Goal: Task Accomplishment & Management: Manage account settings

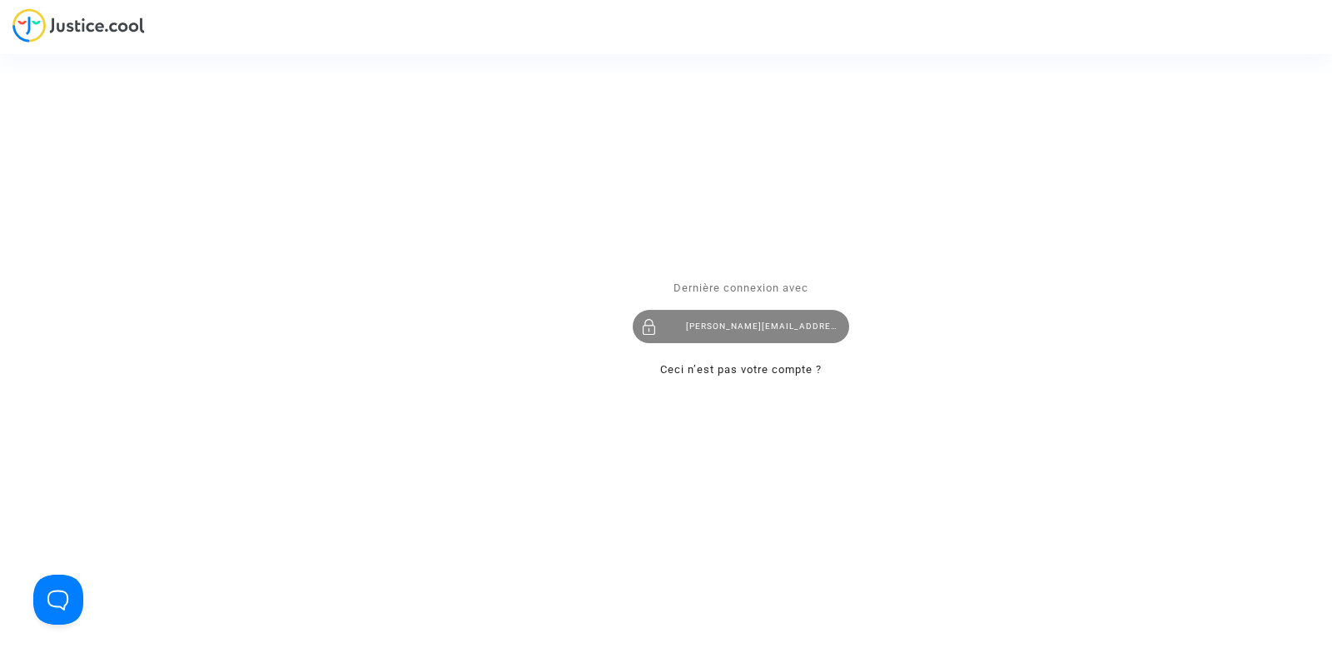
click at [735, 327] on div "tom@pitcher-avocat.fr" at bounding box center [741, 326] width 216 height 33
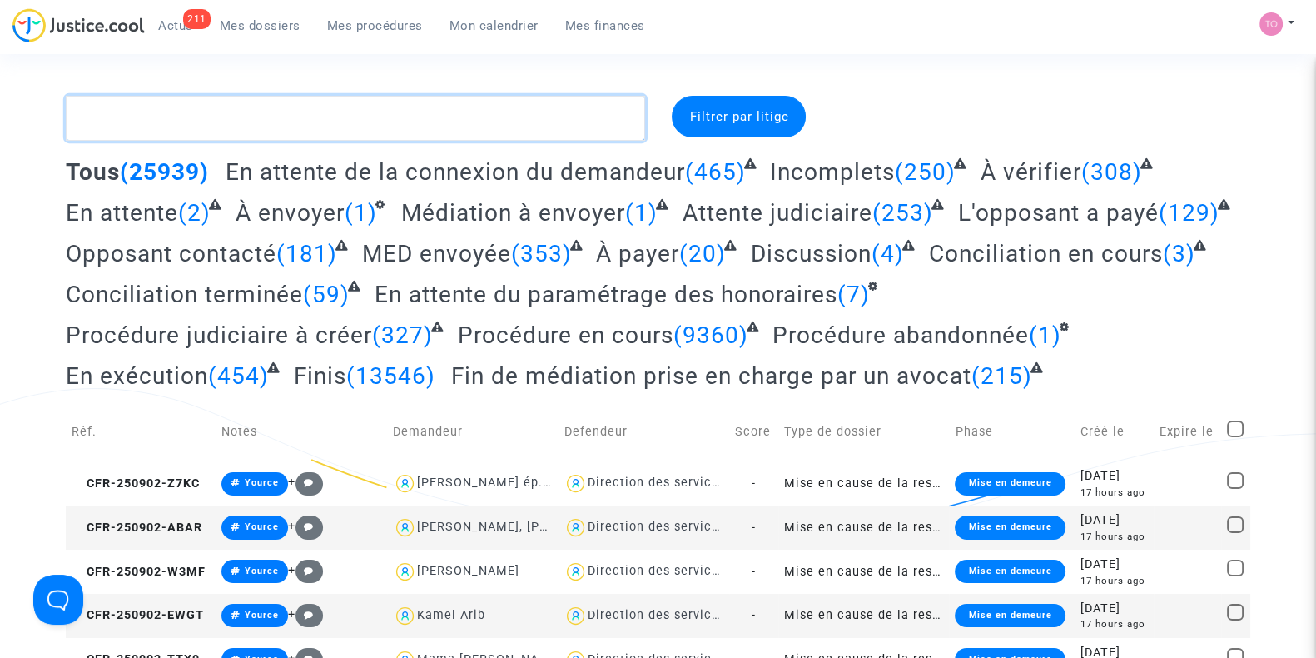
click at [141, 117] on textarea at bounding box center [355, 118] width 579 height 45
paste textarea "Roux"
click at [141, 117] on textarea at bounding box center [355, 118] width 579 height 45
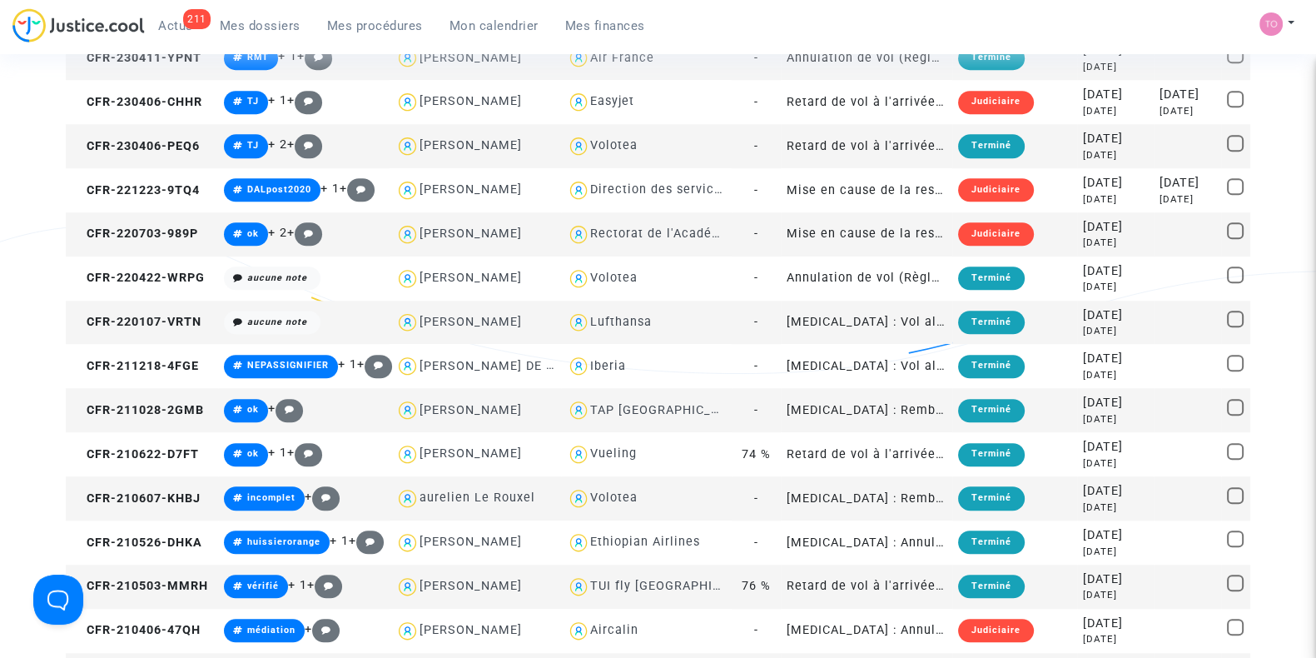
scroll to position [1626, 0]
click at [446, 388] on td "grégory ormieres" at bounding box center [475, 410] width 171 height 44
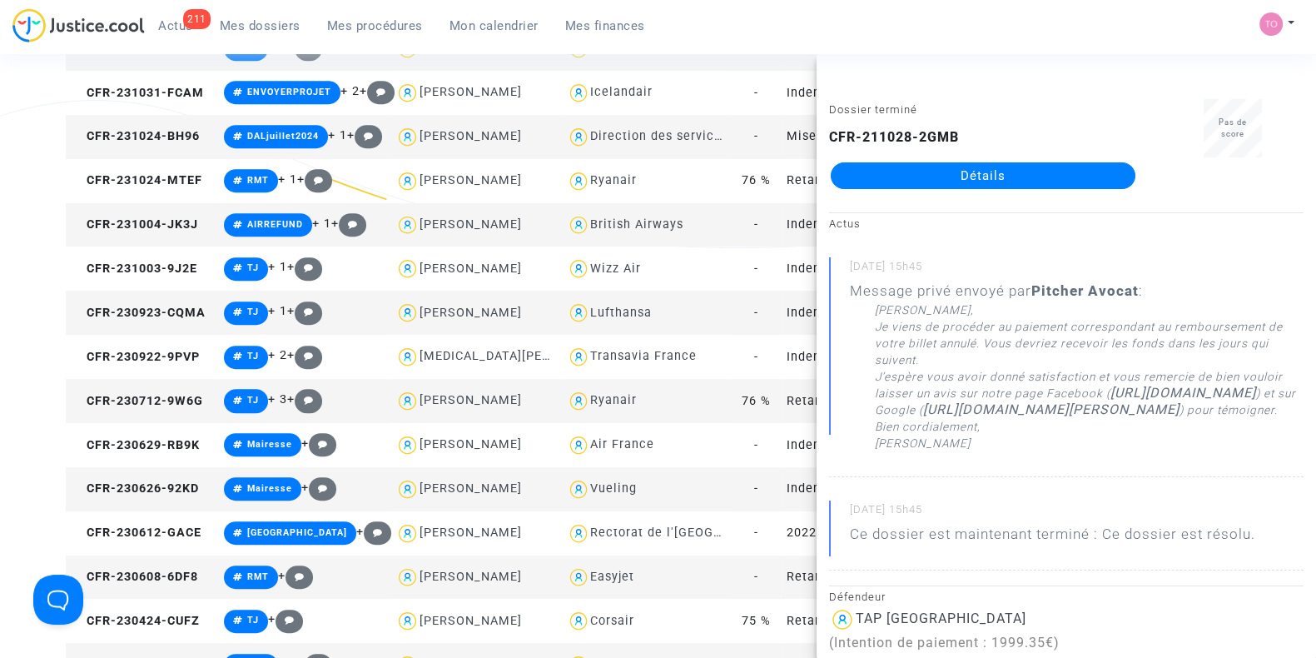
scroll to position [1131, 0]
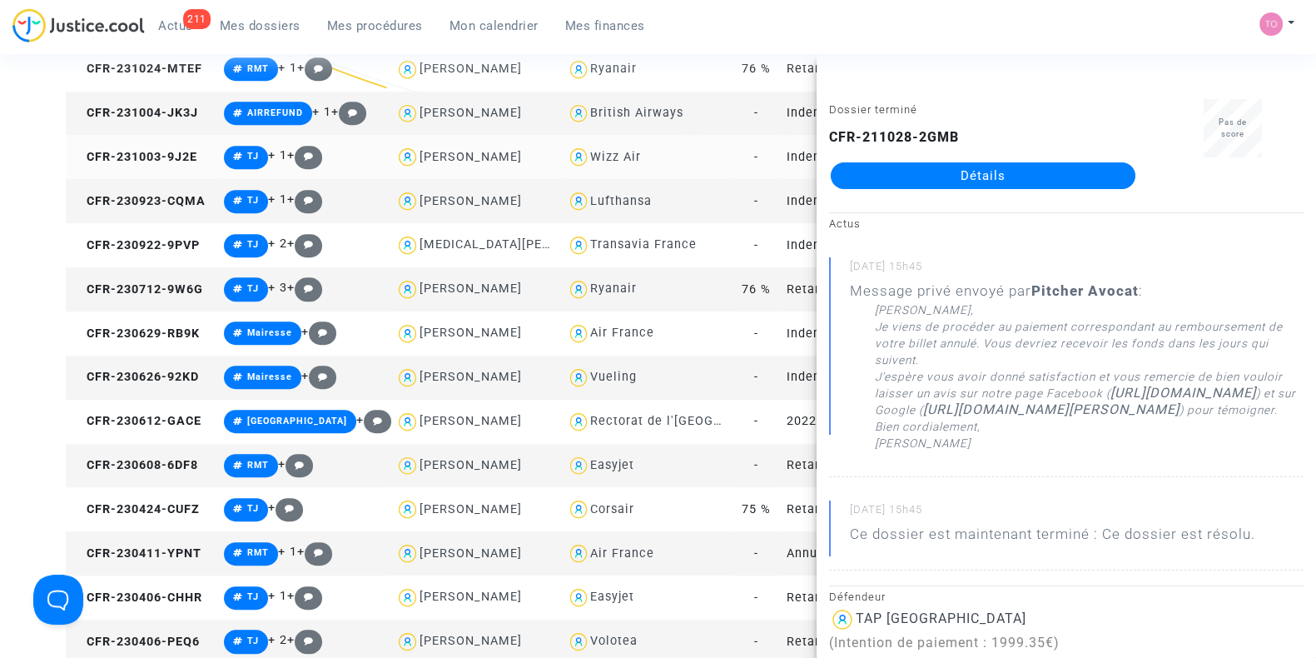
click at [608, 156] on div "Wizz Air" at bounding box center [615, 157] width 51 height 14
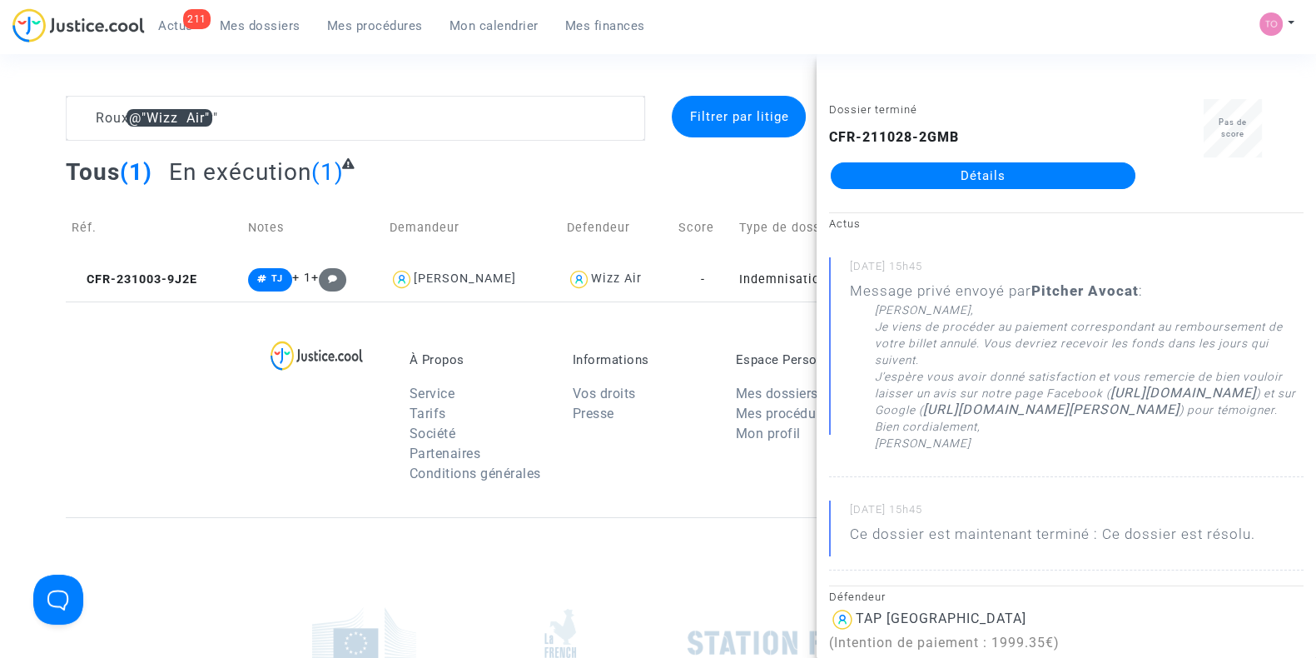
click at [34, 216] on div "Roux @"Wizz Air" Filtrer par litige Tous (1) En exécution (1) Réf. Notes Demand…" at bounding box center [658, 199] width 1316 height 206
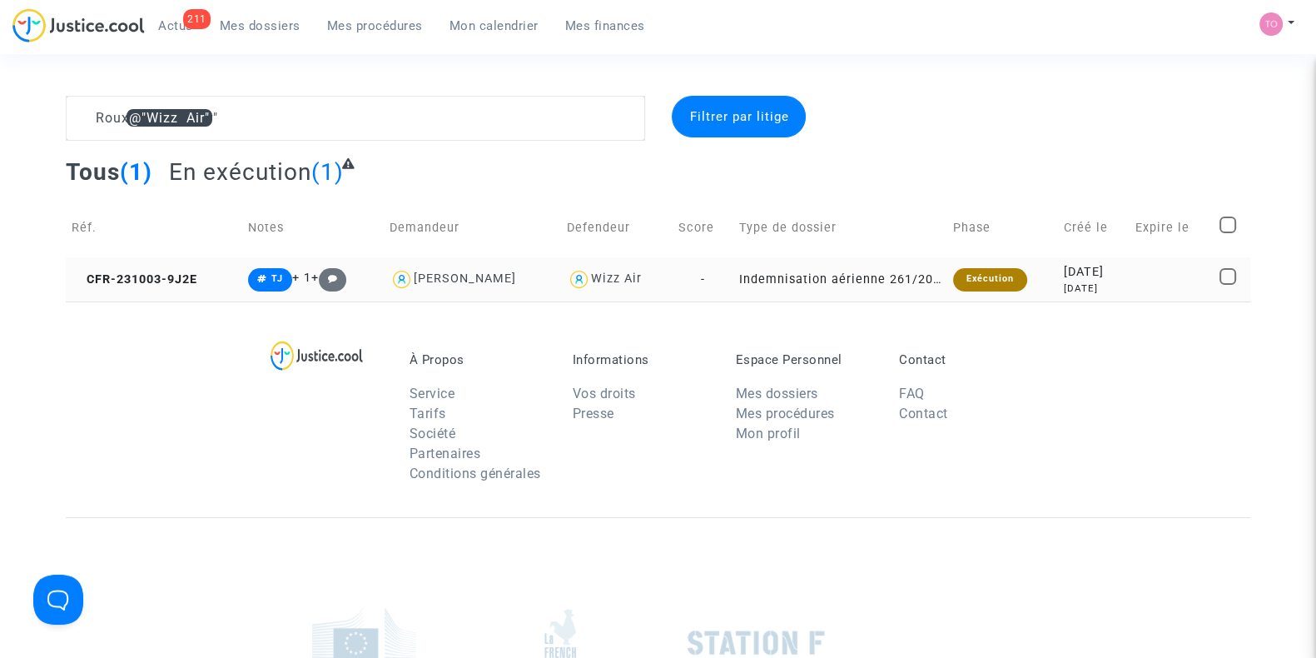
click at [472, 289] on div "Irina Ionica" at bounding box center [473, 279] width 166 height 24
click at [1092, 287] on div "2 years ago" at bounding box center [1094, 288] width 60 height 14
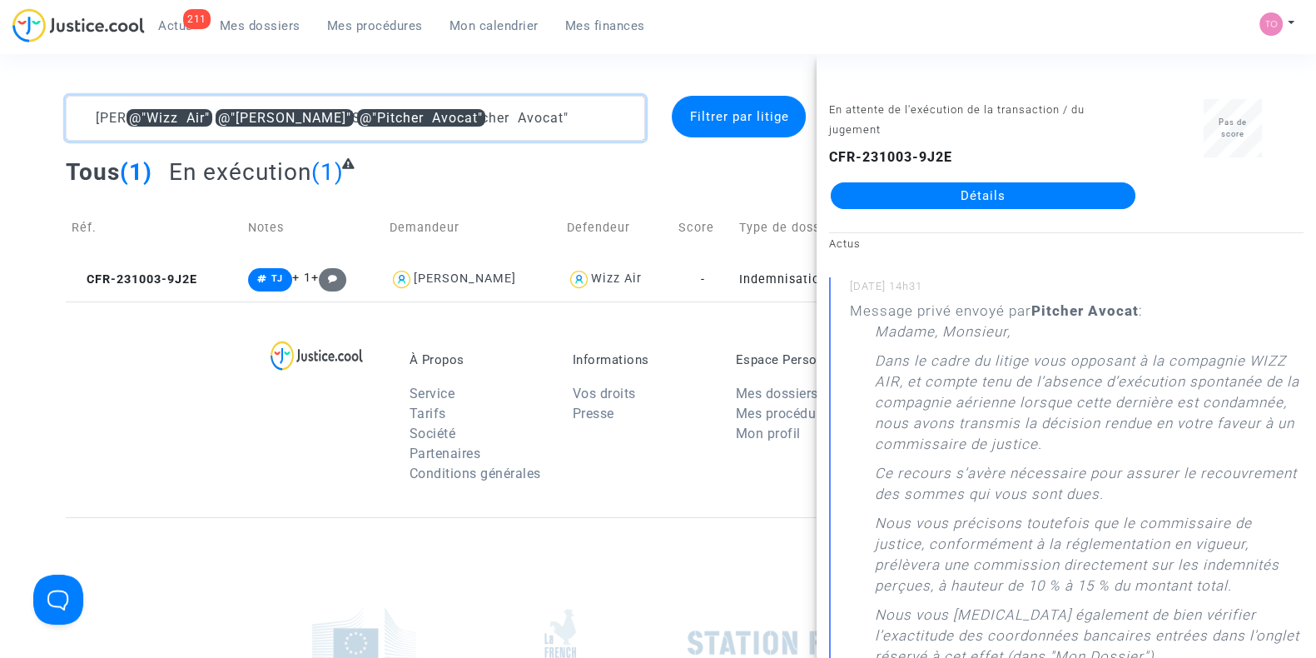
drag, startPoint x: 493, startPoint y: 115, endPoint x: 0, endPoint y: 168, distance: 495.6
click at [0, 168] on div "Roux @"Wizz Air" @"Irina Ionica" @"Pitcher Avocat" Filtrer par litige Tous (1) …" at bounding box center [658, 199] width 1316 height 206
paste textarea "Koffi"
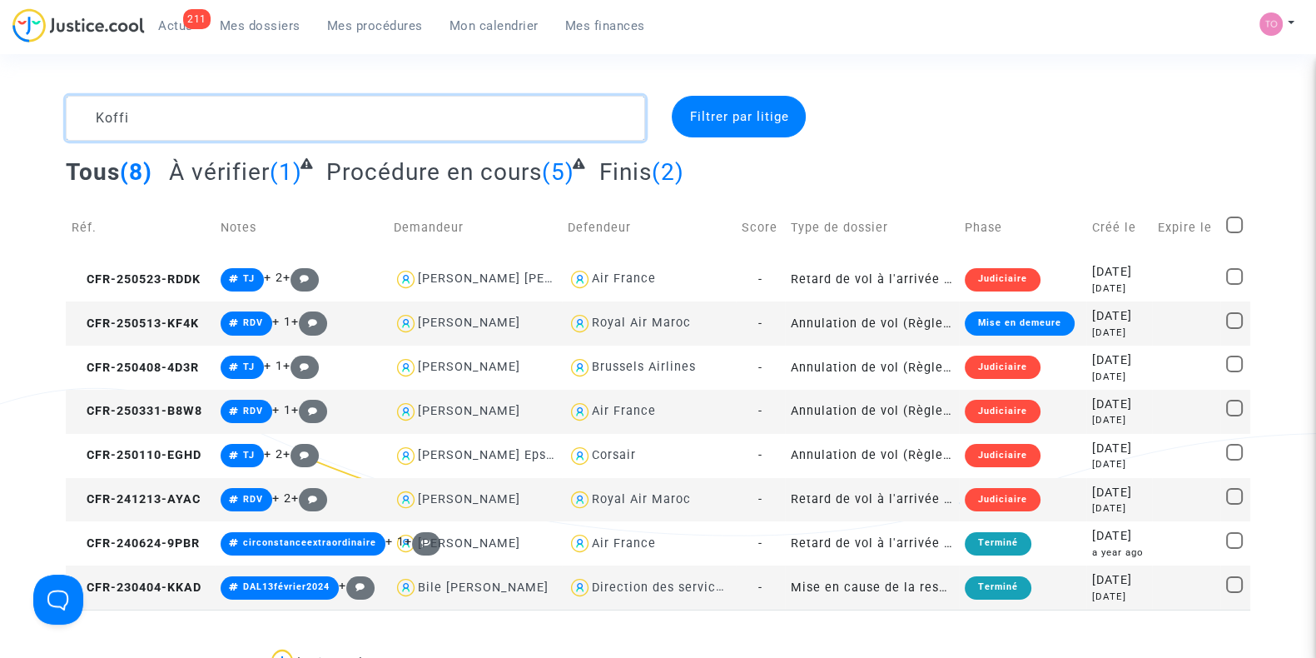
drag, startPoint x: 184, startPoint y: 115, endPoint x: 2, endPoint y: 132, distance: 182.2
click at [2, 132] on div "Koffi Filtrer par litige Tous (8) À vérifier (1) Procédure en cours (5) Finis (…" at bounding box center [658, 353] width 1316 height 514
paste textarea "Scopulovic"
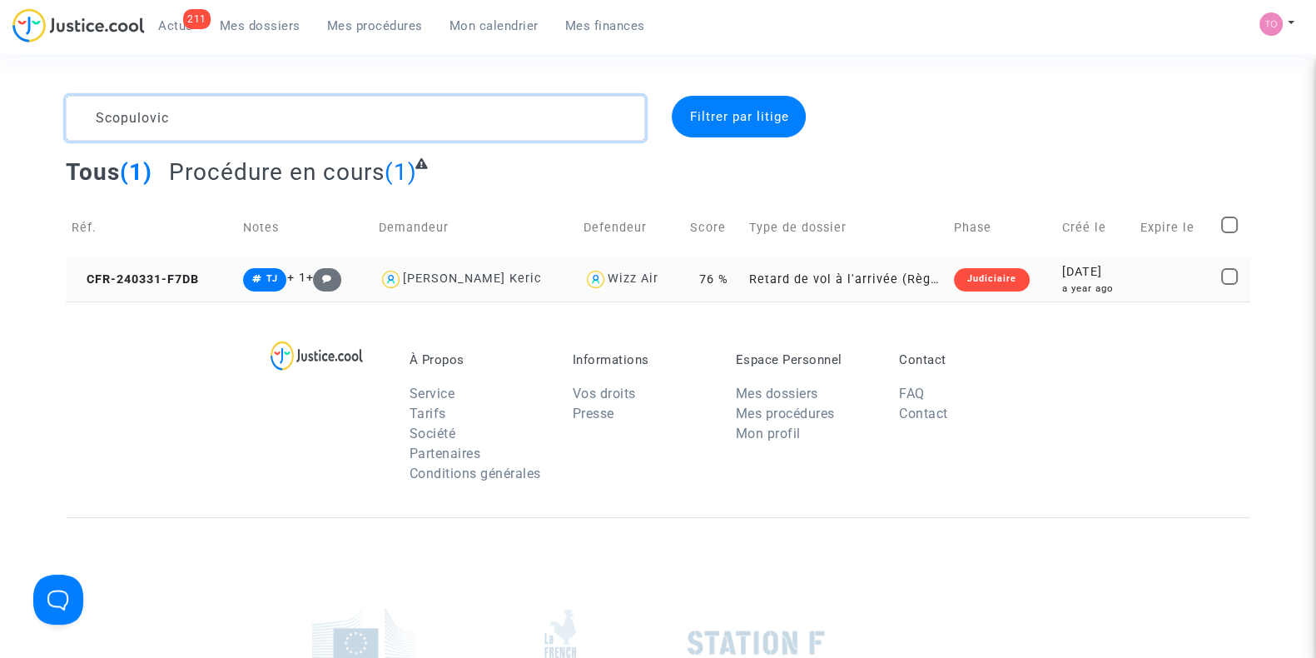
type textarea "Scopulovic"
click at [1080, 264] on div "2024-03-31" at bounding box center [1095, 272] width 67 height 18
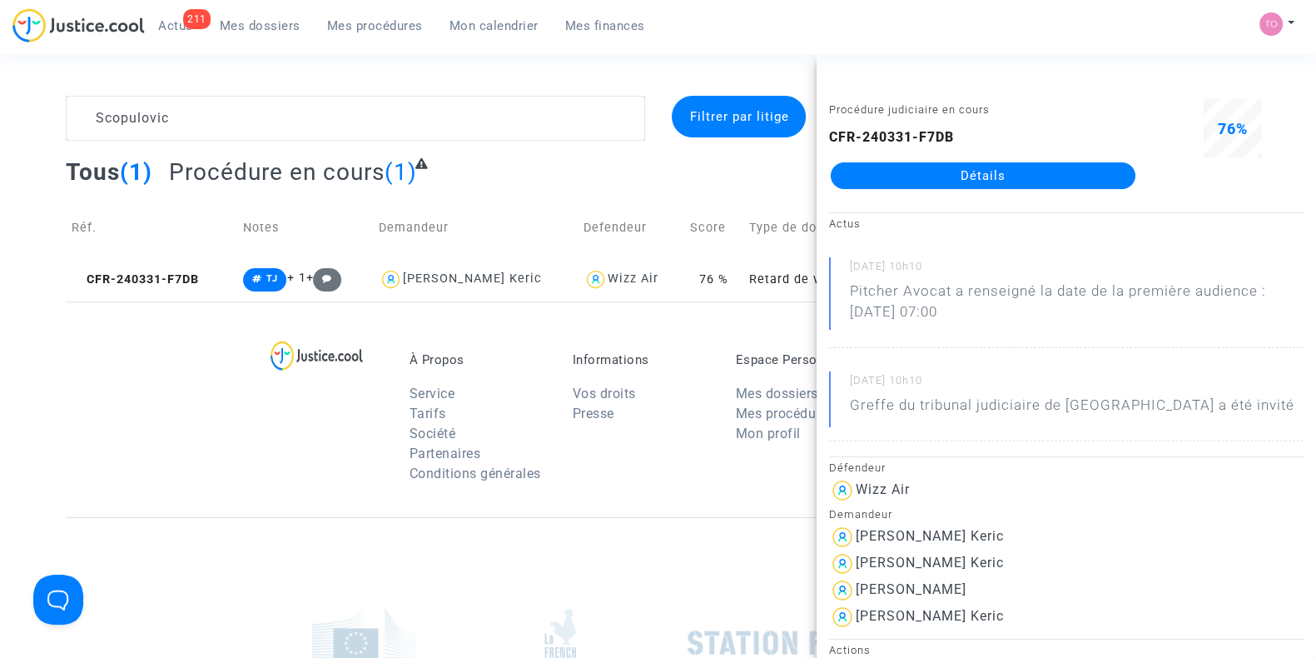
click at [974, 175] on link "Détails" at bounding box center [983, 175] width 305 height 27
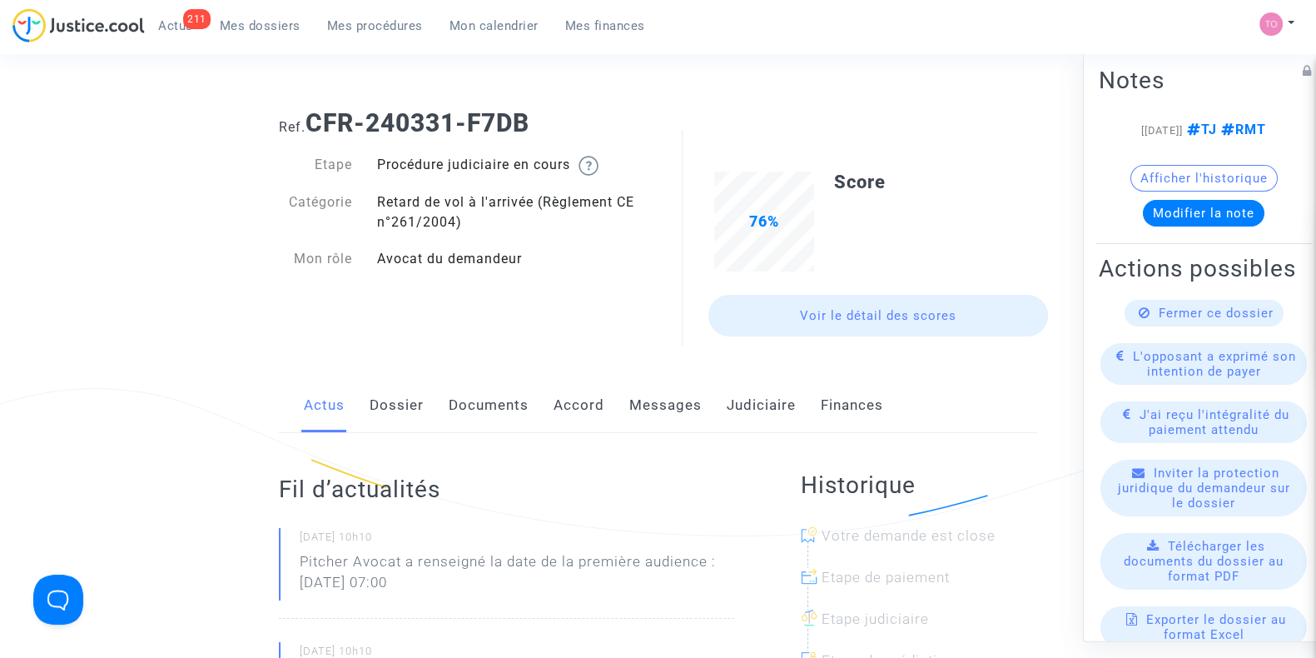
click at [383, 410] on link "Dossier" at bounding box center [397, 405] width 54 height 55
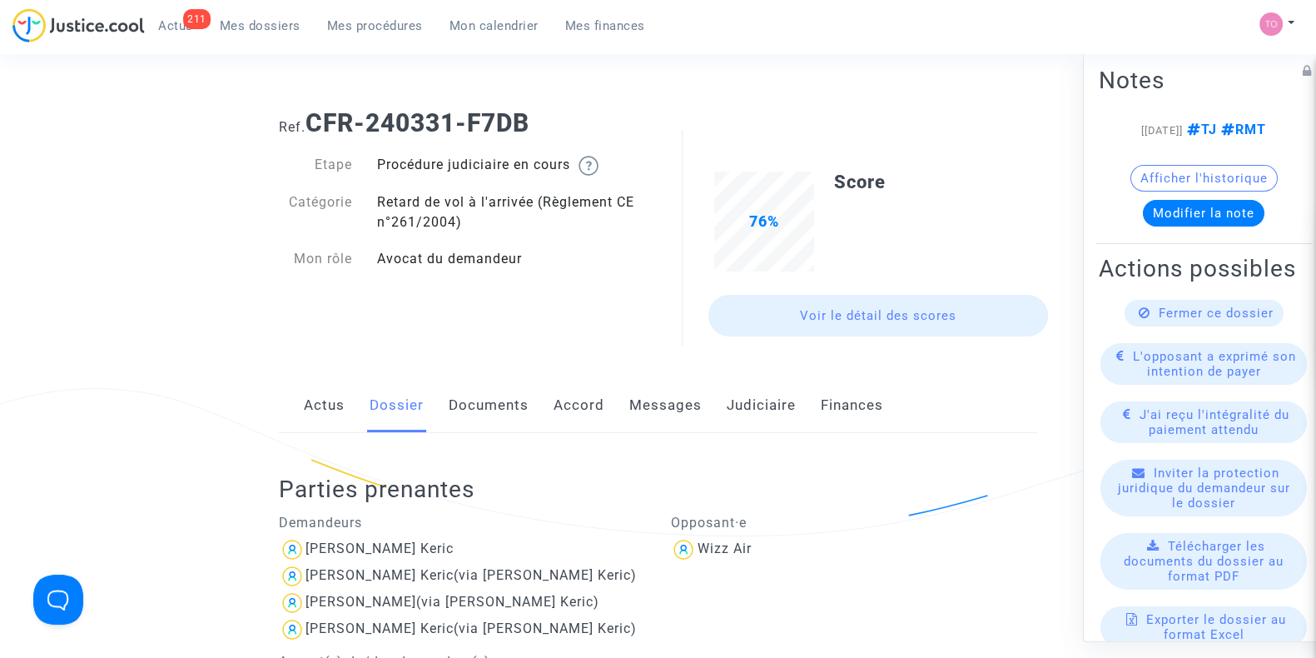
click at [489, 420] on link "Documents" at bounding box center [489, 405] width 80 height 55
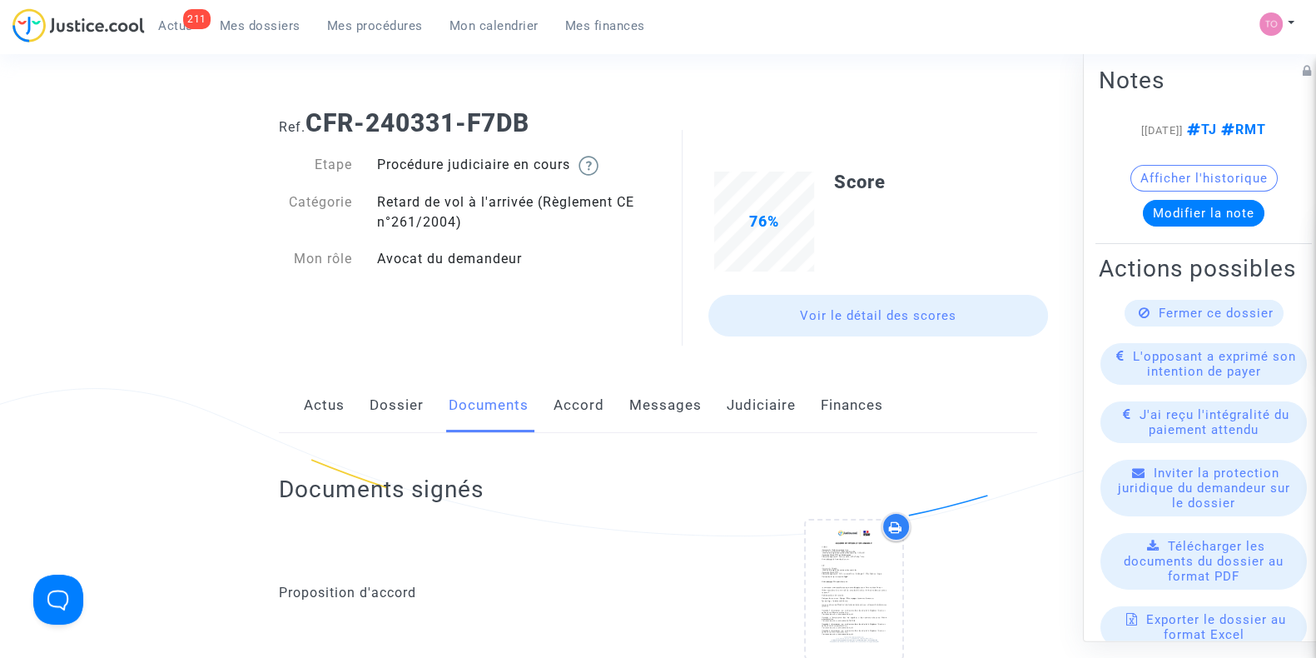
click at [590, 419] on link "Accord" at bounding box center [579, 405] width 51 height 55
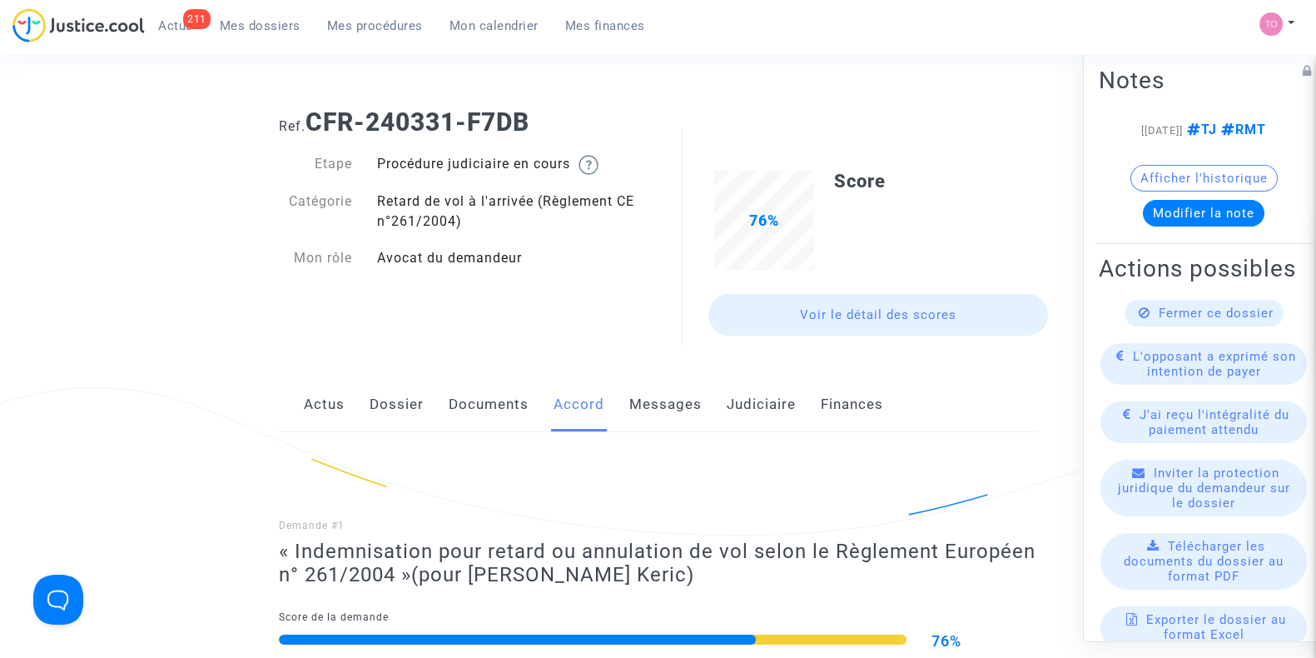
click at [385, 398] on link "Dossier" at bounding box center [397, 404] width 54 height 55
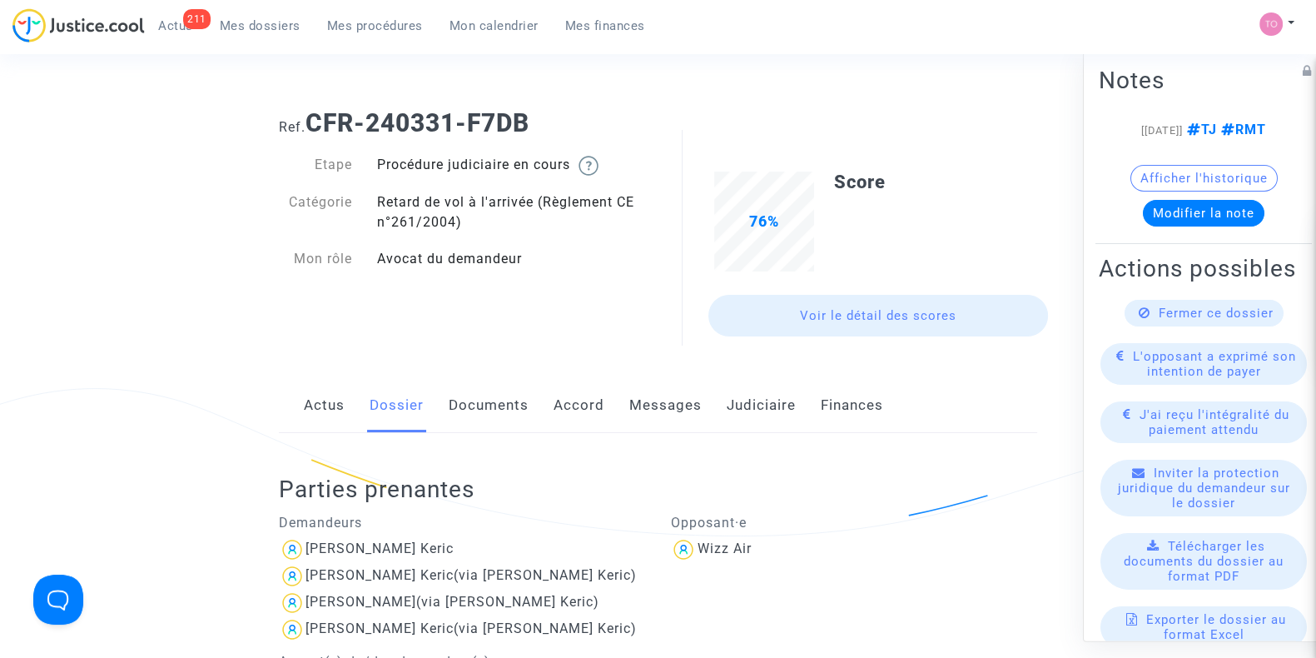
click at [756, 420] on link "Judiciaire" at bounding box center [761, 405] width 69 height 55
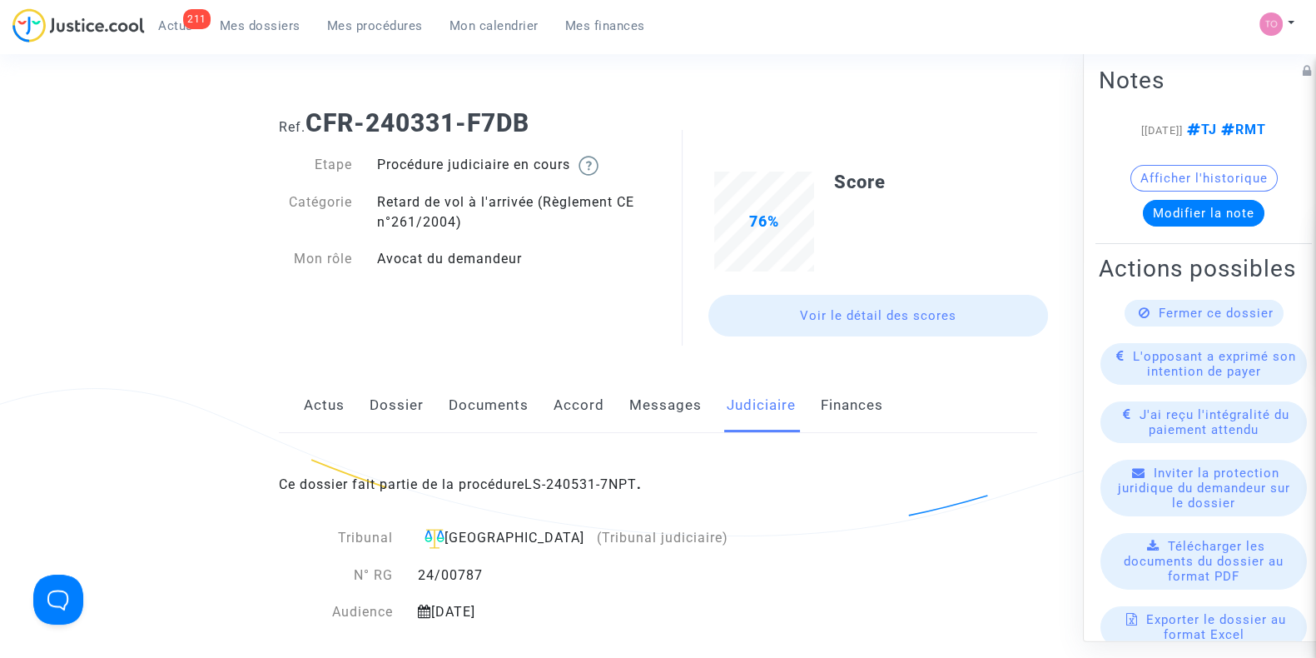
click at [583, 400] on link "Accord" at bounding box center [579, 405] width 51 height 55
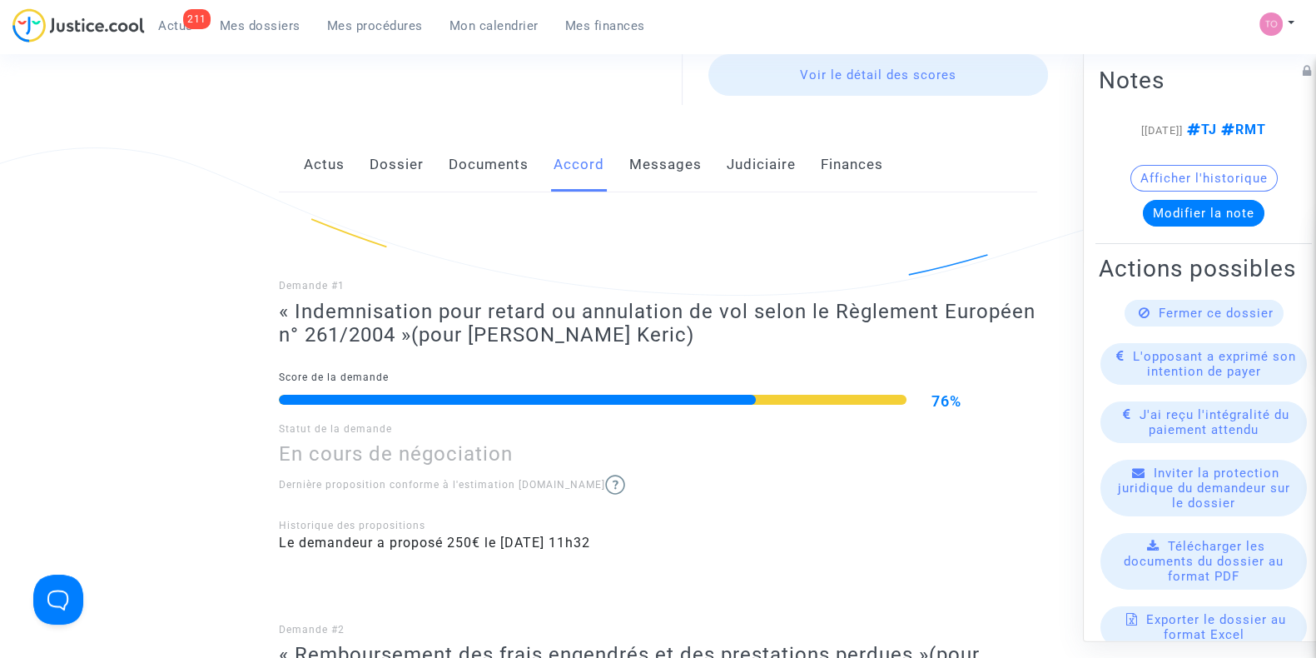
scroll to position [188, 0]
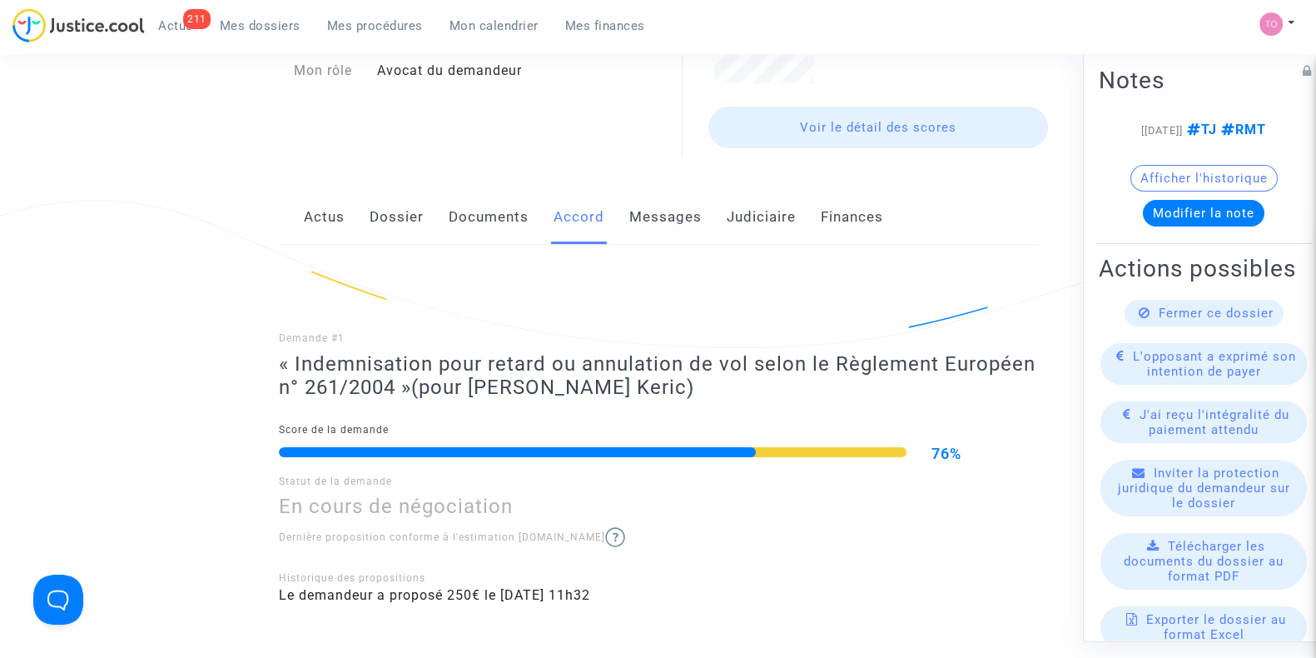
click at [416, 225] on link "Dossier" at bounding box center [397, 217] width 54 height 55
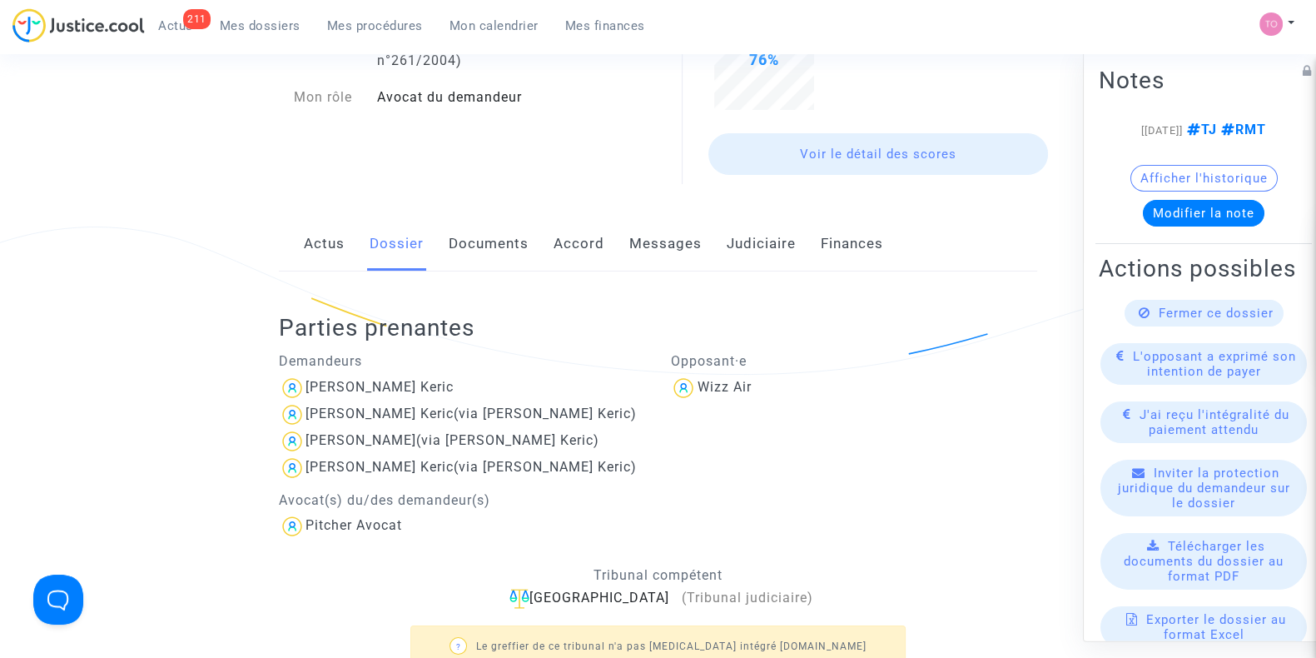
scroll to position [105, 0]
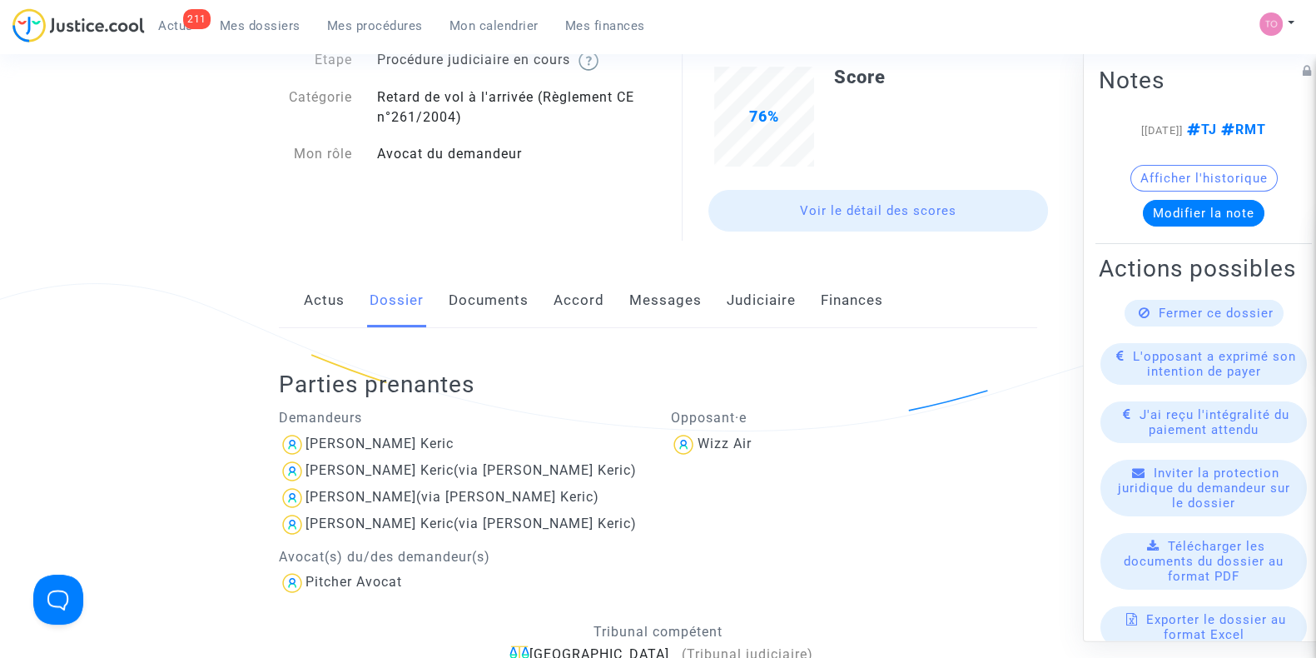
click at [497, 318] on link "Documents" at bounding box center [489, 300] width 80 height 55
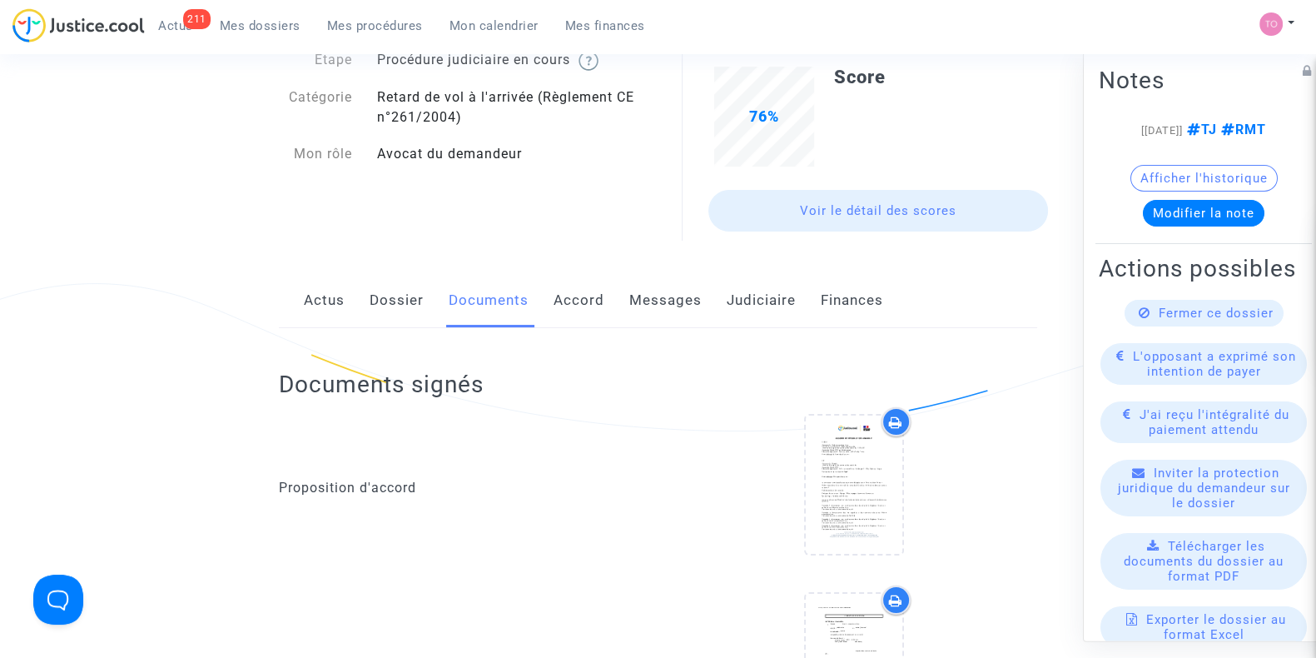
click at [497, 318] on link "Documents" at bounding box center [489, 300] width 80 height 55
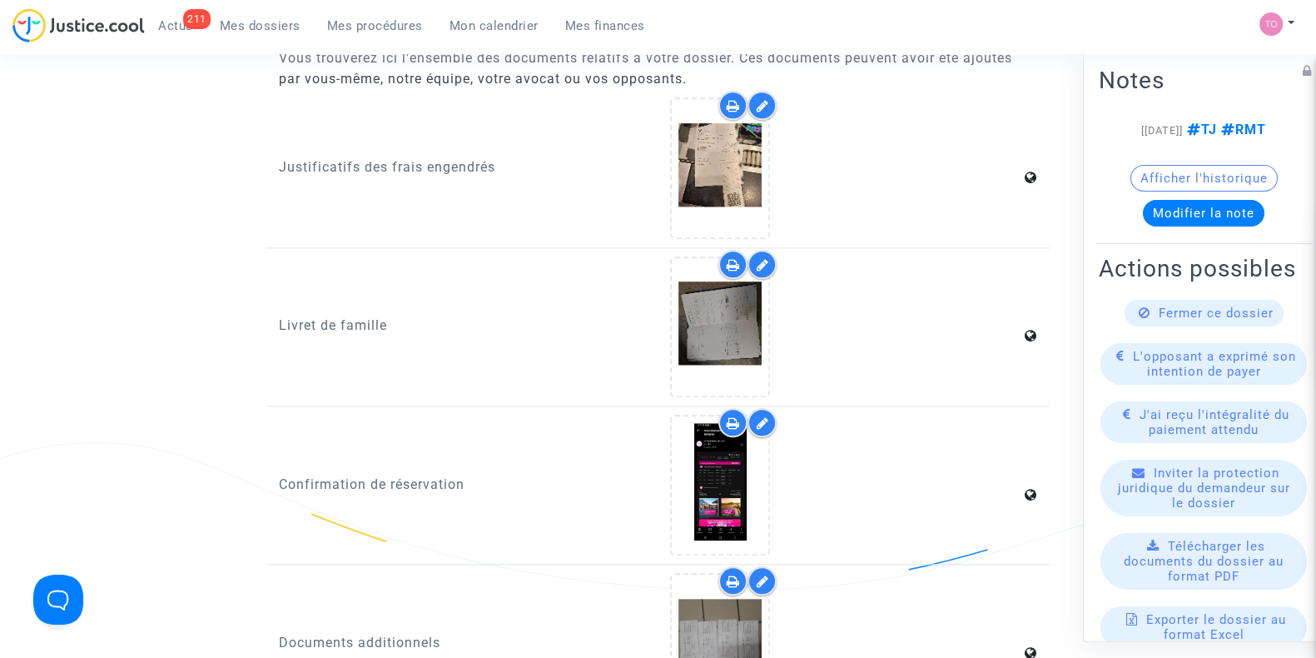
scroll to position [2139, 0]
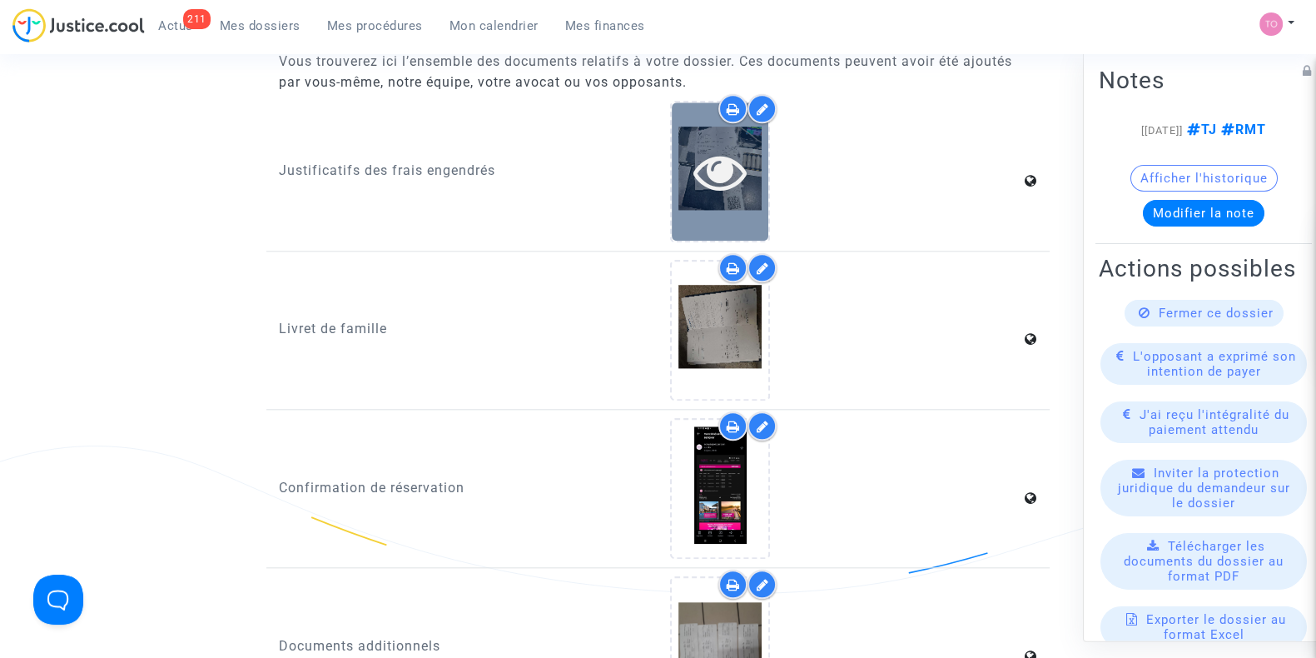
click at [703, 184] on icon at bounding box center [720, 171] width 54 height 53
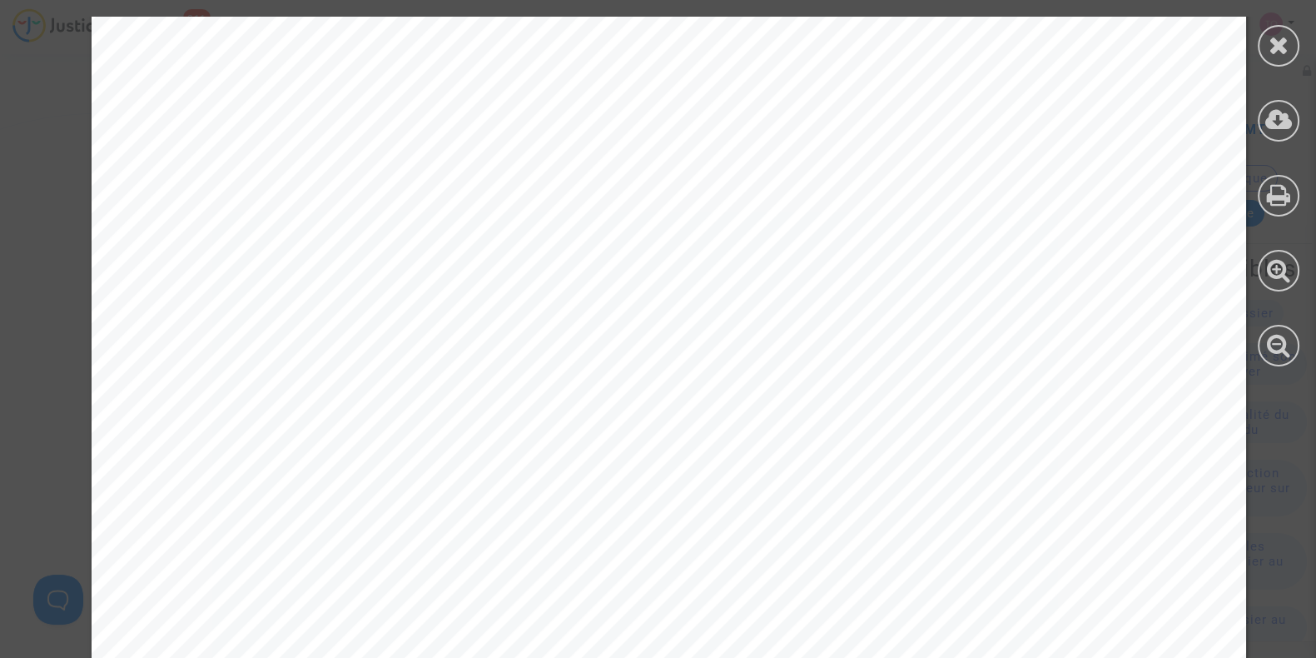
scroll to position [166, 0]
click at [1254, 33] on div at bounding box center [1278, 191] width 75 height 383
click at [1269, 39] on icon at bounding box center [1279, 44] width 21 height 25
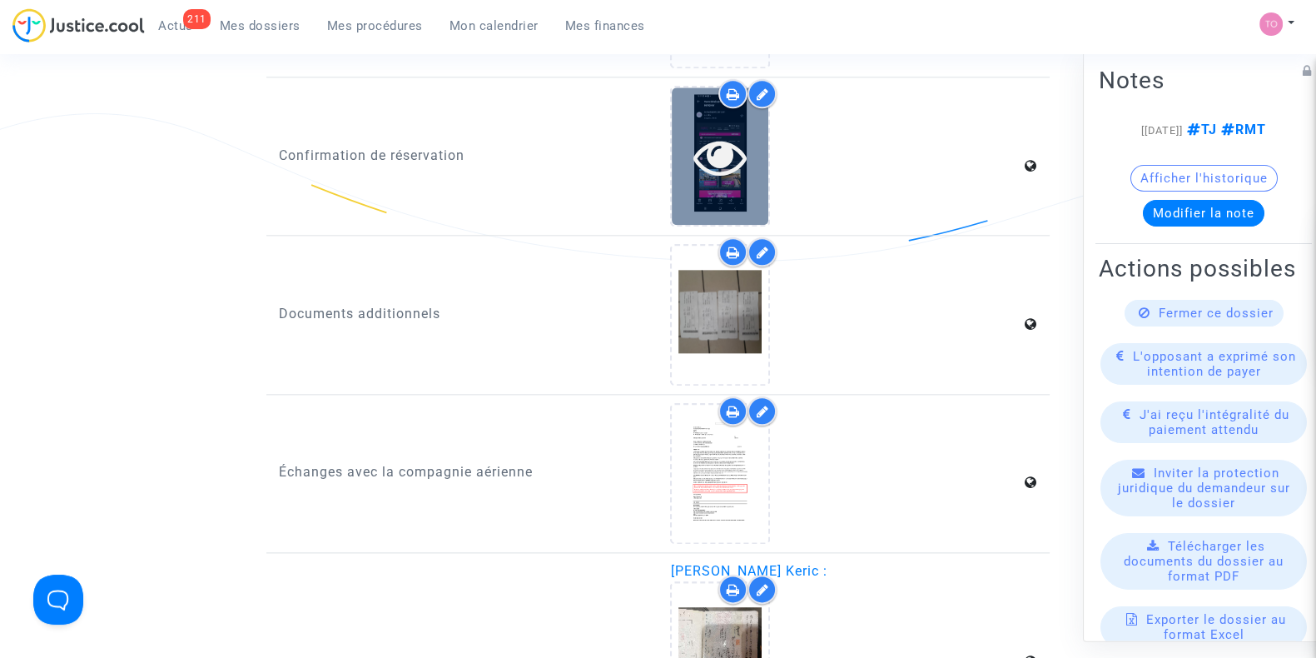
click at [711, 156] on icon at bounding box center [720, 156] width 54 height 53
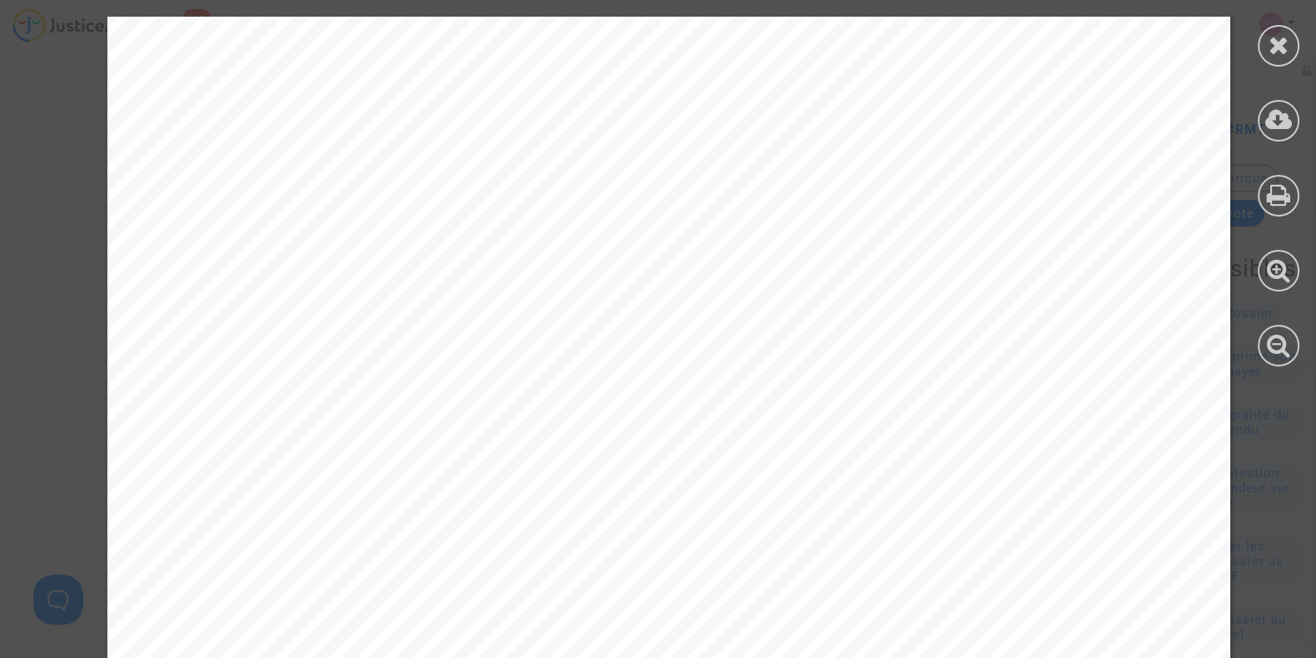
scroll to position [566, 0]
click at [322, 289] on div at bounding box center [668, 245] width 1123 height 1588
click at [944, 116] on div at bounding box center [668, 245] width 1123 height 1588
click at [944, 116] on div at bounding box center [668, 355] width 1123 height 1588
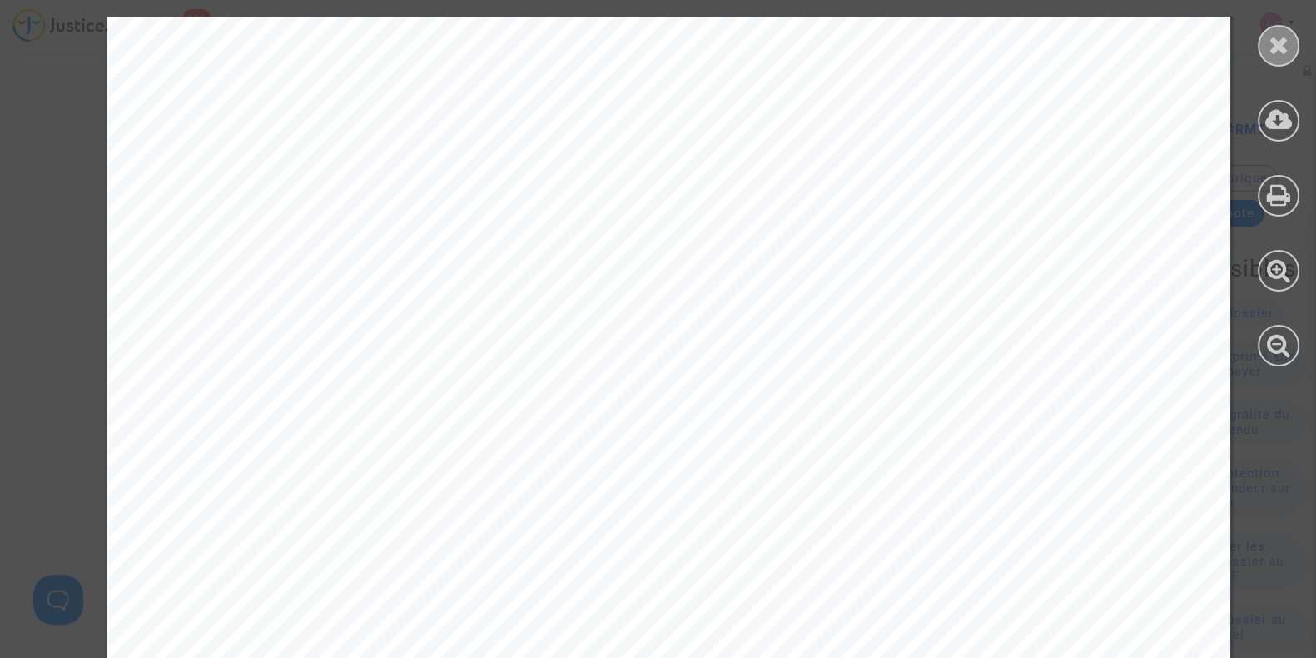
click at [1261, 35] on div at bounding box center [1279, 46] width 42 height 42
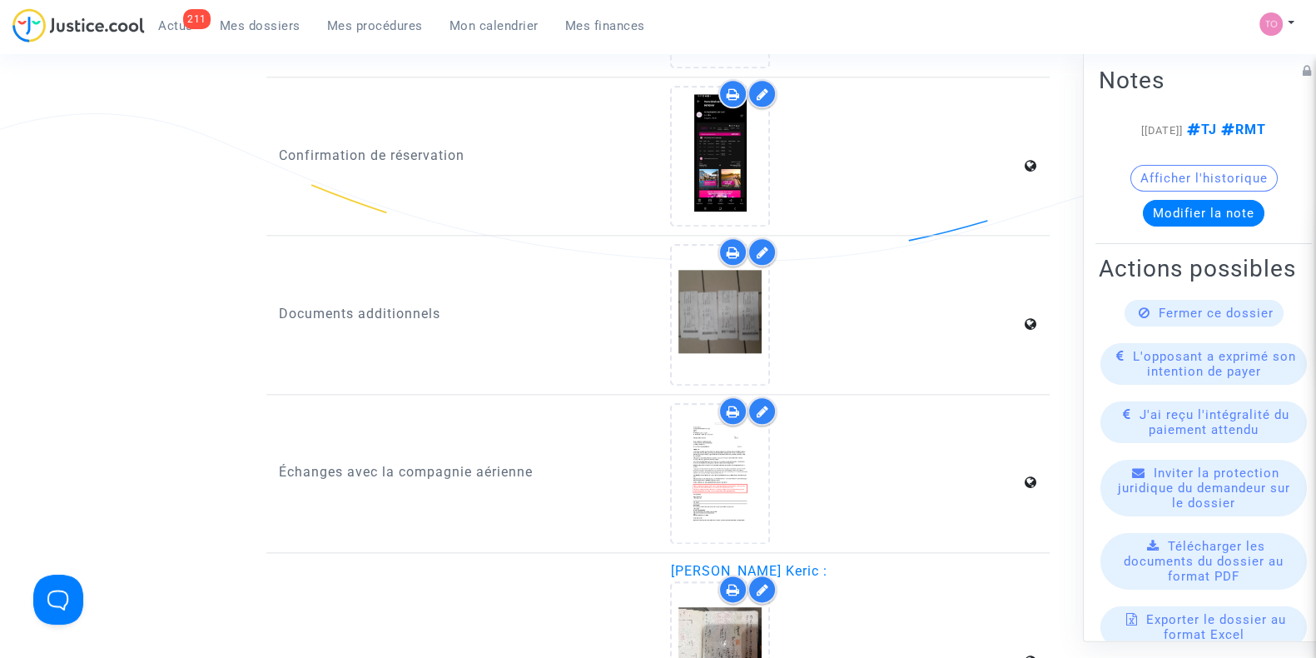
click at [816, 166] on div at bounding box center [845, 156] width 350 height 141
click at [822, 161] on div at bounding box center [845, 156] width 350 height 141
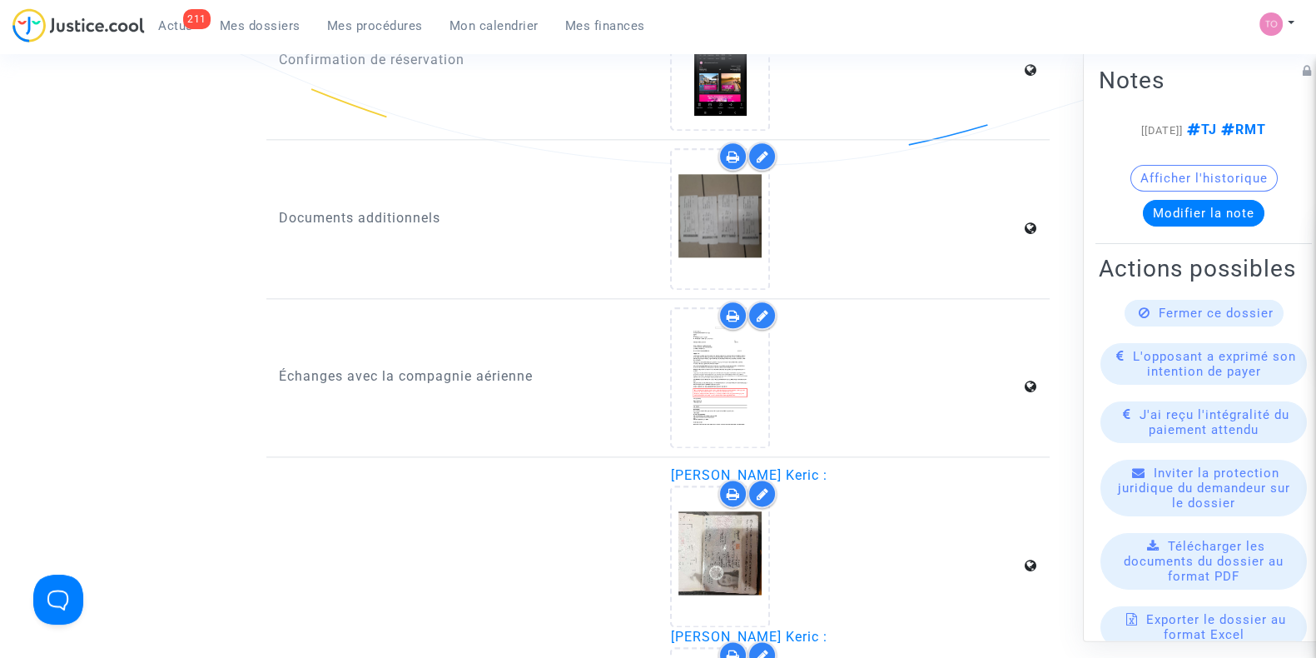
scroll to position [2586, 0]
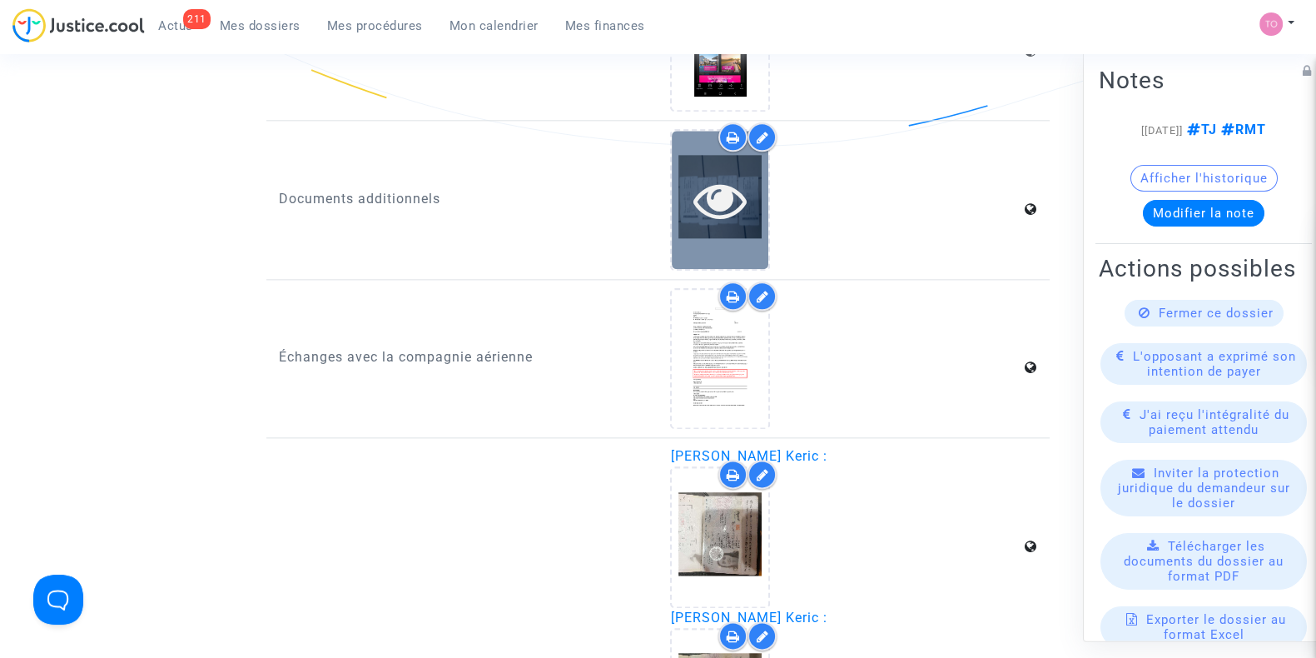
click at [732, 188] on icon at bounding box center [720, 199] width 54 height 53
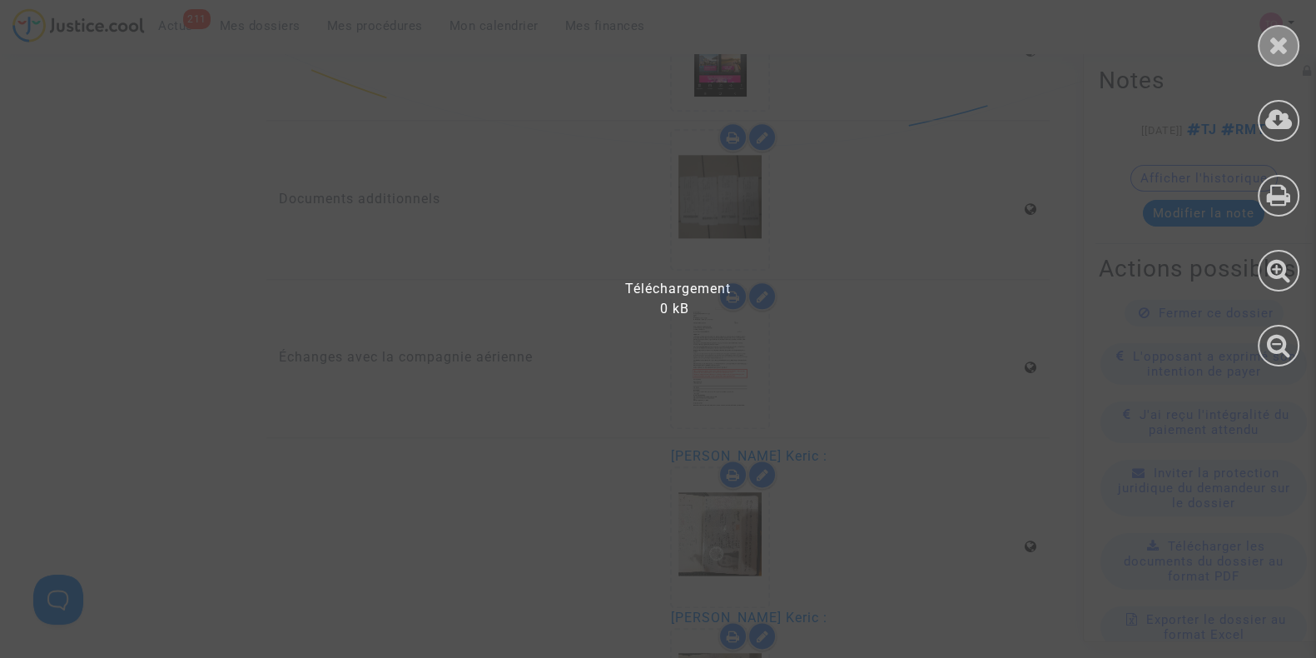
click at [1282, 38] on icon at bounding box center [1279, 44] width 21 height 25
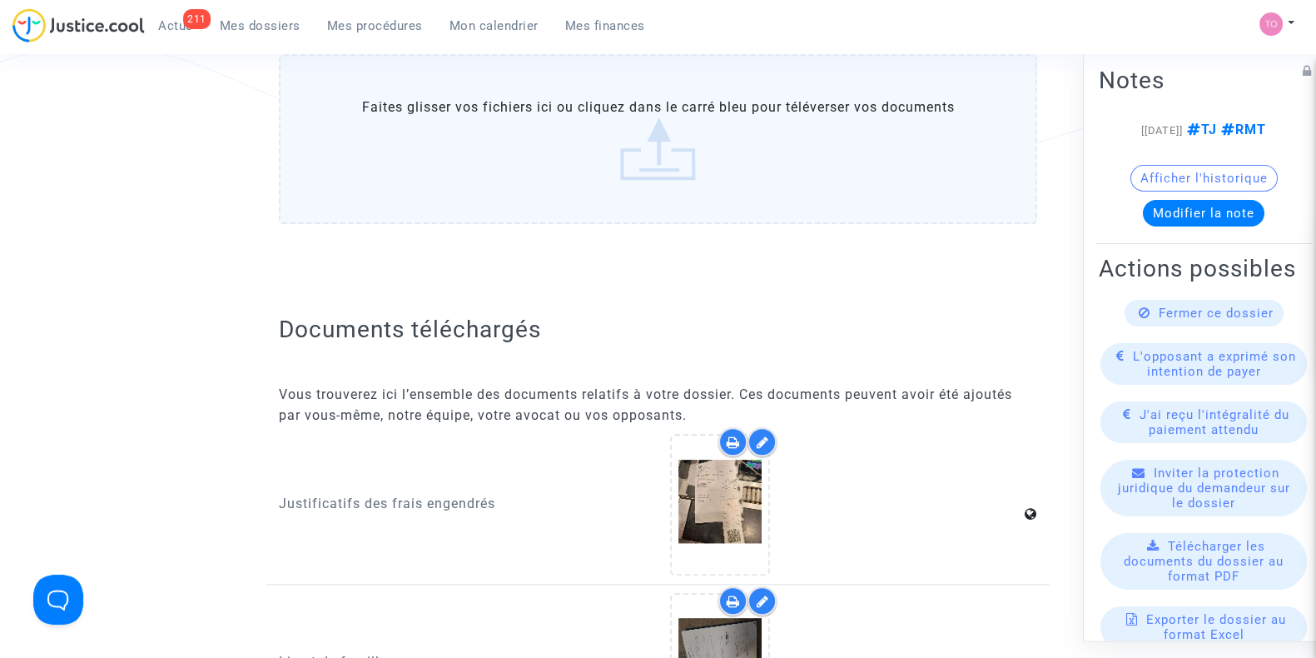
scroll to position [1765, 0]
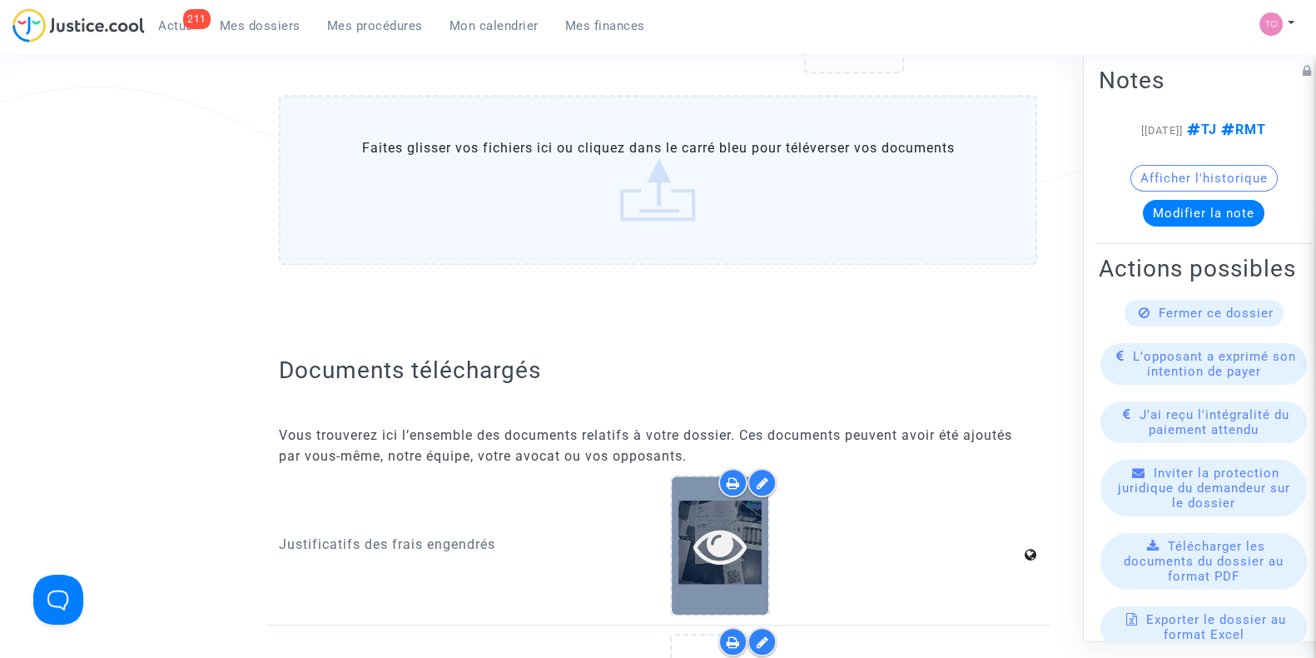
click at [698, 530] on icon at bounding box center [720, 545] width 54 height 53
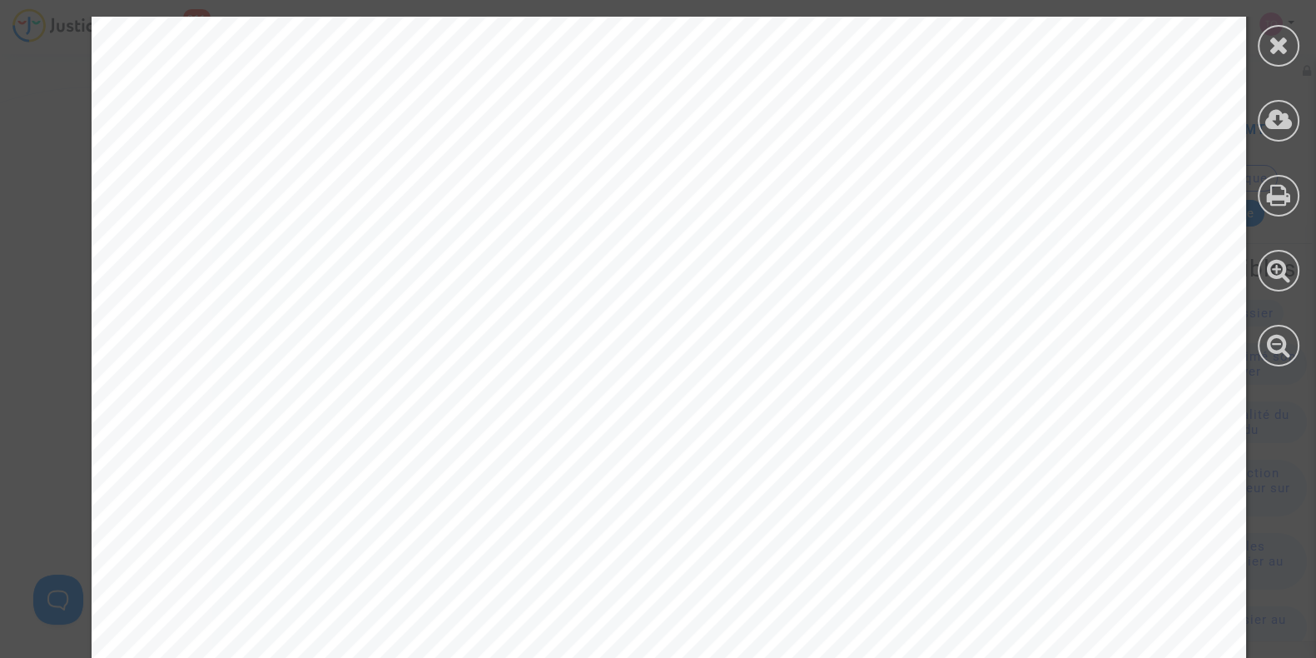
scroll to position [1360, 0]
drag, startPoint x: 698, startPoint y: 530, endPoint x: 633, endPoint y: 454, distance: 99.2
click at [633, 454] on div at bounding box center [669, 396] width 1154 height 1154
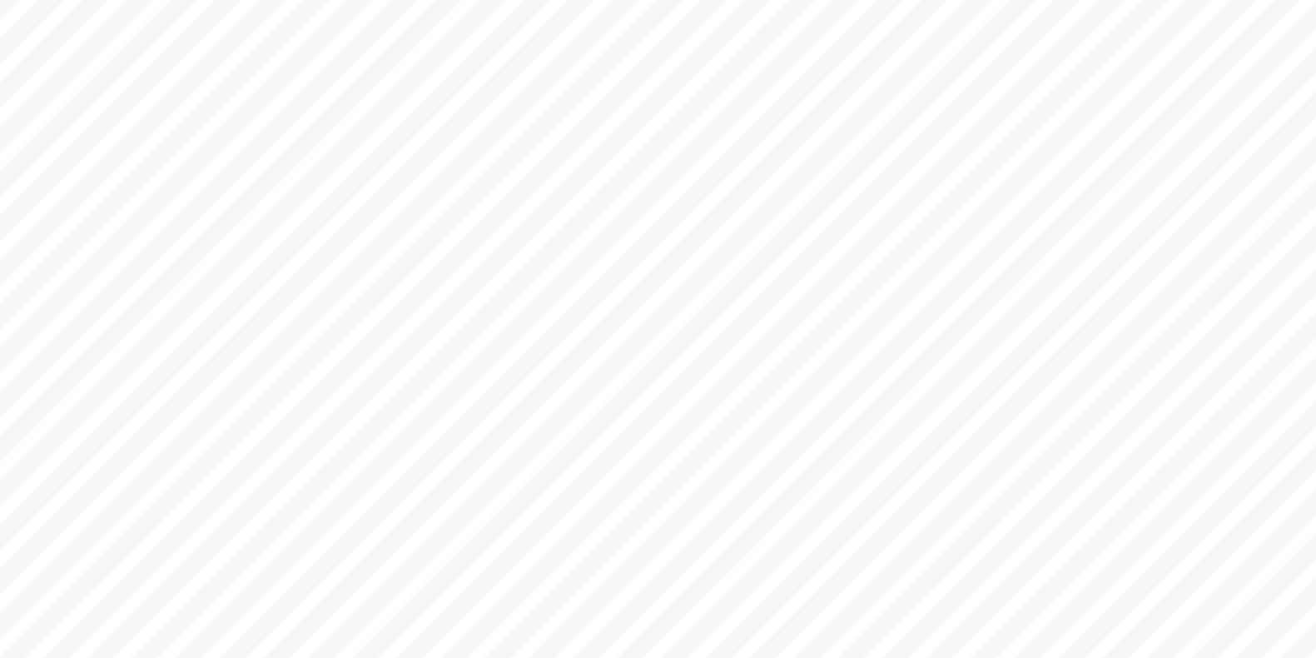
scroll to position [1560, 0]
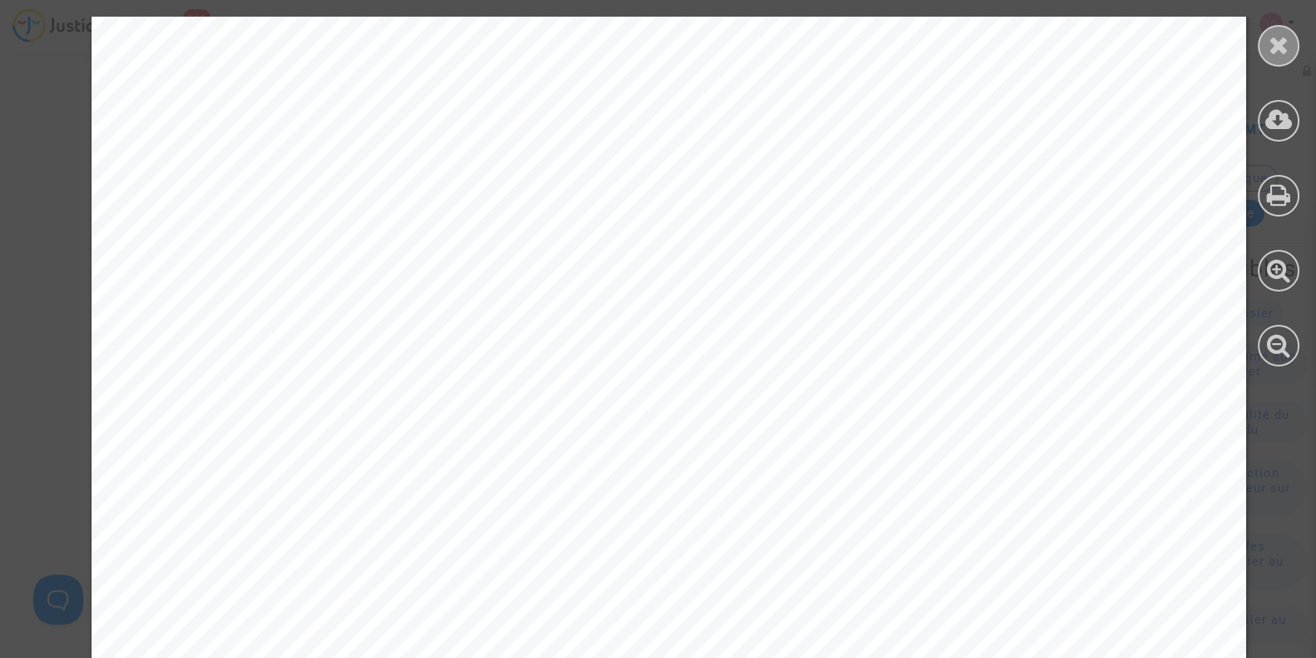
click at [1269, 47] on icon at bounding box center [1279, 44] width 21 height 25
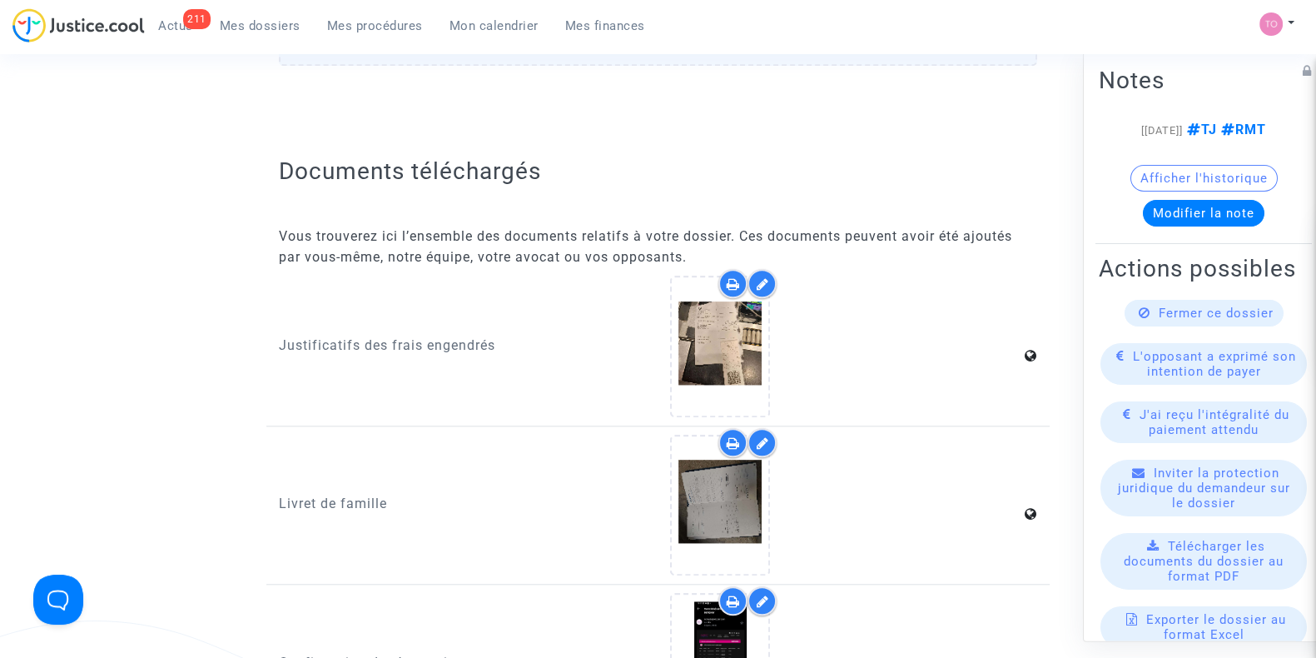
click at [728, 280] on icon at bounding box center [733, 283] width 13 height 13
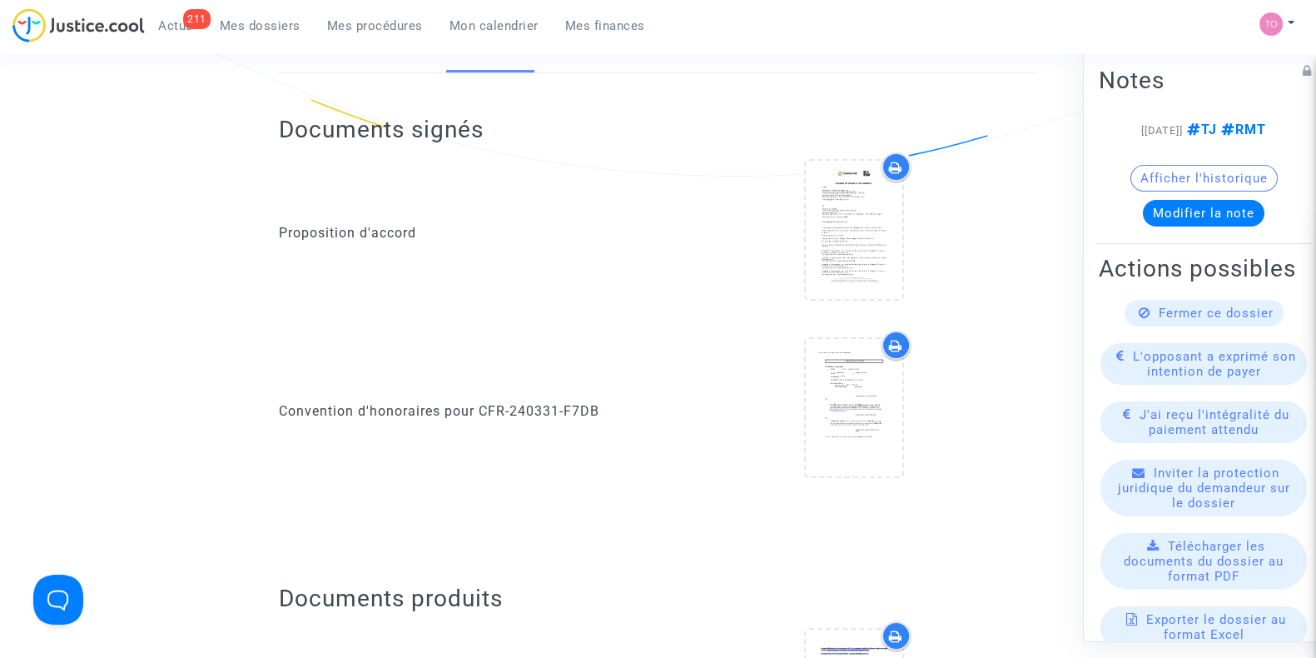
scroll to position [0, 0]
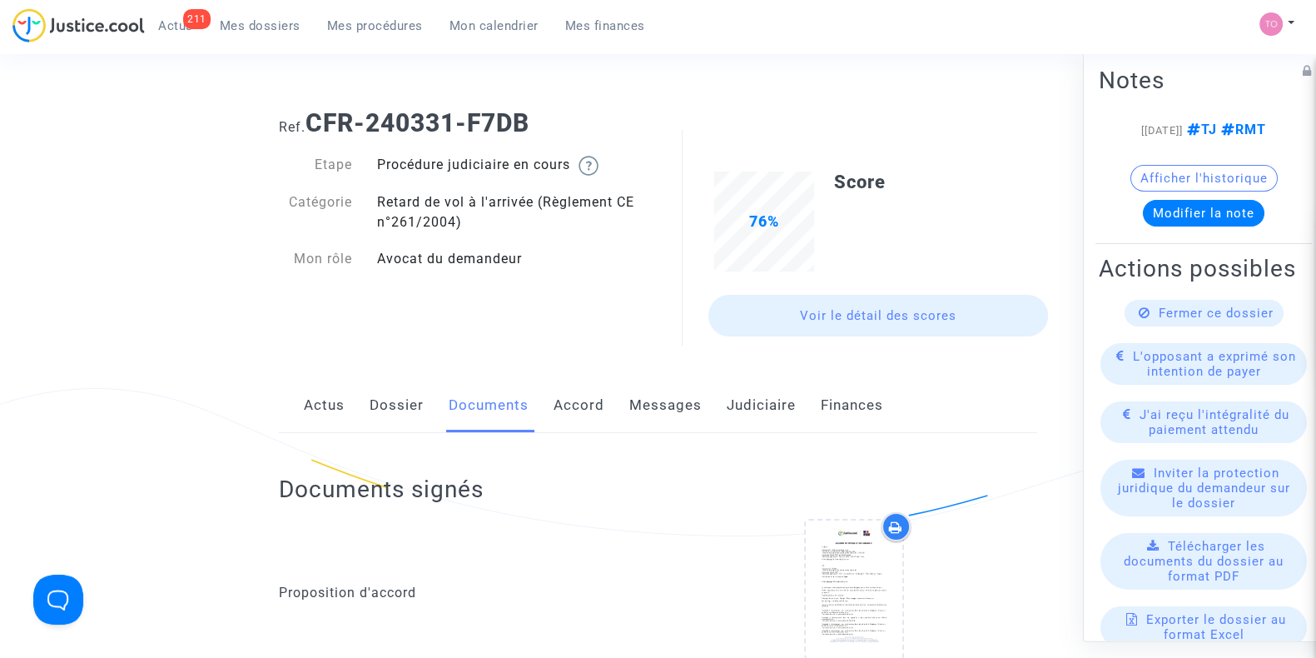
click at [746, 411] on link "Judiciaire" at bounding box center [761, 405] width 69 height 55
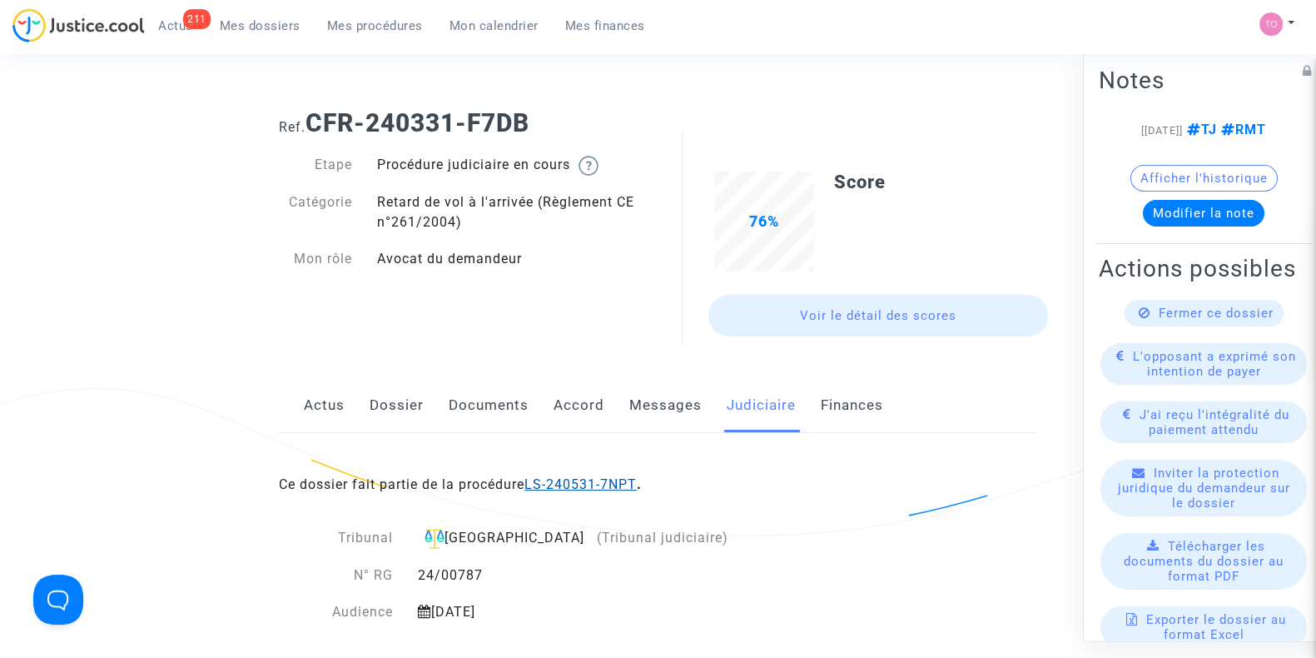
click at [562, 479] on link "LS-240531-7NPT" at bounding box center [580, 484] width 112 height 16
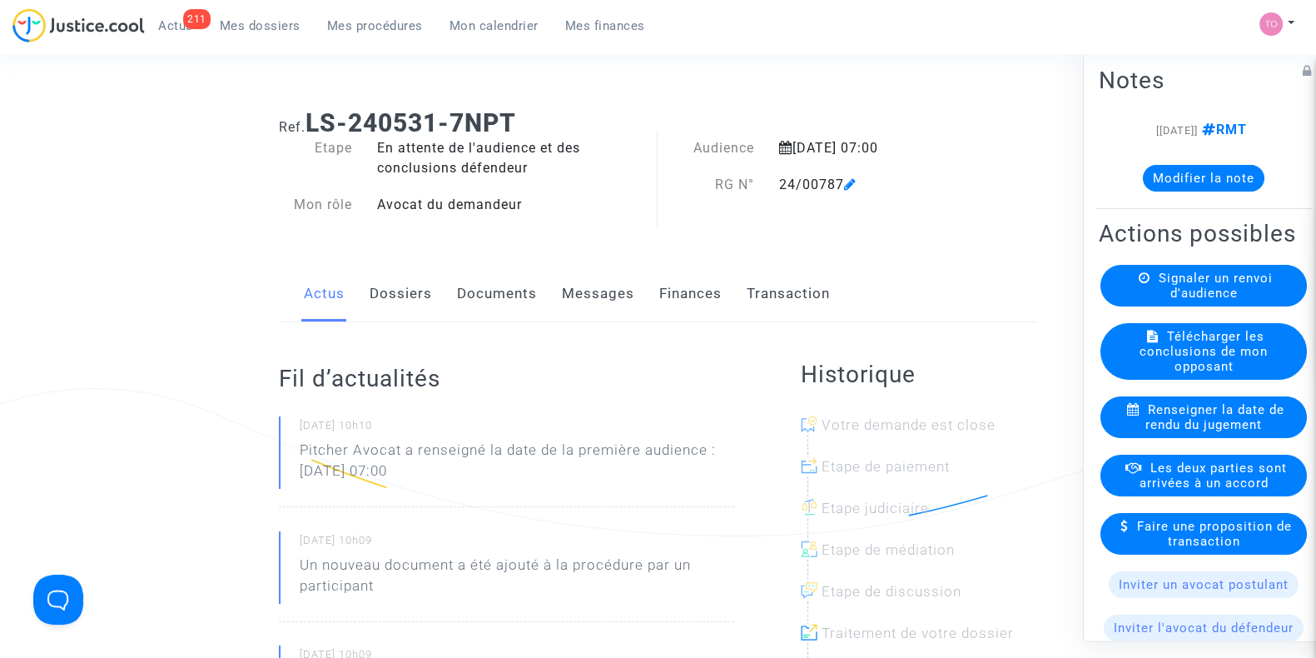
click at [1194, 173] on button "Modifier la note" at bounding box center [1204, 178] width 122 height 27
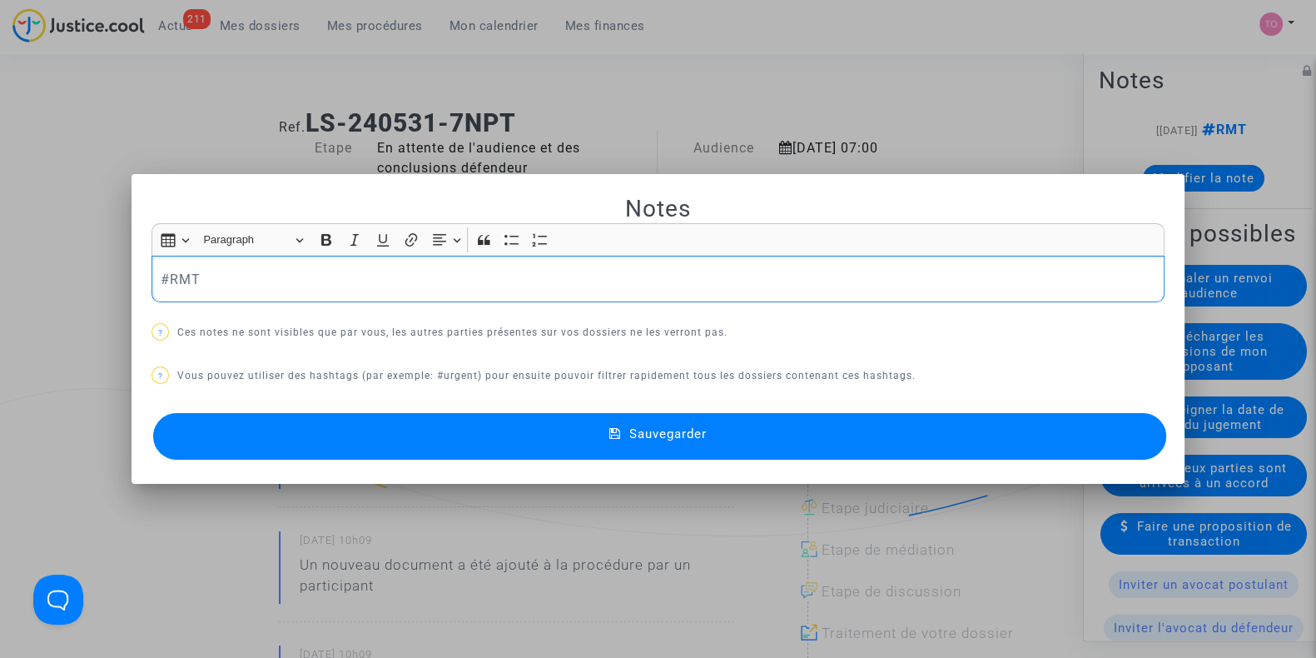
drag, startPoint x: 331, startPoint y: 286, endPoint x: 53, endPoint y: 266, distance: 278.7
click at [53, 266] on div "Notes Rich Text Editor Insert table Insert table Heading Paragraph Paragraph He…" at bounding box center [658, 329] width 1316 height 658
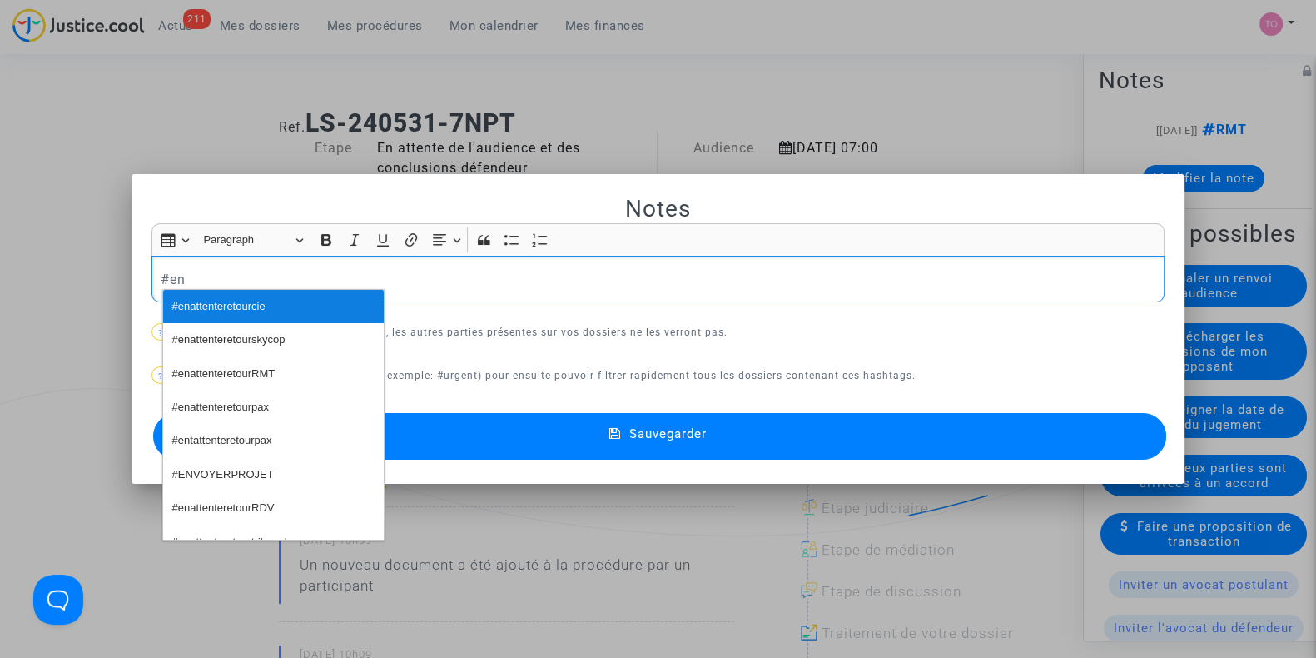
click at [228, 308] on span "#enattenteretourcie" at bounding box center [218, 307] width 93 height 24
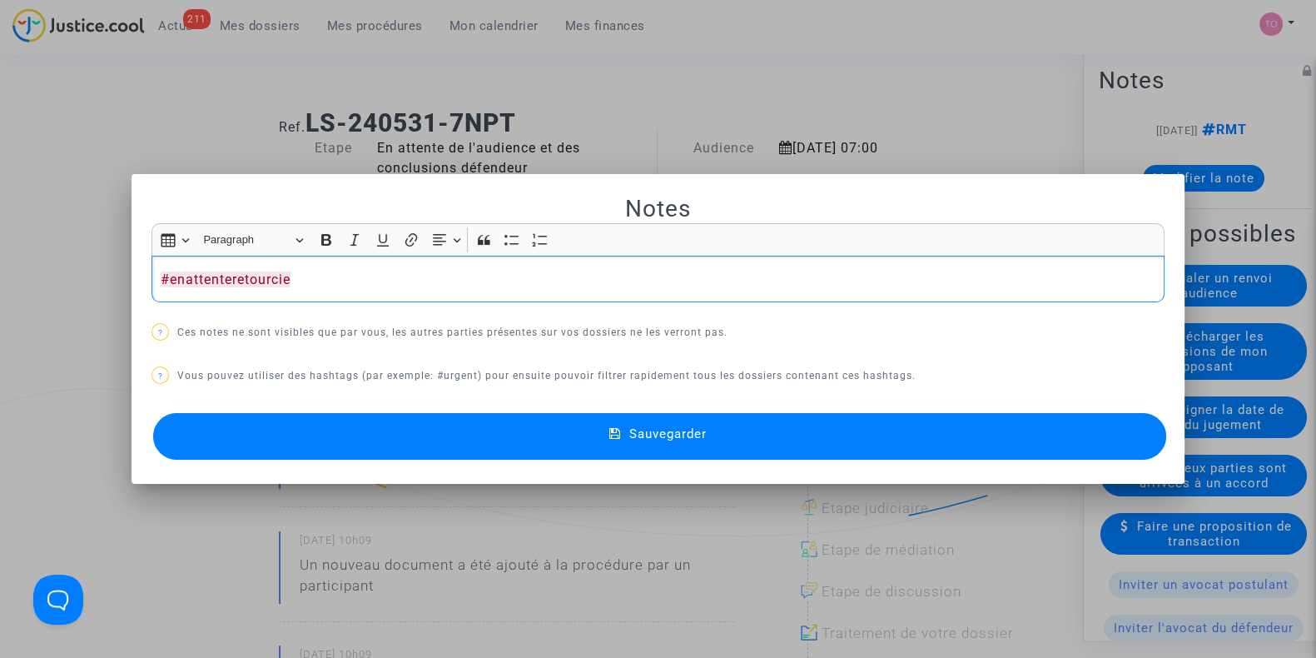
click at [39, 175] on div at bounding box center [658, 329] width 1316 height 658
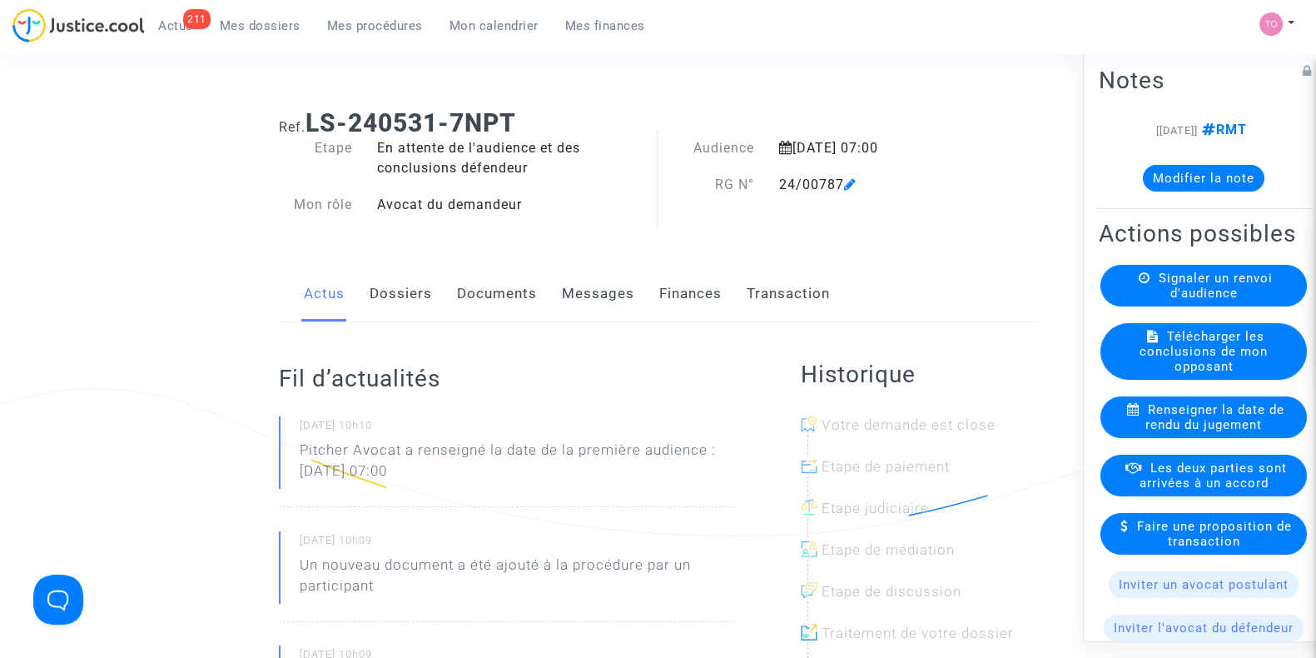
click at [483, 35] on link "Mon calendrier" at bounding box center [494, 25] width 116 height 25
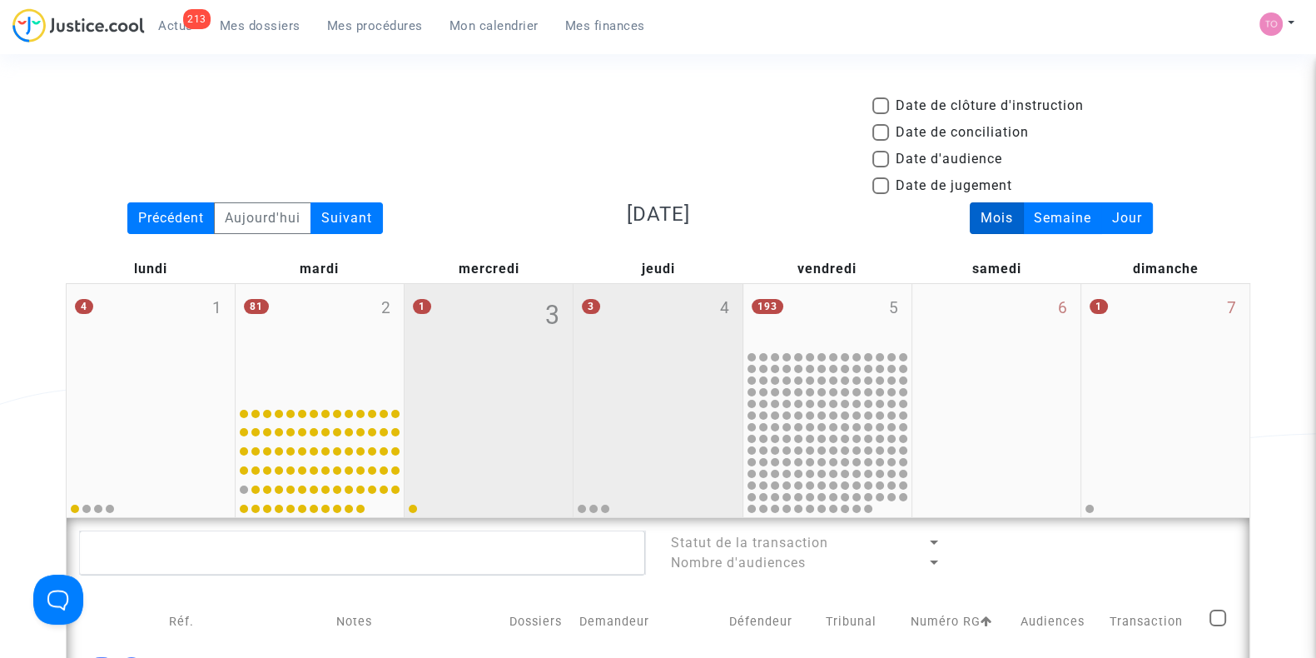
click at [663, 320] on div "3 4" at bounding box center [657, 341] width 168 height 114
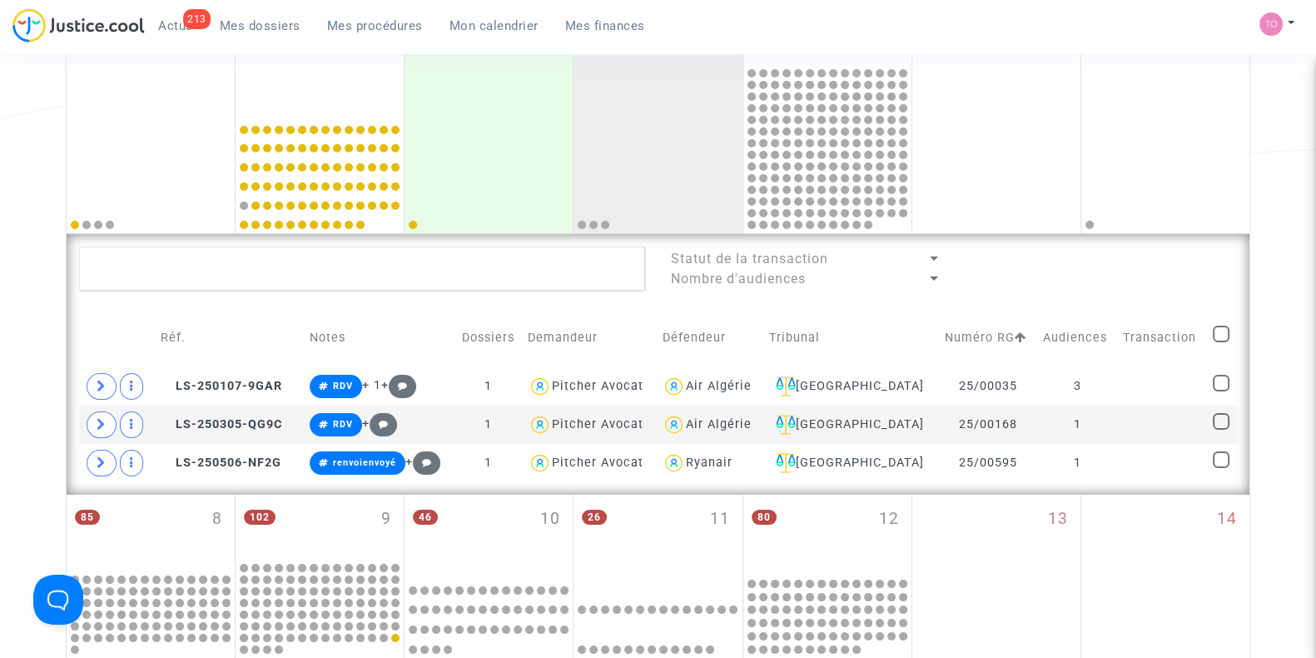
scroll to position [288, 0]
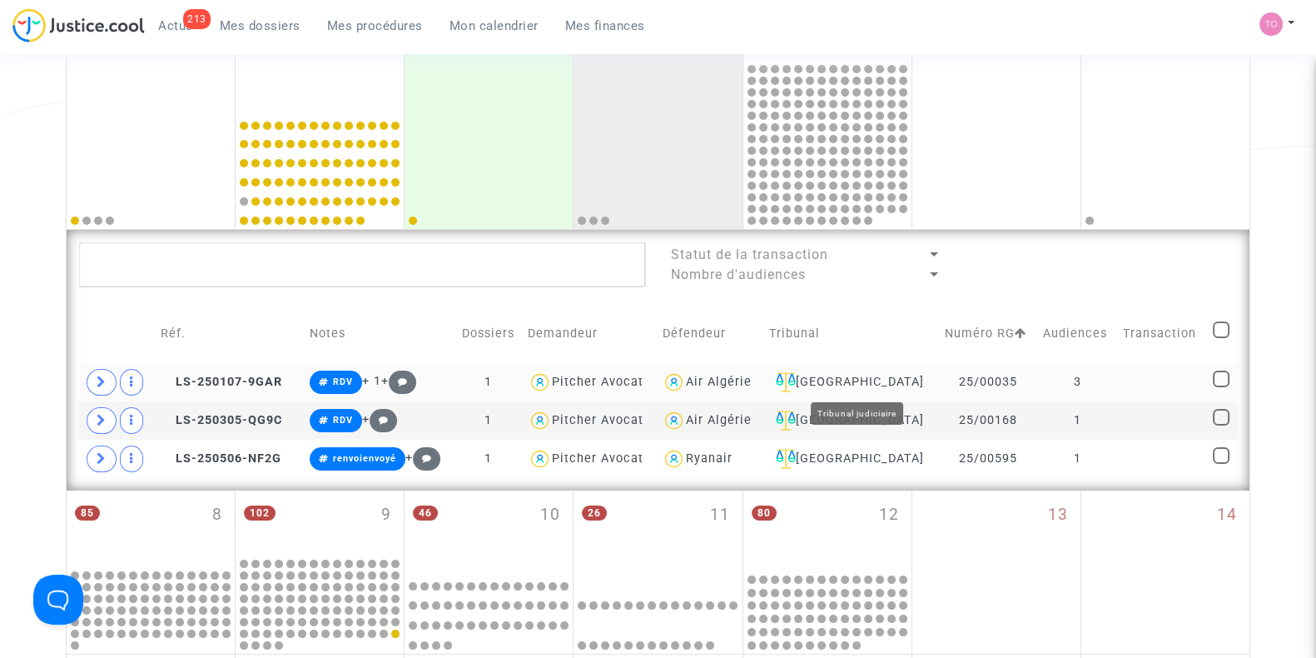
click at [857, 372] on div "Metz" at bounding box center [851, 382] width 164 height 20
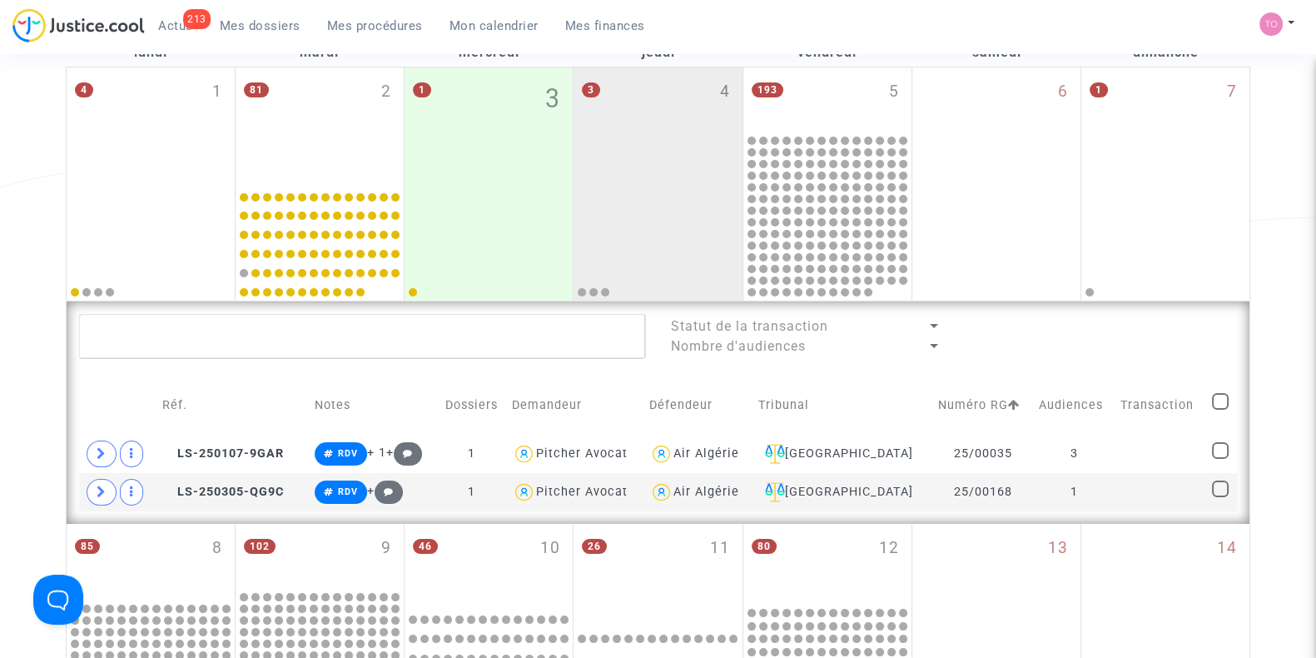
scroll to position [287, 0]
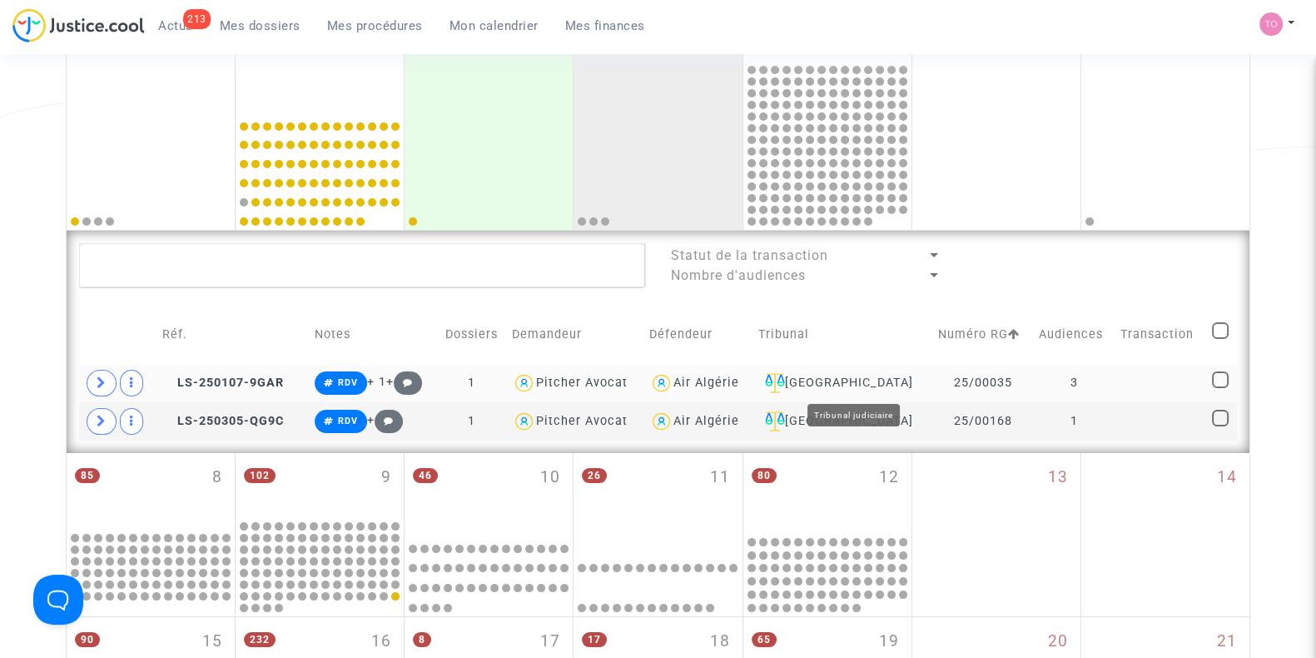
click at [866, 379] on div "Metz" at bounding box center [842, 383] width 168 height 20
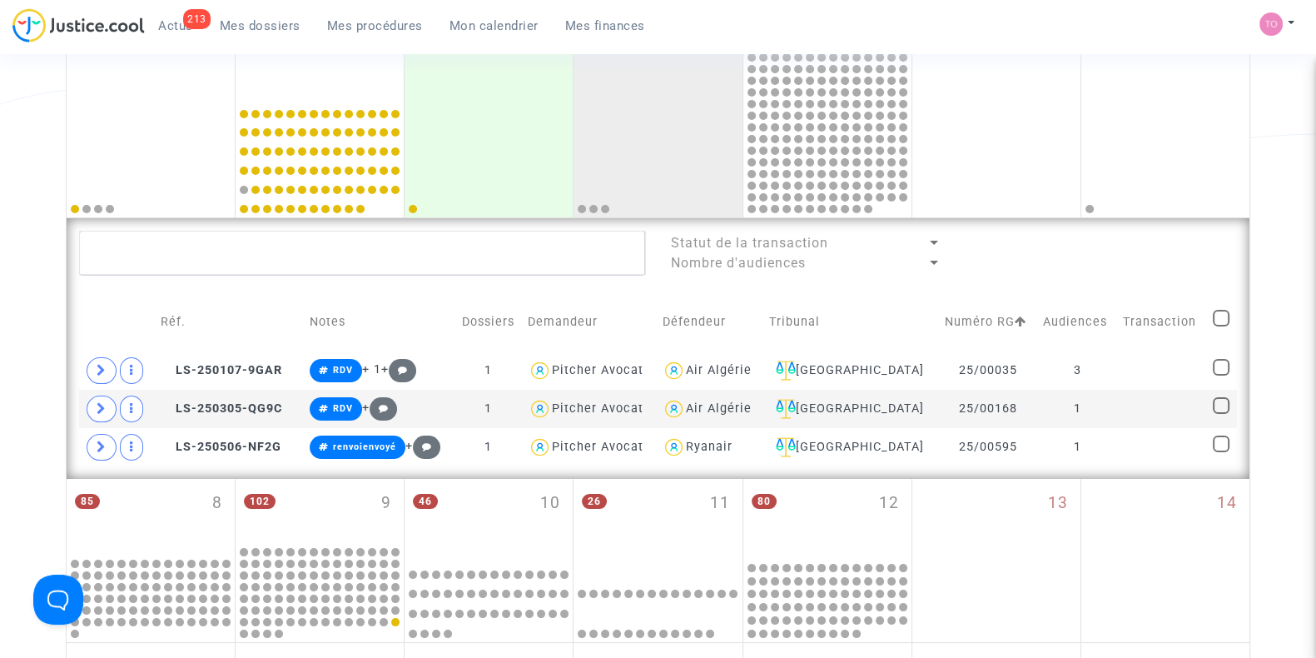
scroll to position [316, 0]
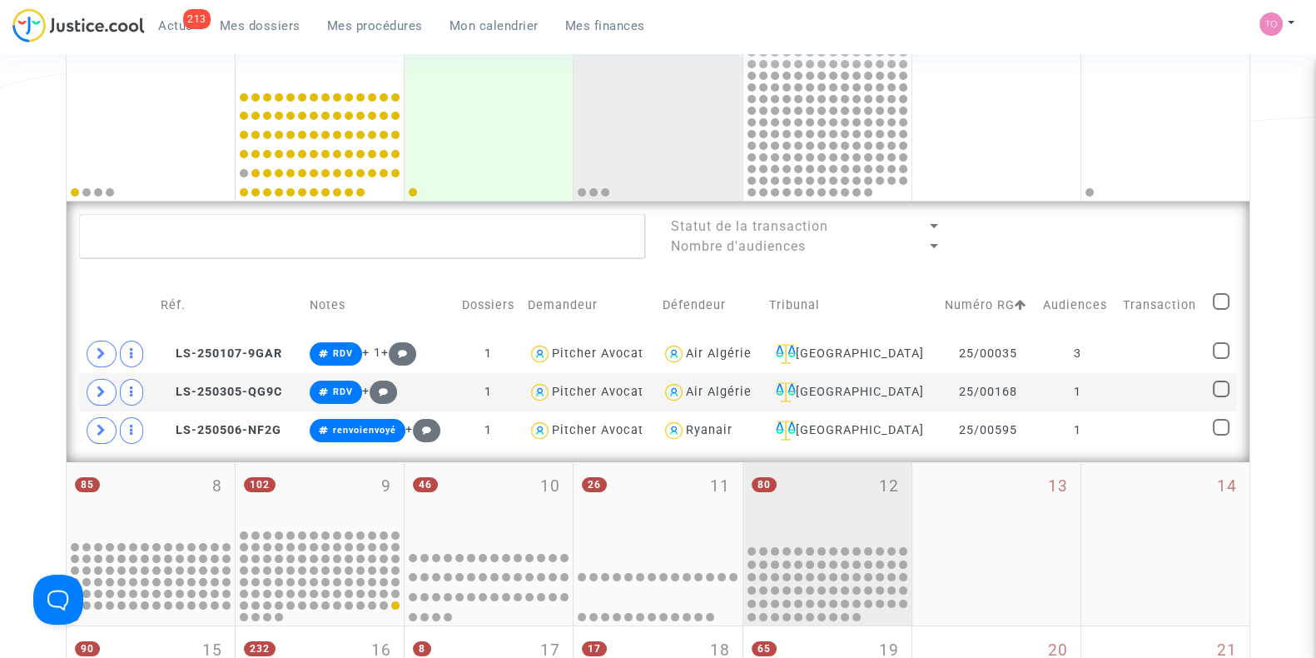
click at [847, 557] on div at bounding box center [827, 583] width 163 height 79
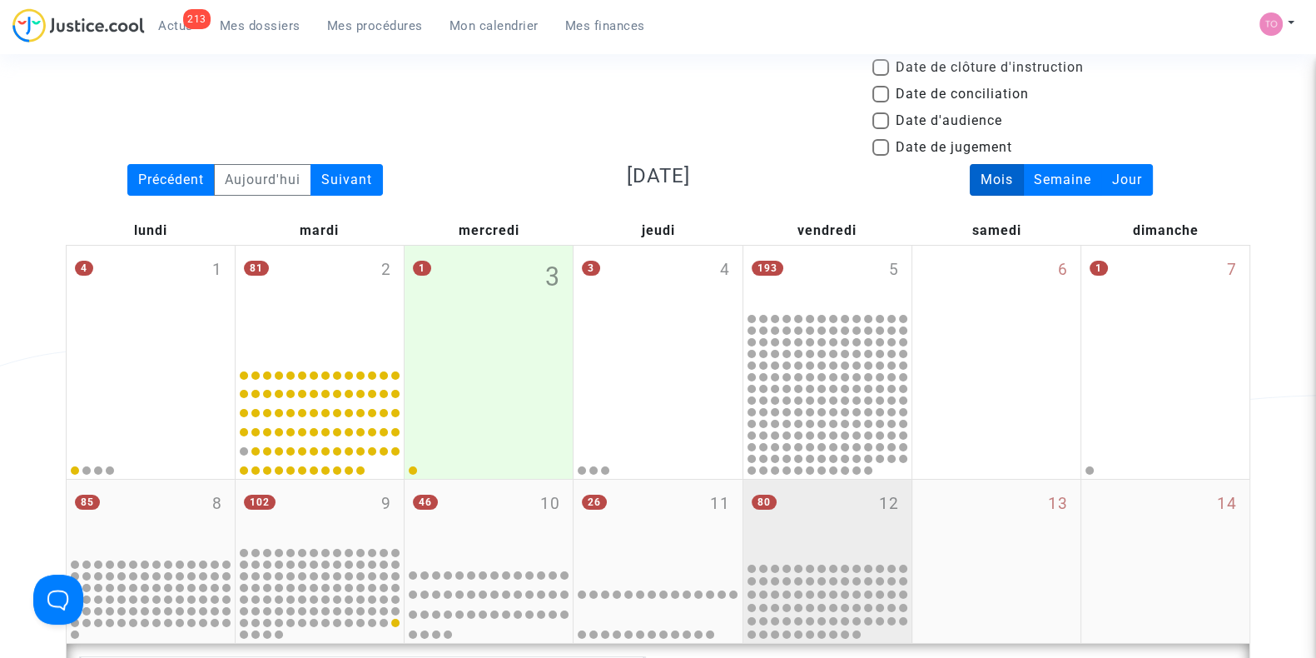
scroll to position [31, 0]
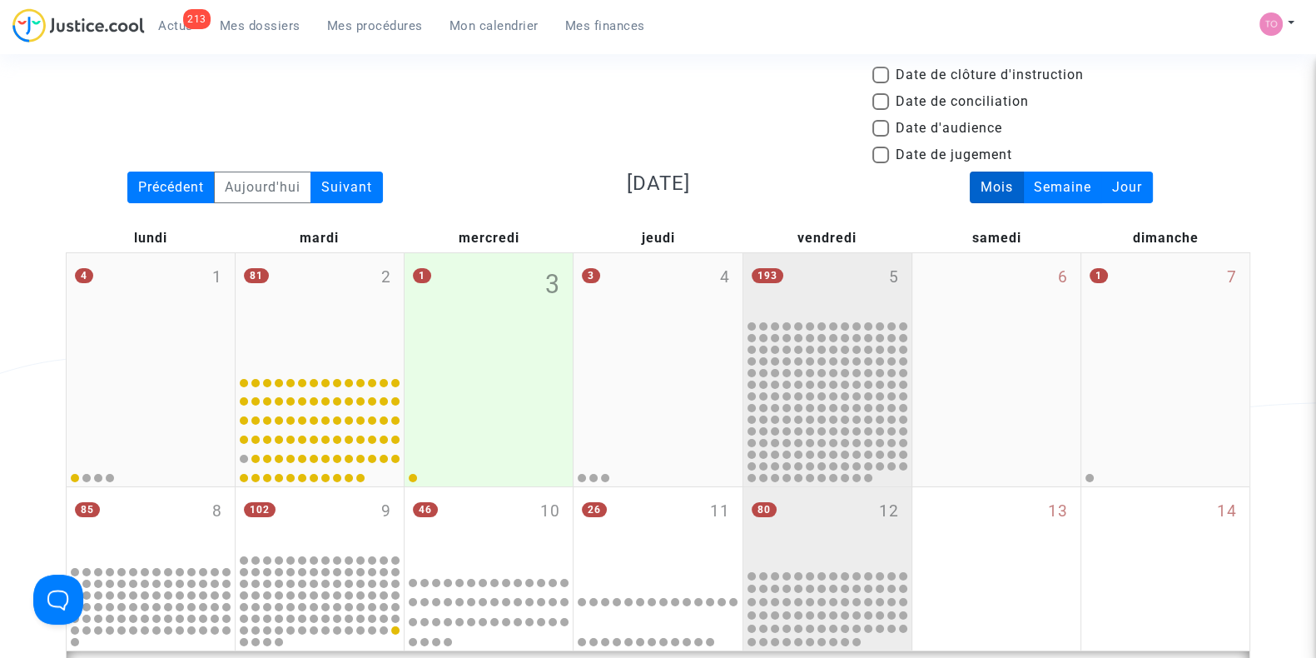
click at [858, 283] on div "193 5" at bounding box center [827, 285] width 168 height 65
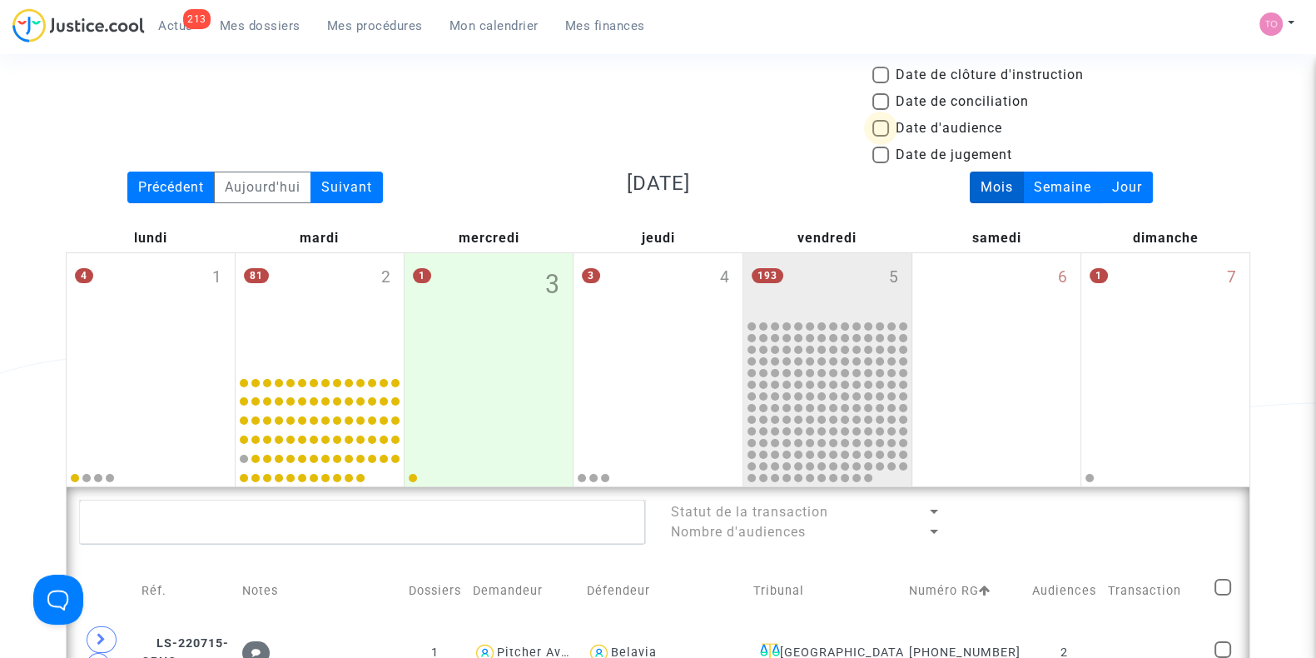
click at [881, 120] on span at bounding box center [880, 128] width 17 height 17
click at [881, 137] on input "Date d'audience" at bounding box center [880, 137] width 1 height 1
checkbox input "true"
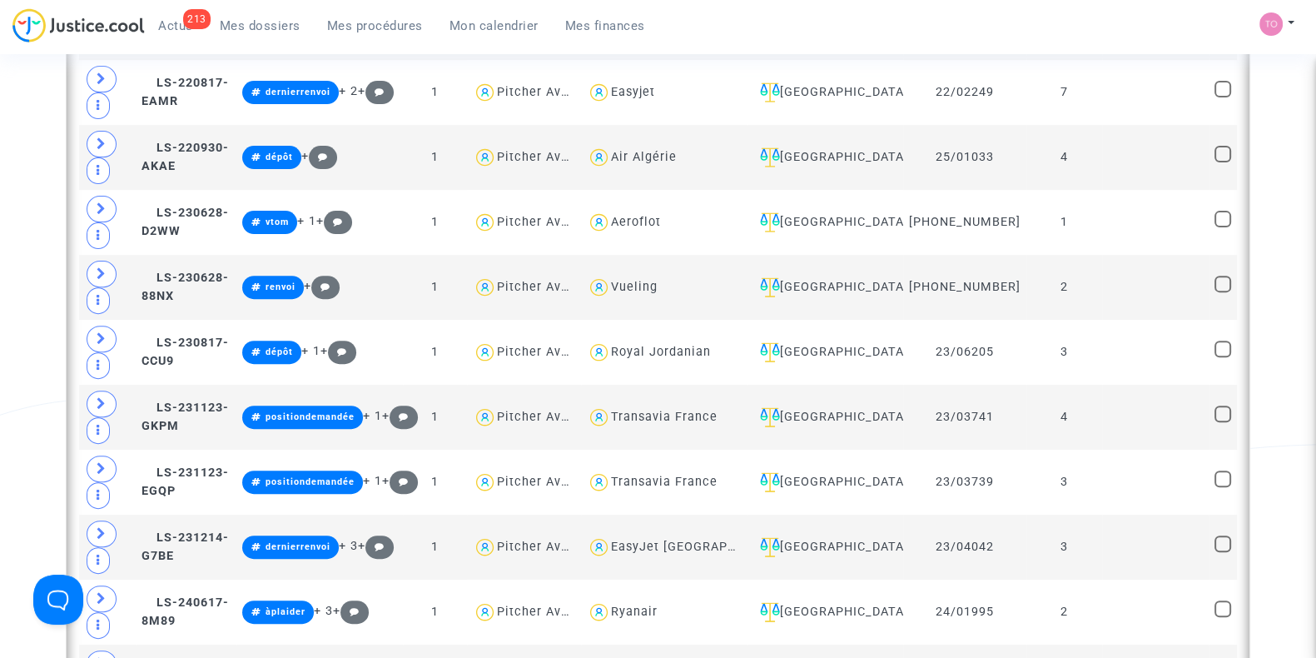
scroll to position [722, 0]
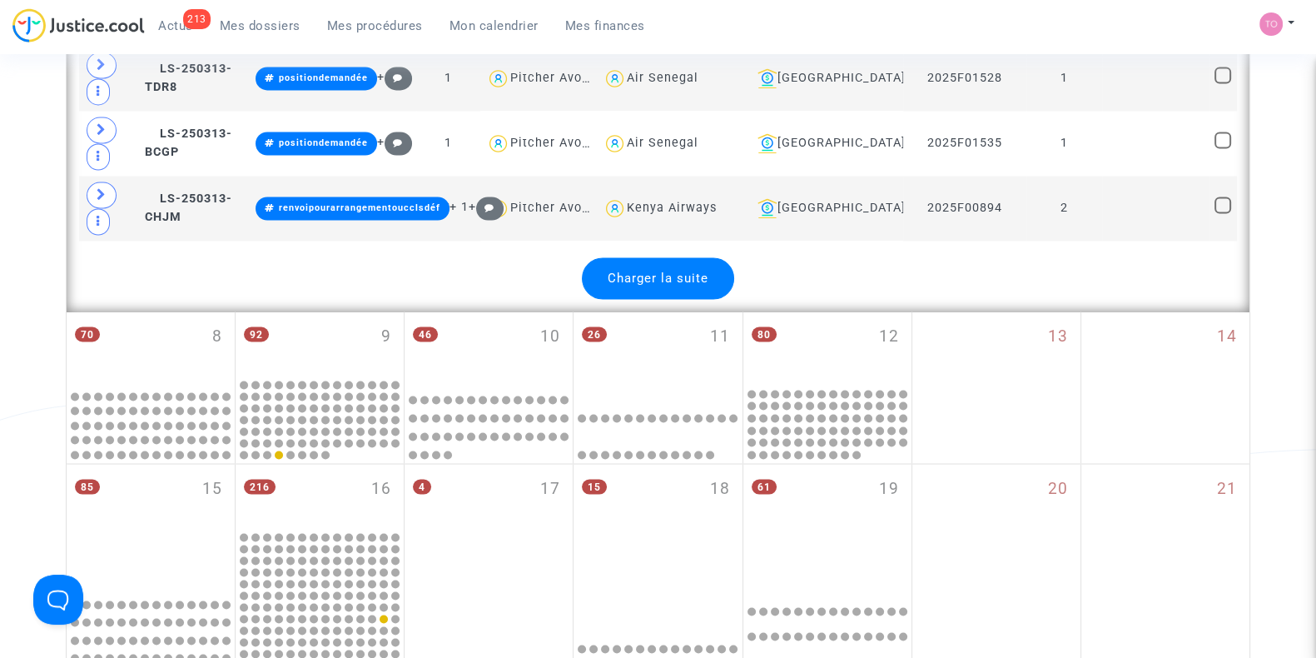
scroll to position [3643, 0]
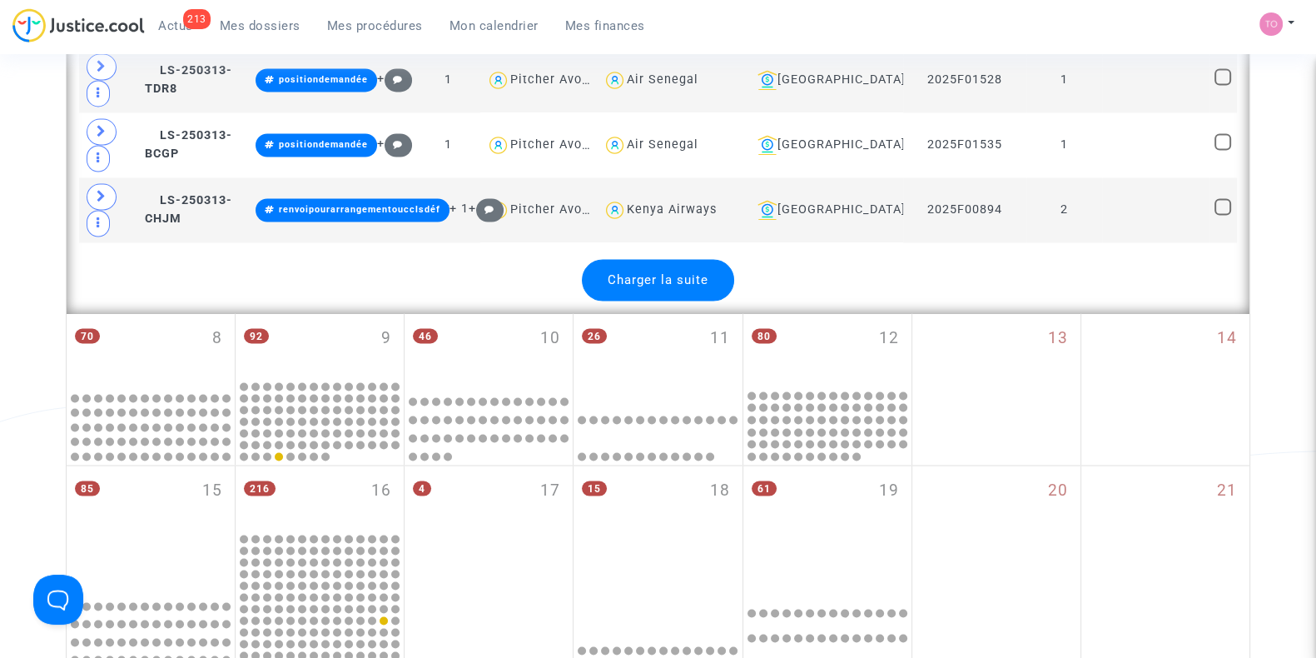
click at [663, 272] on span "Charger la suite" at bounding box center [658, 279] width 101 height 15
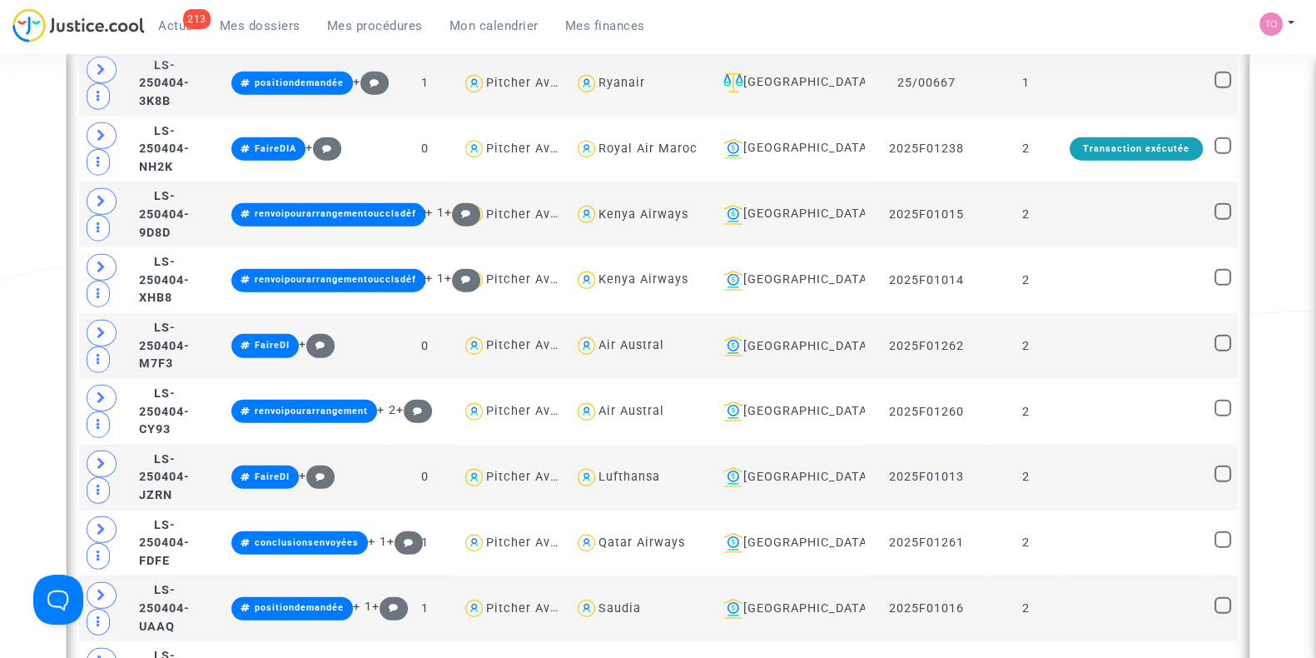
scroll to position [5293, 0]
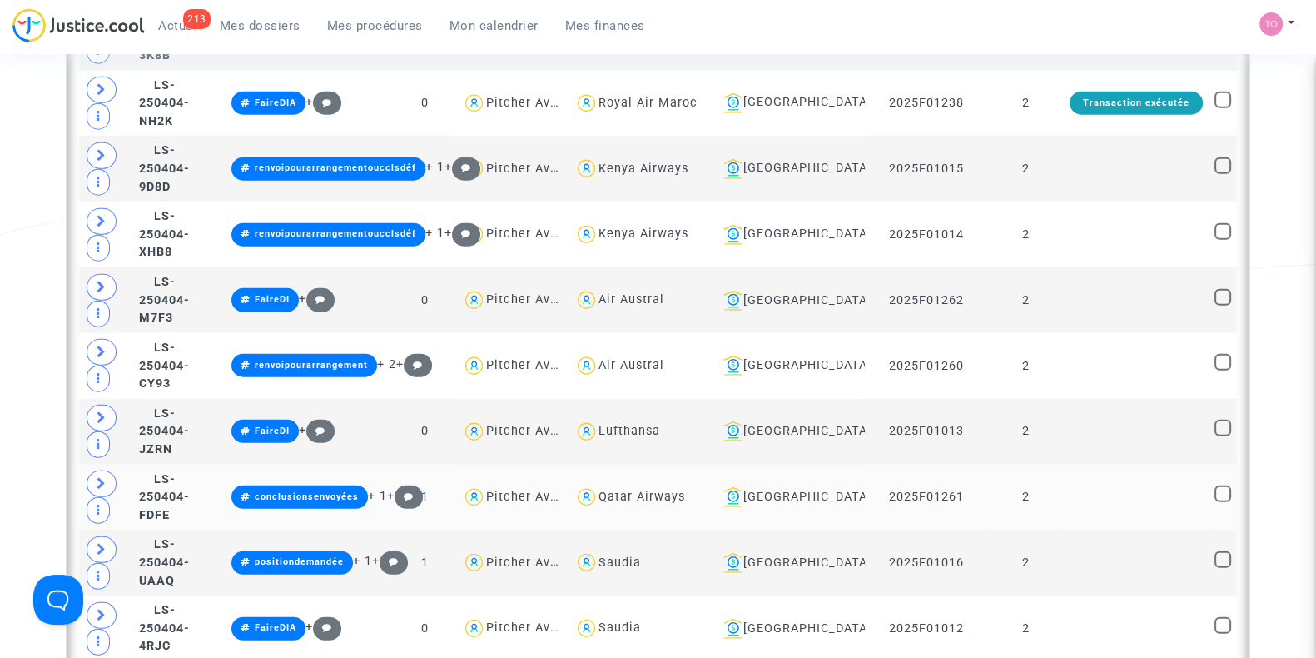
click at [685, 489] on div "Qatar Airways" at bounding box center [641, 496] width 87 height 14
type textarea "@"Qatar Airways""
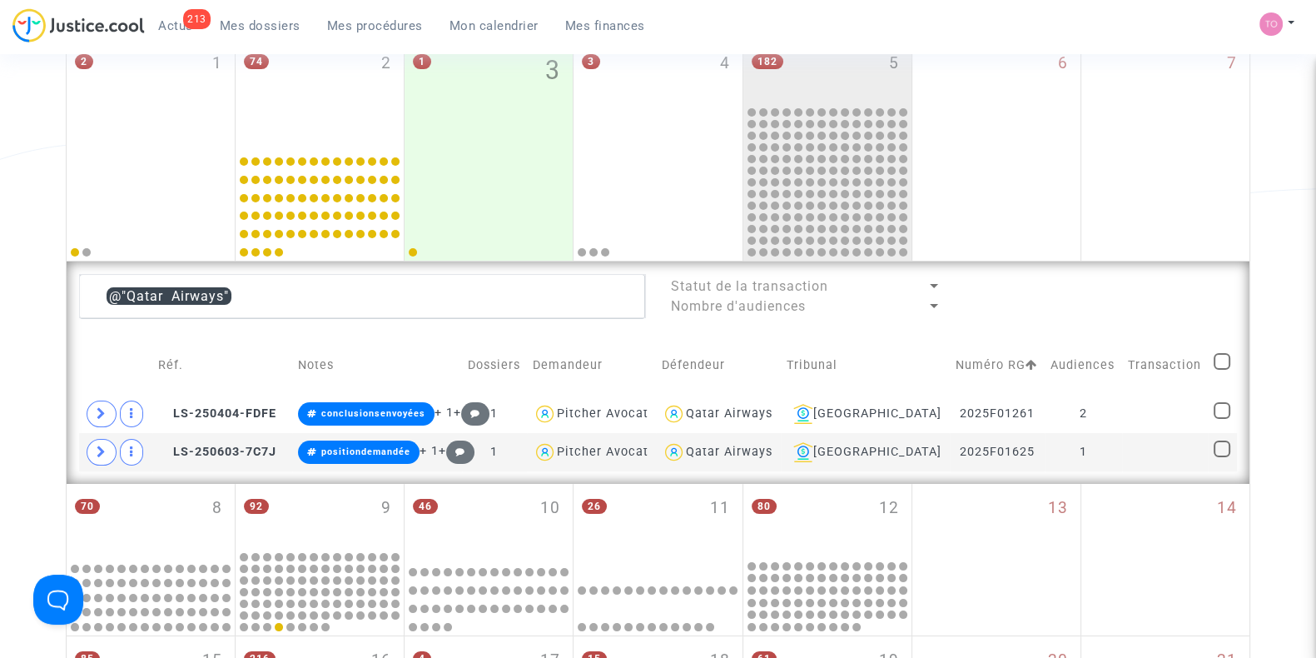
scroll to position [236, 0]
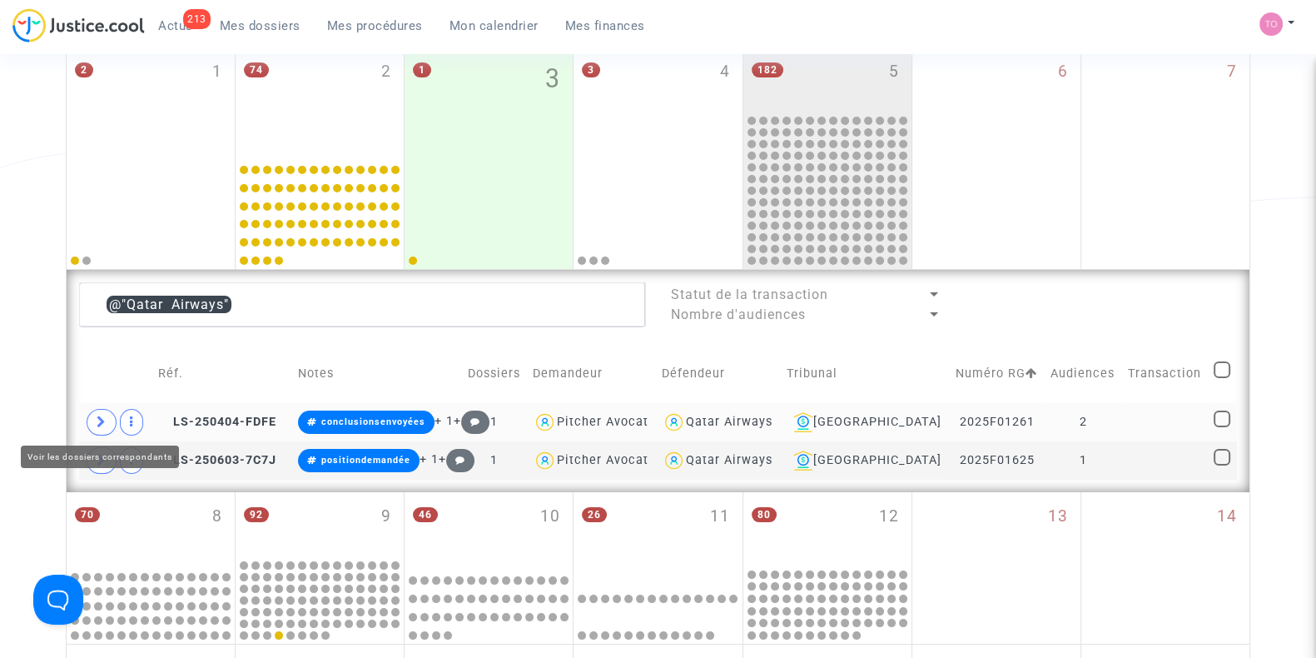
click at [94, 420] on span at bounding box center [102, 422] width 30 height 27
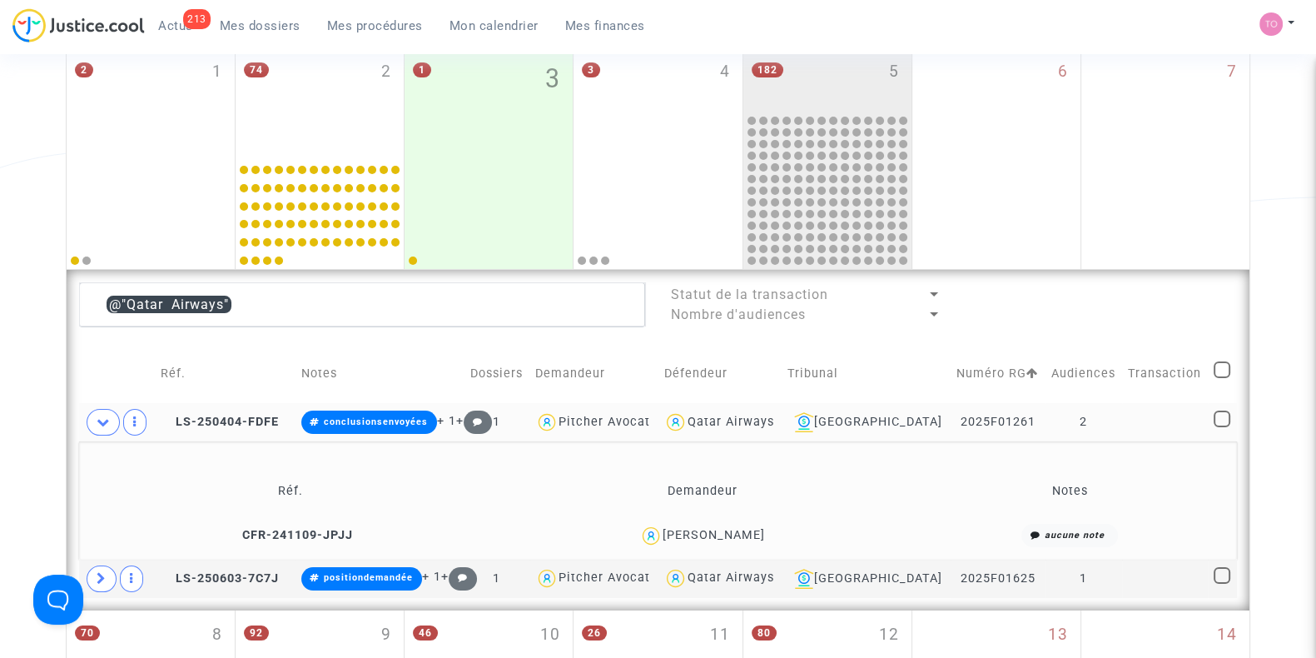
scroll to position [305, 0]
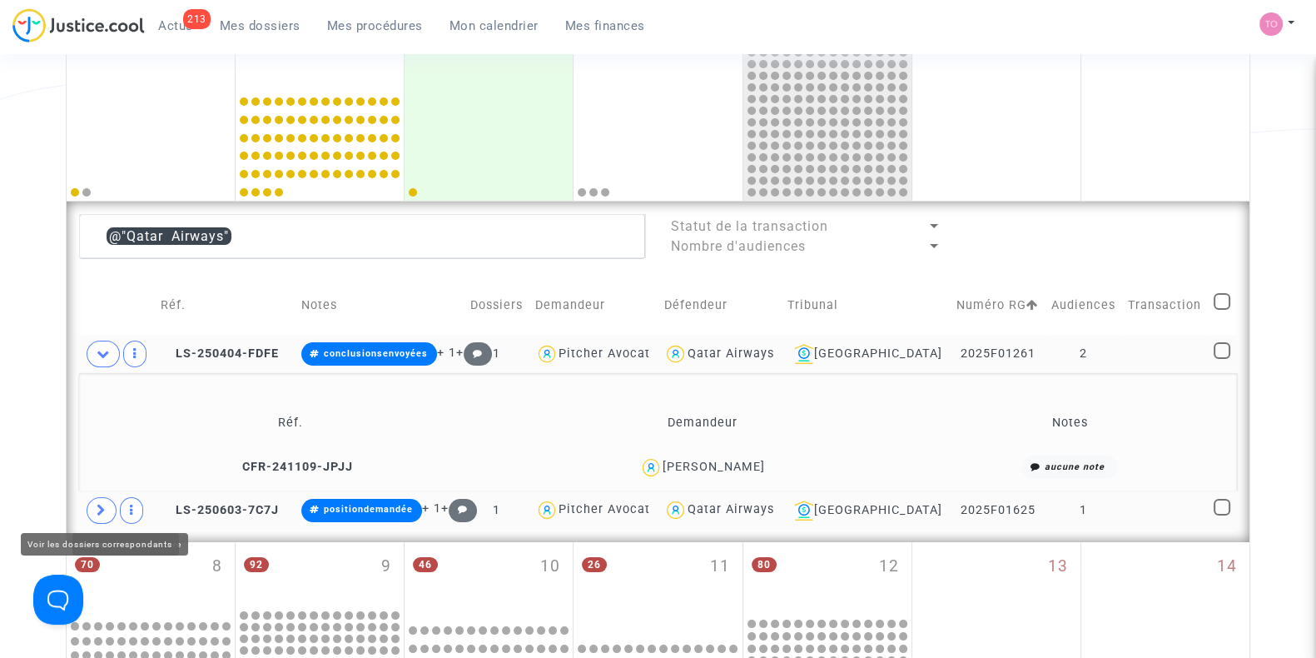
click at [97, 499] on span at bounding box center [102, 510] width 30 height 27
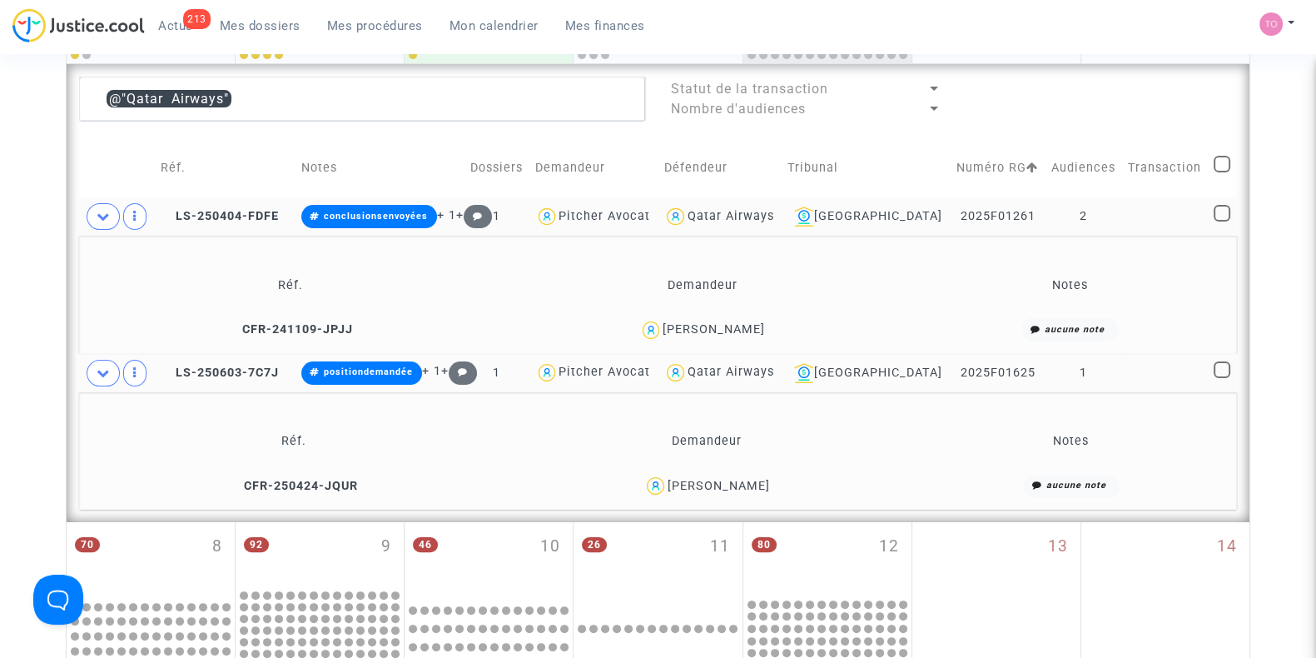
scroll to position [444, 0]
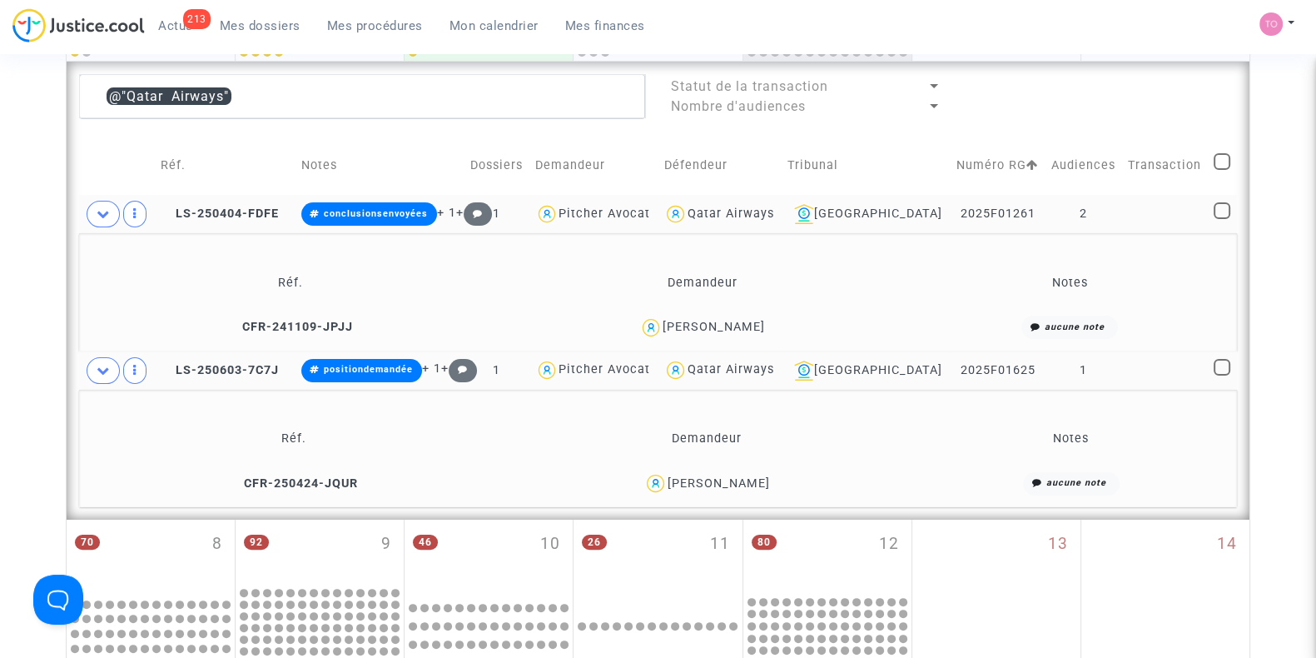
click at [708, 326] on div "Marie Cahot" at bounding box center [714, 327] width 102 height 14
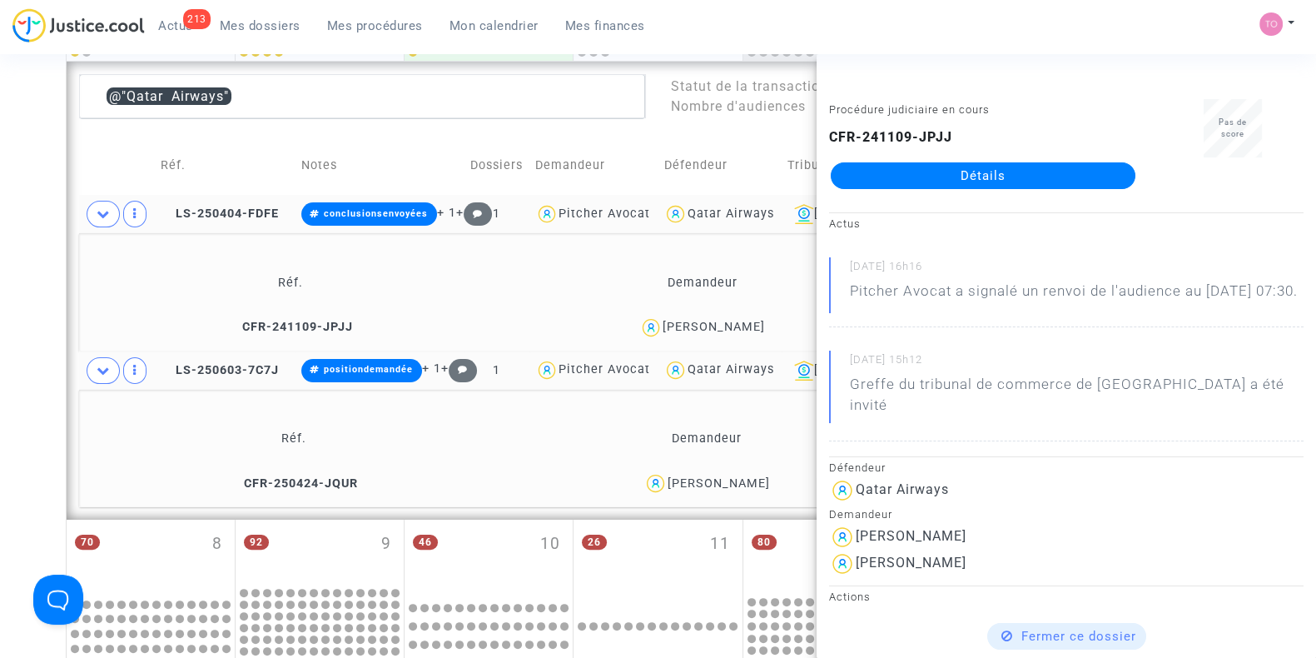
click at [755, 480] on div "Lena Valerie Tarinyebwa" at bounding box center [719, 483] width 102 height 14
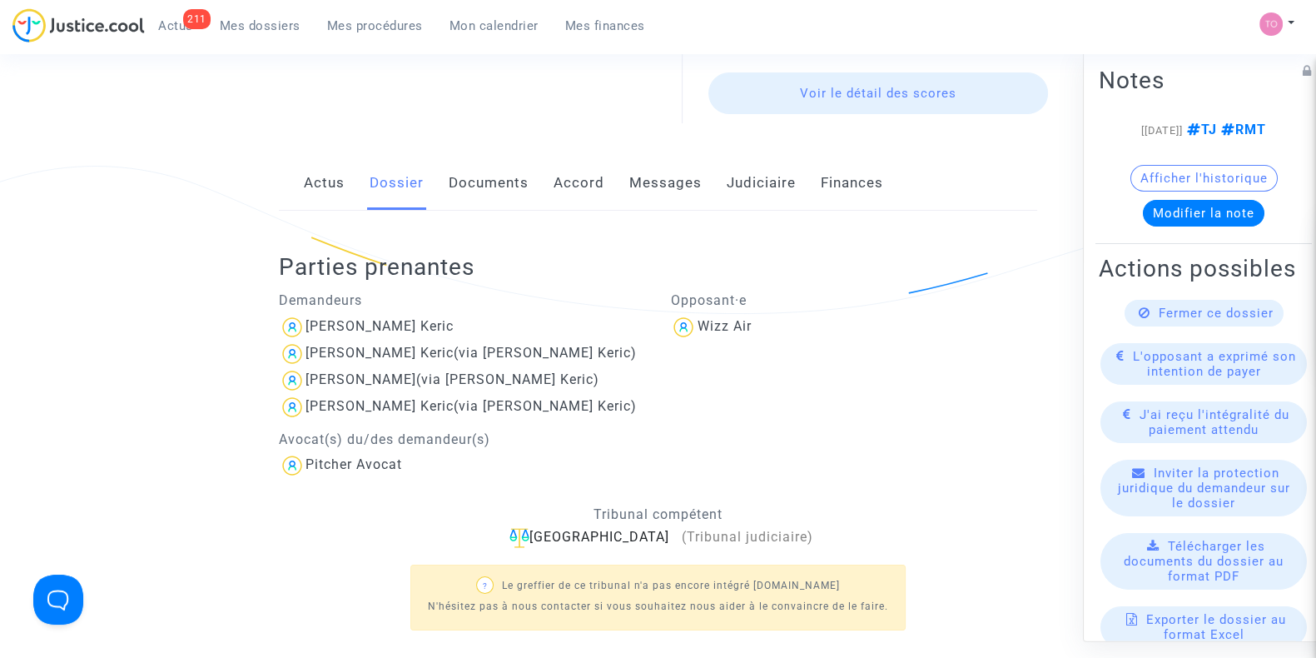
scroll to position [218, 0]
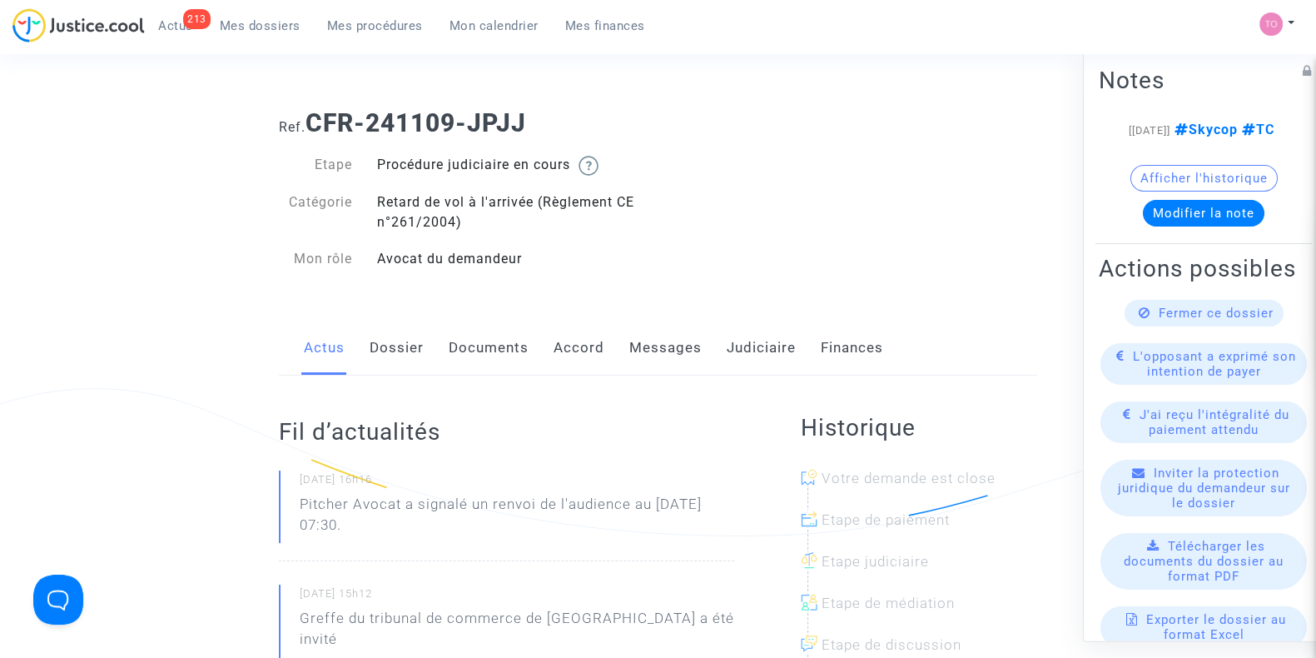
click at [741, 342] on link "Judiciaire" at bounding box center [761, 347] width 69 height 55
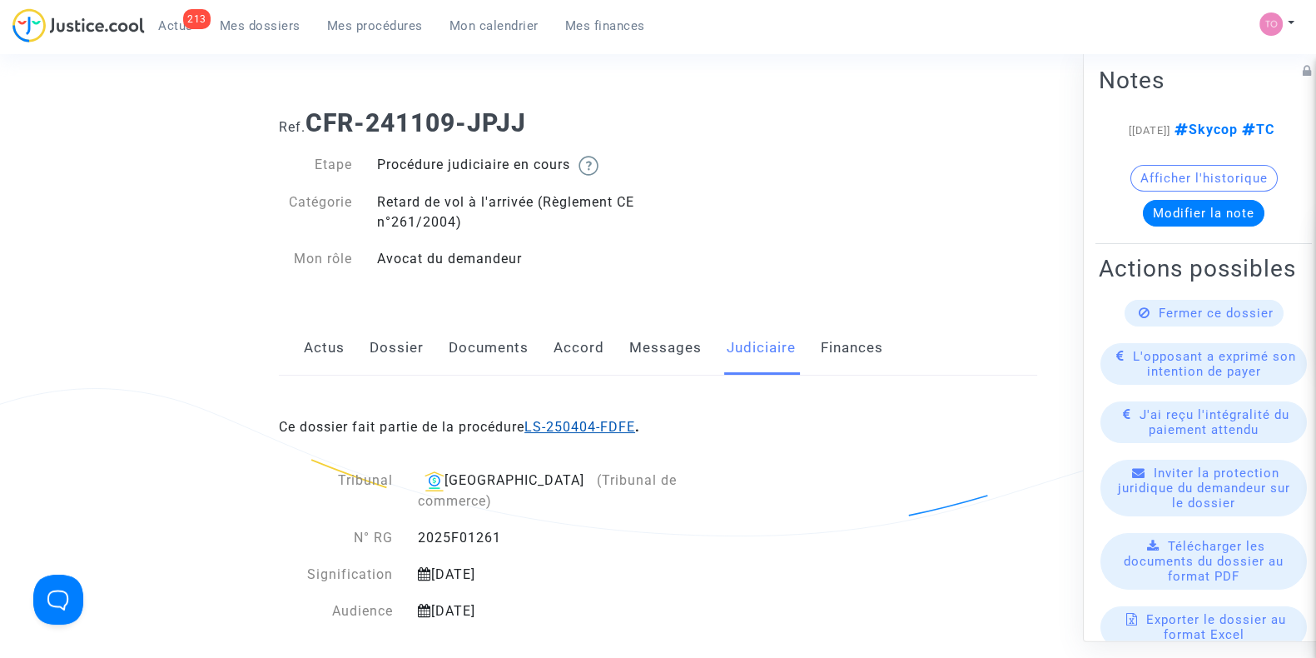
click at [591, 424] on link "LS-250404-FDFE" at bounding box center [579, 427] width 111 height 16
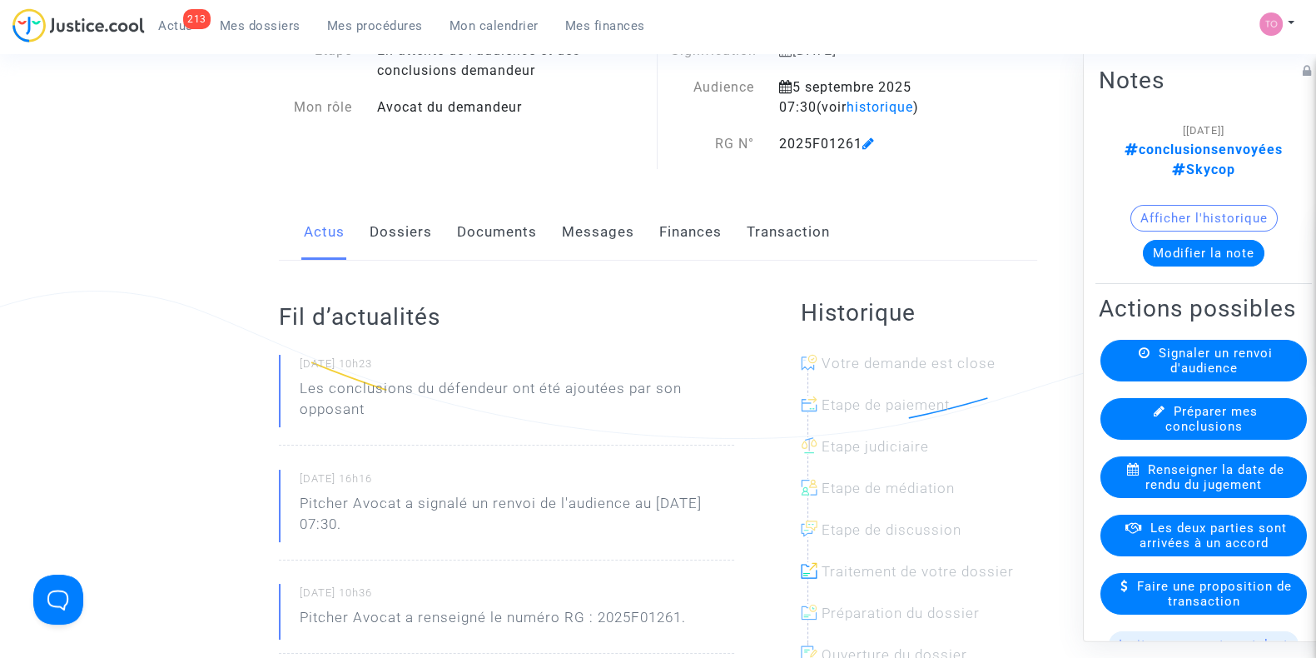
scroll to position [122, 0]
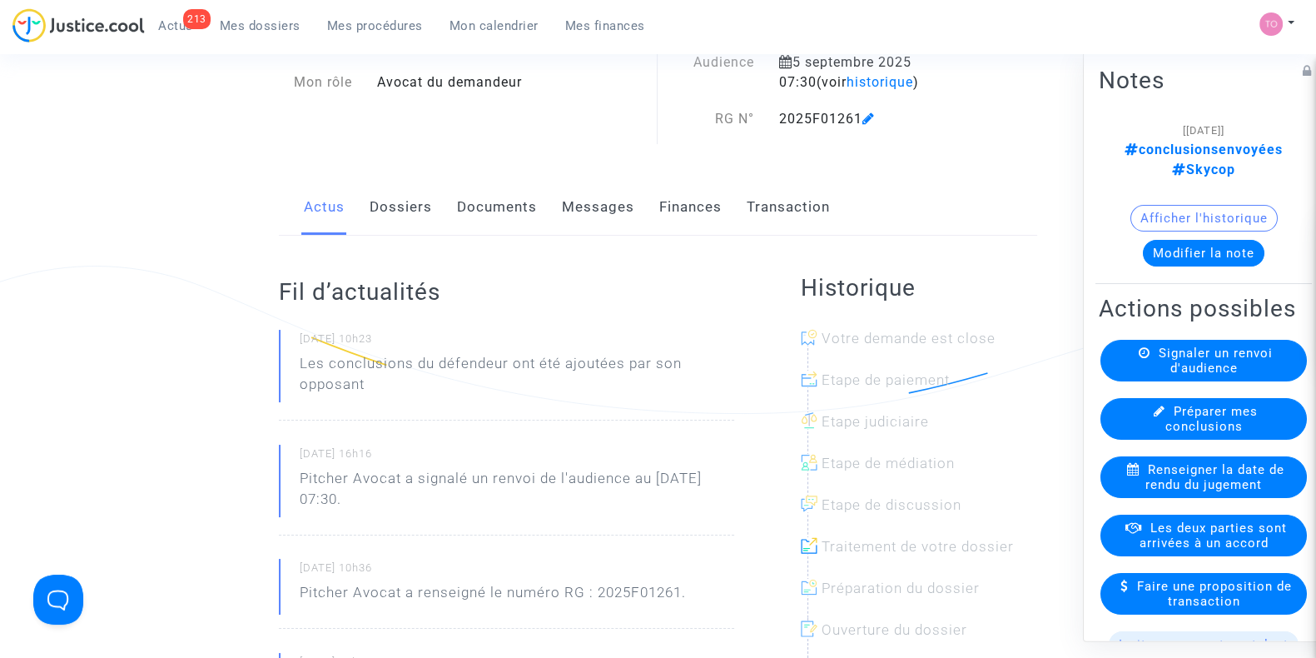
click at [450, 196] on div "Actus Dossiers Documents Messages Finances Transaction" at bounding box center [658, 208] width 758 height 56
click at [460, 205] on link "Documents" at bounding box center [497, 207] width 80 height 55
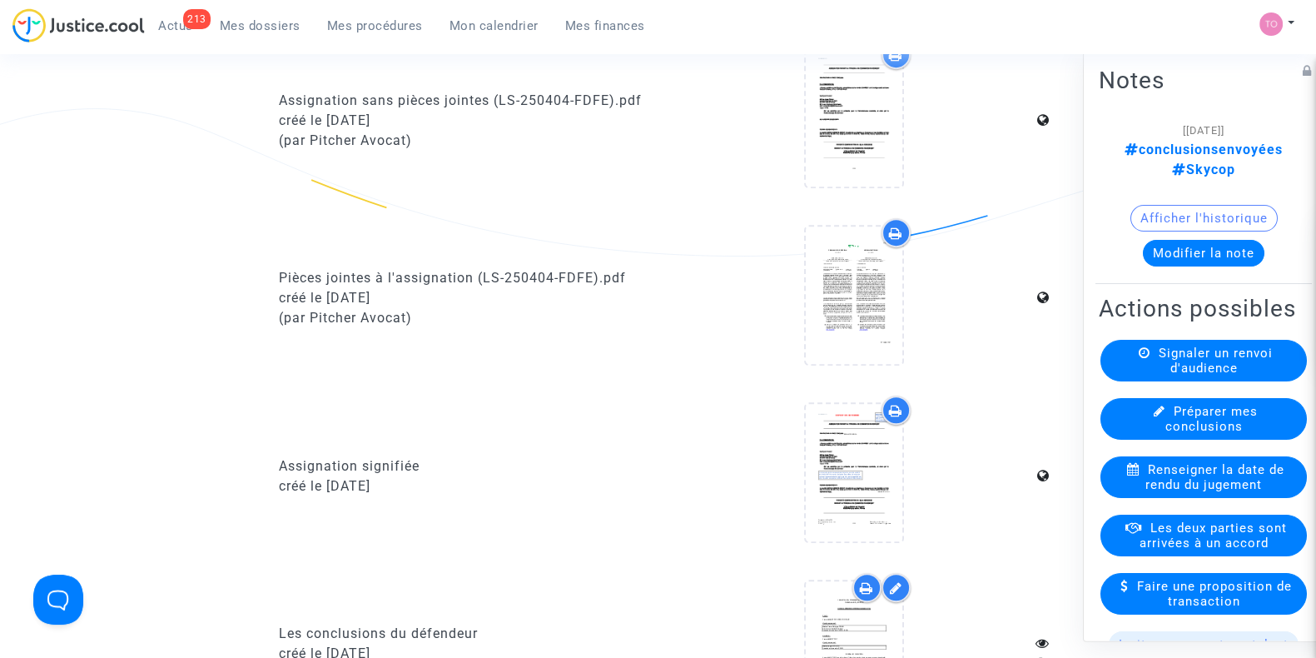
scroll to position [1266, 0]
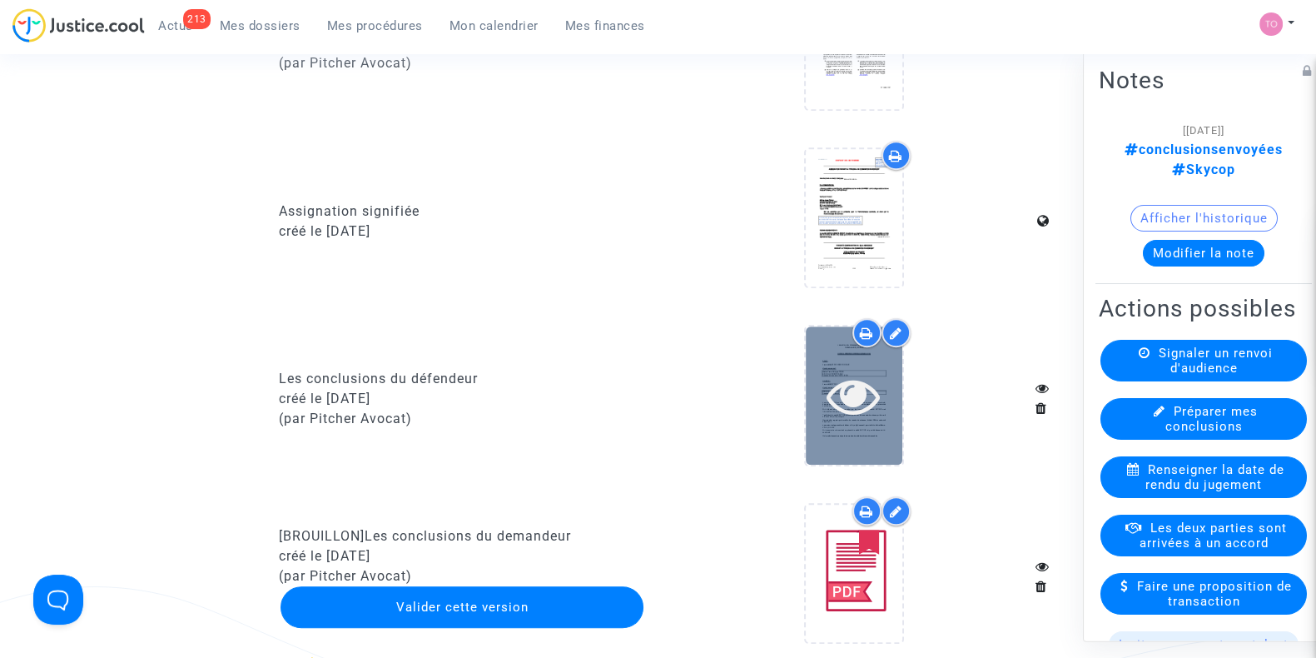
click at [828, 425] on div at bounding box center [854, 394] width 97 height 137
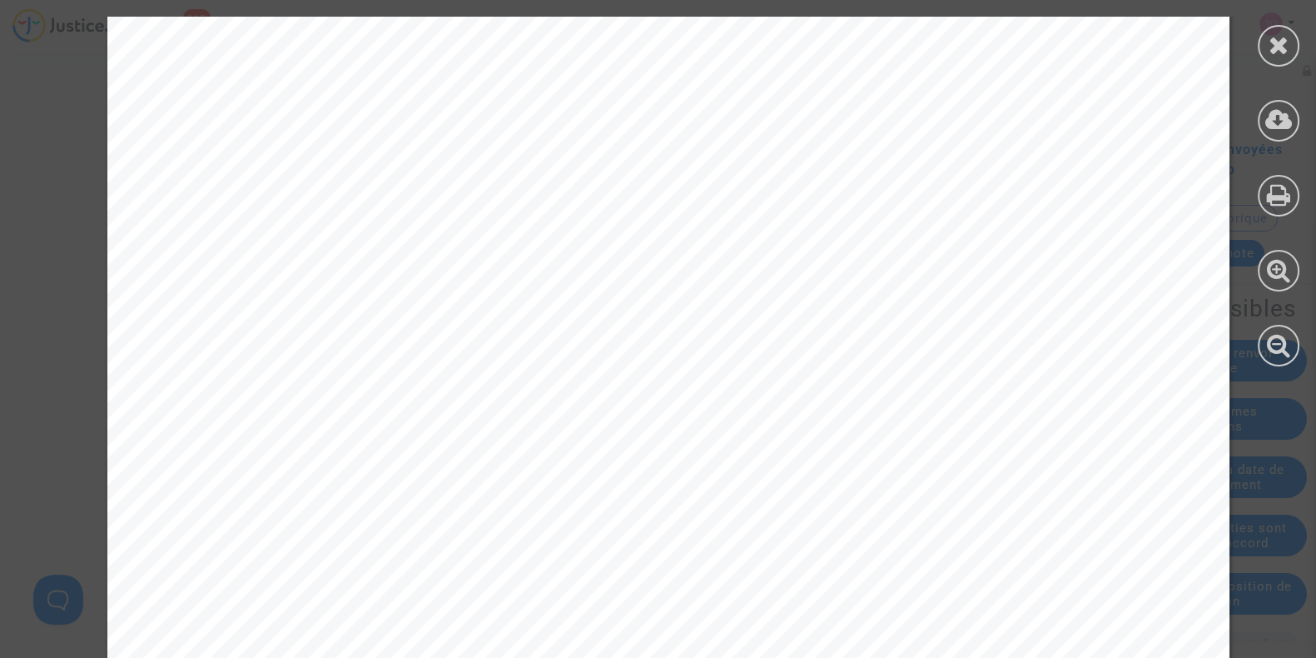
scroll to position [1958, 0]
click at [1301, 48] on div at bounding box center [1278, 191] width 75 height 383
click at [1269, 39] on icon at bounding box center [1279, 44] width 21 height 25
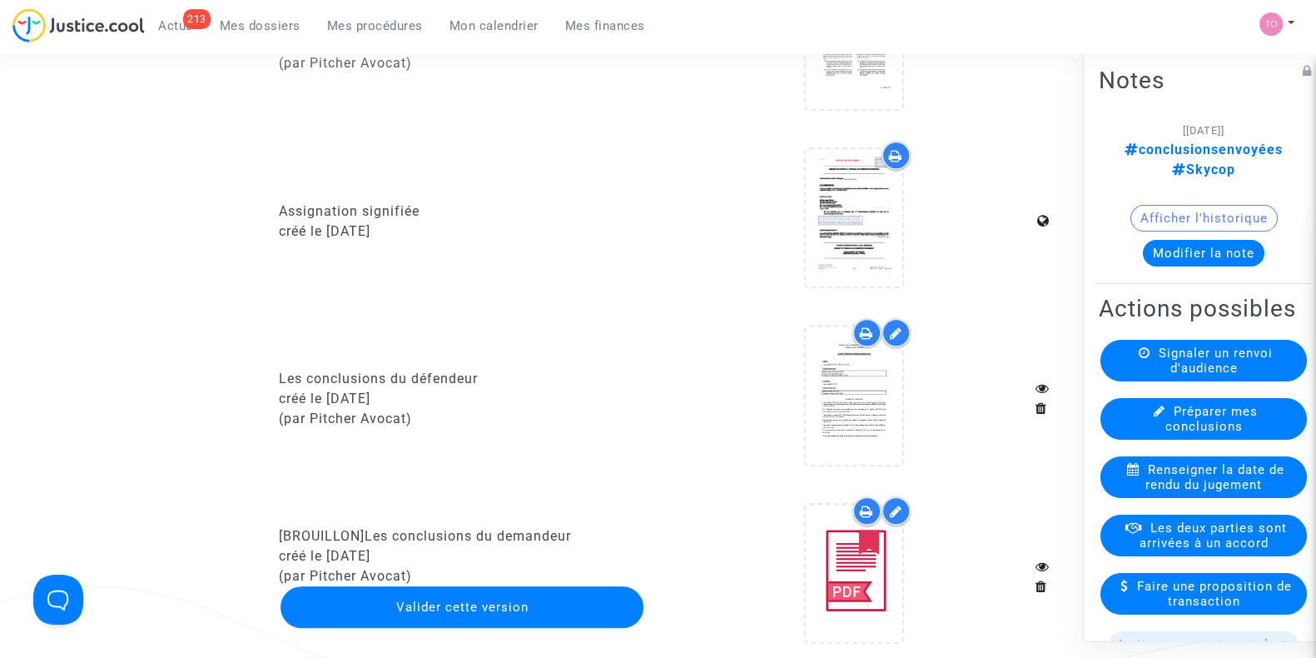
click at [891, 330] on icon at bounding box center [896, 332] width 12 height 13
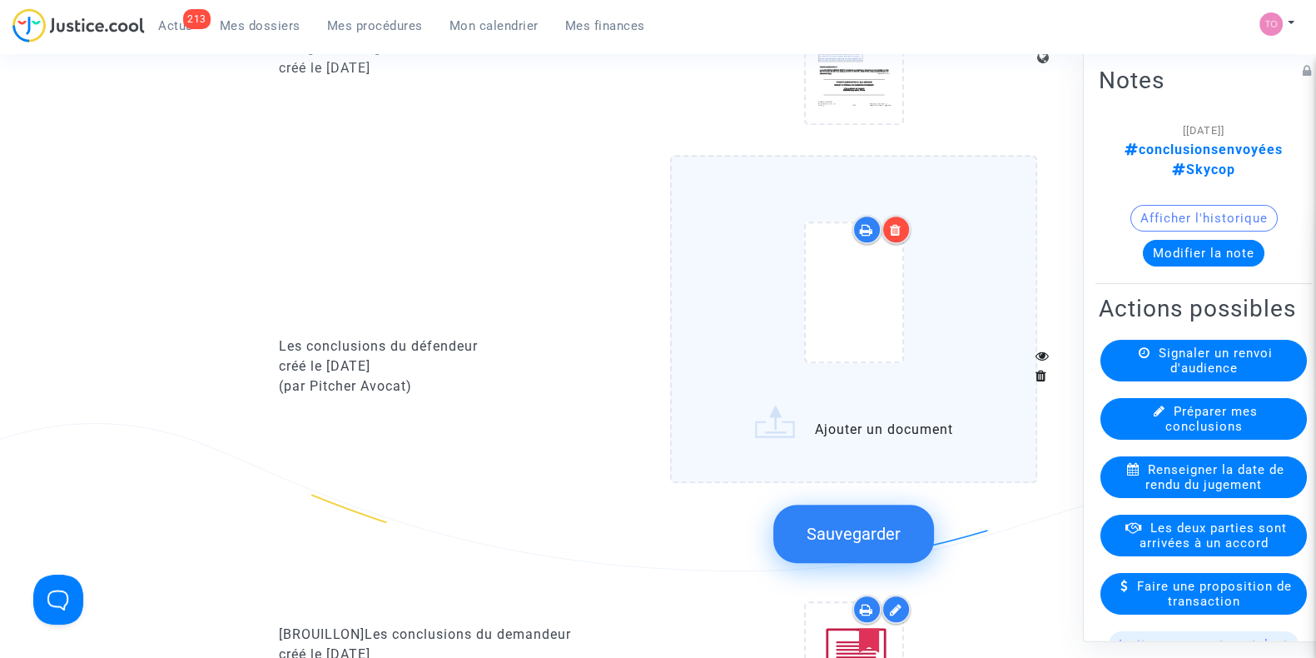
scroll to position [1481, 0]
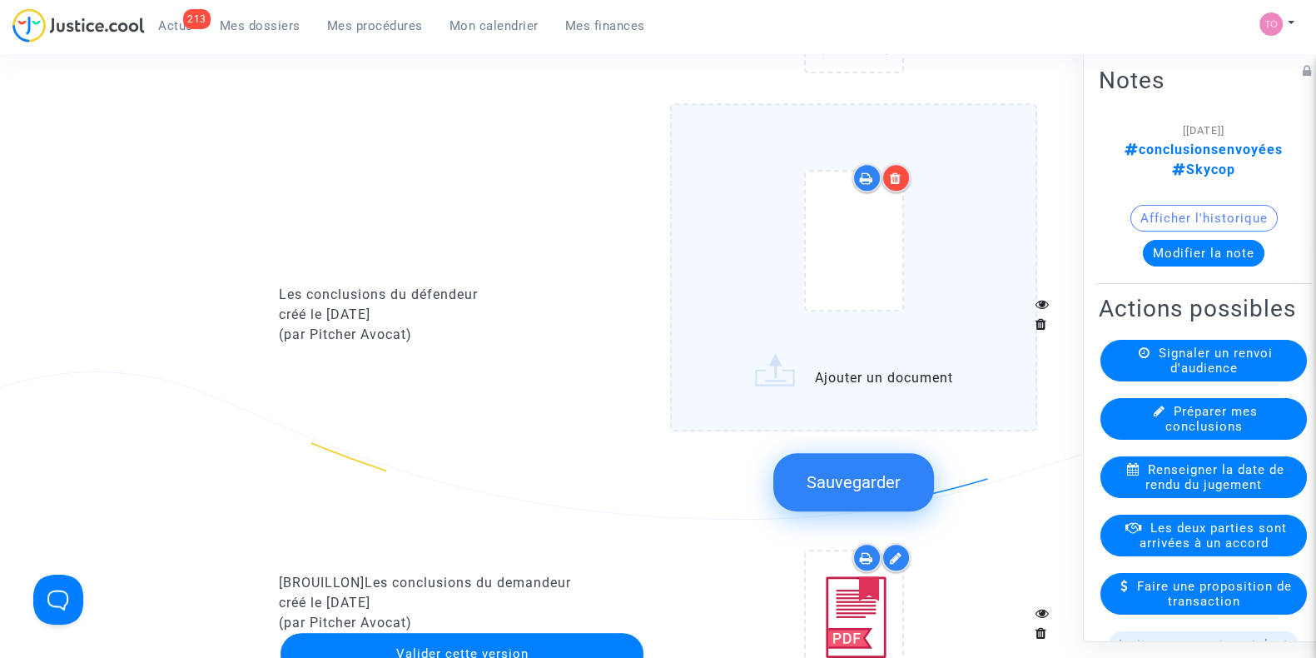
click at [825, 386] on label "Ajouter un document" at bounding box center [853, 266] width 367 height 327
click at [0, 0] on input "Ajouter un document" at bounding box center [0, 0] width 0 height 0
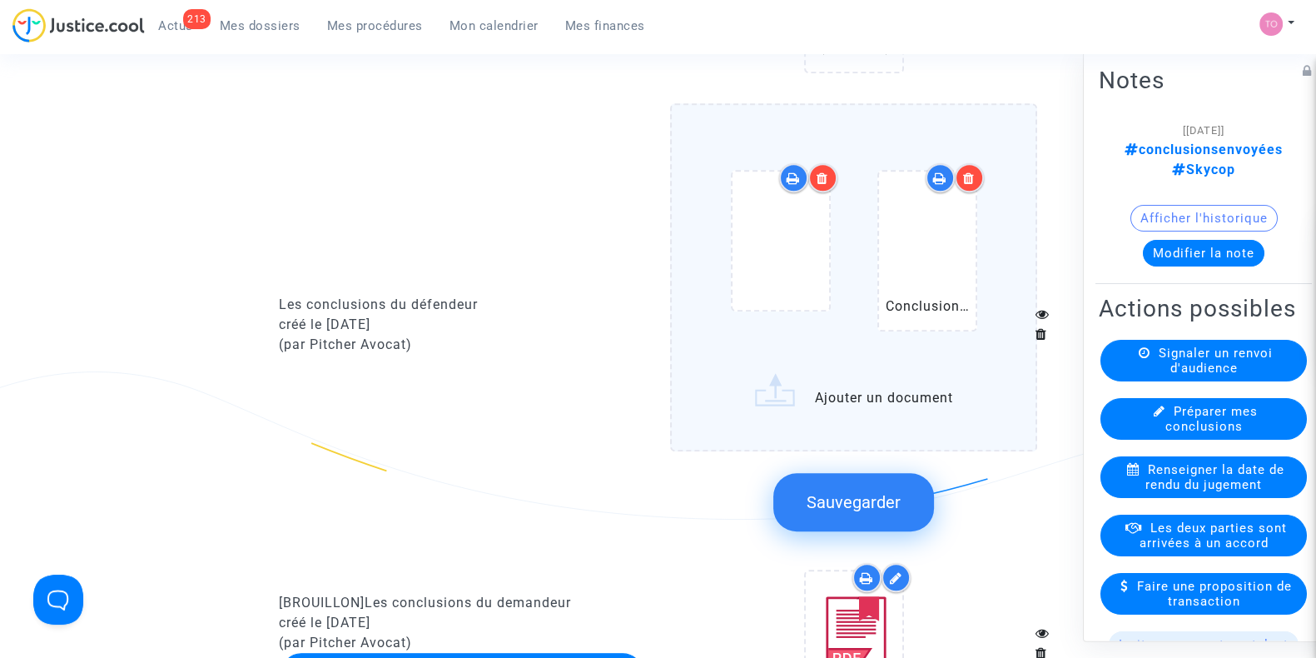
click at [861, 496] on span "Sauvegarder" at bounding box center [854, 502] width 94 height 20
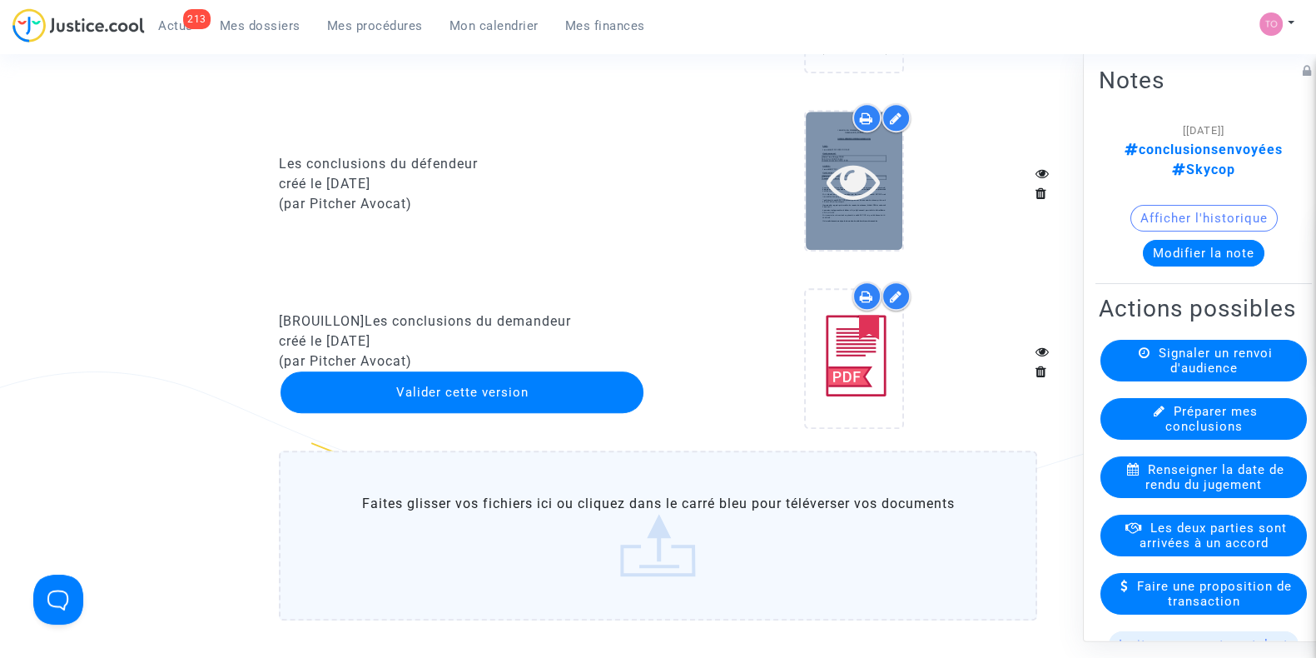
click at [842, 185] on icon at bounding box center [854, 180] width 54 height 53
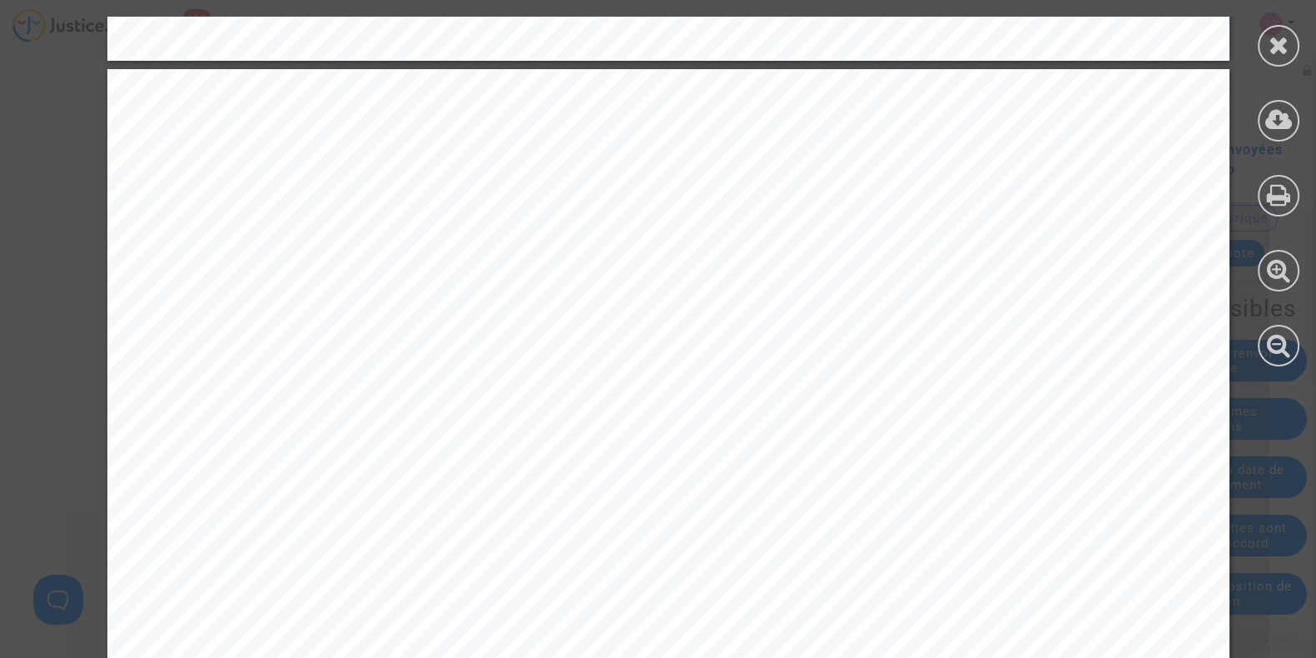
scroll to position [3137, 0]
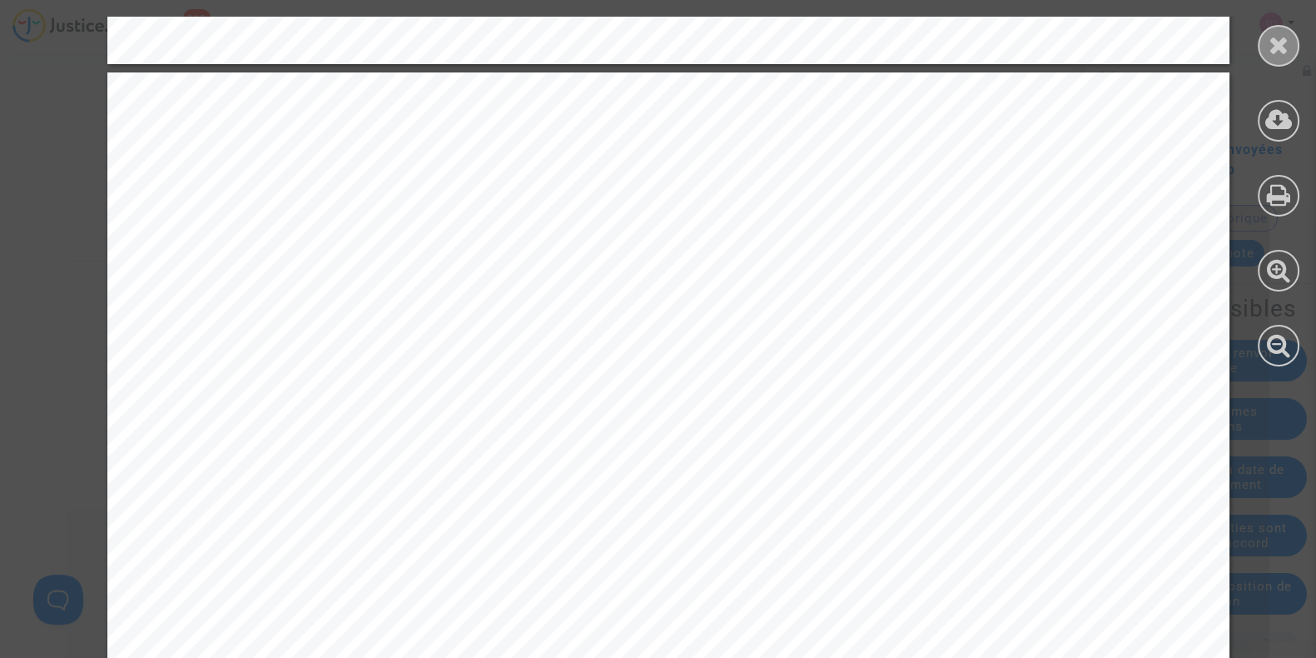
click at [1262, 35] on div at bounding box center [1279, 46] width 42 height 42
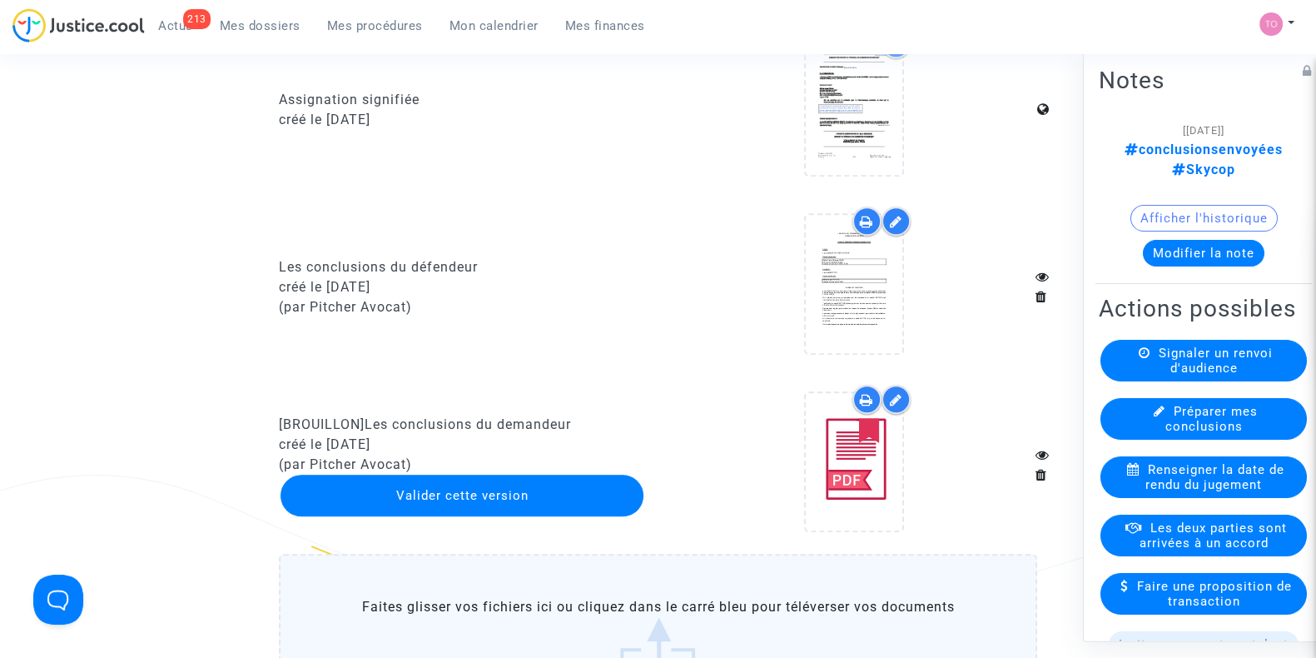
scroll to position [1365, 0]
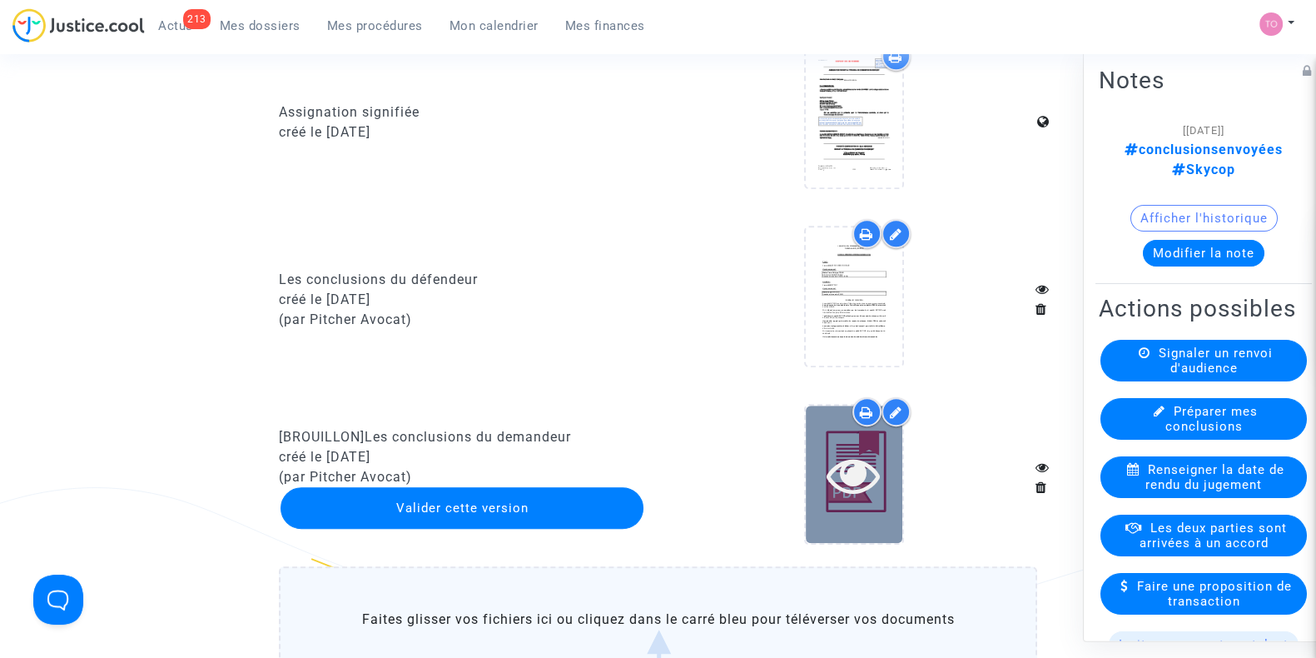
click at [845, 472] on icon at bounding box center [854, 474] width 54 height 53
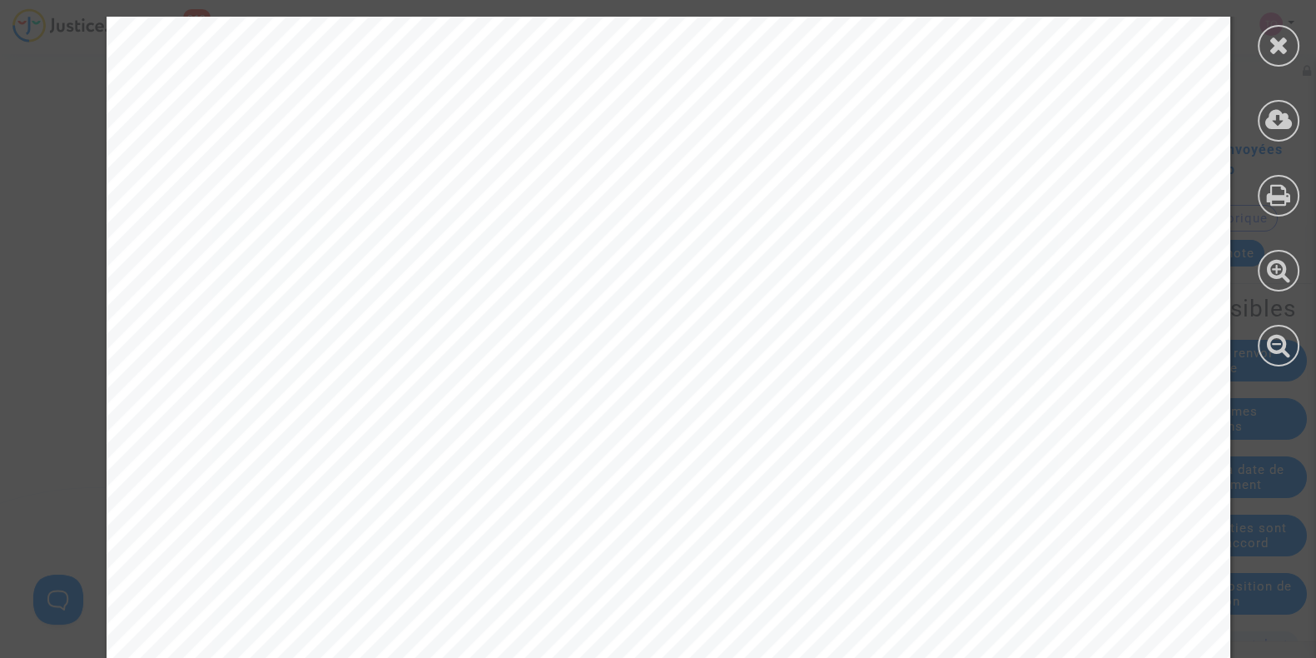
scroll to position [2218, 0]
click at [1273, 53] on icon at bounding box center [1279, 44] width 21 height 25
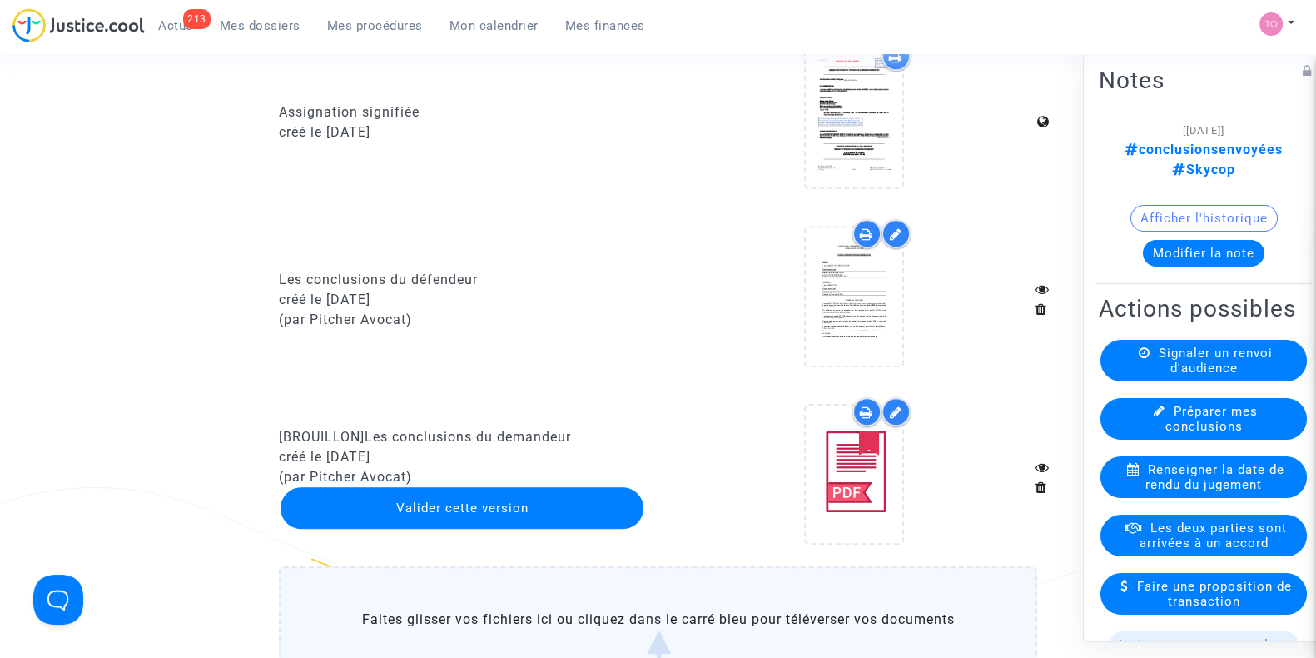
click at [1158, 240] on button "Modifier la note" at bounding box center [1204, 253] width 122 height 27
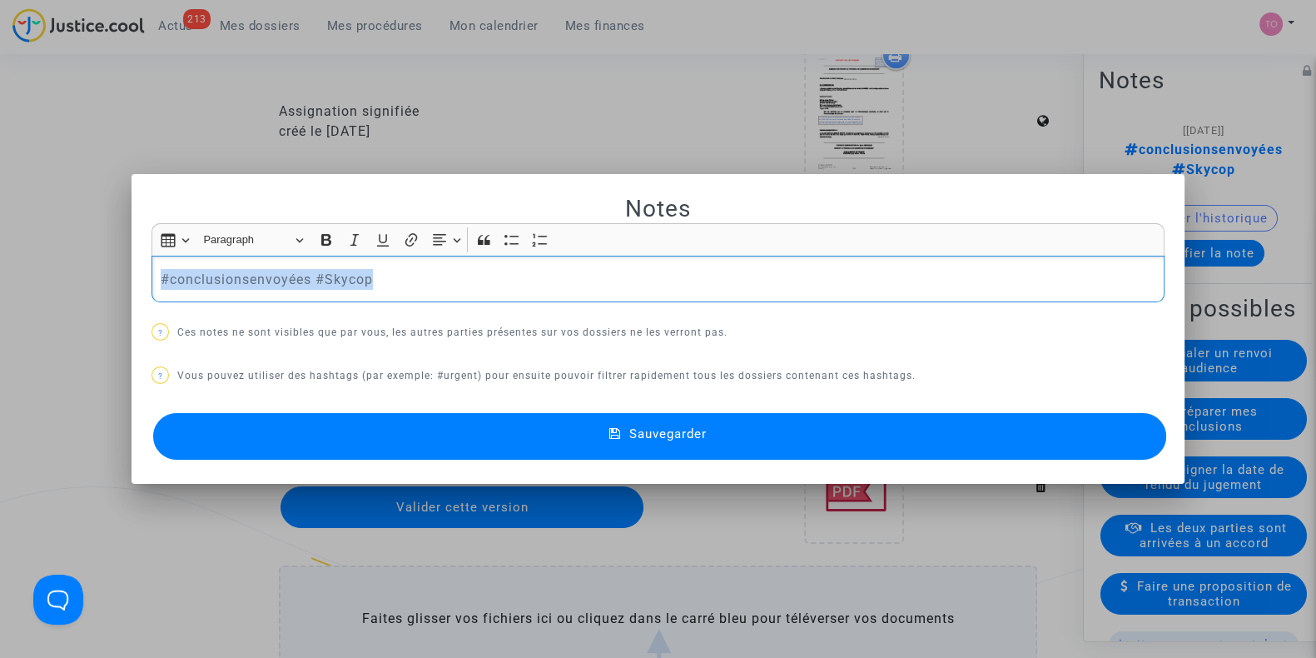
drag, startPoint x: 405, startPoint y: 283, endPoint x: 14, endPoint y: 289, distance: 390.4
click at [14, 289] on div "Notes Rich Text Editor Insert table Insert table Heading Paragraph Paragraph He…" at bounding box center [658, 329] width 1316 height 658
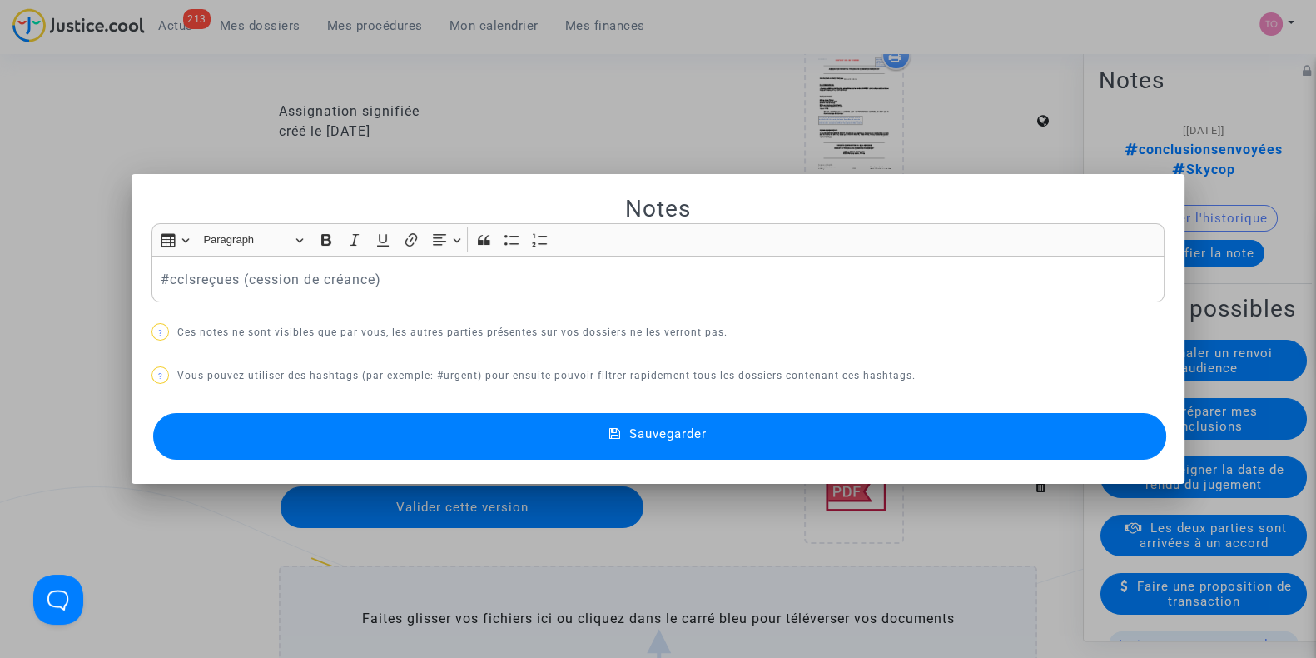
click at [379, 426] on button "Sauvegarder" at bounding box center [659, 436] width 1013 height 47
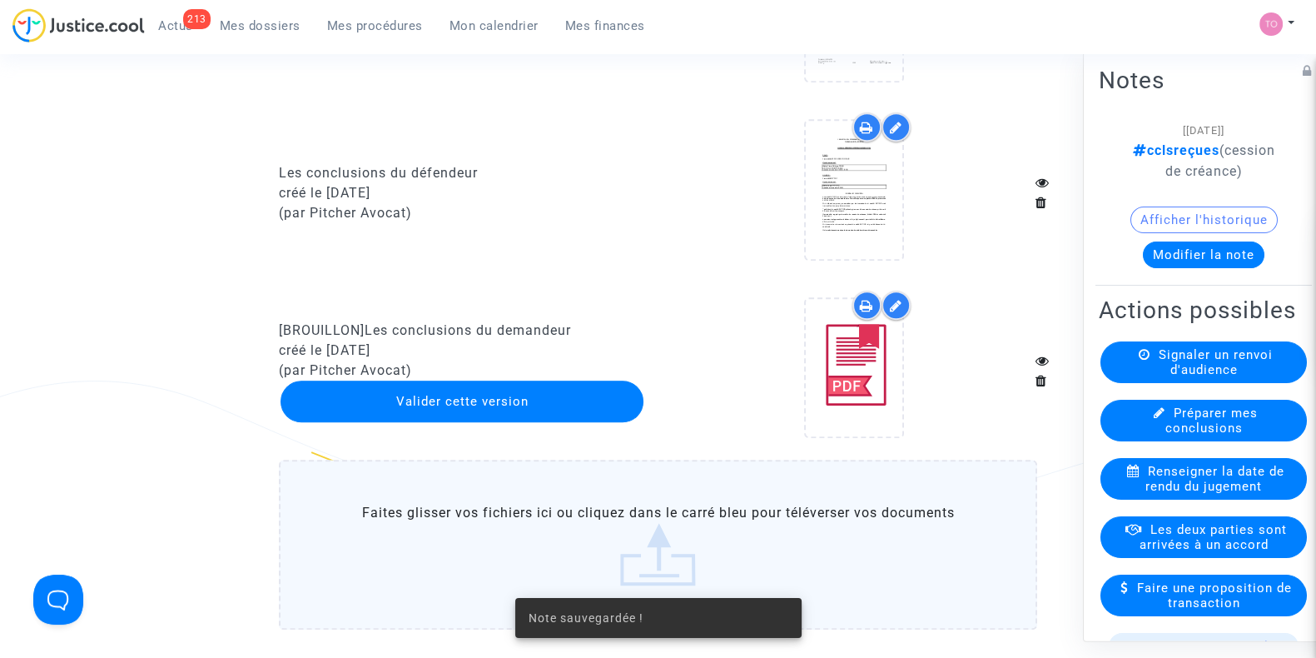
click at [643, 447] on div "[BROUILLON] Les conclusions du demandeur créé le 08/08/2025 (par Pitcher Avocat…" at bounding box center [657, 374] width 783 height 169
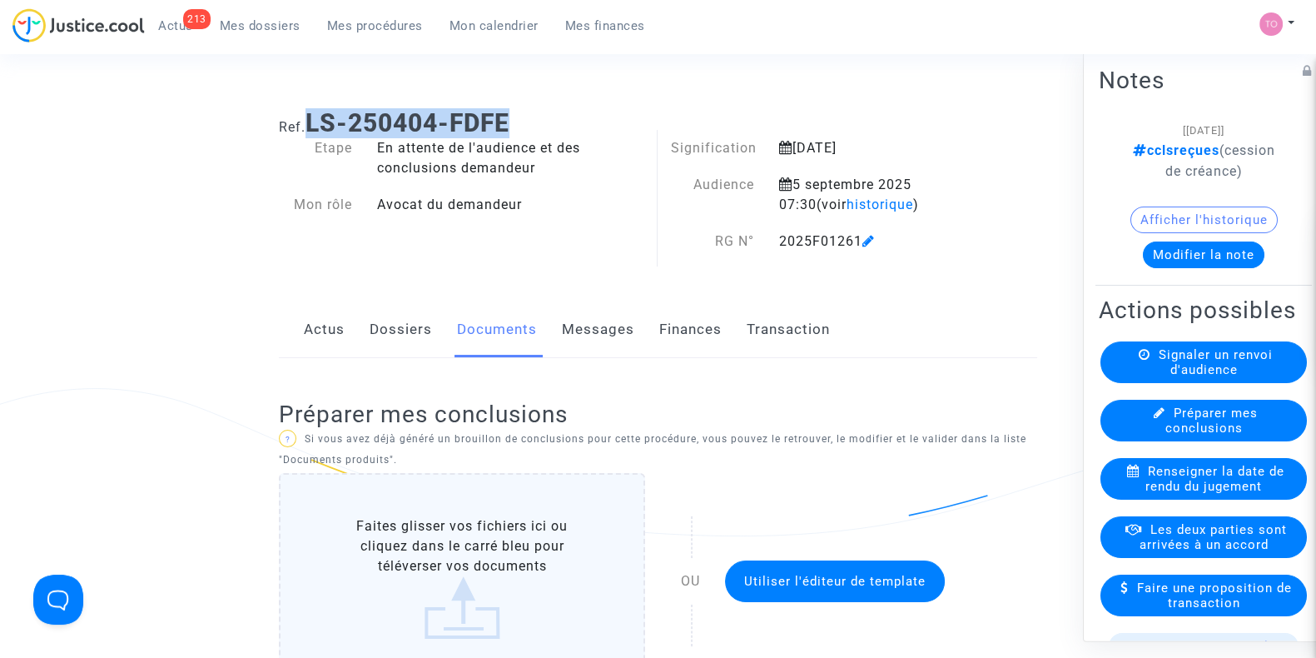
drag, startPoint x: 524, startPoint y: 118, endPoint x: 312, endPoint y: 125, distance: 211.5
click at [312, 125] on h1 "Ref. LS-250404-FDFE" at bounding box center [658, 123] width 758 height 30
copy b "LS-250404-FDFE"
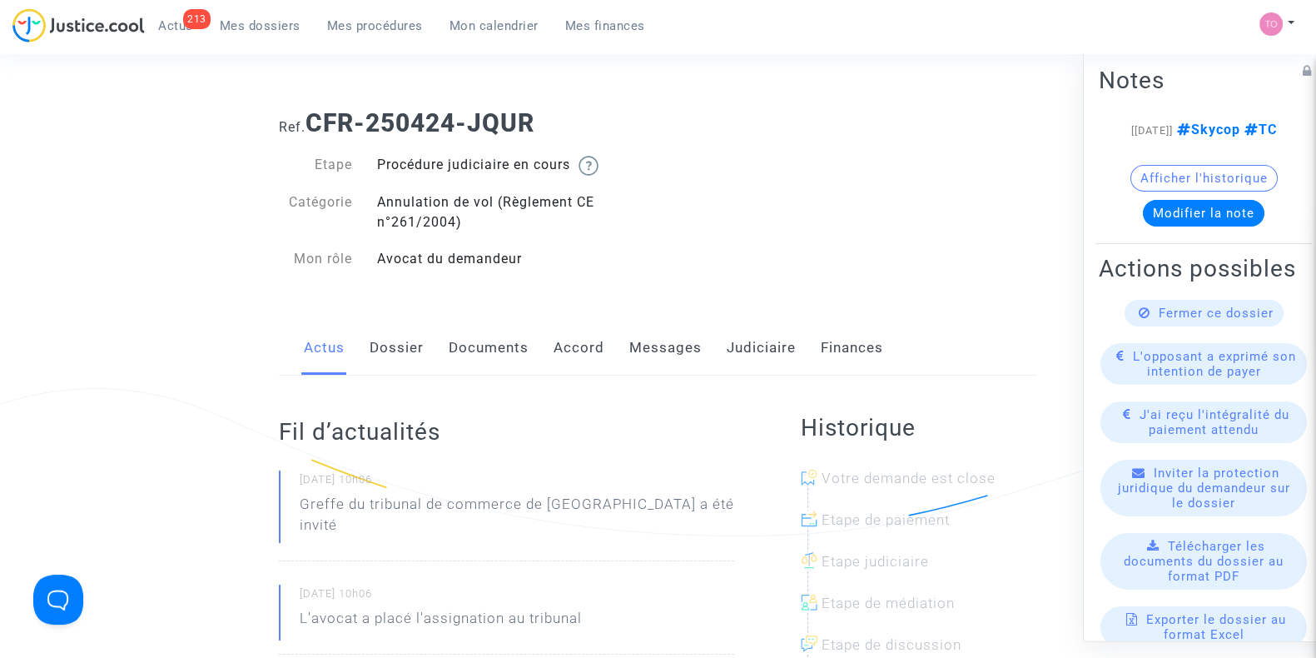
click at [767, 360] on link "Judiciaire" at bounding box center [761, 347] width 69 height 55
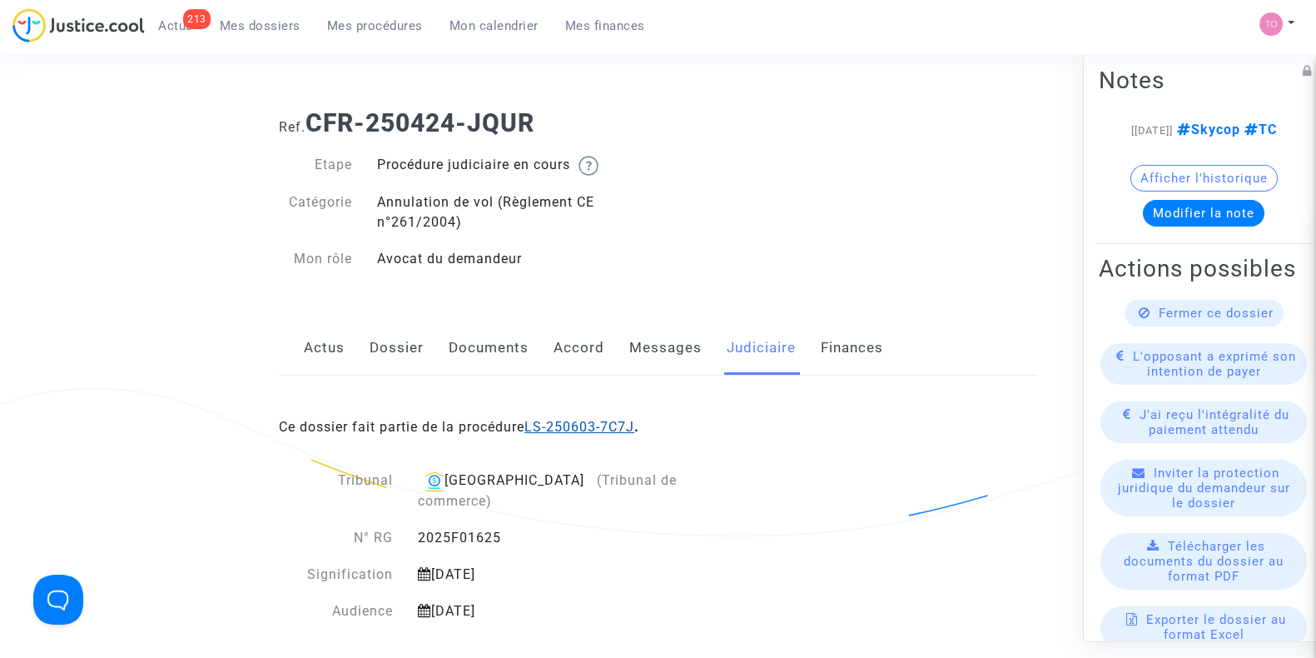
click at [592, 426] on link "LS-250603-7C7J" at bounding box center [579, 427] width 110 height 16
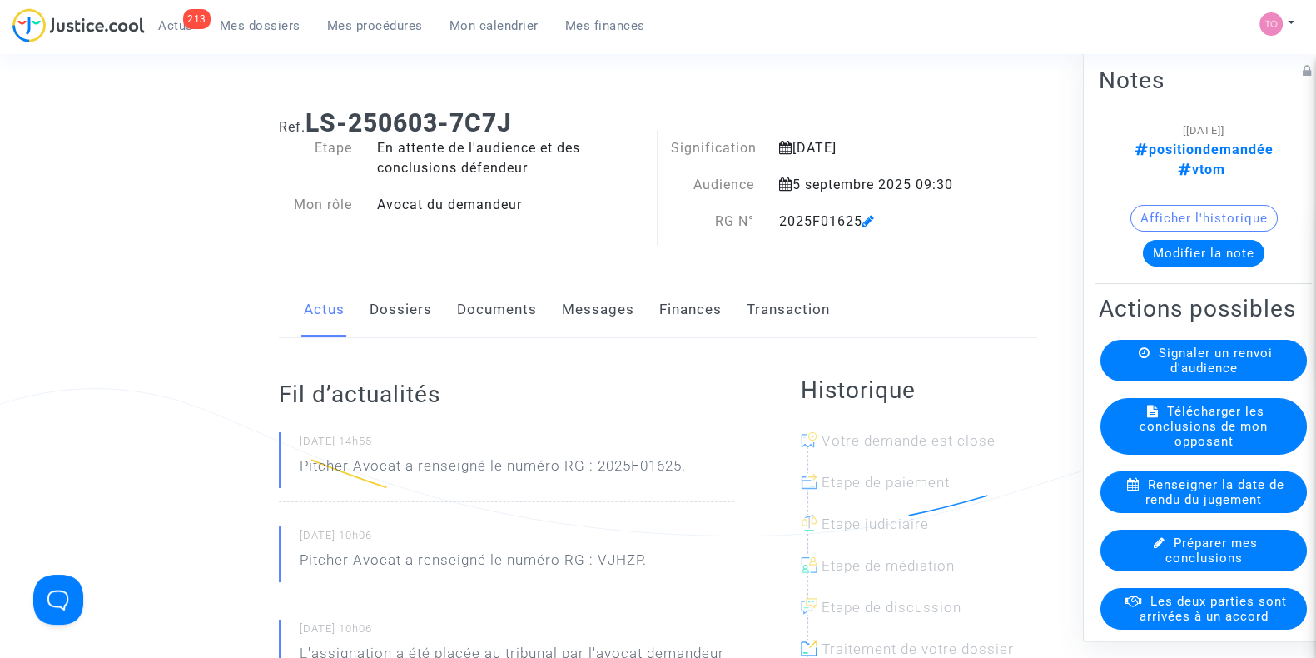
click at [410, 332] on link "Dossiers" at bounding box center [401, 309] width 62 height 55
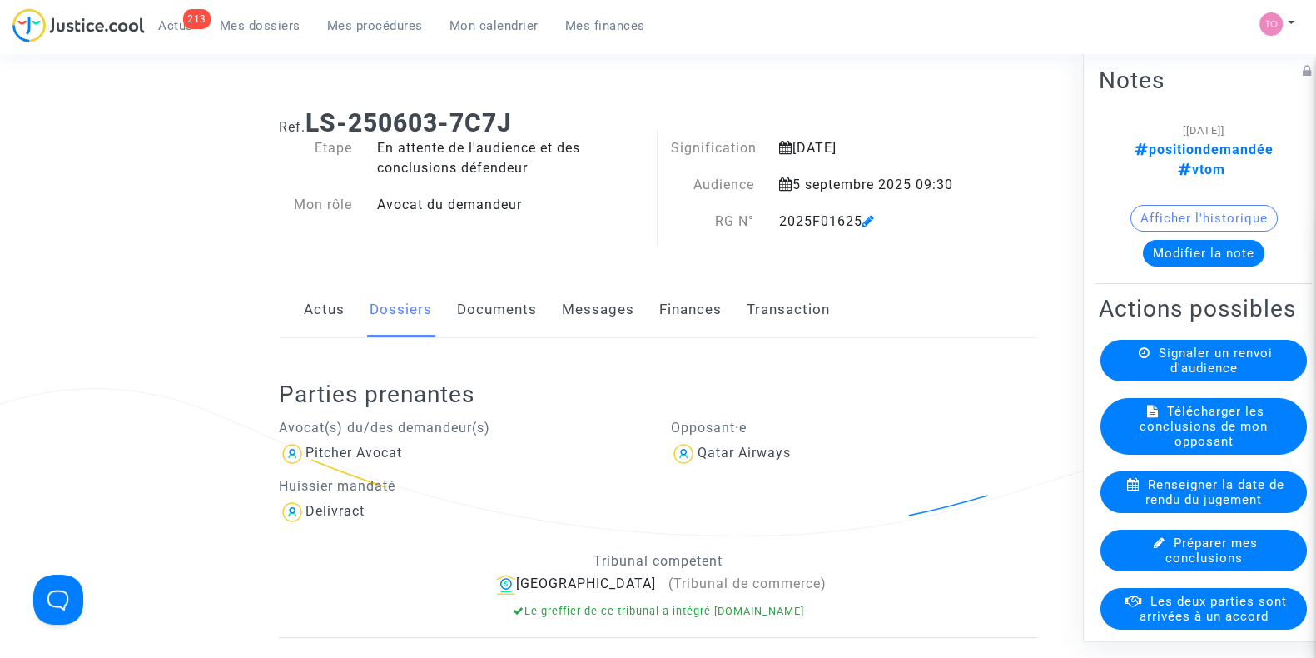
click at [524, 303] on link "Documents" at bounding box center [497, 309] width 80 height 55
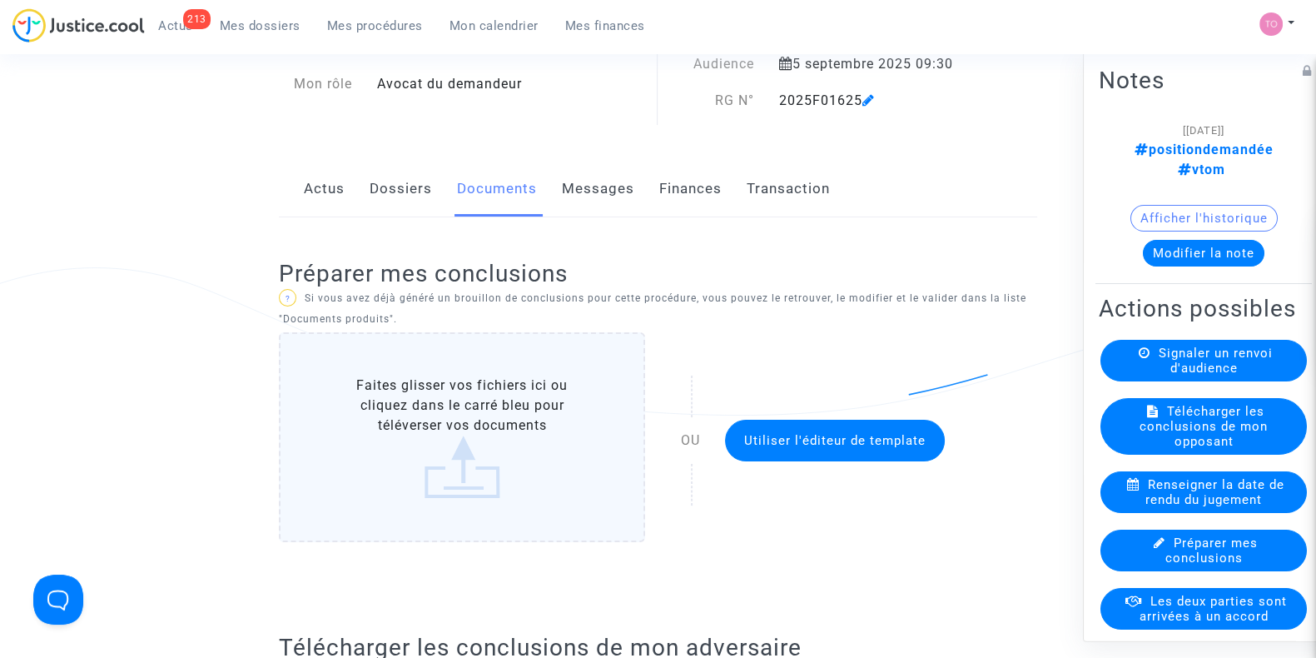
scroll to position [420, 0]
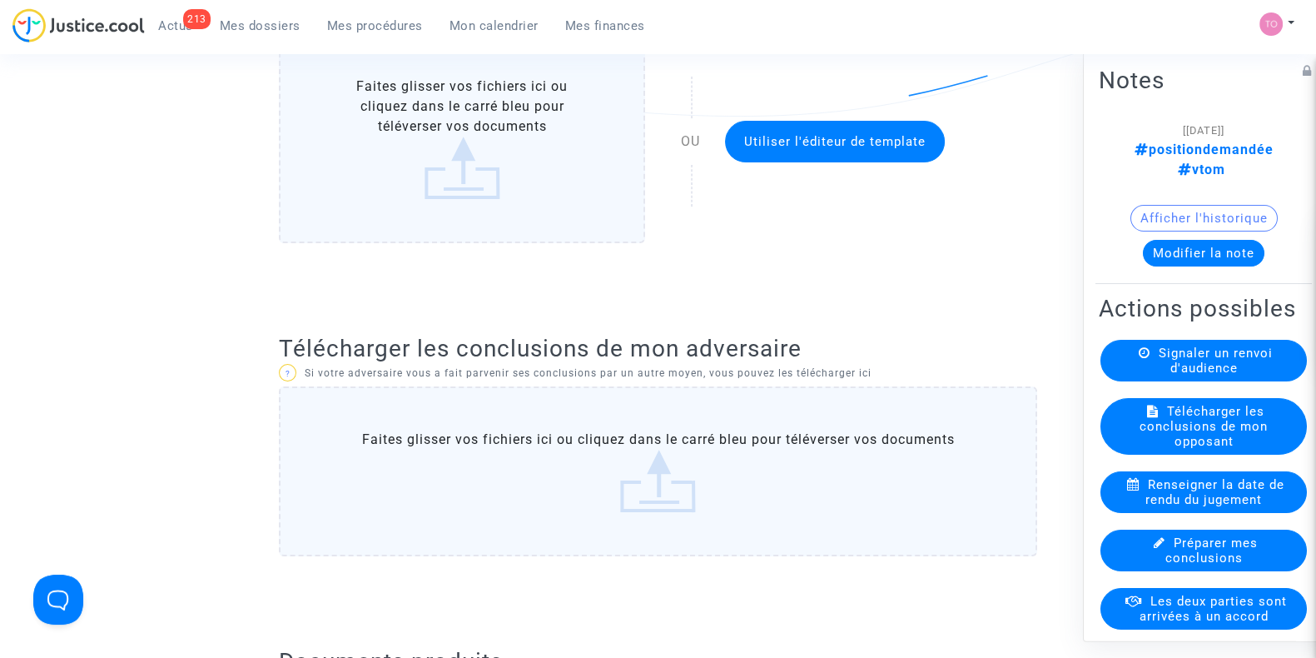
click at [520, 482] on label "Faites glisser vos fichiers ici ou cliquez dans le carré bleu pour téléverser v…" at bounding box center [658, 471] width 758 height 170
click at [0, 0] on input "Faites glisser vos fichiers ici ou cliquez dans le carré bleu pour téléverser v…" at bounding box center [0, 0] width 0 height 0
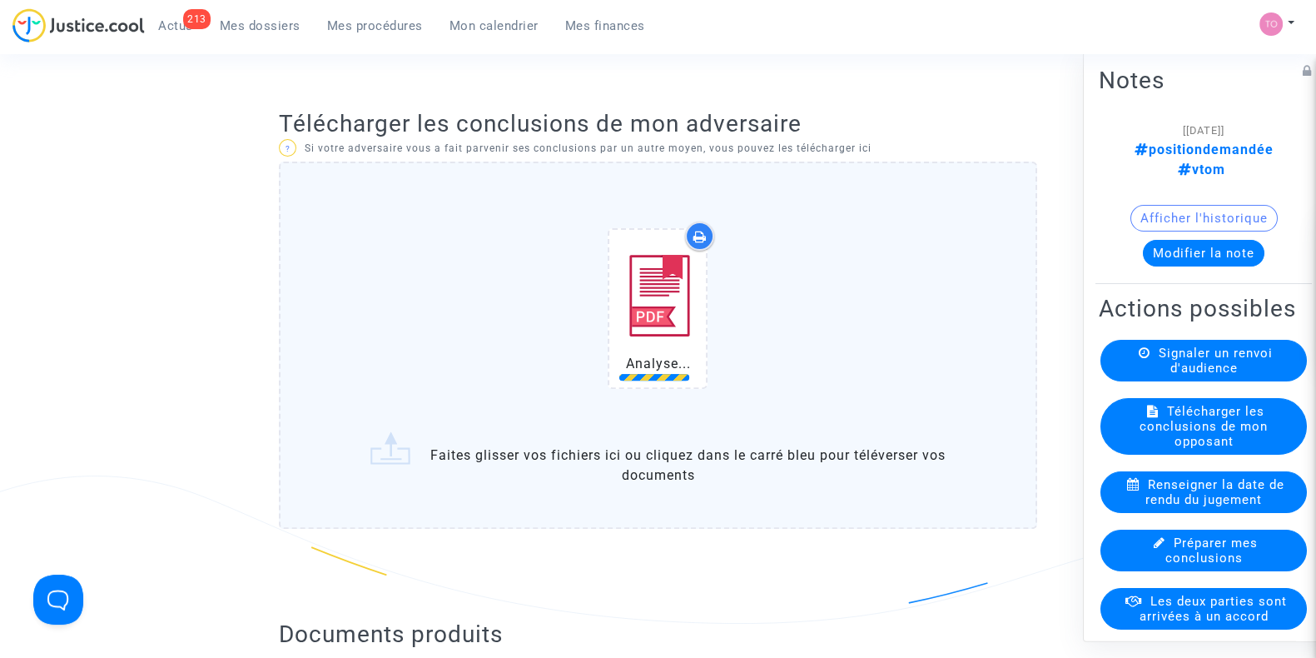
scroll to position [650, 0]
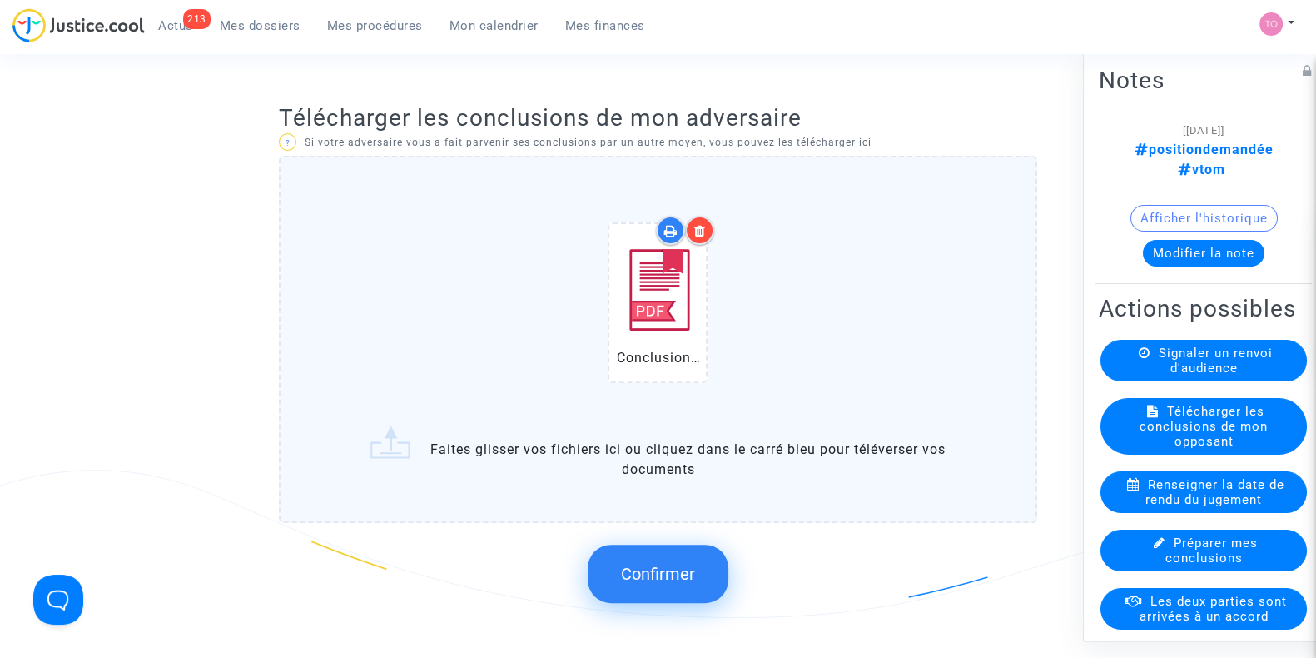
click at [654, 564] on span "Confirmer" at bounding box center [658, 574] width 74 height 20
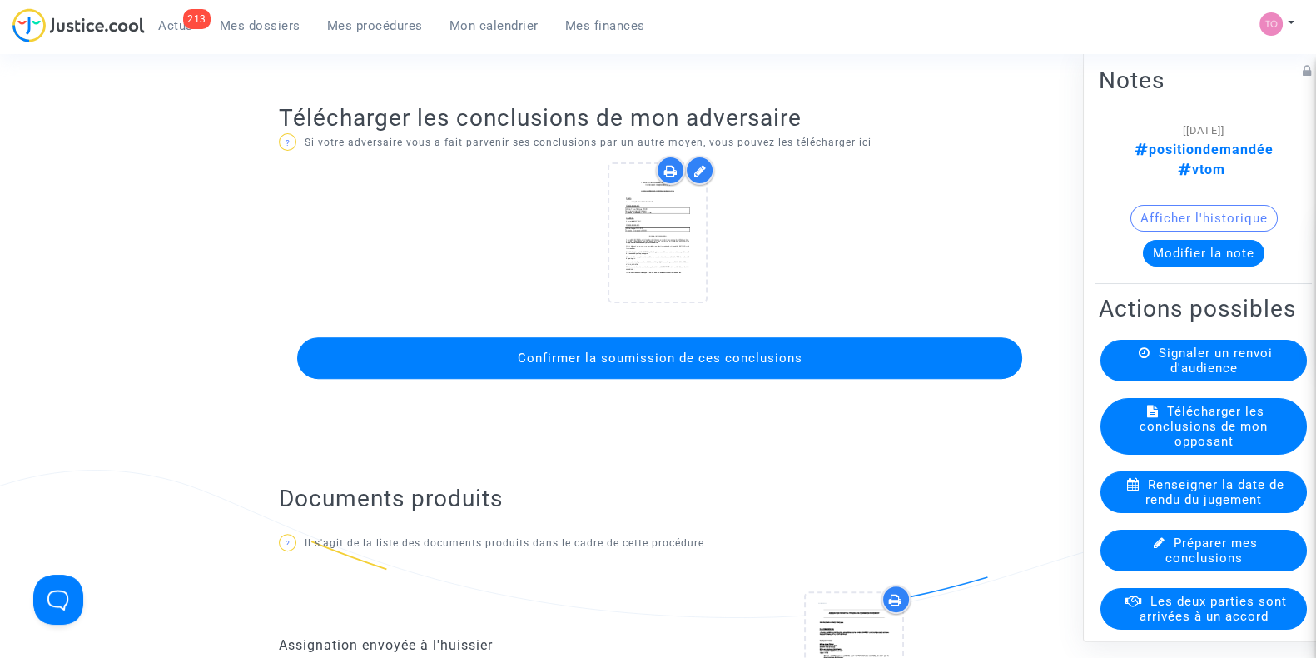
click at [647, 354] on span "Confirmer la soumission de ces conclusions" at bounding box center [659, 357] width 285 height 15
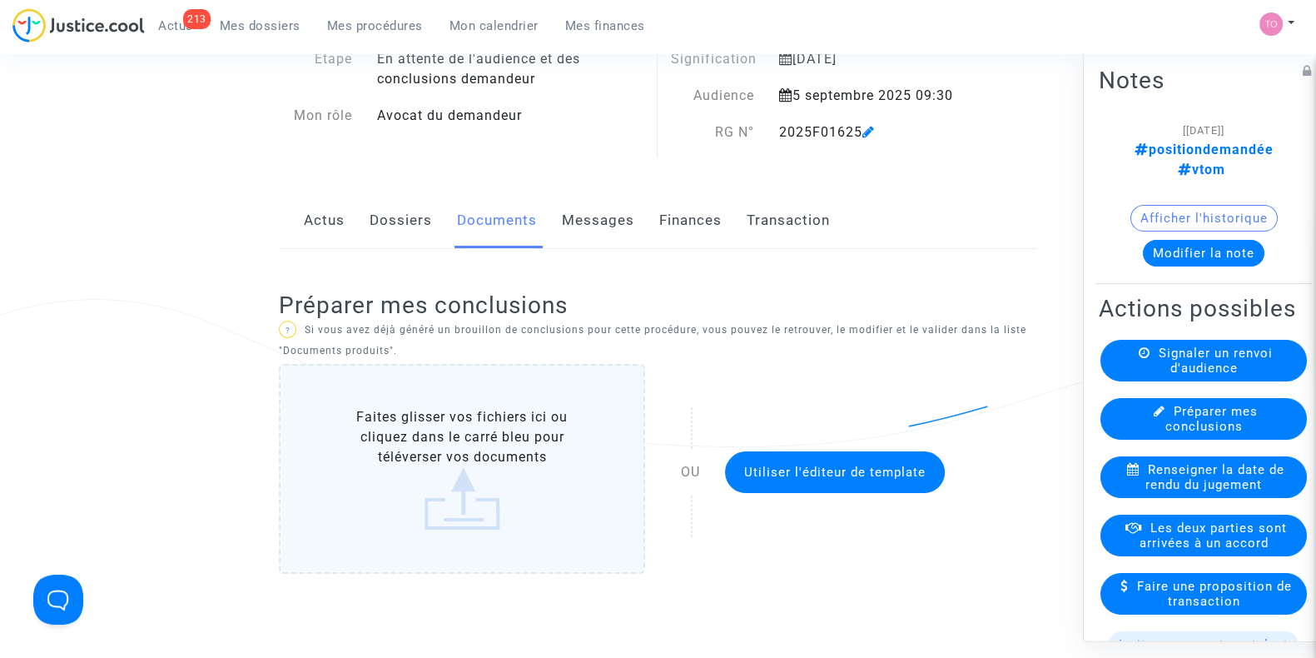
scroll to position [0, 0]
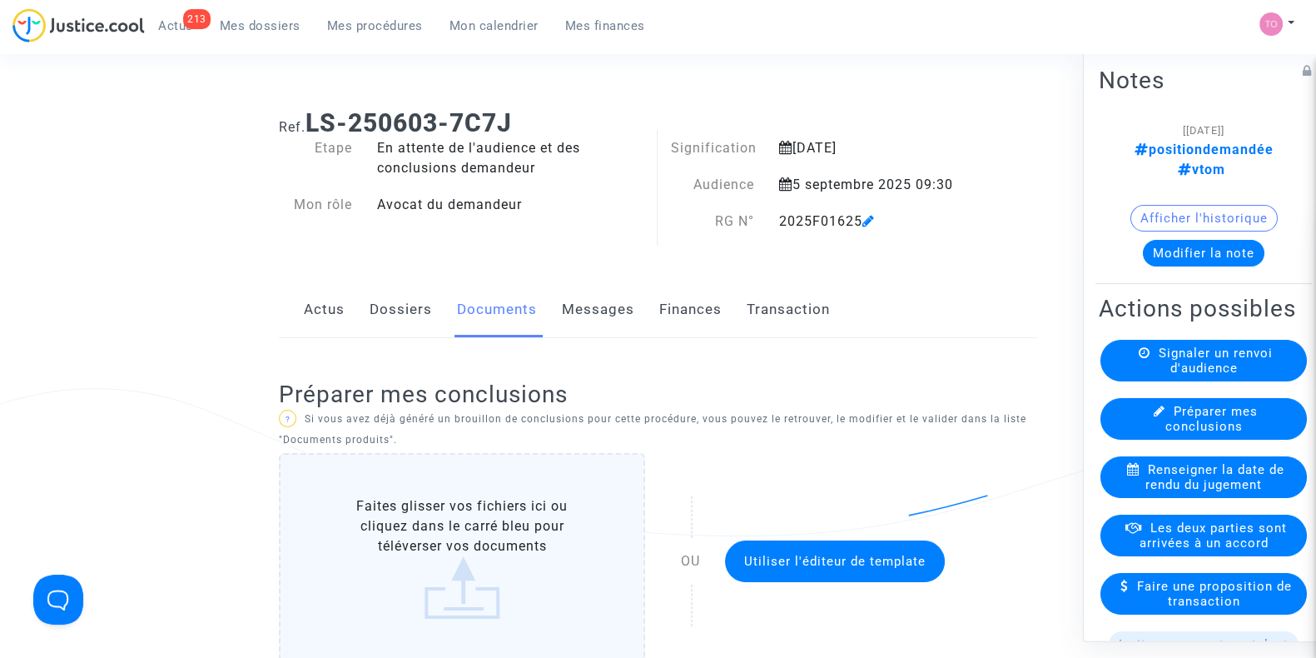
click at [1184, 240] on button "Modifier la note" at bounding box center [1204, 253] width 122 height 27
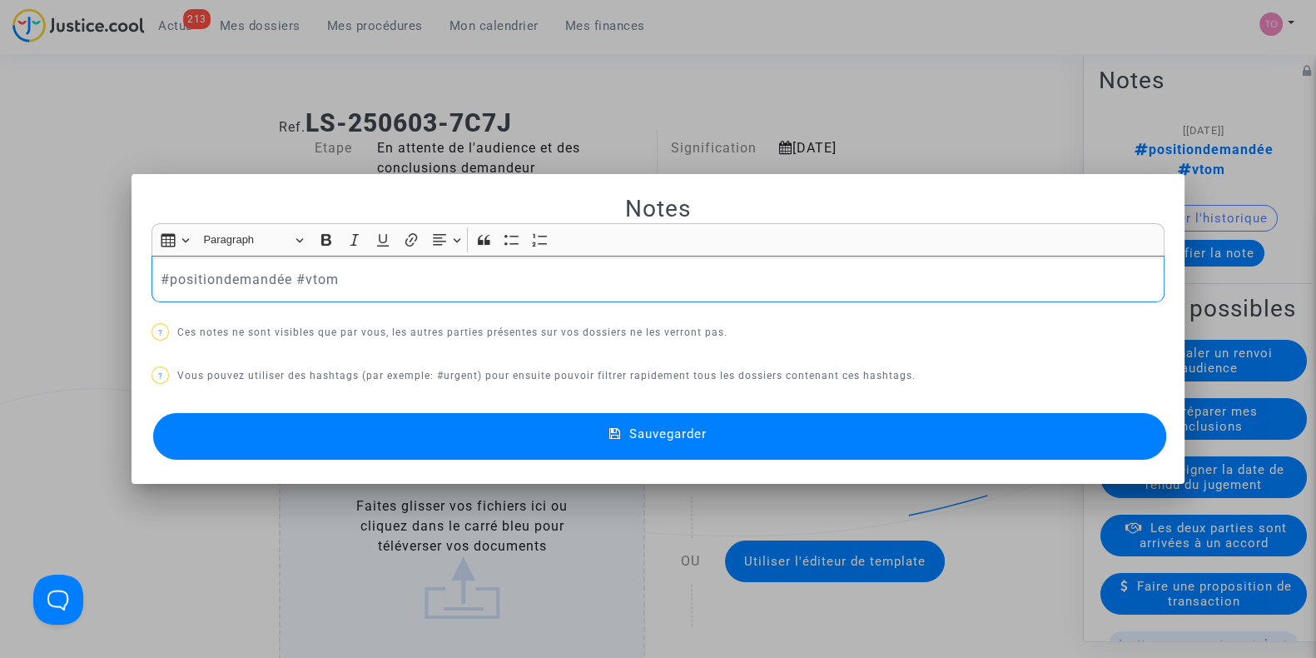
drag, startPoint x: 379, startPoint y: 259, endPoint x: 103, endPoint y: 222, distance: 277.9
click at [103, 222] on div "Notes Rich Text Editor Insert table Insert table Heading Paragraph Paragraph He…" at bounding box center [658, 329] width 1316 height 658
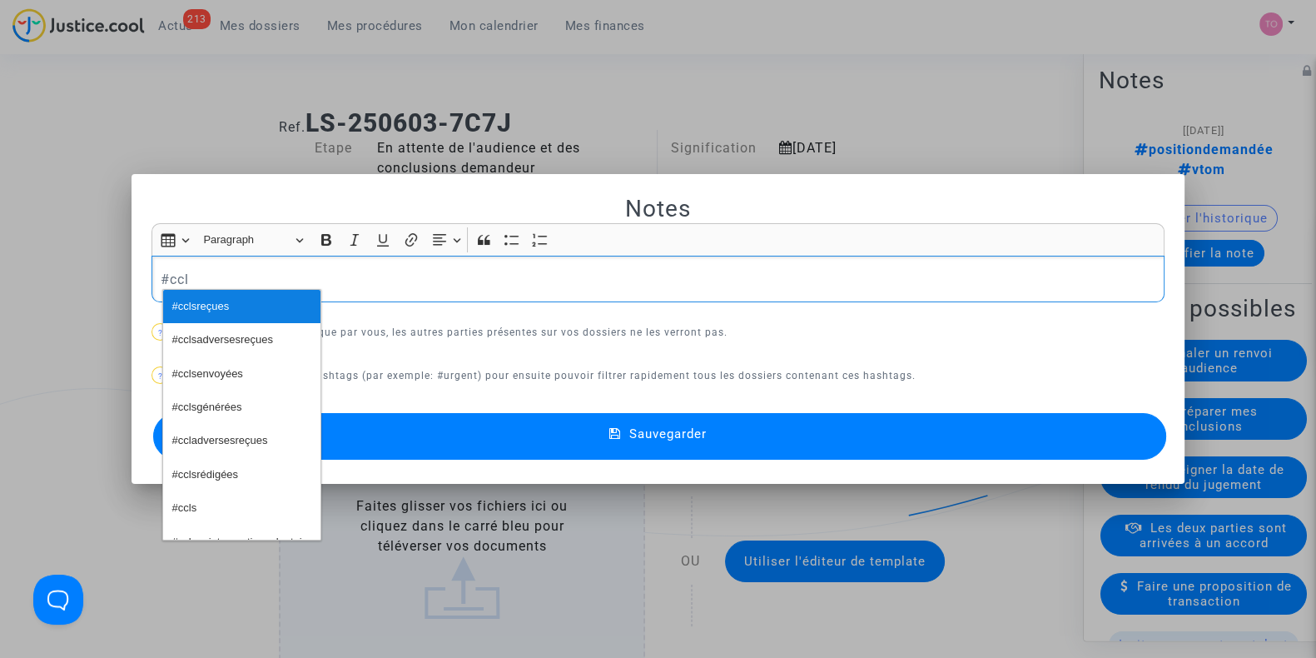
click at [196, 302] on span "#cclsreçues" at bounding box center [200, 307] width 57 height 24
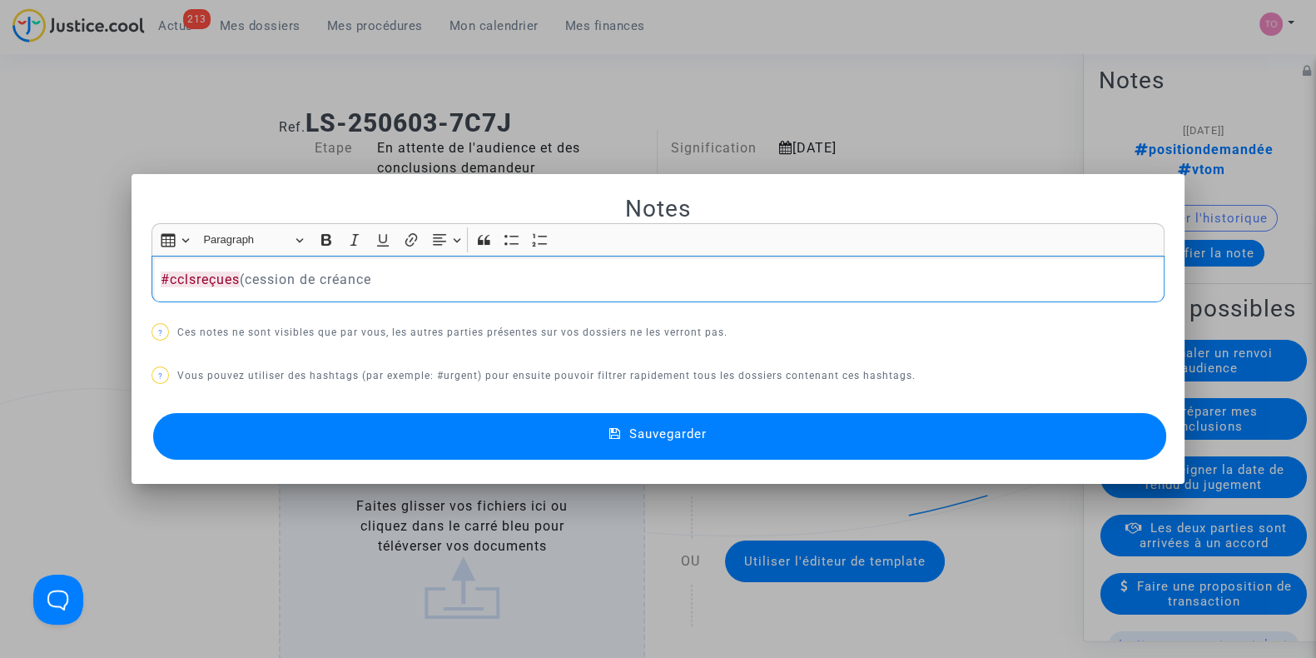
drag, startPoint x: 380, startPoint y: 276, endPoint x: 243, endPoint y: 270, distance: 136.7
click at [243, 270] on p "#cclsreçues (cession de créance" at bounding box center [659, 279] width 996 height 21
click at [383, 279] on p "#cclsreçues (cession de créance" at bounding box center [659, 279] width 996 height 21
click at [477, 426] on button "Sauvegarder" at bounding box center [659, 436] width 1013 height 47
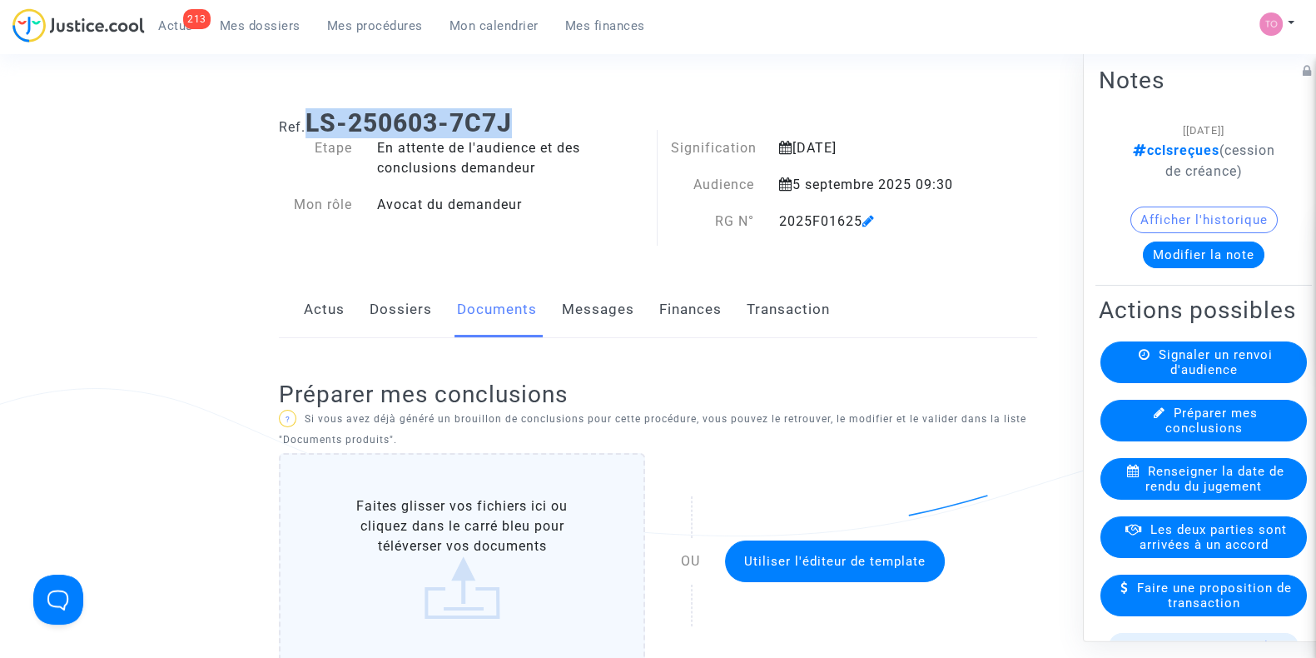
drag, startPoint x: 521, startPoint y: 117, endPoint x: 312, endPoint y: 107, distance: 209.2
click at [312, 107] on div "Ref. LS-250603-7C7J" at bounding box center [657, 117] width 783 height 42
copy b "LS-250603-7C7J"
click at [420, 310] on link "Dossiers" at bounding box center [401, 309] width 62 height 55
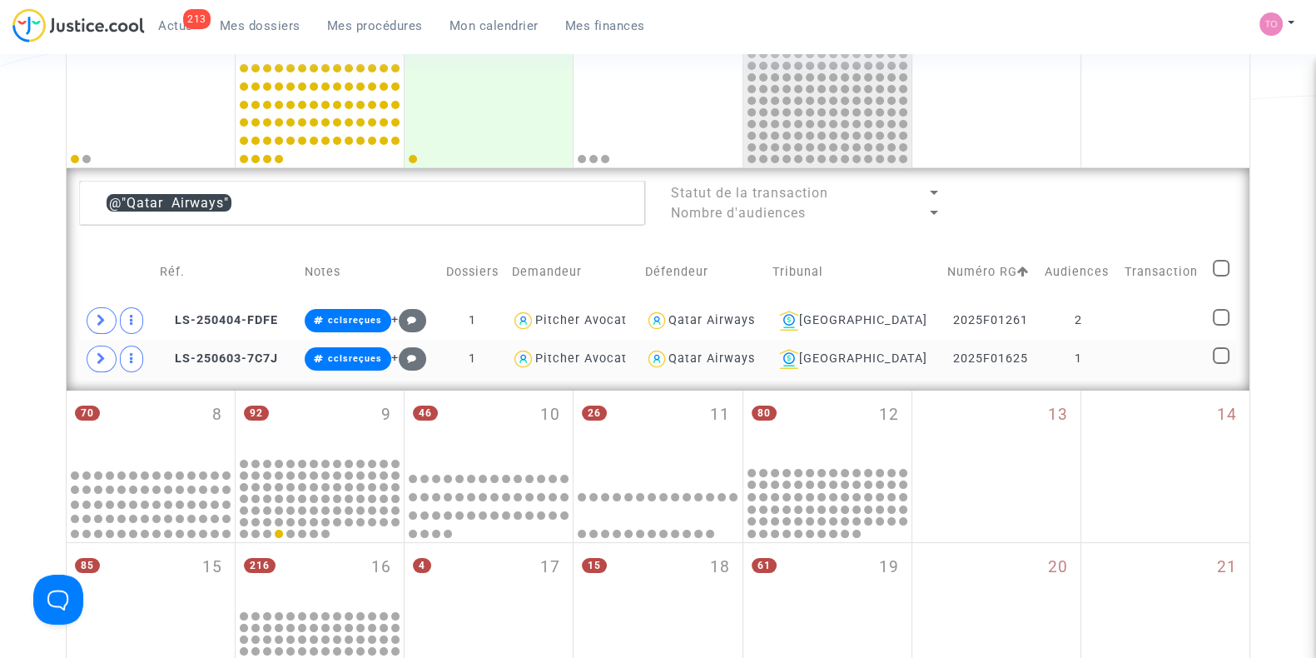
scroll to position [336, 0]
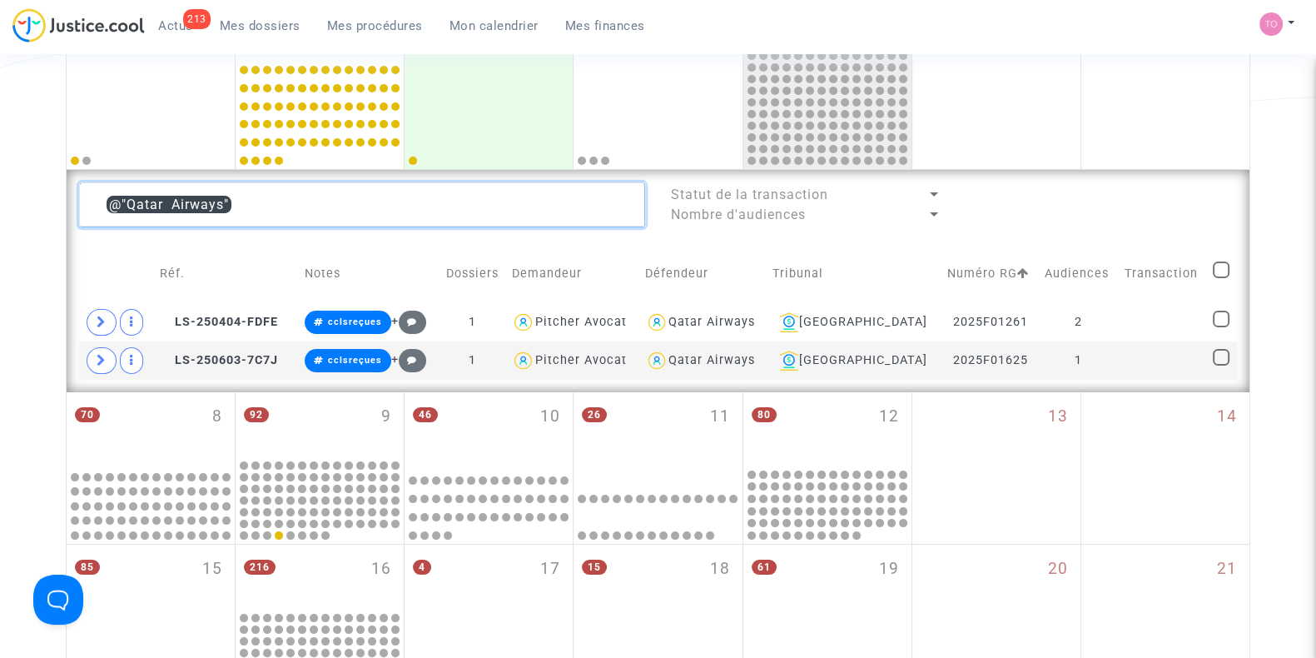
drag, startPoint x: 320, startPoint y: 213, endPoint x: 5, endPoint y: 191, distance: 316.2
click at [5, 191] on div "Date de clôture d'instruction Date de conciliation Date d'audience Date de juge…" at bounding box center [658, 432] width 1316 height 1347
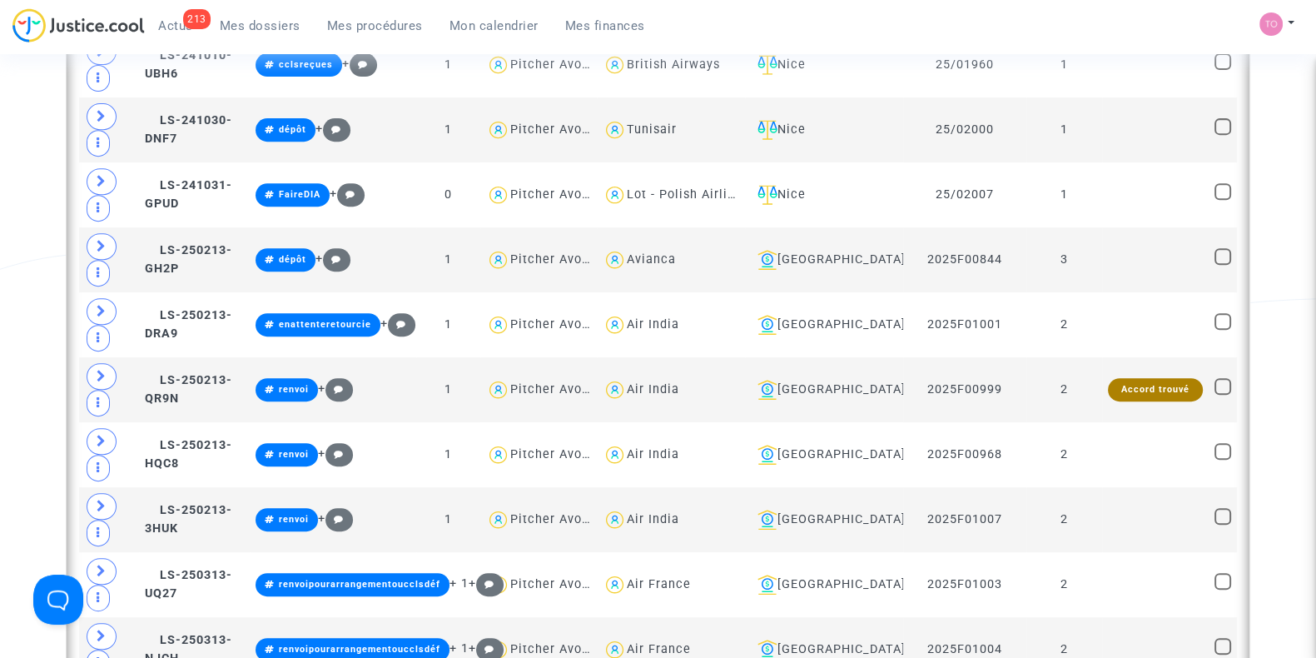
scroll to position [867, 0]
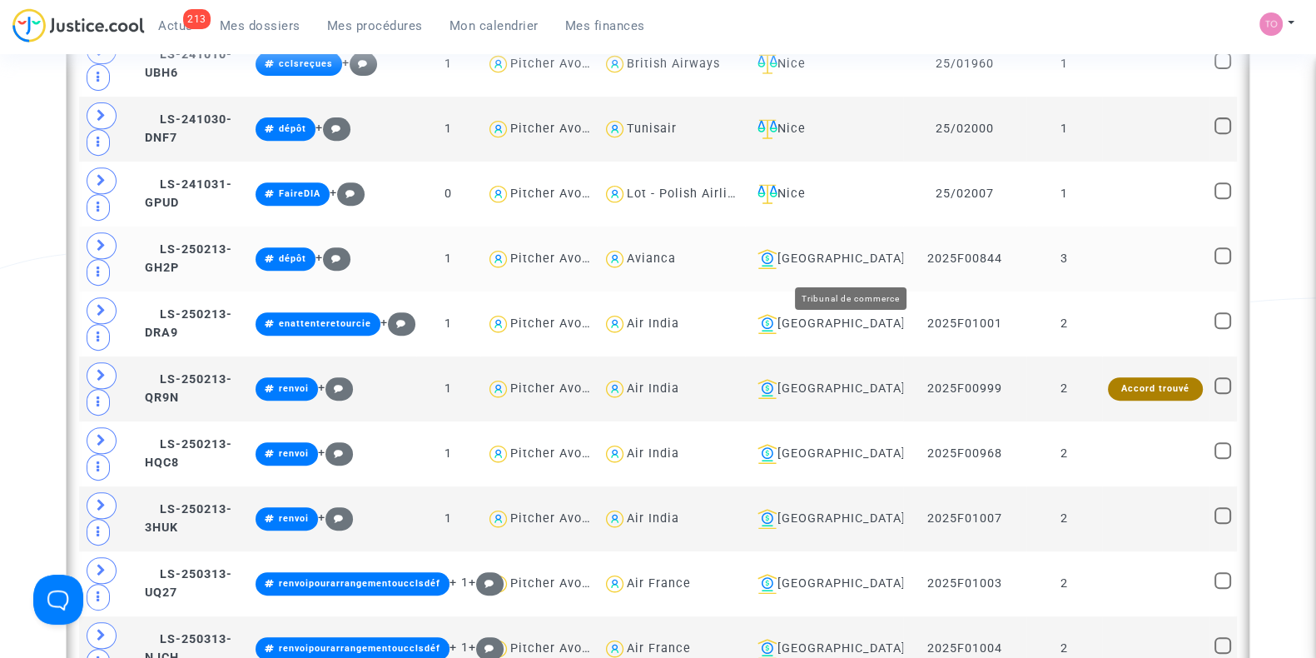
click at [848, 260] on div "[GEOGRAPHIC_DATA]" at bounding box center [824, 259] width 146 height 20
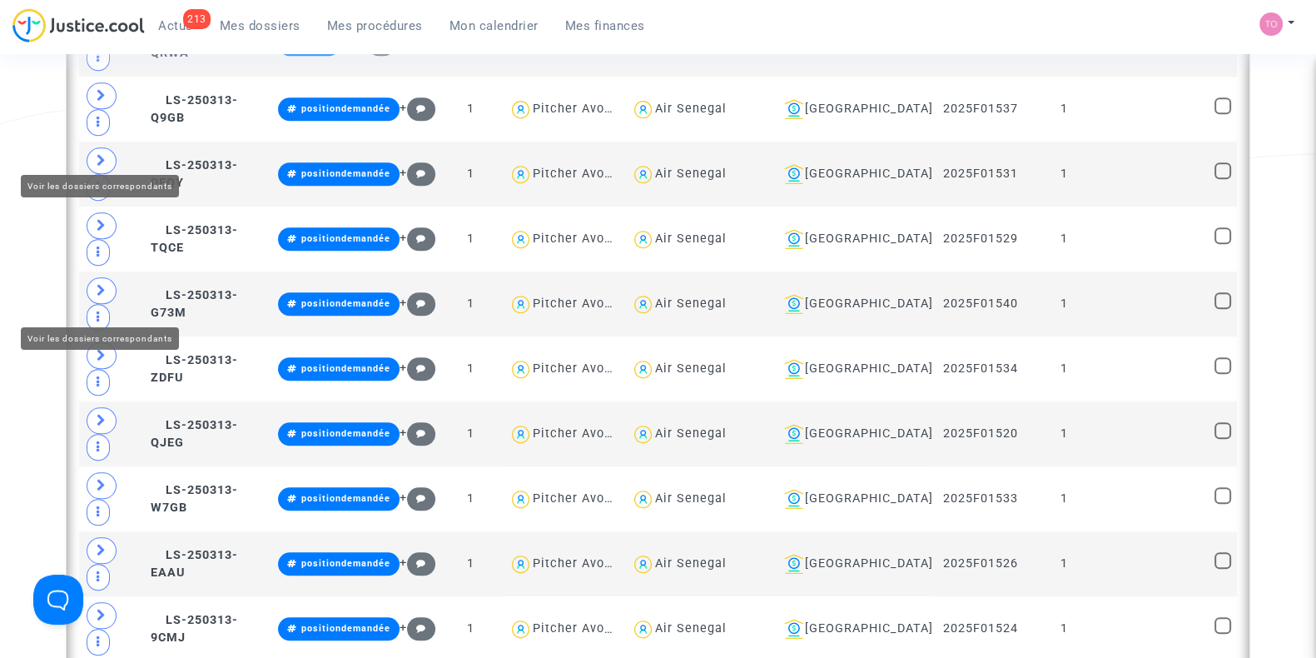
scroll to position [2131, 0]
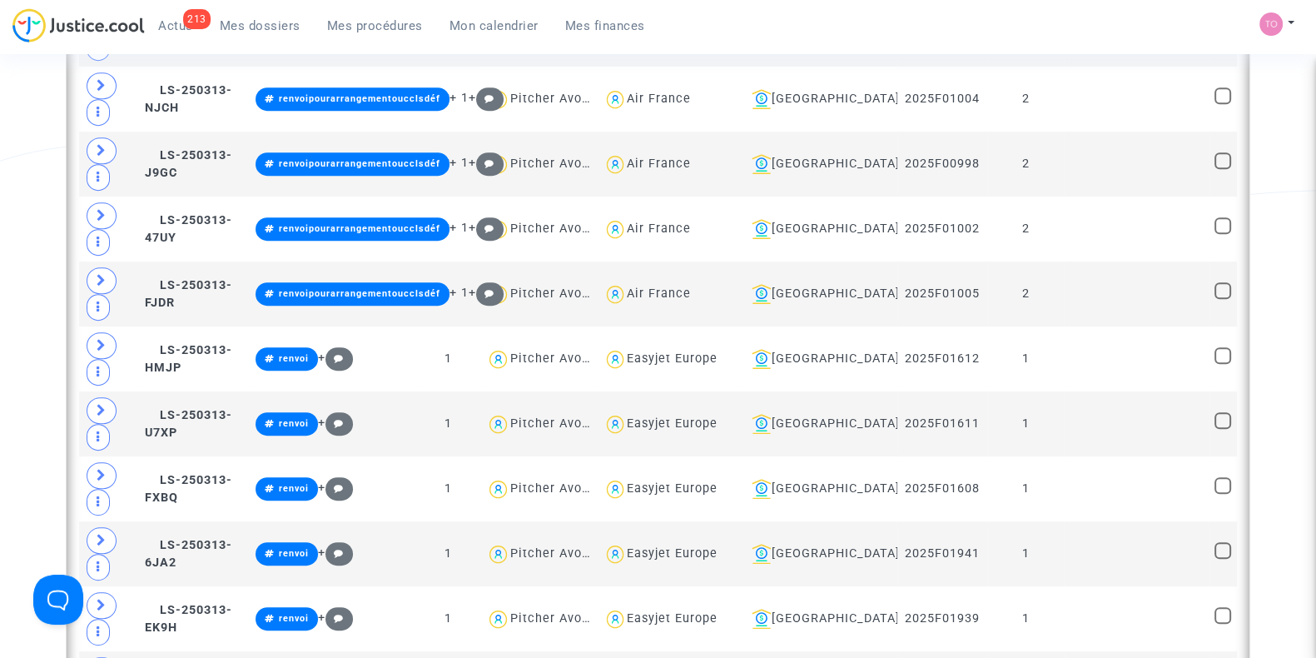
scroll to position [974, 0]
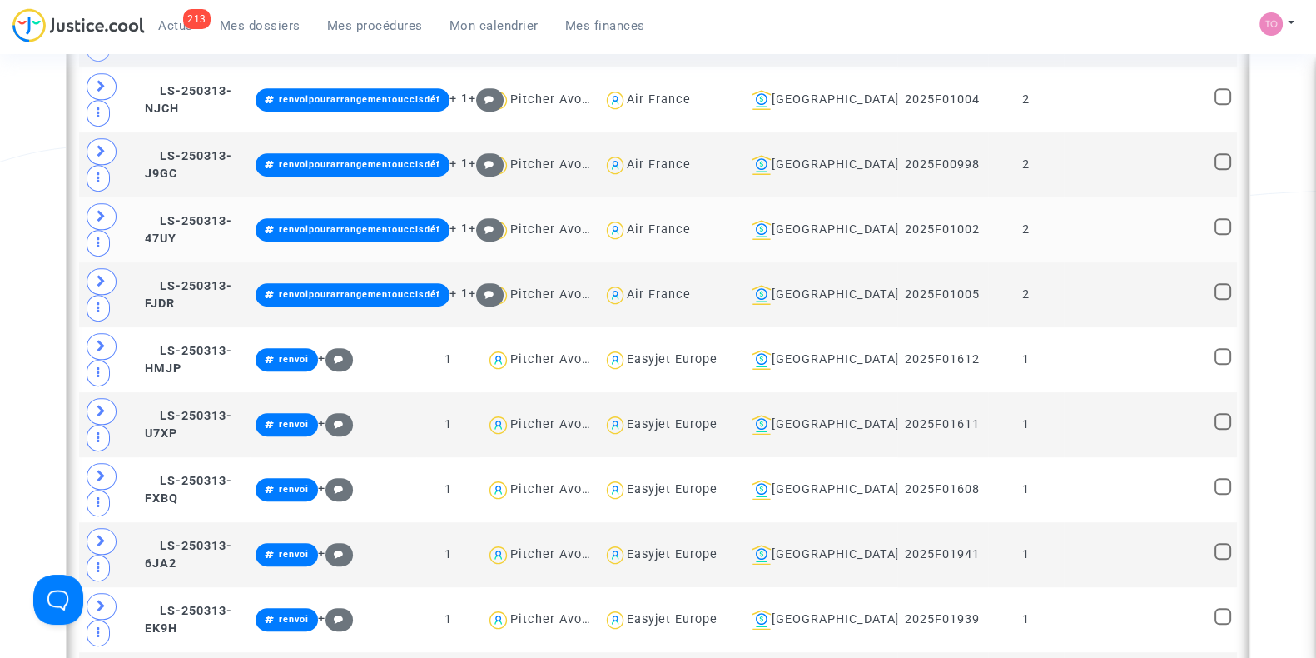
click at [691, 226] on div "Air France" at bounding box center [659, 229] width 64 height 14
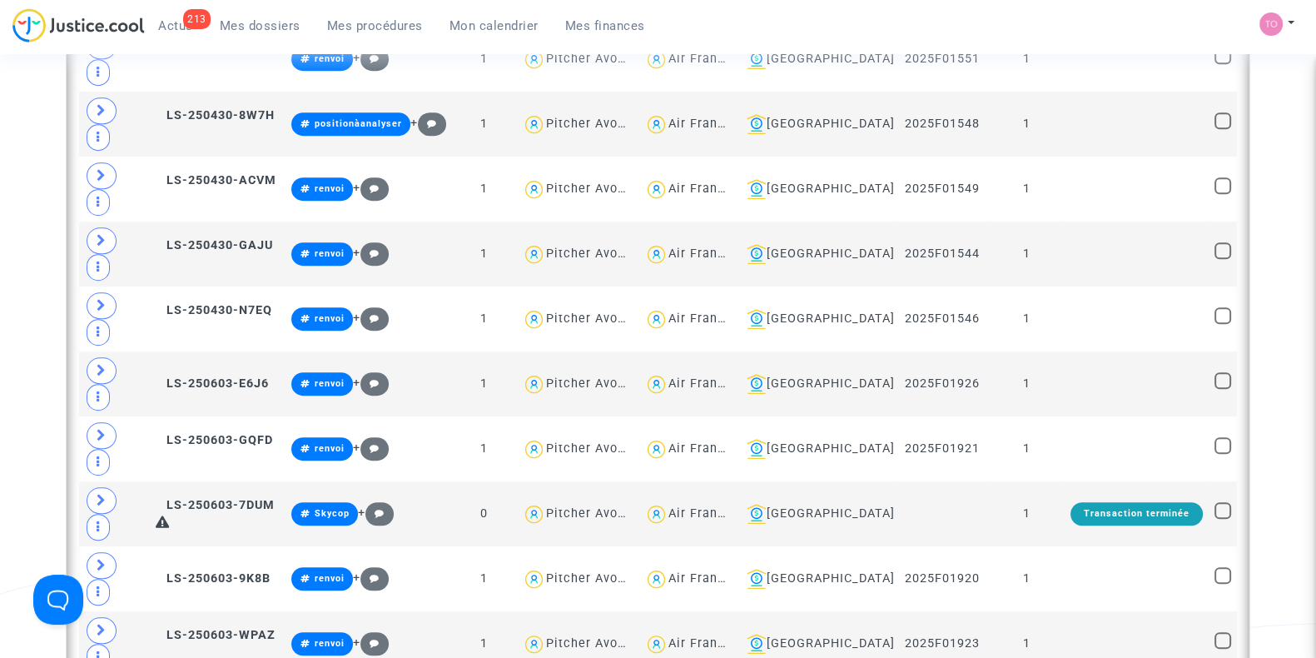
scroll to position [1275, 0]
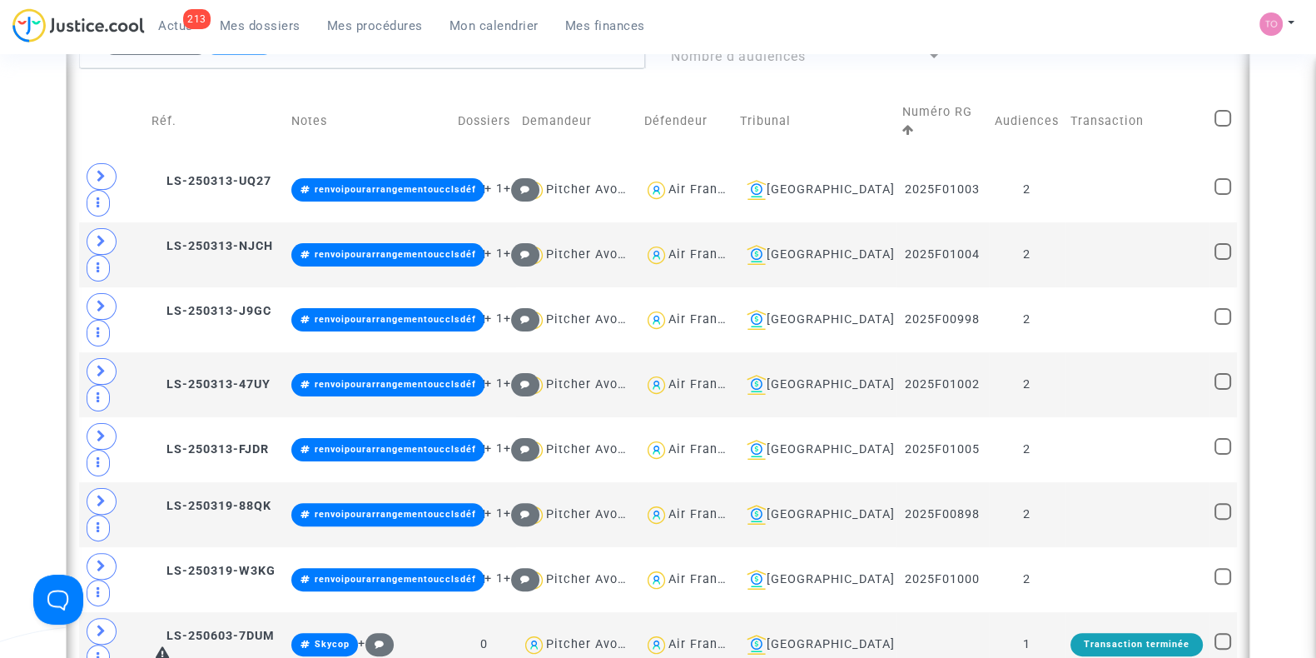
scroll to position [493, 0]
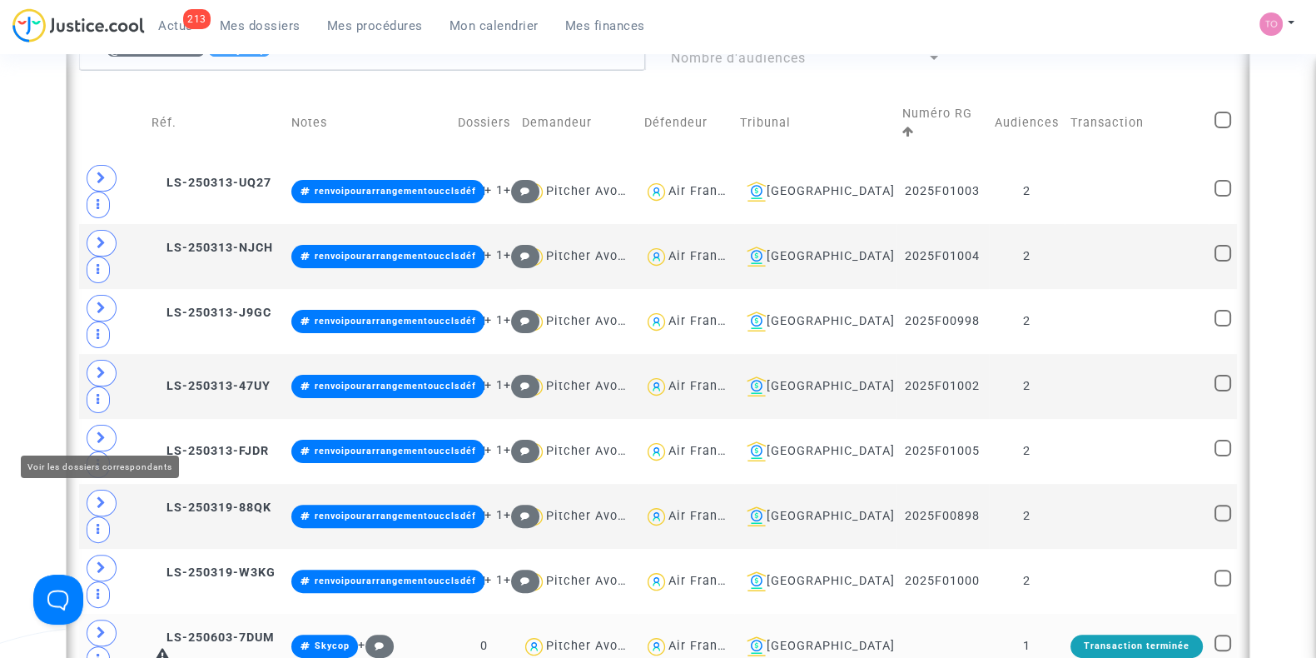
click at [97, 626] on icon at bounding box center [102, 632] width 10 height 12
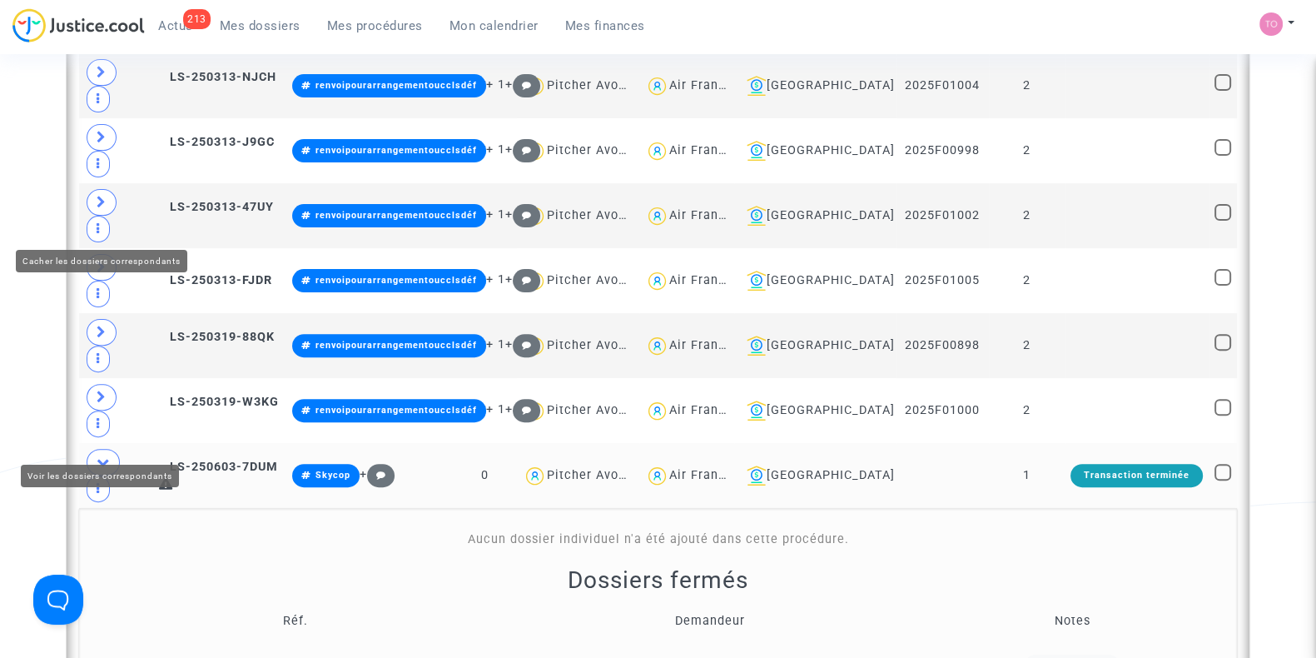
scroll to position [708, 0]
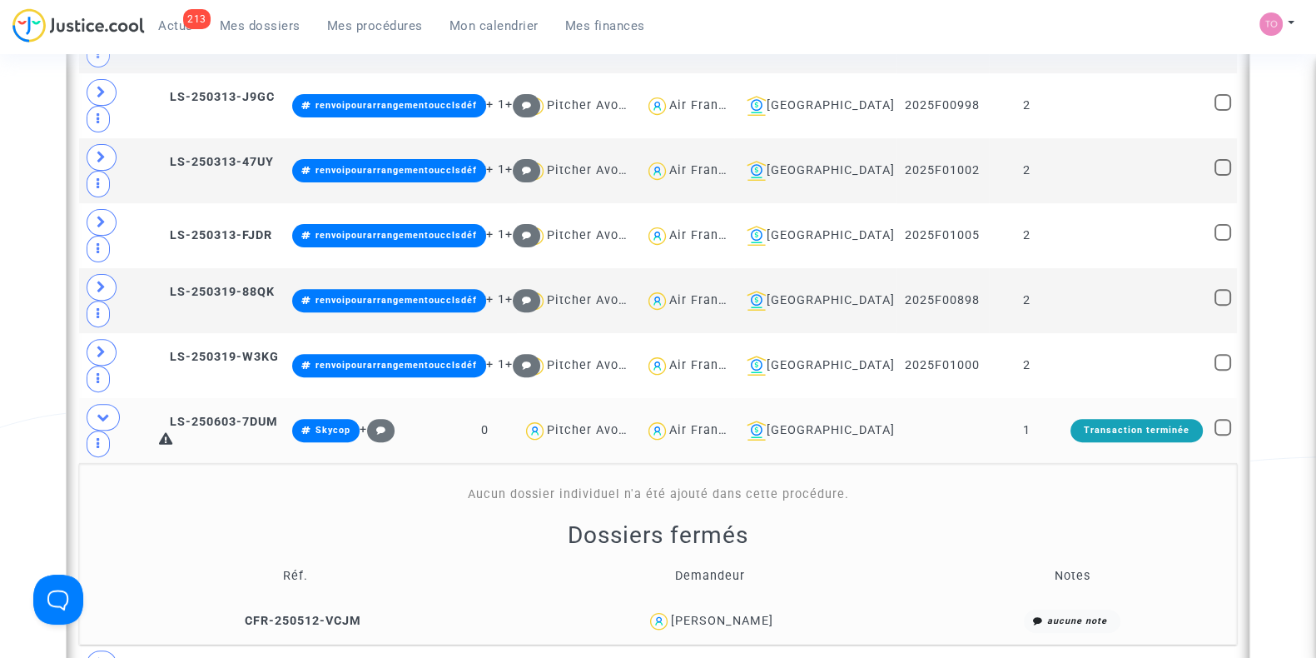
click at [743, 613] on div "[PERSON_NAME]" at bounding box center [722, 620] width 102 height 14
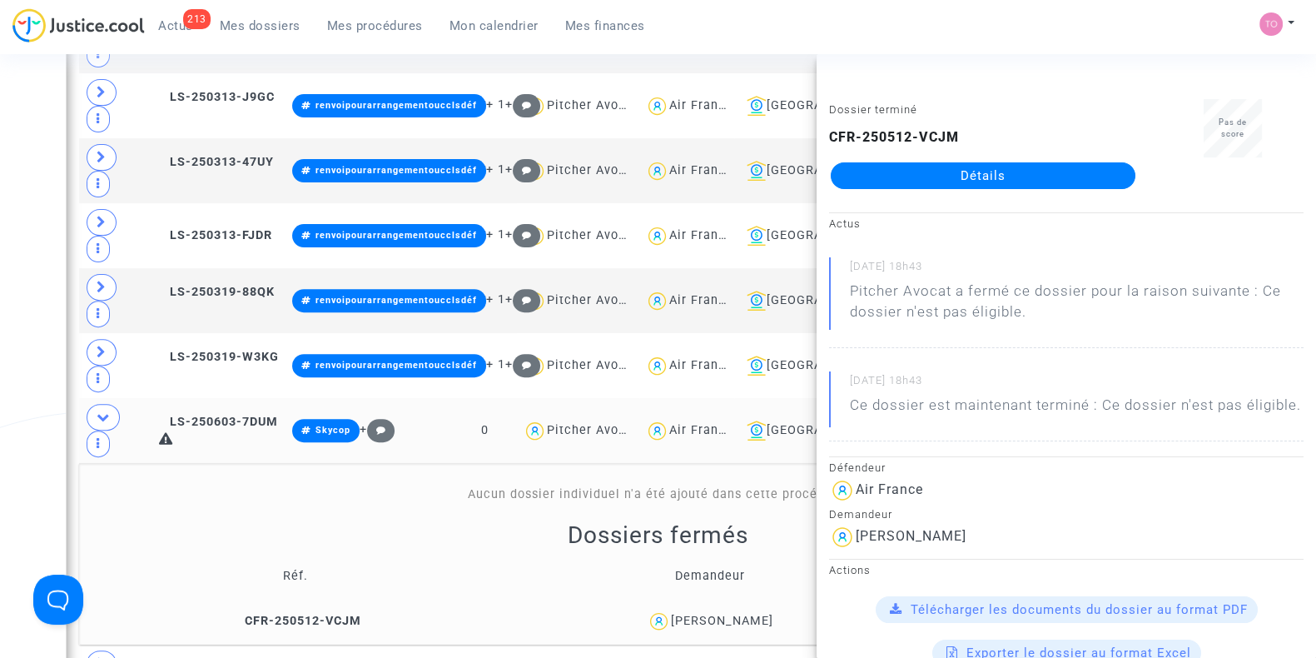
click at [0, 358] on div "Date de clôture d'instruction Date de conciliation Date d'audience Date de juge…" at bounding box center [658, 508] width 1316 height 2243
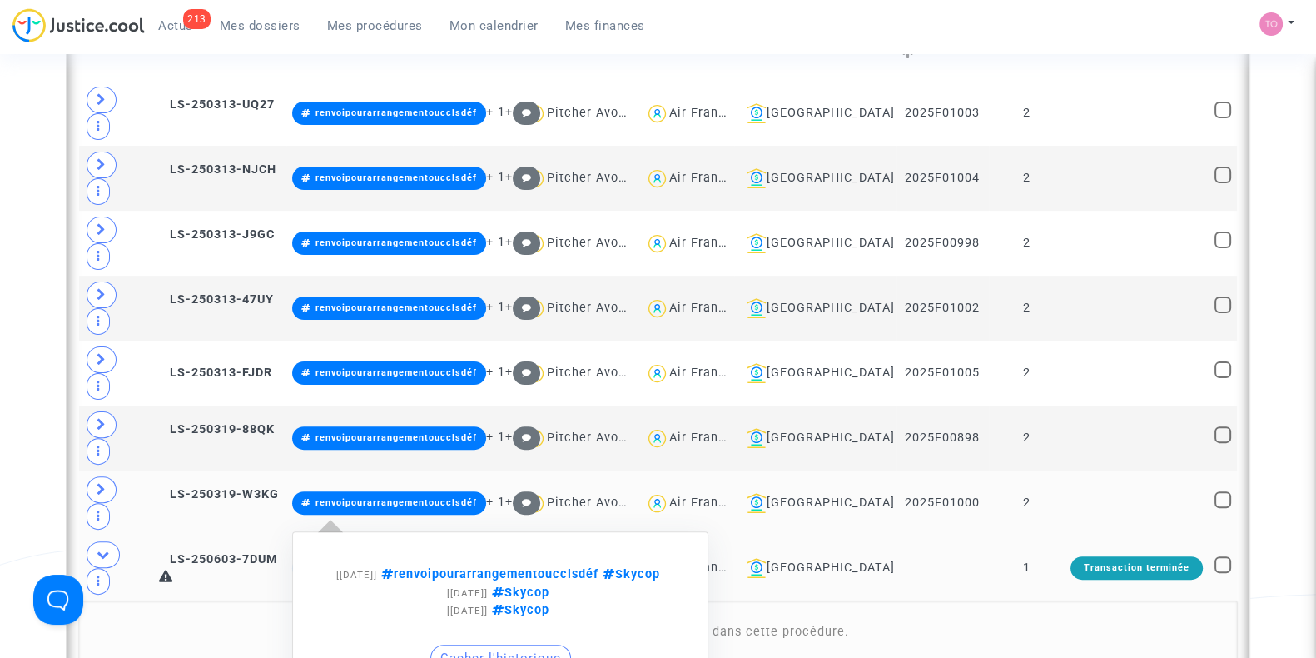
scroll to position [569, 0]
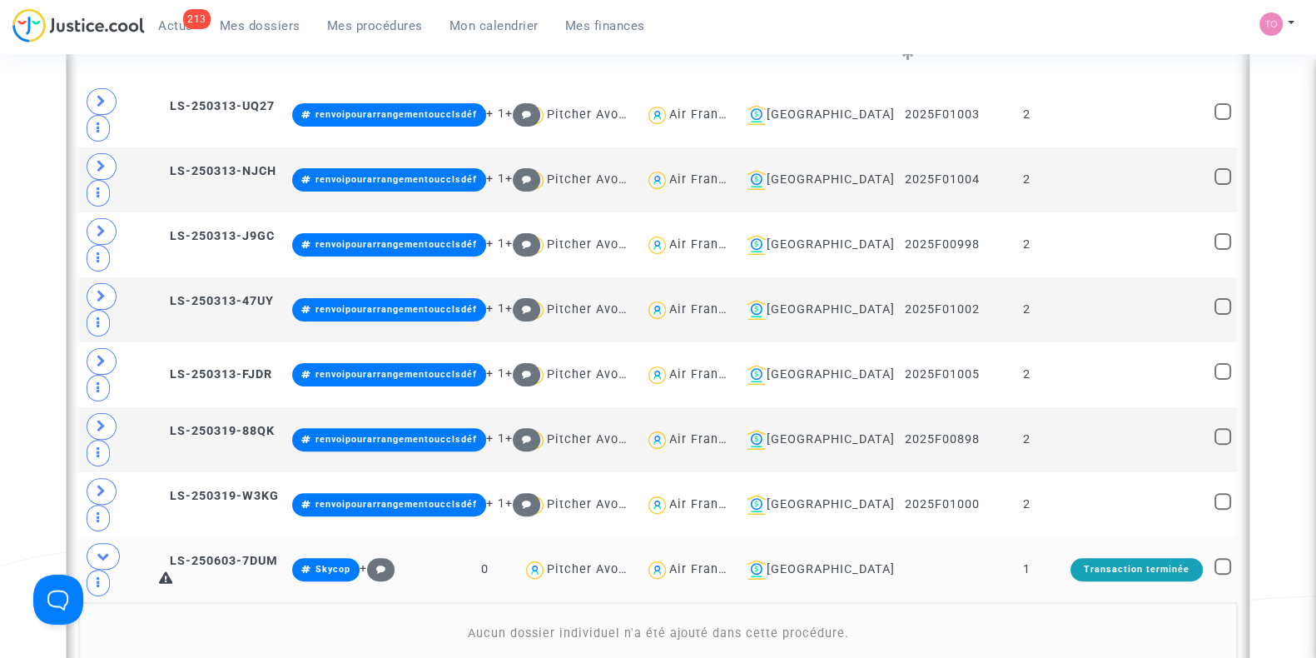
click at [29, 201] on div "Date de clôture d'instruction Date de conciliation Date d'audience Date de juge…" at bounding box center [658, 647] width 1316 height 2243
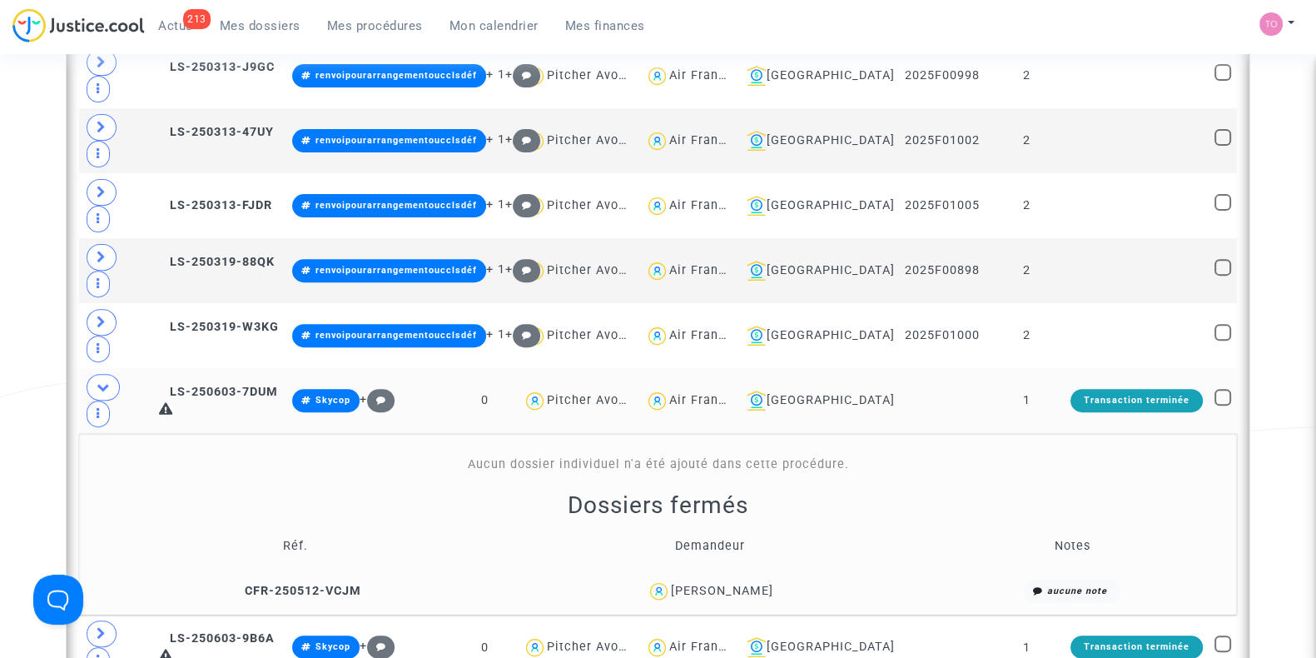
scroll to position [737, 0]
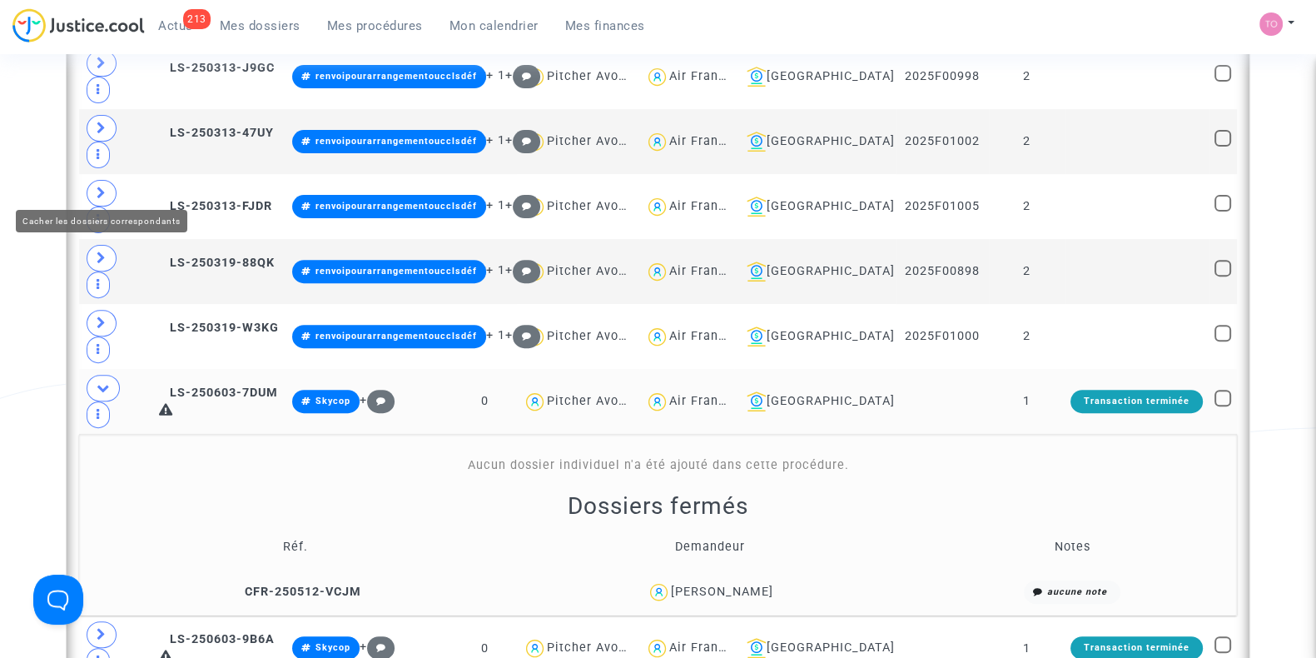
click at [107, 381] on icon at bounding box center [103, 387] width 13 height 12
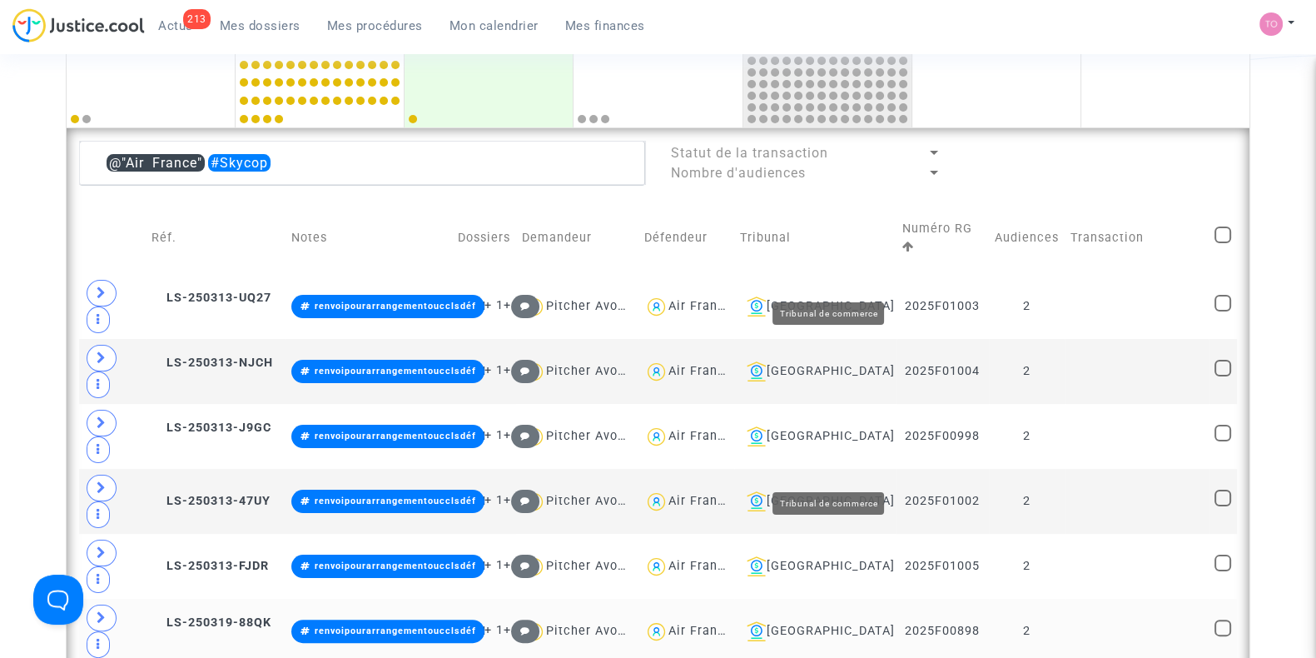
scroll to position [375, 0]
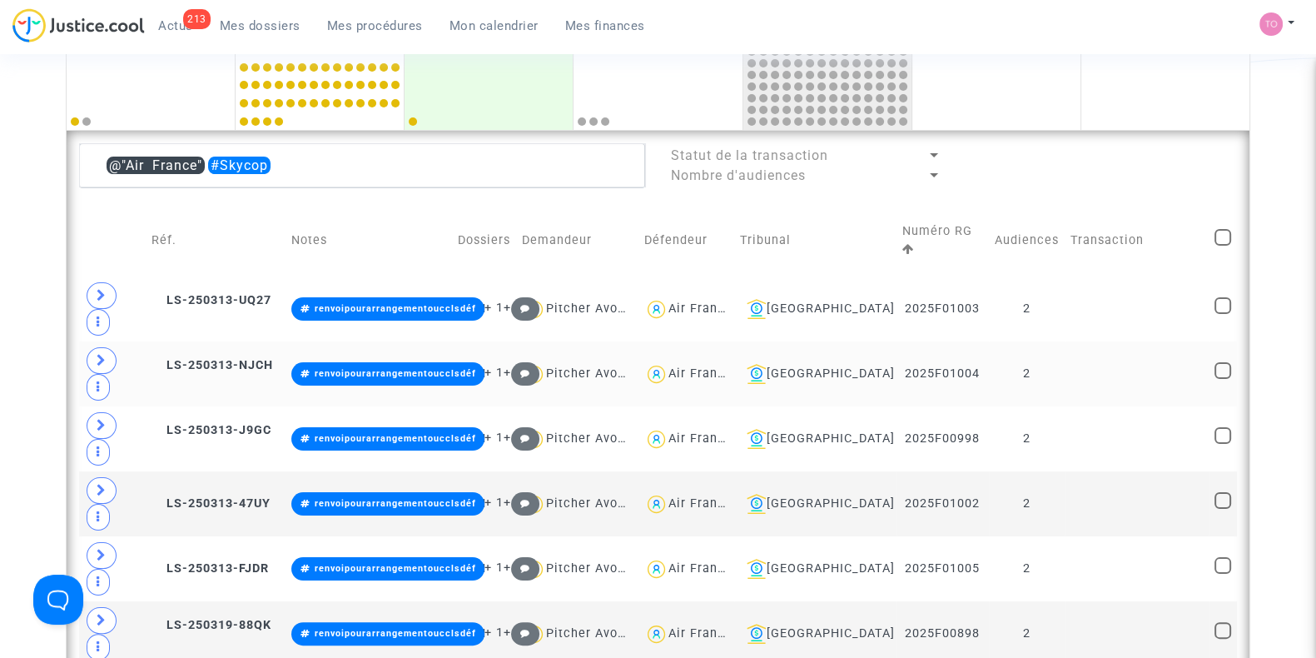
click at [732, 366] on div "Air France" at bounding box center [700, 373] width 64 height 14
type textarea "#Skycop"
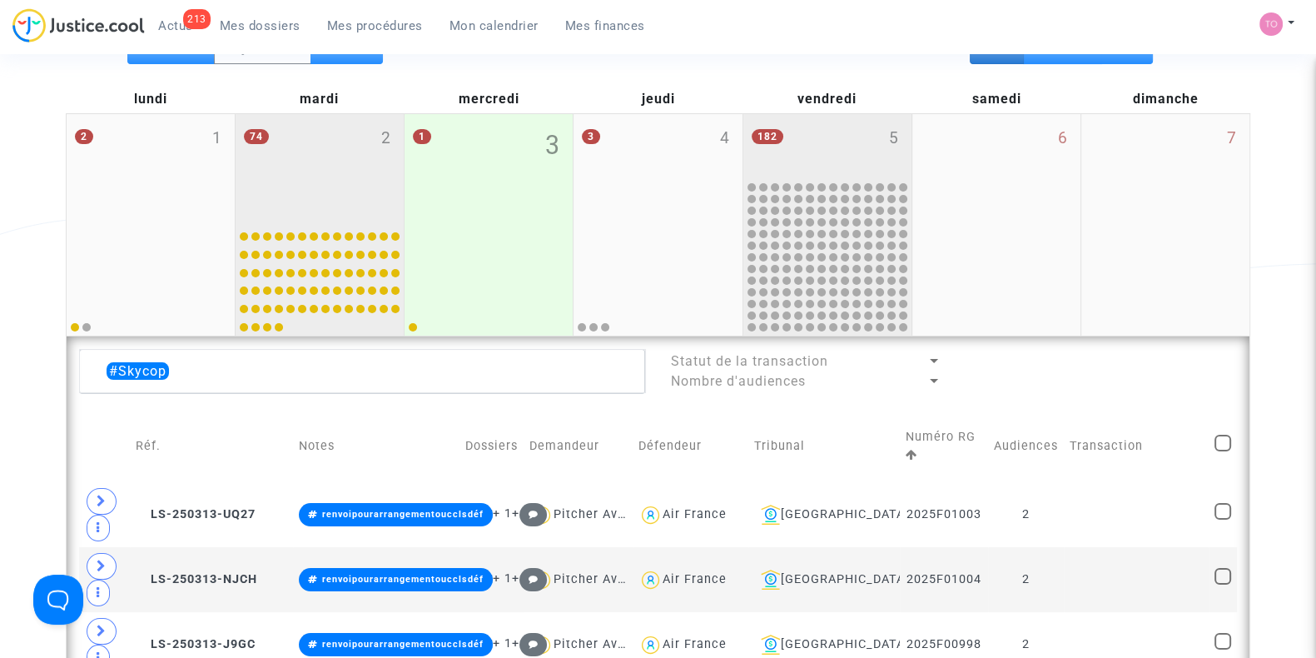
scroll to position [178, 0]
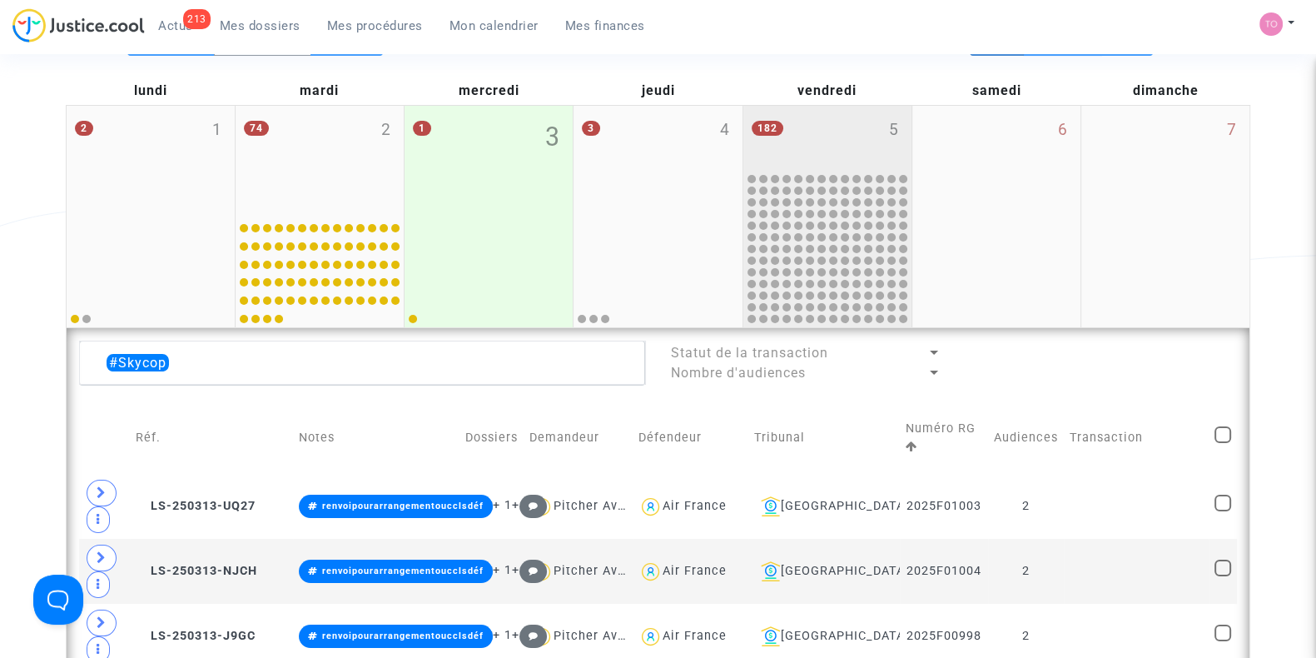
click at [812, 156] on div "182 5" at bounding box center [827, 138] width 168 height 65
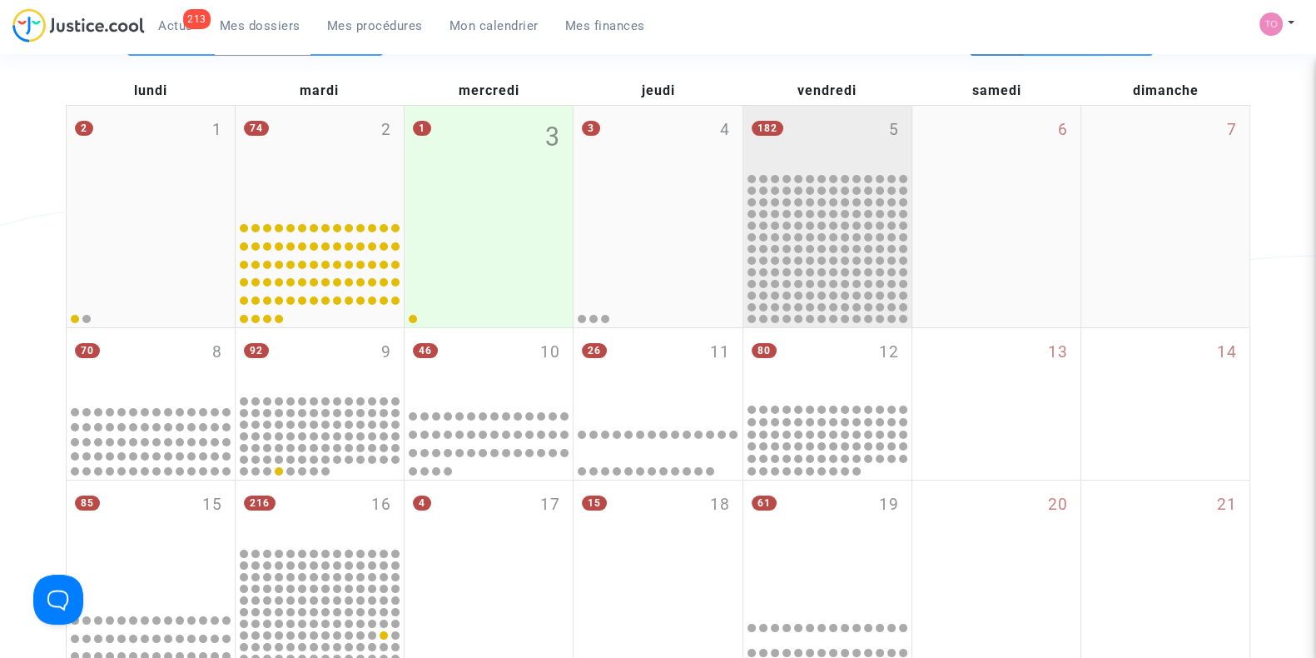
click at [812, 156] on div "182 5" at bounding box center [827, 138] width 168 height 65
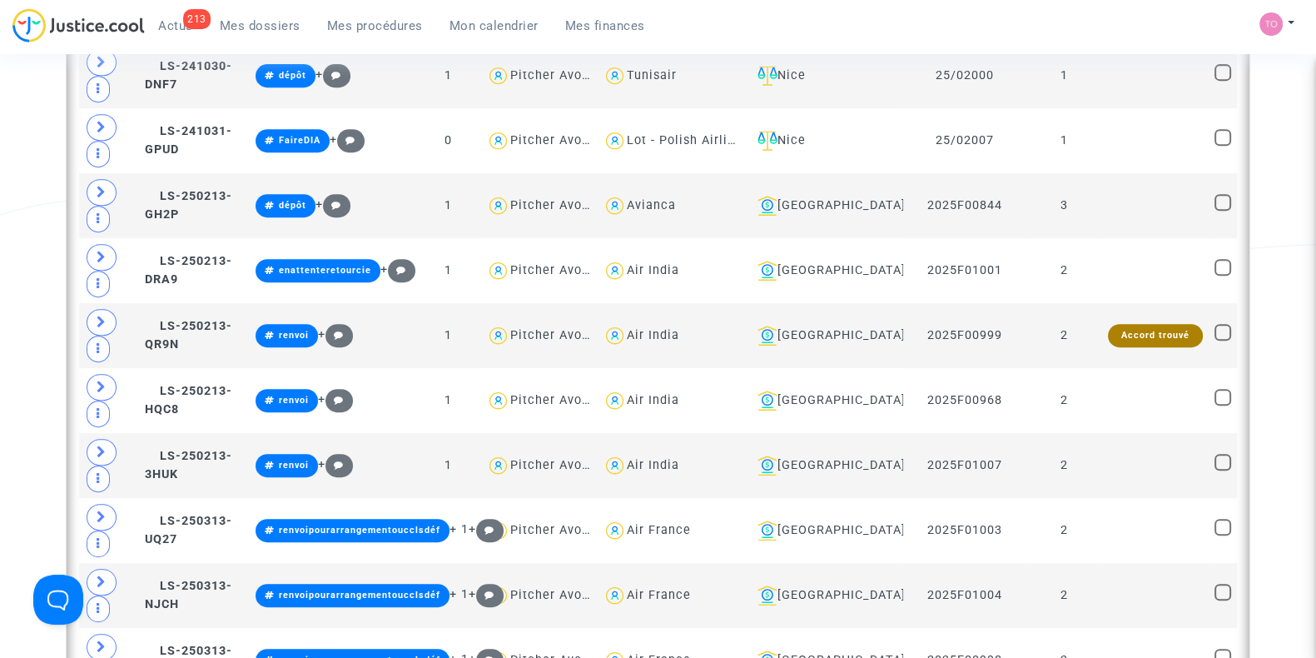
scroll to position [1042, 0]
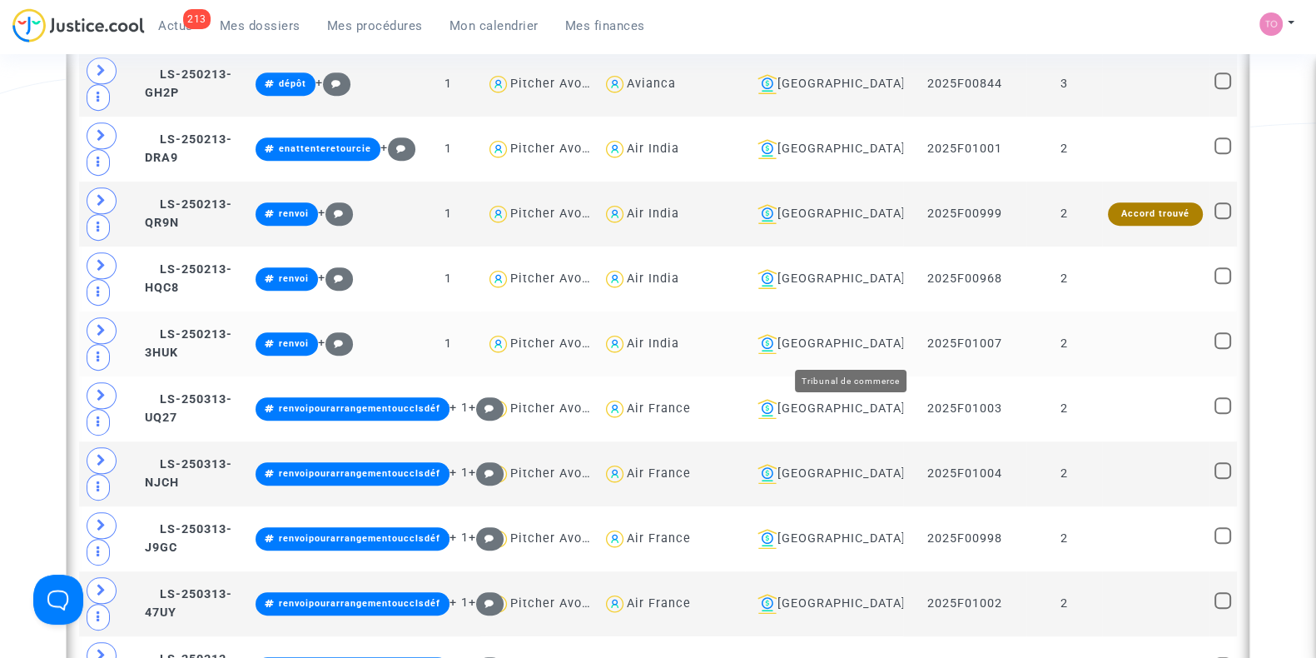
click at [850, 347] on div "Bobigny" at bounding box center [824, 344] width 146 height 20
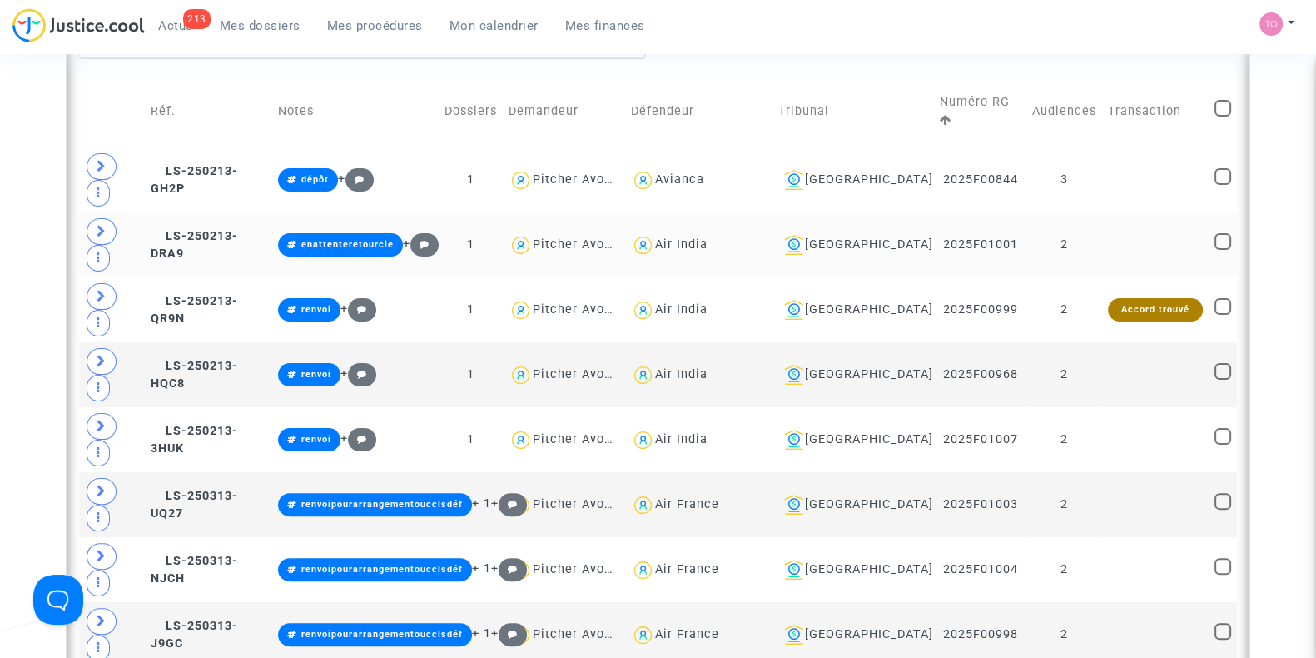
scroll to position [503, 0]
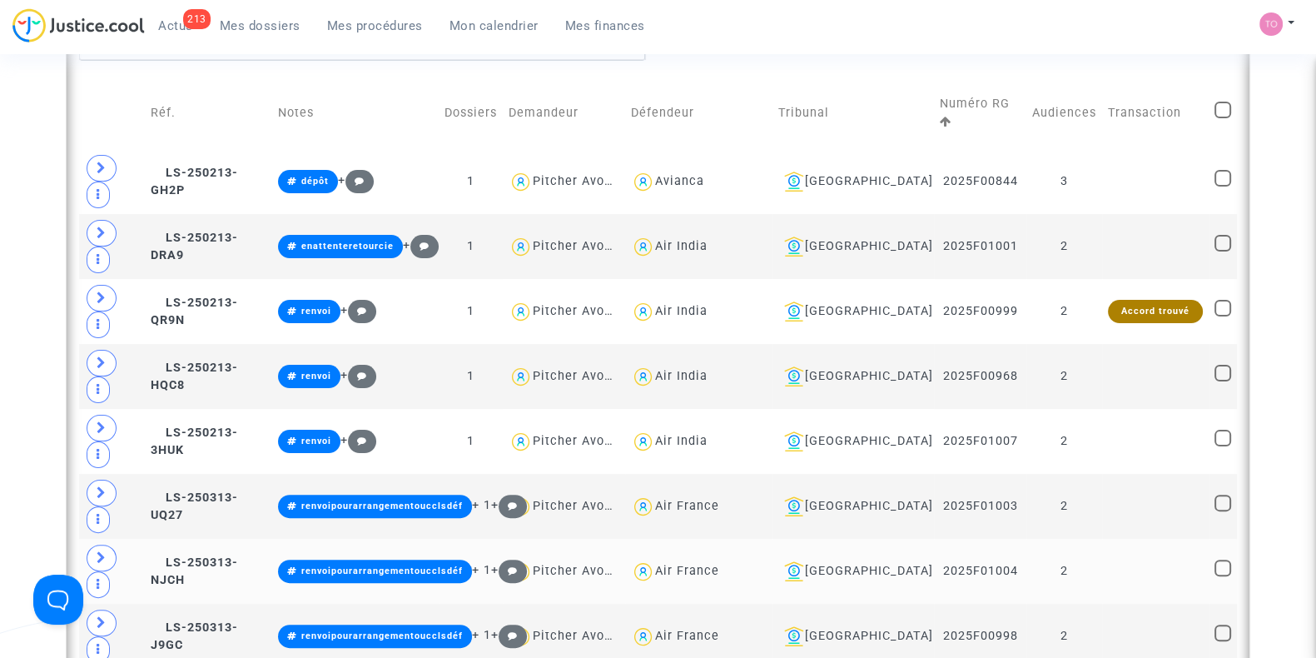
click at [719, 564] on div "Air France" at bounding box center [687, 571] width 64 height 14
type textarea "@"Air France""
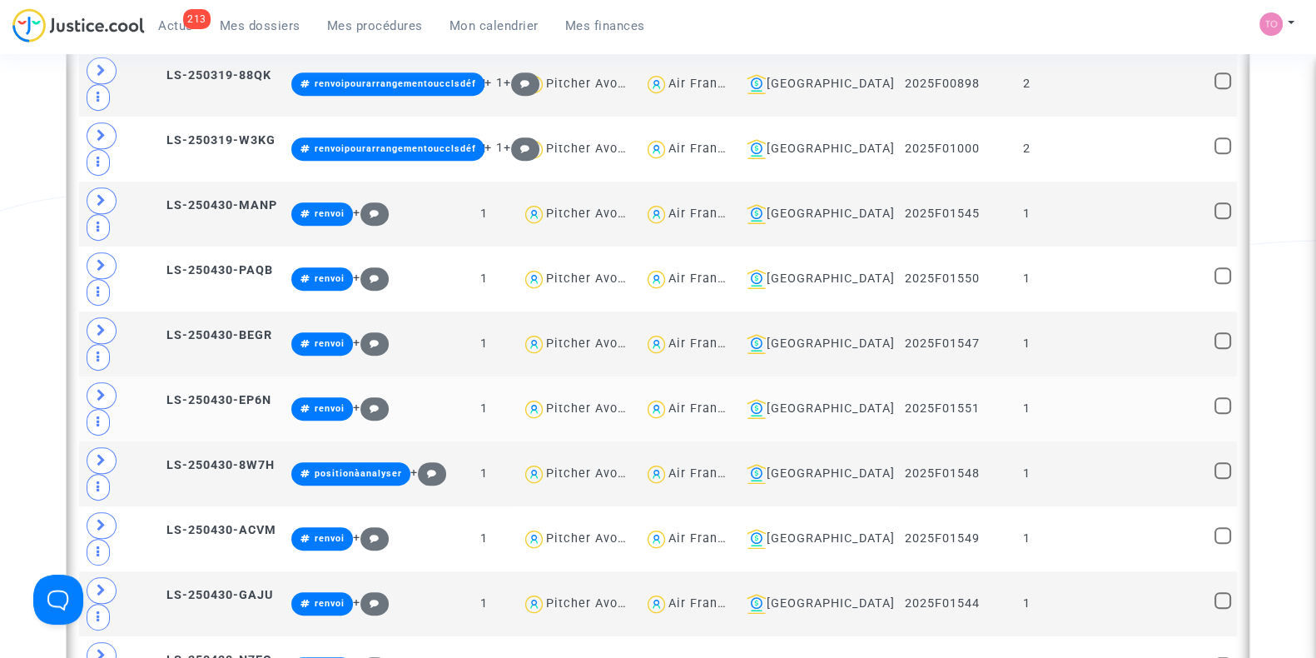
scroll to position [962, 0]
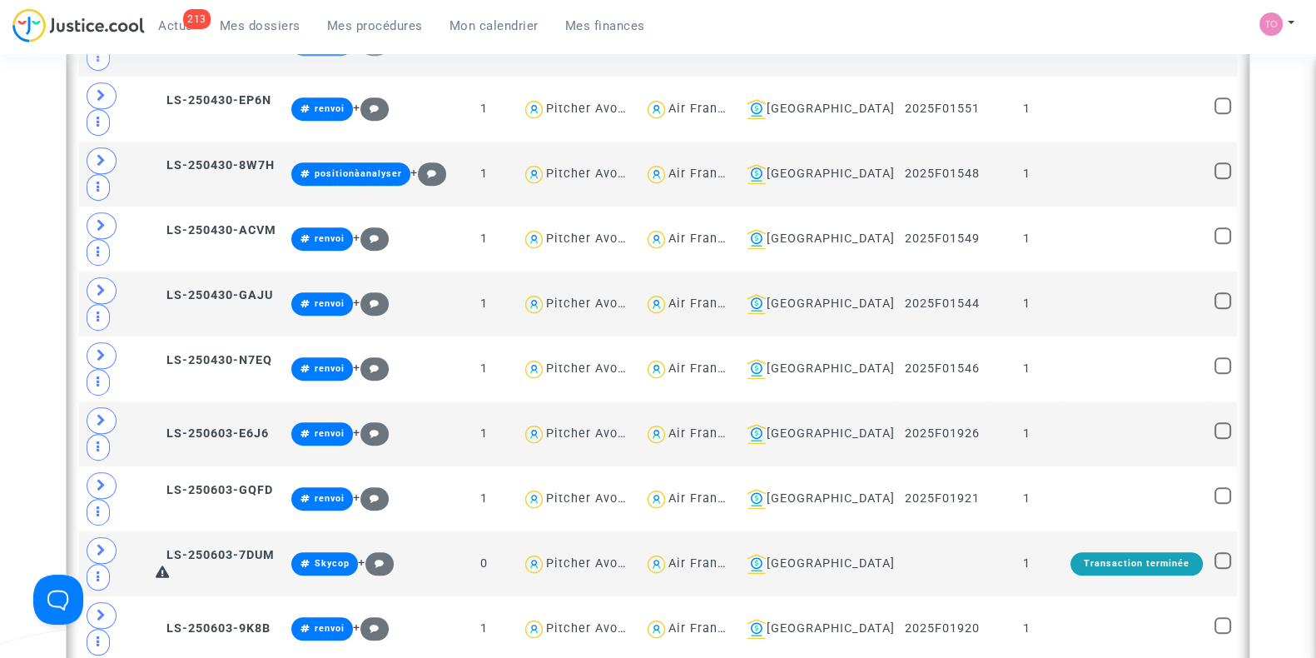
scroll to position [1225, 0]
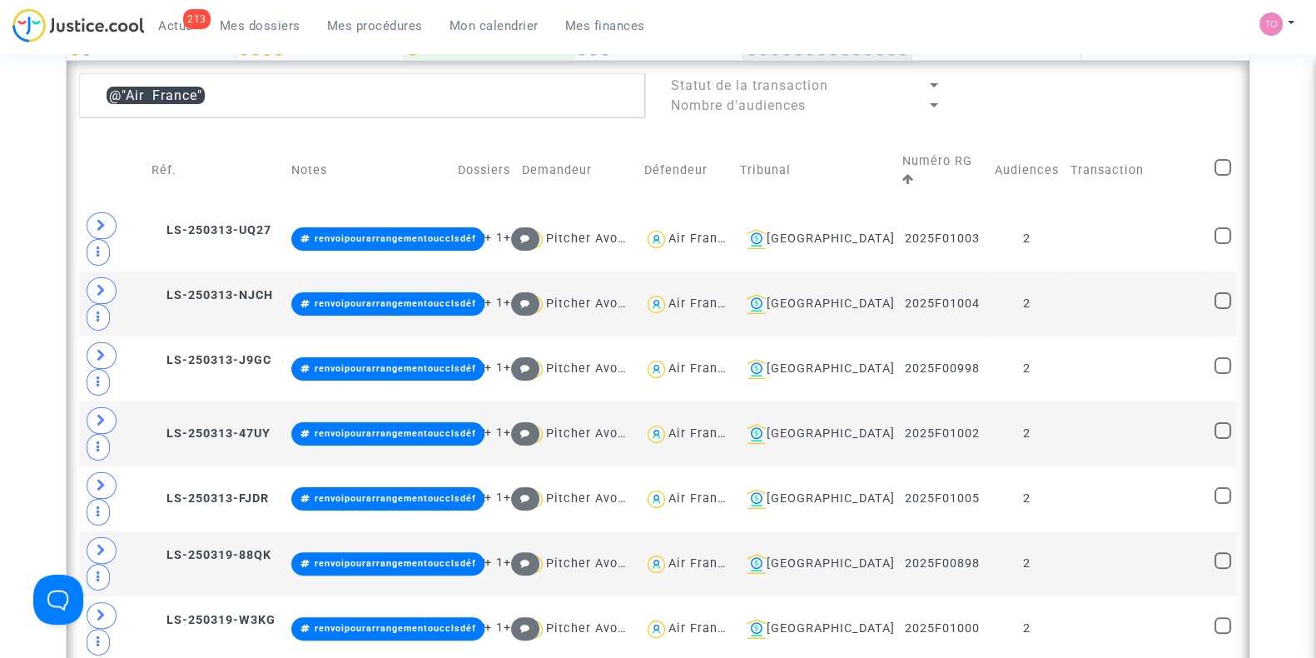
scroll to position [429, 0]
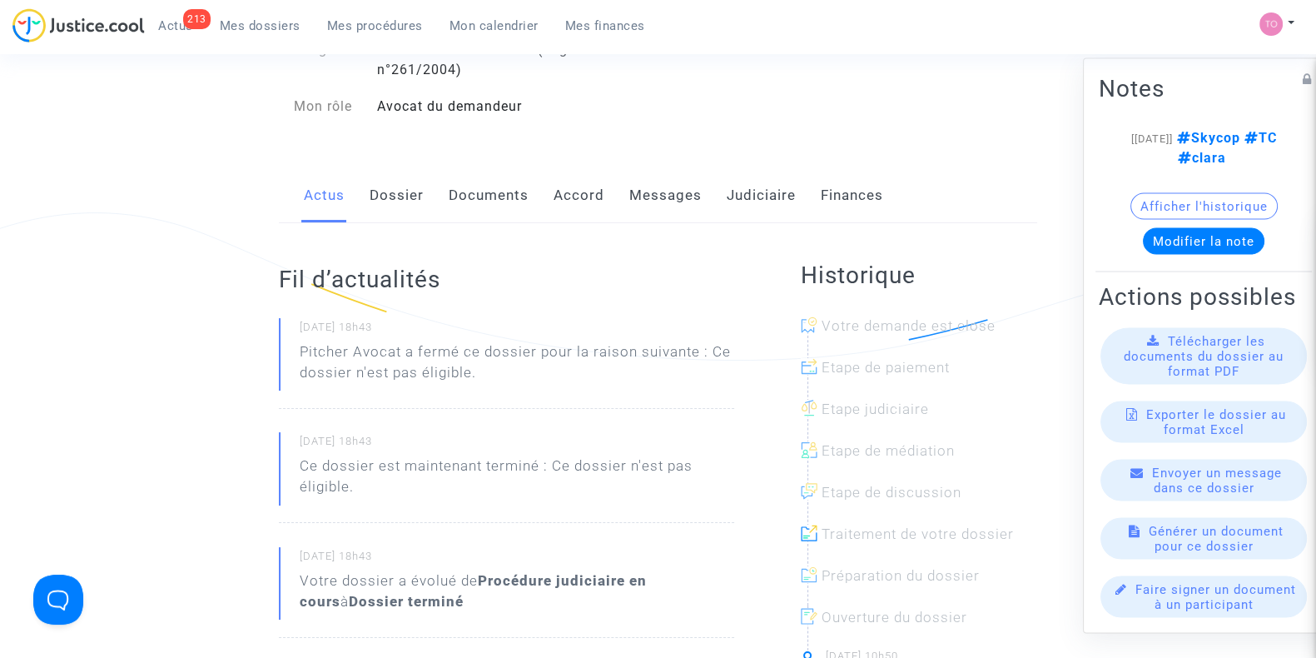
scroll to position [217, 0]
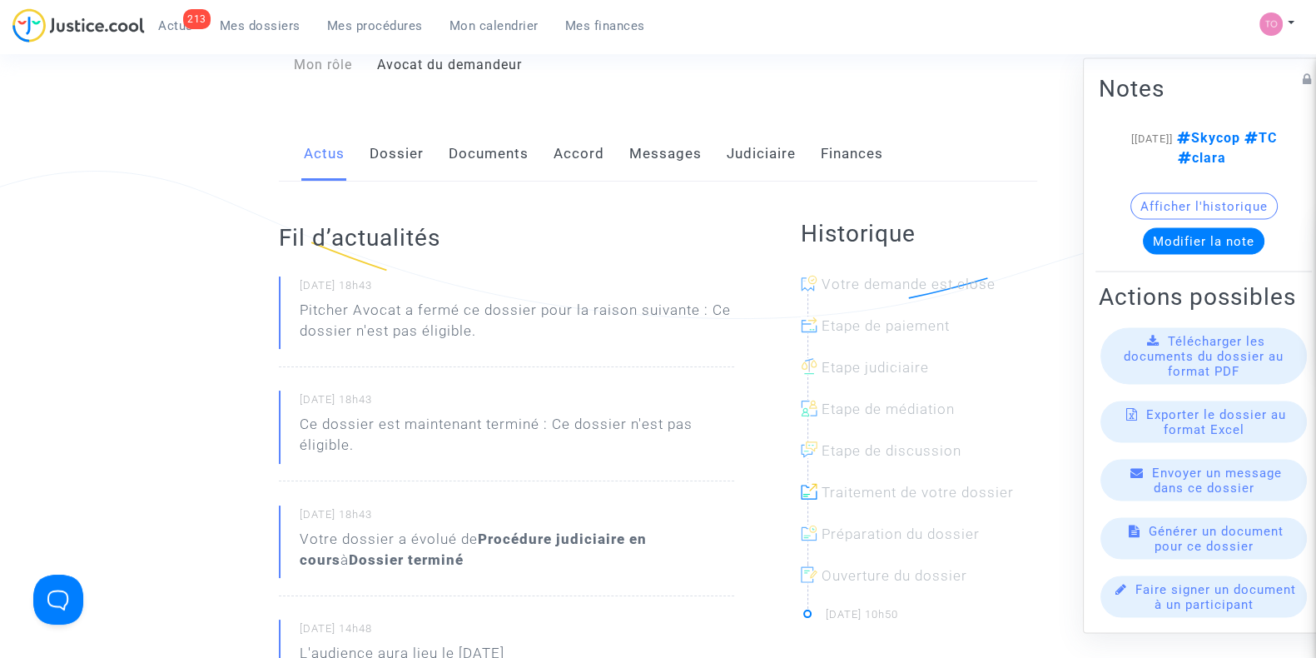
click at [667, 156] on link "Messages" at bounding box center [665, 154] width 72 height 55
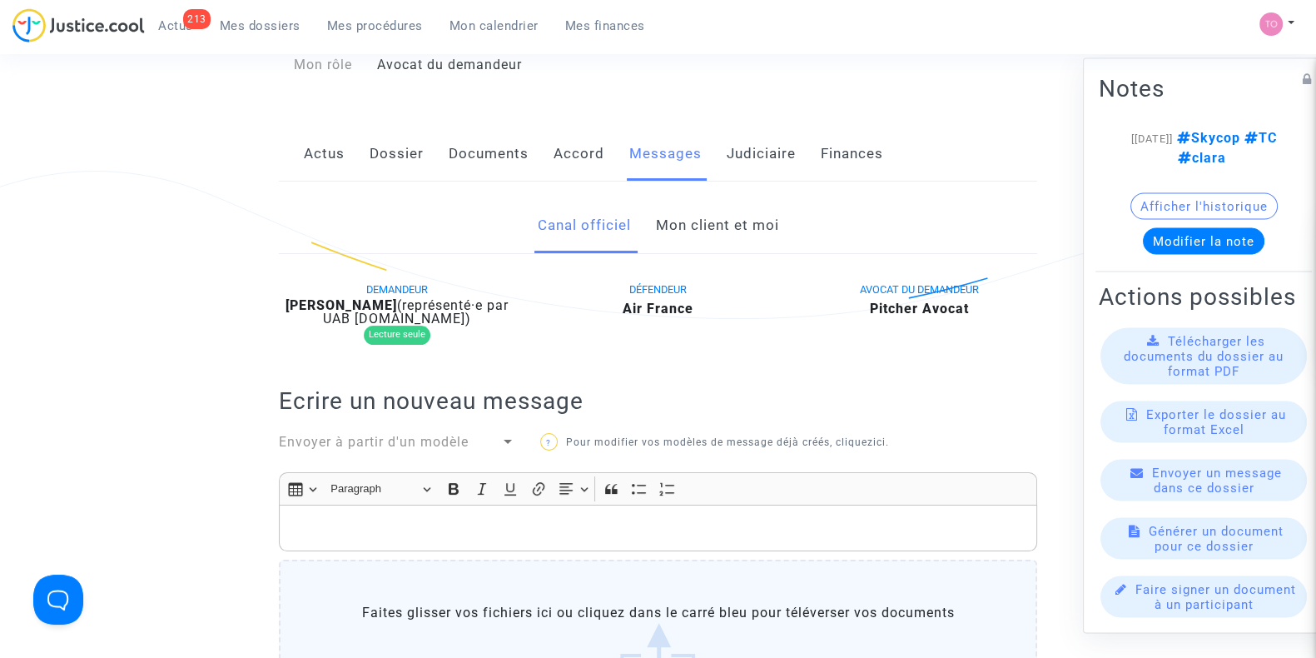
click at [698, 229] on link "Mon client et moi" at bounding box center [716, 225] width 123 height 55
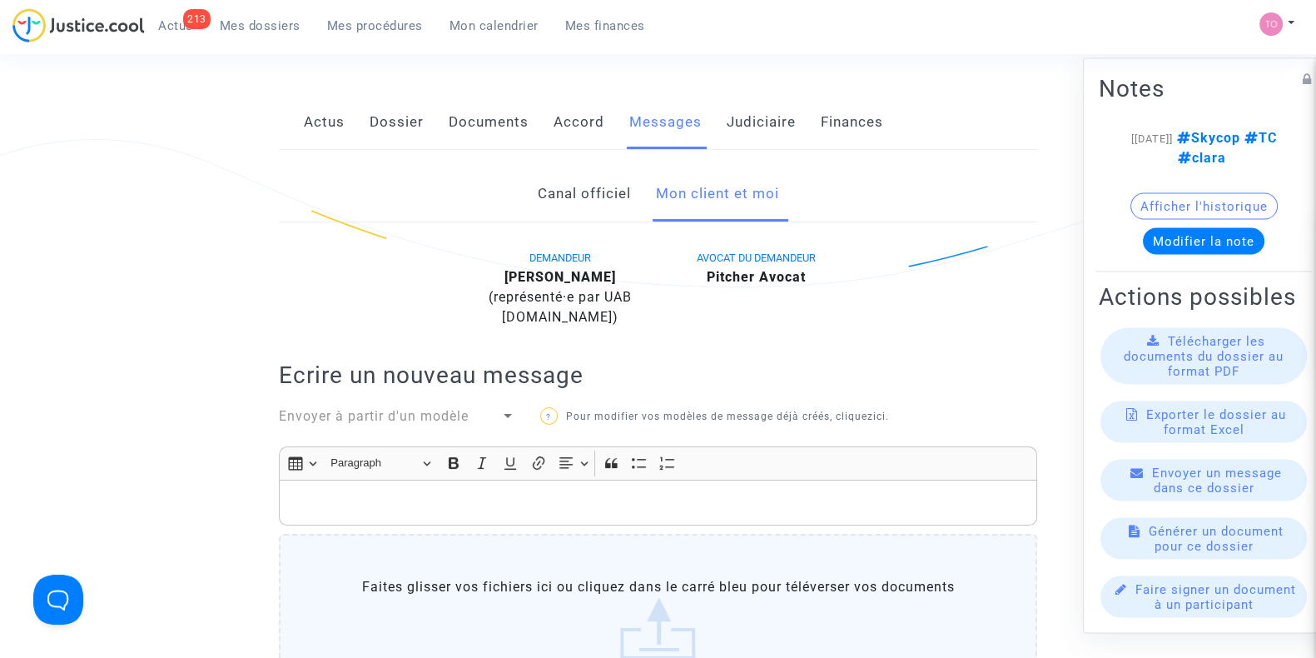
scroll to position [296, 0]
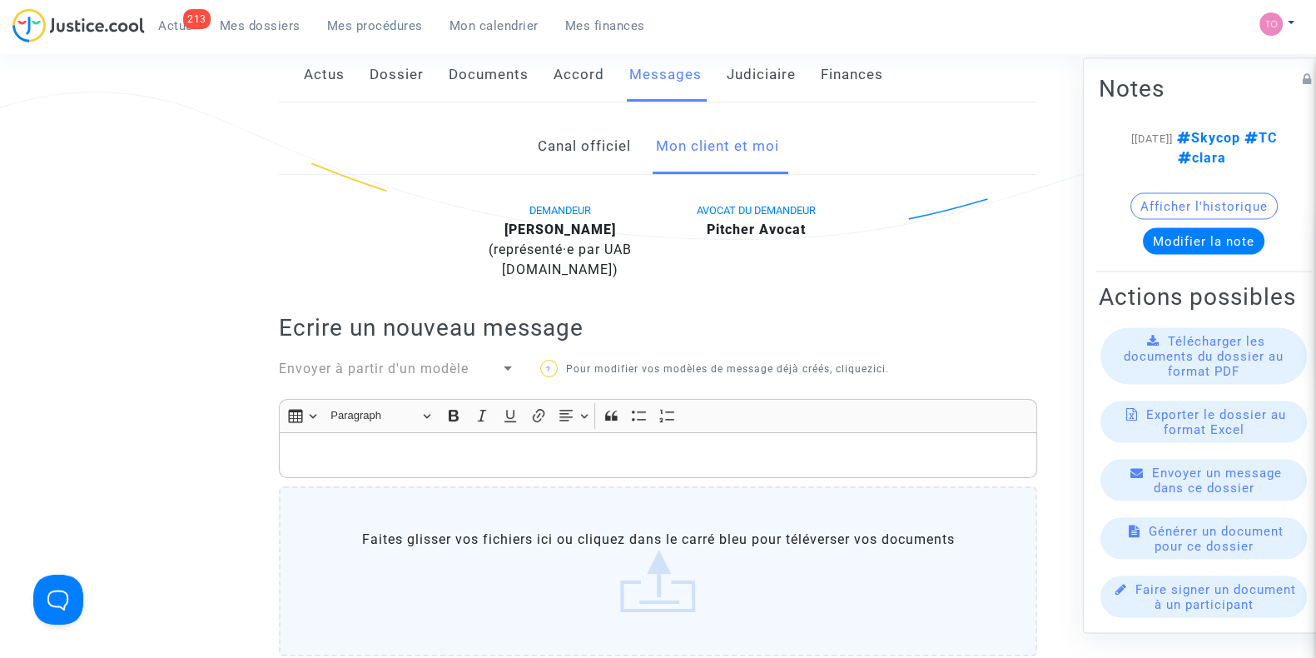
click at [330, 444] on p "Rich Text Editor, main" at bounding box center [658, 454] width 741 height 21
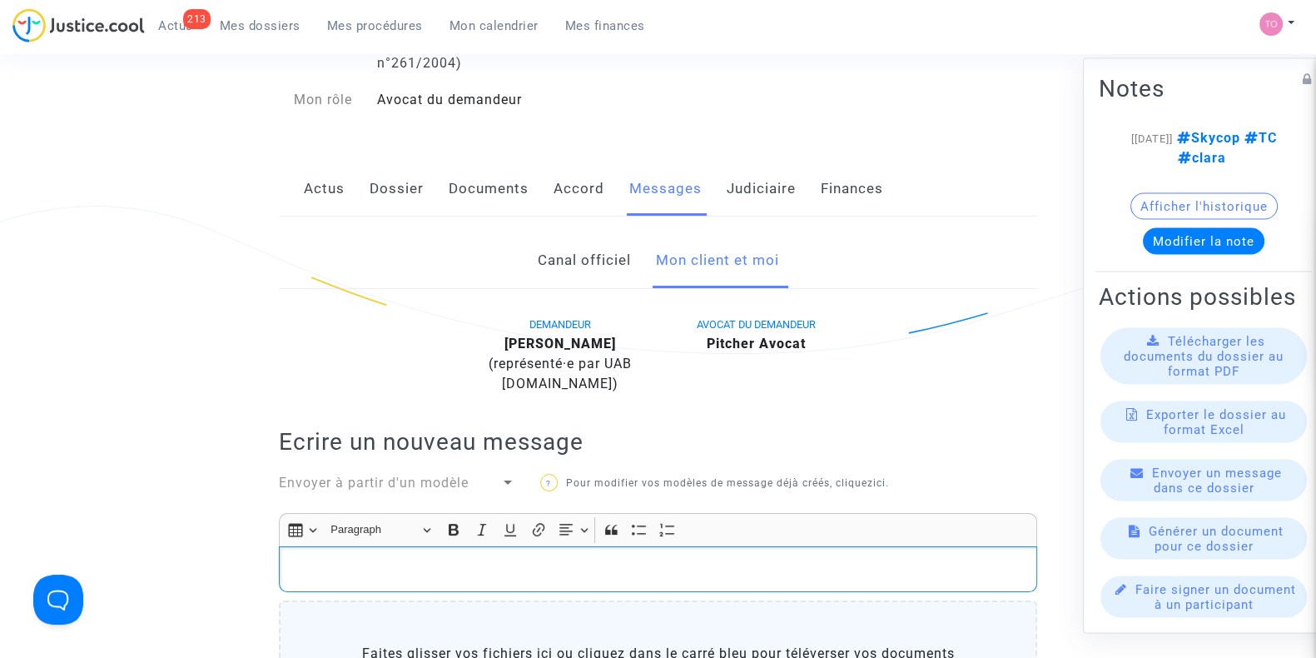
scroll to position [0, 0]
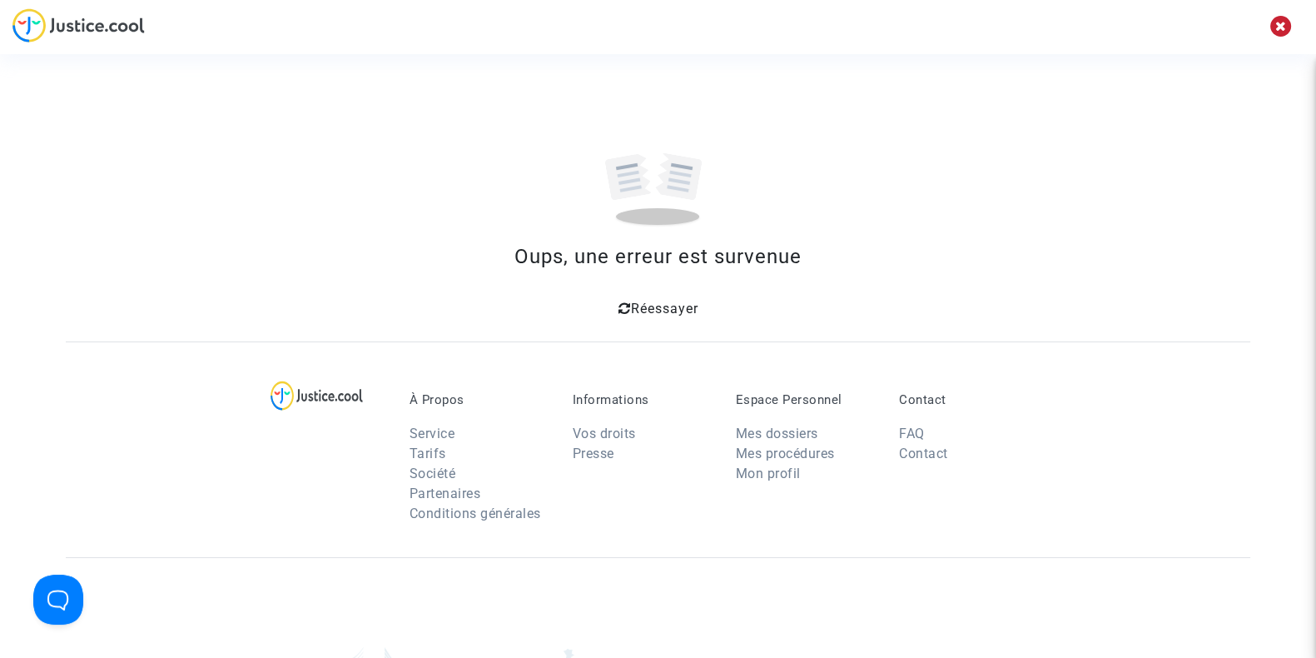
click at [662, 307] on span "Réessayer" at bounding box center [663, 308] width 67 height 16
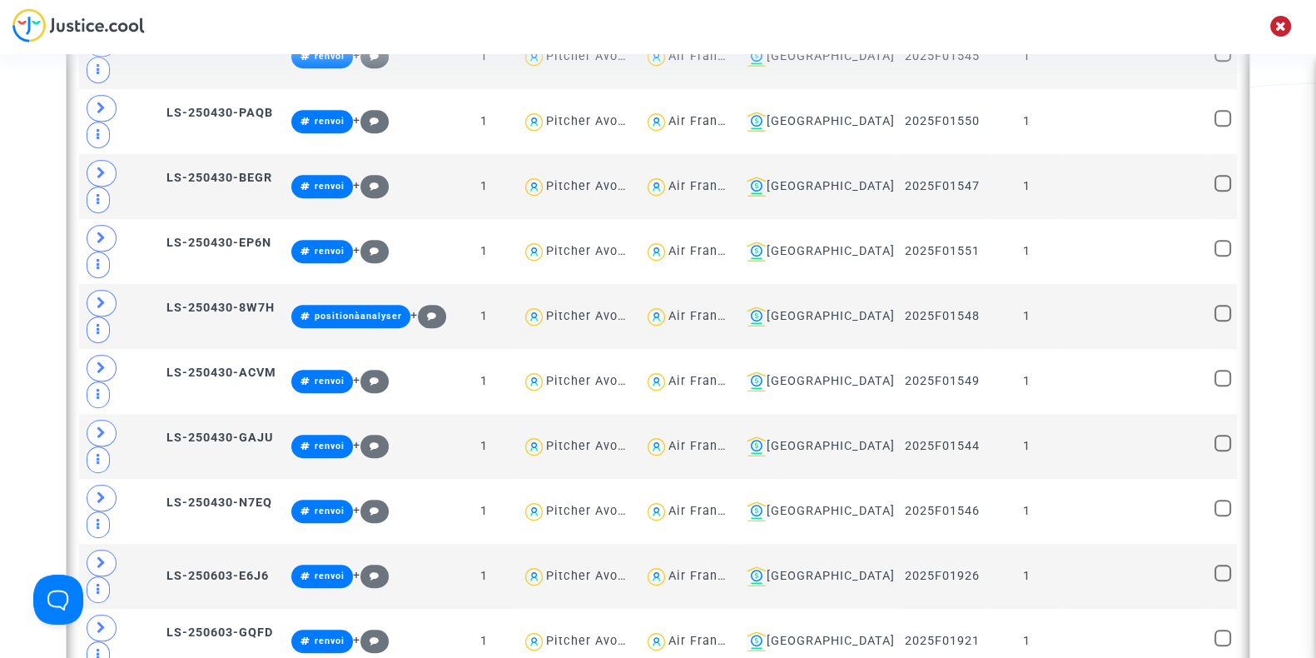
scroll to position [1083, 0]
type textarea "@"Air France" #Skycop"
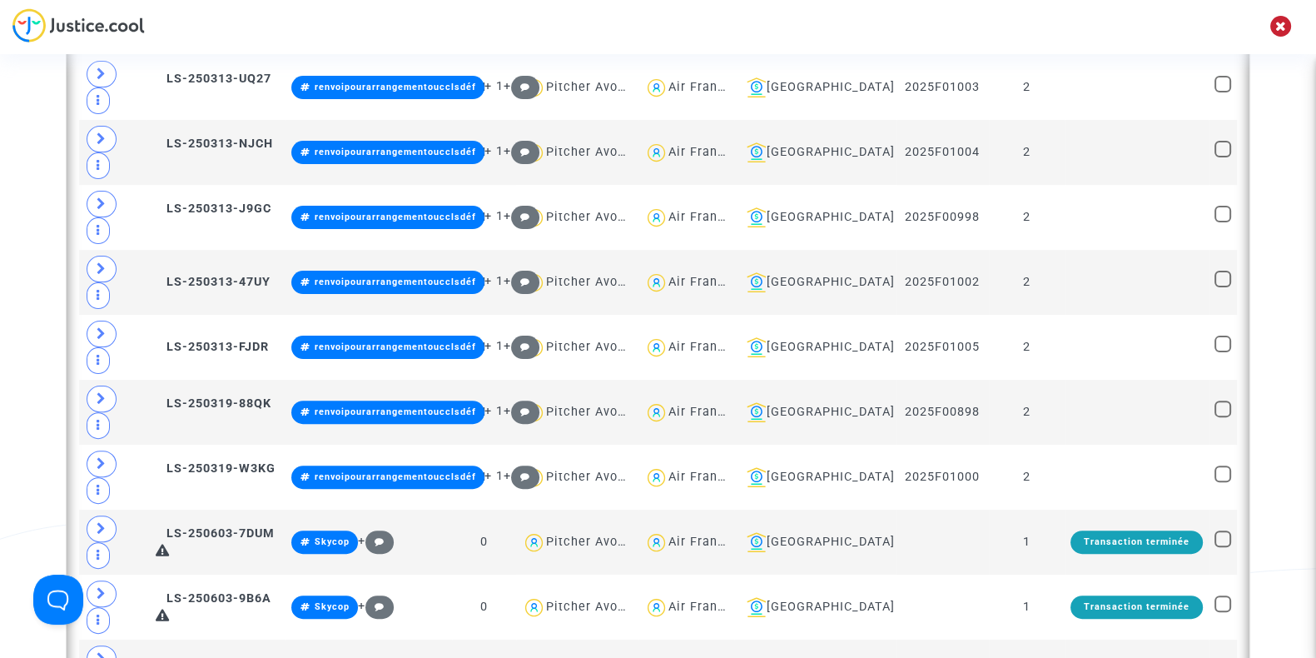
scroll to position [596, 0]
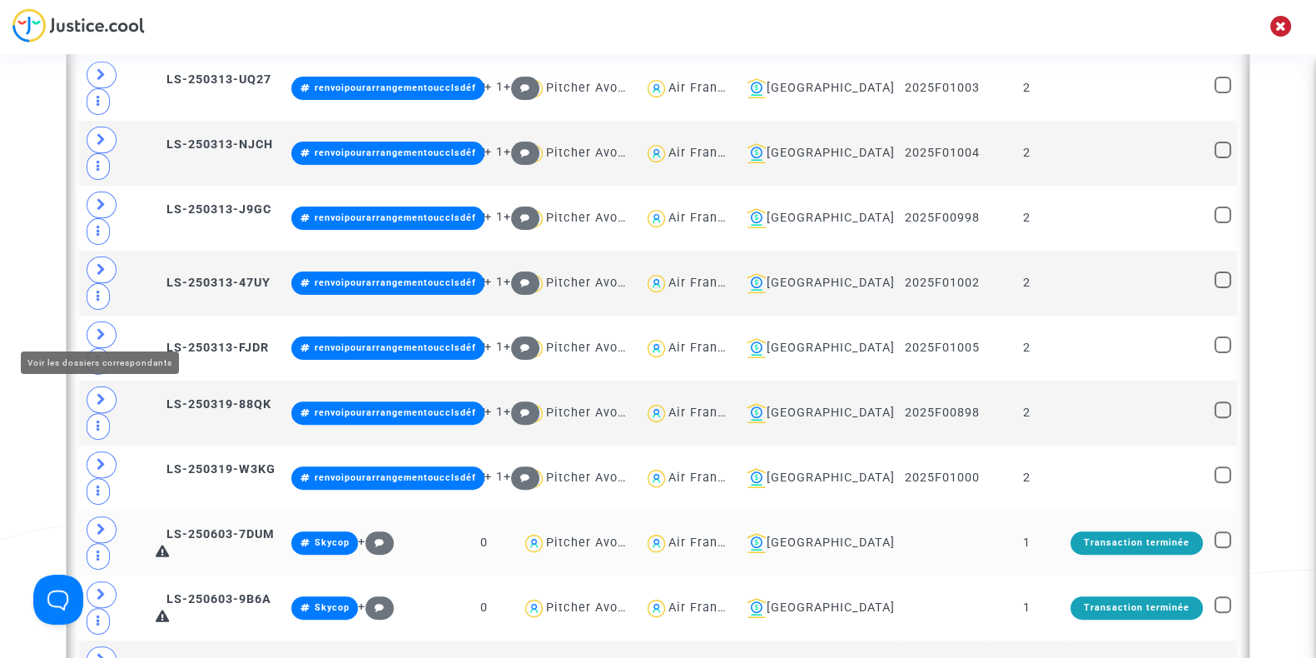
click at [95, 516] on span at bounding box center [102, 529] width 30 height 27
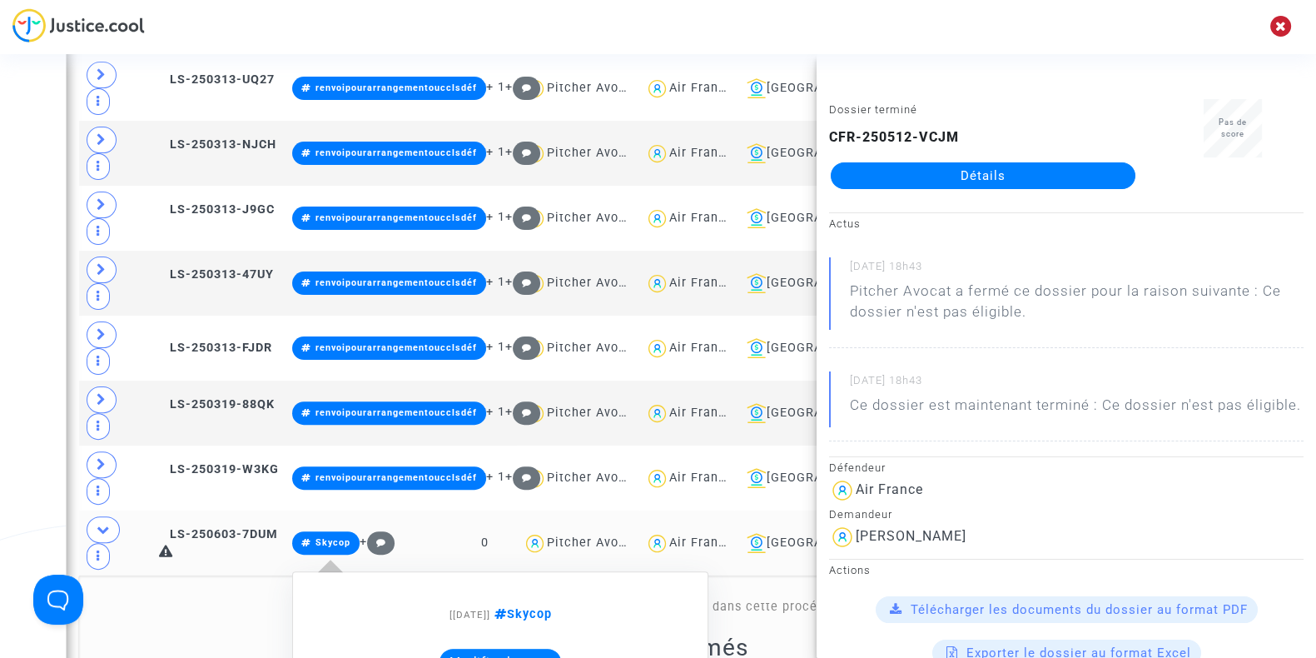
click at [524, 648] on button "Modifier la note" at bounding box center [500, 661] width 122 height 27
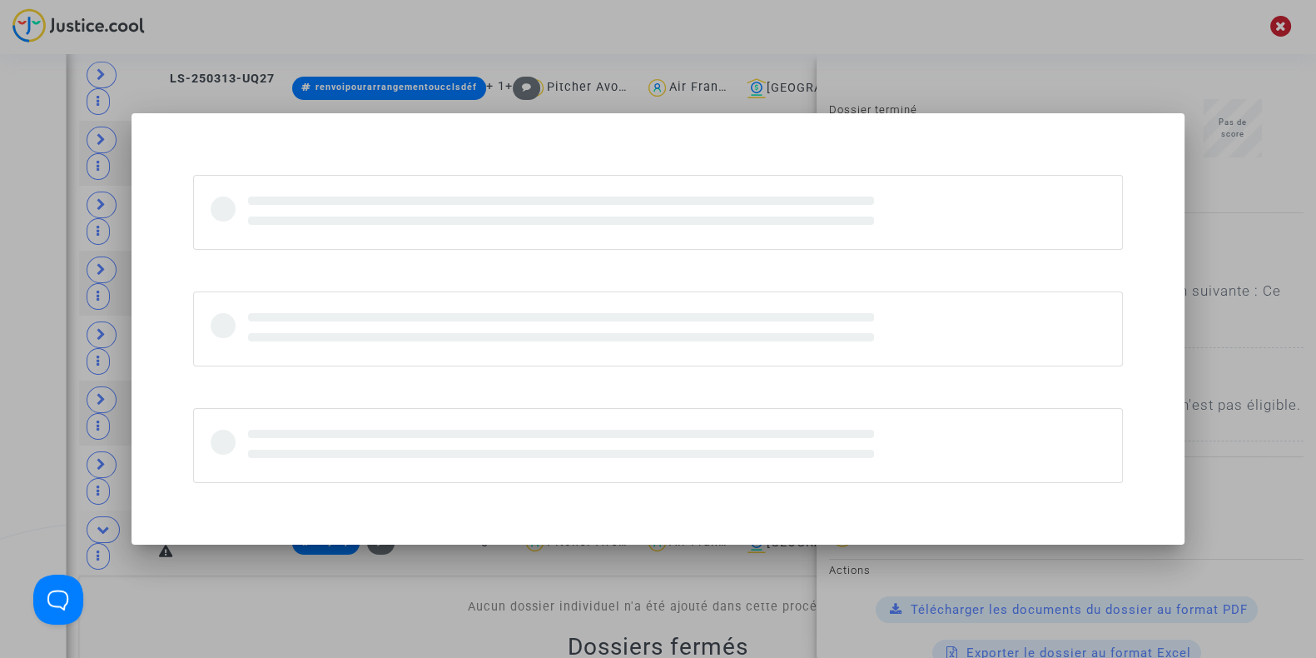
scroll to position [0, 0]
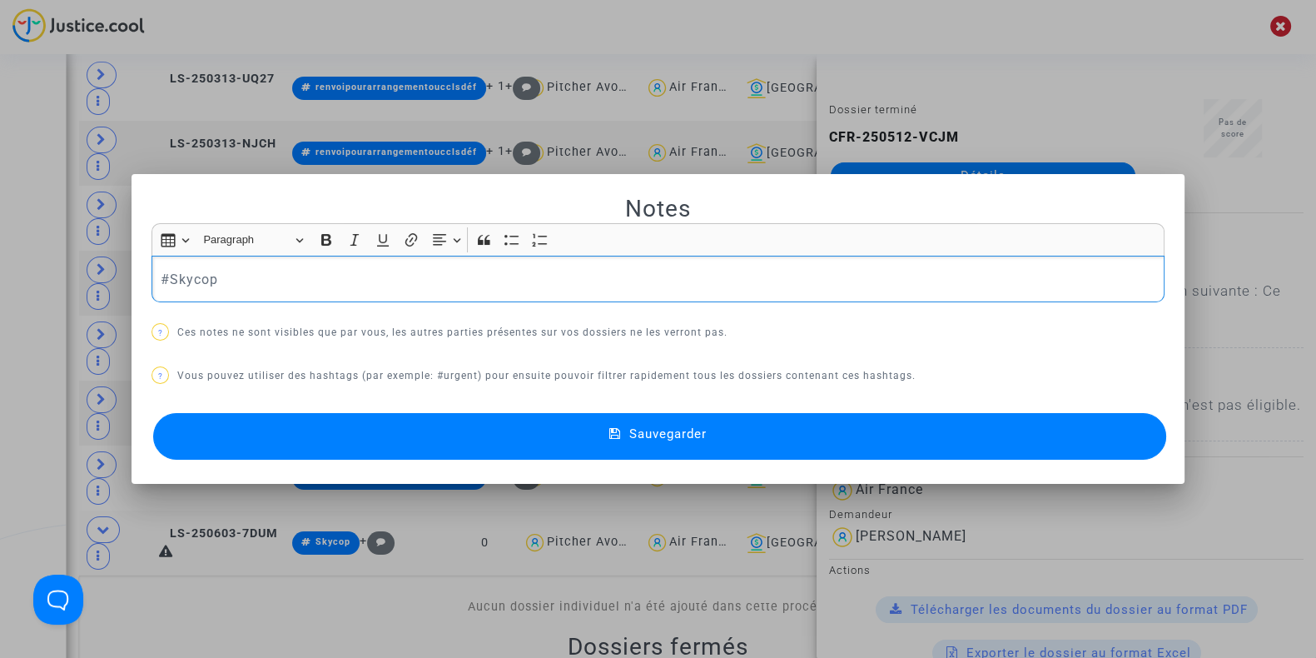
drag, startPoint x: 250, startPoint y: 276, endPoint x: 23, endPoint y: 256, distance: 227.4
click at [23, 256] on div "Notes Rich Text Editor Insert table Insert table Heading Paragraph Paragraph He…" at bounding box center [658, 329] width 1316 height 658
click at [304, 420] on button "Sauvegarder" at bounding box center [659, 436] width 1013 height 47
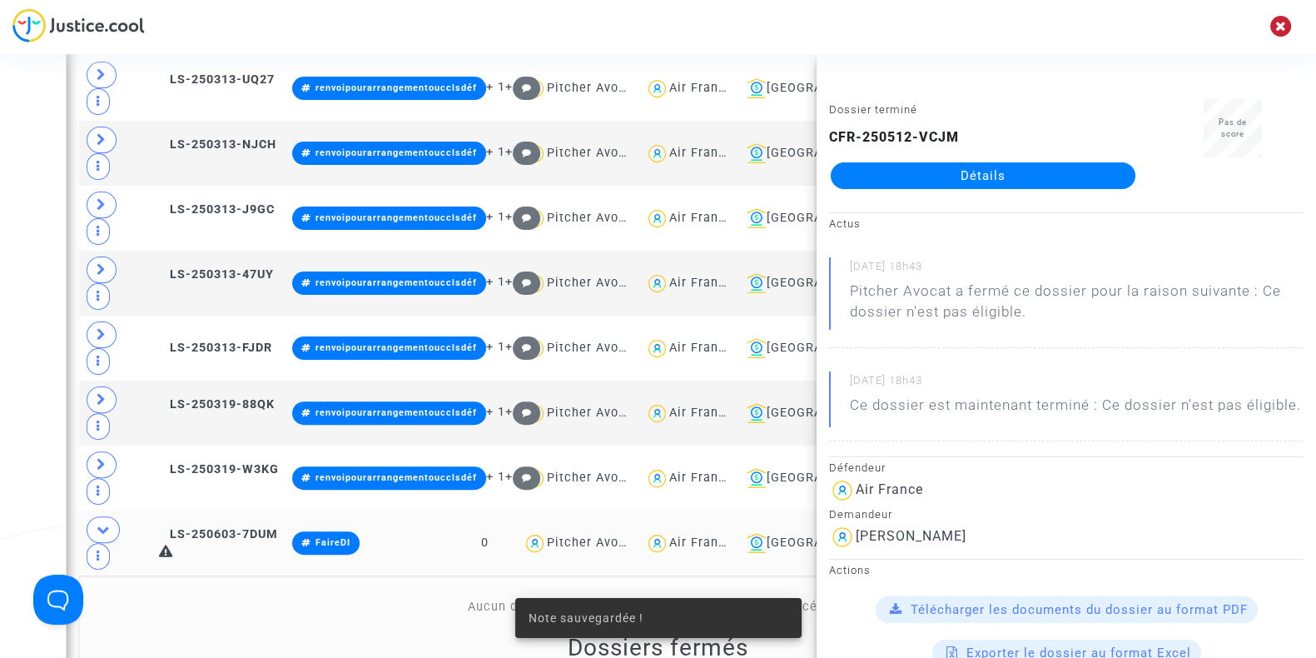
scroll to position [669, 0]
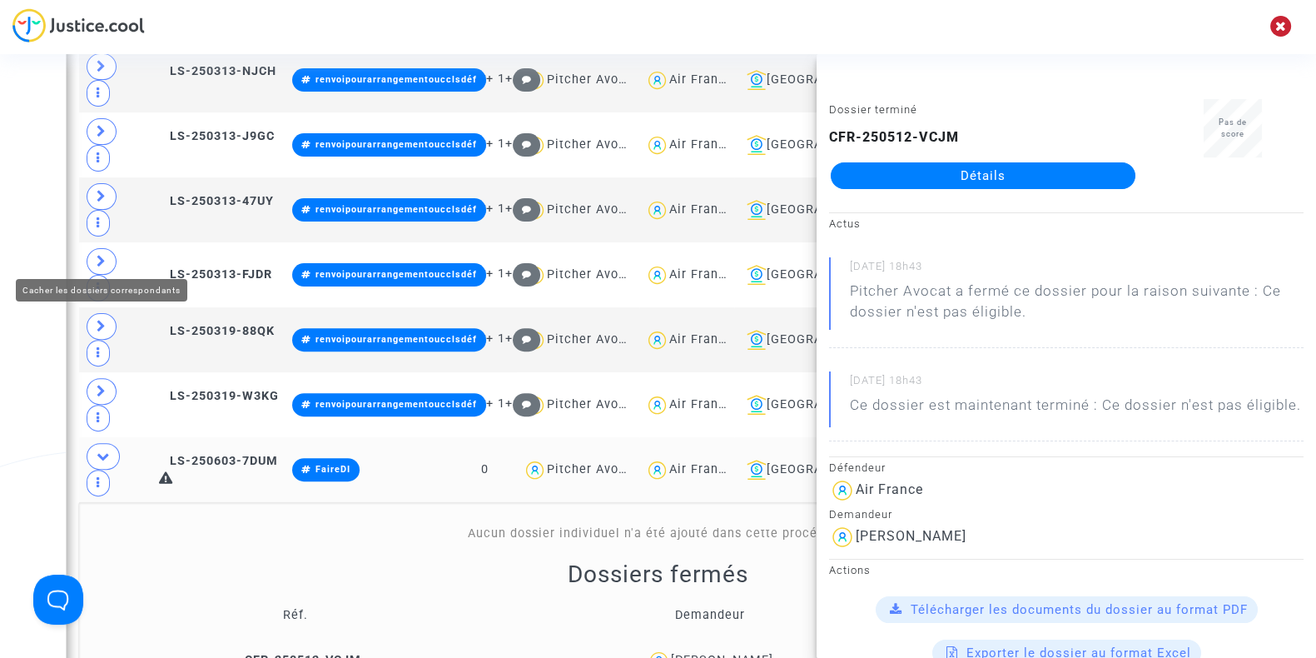
click at [97, 449] on icon at bounding box center [103, 455] width 13 height 12
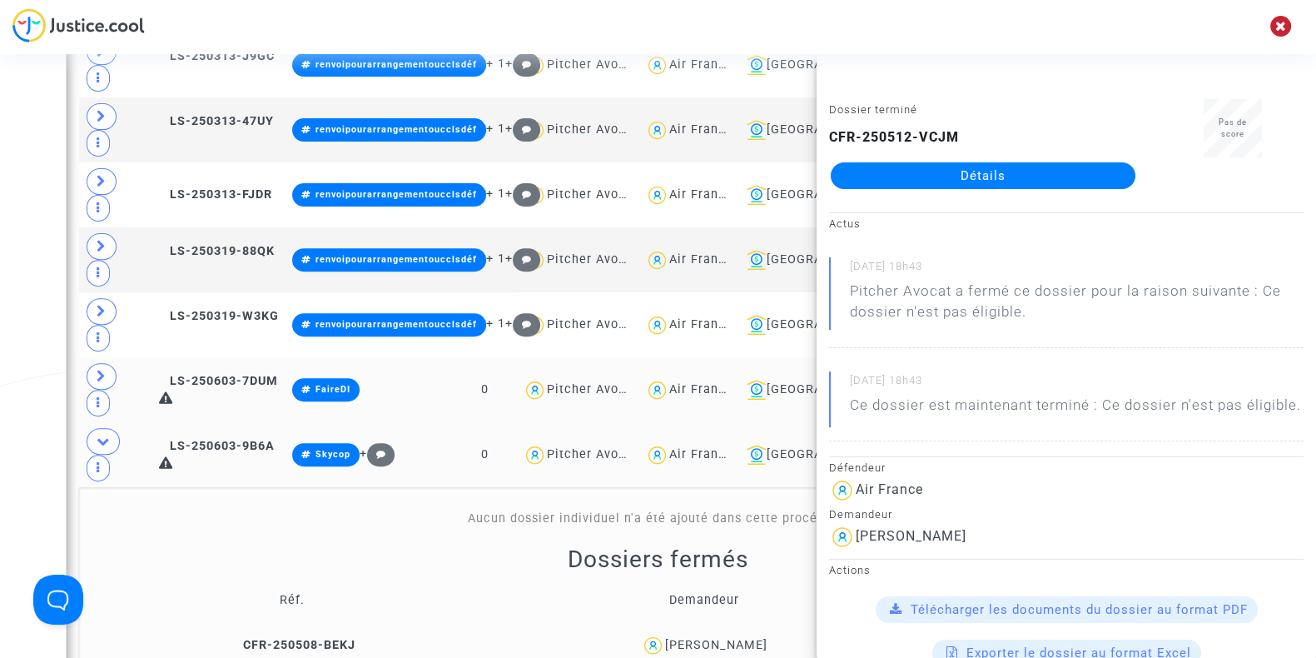
scroll to position [750, 0]
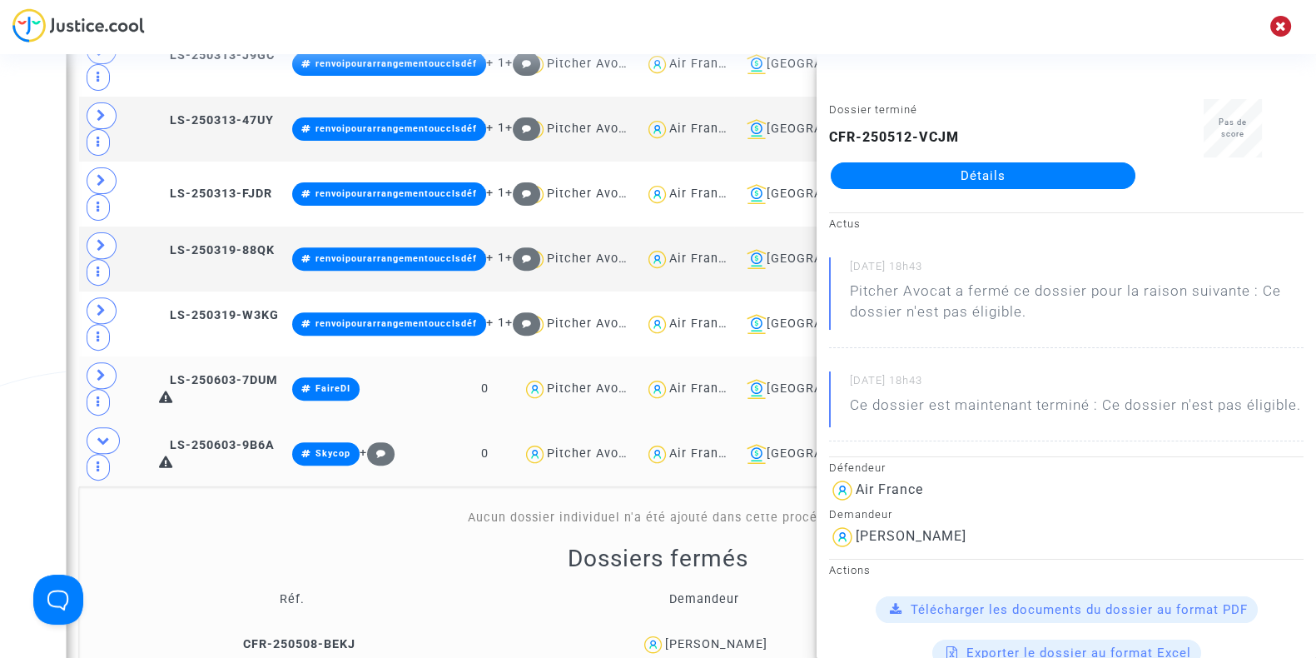
click at [710, 637] on div "Djamila Saad" at bounding box center [716, 644] width 102 height 14
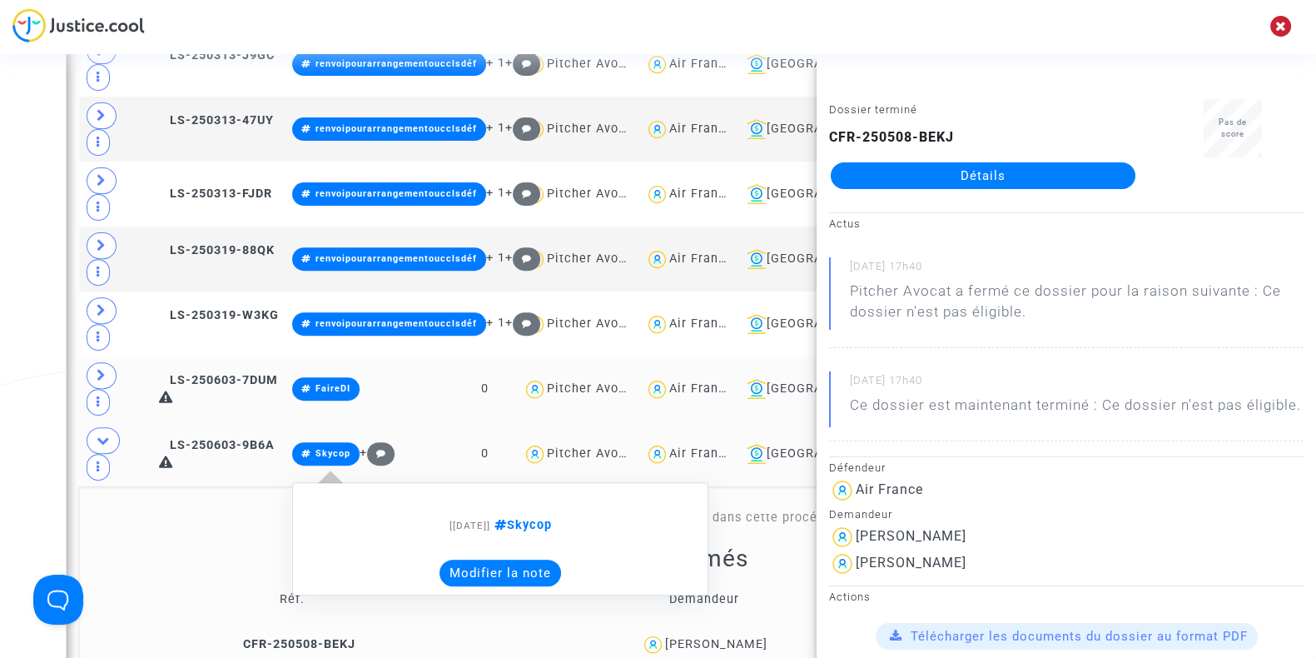
click at [491, 559] on button "Modifier la note" at bounding box center [500, 572] width 122 height 27
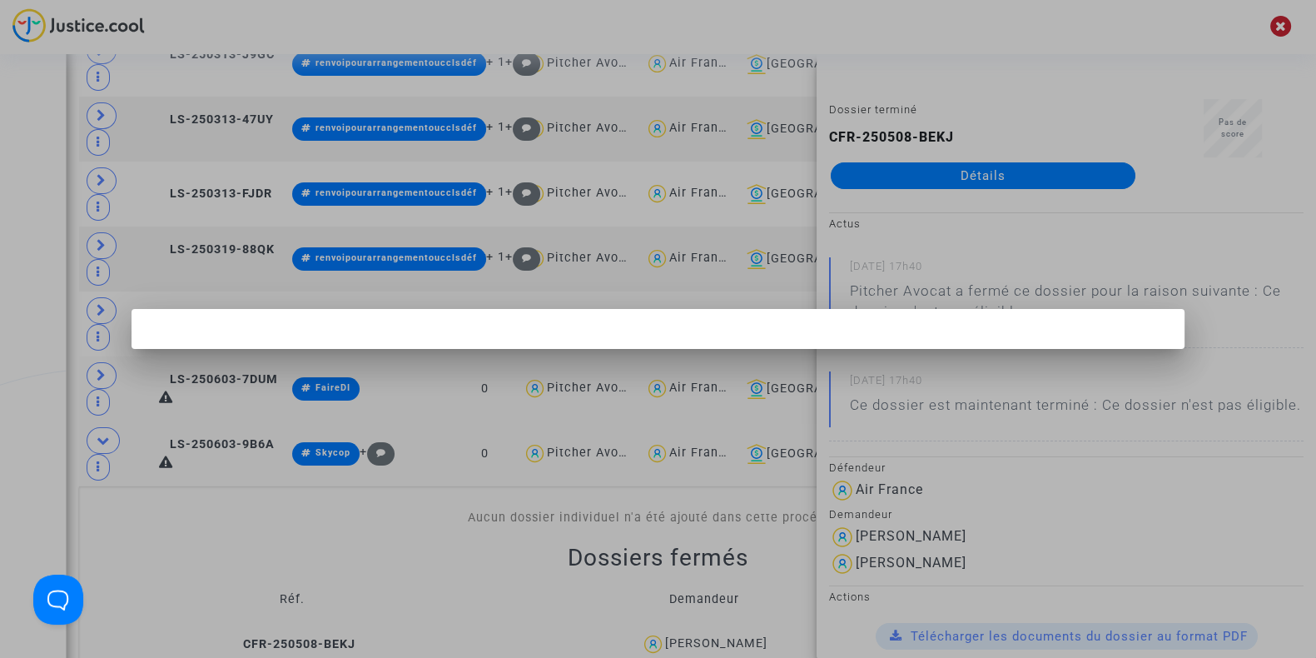
scroll to position [0, 0]
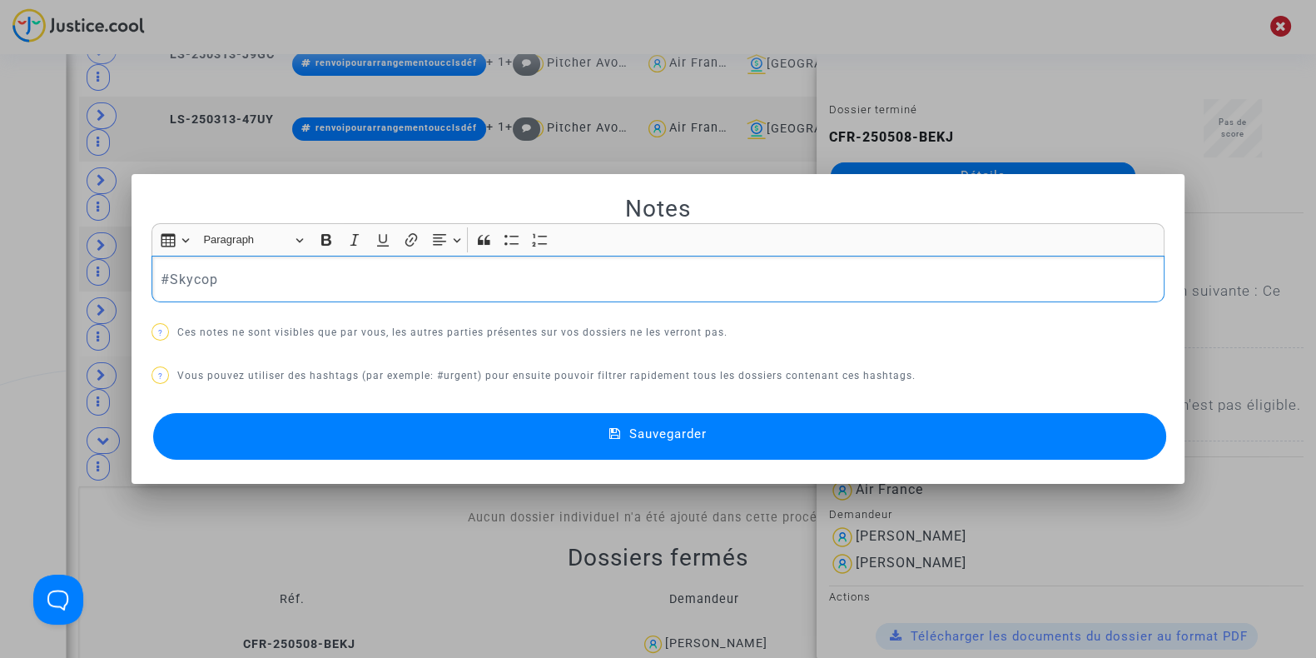
drag, startPoint x: 331, startPoint y: 299, endPoint x: 57, endPoint y: 284, distance: 275.1
click at [57, 284] on div "Notes Rich Text Editor Insert table Insert table Heading Paragraph Paragraph He…" at bounding box center [658, 329] width 1316 height 658
click at [250, 425] on button "Sauvegarder" at bounding box center [659, 436] width 1013 height 47
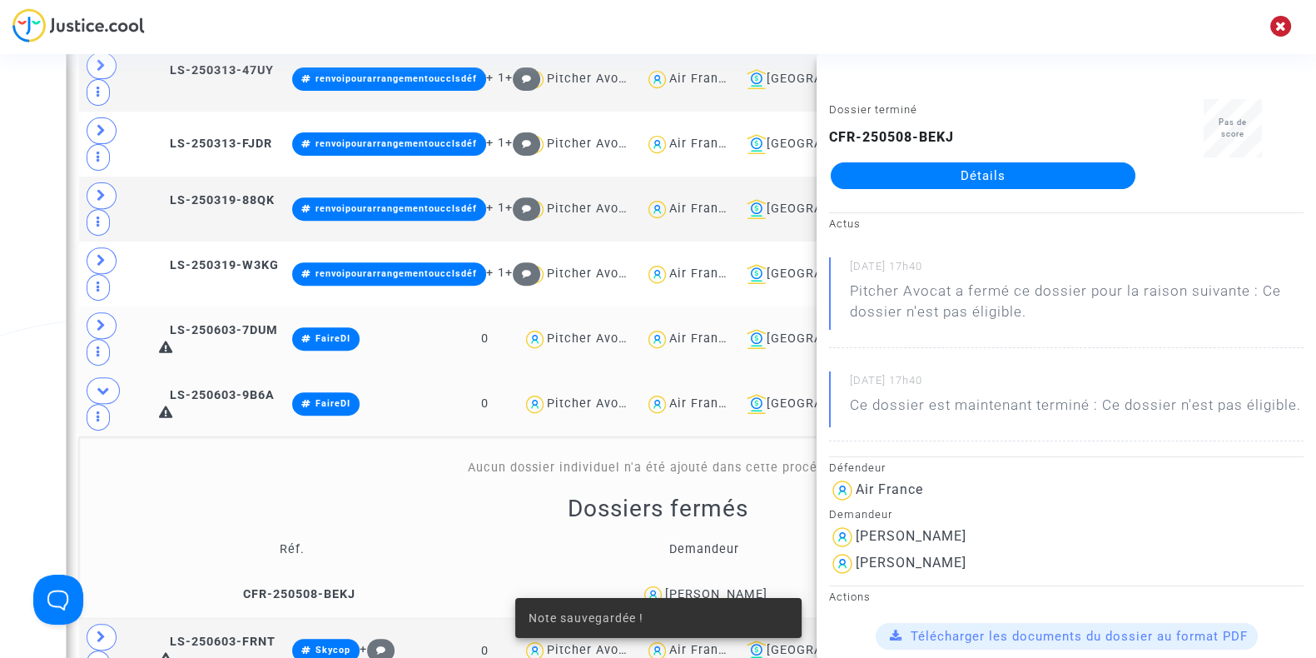
scroll to position [802, 0]
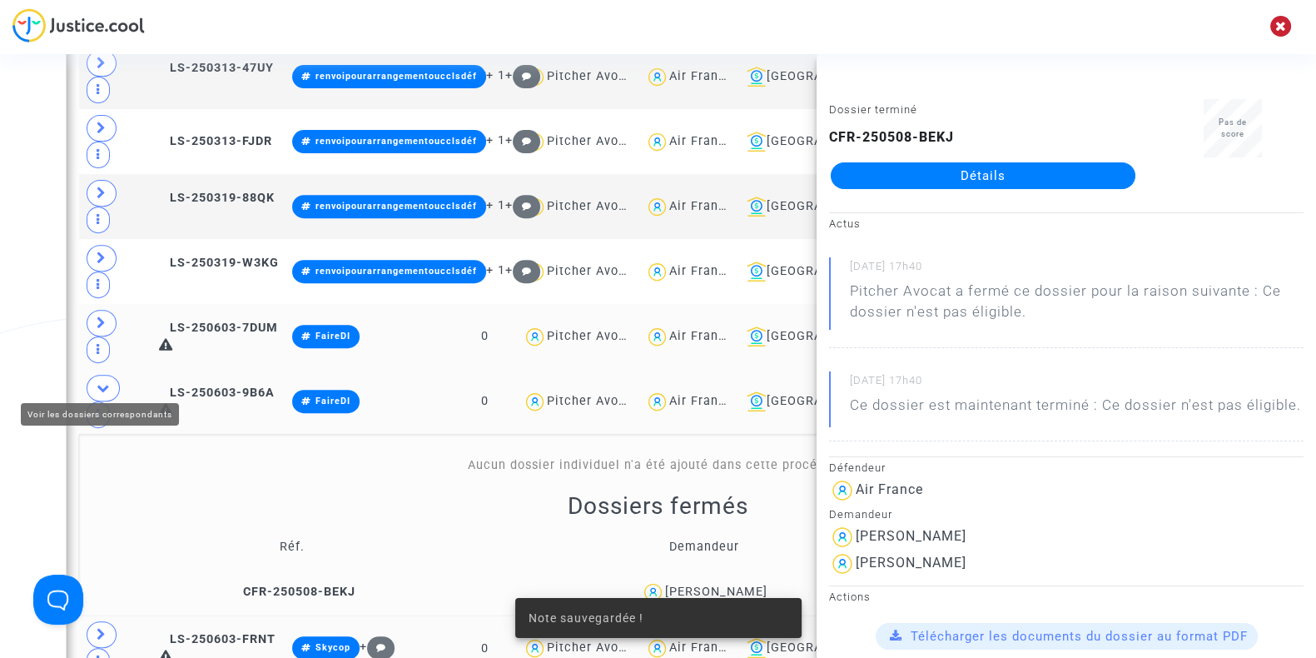
click at [103, 628] on icon at bounding box center [102, 634] width 10 height 12
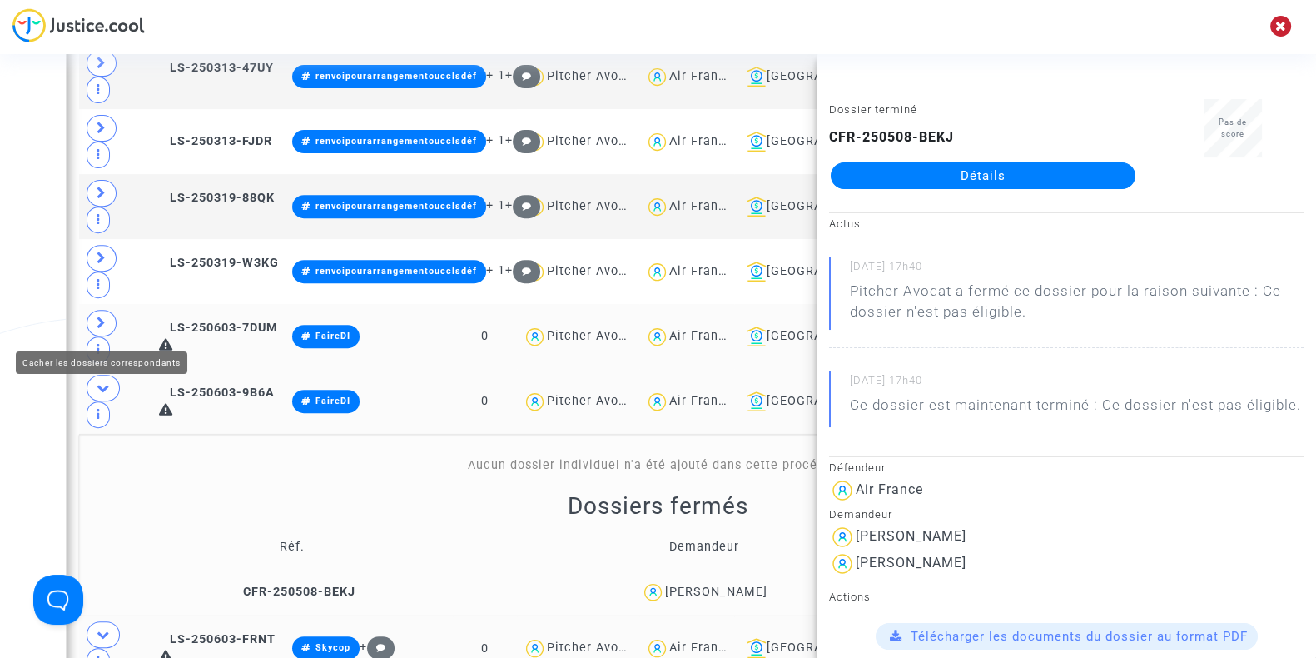
scroll to position [854, 0]
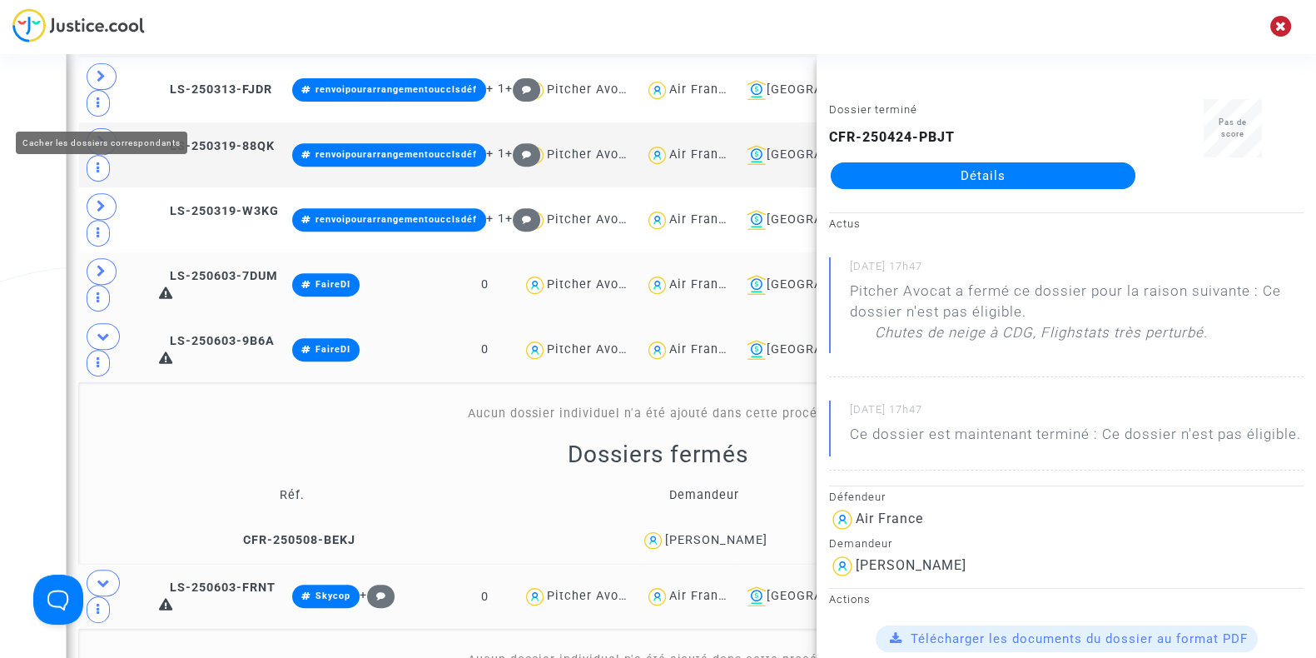
click at [96, 323] on span at bounding box center [103, 336] width 33 height 27
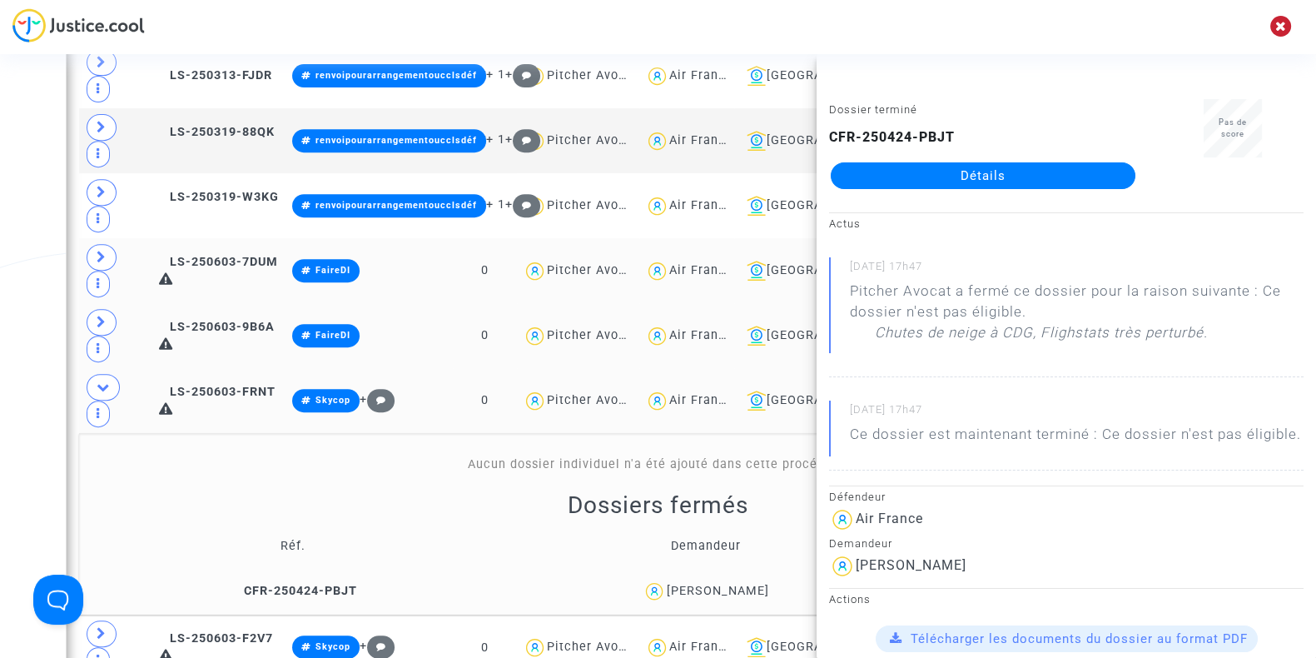
scroll to position [869, 0]
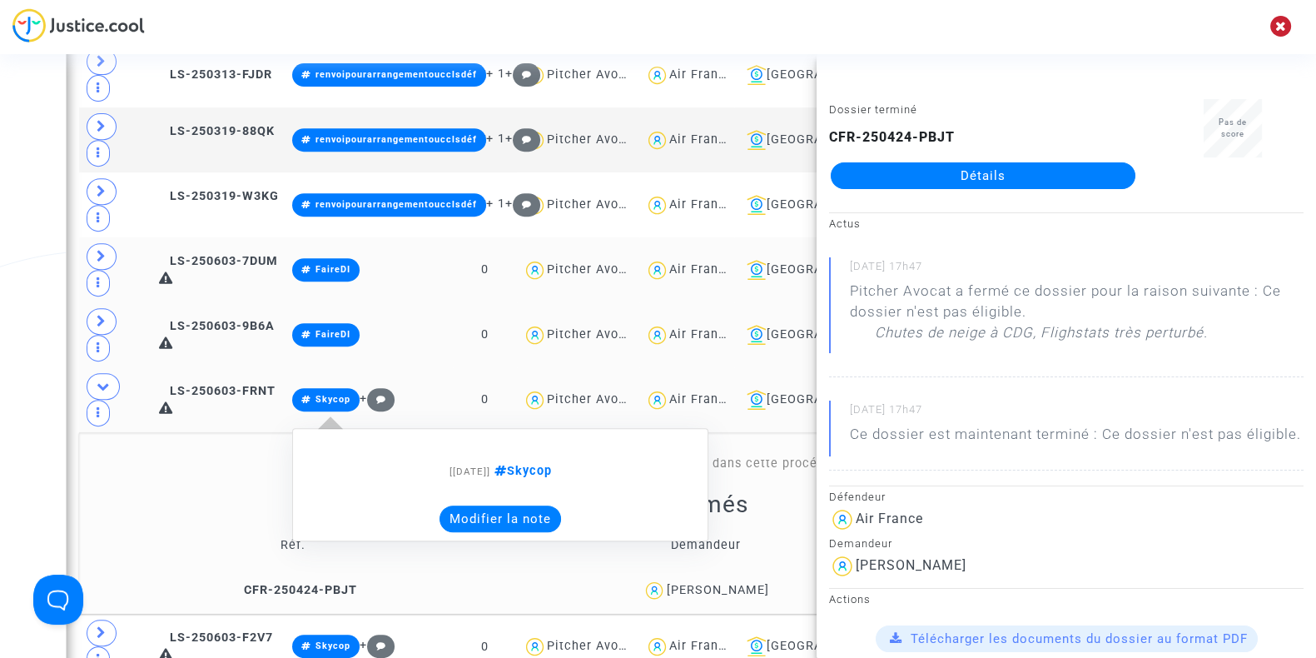
click at [534, 505] on button "Modifier la note" at bounding box center [500, 518] width 122 height 27
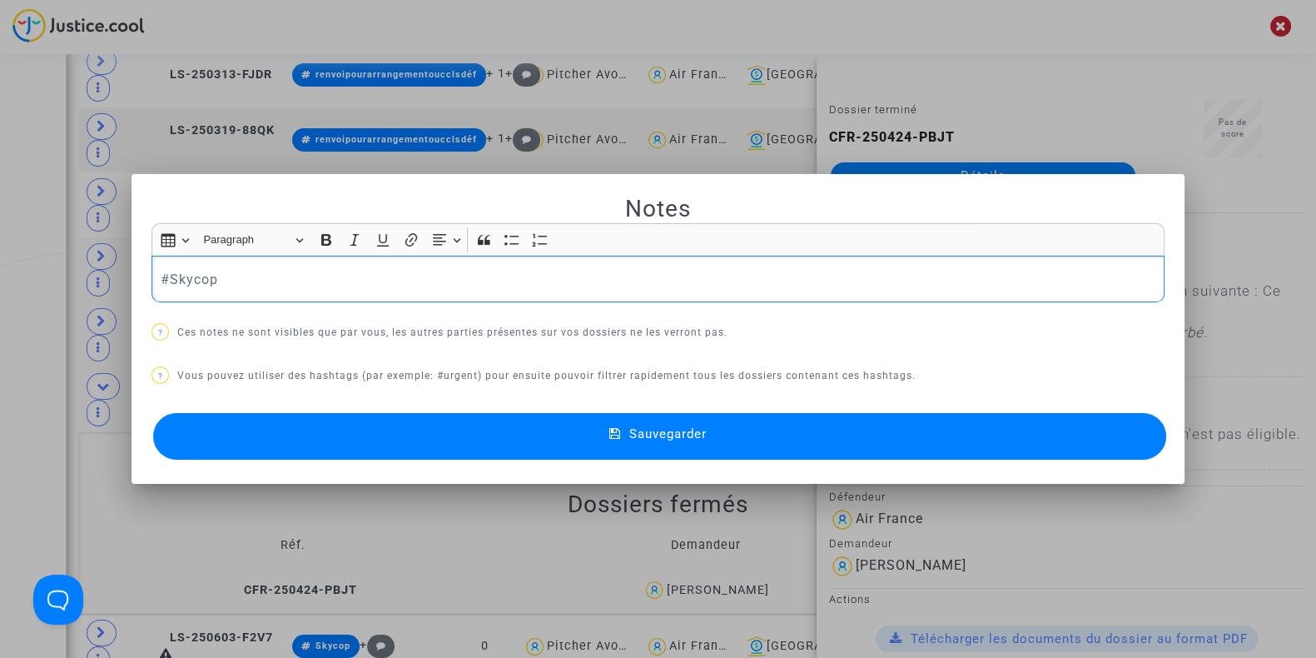
drag, startPoint x: 332, startPoint y: 286, endPoint x: 73, endPoint y: 271, distance: 259.3
click at [73, 271] on div "Notes Rich Text Editor Insert table Insert table Heading Paragraph Paragraph He…" at bounding box center [658, 329] width 1316 height 658
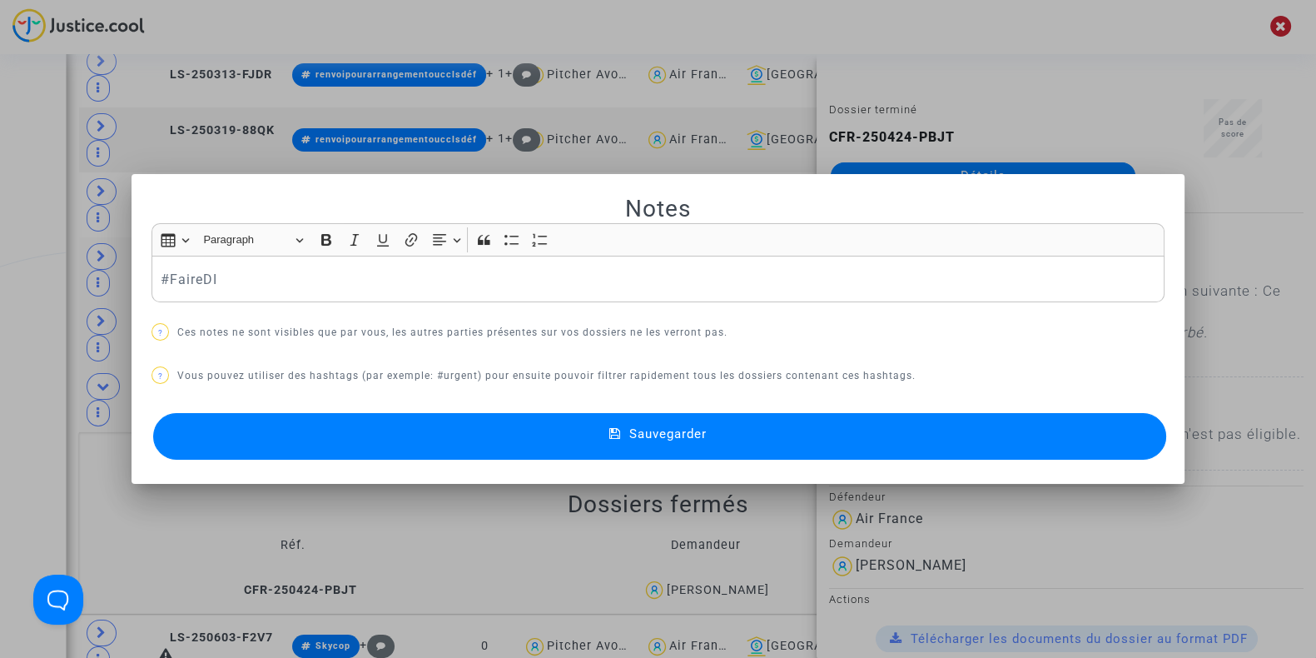
click at [278, 430] on button "Sauvegarder" at bounding box center [659, 436] width 1013 height 47
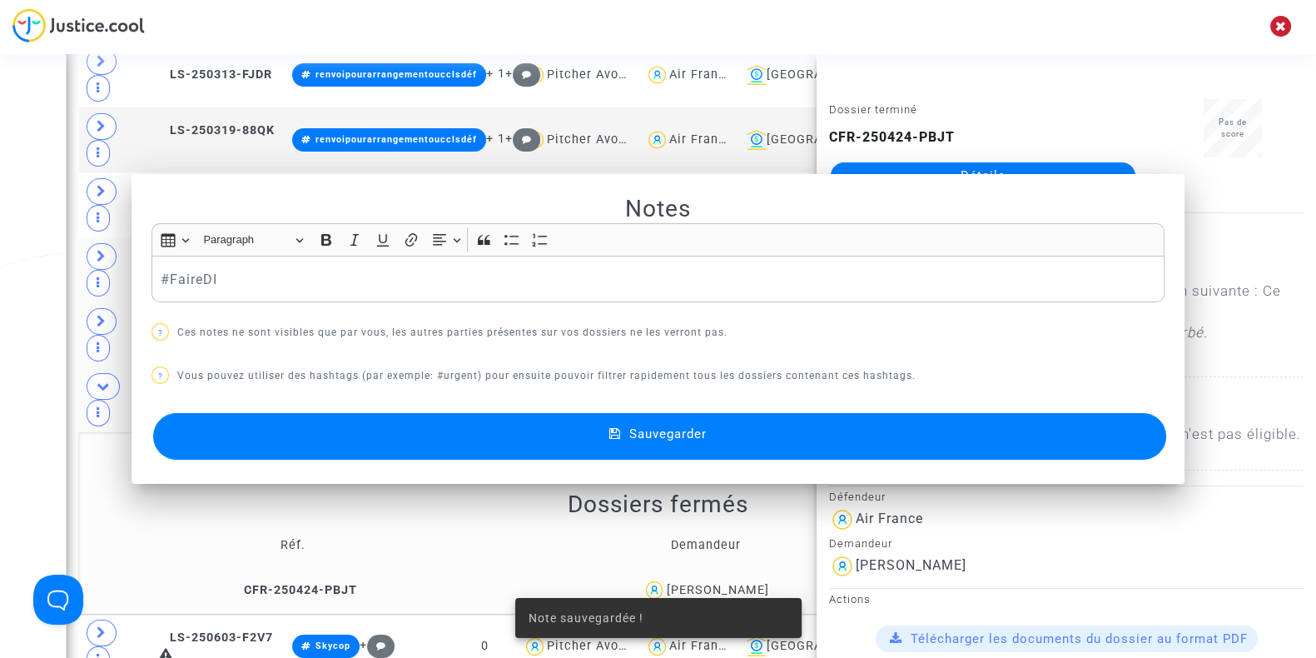
scroll to position [869, 0]
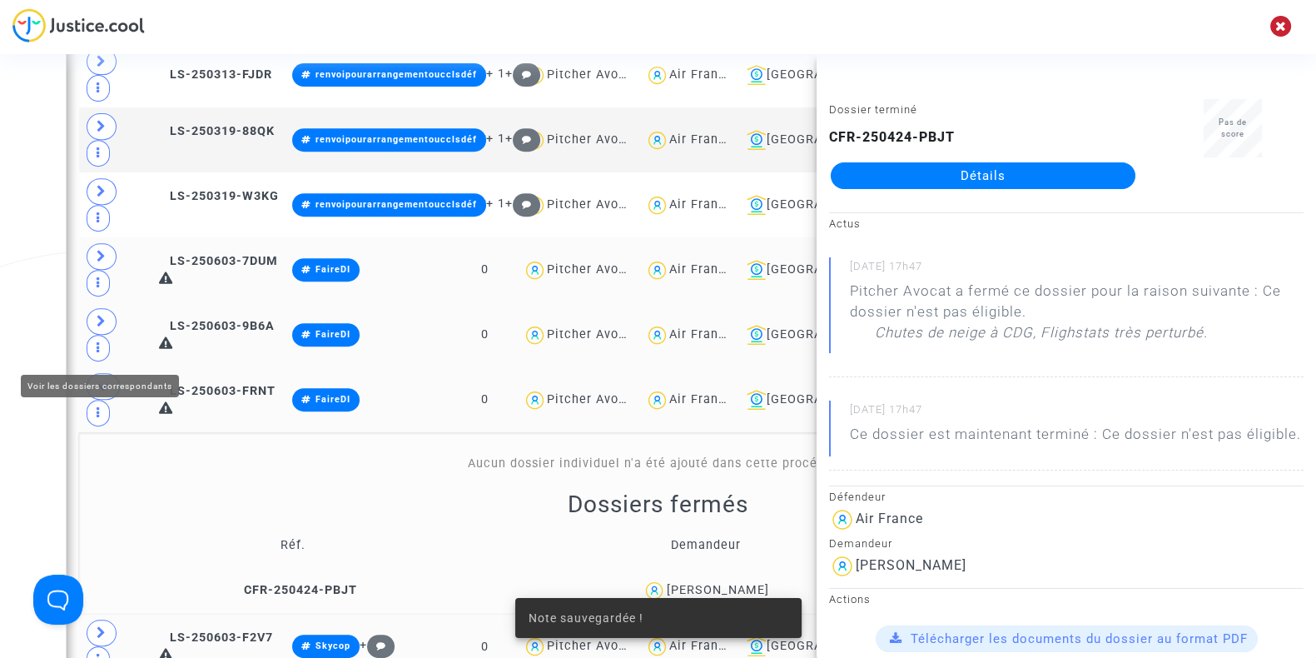
click at [103, 626] on icon at bounding box center [102, 632] width 10 height 12
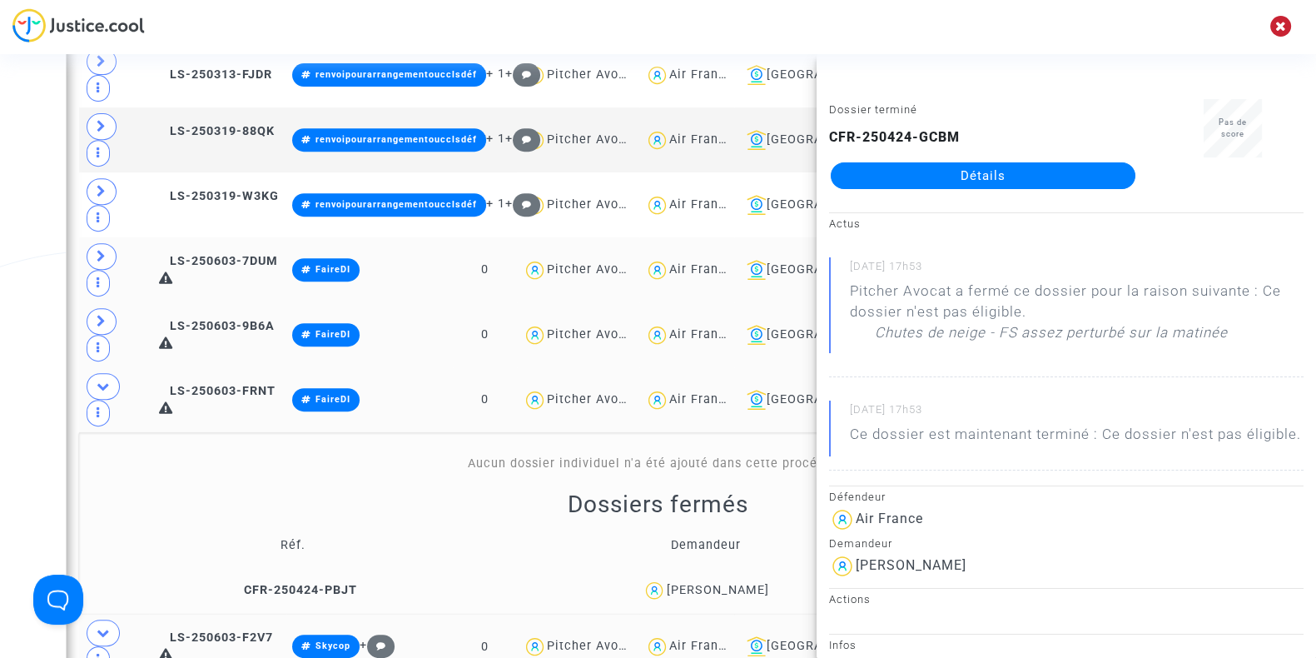
copy div "Roux"
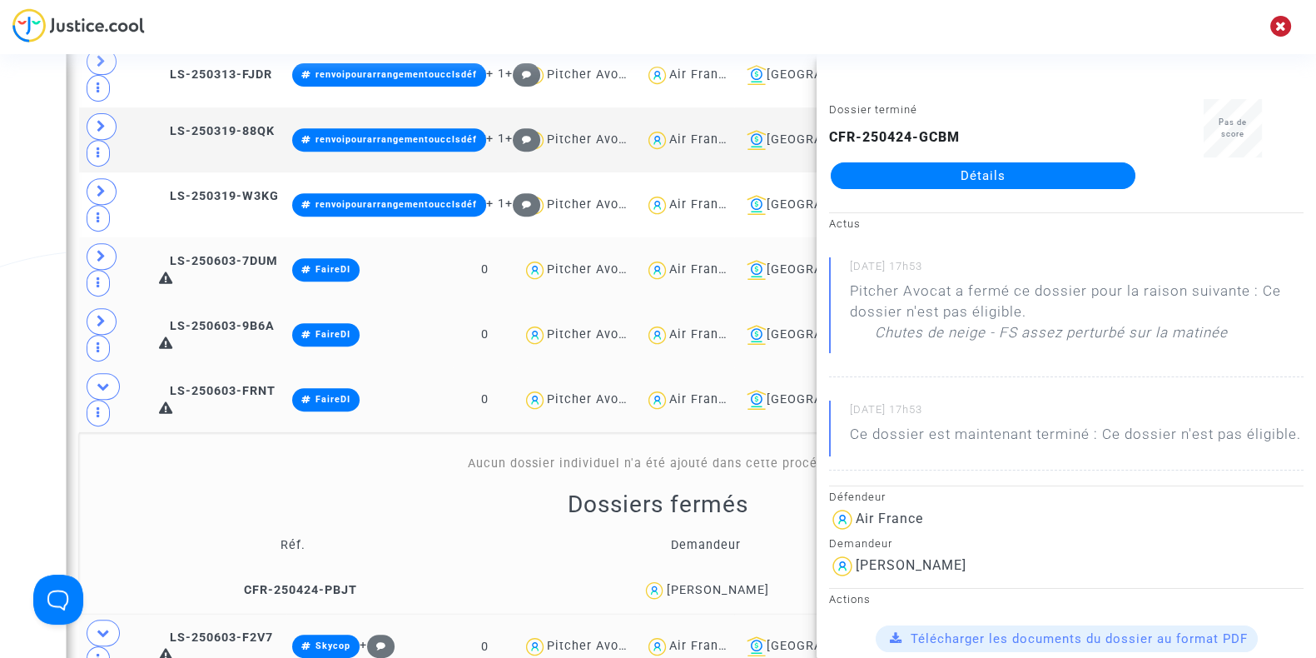
click at [965, 176] on link "Détails" at bounding box center [983, 175] width 305 height 27
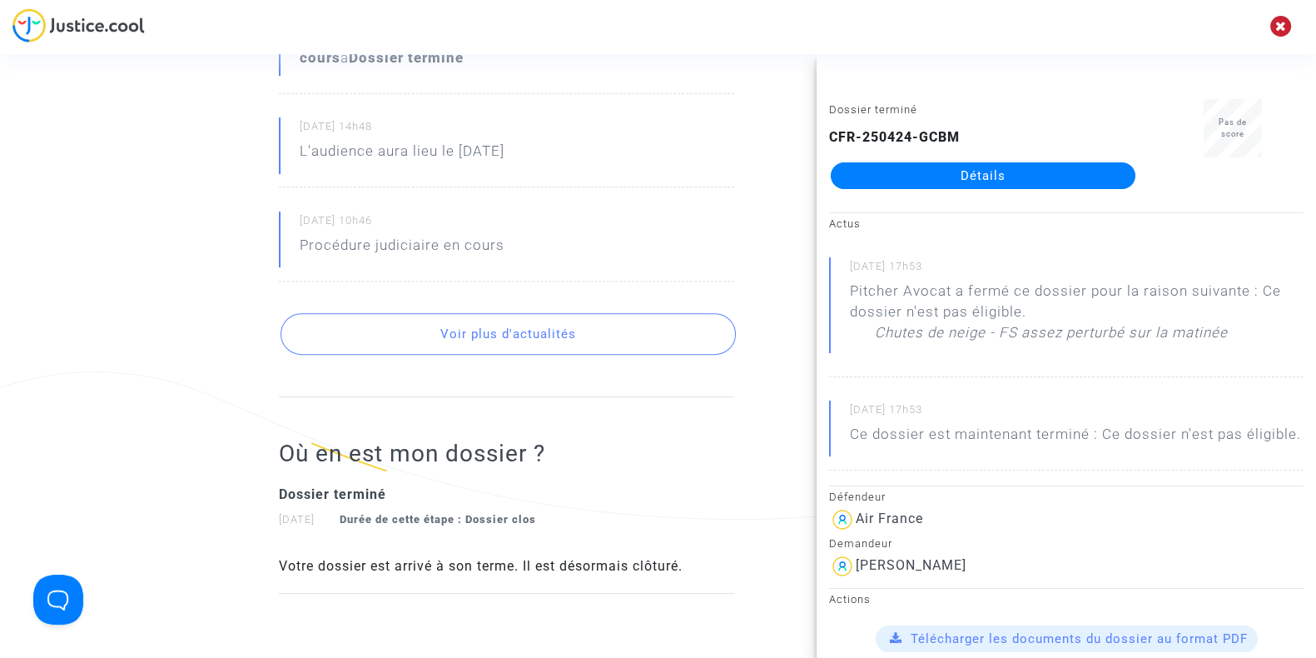
scroll to position [869, 0]
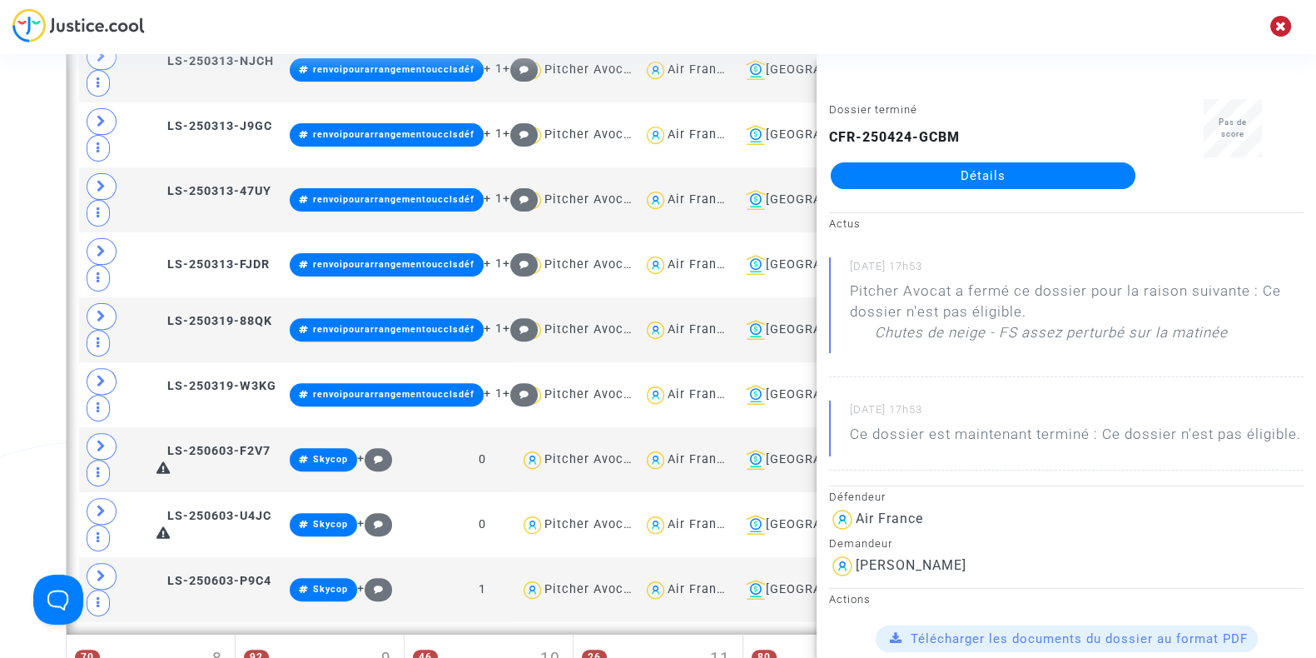
scroll to position [680, 0]
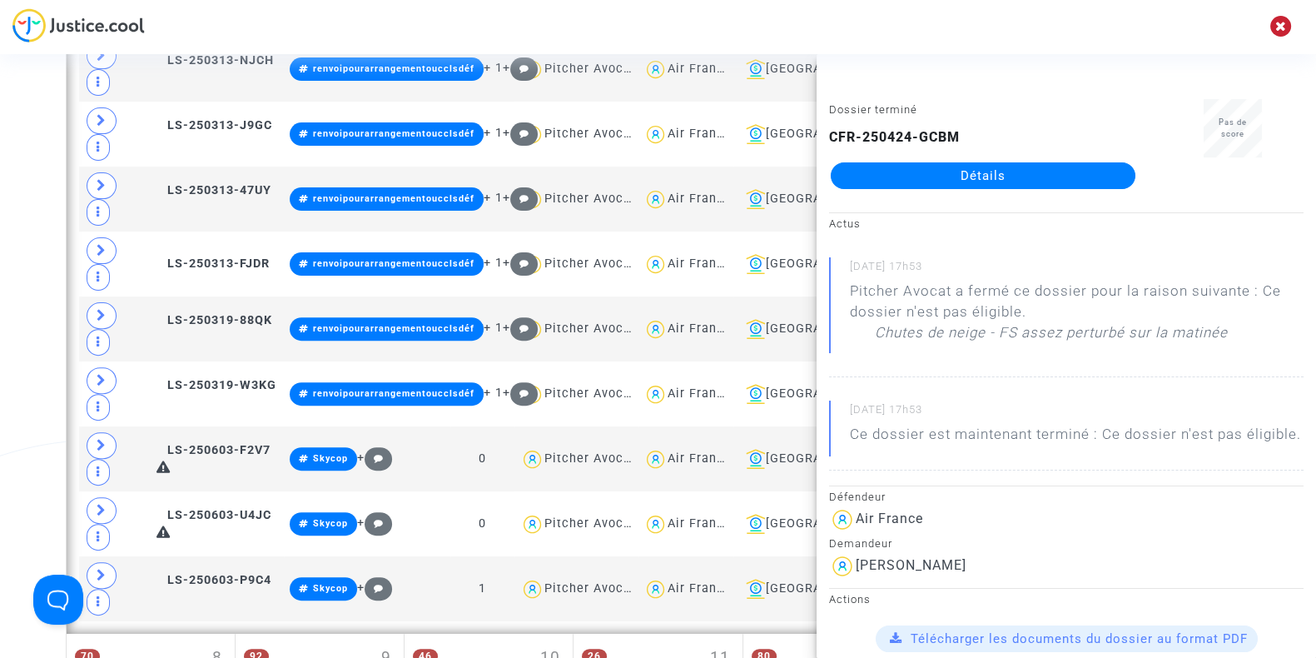
click at [4, 256] on div "Date de clôture d'instruction Date de conciliation Date d'audience Date de juge…" at bounding box center [658, 382] width 1316 height 1932
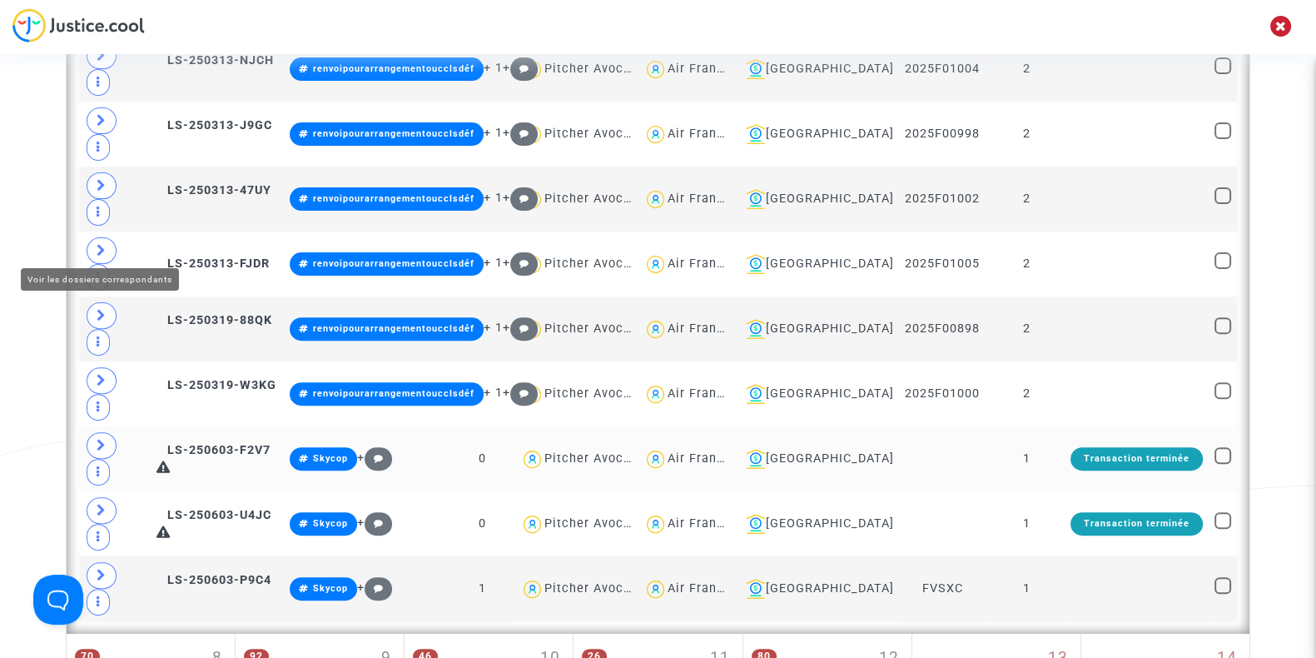
click at [90, 432] on span at bounding box center [102, 445] width 30 height 27
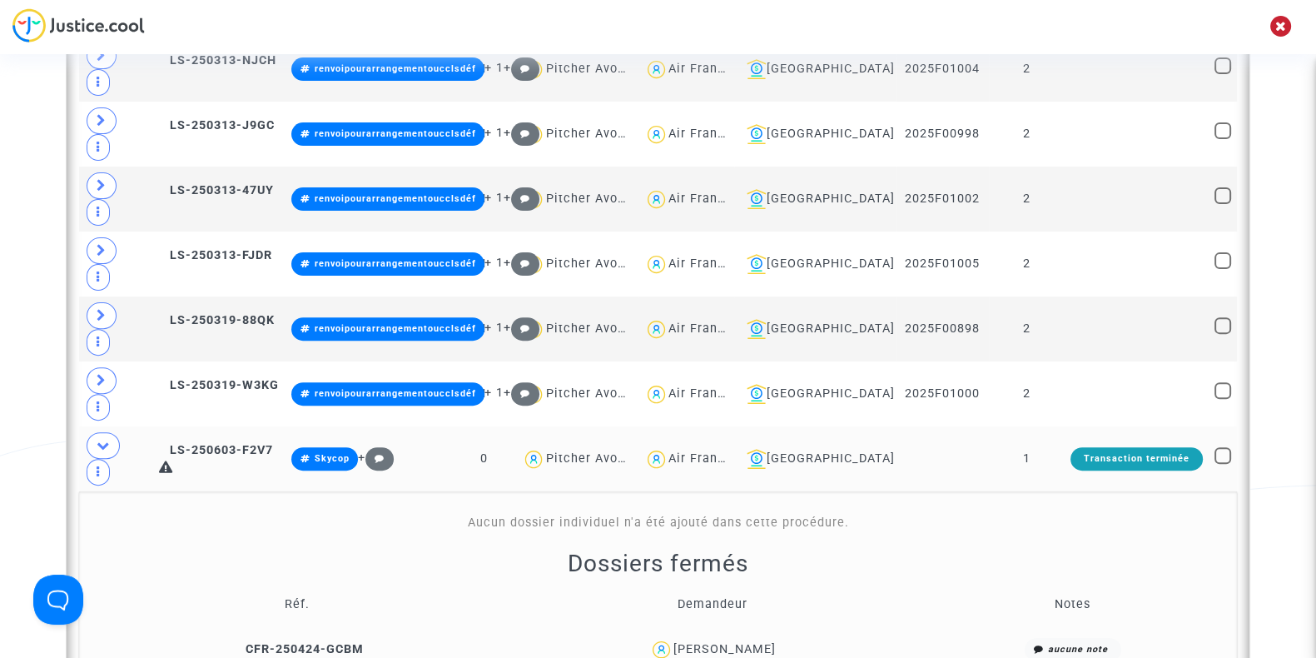
click at [747, 642] on div "Leo Roux" at bounding box center [724, 649] width 102 height 14
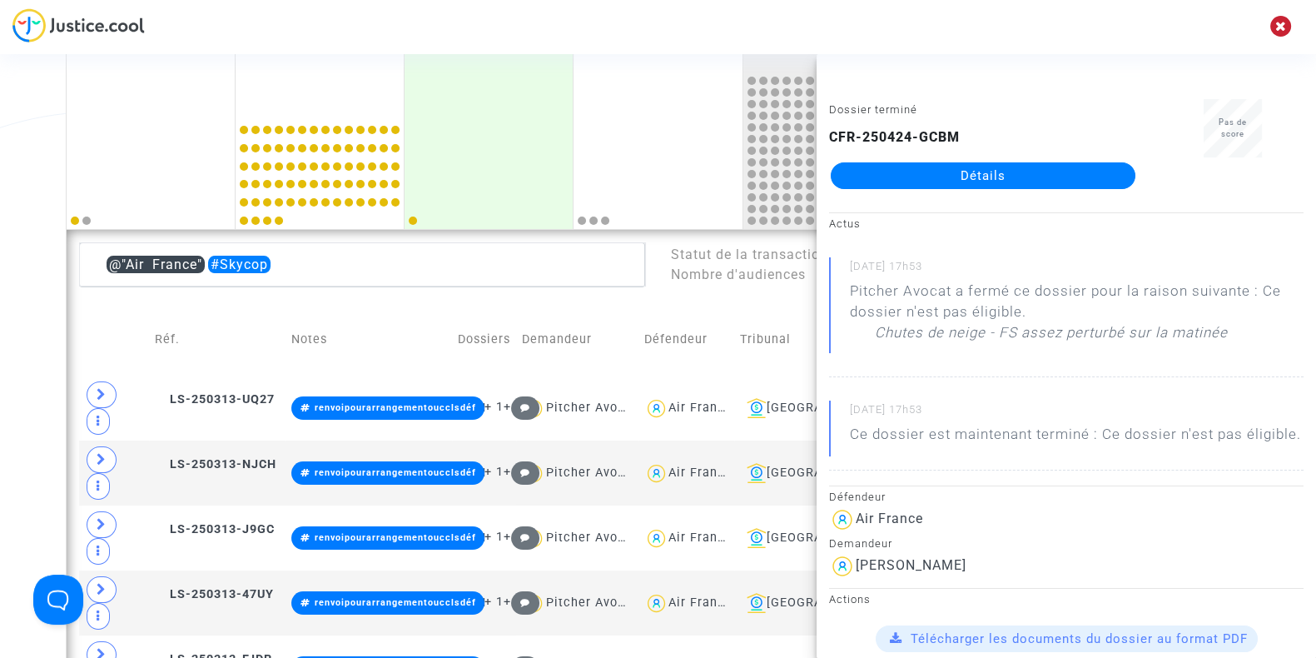
scroll to position [282, 0]
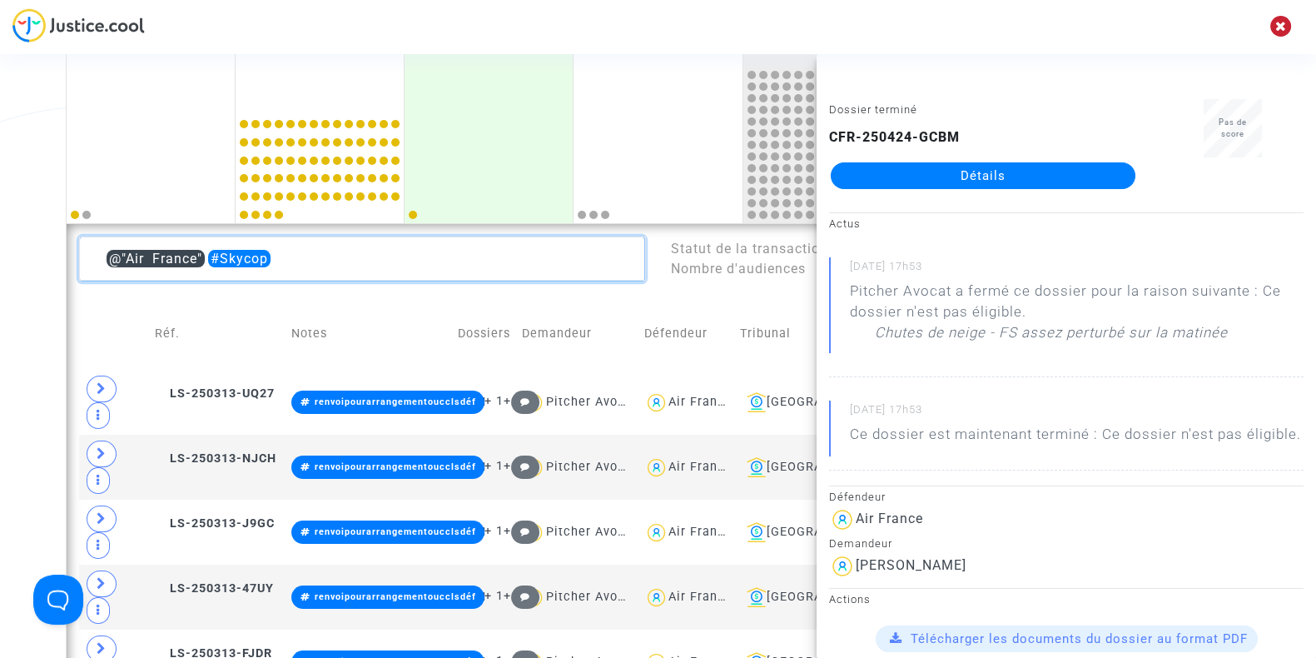
drag, startPoint x: 282, startPoint y: 252, endPoint x: 211, endPoint y: 255, distance: 70.8
click at [211, 255] on textarea at bounding box center [362, 258] width 566 height 45
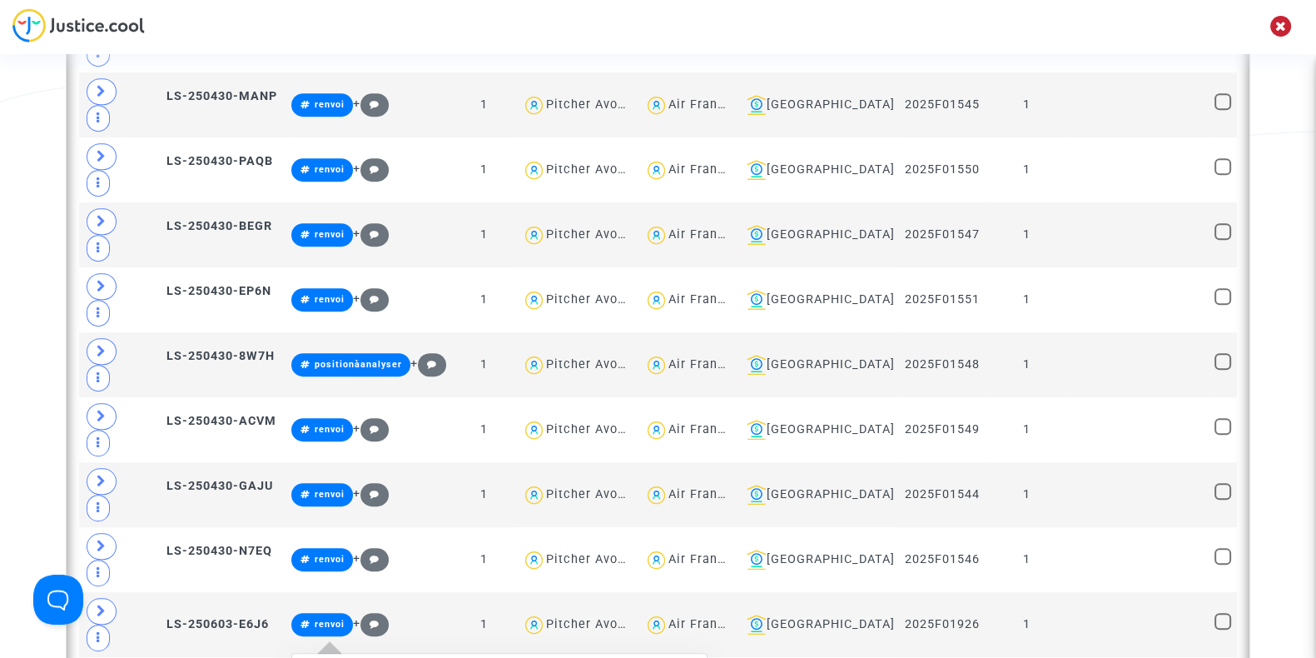
scroll to position [1358, 0]
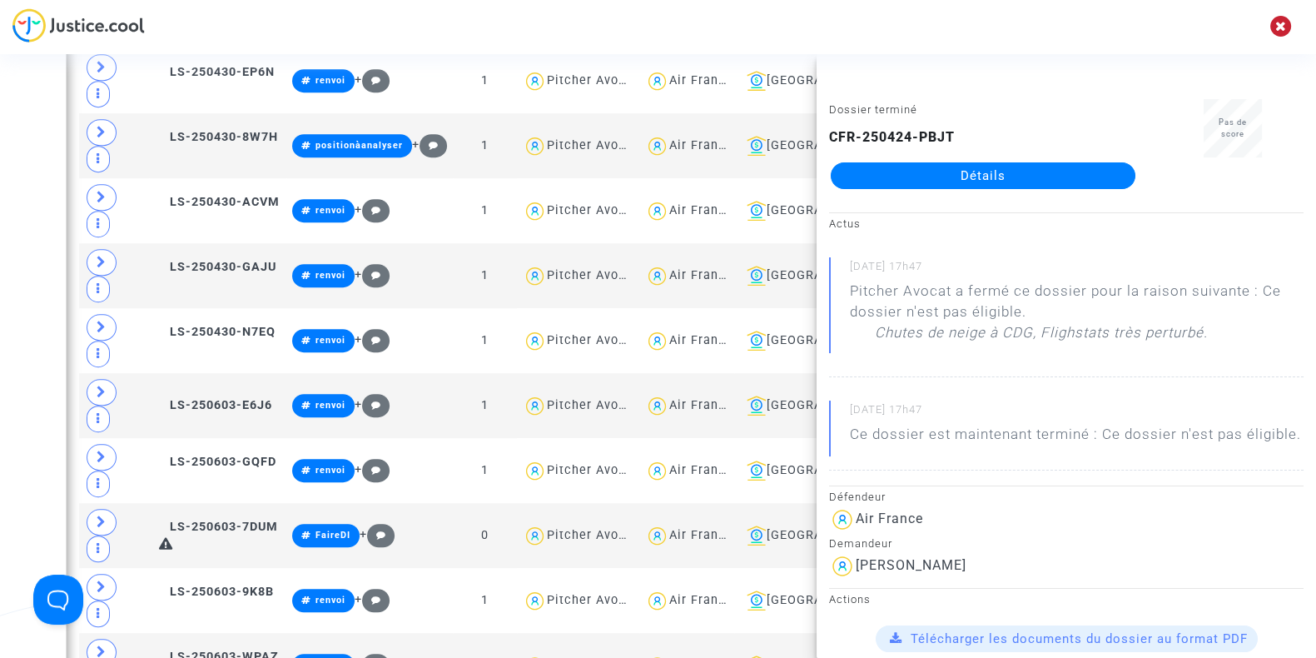
scroll to position [1249, 0]
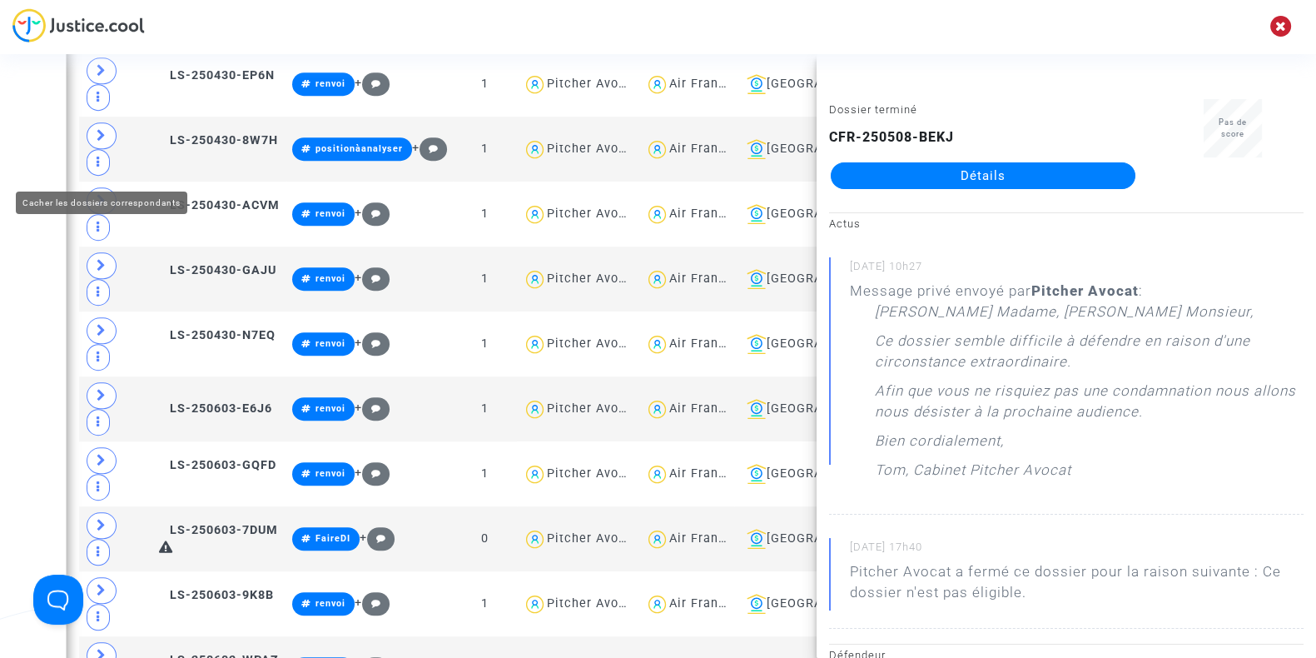
type textarea "@"Air France" #Skycop"
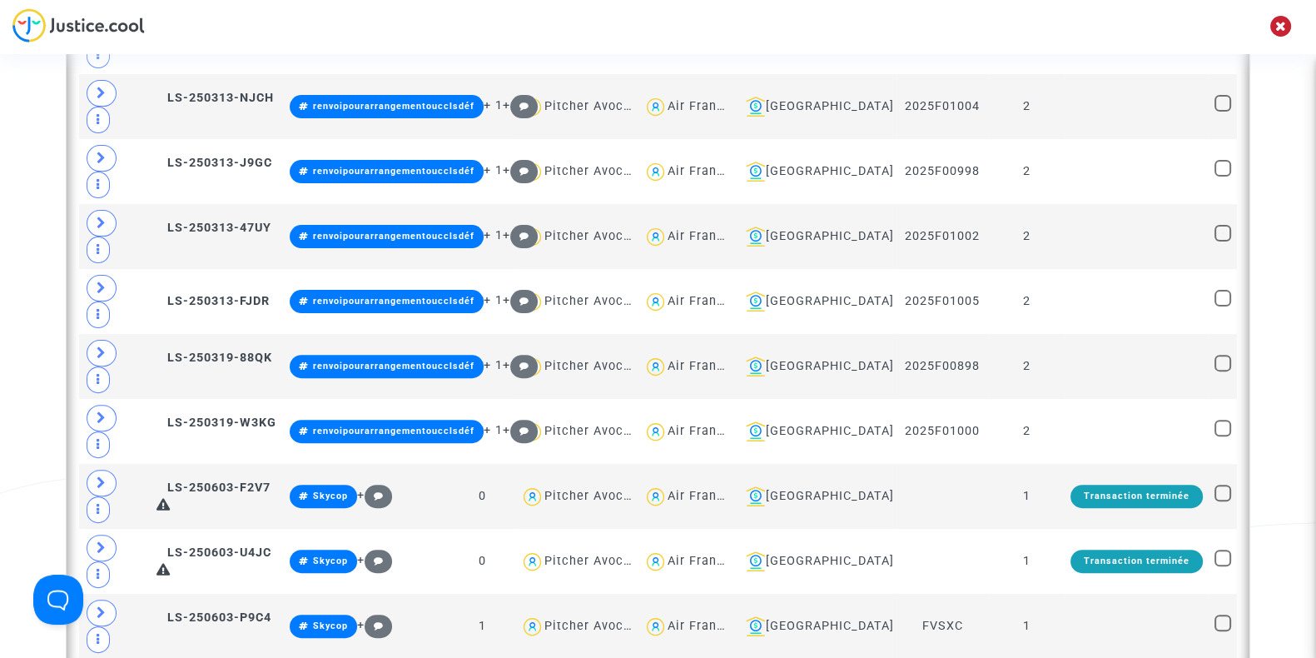
scroll to position [640, 0]
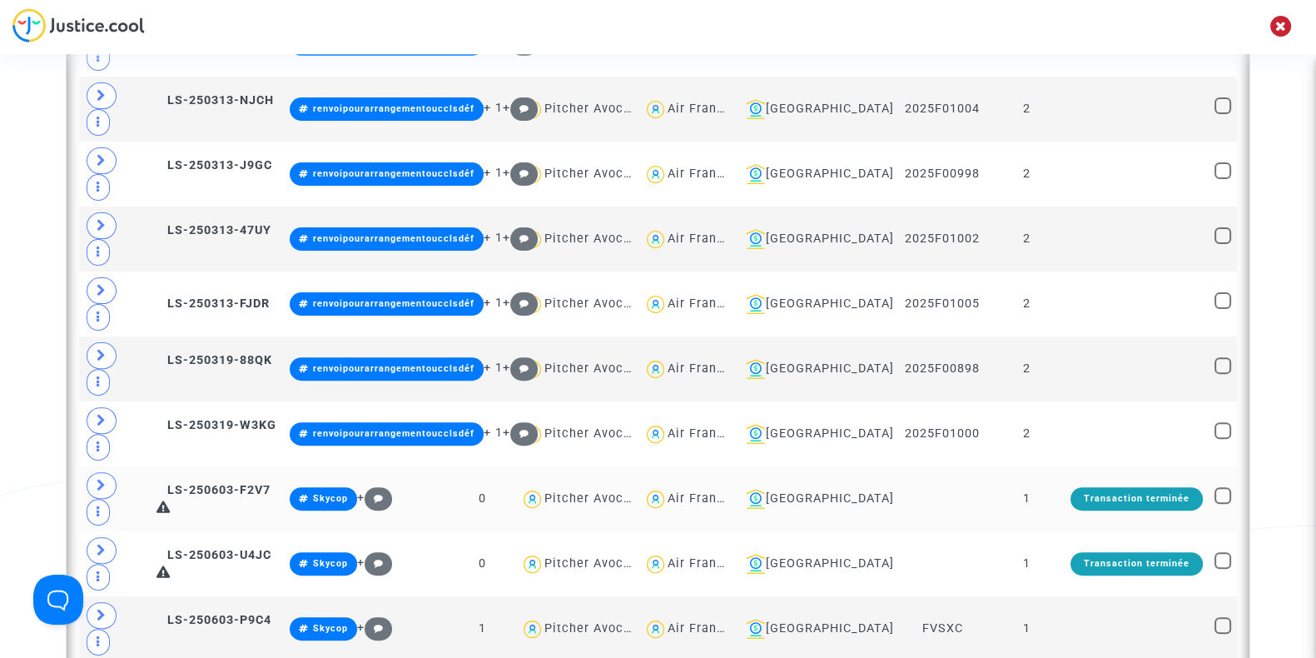
click at [95, 472] on span at bounding box center [102, 485] width 30 height 27
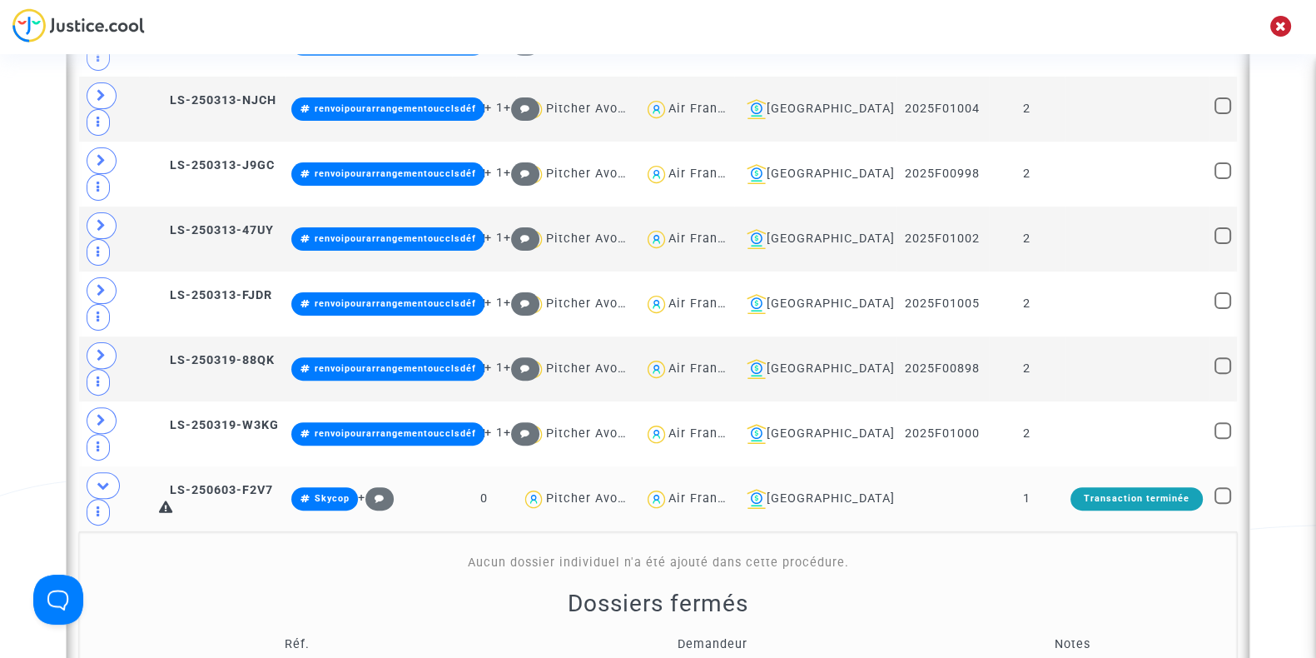
click at [723, 586] on span "Leo Roux" at bounding box center [724, 641] width 102 height 110
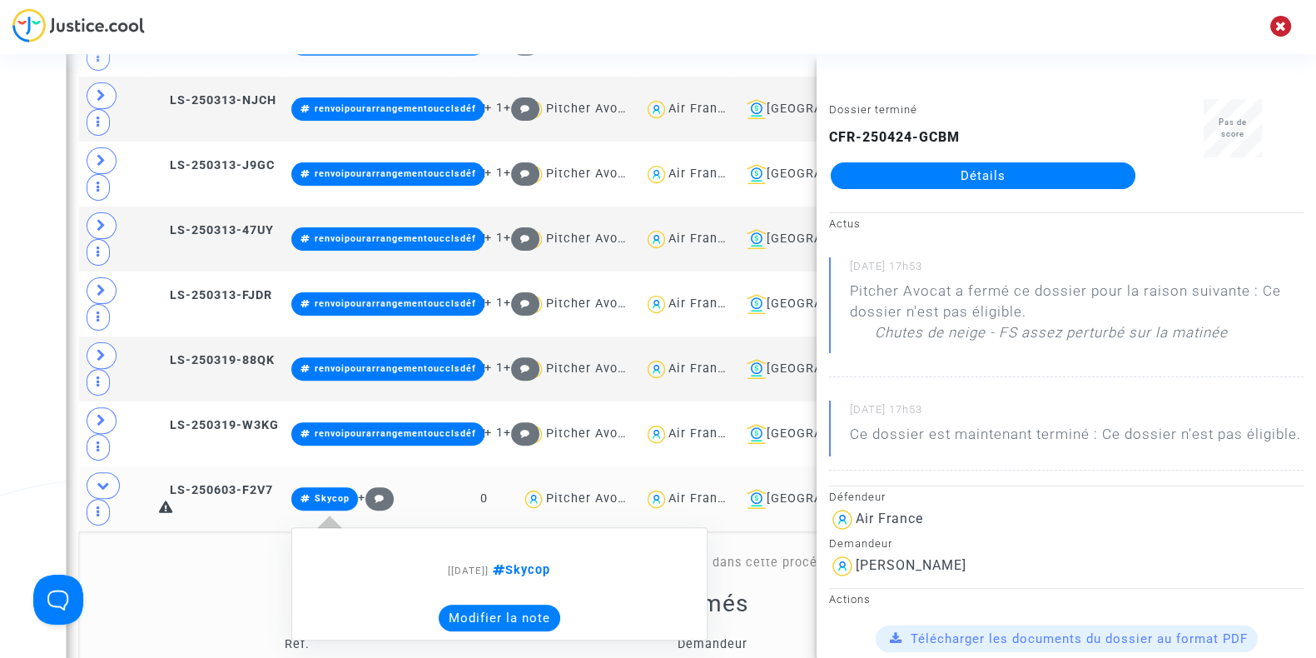
click at [504, 604] on button "Modifier la note" at bounding box center [500, 617] width 122 height 27
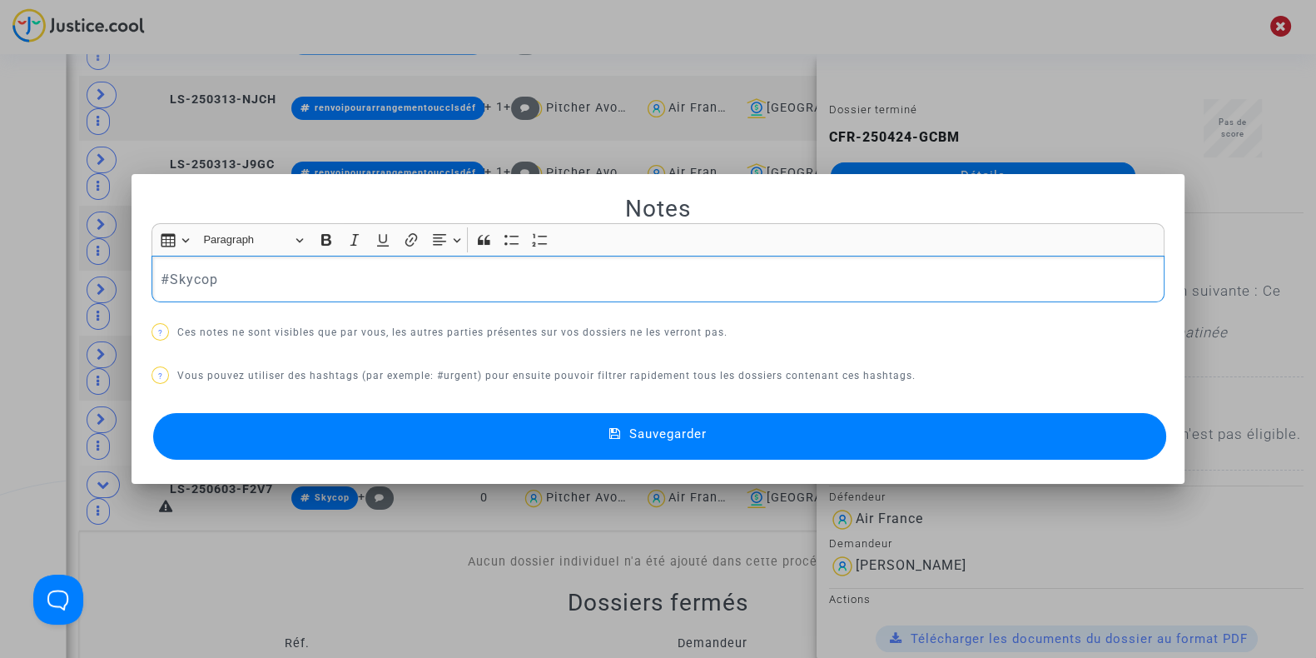
drag, startPoint x: 294, startPoint y: 292, endPoint x: 92, endPoint y: 274, distance: 202.3
click at [92, 274] on div "Notes Rich Text Editor Insert table Insert table Heading Paragraph Paragraph He…" at bounding box center [658, 329] width 1316 height 658
click at [234, 438] on button "Sauvegarder" at bounding box center [659, 436] width 1013 height 47
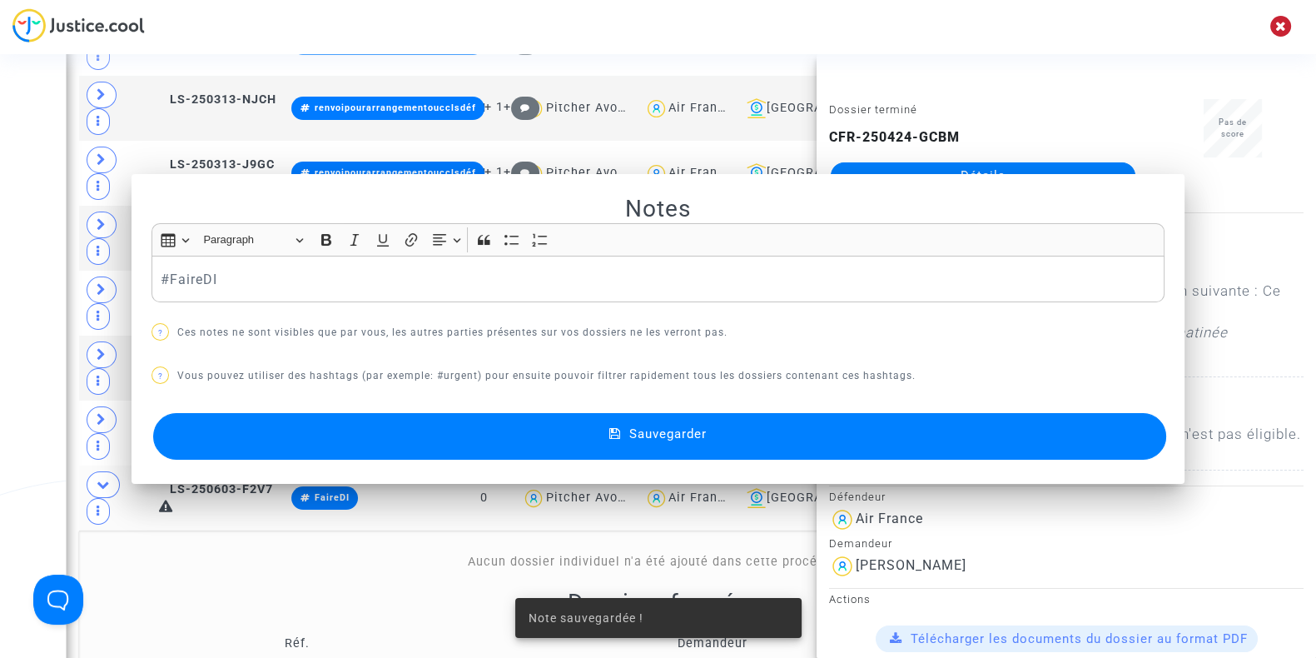
scroll to position [640, 0]
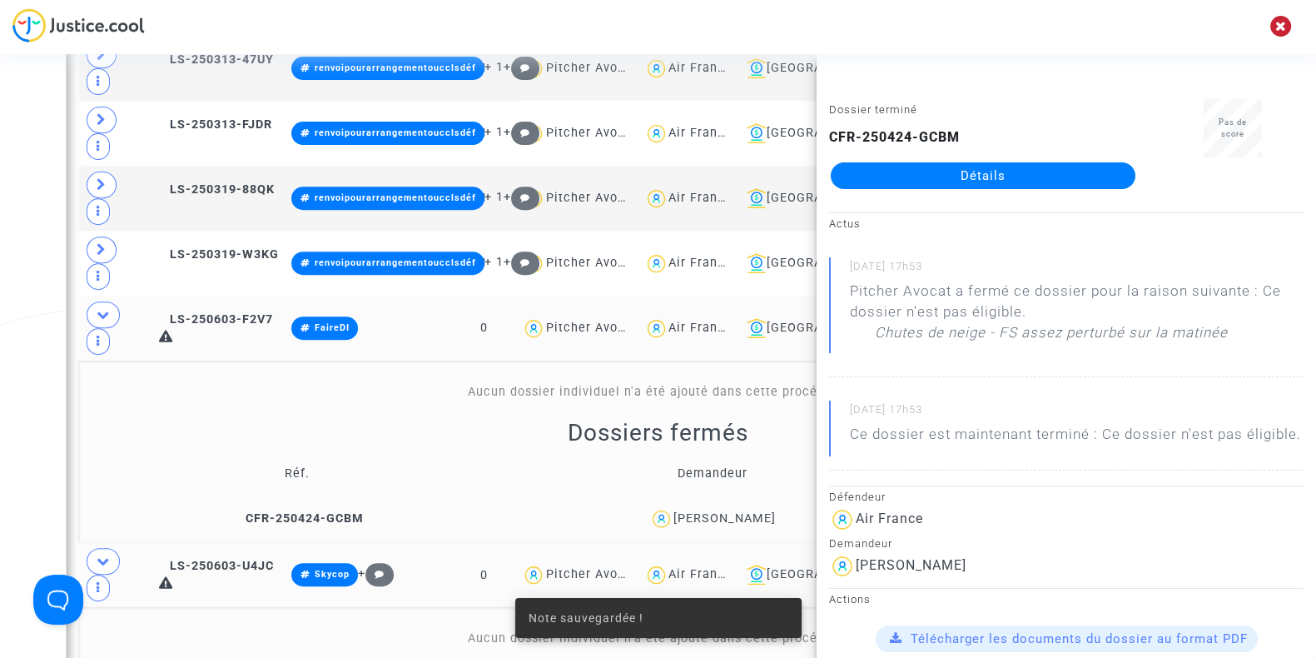
scroll to position [811, 0]
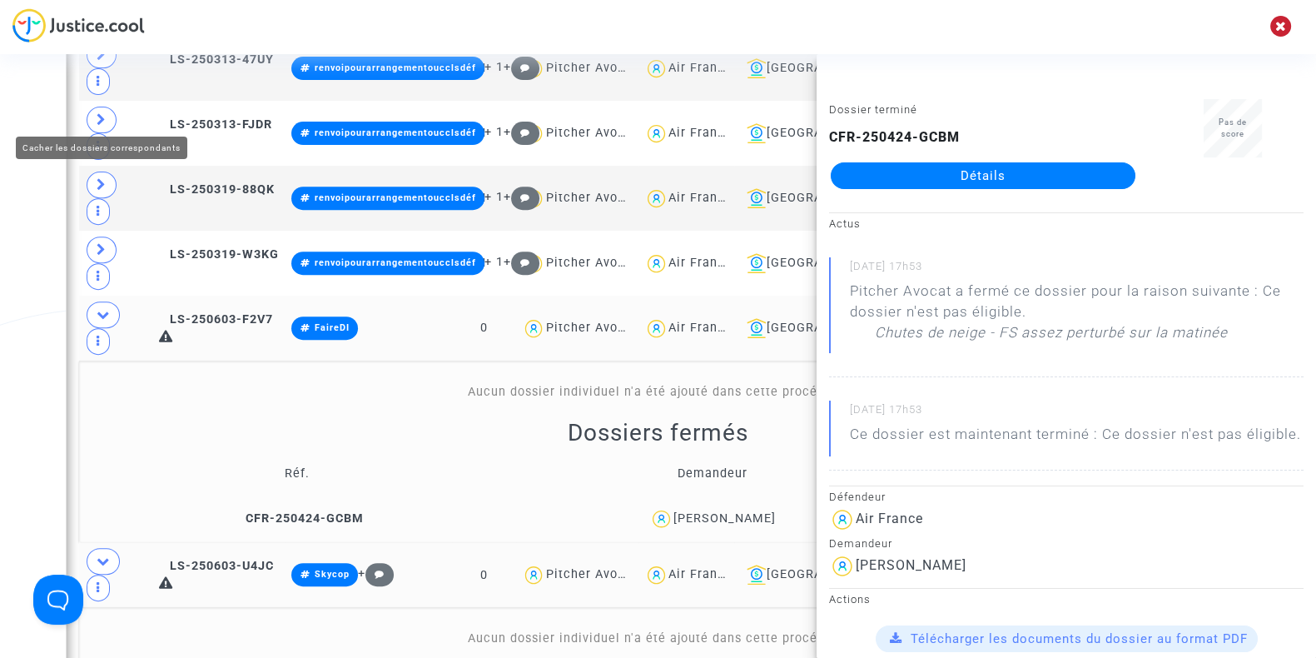
click at [97, 308] on icon at bounding box center [103, 314] width 13 height 12
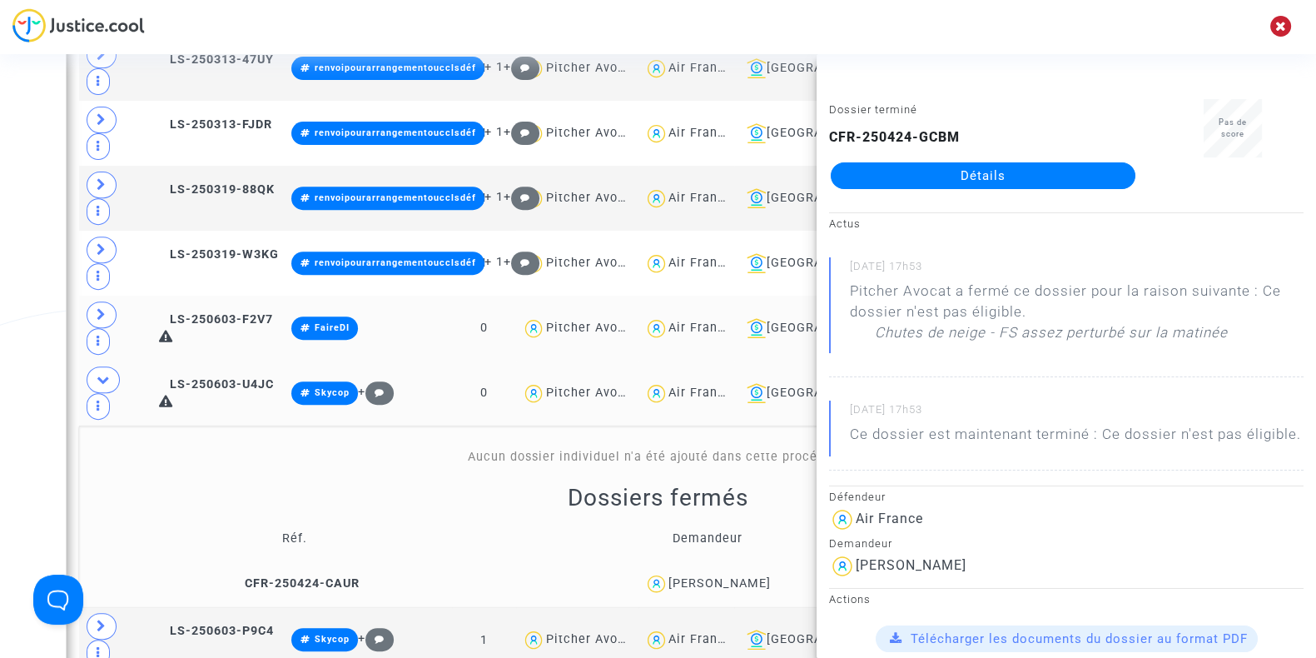
click at [740, 576] on div "Jeewon Dehaynin" at bounding box center [719, 583] width 102 height 14
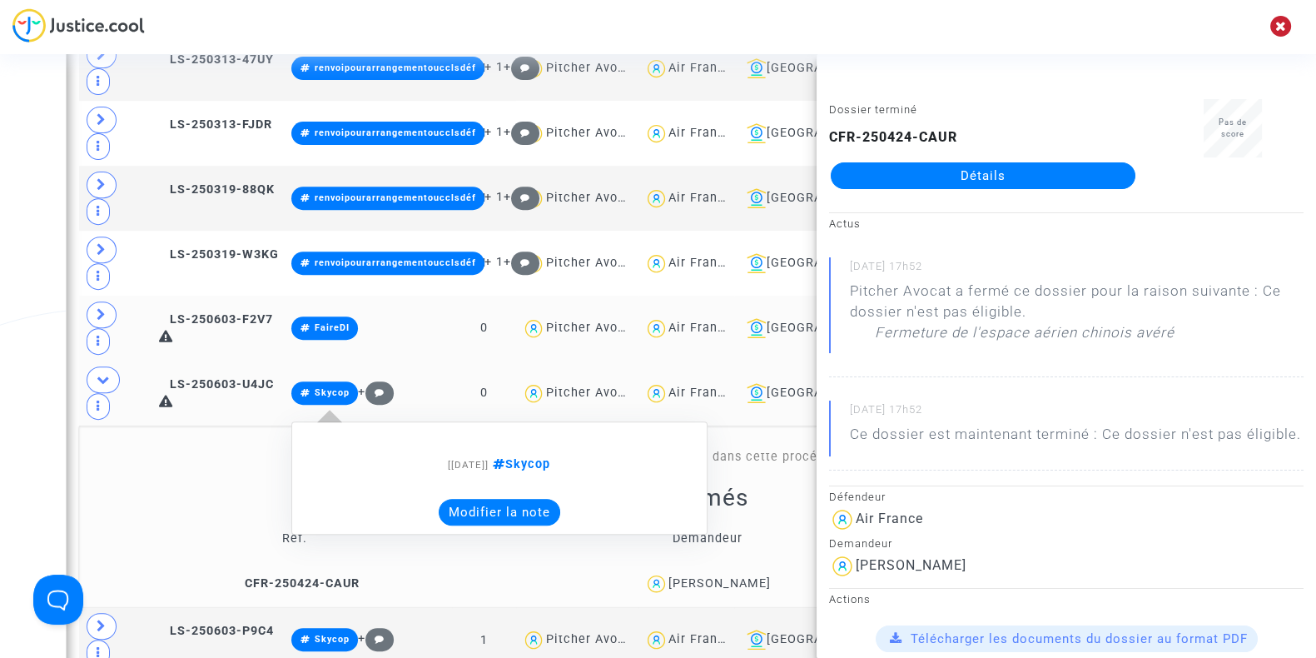
click at [495, 499] on button "Modifier la note" at bounding box center [500, 512] width 122 height 27
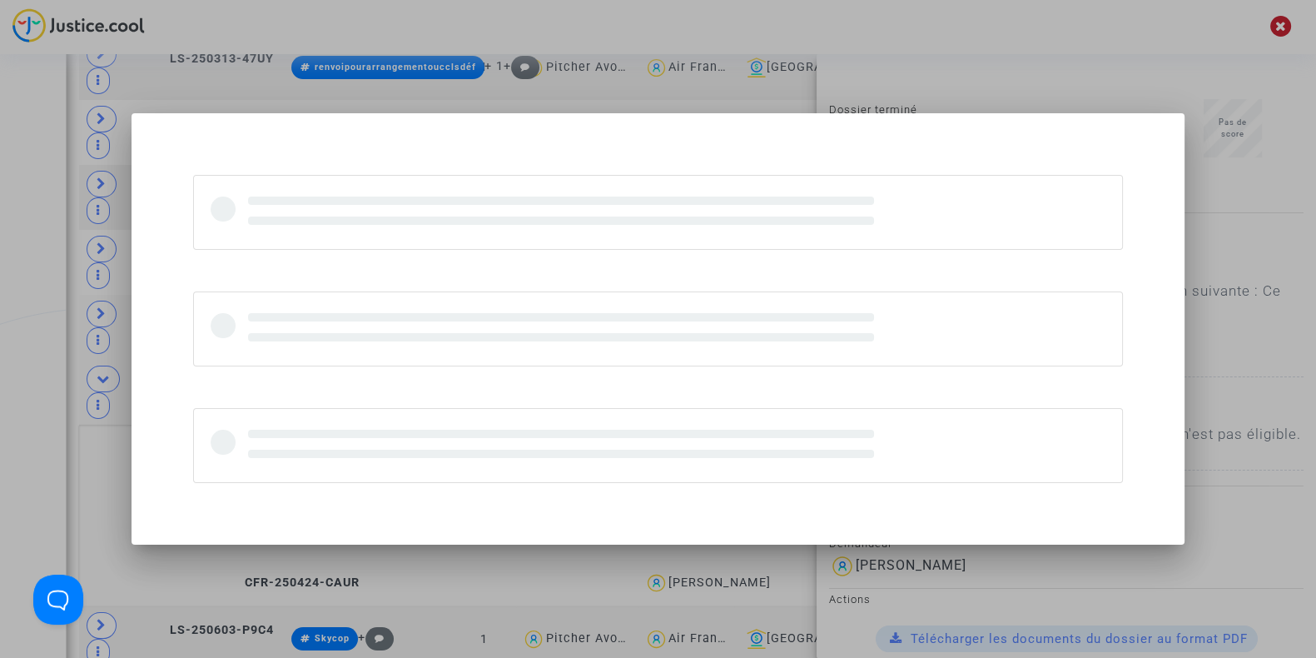
scroll to position [0, 0]
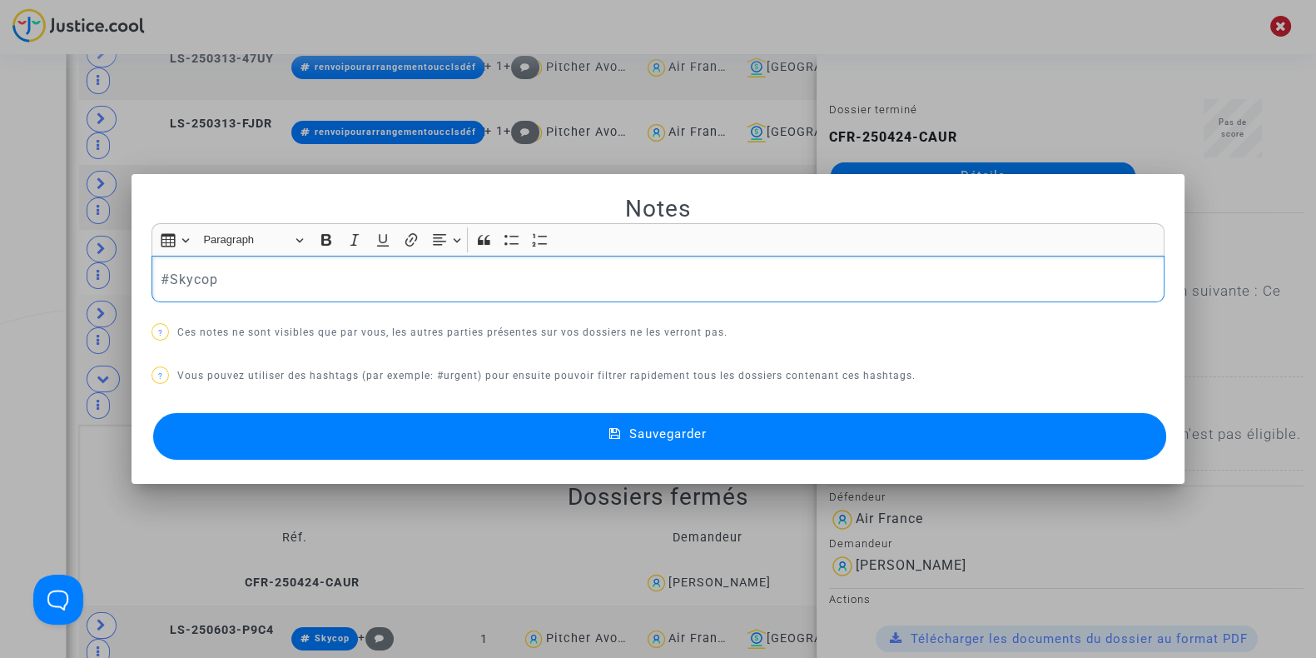
drag, startPoint x: 269, startPoint y: 275, endPoint x: 51, endPoint y: 273, distance: 218.1
click at [51, 273] on div "Notes Rich Text Editor Insert table Insert table Heading Paragraph Paragraph He…" at bounding box center [658, 329] width 1316 height 658
click at [359, 442] on button "Sauvegarder" at bounding box center [659, 436] width 1013 height 47
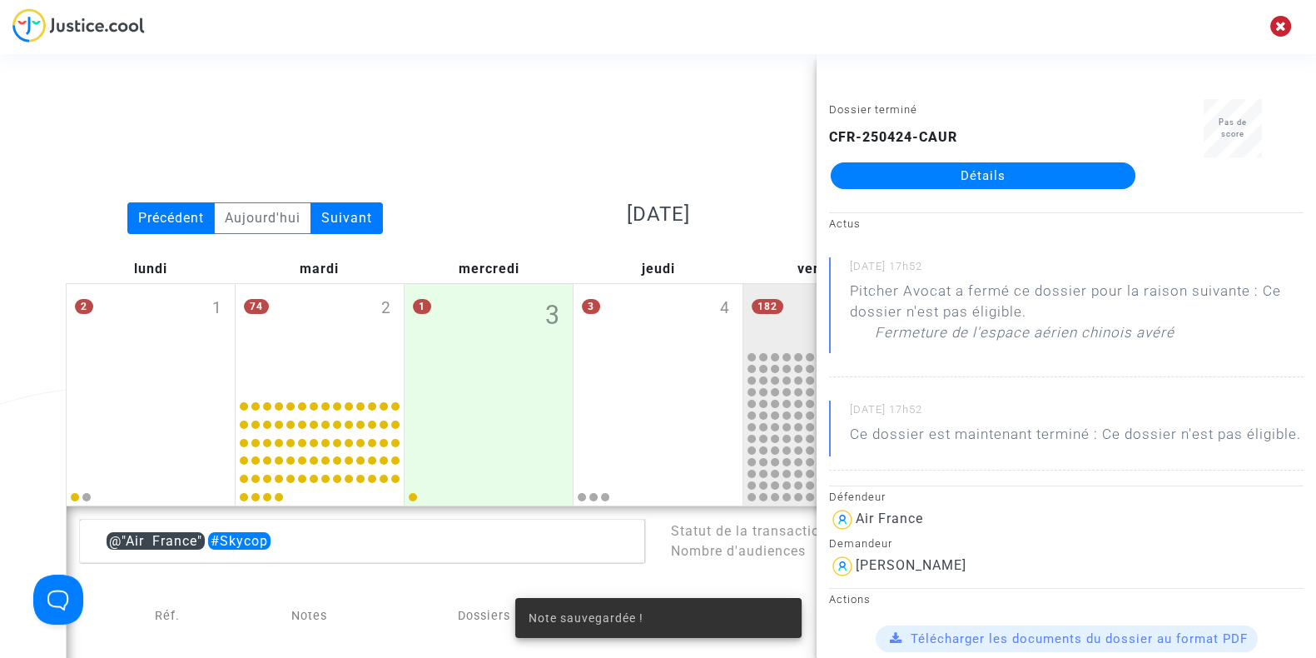
scroll to position [811, 0]
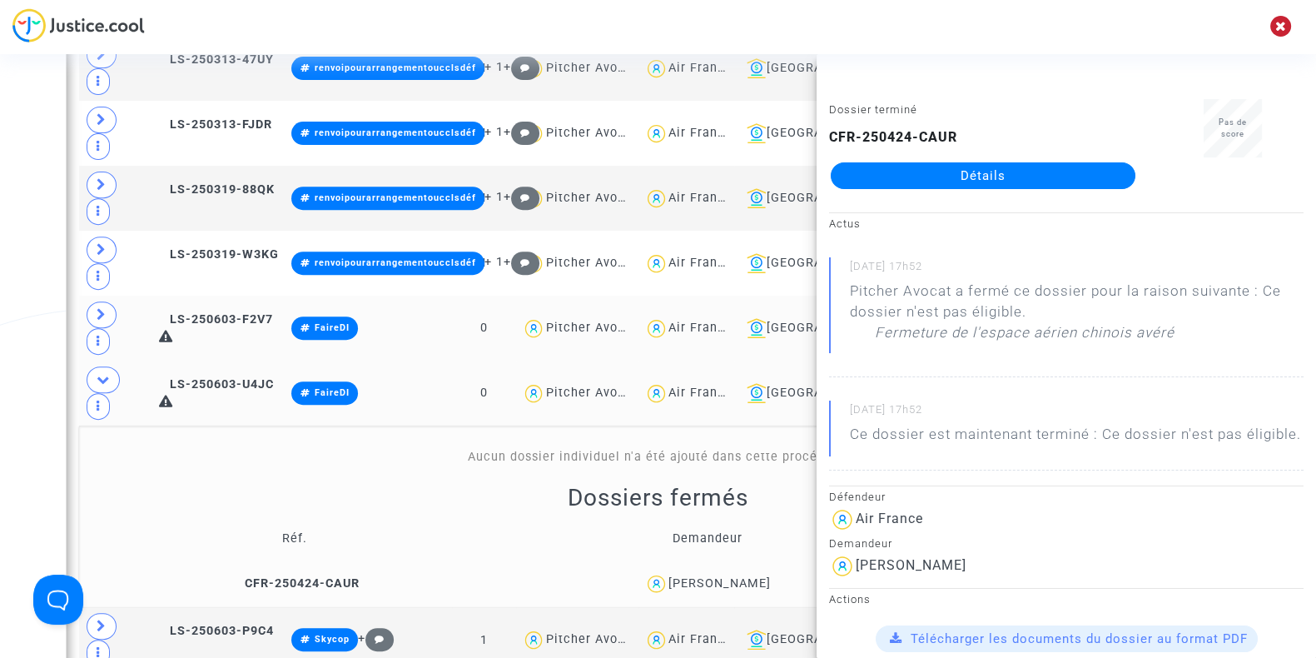
drag, startPoint x: 100, startPoint y: 359, endPoint x: 0, endPoint y: 331, distance: 103.6
click at [0, 331] on div "Date de clôture d'instruction Date de conciliation Date d'audience Date de juge…" at bounding box center [658, 341] width 1316 height 2113
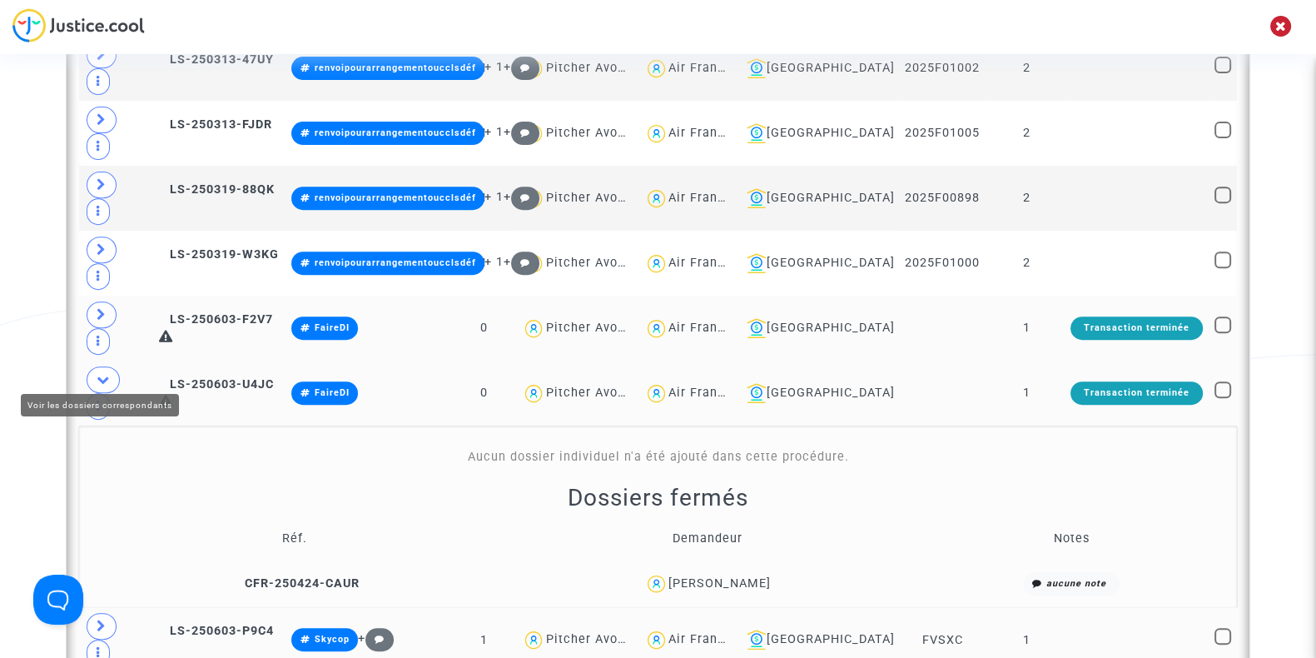
click at [88, 613] on span at bounding box center [102, 626] width 30 height 27
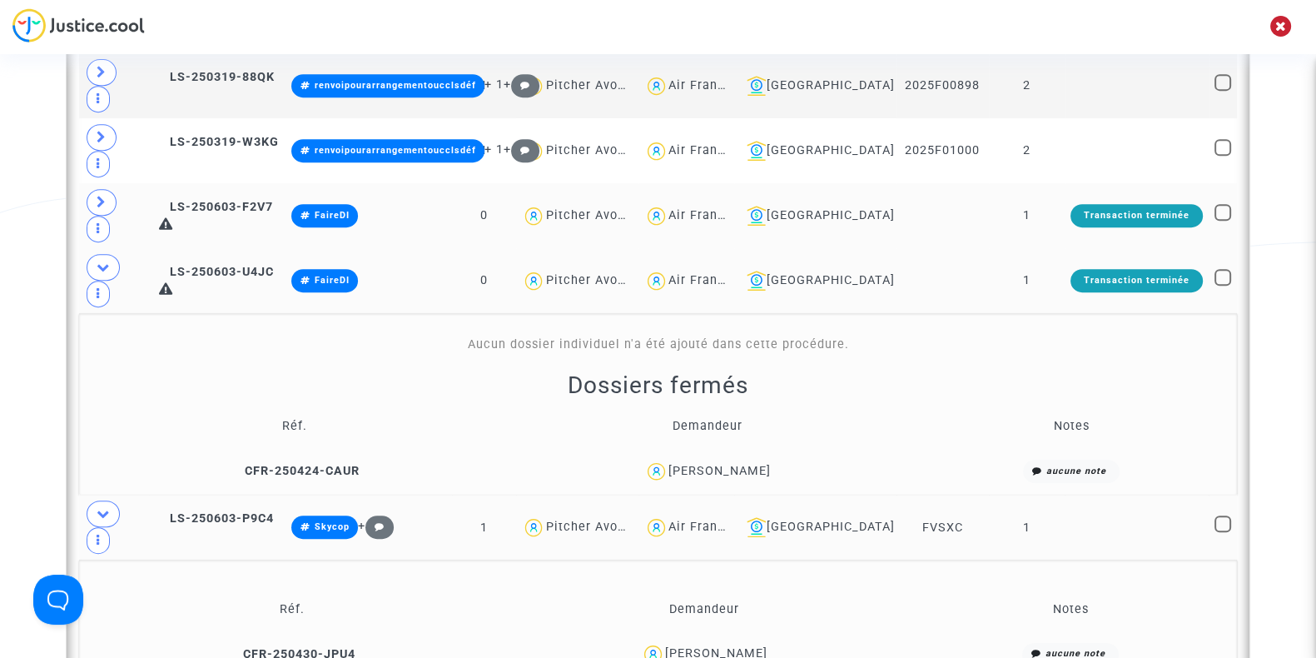
scroll to position [924, 0]
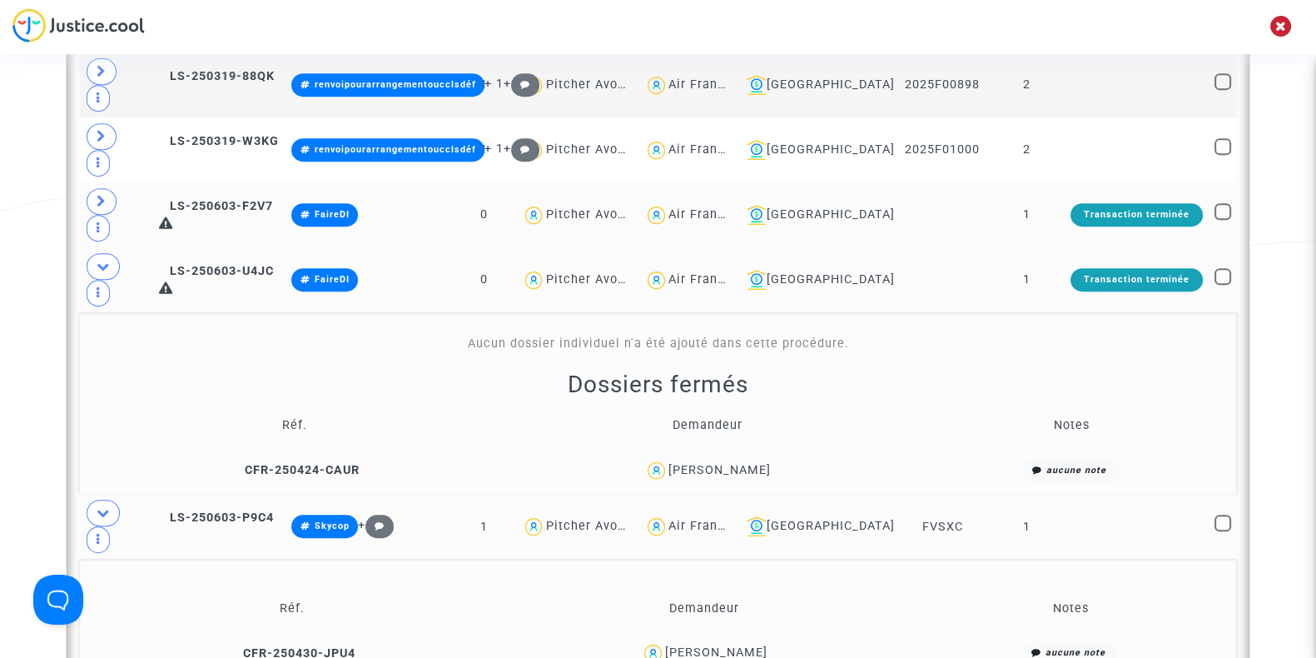
click at [737, 645] on div "Natalia Ball" at bounding box center [716, 652] width 102 height 14
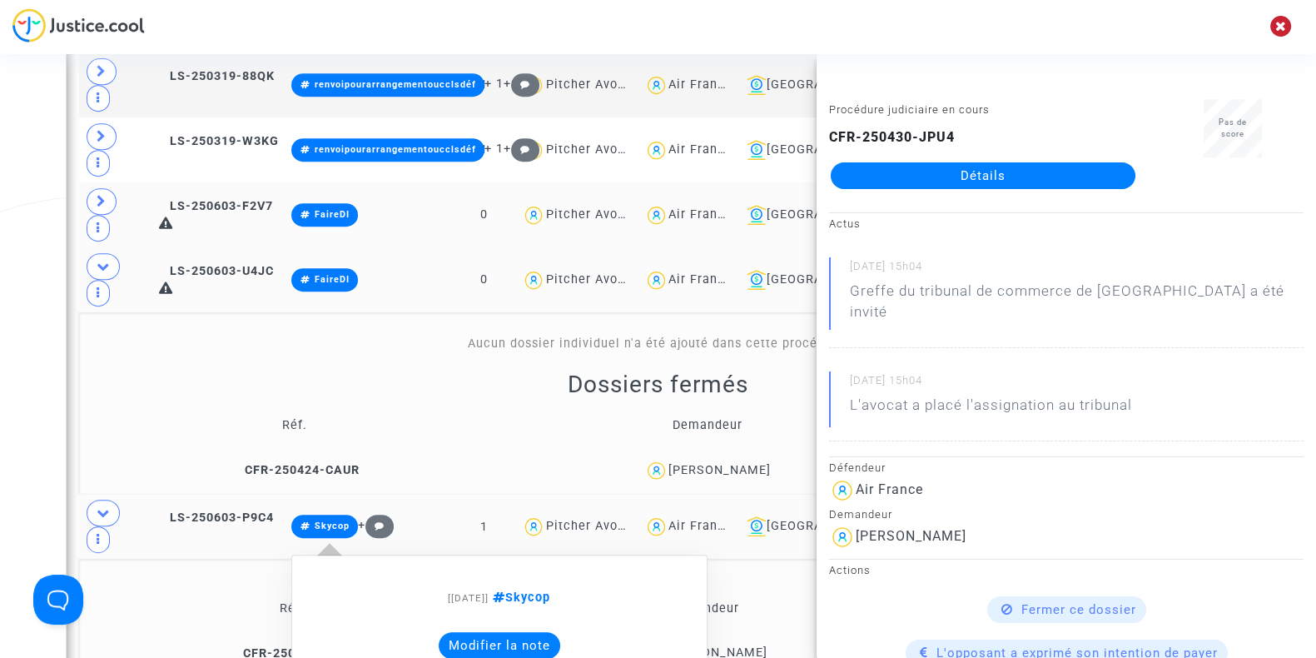
click at [542, 632] on button "Modifier la note" at bounding box center [500, 645] width 122 height 27
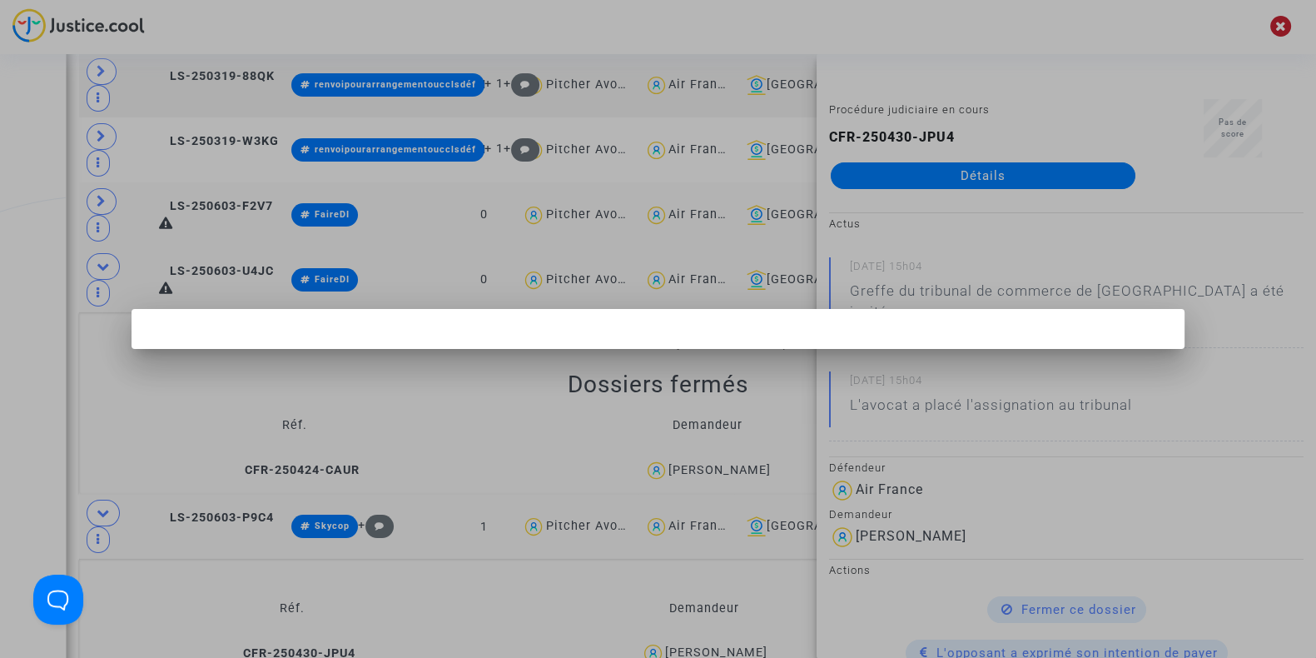
scroll to position [0, 0]
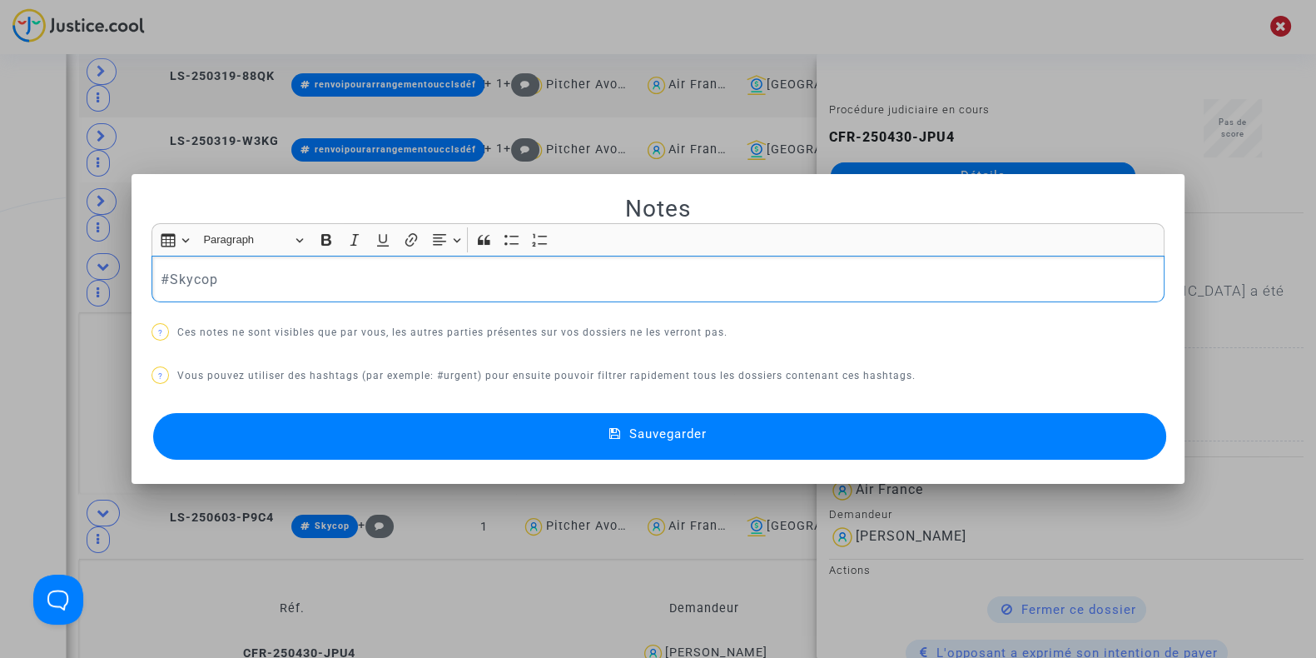
drag, startPoint x: 241, startPoint y: 265, endPoint x: 28, endPoint y: 268, distance: 213.1
click at [28, 268] on div "Notes Rich Text Editor Insert table Insert table Heading Paragraph Paragraph He…" at bounding box center [658, 329] width 1316 height 658
click at [310, 432] on button "Sauvegarder" at bounding box center [659, 436] width 1013 height 47
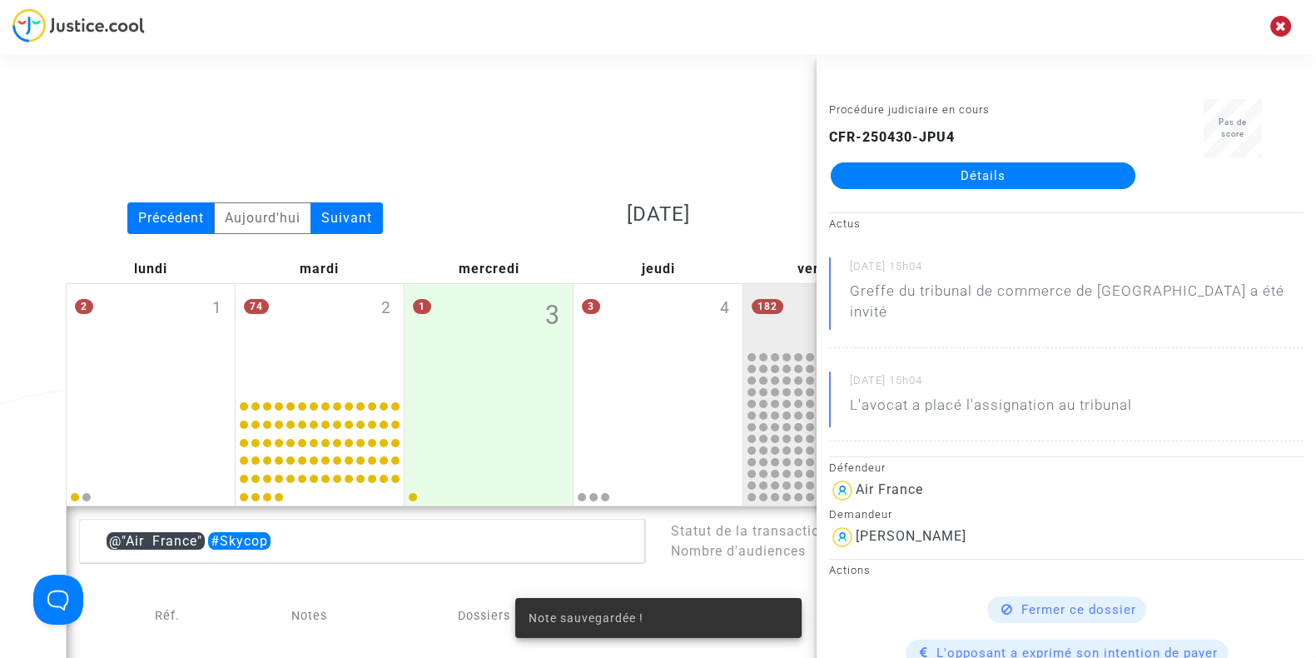
scroll to position [924, 0]
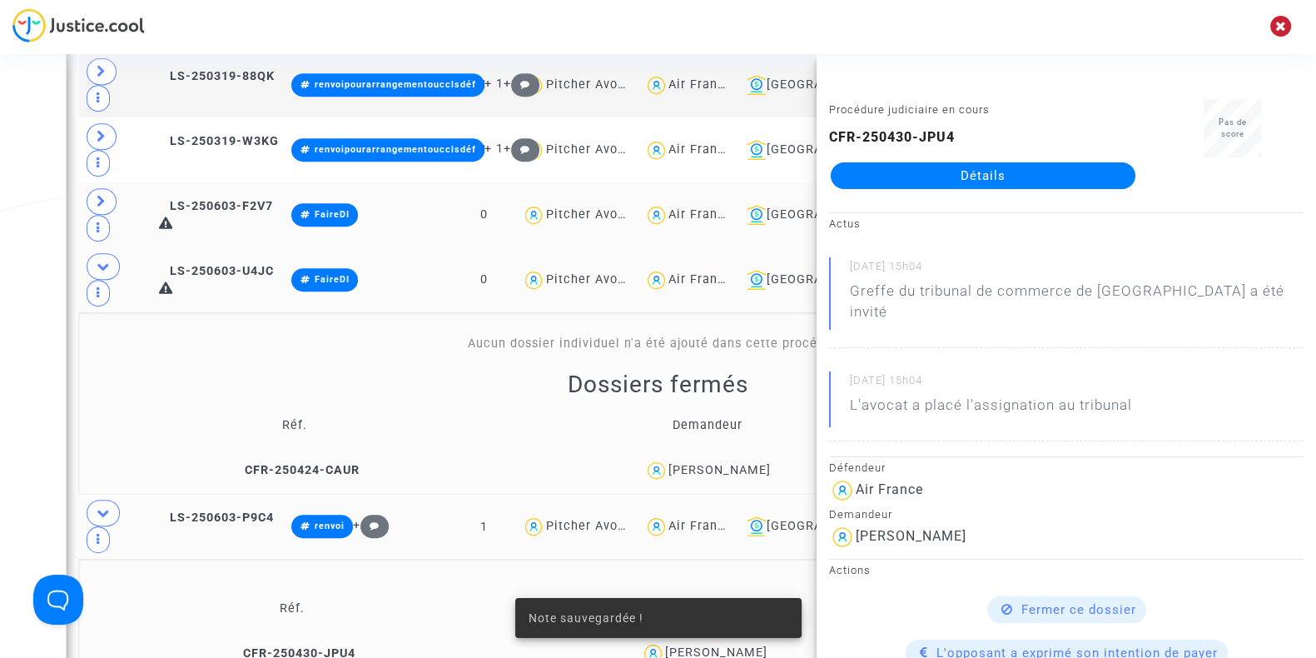
click at [0, 267] on div "Date de clôture d'instruction Date de conciliation Date d'audience Date de juge…" at bounding box center [658, 288] width 1316 height 2232
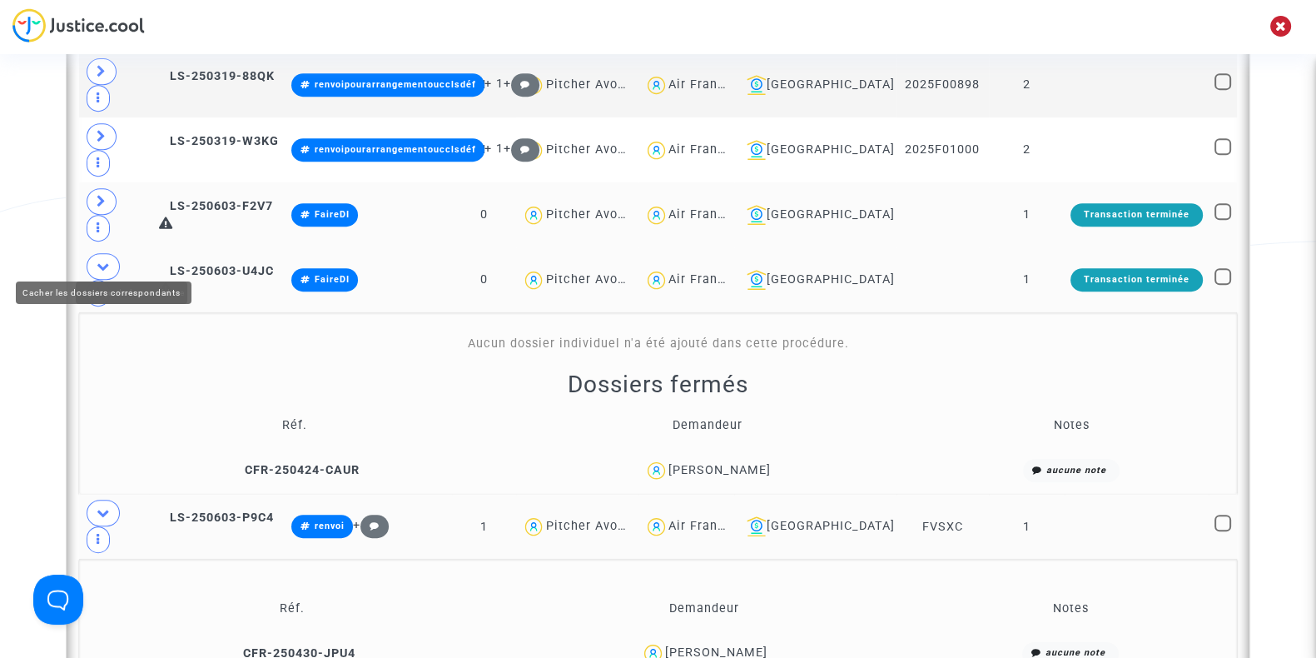
click at [97, 499] on span at bounding box center [103, 512] width 33 height 27
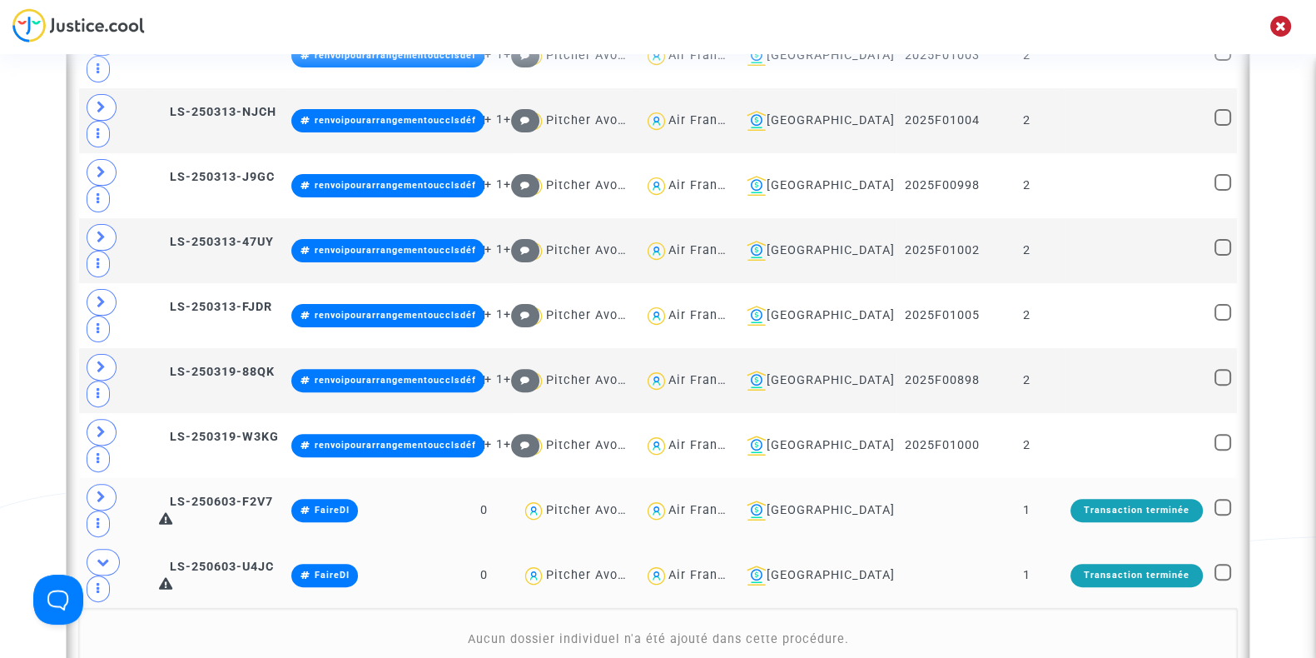
scroll to position [628, 0]
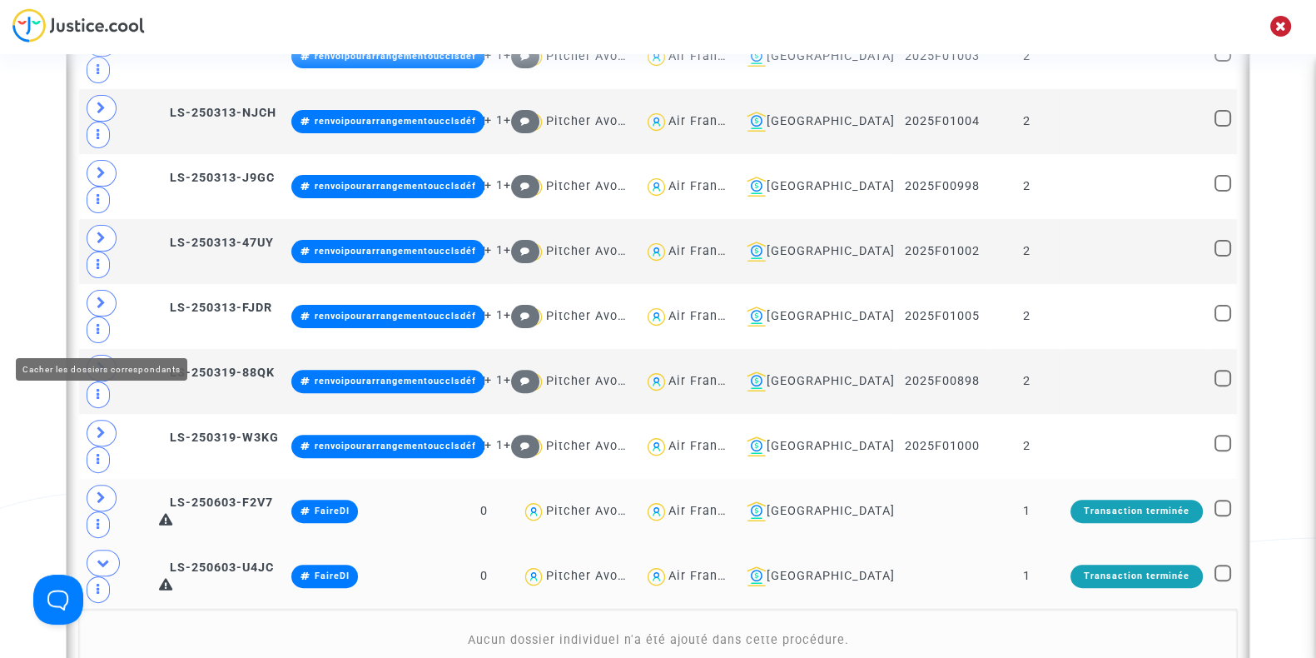
click at [91, 549] on span at bounding box center [103, 562] width 33 height 27
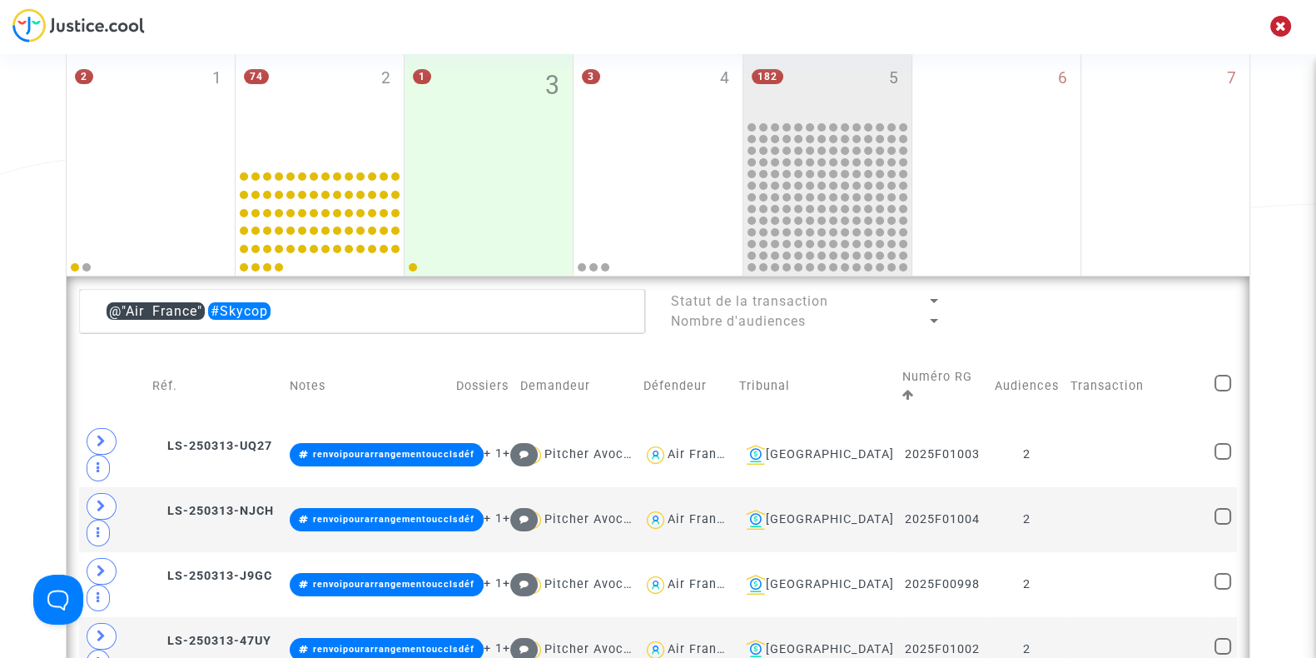
scroll to position [231, 0]
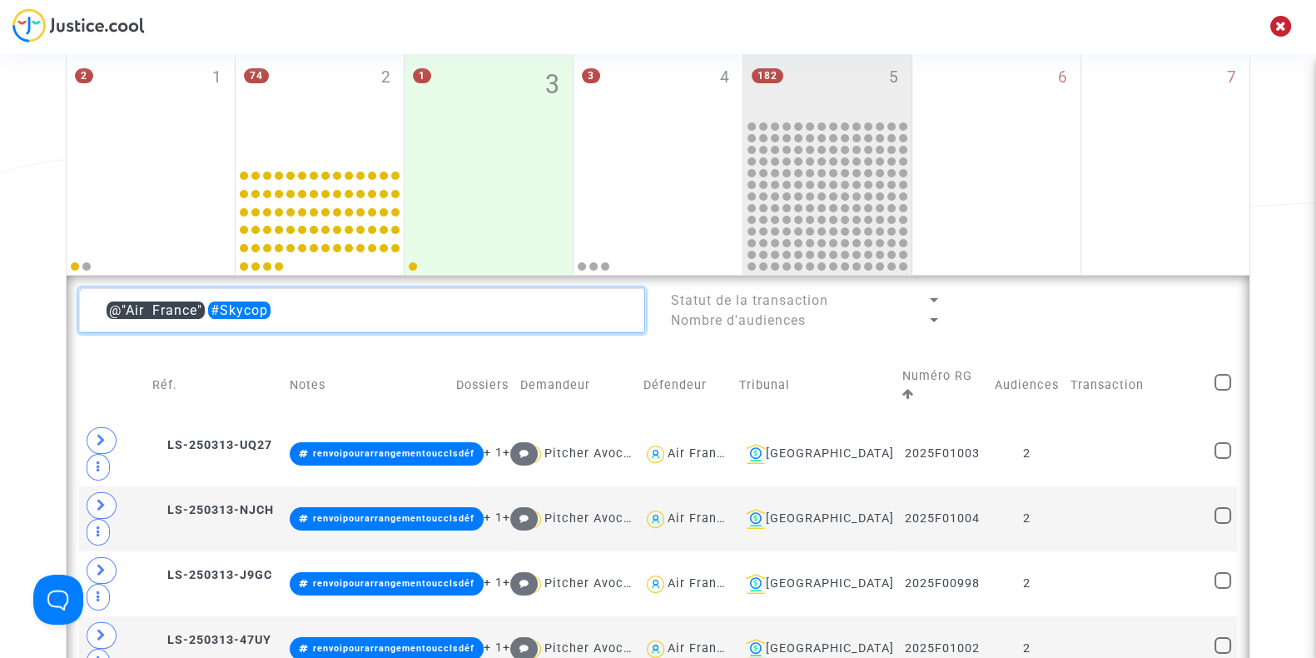
click at [308, 305] on textarea at bounding box center [362, 310] width 566 height 45
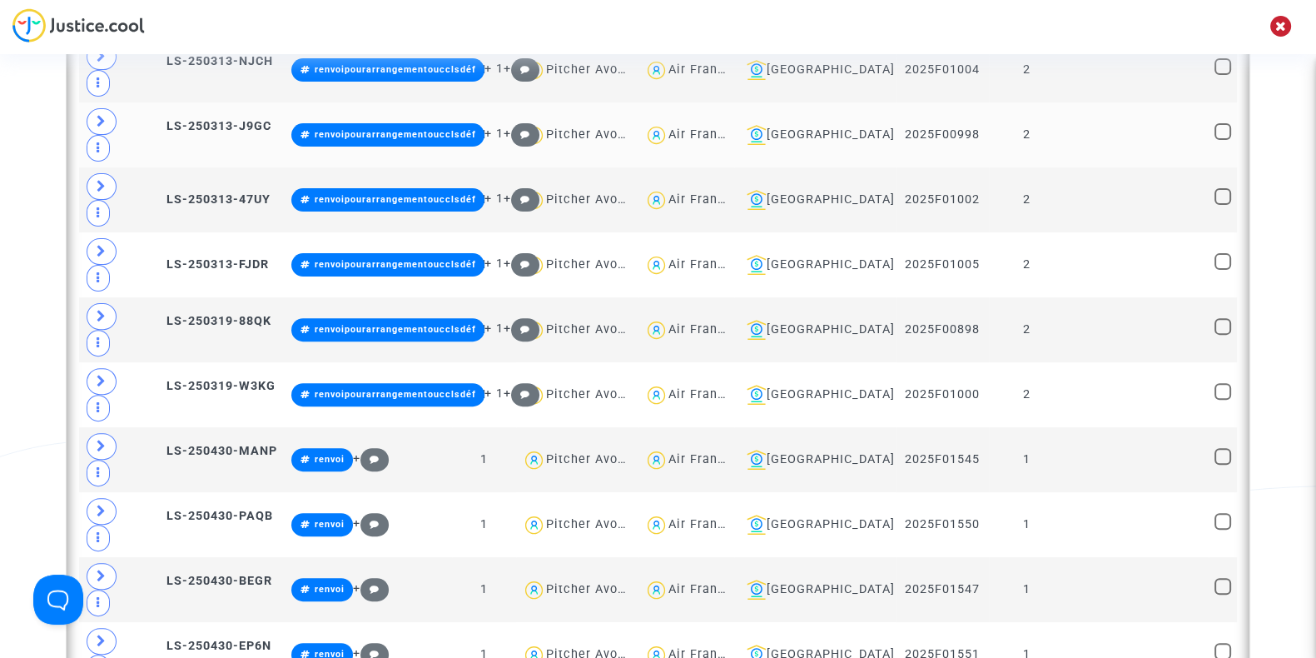
scroll to position [680, 0]
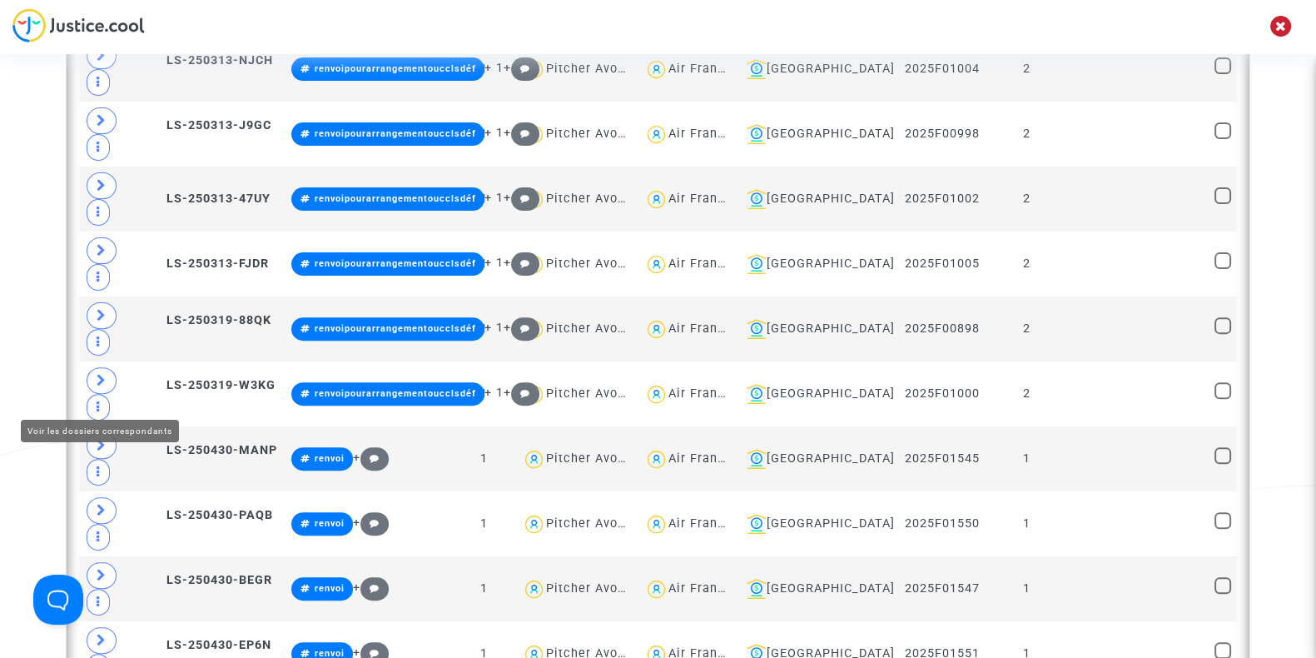
type textarea "@"Air France""
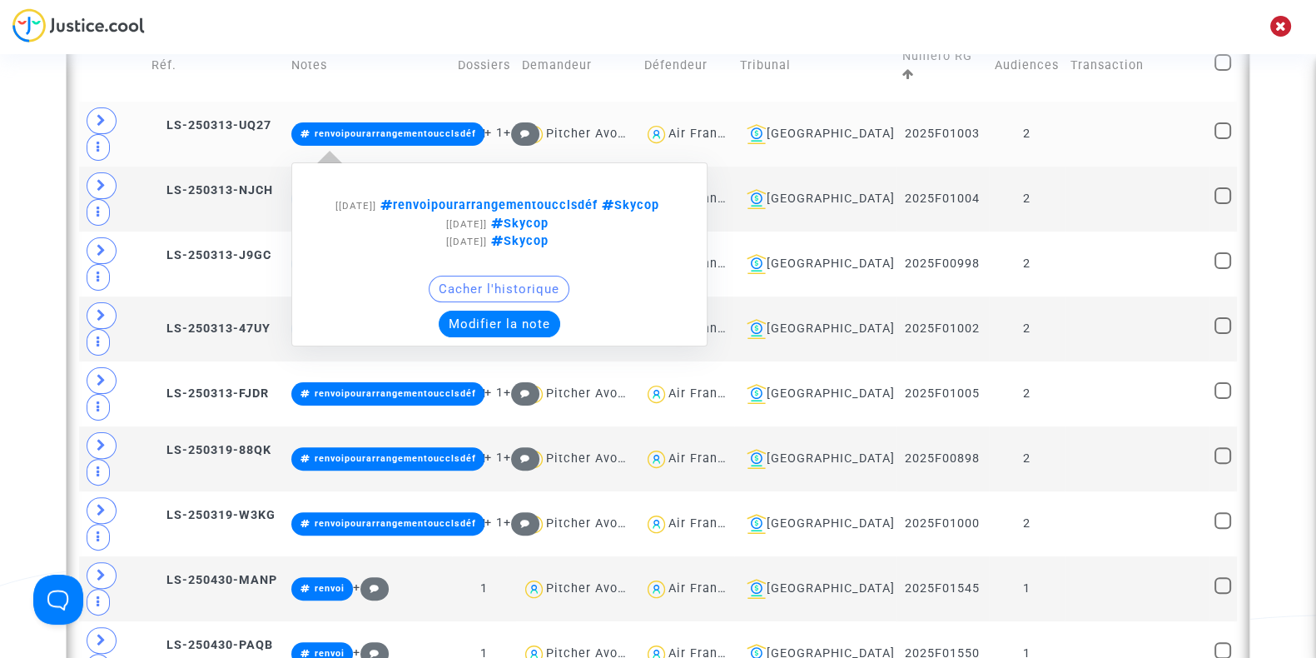
scroll to position [573, 0]
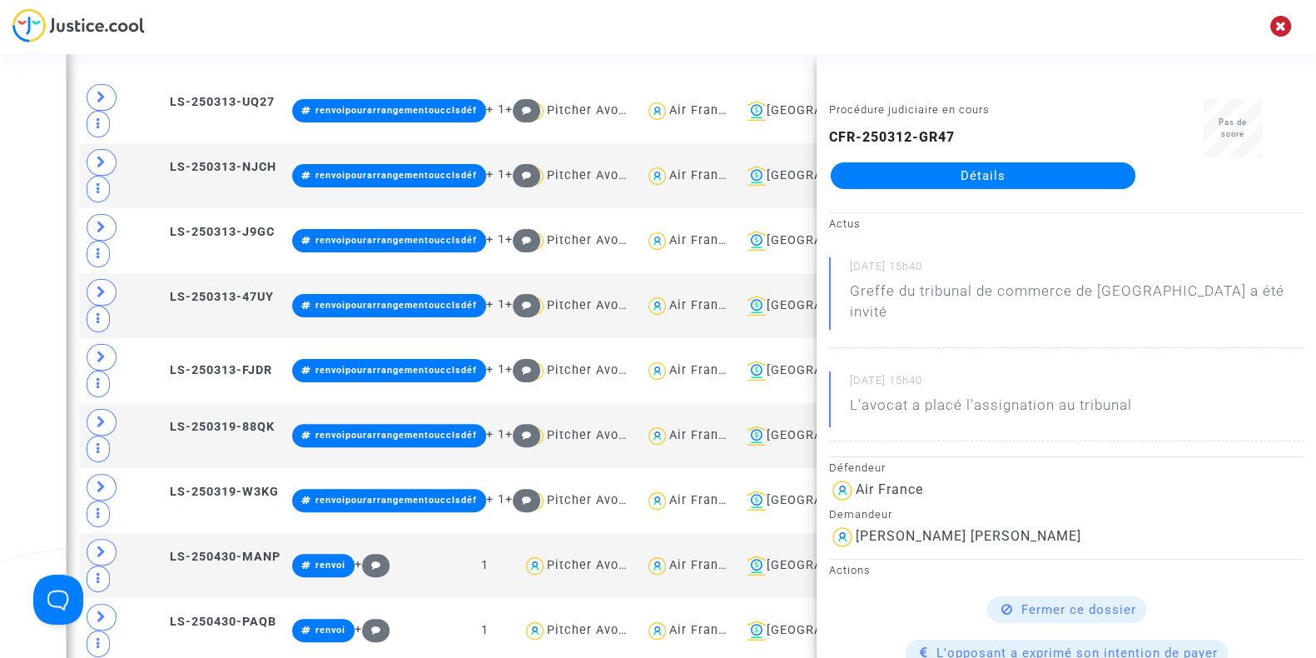
copy div "Saralegui"
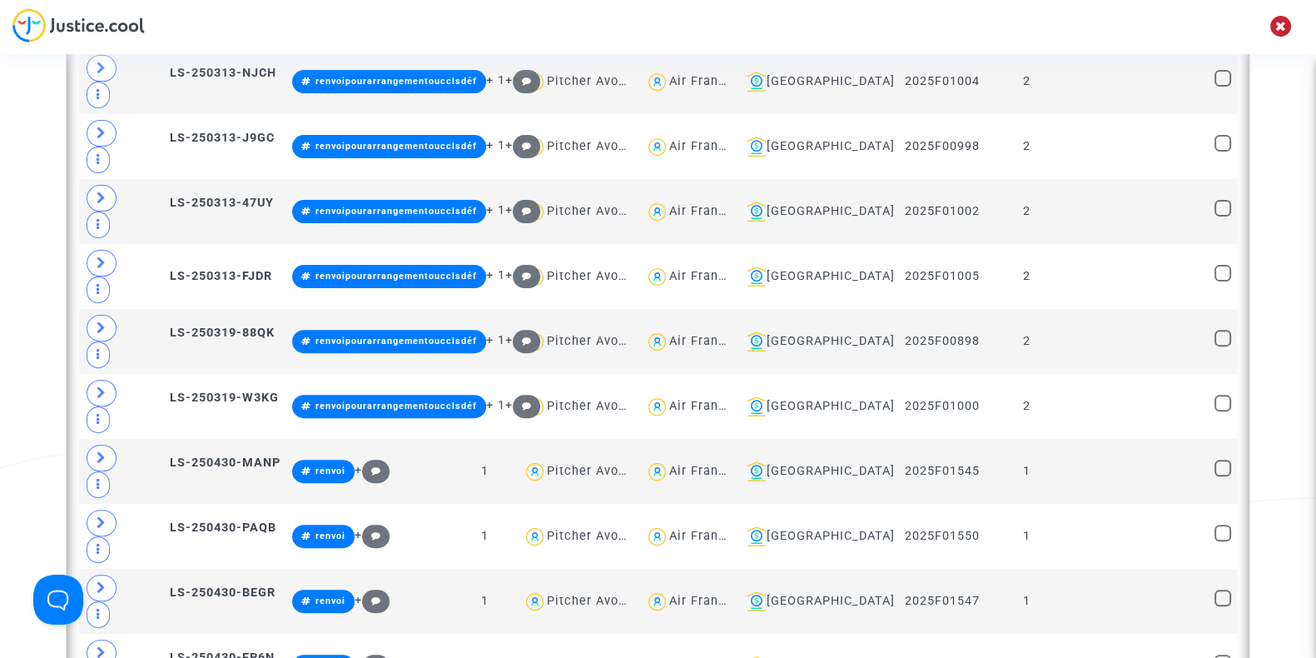
scroll to position [802, 0]
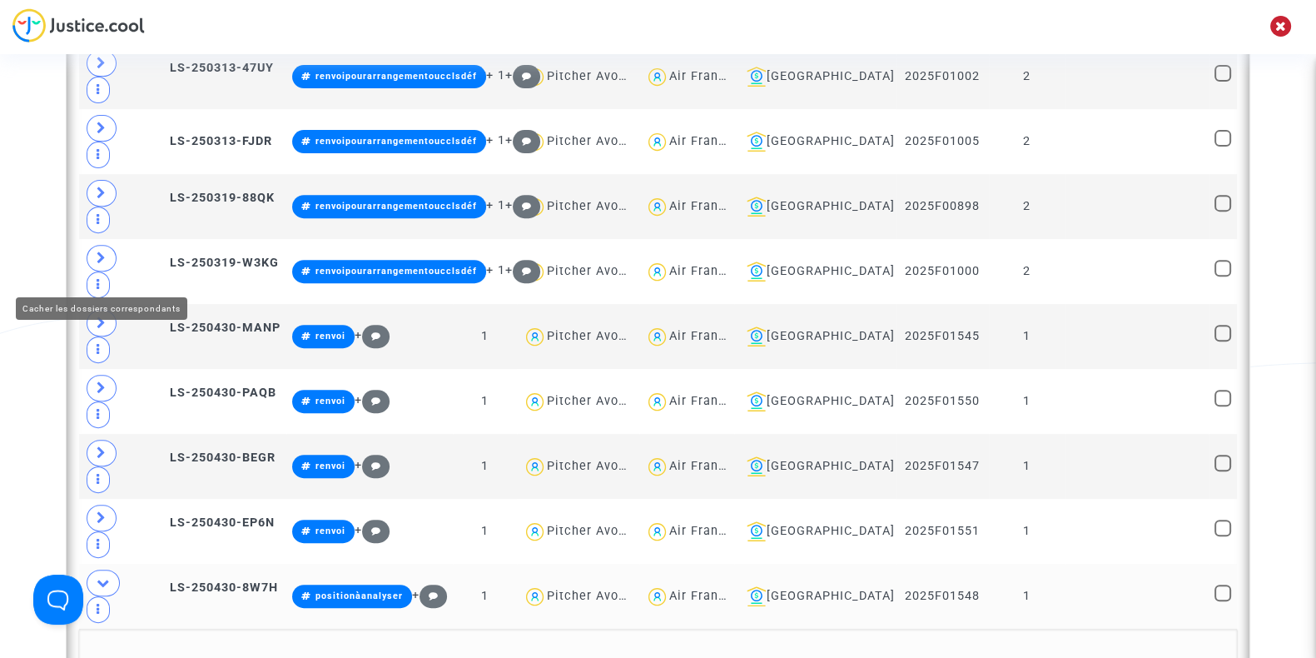
click at [99, 576] on icon at bounding box center [103, 582] width 13 height 12
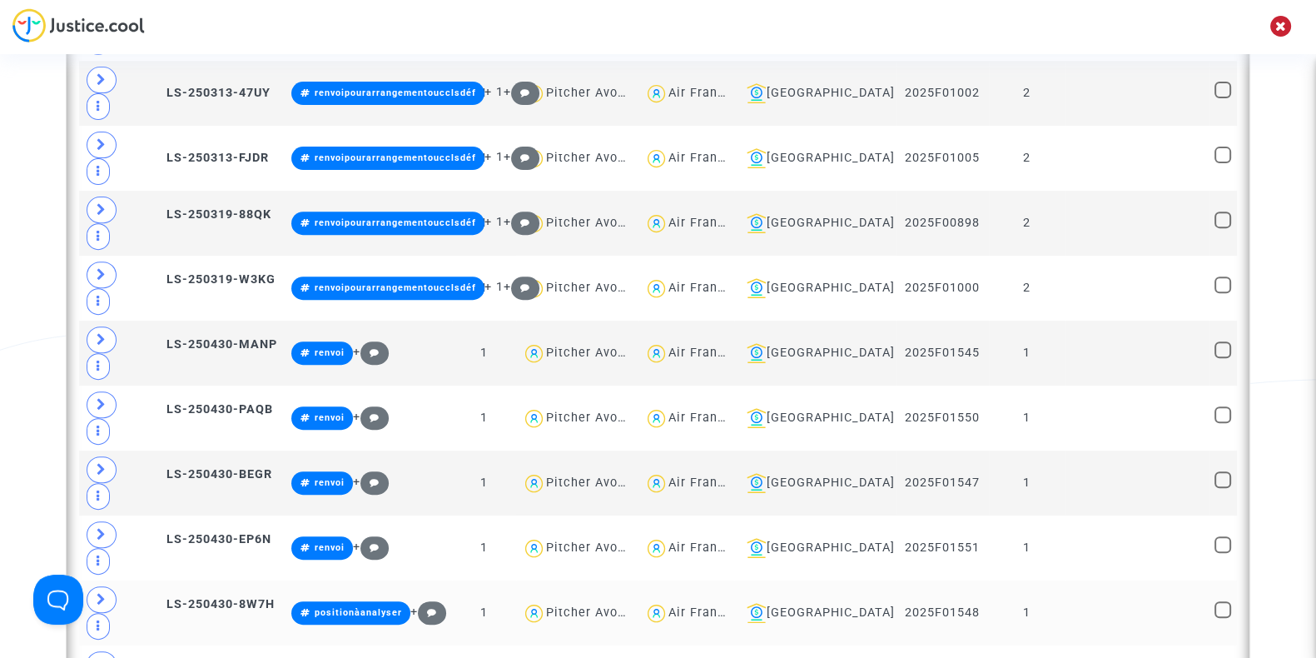
scroll to position [783, 0]
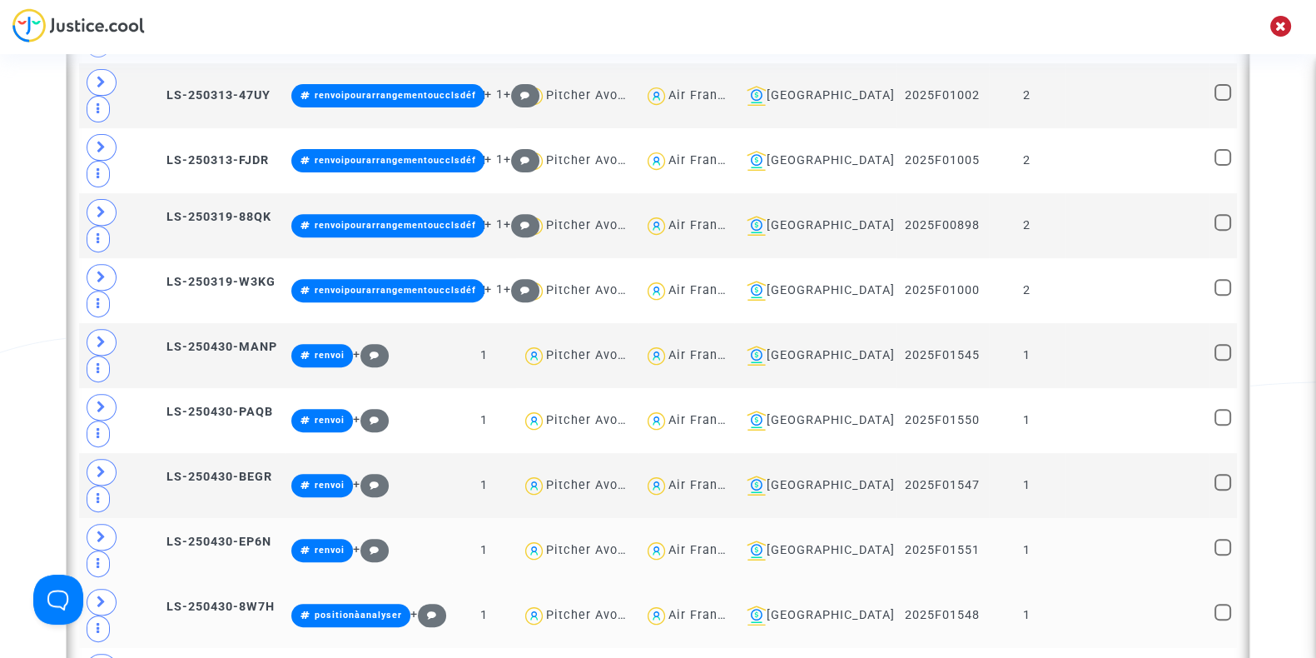
click at [728, 543] on div "Air France" at bounding box center [700, 550] width 64 height 14
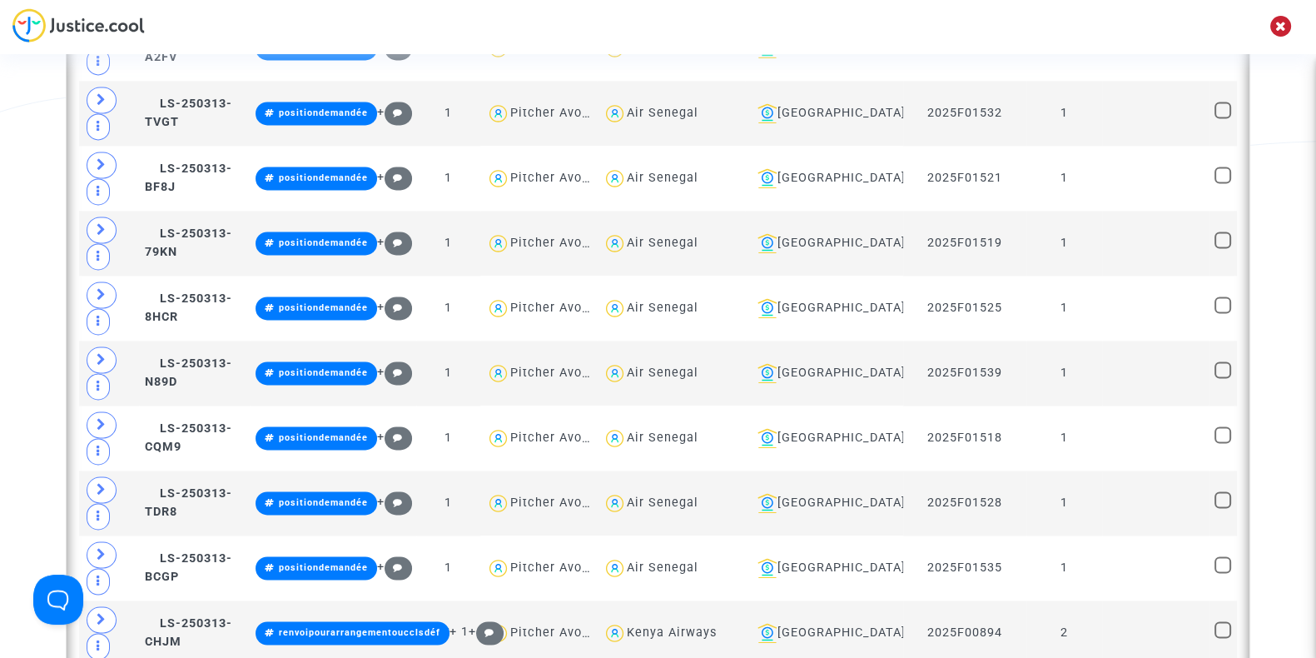
scroll to position [3672, 0]
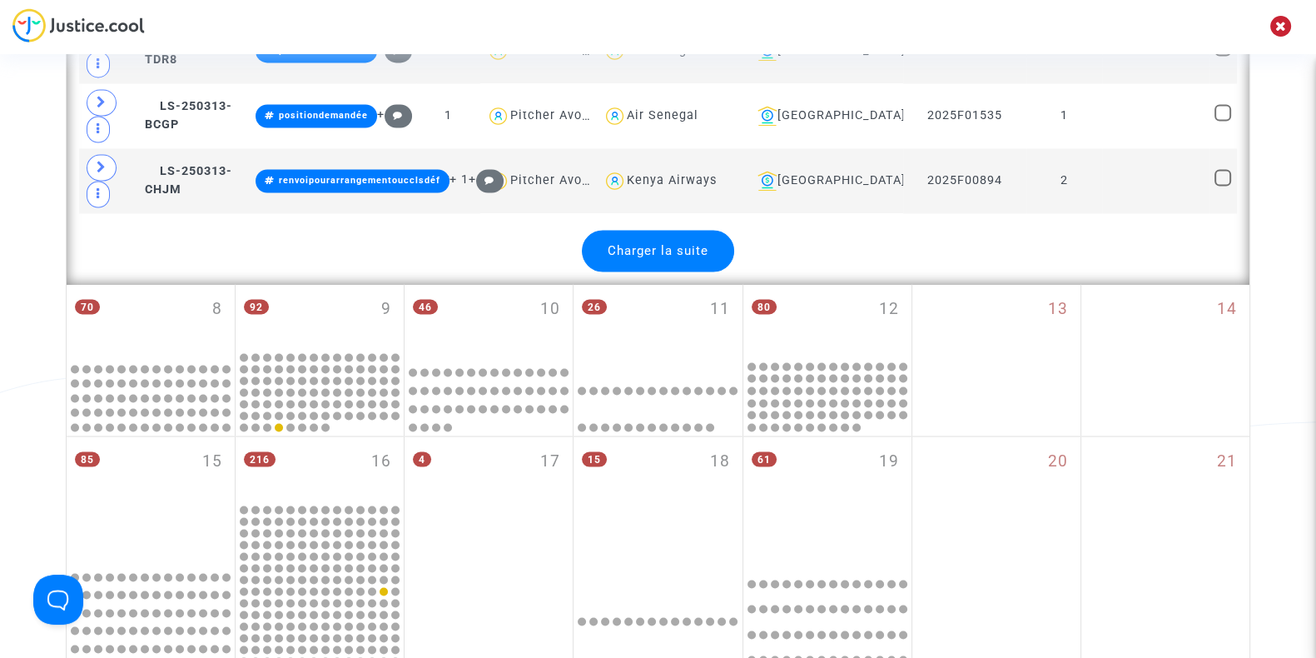
click at [661, 230] on div "Charger la suite" at bounding box center [658, 251] width 152 height 42
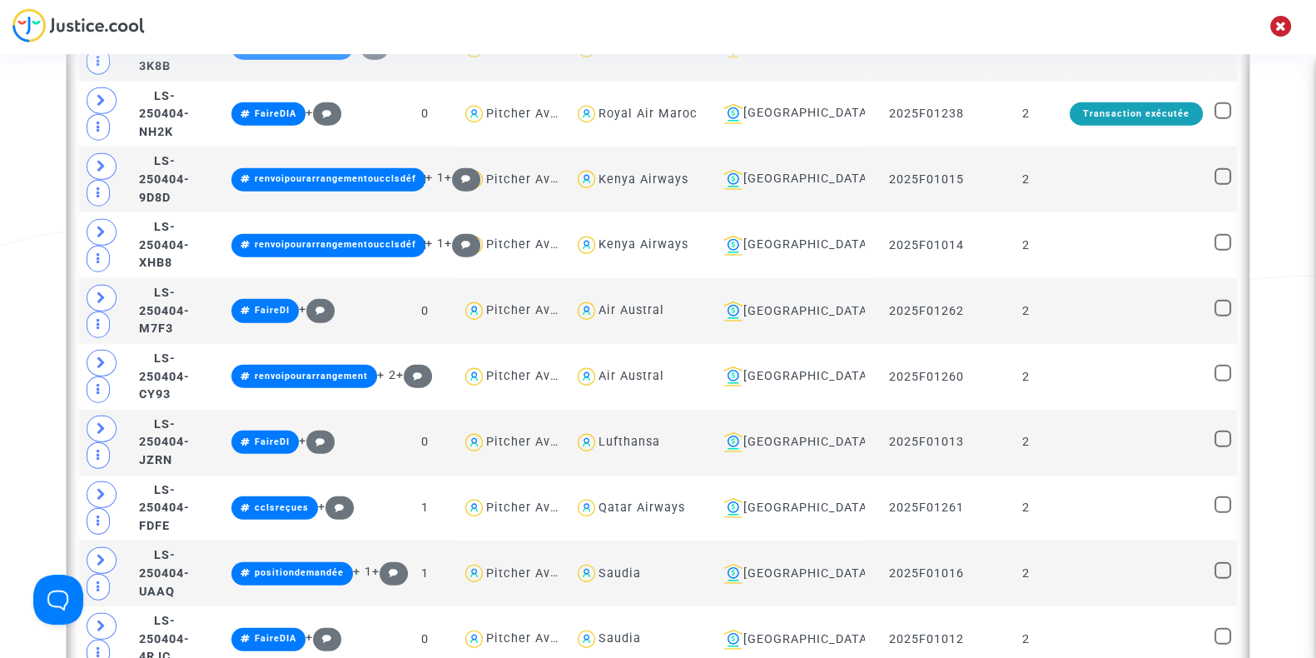
scroll to position [5547, 0]
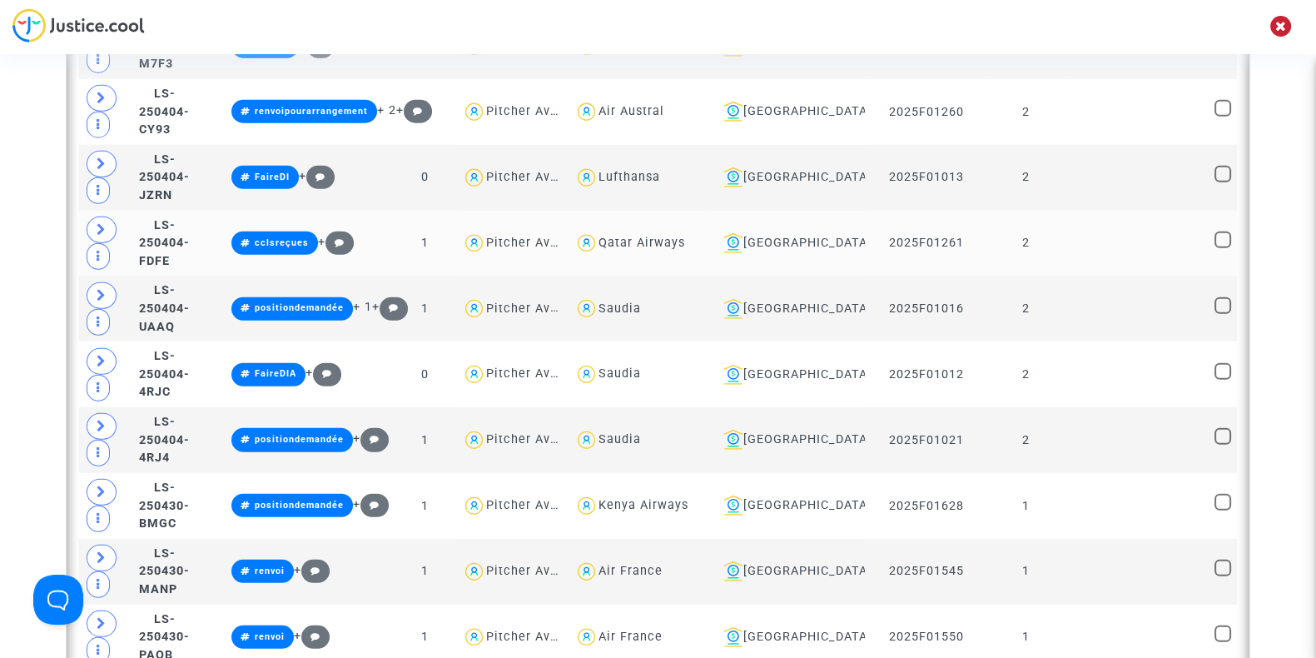
click at [685, 236] on div "Qatar Airways" at bounding box center [641, 243] width 87 height 14
type textarea "@"Qatar Airways""
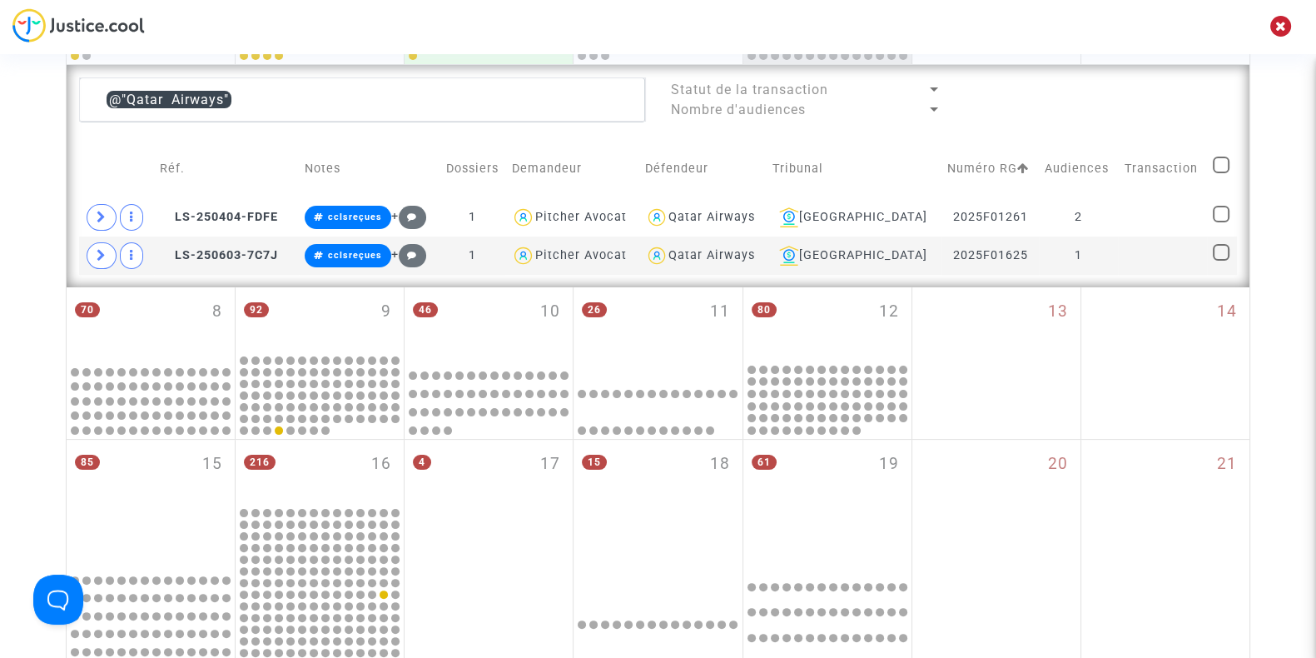
scroll to position [442, 0]
click at [92, 254] on span at bounding box center [102, 254] width 30 height 27
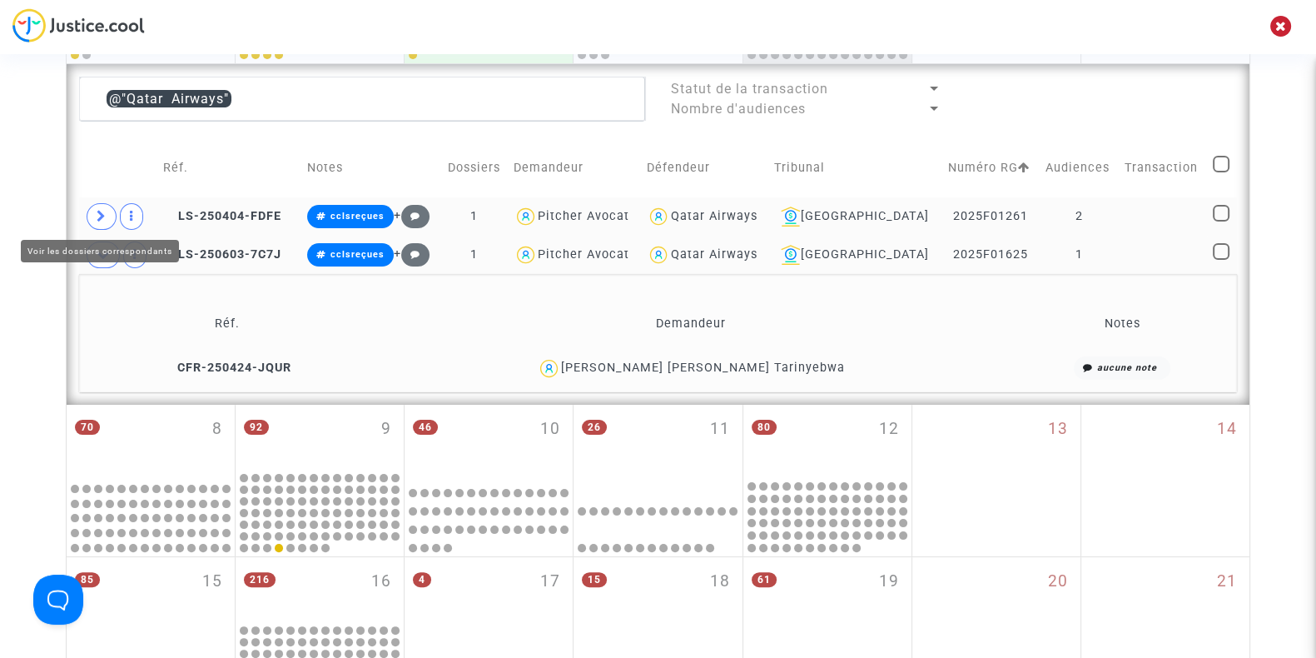
click at [95, 207] on span at bounding box center [102, 216] width 30 height 27
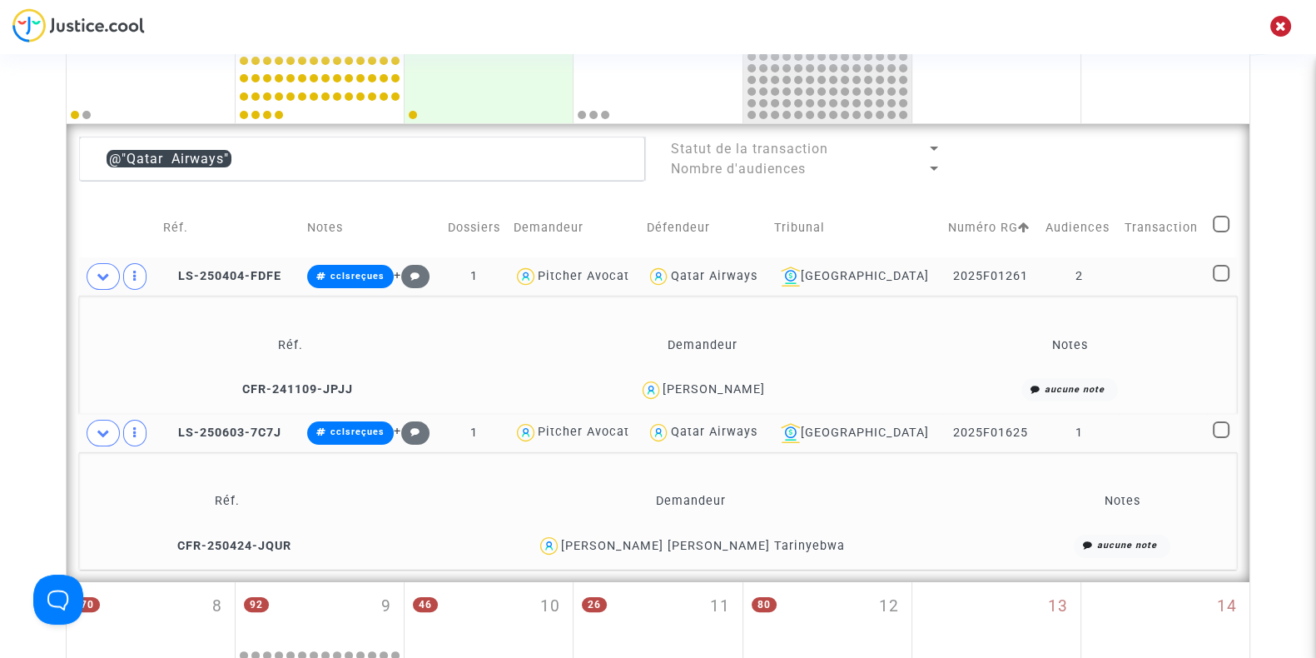
scroll to position [386, 0]
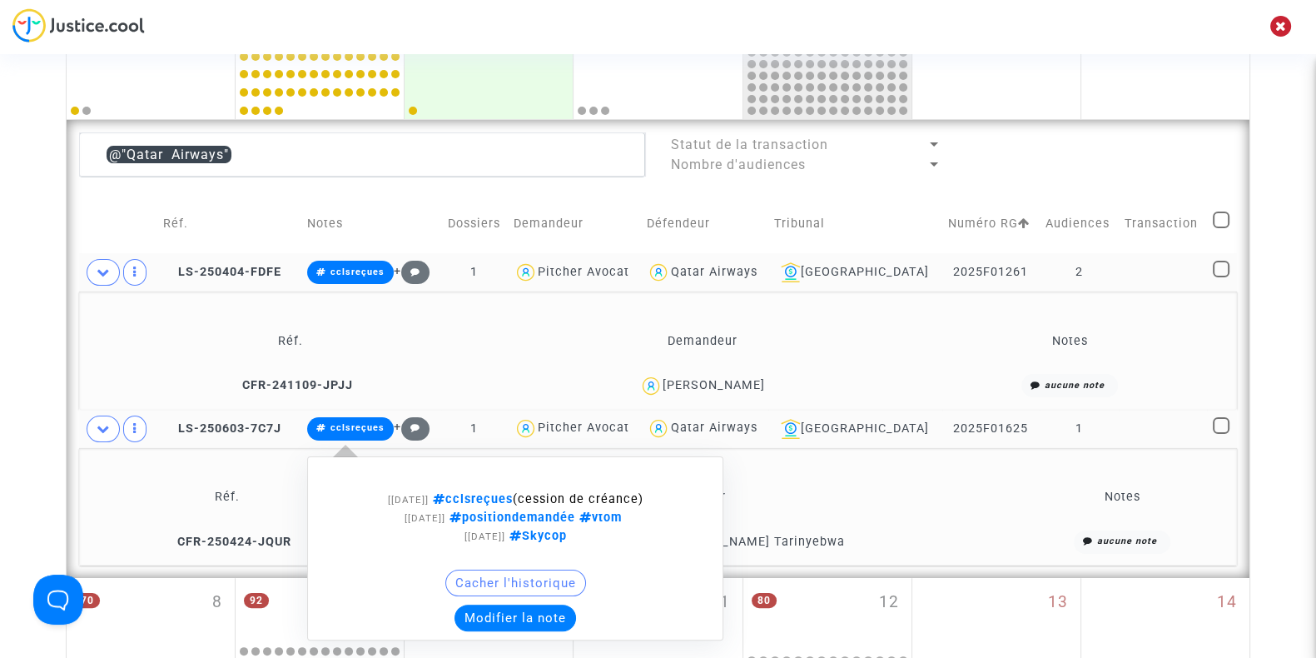
click at [377, 429] on span "cclsreçues" at bounding box center [357, 427] width 54 height 11
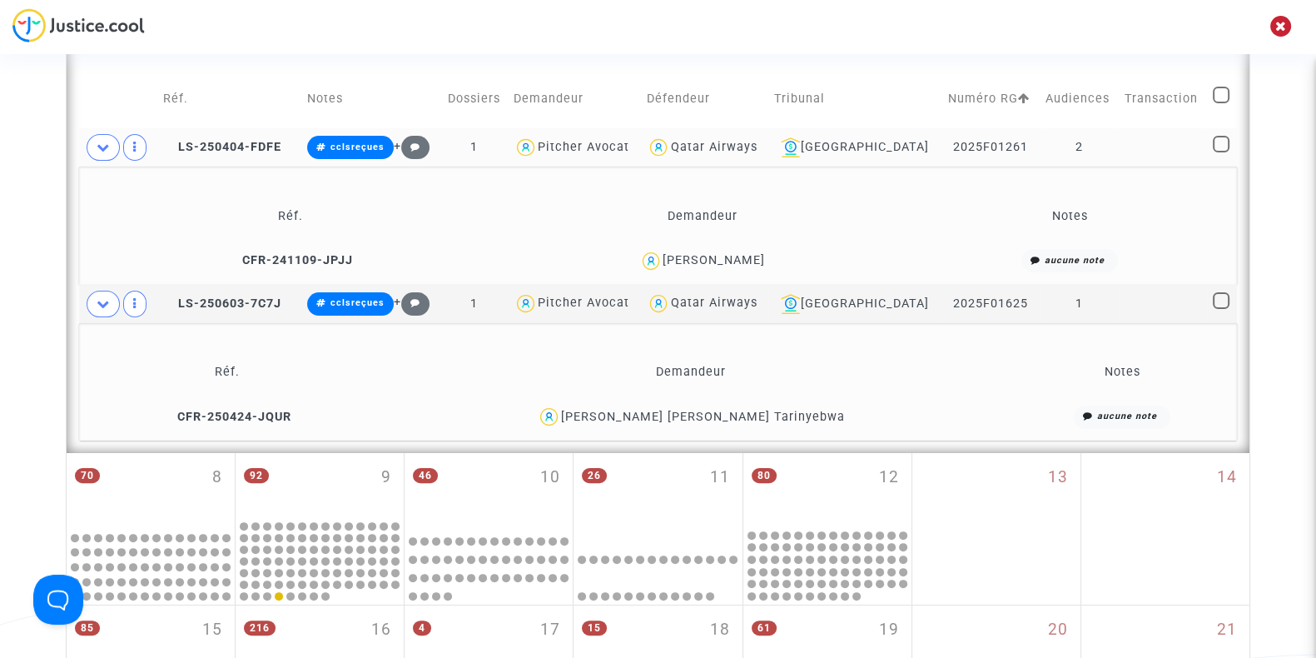
scroll to position [512, 0]
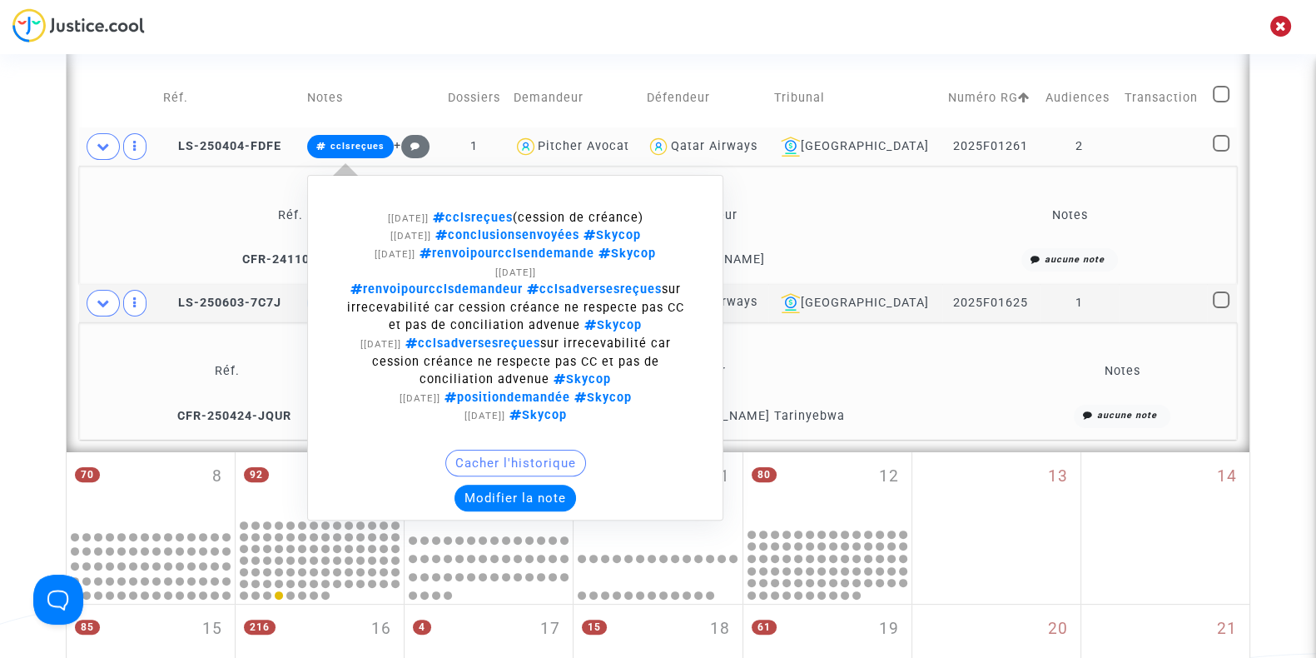
click at [539, 501] on button "Modifier la note" at bounding box center [515, 497] width 122 height 27
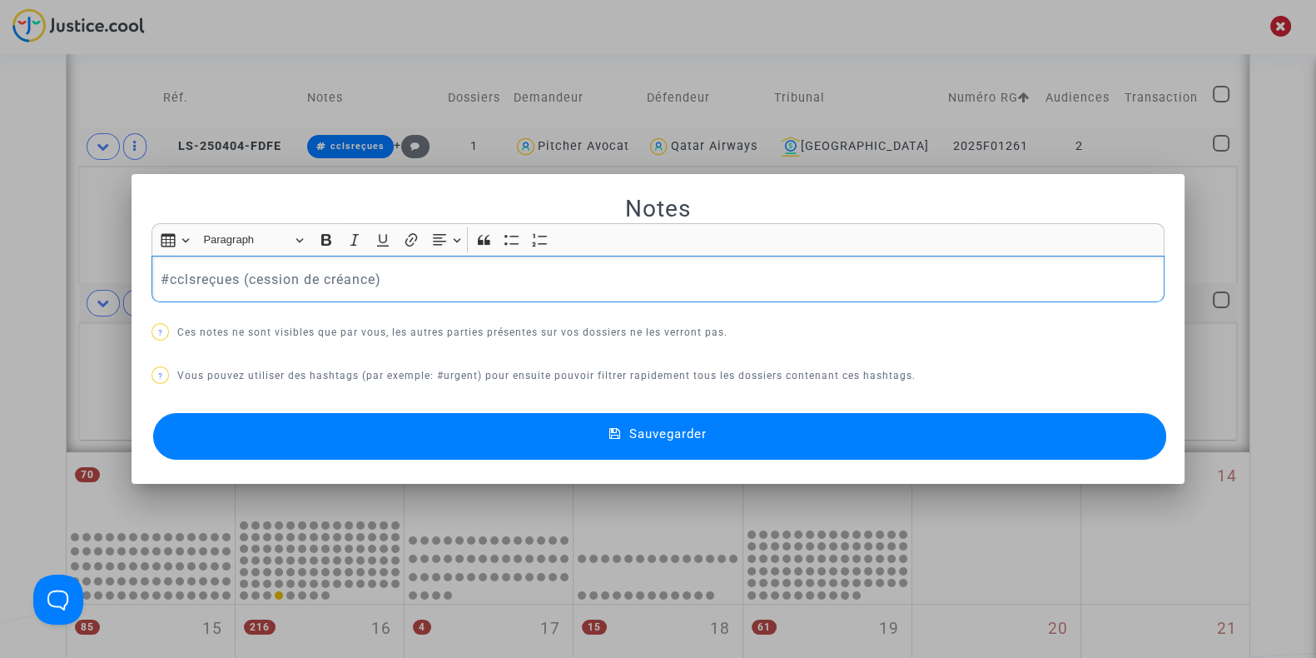
drag, startPoint x: 407, startPoint y: 283, endPoint x: 163, endPoint y: 281, distance: 243.9
click at [163, 281] on p "#cclsreçues (cession de créance)" at bounding box center [659, 279] width 996 height 21
click at [312, 422] on button "Sauvegarder" at bounding box center [659, 436] width 1013 height 47
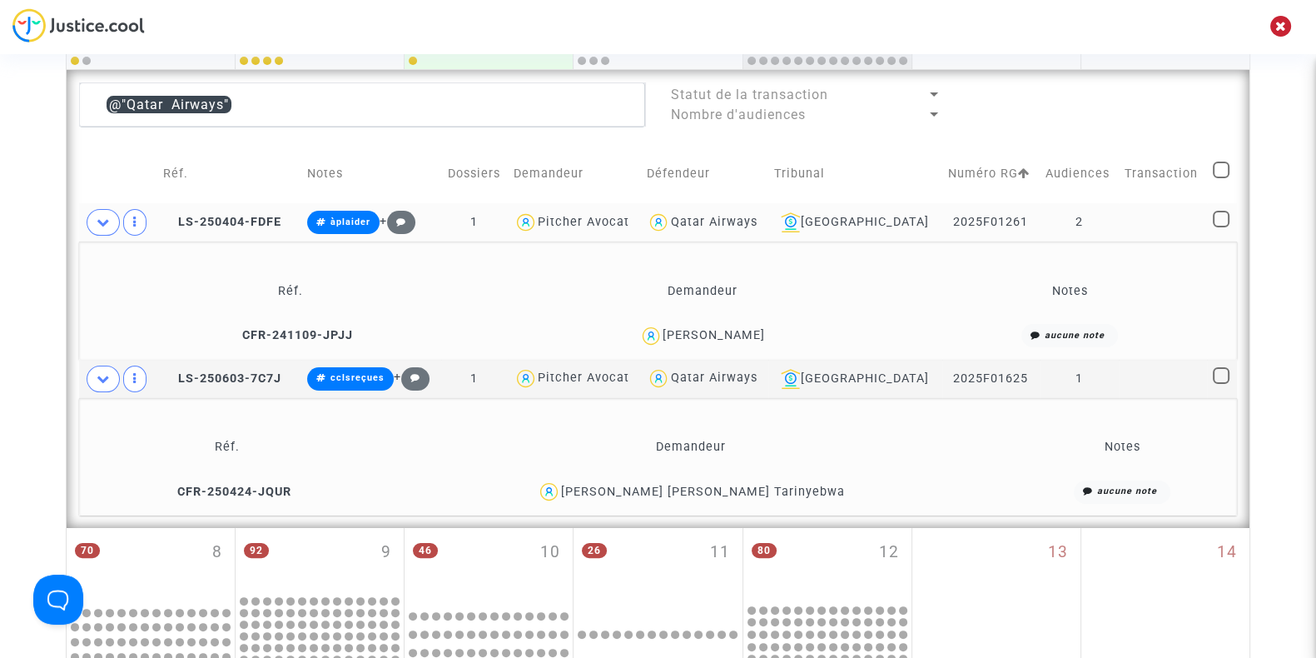
scroll to position [437, 0]
drag, startPoint x: 289, startPoint y: 219, endPoint x: 183, endPoint y: 229, distance: 106.2
click at [183, 229] on td "LS-250404-FDFE" at bounding box center [229, 221] width 144 height 38
copy td "LS-250404-FDFE"
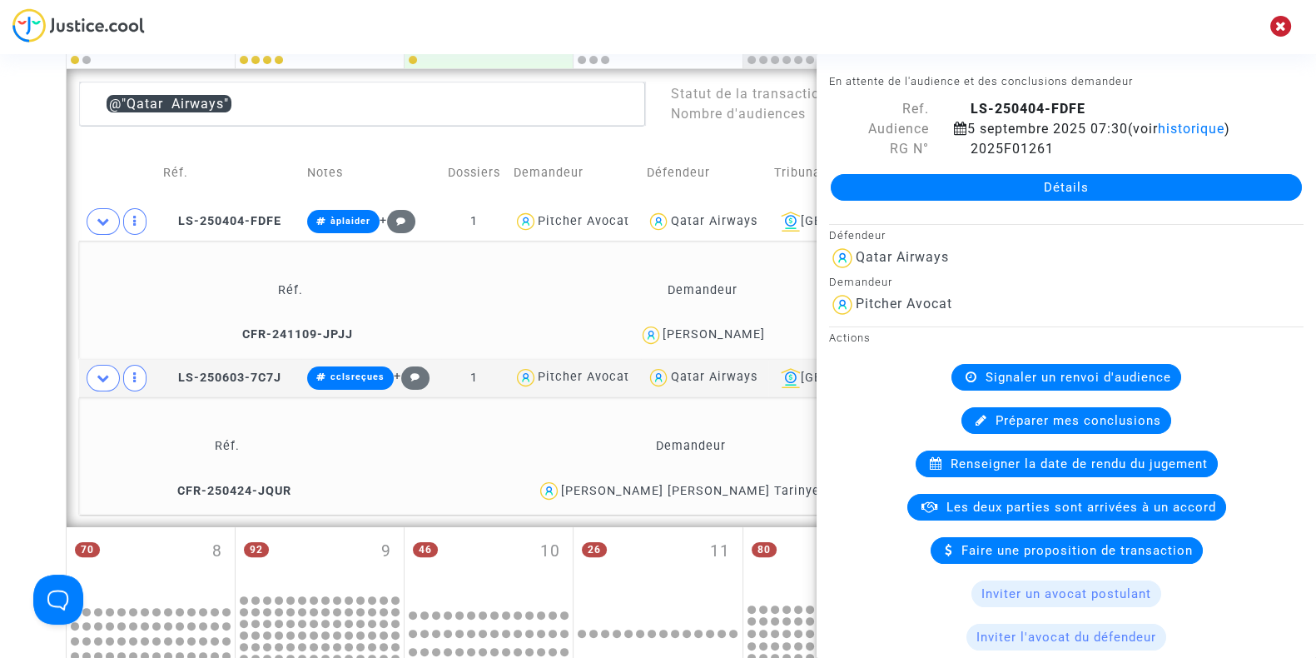
click at [734, 335] on div "Marie Cahot" at bounding box center [714, 334] width 102 height 14
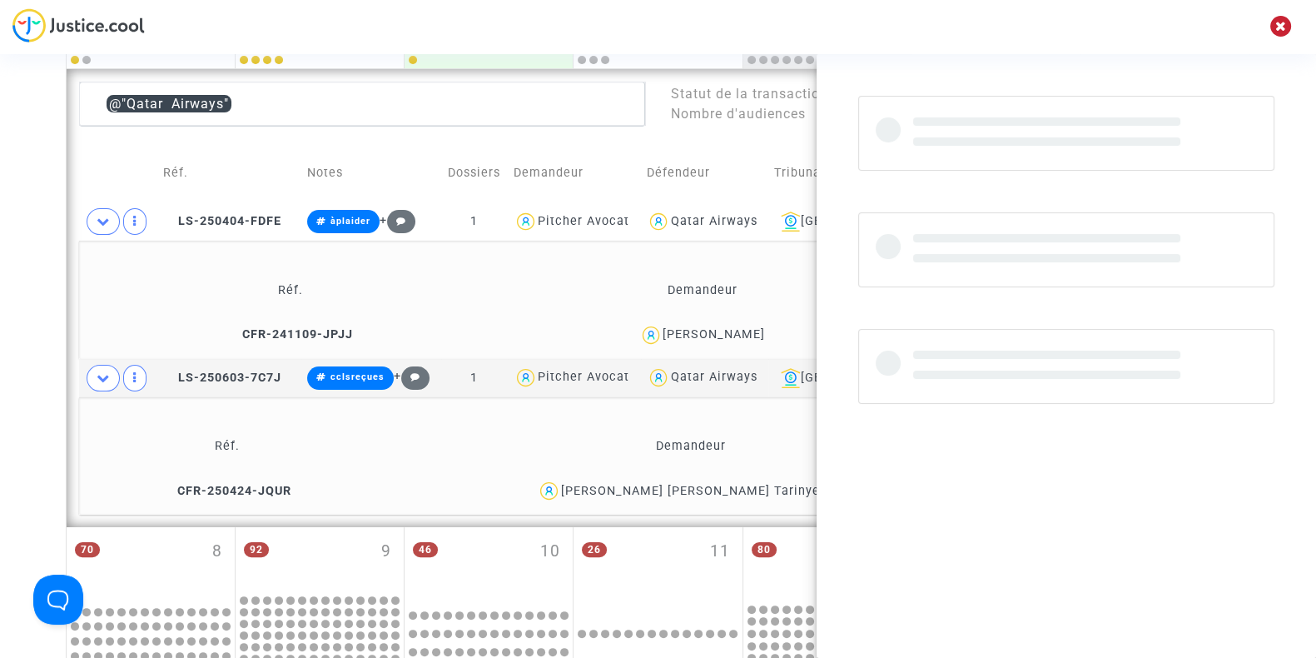
copy div "Cahot"
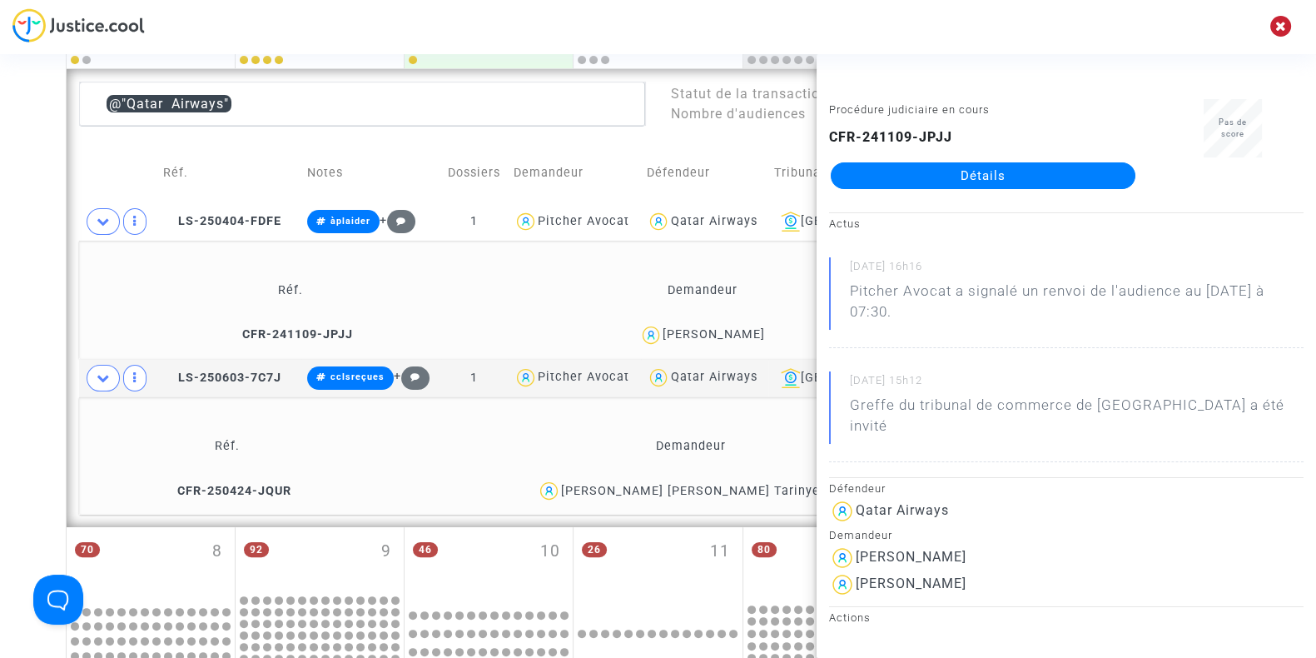
click at [734, 335] on div "Marie Cahot" at bounding box center [714, 334] width 102 height 14
click at [172, 374] on icon at bounding box center [169, 377] width 12 height 12
click at [741, 494] on div "Lena Valerie Tarinyebwa" at bounding box center [703, 491] width 284 height 14
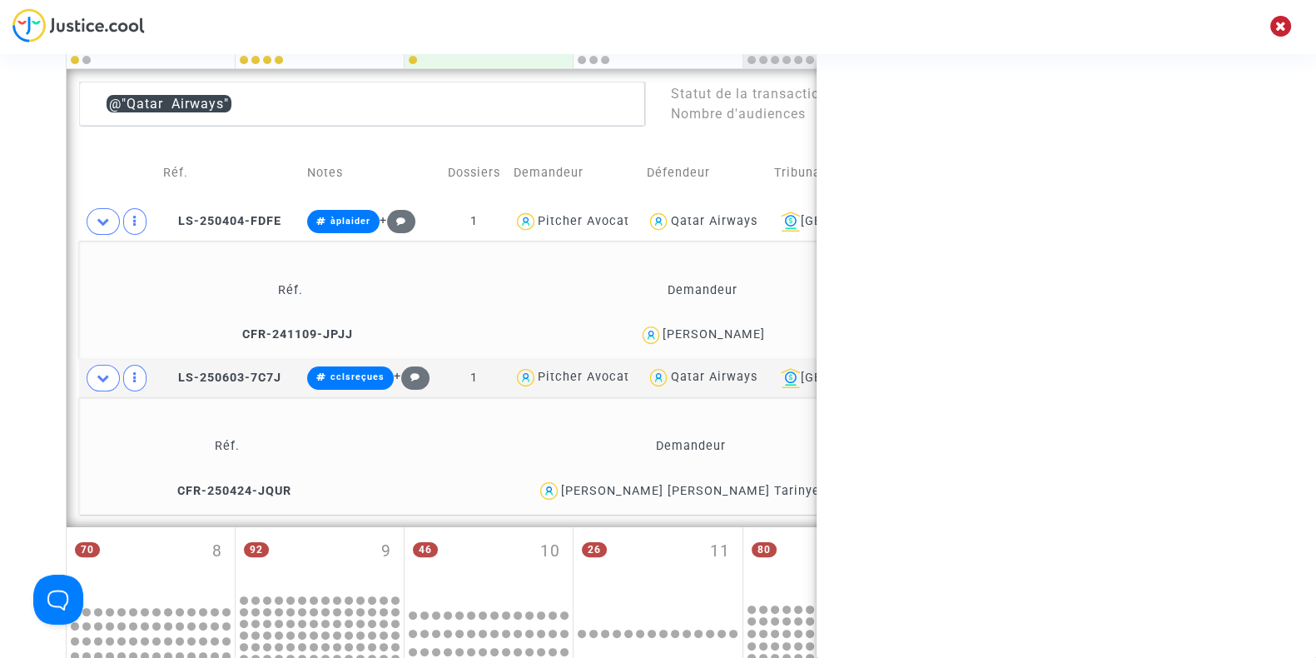
click at [741, 494] on div "Lena Valerie Tarinyebwa" at bounding box center [703, 491] width 284 height 14
copy div "Tarinyebwa"
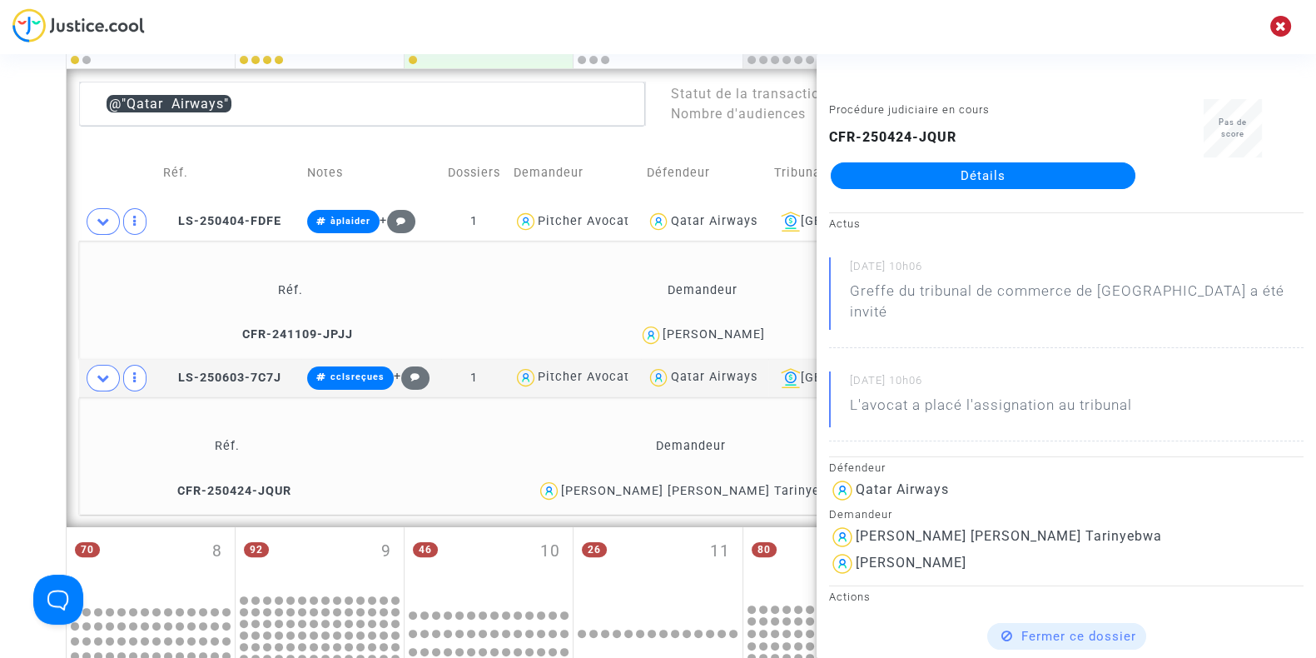
click at [104, 371] on icon at bounding box center [103, 377] width 13 height 12
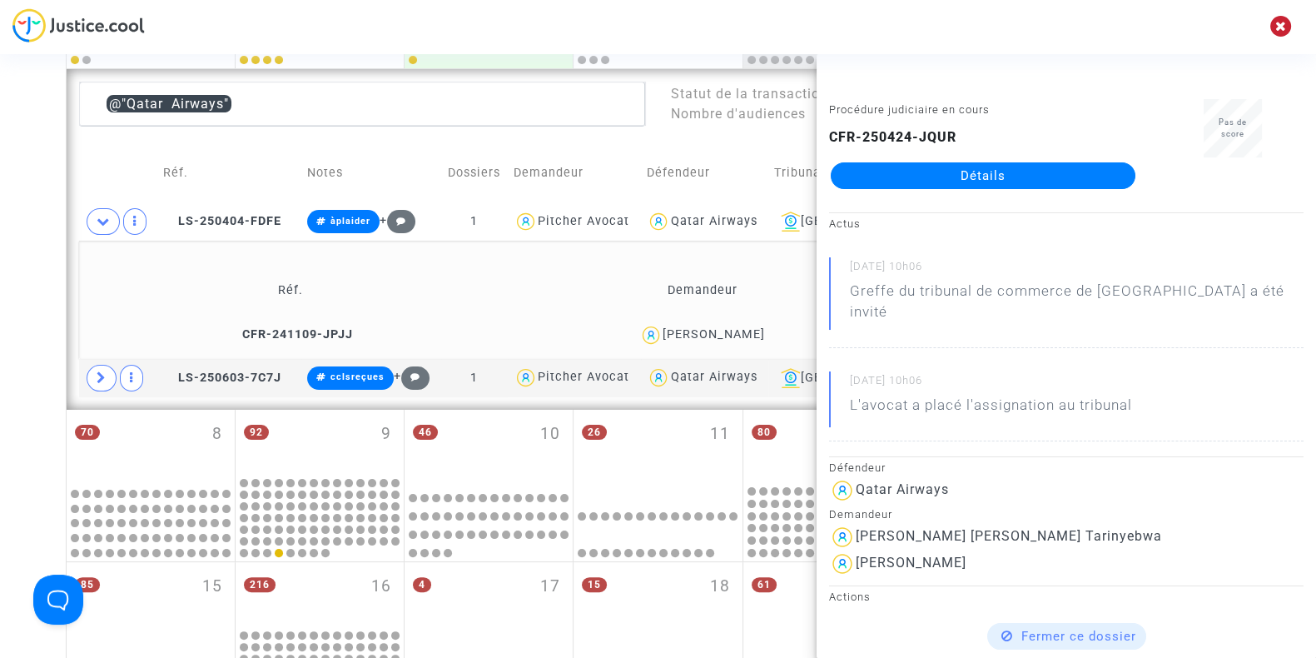
click at [101, 199] on td at bounding box center [118, 172] width 78 height 59
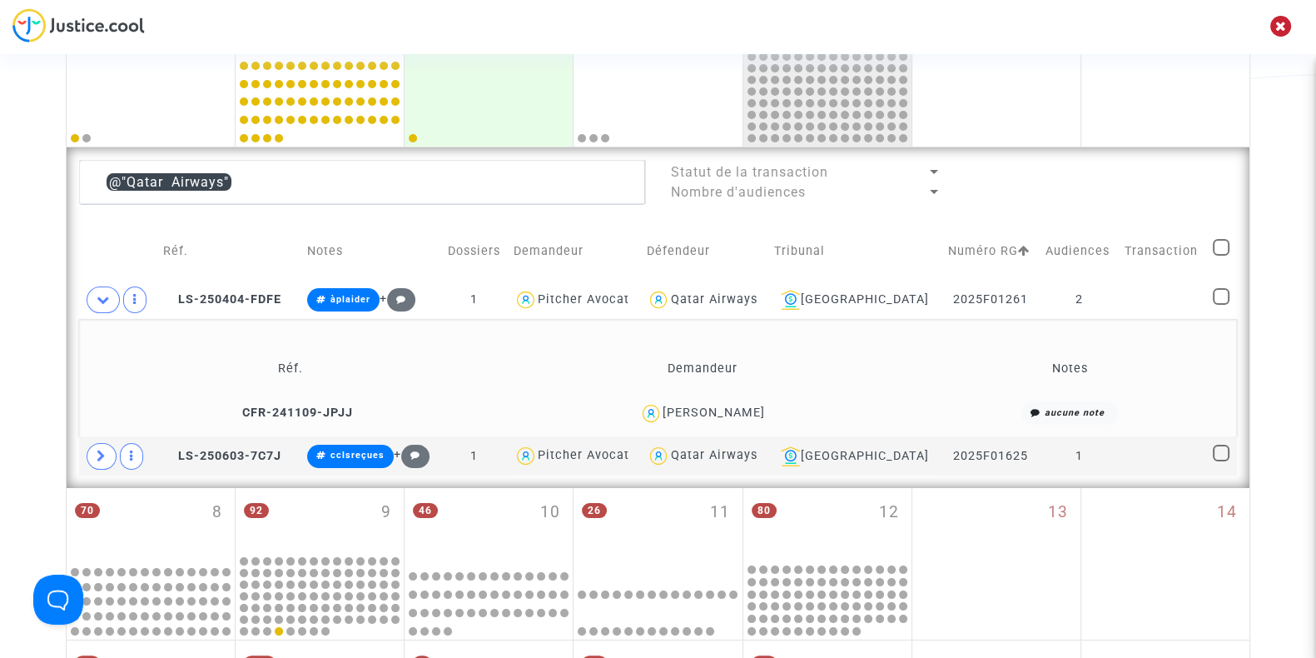
scroll to position [357, 0]
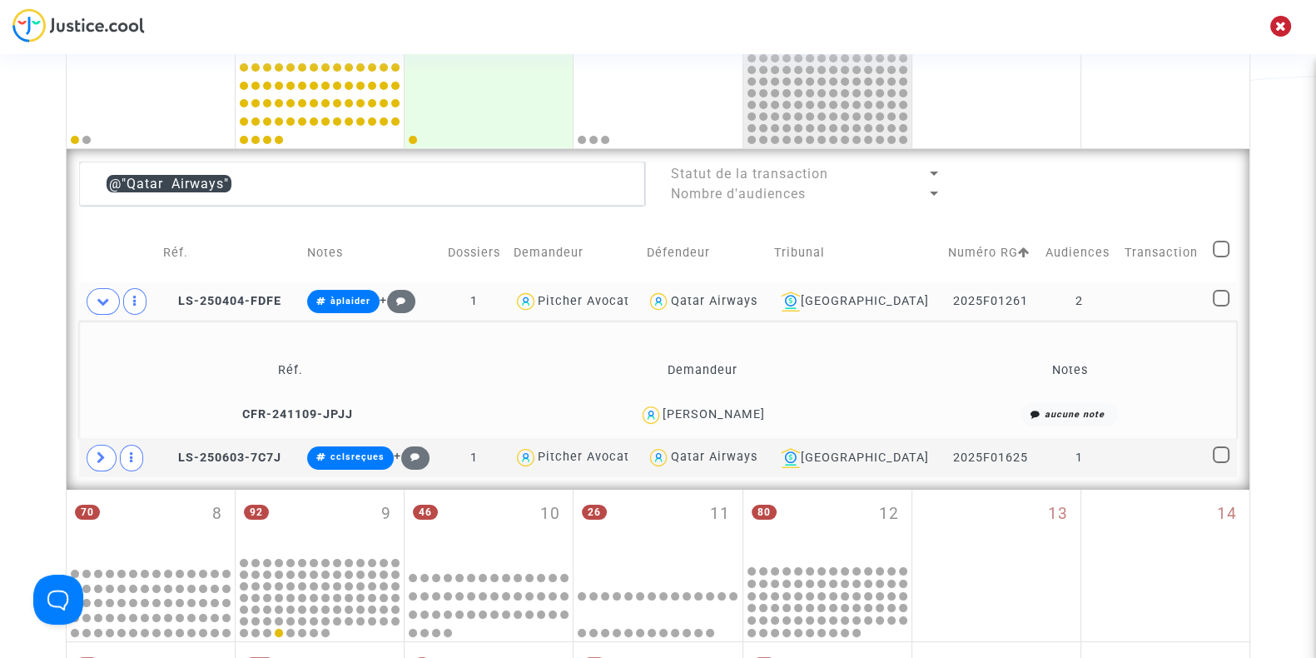
click at [745, 297] on div "Qatar Airways" at bounding box center [713, 301] width 87 height 14
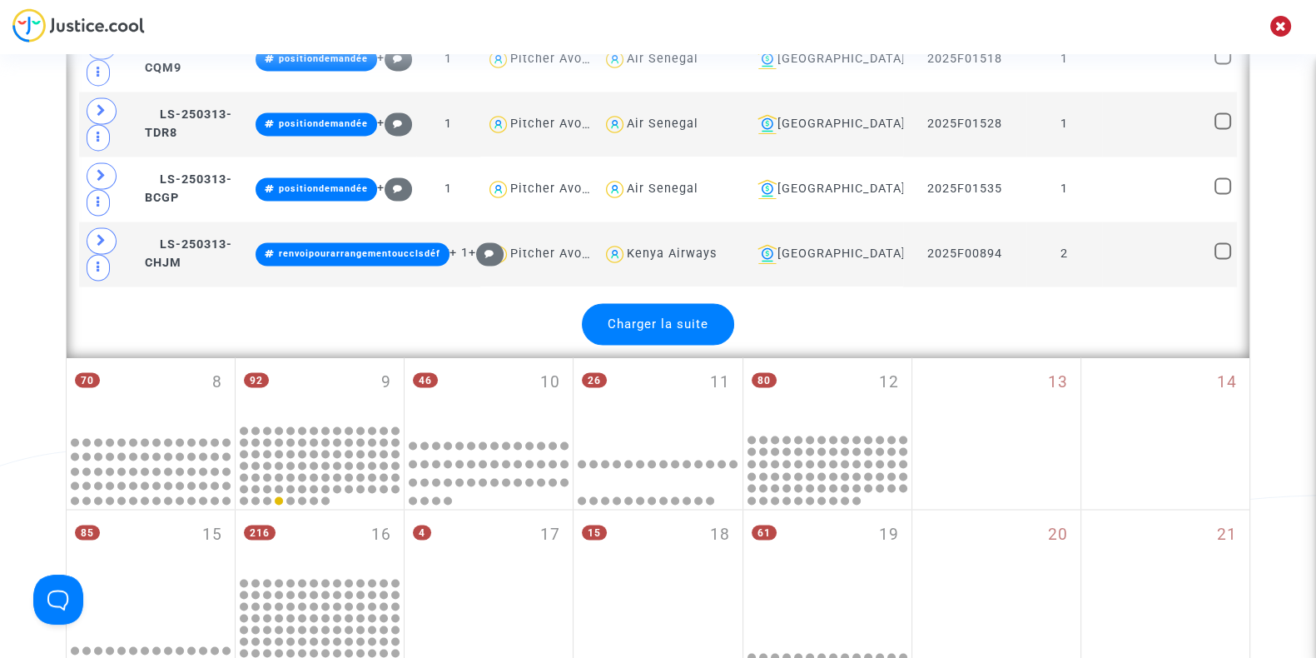
scroll to position [3600, 0]
click at [683, 321] on div "Charger la suite" at bounding box center [658, 323] width 152 height 42
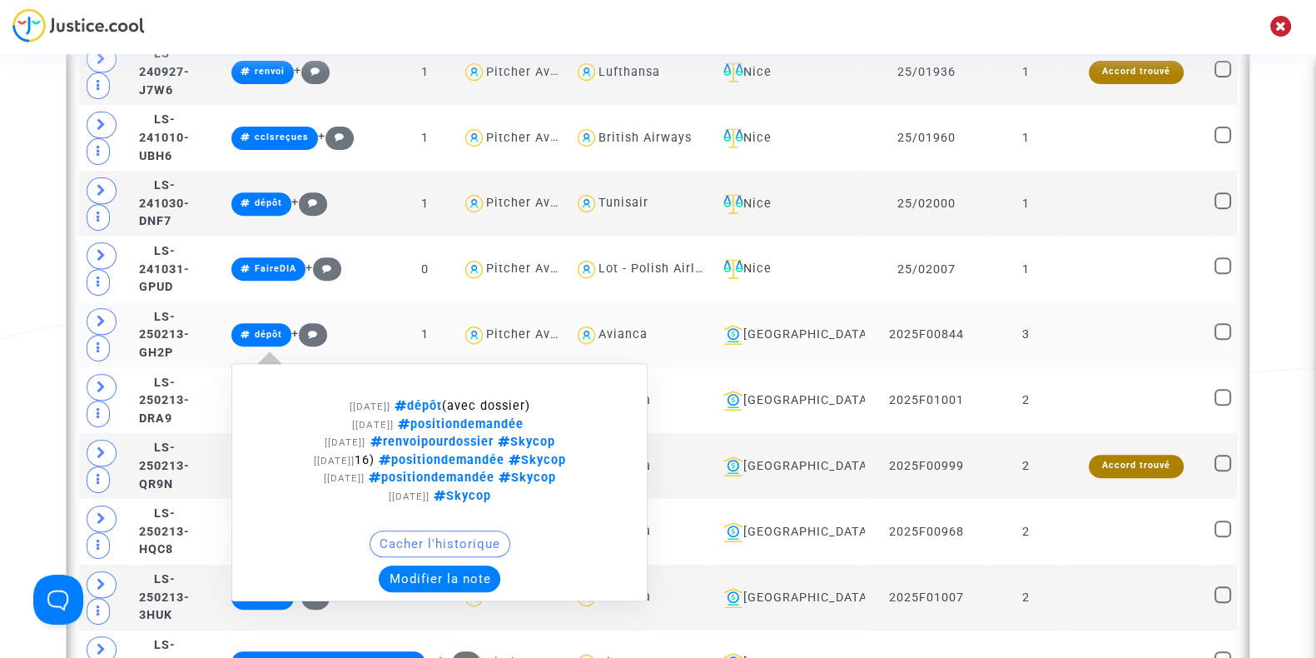
scroll to position [815, 0]
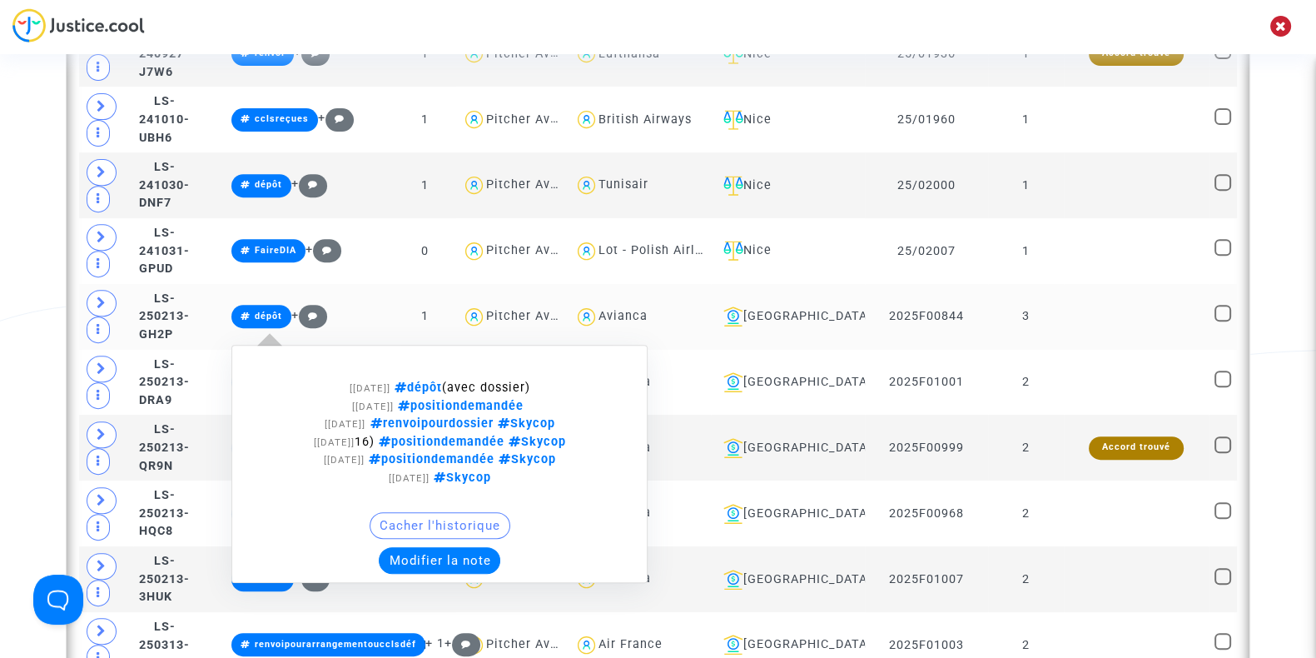
click at [469, 559] on button "Modifier la note" at bounding box center [440, 560] width 122 height 27
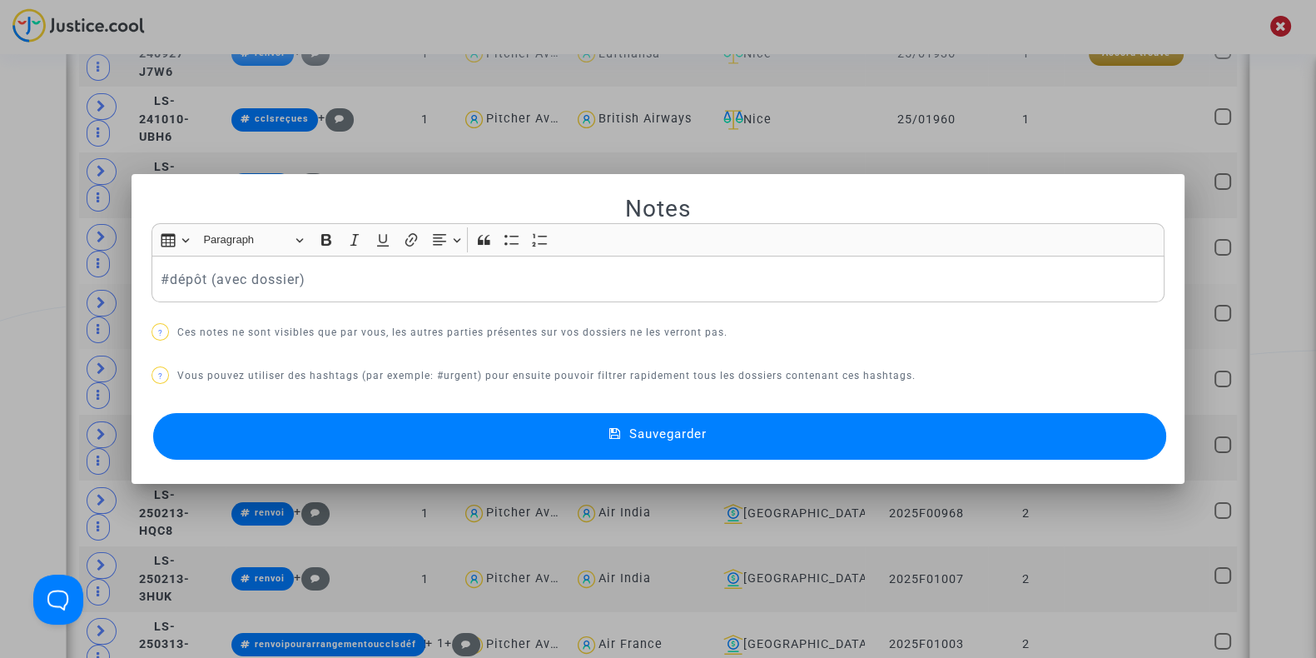
click at [0, 269] on div at bounding box center [658, 329] width 1316 height 658
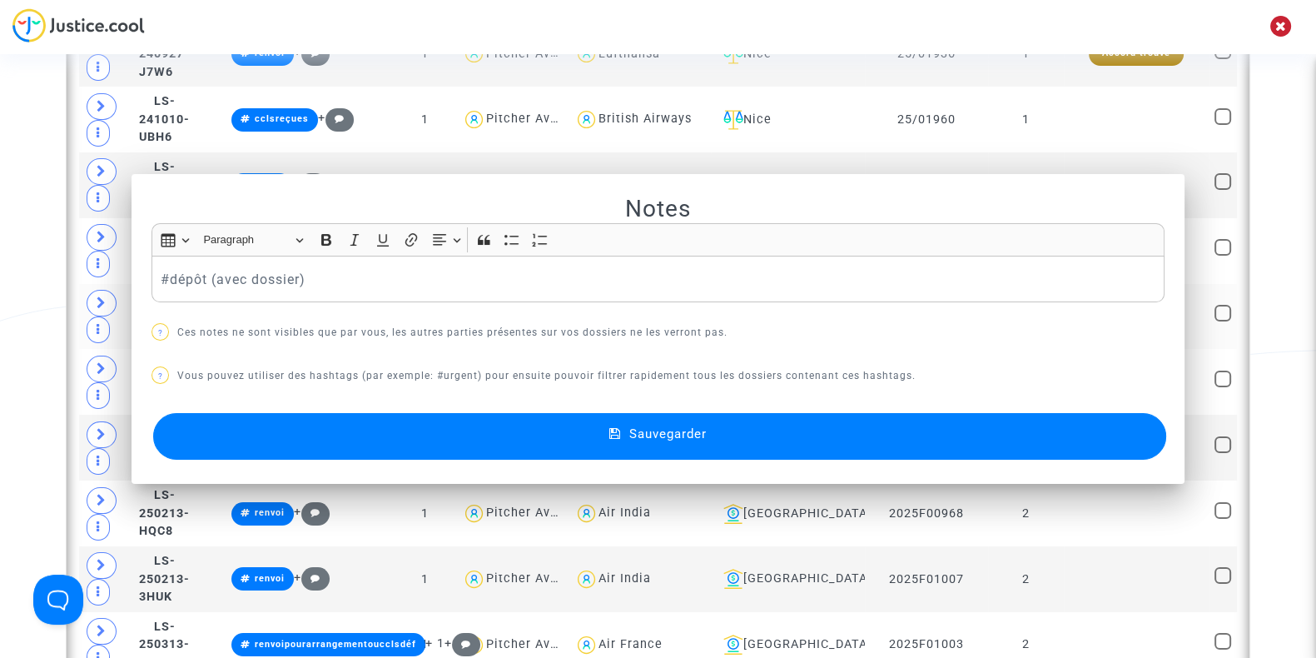
scroll to position [815, 0]
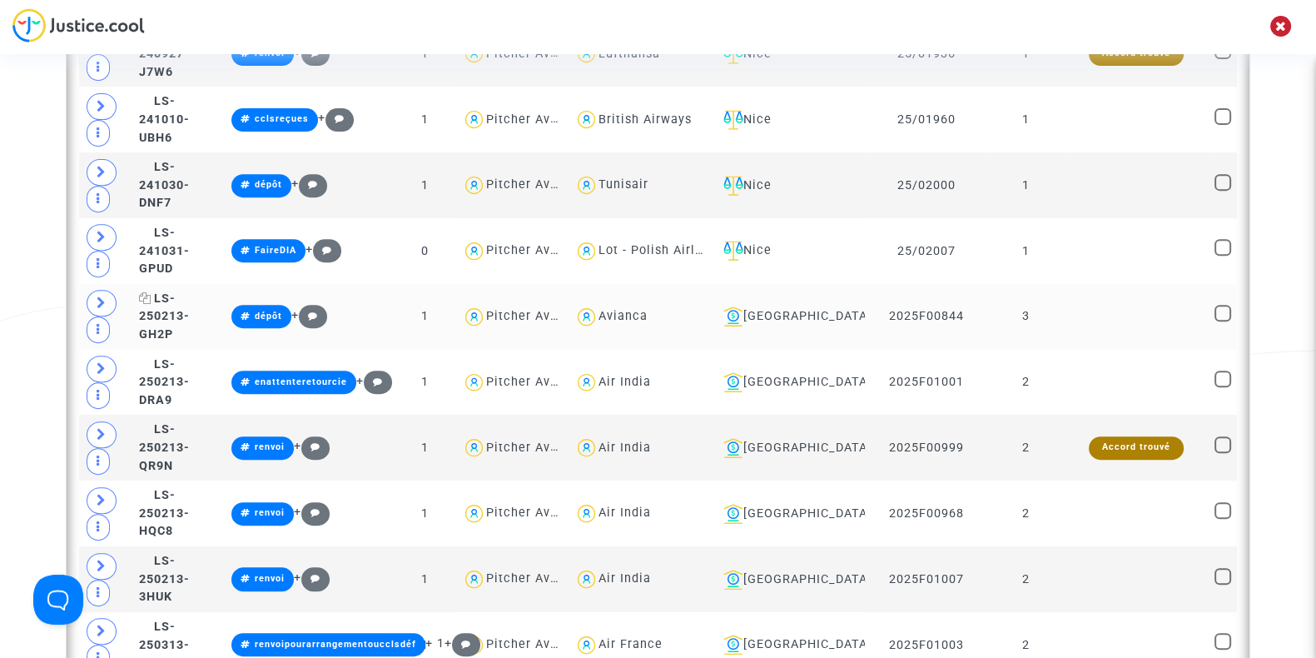
click at [146, 304] on icon at bounding box center [145, 298] width 12 height 12
click at [102, 302] on icon at bounding box center [102, 302] width 10 height 12
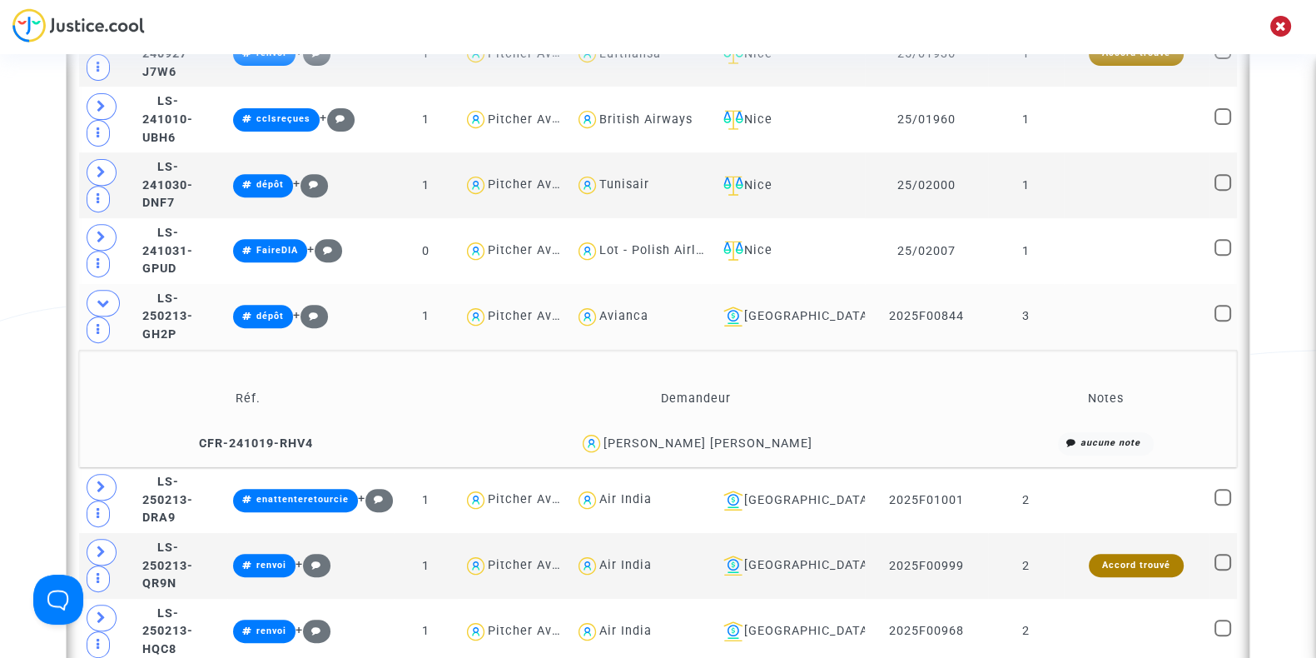
click at [805, 441] on div "EMMANUEL OSASOGIE PEROZA OSAWE" at bounding box center [707, 443] width 209 height 14
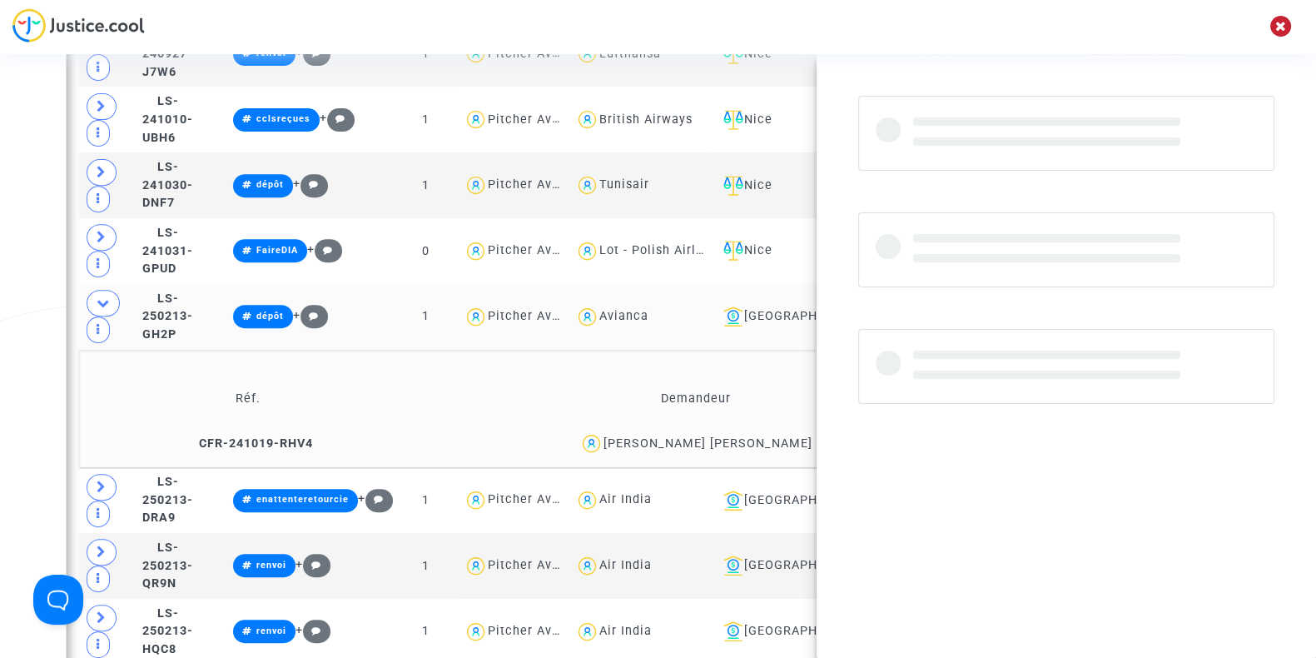
click at [805, 441] on div "EMMANUEL OSASOGIE PEROZA OSAWE" at bounding box center [707, 443] width 209 height 14
copy div "OSAWE"
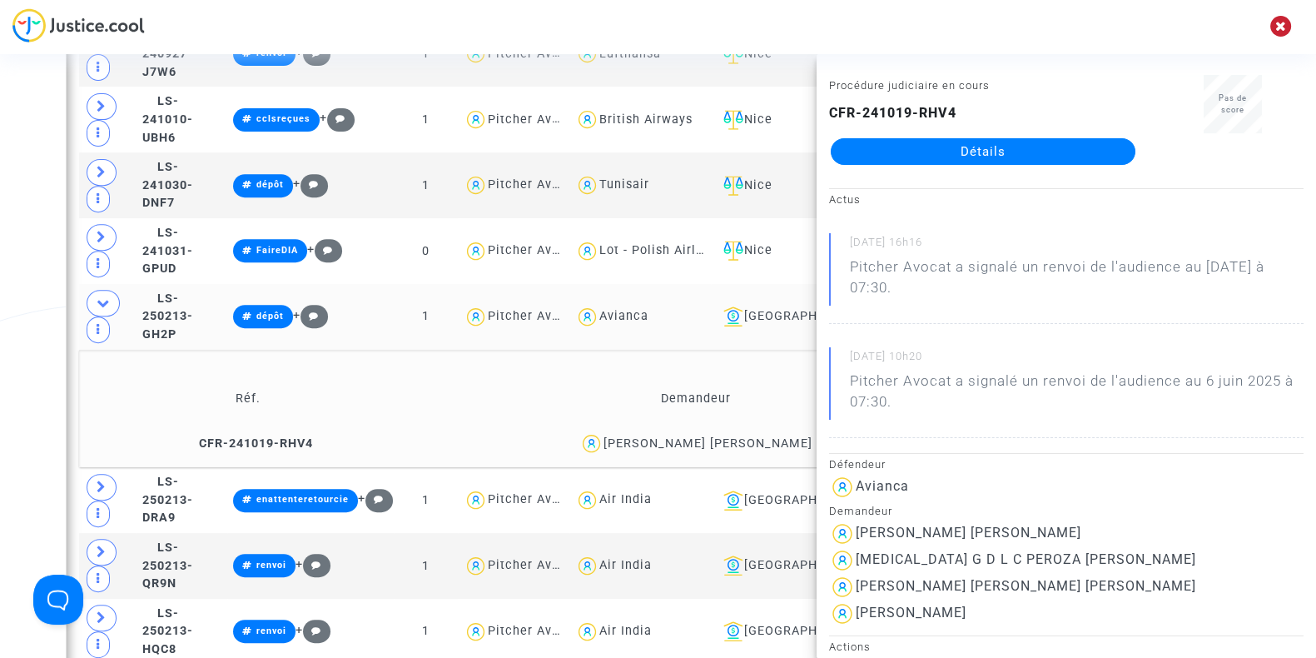
scroll to position [28, 0]
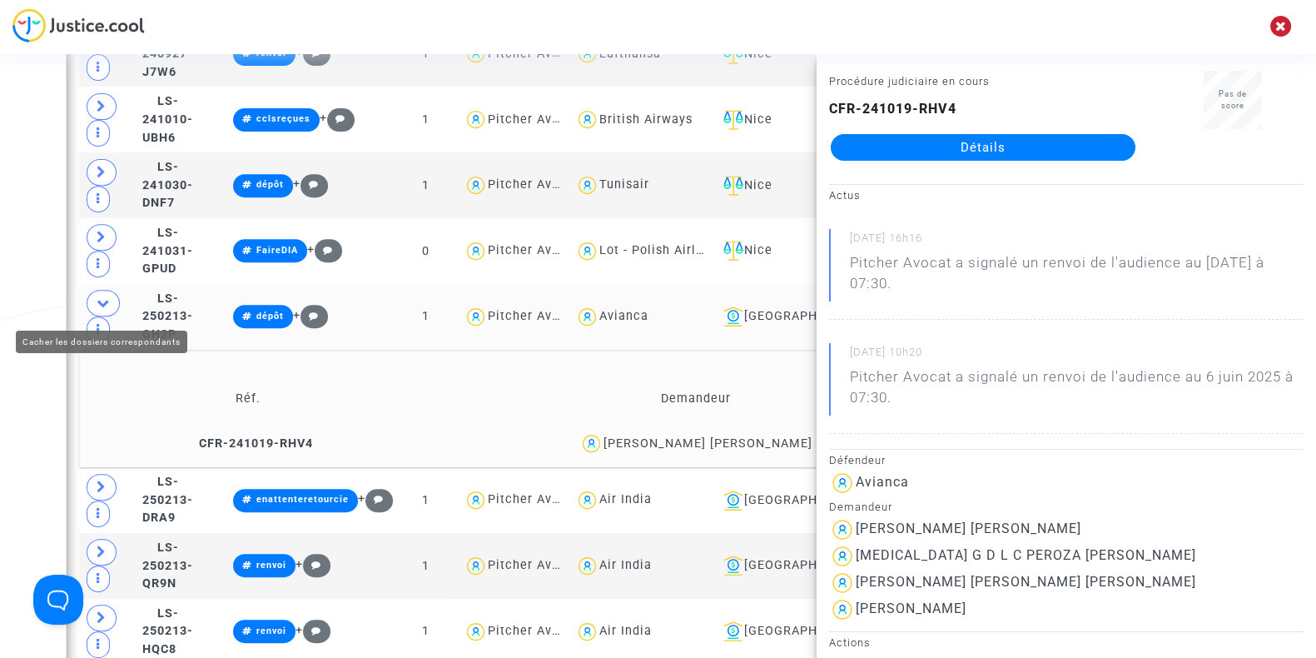
click at [102, 297] on icon at bounding box center [103, 302] width 13 height 12
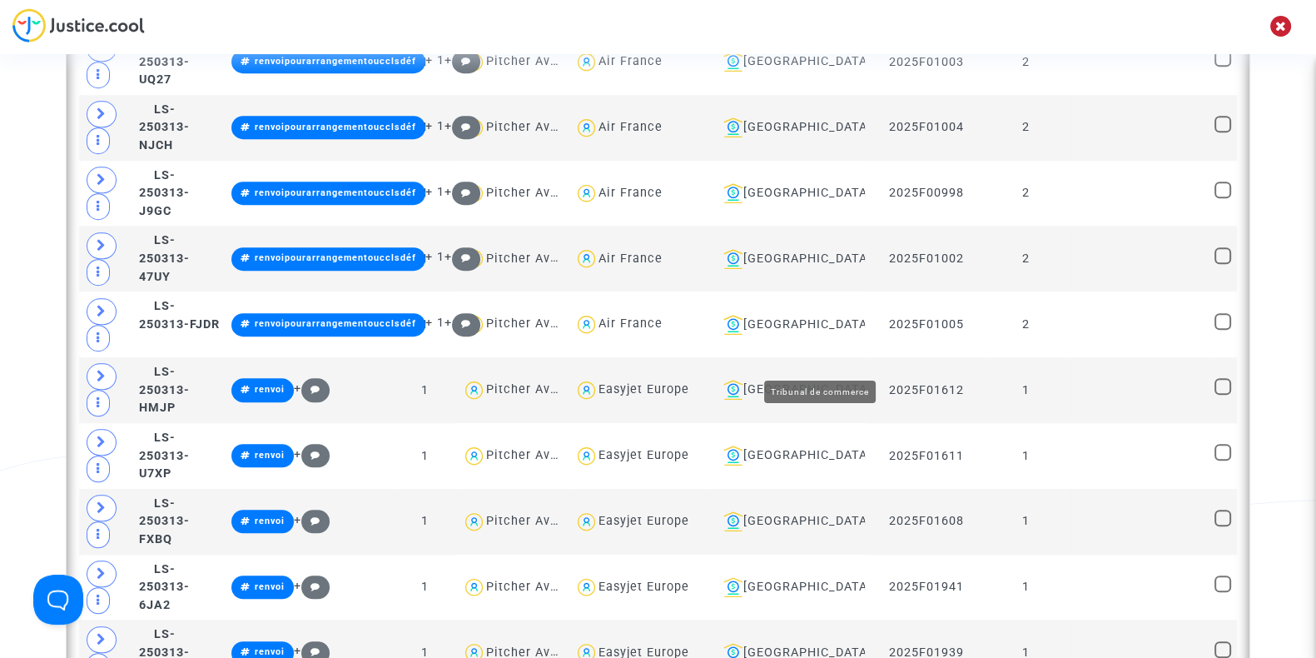
scroll to position [1398, 0]
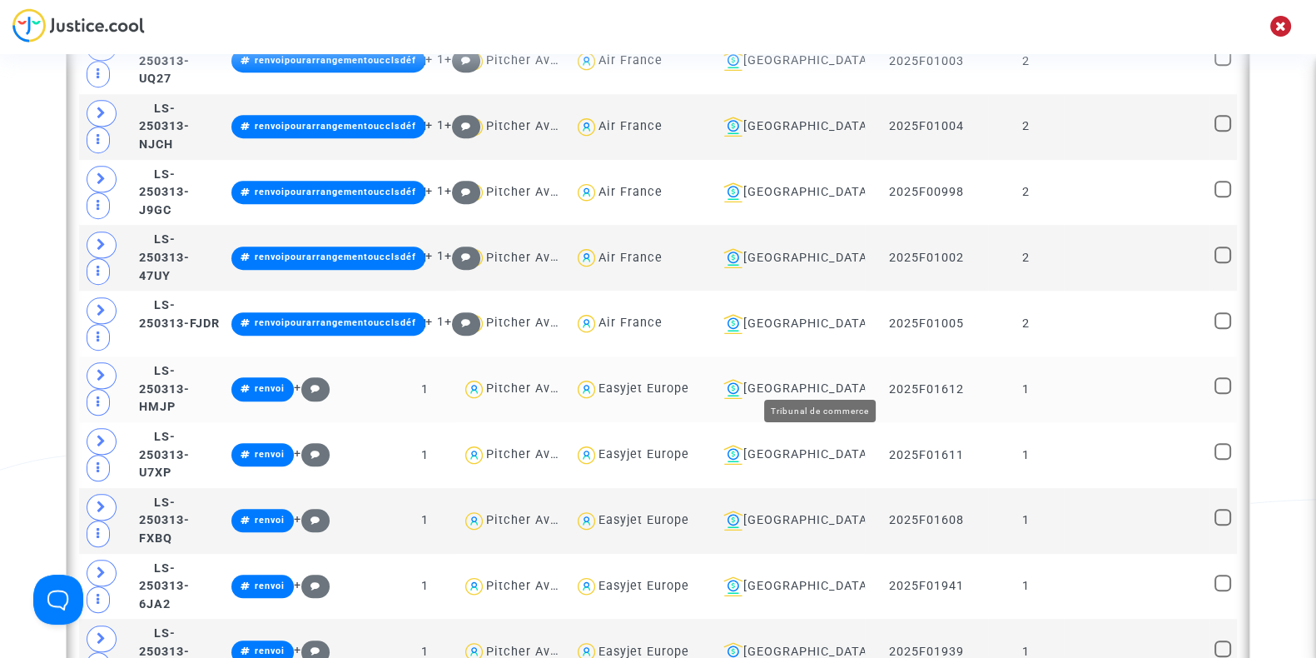
click at [801, 388] on td "[GEOGRAPHIC_DATA]" at bounding box center [788, 389] width 154 height 66
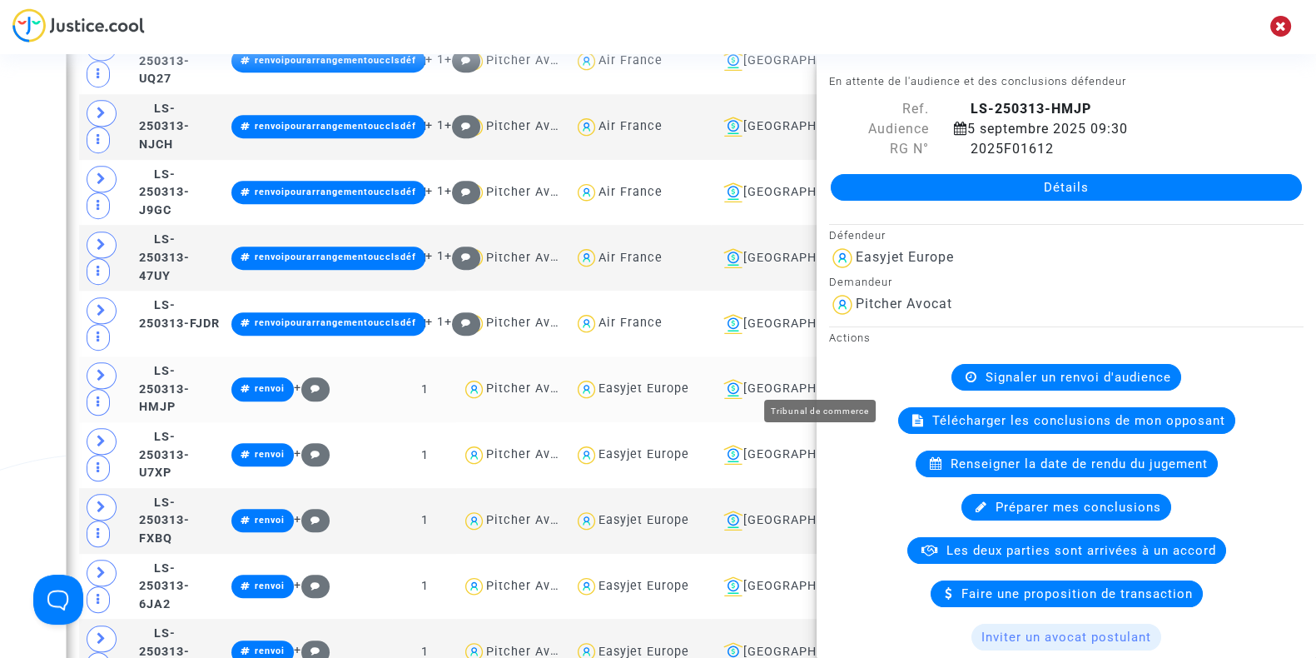
click at [808, 379] on div "[GEOGRAPHIC_DATA]" at bounding box center [788, 389] width 142 height 20
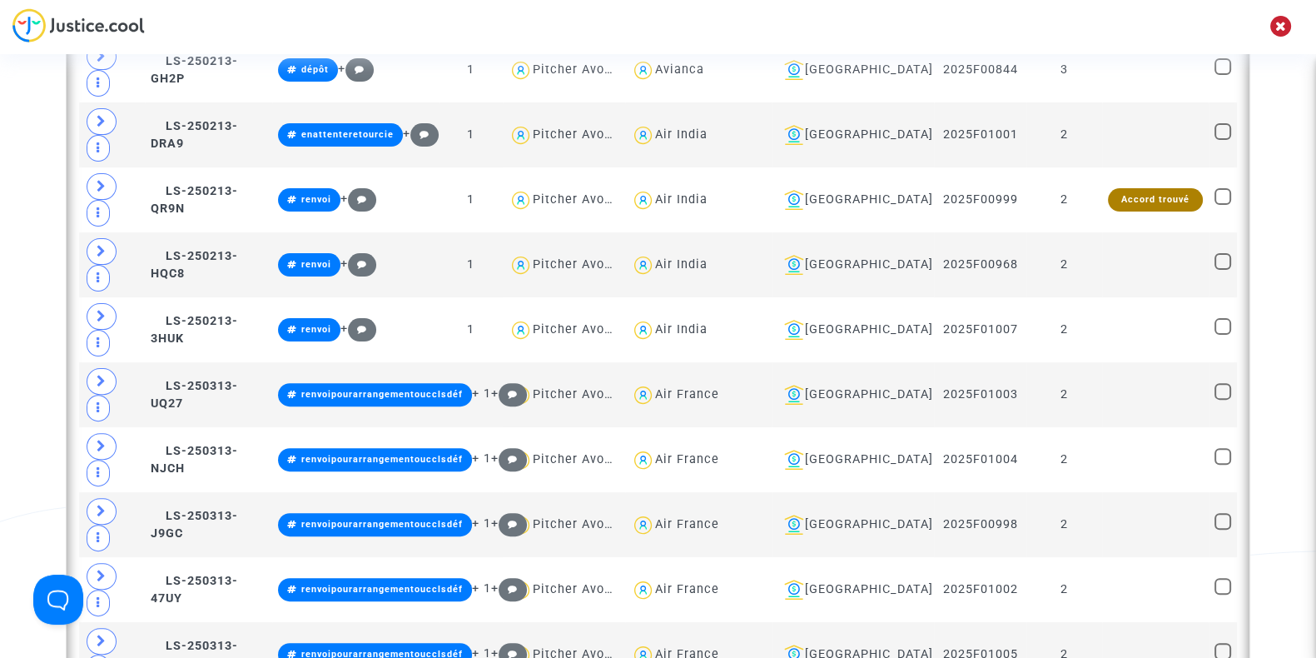
scroll to position [613, 0]
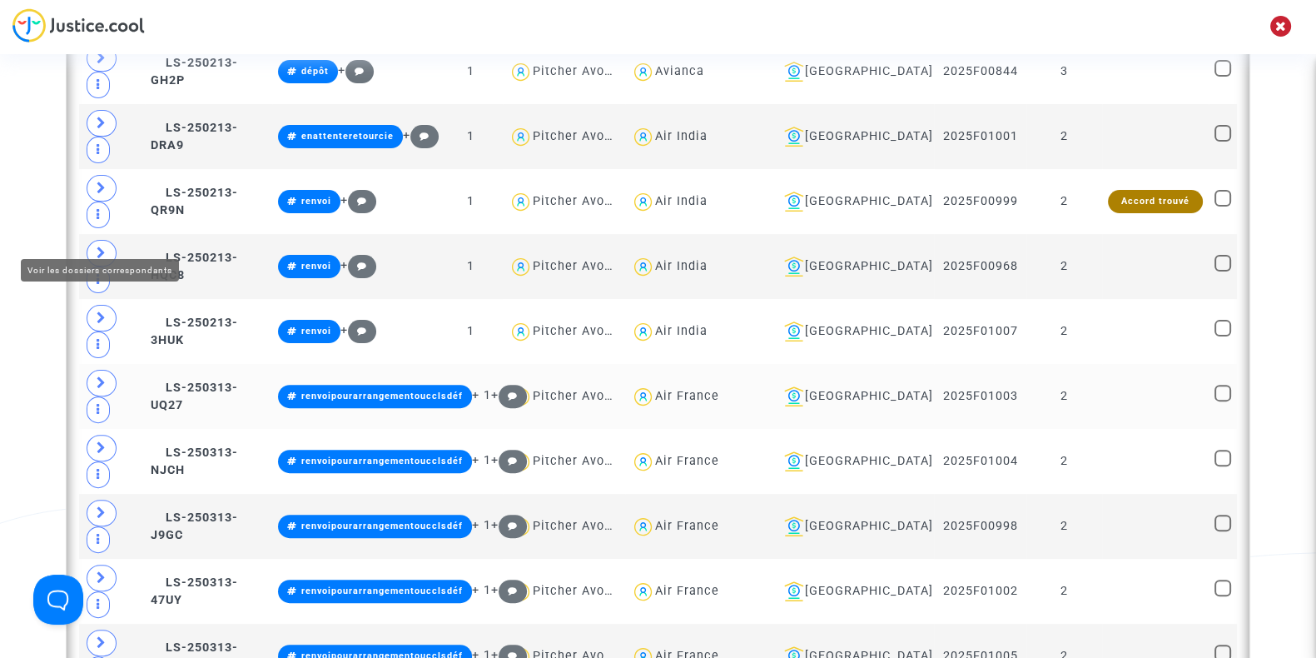
click at [100, 376] on icon at bounding box center [102, 382] width 10 height 12
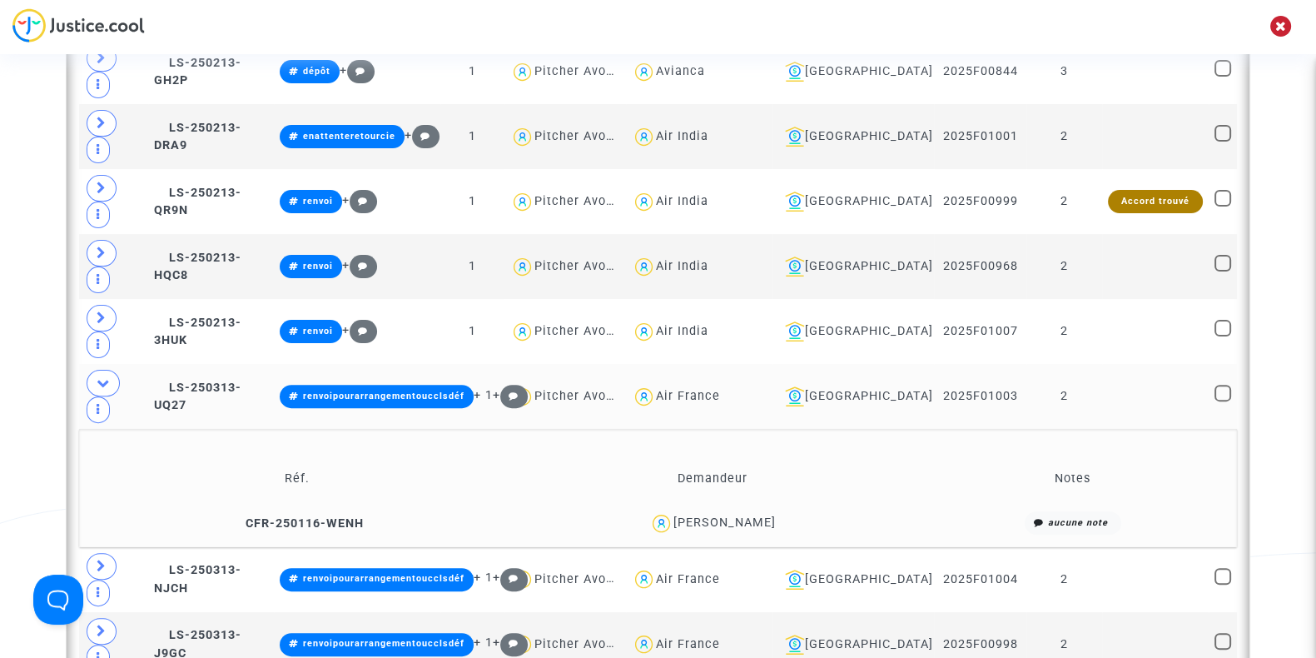
click at [731, 515] on div "Dominique Randriabeloma" at bounding box center [724, 522] width 102 height 14
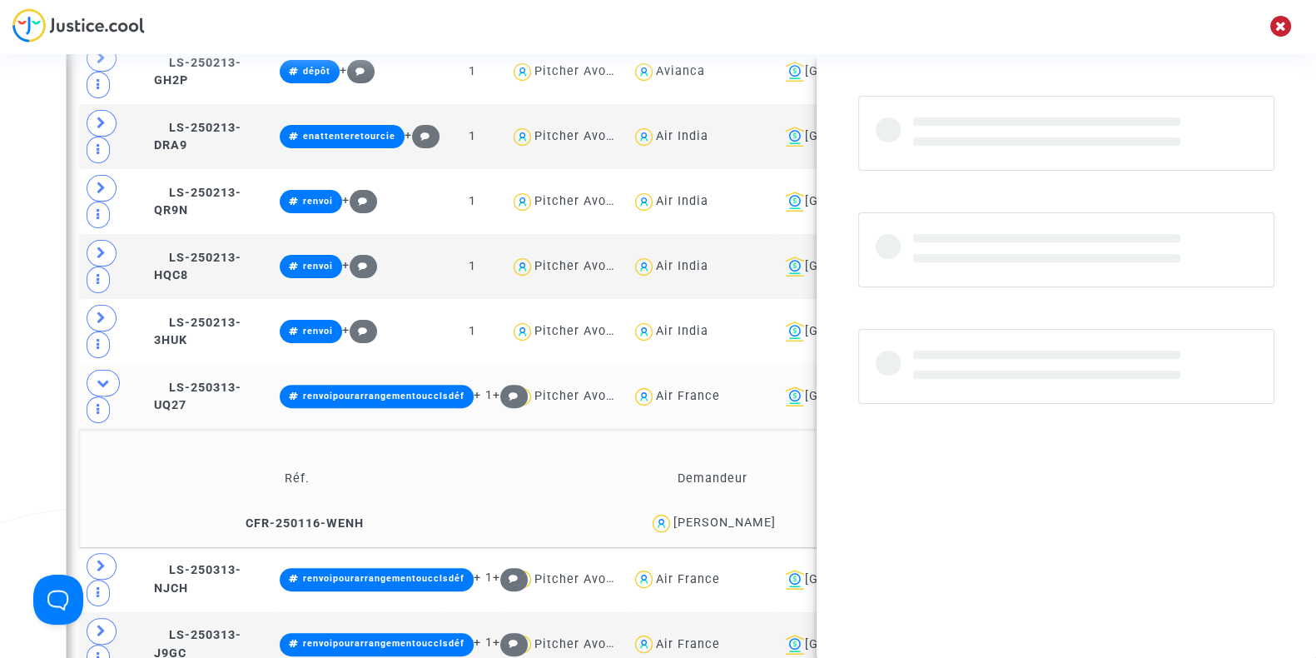
click at [731, 515] on div "Dominique Randriabeloma" at bounding box center [724, 522] width 102 height 14
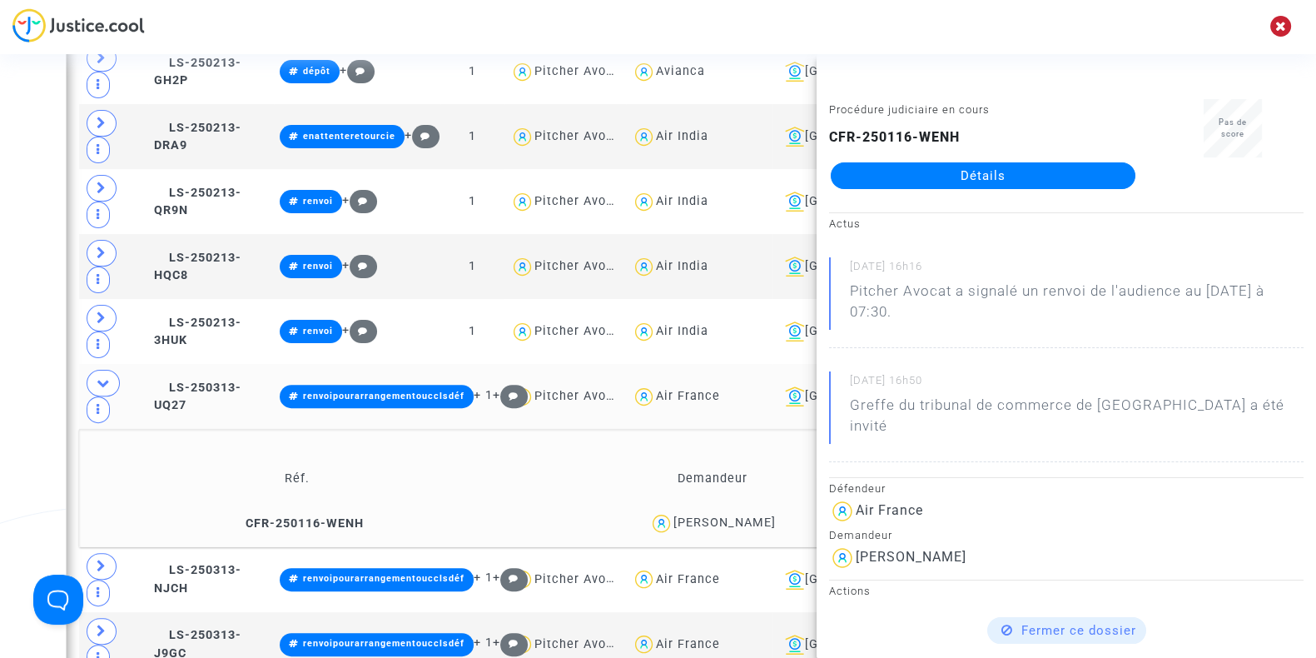
copy div "Randriabeloma"
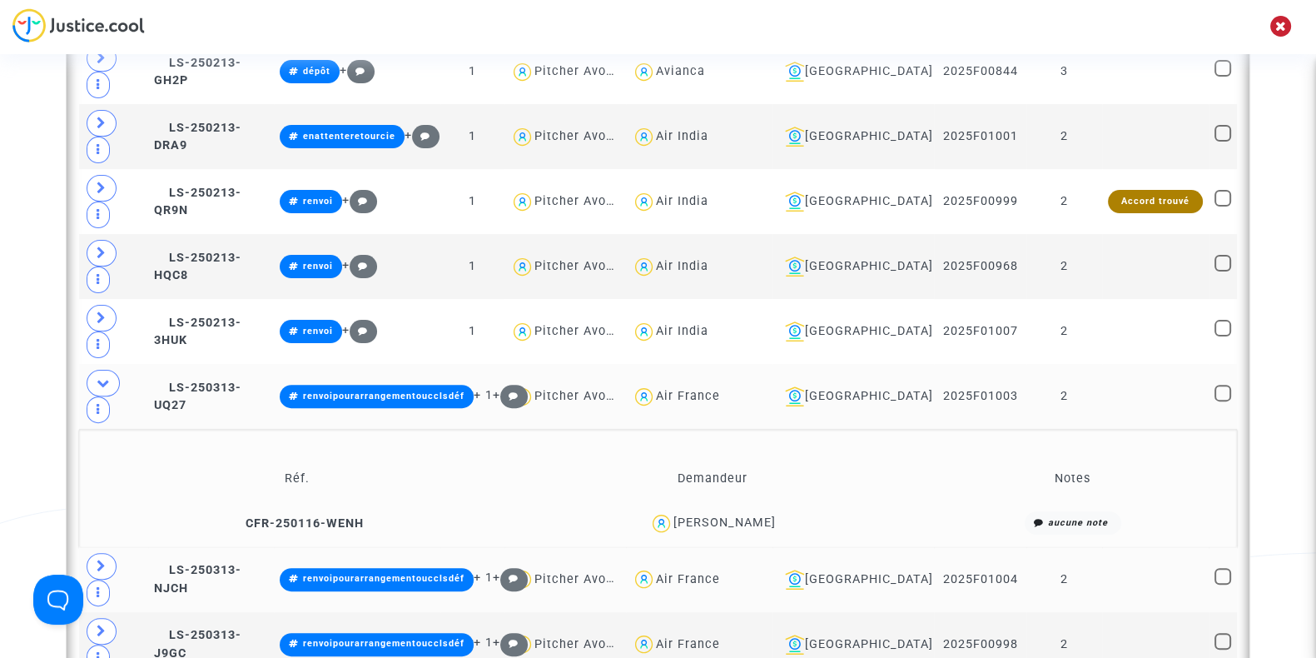
click at [87, 547] on td at bounding box center [113, 579] width 68 height 65
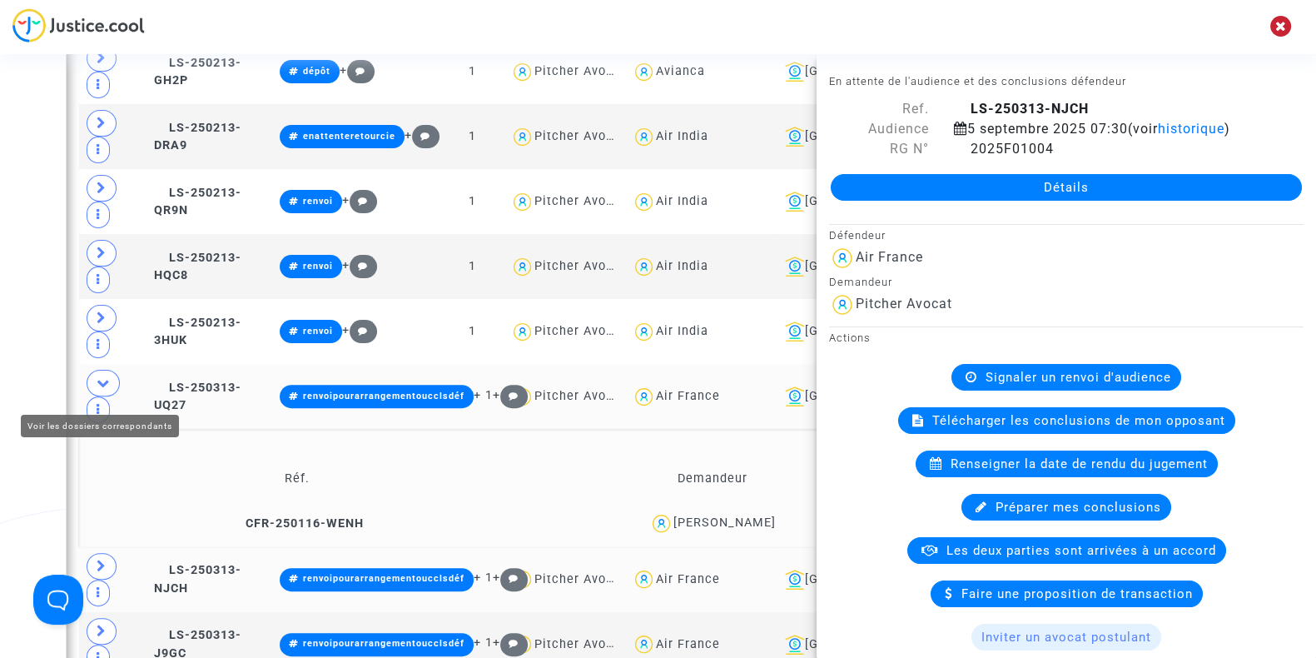
click at [93, 553] on span at bounding box center [102, 566] width 30 height 27
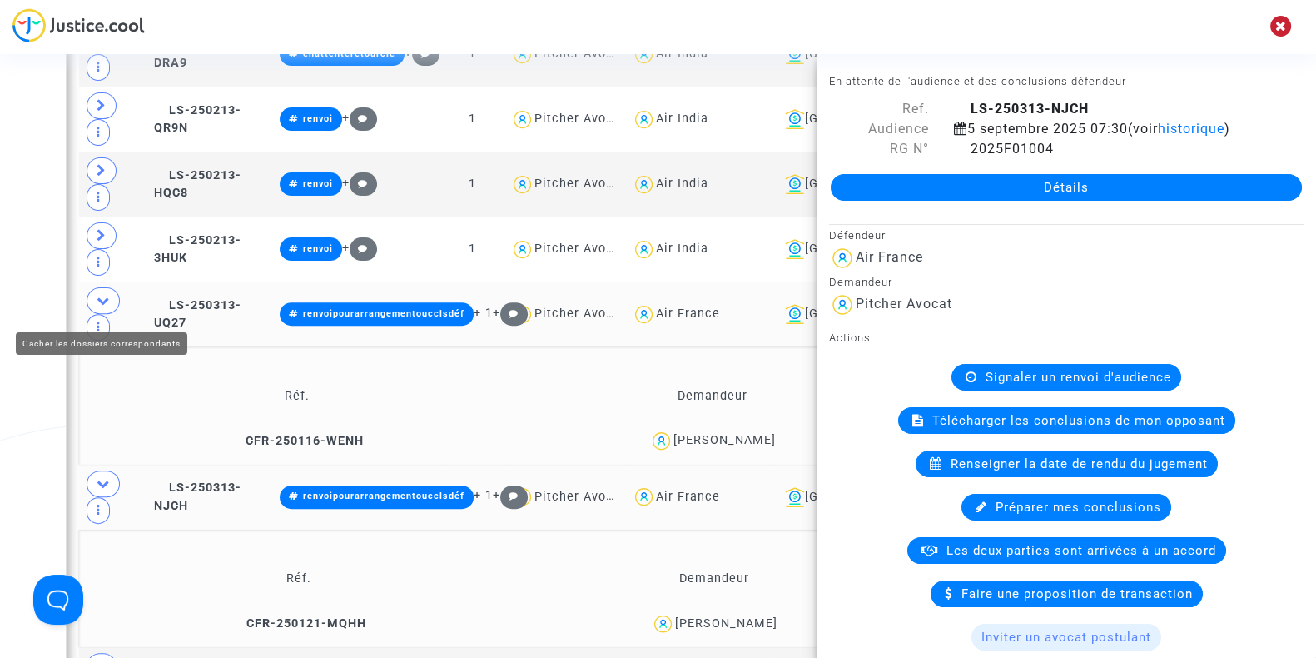
scroll to position [696, 0]
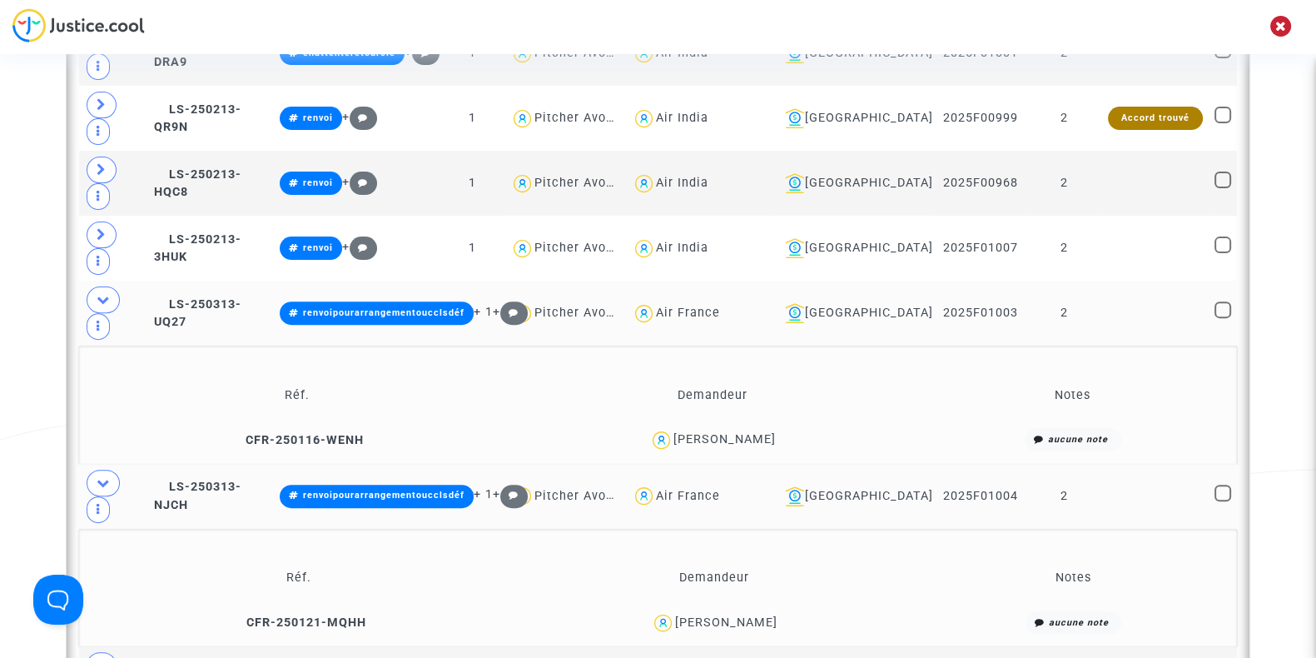
click at [718, 615] on div "Petr Kalousek" at bounding box center [726, 622] width 102 height 14
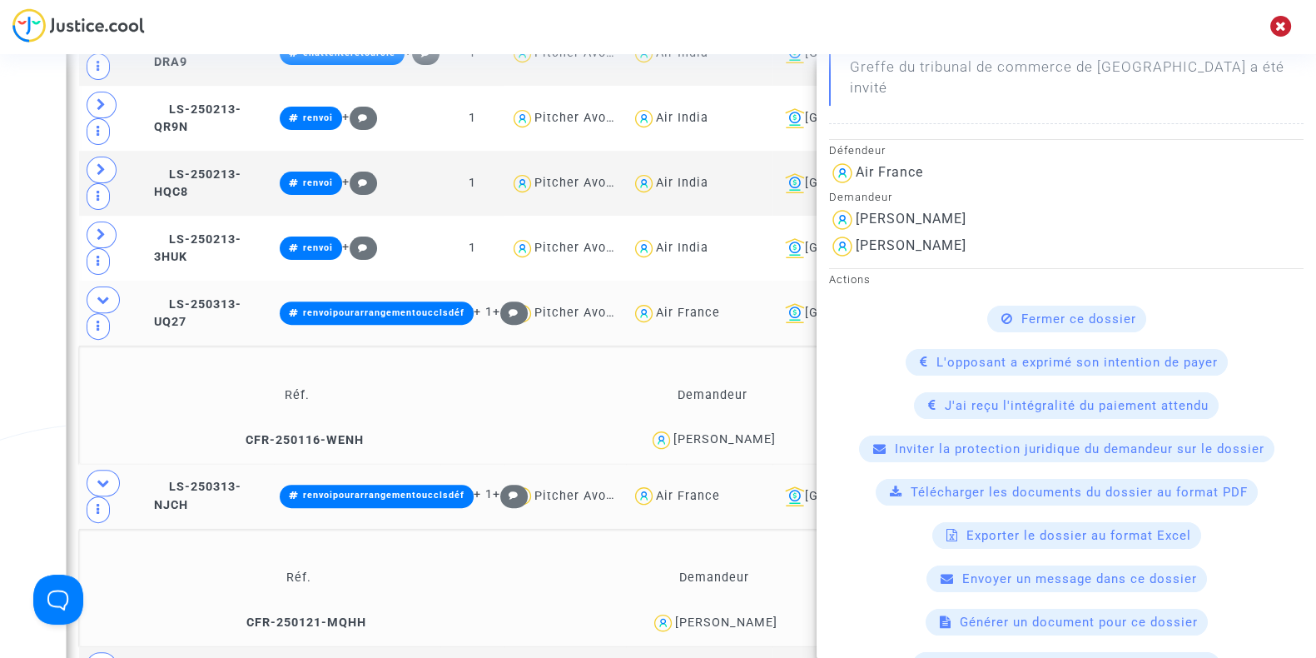
scroll to position [339, 0]
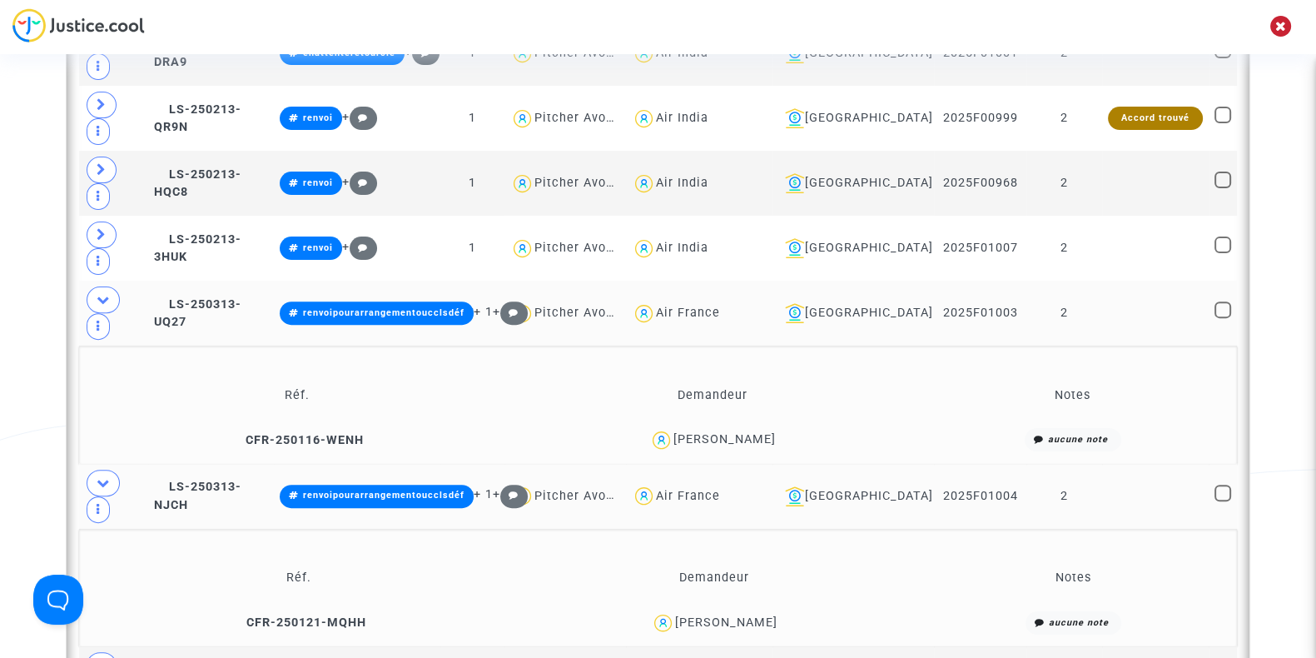
scroll to position [0, 0]
click at [97, 652] on span at bounding box center [102, 665] width 30 height 27
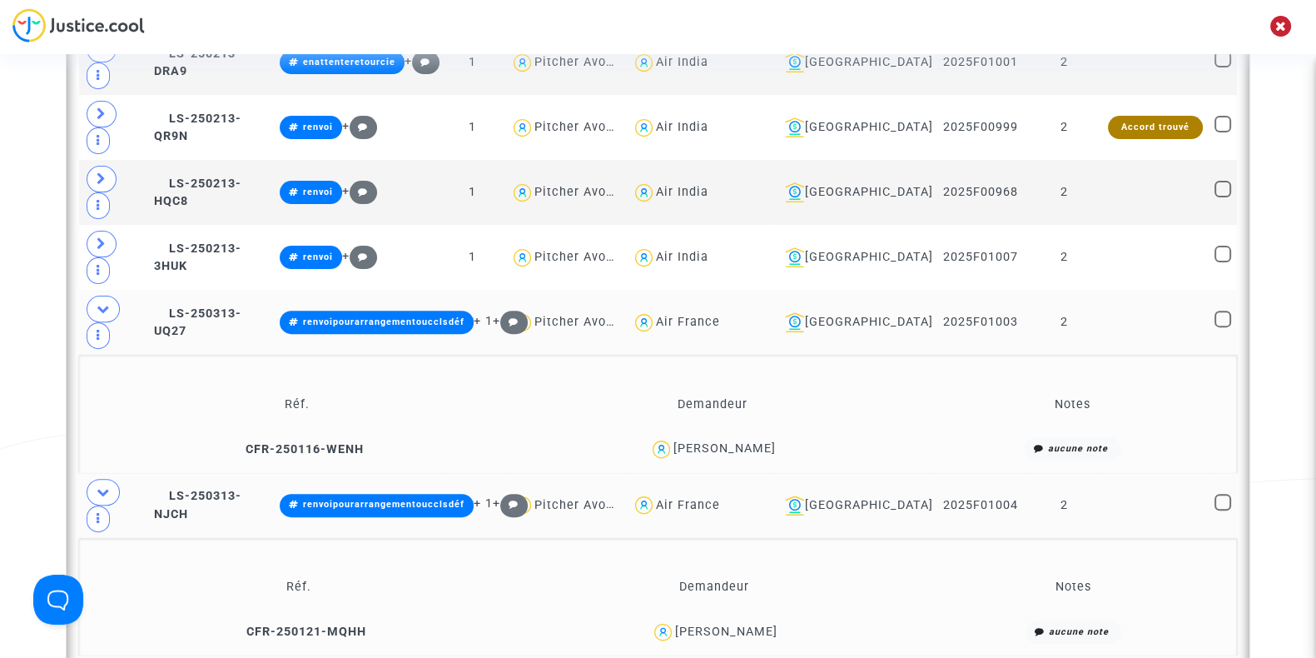
scroll to position [686, 0]
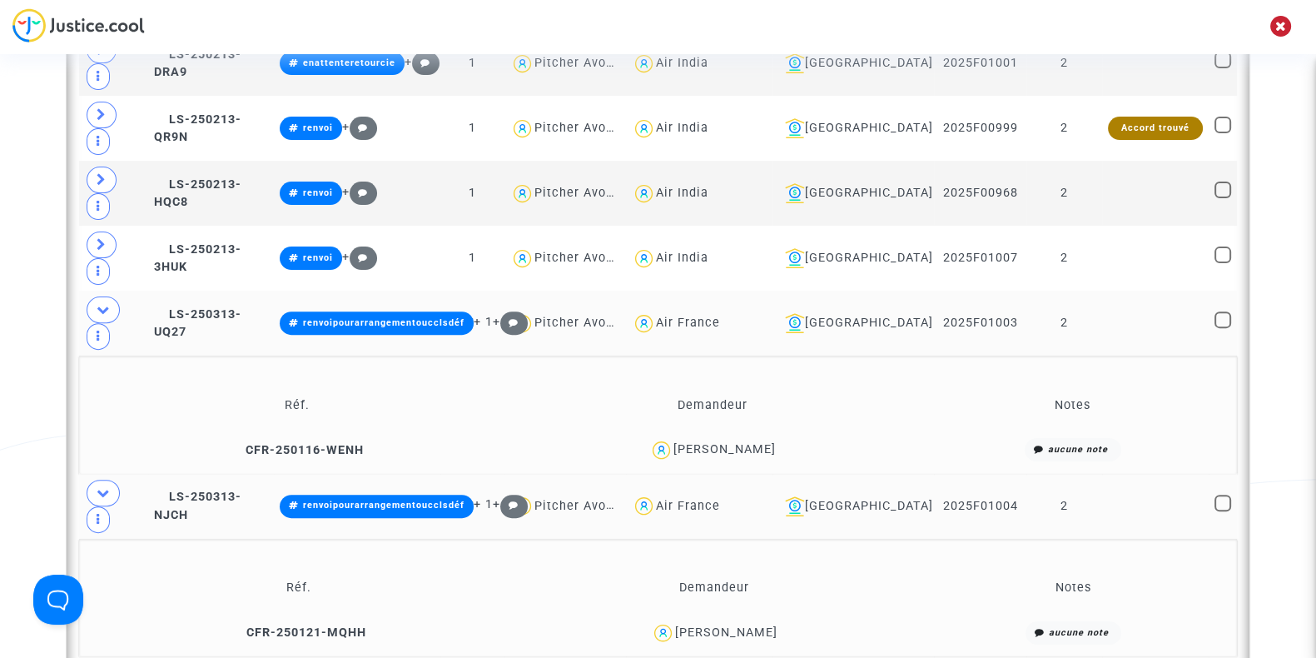
click at [749, 625] on div "Petr Kalousek" at bounding box center [726, 632] width 102 height 14
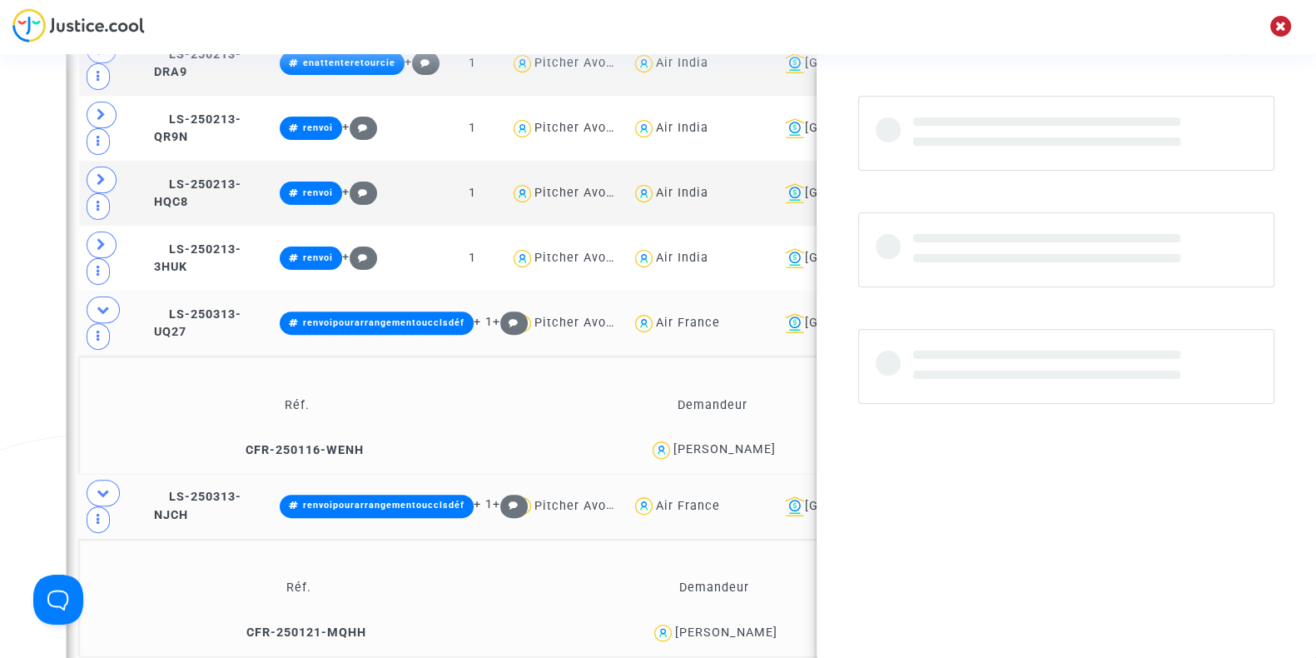
click at [749, 625] on div "Petr Kalousek" at bounding box center [726, 632] width 102 height 14
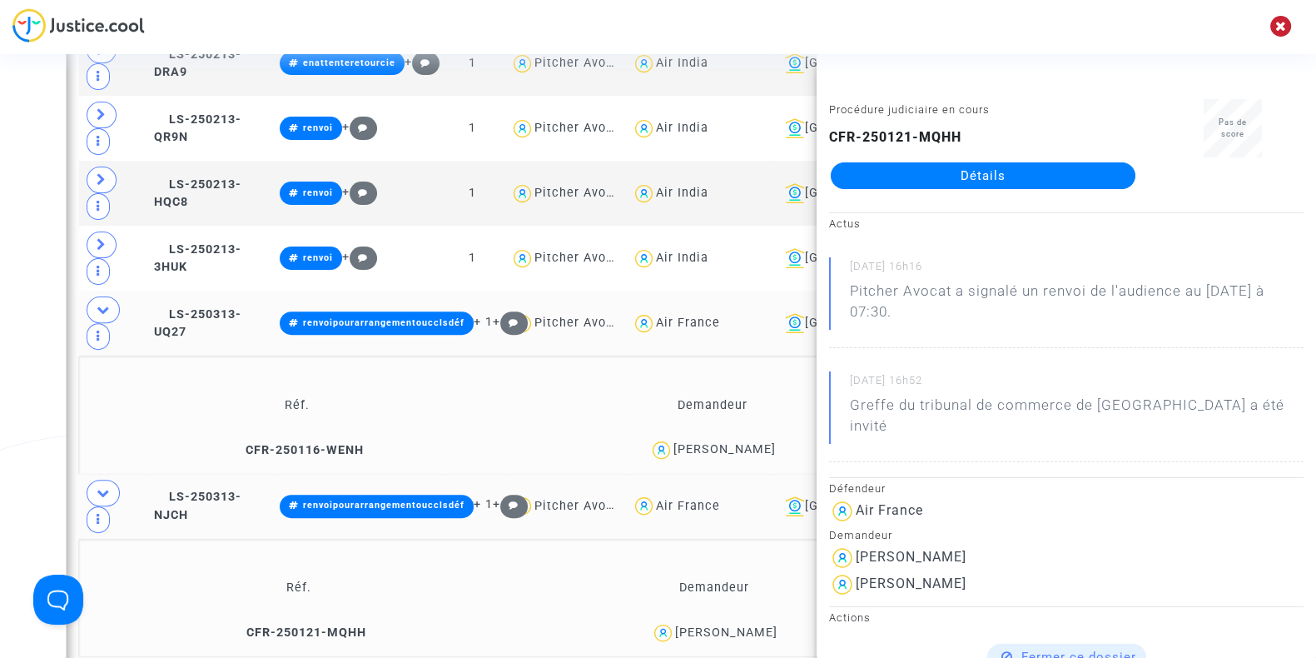
copy div "Kalousek"
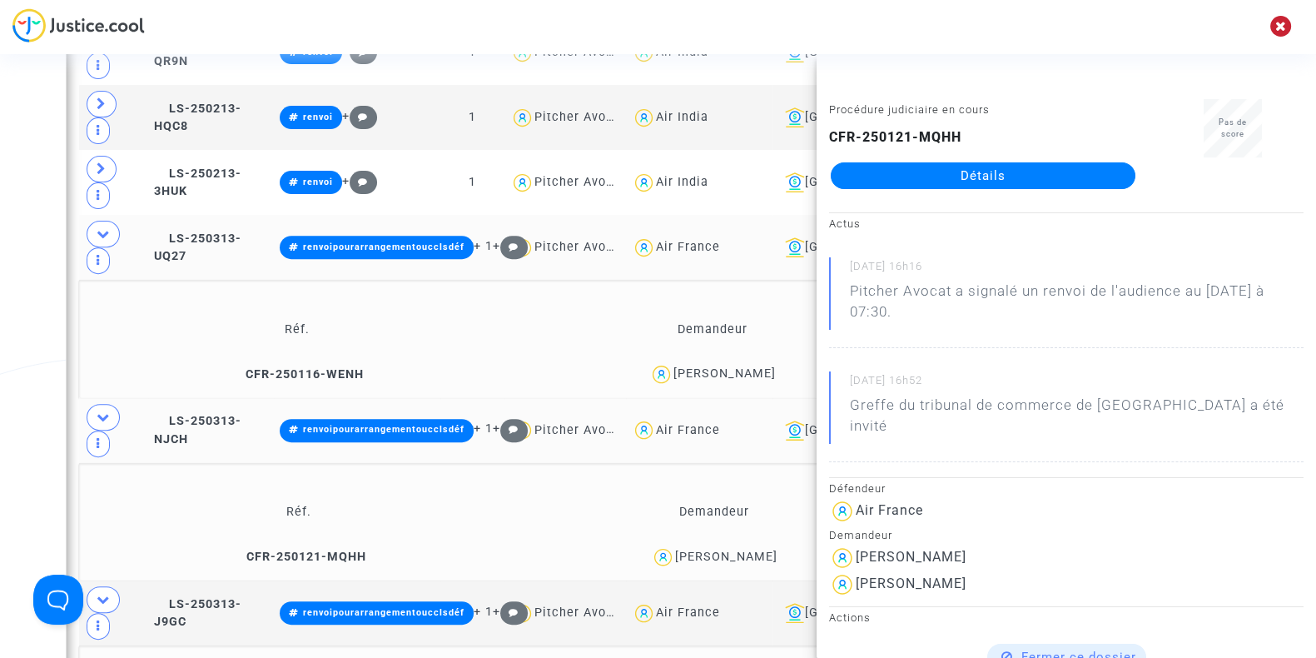
scroll to position [760, 0]
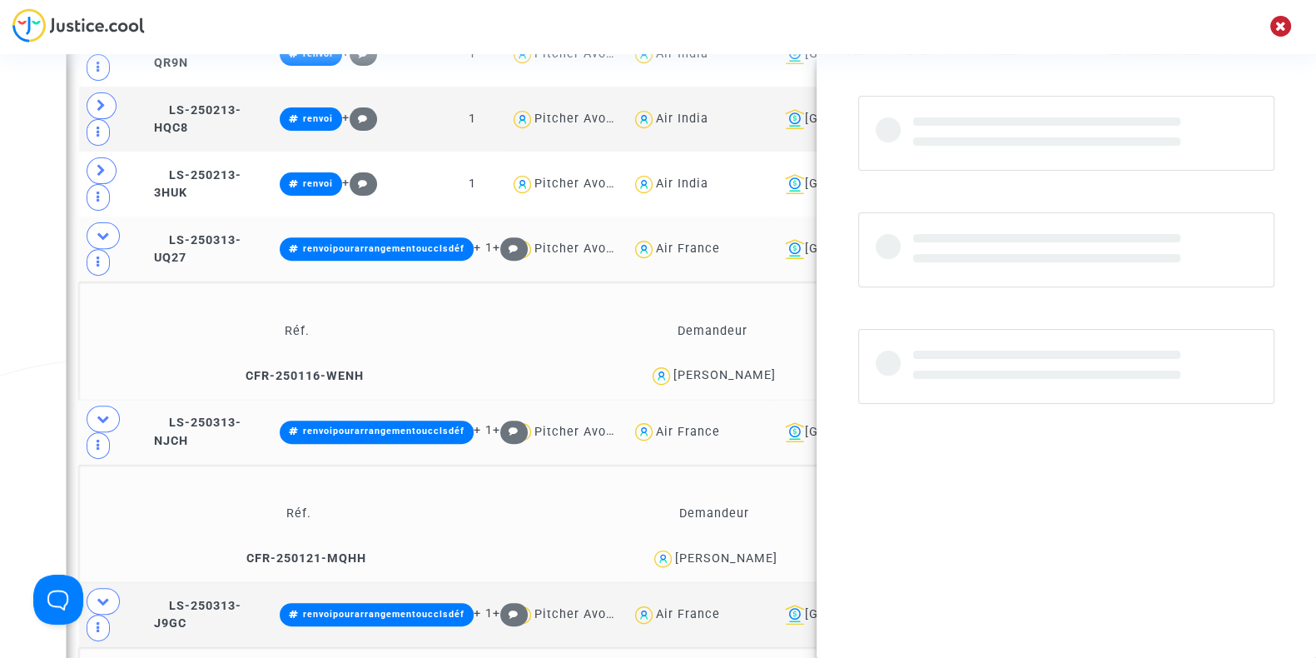
copy div "Bereziewicz"
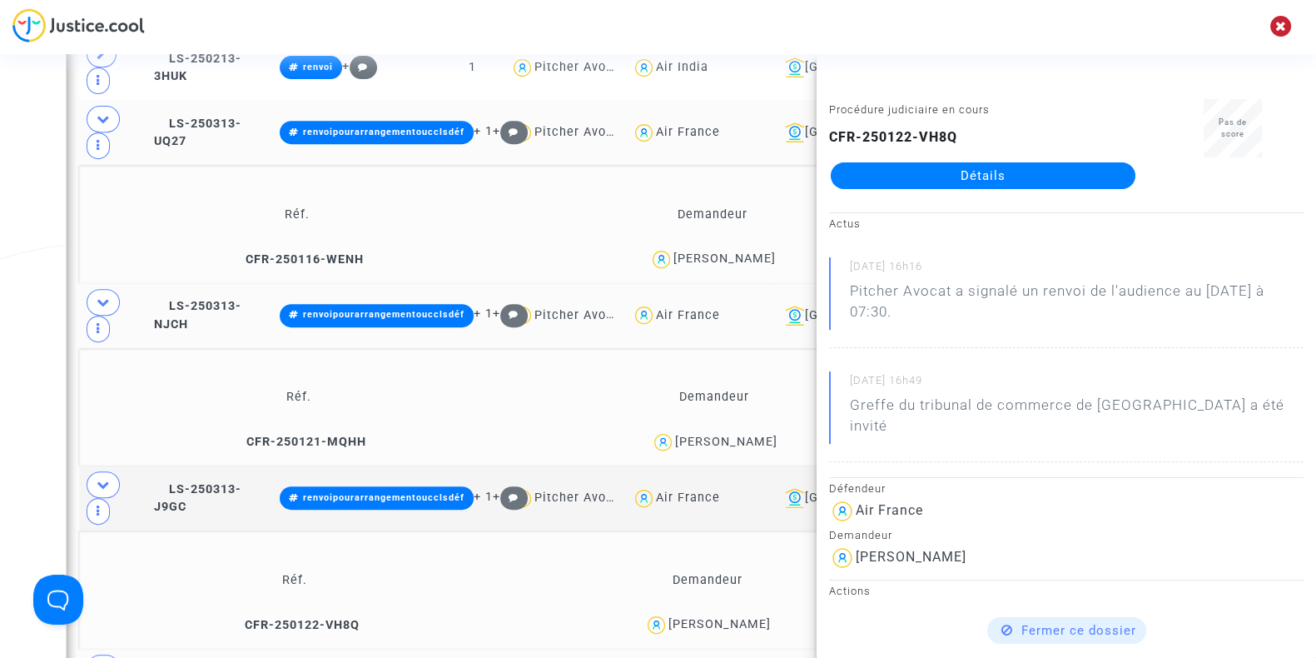
scroll to position [891, 0]
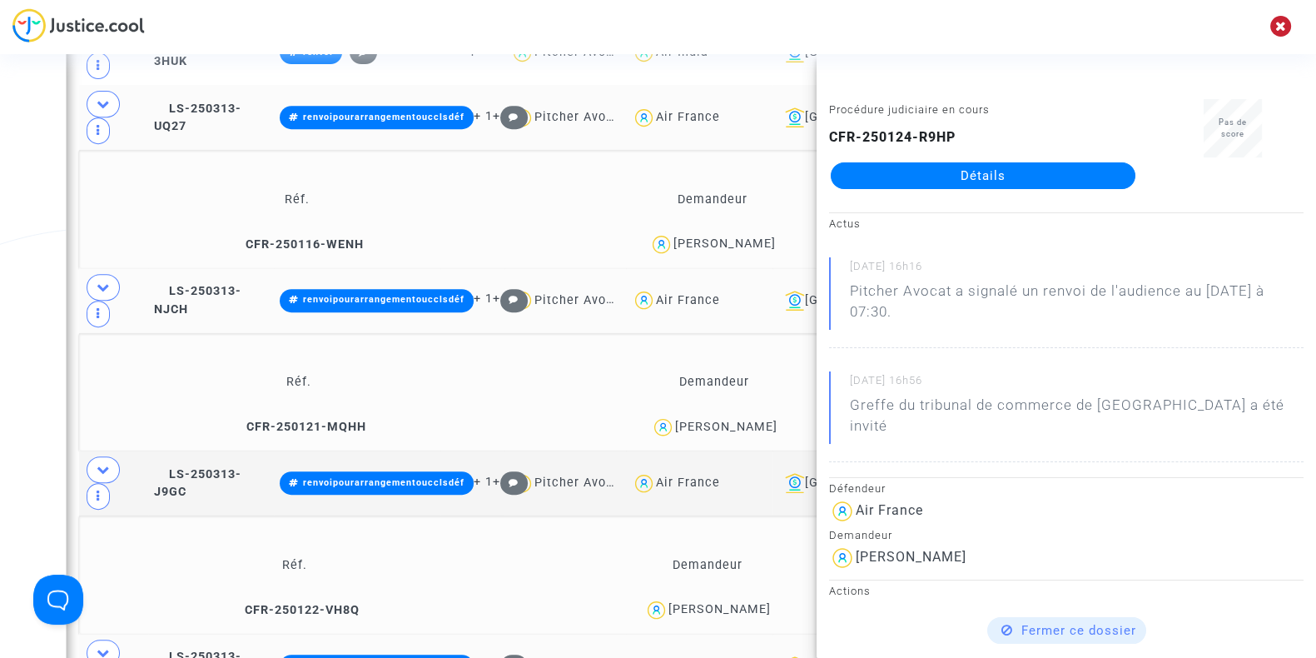
copy div "Saidef"
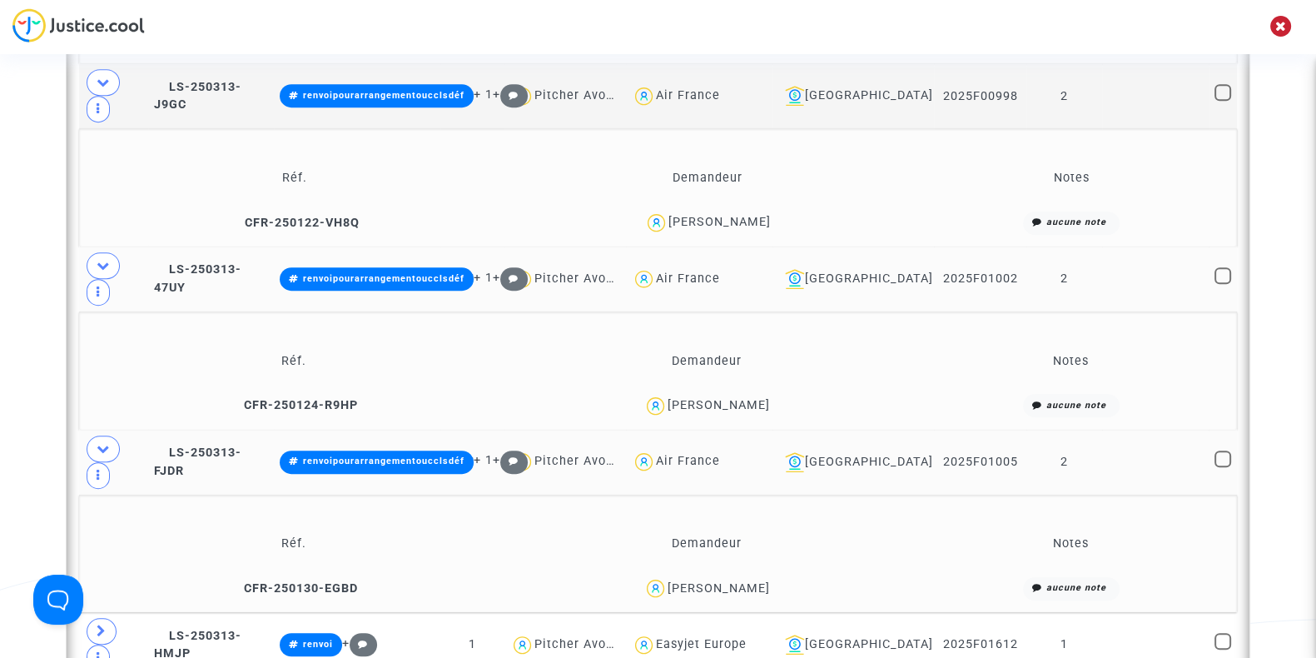
scroll to position [1280, 0]
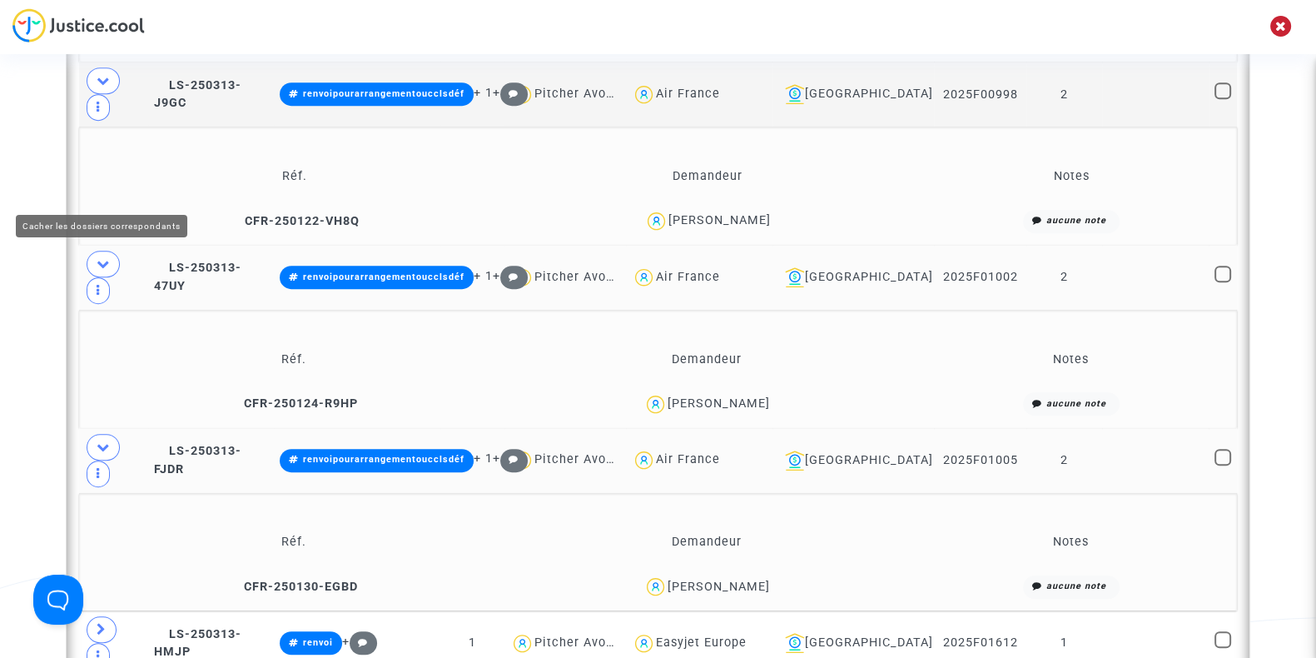
click at [93, 434] on span at bounding box center [103, 447] width 33 height 27
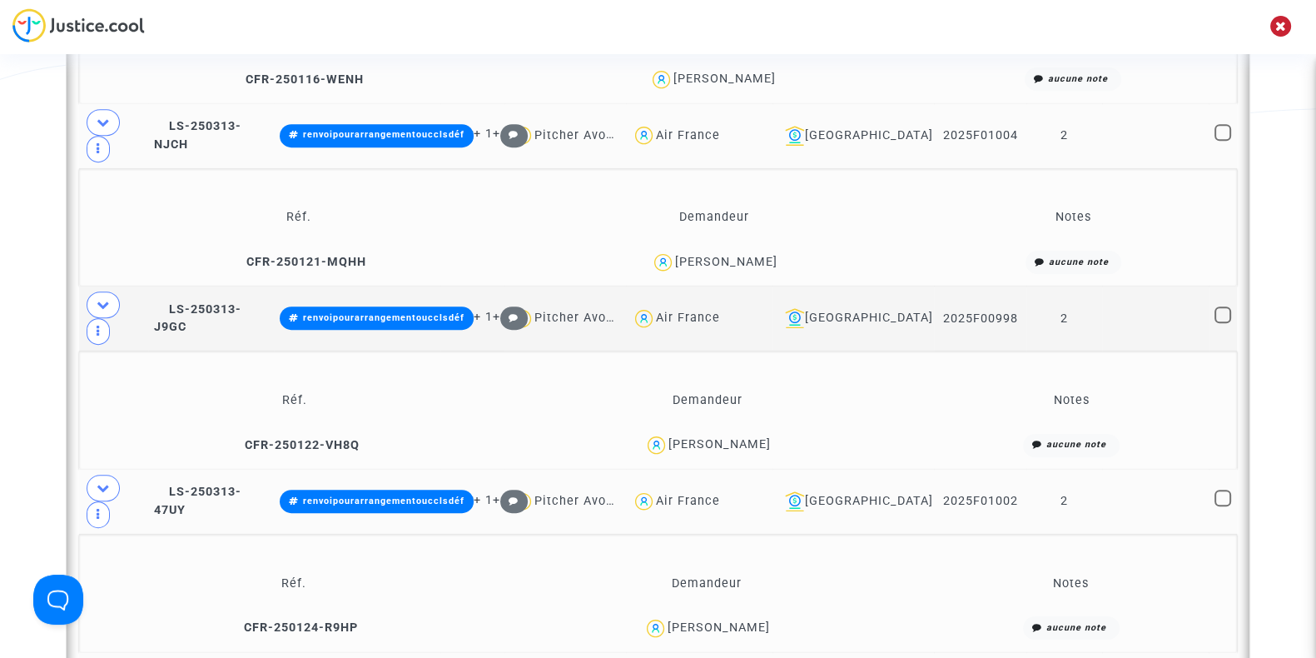
scroll to position [1054, 0]
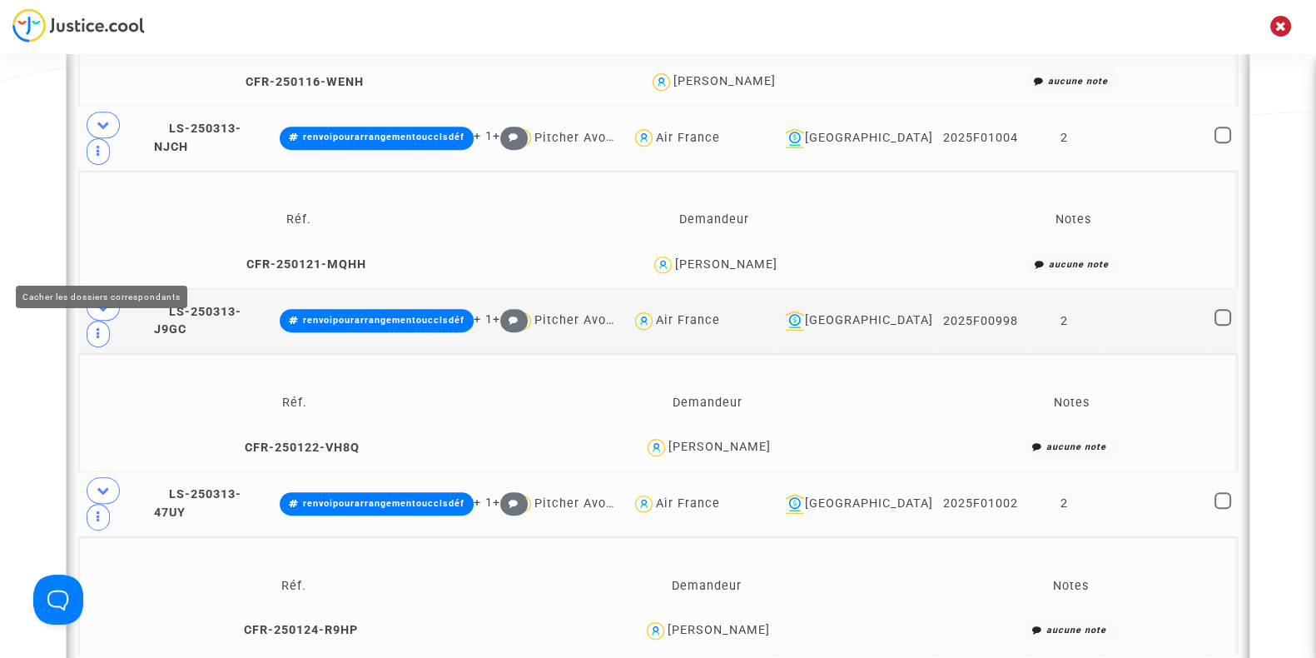
click at [100, 484] on icon at bounding box center [103, 490] width 13 height 12
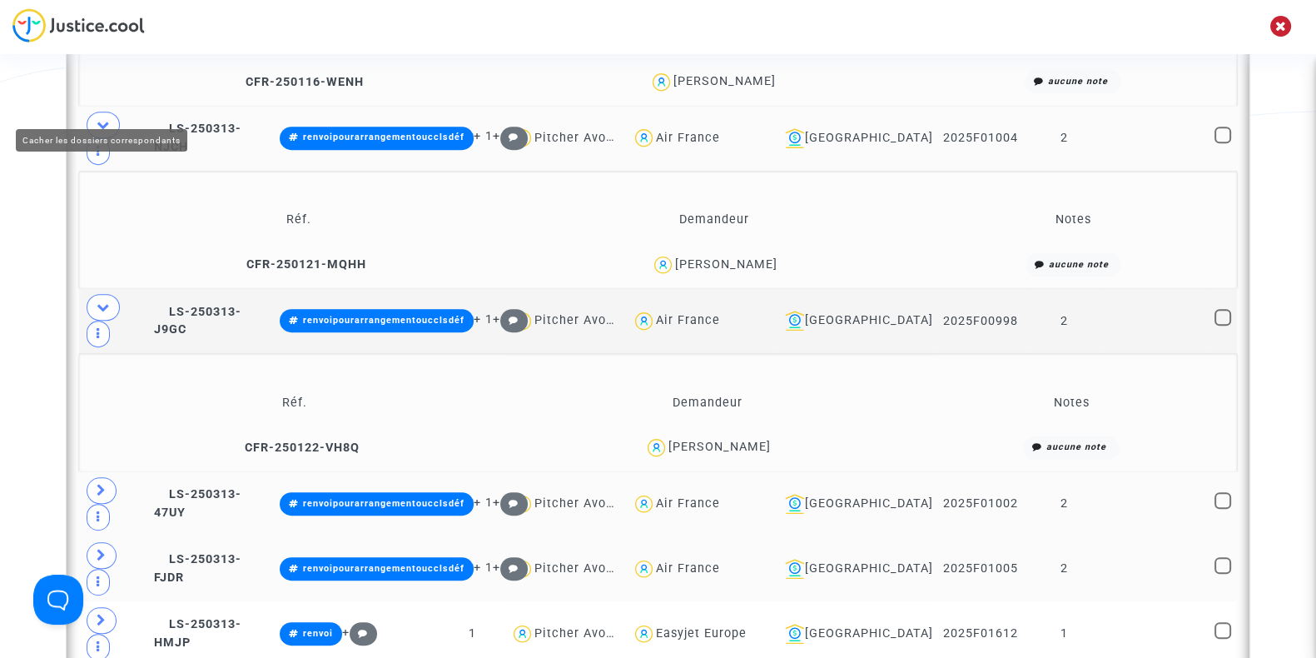
click at [112, 294] on span at bounding box center [103, 307] width 33 height 27
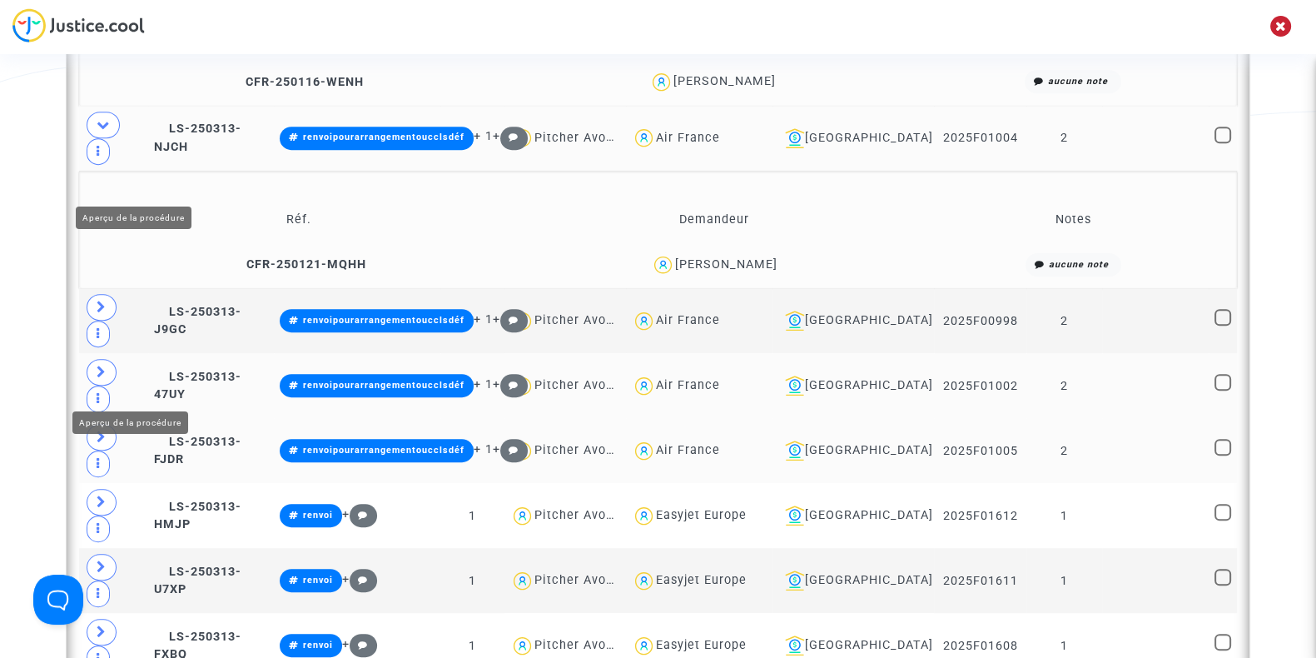
scroll to position [817, 0]
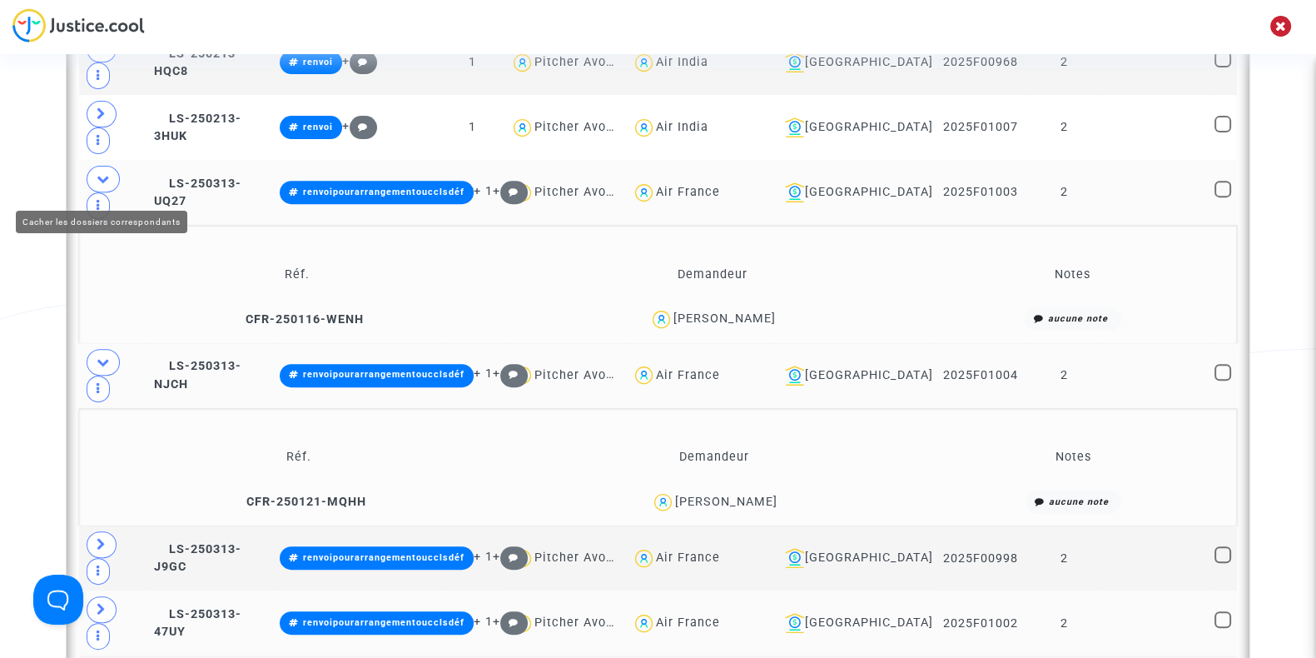
click at [104, 355] on icon at bounding box center [103, 361] width 13 height 12
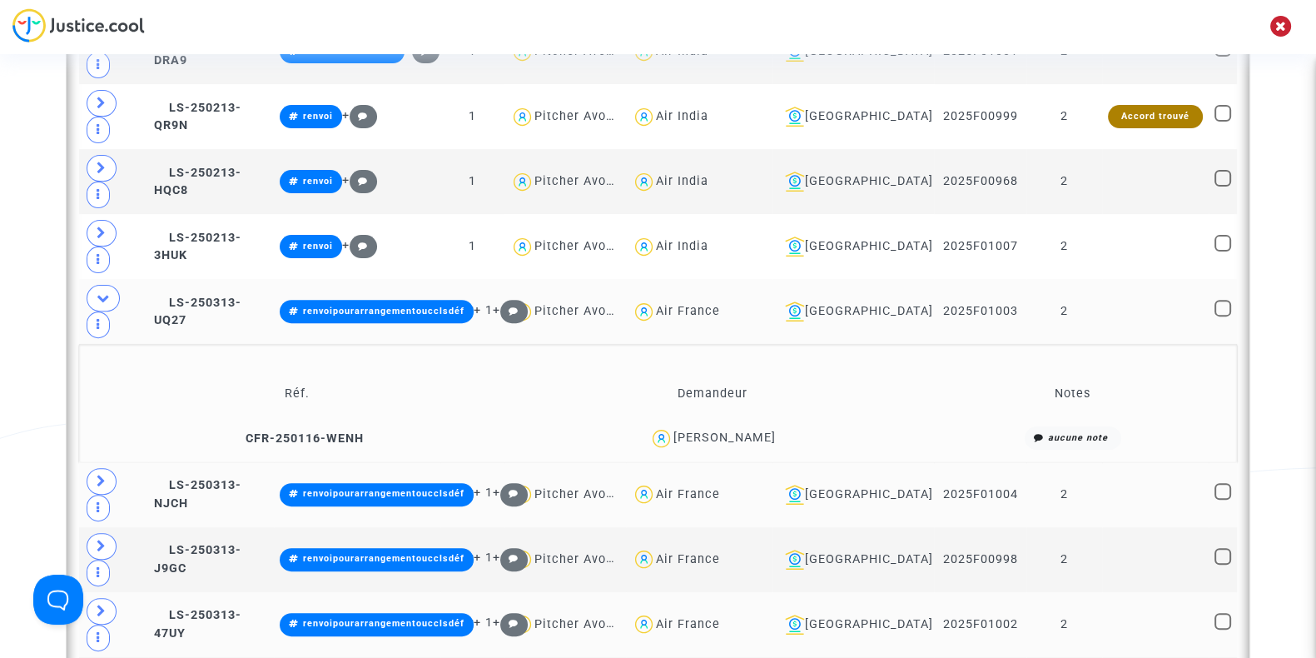
scroll to position [692, 0]
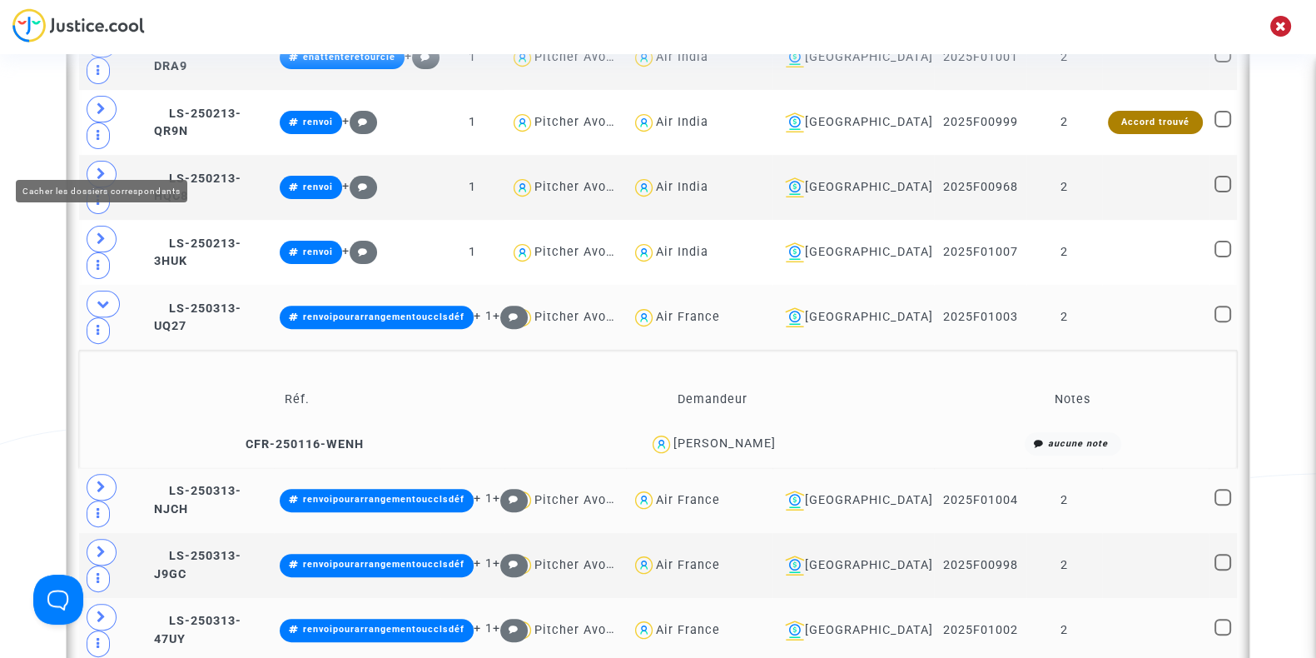
click at [103, 297] on icon at bounding box center [103, 303] width 13 height 12
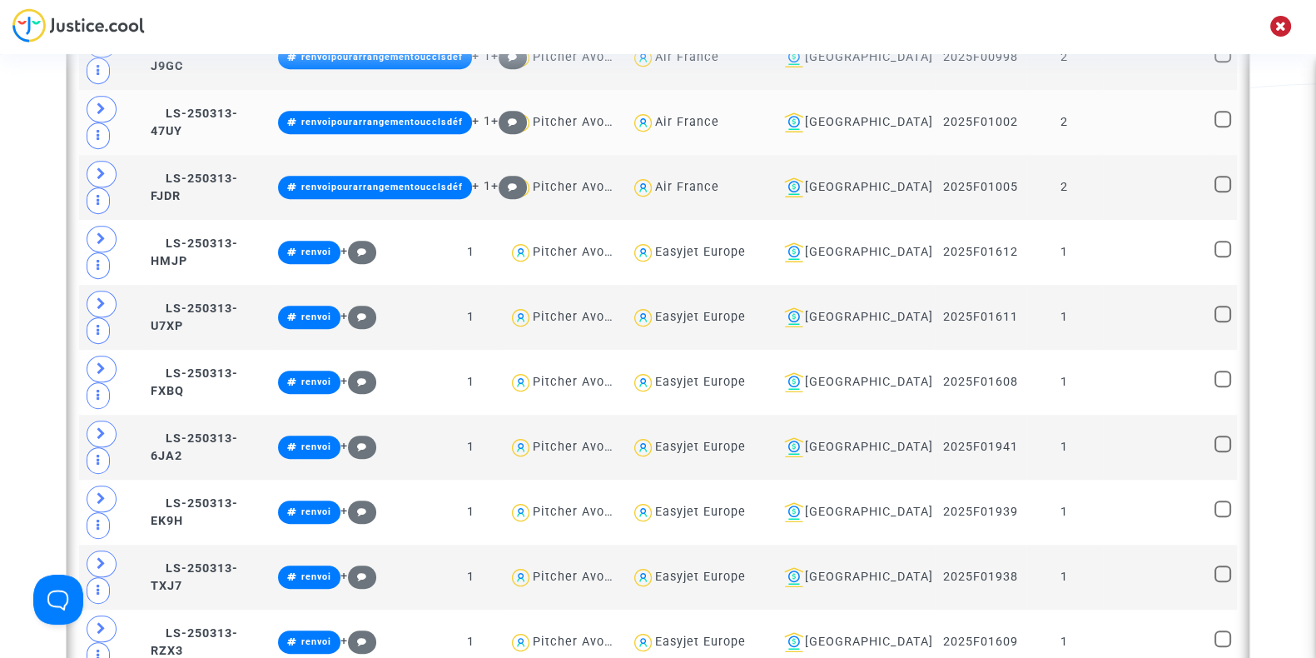
scroll to position [1080, 0]
type textarea "@"Air Senegal""
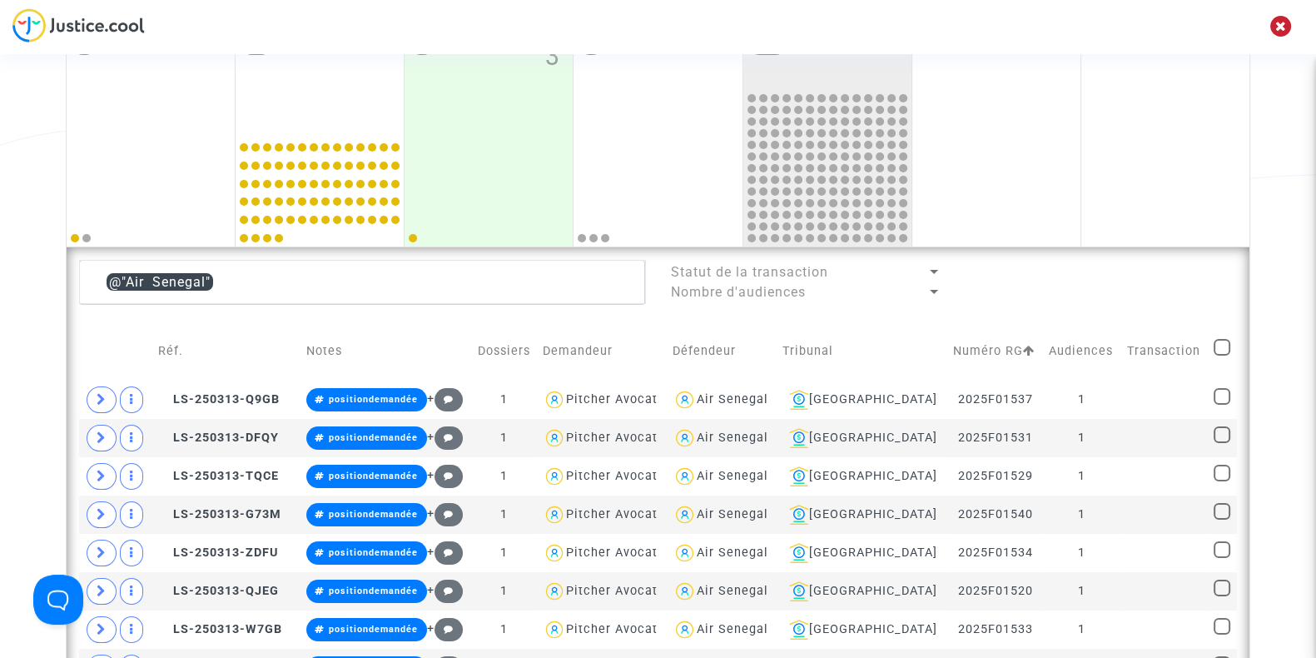
scroll to position [359, 0]
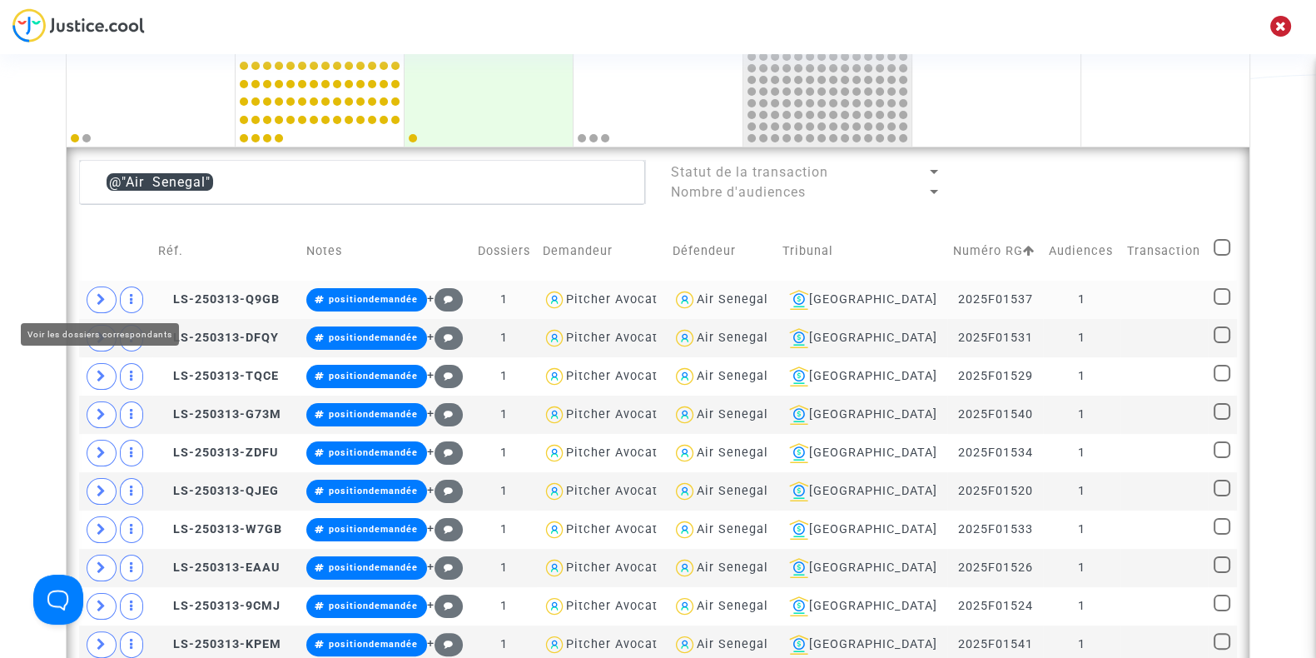
click at [90, 297] on span at bounding box center [102, 299] width 30 height 27
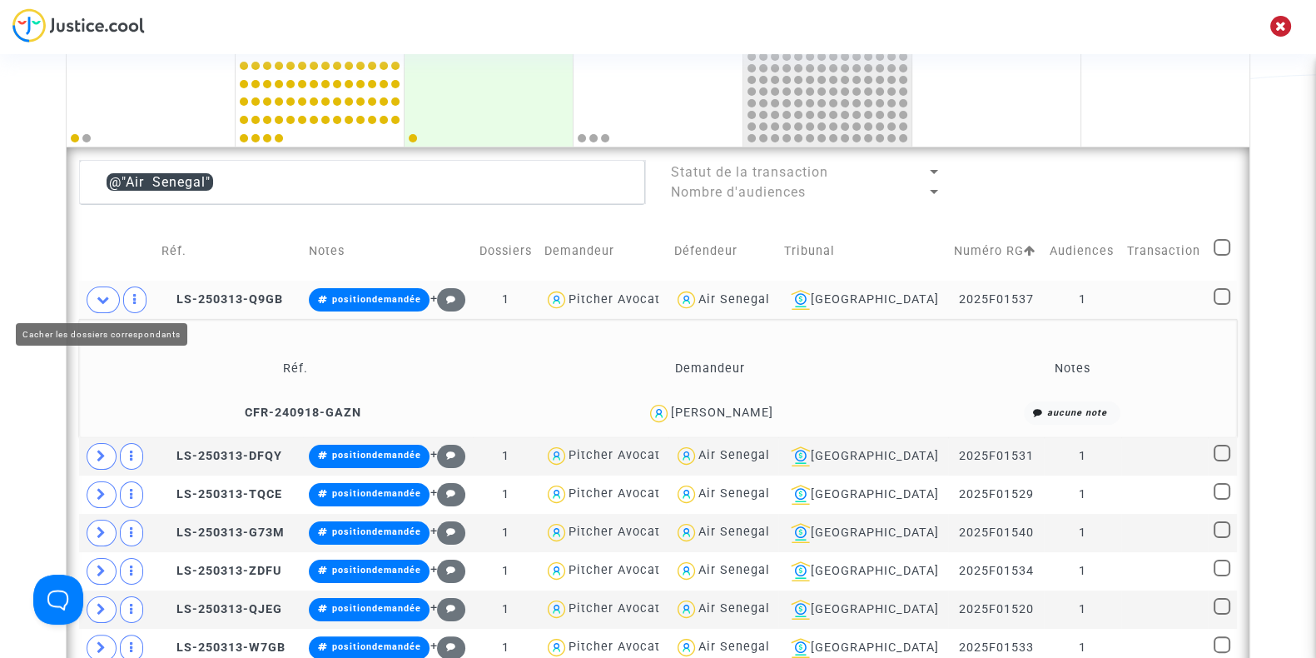
scroll to position [500, 0]
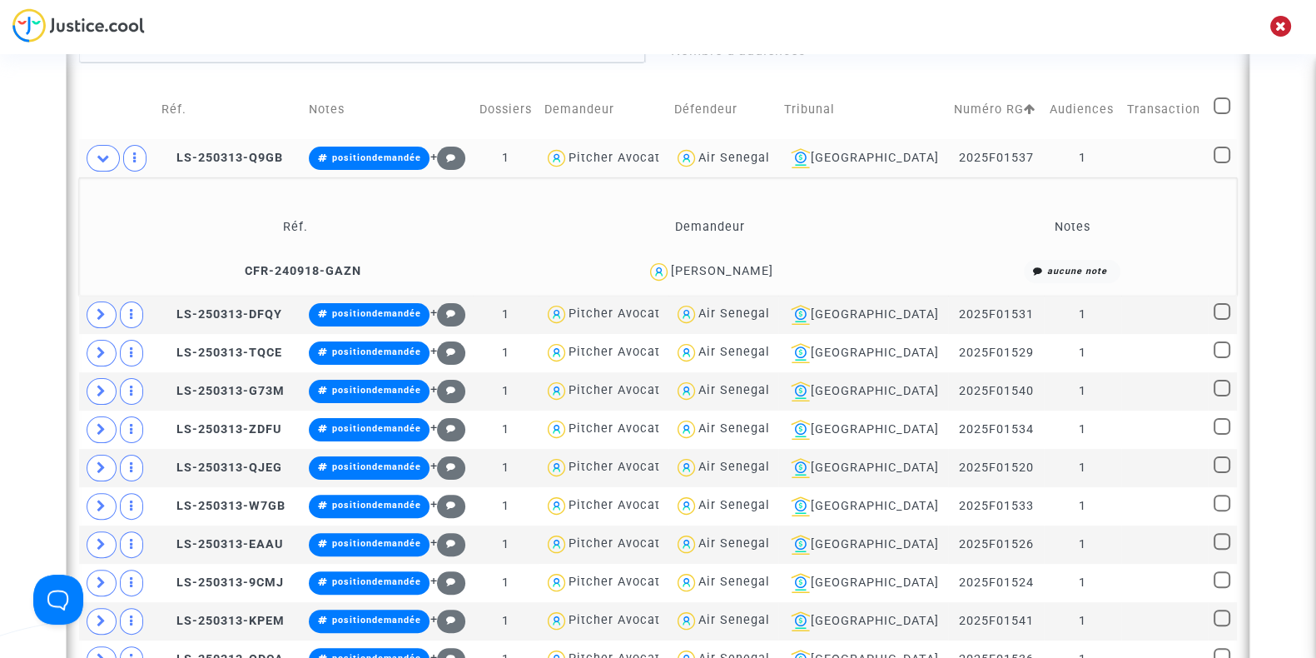
click at [752, 264] on div "Severine Gotrai" at bounding box center [722, 271] width 102 height 14
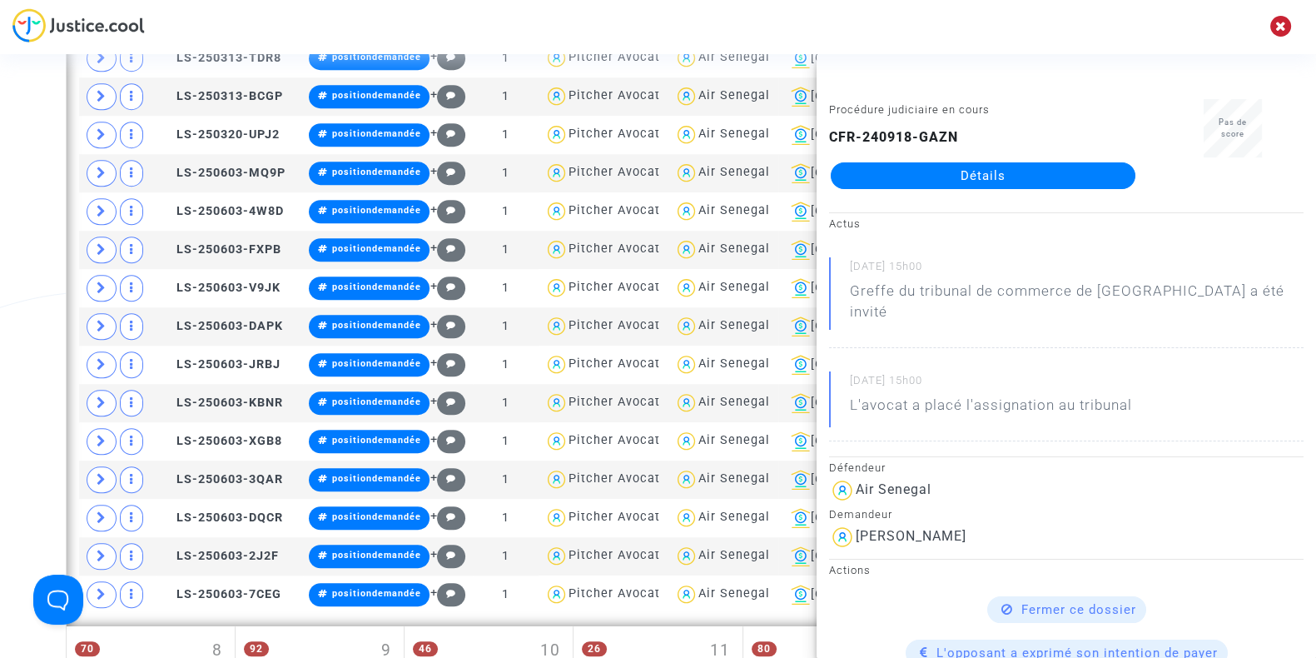
scroll to position [1564, 0]
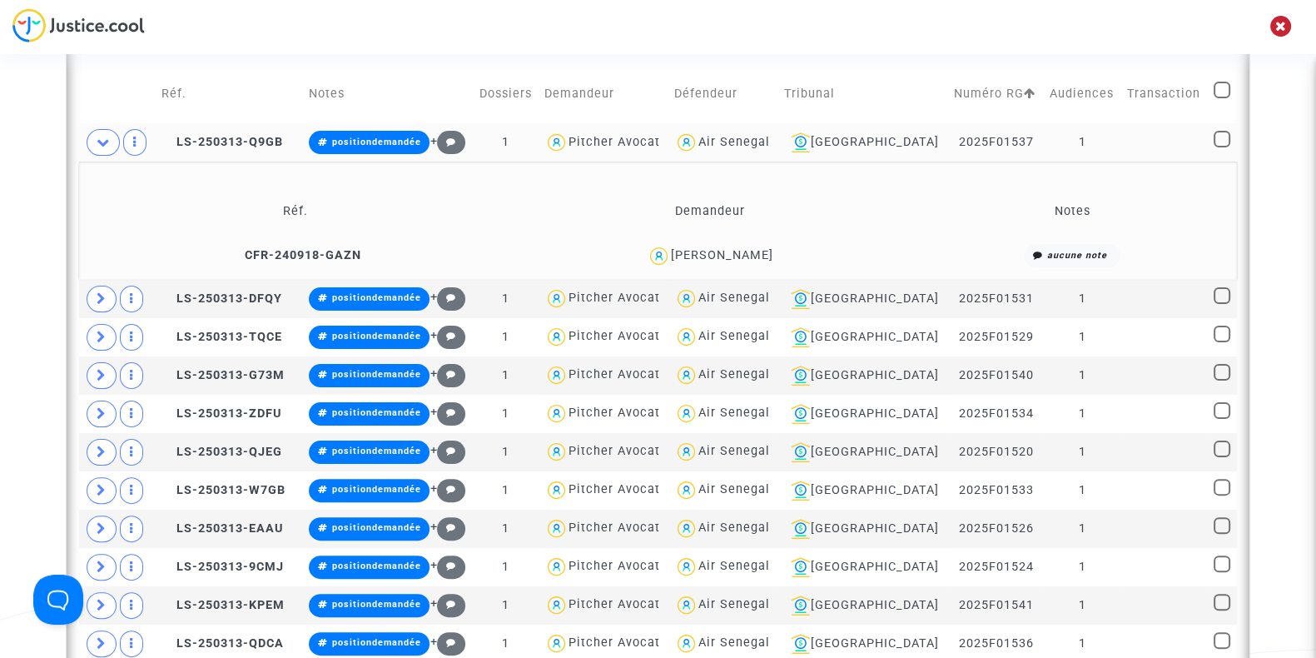
scroll to position [307, 0]
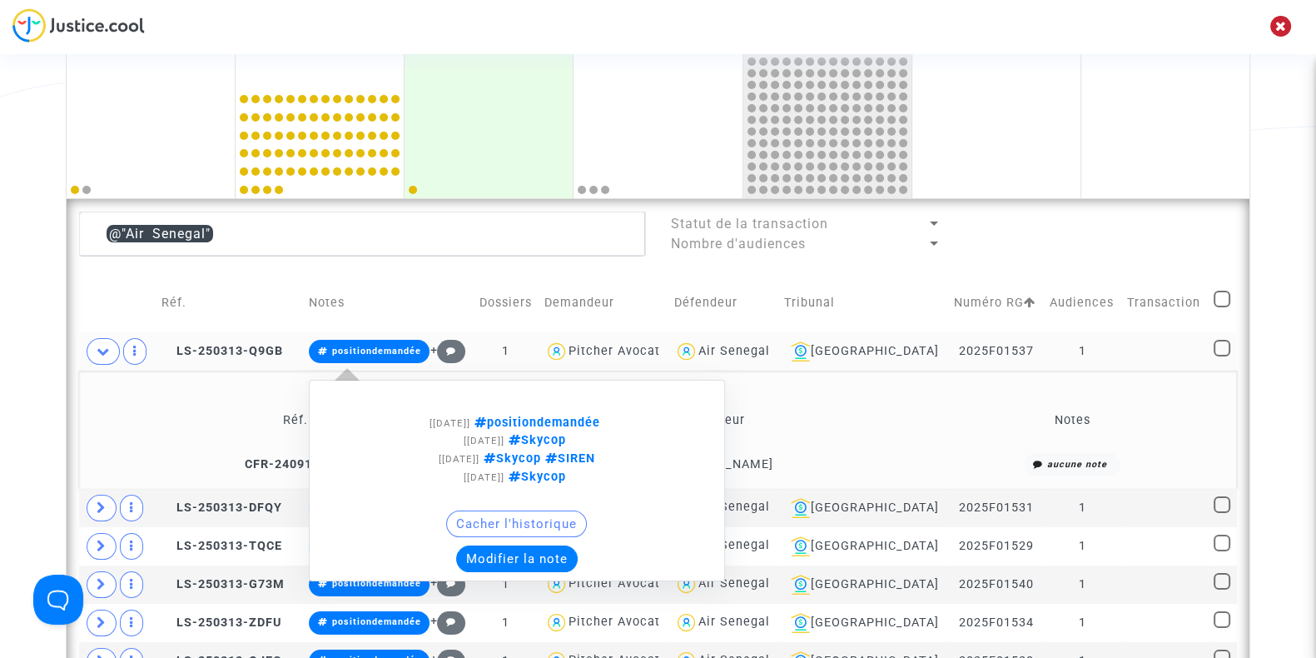
click at [528, 564] on button "Modifier la note" at bounding box center [517, 558] width 122 height 27
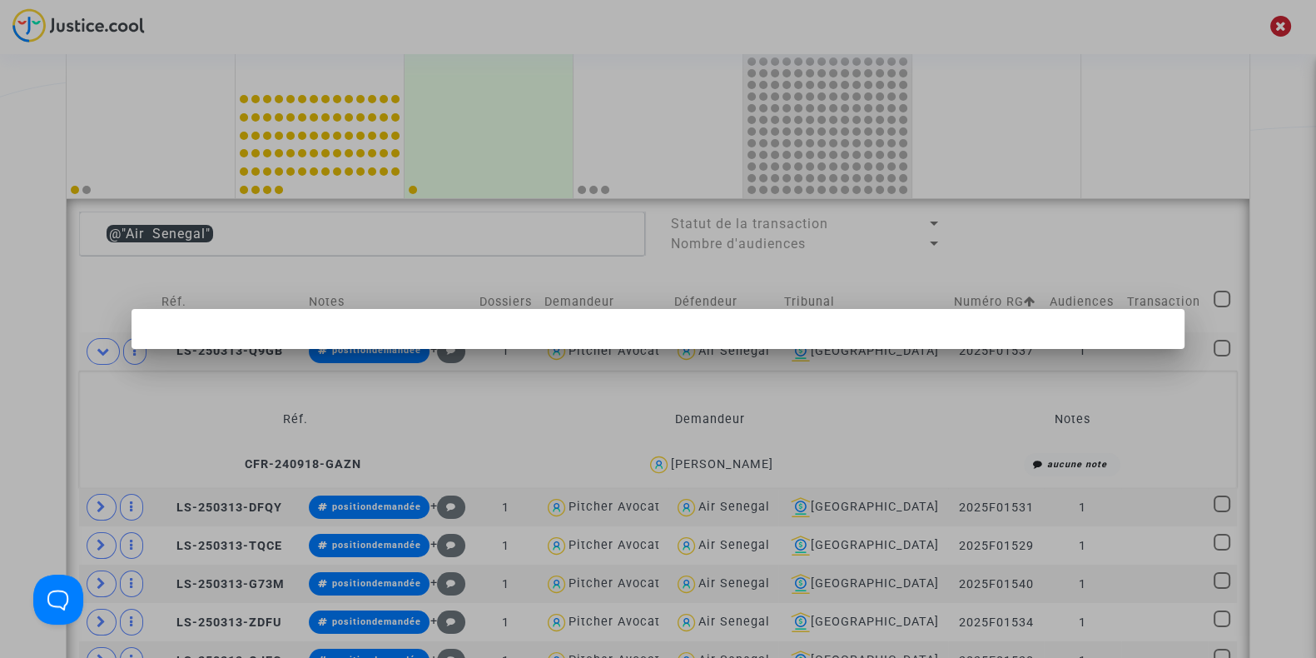
scroll to position [0, 0]
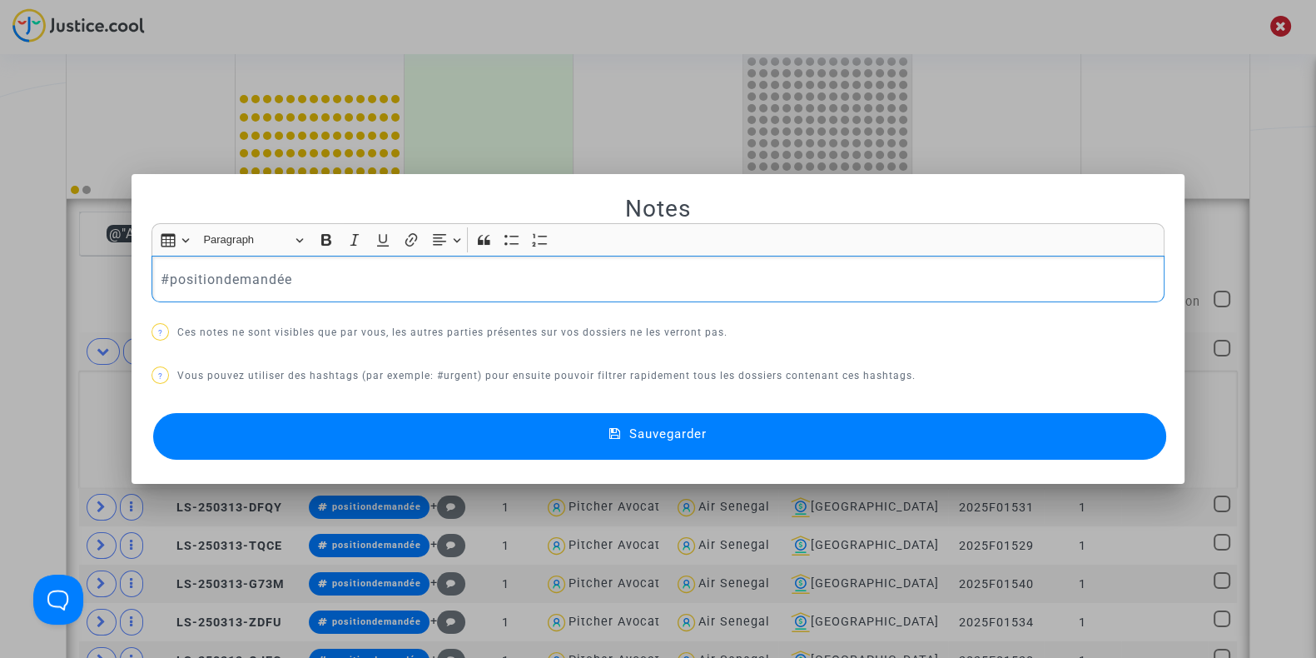
drag, startPoint x: 293, startPoint y: 291, endPoint x: 0, endPoint y: 276, distance: 293.4
click at [0, 276] on div "Notes Rich Text Editor Insert table Insert table Heading Paragraph Paragraph He…" at bounding box center [658, 329] width 1316 height 658
drag, startPoint x: 310, startPoint y: 276, endPoint x: 74, endPoint y: 281, distance: 235.6
click at [74, 281] on div "Notes Rich Text Editor Insert table Insert table Heading Paragraph Paragraph He…" at bounding box center [658, 329] width 1316 height 658
click at [326, 438] on button "Sauvegarder" at bounding box center [659, 436] width 1013 height 47
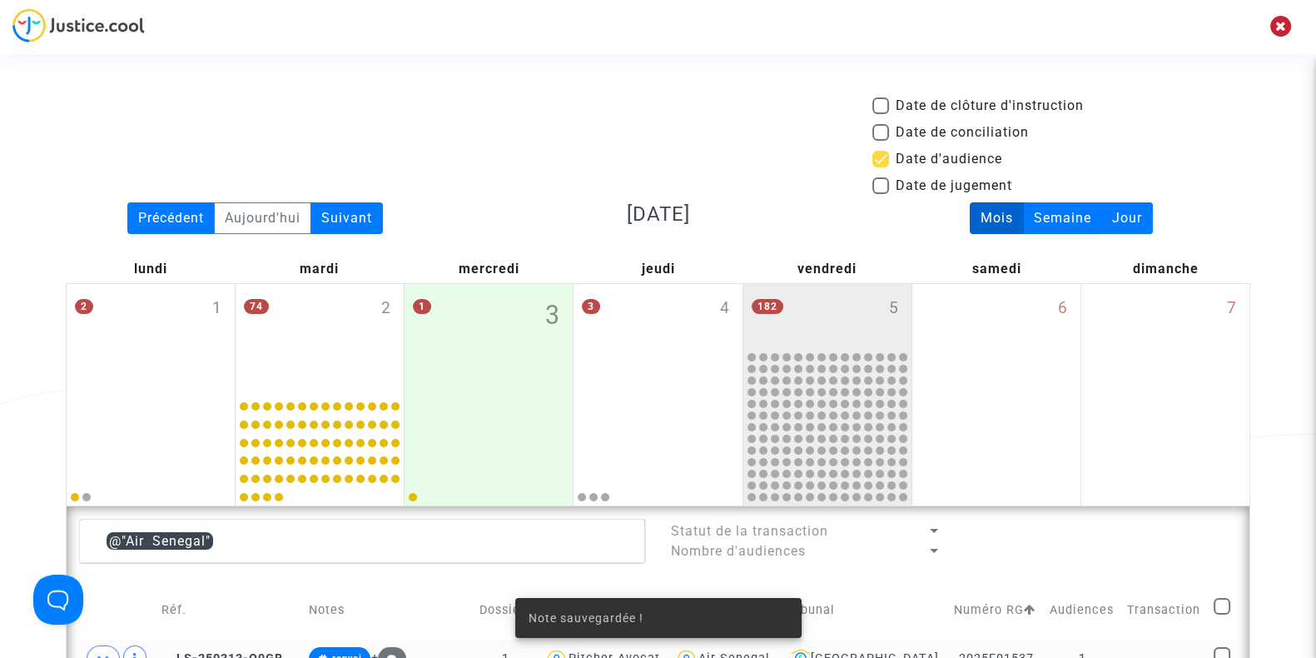
scroll to position [307, 0]
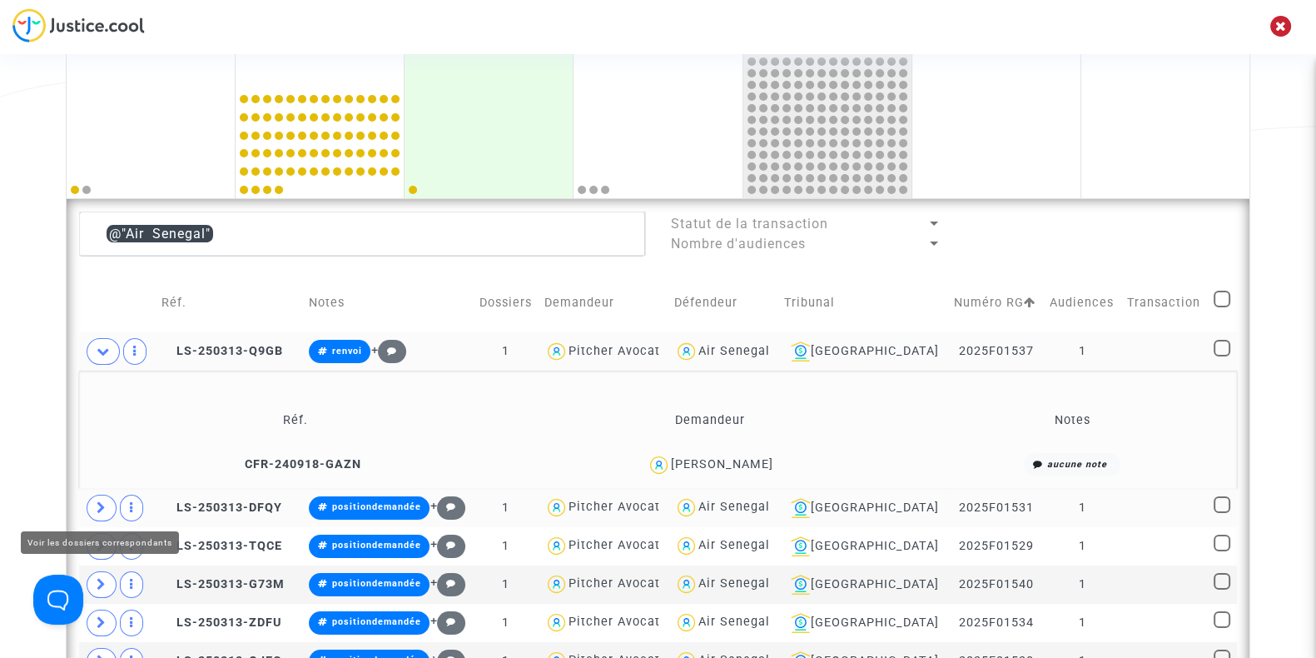
click at [93, 497] on span at bounding box center [102, 507] width 30 height 27
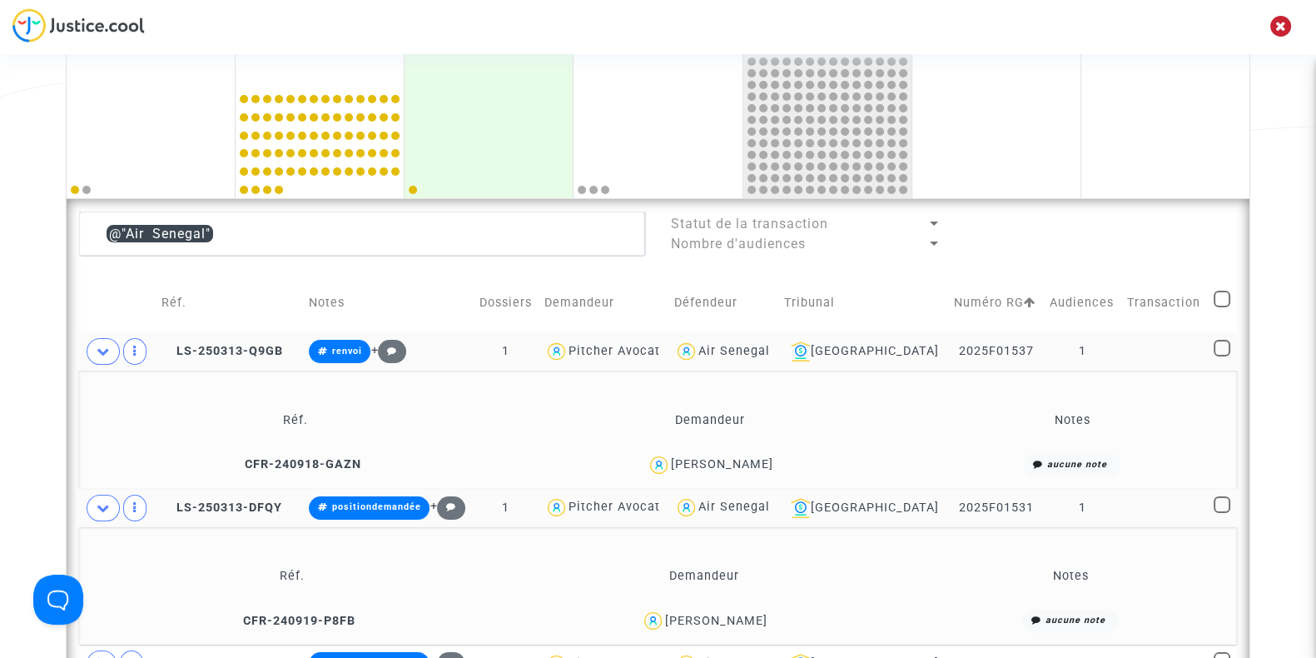
scroll to position [365, 0]
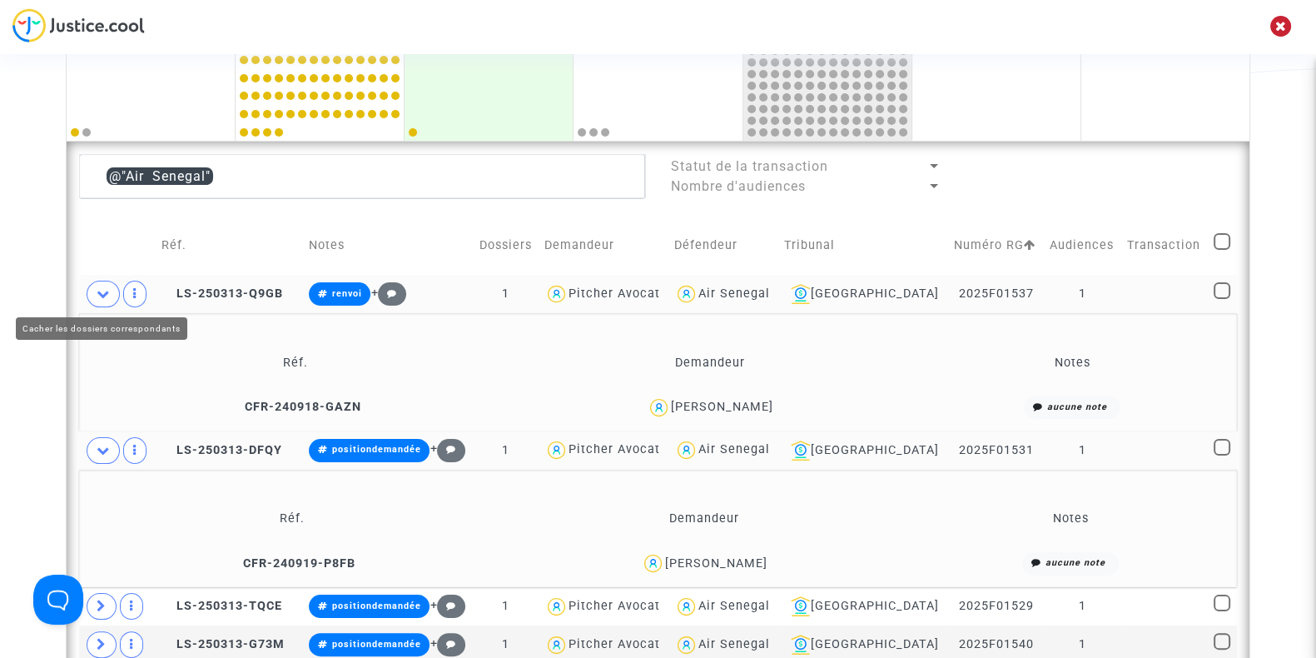
click at [89, 286] on span at bounding box center [103, 294] width 33 height 27
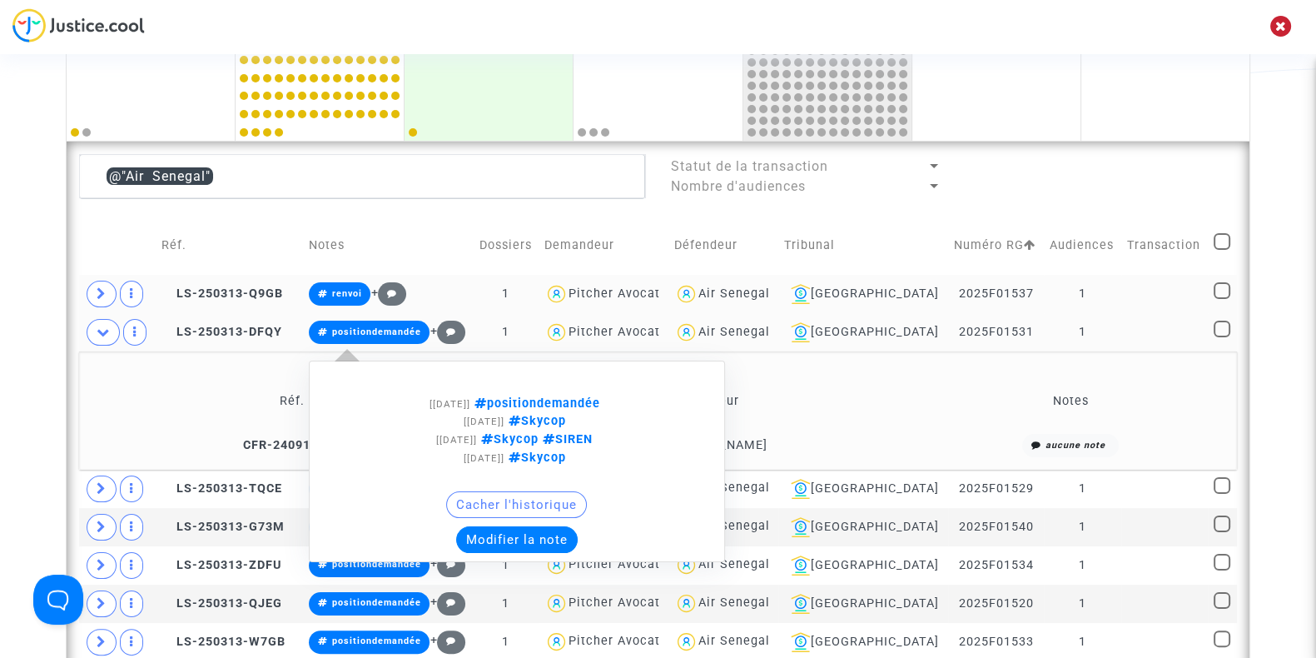
click at [513, 529] on button "Modifier la note" at bounding box center [517, 539] width 122 height 27
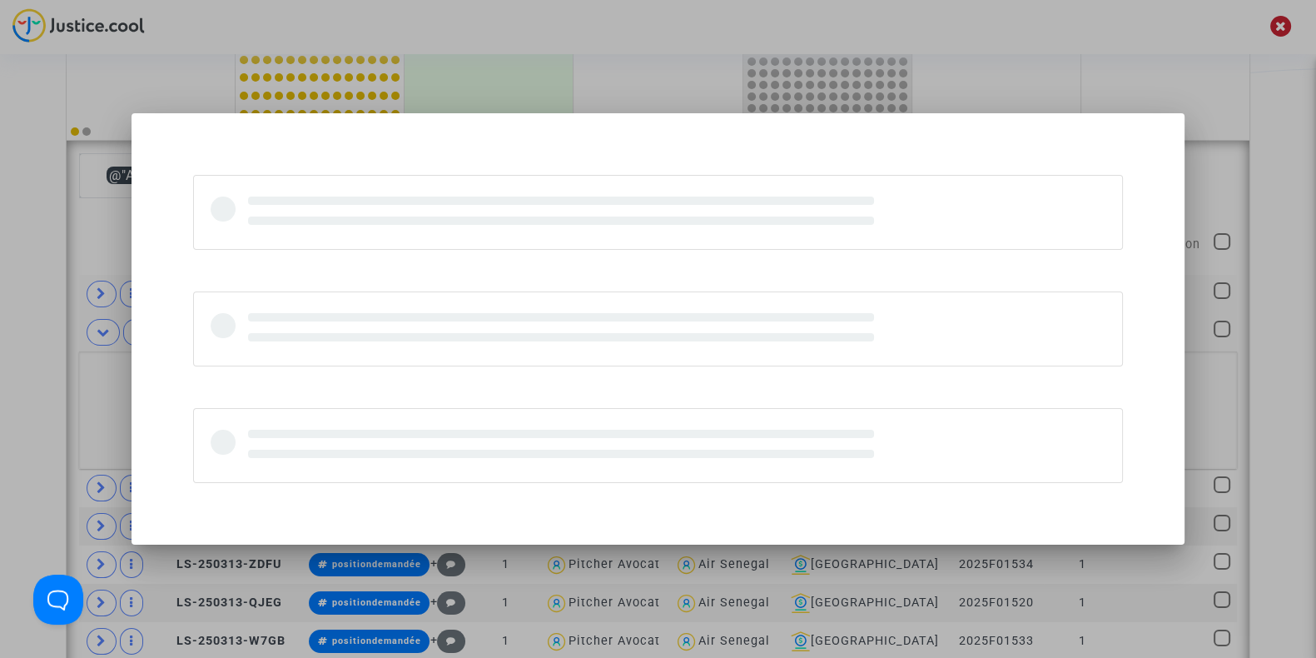
scroll to position [0, 0]
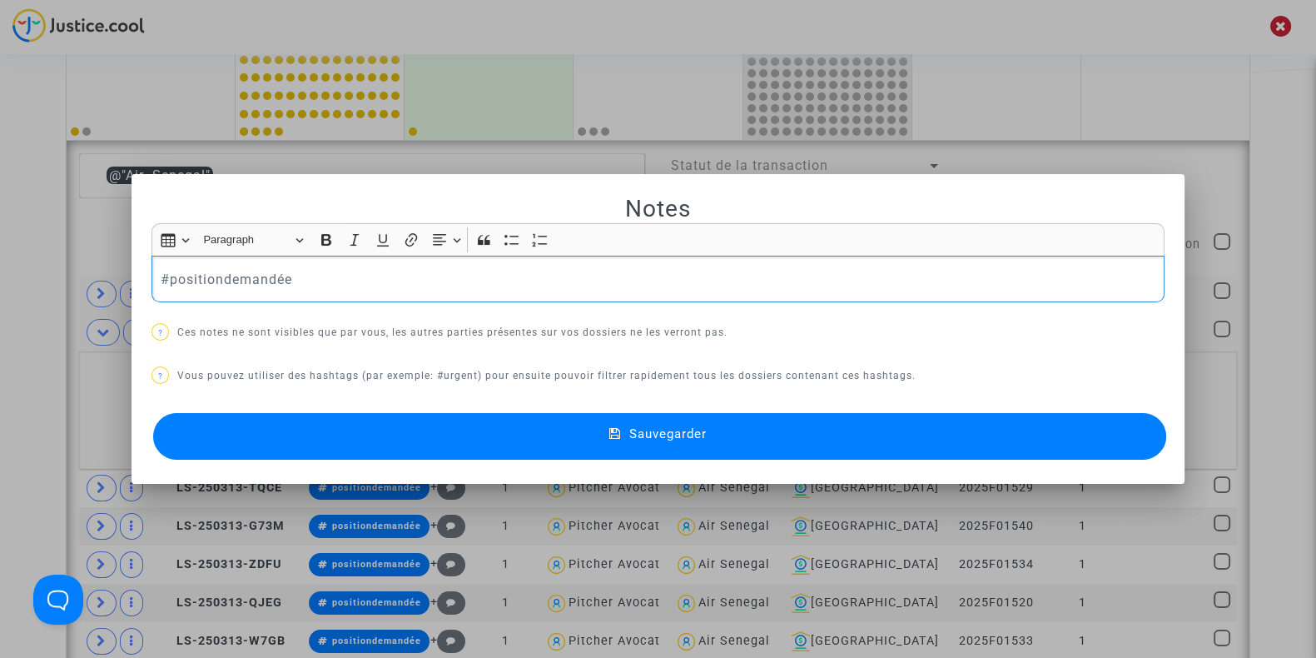
drag, startPoint x: 313, startPoint y: 274, endPoint x: 33, endPoint y: 279, distance: 279.7
click at [33, 279] on div "Notes Rich Text Editor Insert table Insert table Heading Paragraph Paragraph He…" at bounding box center [658, 329] width 1316 height 658
click at [362, 434] on button "Sauvegarder" at bounding box center [659, 436] width 1013 height 47
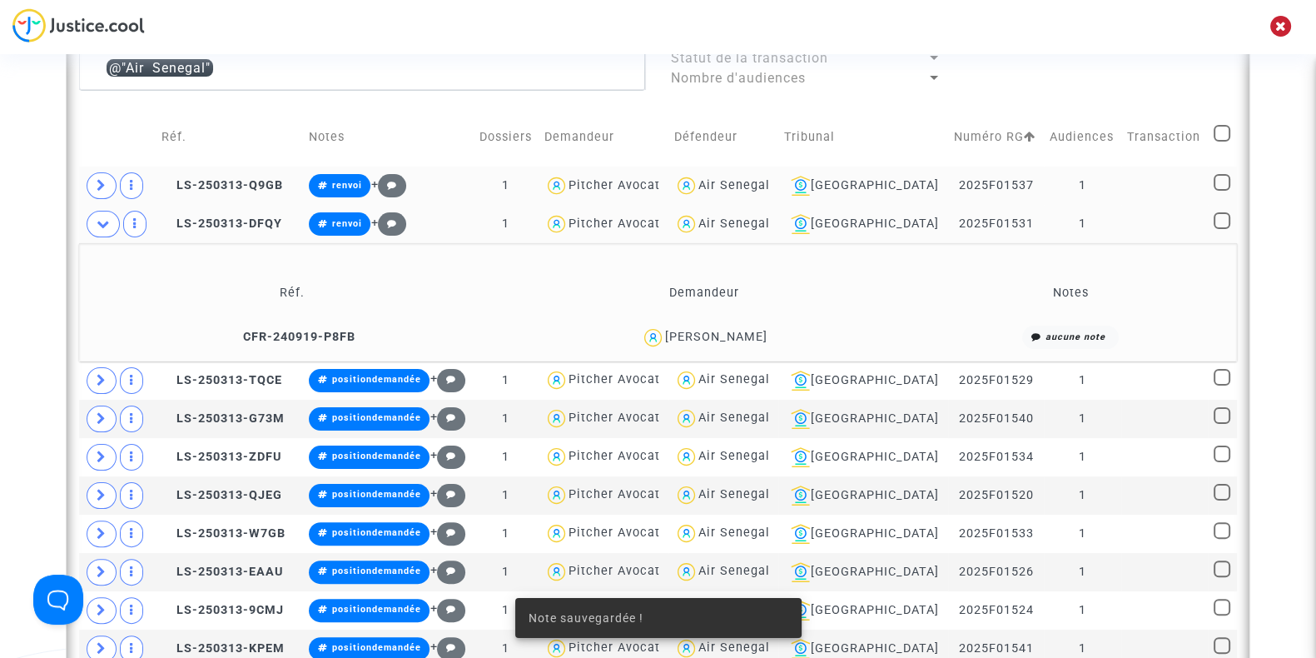
scroll to position [493, 0]
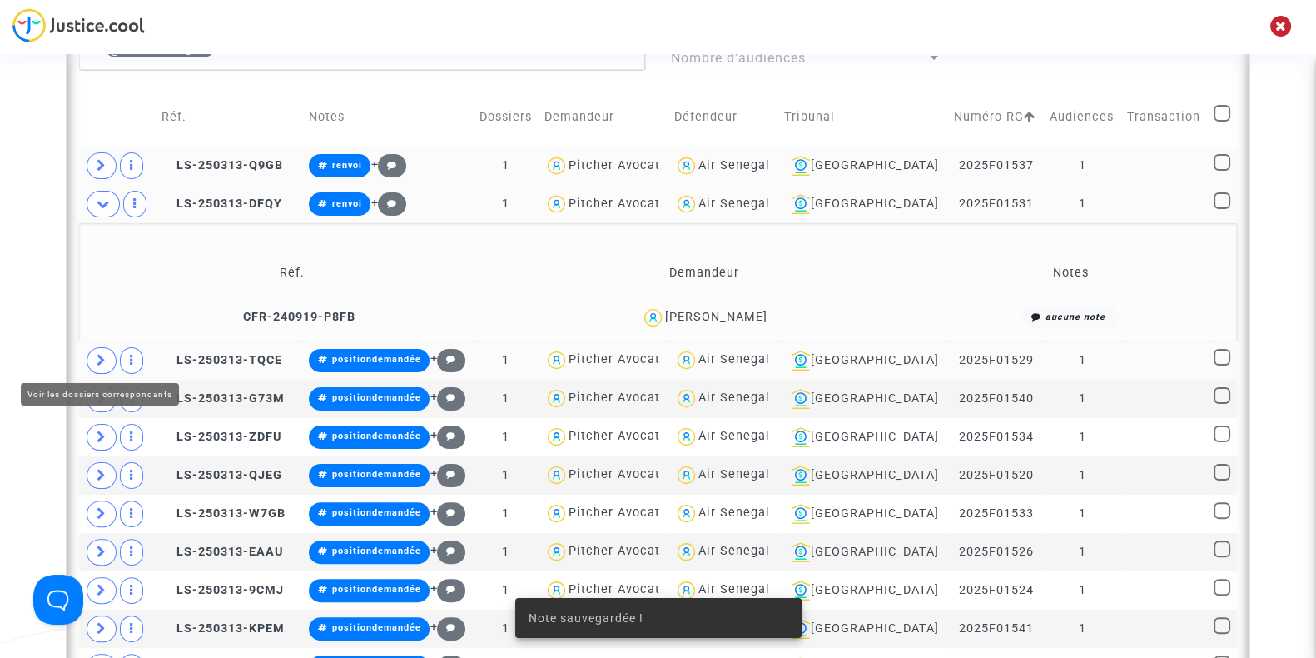
click at [107, 361] on span at bounding box center [102, 360] width 30 height 27
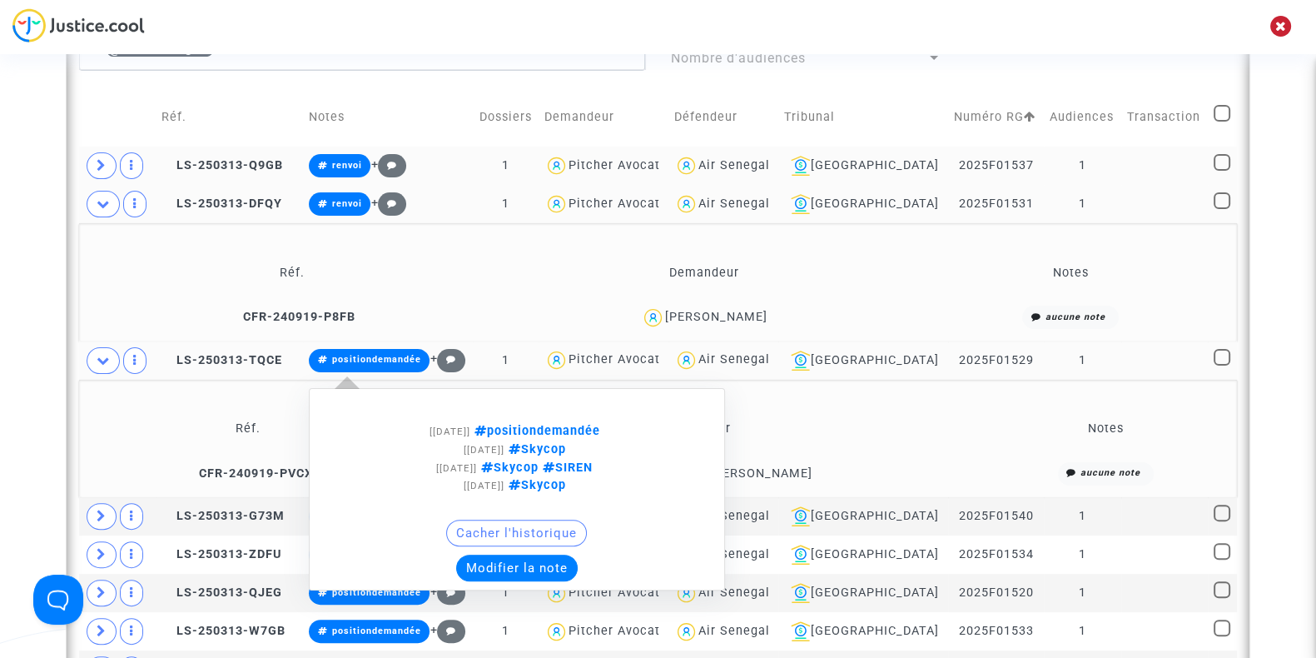
click at [533, 554] on button "Modifier la note" at bounding box center [517, 567] width 122 height 27
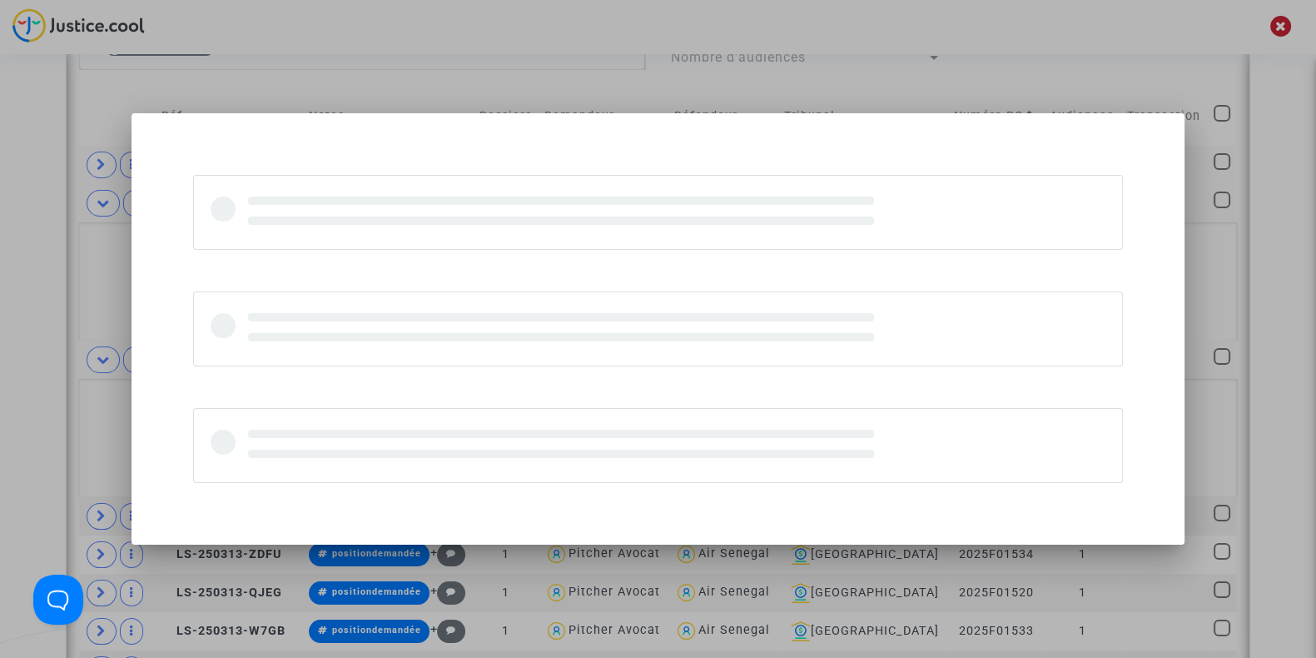
scroll to position [0, 0]
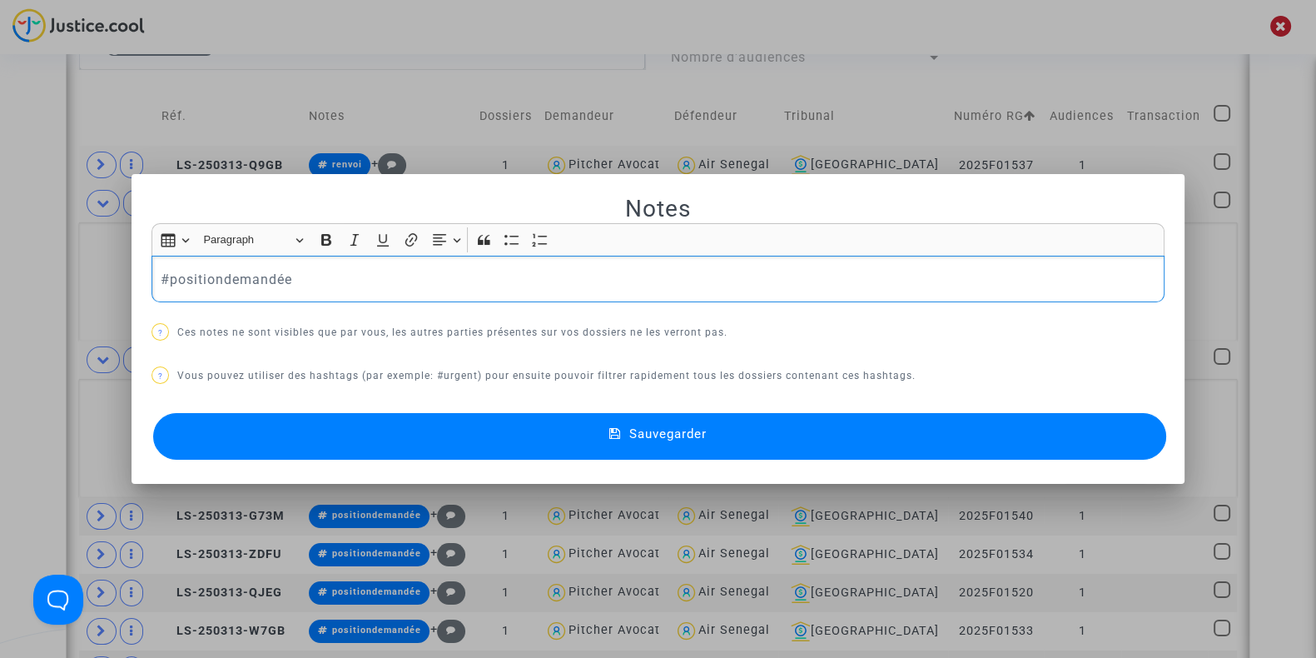
drag, startPoint x: 301, startPoint y: 276, endPoint x: 69, endPoint y: 282, distance: 232.3
click at [69, 282] on div "Notes Rich Text Editor Insert table Insert table Heading Paragraph Paragraph He…" at bounding box center [658, 329] width 1316 height 658
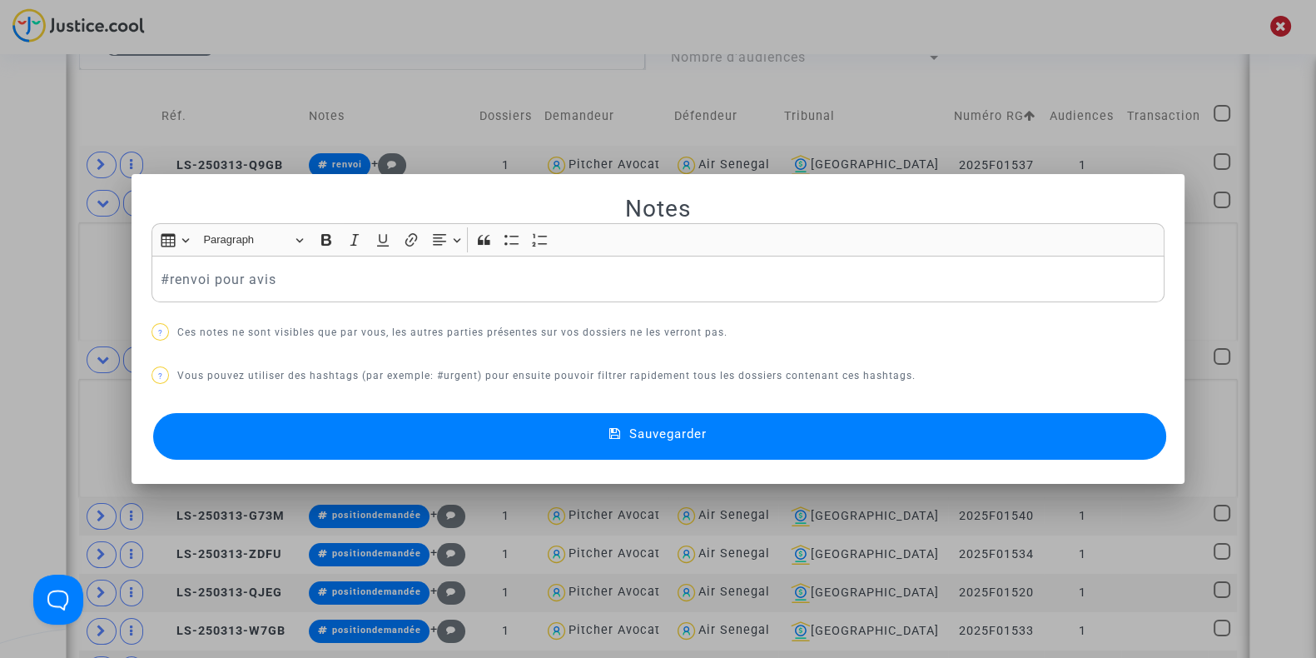
click at [347, 425] on button "Sauvegarder" at bounding box center [659, 436] width 1013 height 47
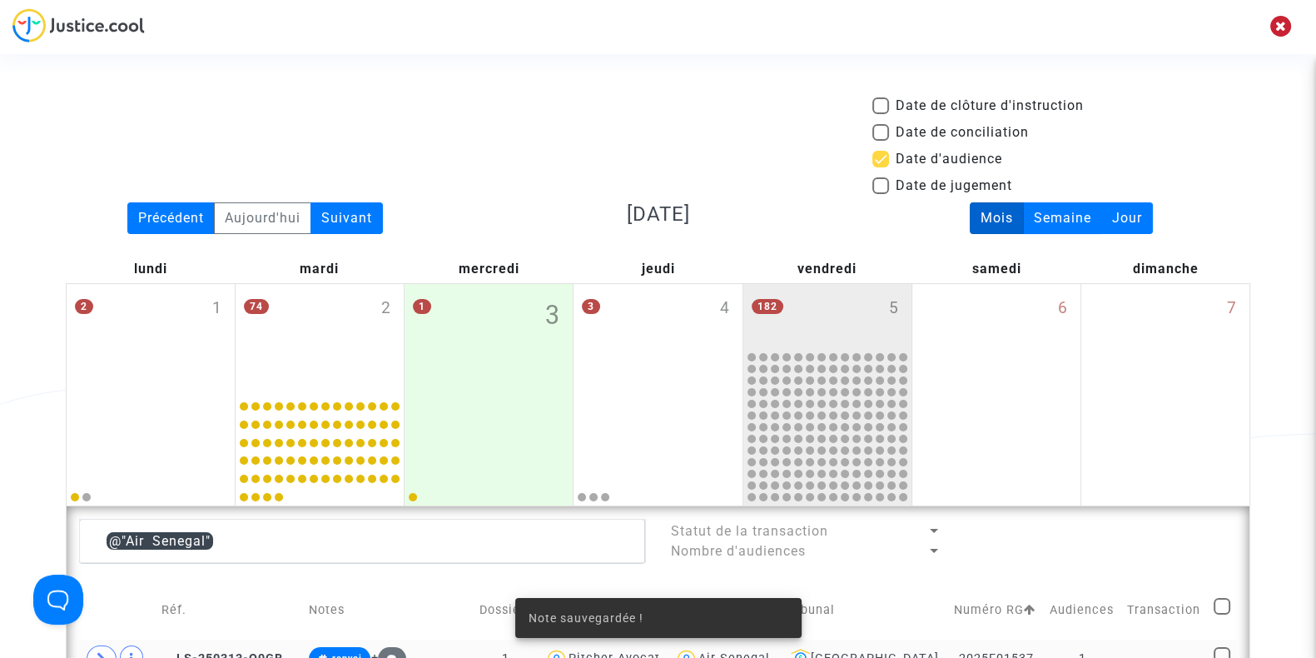
scroll to position [493, 0]
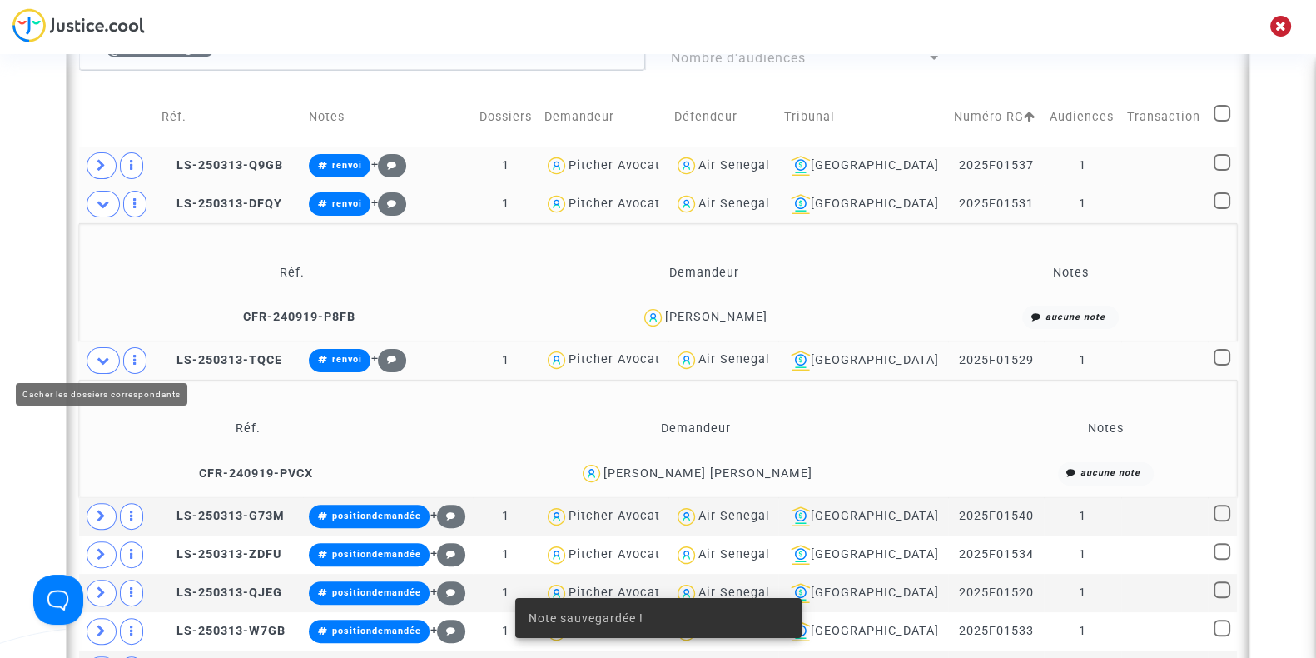
click at [101, 354] on icon at bounding box center [103, 360] width 13 height 12
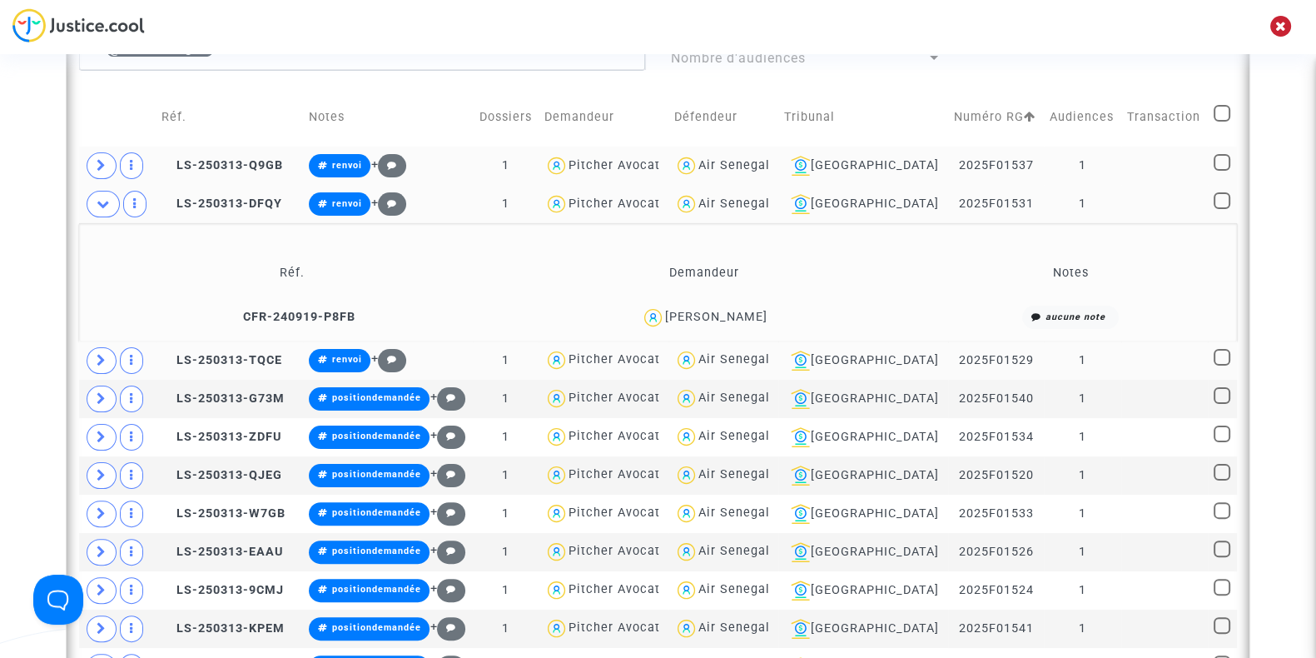
click at [99, 185] on td at bounding box center [117, 204] width 77 height 38
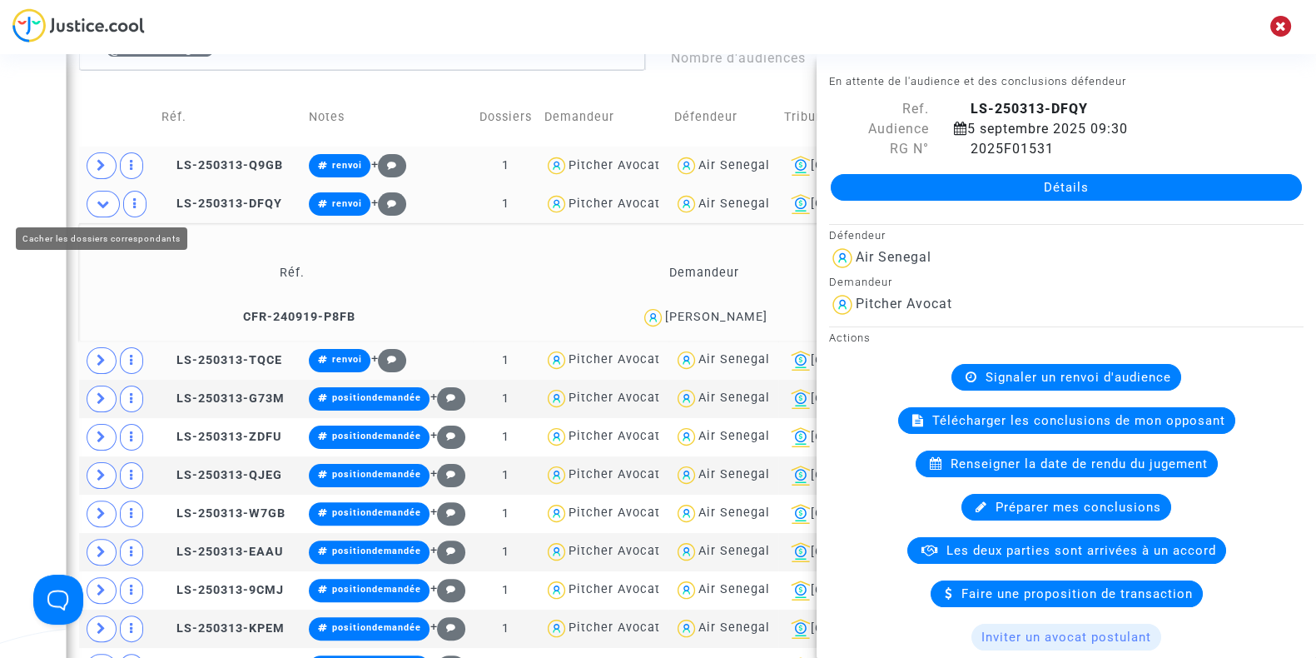
click at [98, 199] on icon at bounding box center [103, 203] width 13 height 12
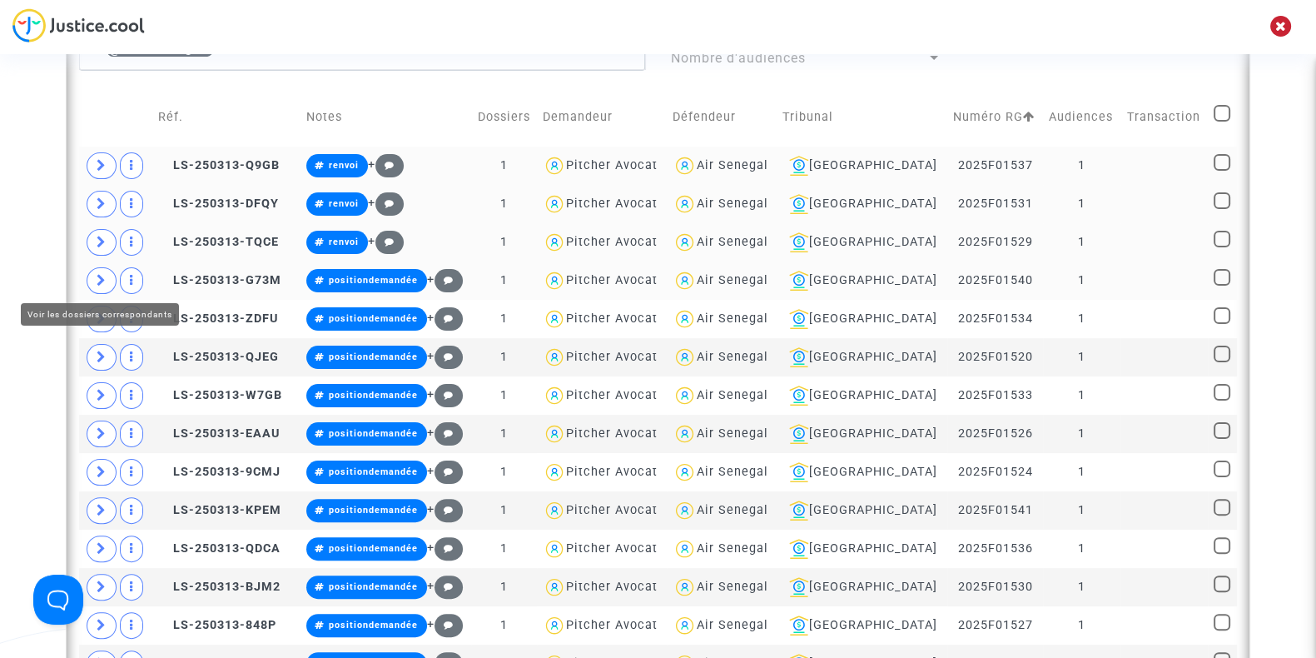
click at [97, 276] on icon at bounding box center [102, 280] width 10 height 12
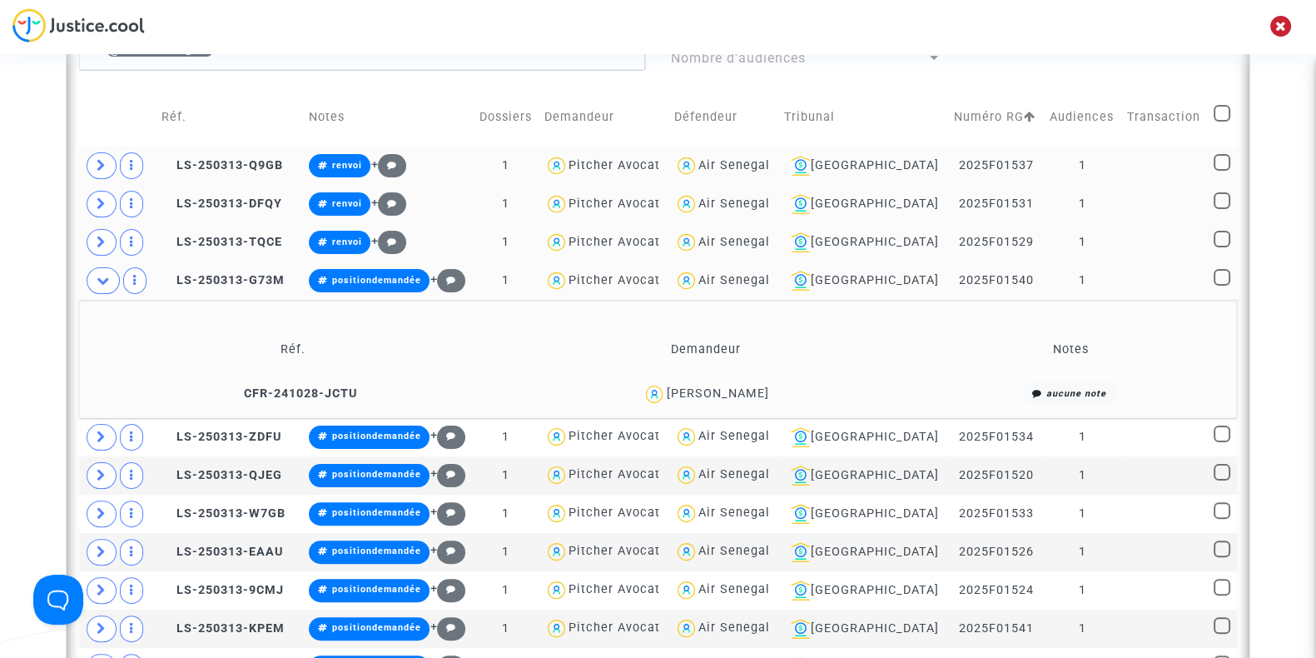
click at [755, 389] on div "Adama Kamissoko" at bounding box center [717, 393] width 102 height 14
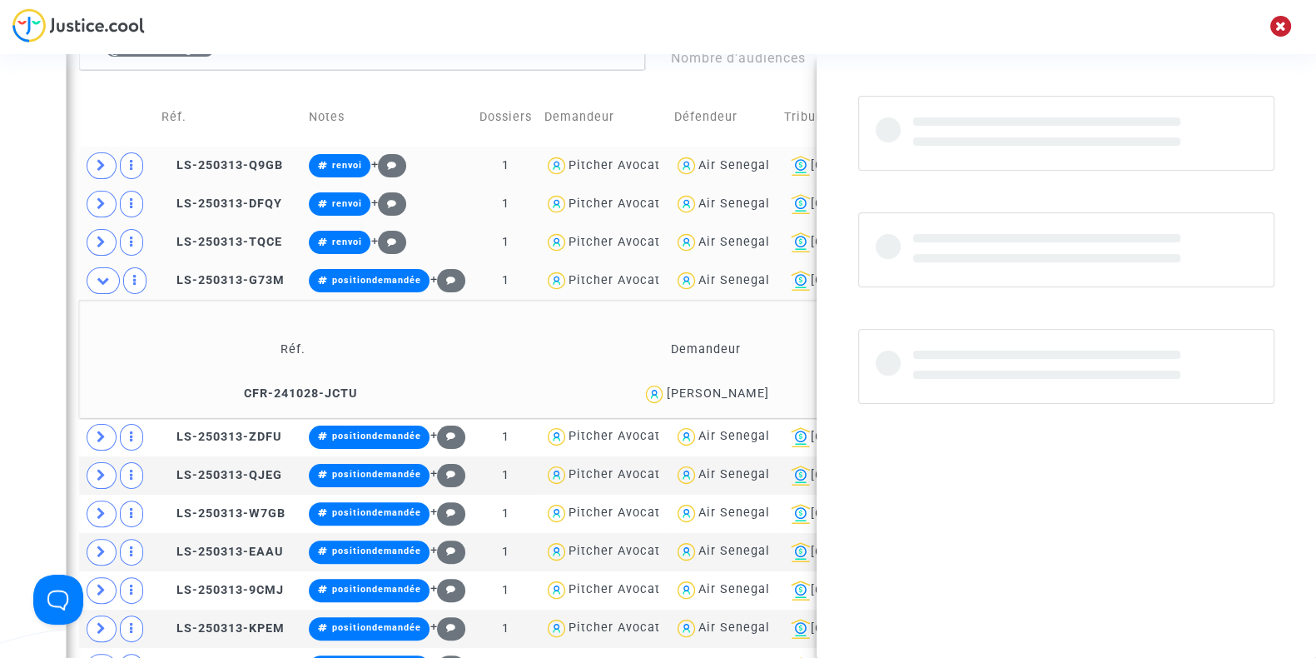
click at [755, 389] on div "Adama Kamissoko" at bounding box center [717, 393] width 102 height 14
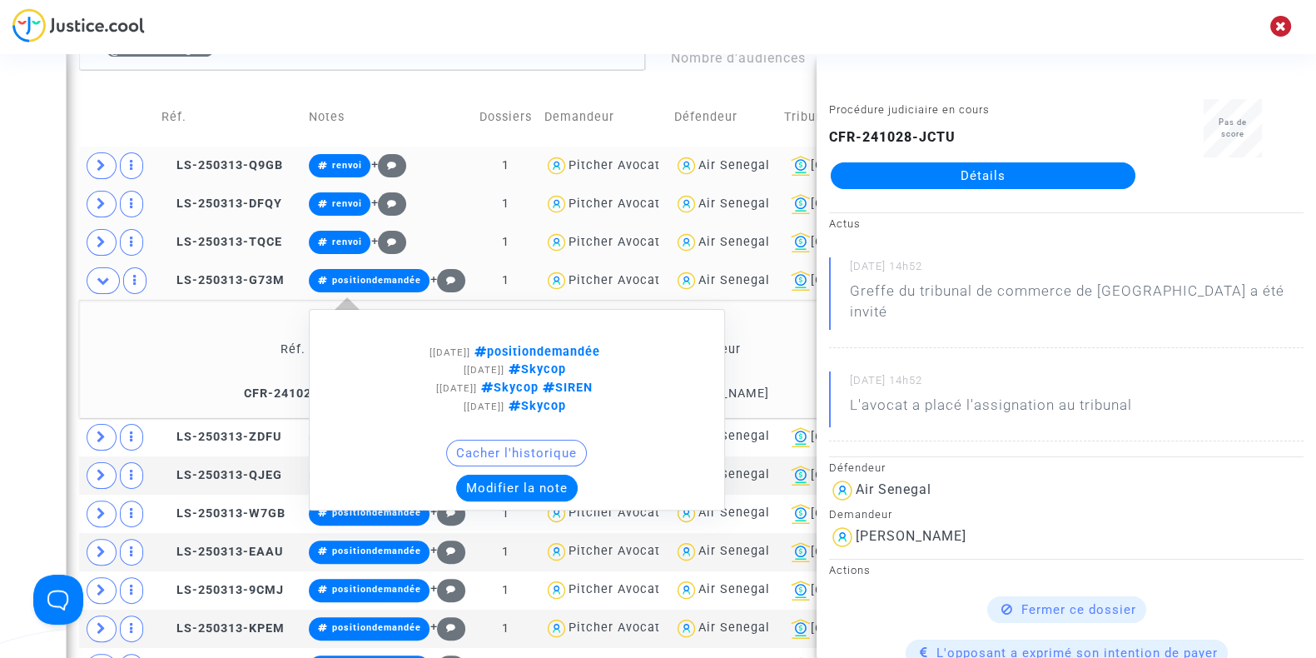
click at [545, 469] on div "Cacher l'historique" at bounding box center [517, 456] width 398 height 35
click at [543, 470] on div "Cacher l'historique" at bounding box center [517, 456] width 398 height 35
click at [536, 474] on button "Modifier la note" at bounding box center [517, 487] width 122 height 27
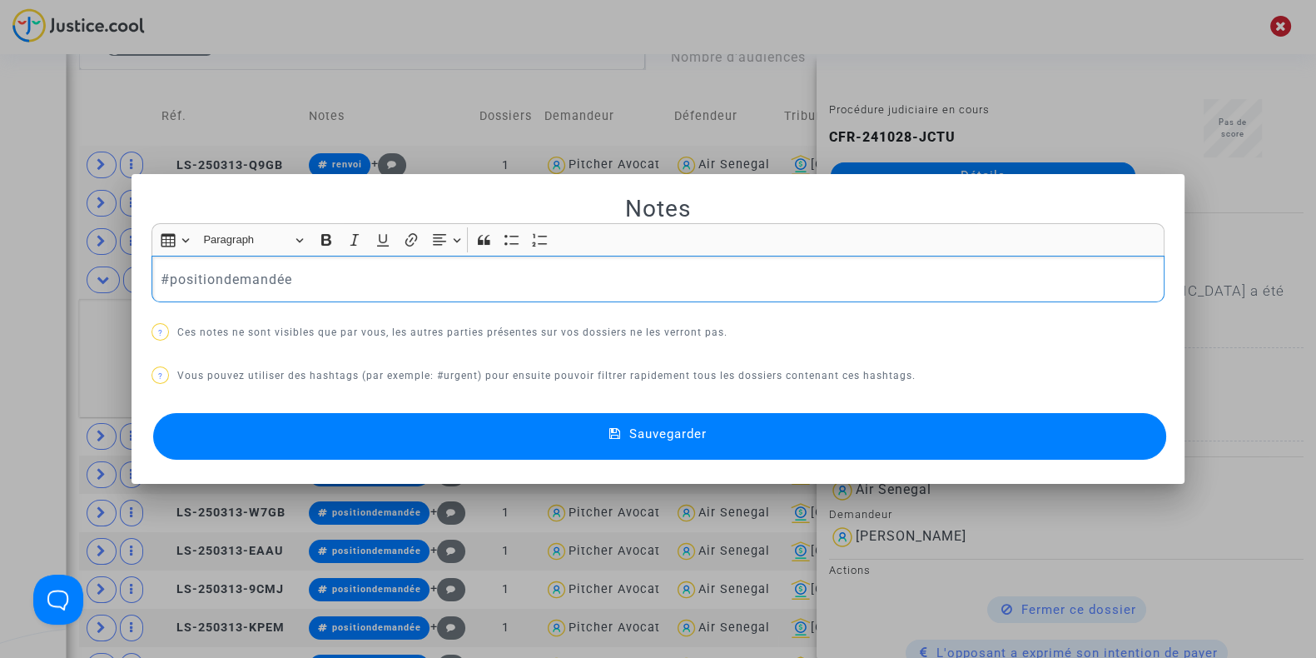
drag, startPoint x: 327, startPoint y: 264, endPoint x: 92, endPoint y: 285, distance: 235.6
click at [92, 285] on div "Notes Rich Text Editor Insert table Insert table Heading Paragraph Paragraph He…" at bounding box center [658, 329] width 1316 height 658
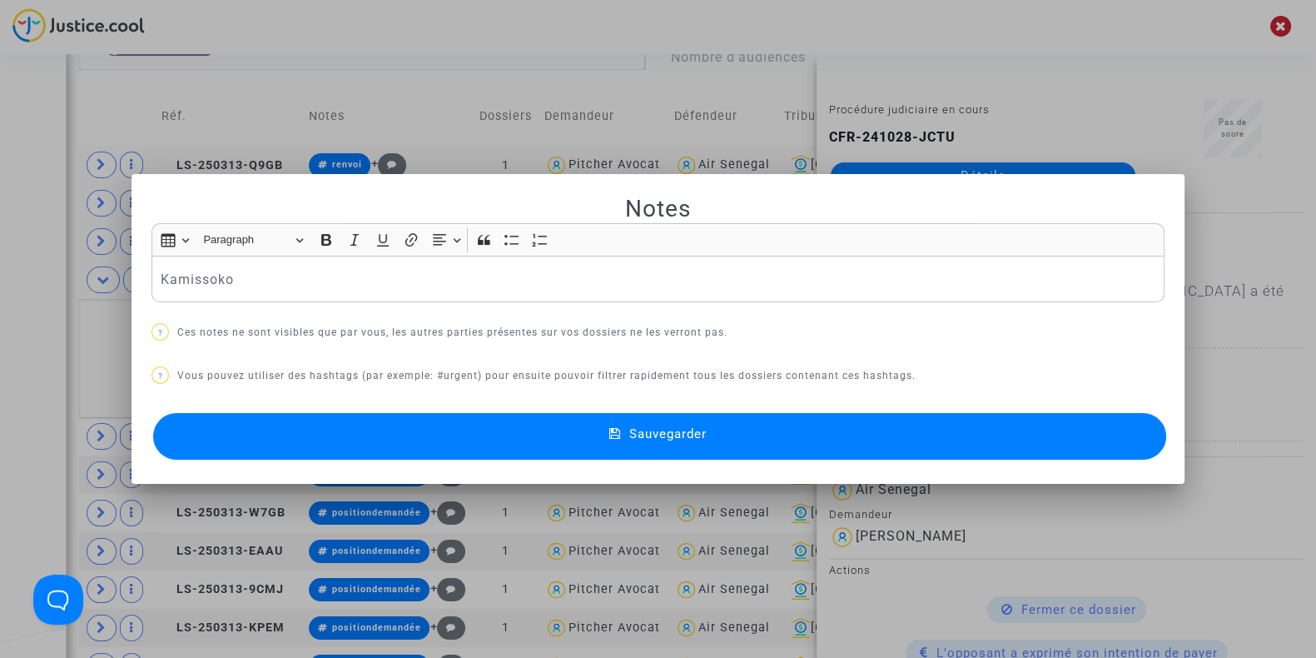
click at [92, 285] on div at bounding box center [658, 329] width 1316 height 658
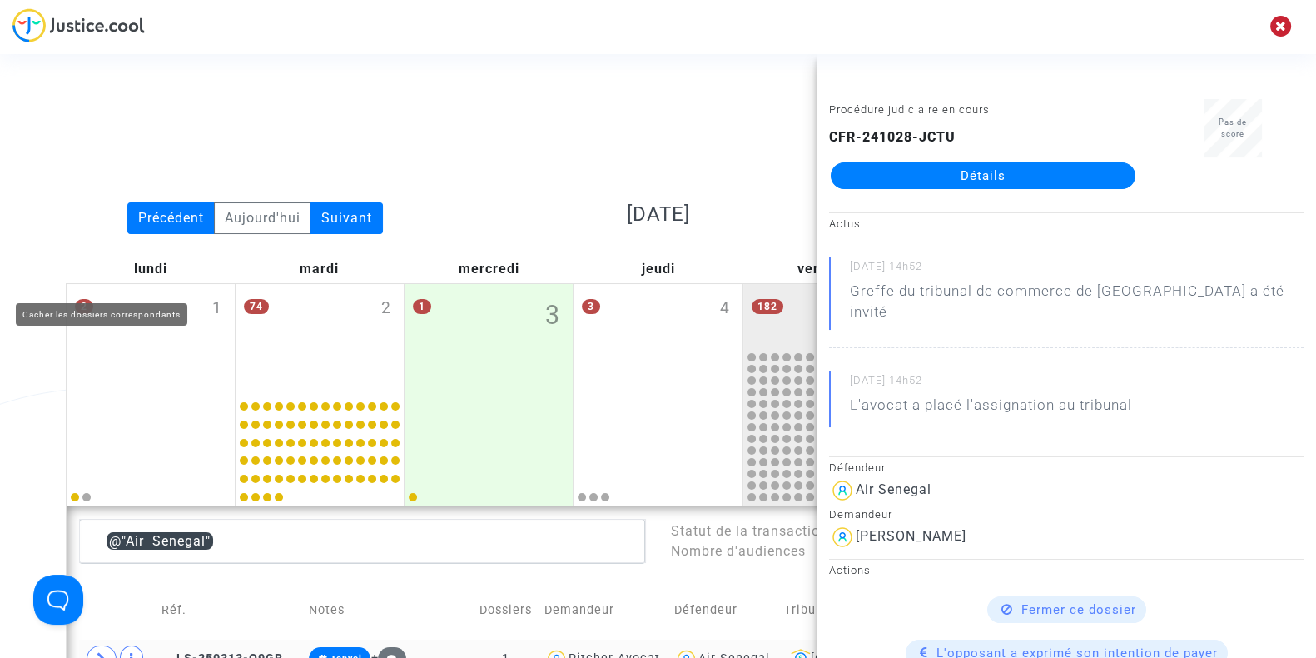
scroll to position [493, 0]
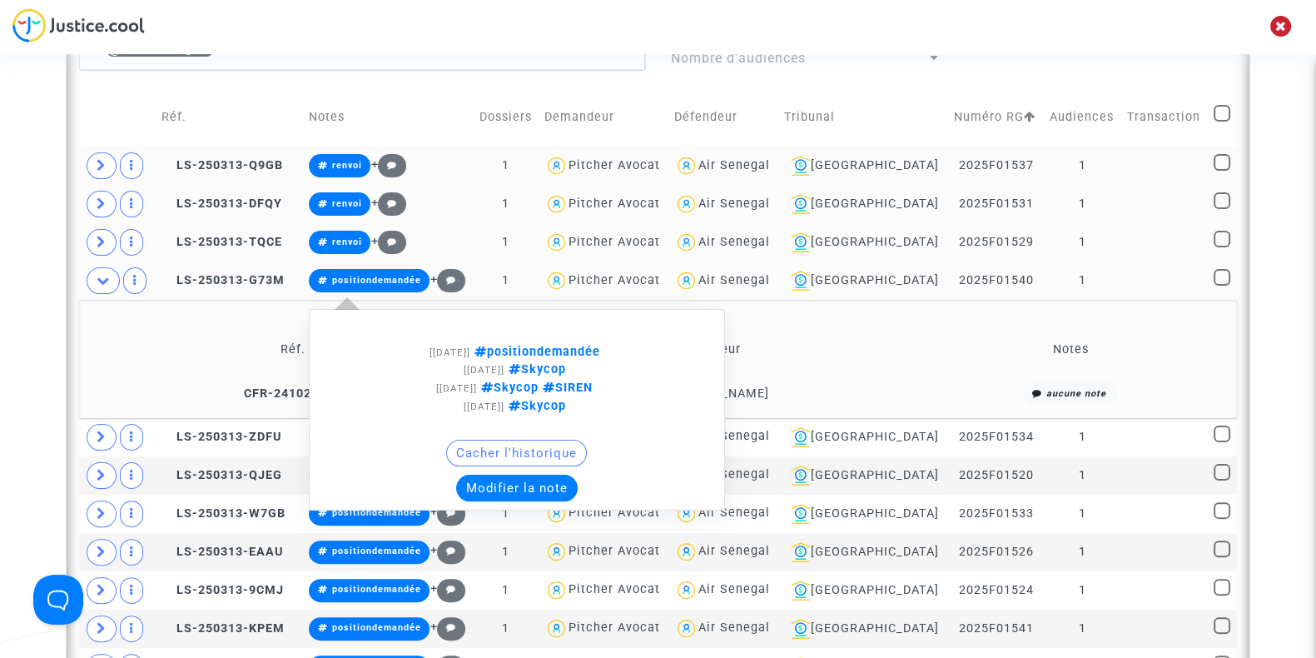
click at [524, 484] on button "Modifier la note" at bounding box center [517, 487] width 122 height 27
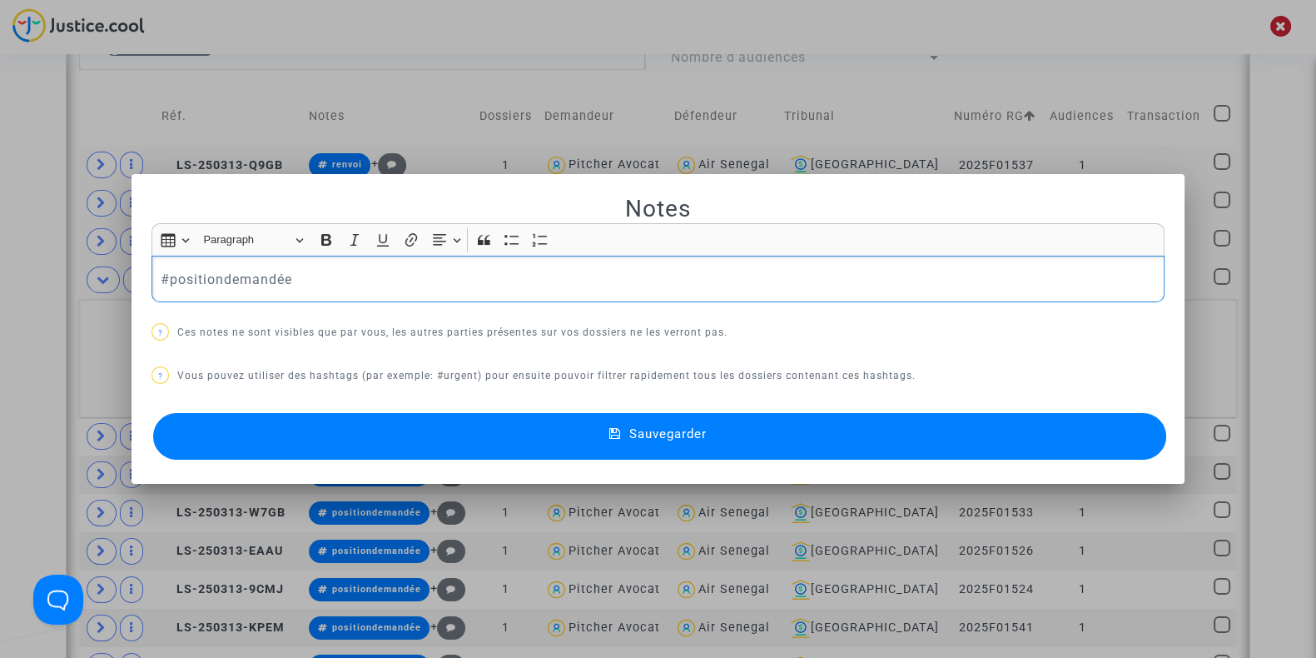
drag, startPoint x: 312, startPoint y: 281, endPoint x: 2, endPoint y: 279, distance: 309.6
click at [2, 279] on div "Notes Rich Text Editor Insert table Insert table Heading Paragraph Paragraph He…" at bounding box center [658, 329] width 1316 height 658
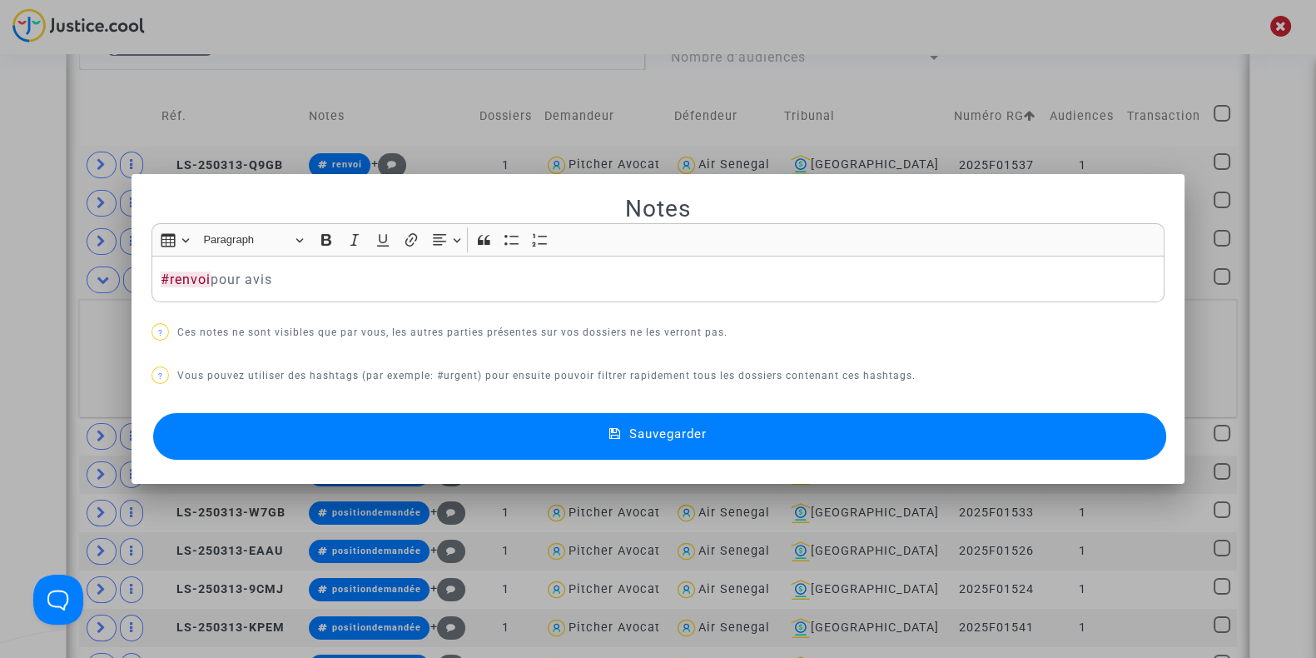
click at [449, 426] on button "Sauvegarder" at bounding box center [659, 436] width 1013 height 47
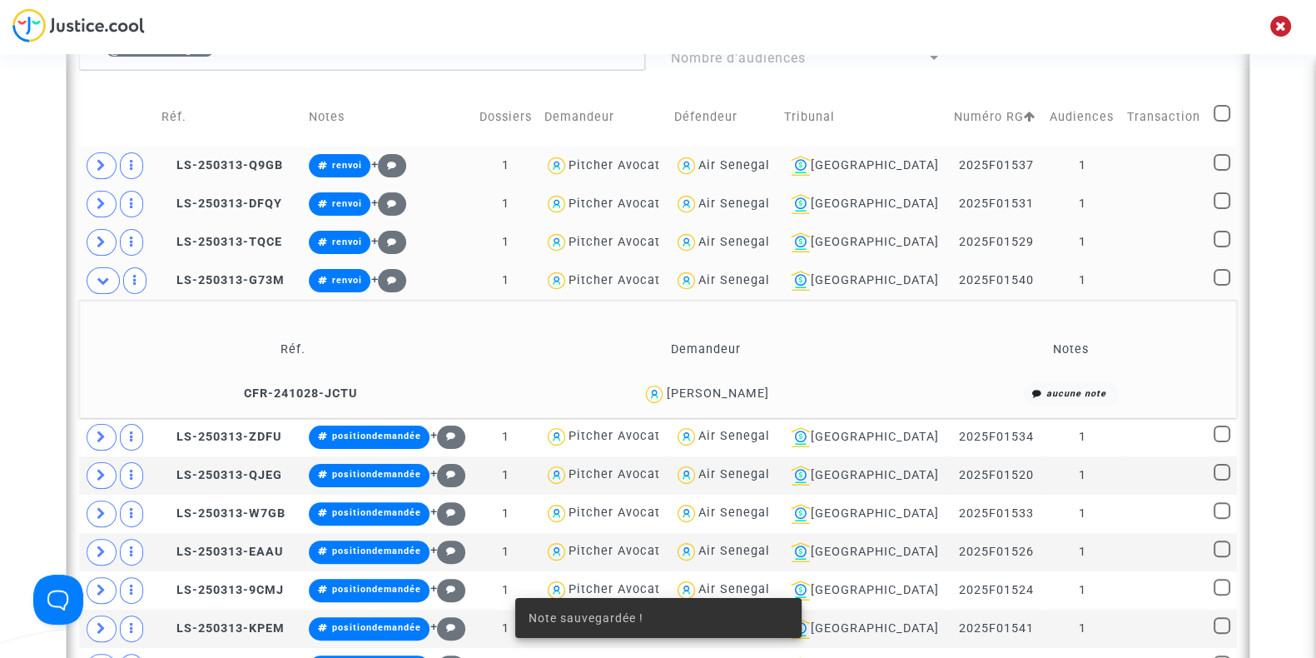
drag, startPoint x: 449, startPoint y: 426, endPoint x: 146, endPoint y: 366, distance: 309.7
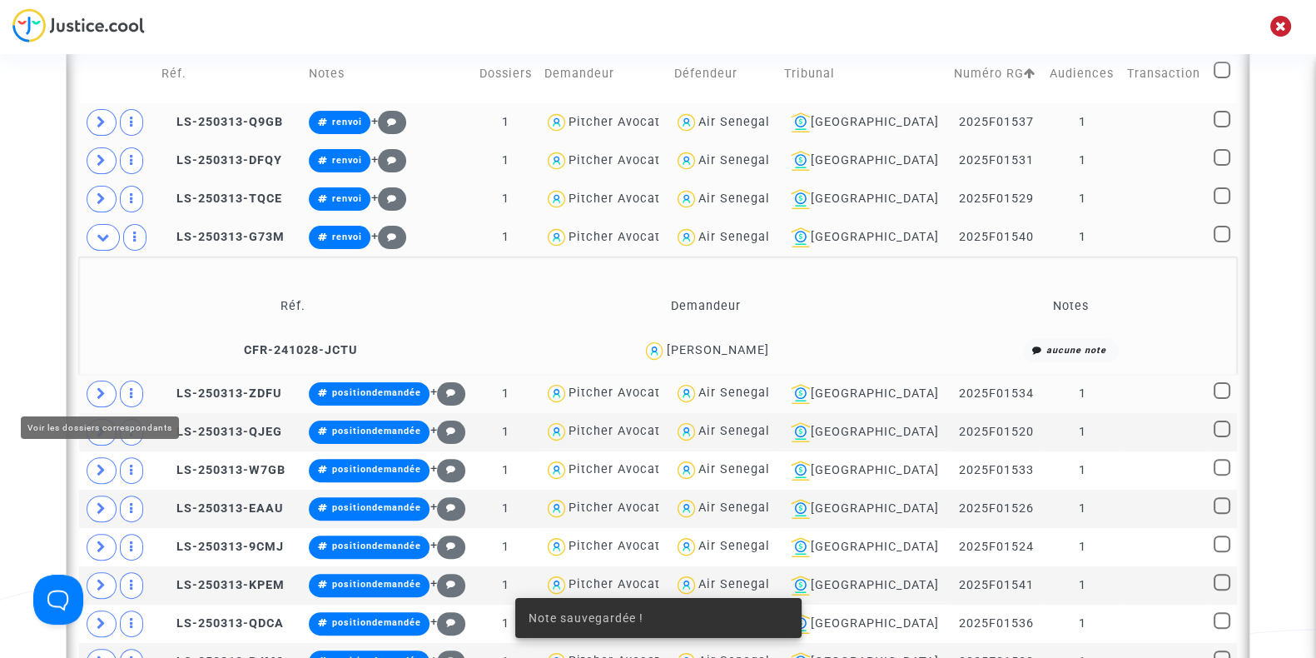
click at [108, 382] on span at bounding box center [102, 393] width 30 height 27
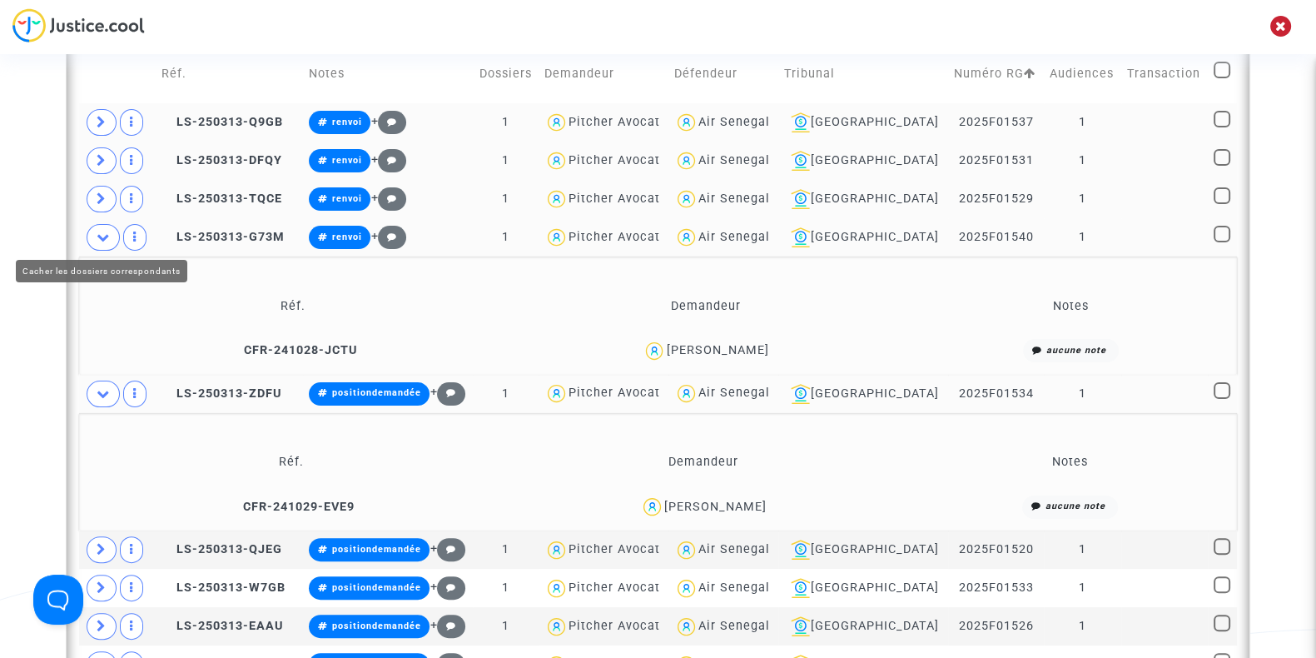
click at [106, 241] on span at bounding box center [103, 237] width 33 height 27
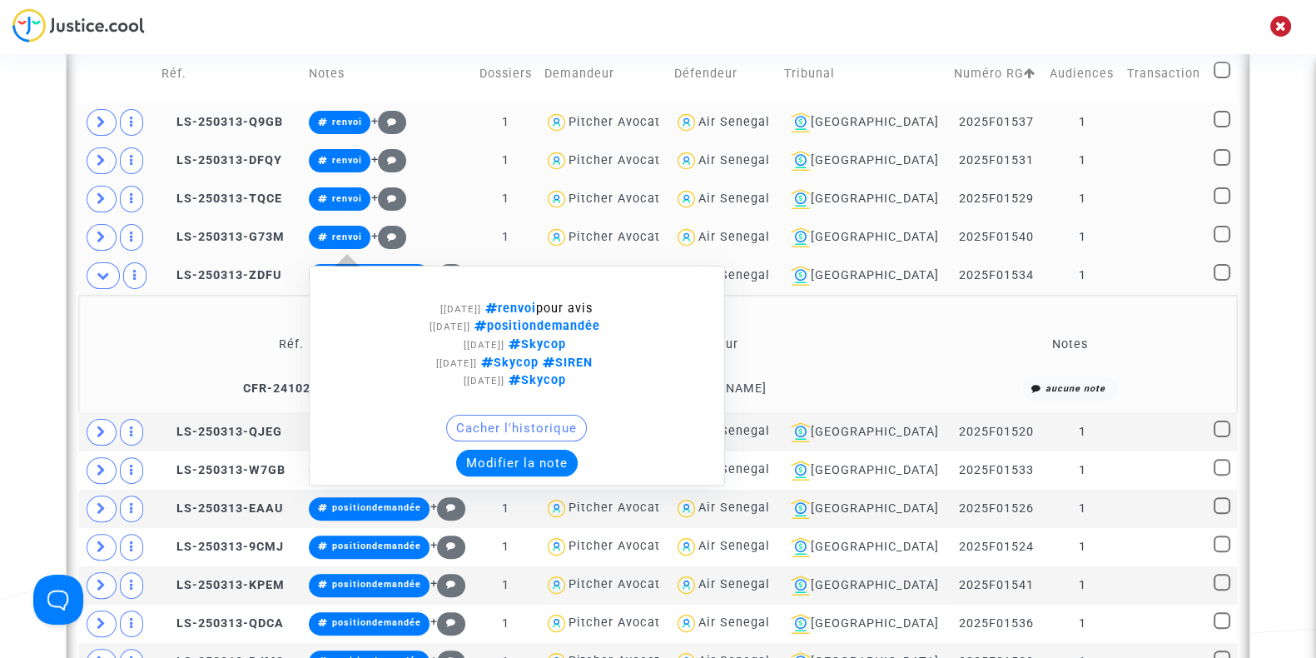
click at [507, 453] on button "Modifier la note" at bounding box center [517, 462] width 122 height 27
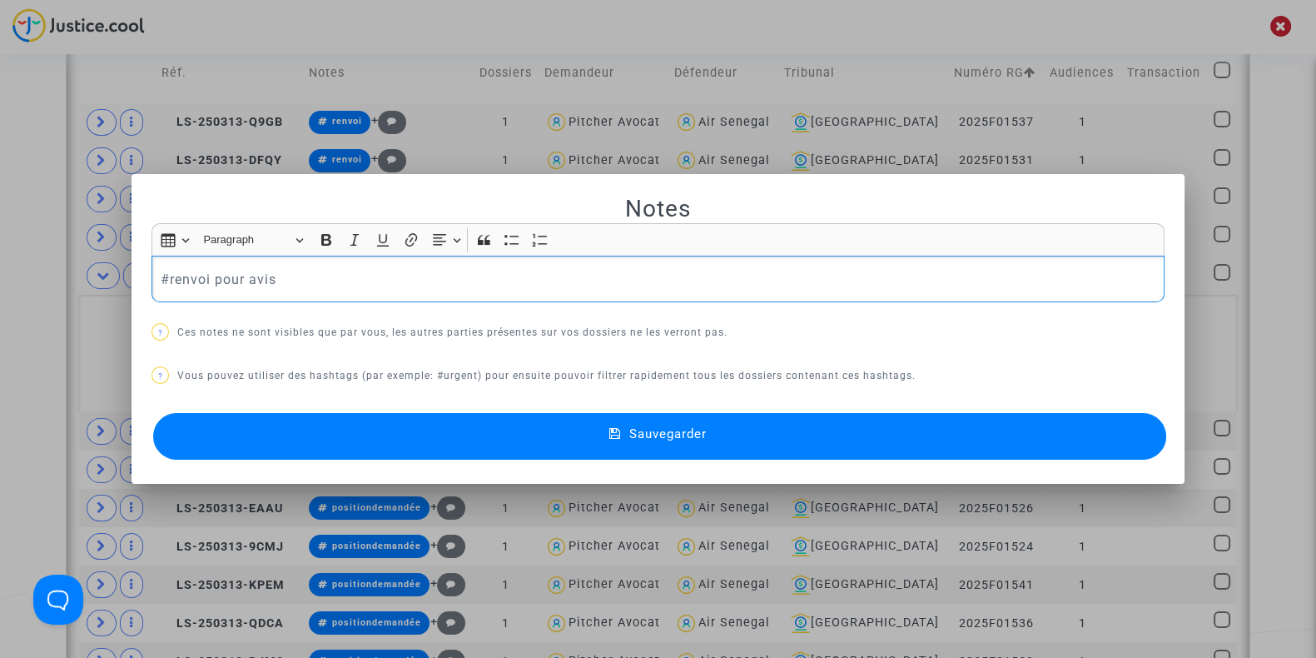
scroll to position [0, 0]
drag, startPoint x: 306, startPoint y: 274, endPoint x: 102, endPoint y: 279, distance: 204.8
click at [102, 279] on div "Notes Rich Text Editor Insert table Insert table Heading Paragraph Paragraph He…" at bounding box center [658, 329] width 1316 height 658
click at [0, 256] on div at bounding box center [658, 329] width 1316 height 658
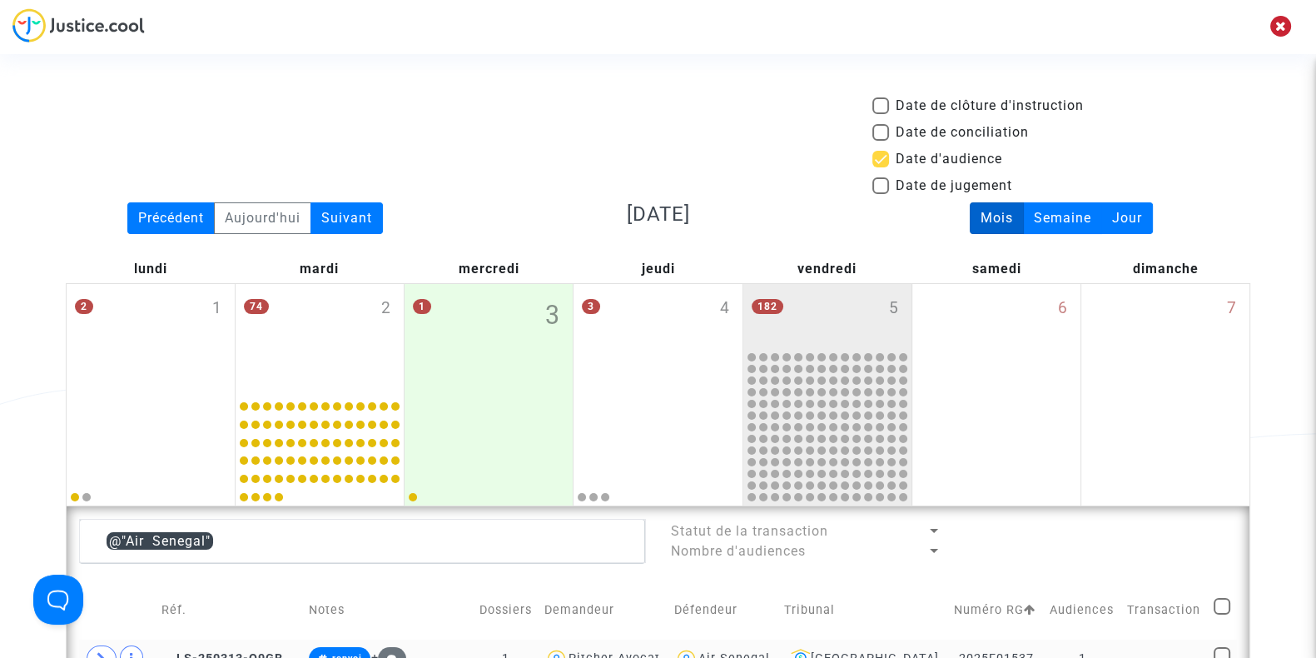
scroll to position [536, 0]
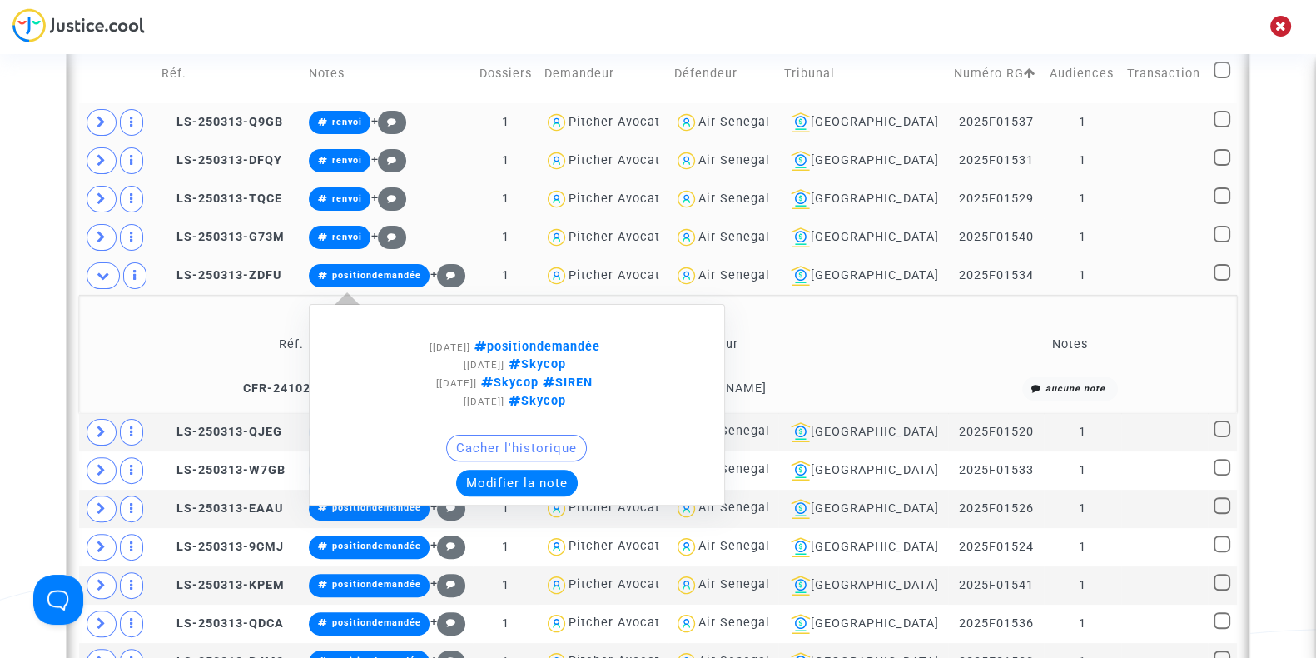
click at [514, 484] on button "Modifier la note" at bounding box center [517, 482] width 122 height 27
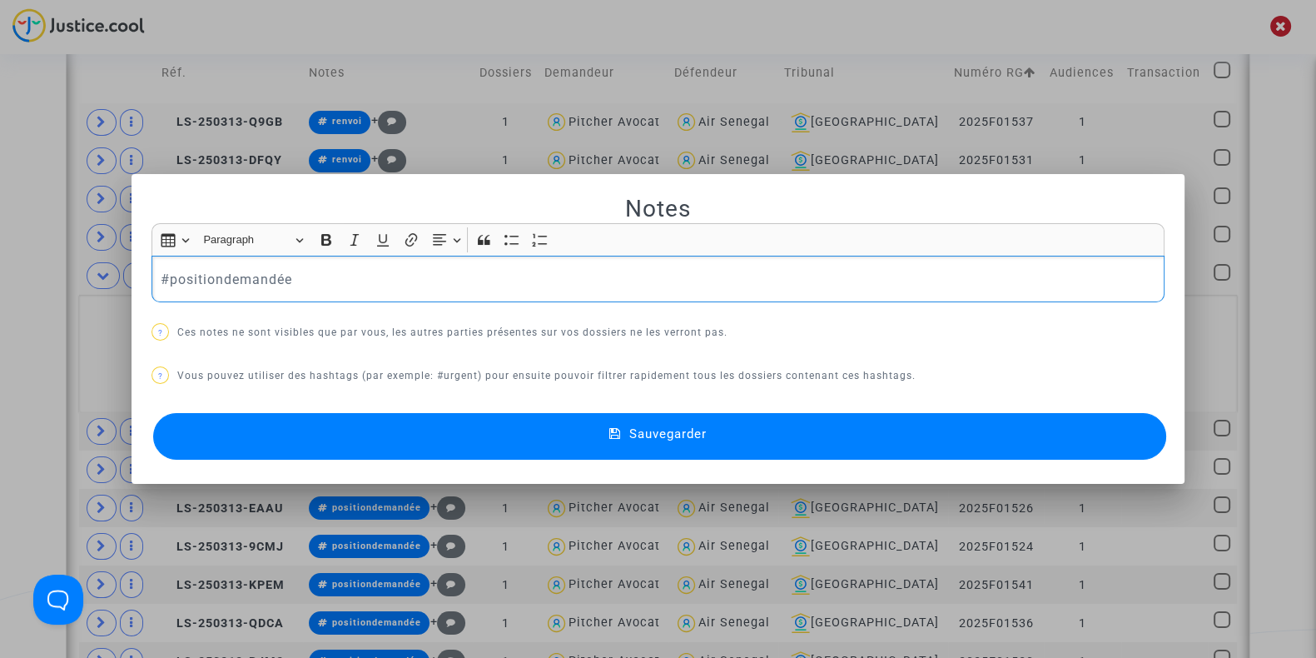
drag, startPoint x: 326, startPoint y: 276, endPoint x: 0, endPoint y: 243, distance: 328.0
click at [0, 243] on div "Notes Rich Text Editor Insert table Insert table Heading Paragraph Paragraph He…" at bounding box center [658, 329] width 1316 height 658
click at [360, 430] on button "Sauvegarder" at bounding box center [659, 436] width 1013 height 47
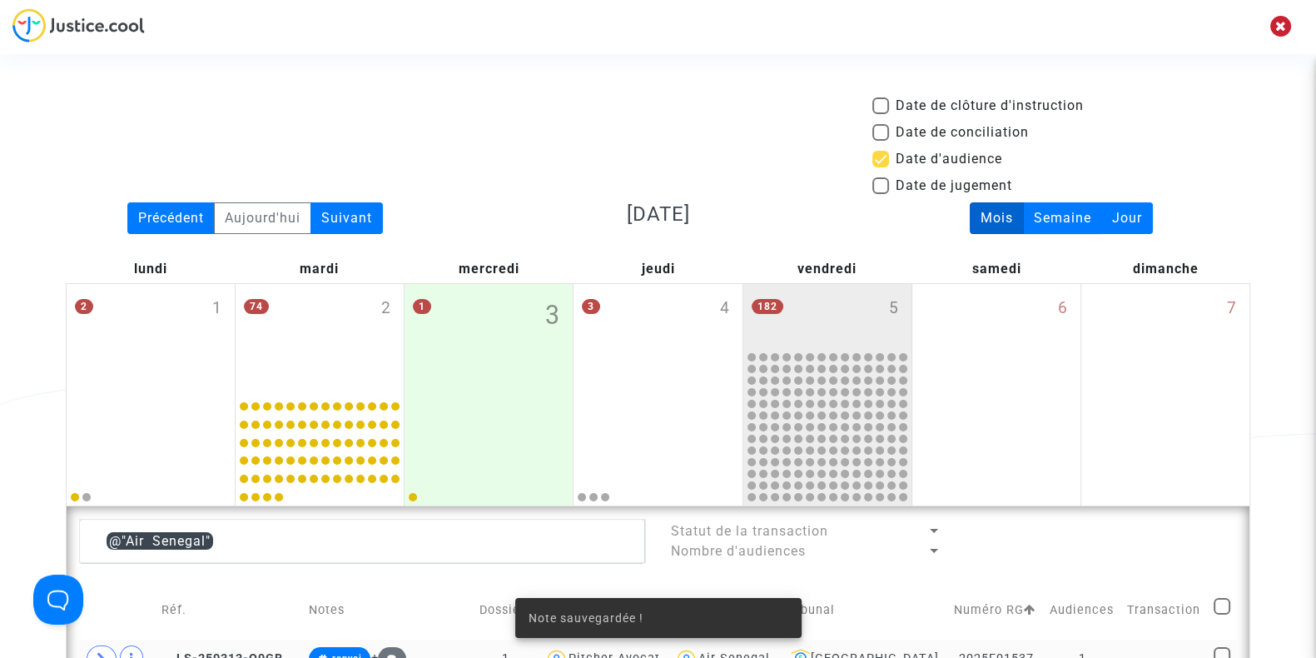
scroll to position [536, 0]
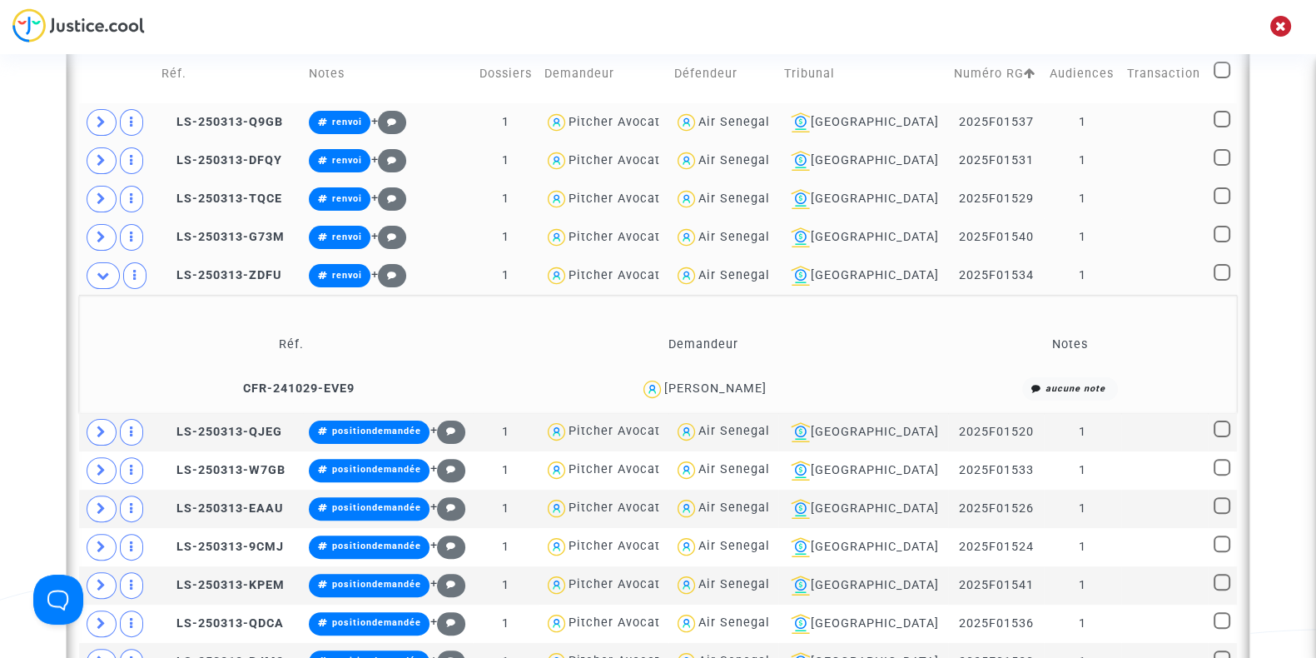
click at [106, 285] on span at bounding box center [103, 275] width 33 height 27
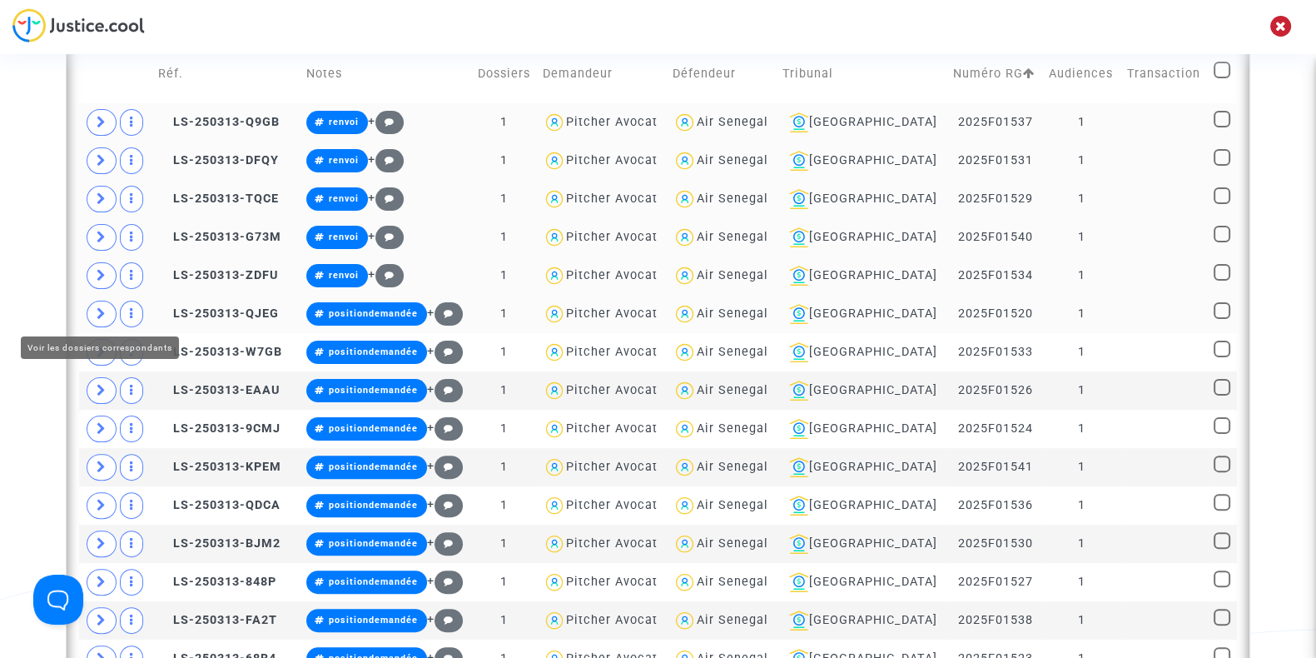
click at [104, 307] on icon at bounding box center [102, 313] width 10 height 12
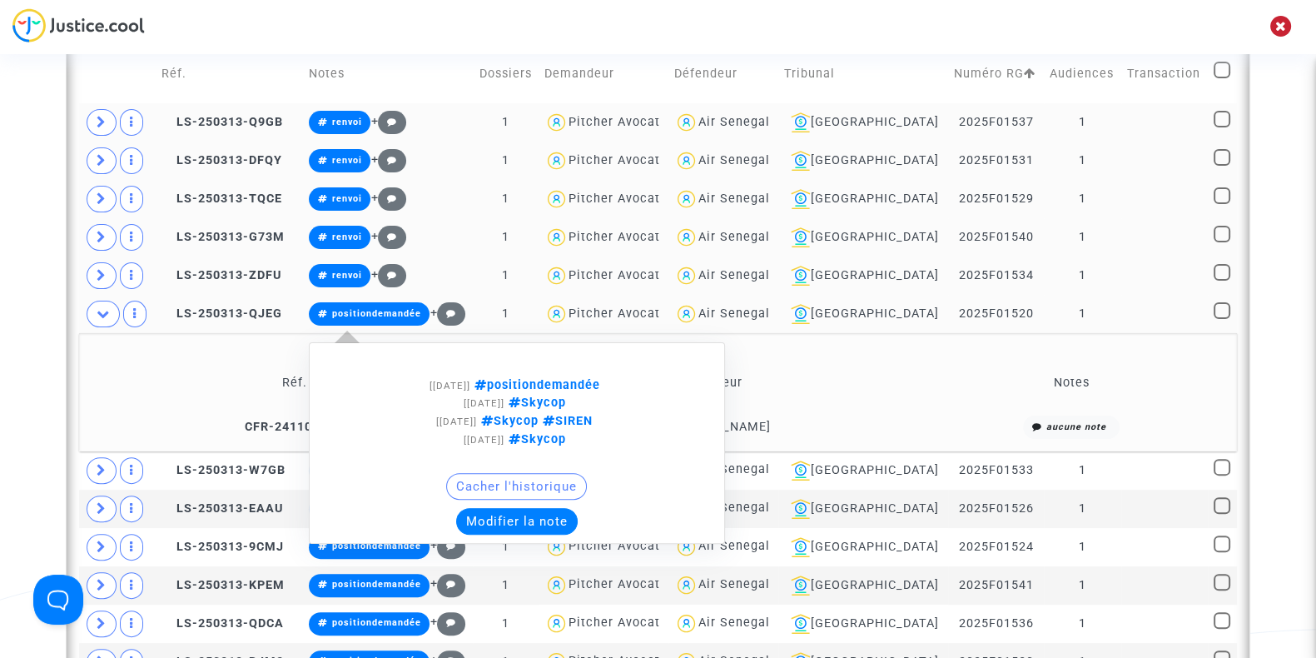
click at [539, 515] on button "Modifier la note" at bounding box center [517, 521] width 122 height 27
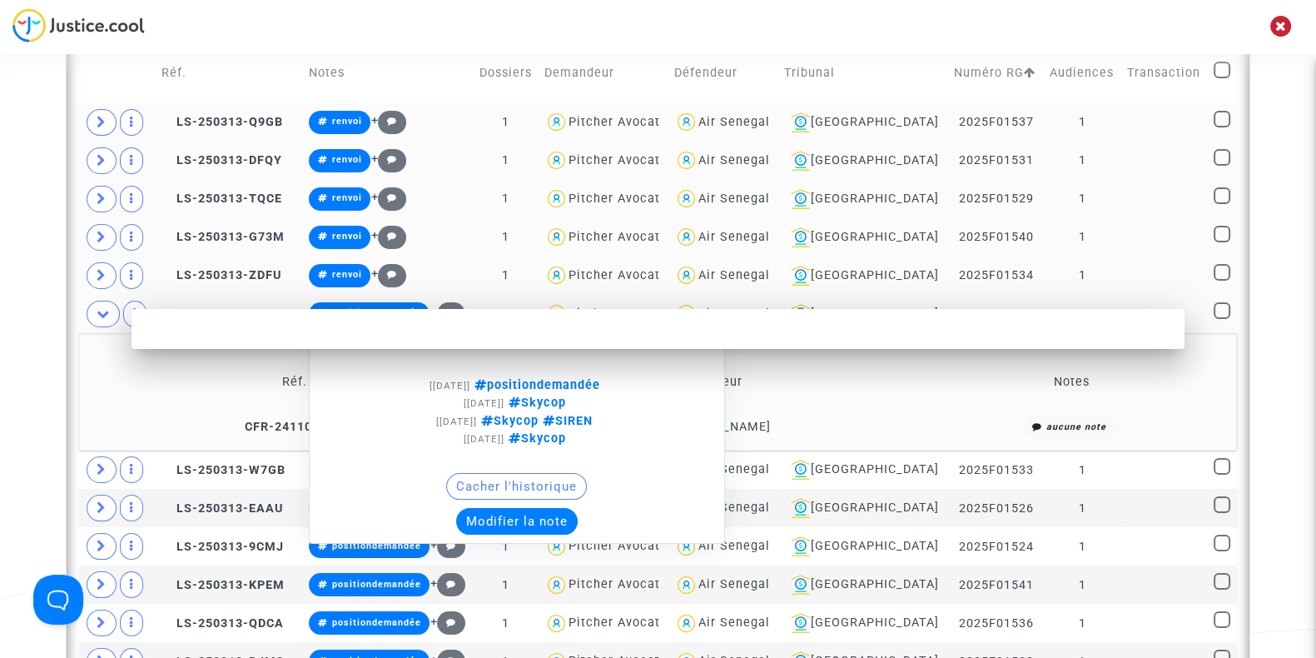
scroll to position [0, 0]
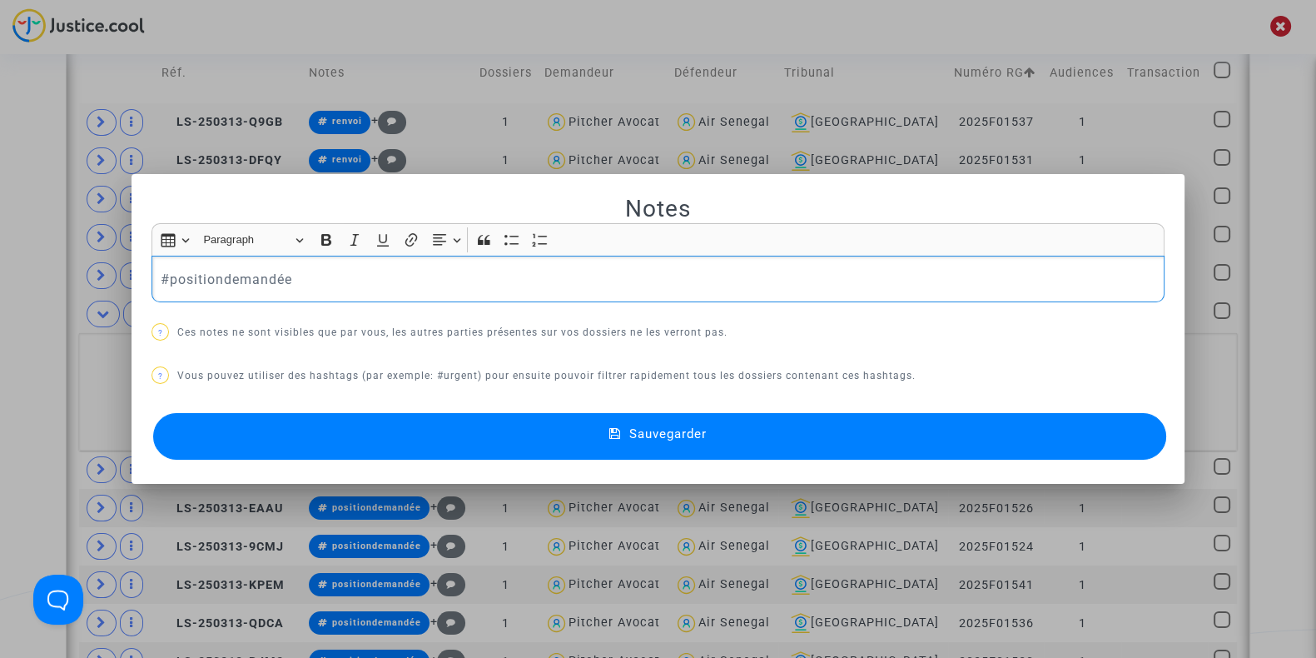
drag, startPoint x: 320, startPoint y: 285, endPoint x: 62, endPoint y: 266, distance: 258.7
click at [62, 266] on div "Notes Rich Text Editor Insert table Insert table Heading Paragraph Paragraph He…" at bounding box center [658, 329] width 1316 height 658
click at [333, 434] on button "Sauvegarder" at bounding box center [659, 436] width 1013 height 47
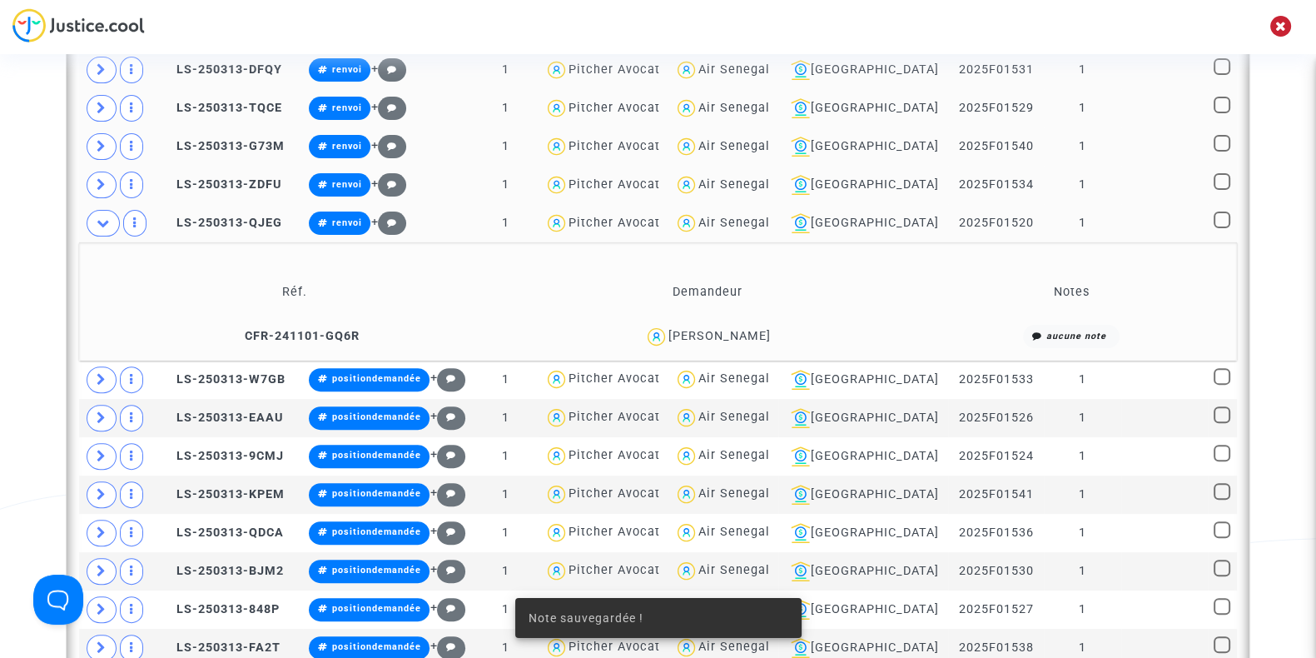
scroll to position [635, 0]
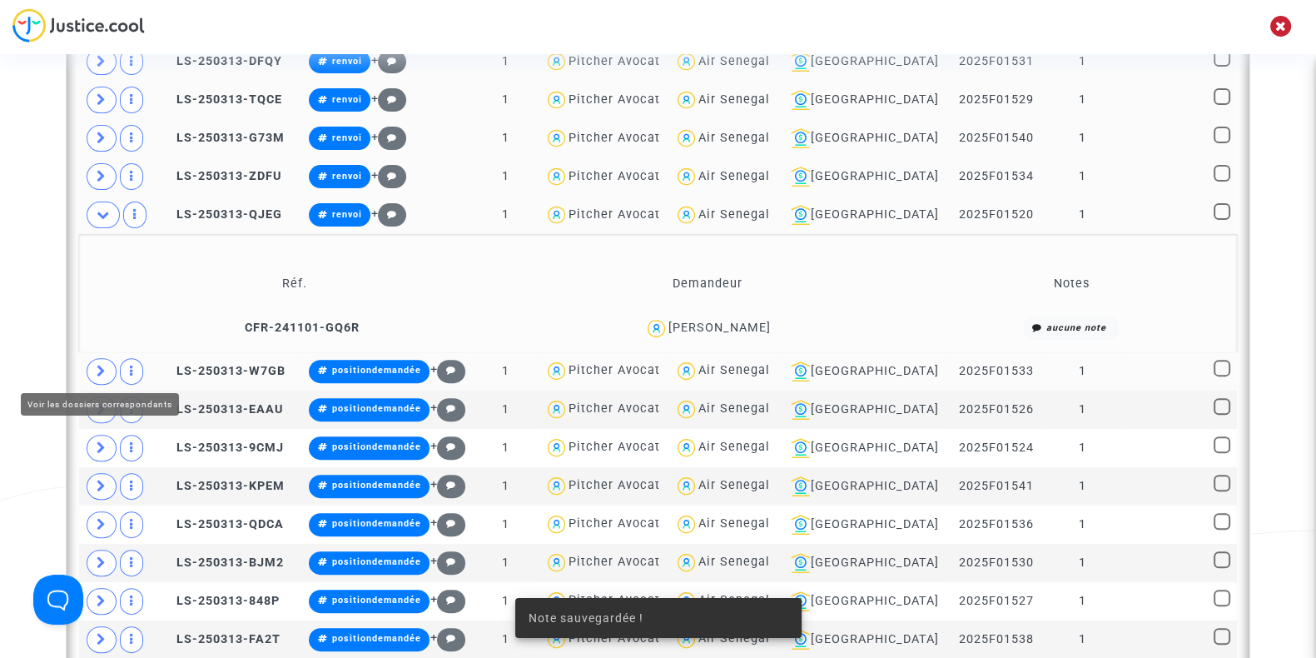
click at [89, 361] on span at bounding box center [102, 371] width 30 height 27
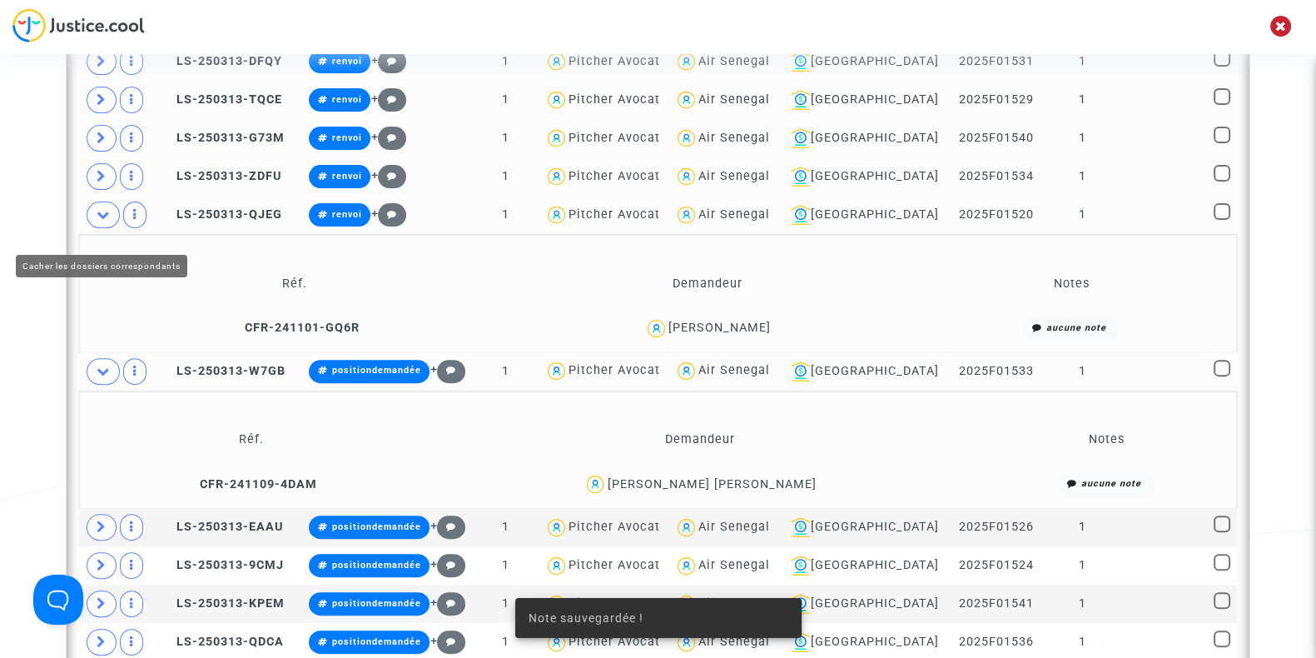
scroll to position [774, 0]
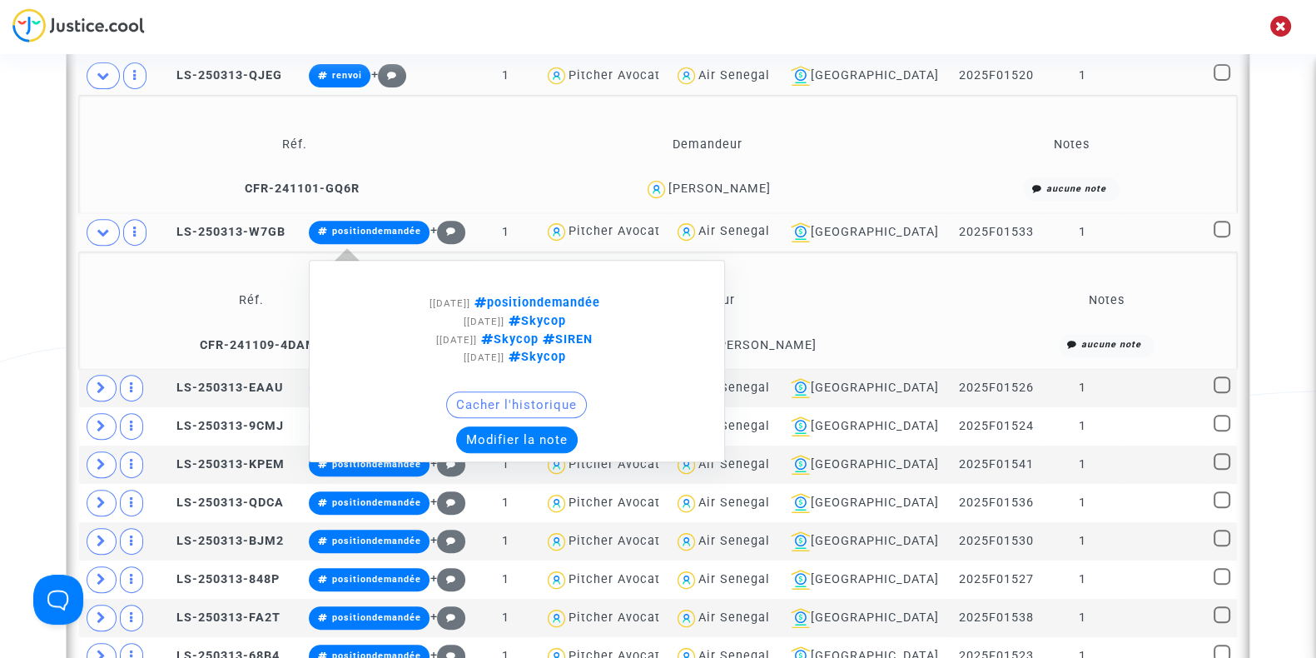
click at [537, 429] on button "Modifier la note" at bounding box center [517, 439] width 122 height 27
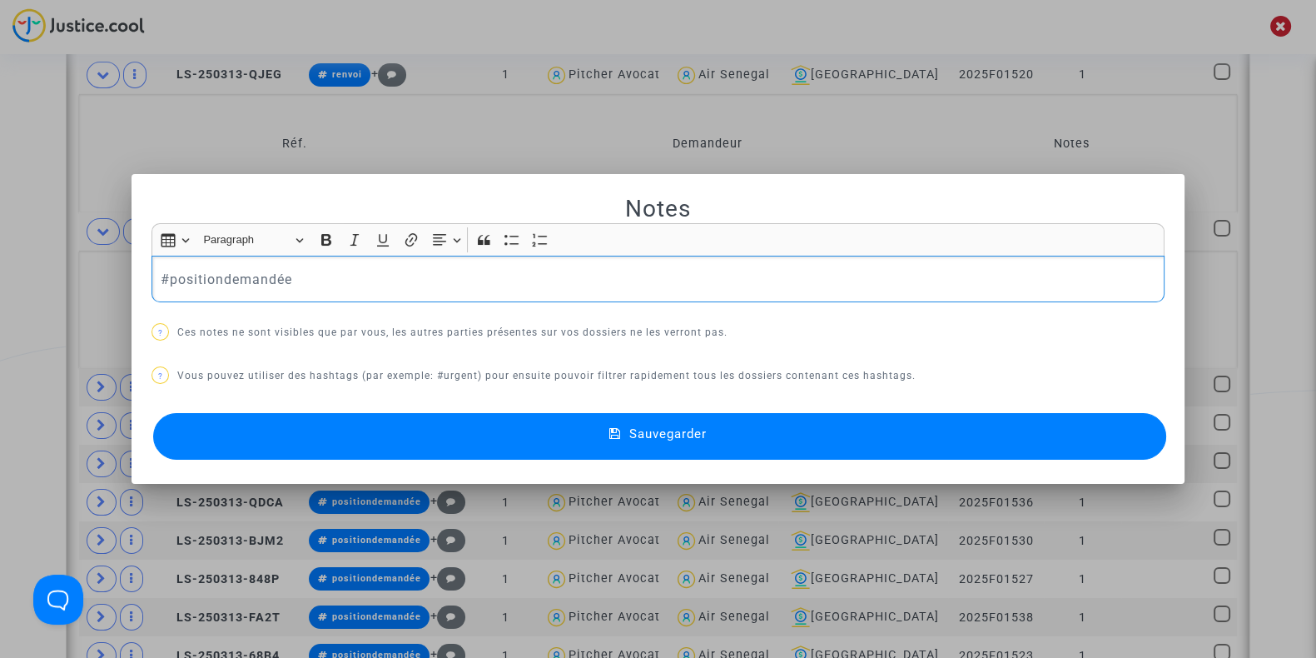
drag, startPoint x: 358, startPoint y: 282, endPoint x: 0, endPoint y: 274, distance: 358.0
click at [0, 274] on div "Notes Rich Text Editor Insert table Insert table Heading Paragraph Paragraph He…" at bounding box center [658, 329] width 1316 height 658
click at [549, 434] on button "Sauvegarder" at bounding box center [659, 436] width 1013 height 47
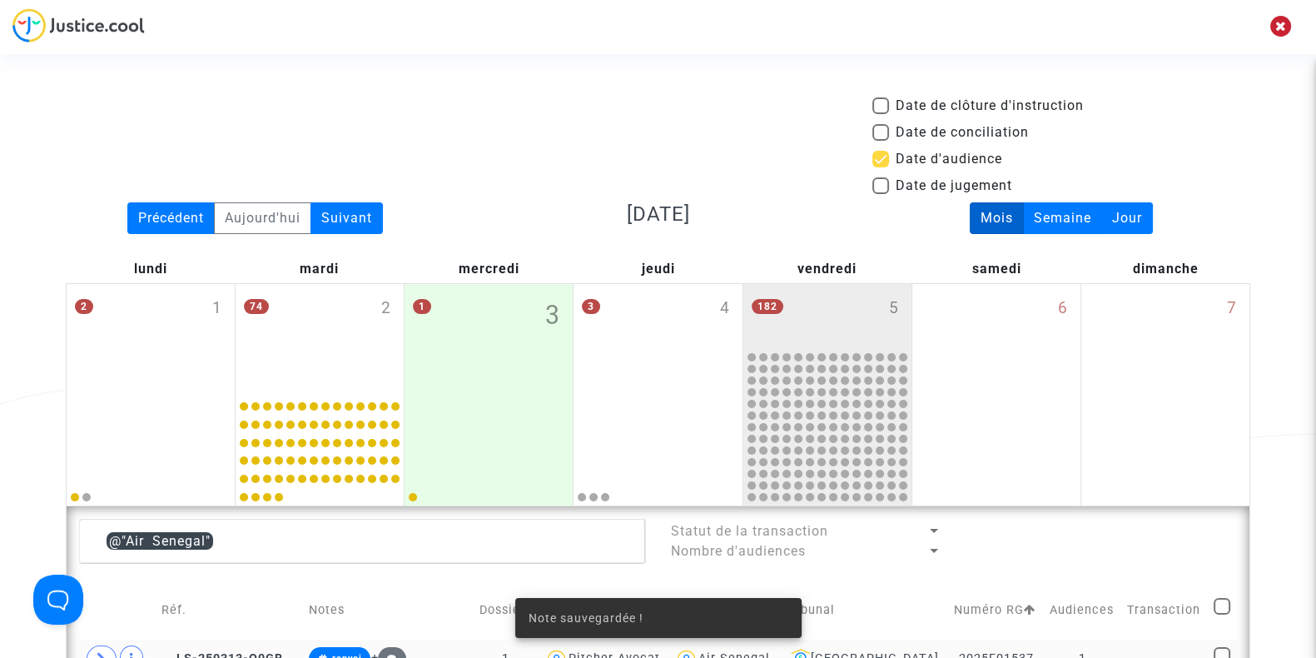
scroll to position [774, 0]
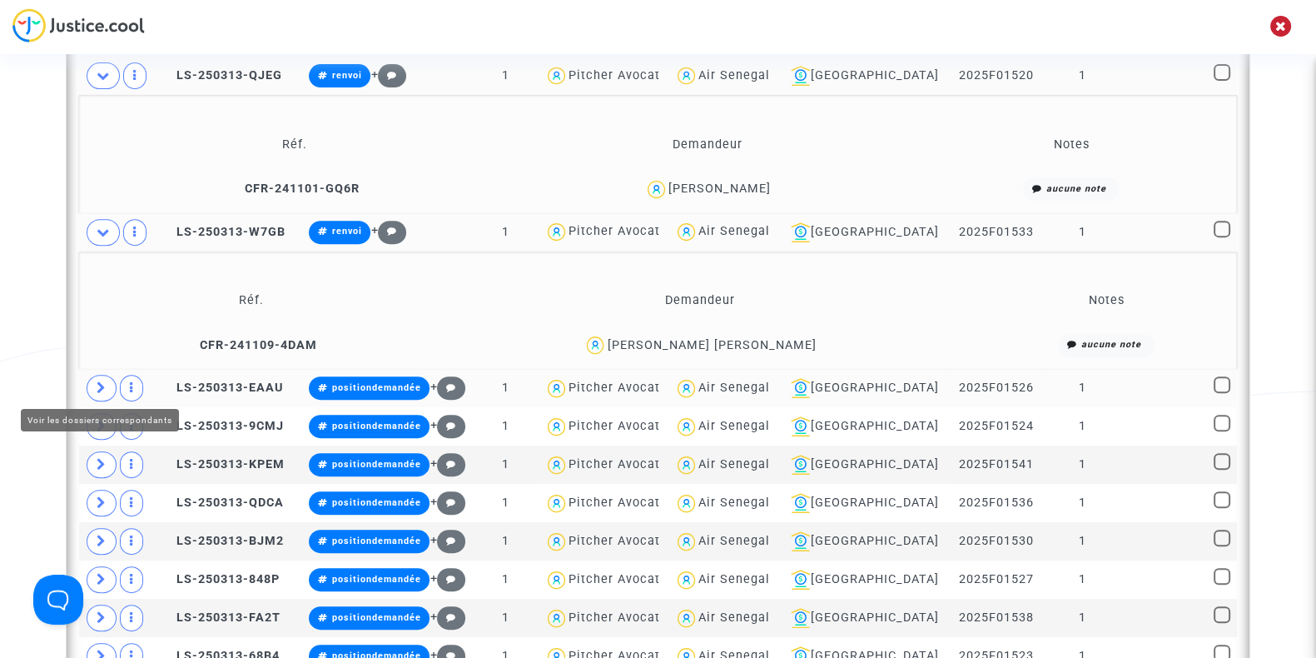
click at [107, 377] on span at bounding box center [102, 388] width 30 height 27
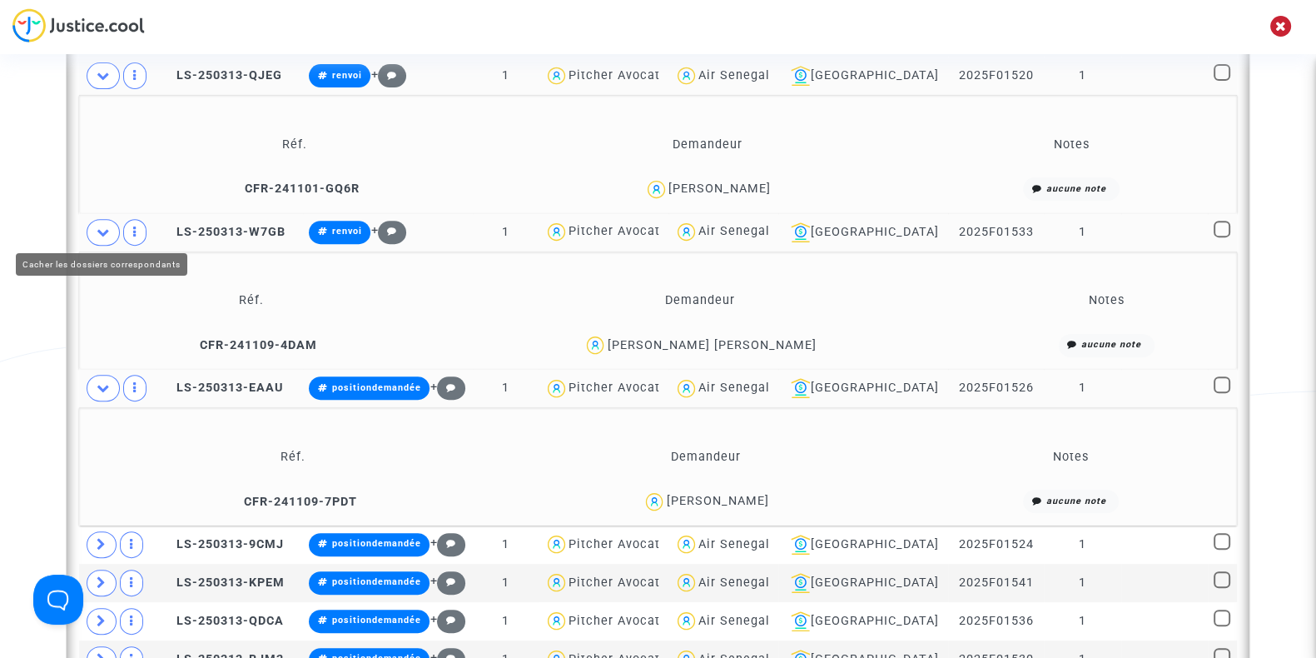
click at [92, 229] on span at bounding box center [103, 232] width 33 height 27
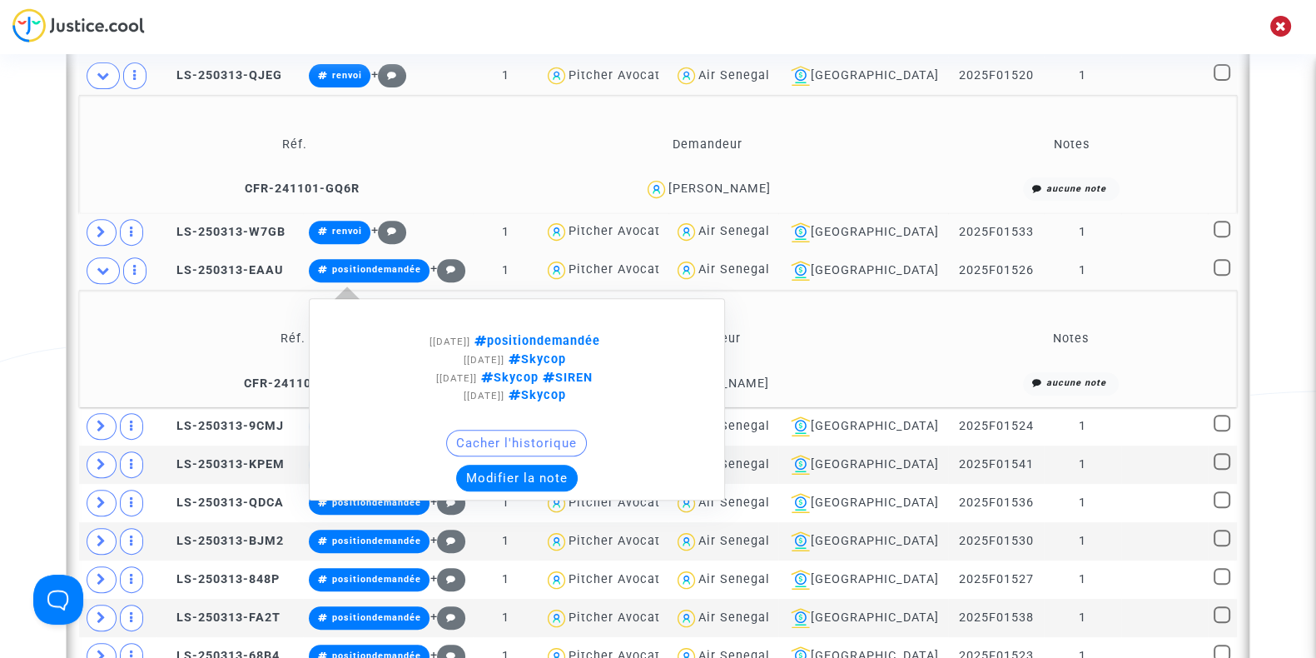
click at [548, 472] on button "Modifier la note" at bounding box center [517, 477] width 122 height 27
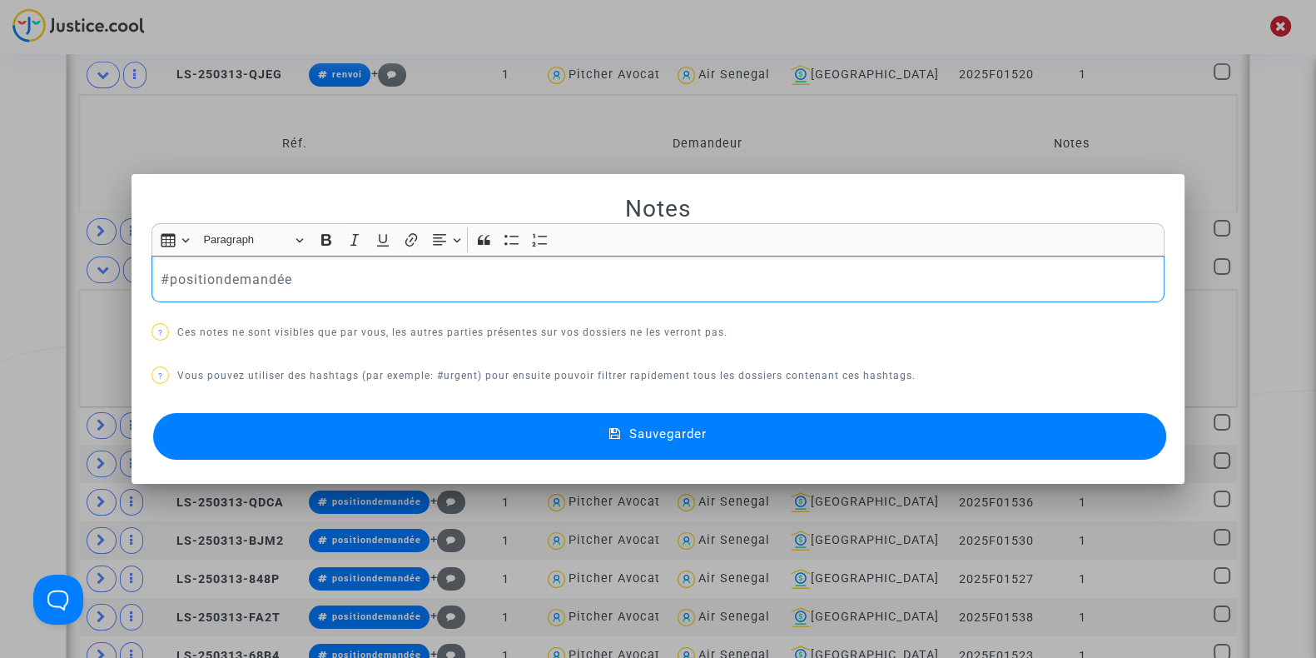
drag, startPoint x: 365, startPoint y: 295, endPoint x: 0, endPoint y: 301, distance: 364.6
click at [0, 301] on div "Notes Rich Text Editor Insert table Insert table Heading Paragraph Paragraph He…" at bounding box center [658, 329] width 1316 height 658
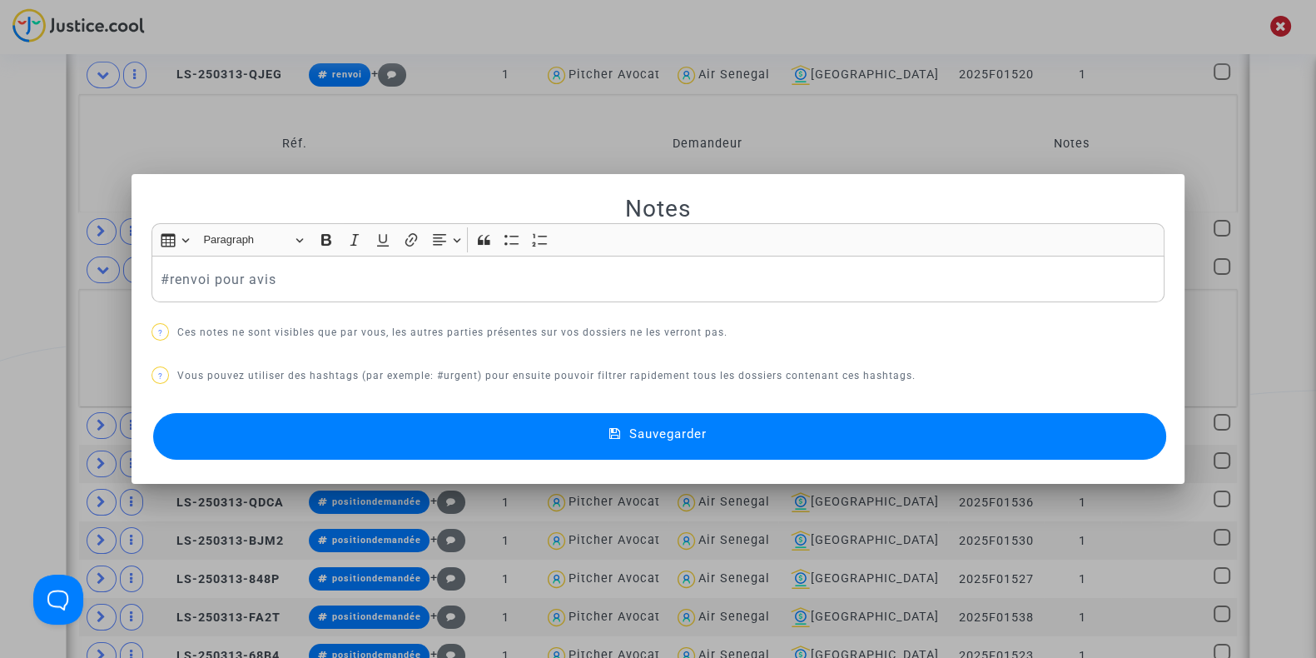
click at [327, 445] on button "Sauvegarder" at bounding box center [659, 436] width 1013 height 47
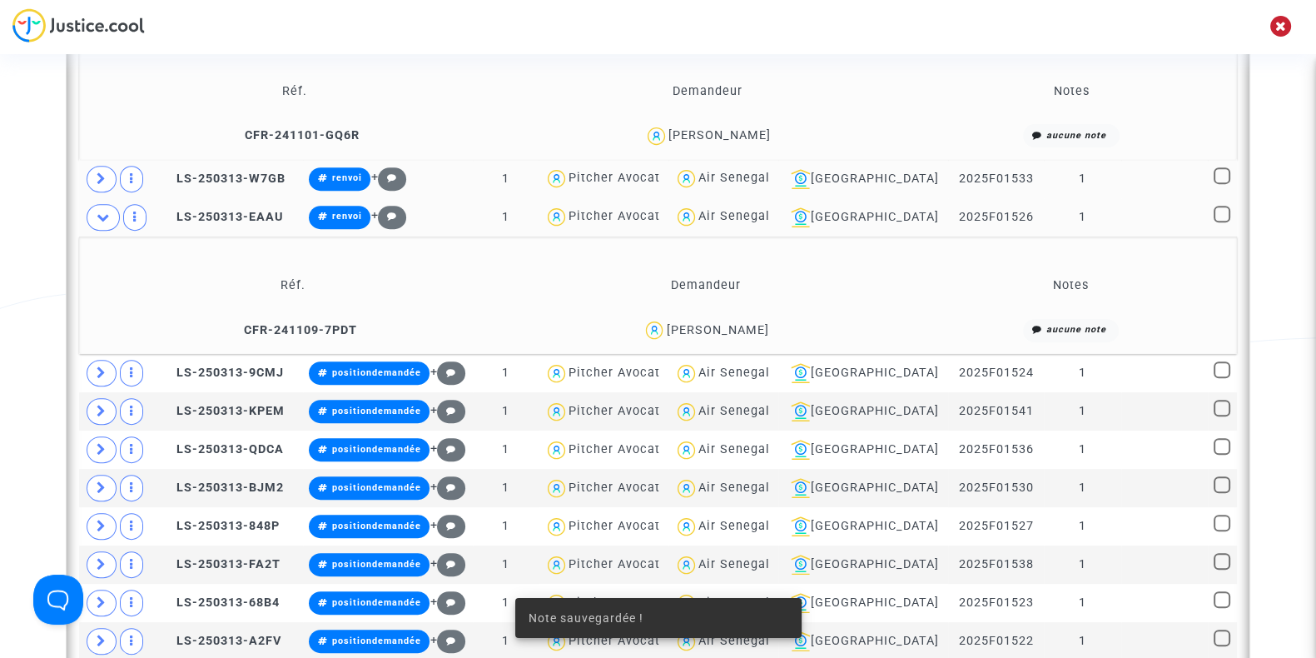
scroll to position [835, 0]
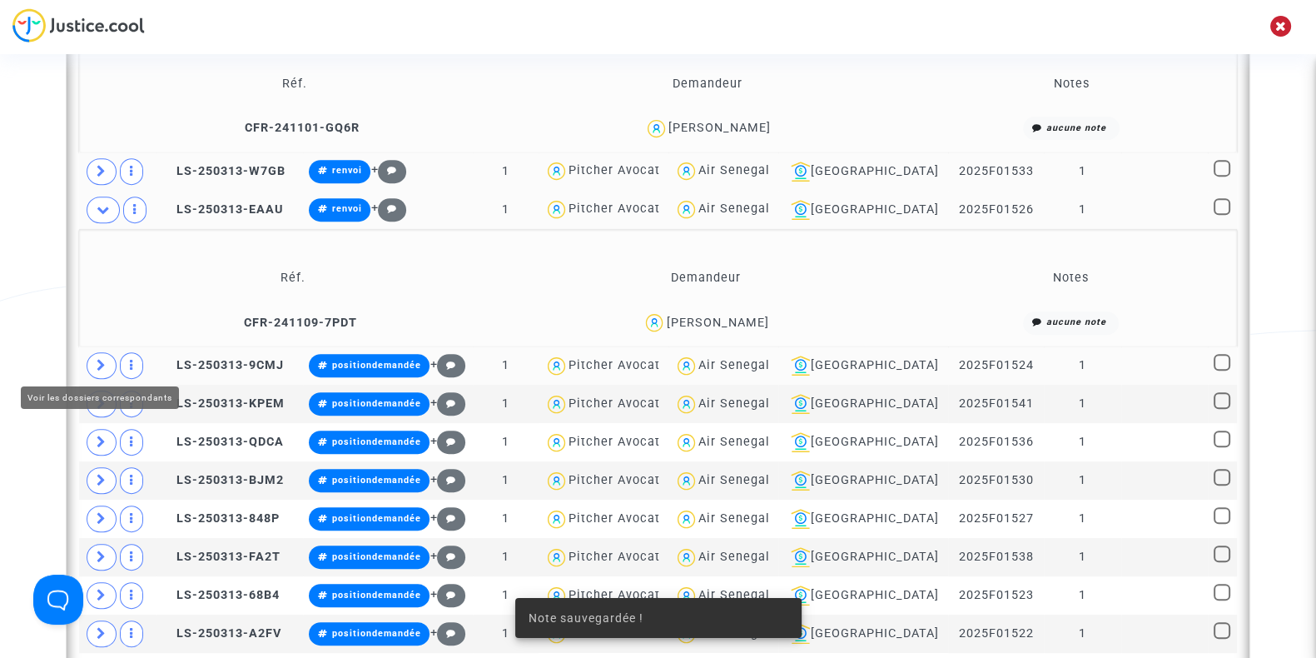
click at [101, 368] on span at bounding box center [102, 365] width 30 height 27
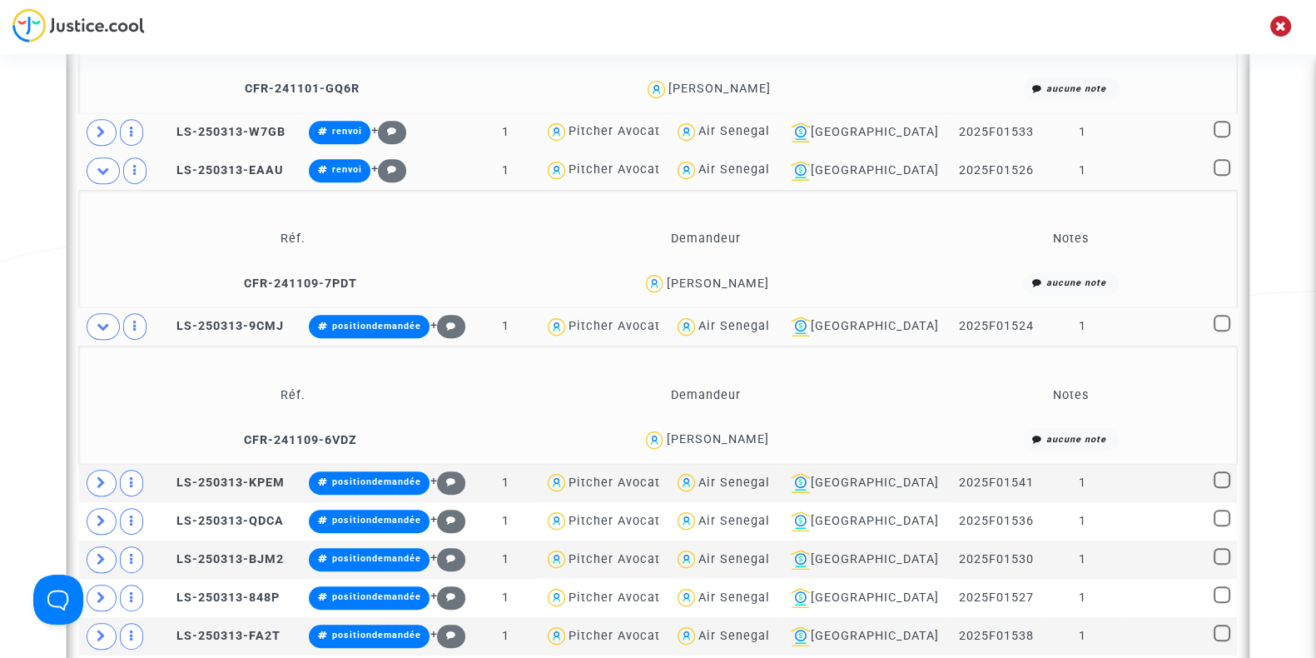
scroll to position [876, 0]
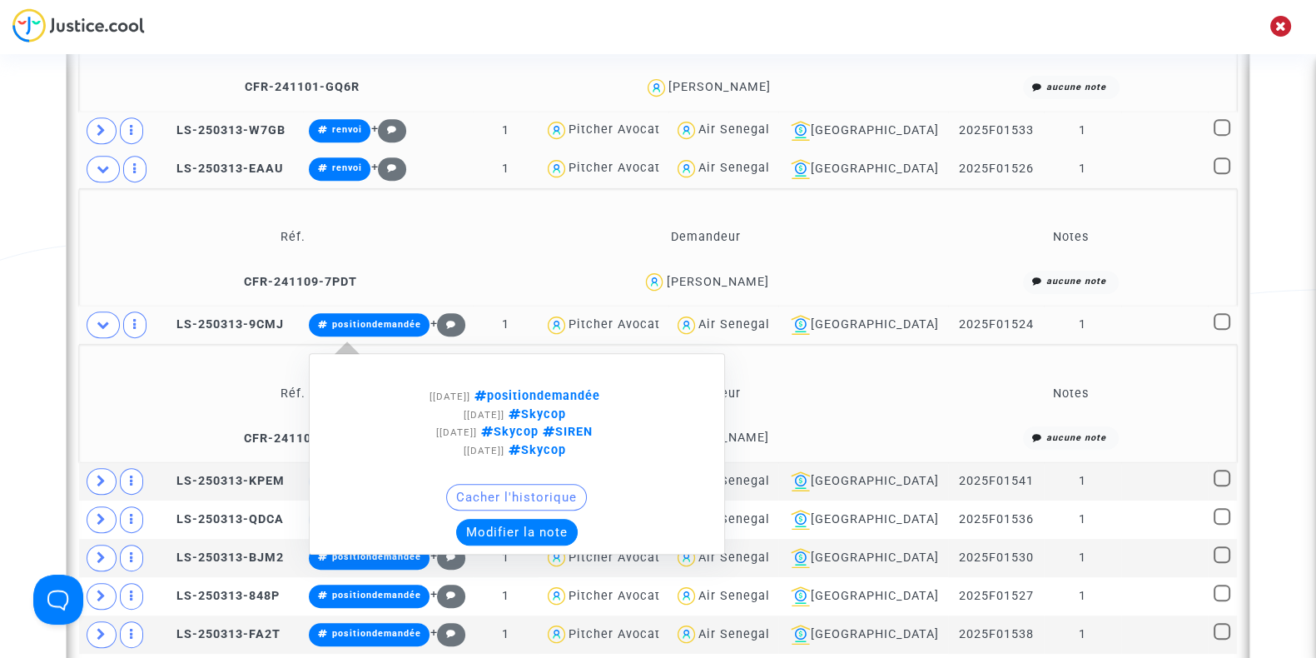
click at [523, 530] on button "Modifier la note" at bounding box center [517, 532] width 122 height 27
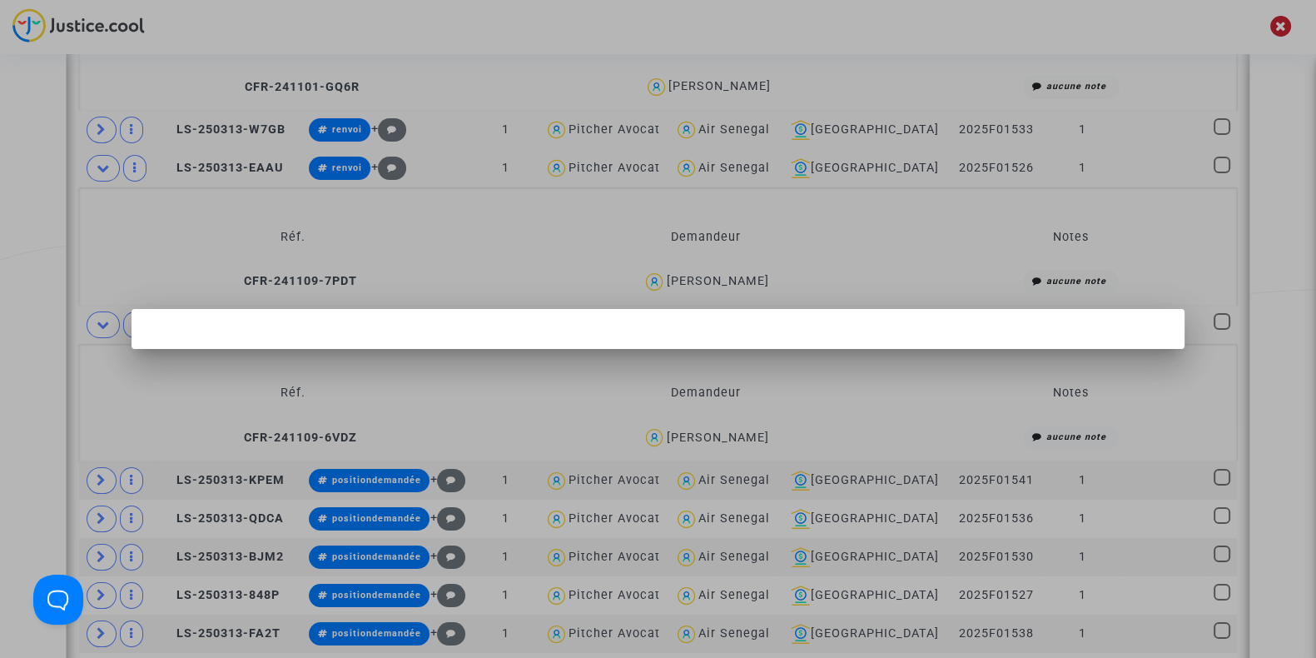
scroll to position [0, 0]
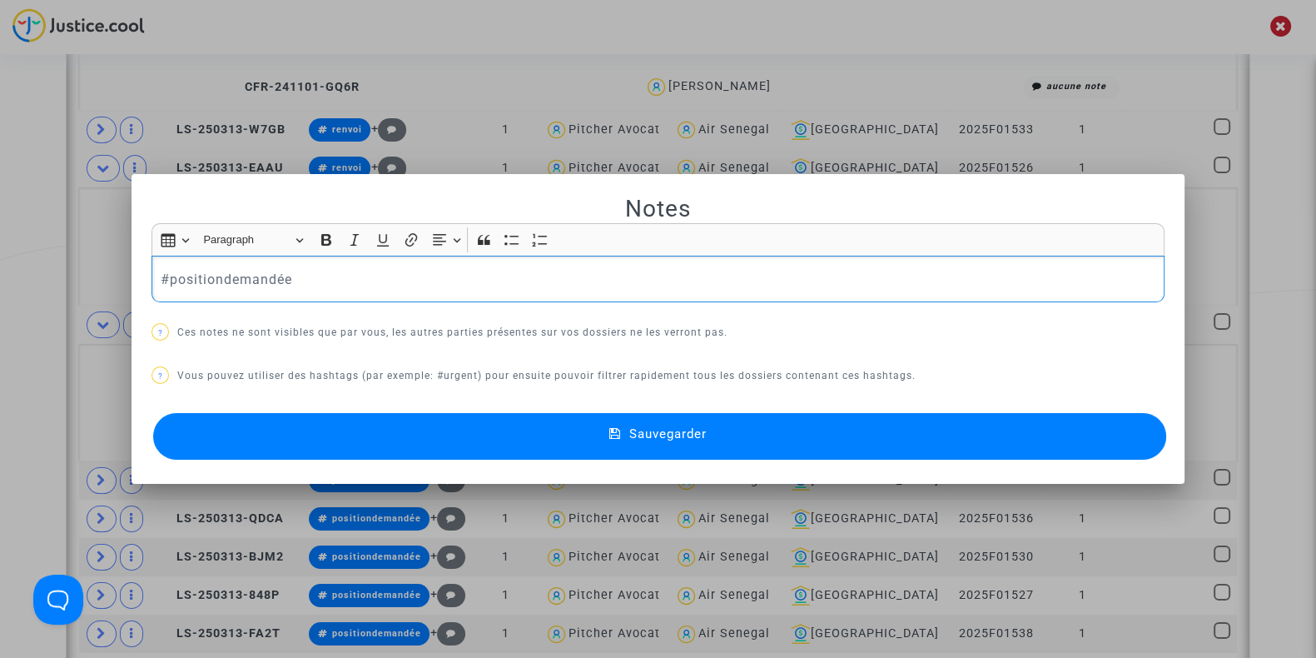
drag, startPoint x: 295, startPoint y: 268, endPoint x: 159, endPoint y: 266, distance: 135.7
click at [159, 266] on div "#positiondemandée" at bounding box center [657, 279] width 1013 height 47
click at [463, 443] on button "Sauvegarder" at bounding box center [659, 436] width 1013 height 47
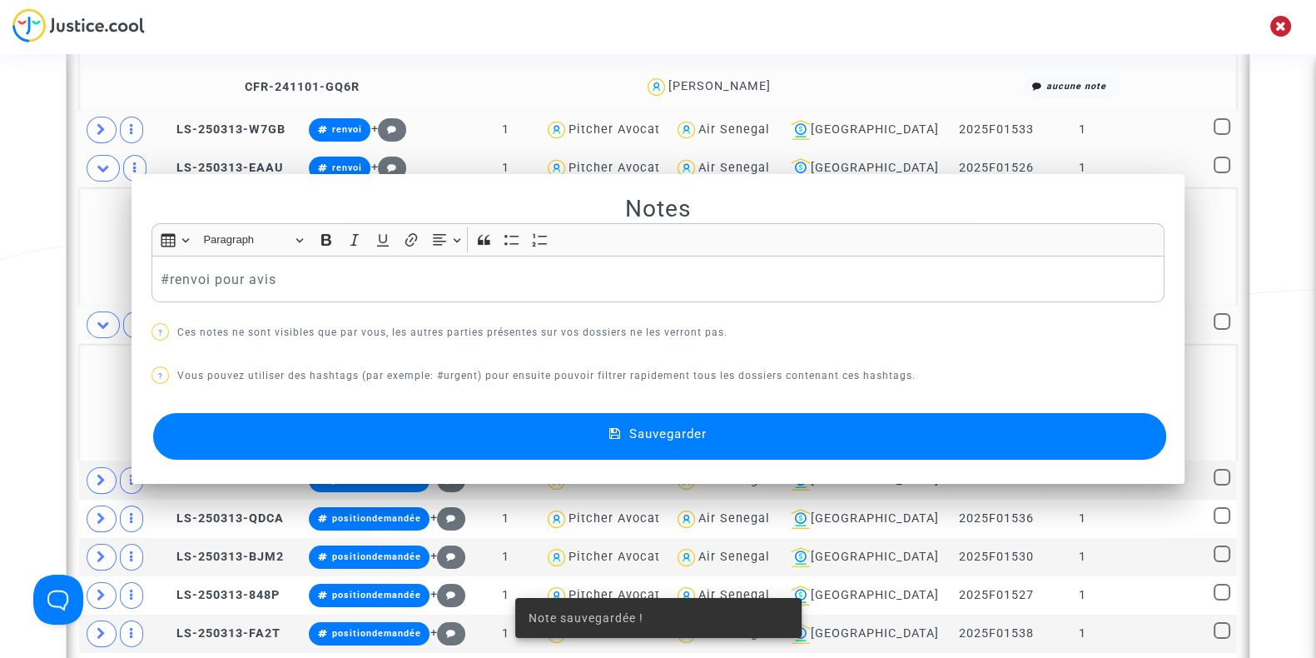
scroll to position [876, 0]
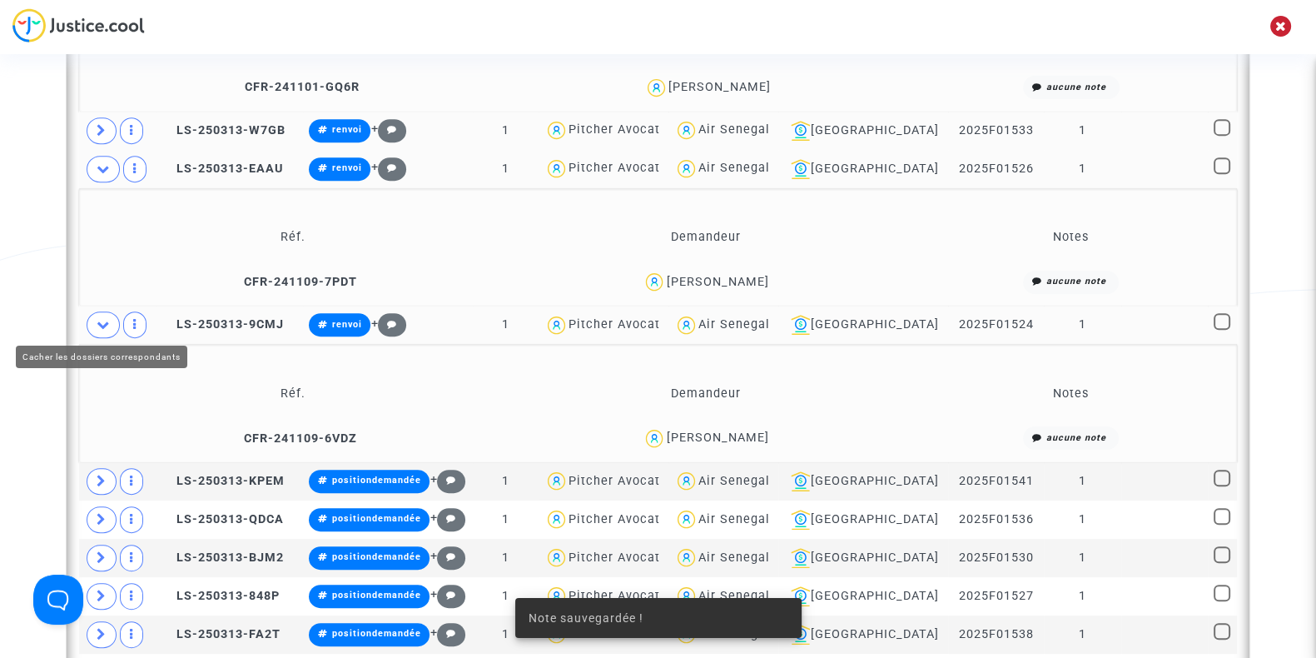
click at [97, 312] on span at bounding box center [103, 324] width 33 height 27
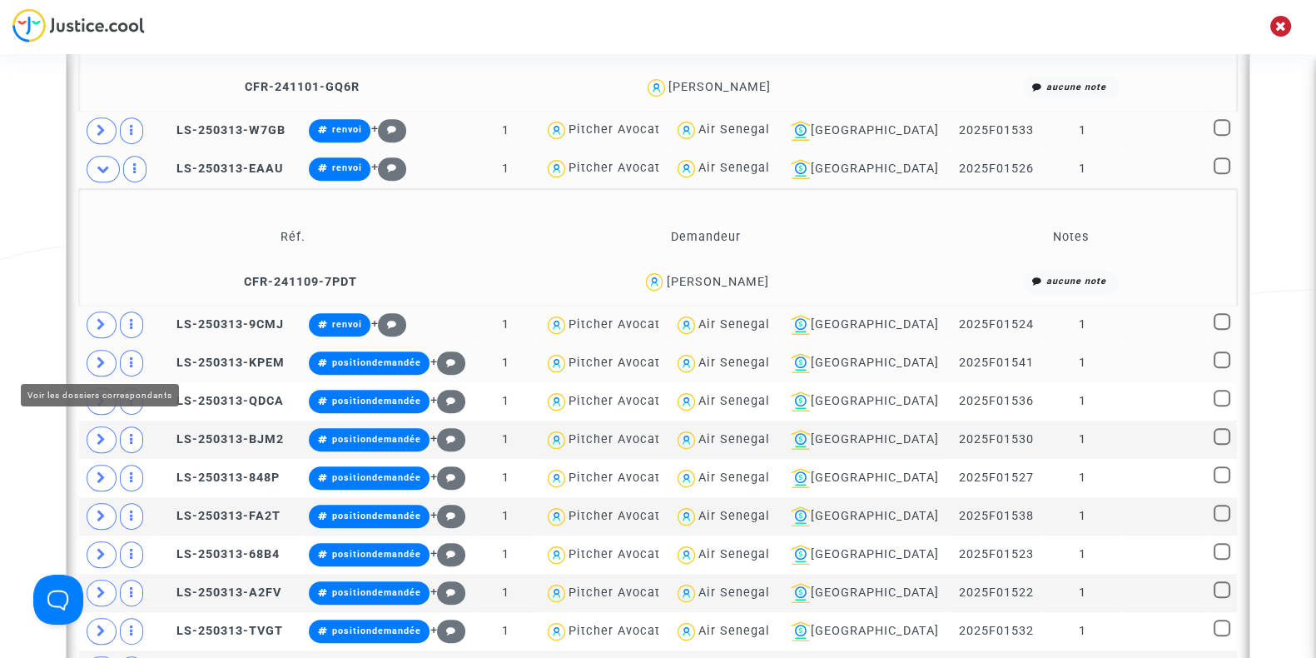
click at [97, 356] on icon at bounding box center [102, 362] width 10 height 12
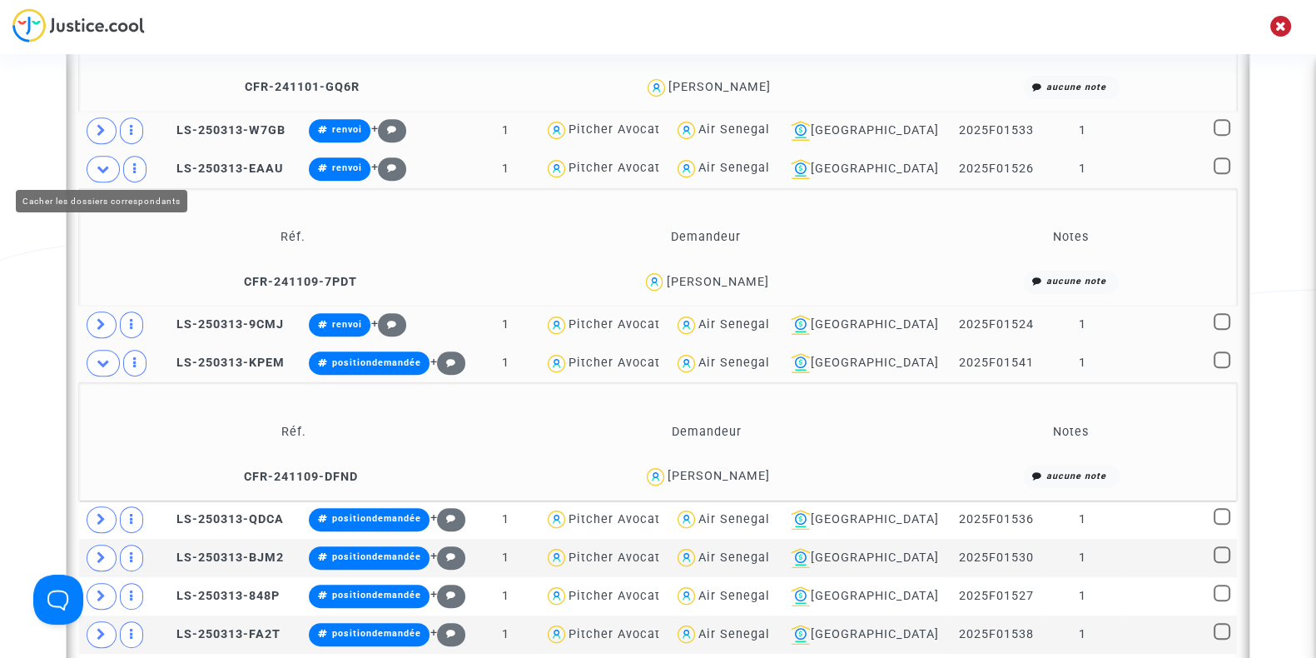
click at [97, 169] on icon at bounding box center [103, 168] width 13 height 12
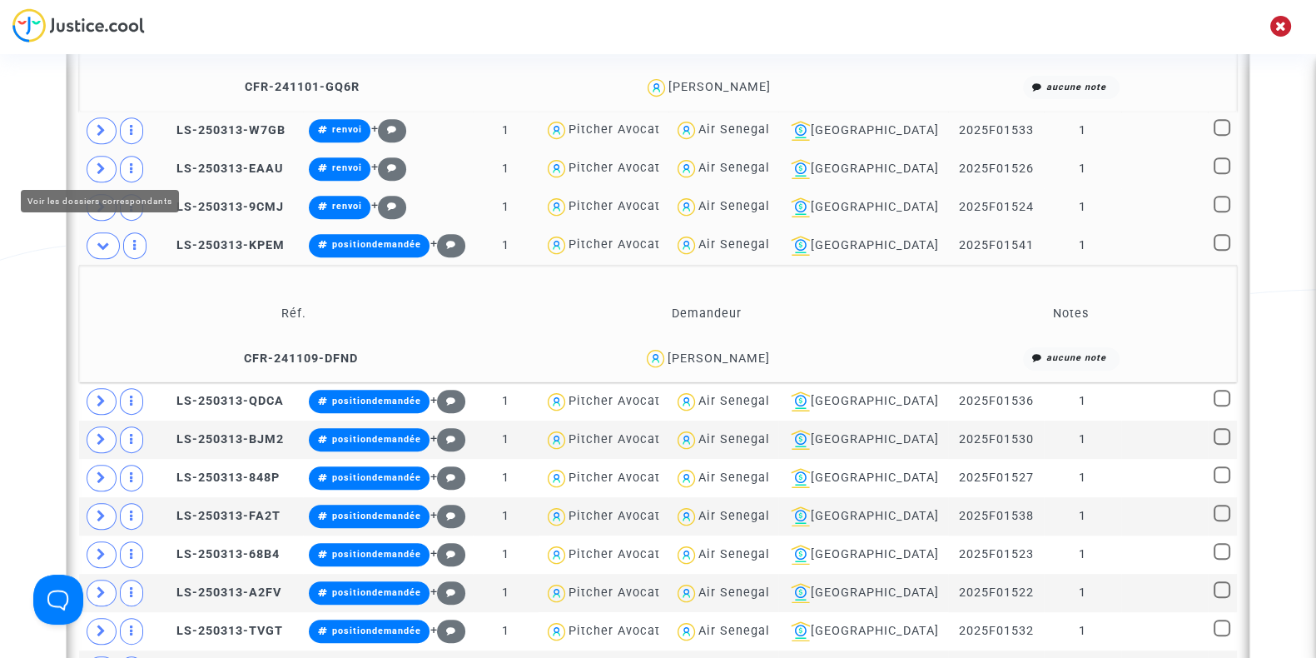
scroll to position [788, 0]
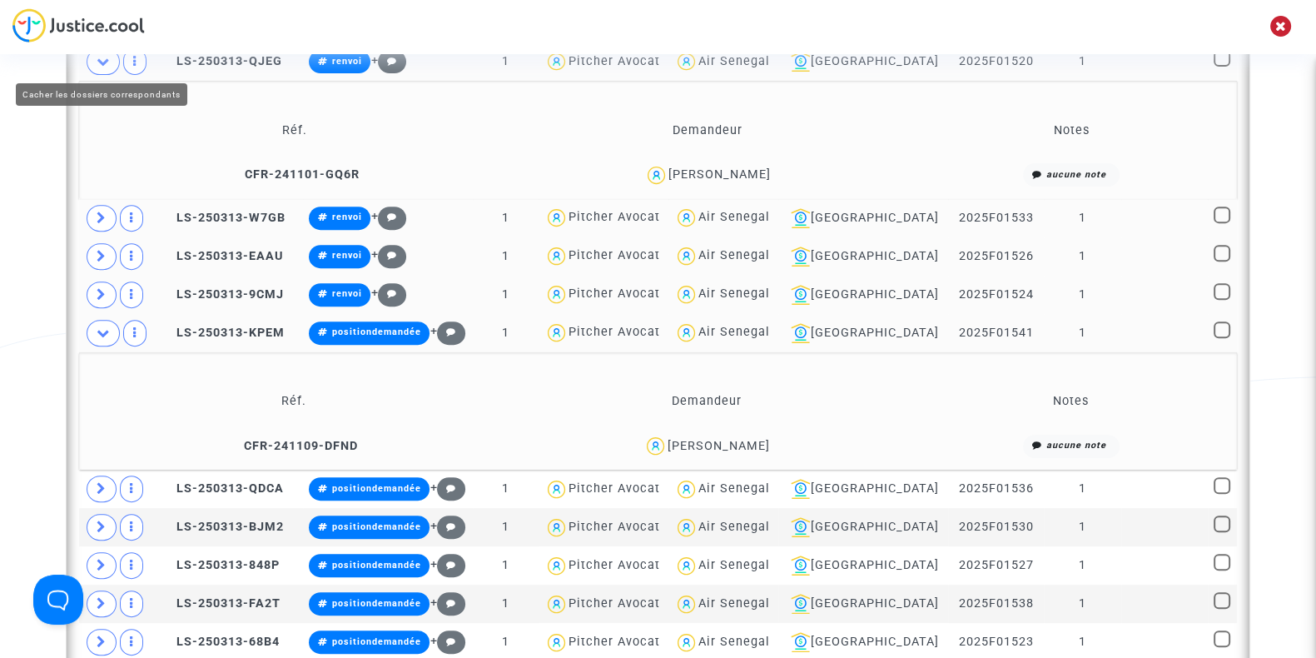
click at [102, 62] on icon at bounding box center [103, 61] width 13 height 12
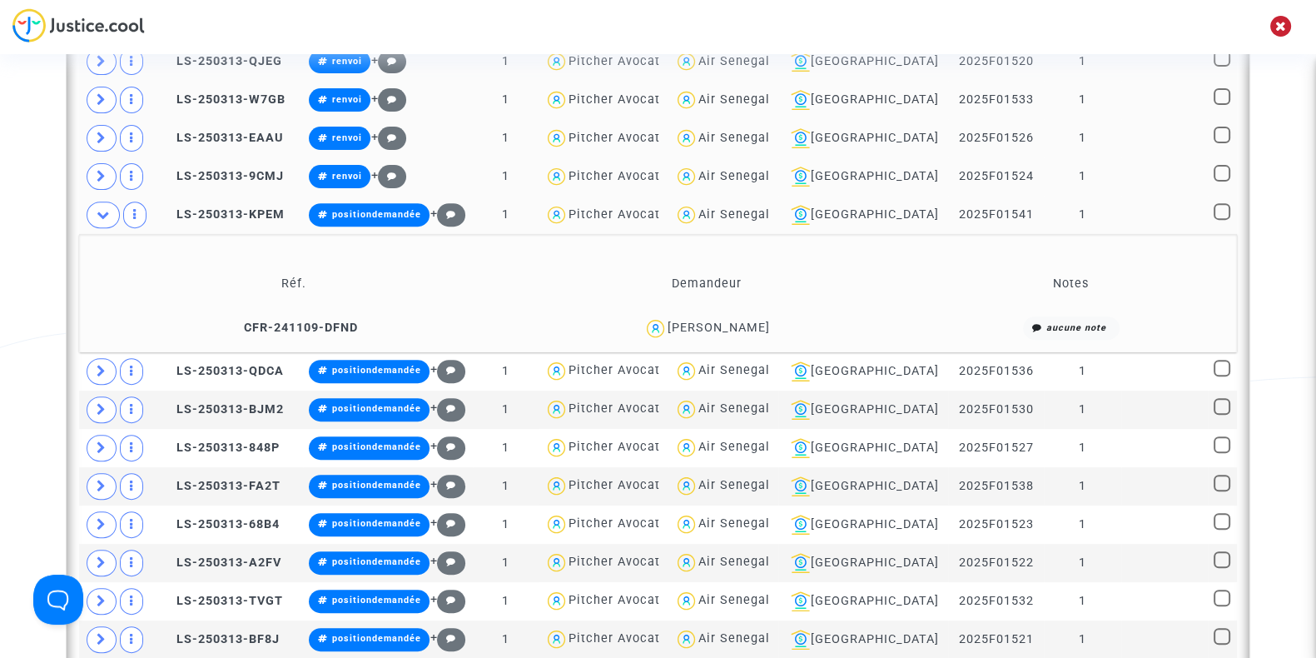
scroll to position [819, 0]
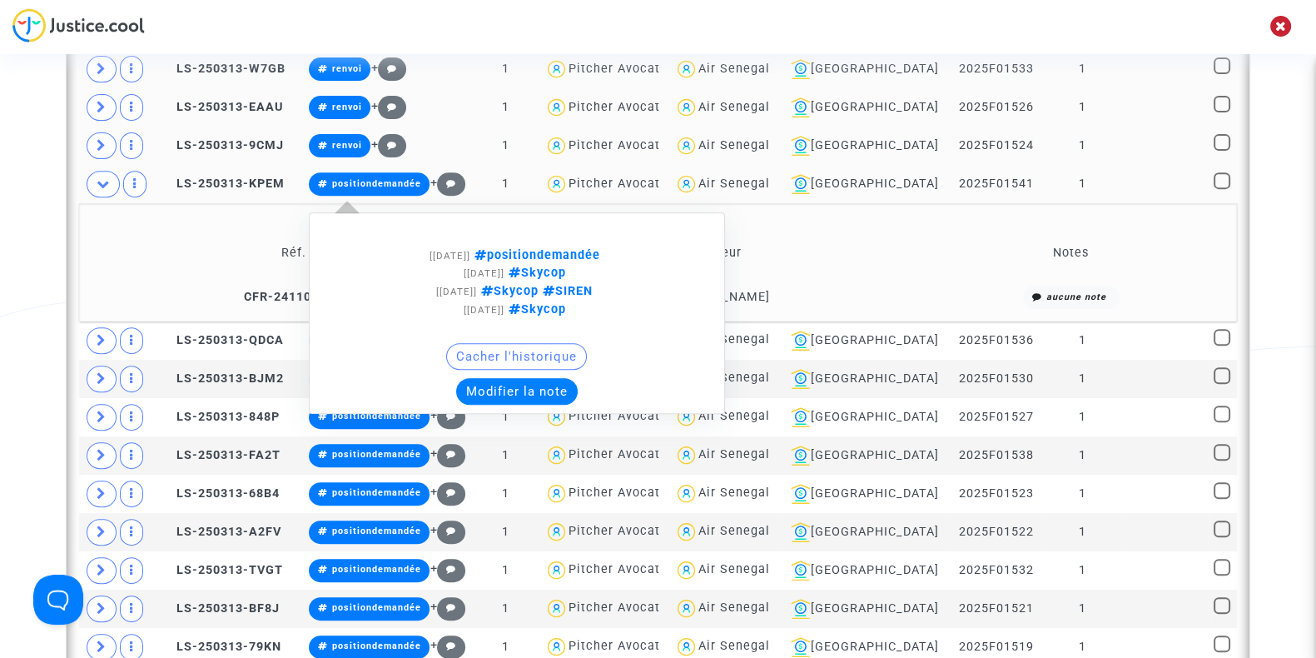
click at [553, 387] on button "Modifier la note" at bounding box center [517, 391] width 122 height 27
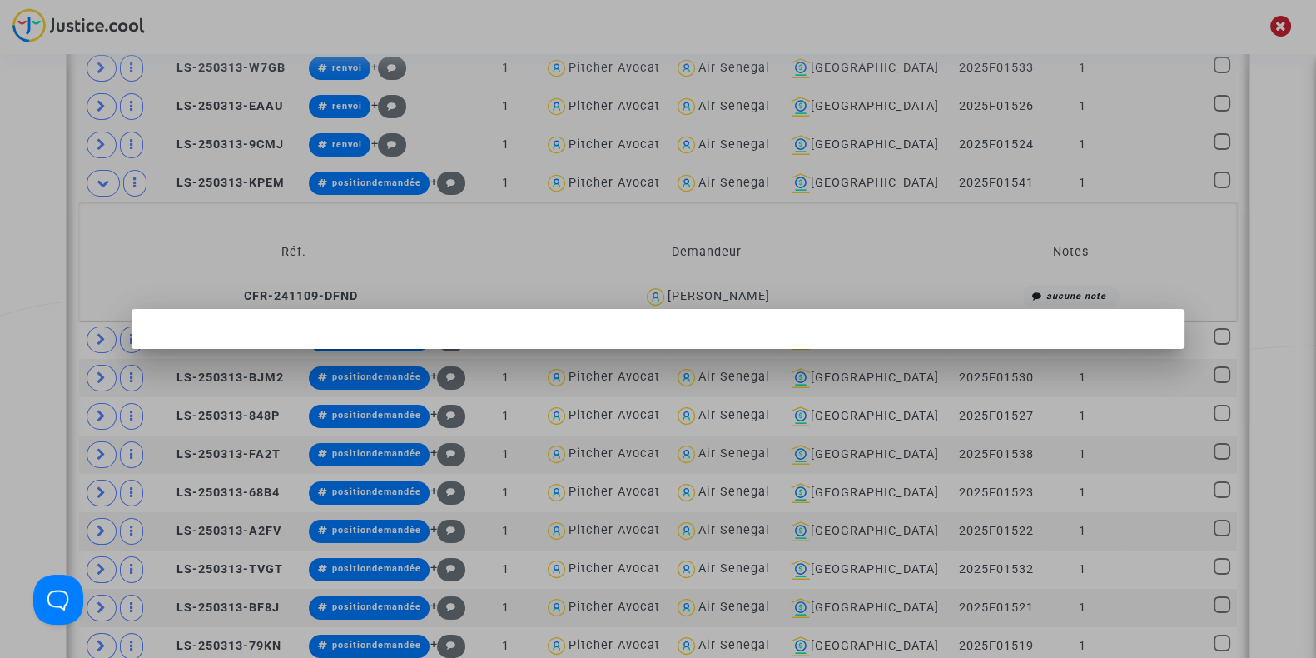
scroll to position [0, 0]
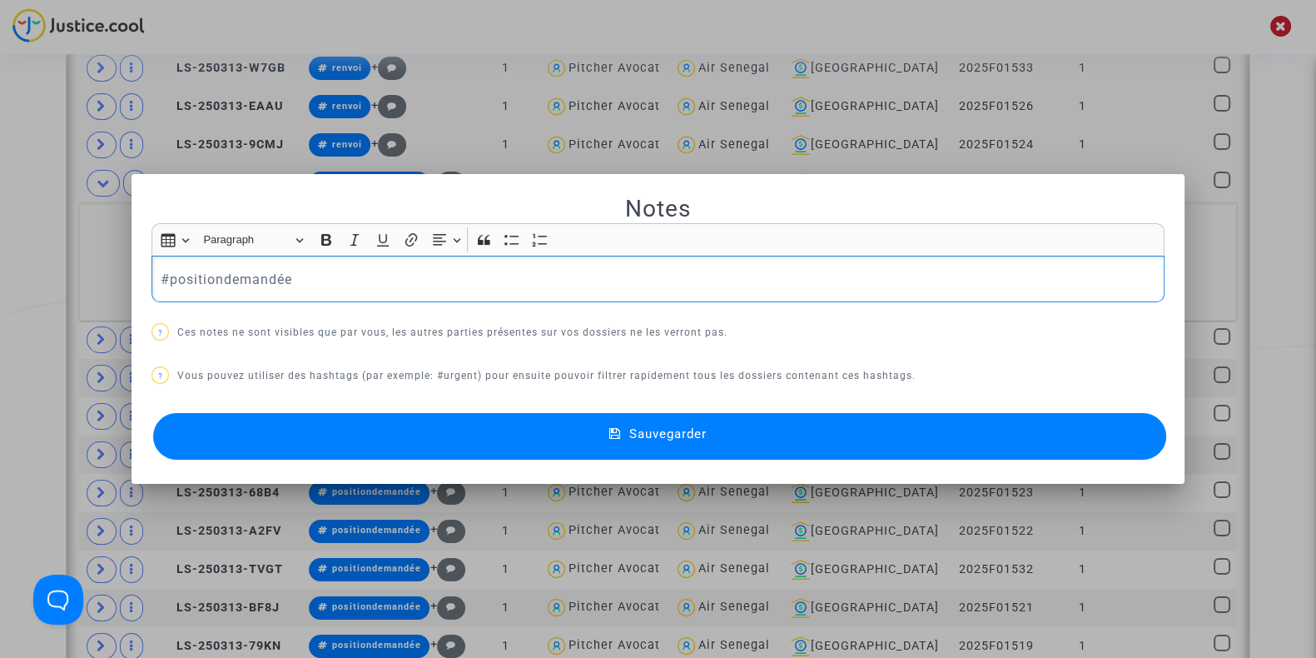
drag, startPoint x: 383, startPoint y: 289, endPoint x: 0, endPoint y: 244, distance: 385.5
click at [0, 244] on div "Notes Rich Text Editor Insert table Insert table Heading Paragraph Paragraph He…" at bounding box center [658, 329] width 1316 height 658
click at [387, 427] on button "Sauvegarder" at bounding box center [659, 436] width 1013 height 47
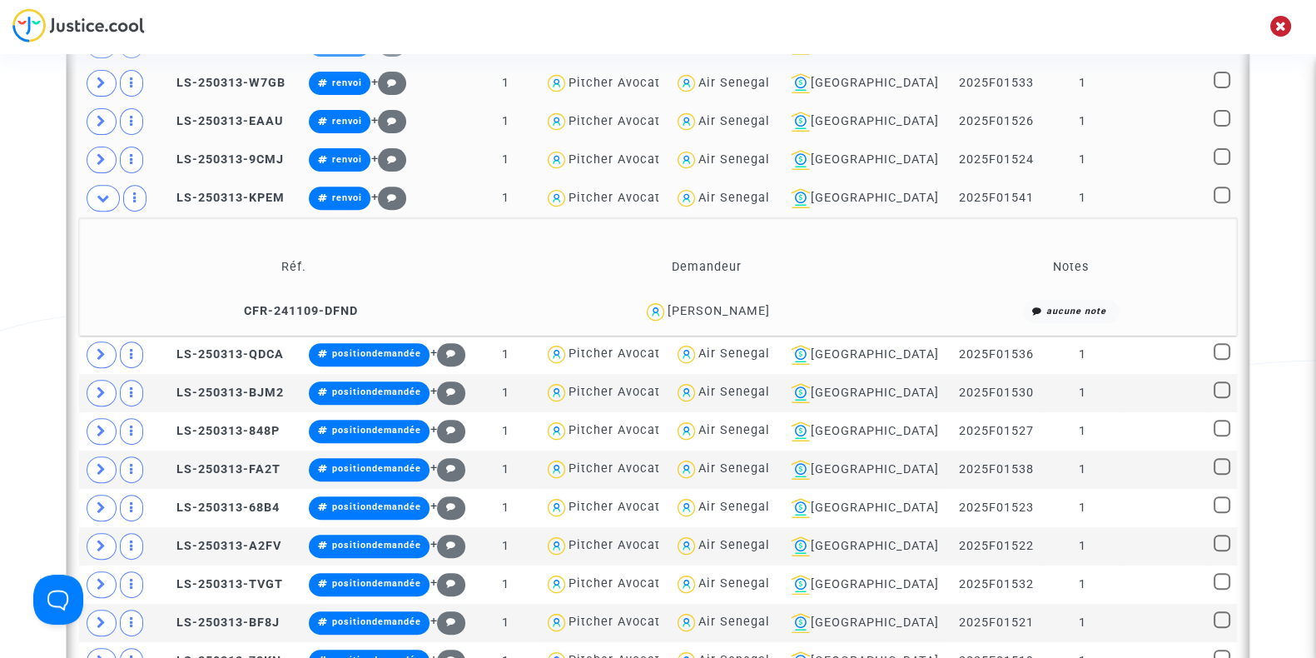
scroll to position [807, 0]
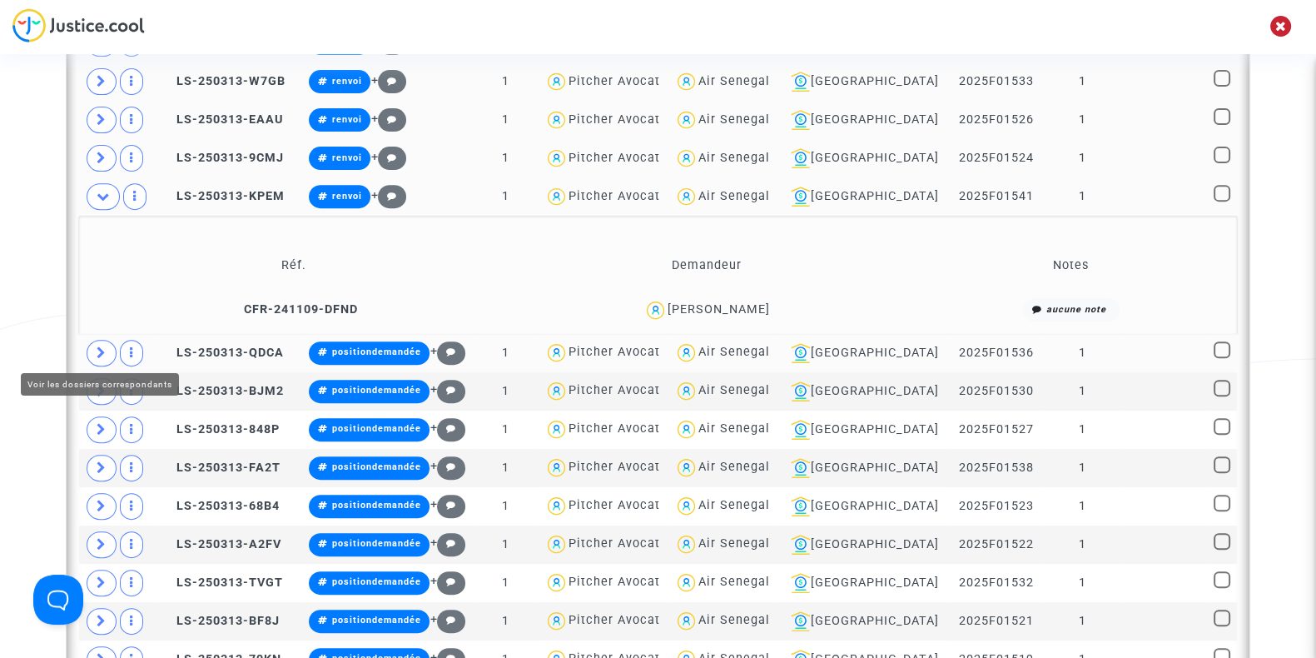
click at [94, 355] on span at bounding box center [102, 353] width 30 height 27
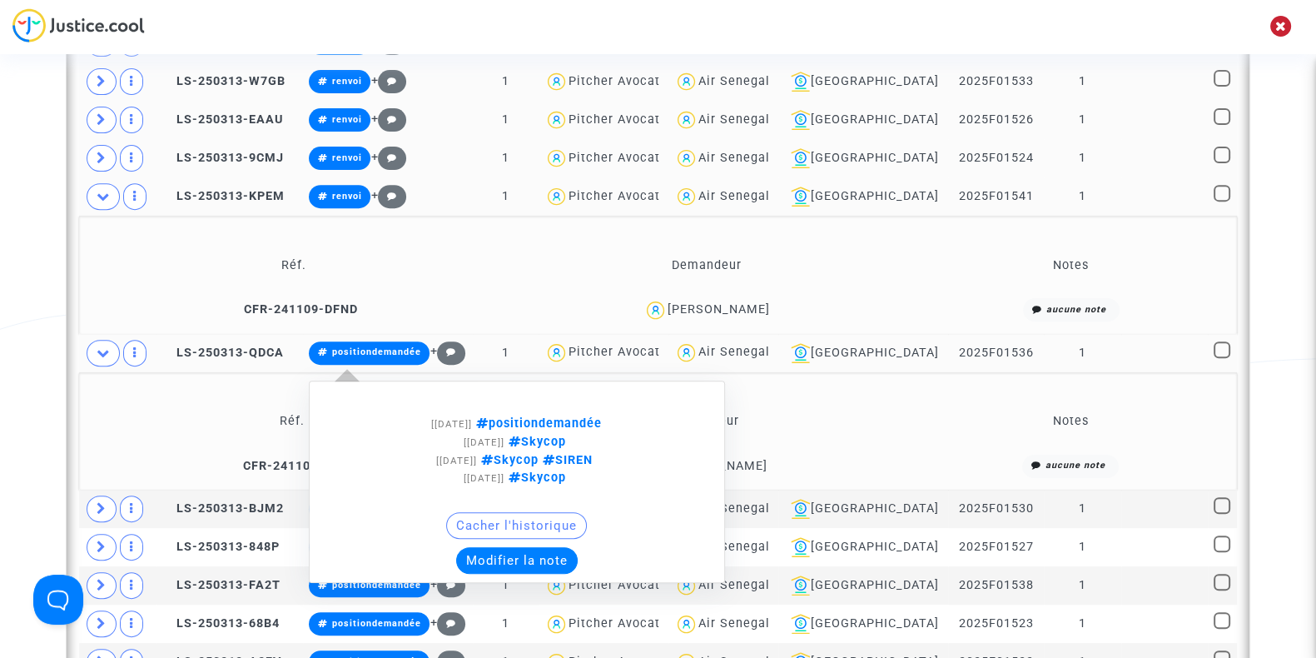
click at [514, 556] on button "Modifier la note" at bounding box center [517, 560] width 122 height 27
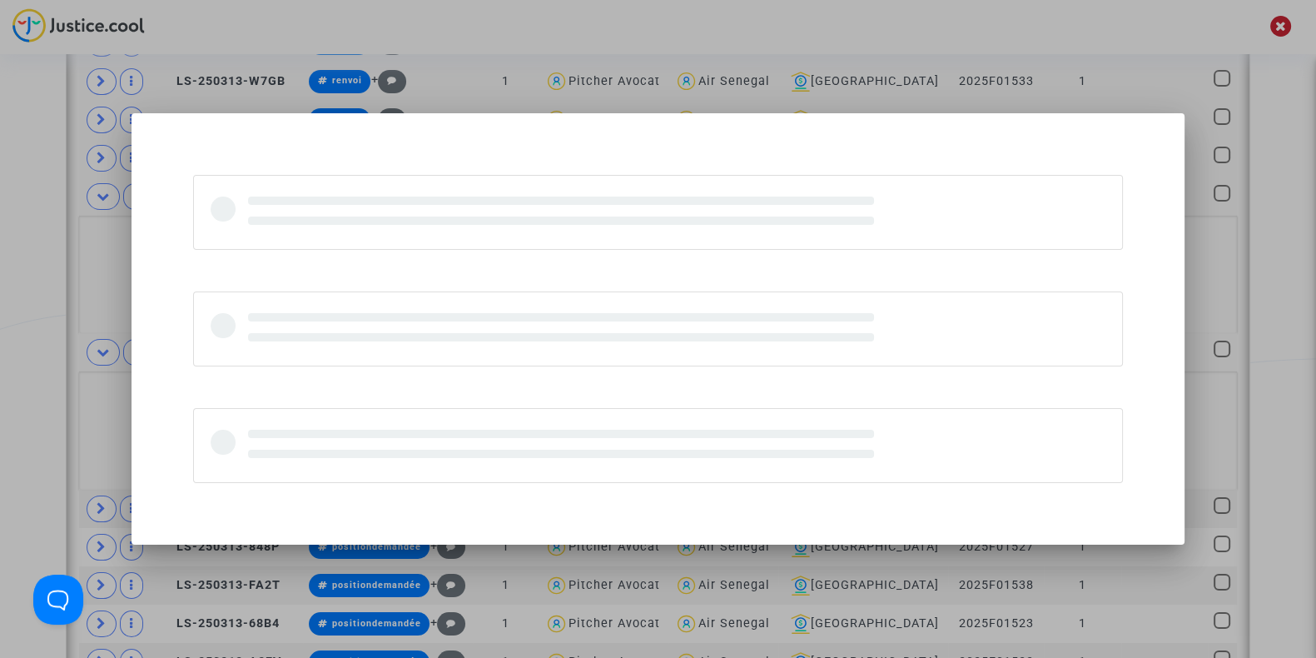
scroll to position [0, 0]
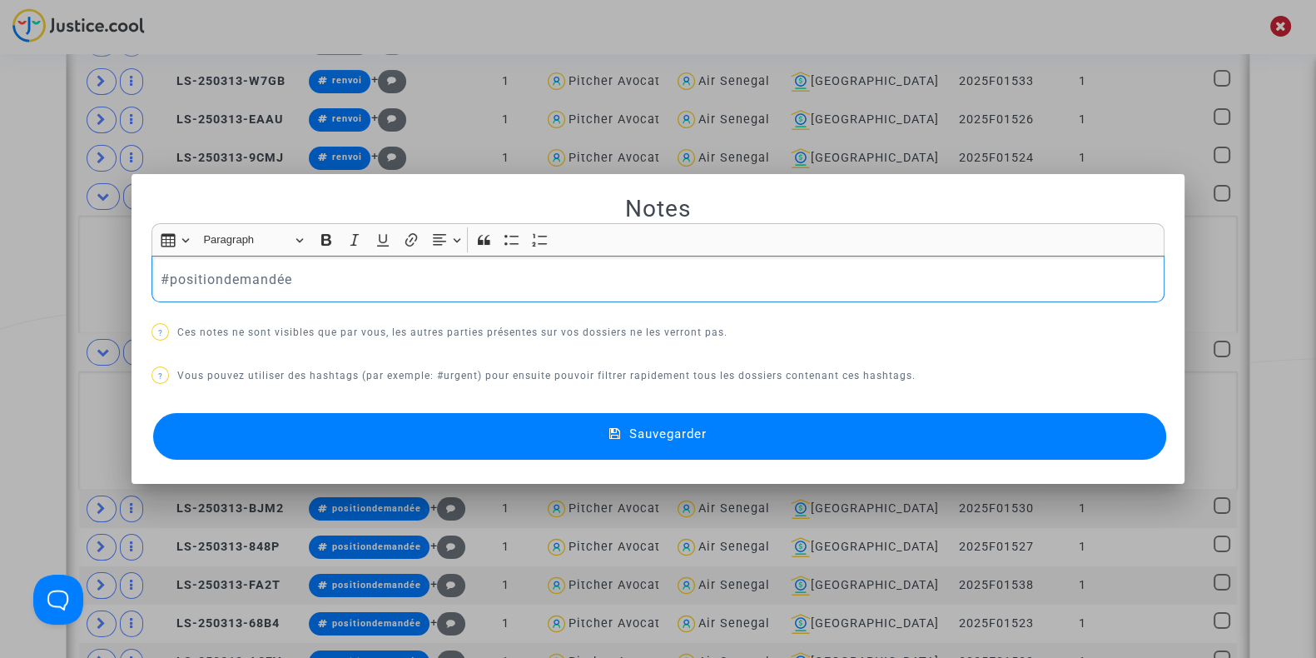
drag, startPoint x: 401, startPoint y: 276, endPoint x: 0, endPoint y: 332, distance: 405.1
click at [0, 332] on div "Notes Rich Text Editor Insert table Insert table Heading Paragraph Paragraph He…" at bounding box center [658, 329] width 1316 height 658
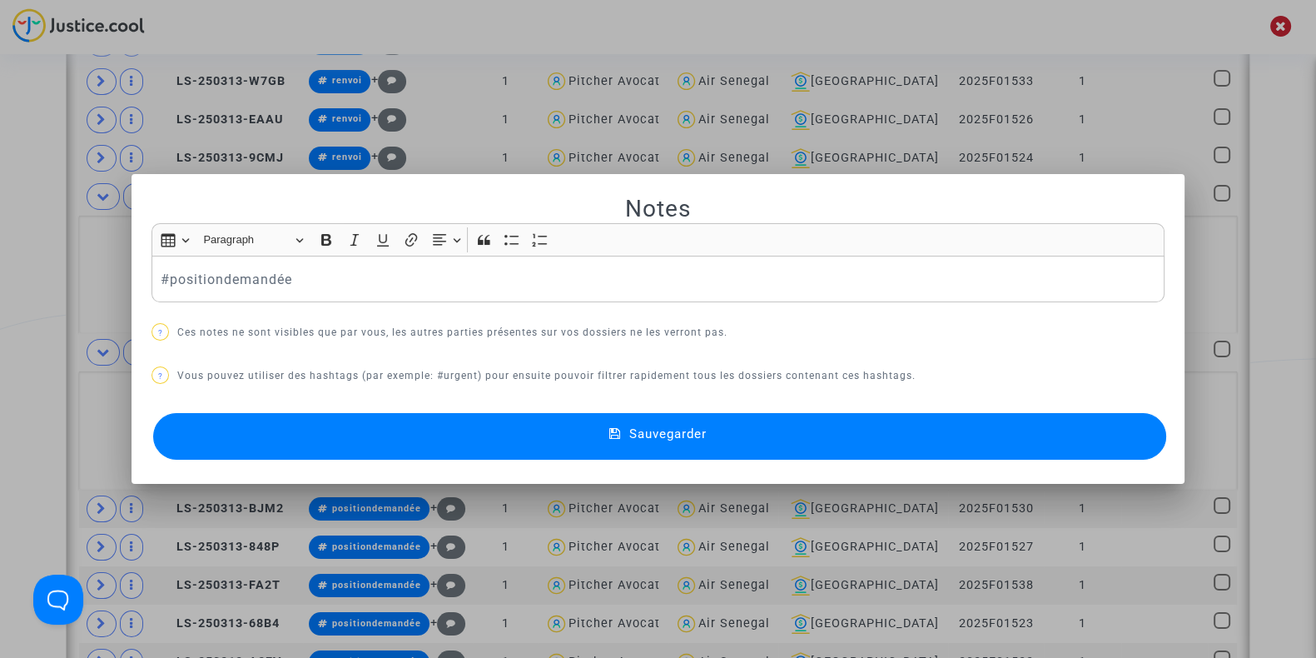
click at [0, 332] on div at bounding box center [658, 329] width 1316 height 658
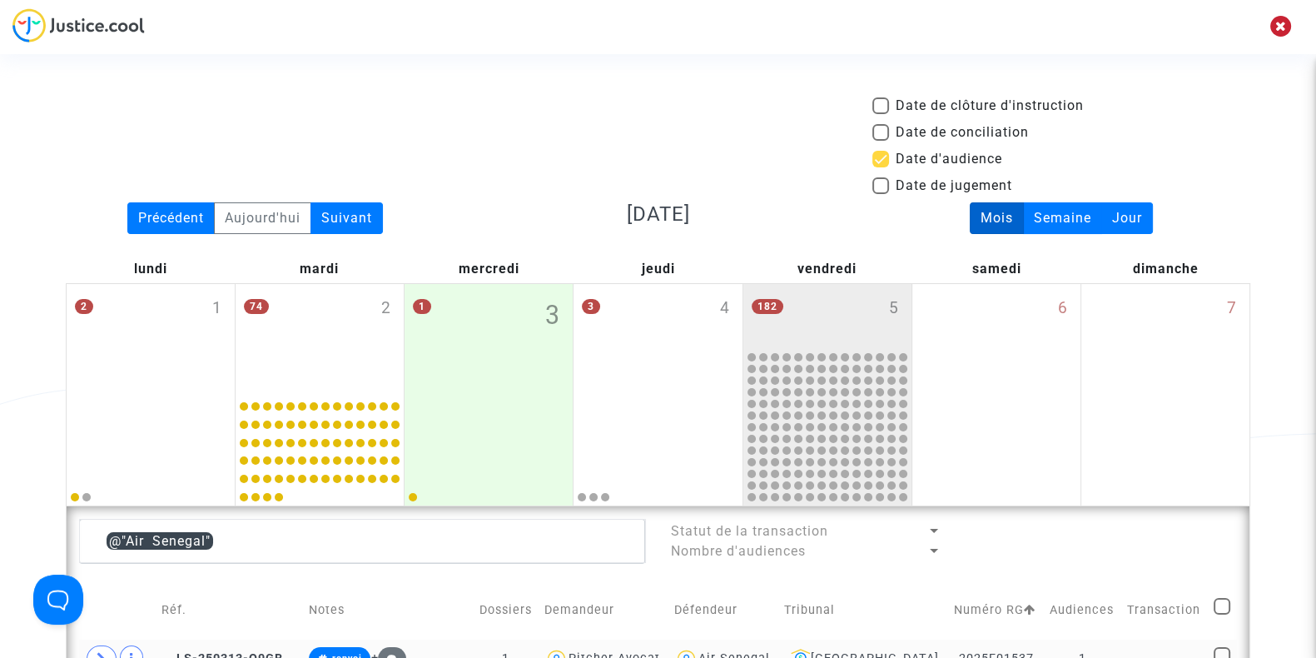
scroll to position [807, 0]
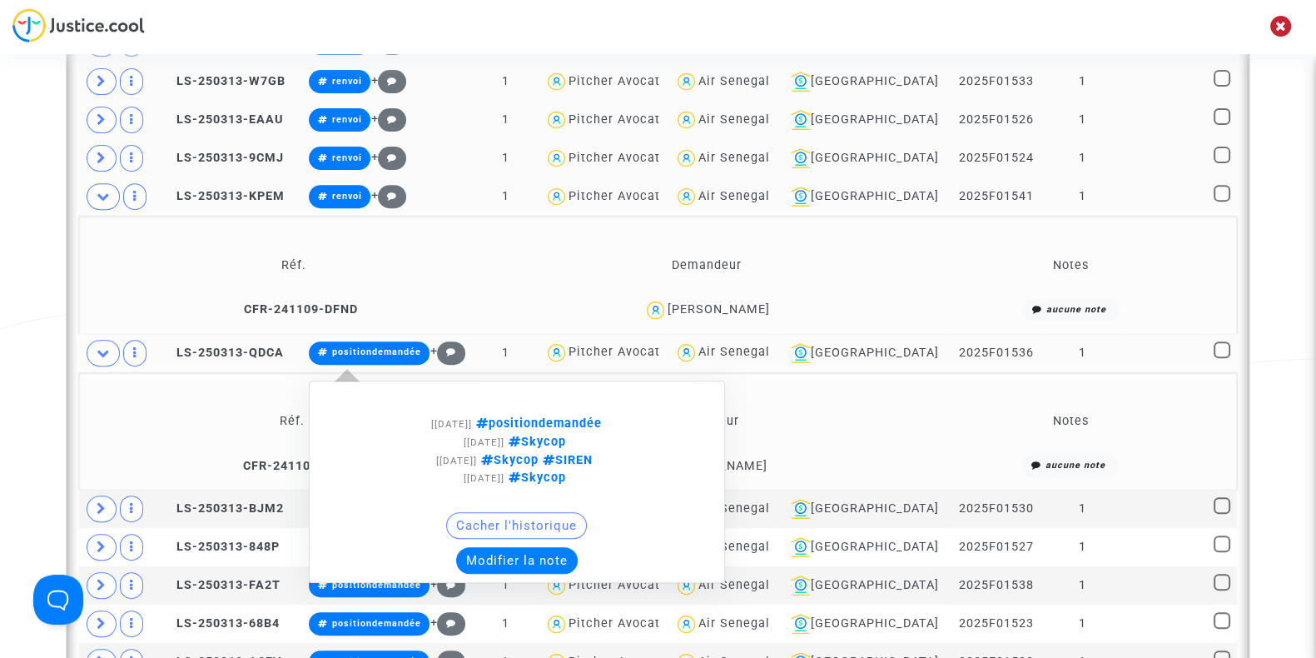
click at [517, 556] on button "Modifier la note" at bounding box center [517, 560] width 122 height 27
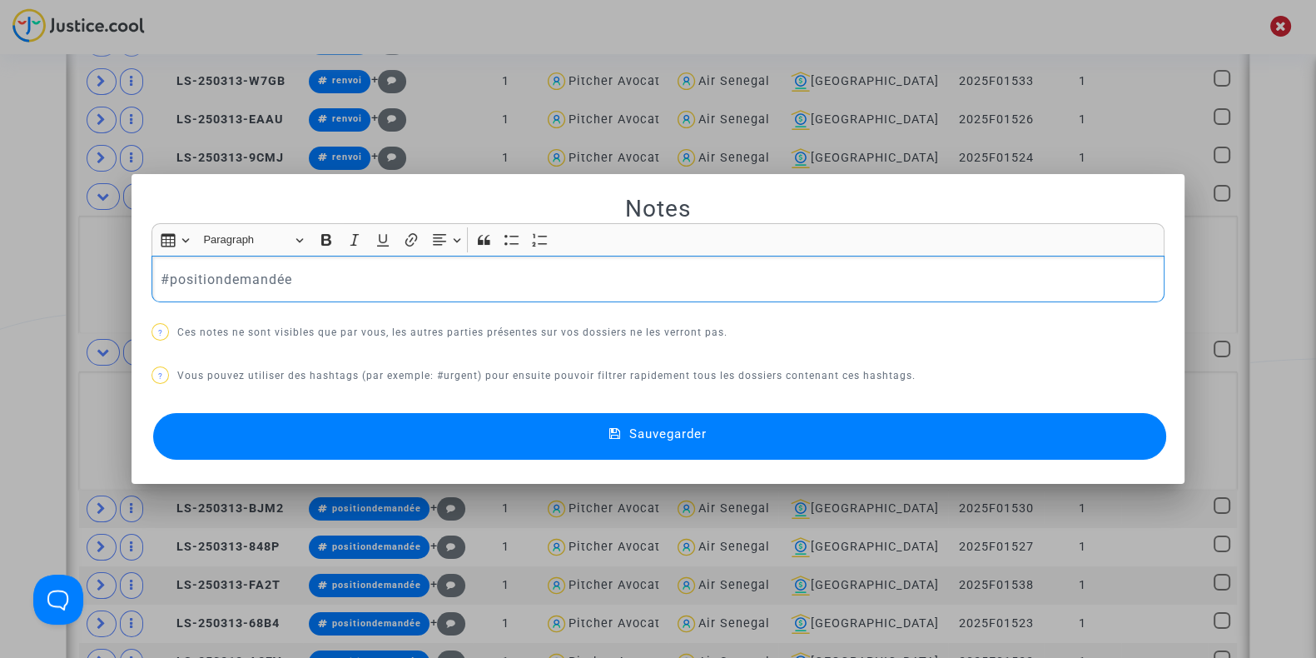
drag, startPoint x: 283, startPoint y: 262, endPoint x: 0, endPoint y: 249, distance: 283.3
click at [0, 249] on div "Notes Rich Text Editor Insert table Insert table Heading Paragraph Paragraph He…" at bounding box center [658, 329] width 1316 height 658
click at [329, 428] on button "Sauvegarder" at bounding box center [659, 436] width 1013 height 47
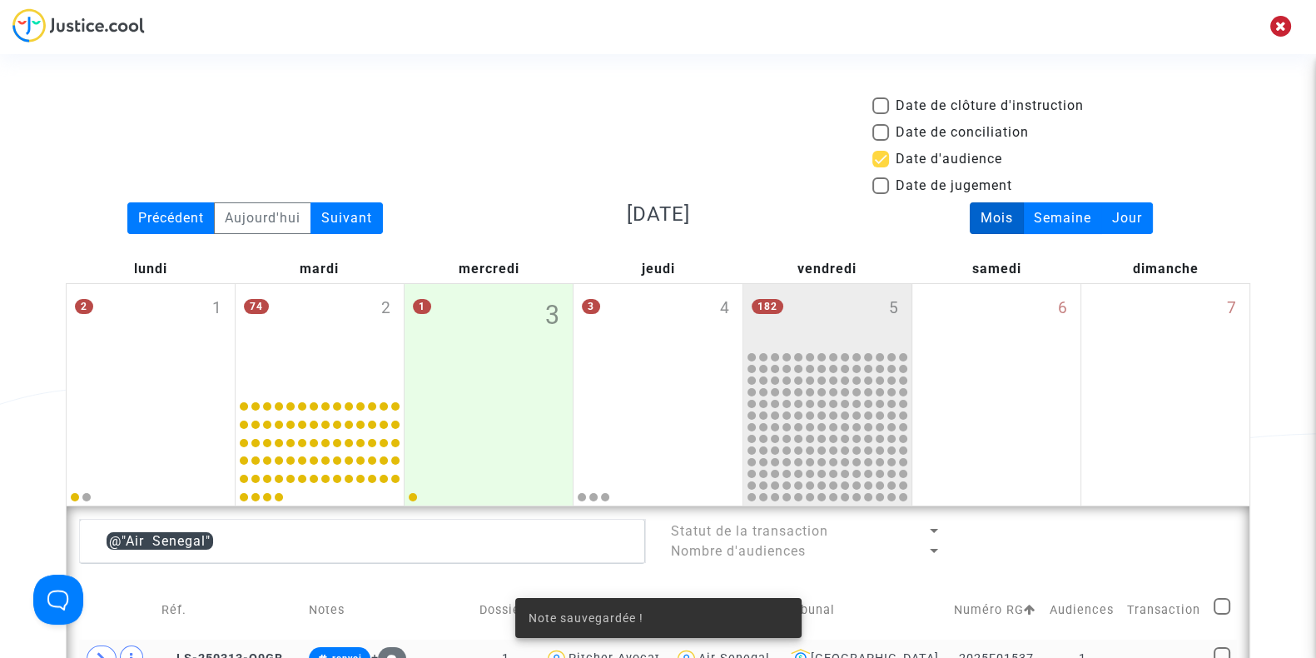
scroll to position [807, 0]
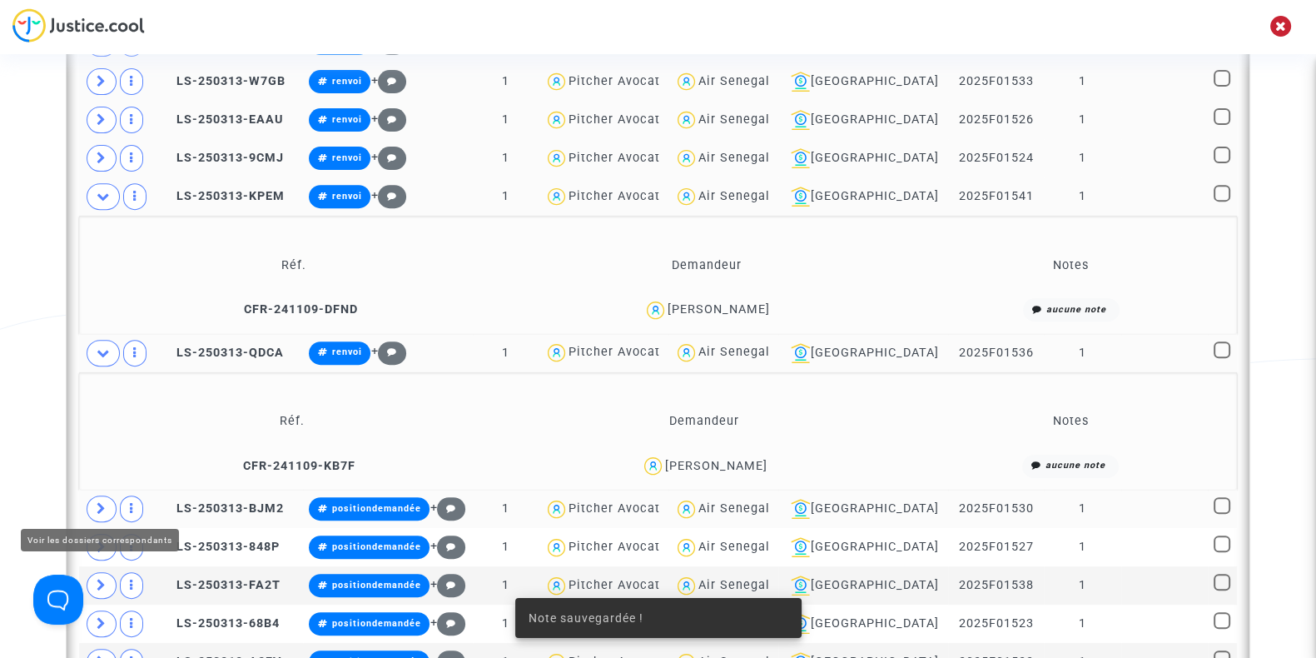
click at [98, 509] on icon at bounding box center [102, 508] width 10 height 12
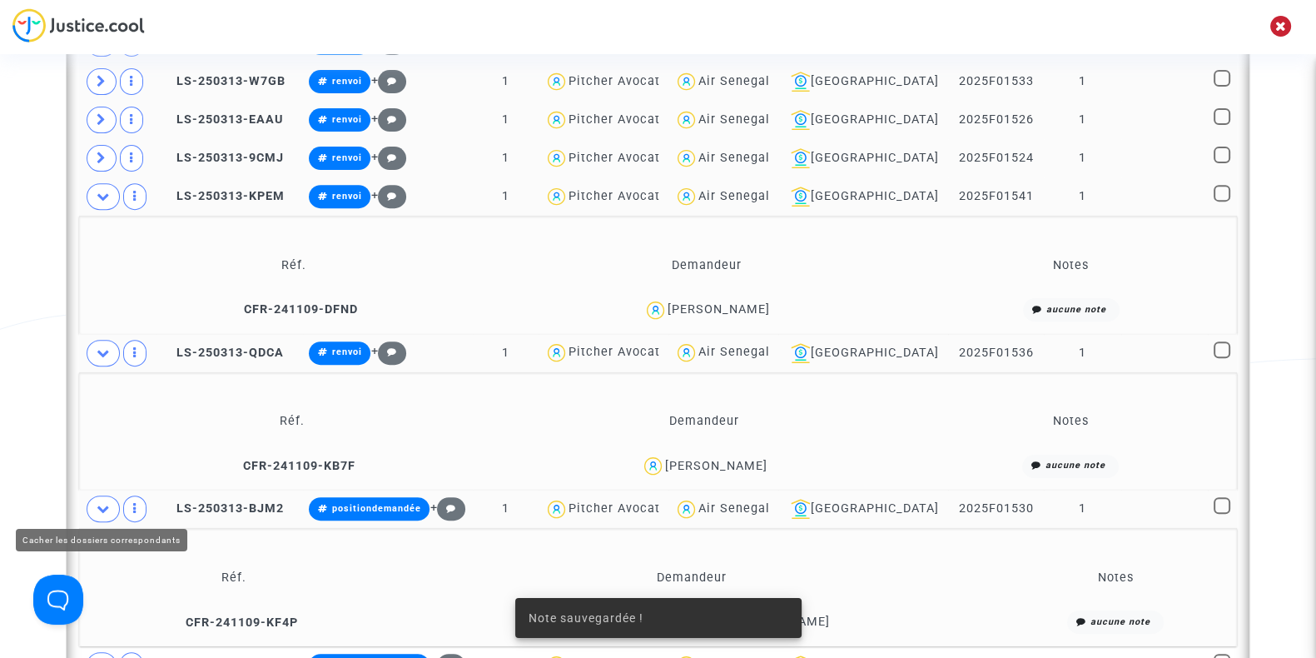
scroll to position [921, 0]
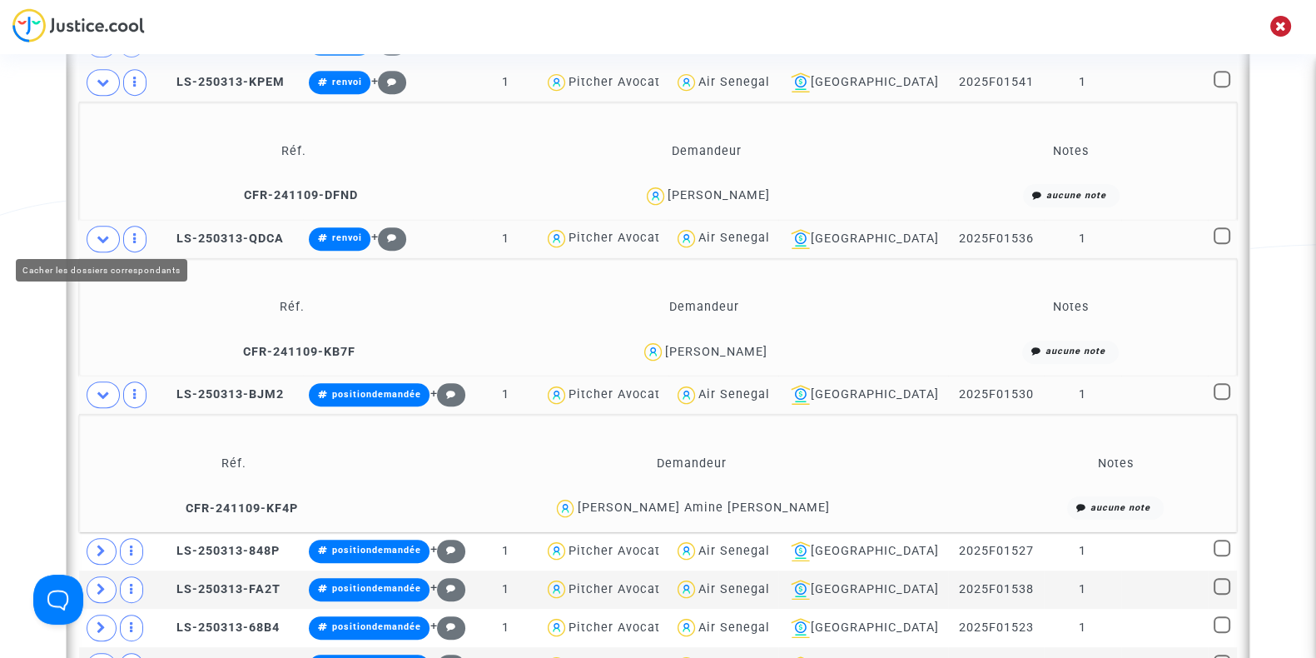
click at [92, 235] on span at bounding box center [103, 239] width 33 height 27
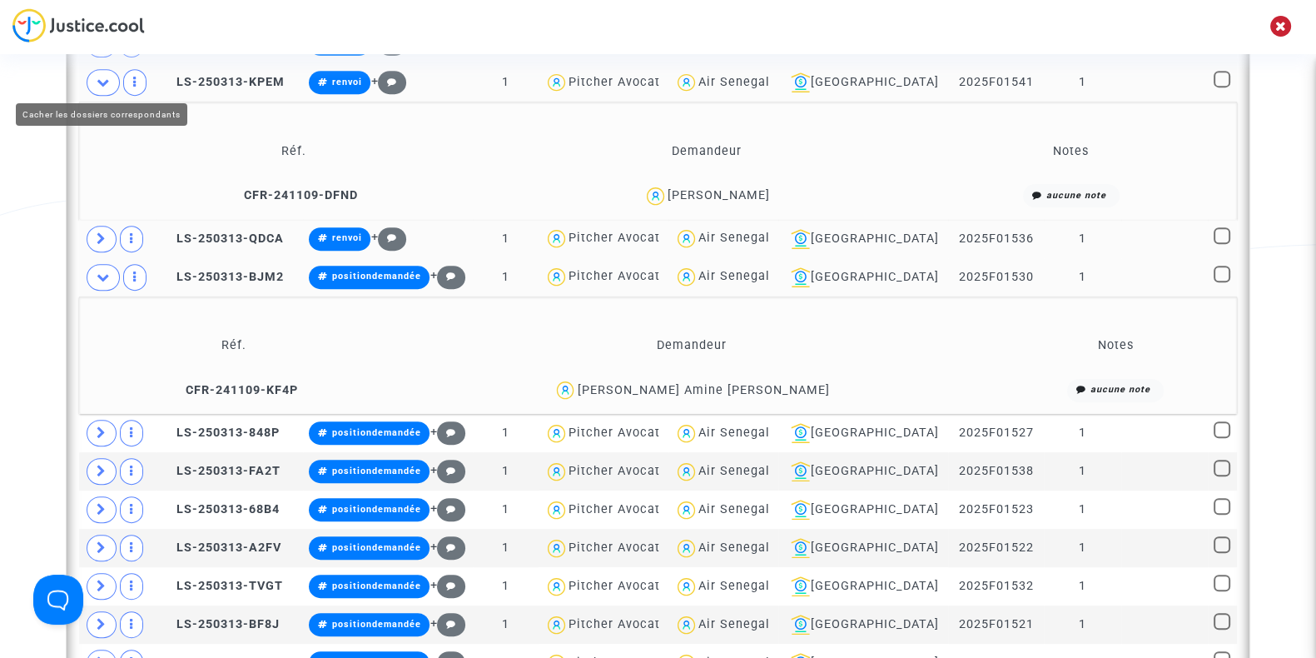
click at [104, 82] on icon at bounding box center [103, 82] width 13 height 12
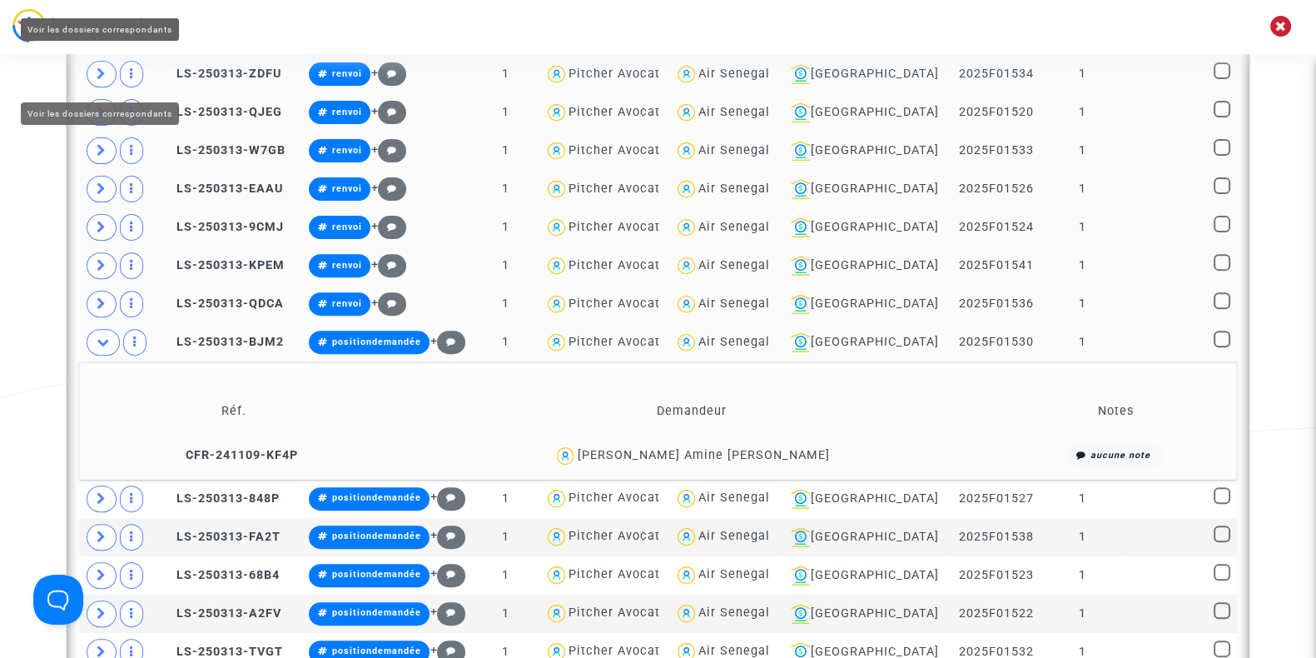
scroll to position [977, 0]
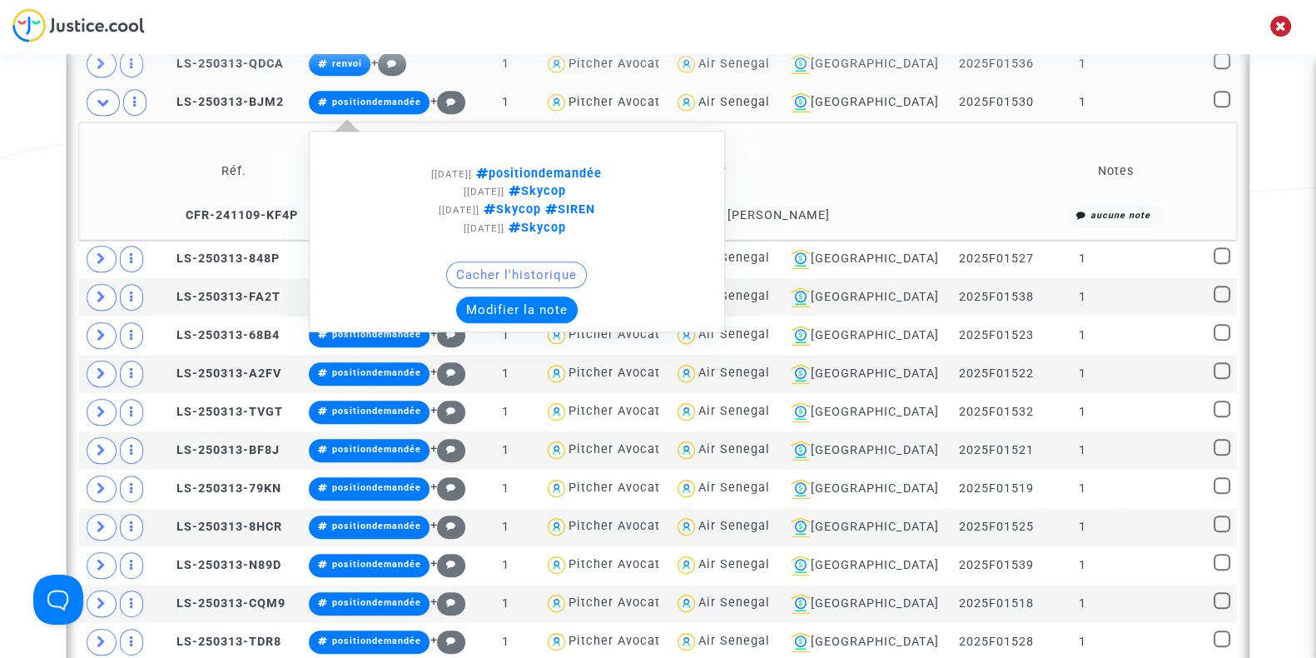
click at [499, 305] on button "Modifier la note" at bounding box center [517, 309] width 122 height 27
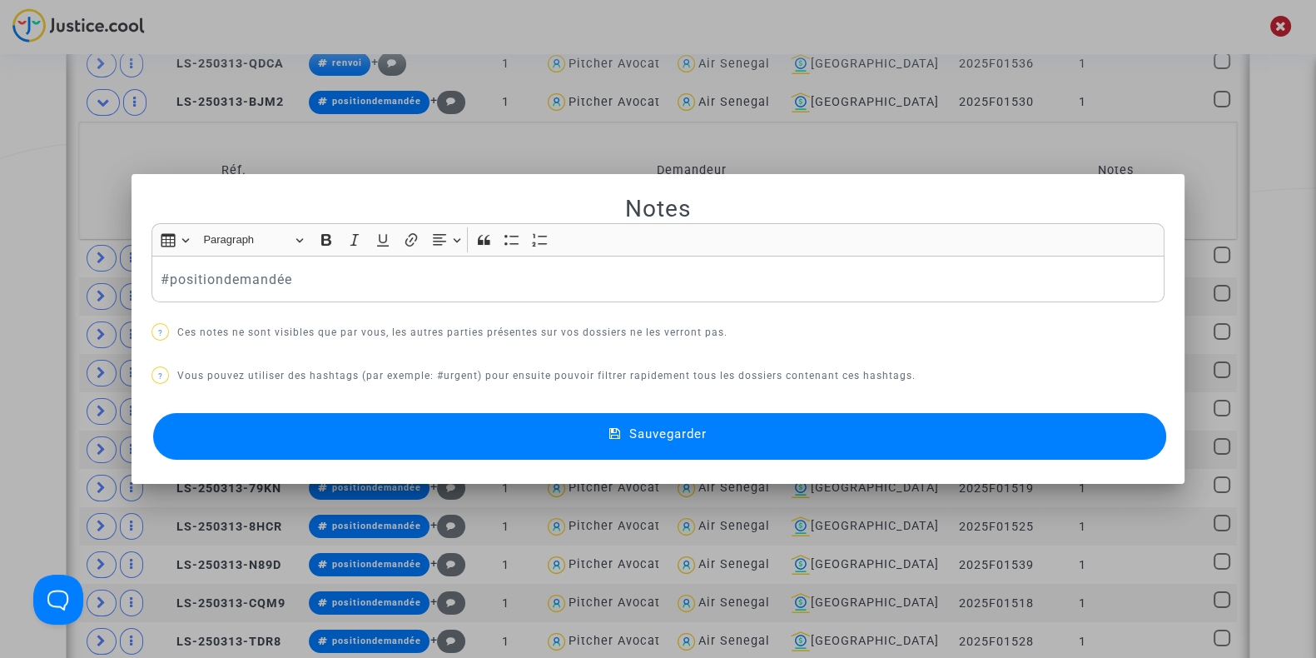
scroll to position [0, 0]
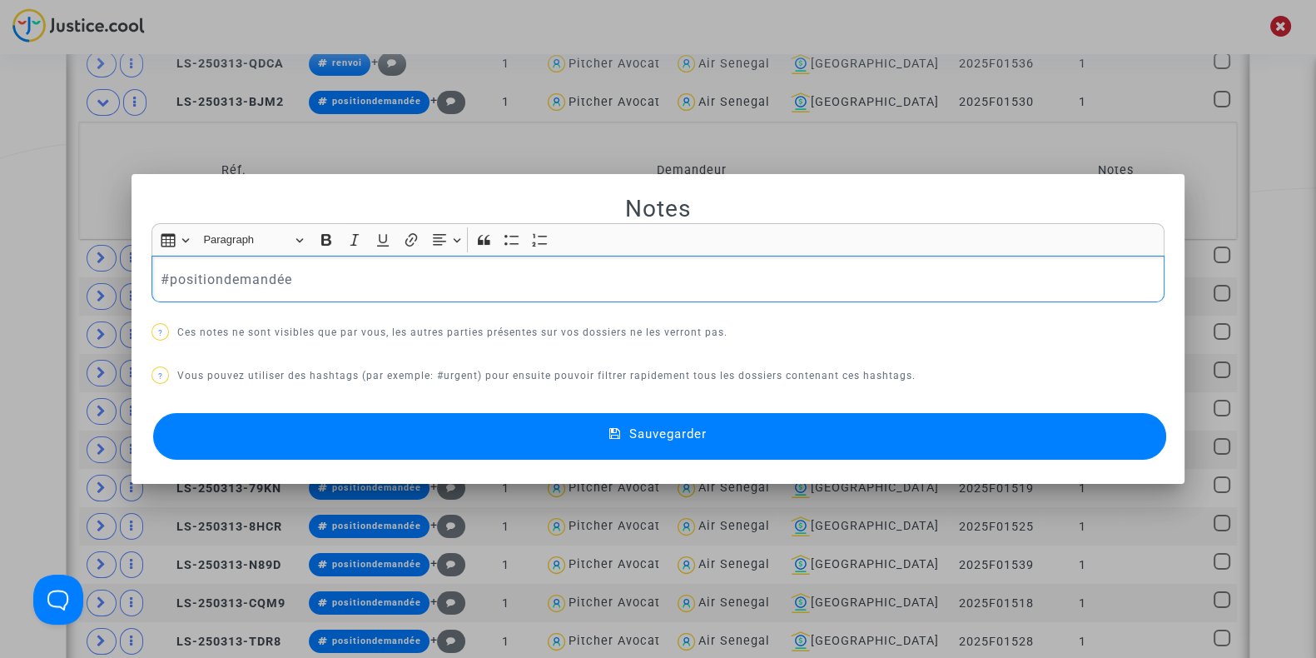
drag, startPoint x: 335, startPoint y: 294, endPoint x: 0, endPoint y: 262, distance: 336.9
click at [0, 262] on div "Notes Rich Text Editor Insert table Insert table Heading Paragraph Paragraph He…" at bounding box center [658, 329] width 1316 height 658
click at [278, 429] on button "Sauvegarder" at bounding box center [659, 436] width 1013 height 47
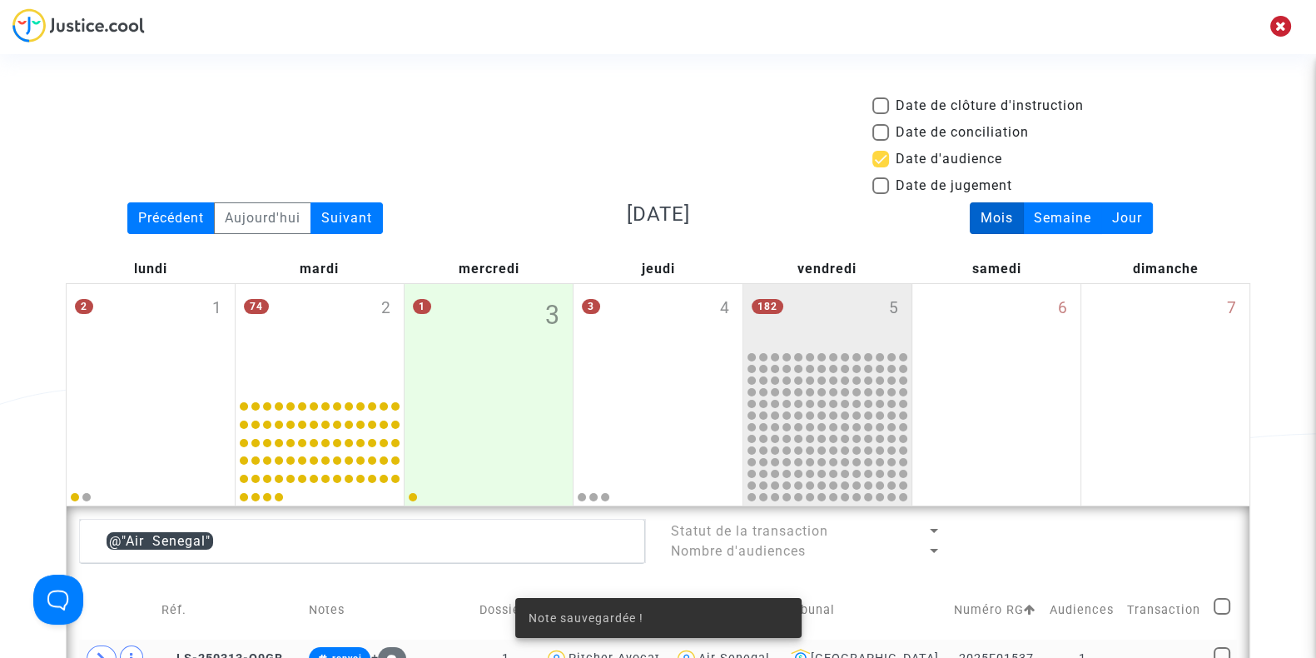
scroll to position [977, 0]
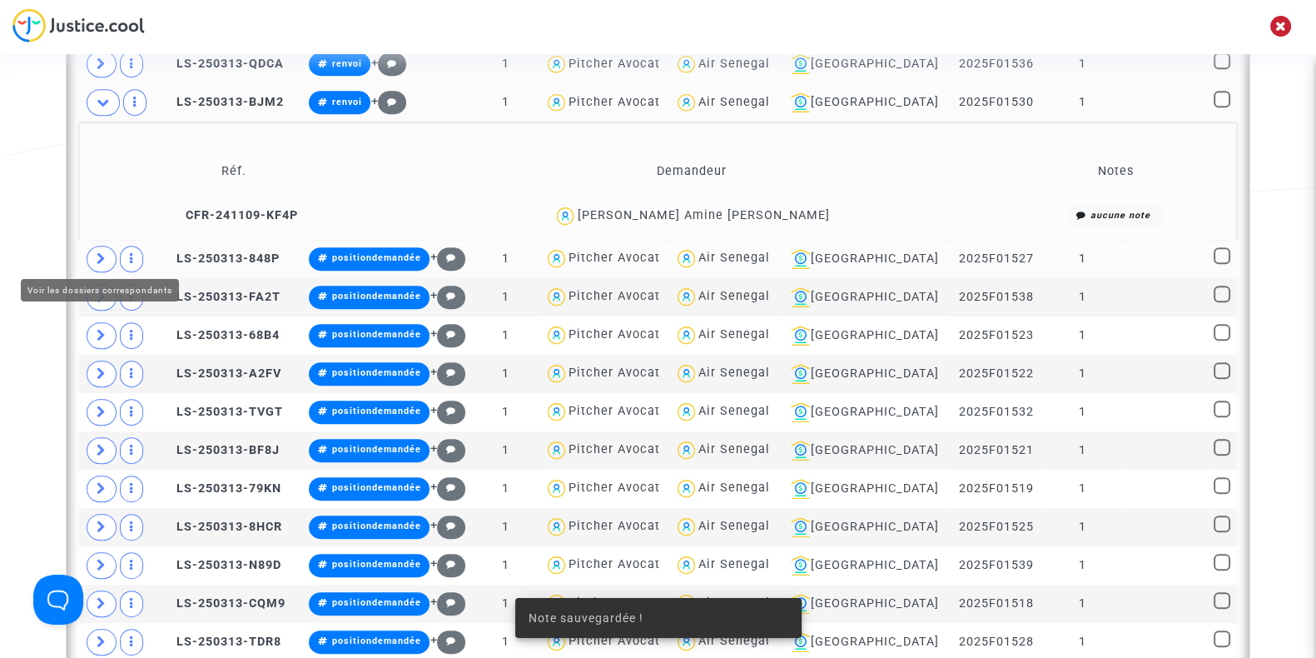
click at [97, 256] on icon at bounding box center [102, 258] width 10 height 12
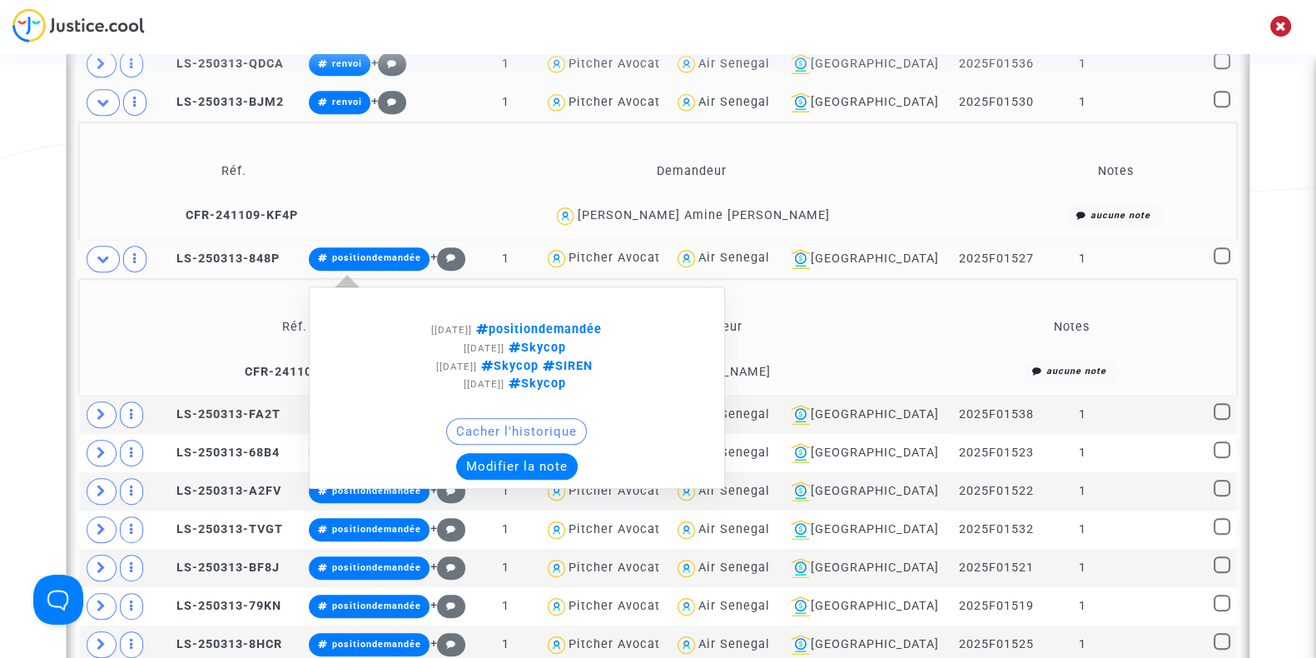
click at [545, 464] on button "Modifier la note" at bounding box center [517, 466] width 122 height 27
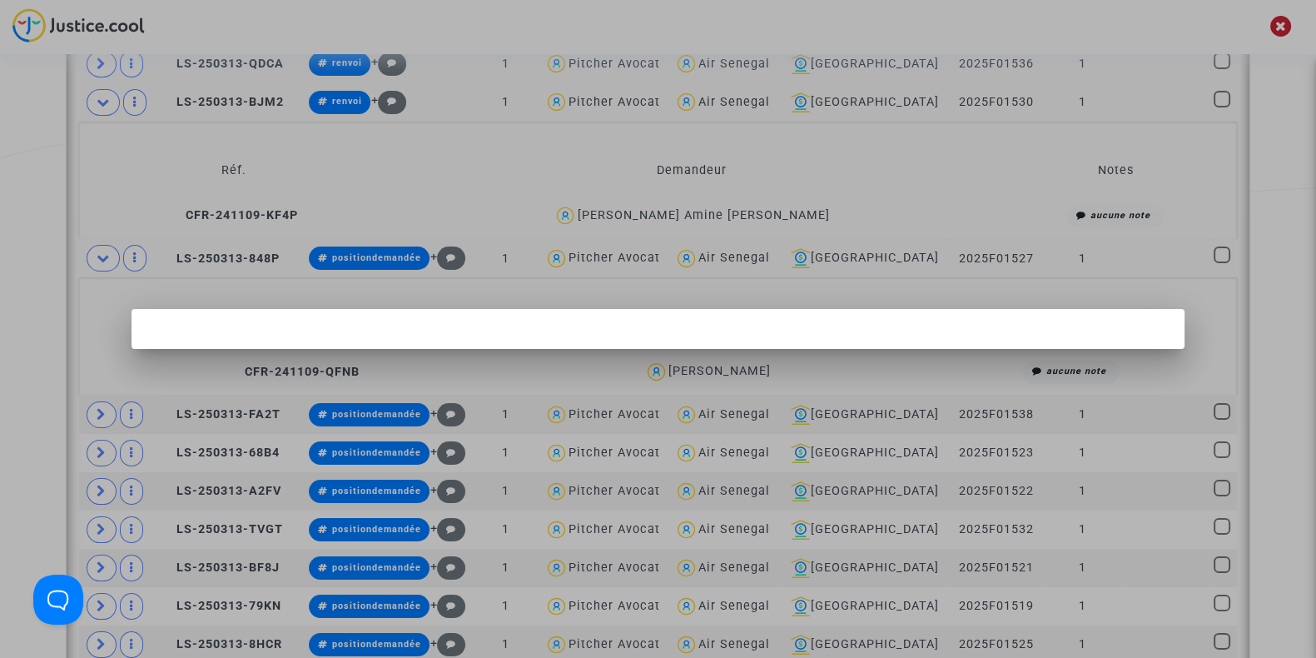
scroll to position [0, 0]
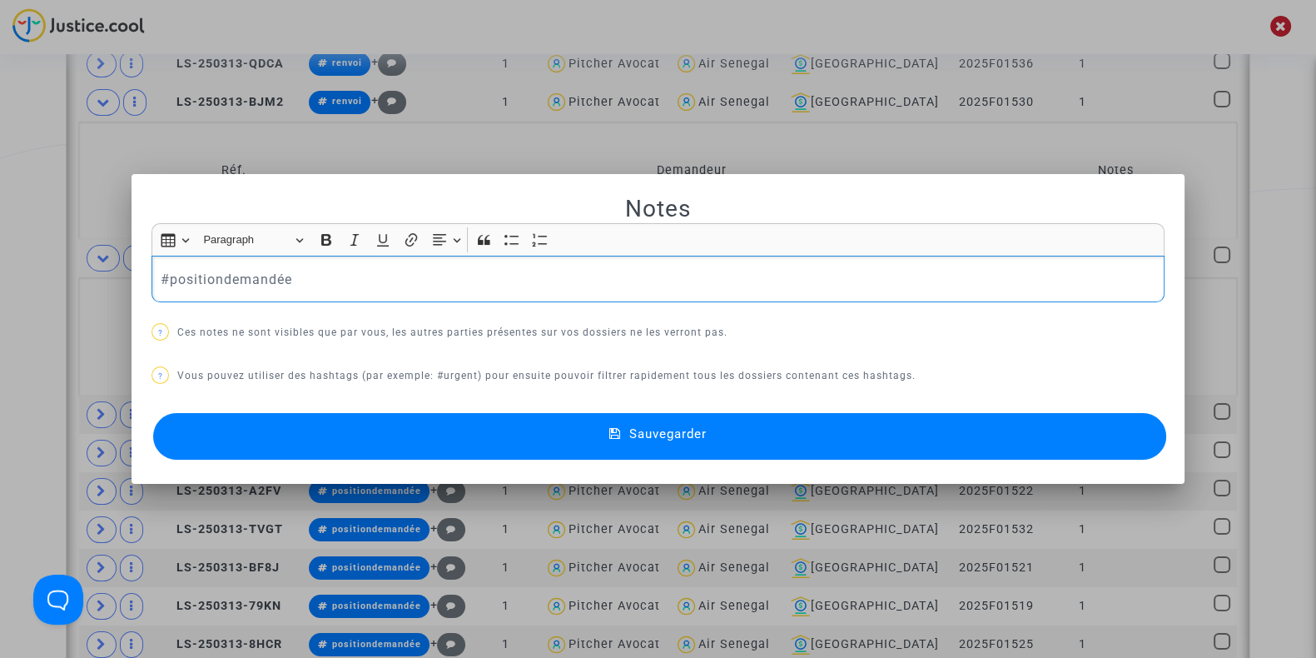
drag, startPoint x: 352, startPoint y: 286, endPoint x: 0, endPoint y: 281, distance: 352.1
click at [0, 281] on div "Notes Rich Text Editor Insert table Insert table Heading Paragraph Paragraph He…" at bounding box center [658, 329] width 1316 height 658
click at [318, 443] on button "Sauvegarder" at bounding box center [659, 436] width 1013 height 47
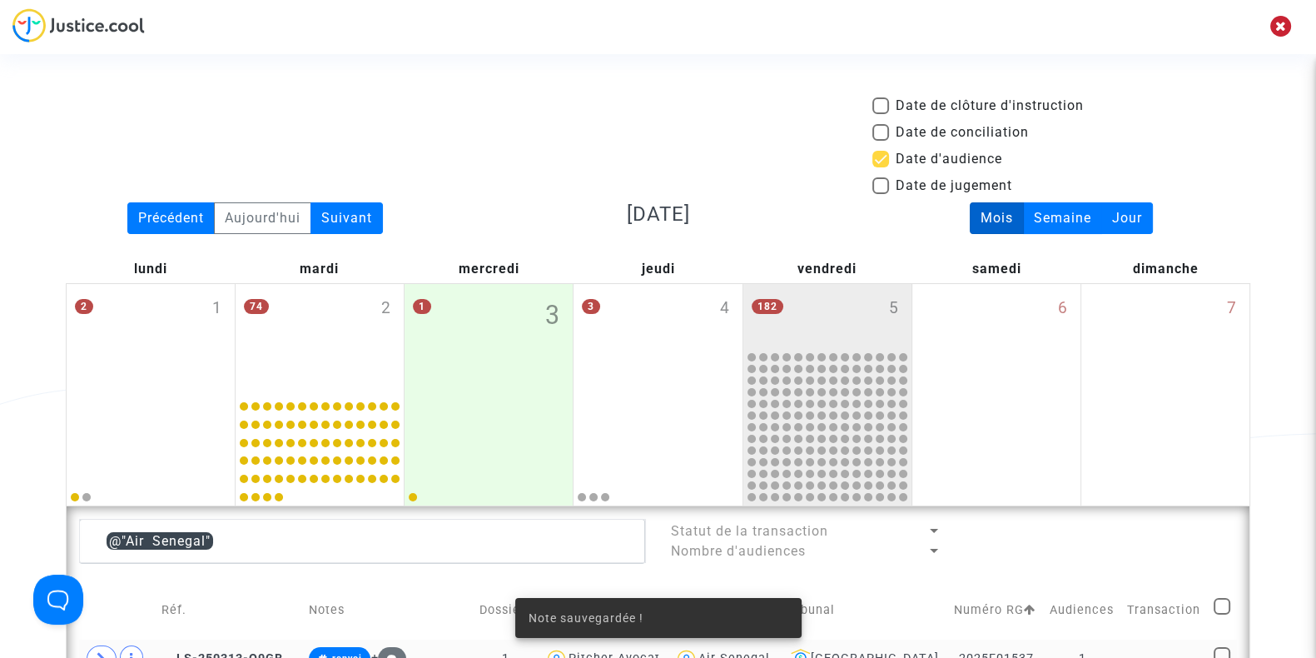
scroll to position [977, 0]
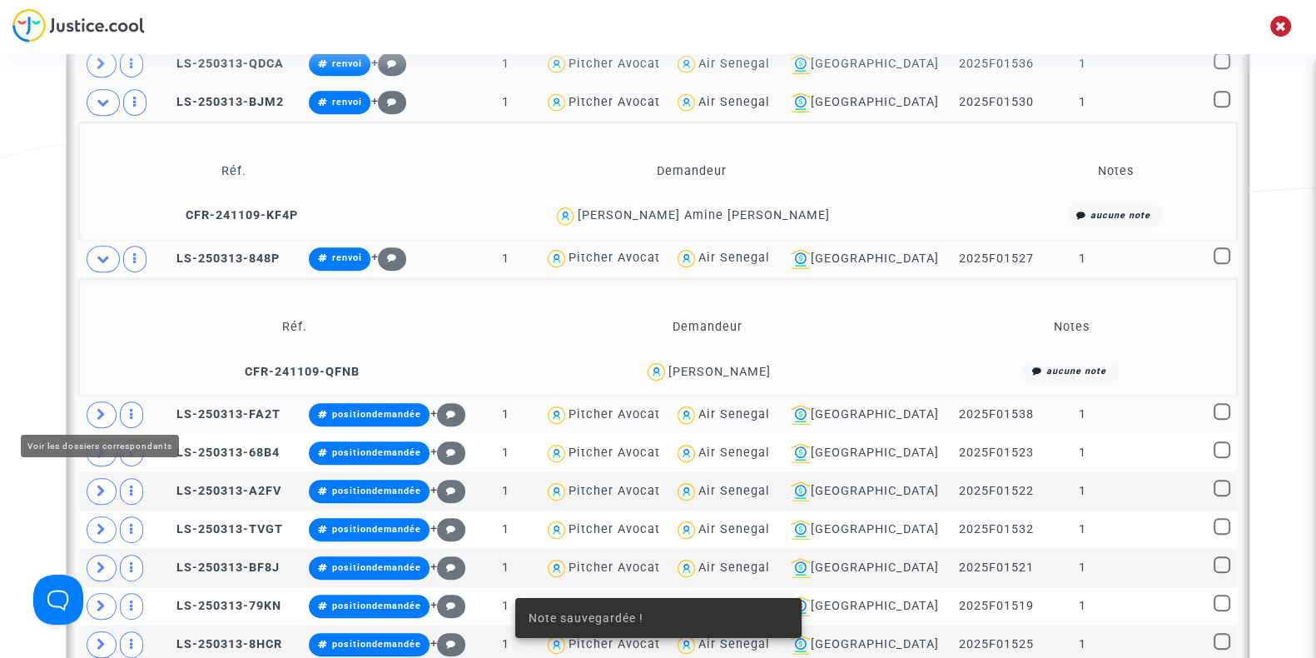
click at [92, 408] on span at bounding box center [102, 414] width 30 height 27
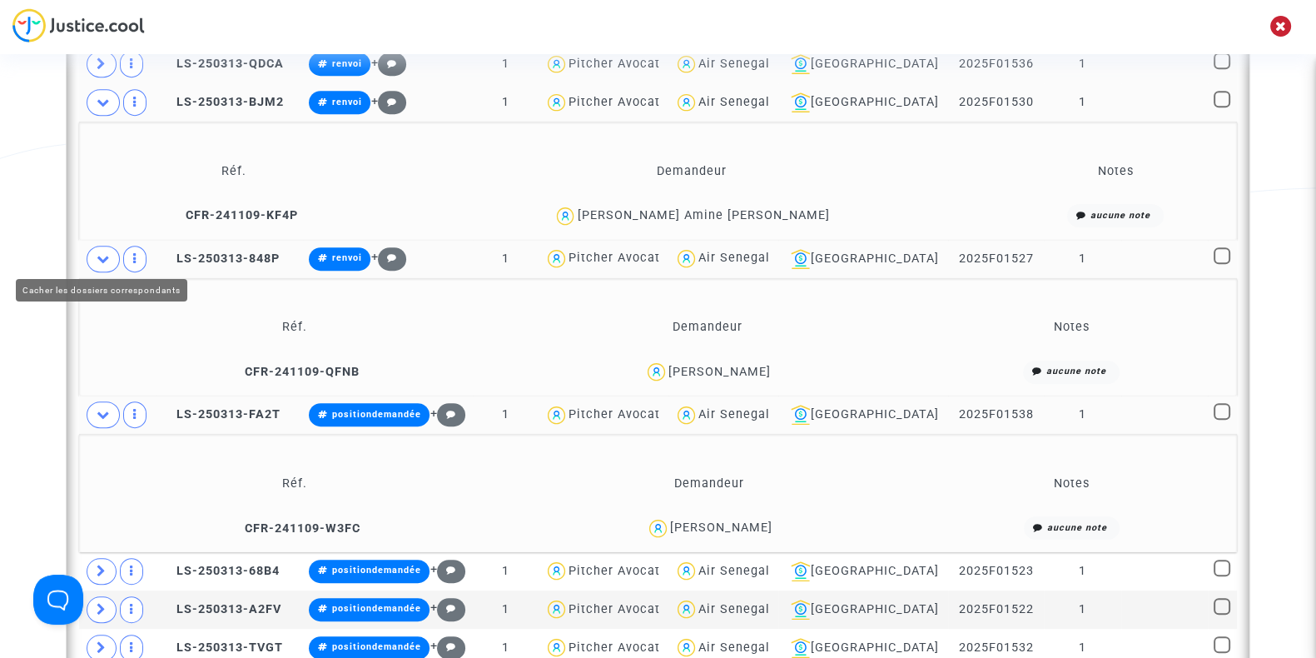
click at [95, 246] on span at bounding box center [103, 259] width 33 height 27
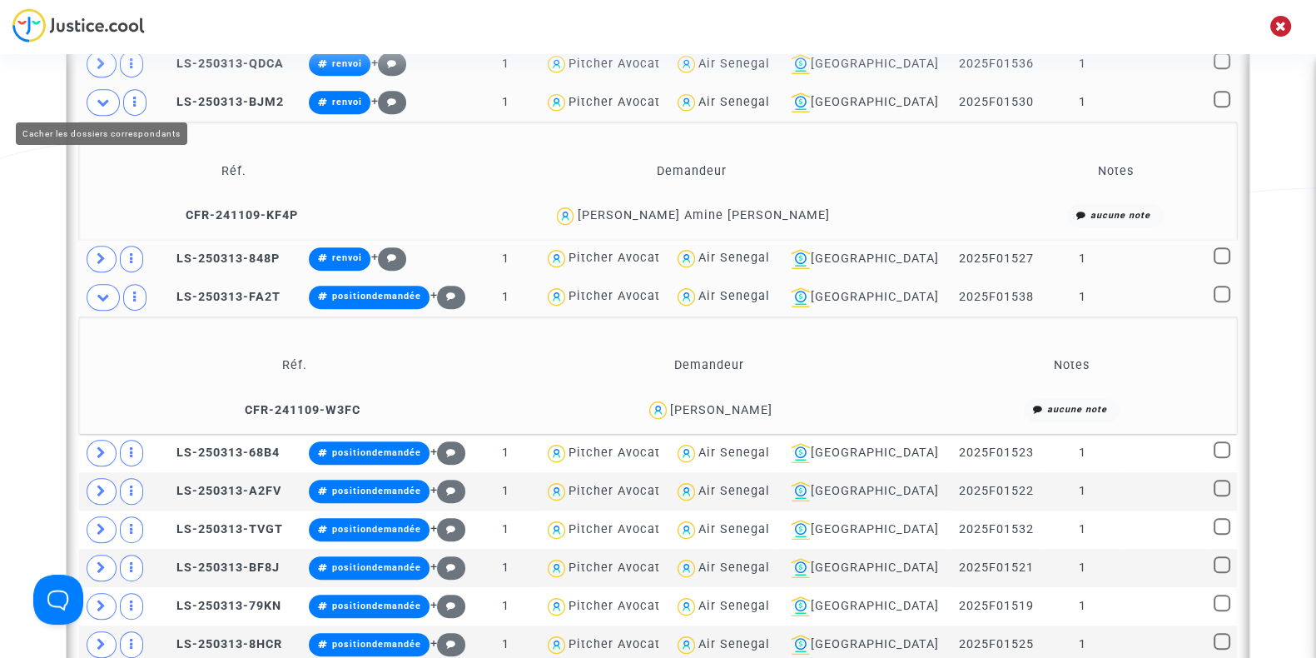
click at [90, 97] on span at bounding box center [103, 102] width 33 height 27
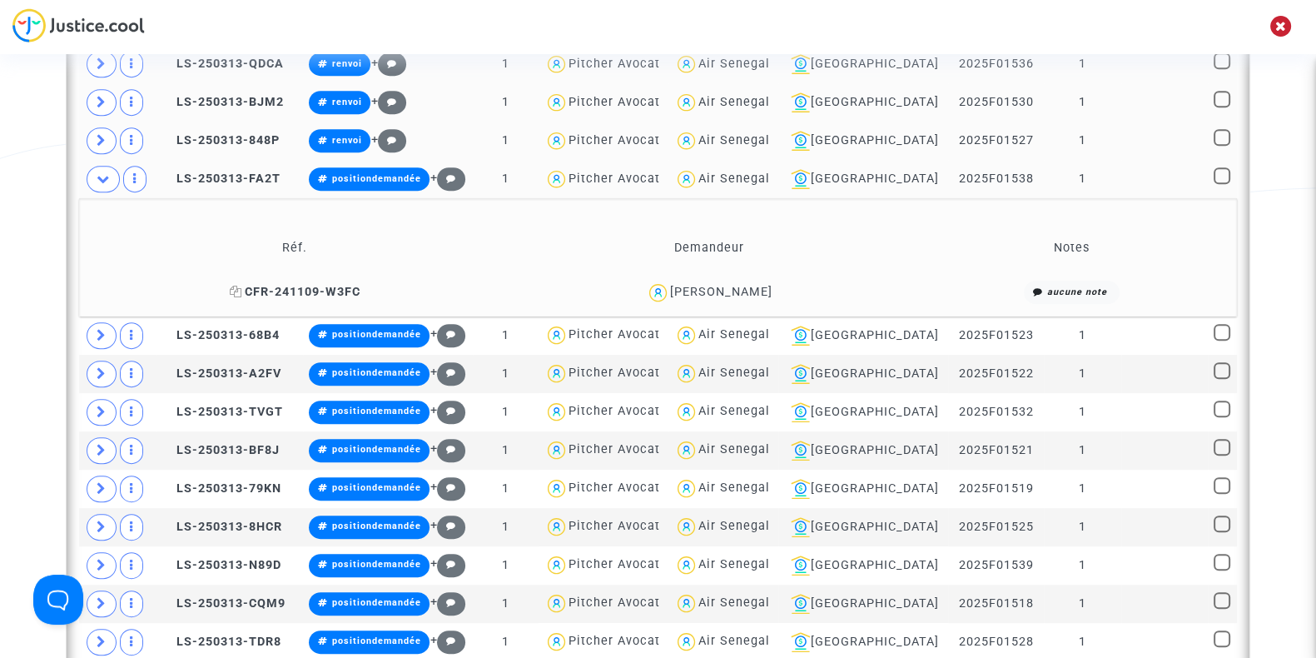
scroll to position [1031, 0]
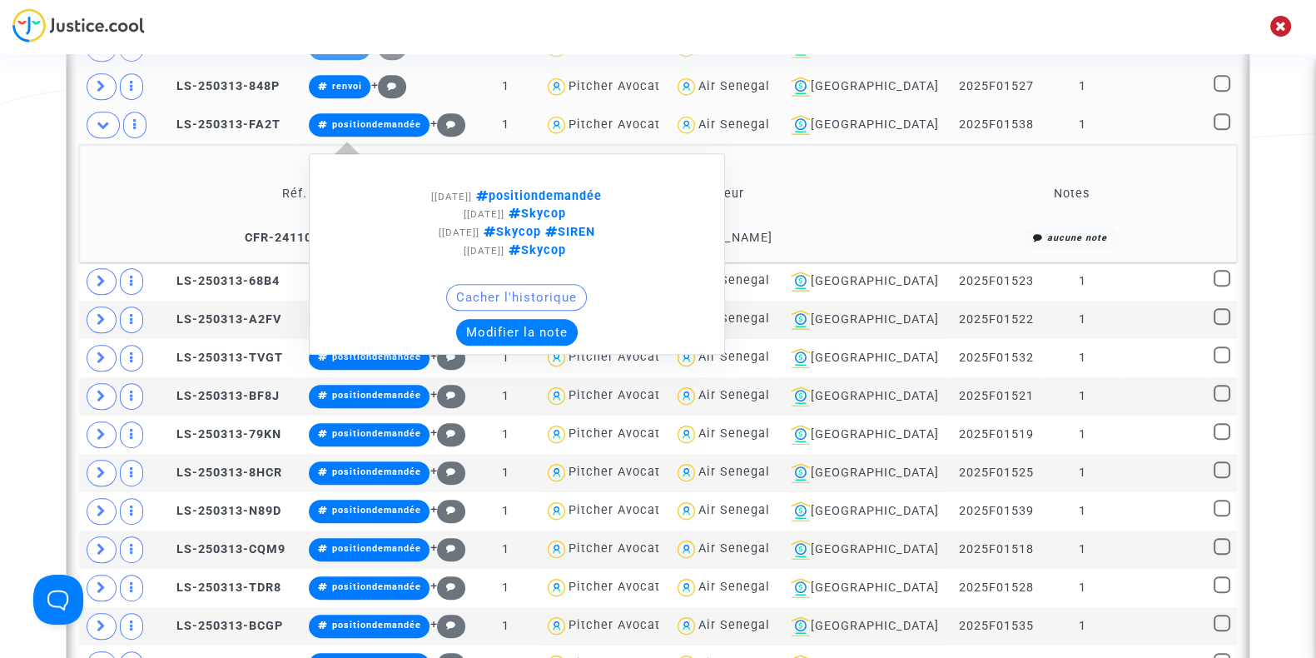
click at [527, 322] on button "Modifier la note" at bounding box center [517, 332] width 122 height 27
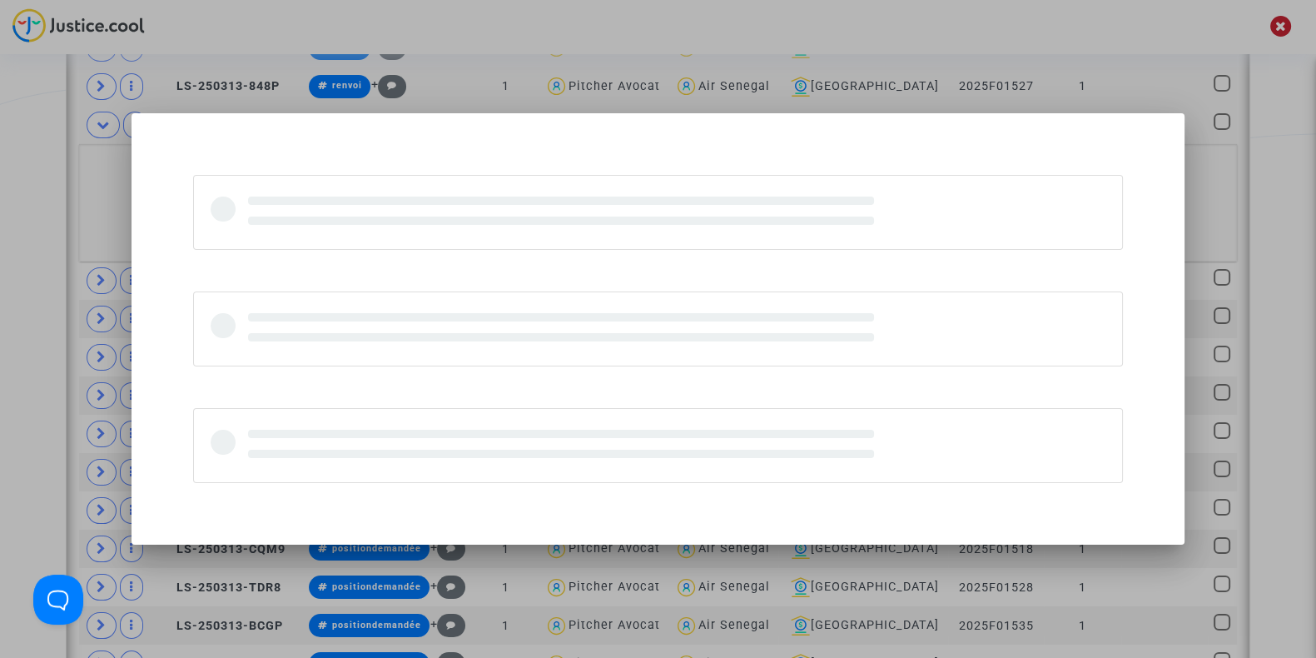
scroll to position [0, 0]
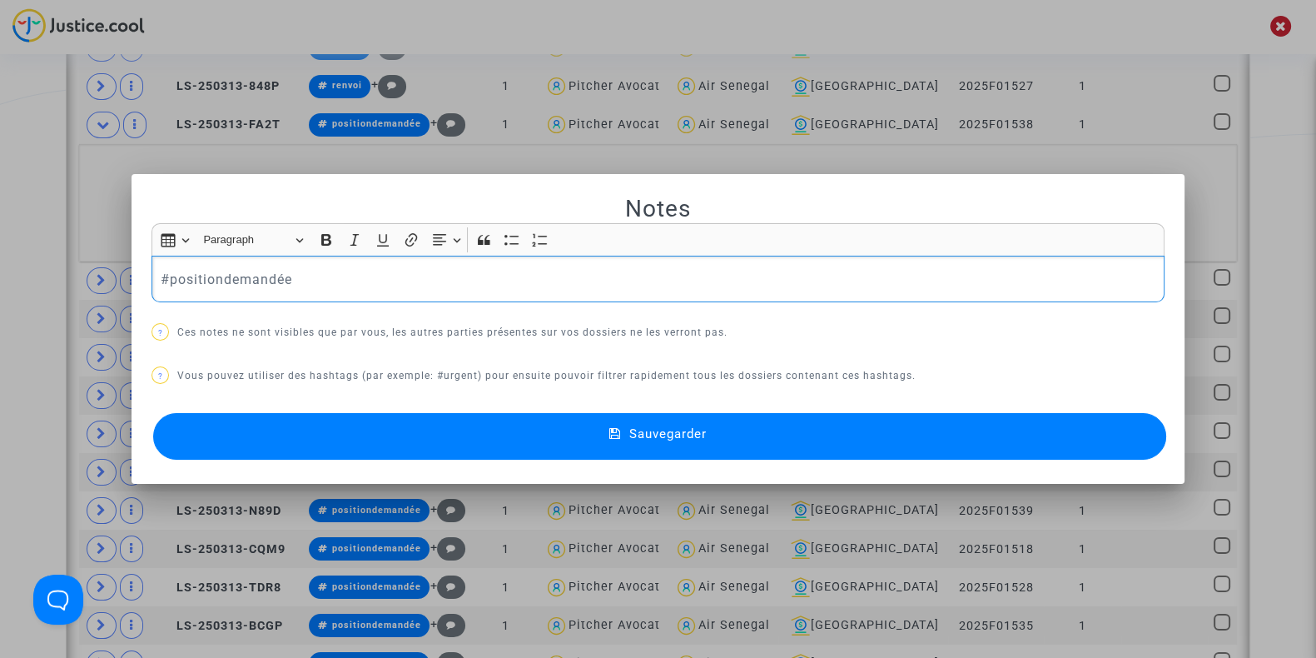
drag, startPoint x: 310, startPoint y: 275, endPoint x: 0, endPoint y: 273, distance: 310.5
click at [0, 273] on div "Notes Rich Text Editor Insert table Insert table Heading Paragraph Paragraph He…" at bounding box center [658, 329] width 1316 height 658
click at [283, 420] on button "Sauvegarder" at bounding box center [659, 436] width 1013 height 47
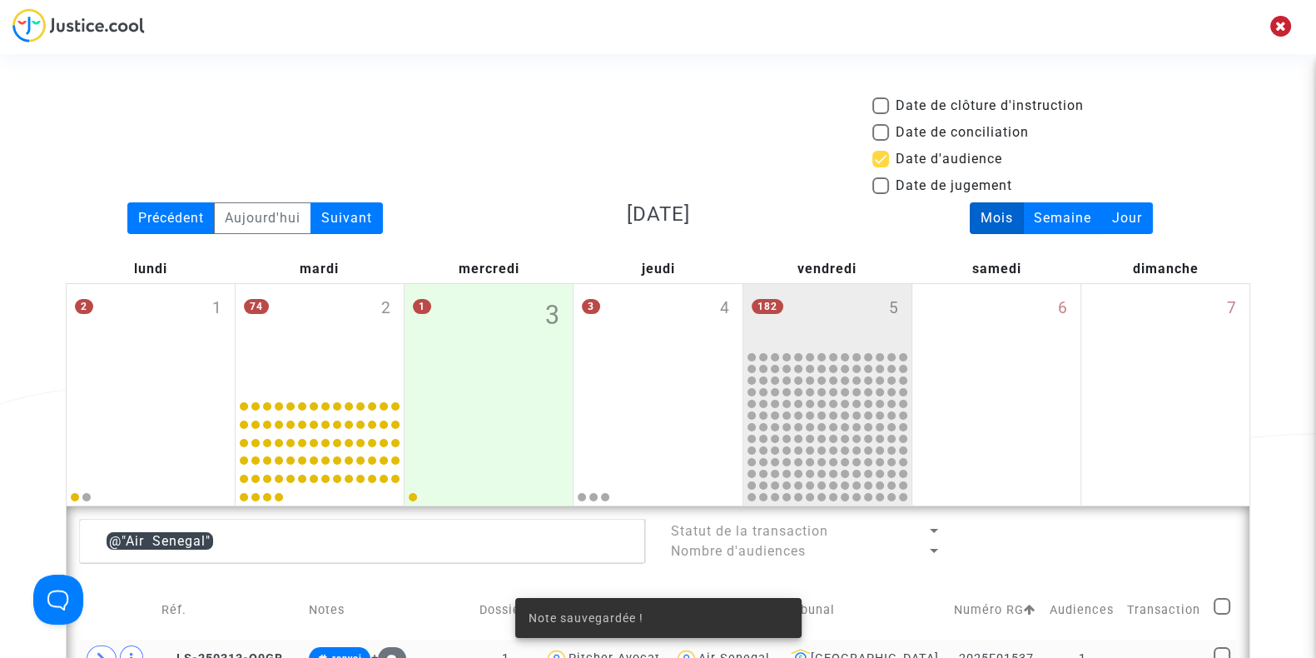
scroll to position [1031, 0]
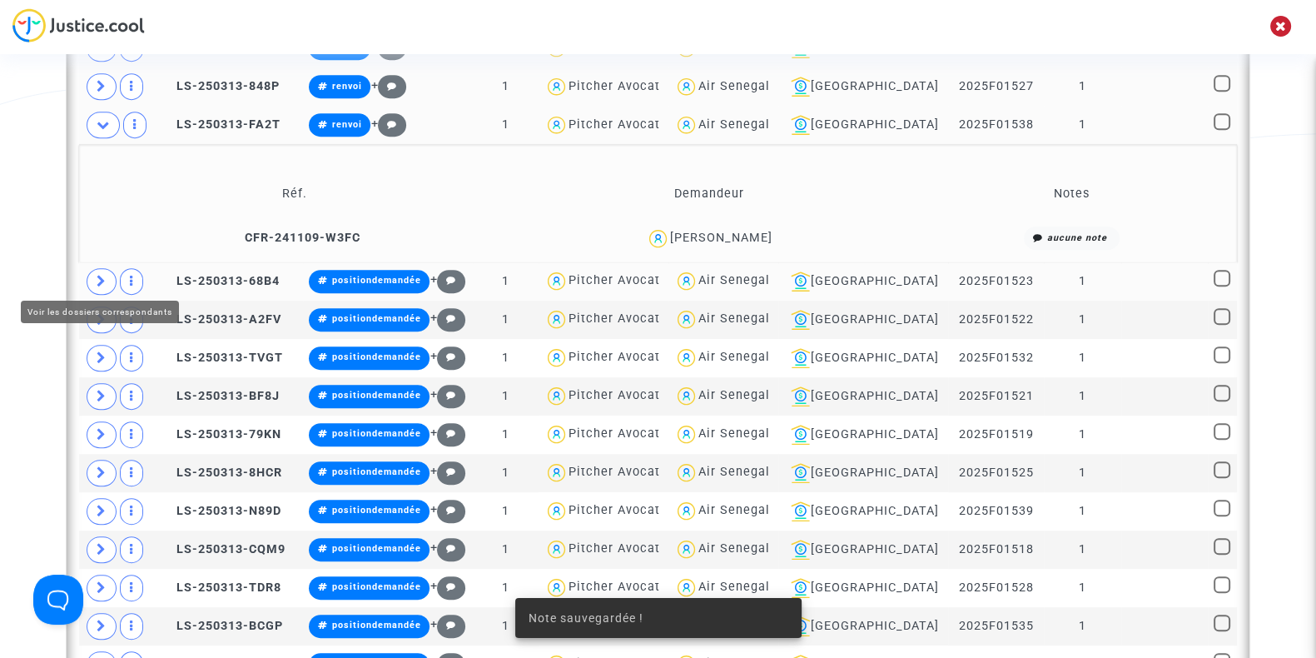
click at [105, 279] on icon at bounding box center [102, 281] width 10 height 12
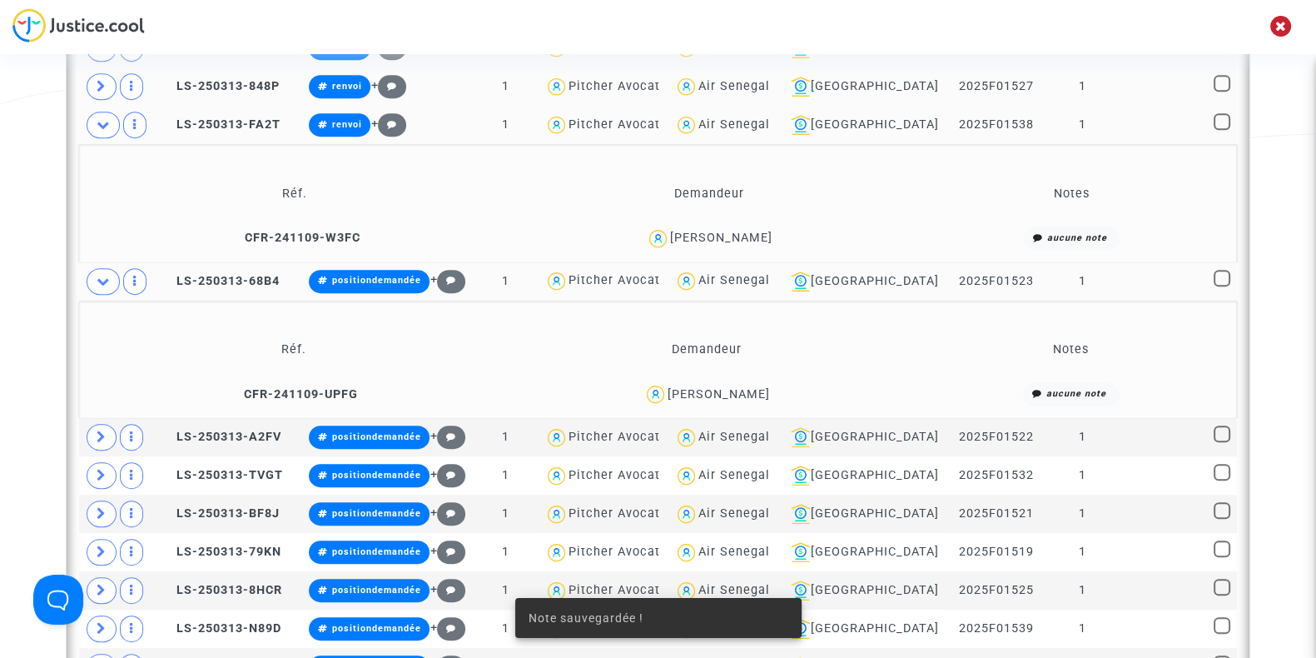
click at [742, 390] on div "Djiby Diallo" at bounding box center [719, 394] width 102 height 14
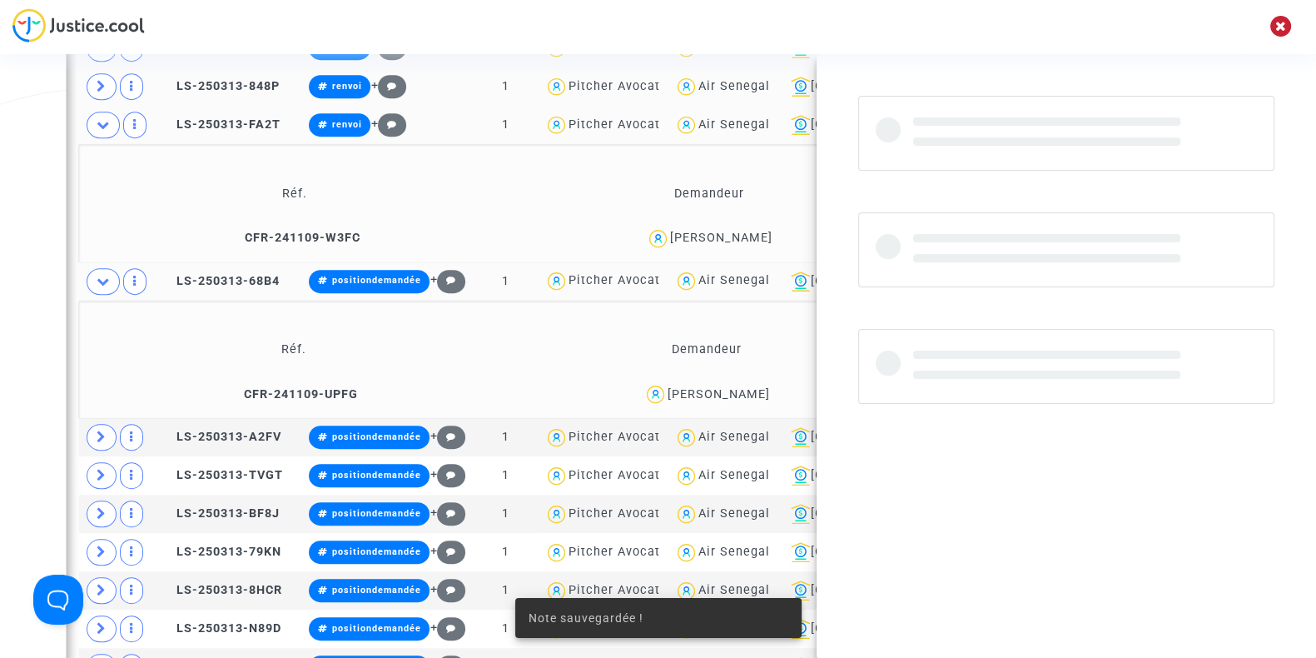
click at [742, 390] on div "Djiby Diallo" at bounding box center [719, 394] width 102 height 14
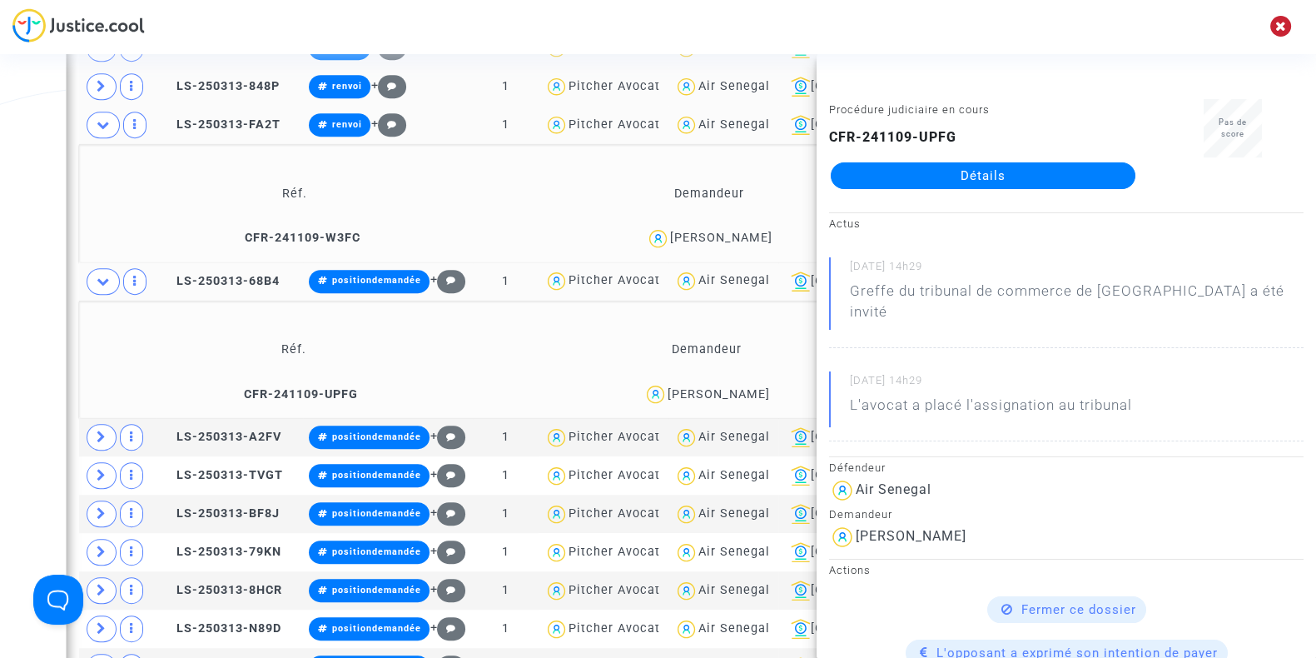
click at [0, 245] on div "Date de clôture d'instruction Date de conciliation Date d'audience Date de juge…" at bounding box center [658, 525] width 1316 height 2922
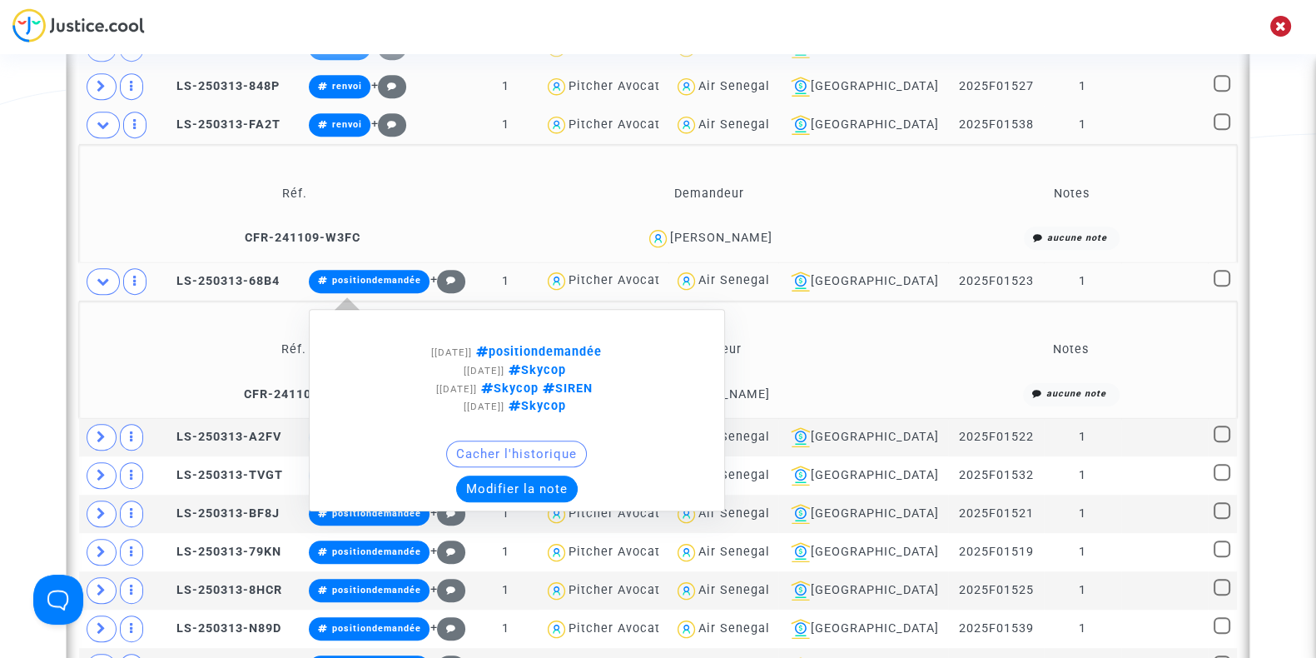
click at [499, 485] on button "Modifier la note" at bounding box center [517, 488] width 122 height 27
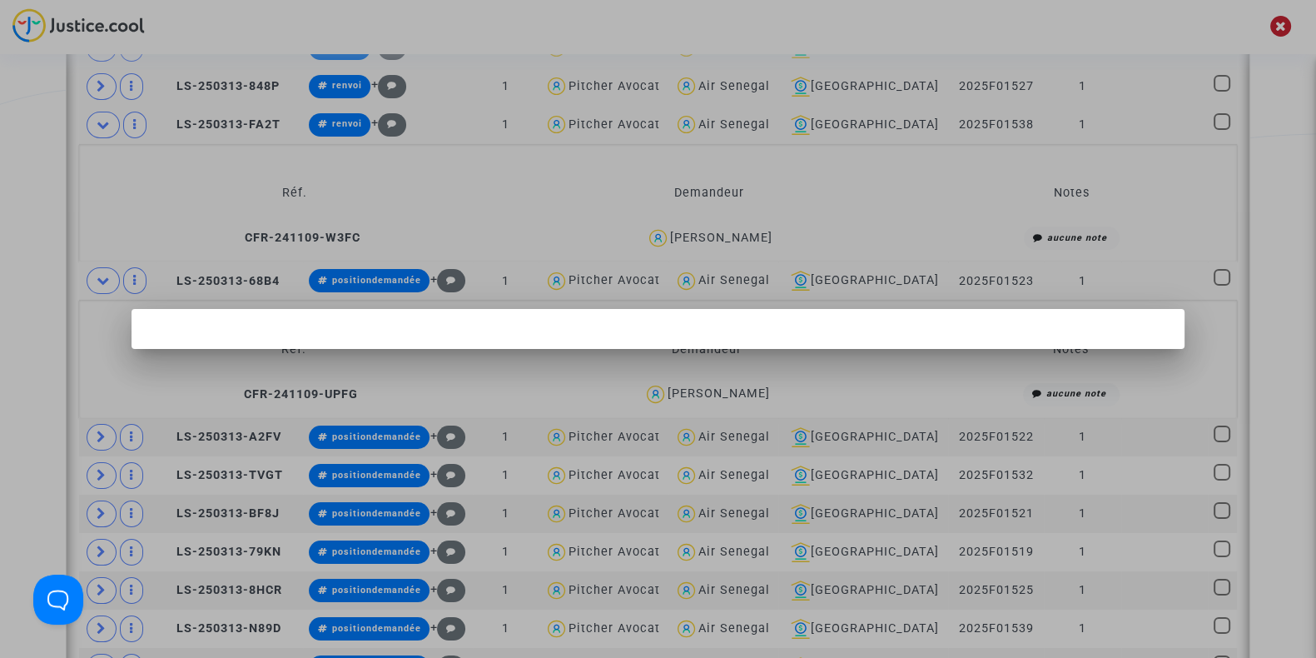
scroll to position [0, 0]
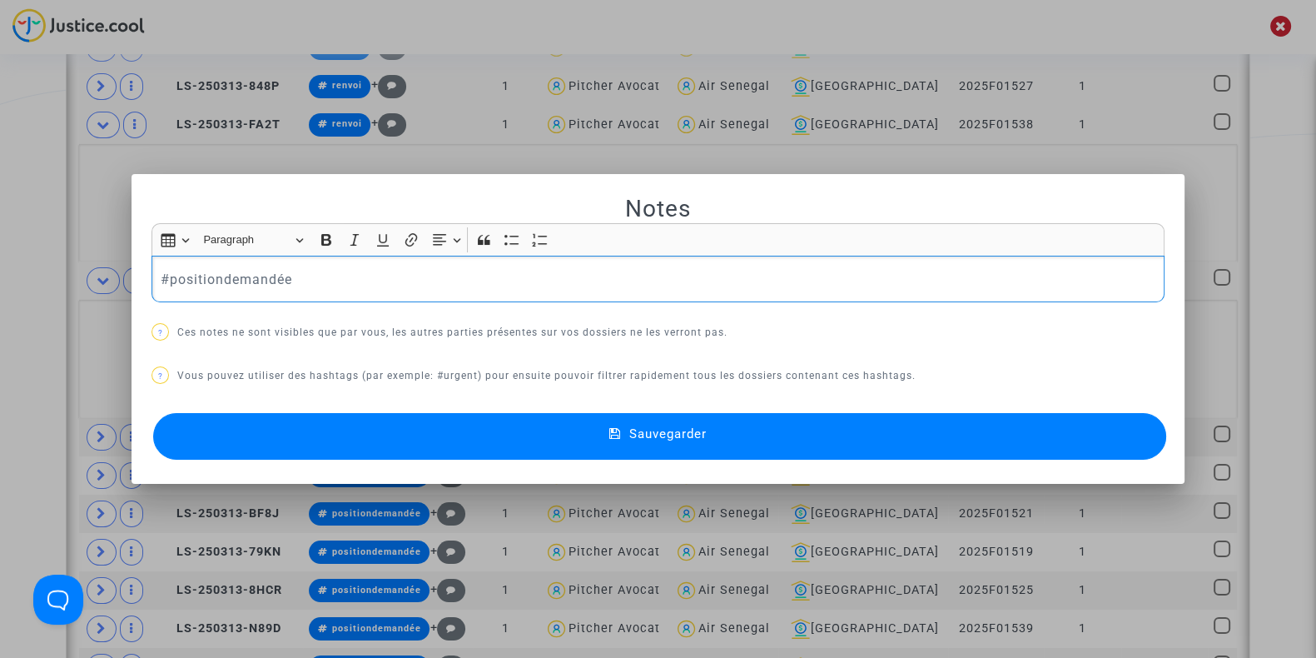
drag, startPoint x: 311, startPoint y: 295, endPoint x: 129, endPoint y: 290, distance: 182.4
click at [132, 290] on mat-dialog-container "Notes Rich Text Editor Insert table Insert table Heading Paragraph Paragraph He…" at bounding box center [658, 329] width 1053 height 310
click at [365, 423] on button "Sauvegarder" at bounding box center [659, 436] width 1013 height 47
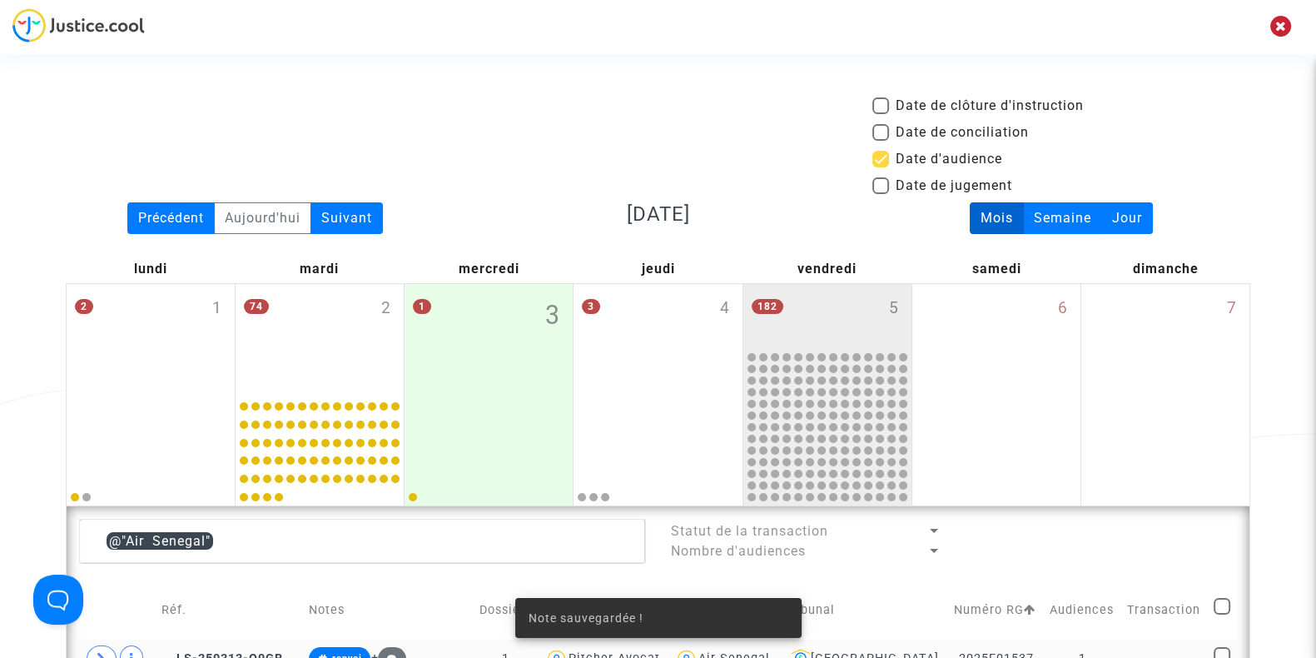
scroll to position [1031, 0]
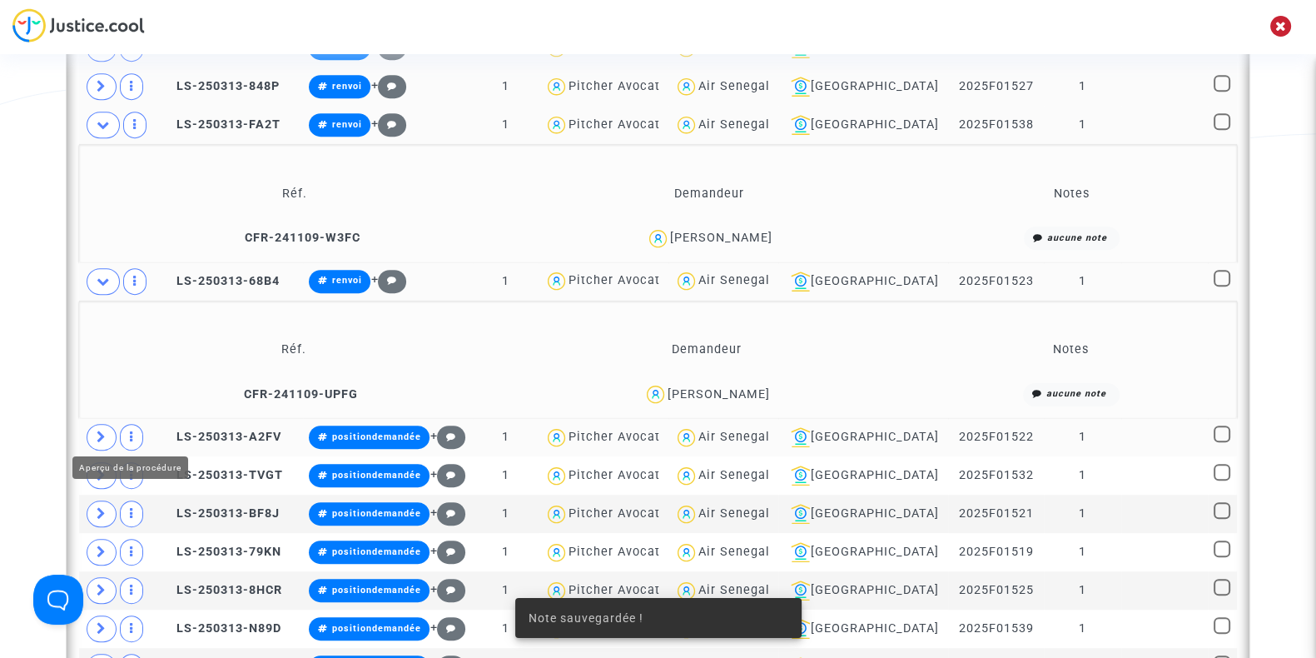
click at [104, 430] on icon at bounding box center [102, 436] width 10 height 12
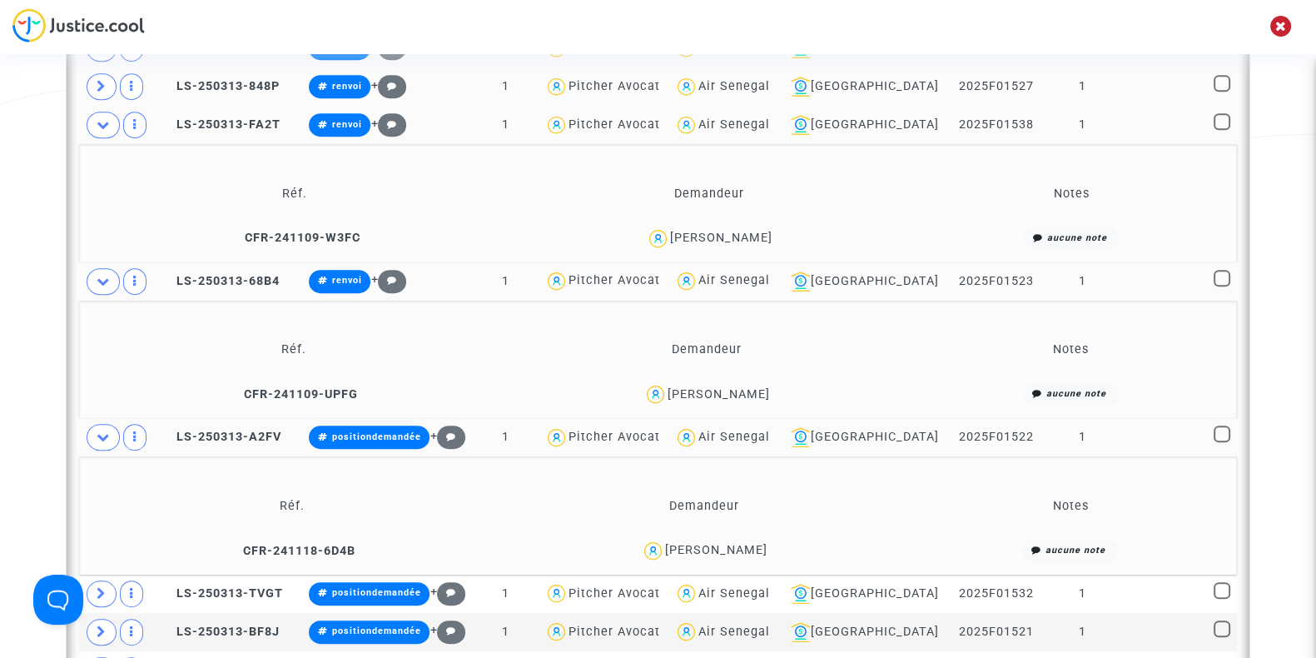
click at [731, 543] on div "Boubacar Siby" at bounding box center [716, 550] width 102 height 14
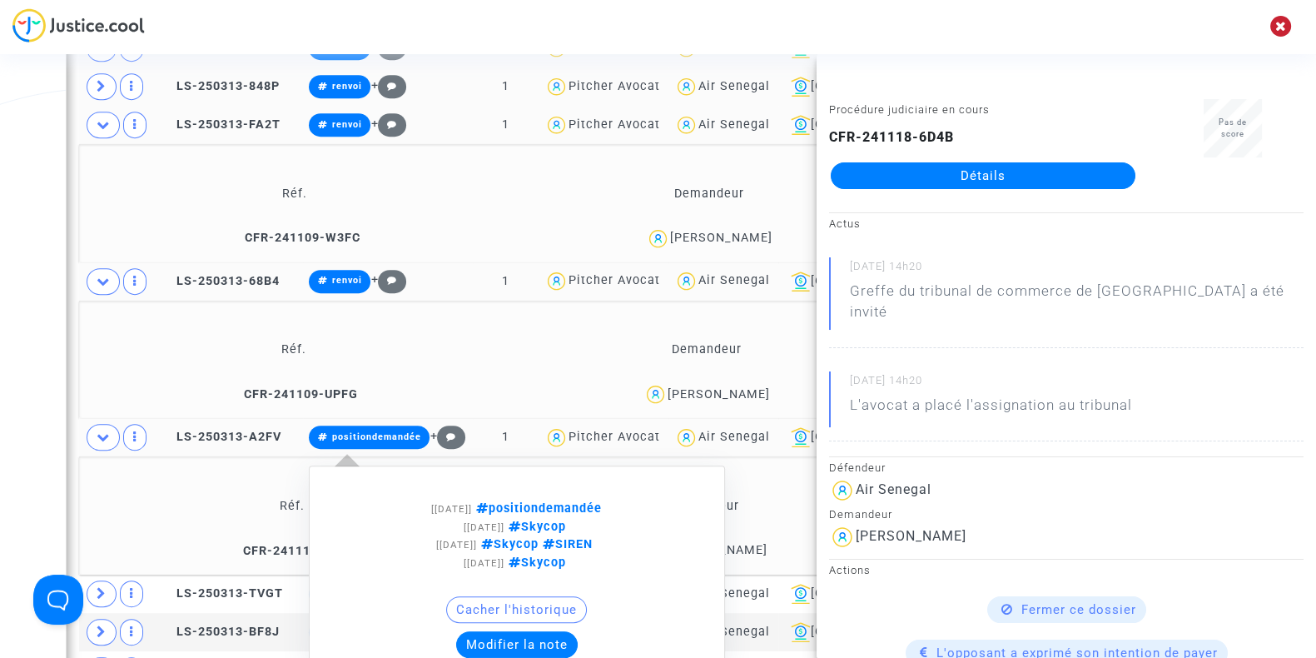
click at [515, 631] on button "Modifier la note" at bounding box center [517, 644] width 122 height 27
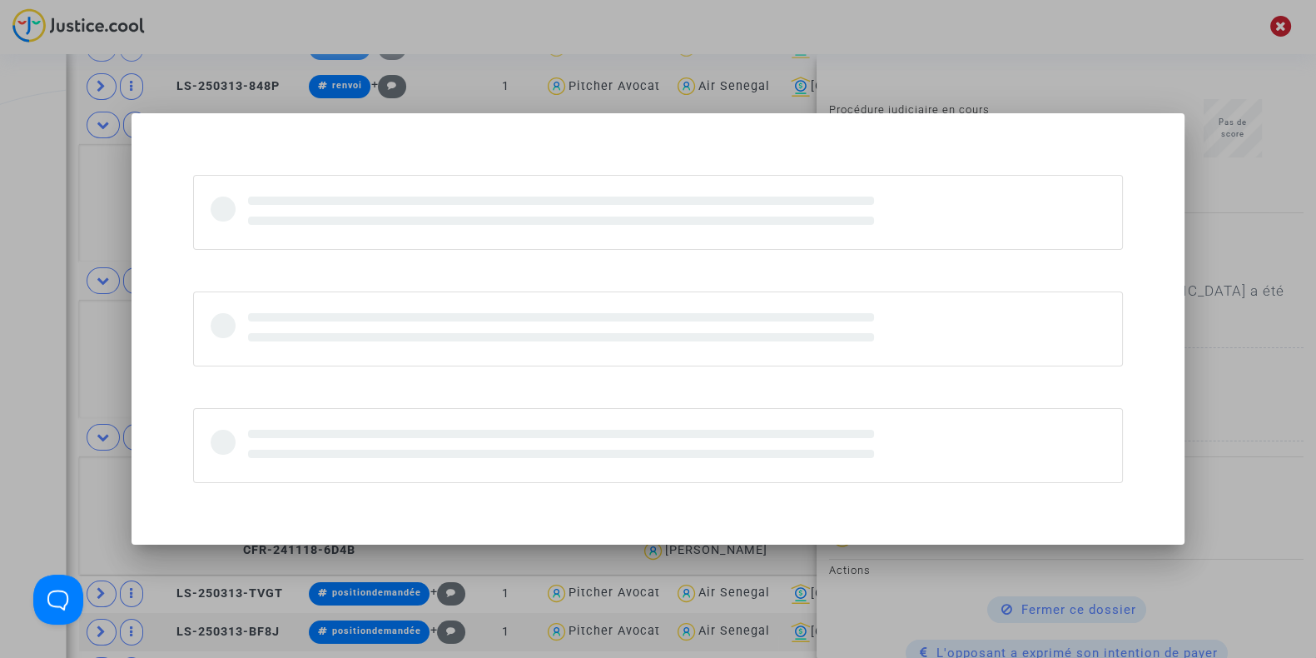
scroll to position [0, 0]
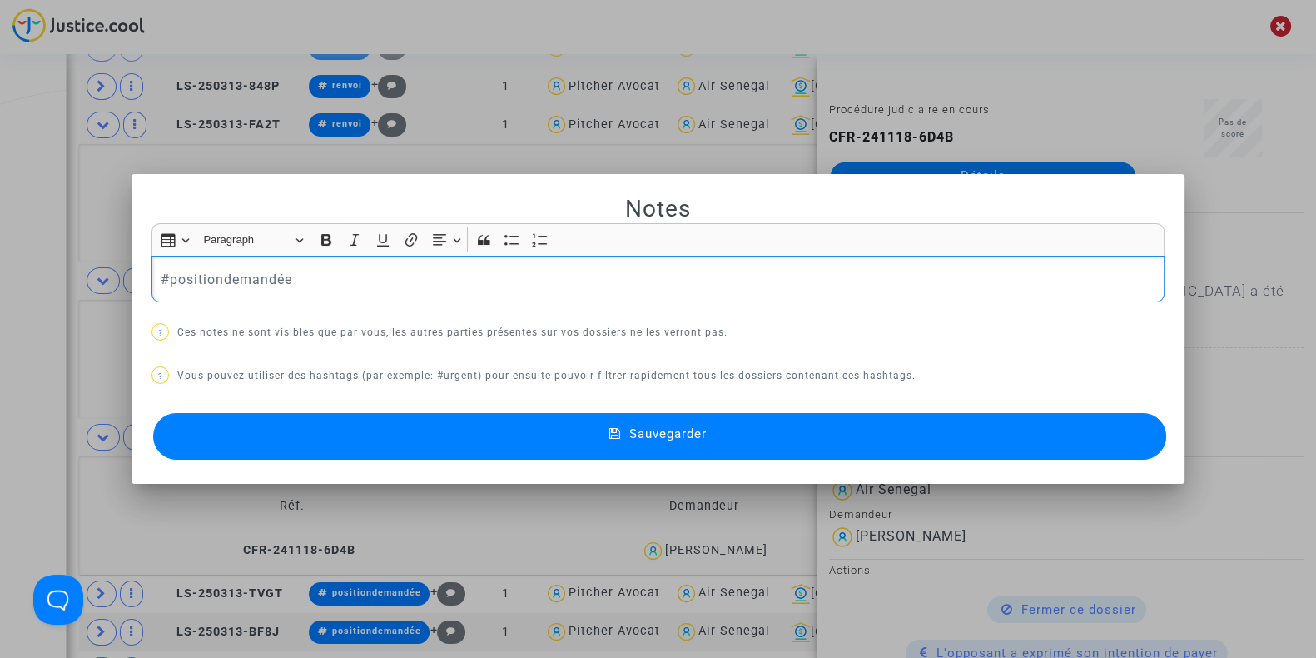
drag, startPoint x: 331, startPoint y: 287, endPoint x: 55, endPoint y: 261, distance: 277.5
click at [55, 261] on div "Notes Rich Text Editor Insert table Insert table Heading Paragraph Paragraph He…" at bounding box center [658, 329] width 1316 height 658
click at [286, 444] on button "Sauvegarder" at bounding box center [659, 436] width 1013 height 47
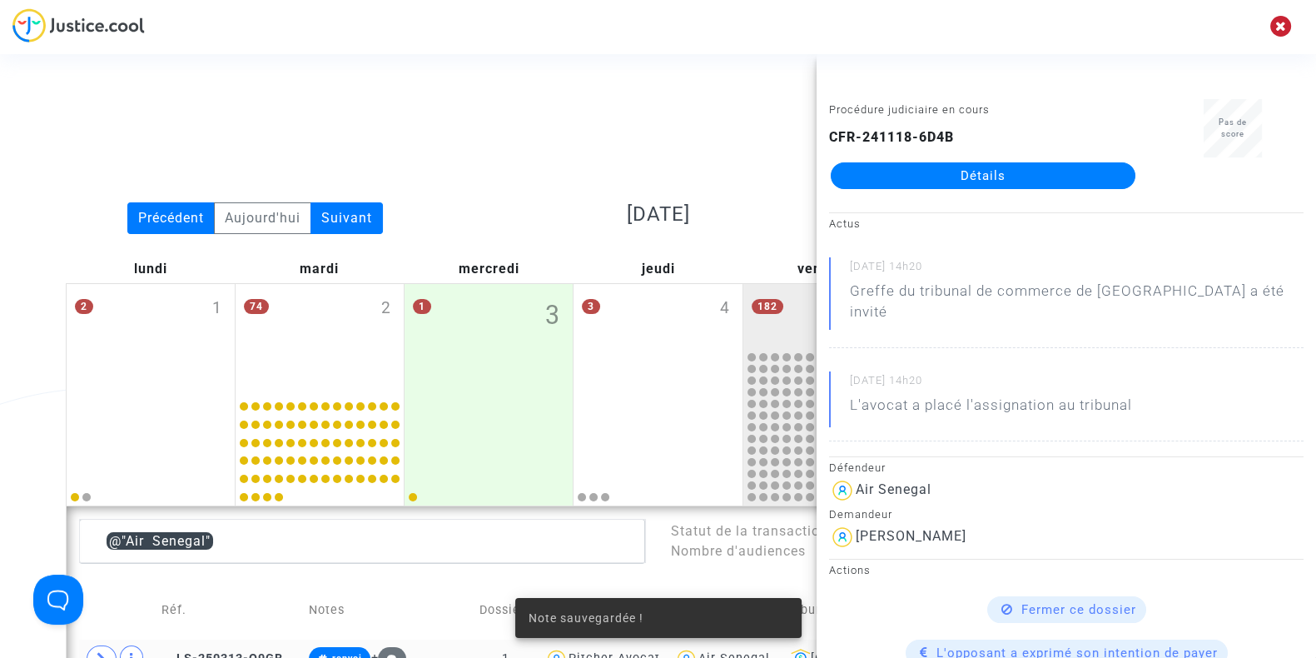
scroll to position [1031, 0]
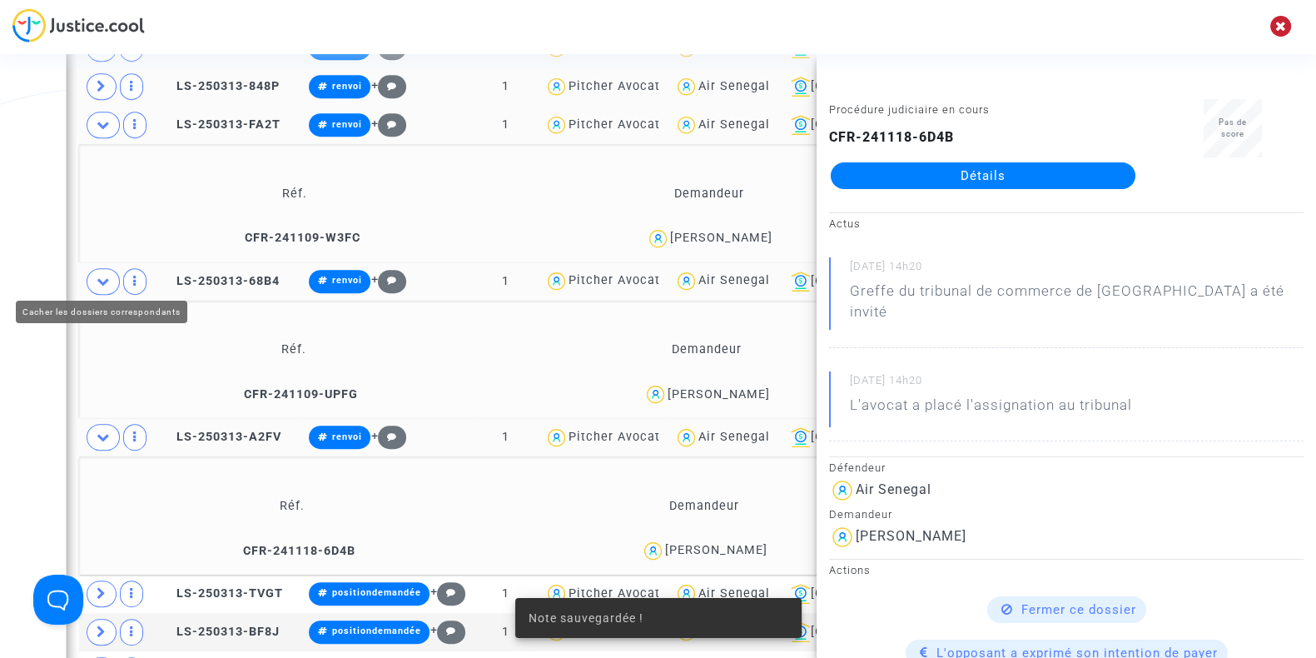
click at [102, 276] on icon at bounding box center [103, 281] width 13 height 12
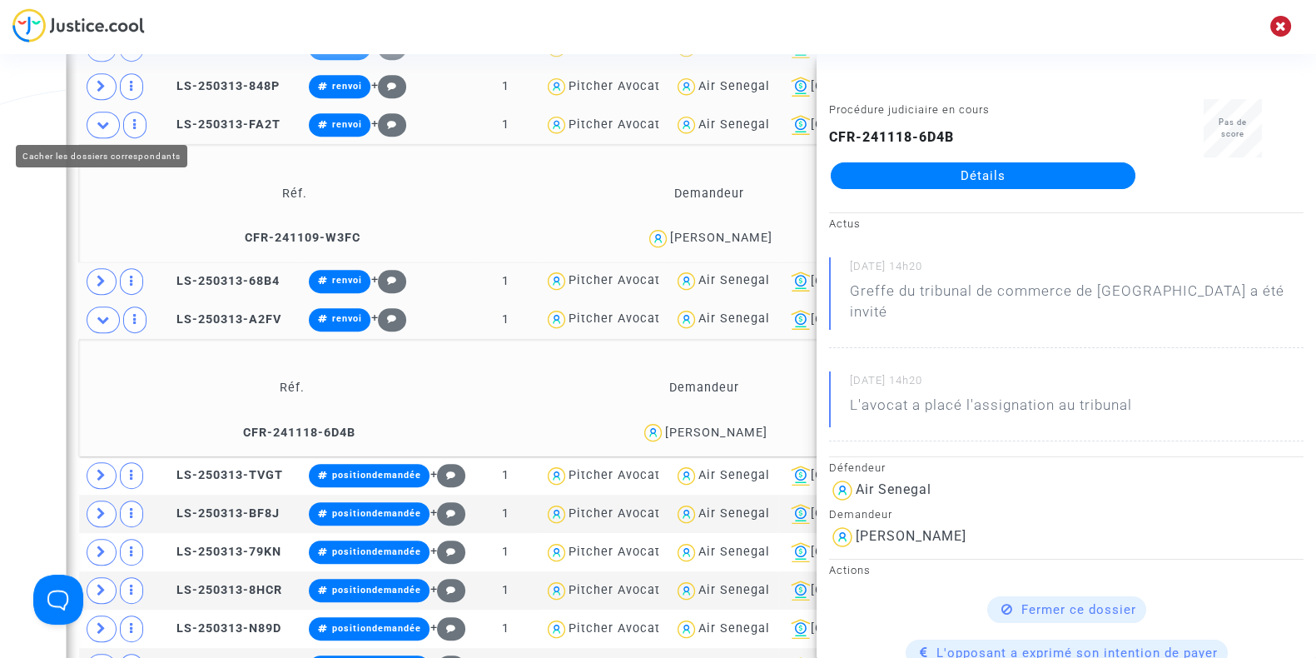
click at [97, 120] on icon at bounding box center [103, 124] width 13 height 12
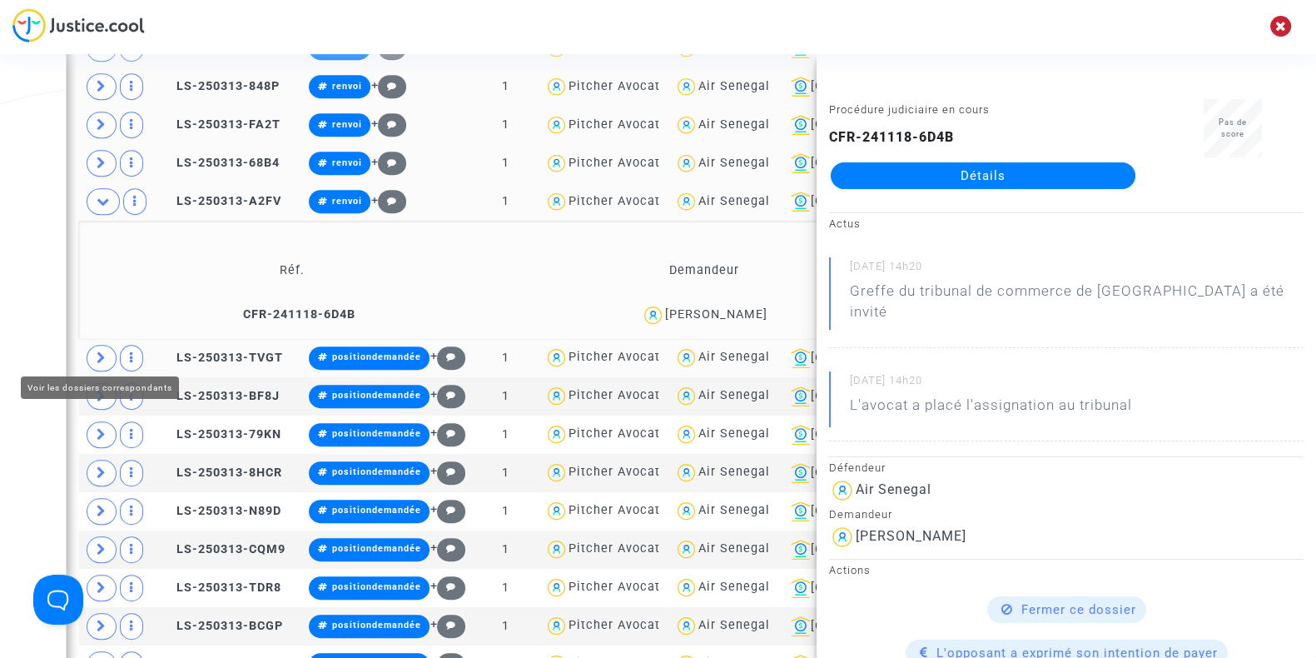
click at [100, 351] on icon at bounding box center [102, 357] width 10 height 12
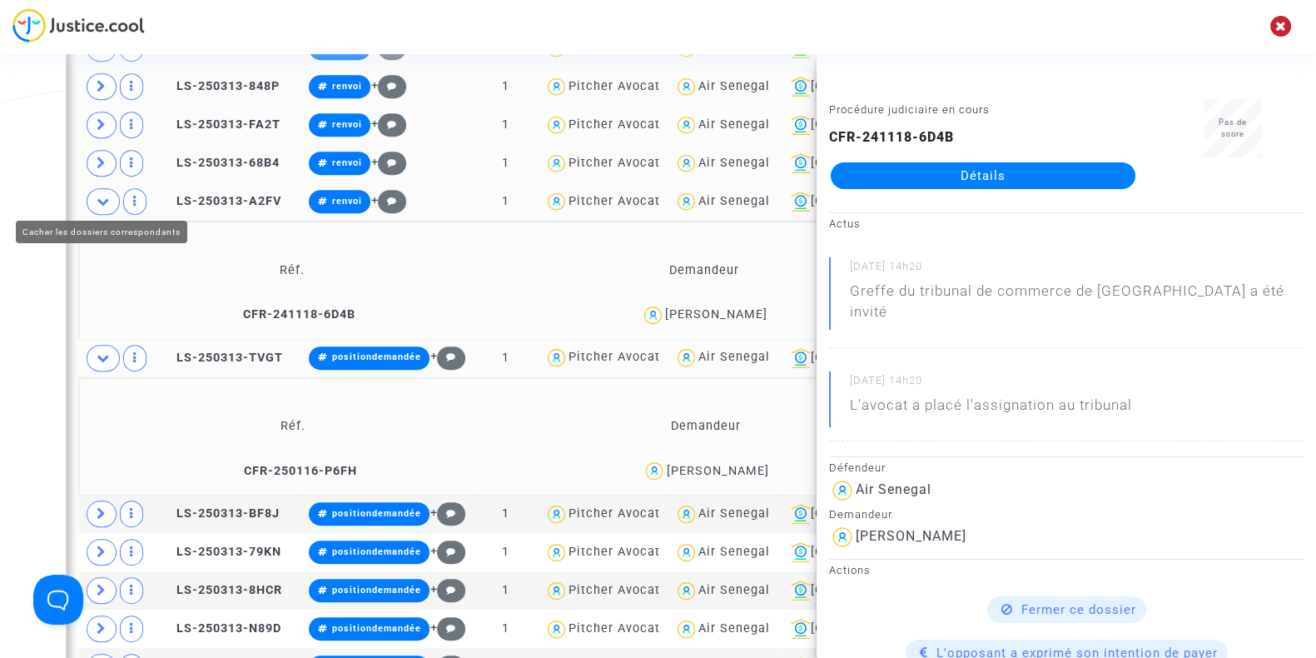
click at [102, 201] on span at bounding box center [103, 201] width 33 height 27
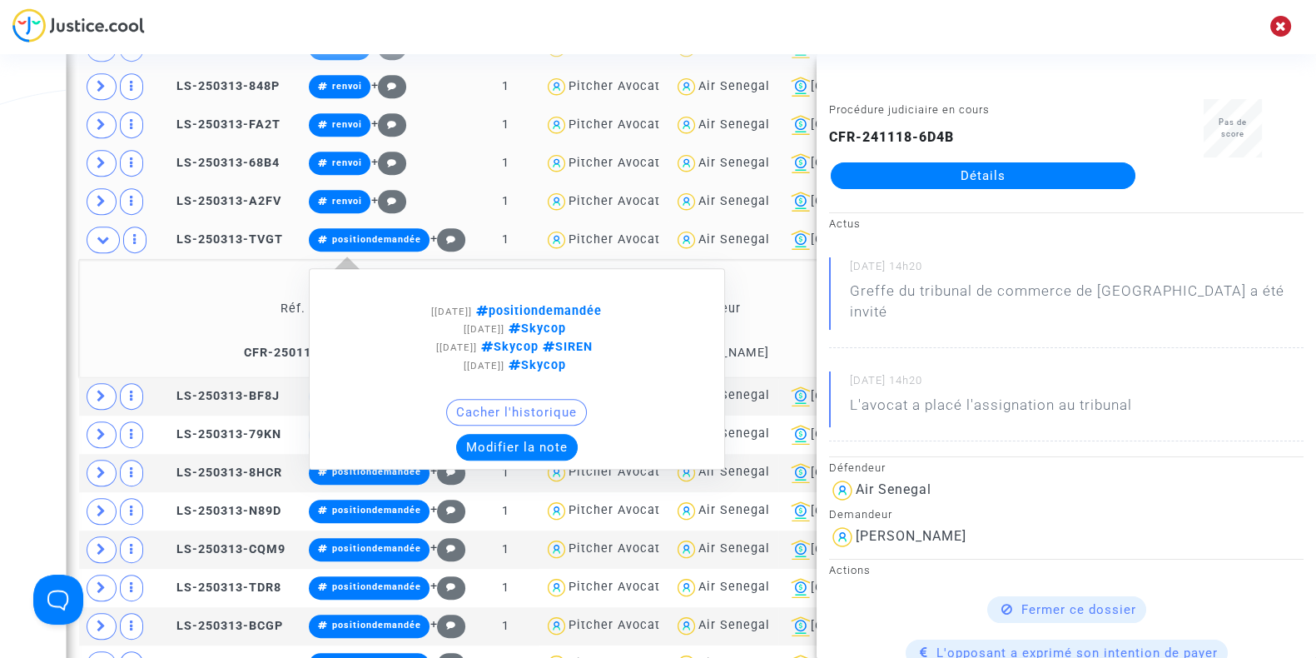
click at [526, 443] on button "Modifier la note" at bounding box center [517, 447] width 122 height 27
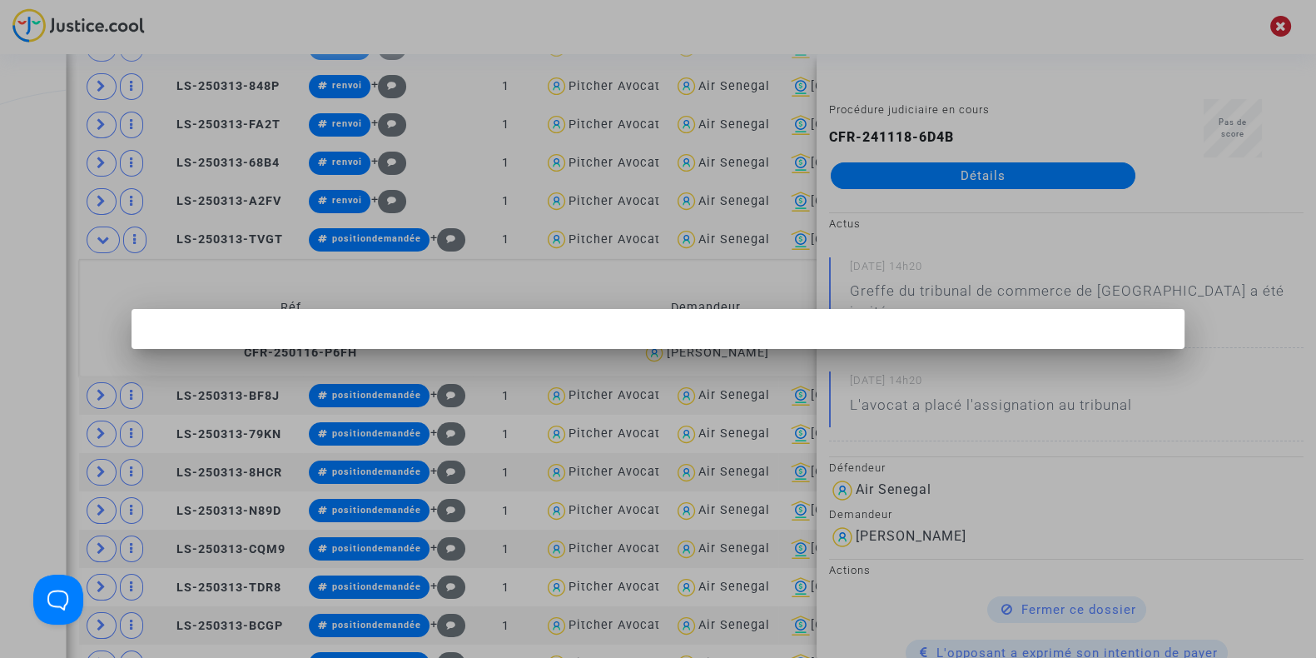
scroll to position [0, 0]
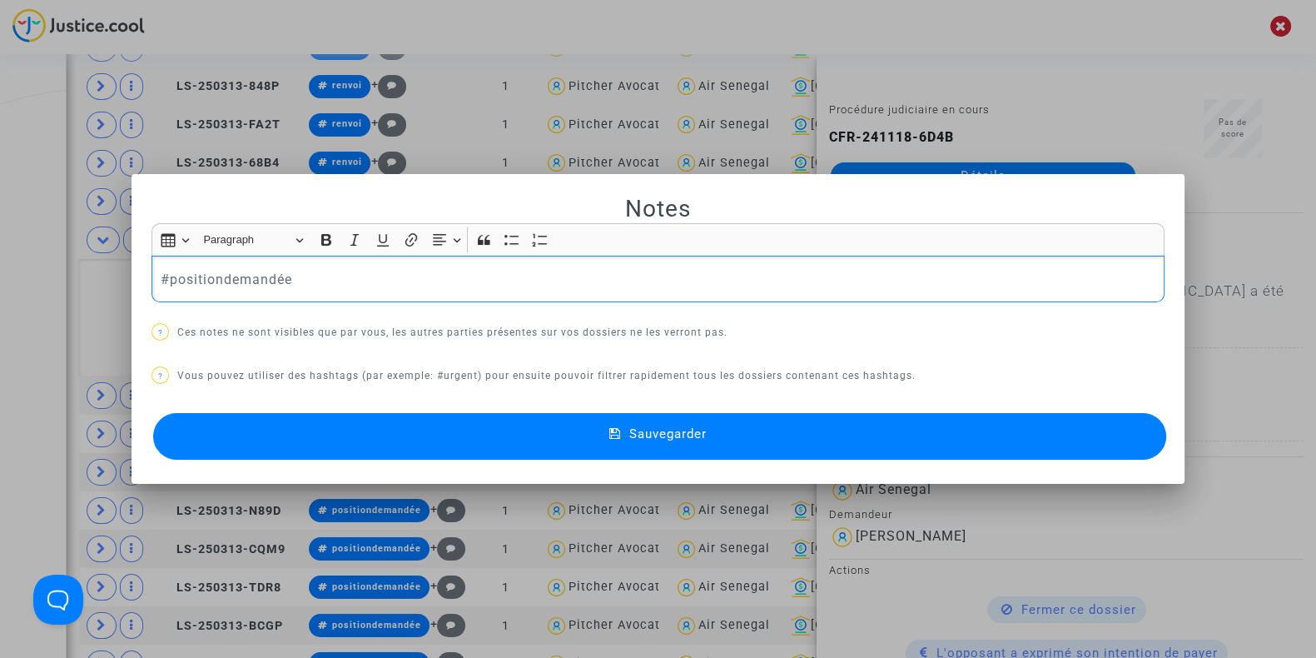
drag, startPoint x: 283, startPoint y: 278, endPoint x: 51, endPoint y: 269, distance: 232.4
click at [51, 269] on div "Notes Rich Text Editor Insert table Insert table Heading Paragraph Paragraph He…" at bounding box center [658, 329] width 1316 height 658
click at [324, 410] on div "Sauvegarder" at bounding box center [657, 436] width 1013 height 55
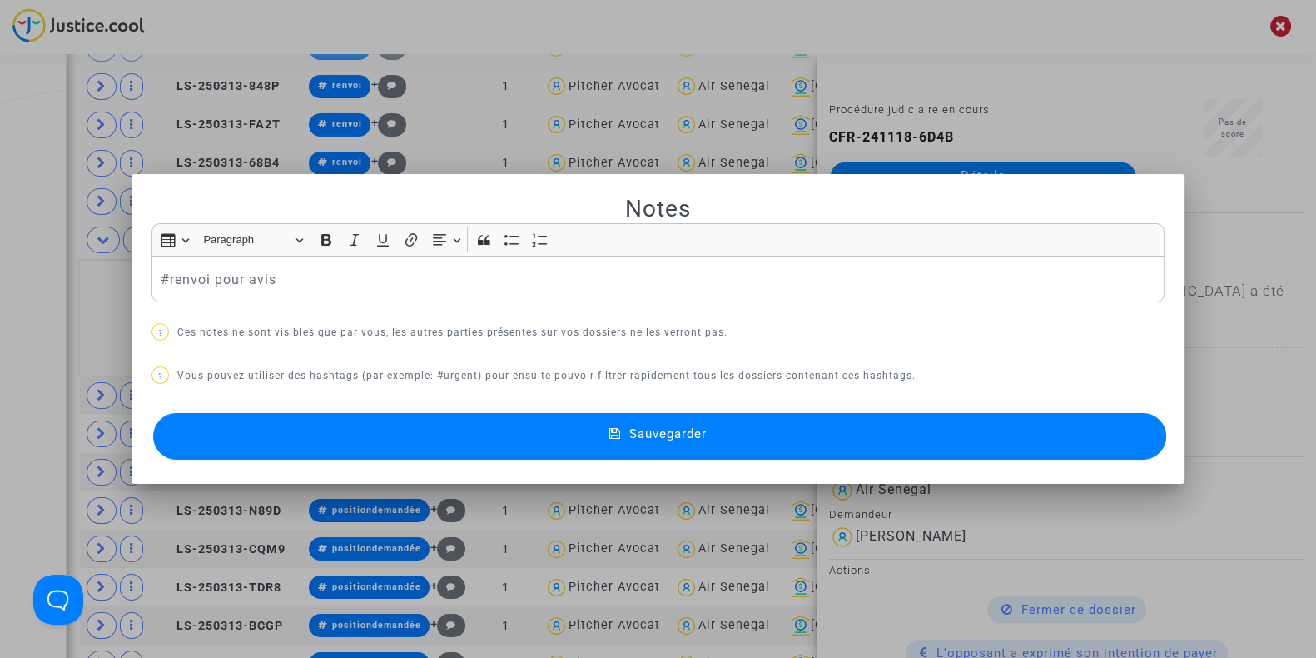
drag, startPoint x: 300, startPoint y: 434, endPoint x: 211, endPoint y: 456, distance: 91.9
click at [211, 456] on button "Sauvegarder" at bounding box center [659, 436] width 1013 height 47
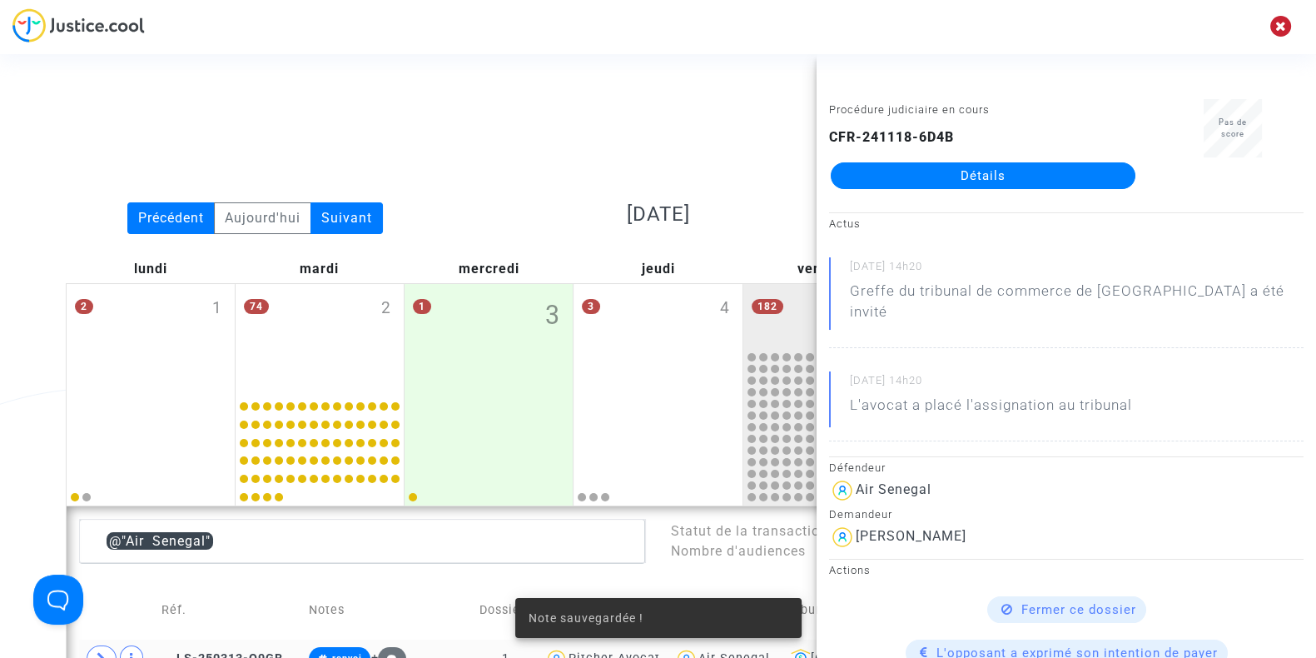
scroll to position [1031, 0]
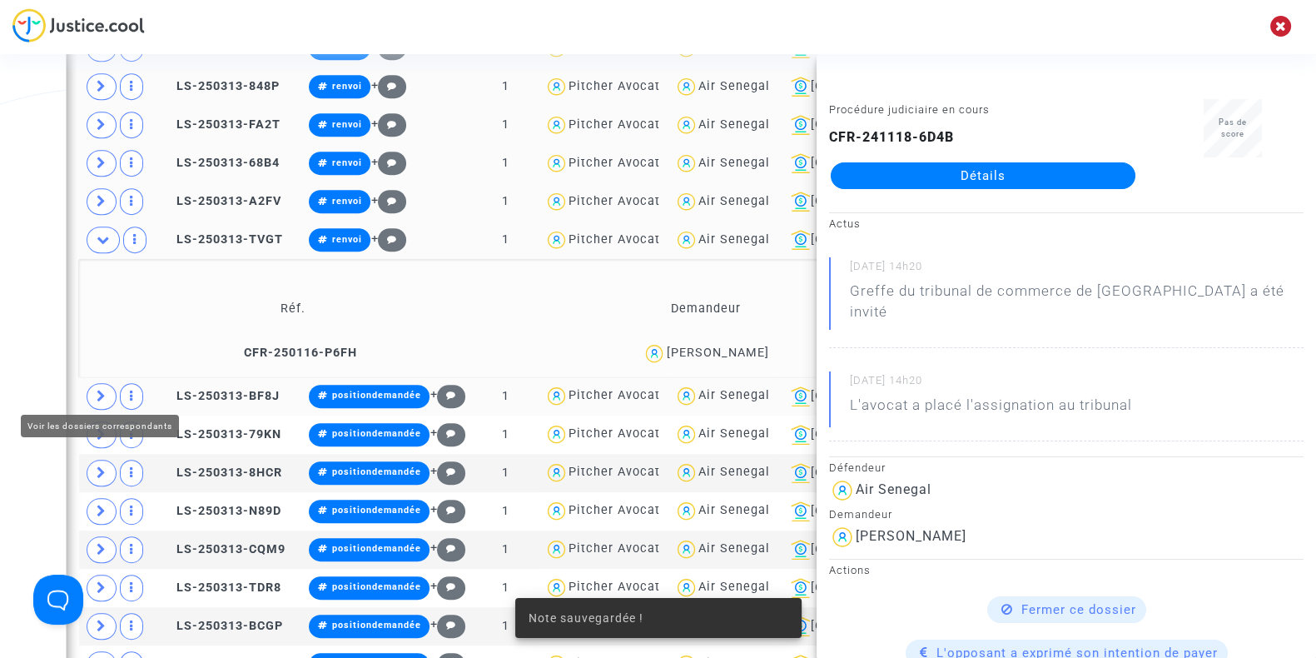
click at [104, 395] on span at bounding box center [102, 396] width 30 height 27
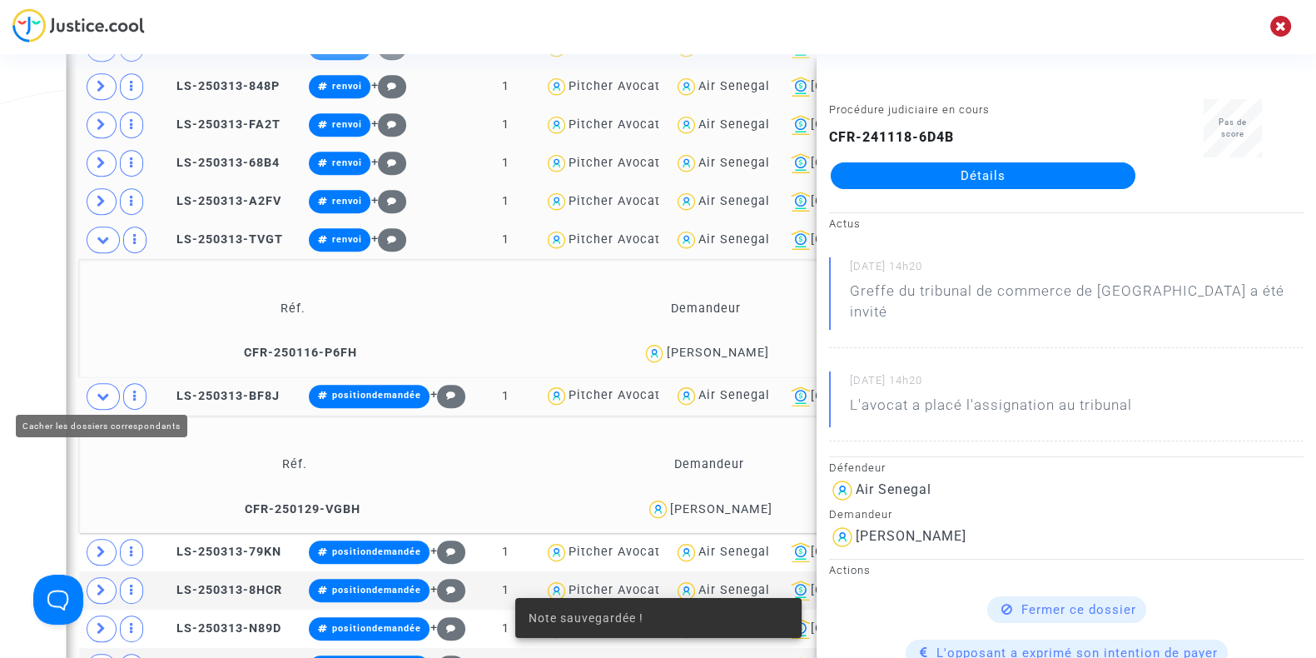
scroll to position [1162, 0]
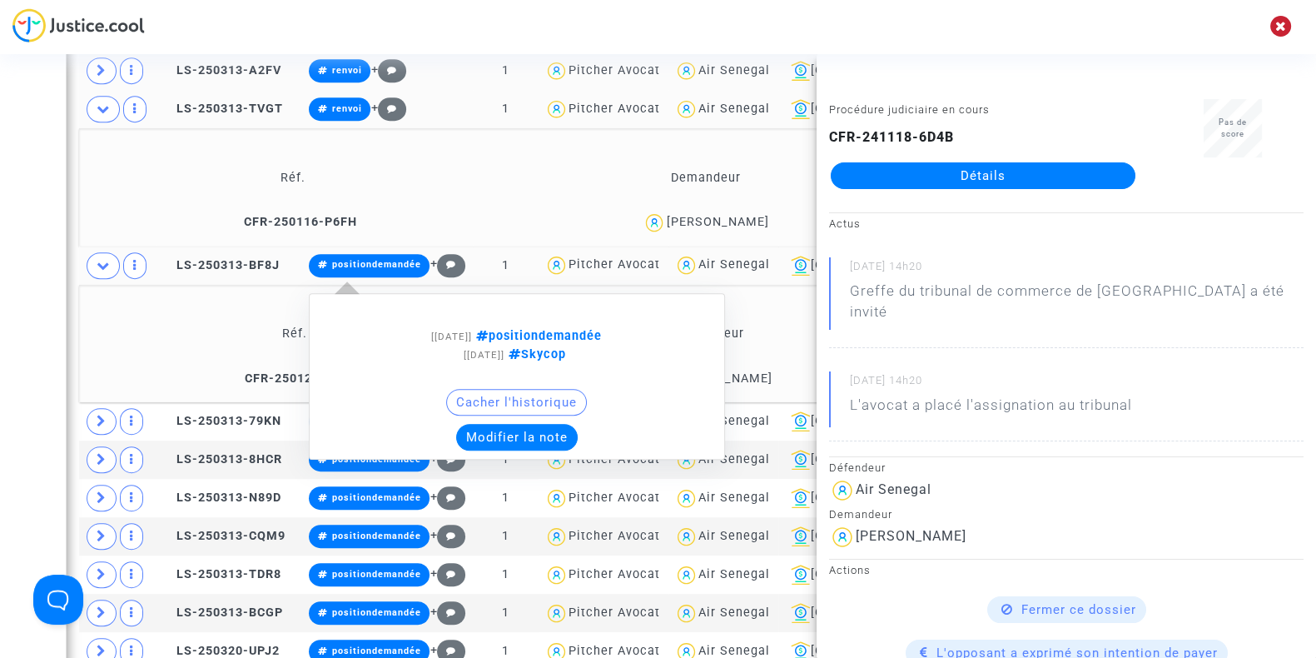
click at [527, 425] on button "Modifier la note" at bounding box center [517, 437] width 122 height 27
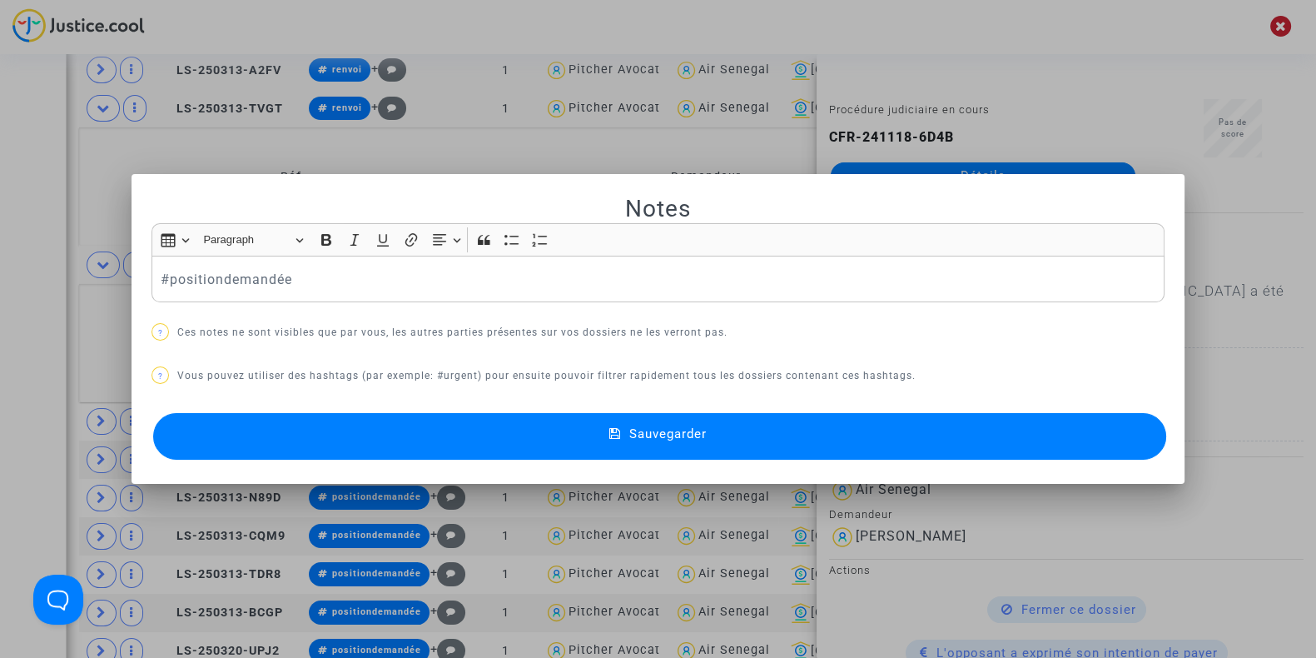
scroll to position [0, 0]
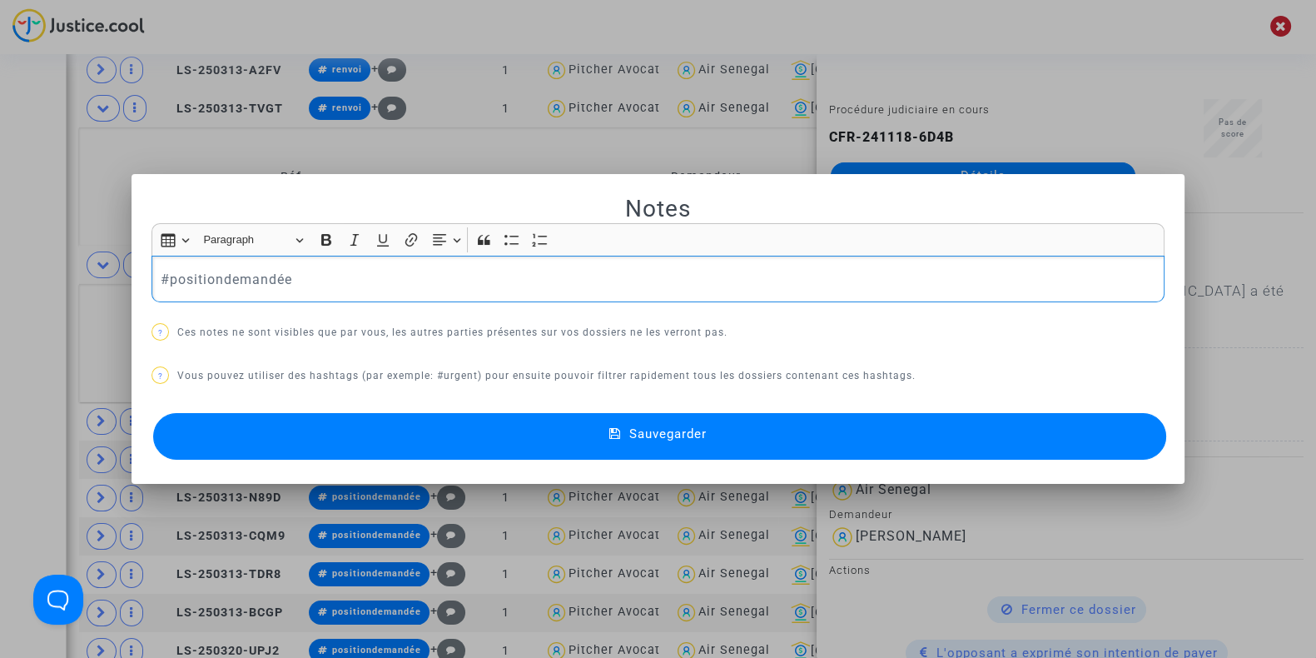
drag, startPoint x: 381, startPoint y: 292, endPoint x: 120, endPoint y: 290, distance: 261.4
click at [120, 290] on div "Notes Rich Text Editor Insert table Insert table Heading Paragraph Paragraph He…" at bounding box center [658, 329] width 1316 height 658
click at [328, 444] on button "Sauvegarder" at bounding box center [659, 436] width 1013 height 47
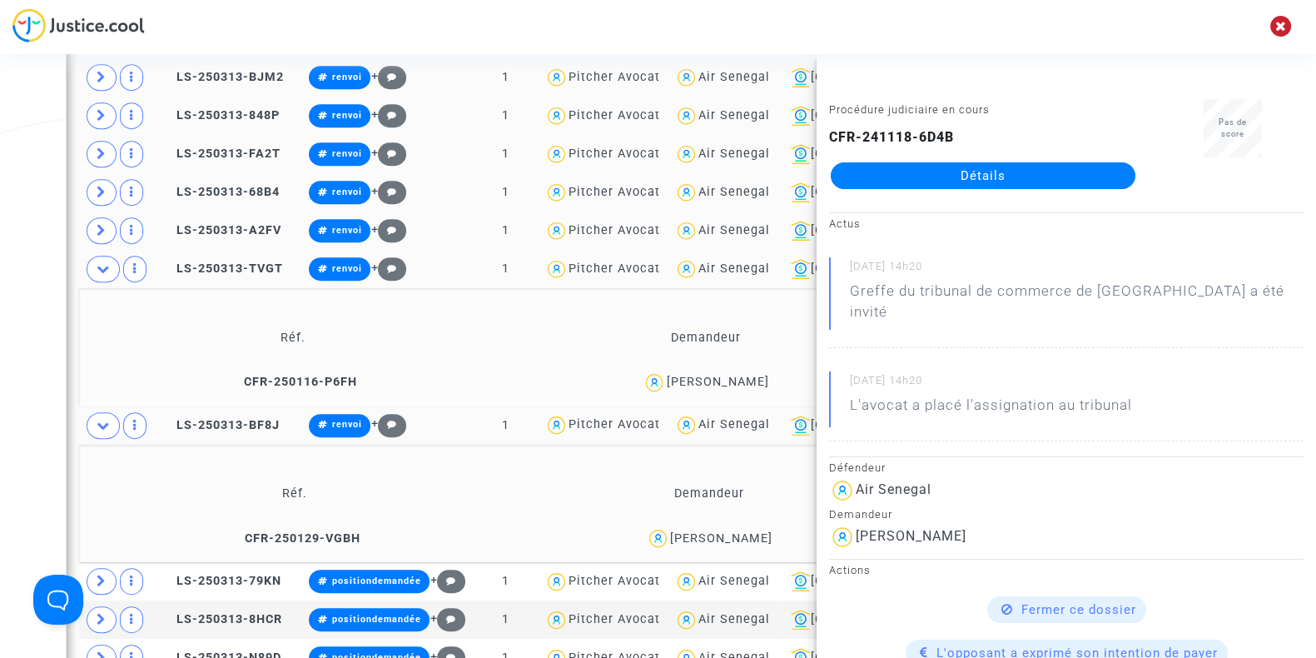
scroll to position [1003, 0]
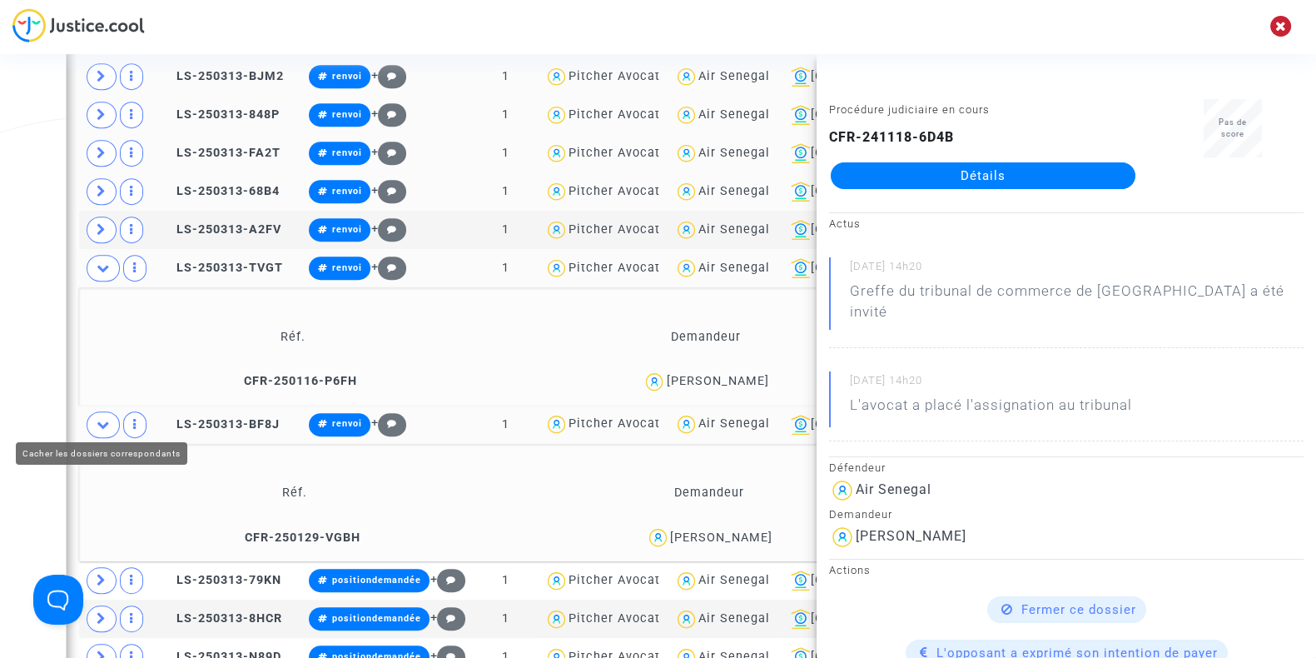
click at [92, 414] on span at bounding box center [103, 424] width 33 height 27
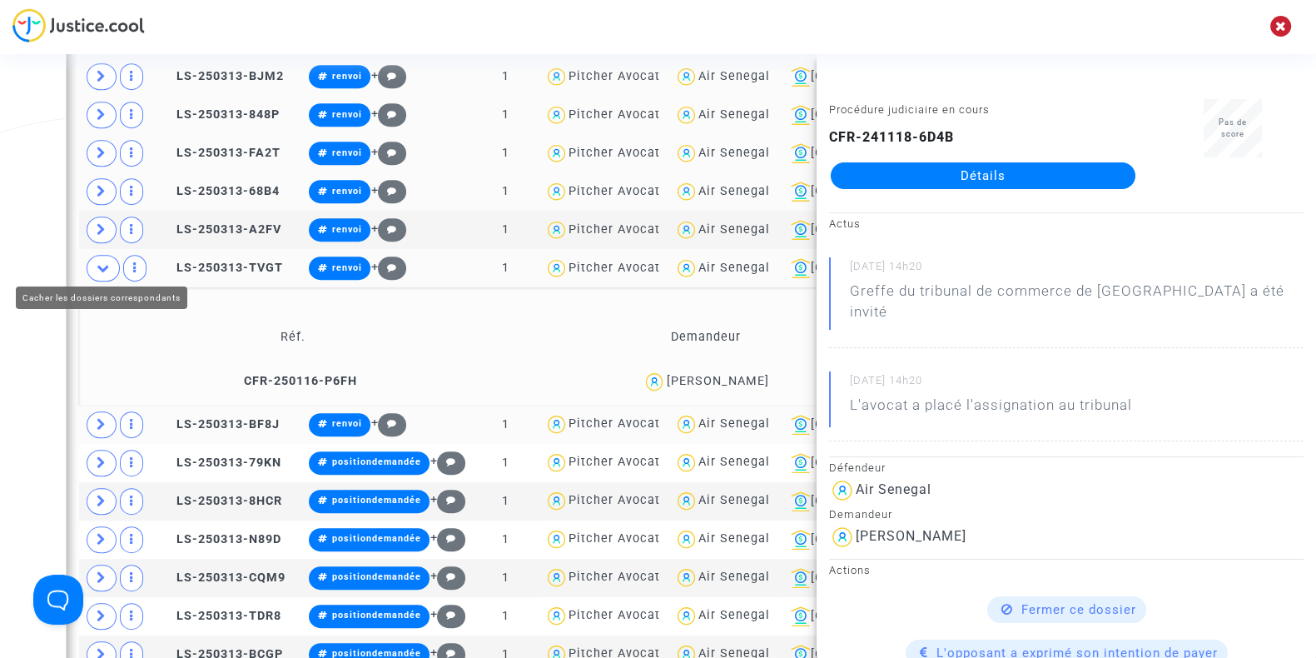
click at [97, 262] on icon at bounding box center [103, 267] width 13 height 12
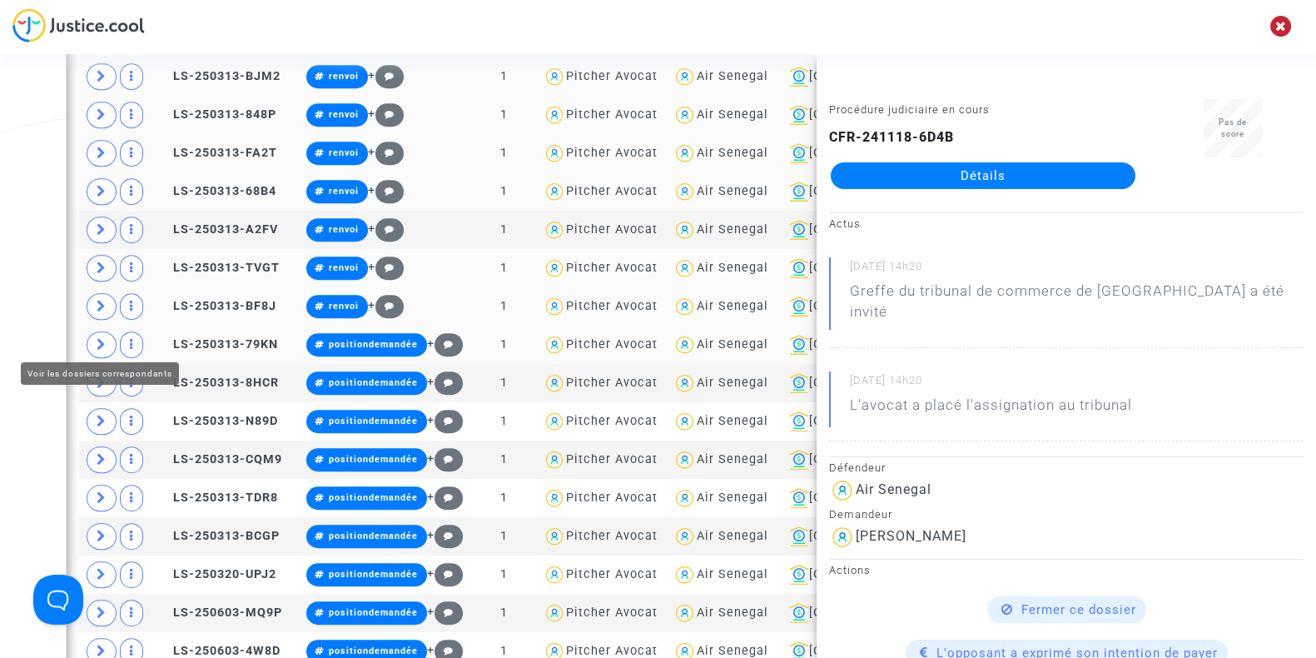
click at [100, 341] on icon at bounding box center [102, 344] width 10 height 12
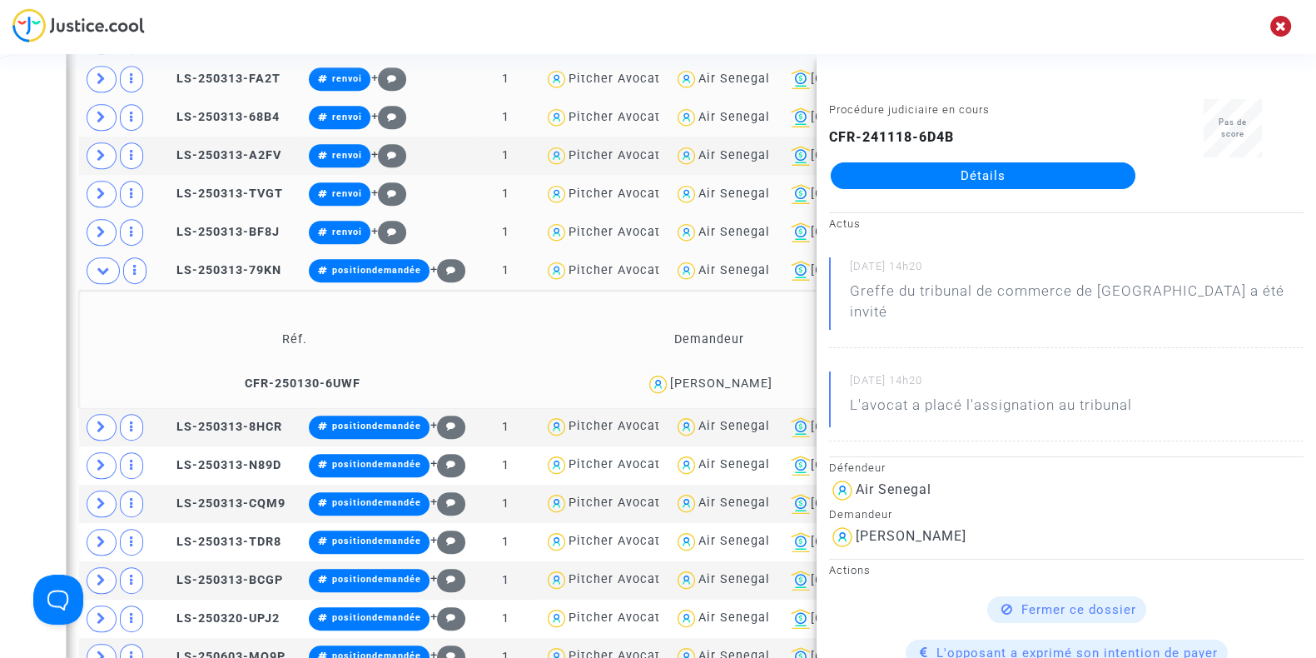
scroll to position [1079, 0]
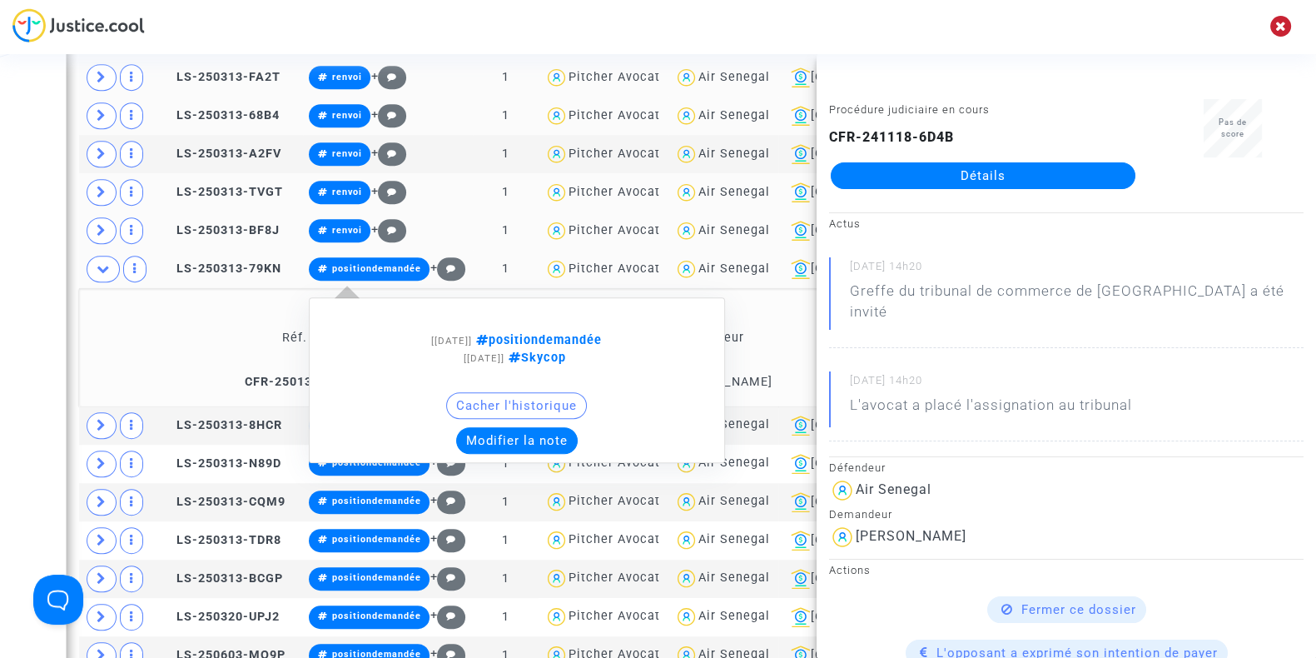
click at [533, 432] on button "Modifier la note" at bounding box center [517, 440] width 122 height 27
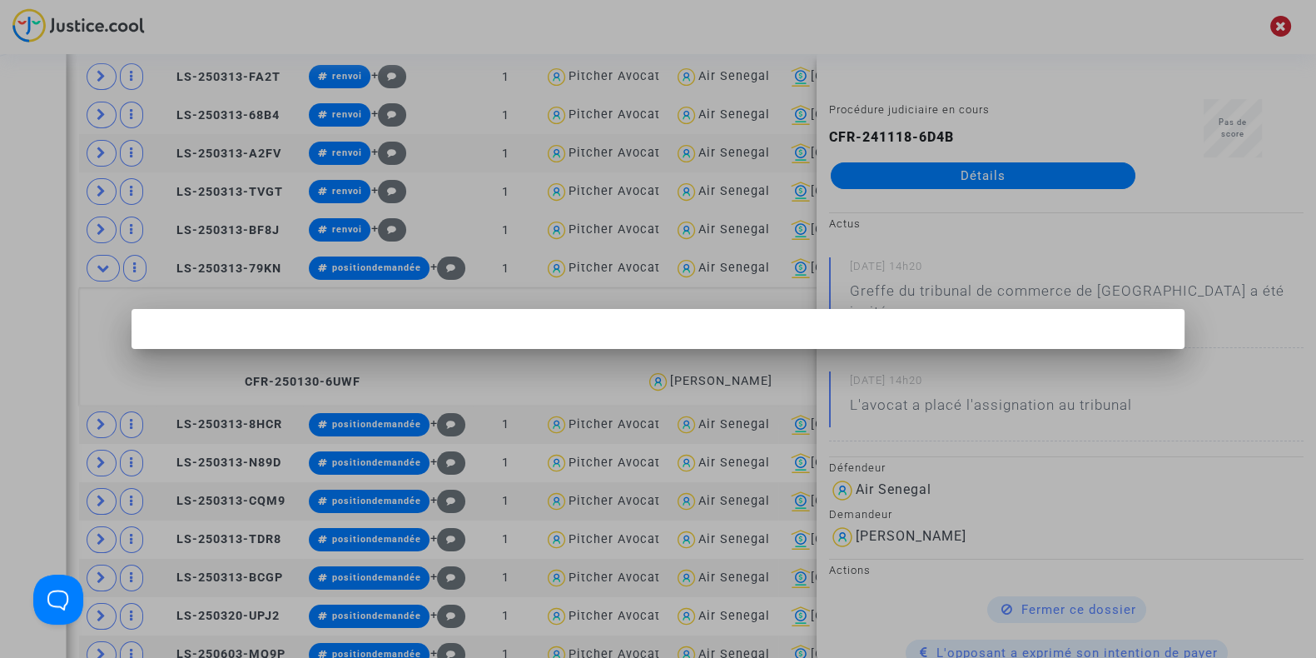
scroll to position [0, 0]
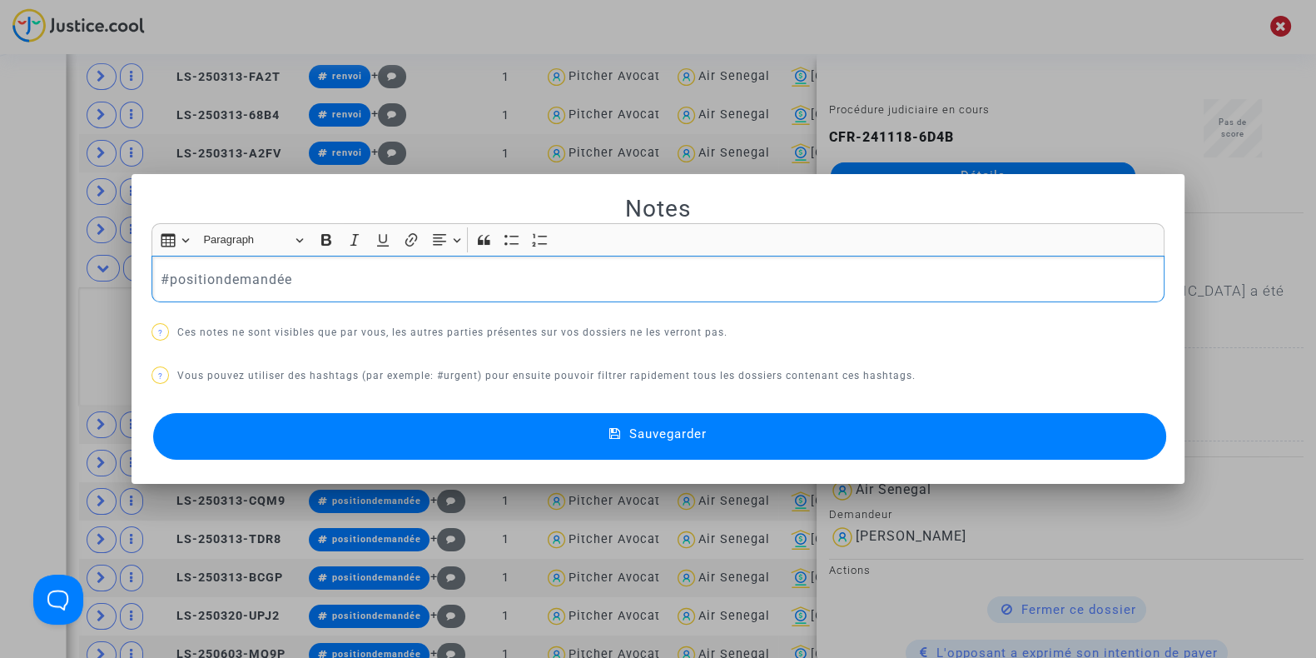
drag, startPoint x: 366, startPoint y: 283, endPoint x: 49, endPoint y: 274, distance: 317.3
click at [49, 274] on div "Notes Rich Text Editor Insert table Insert table Heading Paragraph Paragraph He…" at bounding box center [658, 329] width 1316 height 658
click at [271, 434] on button "Sauvegarder" at bounding box center [659, 436] width 1013 height 47
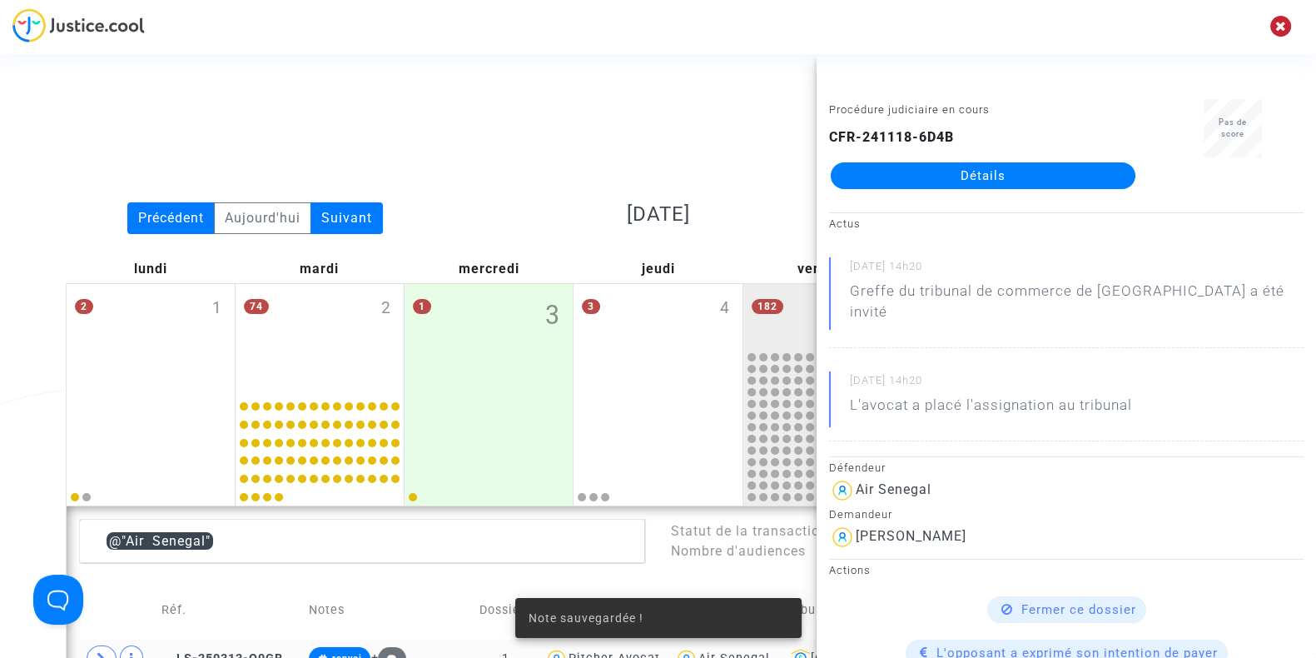
scroll to position [1079, 0]
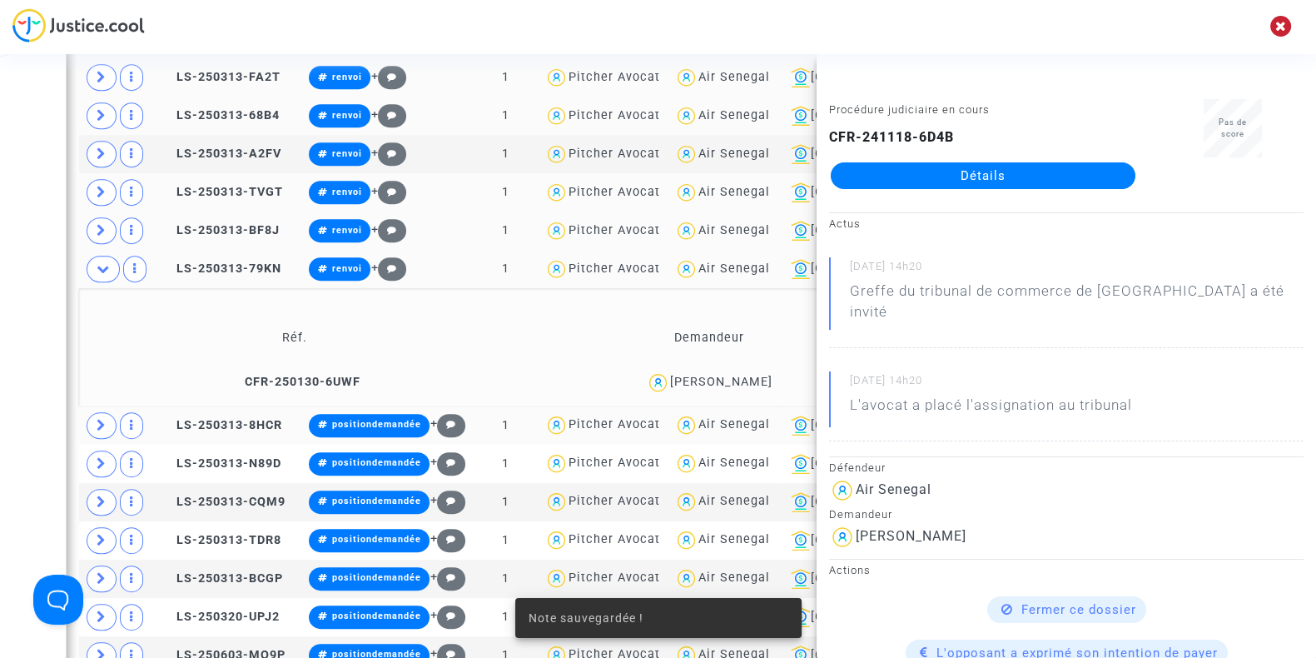
click at [102, 419] on icon at bounding box center [102, 425] width 10 height 12
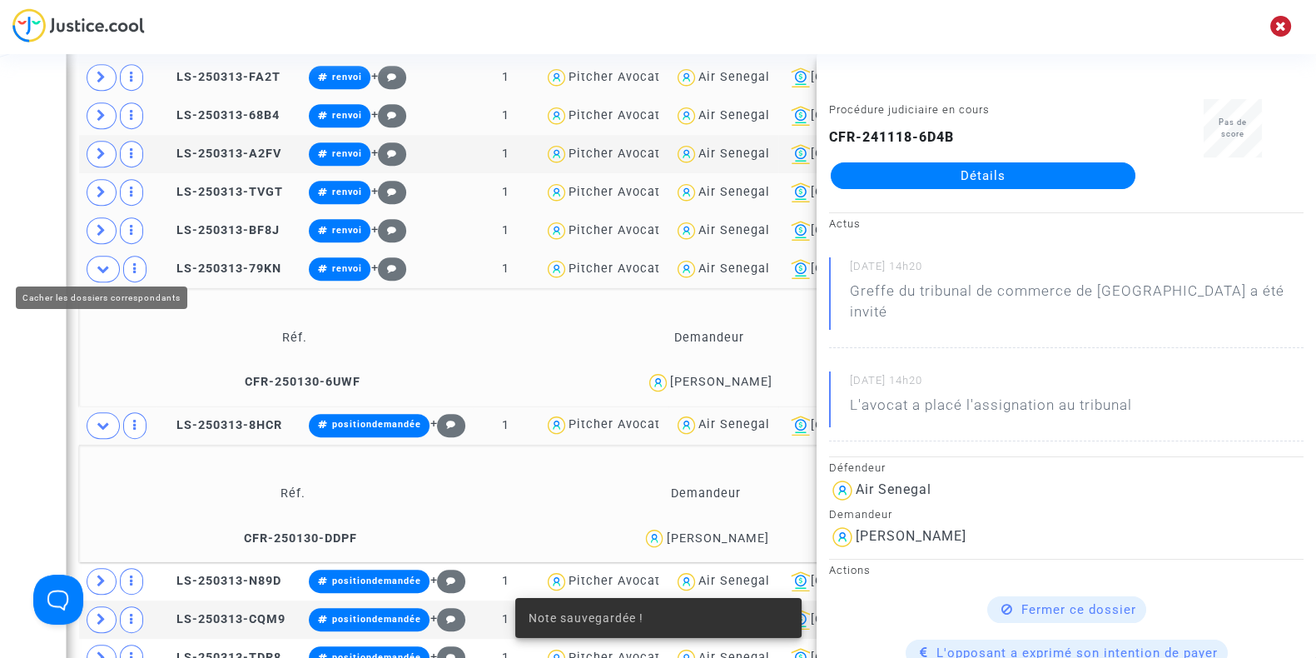
click at [108, 271] on span at bounding box center [103, 269] width 33 height 27
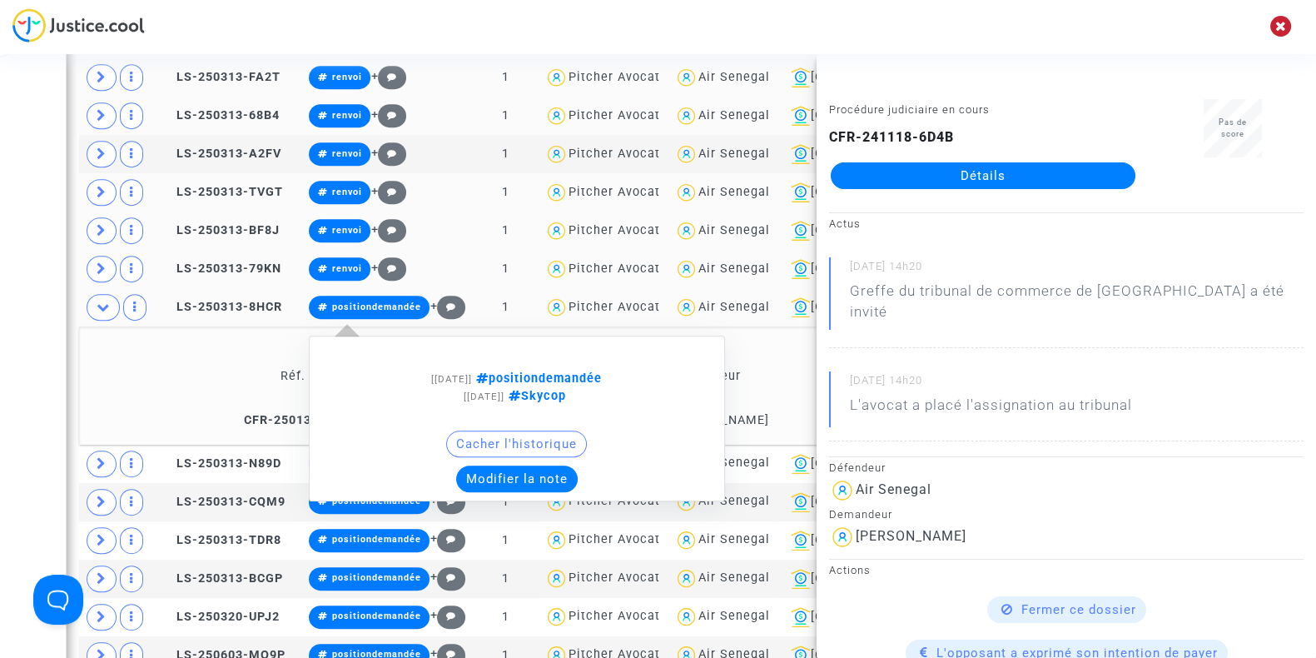
click at [578, 465] on button "Modifier la note" at bounding box center [517, 478] width 122 height 27
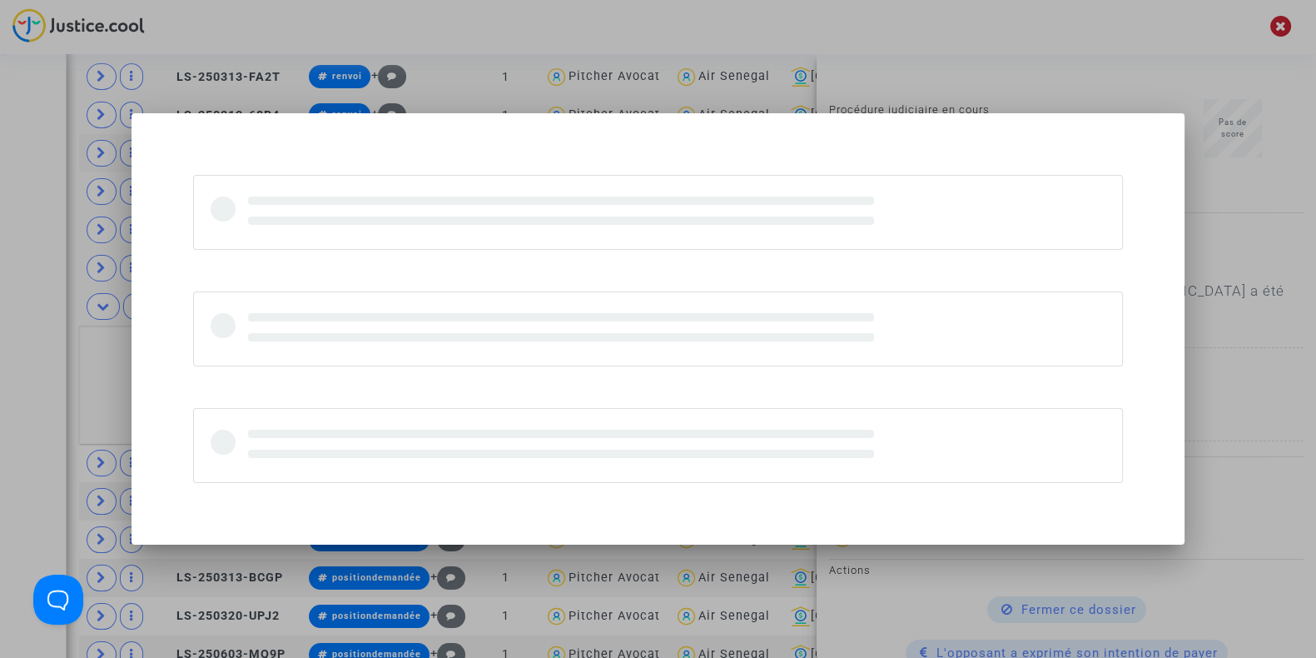
scroll to position [0, 0]
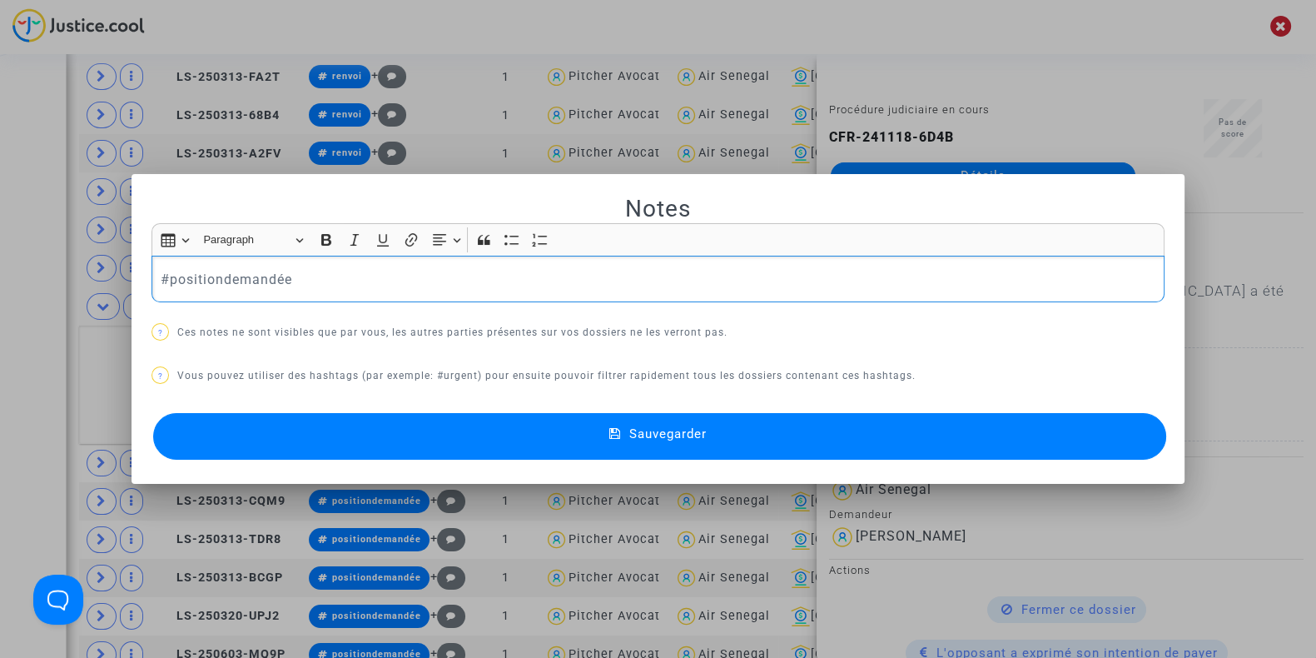
drag, startPoint x: 358, startPoint y: 275, endPoint x: 25, endPoint y: 273, distance: 332.9
click at [25, 273] on div "Notes Rich Text Editor Insert table Insert table Heading Paragraph Paragraph He…" at bounding box center [658, 329] width 1316 height 658
click at [220, 430] on button "Sauvegarder" at bounding box center [659, 436] width 1013 height 47
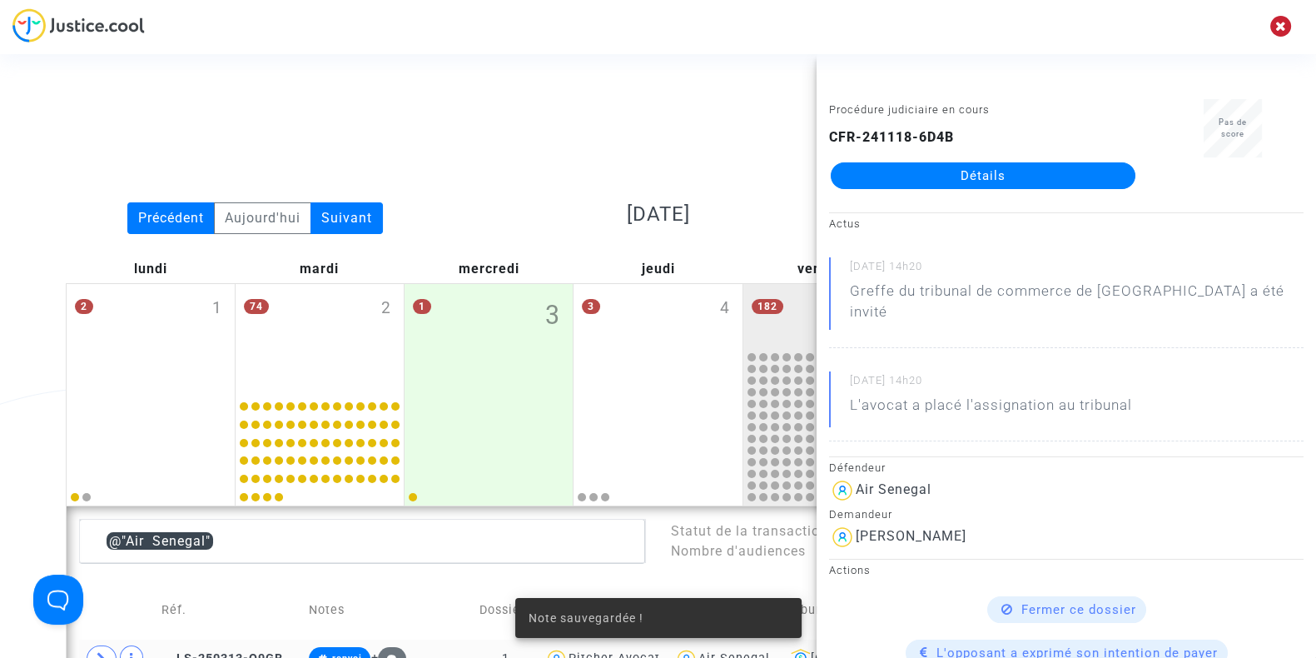
scroll to position [1079, 0]
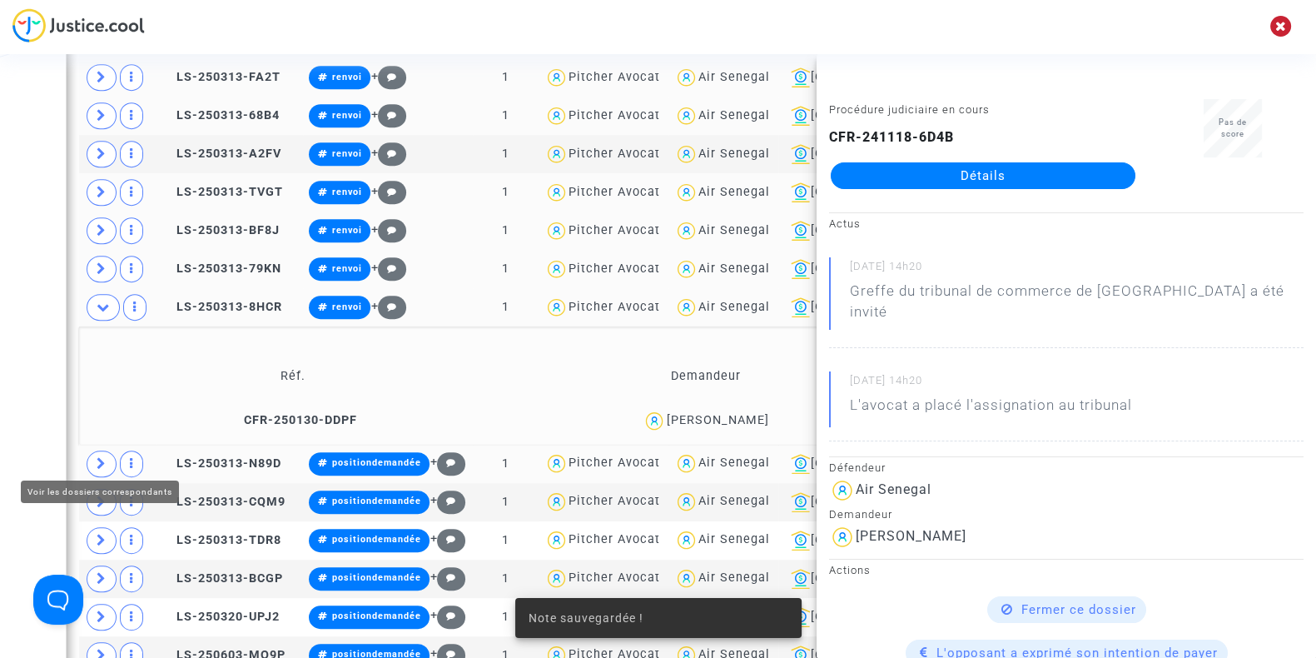
click at [97, 457] on icon at bounding box center [102, 463] width 10 height 12
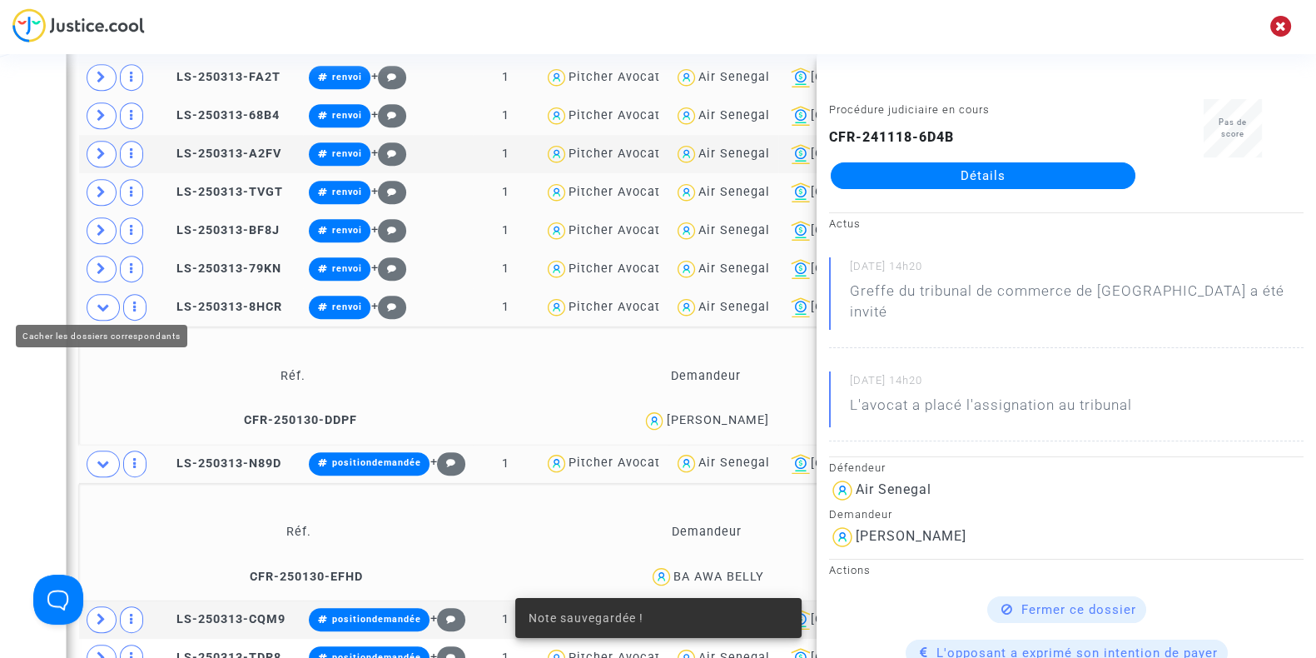
click at [97, 307] on span at bounding box center [103, 307] width 33 height 27
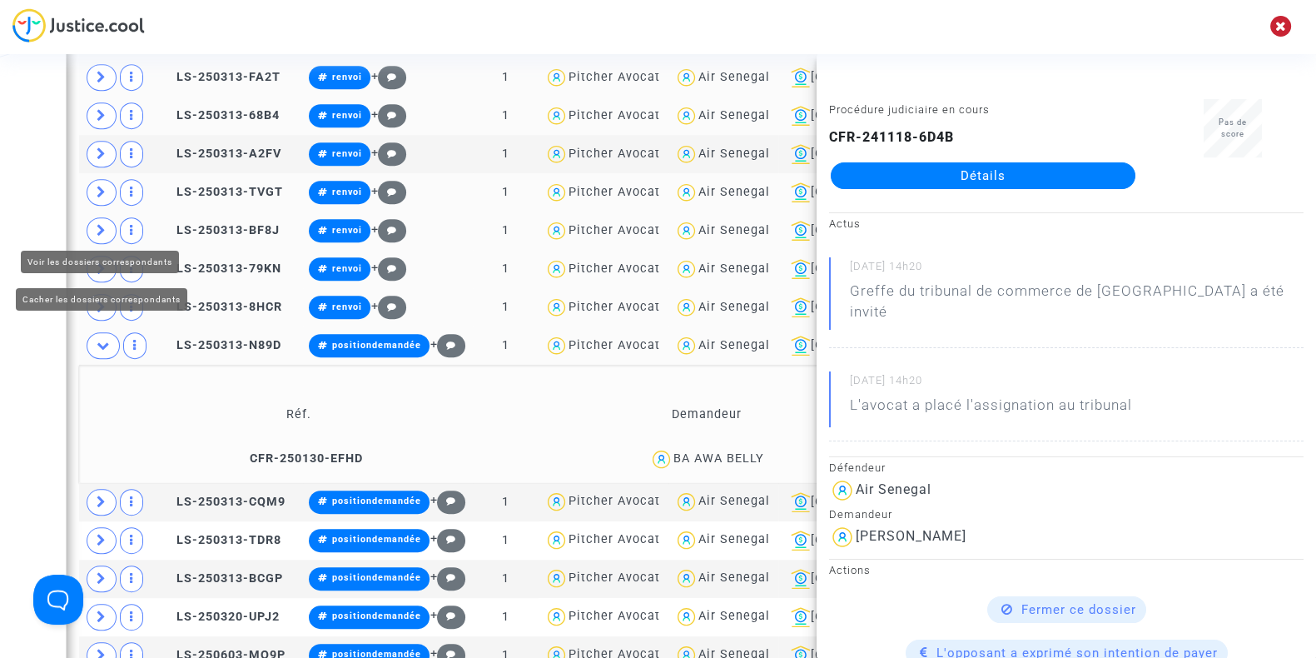
scroll to position [1160, 0]
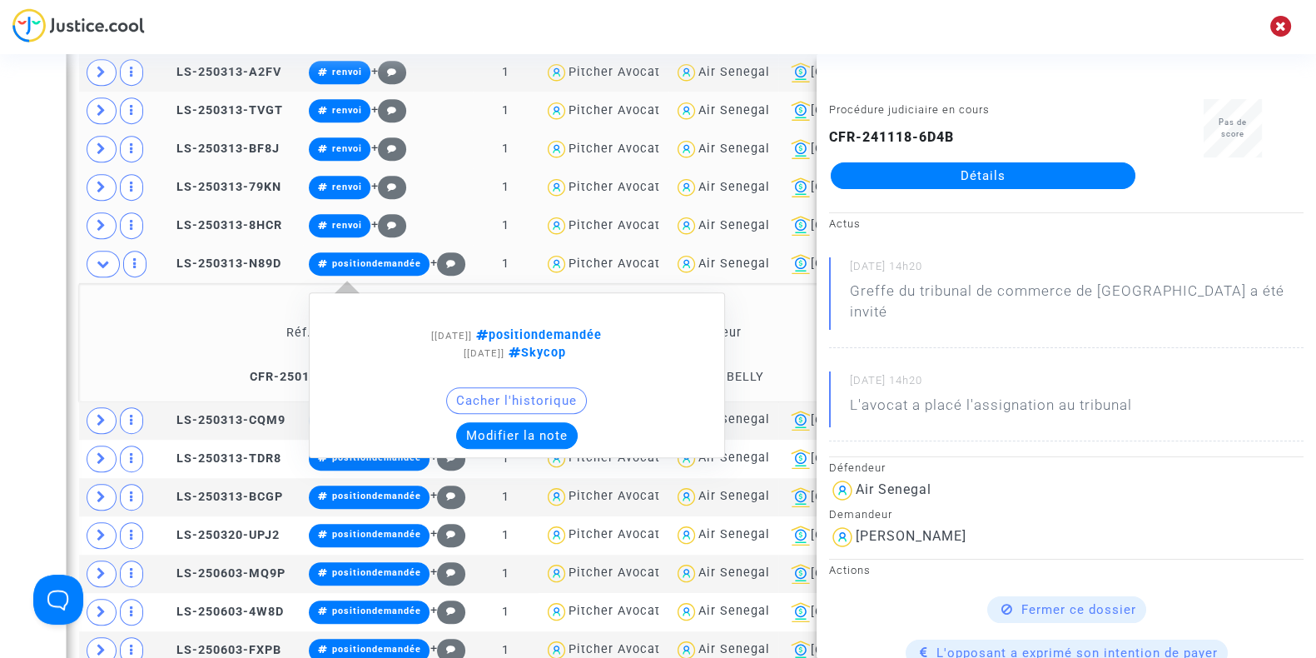
click at [504, 425] on button "Modifier la note" at bounding box center [517, 435] width 122 height 27
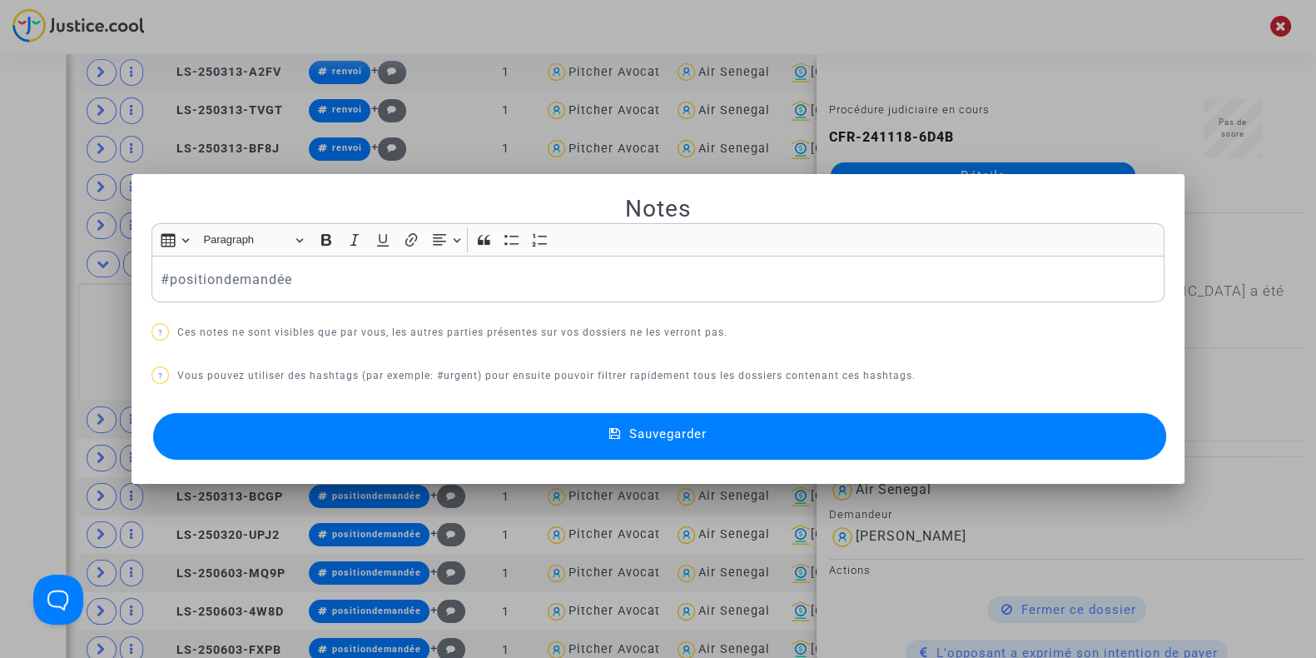
scroll to position [0, 0]
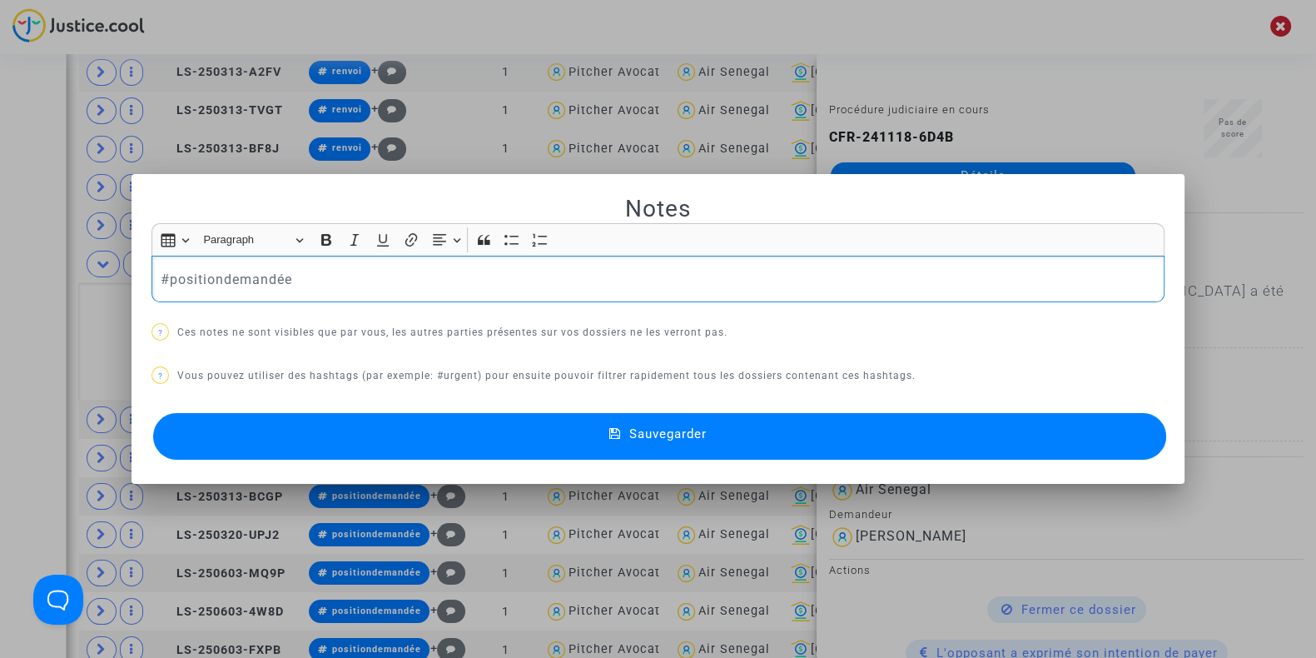
drag, startPoint x: 304, startPoint y: 280, endPoint x: 8, endPoint y: 291, distance: 295.7
click at [8, 291] on div "Notes Rich Text Editor Insert table Insert table Heading Paragraph Paragraph He…" at bounding box center [658, 329] width 1316 height 658
click at [328, 437] on button "Sauvegarder" at bounding box center [659, 436] width 1013 height 47
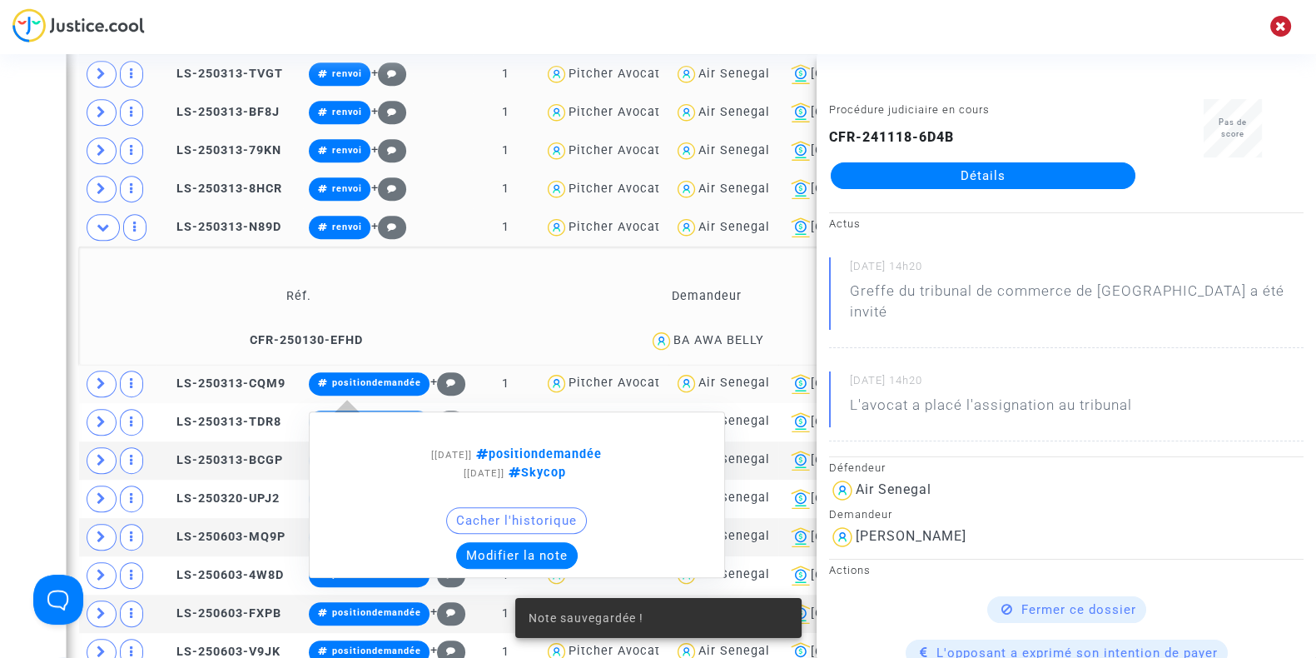
scroll to position [1198, 0]
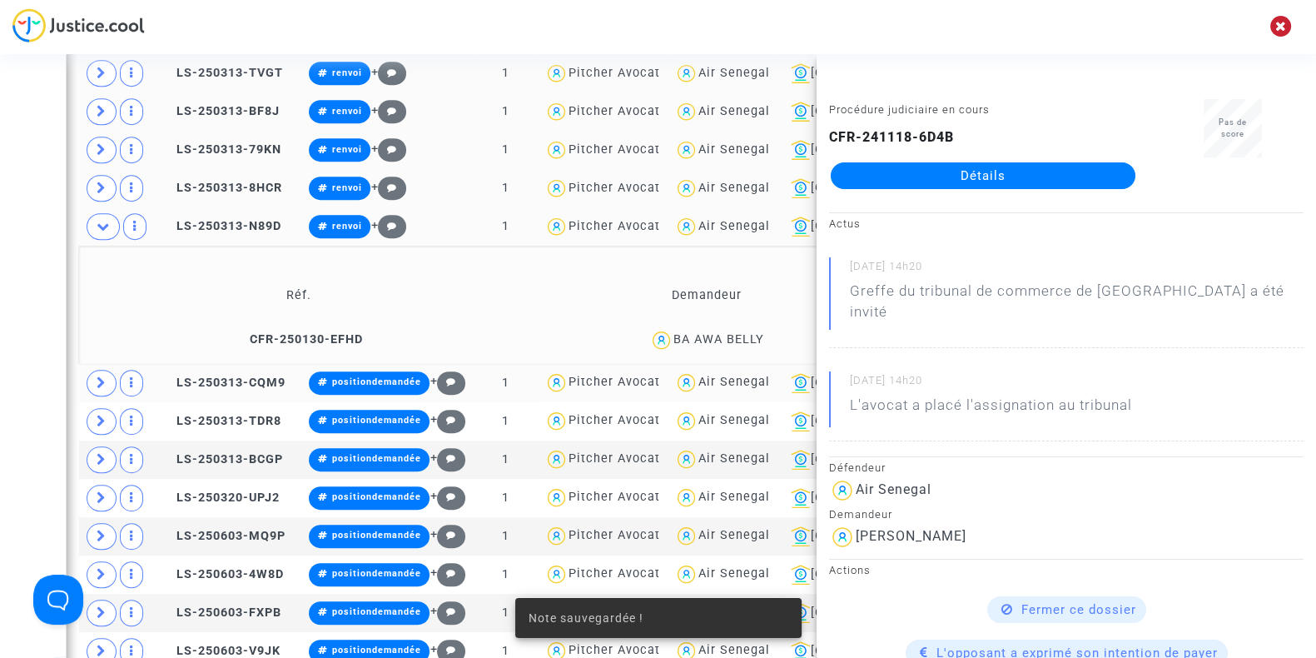
click at [97, 376] on icon at bounding box center [102, 382] width 10 height 12
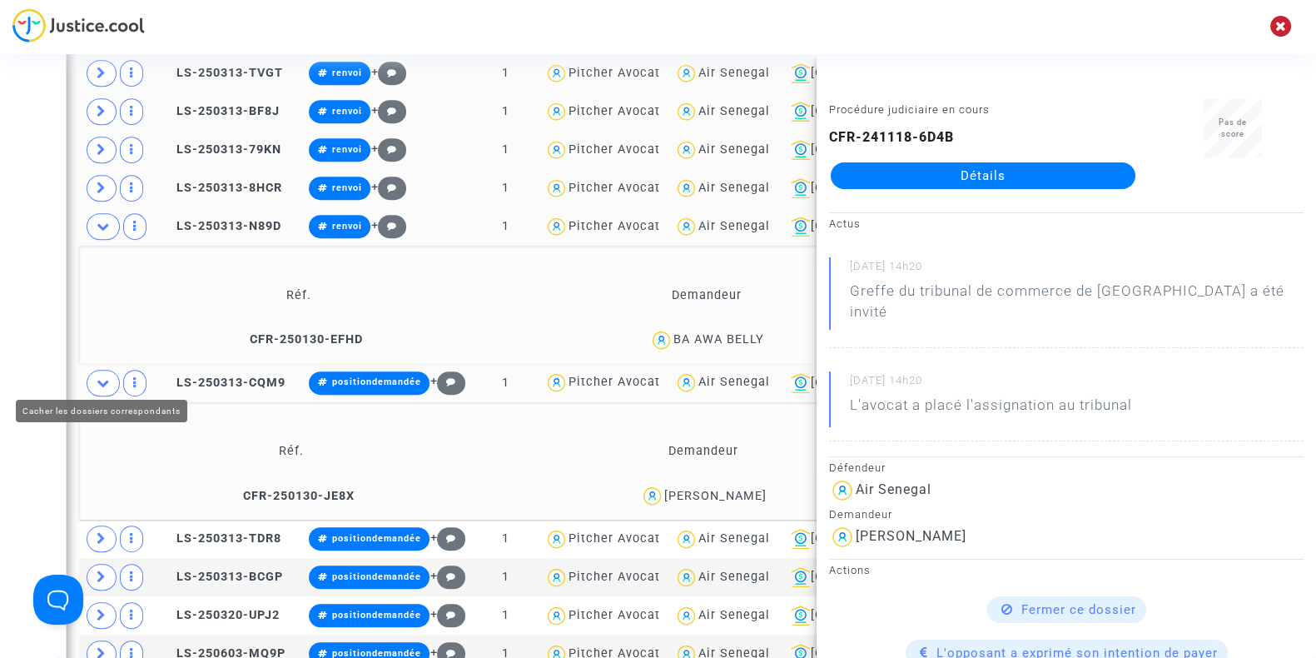
scroll to position [1315, 0]
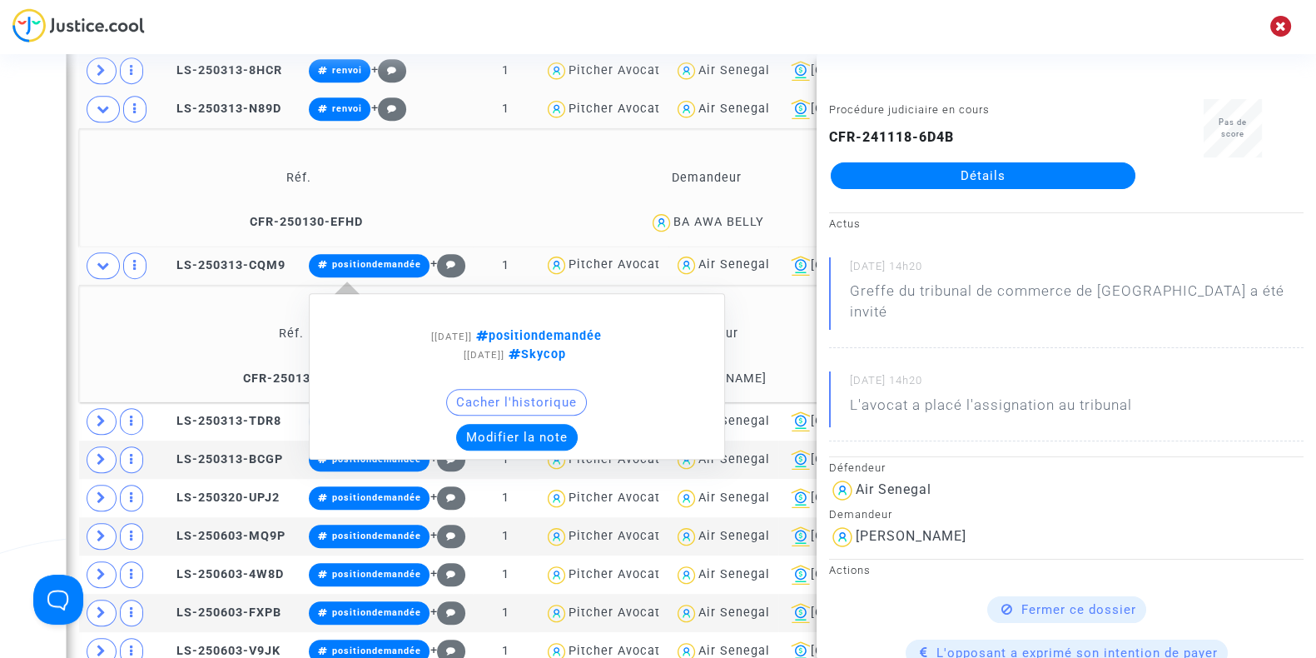
click at [498, 424] on button "Modifier la note" at bounding box center [517, 437] width 122 height 27
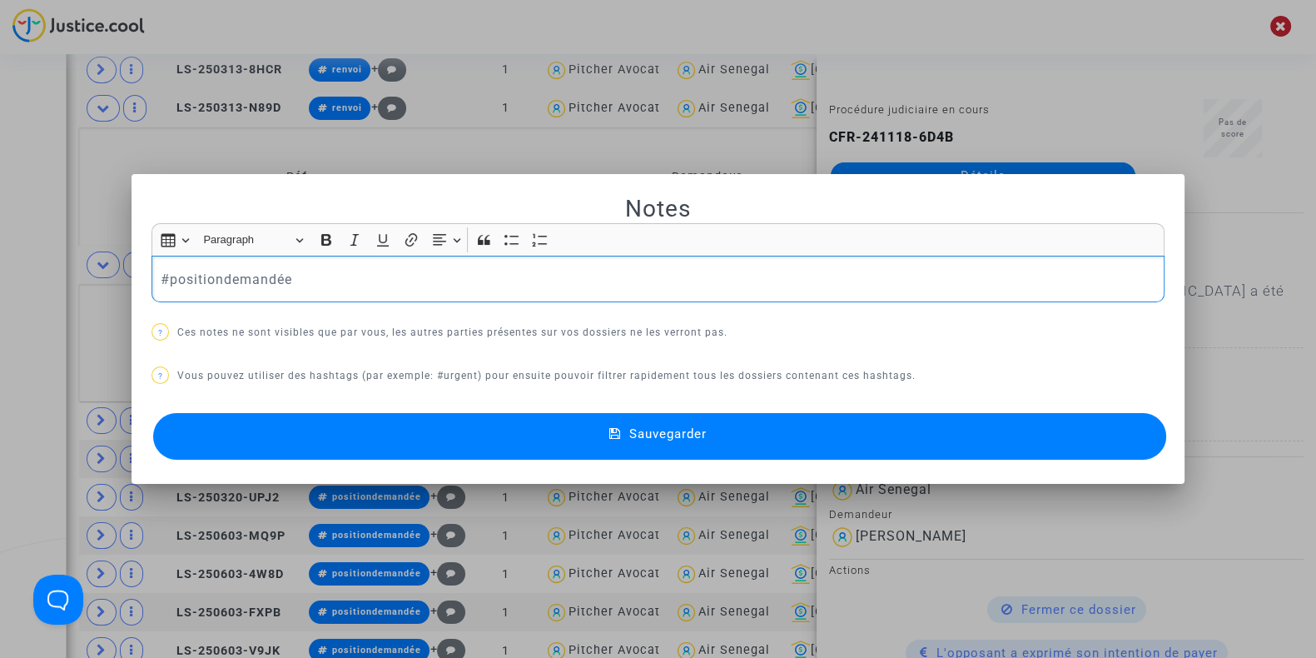
drag, startPoint x: 335, startPoint y: 284, endPoint x: 34, endPoint y: 260, distance: 302.3
click at [34, 260] on div "Notes Rich Text Editor Insert table Insert table Heading Paragraph Paragraph He…" at bounding box center [658, 329] width 1316 height 658
click at [275, 393] on div "Notes Rich Text Editor Insert table Insert table Heading Paragraph Paragraph He…" at bounding box center [657, 329] width 1013 height 271
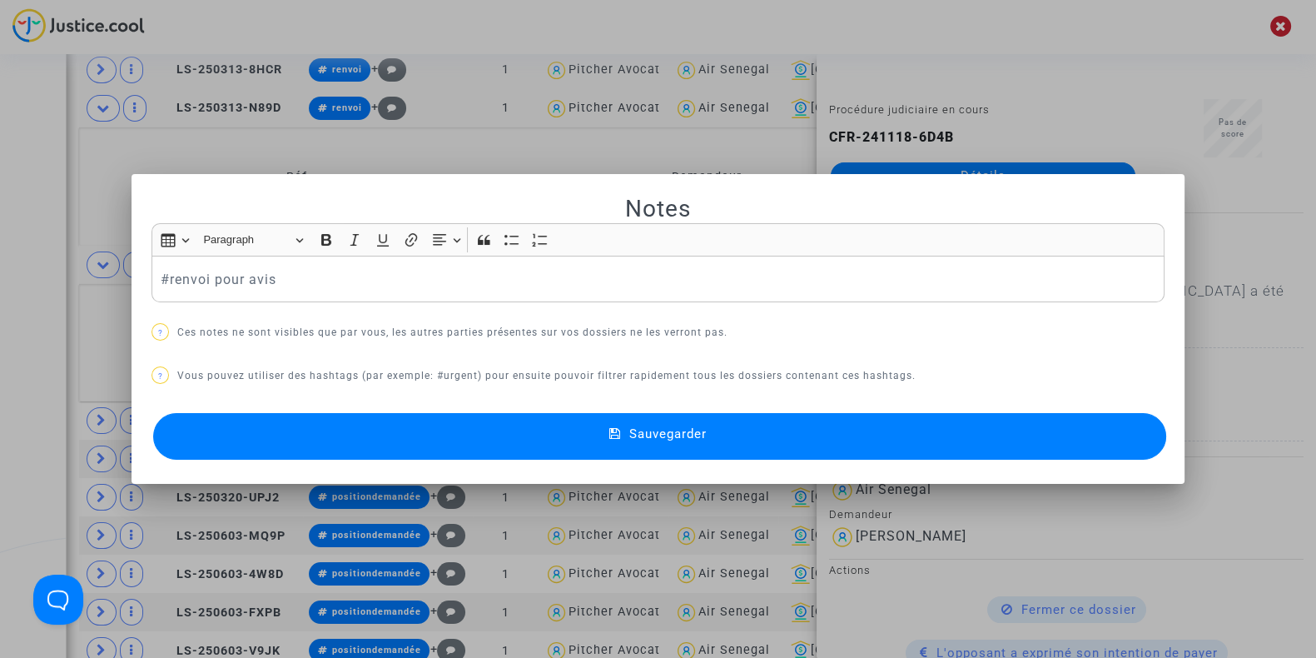
click at [250, 459] on div "Sauvegarder" at bounding box center [657, 436] width 1013 height 55
click at [251, 443] on button "Sauvegarder" at bounding box center [659, 436] width 1013 height 47
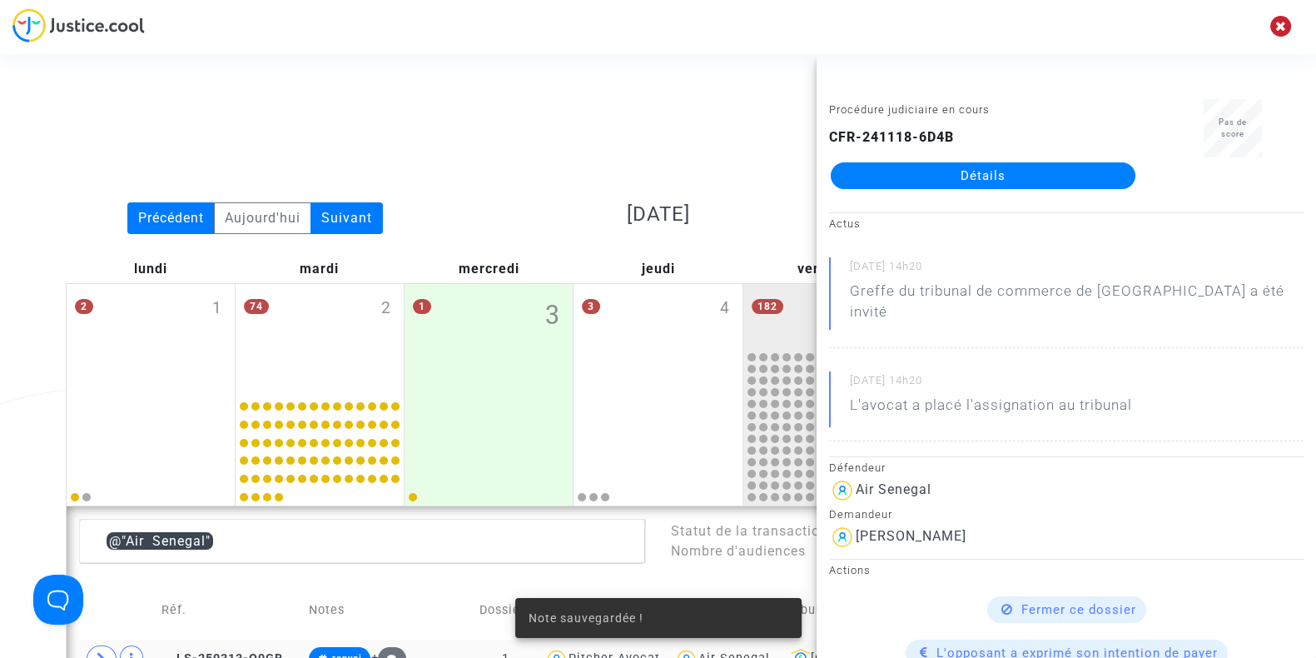
scroll to position [1315, 0]
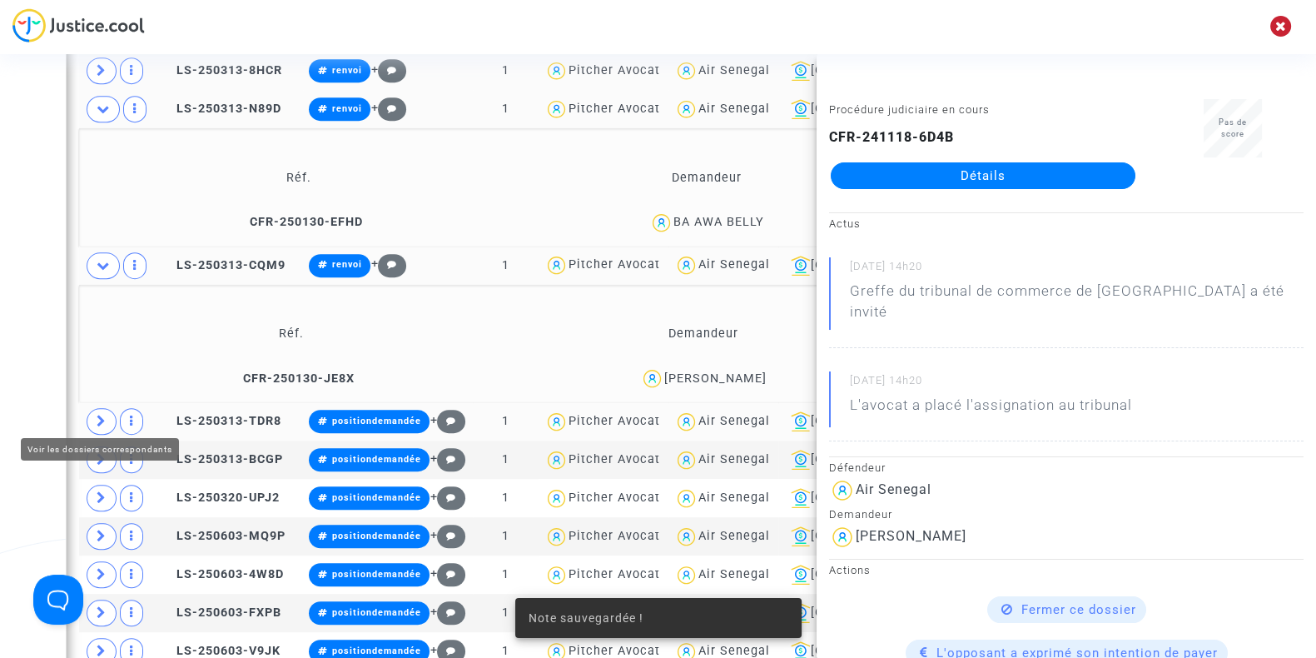
click at [92, 416] on span at bounding box center [102, 421] width 30 height 27
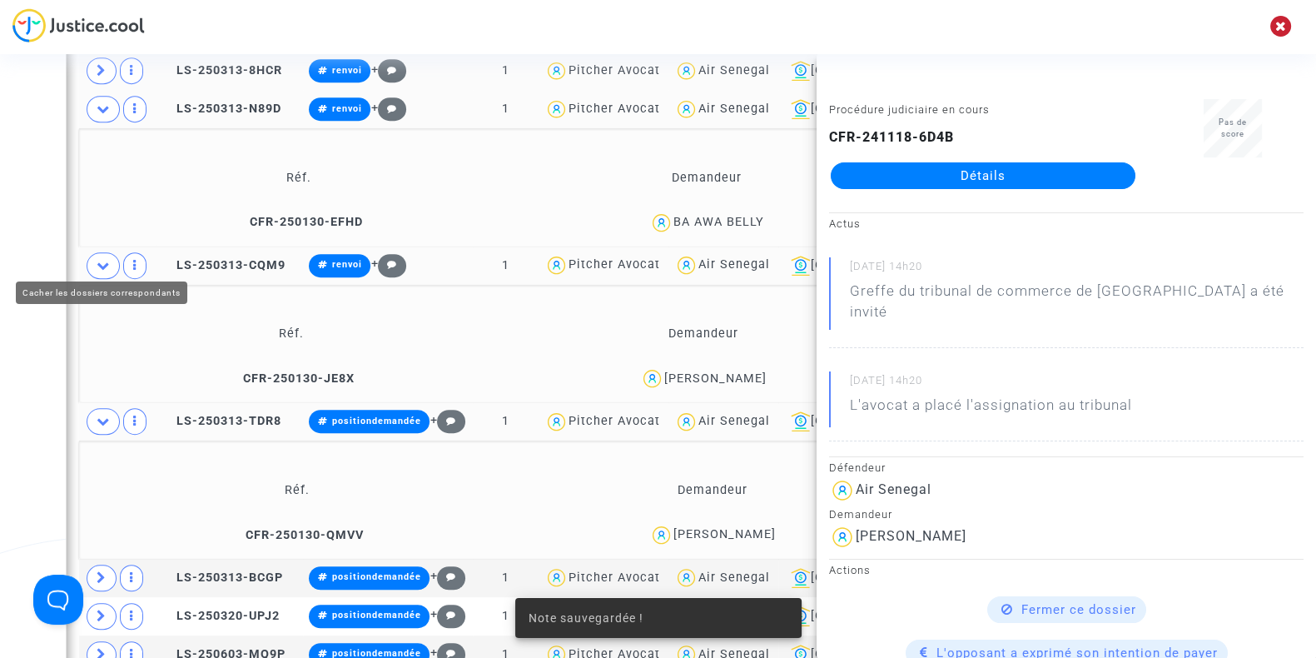
click at [92, 261] on span at bounding box center [103, 265] width 33 height 27
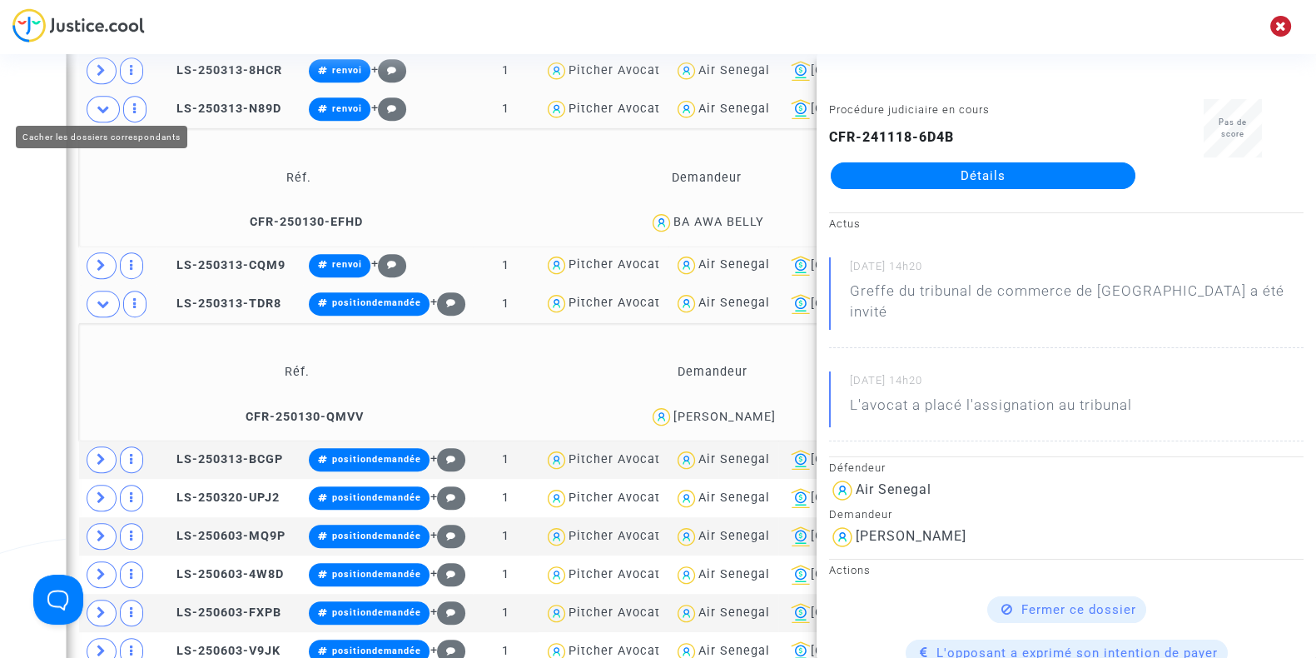
click at [97, 105] on icon at bounding box center [103, 108] width 13 height 12
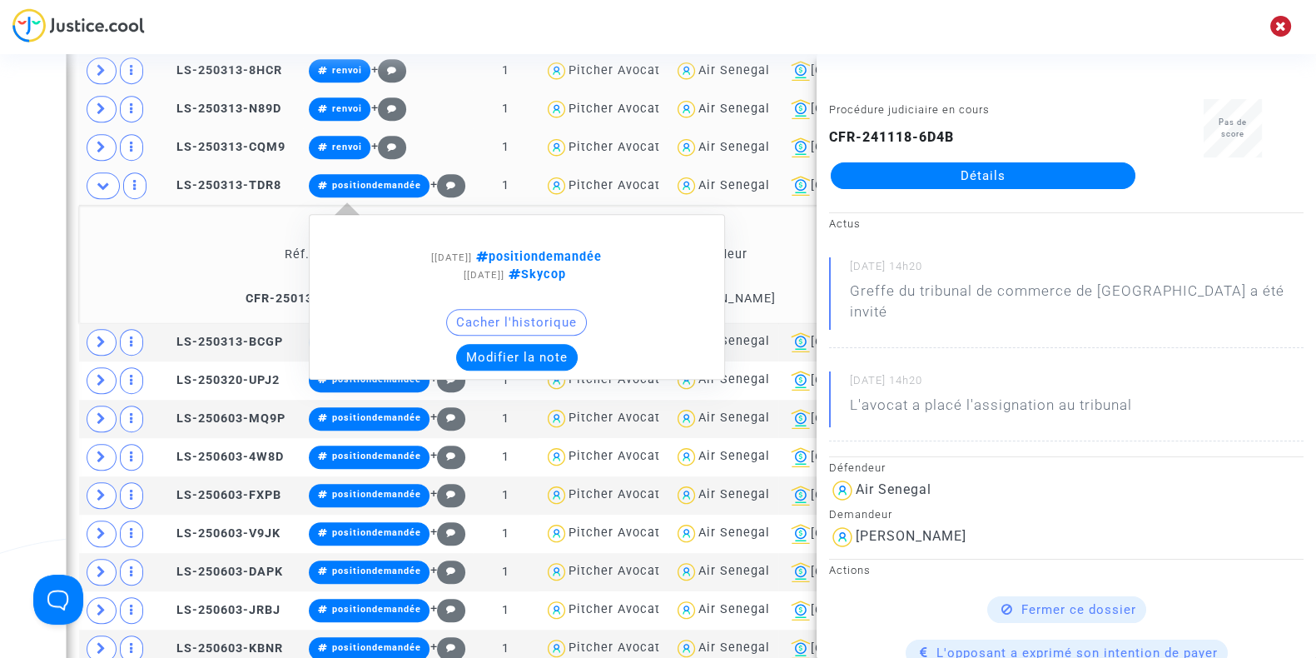
click at [497, 351] on button "Modifier la note" at bounding box center [517, 357] width 122 height 27
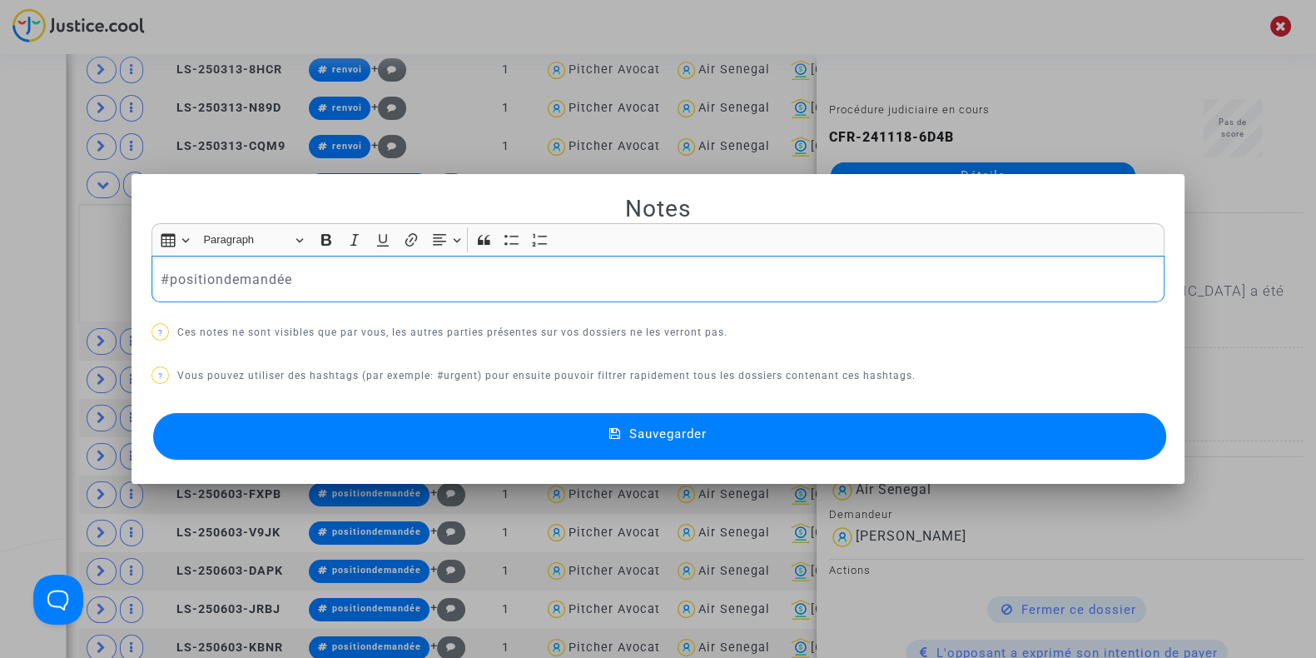
drag, startPoint x: 293, startPoint y: 278, endPoint x: 15, endPoint y: 300, distance: 278.9
click at [15, 300] on div "Notes Rich Text Editor Insert table Insert table Heading Paragraph Paragraph He…" at bounding box center [658, 329] width 1316 height 658
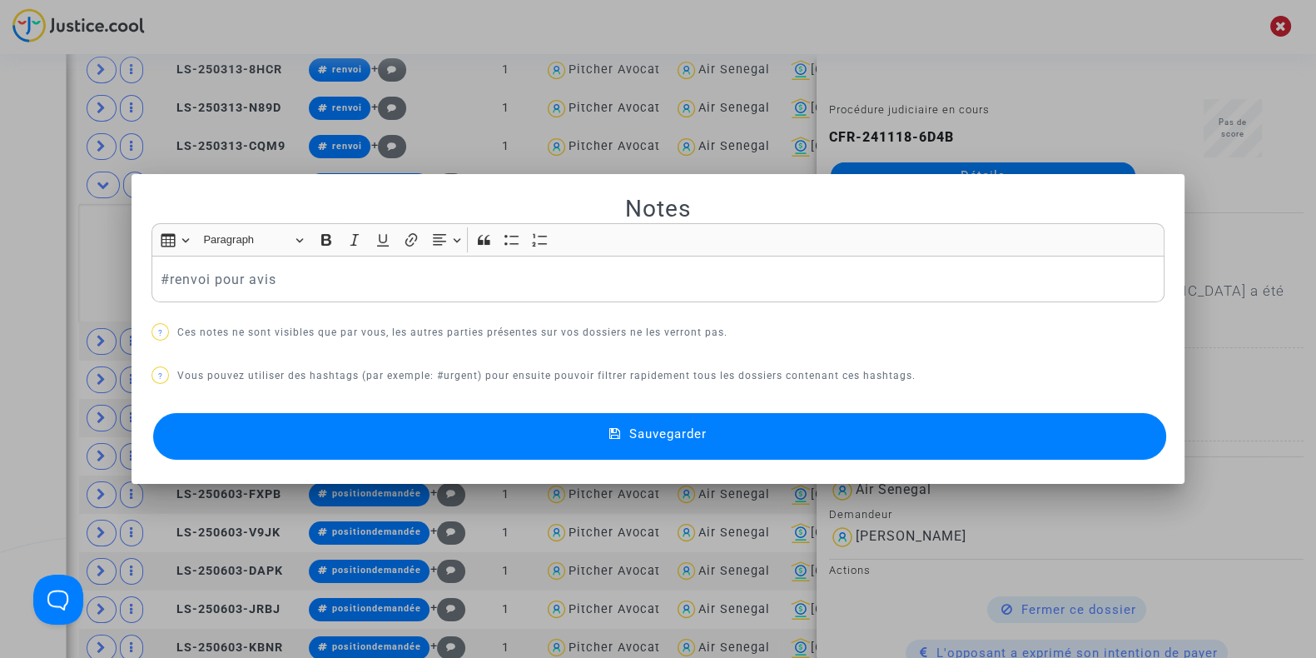
click at [373, 440] on button "Sauvegarder" at bounding box center [659, 436] width 1013 height 47
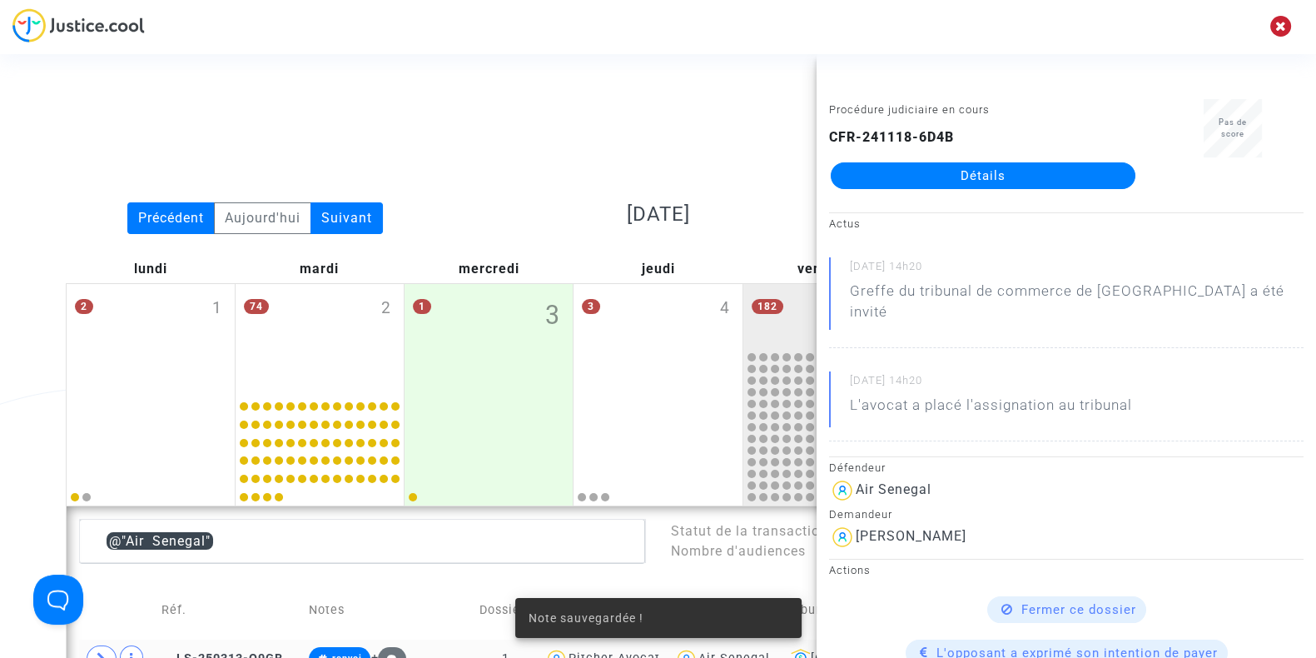
scroll to position [1315, 0]
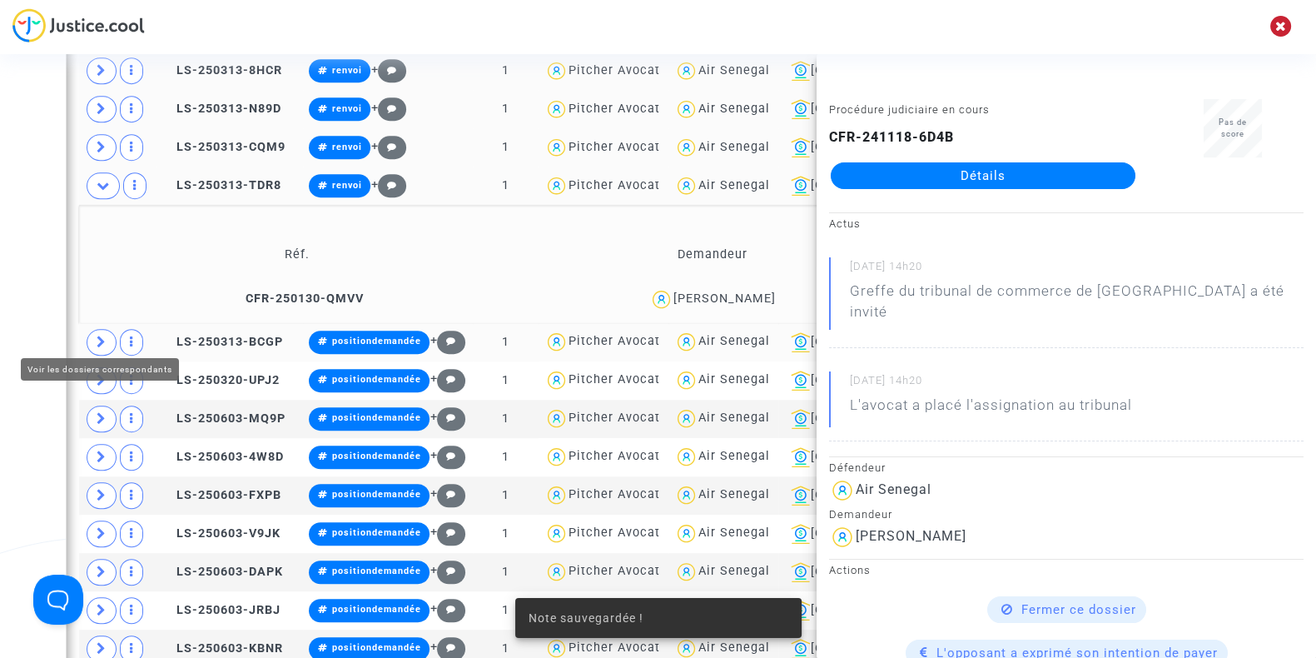
click at [104, 329] on span at bounding box center [102, 342] width 30 height 27
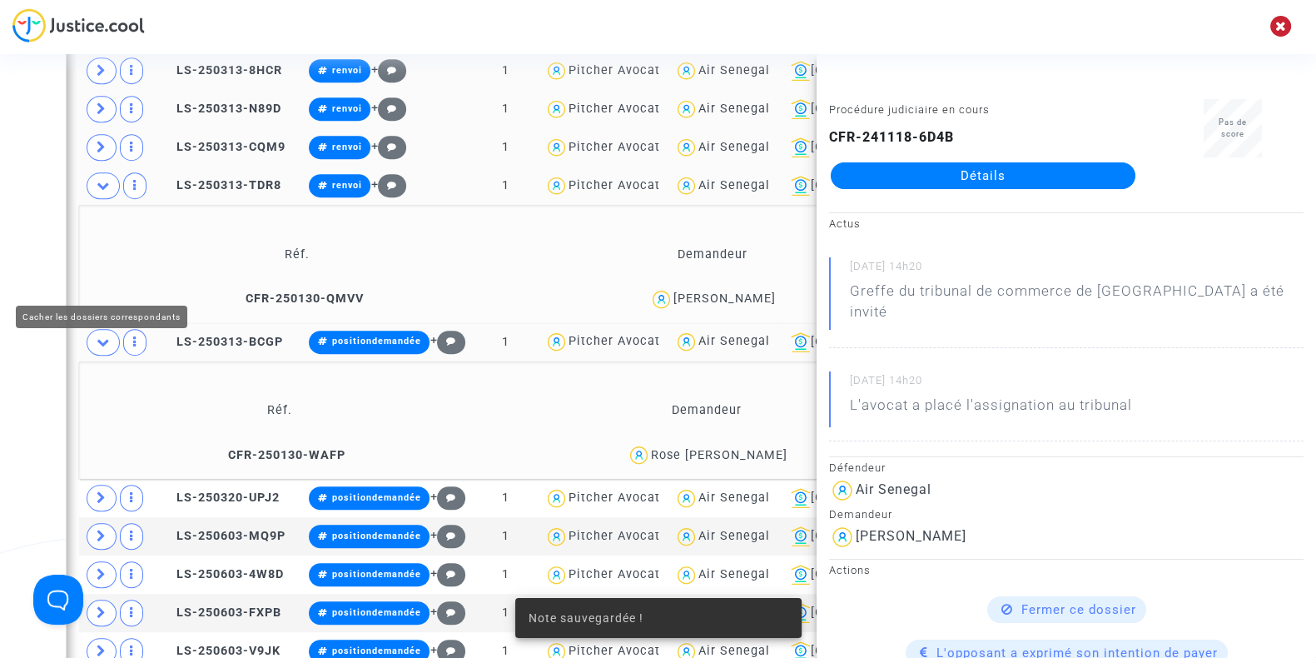
scroll to position [1480, 0]
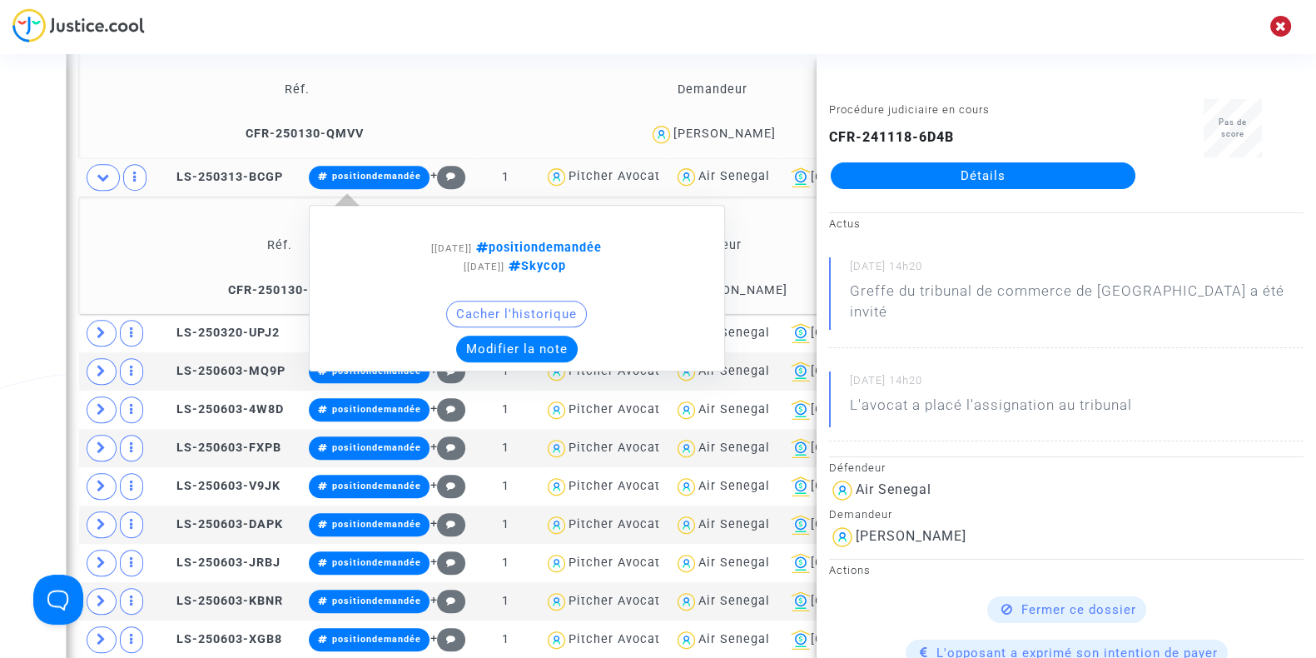
click at [524, 345] on button "Modifier la note" at bounding box center [517, 348] width 122 height 27
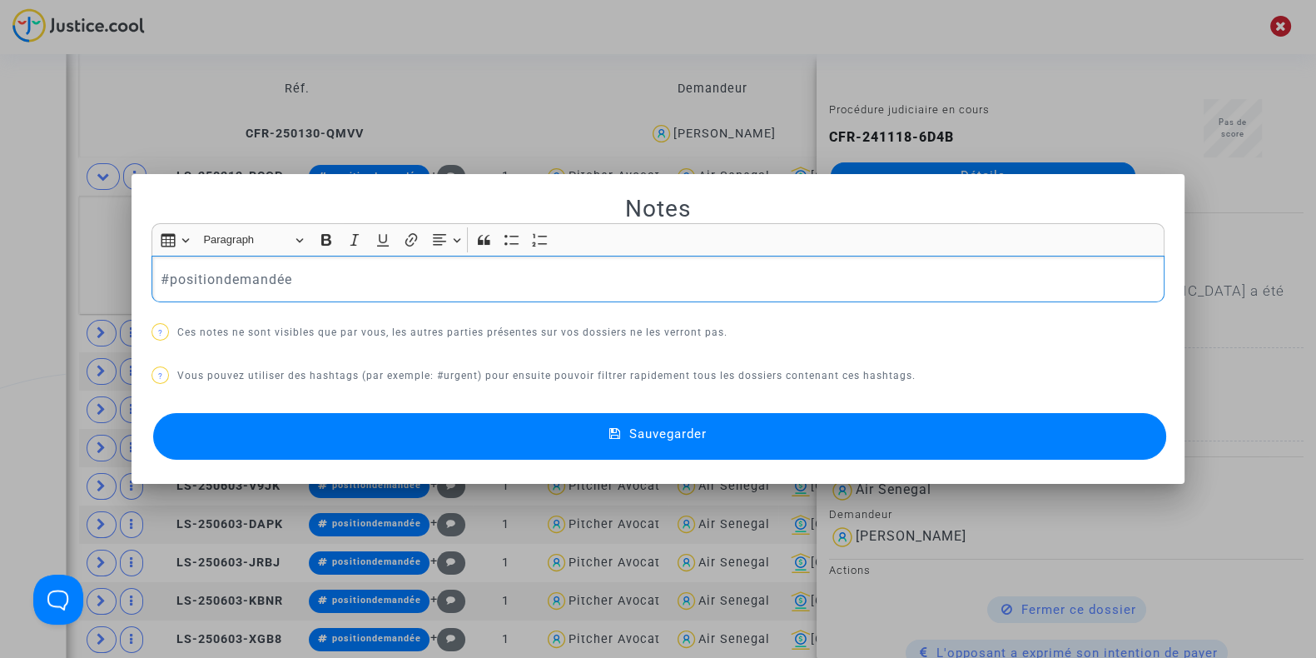
drag, startPoint x: 383, startPoint y: 266, endPoint x: 0, endPoint y: 252, distance: 383.1
click at [0, 252] on div "Notes Rich Text Editor Insert table Insert table Heading Paragraph Paragraph He…" at bounding box center [658, 329] width 1316 height 658
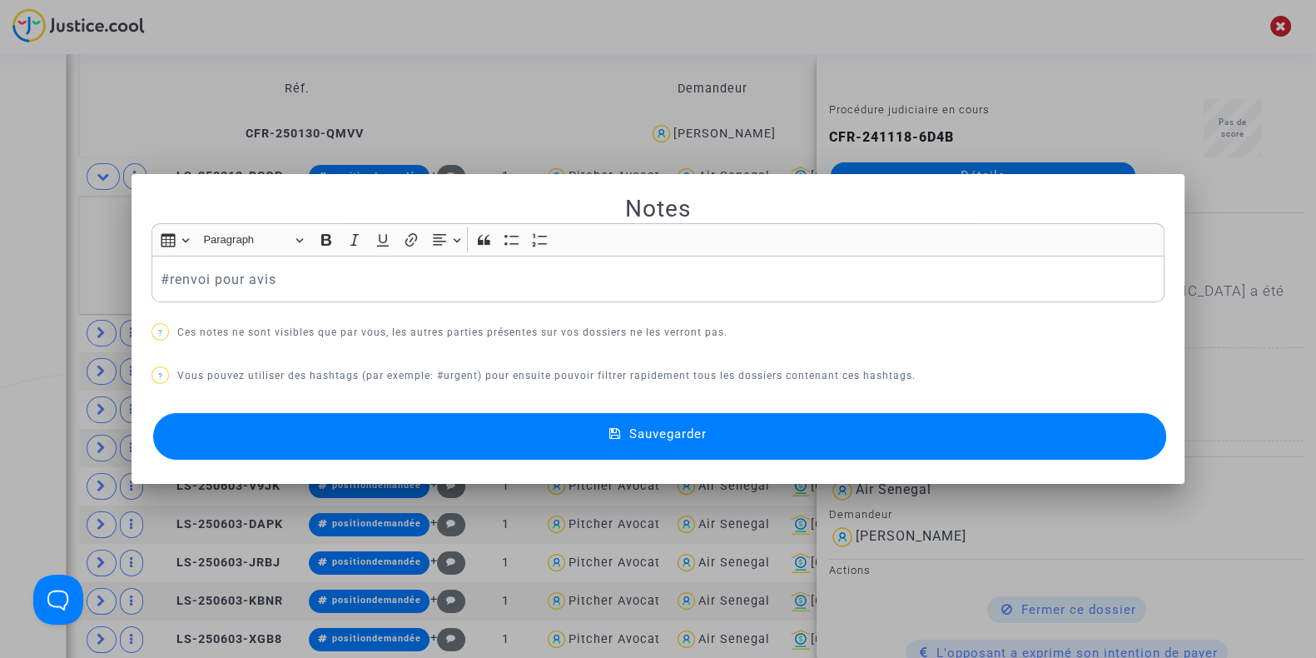
click at [259, 433] on button "Sauvegarder" at bounding box center [659, 436] width 1013 height 47
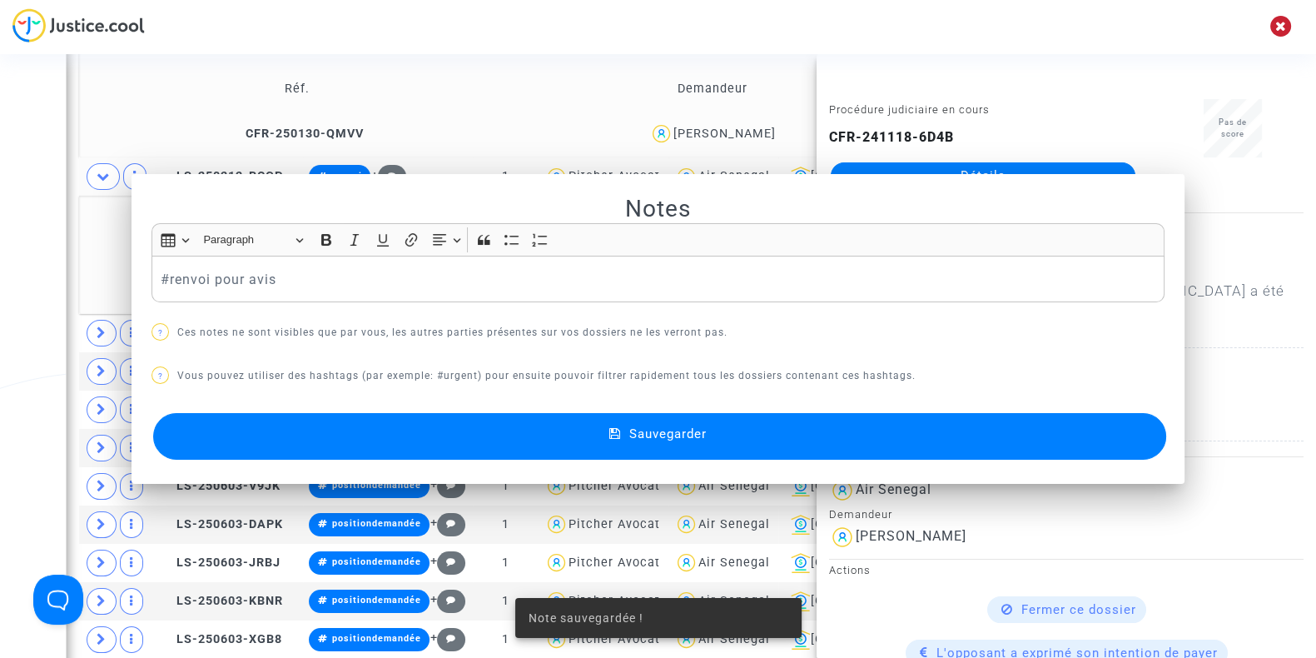
scroll to position [1480, 0]
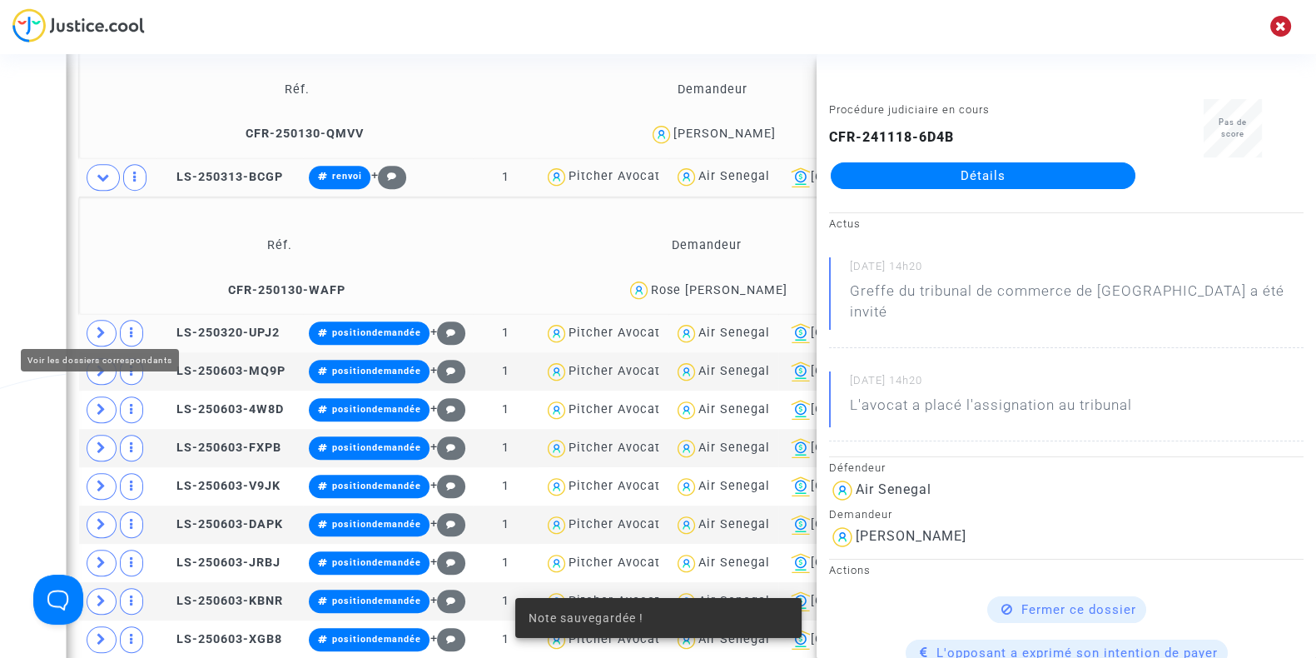
click at [105, 326] on icon at bounding box center [102, 332] width 10 height 12
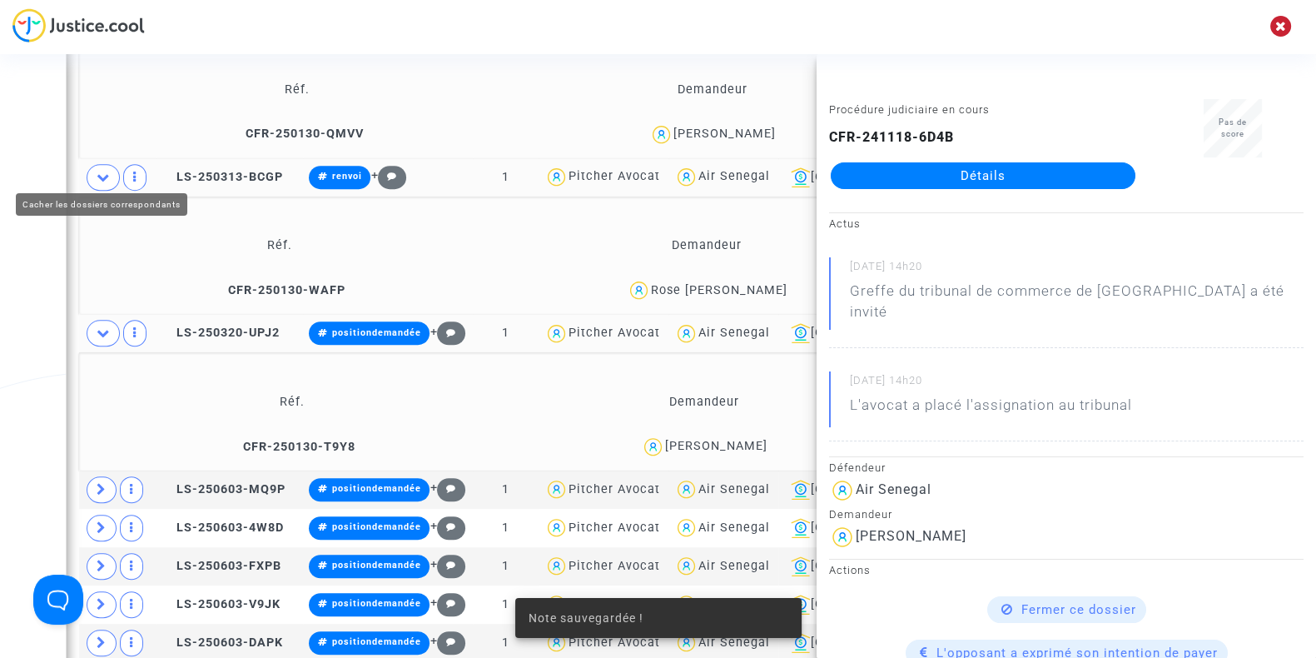
click at [92, 164] on span at bounding box center [103, 177] width 33 height 27
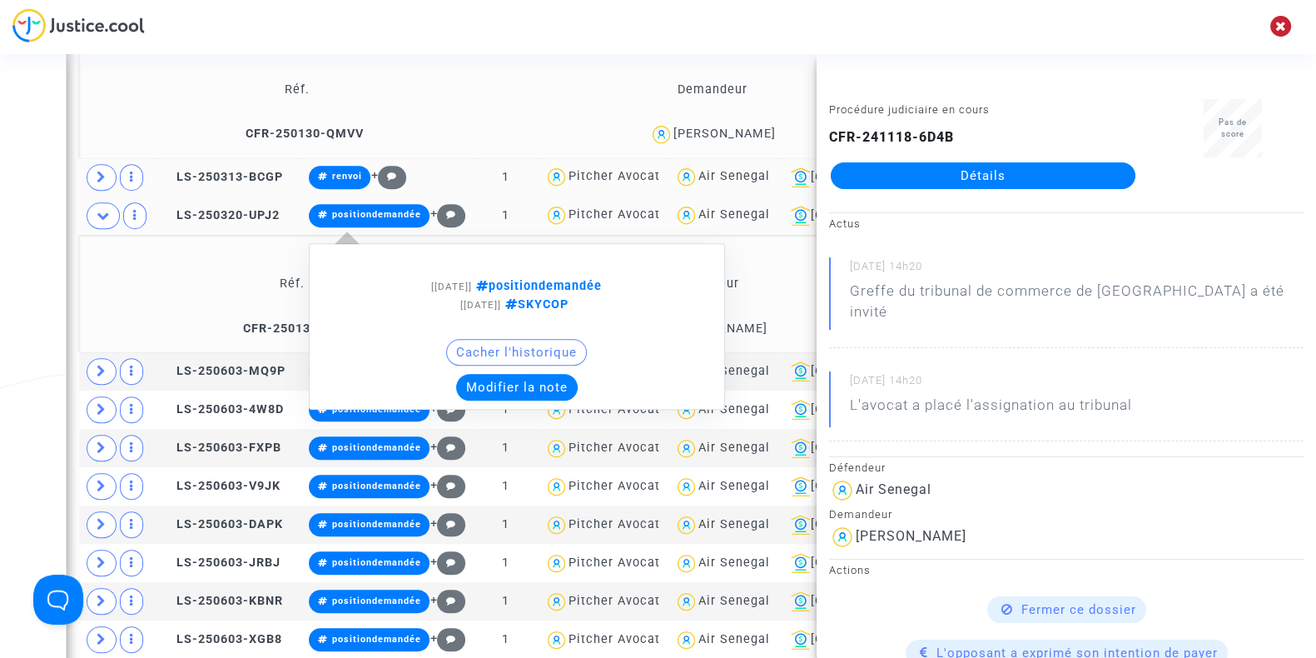
click at [508, 362] on div "Cacher l'historique" at bounding box center [517, 356] width 398 height 35
click at [483, 374] on button "Modifier la note" at bounding box center [517, 387] width 122 height 27
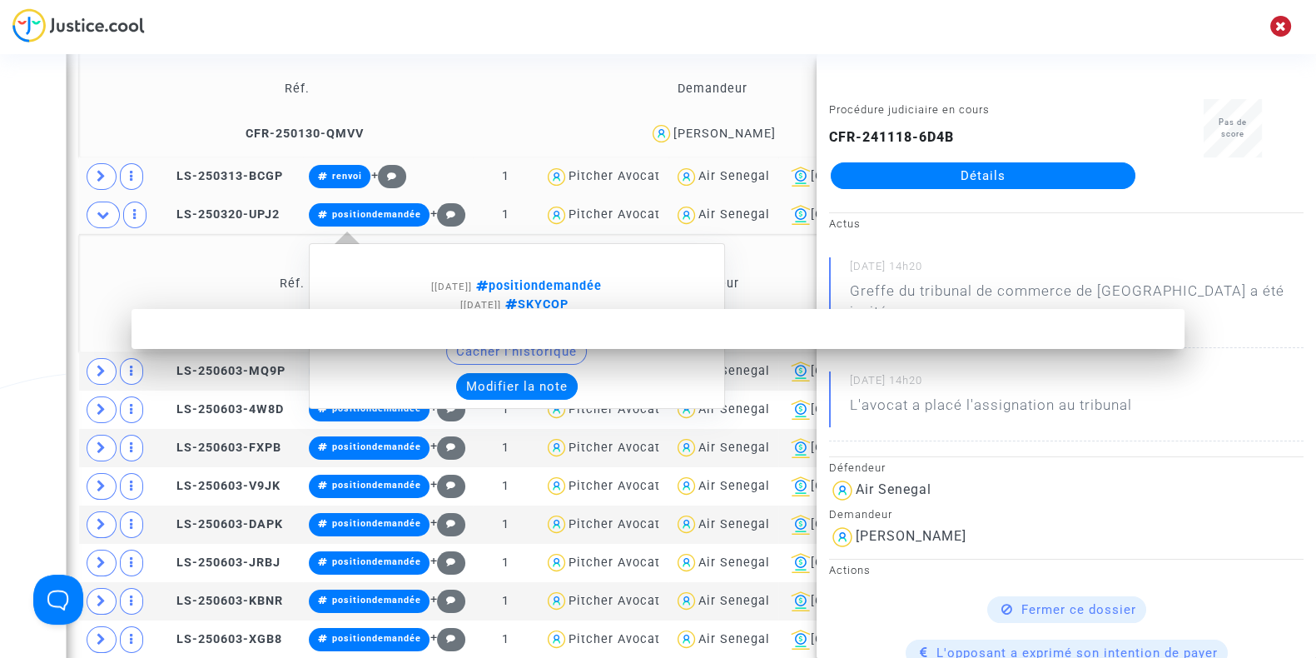
scroll to position [0, 0]
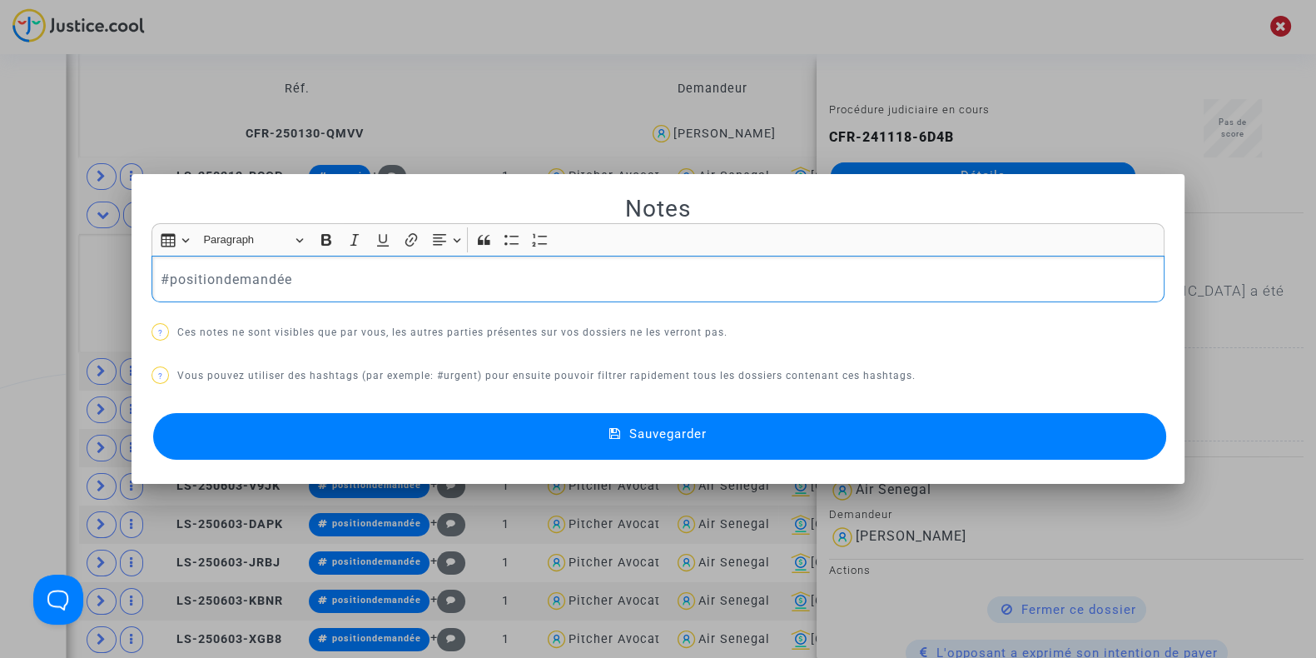
drag, startPoint x: 325, startPoint y: 282, endPoint x: 0, endPoint y: 262, distance: 325.2
click at [0, 262] on div "Notes Rich Text Editor Insert table Insert table Heading Paragraph Paragraph He…" at bounding box center [658, 329] width 1316 height 658
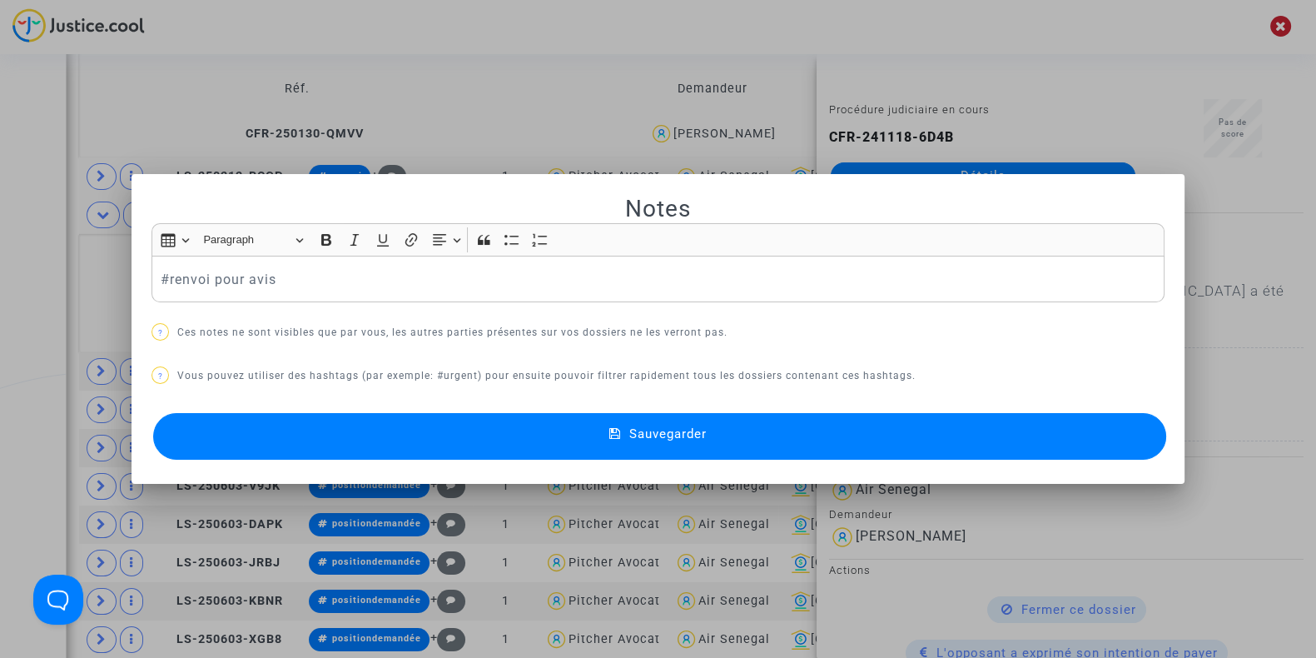
click at [295, 425] on button "Sauvegarder" at bounding box center [659, 436] width 1013 height 47
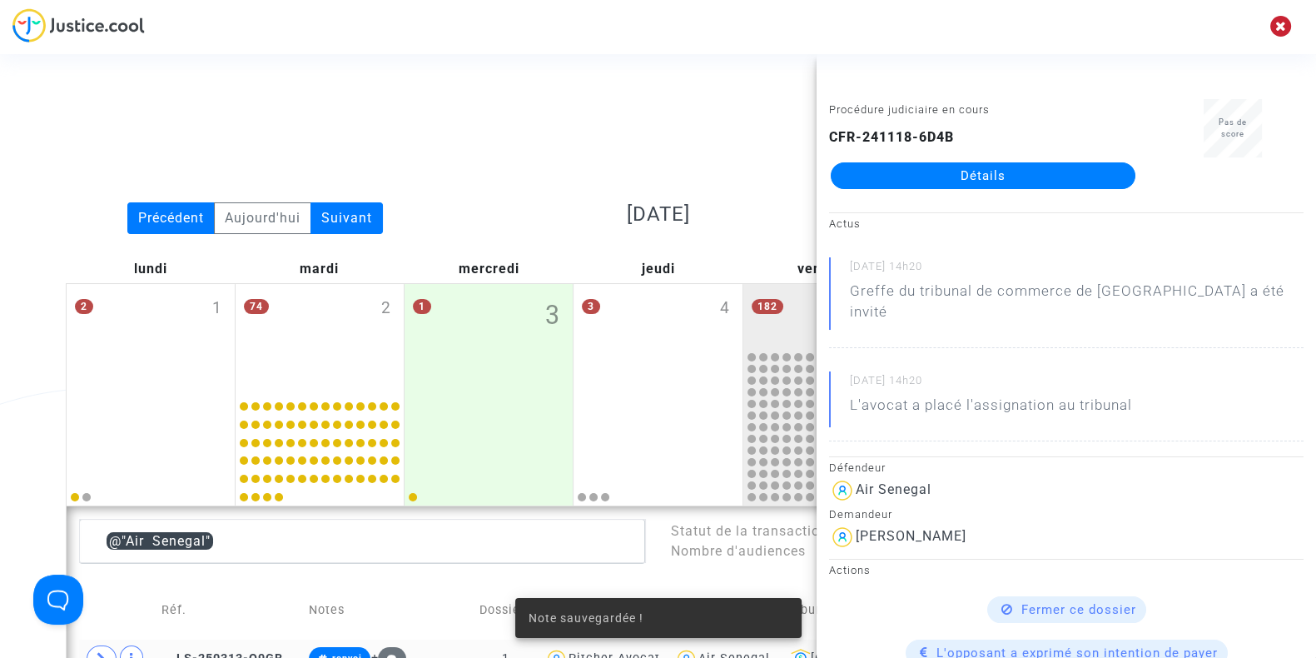
scroll to position [1480, 0]
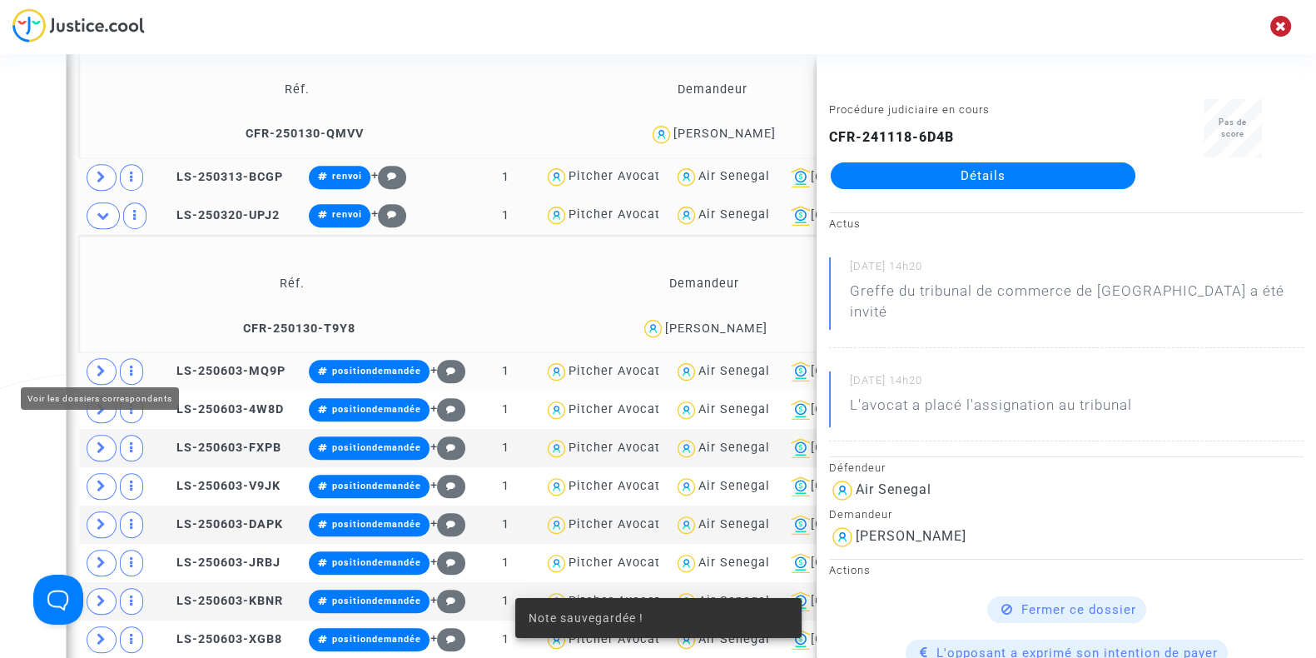
click at [100, 365] on icon at bounding box center [102, 371] width 10 height 12
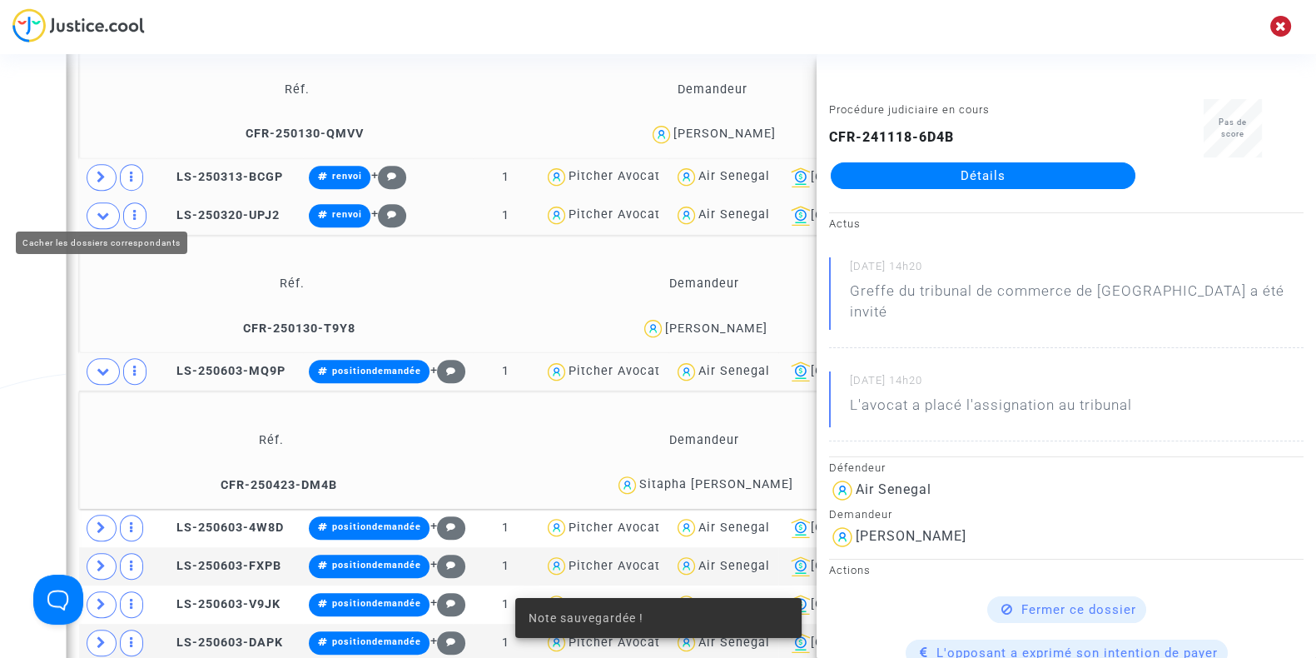
click at [103, 213] on span at bounding box center [103, 215] width 33 height 27
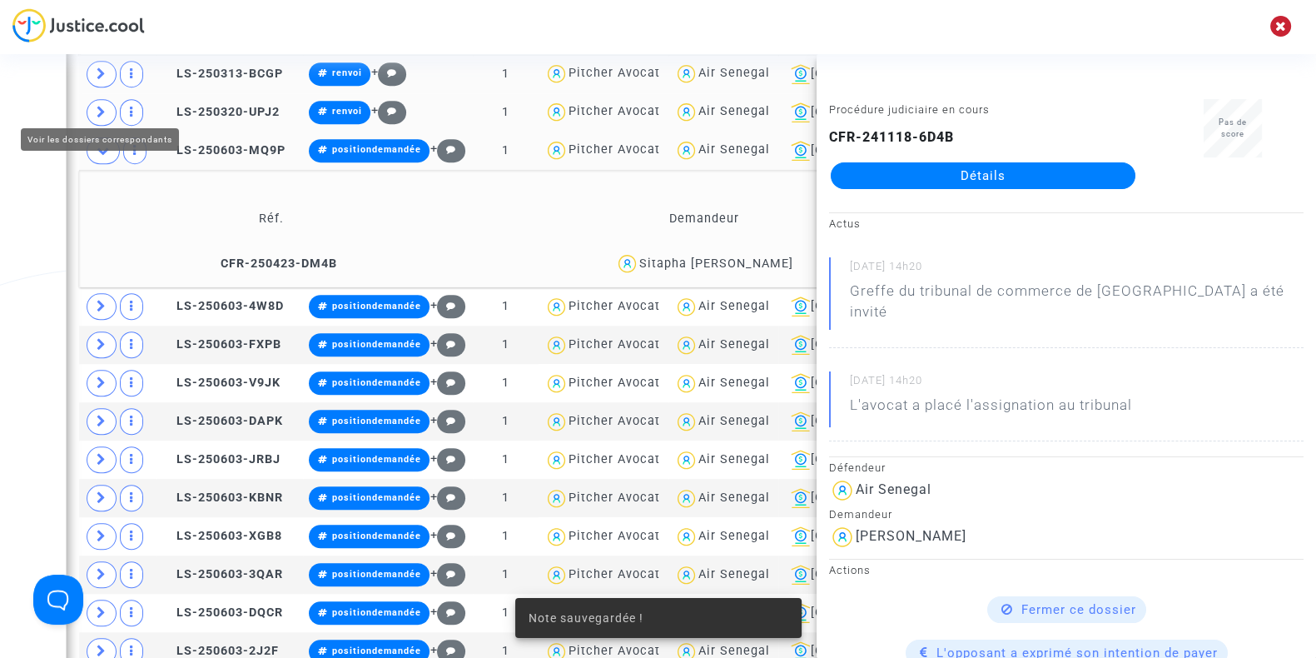
scroll to position [1584, 0]
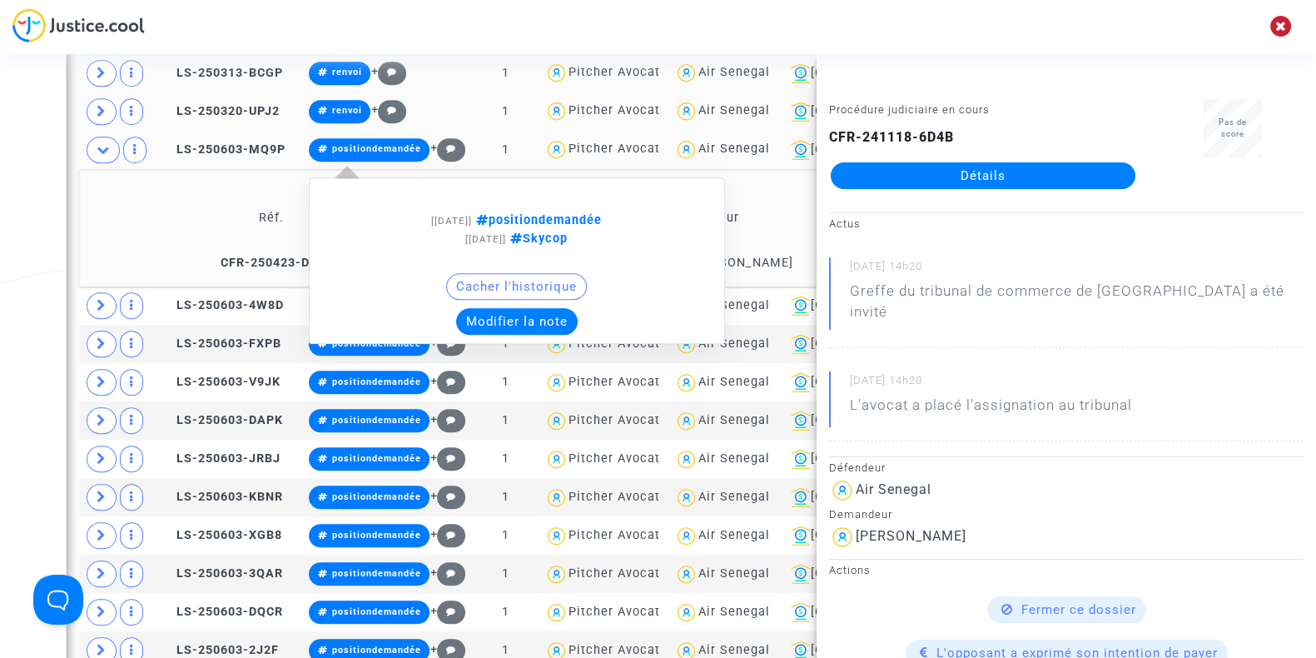
click at [533, 310] on button "Modifier la note" at bounding box center [517, 321] width 122 height 27
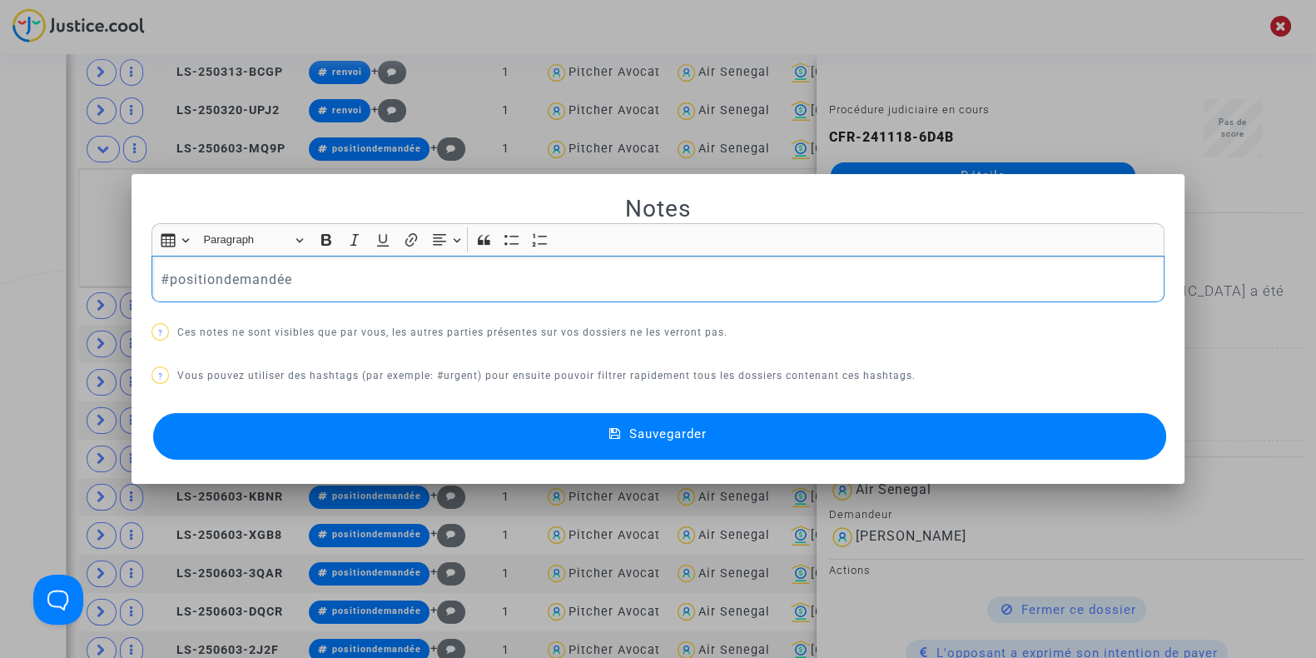
drag, startPoint x: 345, startPoint y: 288, endPoint x: 48, endPoint y: 283, distance: 297.2
click at [48, 283] on div "Notes Rich Text Editor Insert table Insert table Heading Paragraph Paragraph He…" at bounding box center [658, 329] width 1316 height 658
click at [262, 427] on button "Sauvegarder" at bounding box center [659, 436] width 1013 height 47
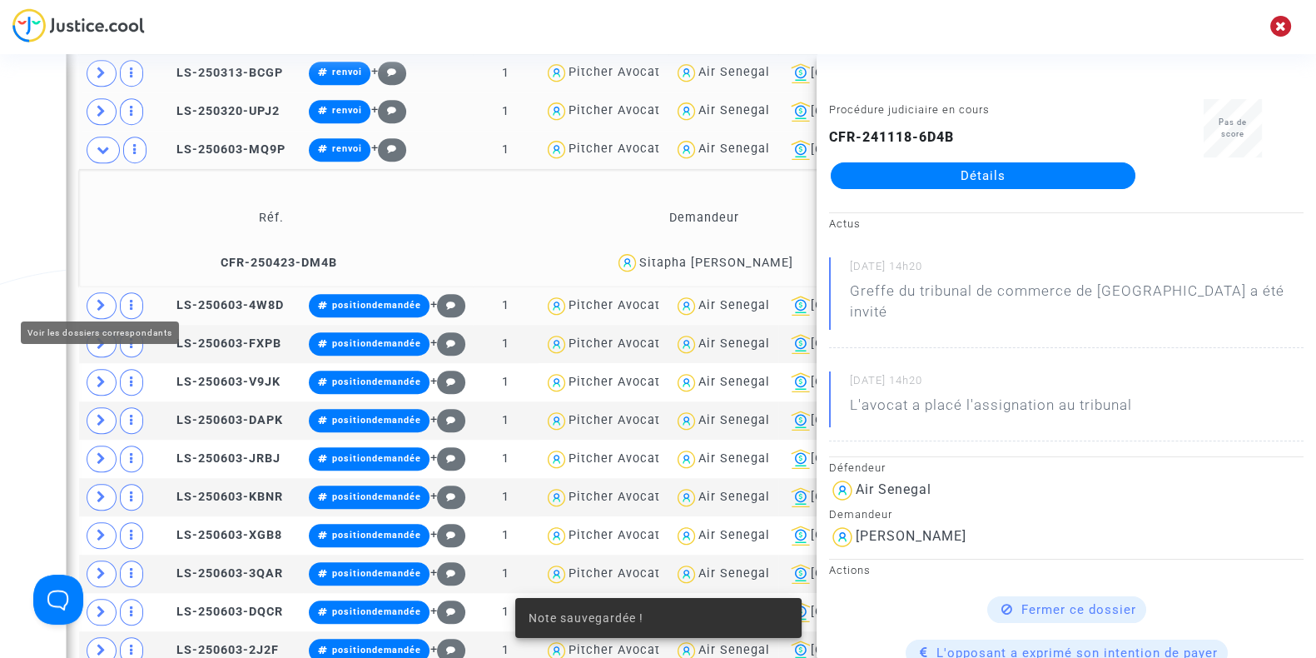
click at [100, 300] on icon at bounding box center [102, 305] width 10 height 12
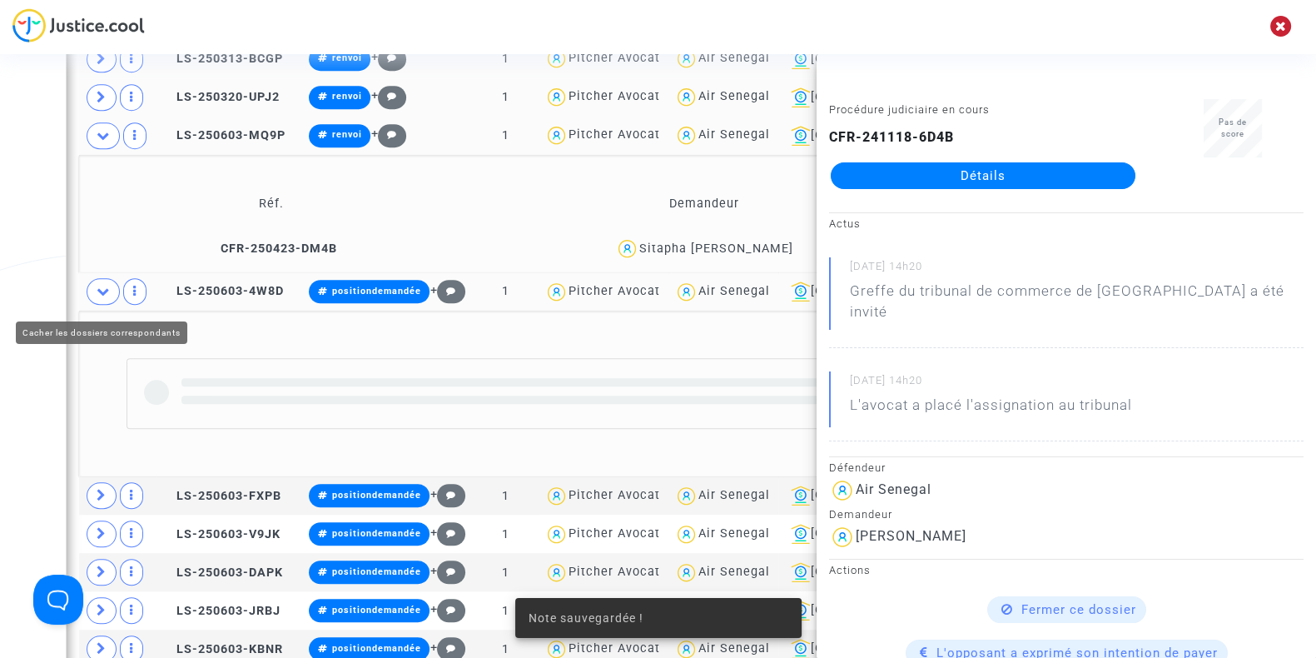
scroll to position [1646, 0]
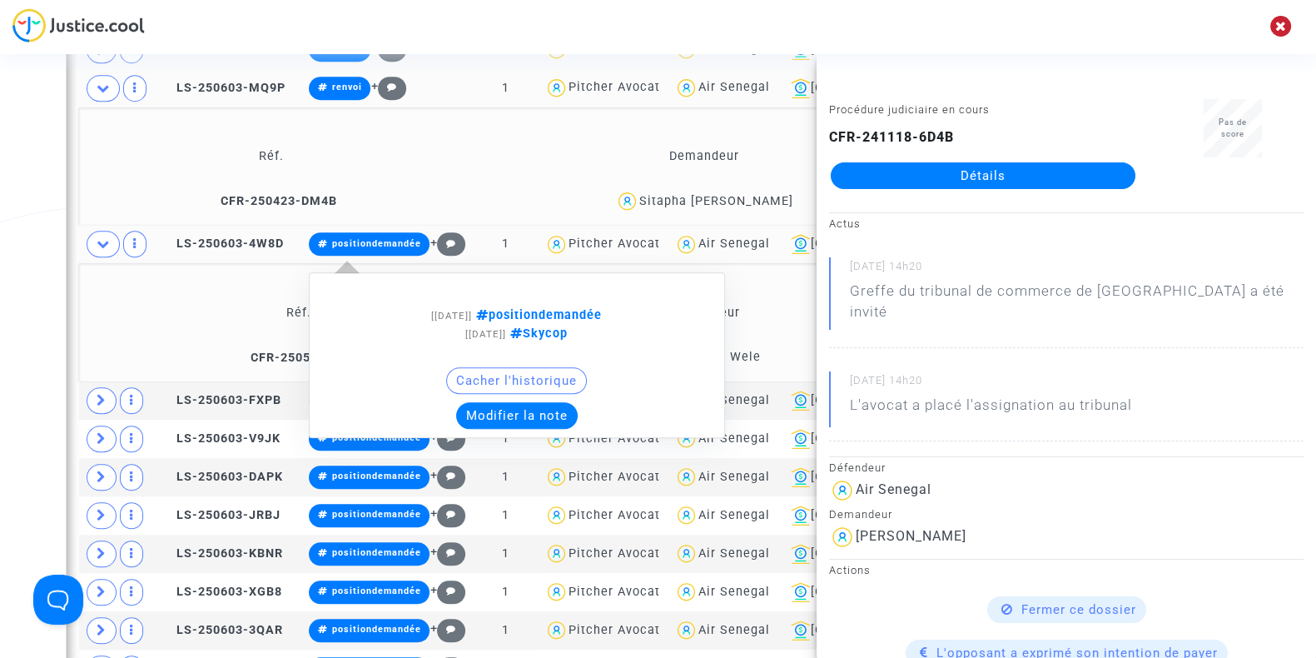
click at [514, 409] on button "Modifier la note" at bounding box center [517, 415] width 122 height 27
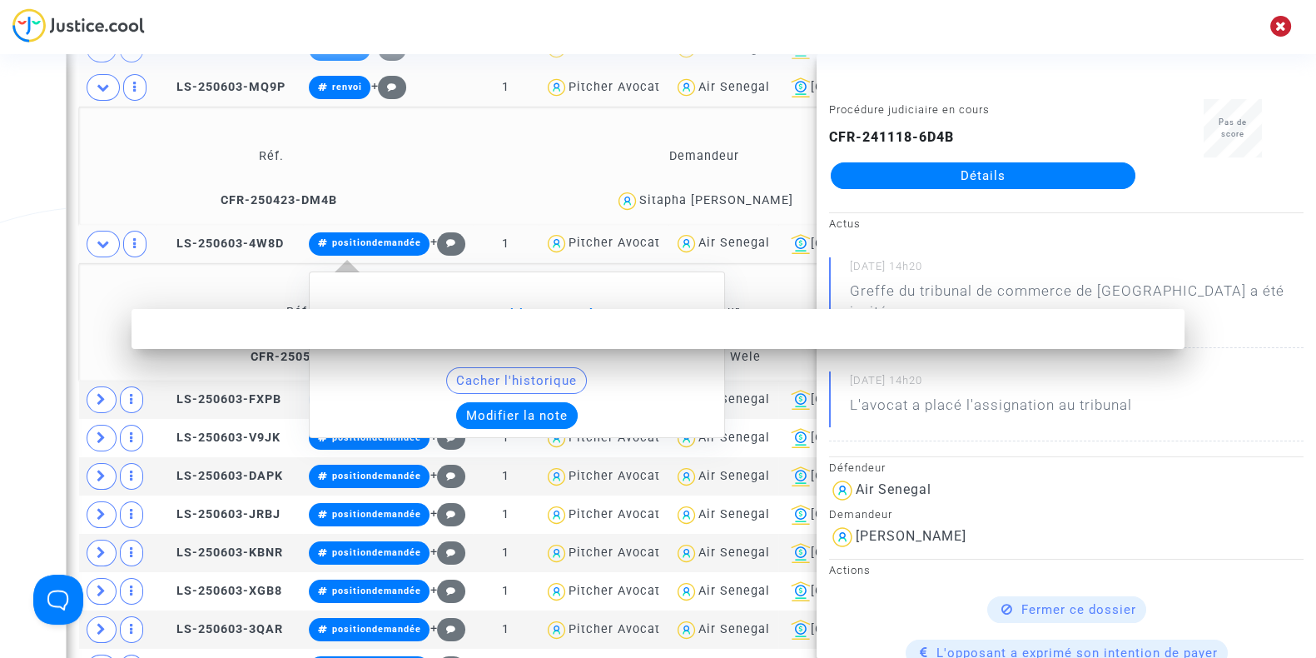
scroll to position [0, 0]
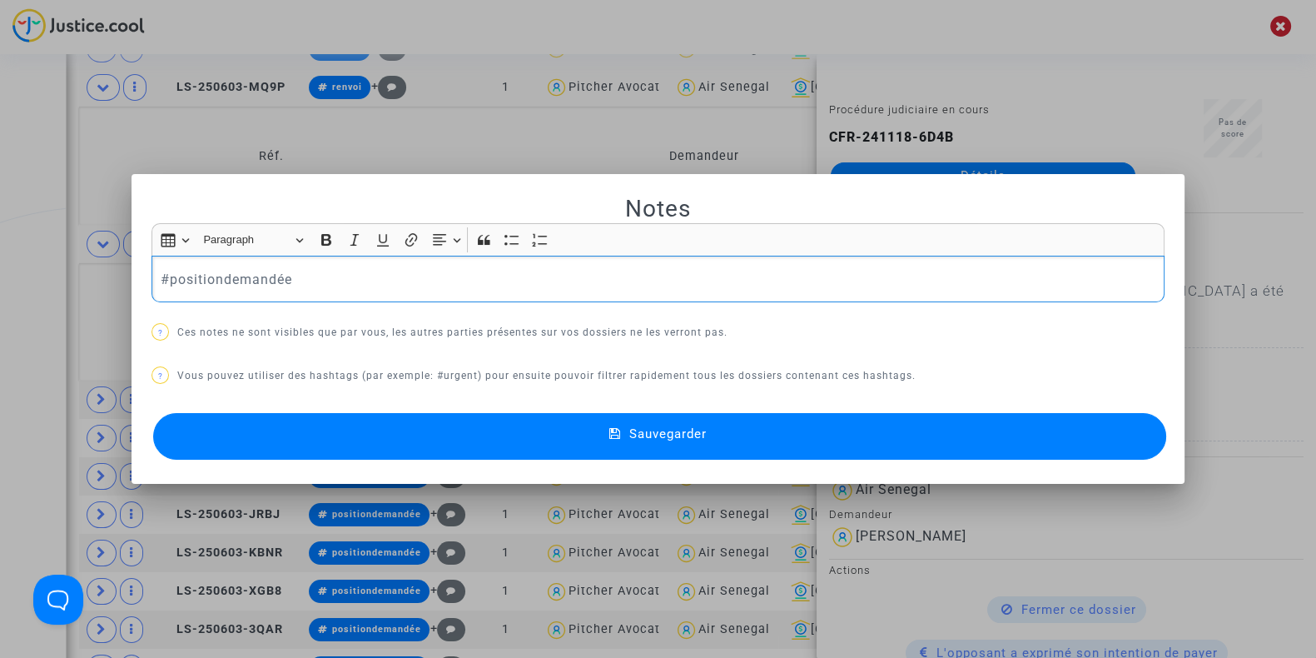
drag, startPoint x: 365, startPoint y: 276, endPoint x: 11, endPoint y: 272, distance: 354.6
click at [11, 272] on div "Notes Rich Text Editor Insert table Insert table Heading Paragraph Paragraph He…" at bounding box center [658, 329] width 1316 height 658
click at [259, 430] on button "Sauvegarder" at bounding box center [659, 436] width 1013 height 47
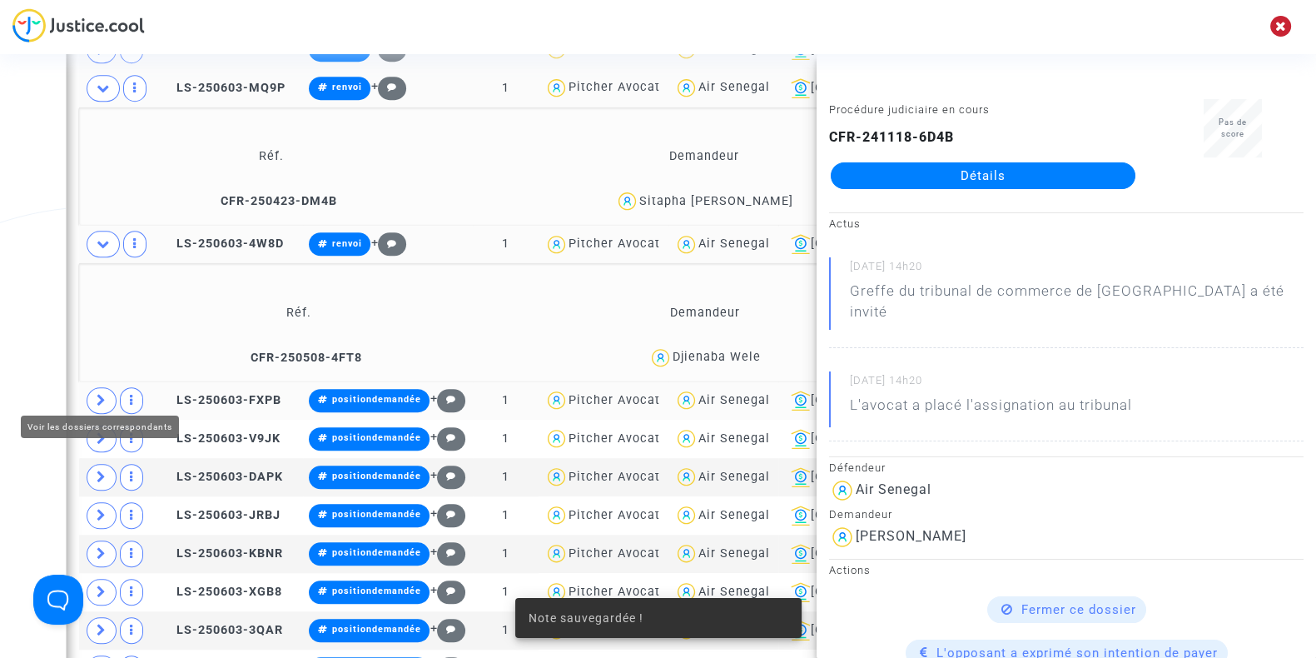
click at [94, 393] on span at bounding box center [102, 400] width 30 height 27
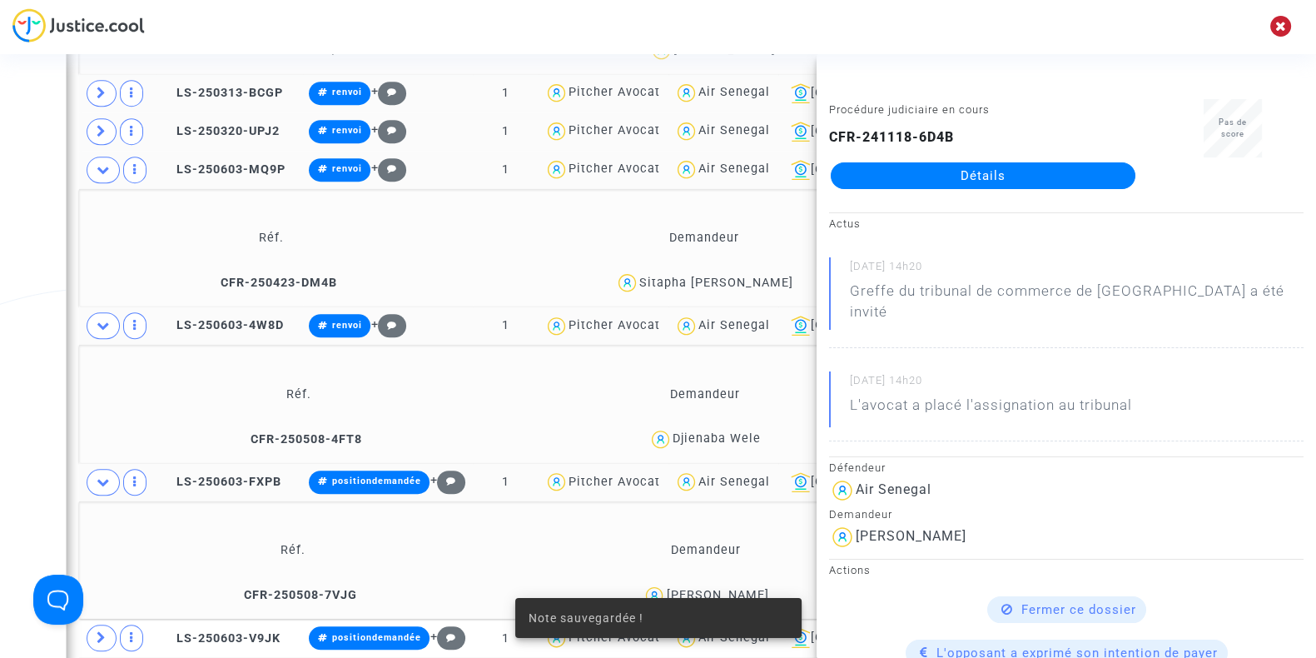
scroll to position [1553, 0]
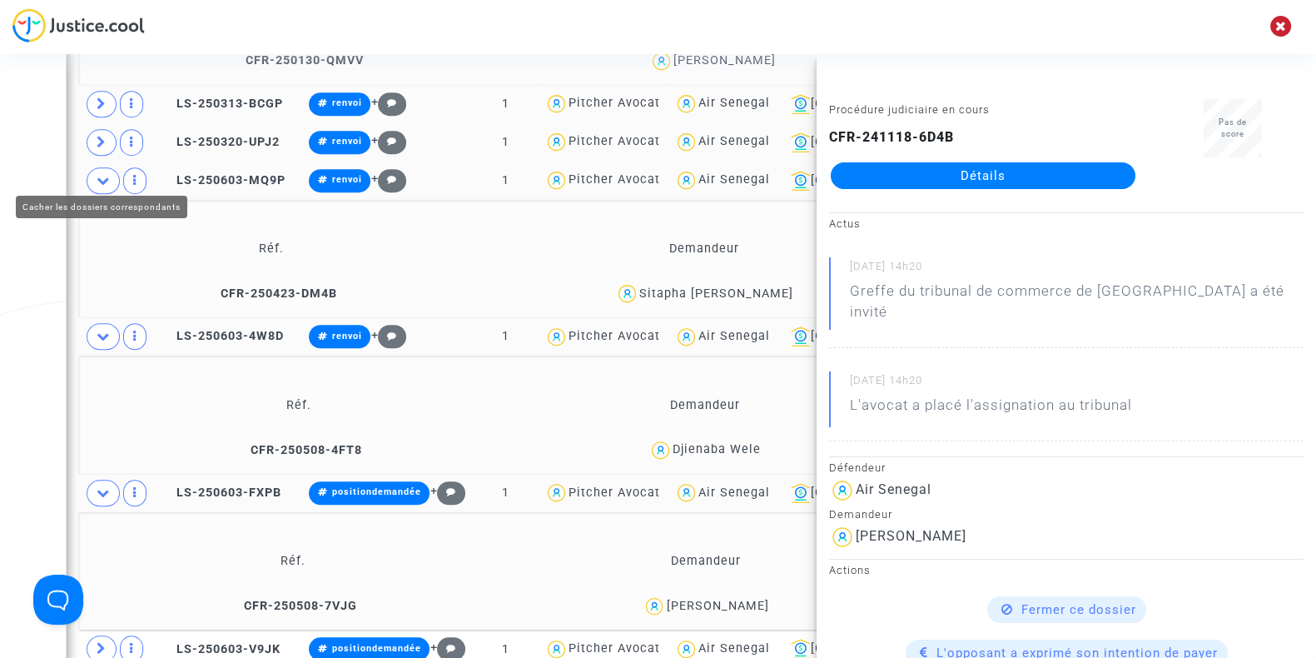
click at [102, 176] on icon at bounding box center [103, 180] width 13 height 12
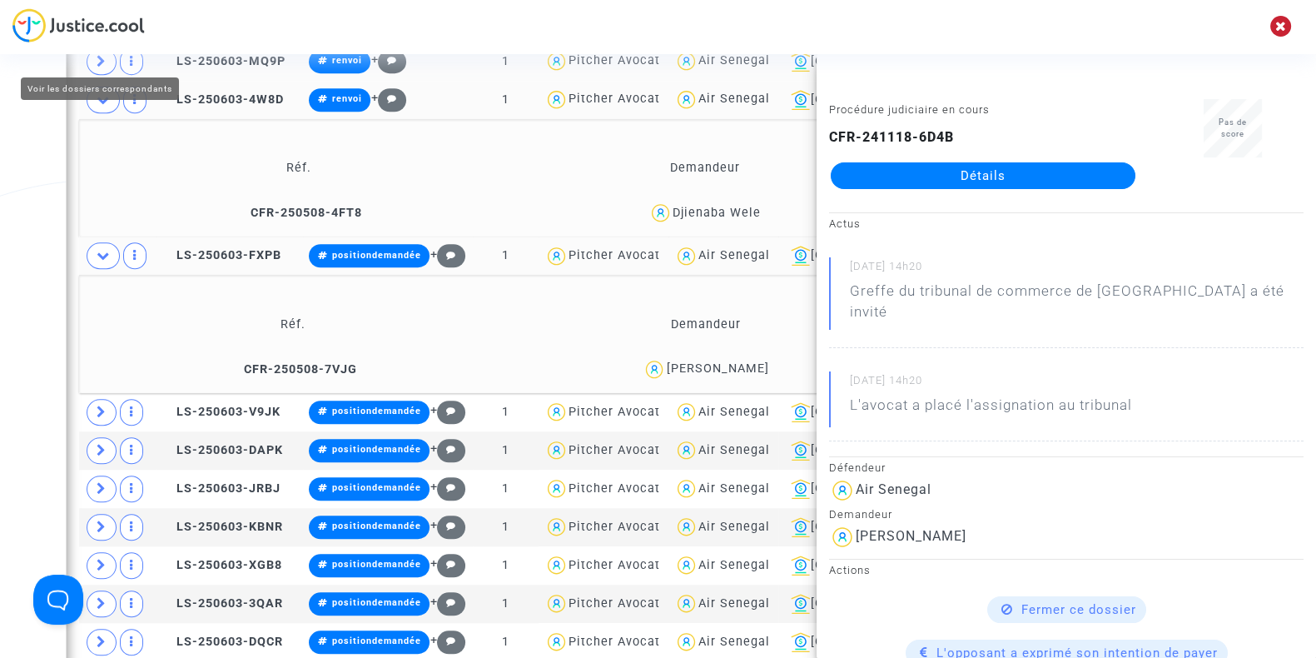
scroll to position [1676, 0]
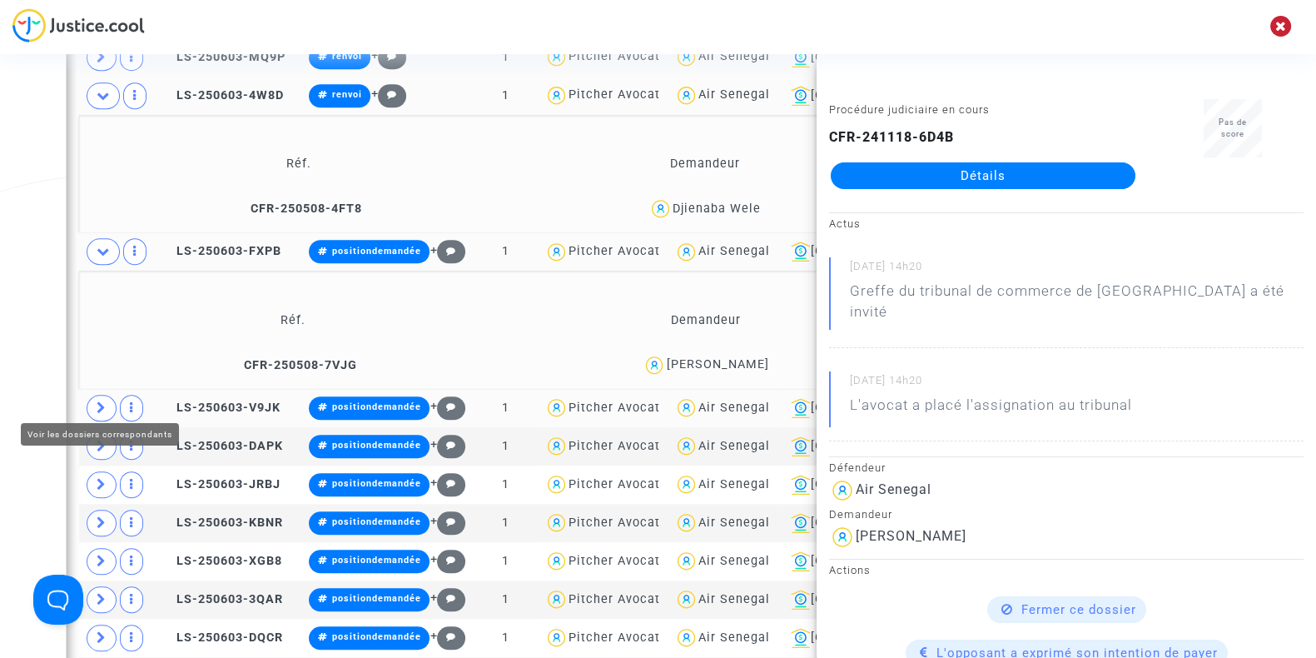
click at [108, 401] on span at bounding box center [102, 408] width 30 height 27
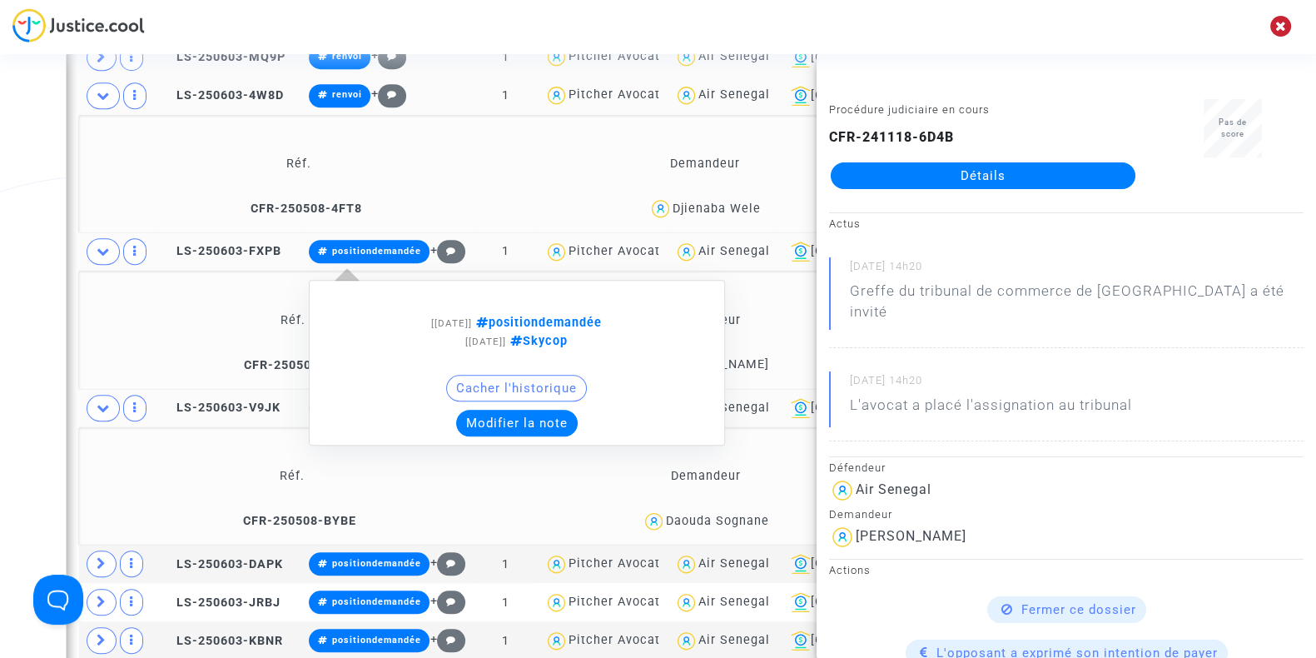
click at [513, 422] on button "Modifier la note" at bounding box center [517, 423] width 122 height 27
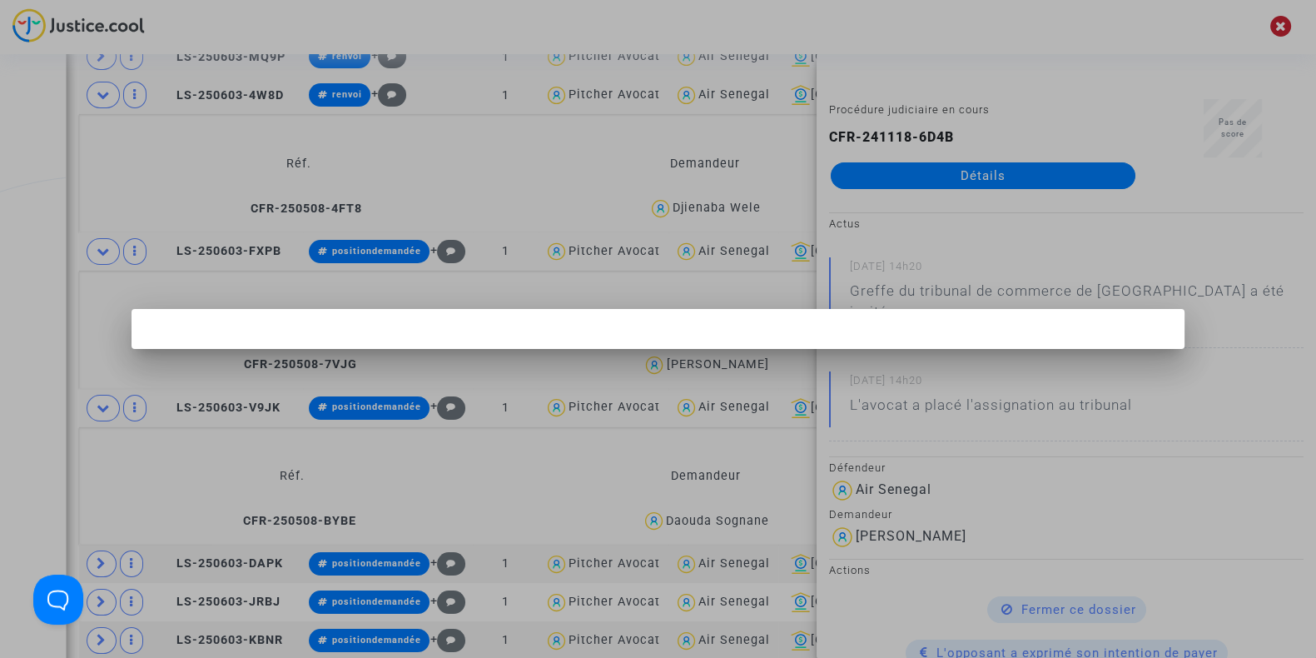
scroll to position [0, 0]
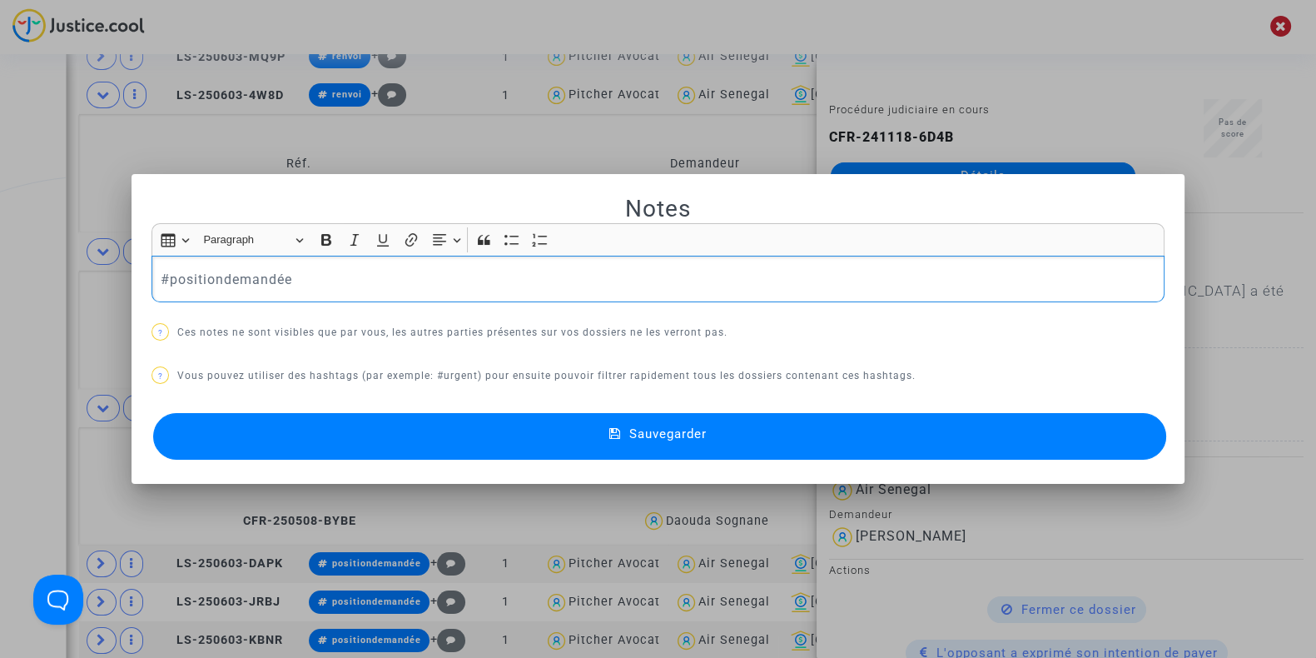
drag, startPoint x: 337, startPoint y: 290, endPoint x: 61, endPoint y: 272, distance: 277.0
click at [61, 272] on div "Notes Rich Text Editor Insert table Insert table Heading Paragraph Paragraph He…" at bounding box center [658, 329] width 1316 height 658
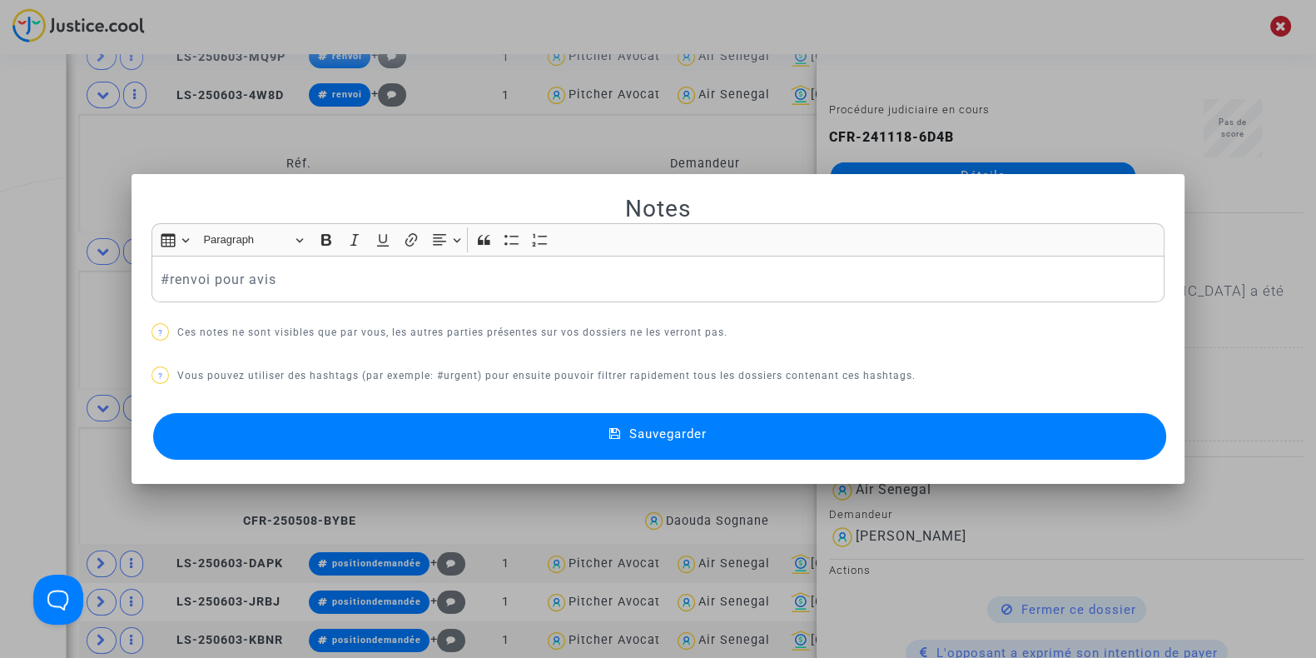
click at [344, 449] on button "Sauvegarder" at bounding box center [659, 436] width 1013 height 47
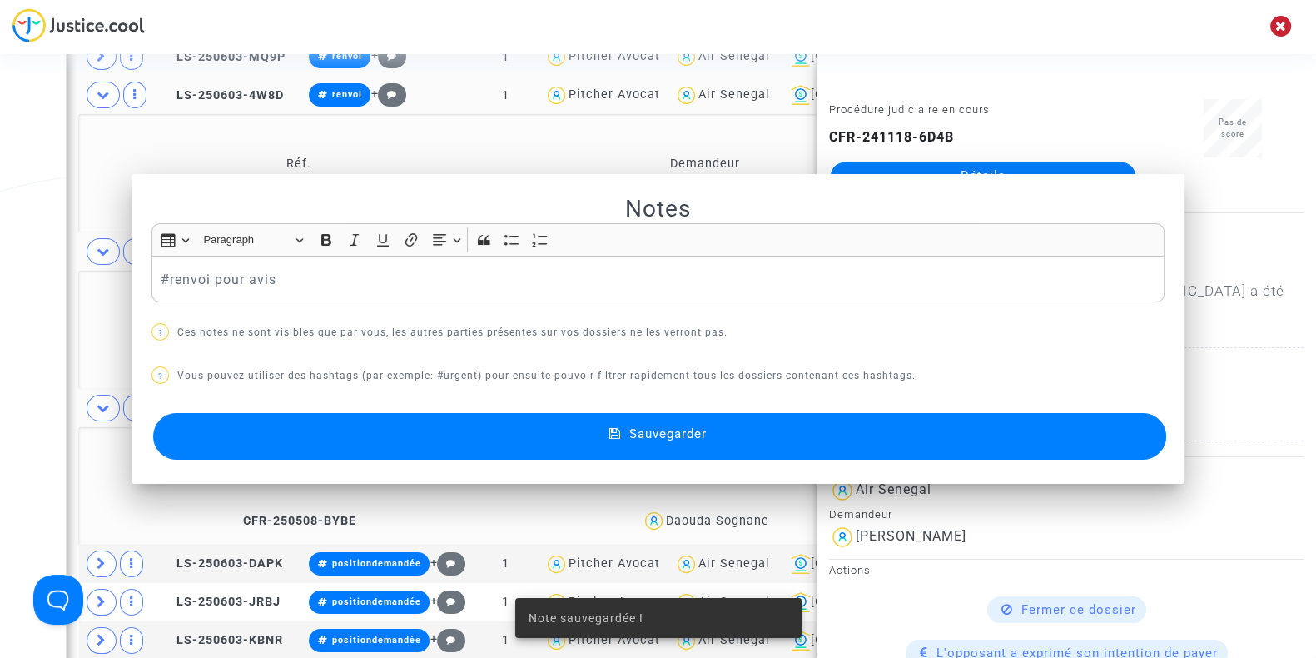
scroll to position [1676, 0]
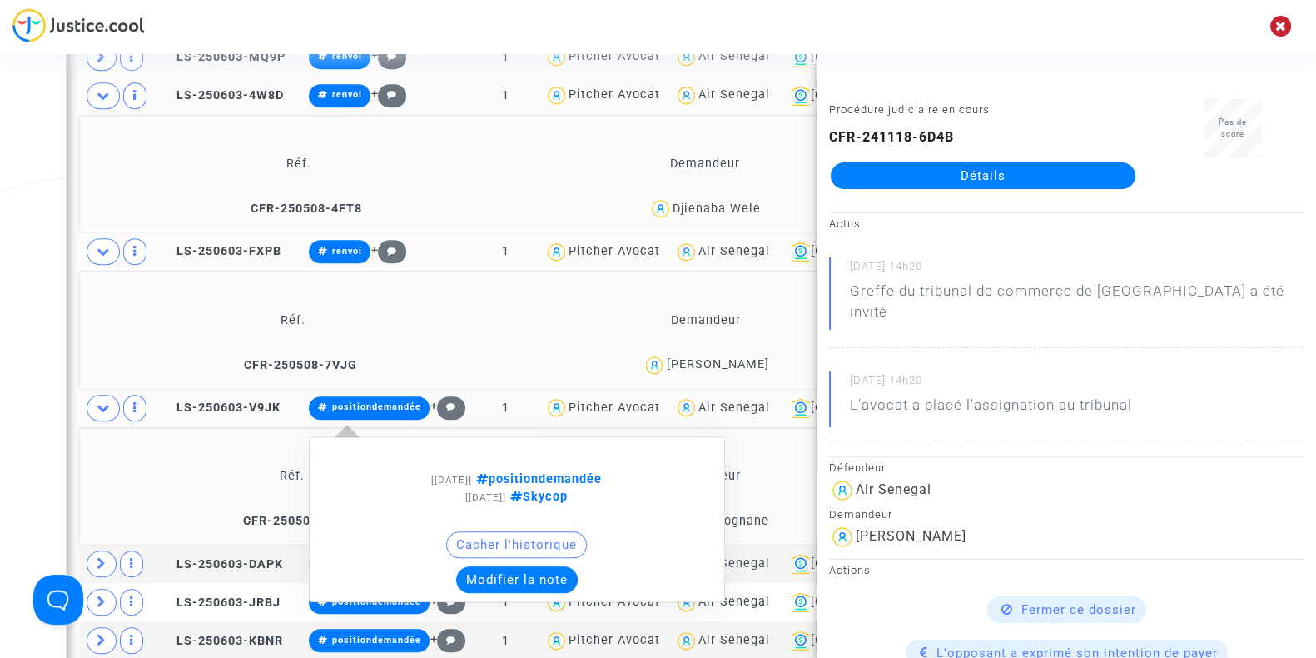
click at [560, 566] on button "Modifier la note" at bounding box center [517, 579] width 122 height 27
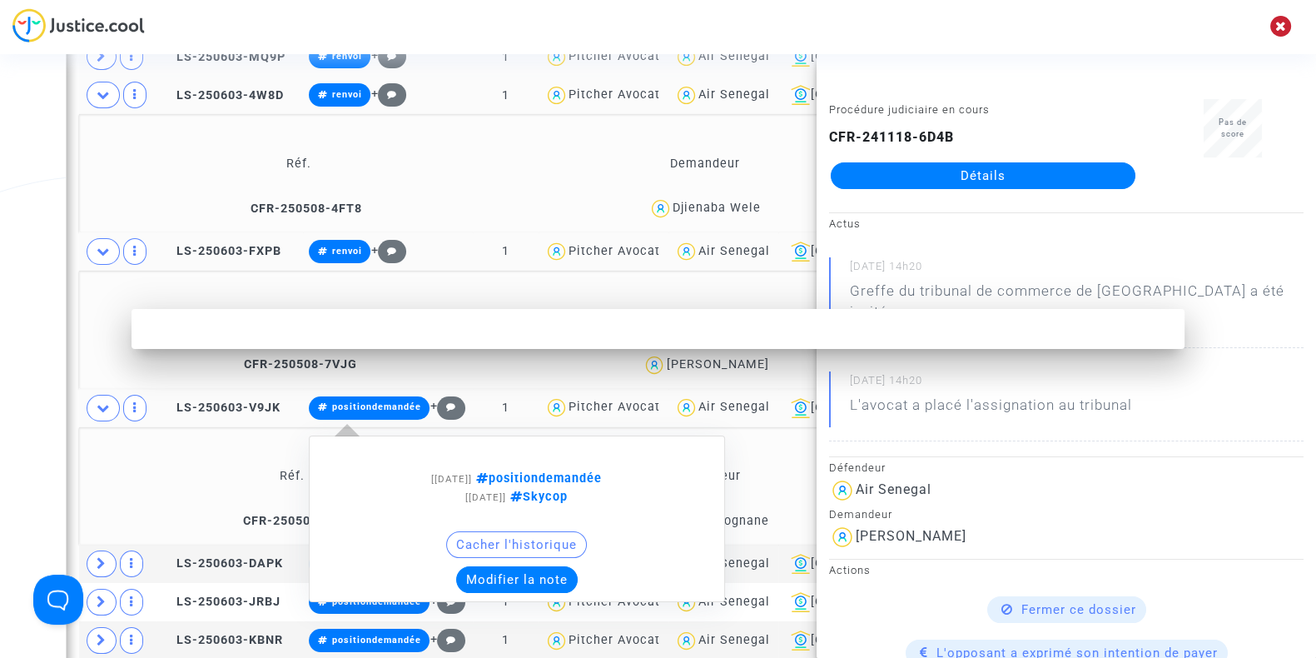
scroll to position [0, 0]
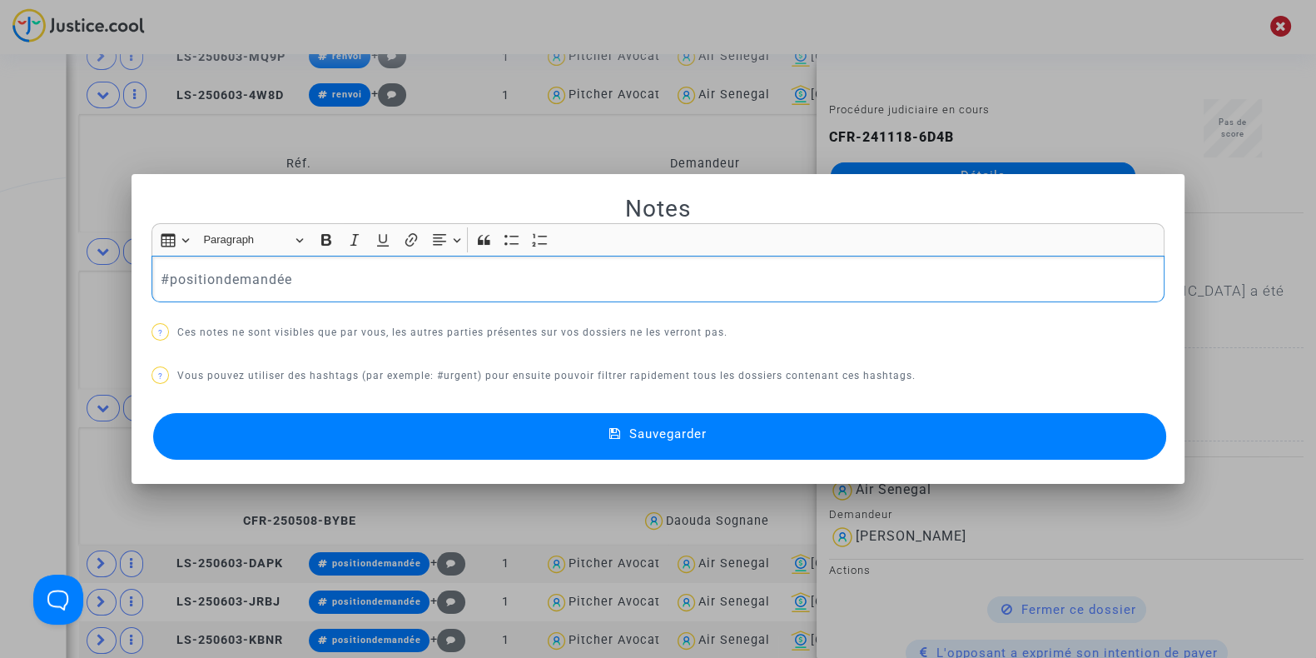
drag, startPoint x: 333, startPoint y: 276, endPoint x: 0, endPoint y: 330, distance: 337.3
click at [0, 330] on div "Notes Rich Text Editor Insert table Insert table Heading Paragraph Paragraph He…" at bounding box center [658, 329] width 1316 height 658
click at [340, 436] on button "Sauvegarder" at bounding box center [659, 436] width 1013 height 47
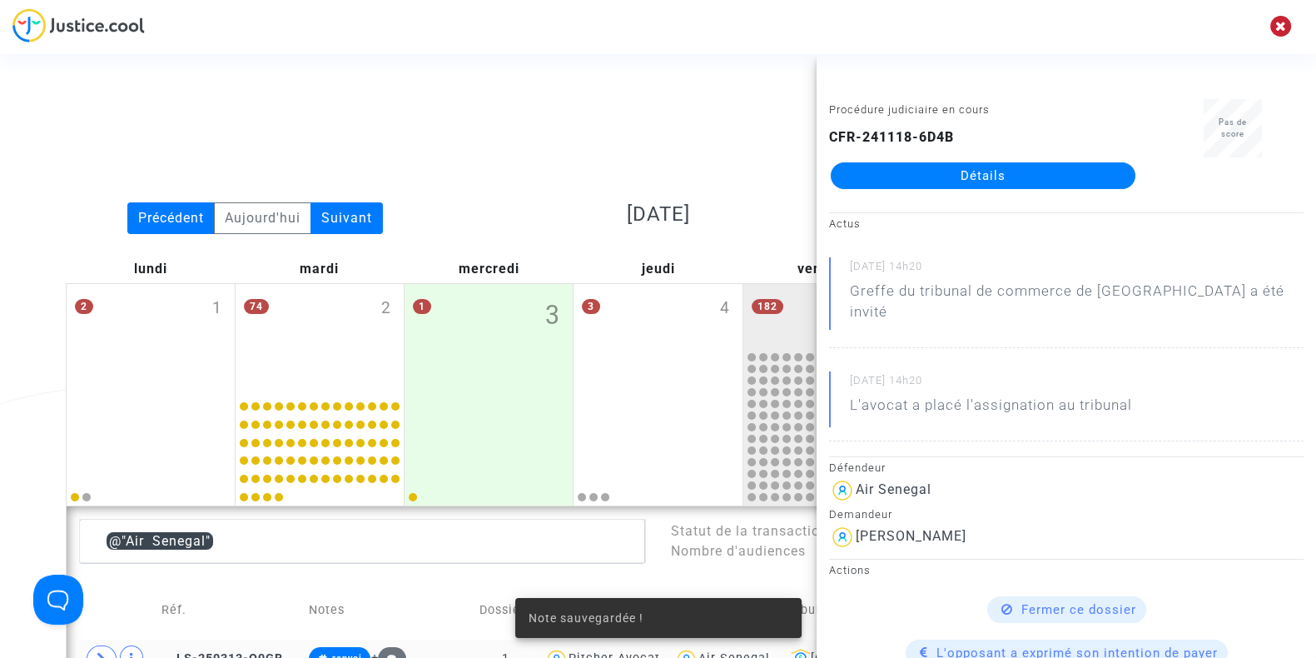
scroll to position [1676, 0]
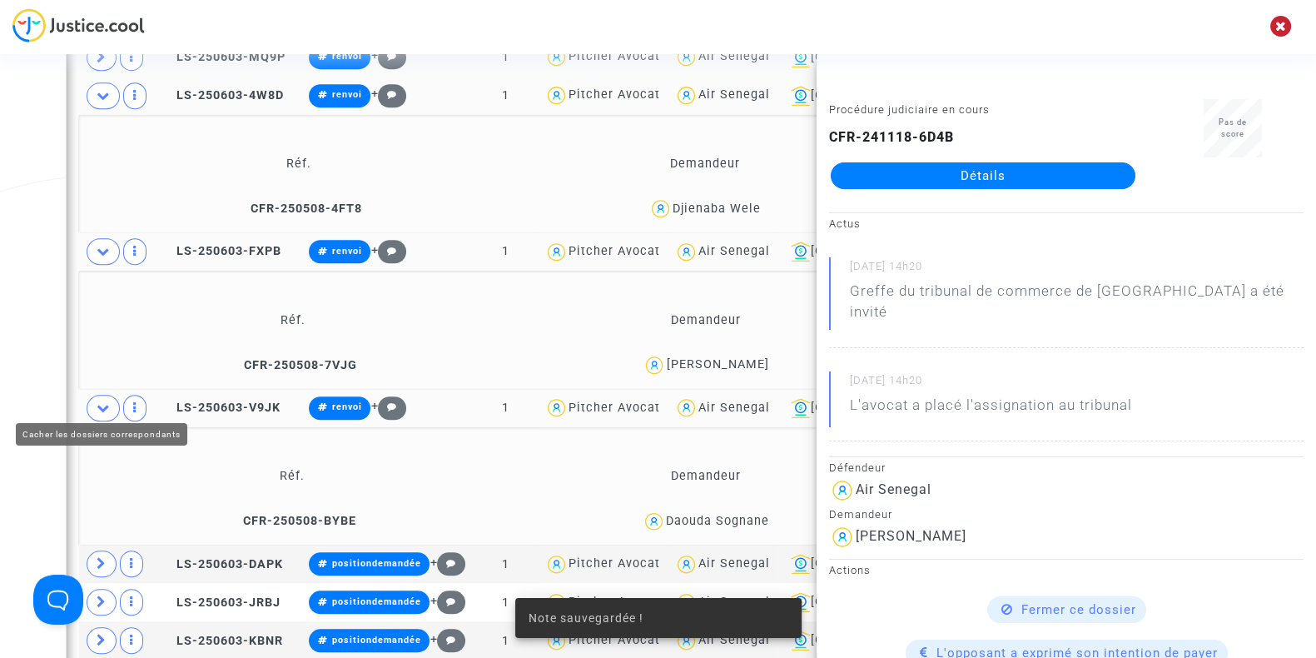
click at [97, 401] on icon at bounding box center [103, 407] width 13 height 12
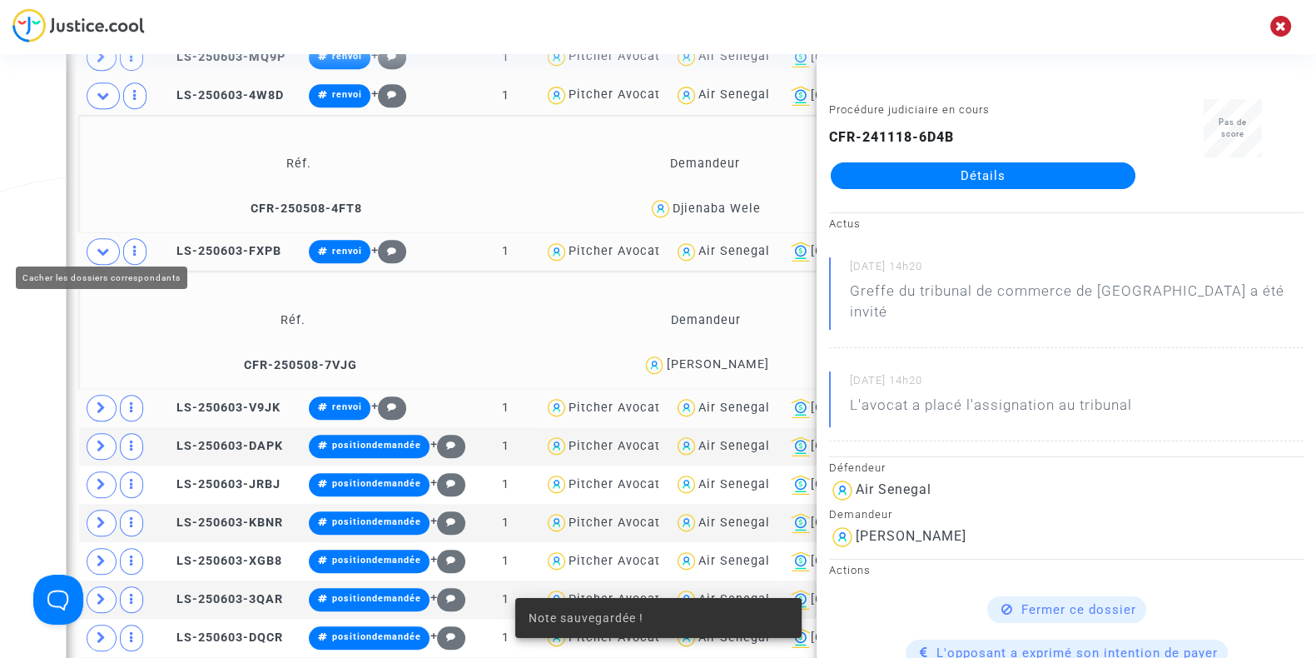
click at [108, 245] on icon at bounding box center [103, 251] width 13 height 12
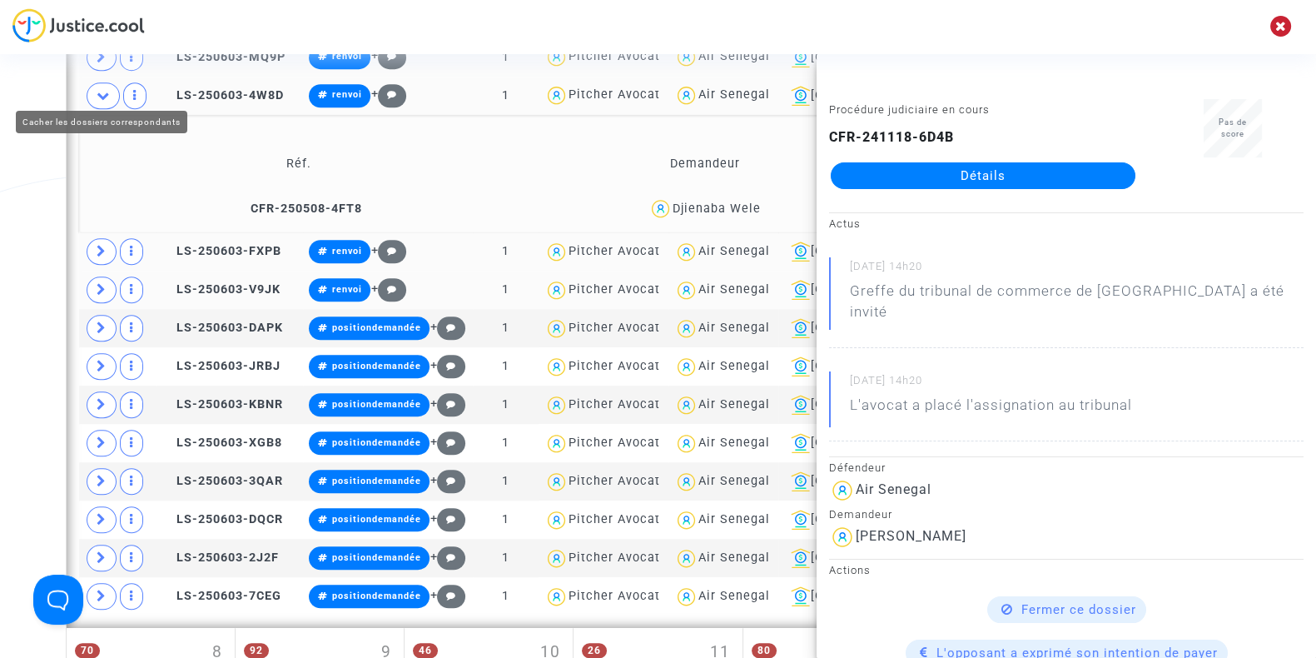
click at [103, 92] on span at bounding box center [103, 95] width 33 height 27
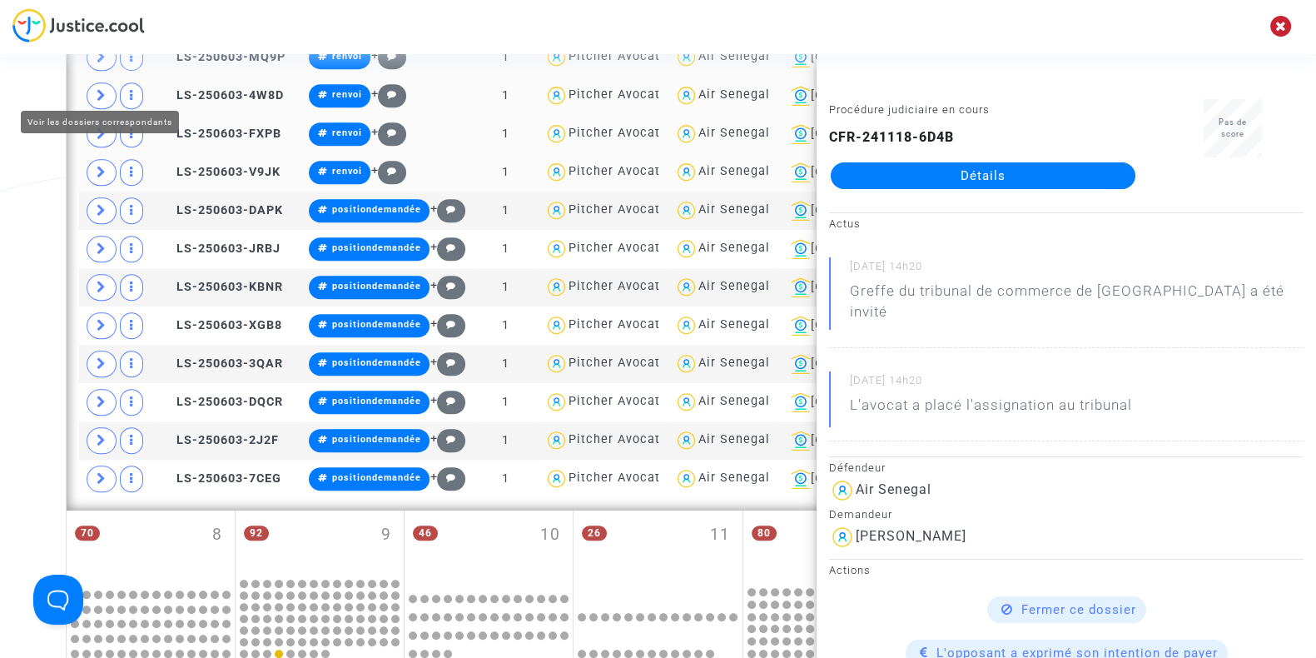
scroll to position [1627, 0]
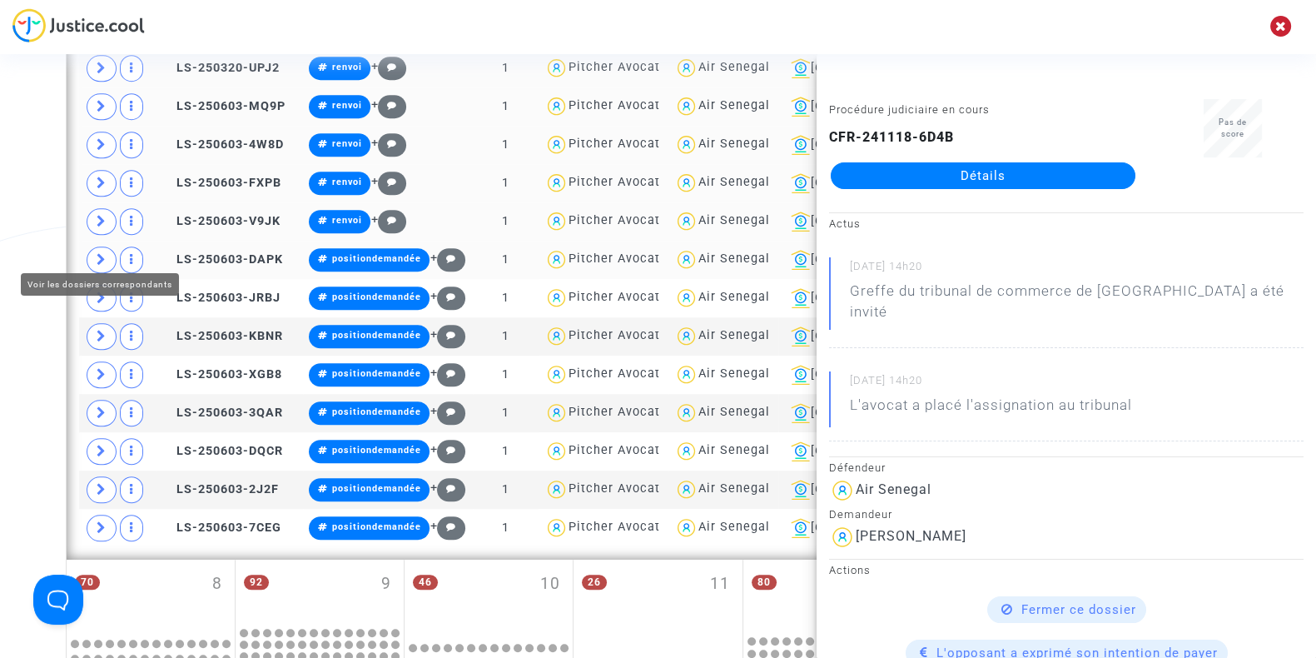
click at [100, 253] on icon at bounding box center [102, 259] width 10 height 12
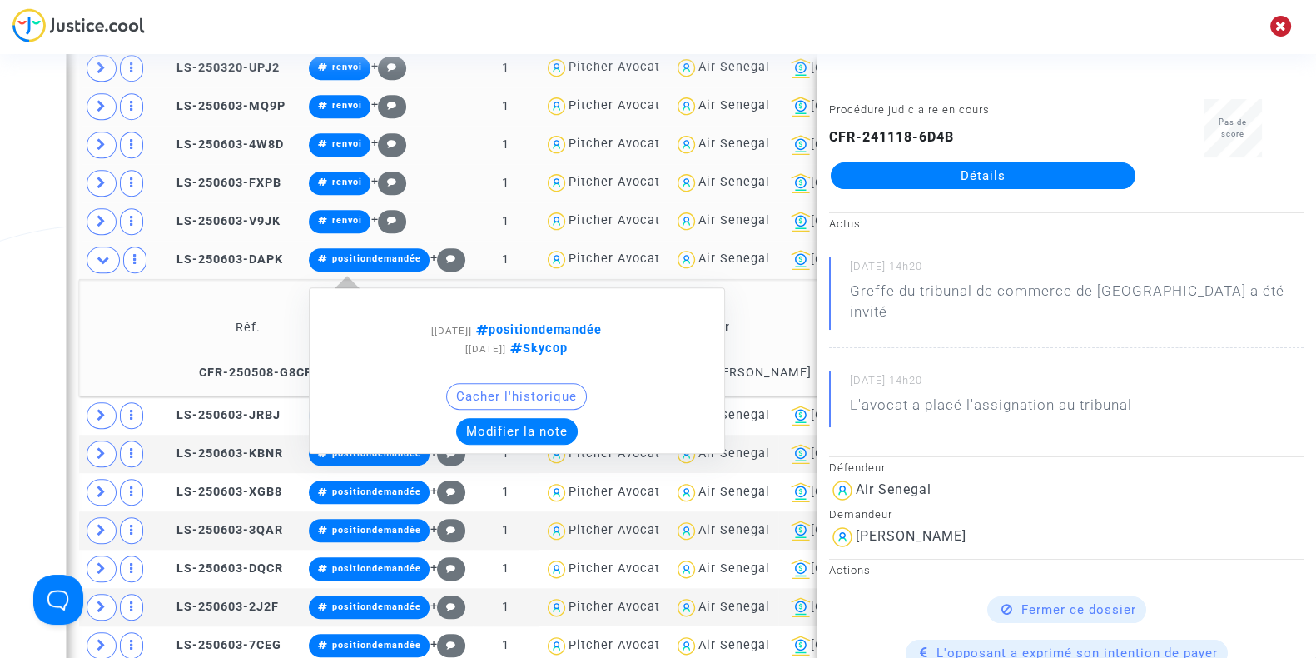
click at [531, 418] on button "Modifier la note" at bounding box center [517, 431] width 122 height 27
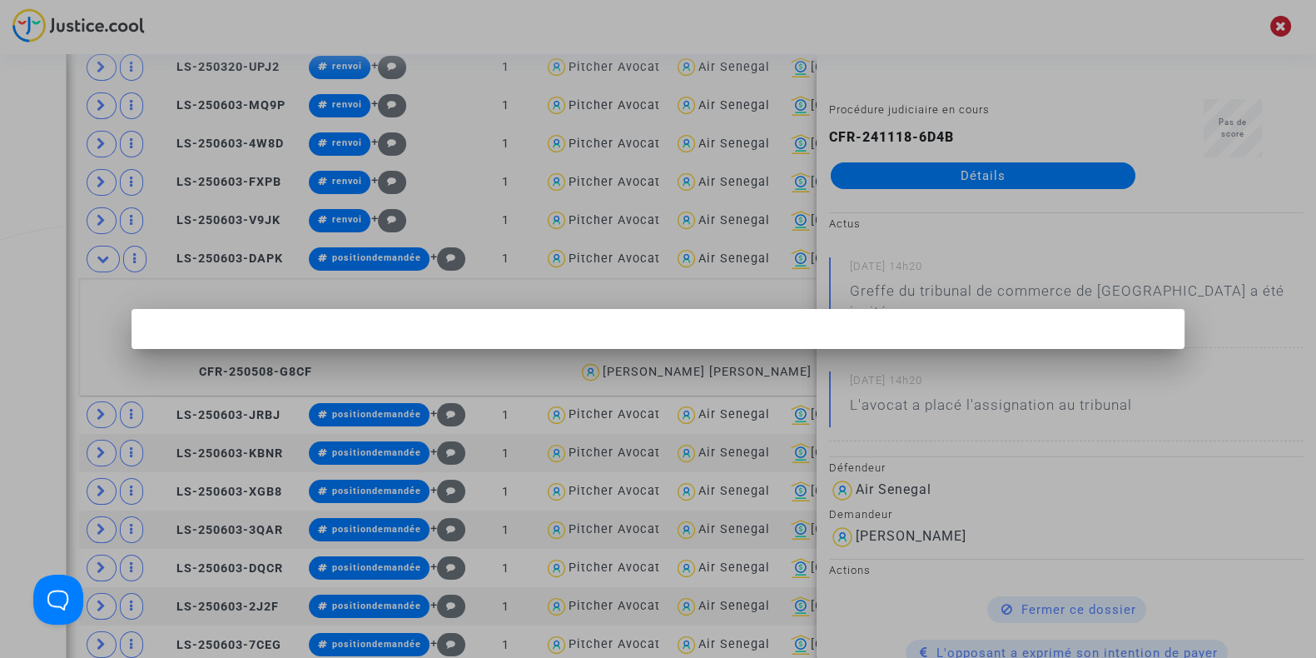
scroll to position [0, 0]
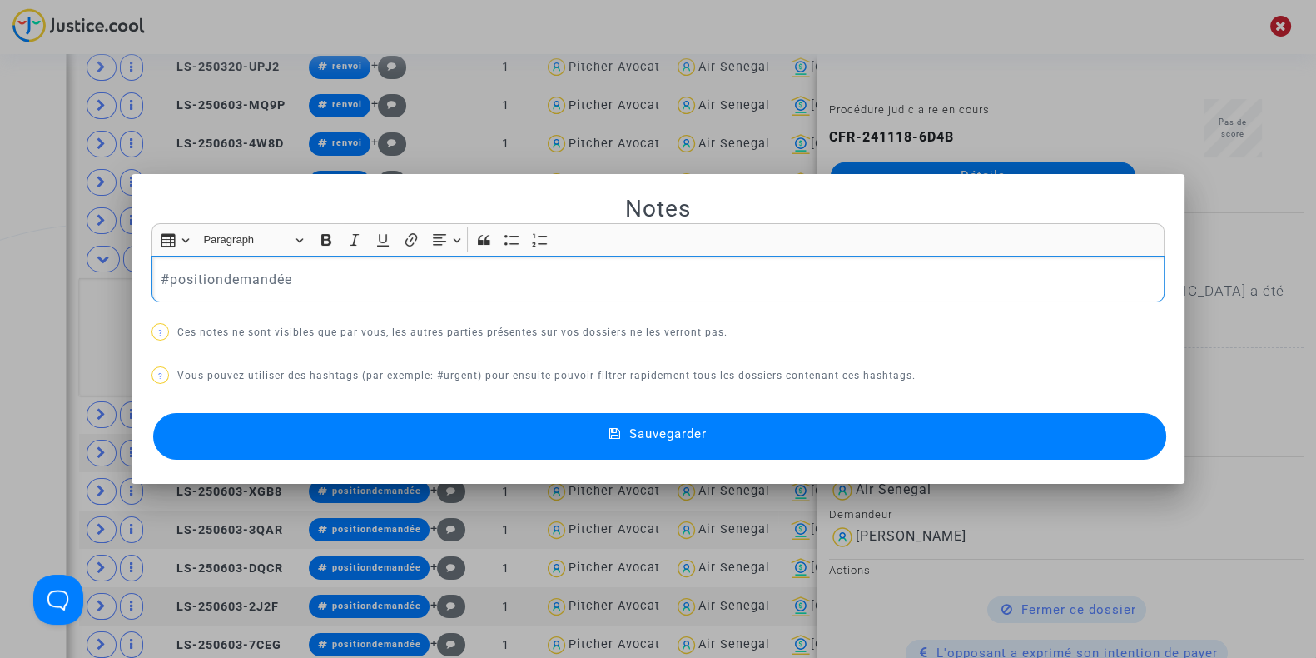
drag, startPoint x: 325, startPoint y: 273, endPoint x: 25, endPoint y: 280, distance: 299.7
click at [0, 267] on div "Notes Rich Text Editor Insert table Insert table Heading Paragraph Paragraph He…" at bounding box center [658, 329] width 1316 height 658
click at [276, 432] on button "Sauvegarder" at bounding box center [659, 436] width 1013 height 47
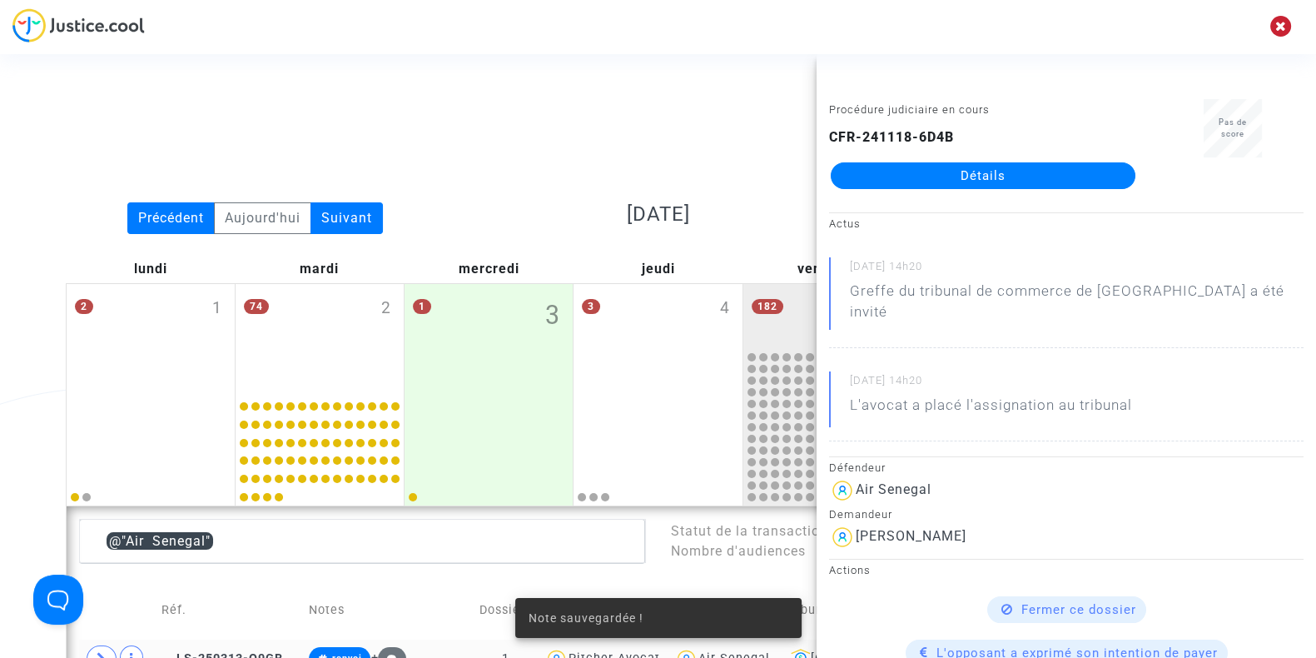
scroll to position [1627, 0]
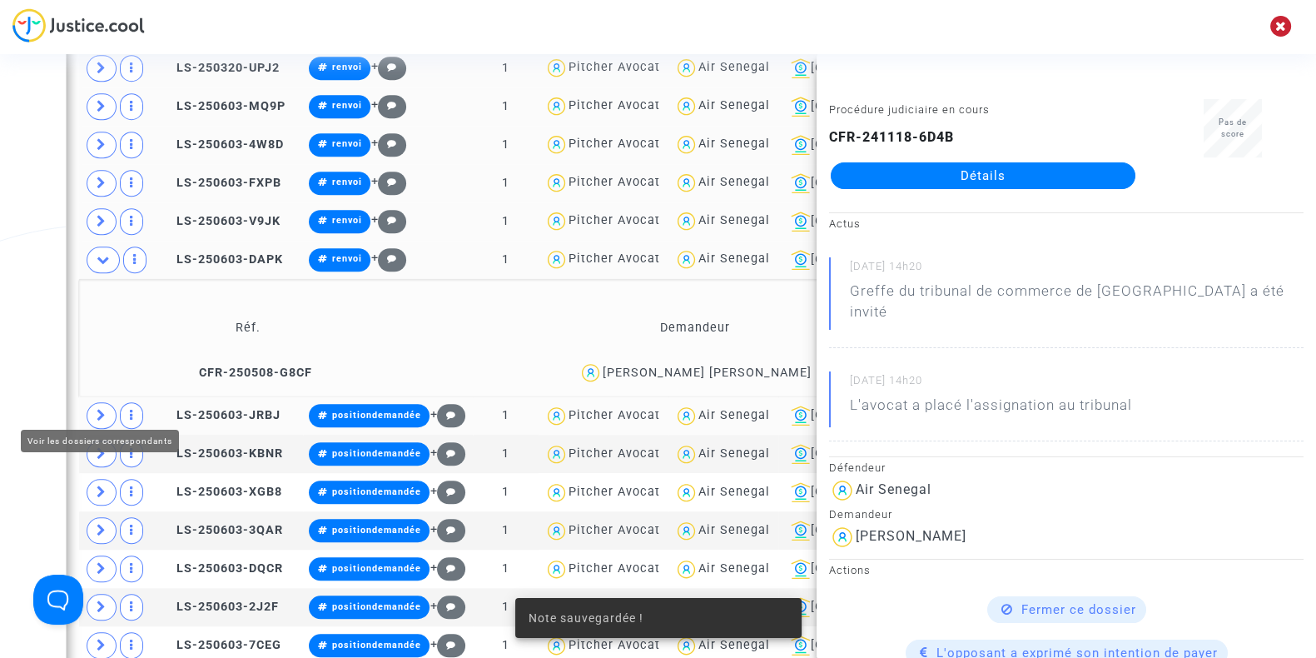
click at [97, 409] on icon at bounding box center [102, 415] width 10 height 12
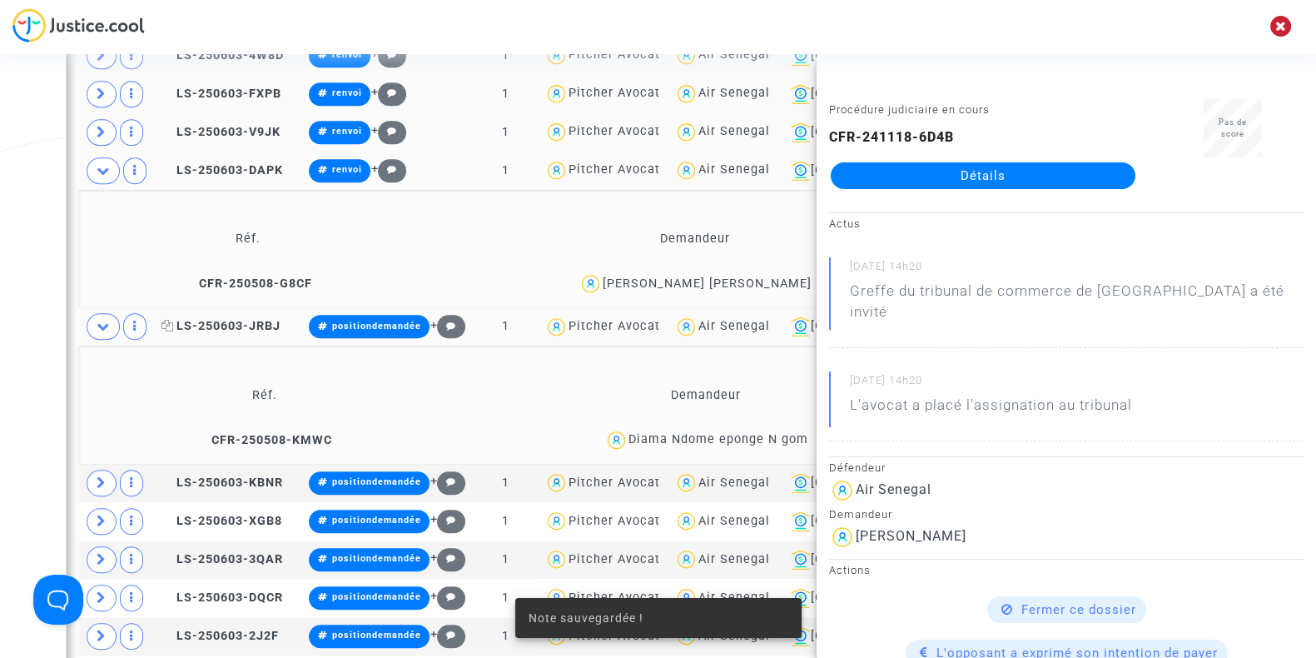
scroll to position [1717, 0]
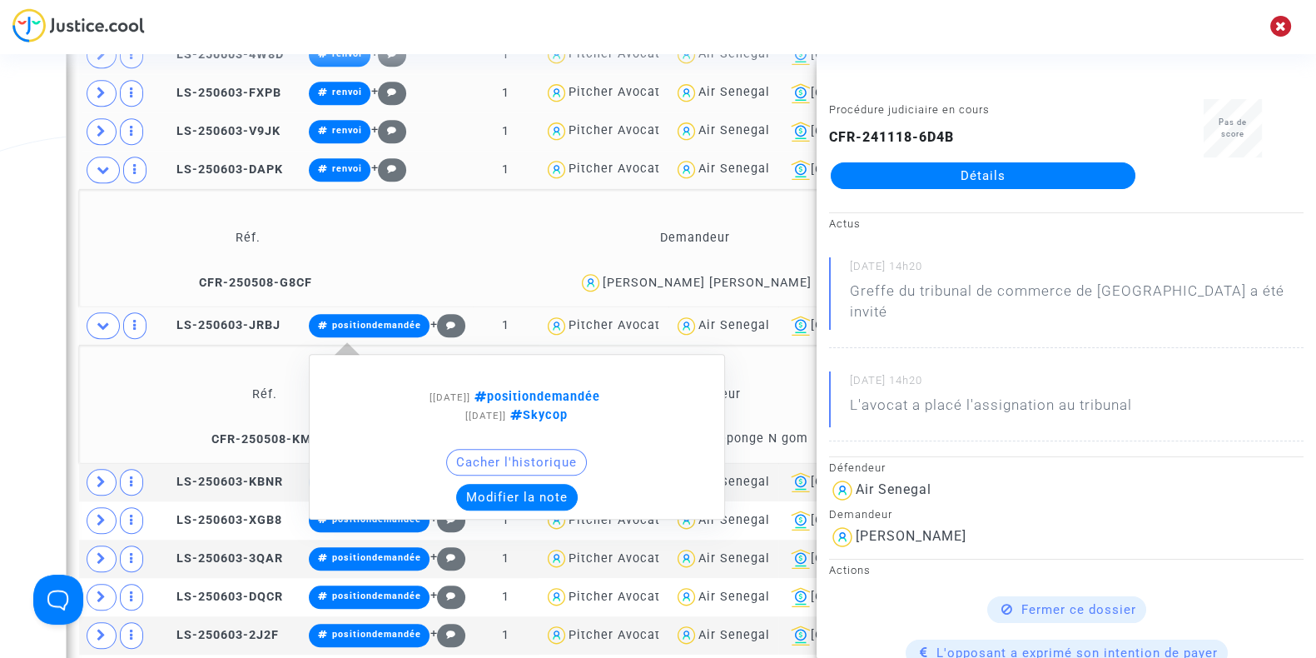
click at [501, 484] on button "Modifier la note" at bounding box center [517, 497] width 122 height 27
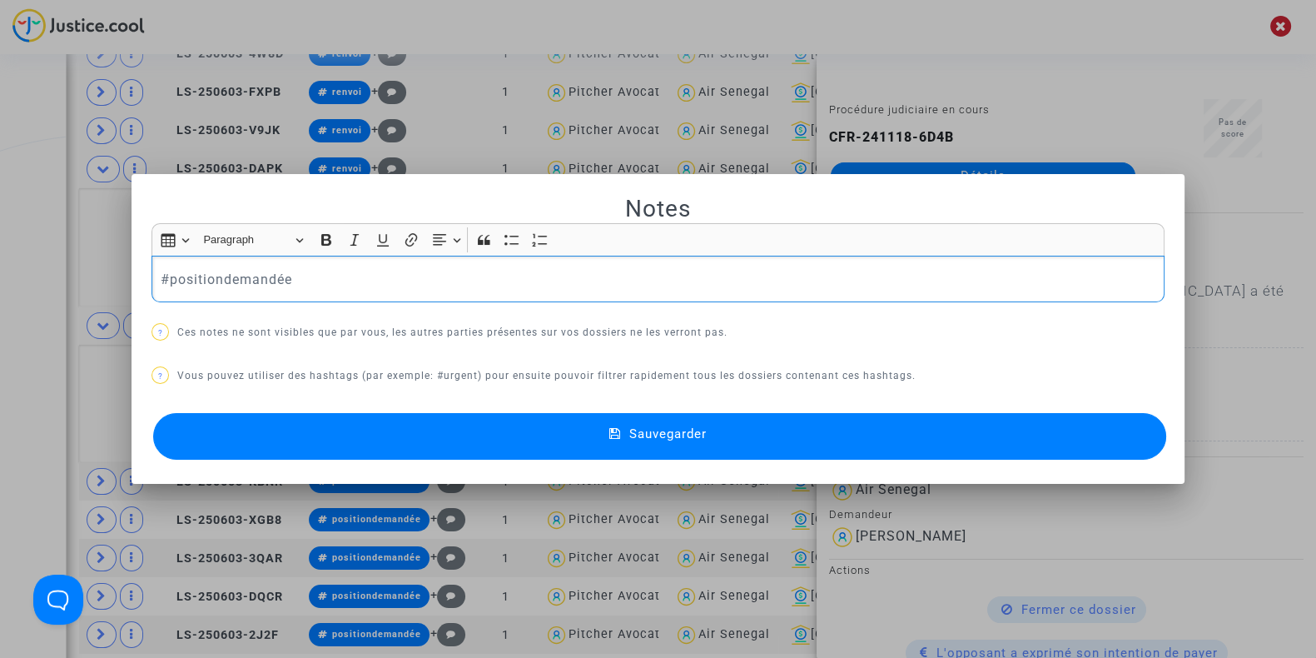
drag, startPoint x: 315, startPoint y: 283, endPoint x: 0, endPoint y: 267, distance: 315.0
click at [0, 267] on div "Notes Rich Text Editor Insert table Insert table Heading Paragraph Paragraph He…" at bounding box center [658, 329] width 1316 height 658
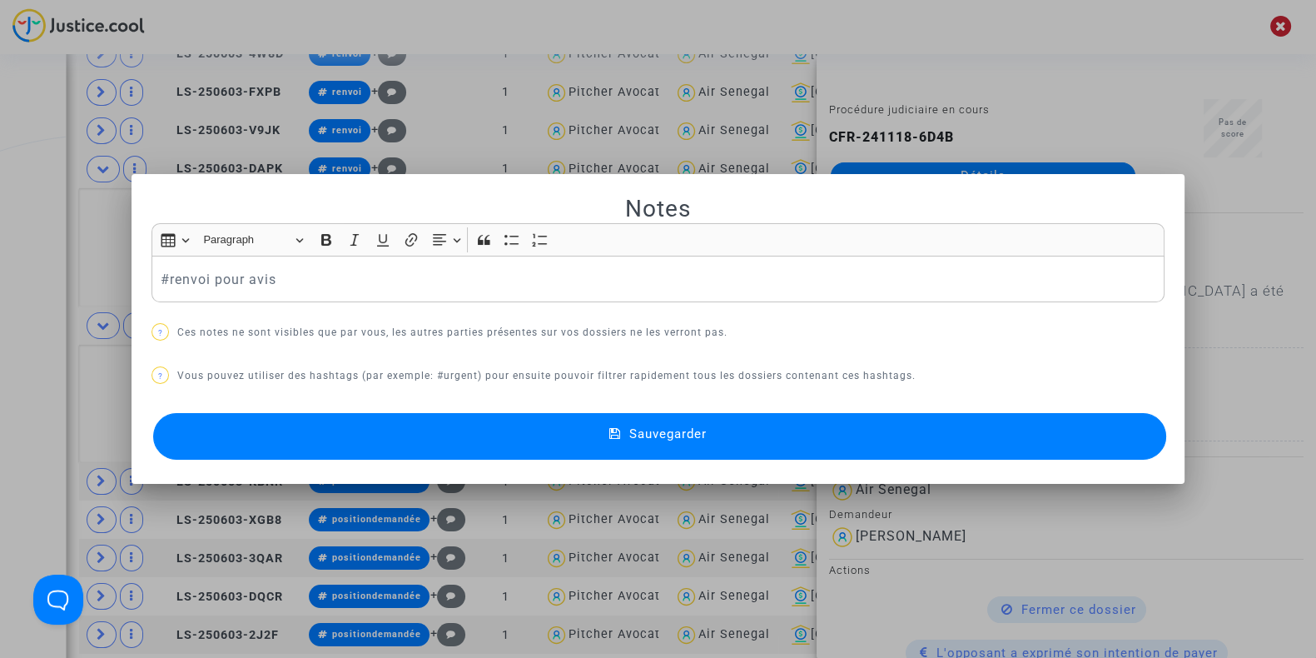
click at [233, 426] on button "Sauvegarder" at bounding box center [659, 436] width 1013 height 47
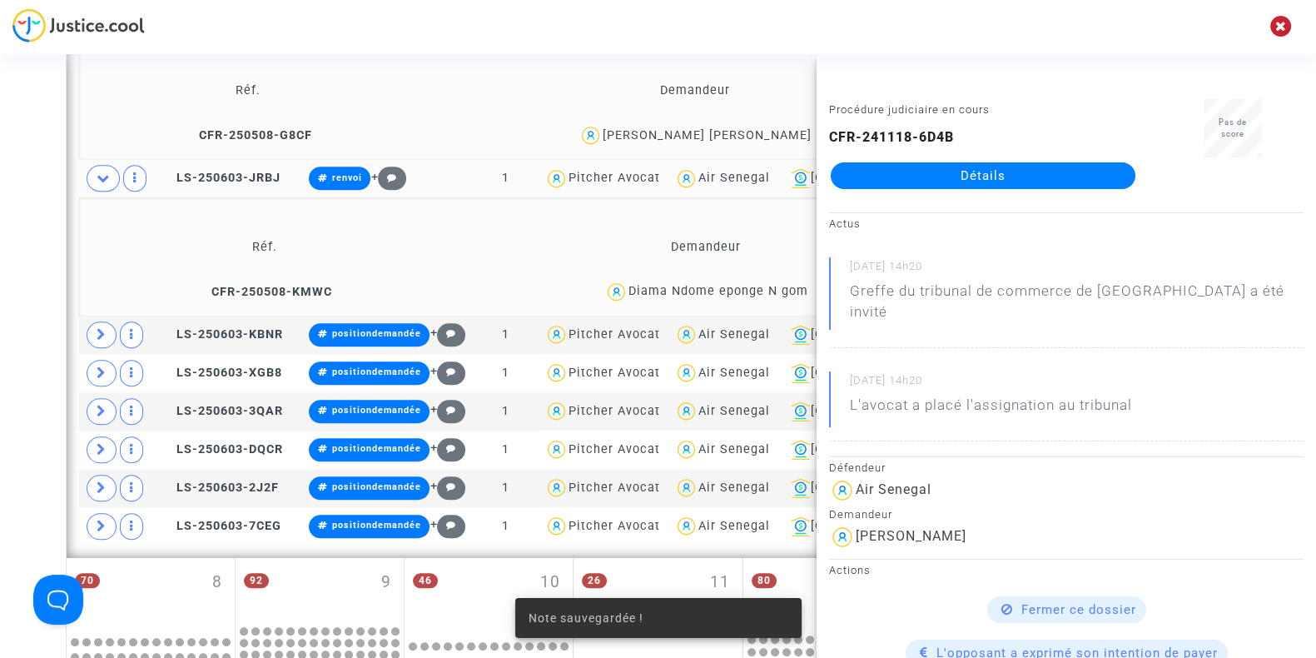
scroll to position [1869, 0]
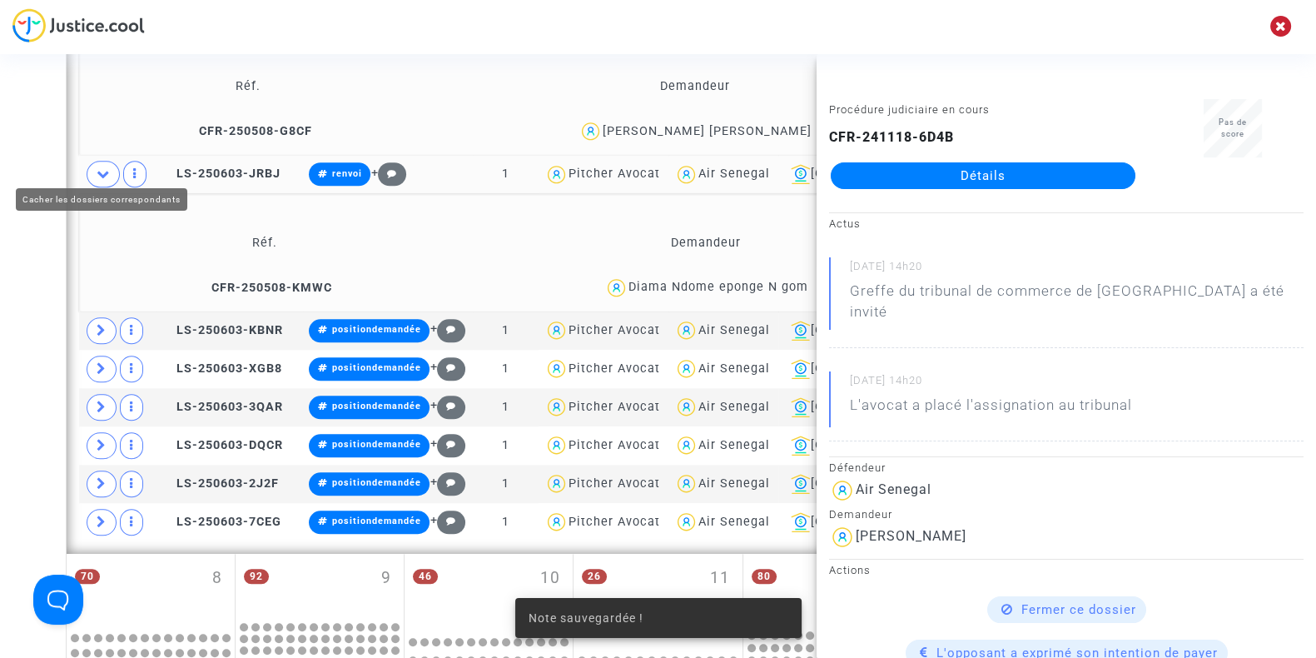
click at [107, 167] on icon at bounding box center [103, 173] width 13 height 12
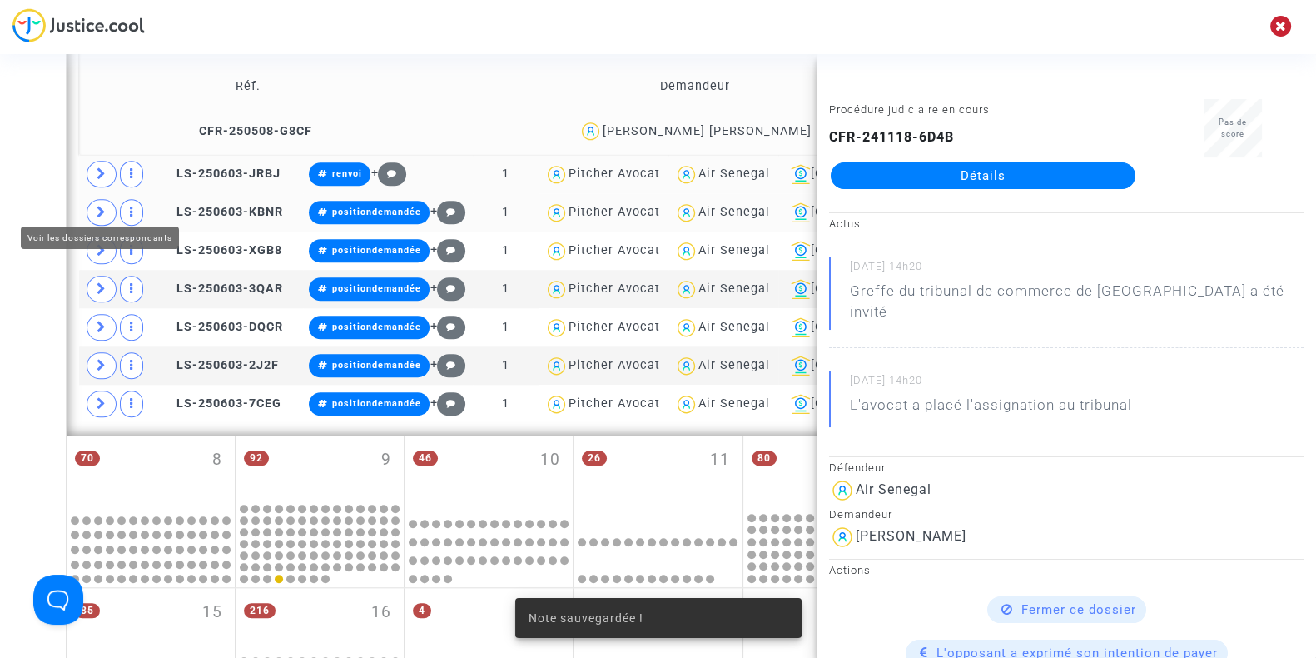
click at [98, 199] on span at bounding box center [102, 212] width 30 height 27
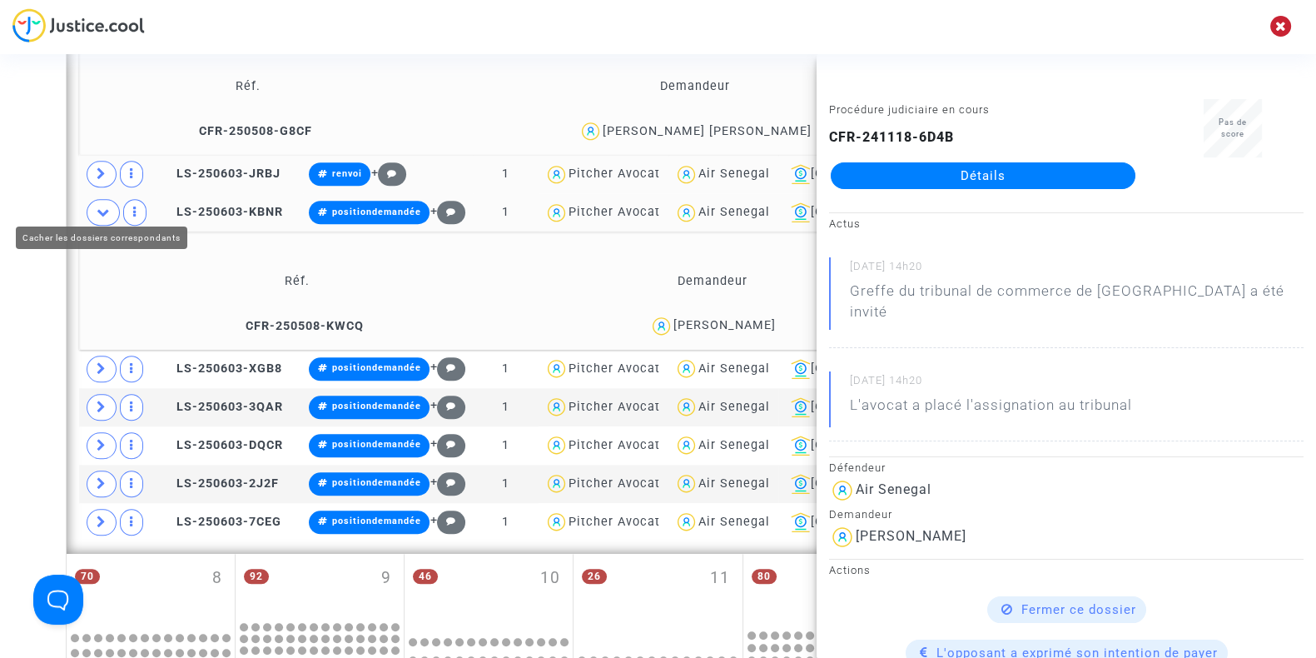
scroll to position [1998, 0]
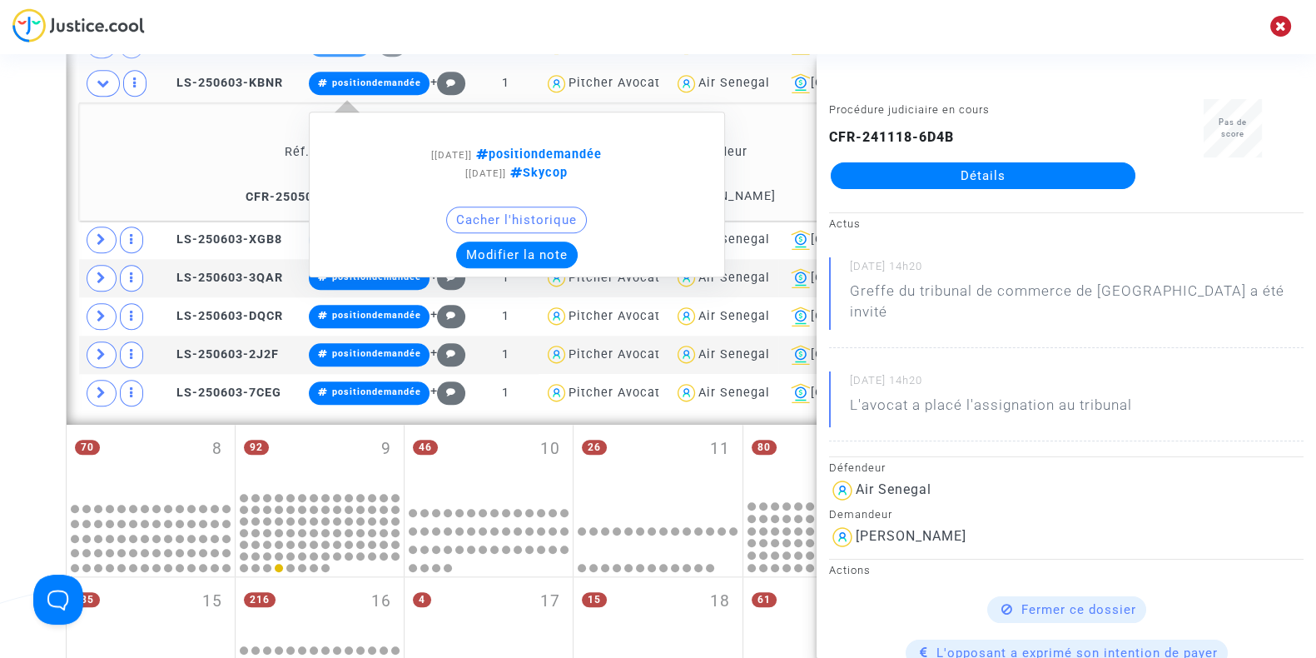
click at [519, 242] on button "Modifier la note" at bounding box center [517, 254] width 122 height 27
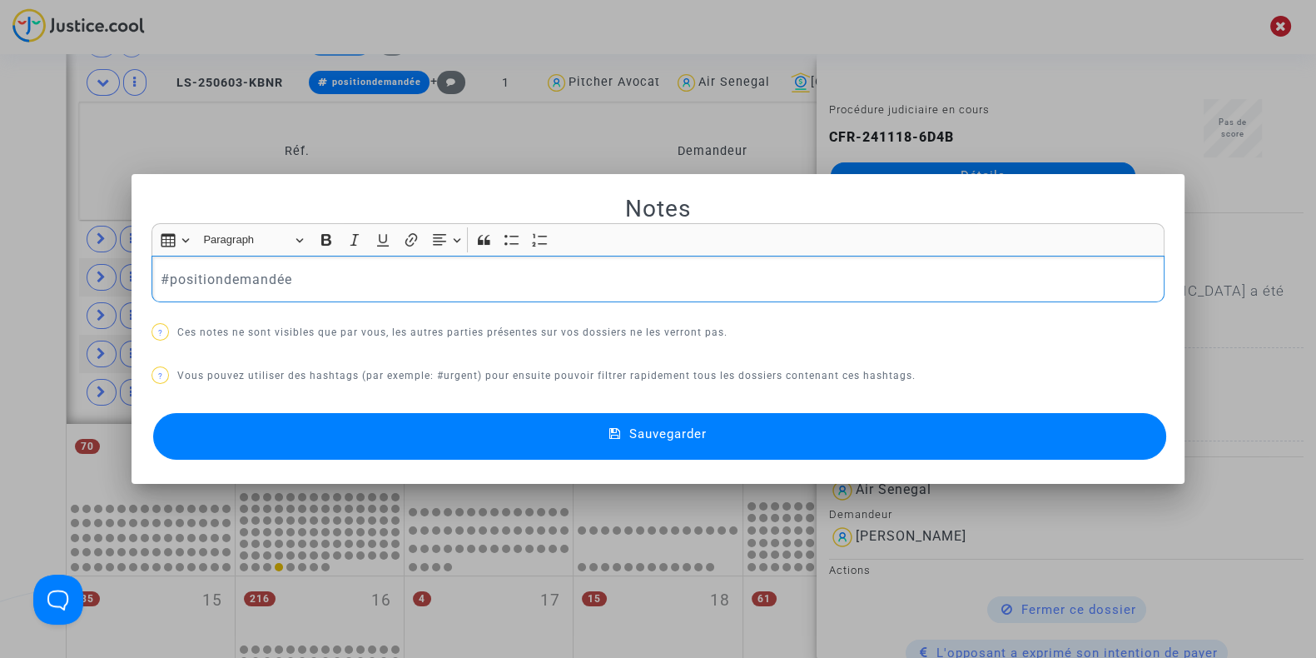
scroll to position [0, 0]
drag, startPoint x: 325, startPoint y: 263, endPoint x: 0, endPoint y: 229, distance: 327.2
click at [0, 229] on div "Notes Rich Text Editor Insert table Insert table Heading Paragraph Paragraph He…" at bounding box center [658, 329] width 1316 height 658
click at [329, 423] on button "Sauvegarder" at bounding box center [659, 436] width 1013 height 47
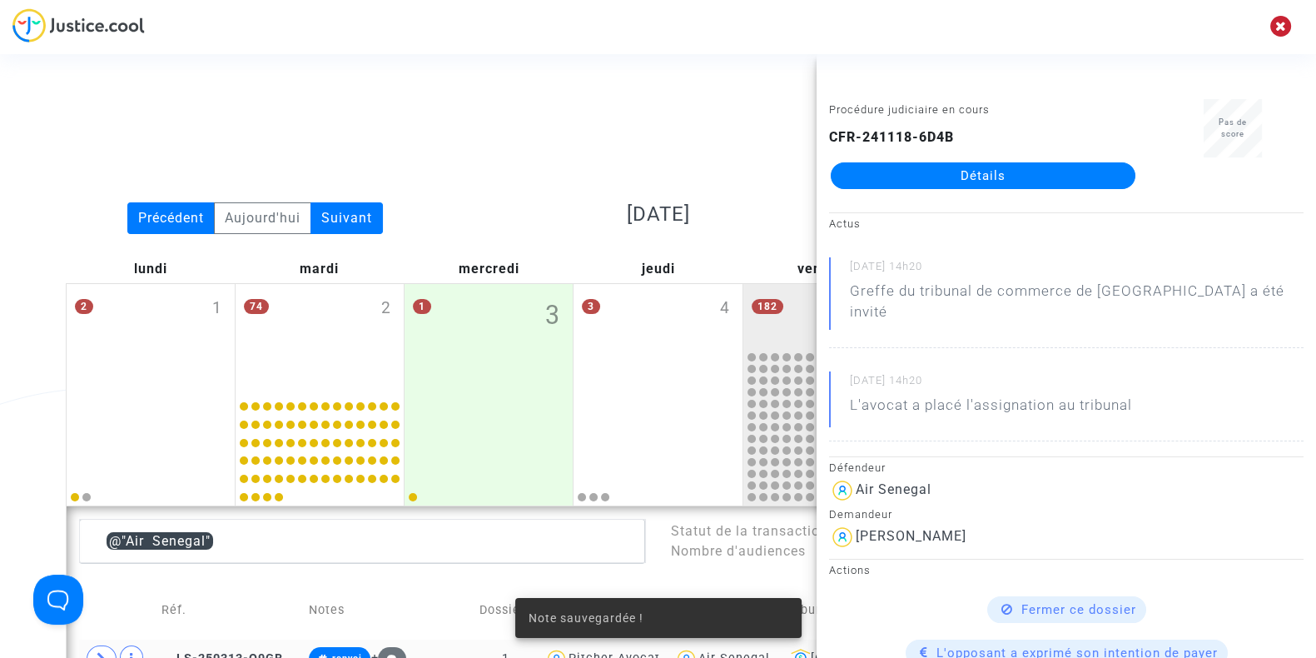
scroll to position [1998, 0]
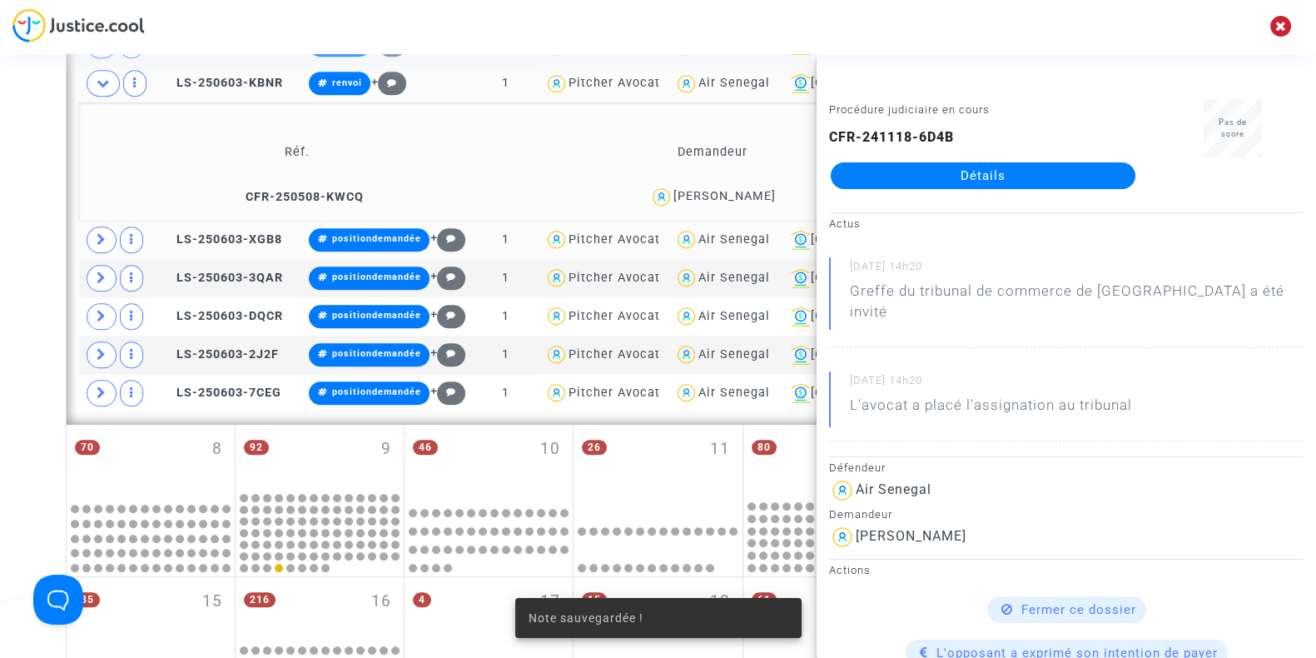
click at [98, 221] on td at bounding box center [117, 240] width 77 height 38
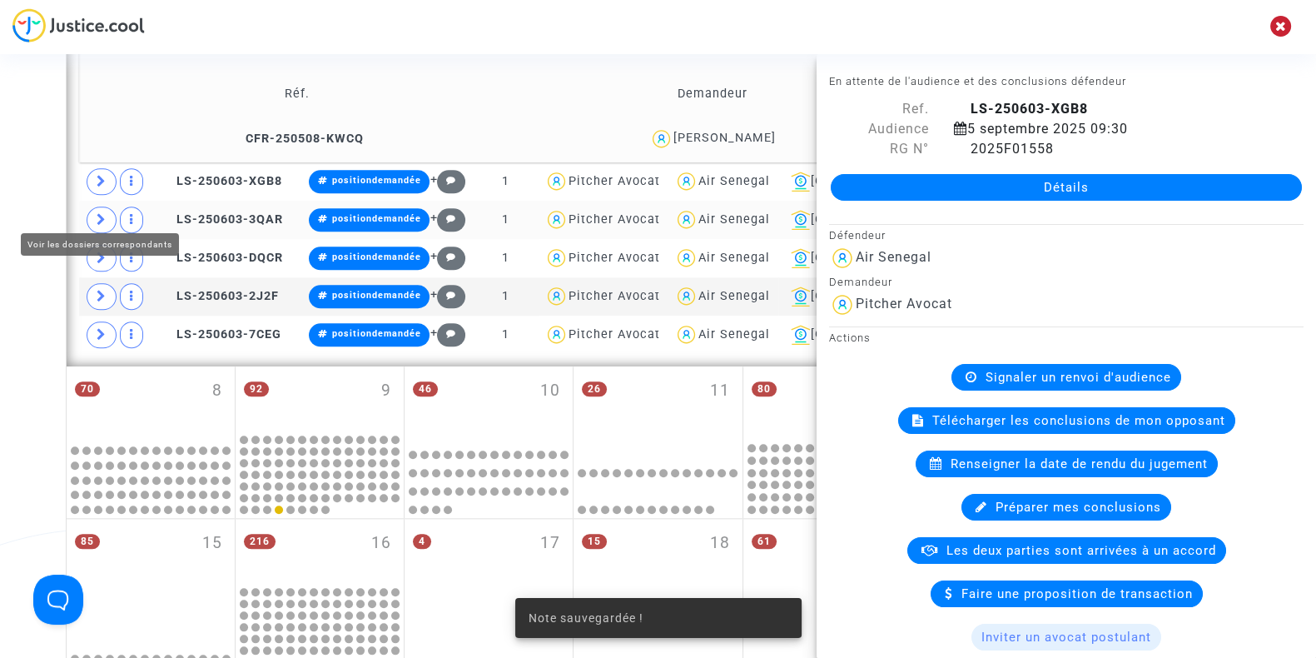
scroll to position [2056, 0]
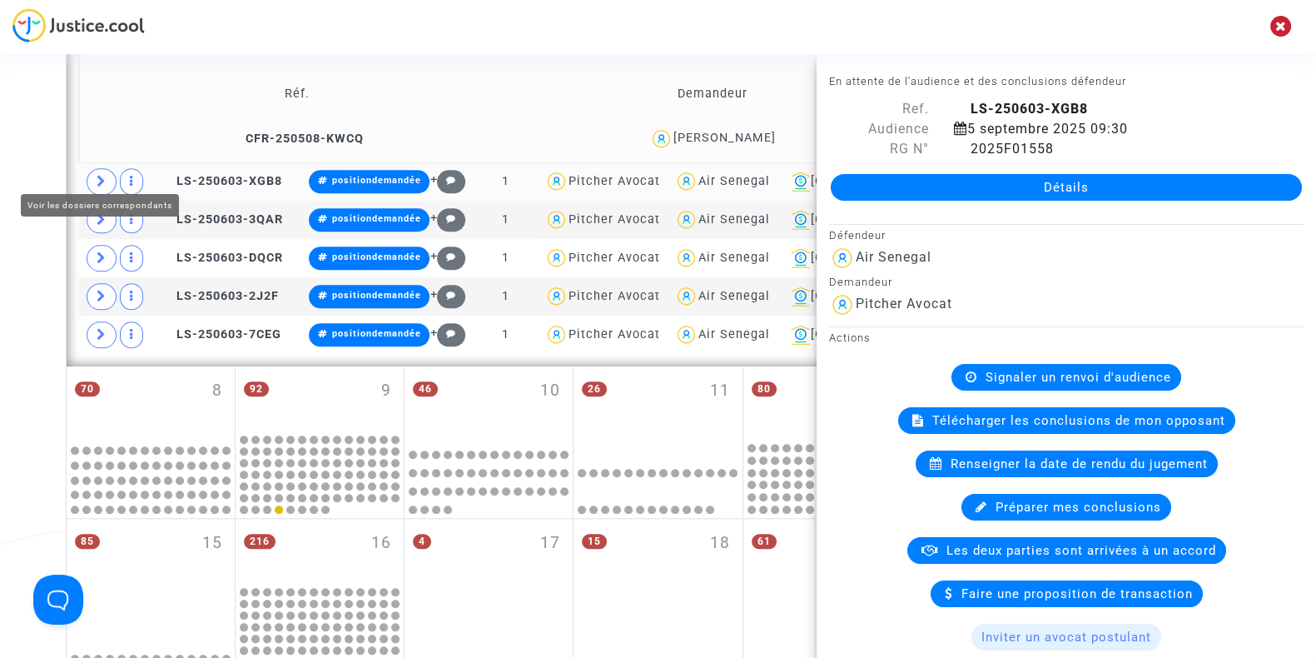
click at [100, 168] on span at bounding box center [102, 181] width 30 height 27
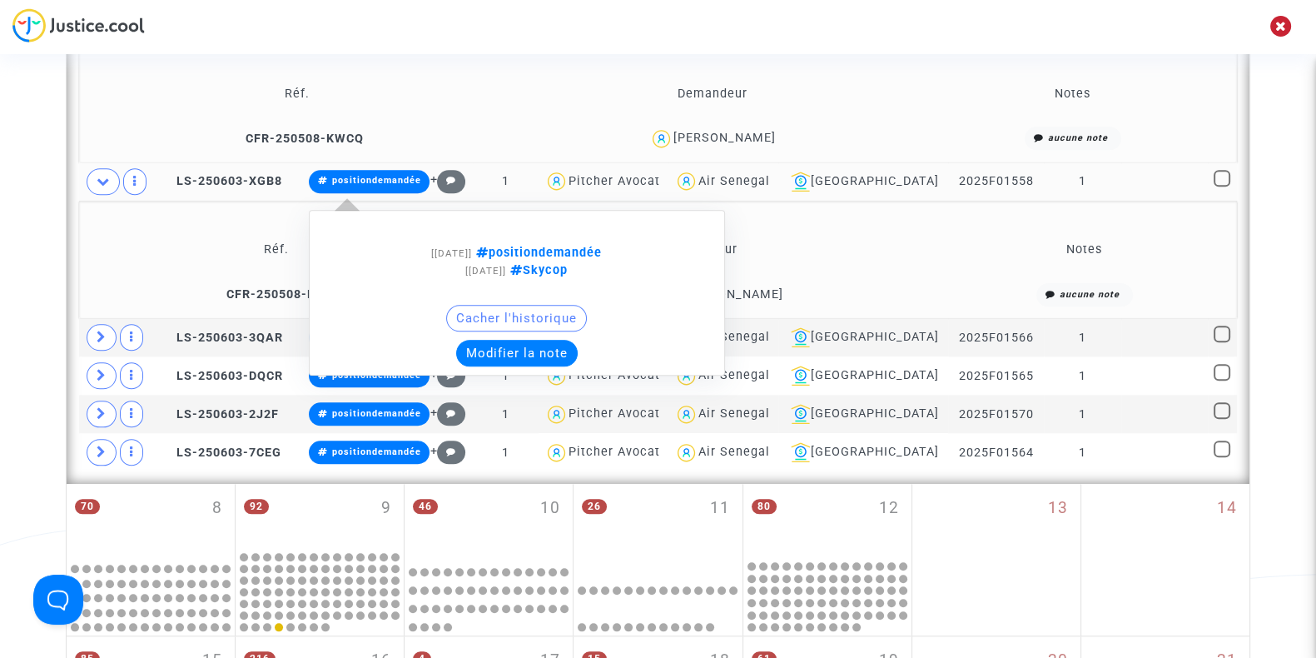
click at [508, 340] on button "Modifier la note" at bounding box center [517, 353] width 122 height 27
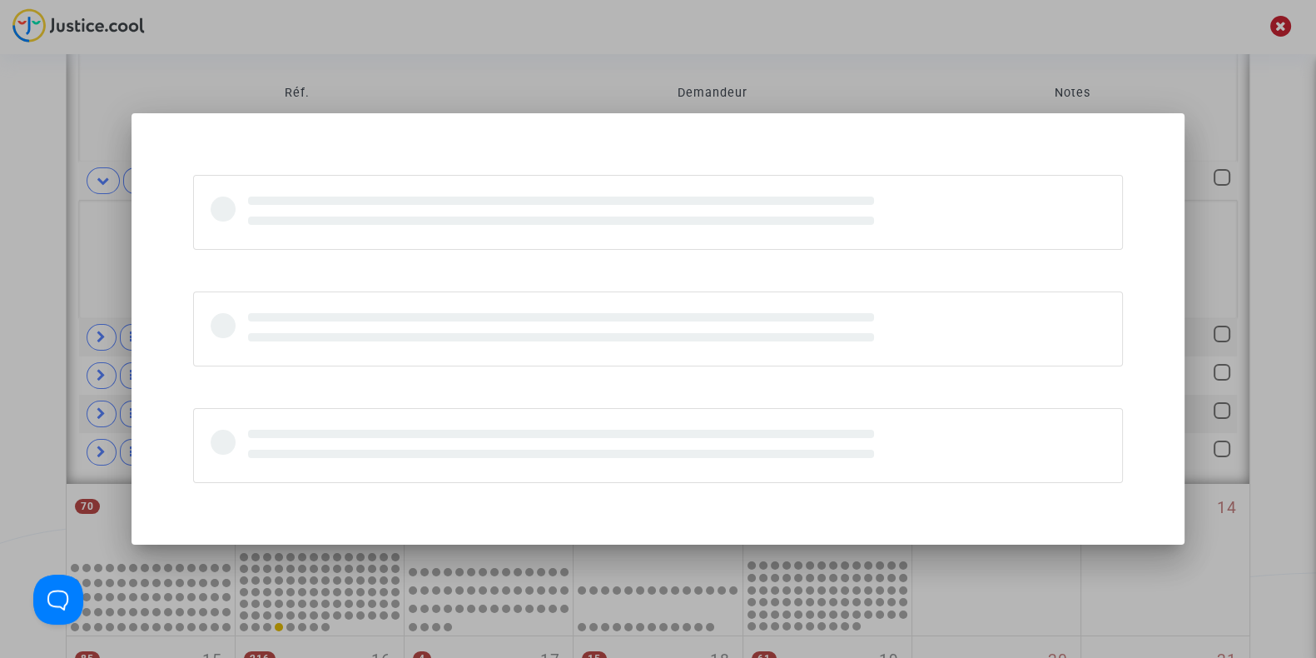
scroll to position [0, 0]
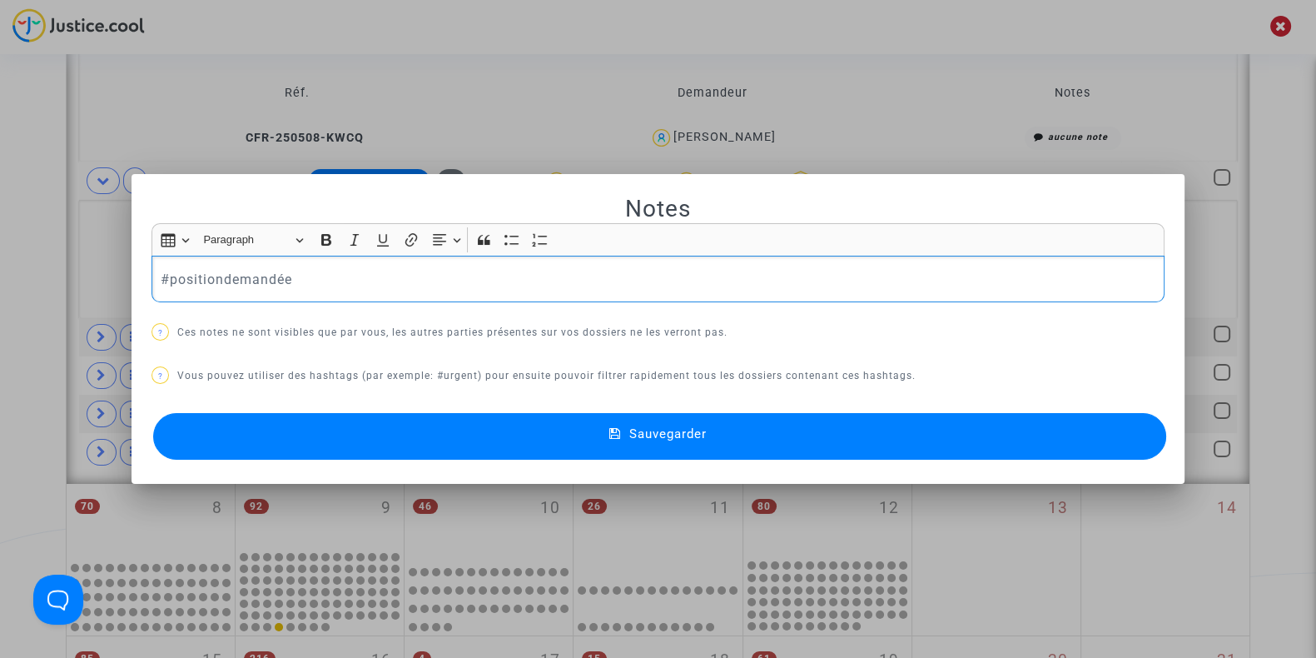
drag, startPoint x: 302, startPoint y: 279, endPoint x: 20, endPoint y: 260, distance: 282.8
click at [20, 260] on div "Notes Rich Text Editor Insert table Insert table Heading Paragraph Paragraph He…" at bounding box center [658, 329] width 1316 height 658
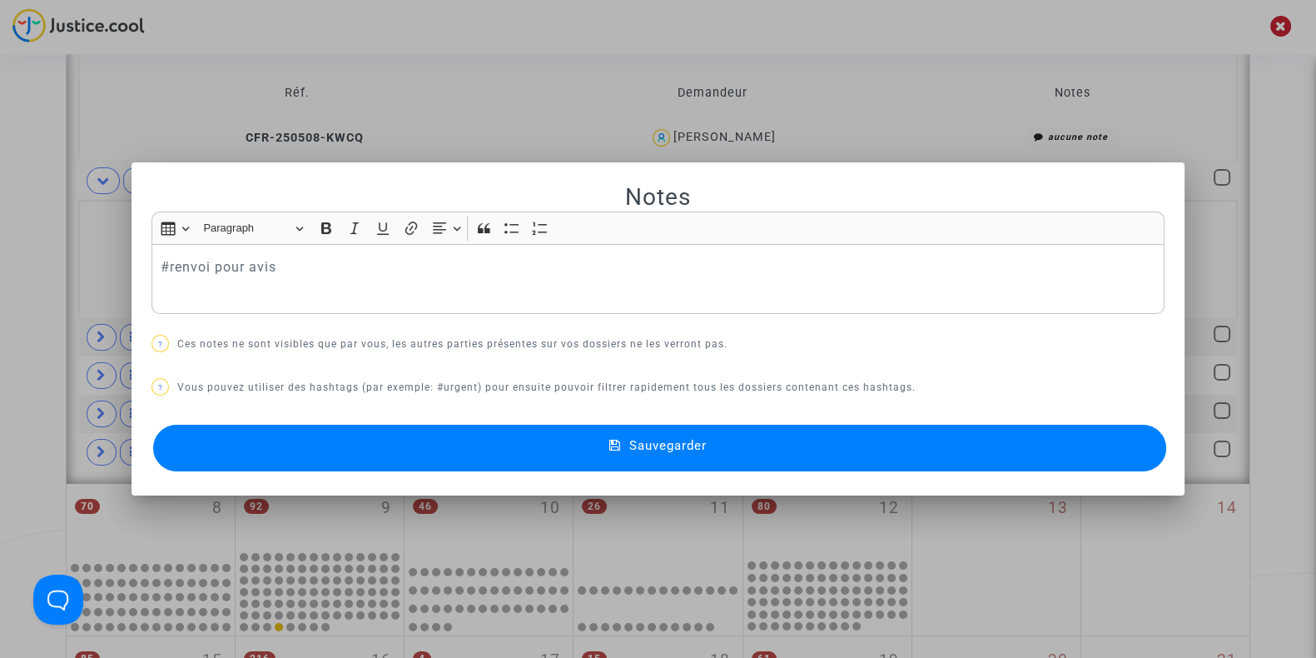
click at [214, 475] on mat-dialog-container "Notes Rich Text Editor Insert table Insert table Heading Paragraph Paragraph He…" at bounding box center [658, 329] width 1053 height 334
click at [216, 441] on button "Sauvegarder" at bounding box center [659, 448] width 1013 height 47
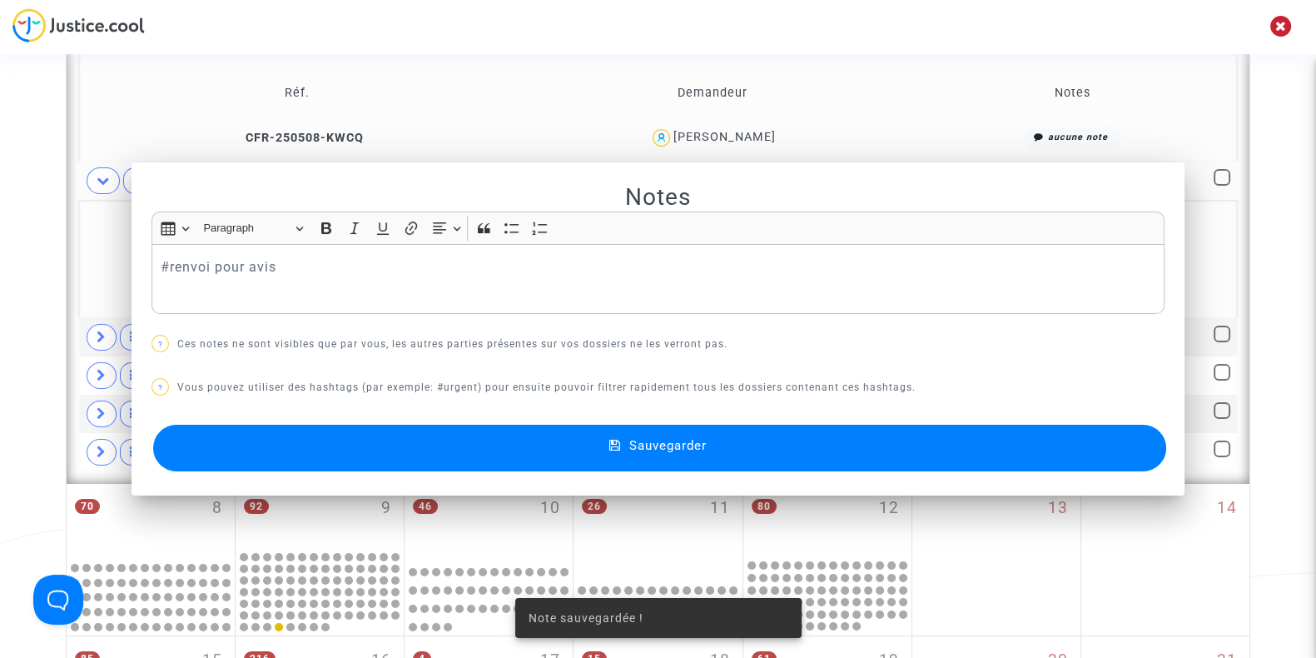
scroll to position [2056, 0]
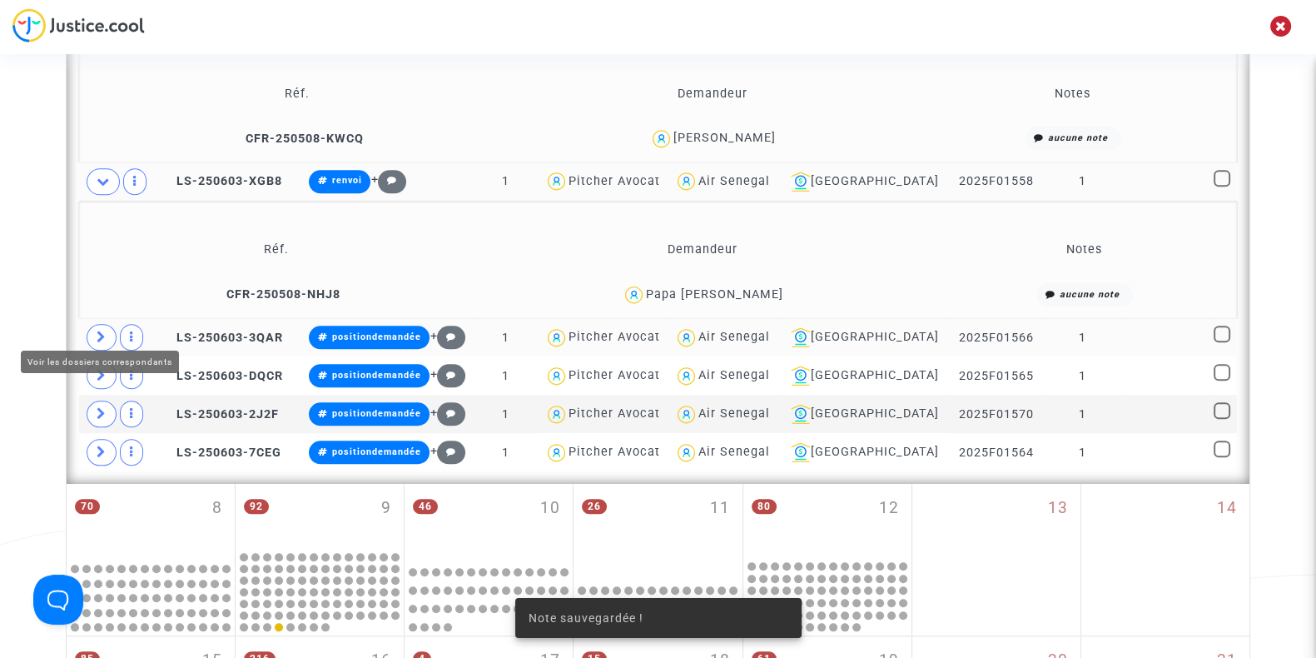
click at [100, 330] on icon at bounding box center [102, 336] width 10 height 12
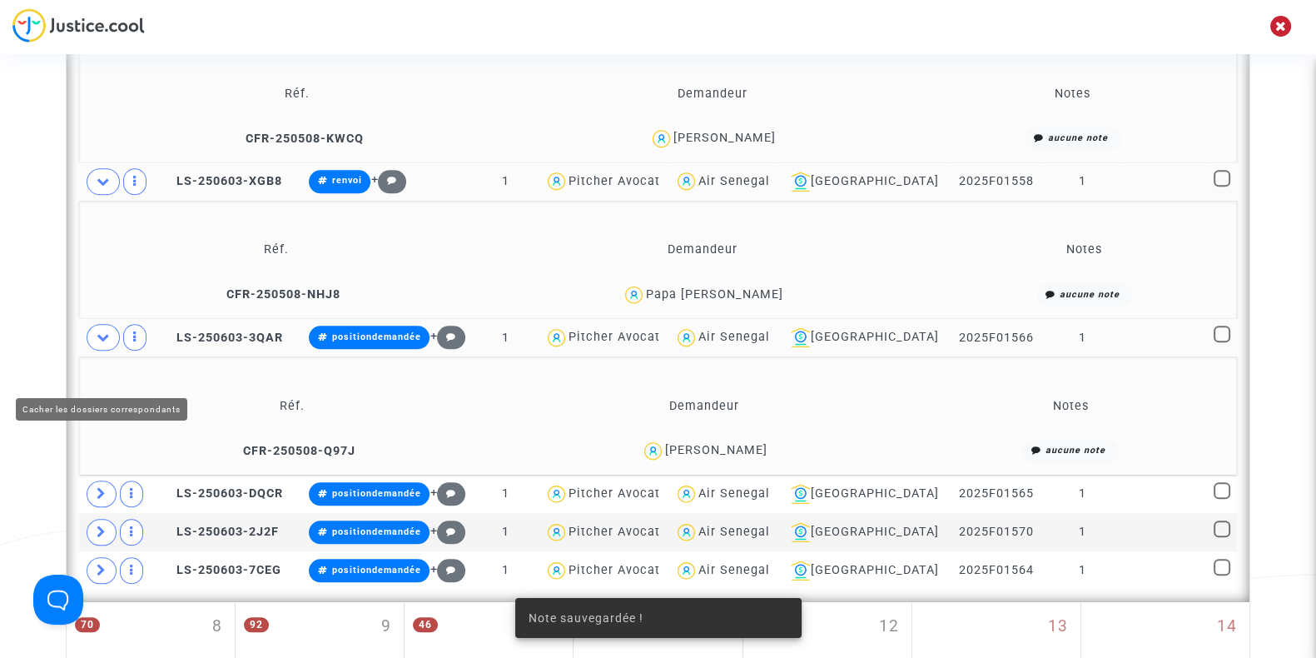
scroll to position [1840, 0]
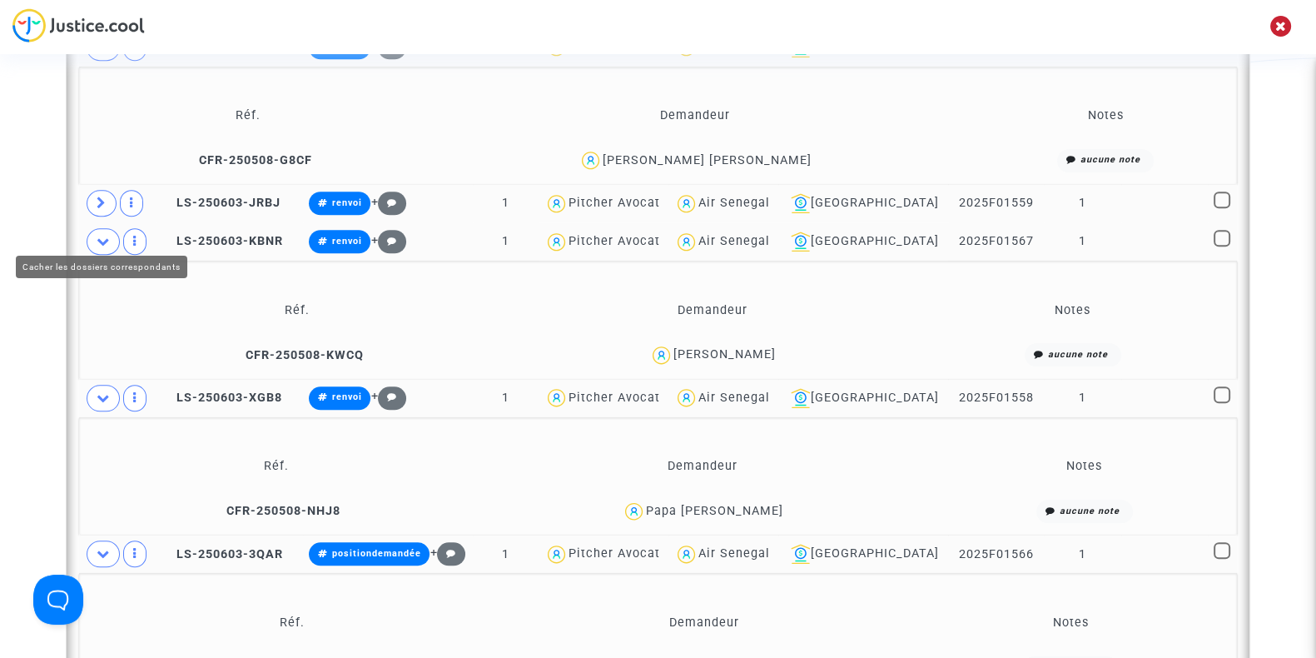
click at [99, 235] on icon at bounding box center [103, 241] width 13 height 12
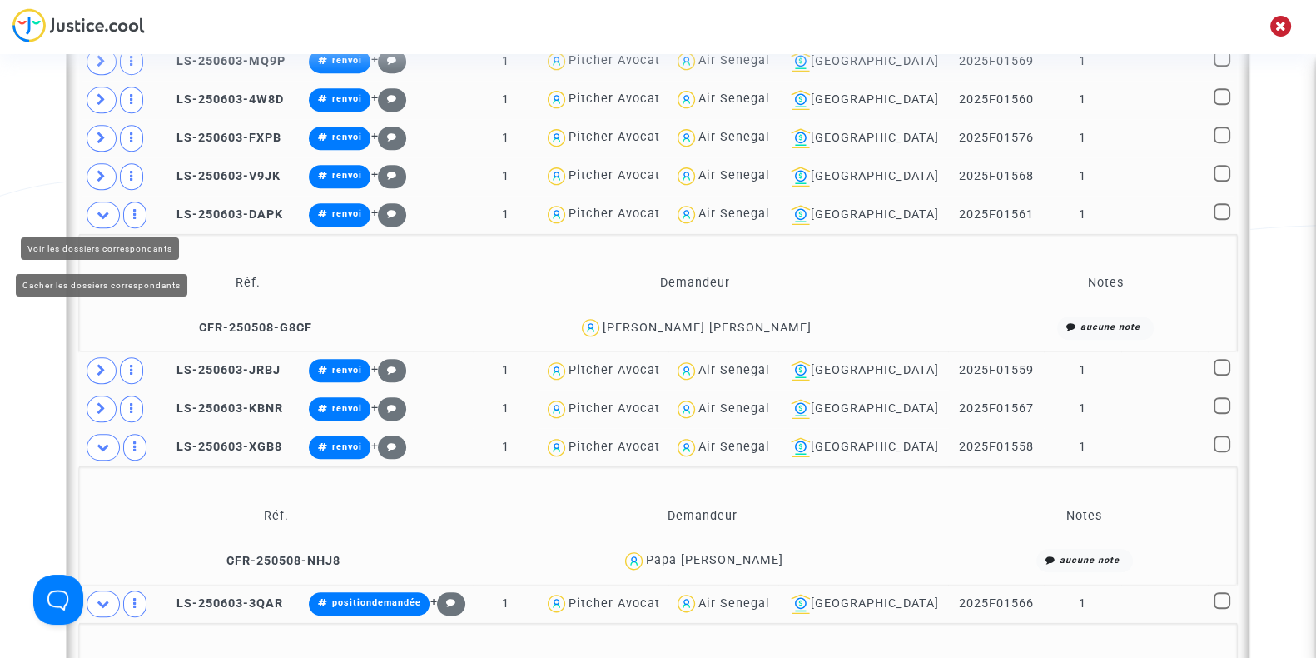
scroll to position [1625, 0]
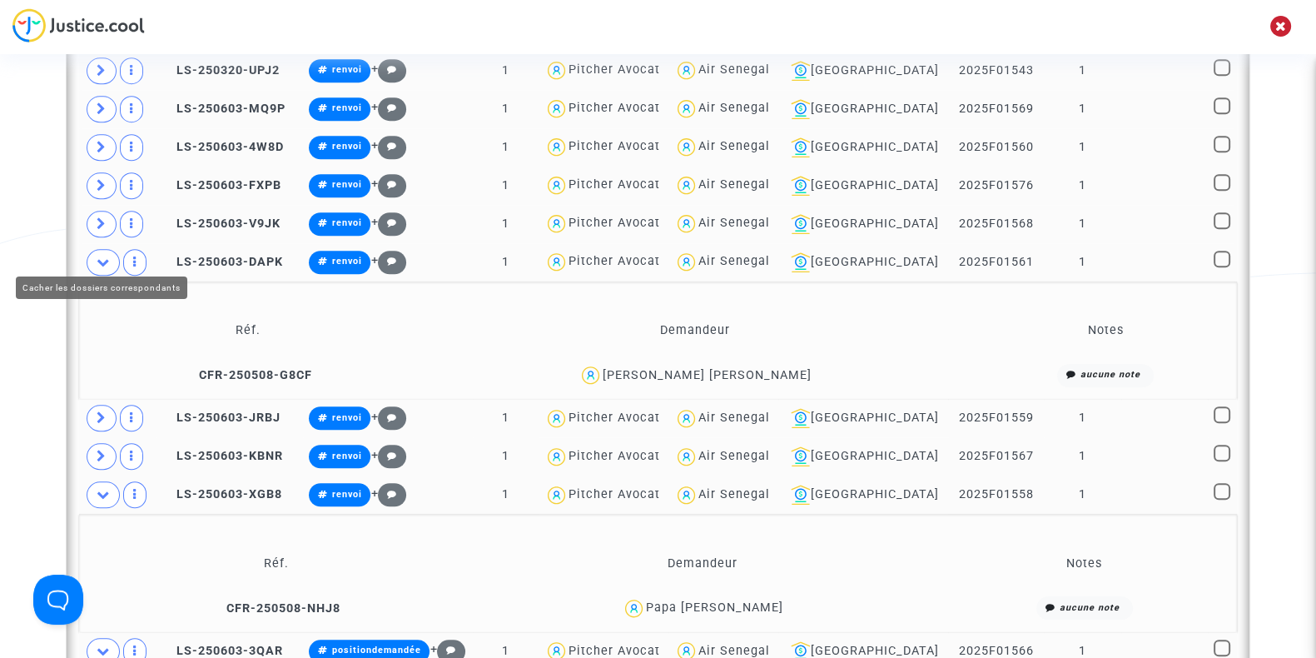
click at [97, 260] on span at bounding box center [103, 262] width 33 height 27
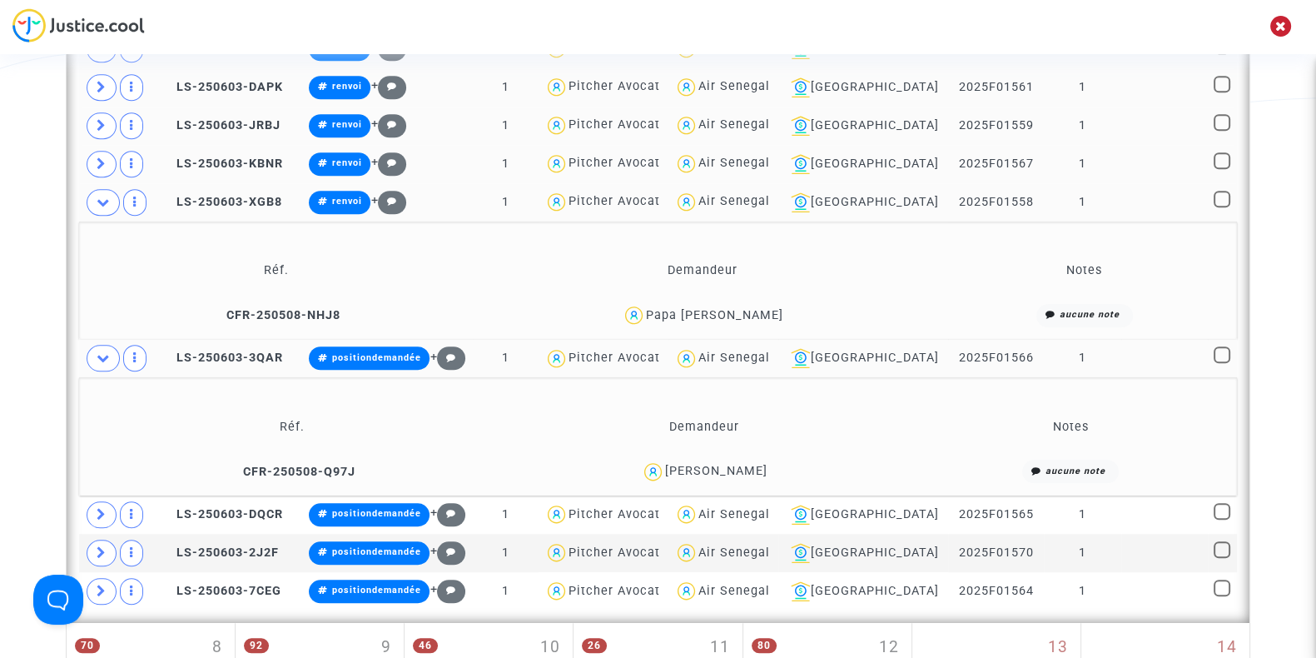
scroll to position [1800, 0]
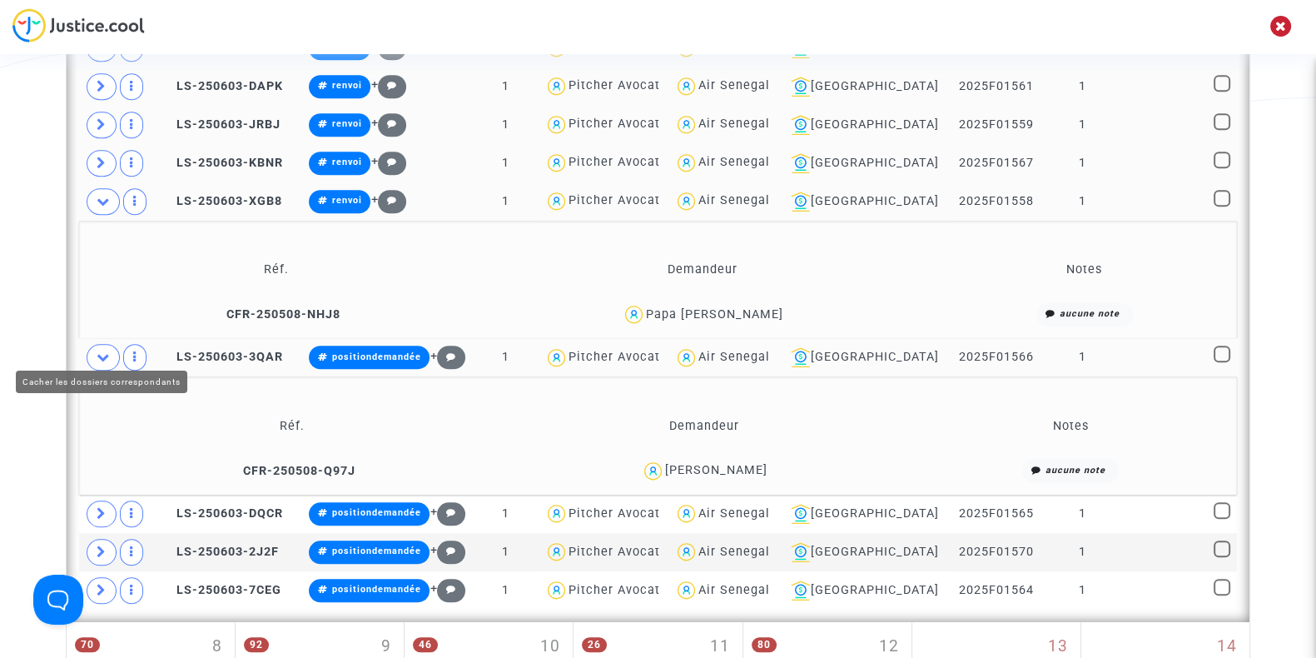
click at [95, 345] on span at bounding box center [103, 357] width 33 height 27
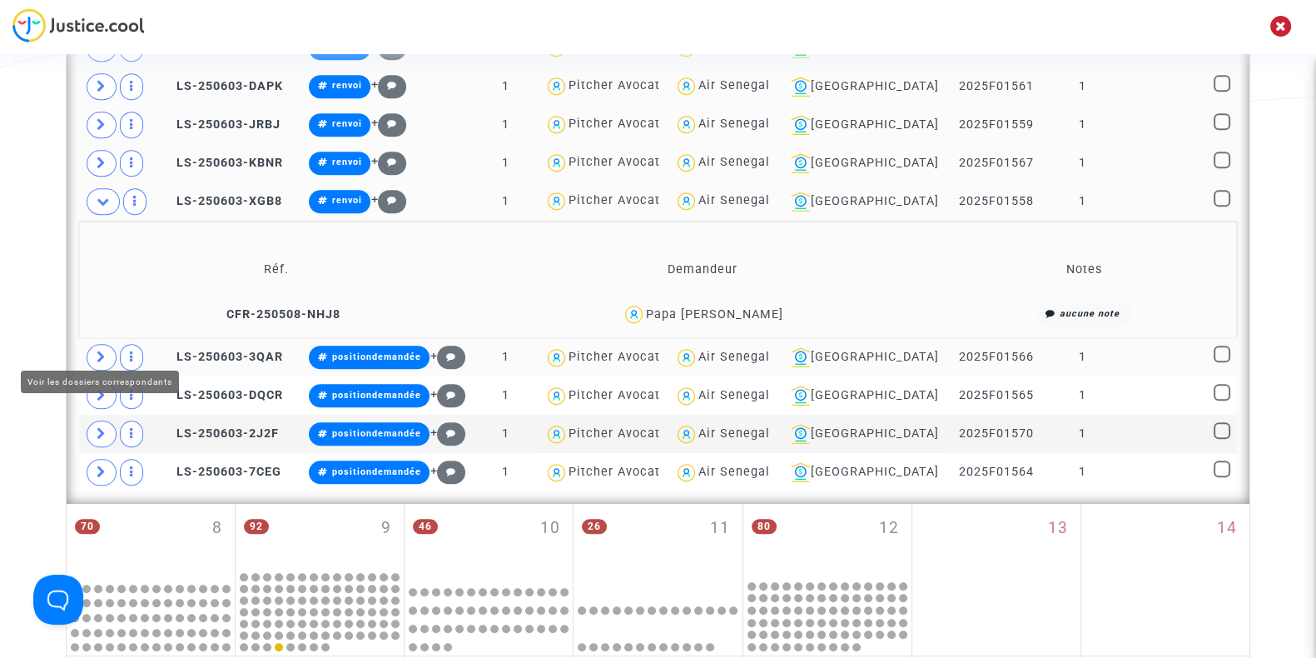
click at [95, 345] on span at bounding box center [102, 357] width 30 height 27
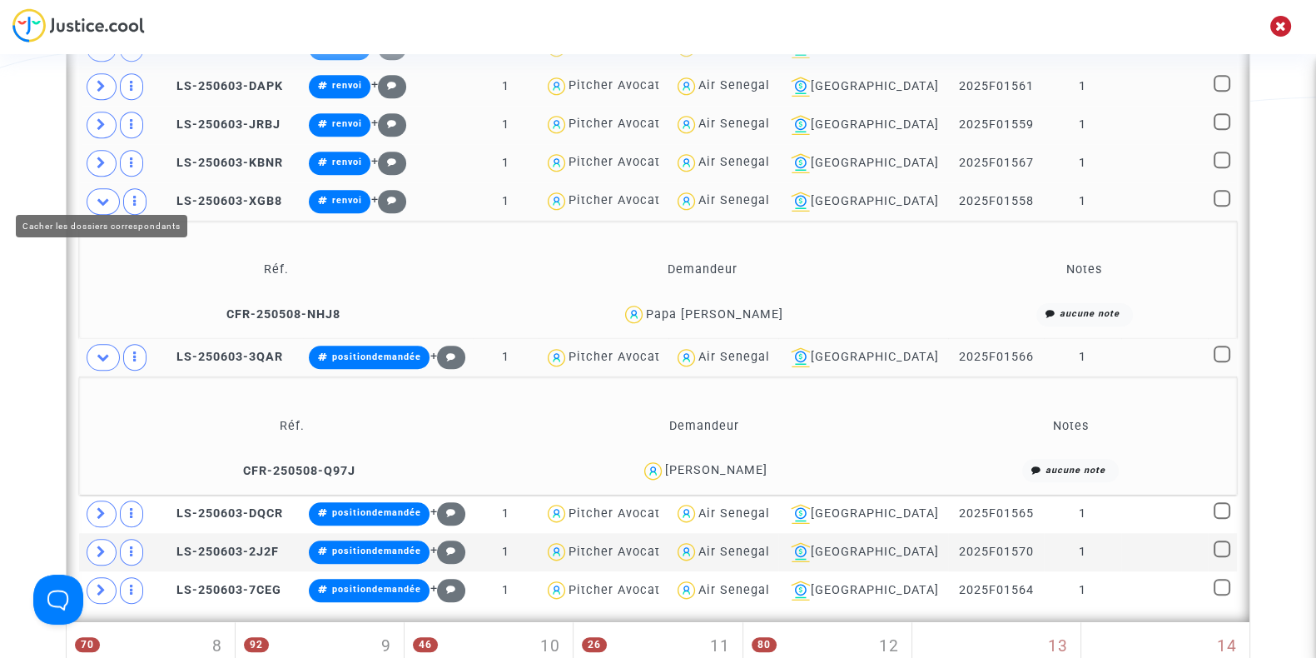
click at [108, 195] on icon at bounding box center [103, 201] width 13 height 12
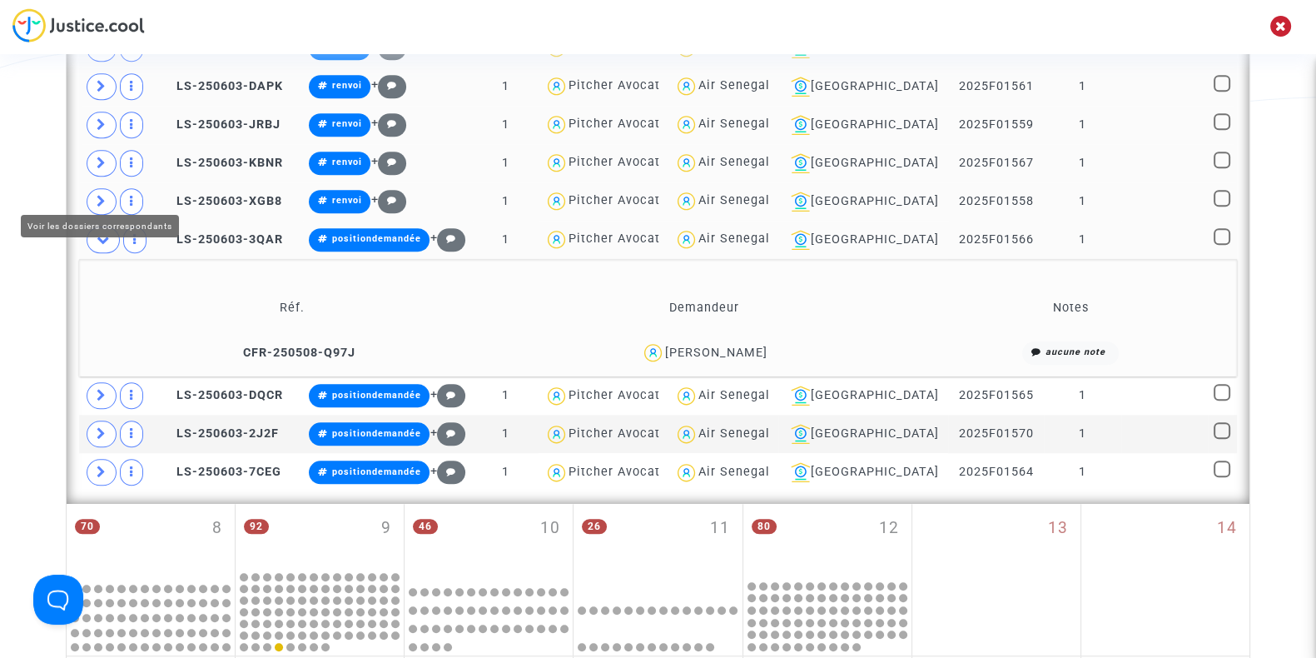
scroll to position [1844, 0]
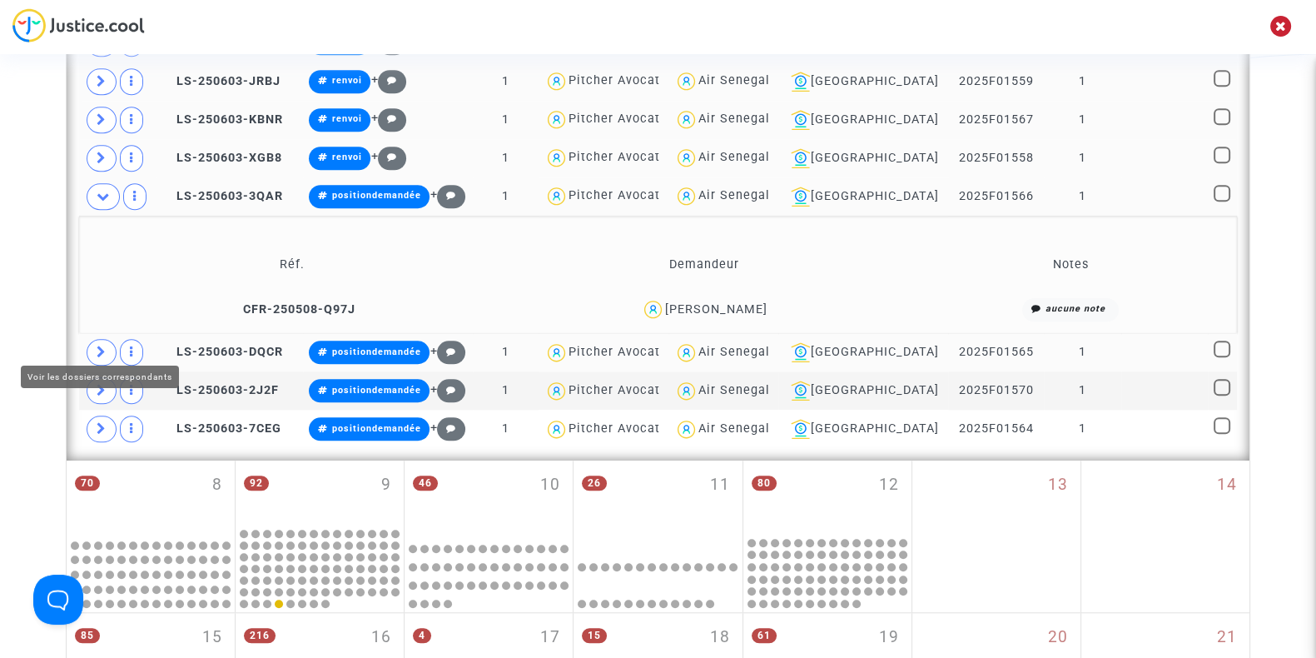
click at [108, 339] on span at bounding box center [102, 352] width 30 height 27
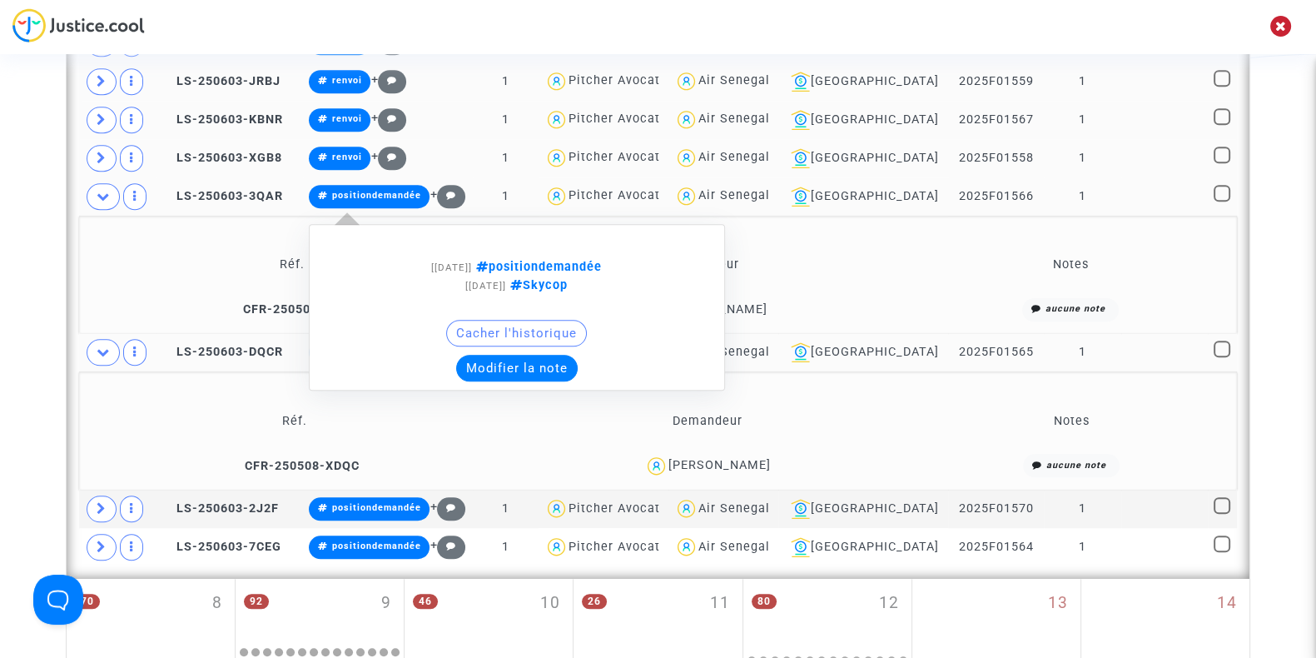
click at [529, 355] on button "Modifier la note" at bounding box center [517, 368] width 122 height 27
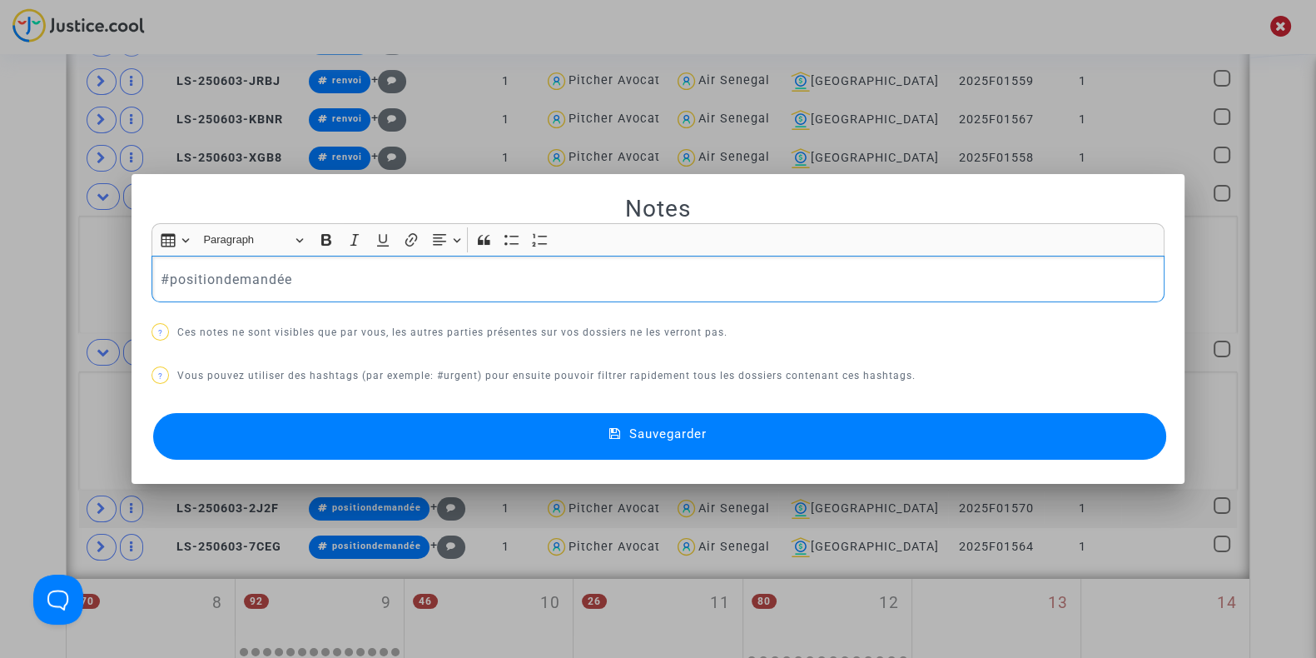
drag, startPoint x: 335, startPoint y: 278, endPoint x: 0, endPoint y: 315, distance: 337.4
click at [0, 315] on div "Notes Rich Text Editor Insert table Insert table Heading Paragraph Paragraph He…" at bounding box center [658, 329] width 1316 height 658
click at [228, 439] on button "Sauvegarder" at bounding box center [659, 436] width 1013 height 47
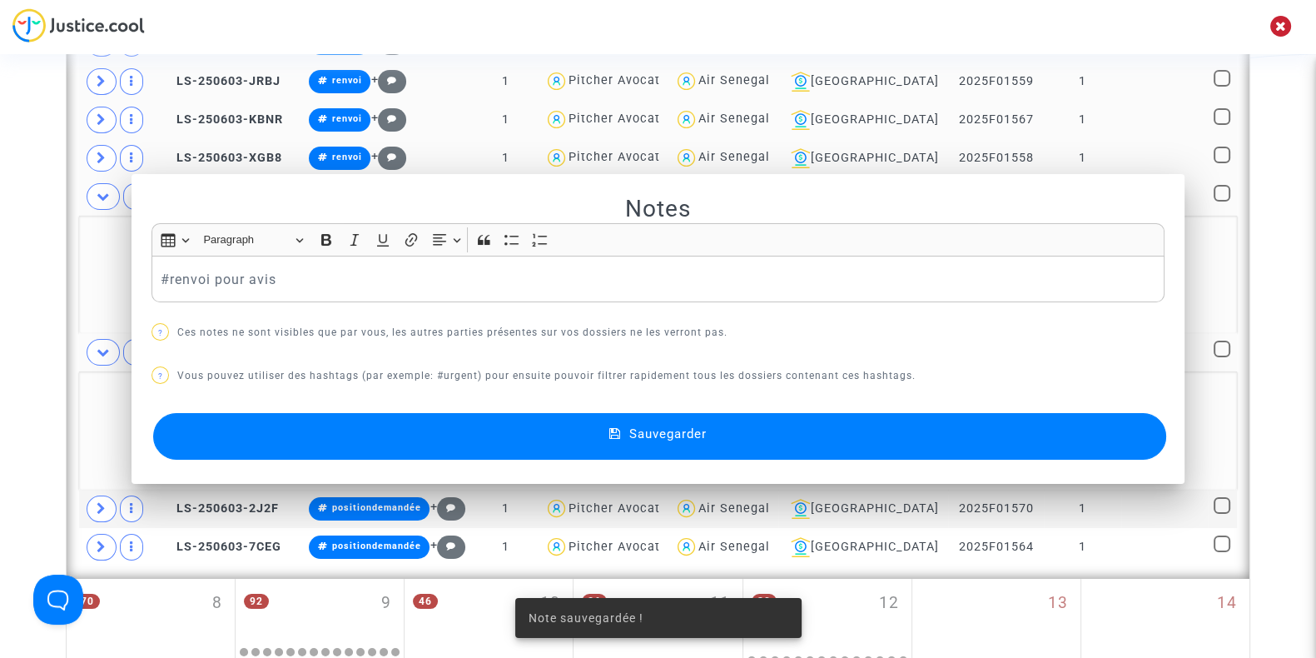
scroll to position [1844, 0]
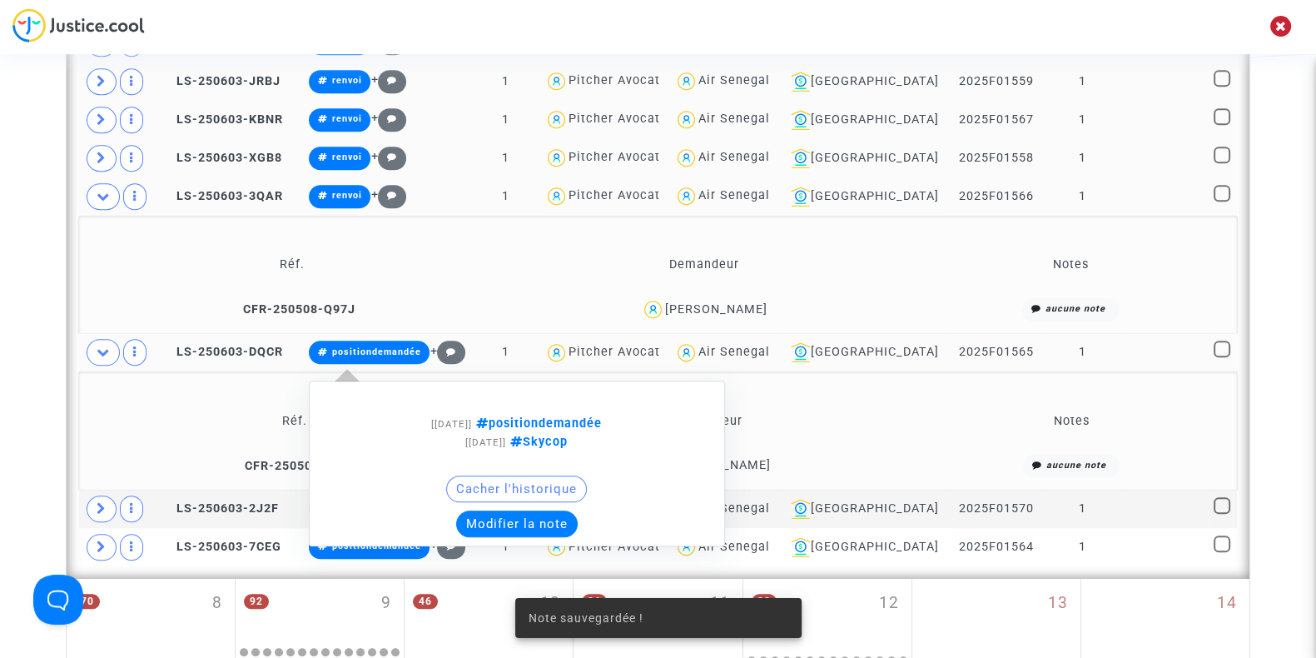
click at [500, 510] on button "Modifier la note" at bounding box center [517, 523] width 122 height 27
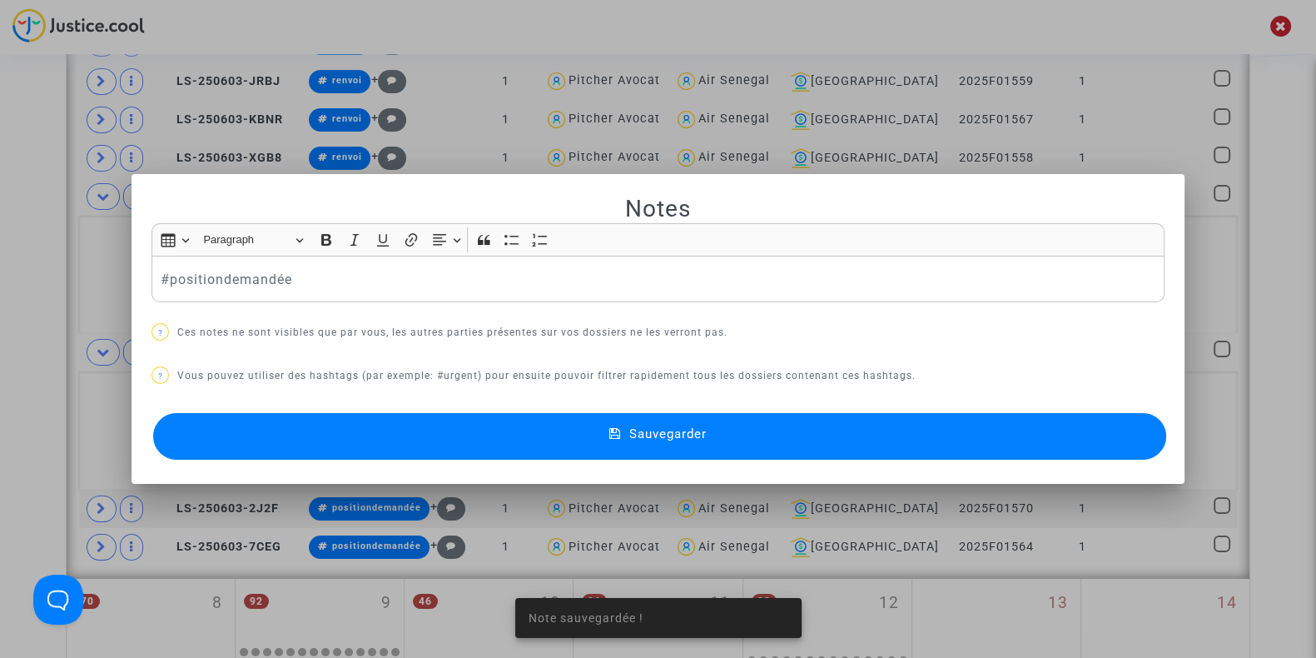
scroll to position [0, 0]
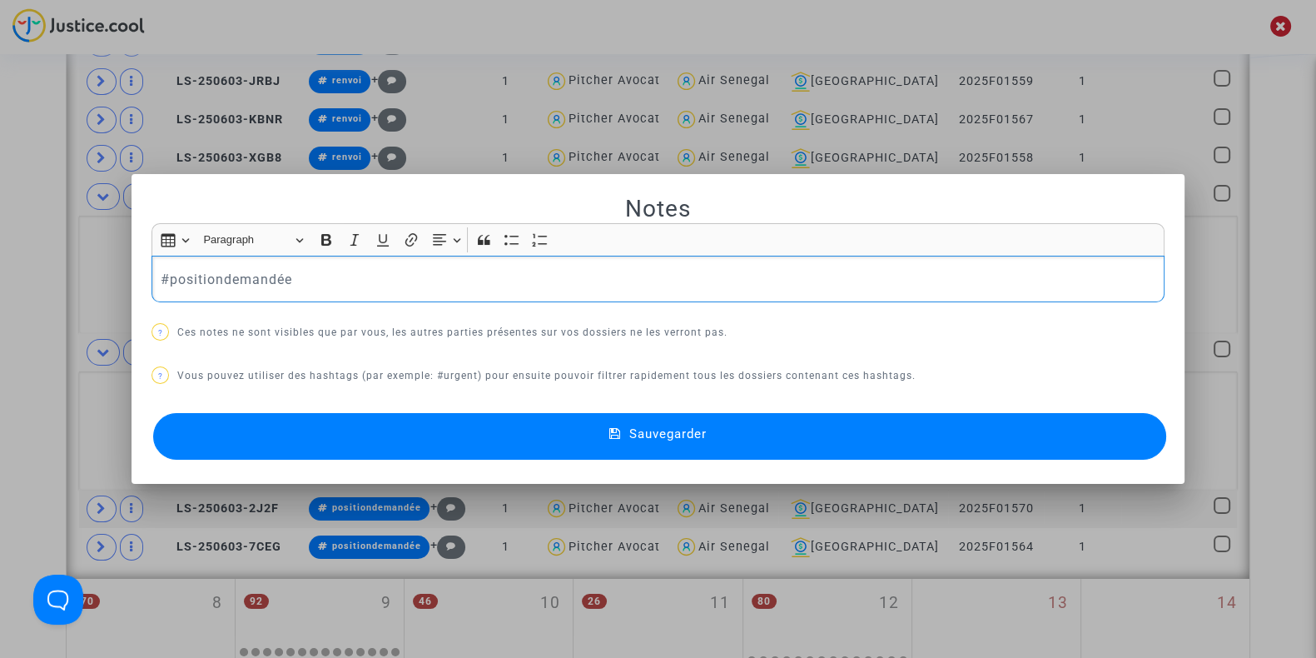
drag, startPoint x: 319, startPoint y: 285, endPoint x: 0, endPoint y: 268, distance: 319.2
click at [0, 268] on div "Notes Rich Text Editor Insert table Insert table Heading Paragraph Paragraph He…" at bounding box center [658, 329] width 1316 height 658
click at [259, 424] on button "Sauvegarder" at bounding box center [659, 436] width 1013 height 47
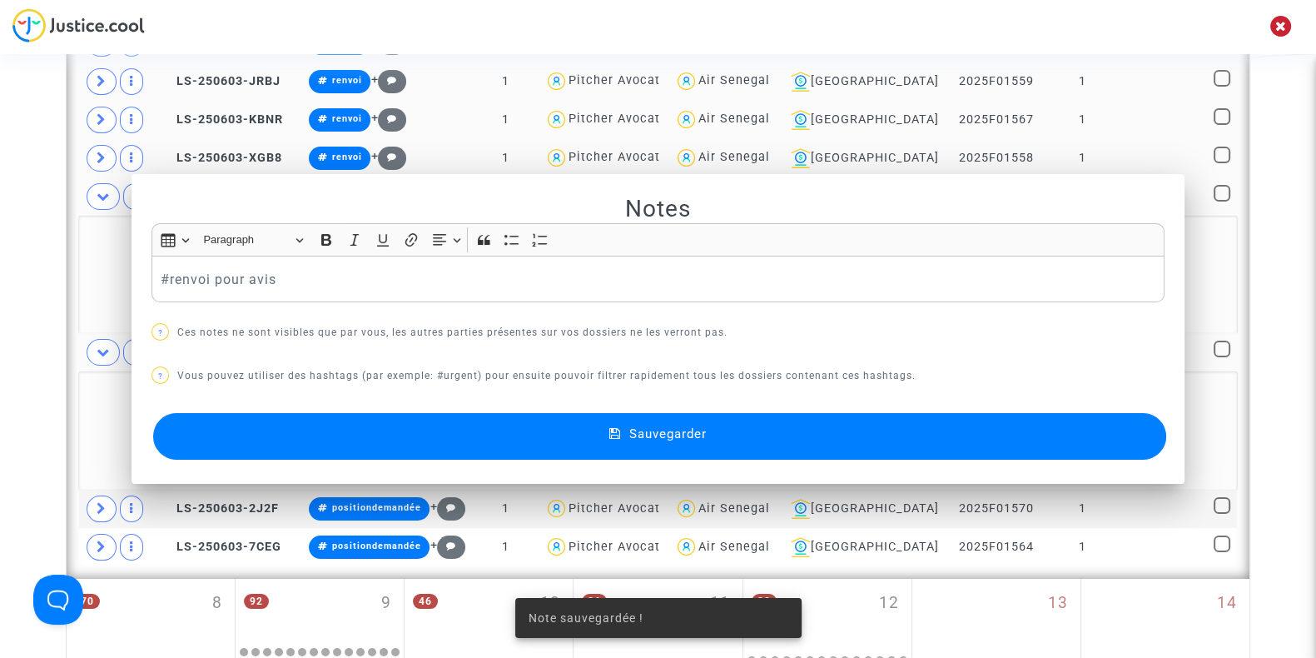
scroll to position [1844, 0]
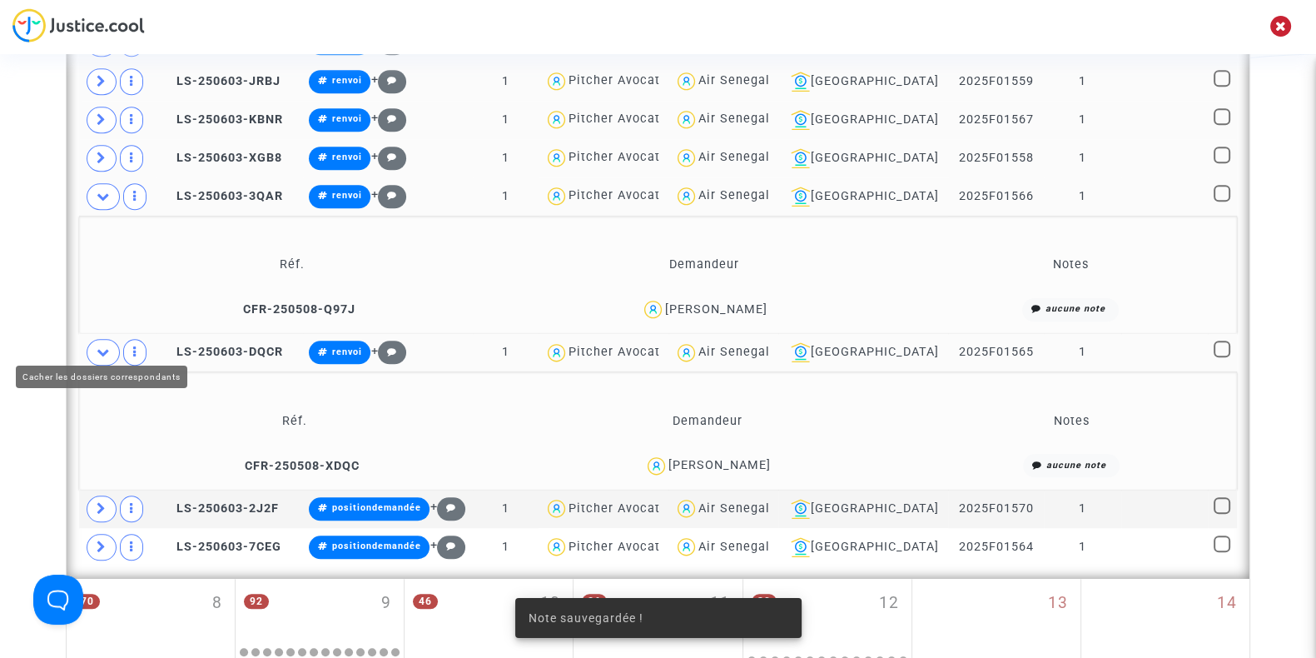
click at [112, 343] on span at bounding box center [103, 352] width 33 height 27
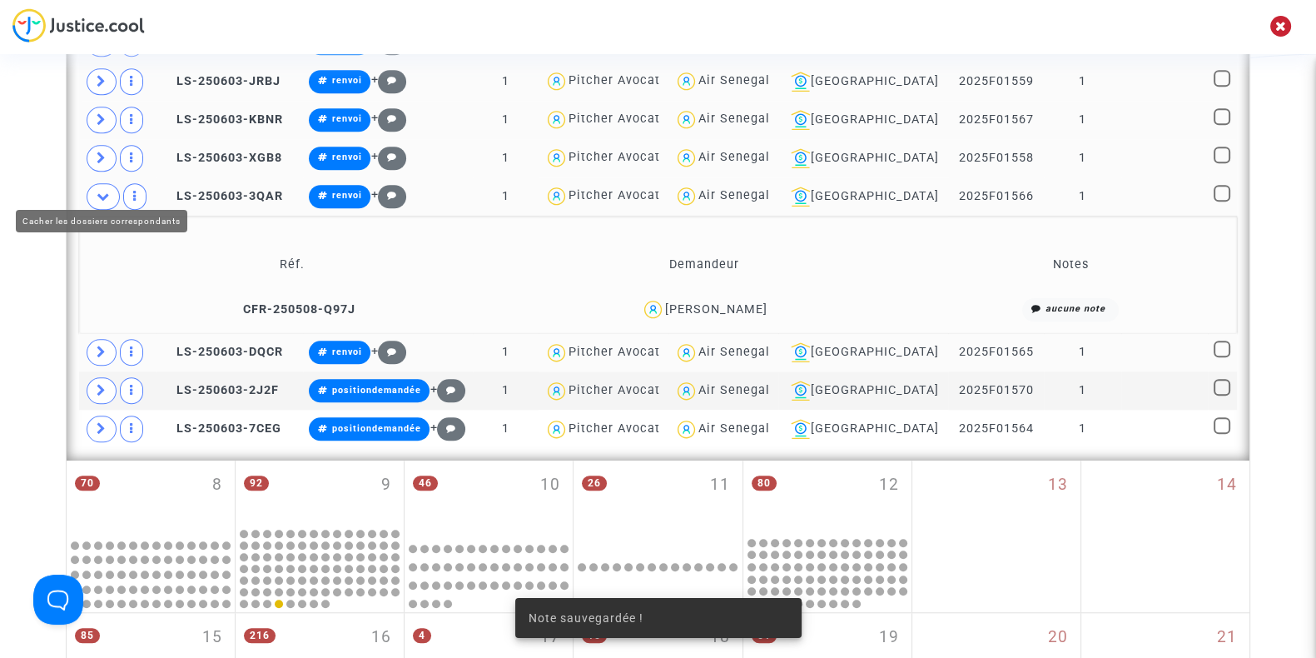
click at [97, 190] on icon at bounding box center [103, 196] width 13 height 12
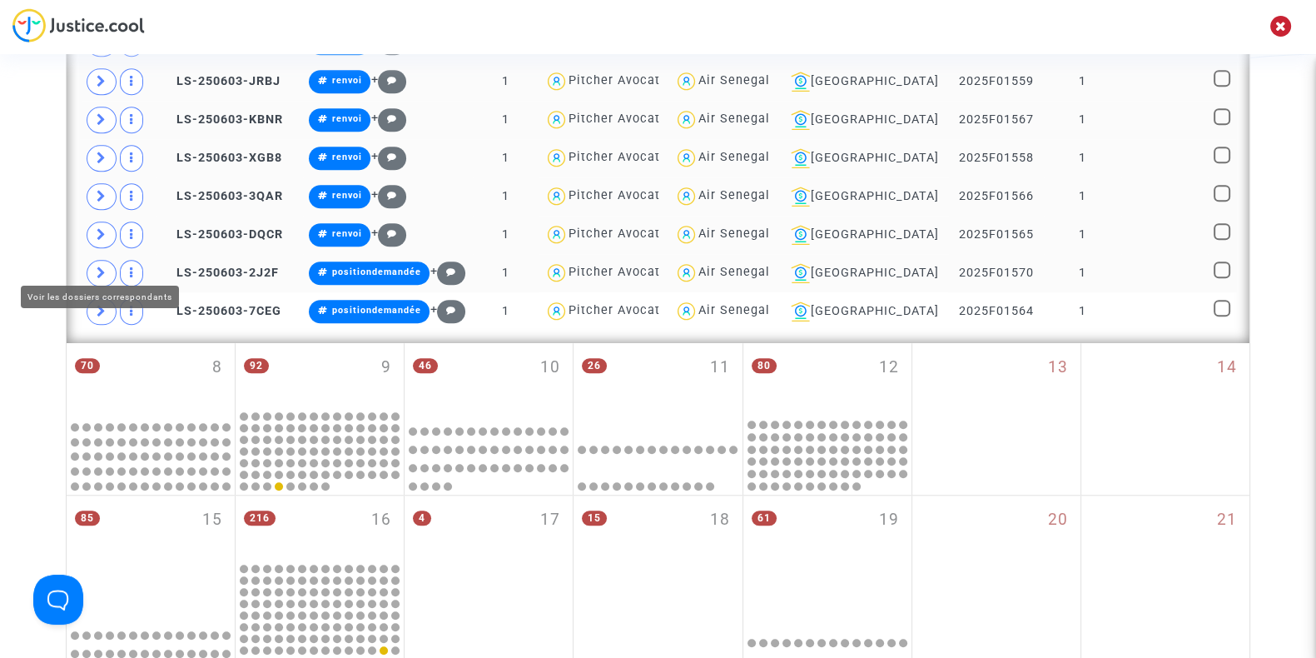
click at [104, 266] on icon at bounding box center [102, 272] width 10 height 12
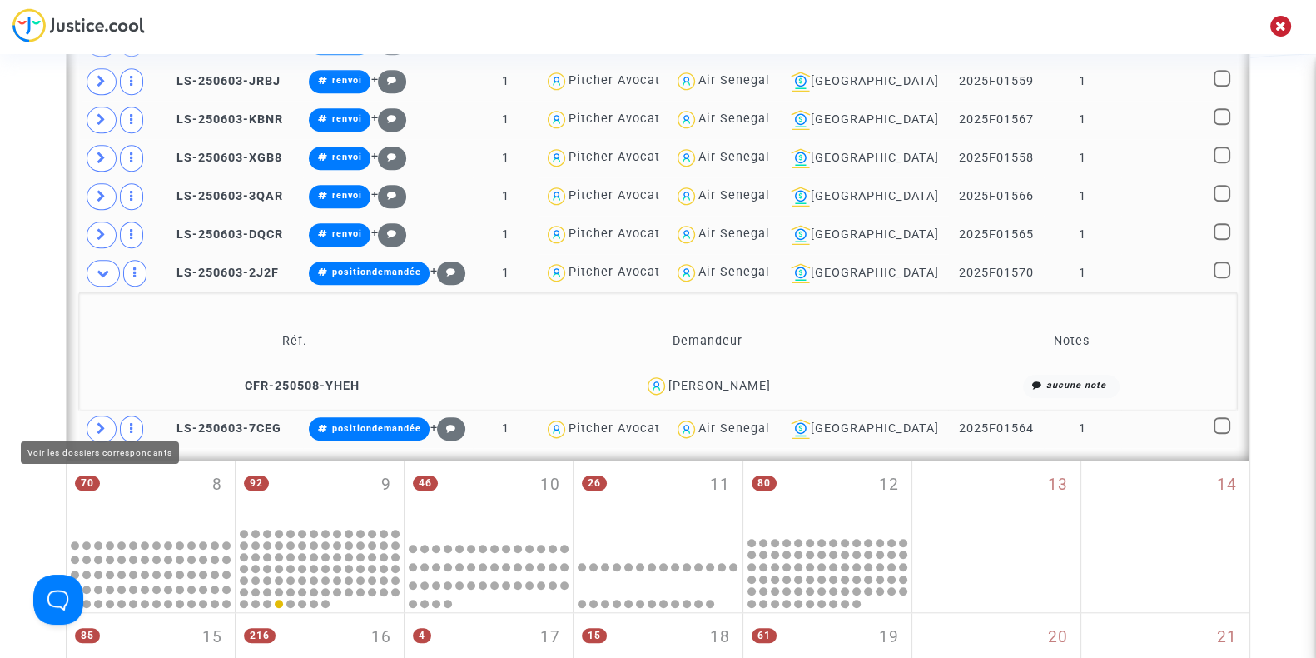
click at [97, 422] on icon at bounding box center [102, 428] width 10 height 12
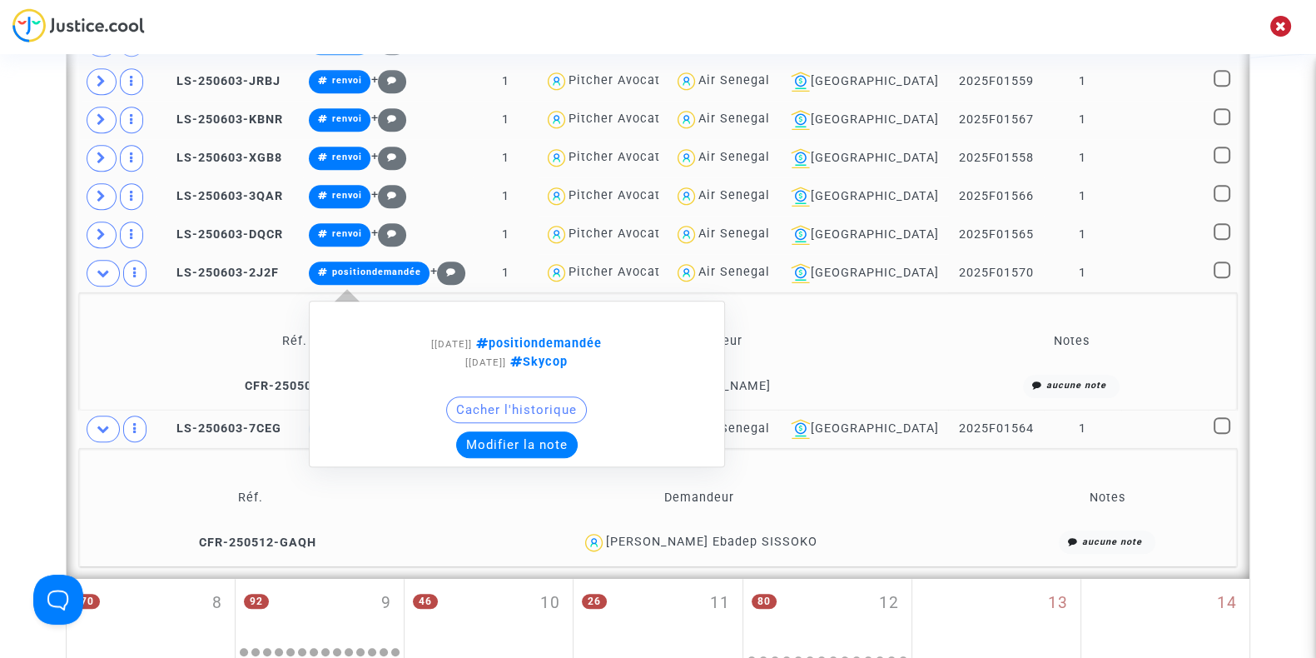
click at [548, 432] on button "Modifier la note" at bounding box center [517, 444] width 122 height 27
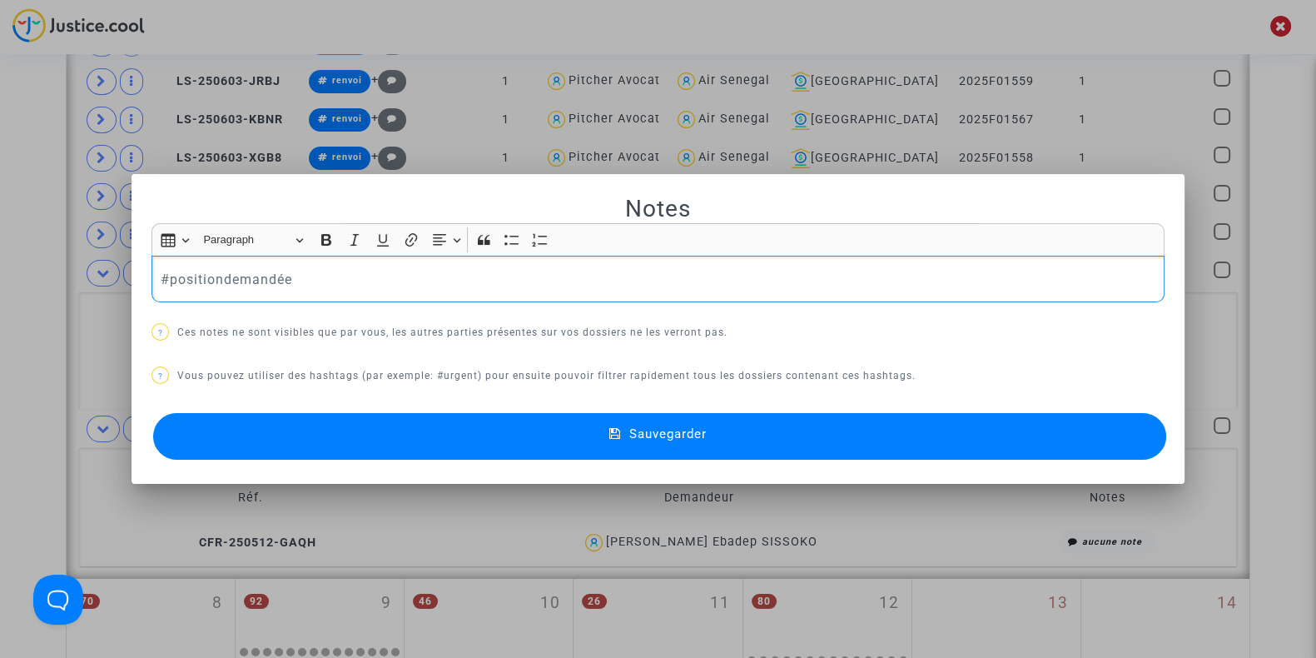
drag, startPoint x: 305, startPoint y: 292, endPoint x: 0, endPoint y: 282, distance: 305.6
click at [0, 282] on div "Notes Rich Text Editor Insert table Insert table Heading Paragraph Paragraph He…" at bounding box center [658, 329] width 1316 height 658
click at [304, 434] on button "Sauvegarder" at bounding box center [659, 436] width 1013 height 47
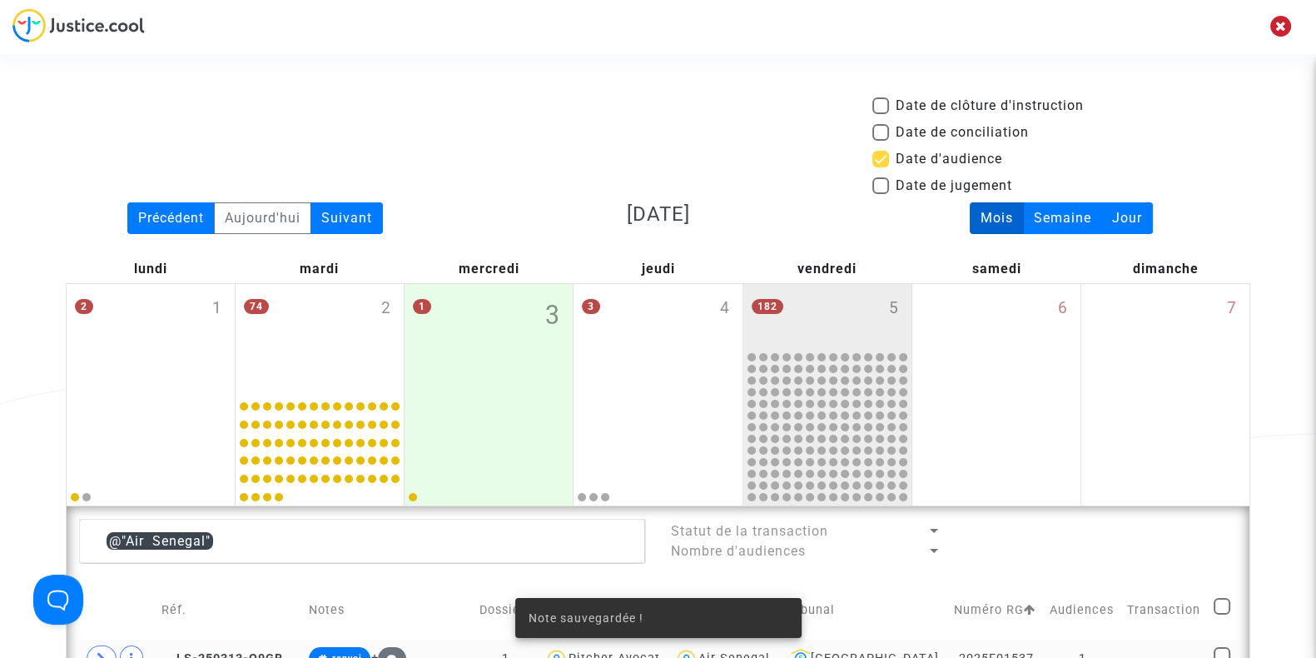
scroll to position [1844, 0]
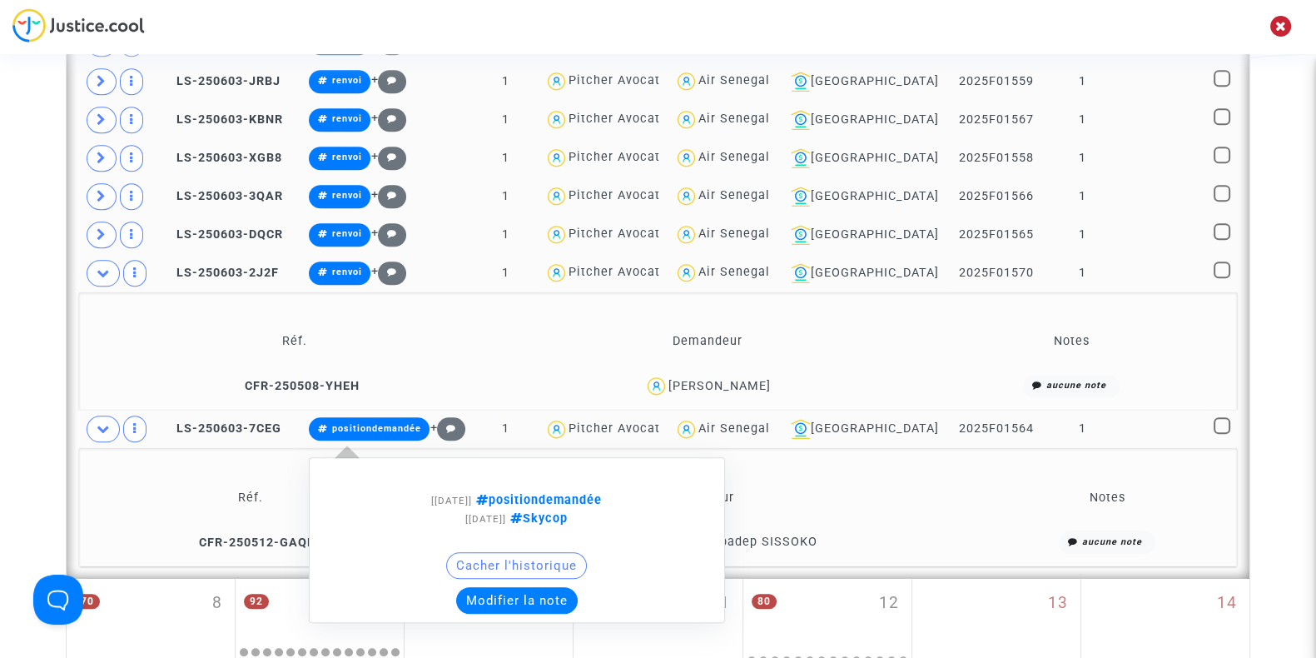
click at [504, 572] on div "Cacher l'historique" at bounding box center [517, 569] width 398 height 35
drag, startPoint x: 504, startPoint y: 572, endPoint x: 494, endPoint y: 584, distance: 15.5
click at [494, 587] on button "Modifier la note" at bounding box center [517, 600] width 122 height 27
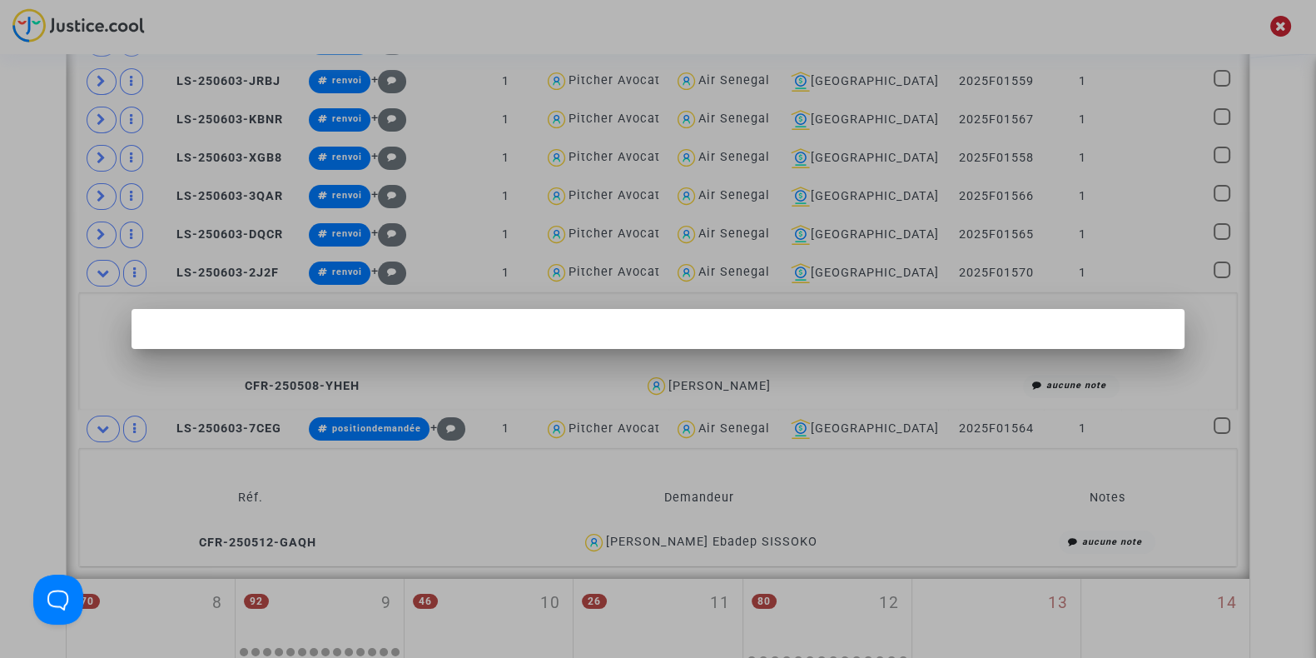
scroll to position [0, 0]
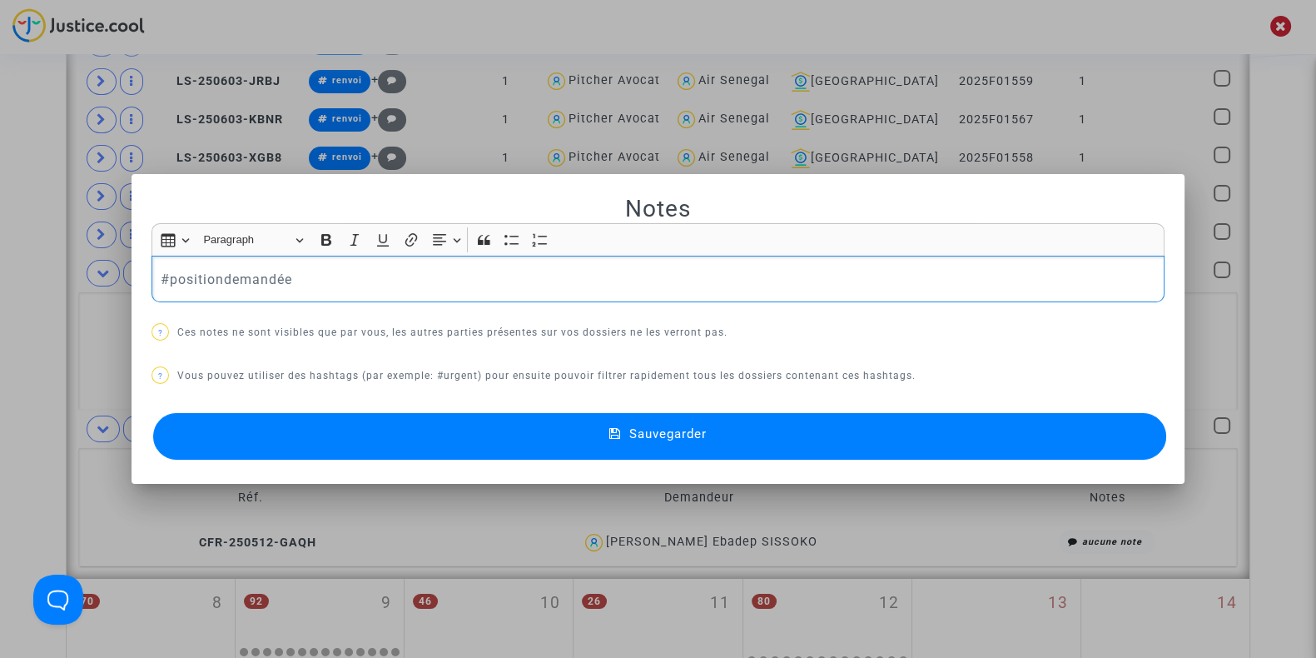
drag, startPoint x: 420, startPoint y: 269, endPoint x: 0, endPoint y: 240, distance: 421.4
click at [0, 240] on div "Notes Rich Text Editor Insert table Insert table Heading Paragraph Paragraph He…" at bounding box center [658, 329] width 1316 height 658
click at [301, 434] on button "Sauvegarder" at bounding box center [659, 436] width 1013 height 47
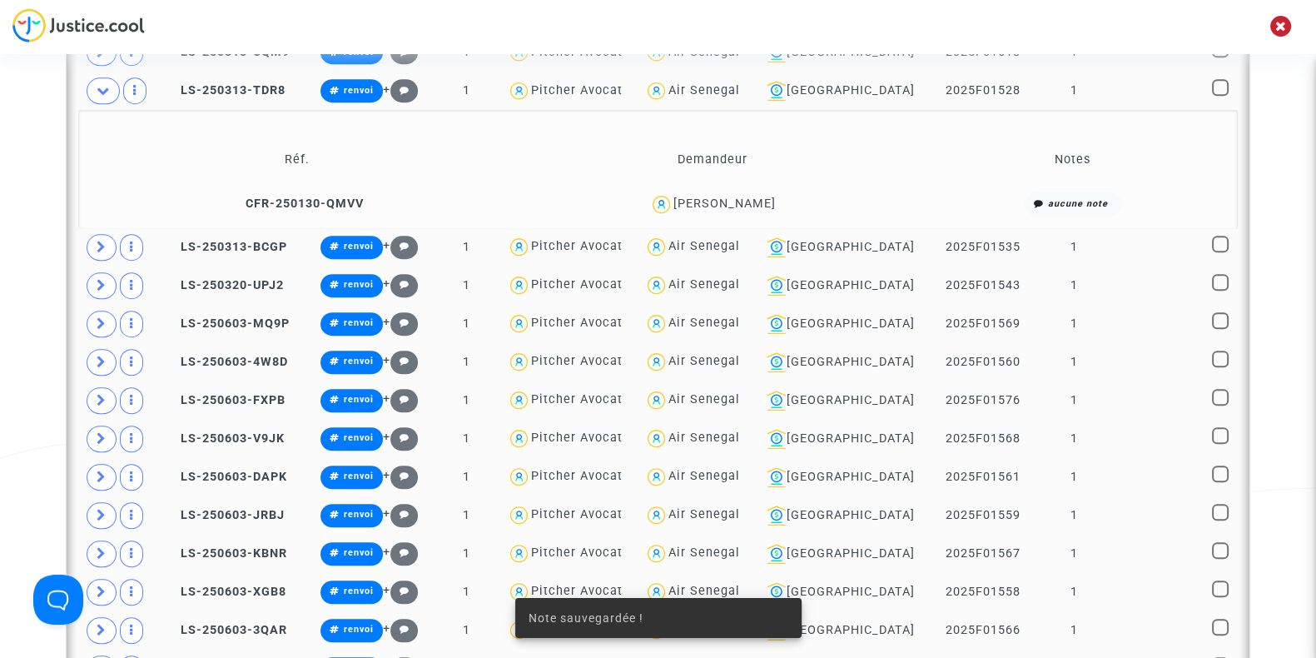
scroll to position [1804, 0]
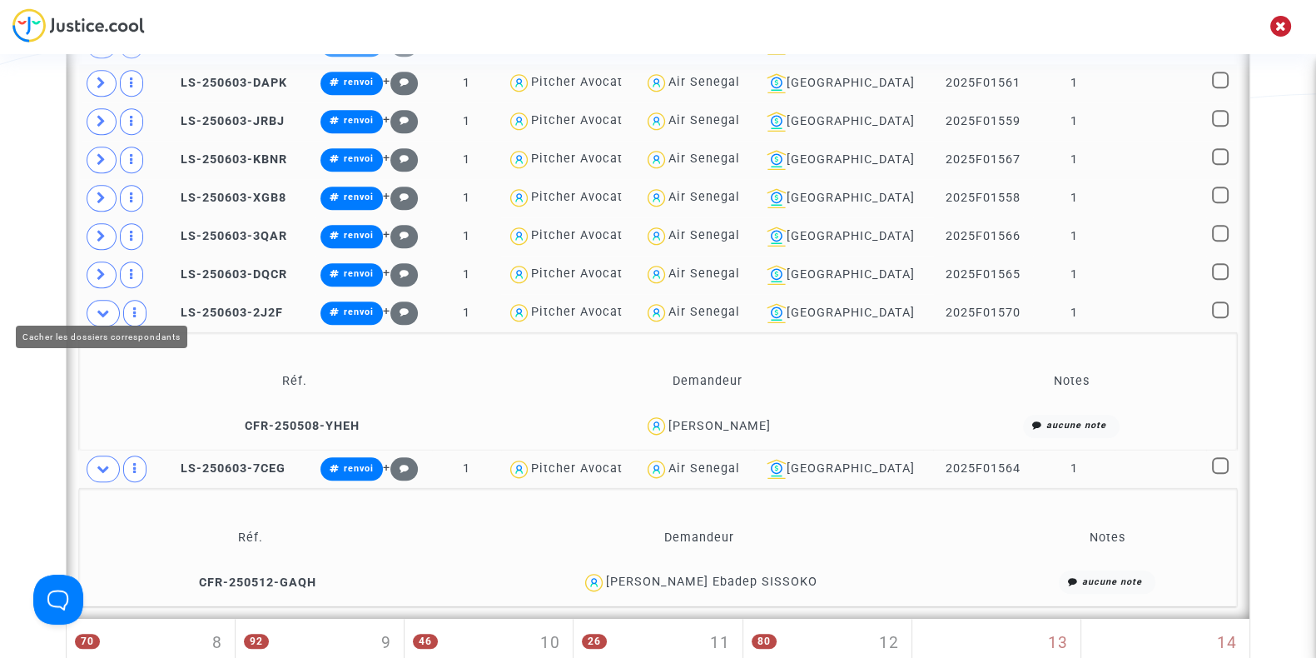
click at [104, 306] on icon at bounding box center [103, 312] width 13 height 12
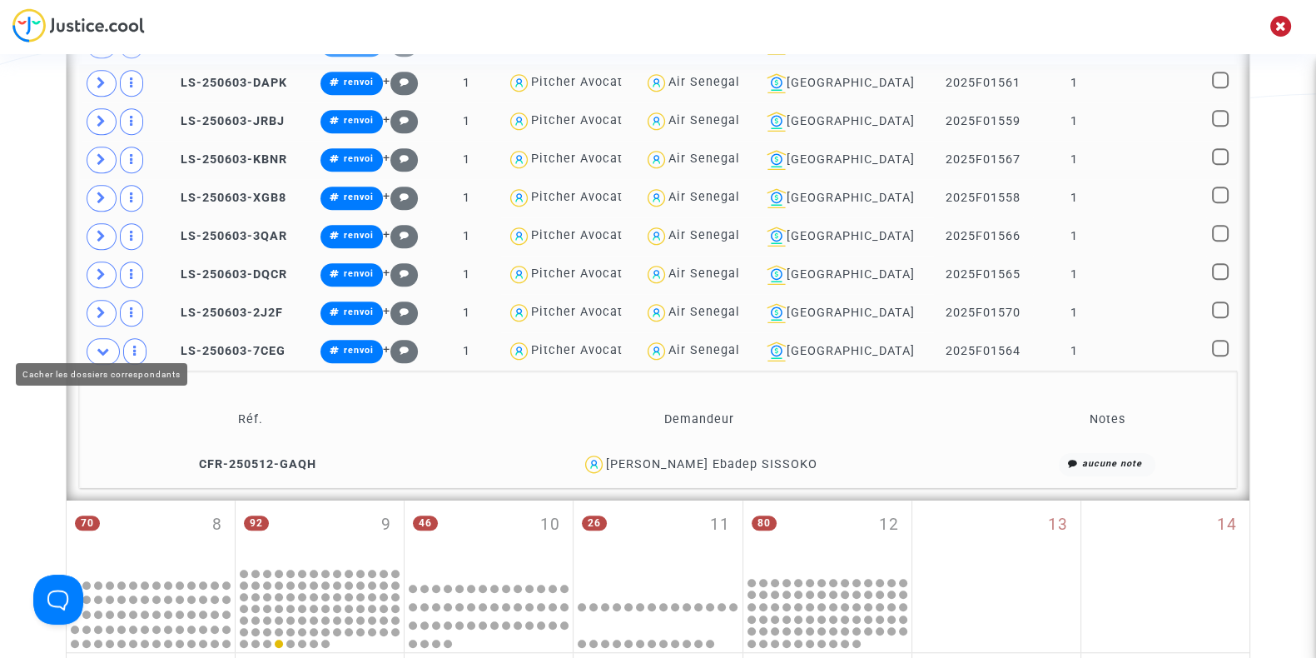
click at [112, 338] on span at bounding box center [103, 351] width 33 height 27
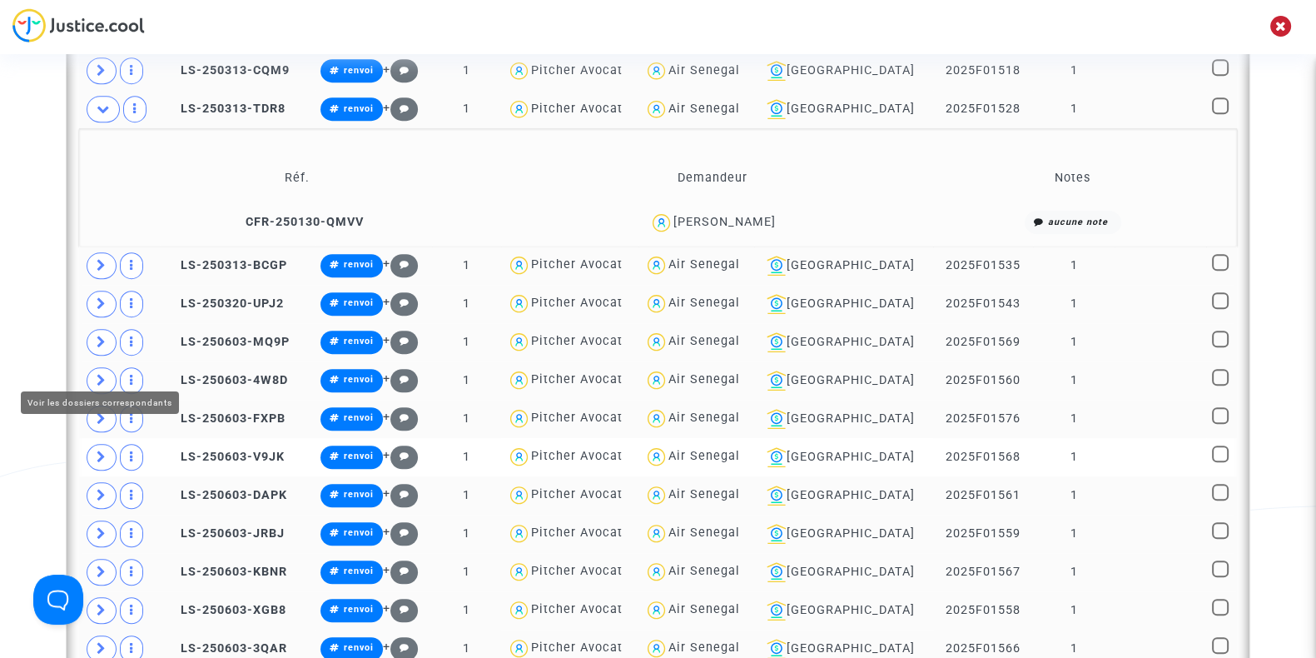
scroll to position [1194, 0]
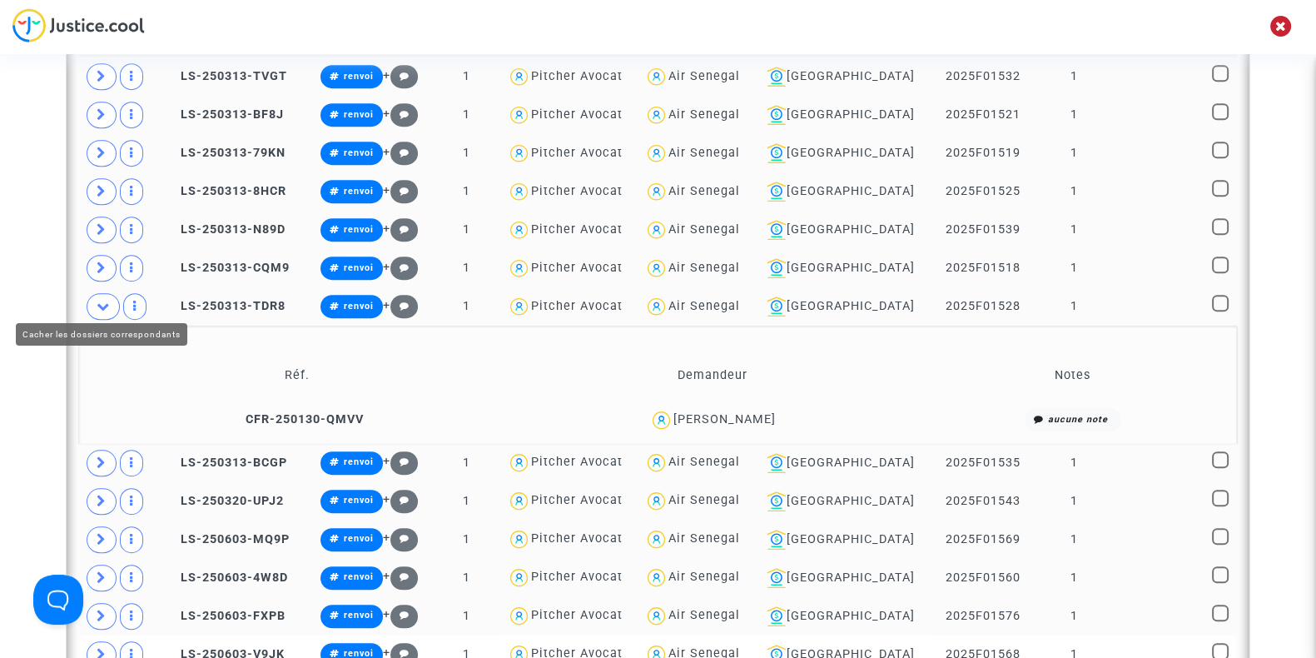
click at [102, 302] on icon at bounding box center [103, 306] width 13 height 12
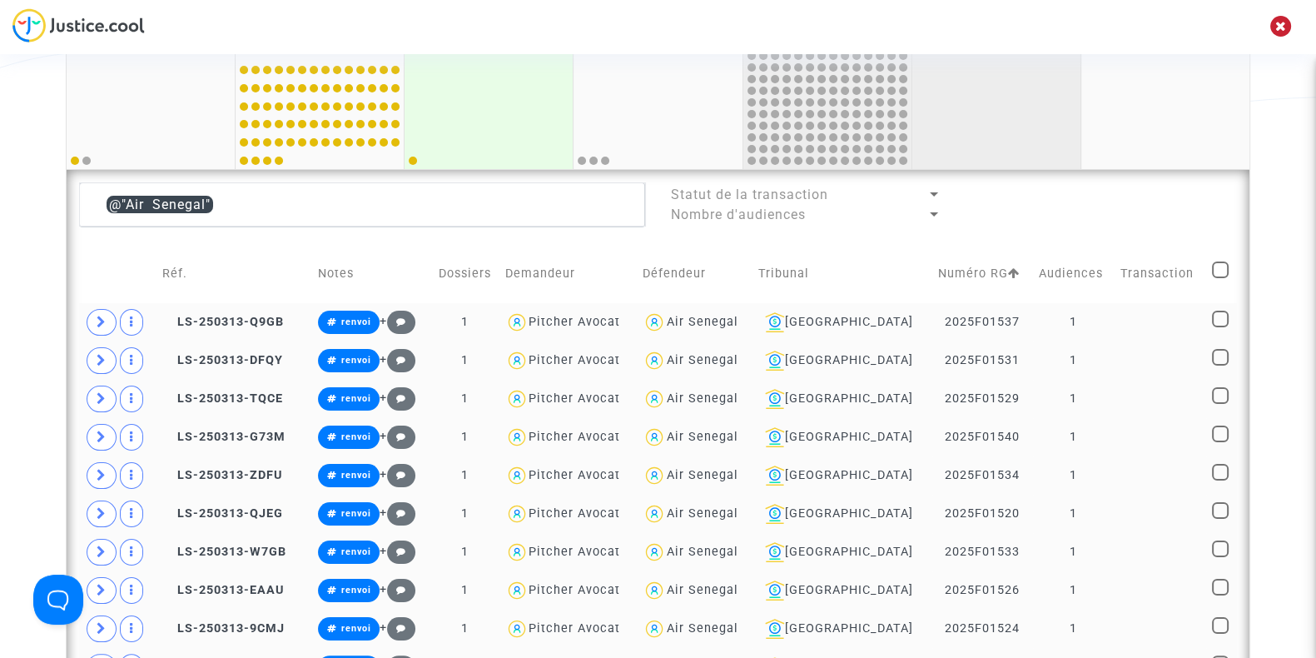
scroll to position [338, 0]
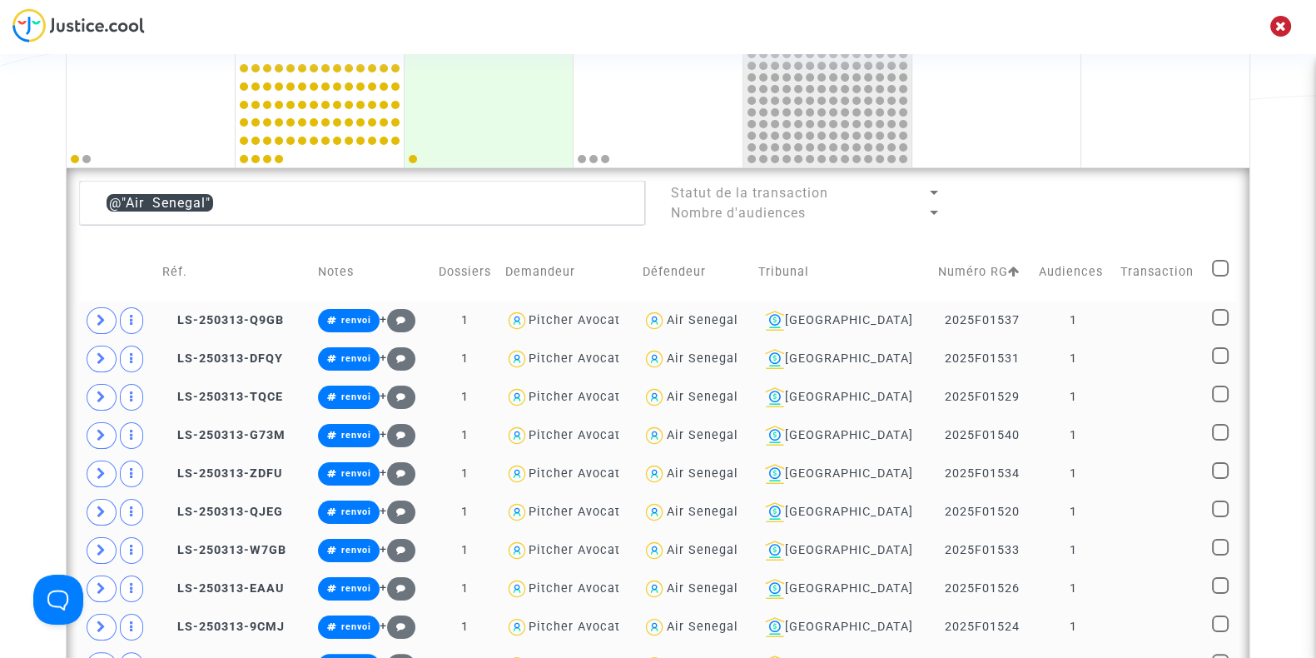
click at [1219, 269] on span at bounding box center [1220, 268] width 17 height 17
click at [1219, 276] on input "checkbox" at bounding box center [1219, 276] width 1 height 1
checkbox input "true"
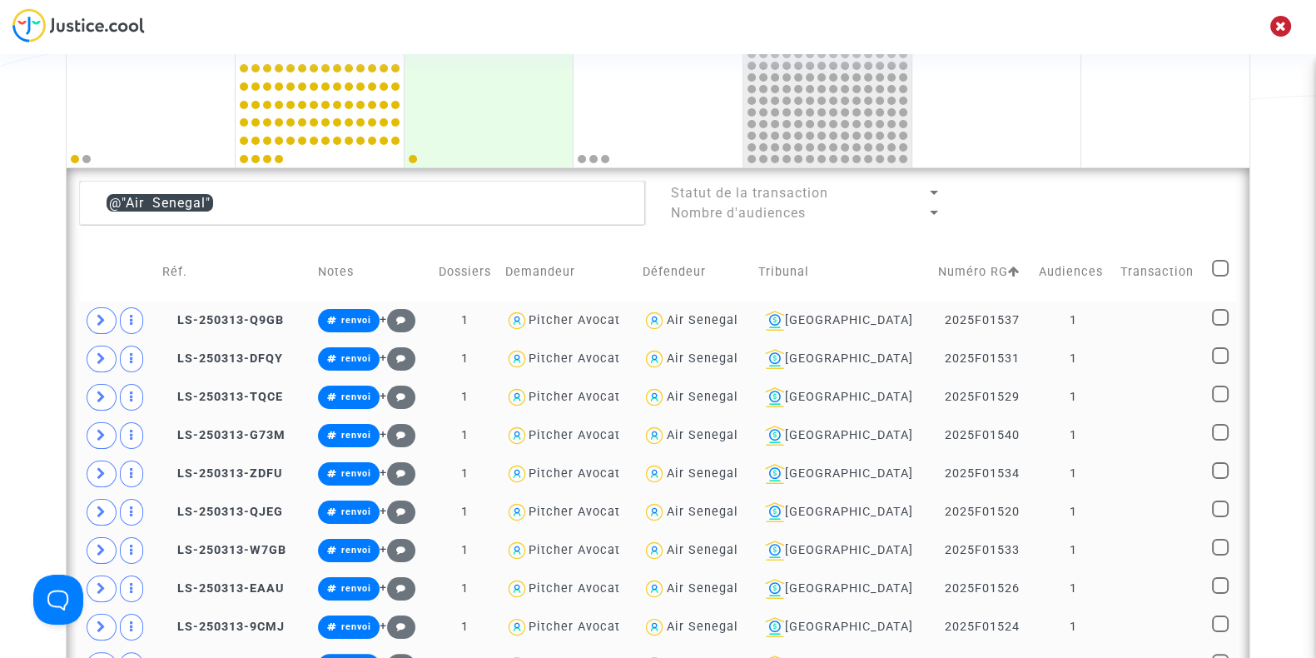
checkbox input "true"
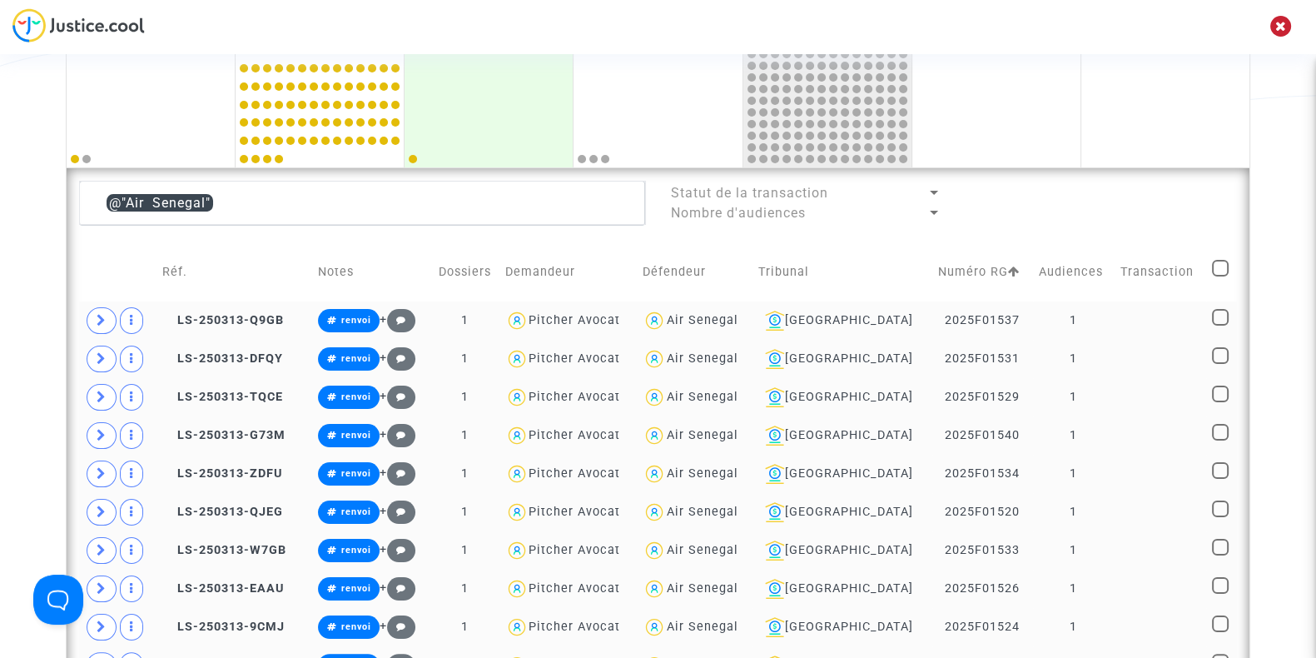
checkbox input "true"
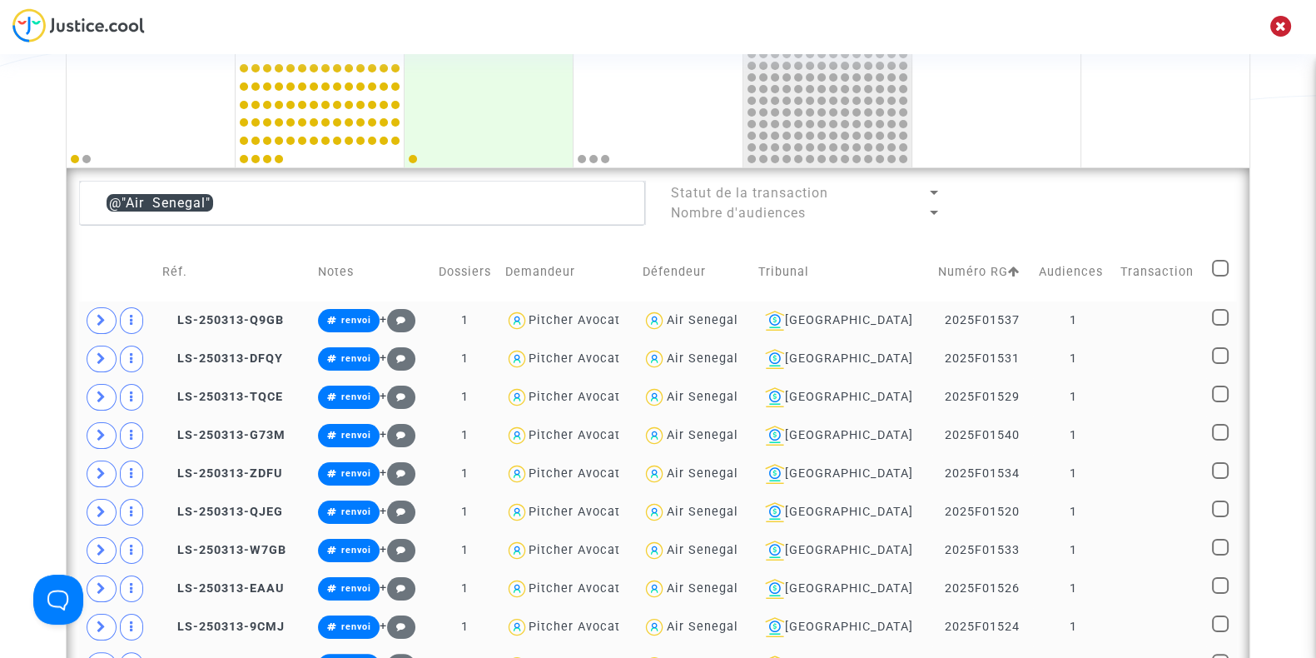
checkbox input "true"
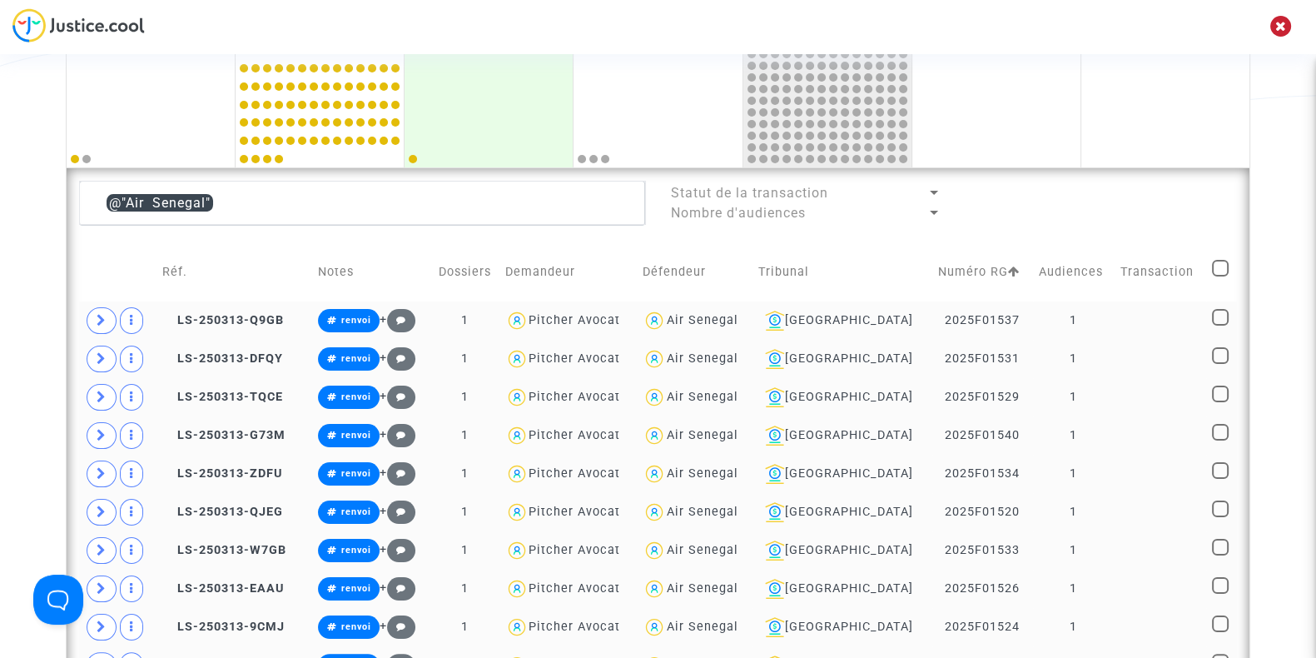
checkbox input "true"
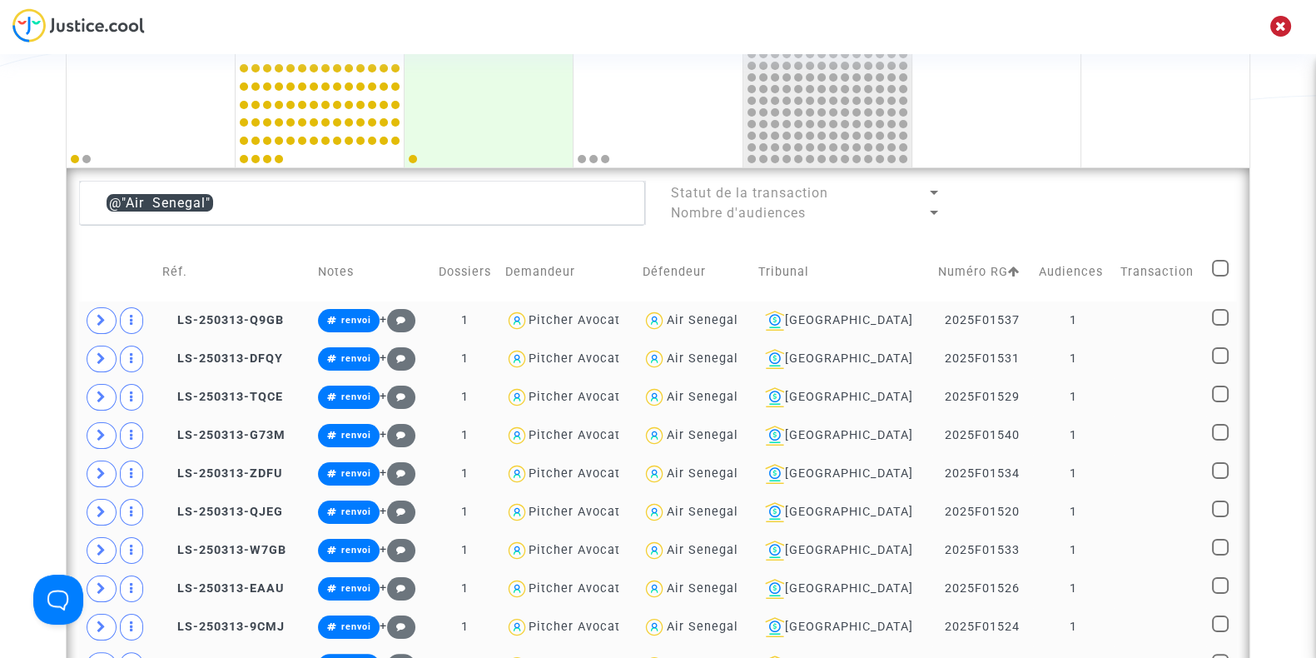
checkbox input "true"
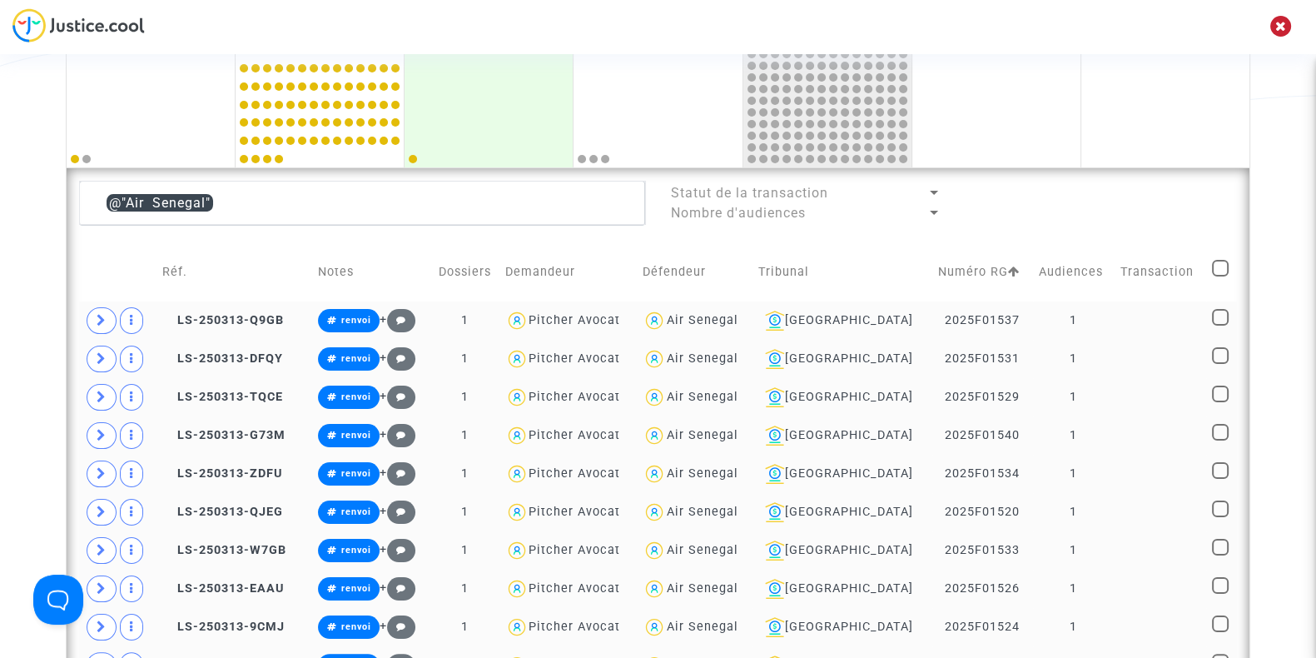
checkbox input "true"
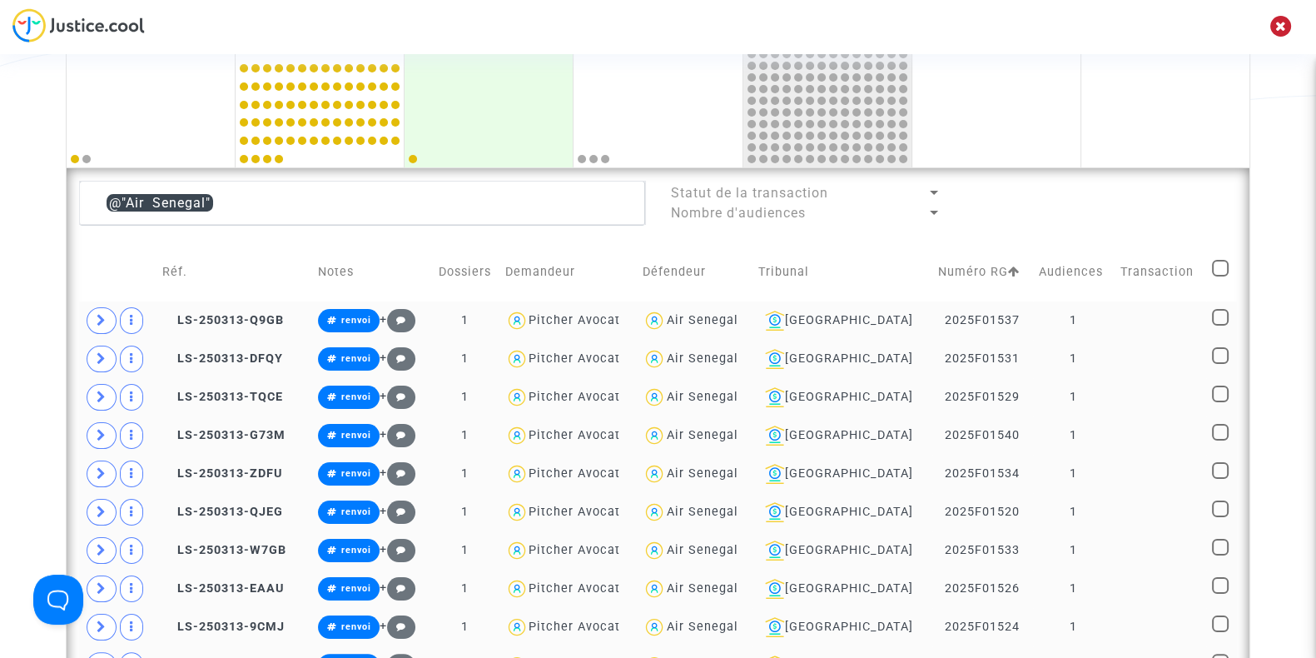
checkbox input "true"
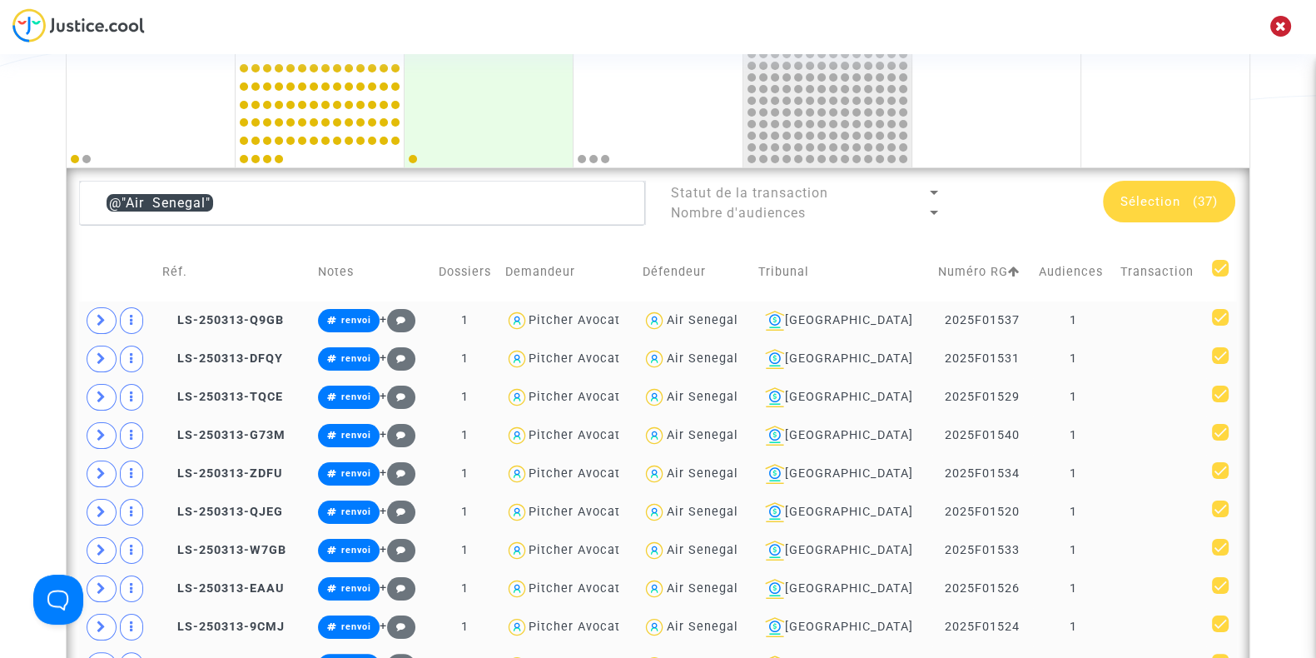
click at [1184, 201] on span "Sélection (37)" at bounding box center [1168, 201] width 97 height 15
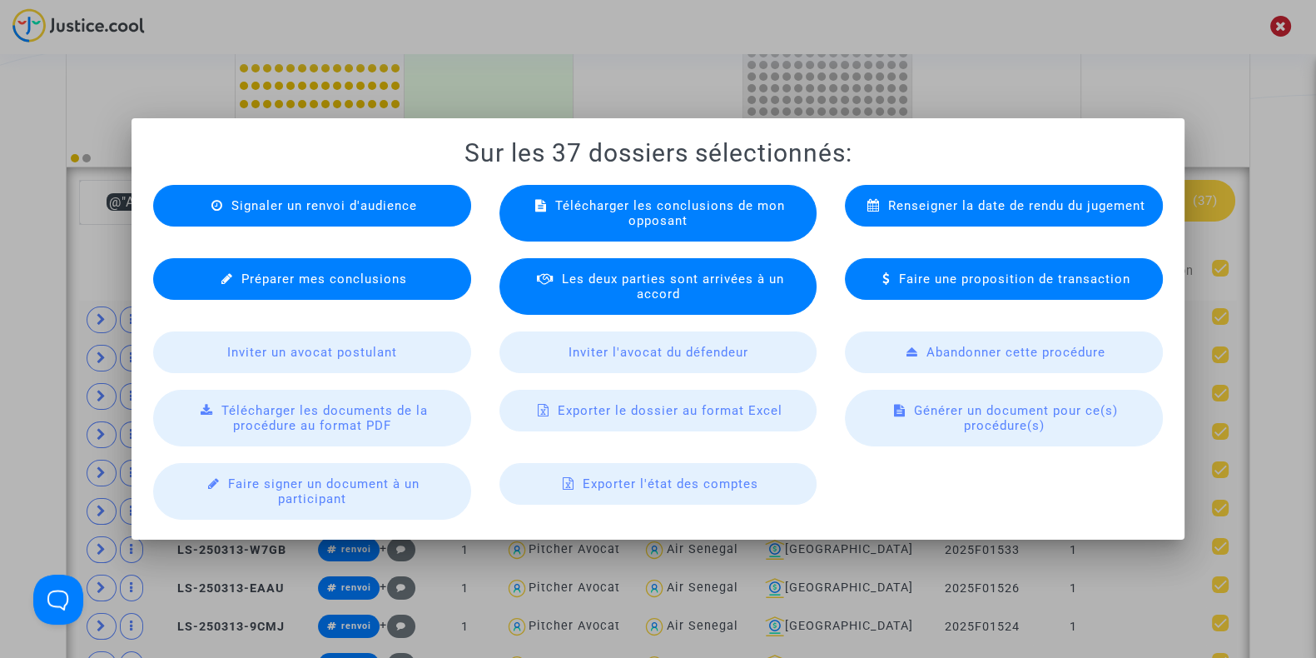
click at [585, 412] on span "Exporter le dossier au format Excel" at bounding box center [670, 410] width 225 height 15
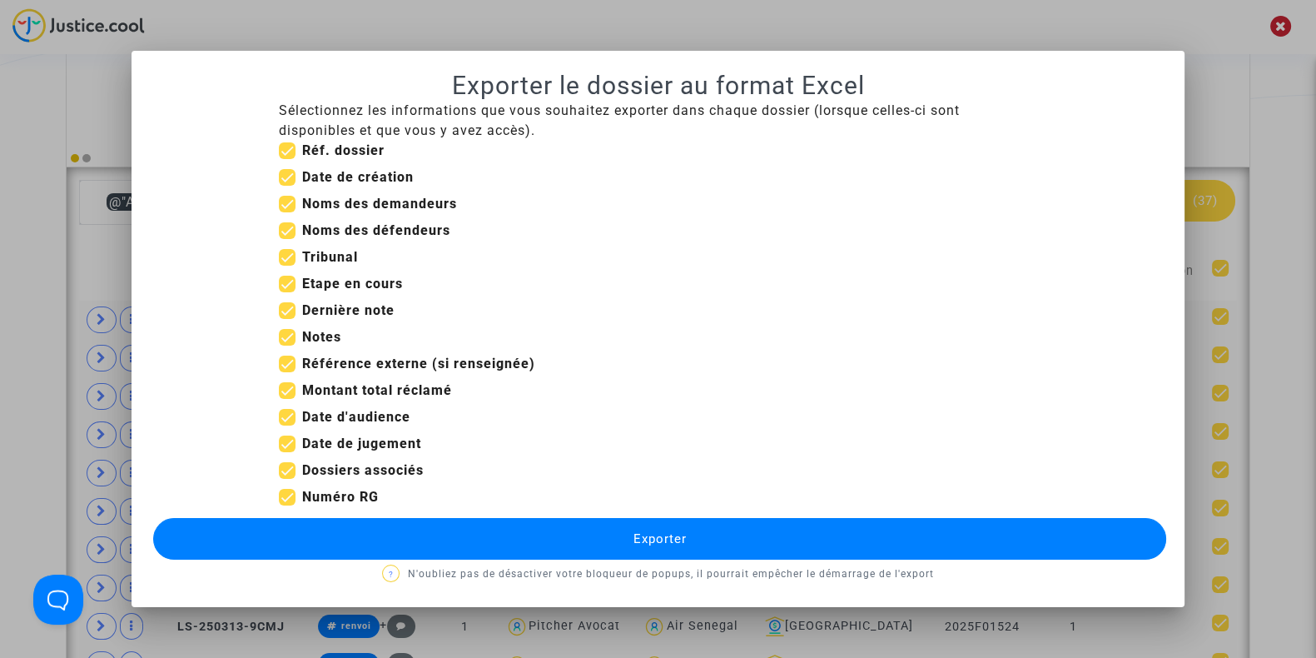
click at [286, 151] on span at bounding box center [287, 150] width 17 height 17
click at [286, 159] on input "Réf. dossier" at bounding box center [286, 159] width 1 height 1
click at [286, 151] on span at bounding box center [287, 150] width 17 height 17
click at [286, 159] on input "Réf. dossier" at bounding box center [286, 159] width 1 height 1
checkbox input "true"
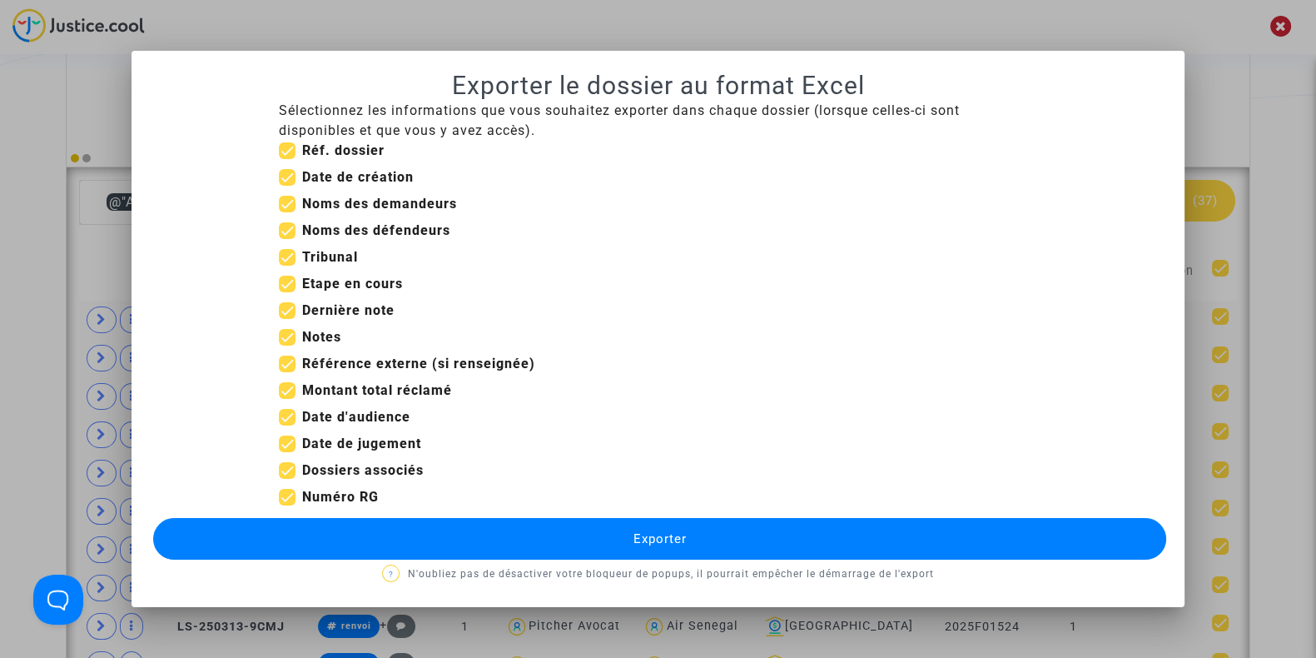
click at [287, 181] on span at bounding box center [287, 177] width 17 height 17
click at [287, 186] on input "Date de création" at bounding box center [286, 186] width 1 height 1
checkbox input "false"
click at [291, 282] on span at bounding box center [287, 284] width 17 height 17
click at [287, 292] on input "Etape en cours" at bounding box center [286, 292] width 1 height 1
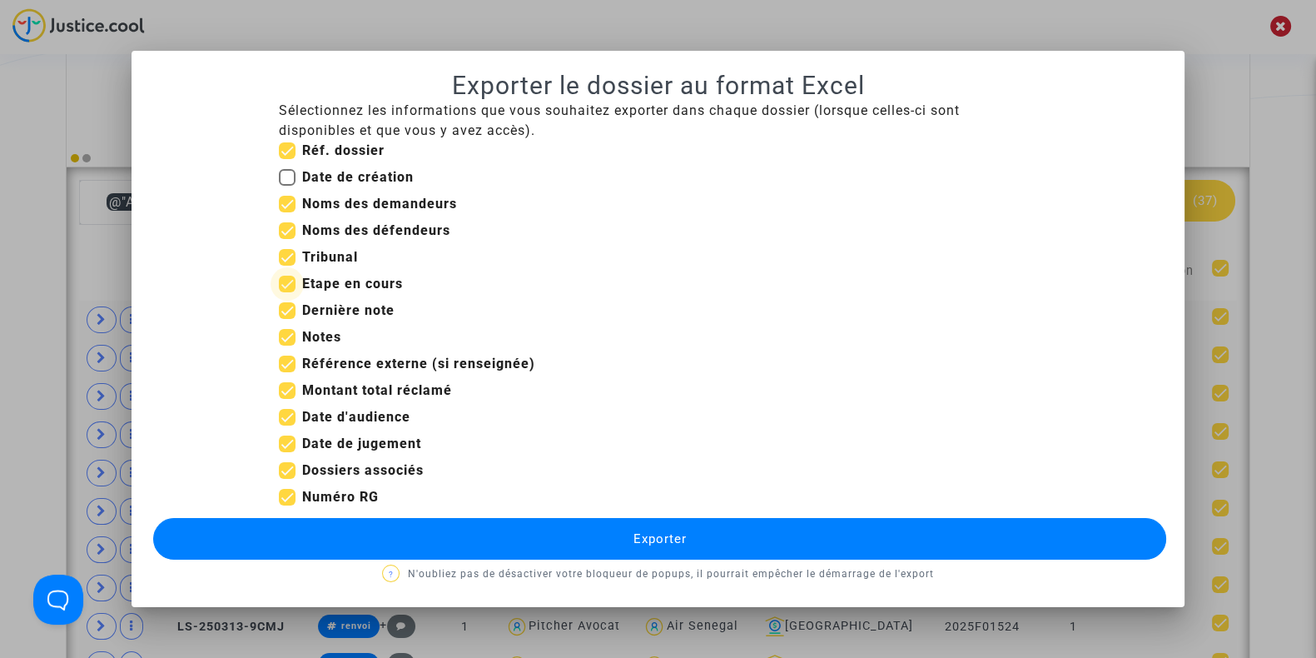
checkbox input "false"
click at [286, 311] on span at bounding box center [287, 310] width 17 height 17
click at [286, 319] on input "Dernière note" at bounding box center [286, 319] width 1 height 1
checkbox input "false"
click at [286, 339] on span at bounding box center [287, 337] width 17 height 17
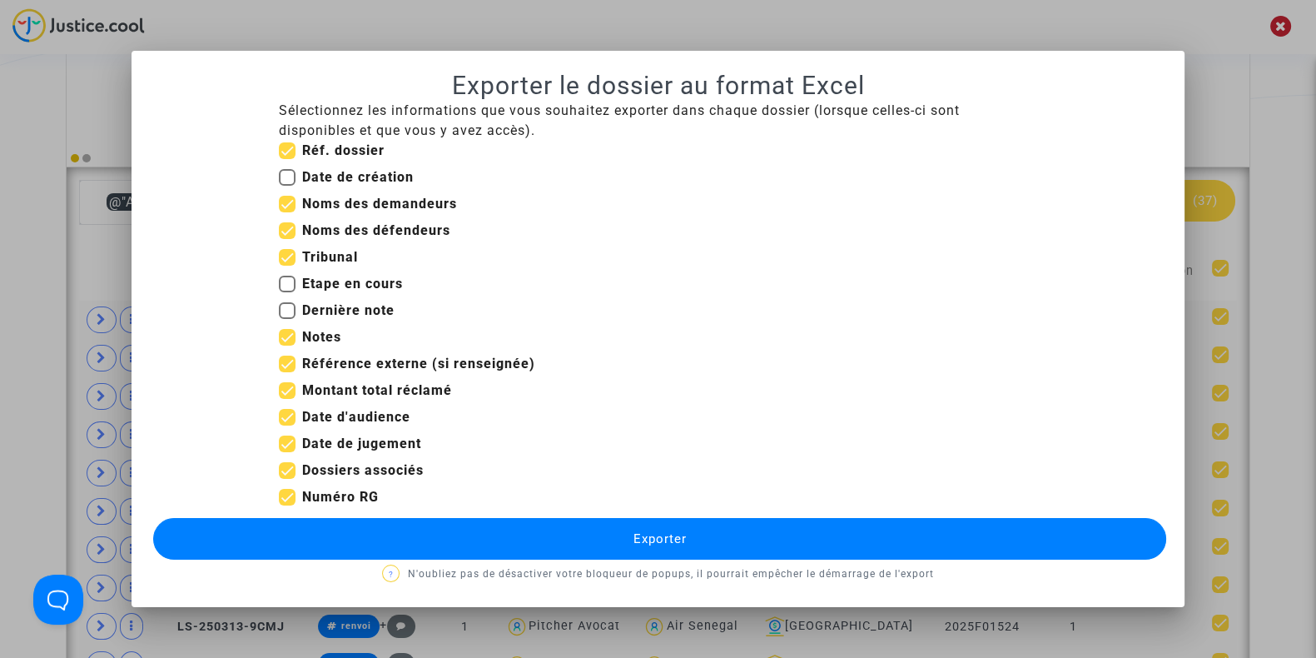
click at [286, 345] on input "Notes" at bounding box center [286, 345] width 1 height 1
checkbox input "false"
click at [286, 361] on span at bounding box center [287, 363] width 17 height 17
click at [286, 372] on input "Référence externe (si renseignée)" at bounding box center [286, 372] width 1 height 1
checkbox input "false"
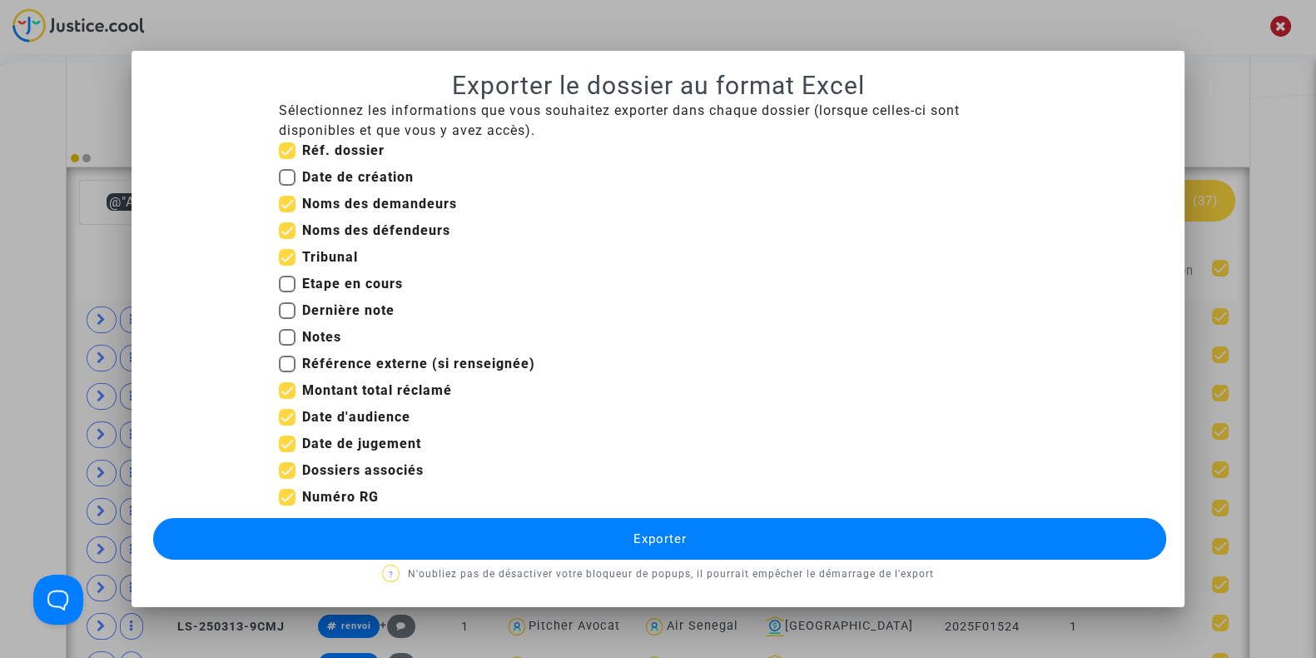
click at [287, 446] on span at bounding box center [287, 443] width 17 height 17
click at [287, 452] on input "Date de jugement" at bounding box center [286, 452] width 1 height 1
checkbox input "false"
click at [288, 395] on span at bounding box center [287, 390] width 17 height 17
click at [287, 399] on input "Montant total réclamé" at bounding box center [286, 399] width 1 height 1
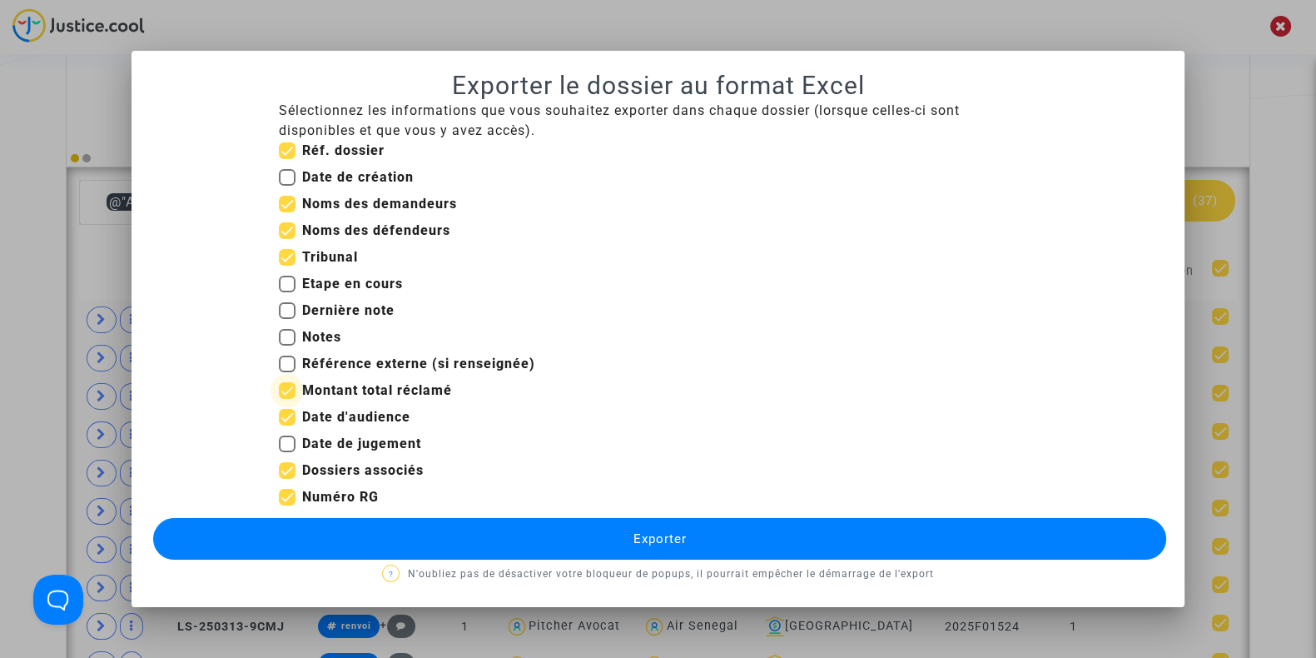
checkbox input "false"
click at [314, 530] on button "Exporter" at bounding box center [659, 539] width 1013 height 42
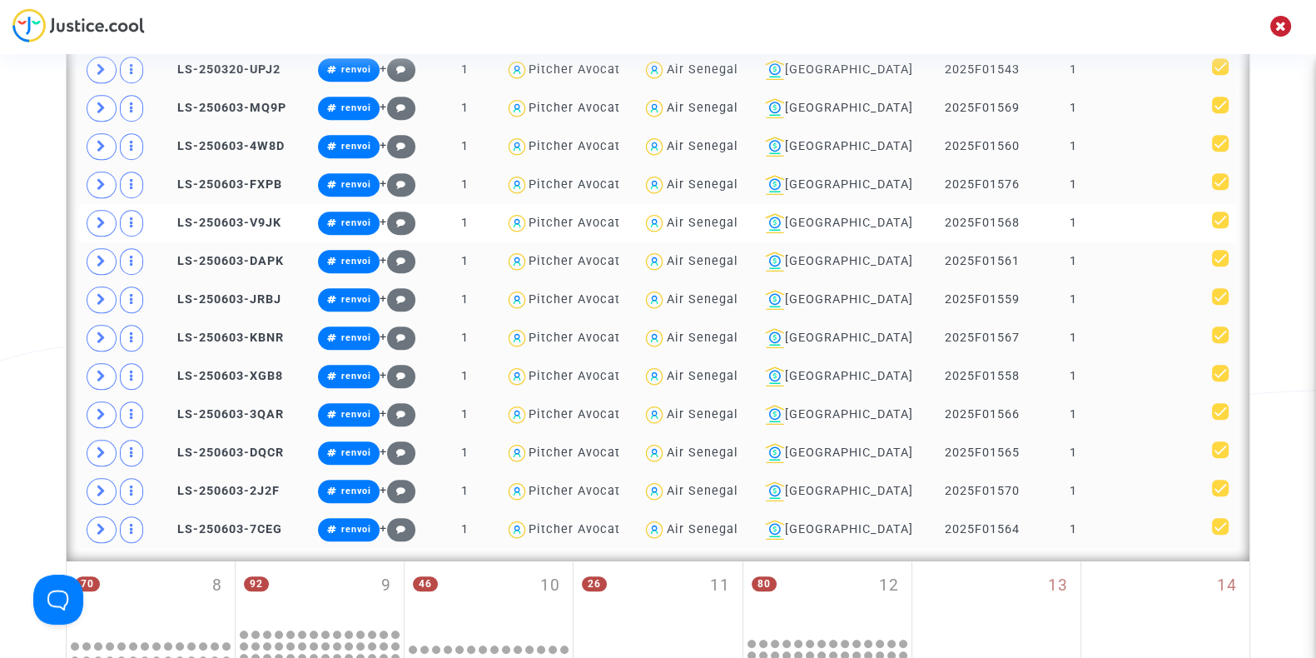
scroll to position [1513, 0]
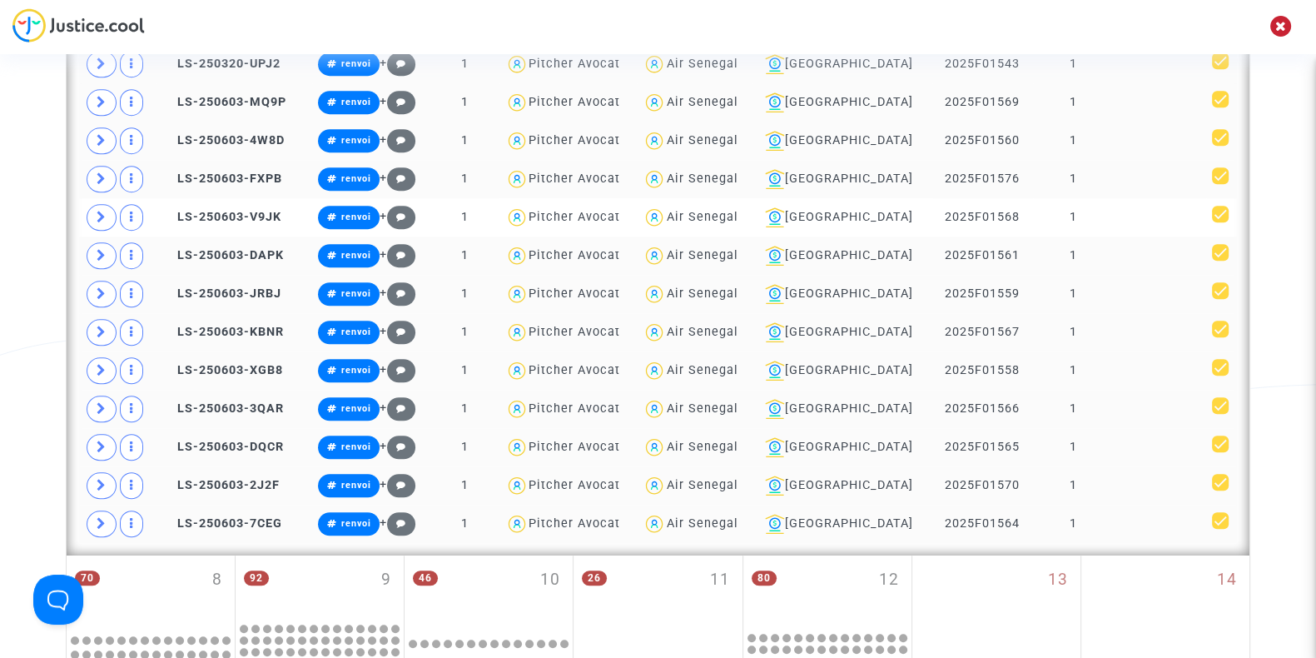
click at [737, 439] on div "Air Senegal" at bounding box center [702, 446] width 72 height 14
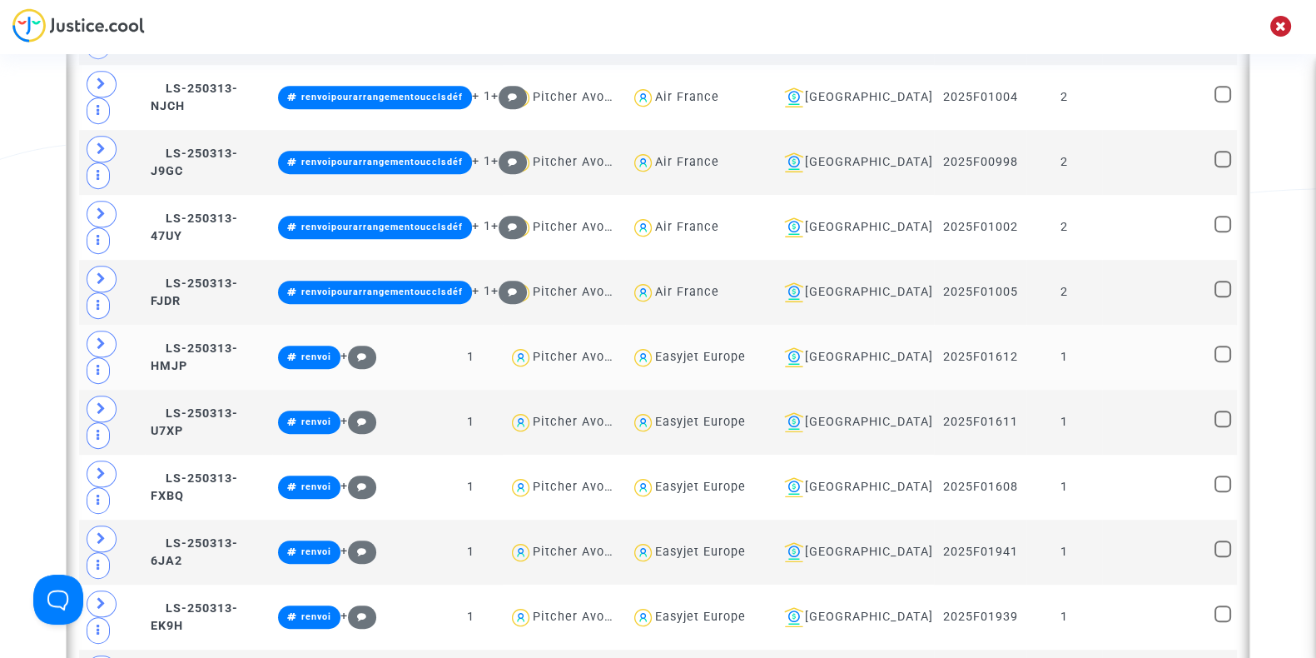
scroll to position [975, 0]
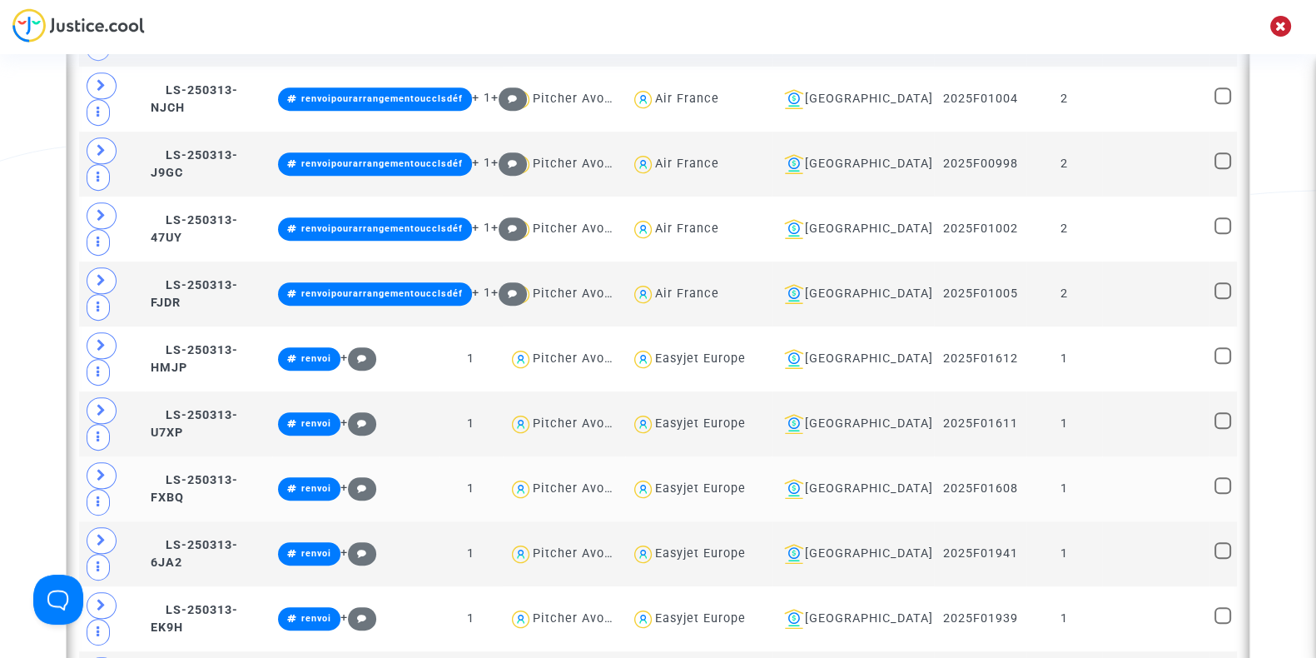
click at [712, 481] on div "Easyjet Europe" at bounding box center [700, 488] width 91 height 14
type textarea "@"Easyjet Europe""
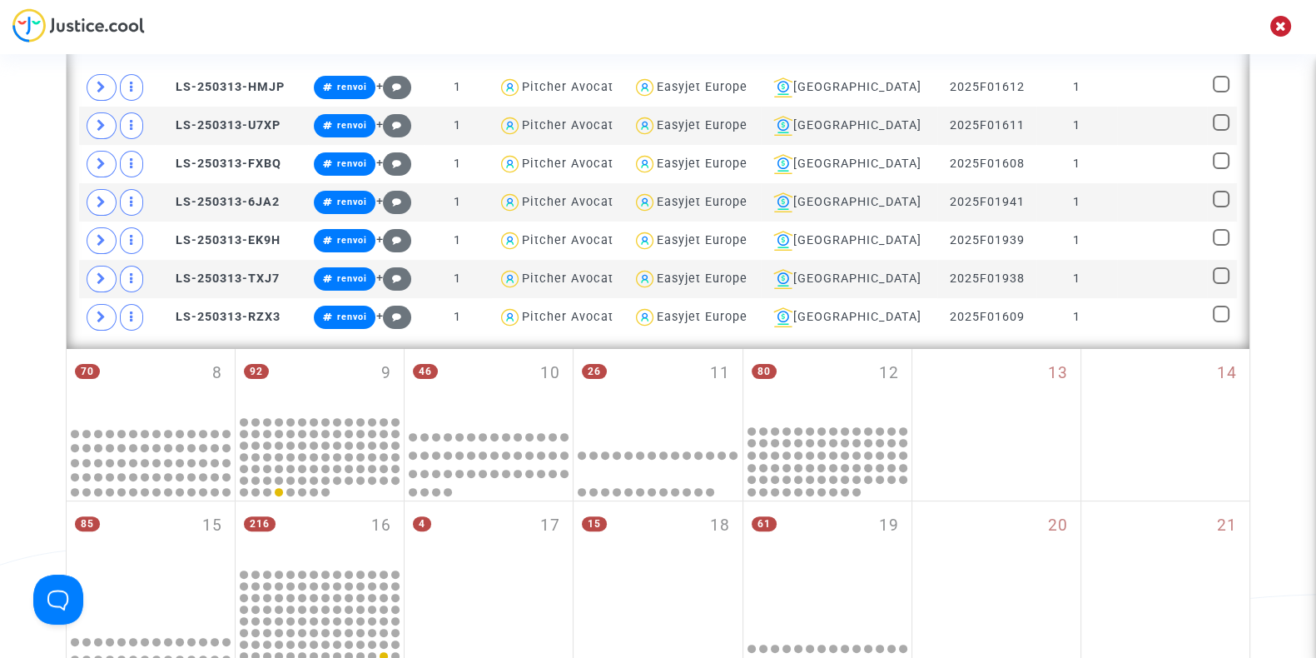
scroll to position [570, 0]
click at [712, 123] on div "Easyjet Europe" at bounding box center [702, 126] width 91 height 14
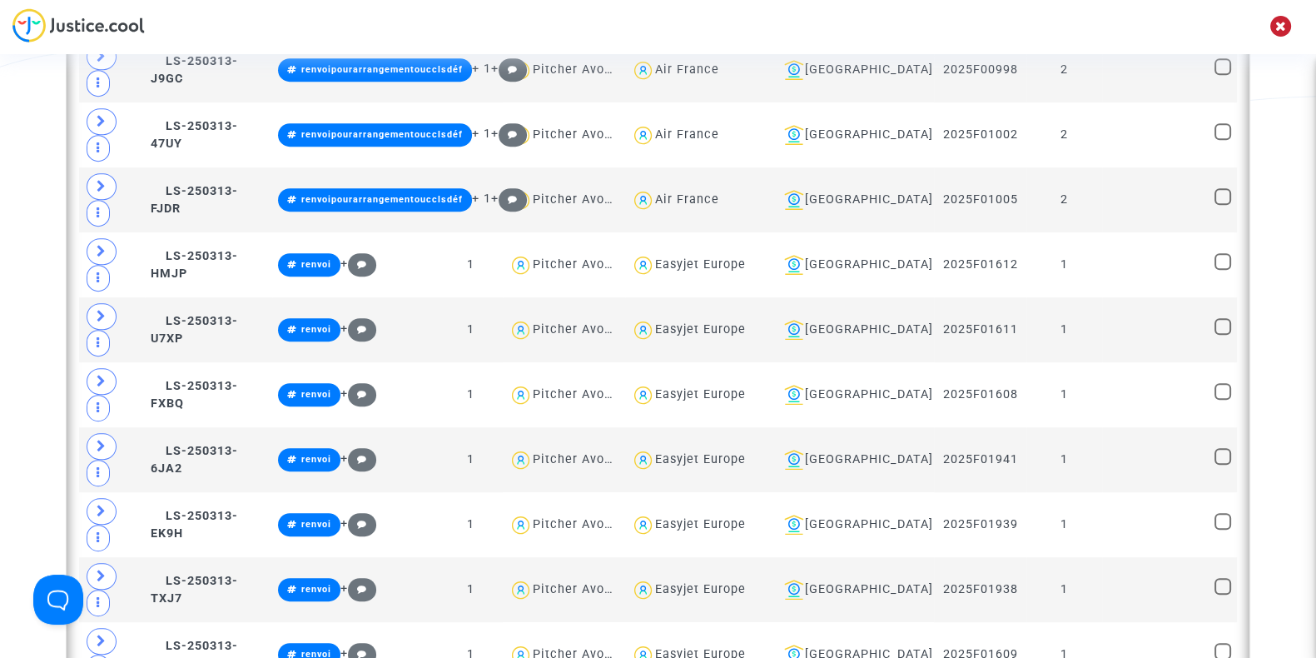
scroll to position [1070, 0]
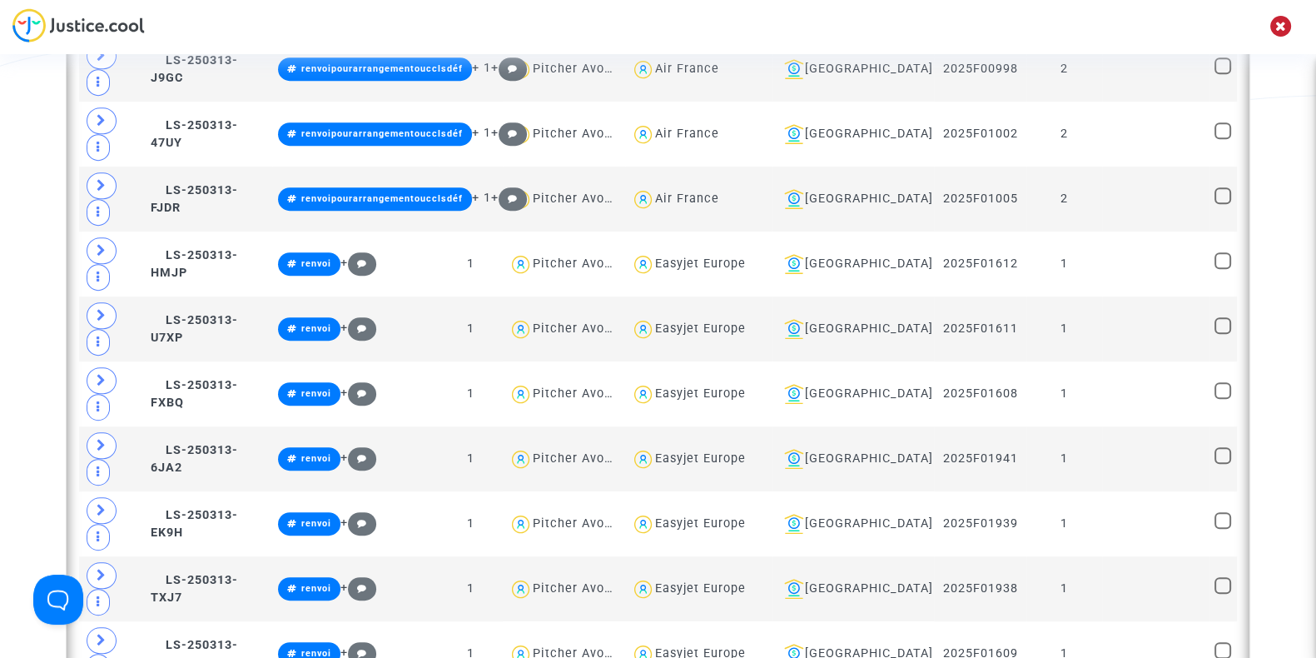
type textarea "@"Aer Lingus""
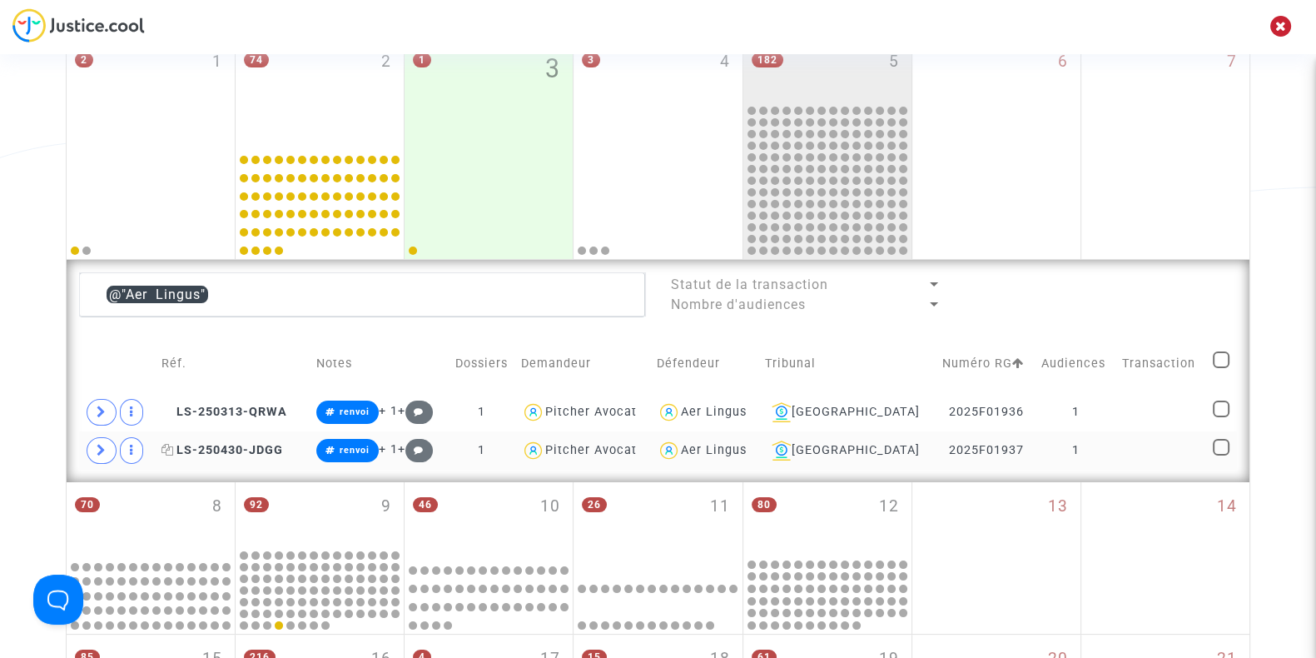
scroll to position [246, 0]
click at [97, 406] on icon at bounding box center [102, 412] width 10 height 12
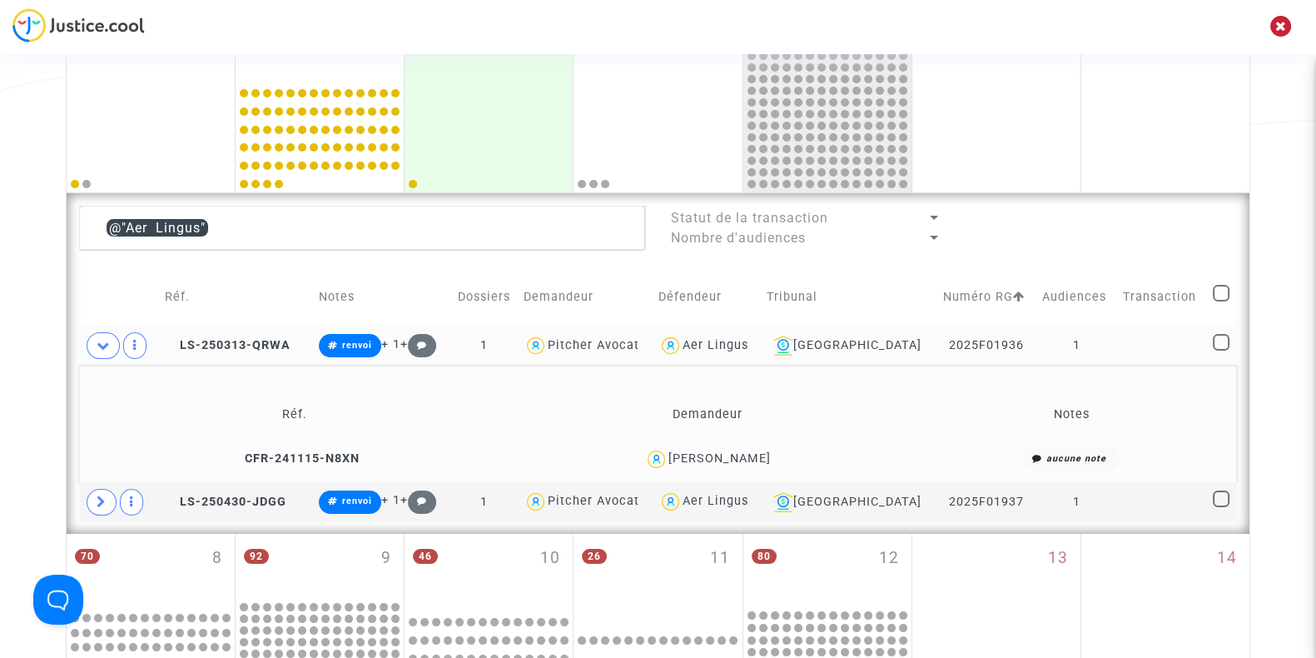
scroll to position [315, 0]
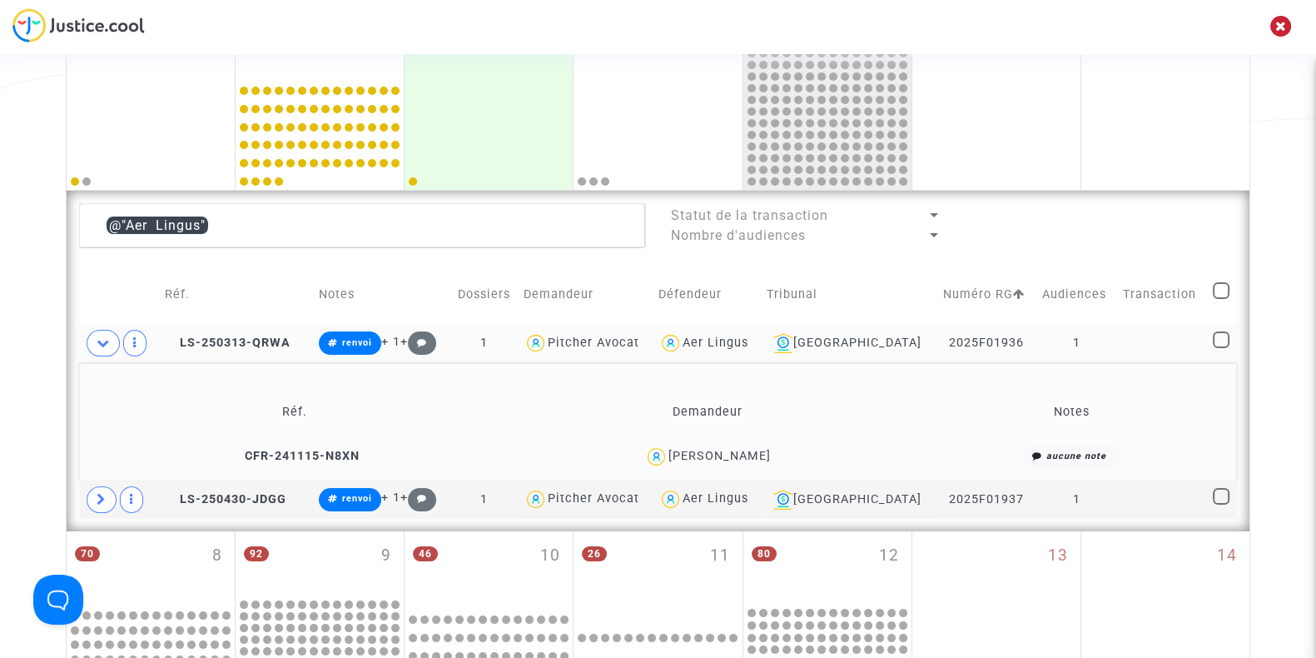
click at [734, 453] on div "Jacob Cleaveley" at bounding box center [719, 456] width 102 height 14
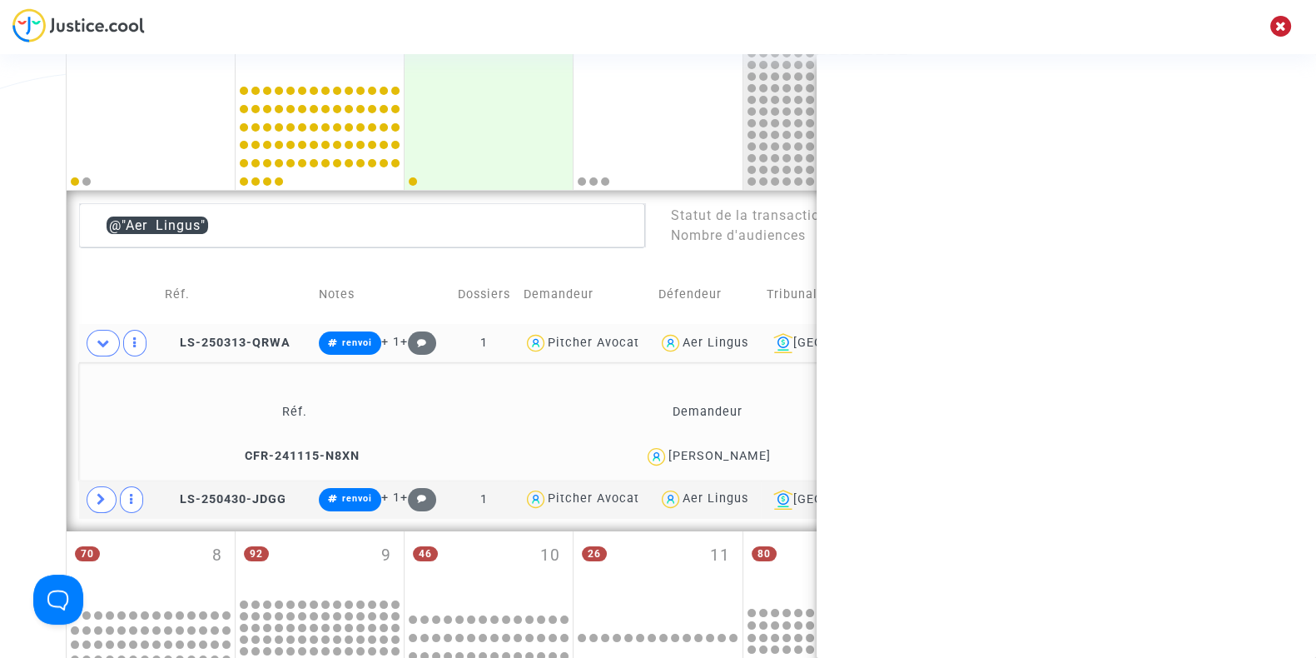
click at [734, 453] on div "Jacob Cleaveley" at bounding box center [719, 456] width 102 height 14
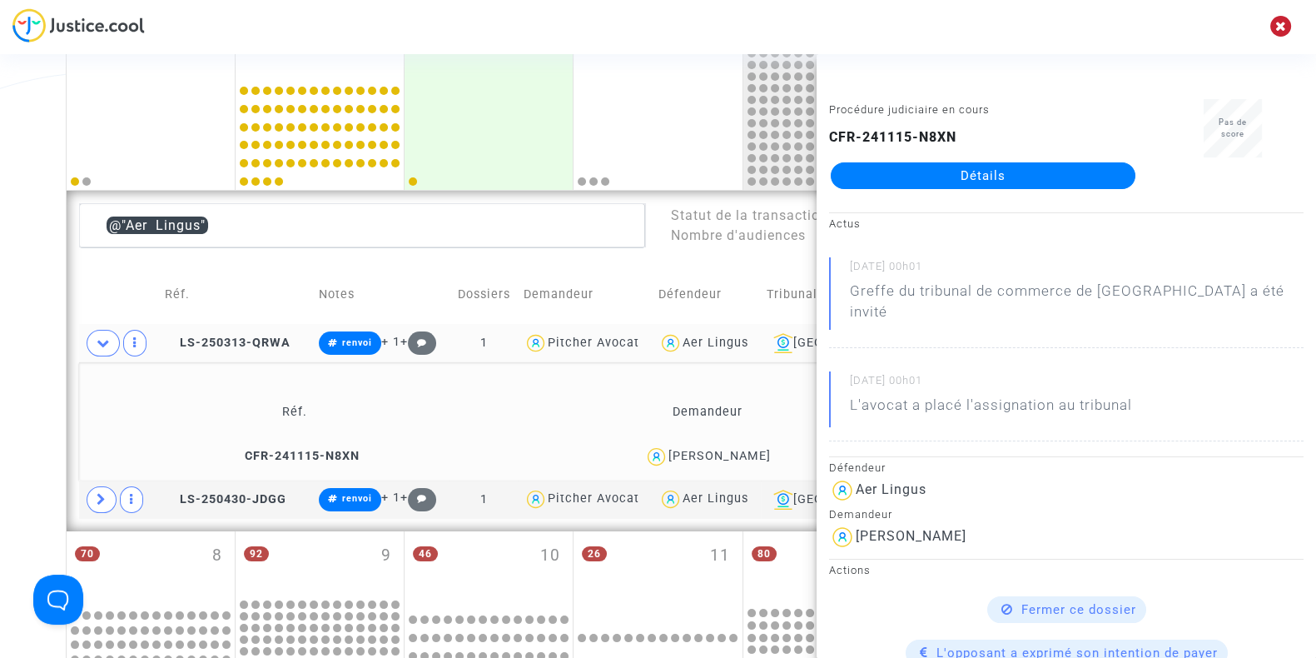
click at [46, 340] on div "Date de clôture d'instruction Date de conciliation Date d'audience Date de juge…" at bounding box center [658, 512] width 1316 height 1465
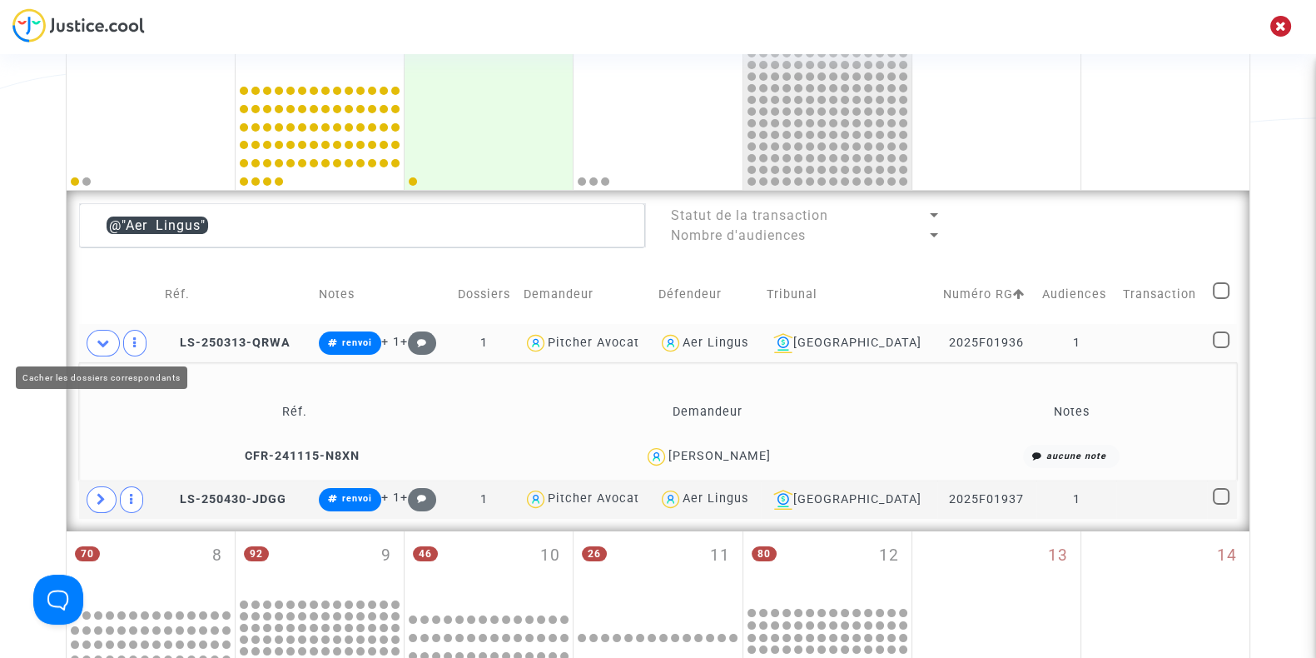
click at [94, 339] on span at bounding box center [103, 343] width 33 height 27
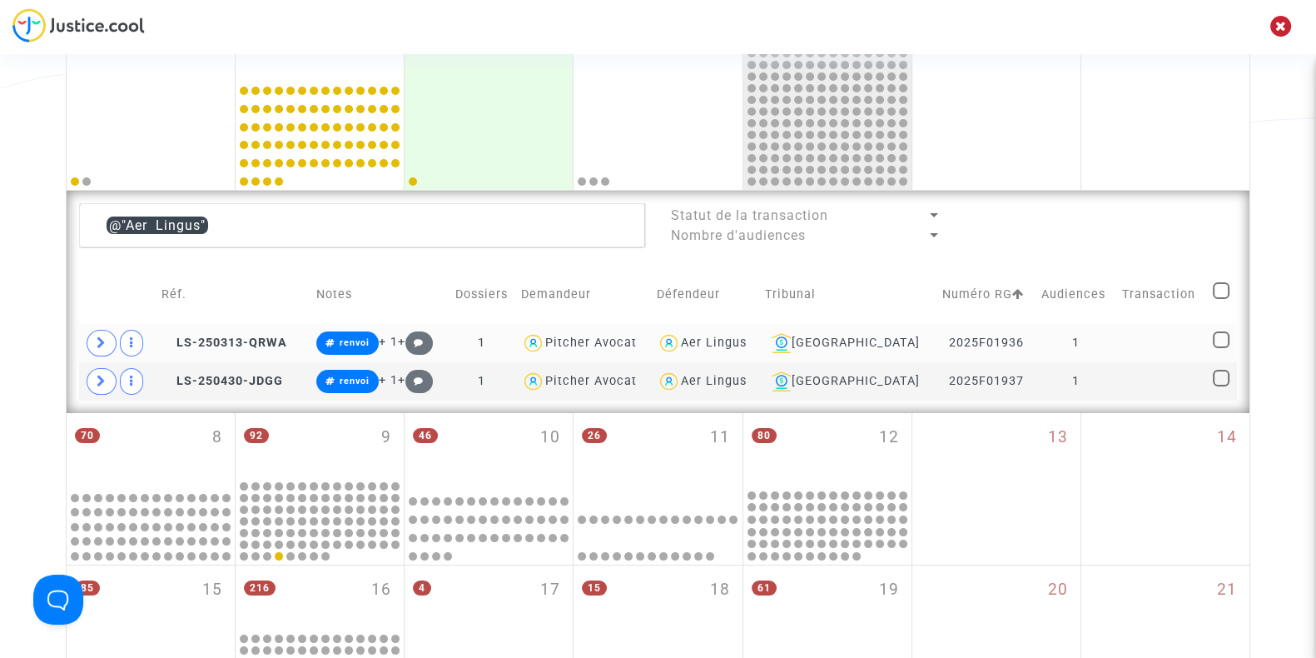
click at [747, 343] on div "Aer Lingus" at bounding box center [714, 342] width 66 height 14
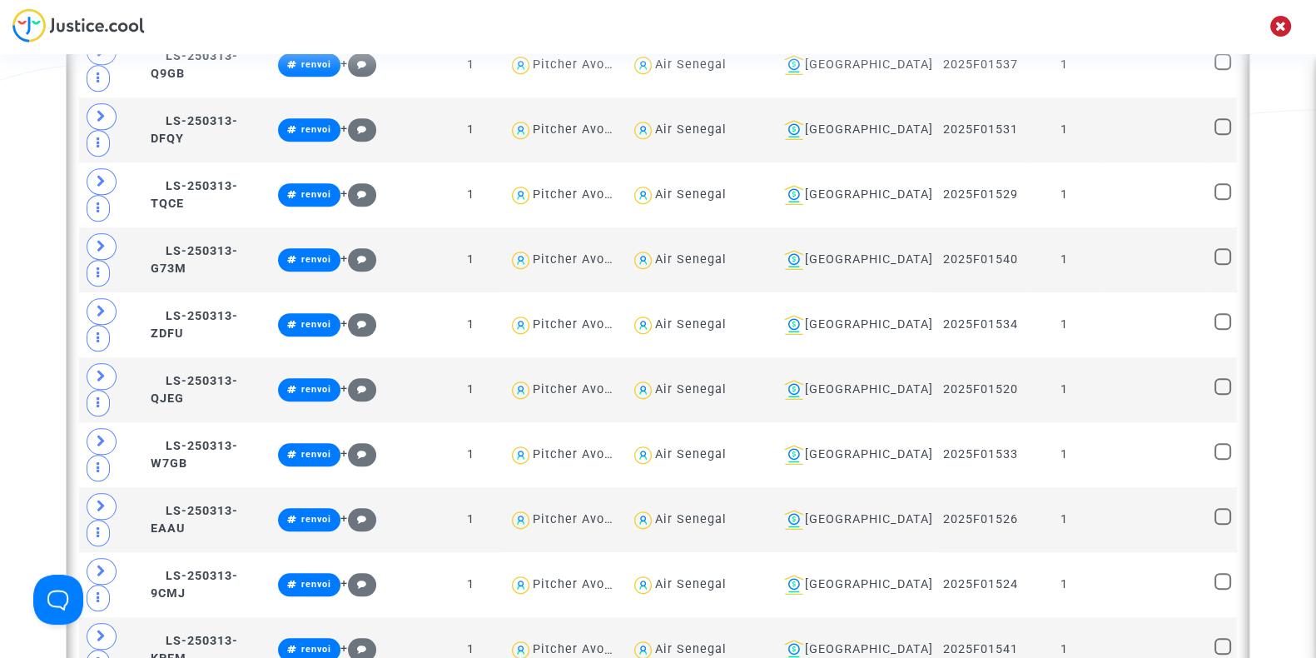
scroll to position [1902, 0]
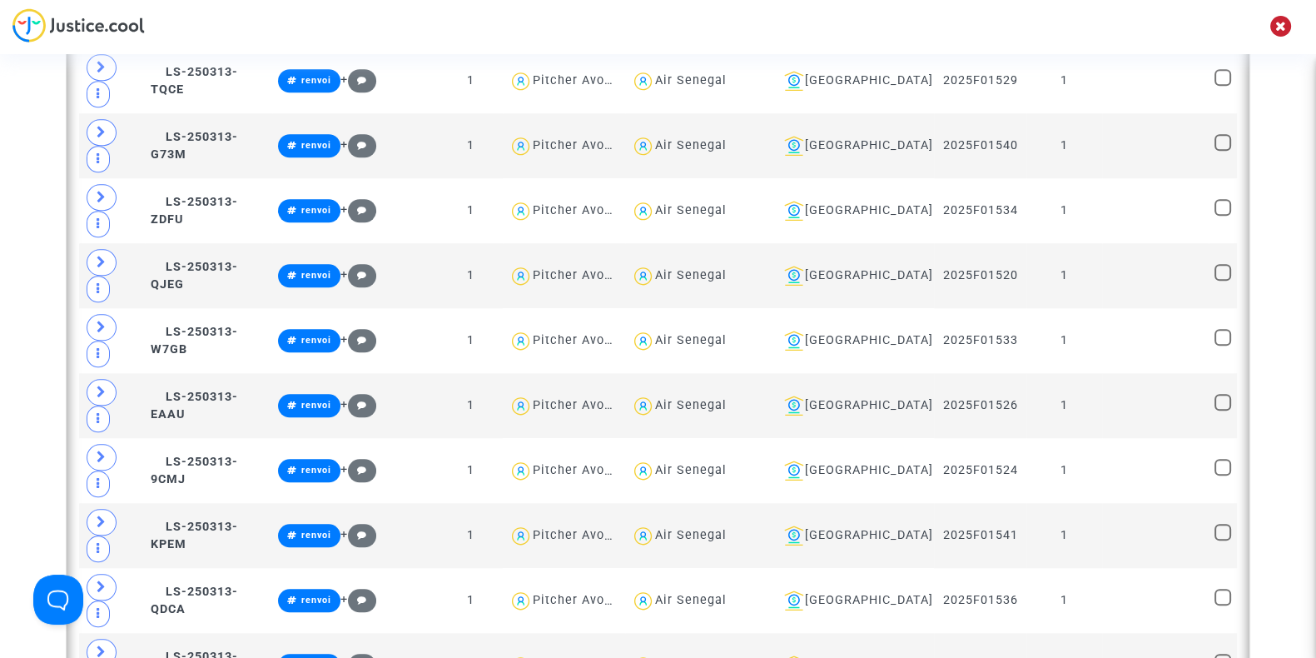
type textarea "@"Kenya Airways""
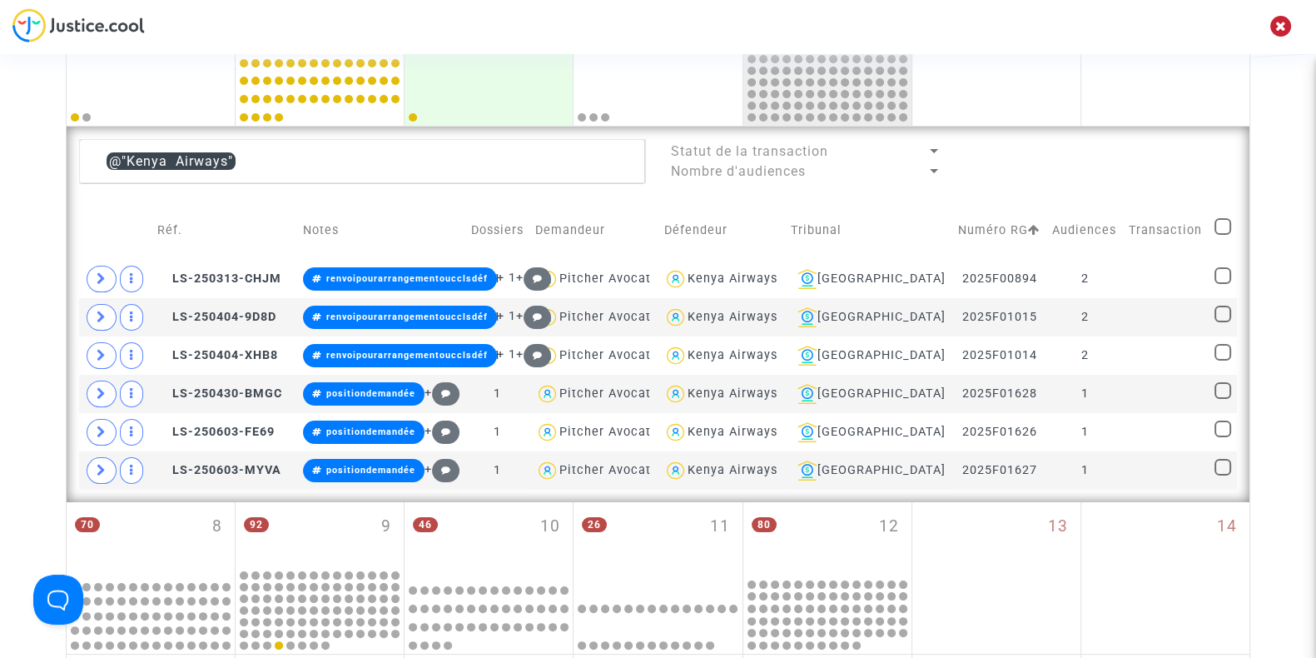
scroll to position [359, 0]
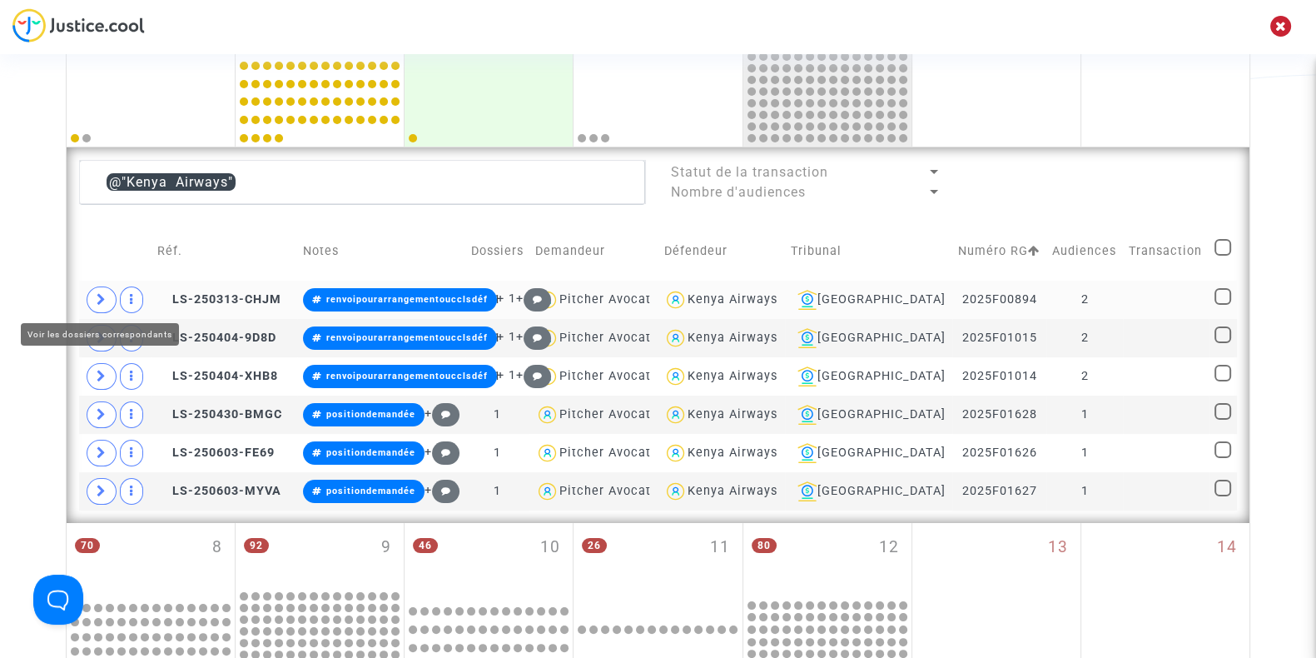
click at [104, 298] on icon at bounding box center [102, 299] width 10 height 12
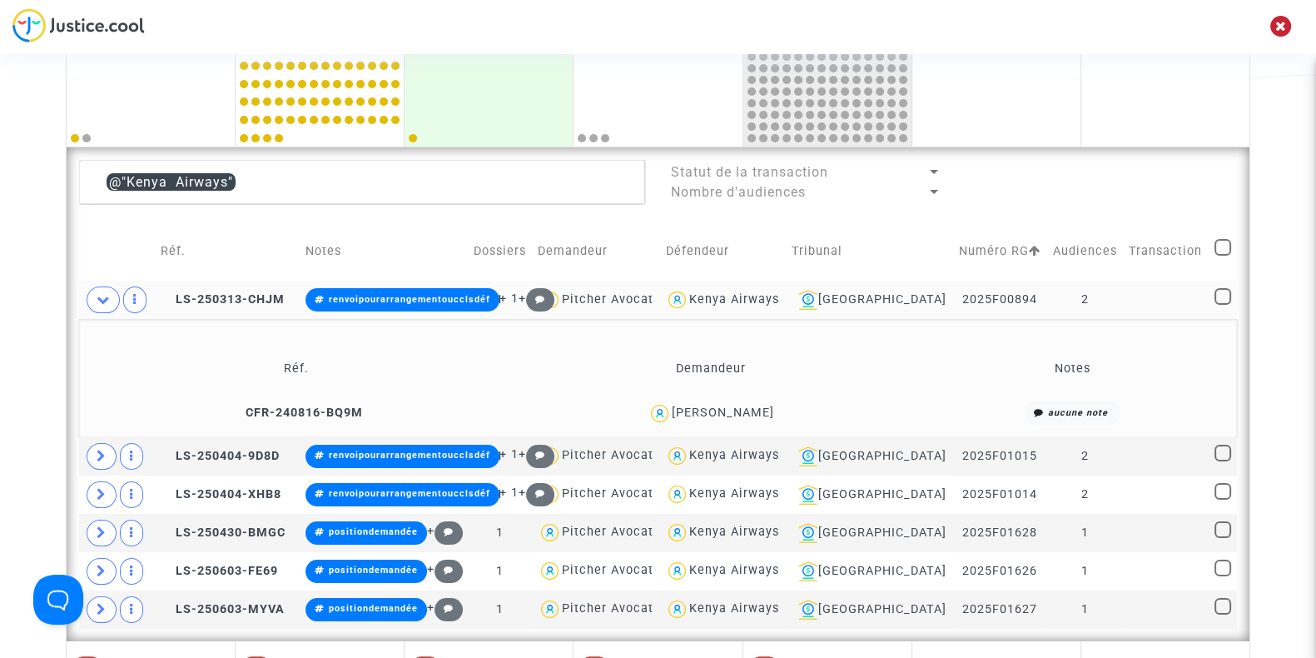
click at [770, 408] on div "Armand Muziga Rwuta" at bounding box center [723, 412] width 102 height 14
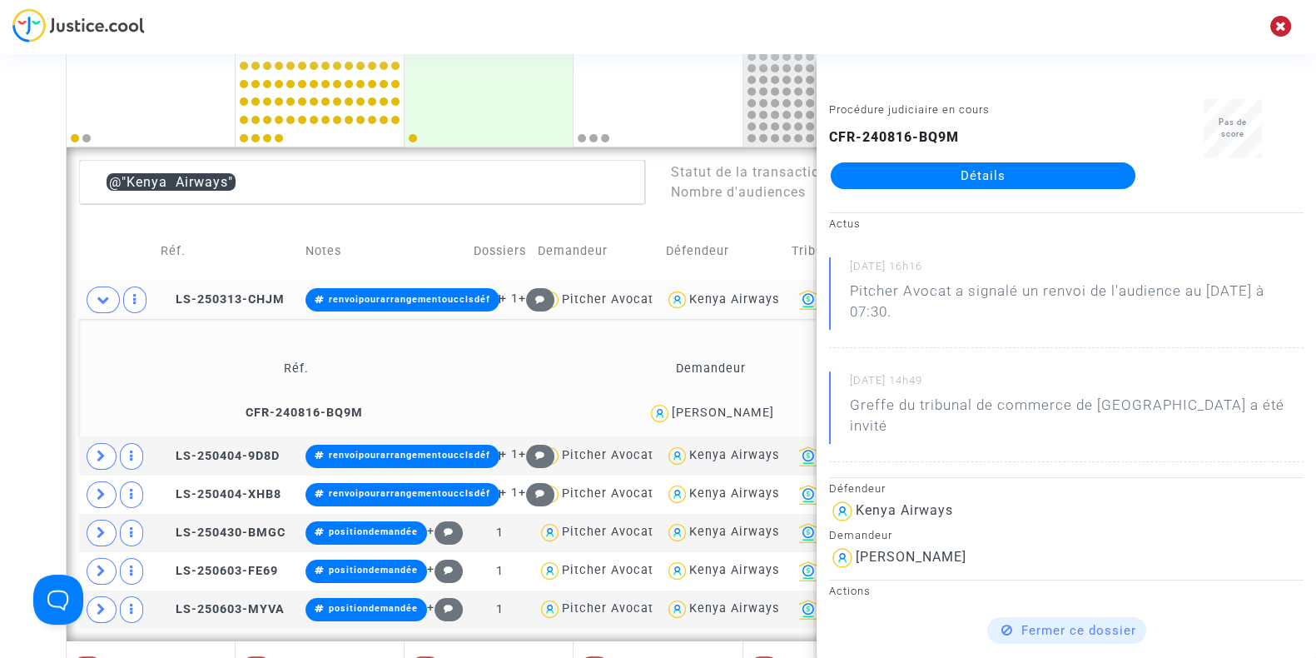
click at [29, 235] on div "Date de clôture d'instruction Date de conciliation Date d'audience Date de juge…" at bounding box center [658, 546] width 1316 height 1618
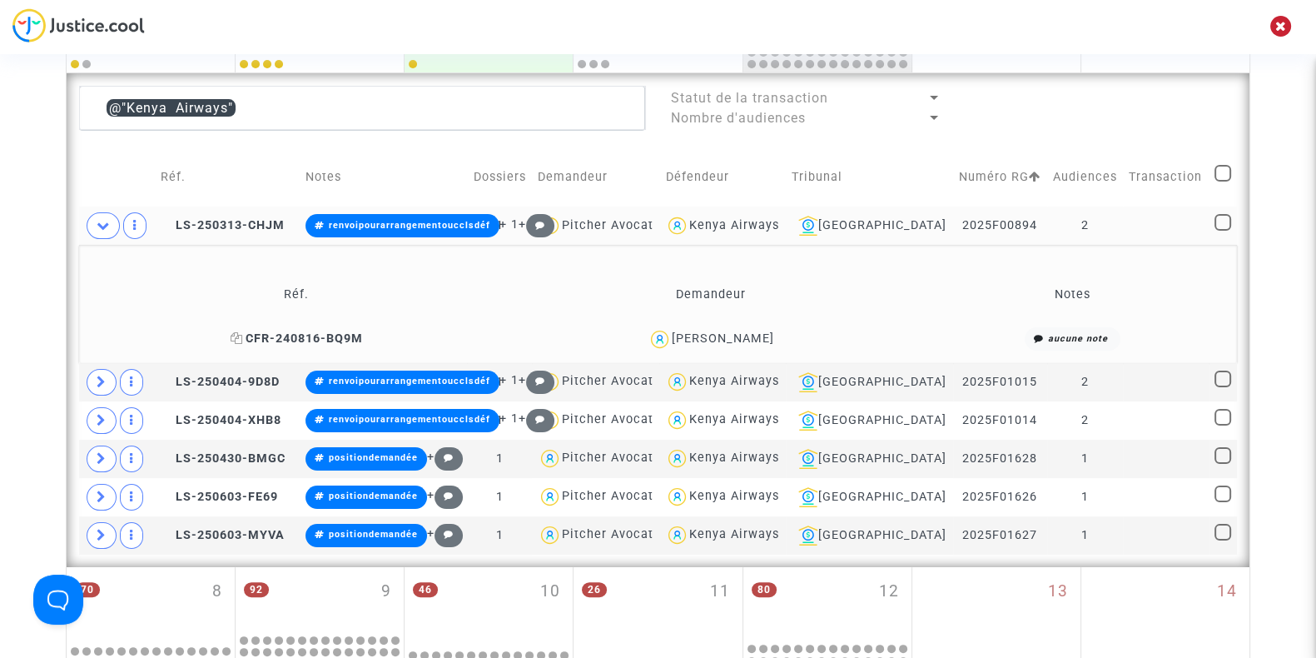
scroll to position [434, 0]
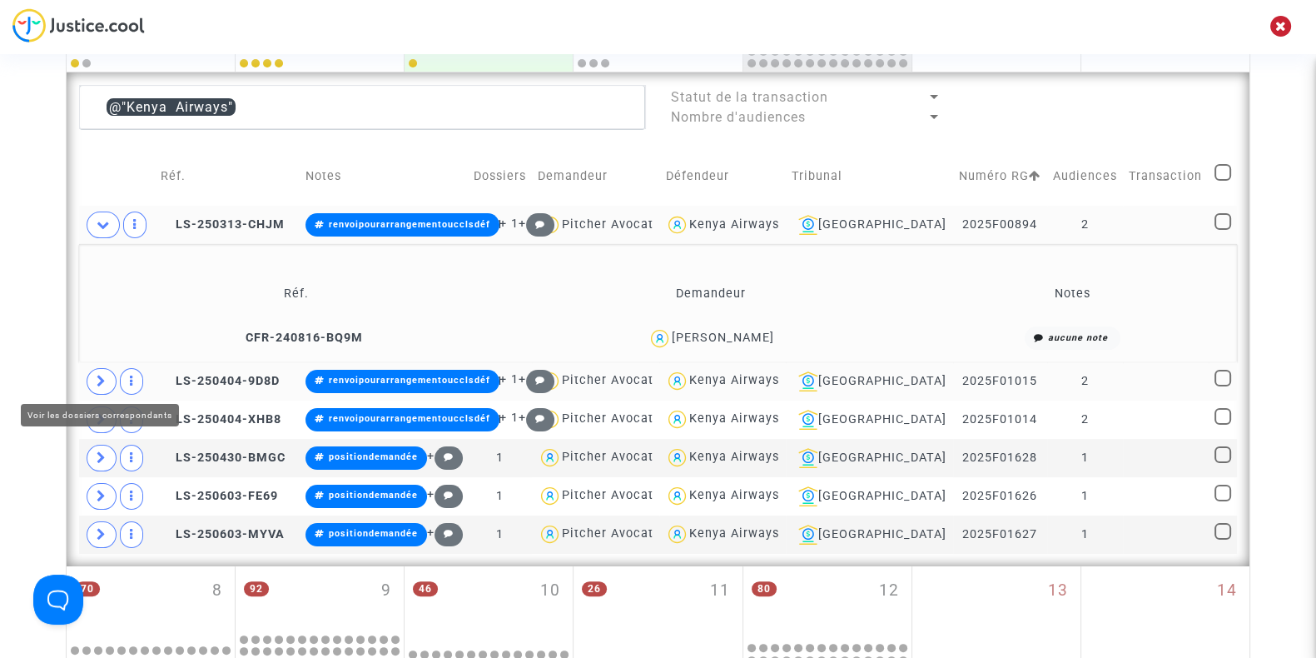
click at [102, 379] on icon at bounding box center [102, 381] width 10 height 12
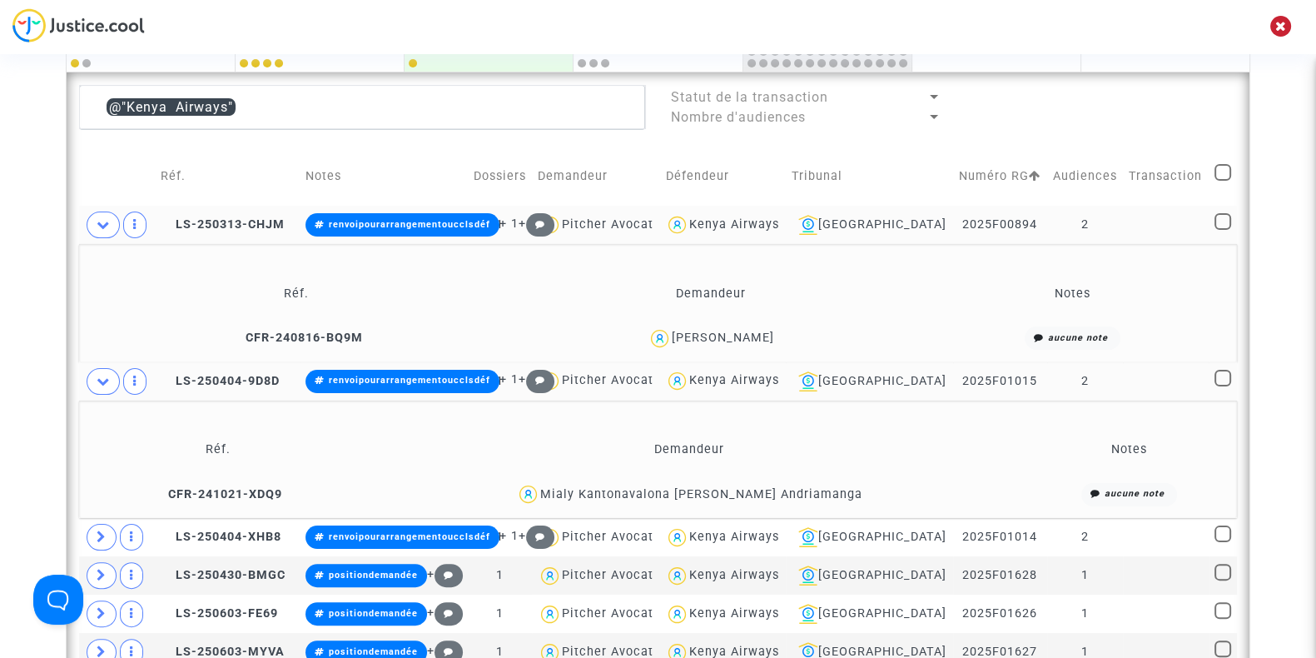
click at [791, 492] on div "Mialy Kantonavalona Rabe Andriamanga" at bounding box center [701, 494] width 322 height 14
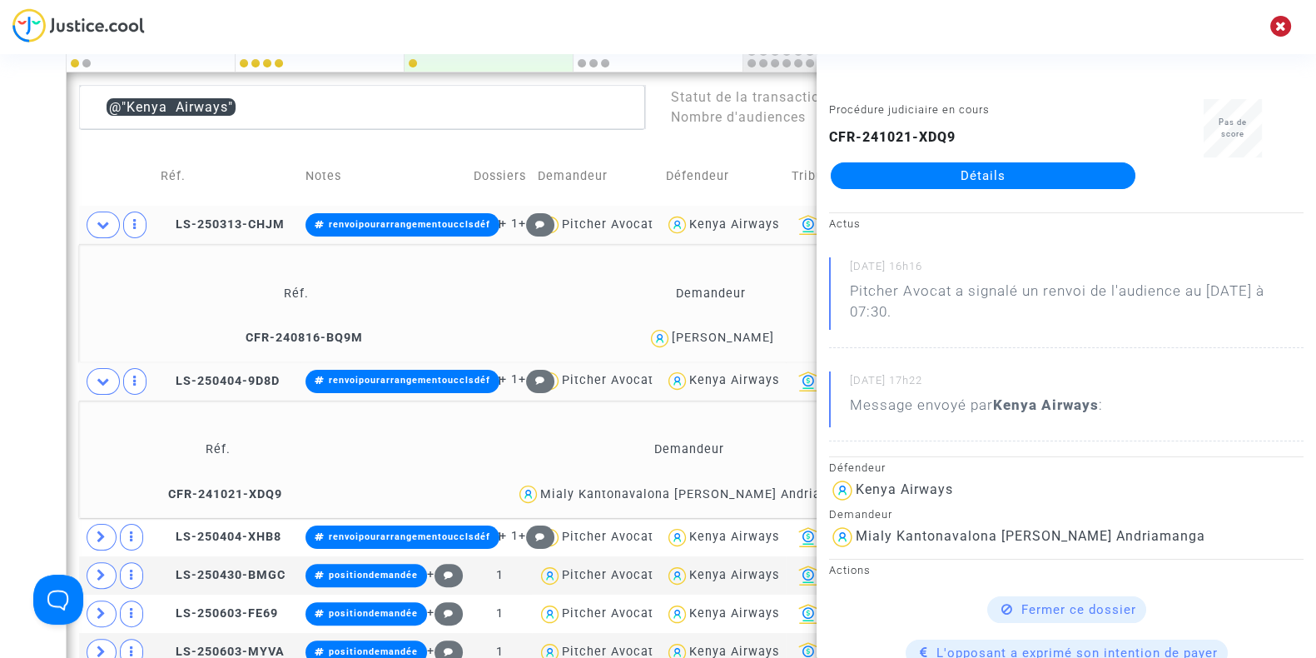
click at [0, 264] on div "Date de clôture d'instruction Date de conciliation Date d'audience Date de juge…" at bounding box center [658, 529] width 1316 height 1735
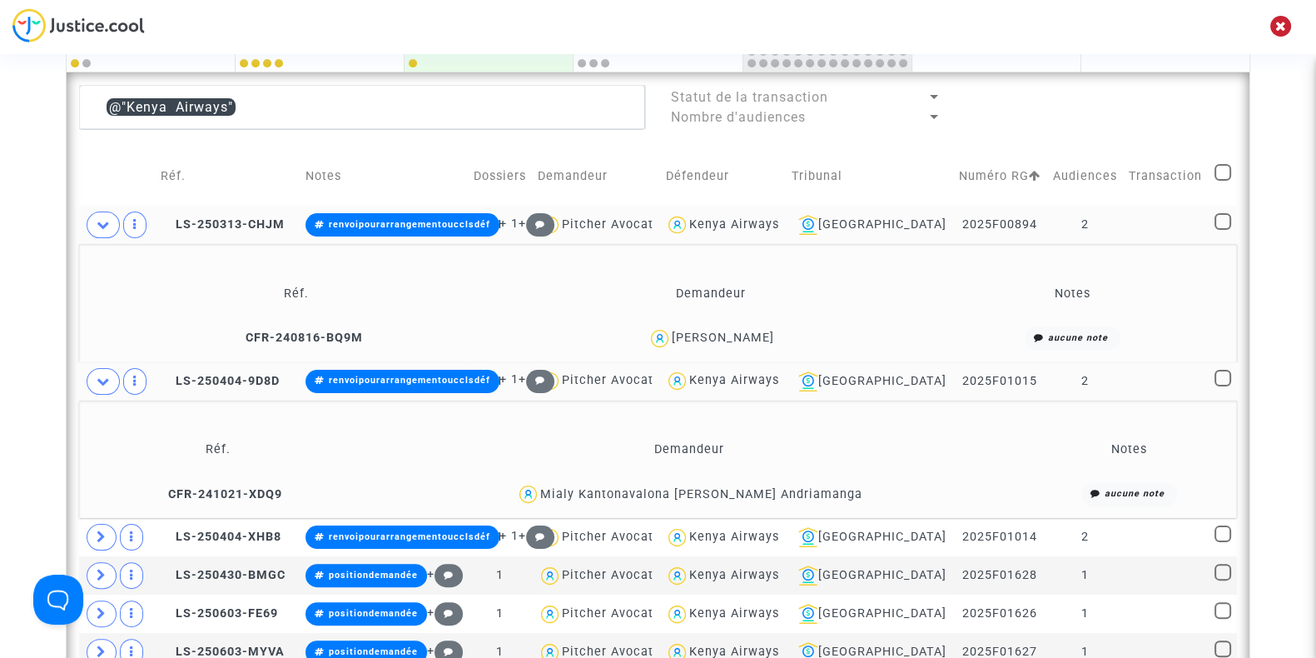
scroll to position [559, 0]
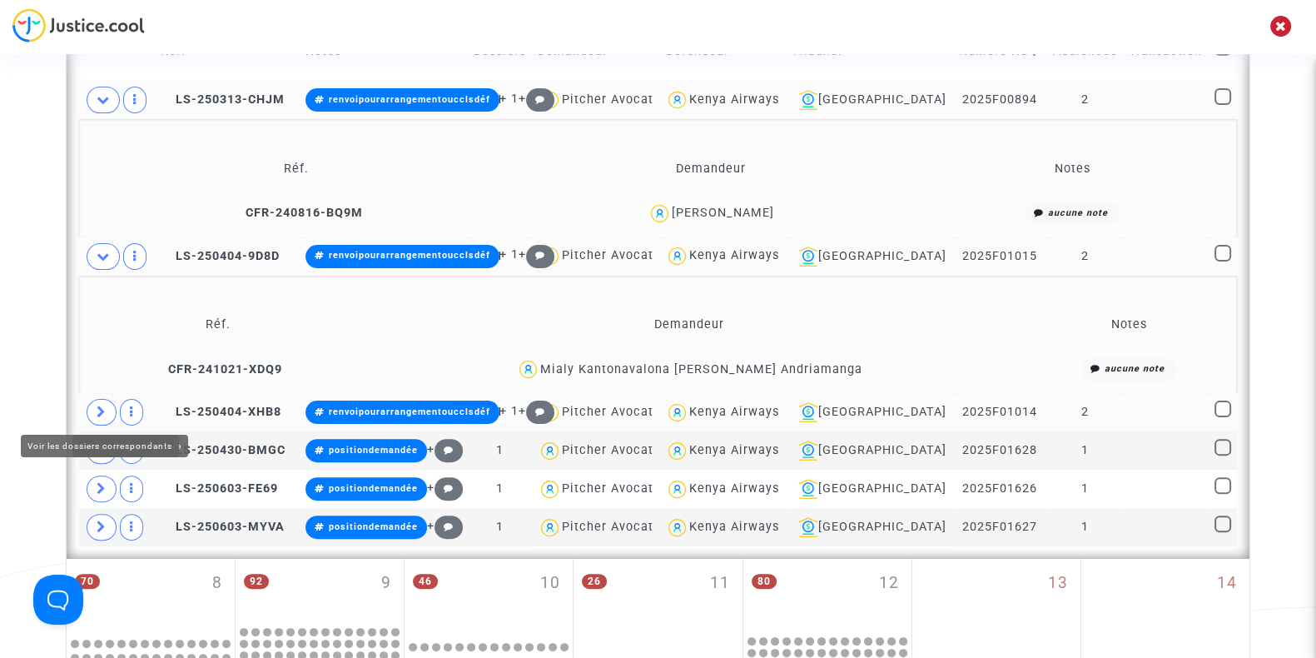
click at [112, 408] on span at bounding box center [102, 412] width 30 height 27
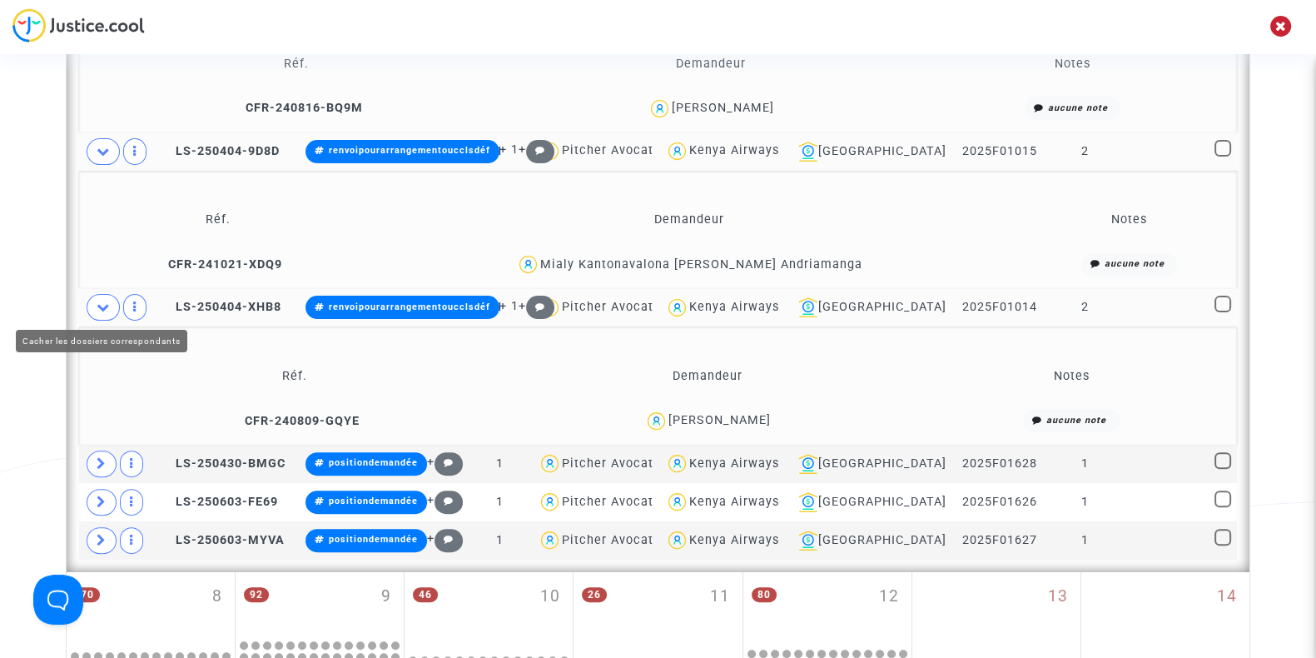
scroll to position [665, 0]
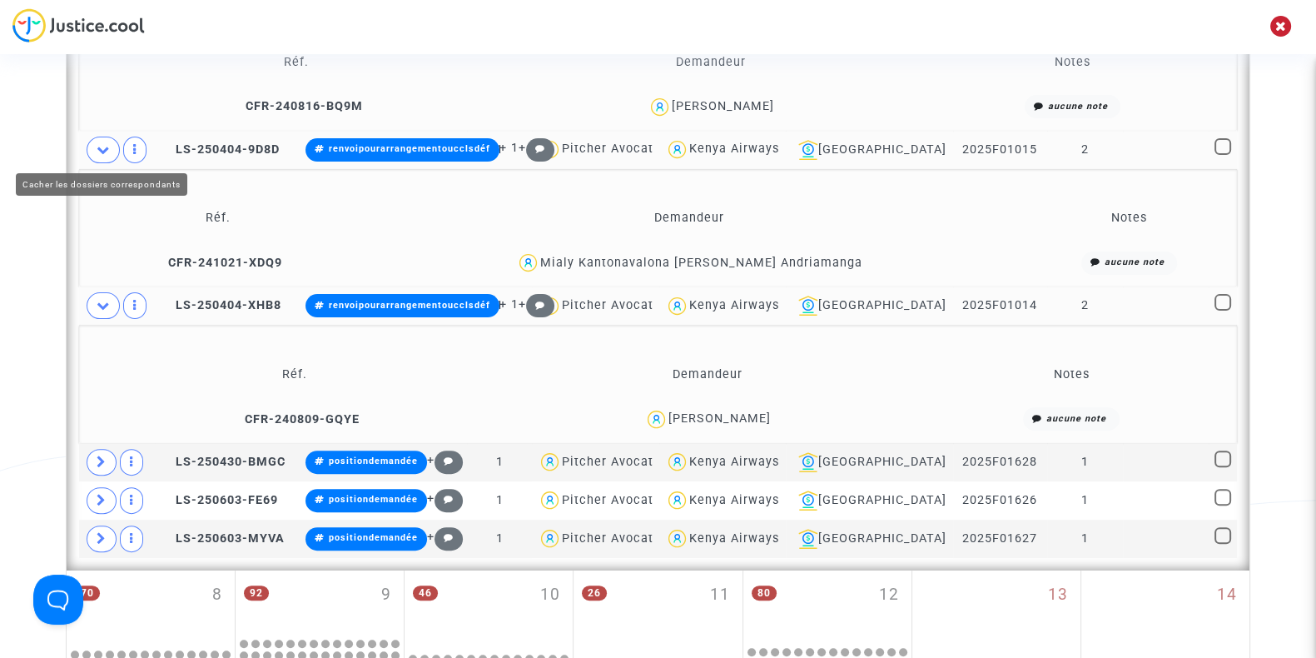
click at [103, 143] on icon at bounding box center [103, 149] width 13 height 12
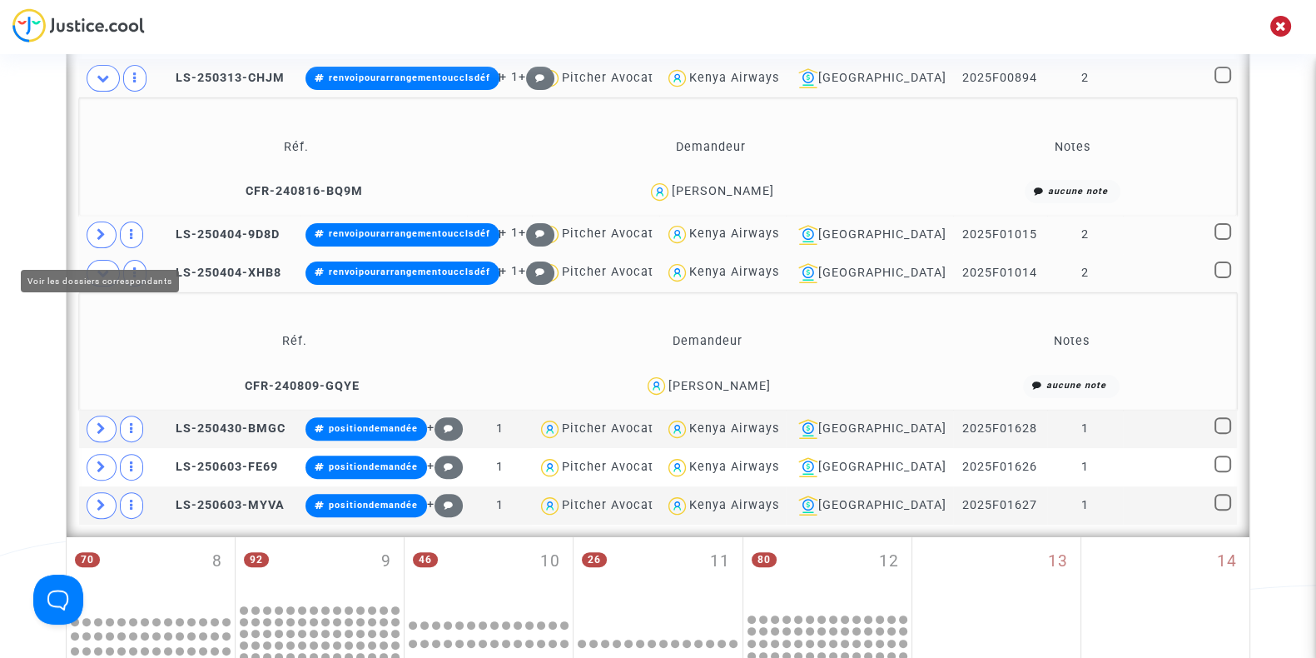
scroll to position [566, 0]
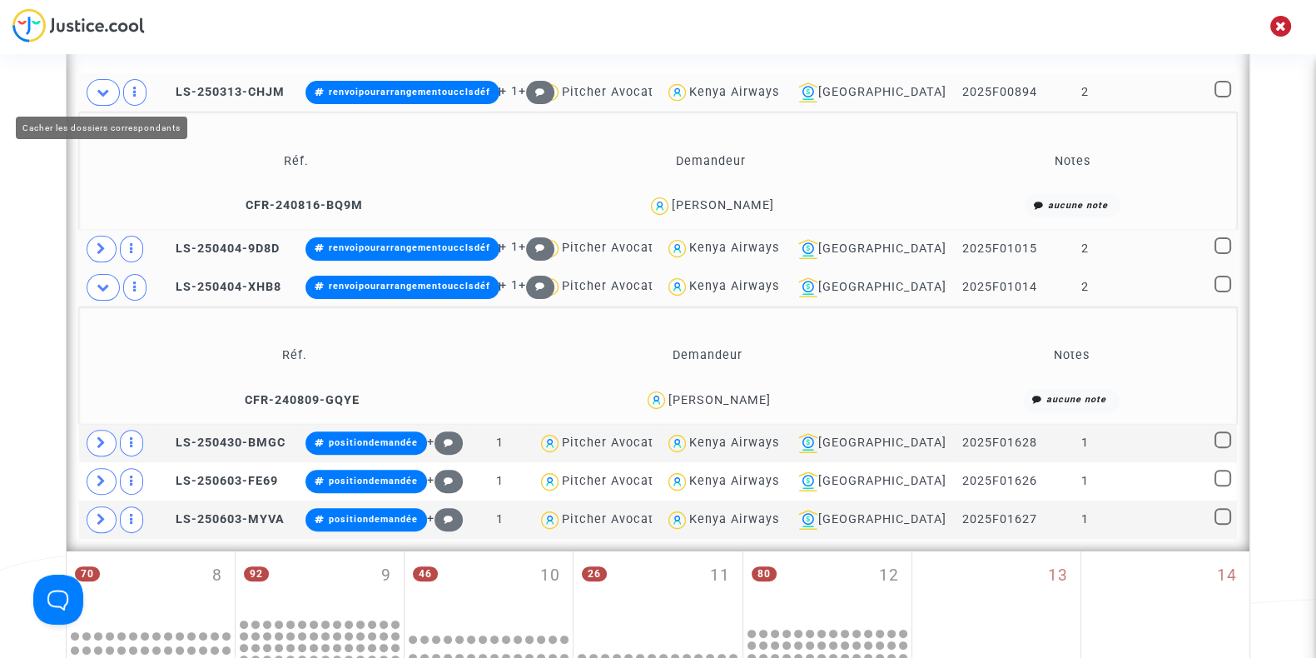
click at [102, 93] on icon at bounding box center [103, 92] width 13 height 12
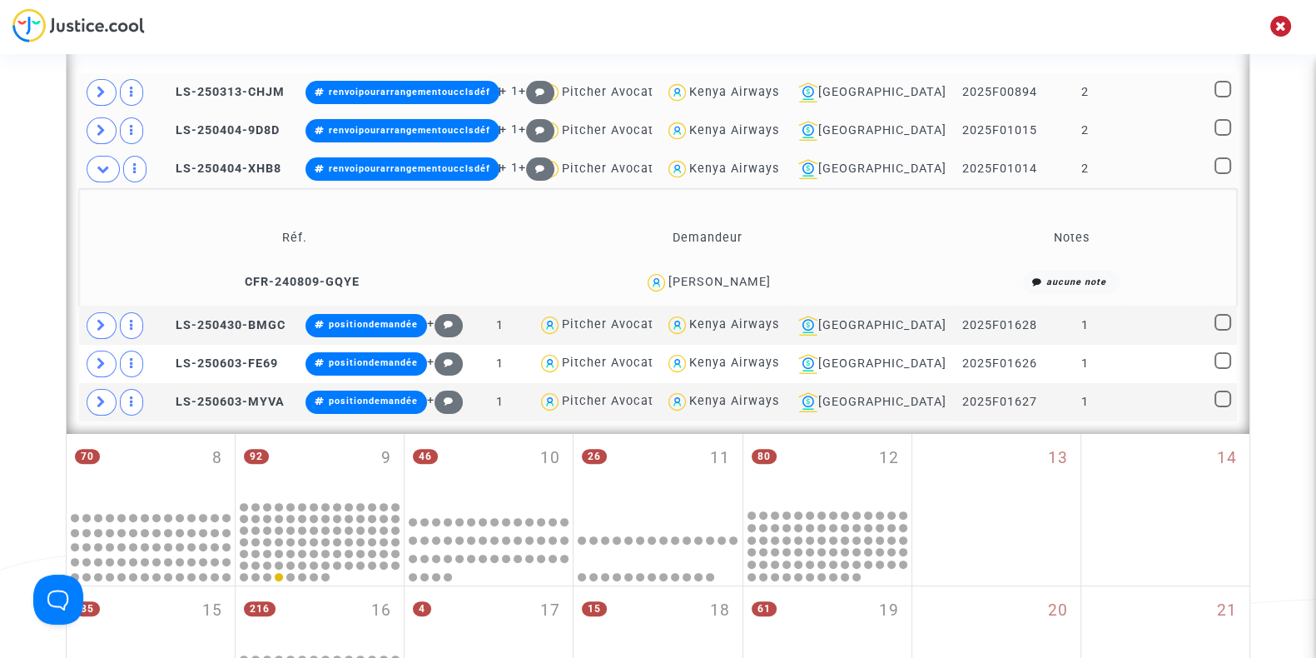
click at [749, 277] on div "Virginie Byra" at bounding box center [719, 282] width 102 height 14
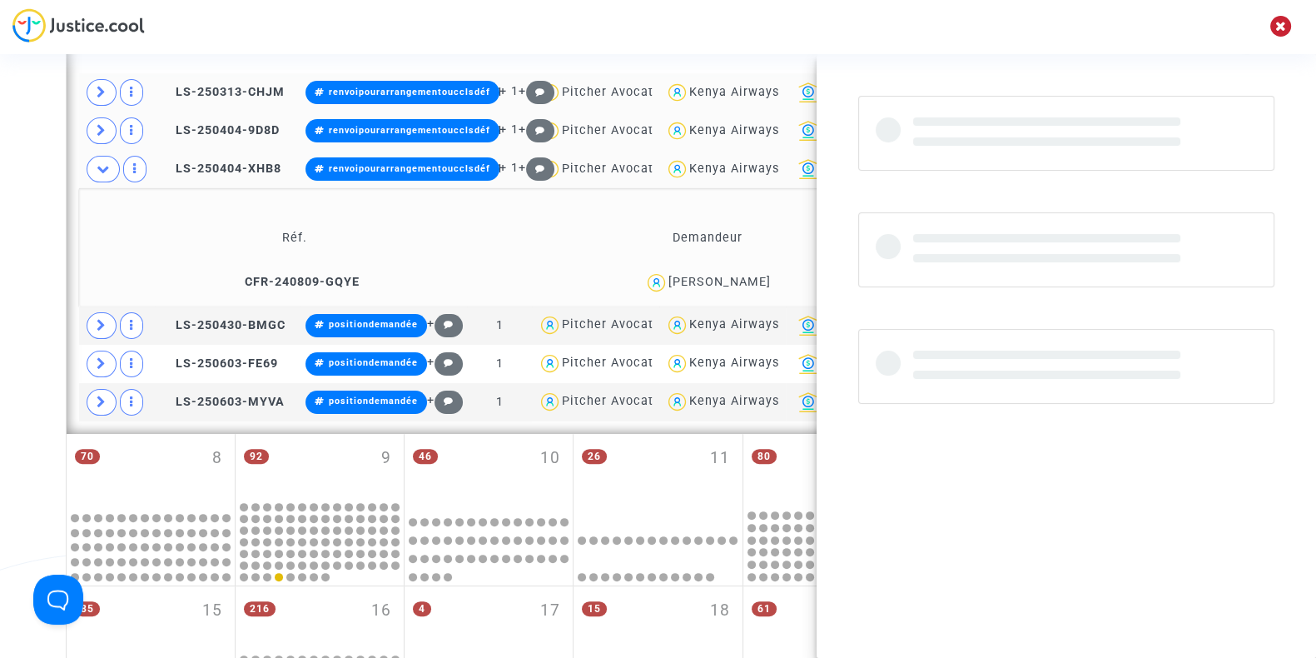
click at [749, 277] on div "Virginie Byra" at bounding box center [719, 282] width 102 height 14
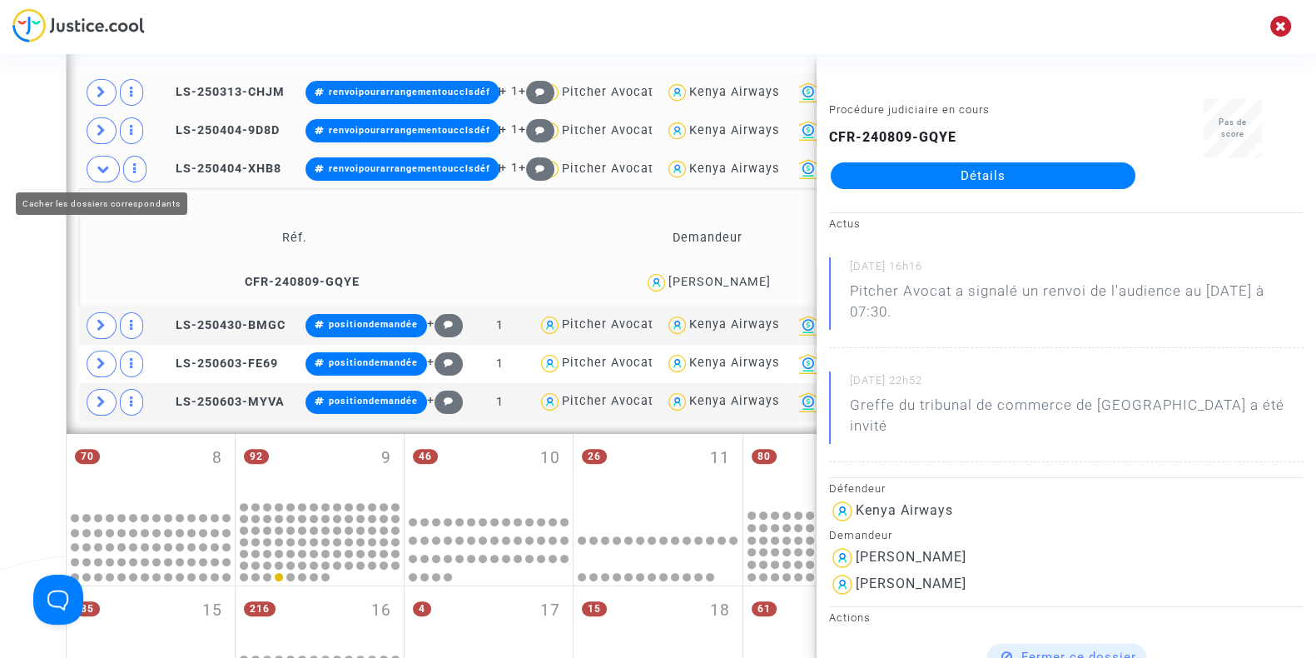
click at [104, 163] on icon at bounding box center [103, 168] width 13 height 12
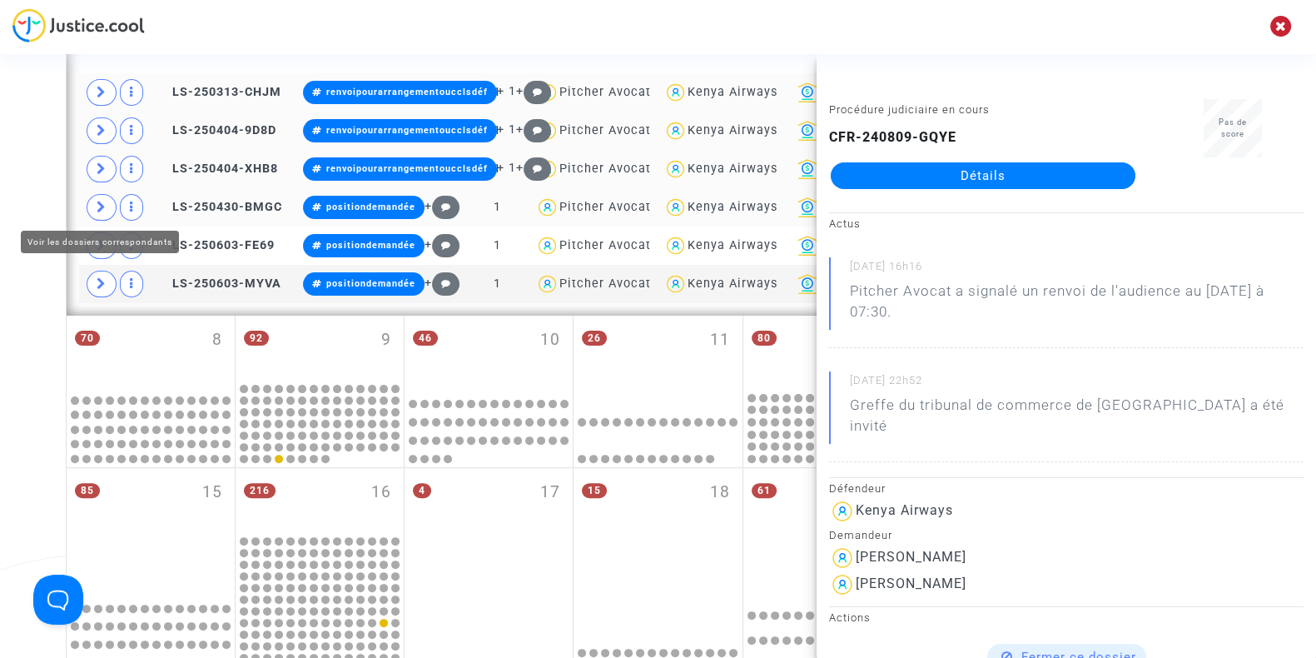
click at [91, 204] on span at bounding box center [102, 207] width 30 height 27
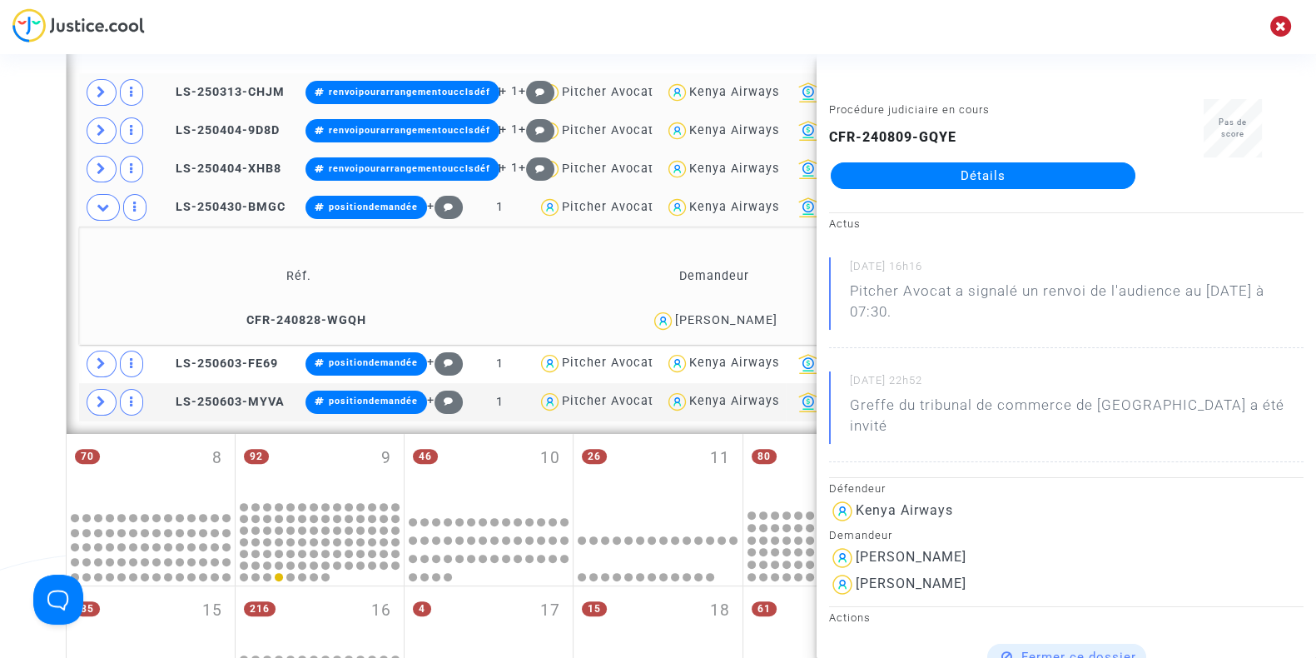
click at [739, 314] on div "Salim Haidaraly" at bounding box center [726, 320] width 102 height 14
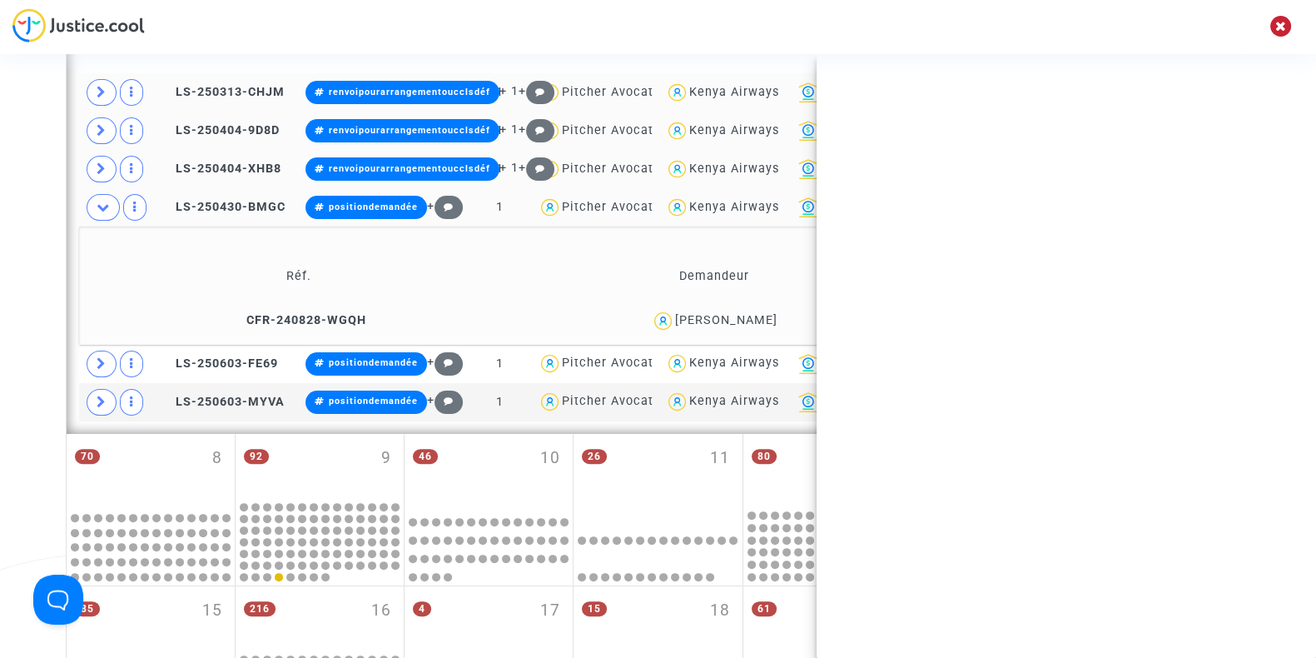
click at [739, 314] on div "Salim Haidaraly" at bounding box center [726, 320] width 102 height 14
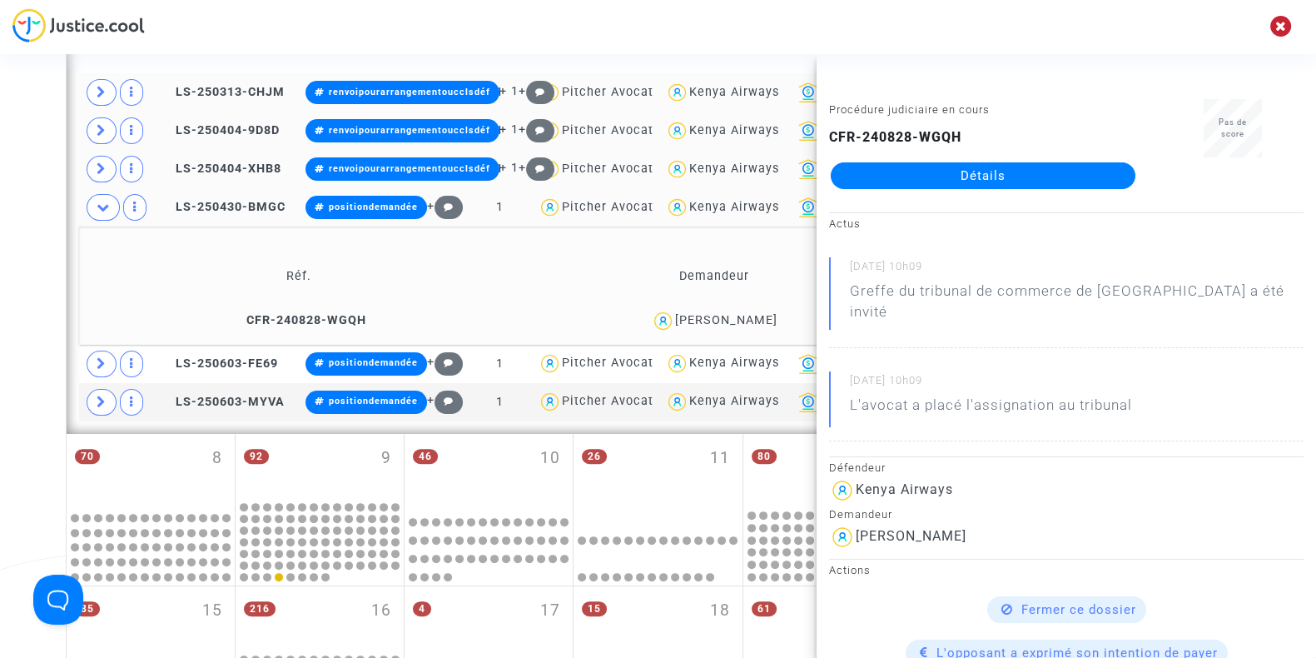
click at [0, 305] on div "Date de clôture d'instruction Date de conciliation Date d'audience Date de juge…" at bounding box center [658, 339] width 1316 height 1618
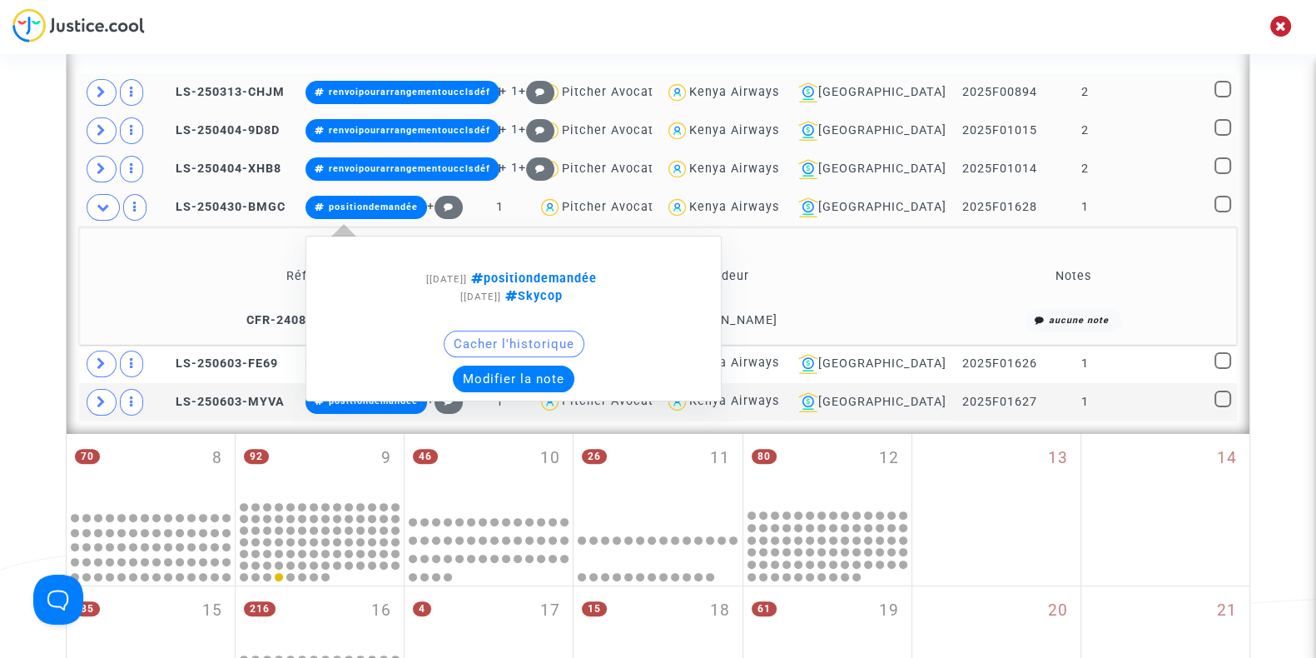
click at [533, 370] on button "Modifier la note" at bounding box center [514, 378] width 122 height 27
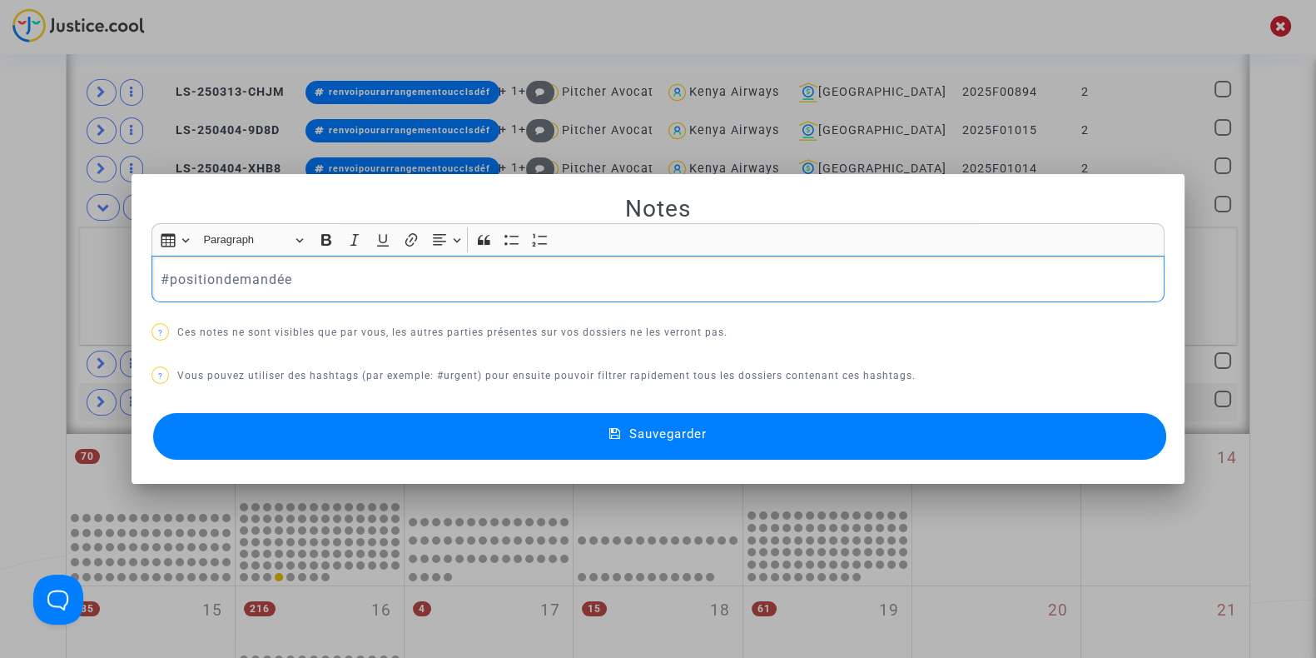
drag, startPoint x: 340, startPoint y: 258, endPoint x: 87, endPoint y: 274, distance: 252.7
click at [87, 274] on div "Notes Rich Text Editor Insert table Insert table Heading Paragraph Paragraph He…" at bounding box center [658, 329] width 1316 height 658
click at [313, 431] on button "Sauvegarder" at bounding box center [659, 436] width 1013 height 47
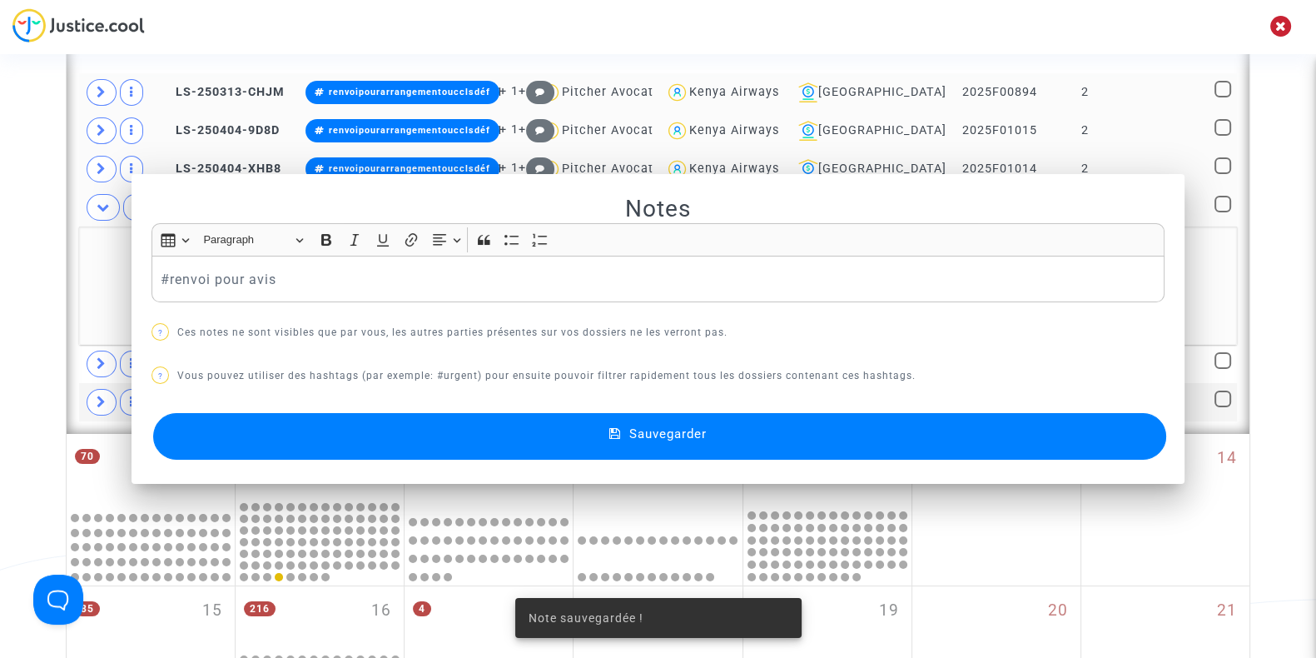
scroll to position [566, 0]
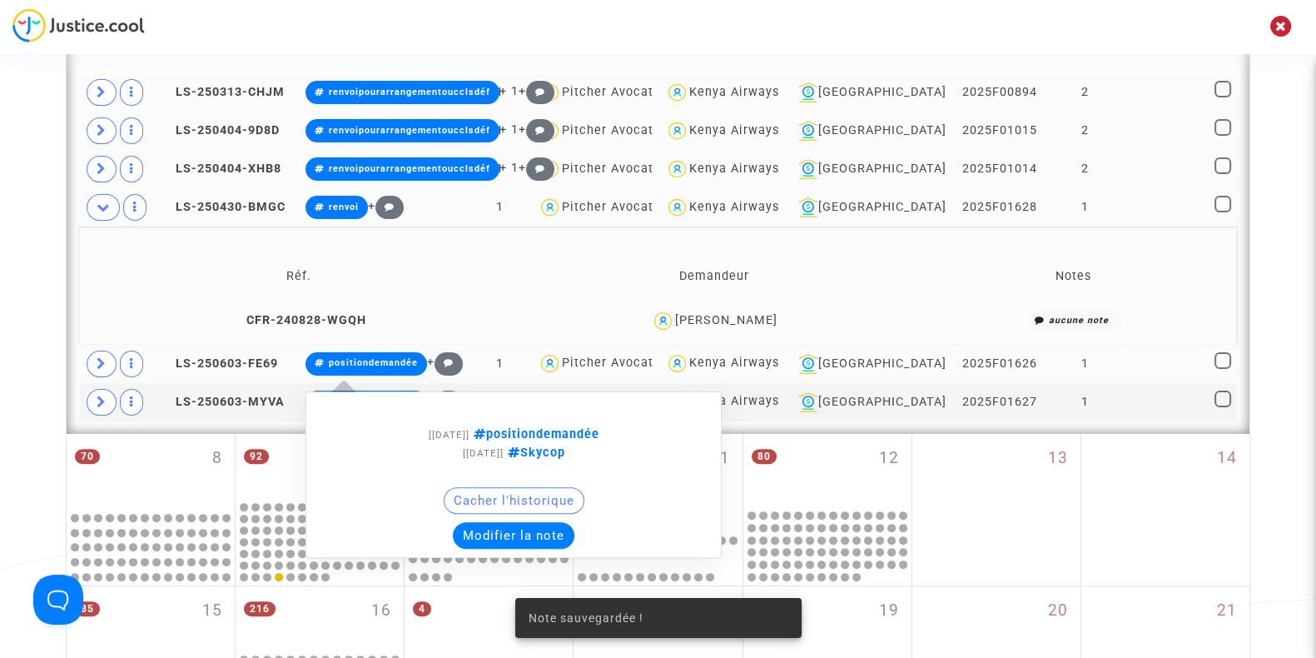
click at [524, 529] on button "Modifier la note" at bounding box center [514, 535] width 122 height 27
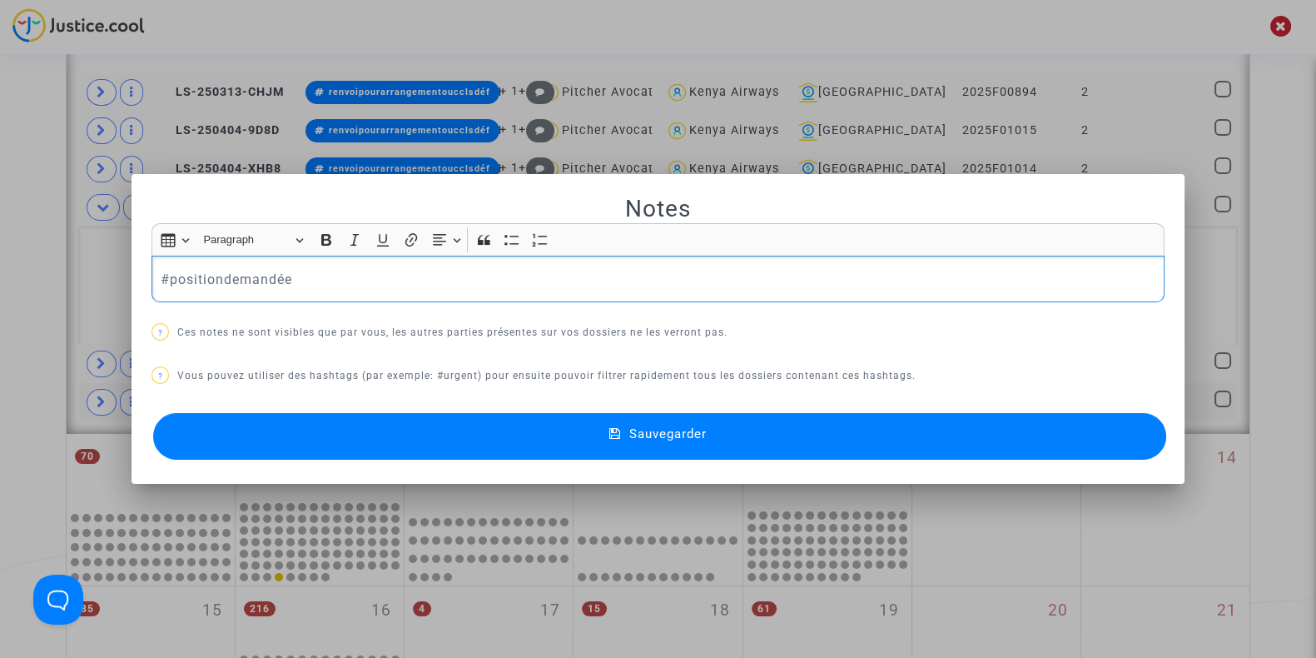
drag, startPoint x: 319, startPoint y: 282, endPoint x: 0, endPoint y: 248, distance: 320.6
click at [0, 248] on div "Notes Rich Text Editor Insert table Insert table Heading Paragraph Paragraph He…" at bounding box center [658, 329] width 1316 height 658
click at [217, 439] on button "Sauvegarder" at bounding box center [659, 436] width 1013 height 47
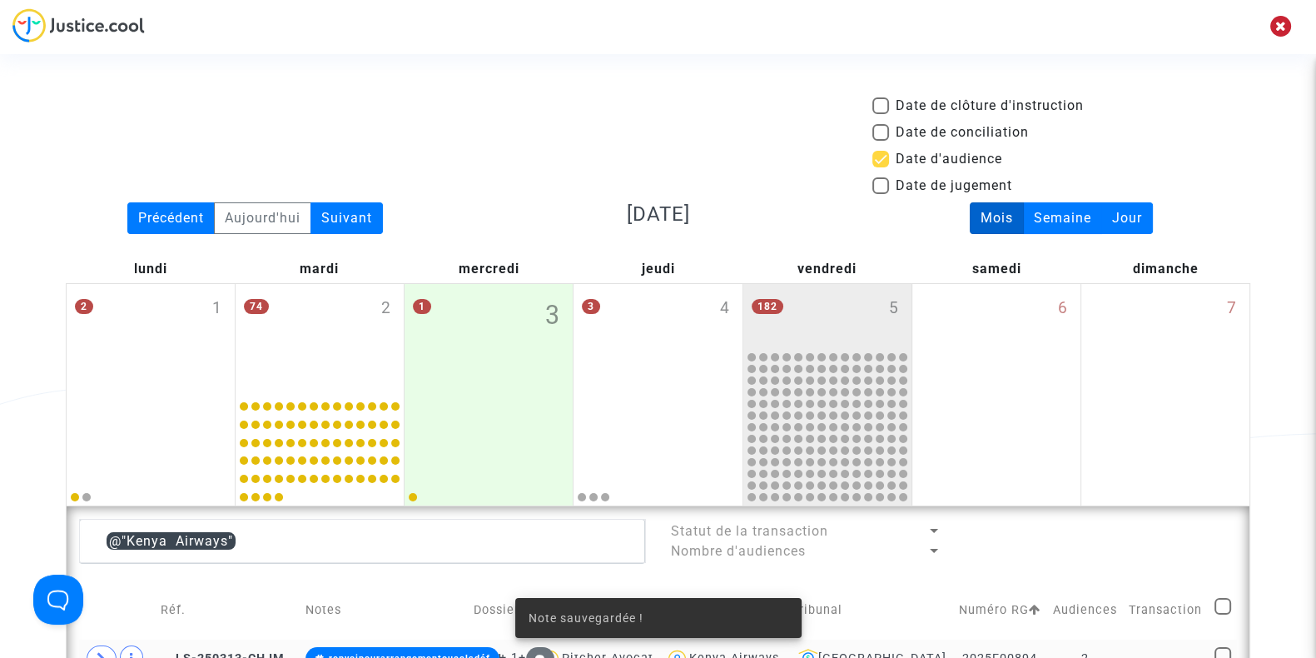
scroll to position [566, 0]
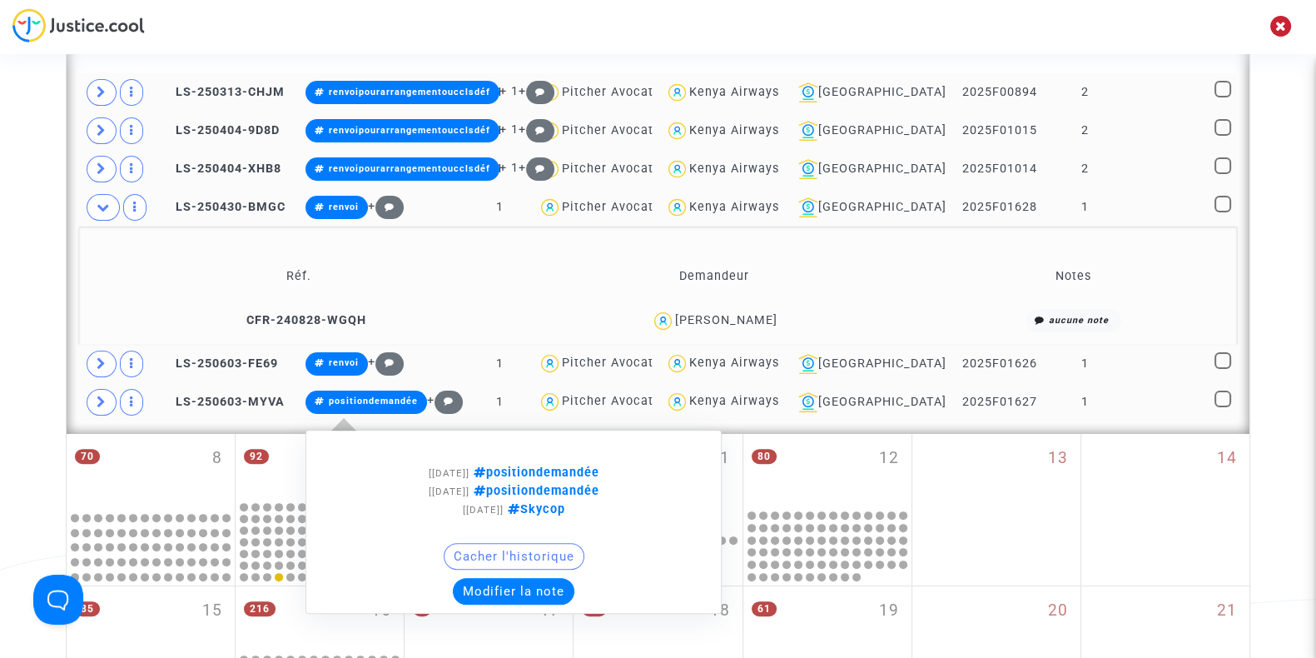
click at [540, 580] on button "Modifier la note" at bounding box center [514, 591] width 122 height 27
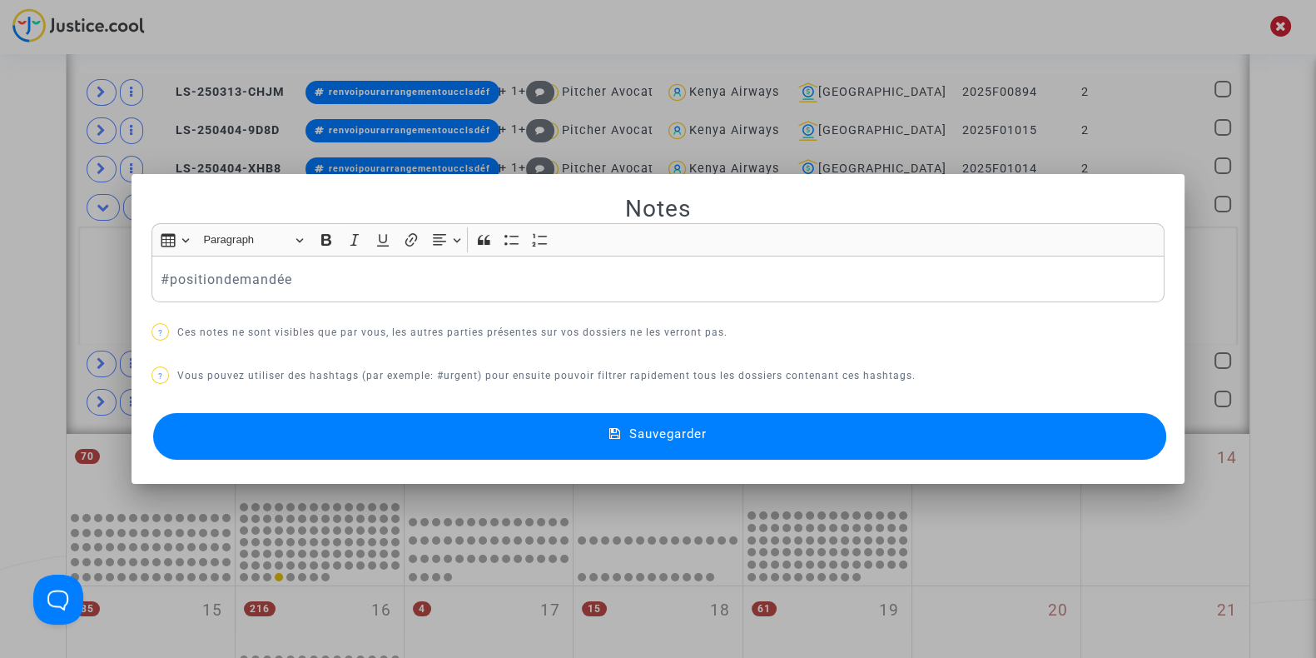
scroll to position [0, 0]
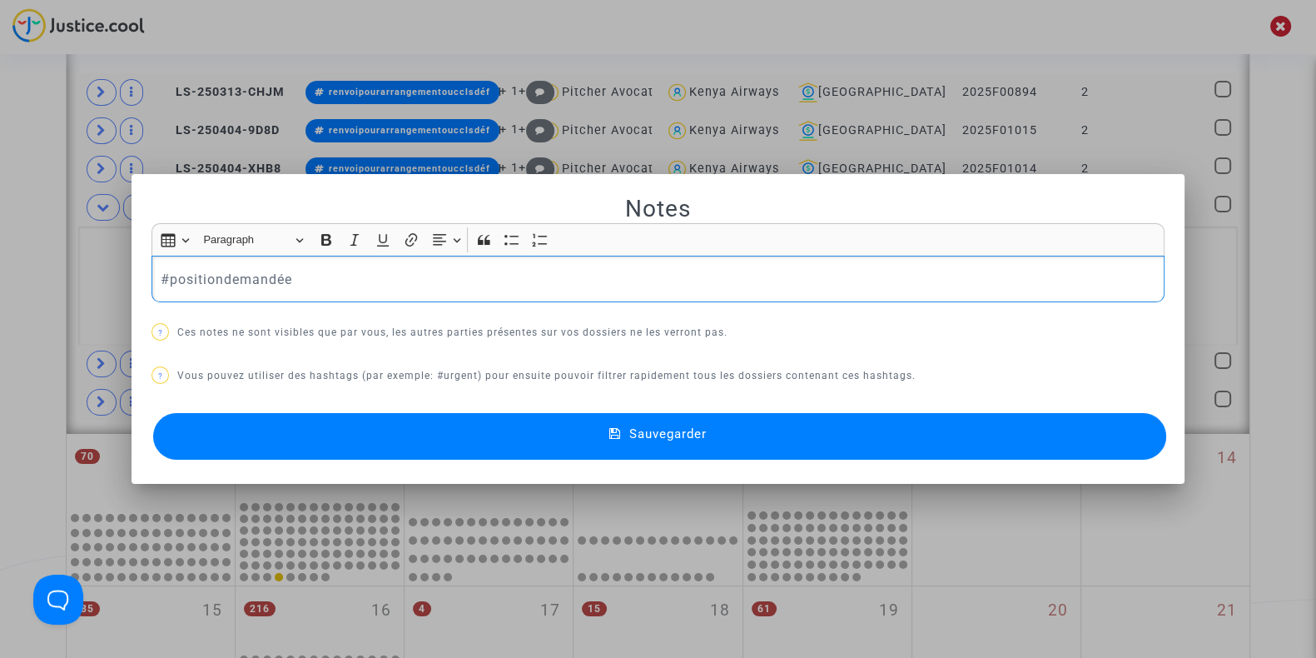
drag, startPoint x: 358, startPoint y: 286, endPoint x: 81, endPoint y: 282, distance: 277.2
click at [81, 282] on div "Notes Rich Text Editor Insert table Insert table Heading Paragraph Paragraph He…" at bounding box center [658, 329] width 1316 height 658
click at [206, 447] on button "Sauvegarder" at bounding box center [659, 436] width 1013 height 47
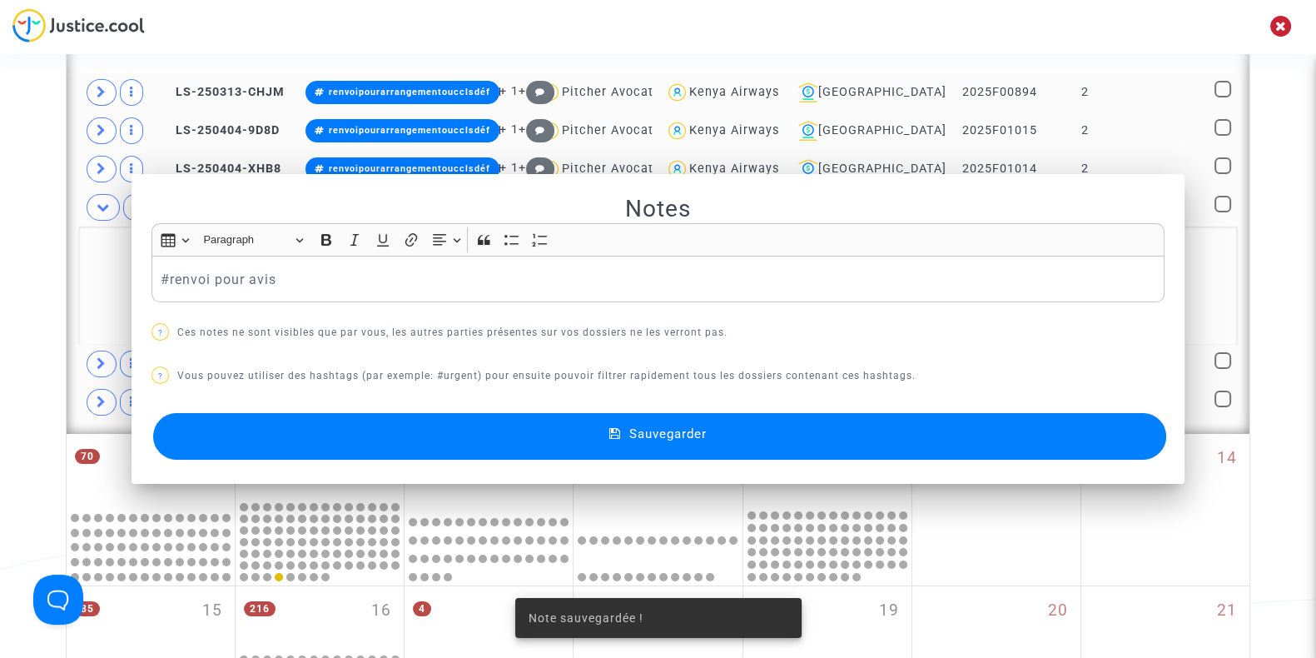
scroll to position [566, 0]
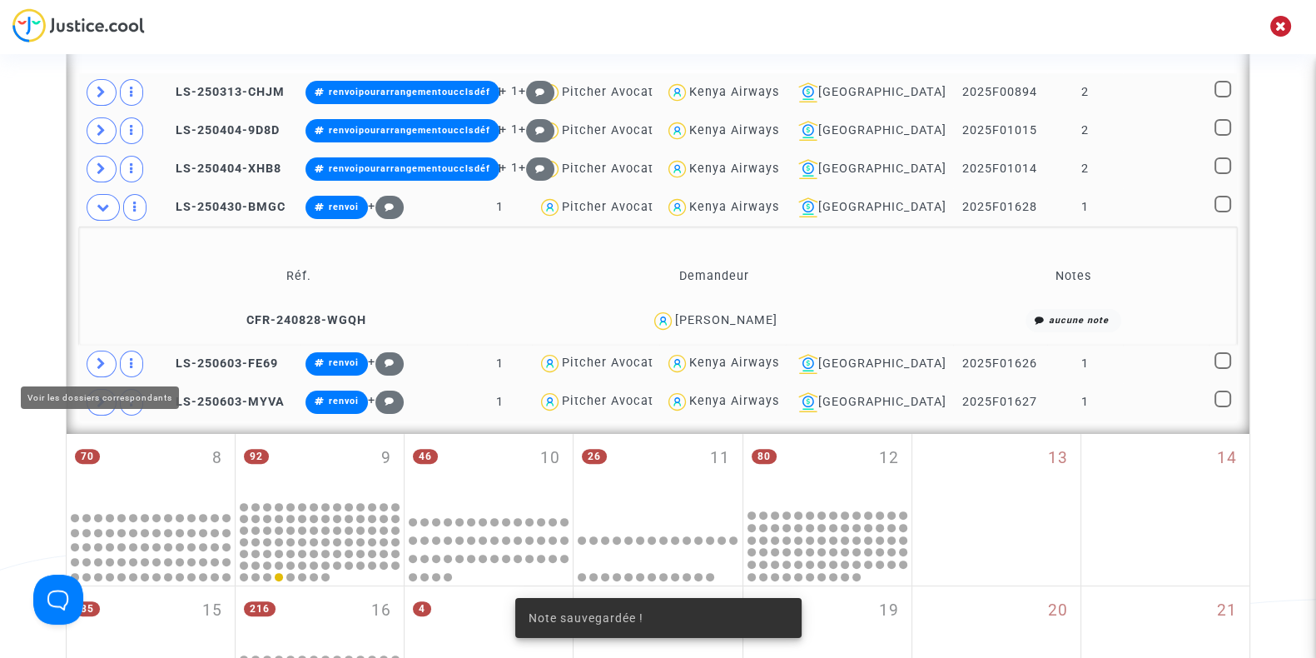
click at [90, 370] on span at bounding box center [102, 363] width 30 height 27
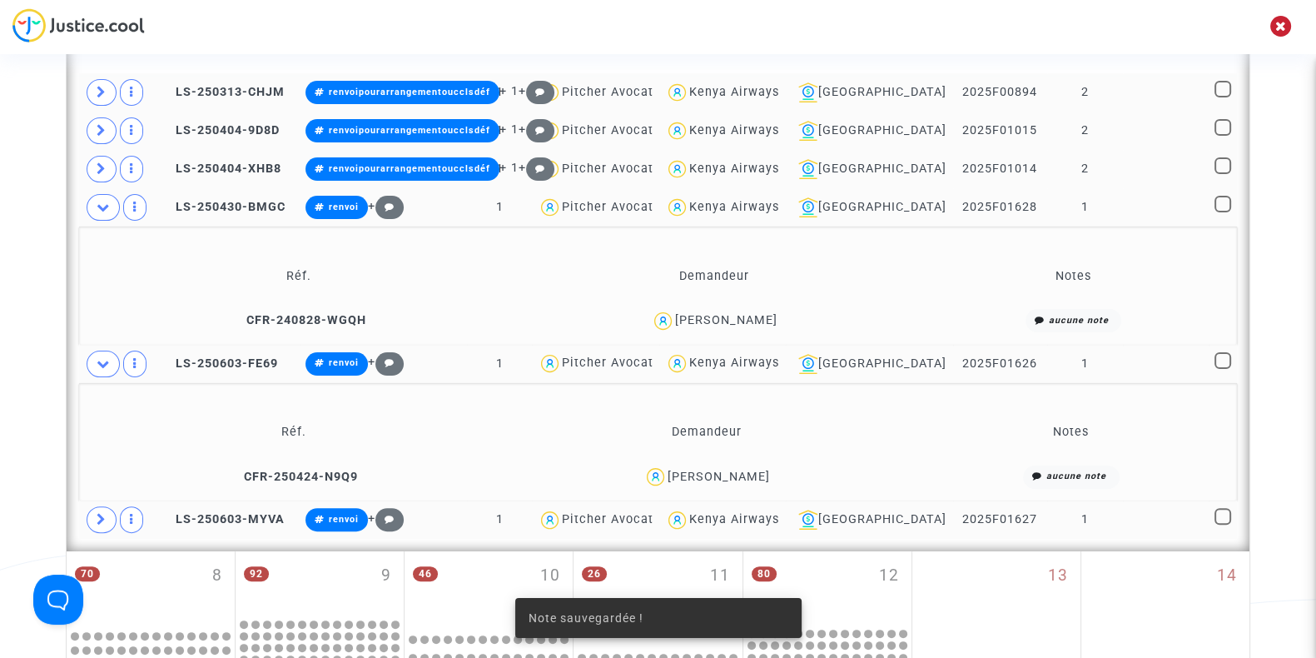
click at [746, 473] on div "Andriamparany Ramamonjiarijao" at bounding box center [719, 476] width 102 height 14
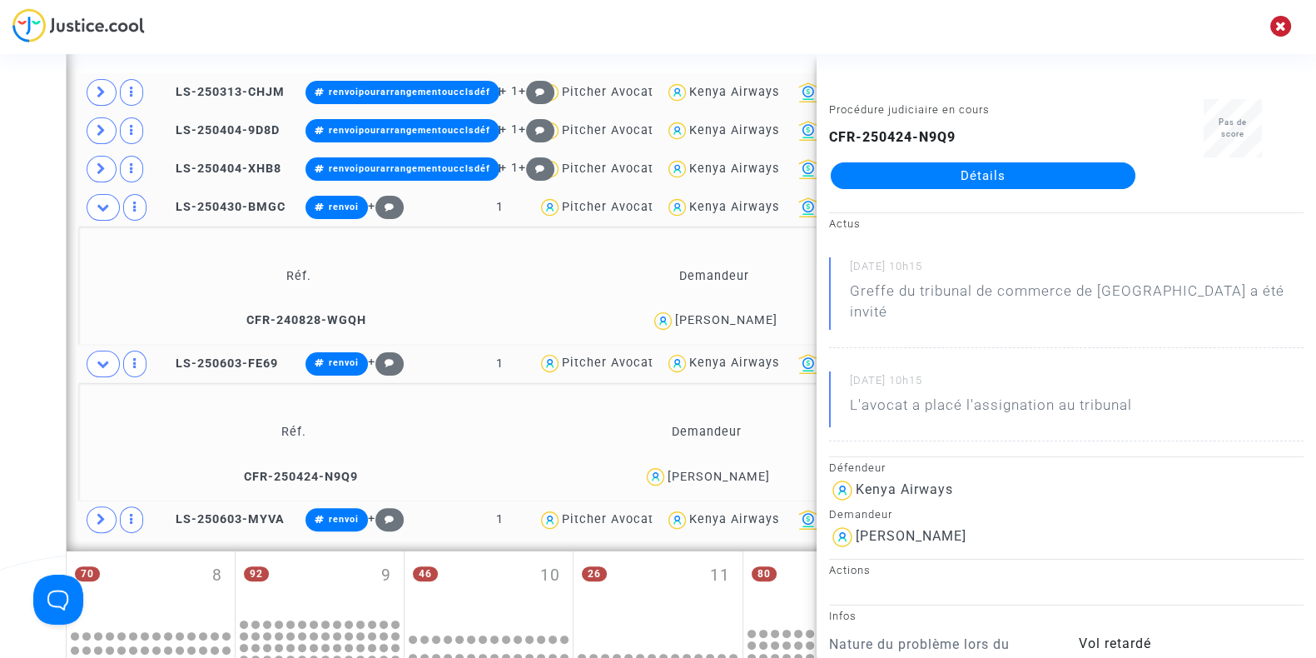
click at [746, 473] on div "Andriamparany Ramamonjiarijao" at bounding box center [719, 476] width 102 height 14
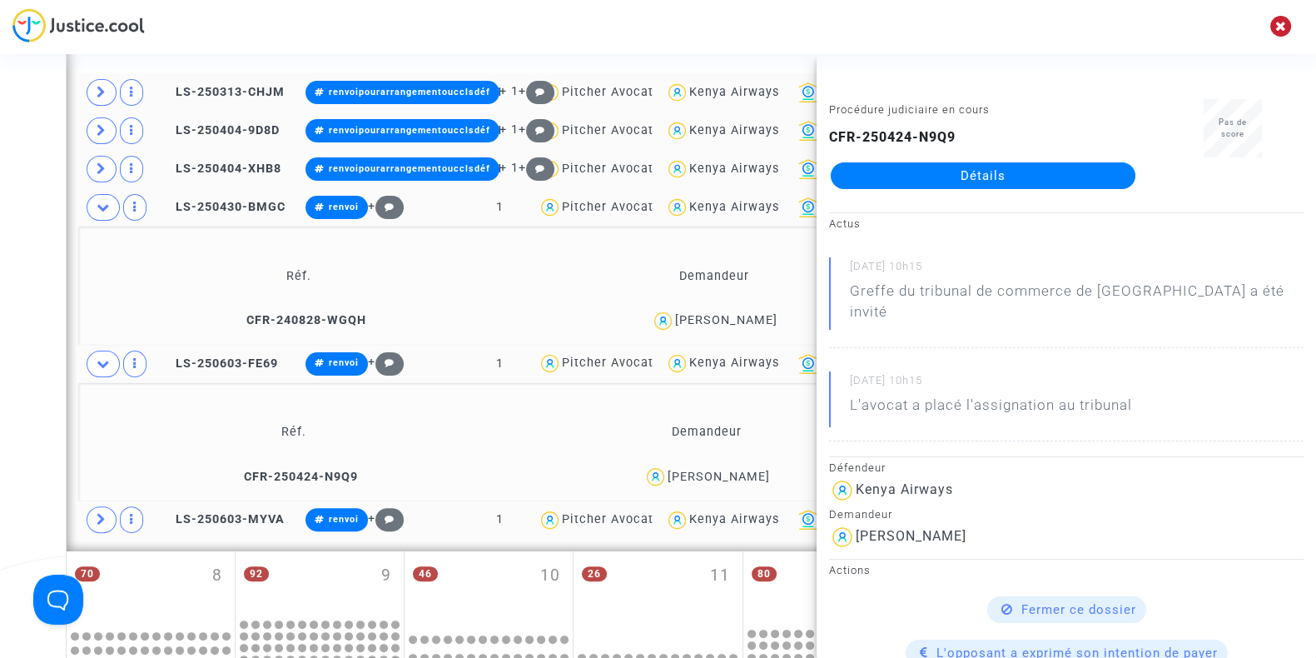
click at [0, 365] on div "Date de clôture d'instruction Date de conciliation Date d'audience Date de juge…" at bounding box center [658, 397] width 1316 height 1735
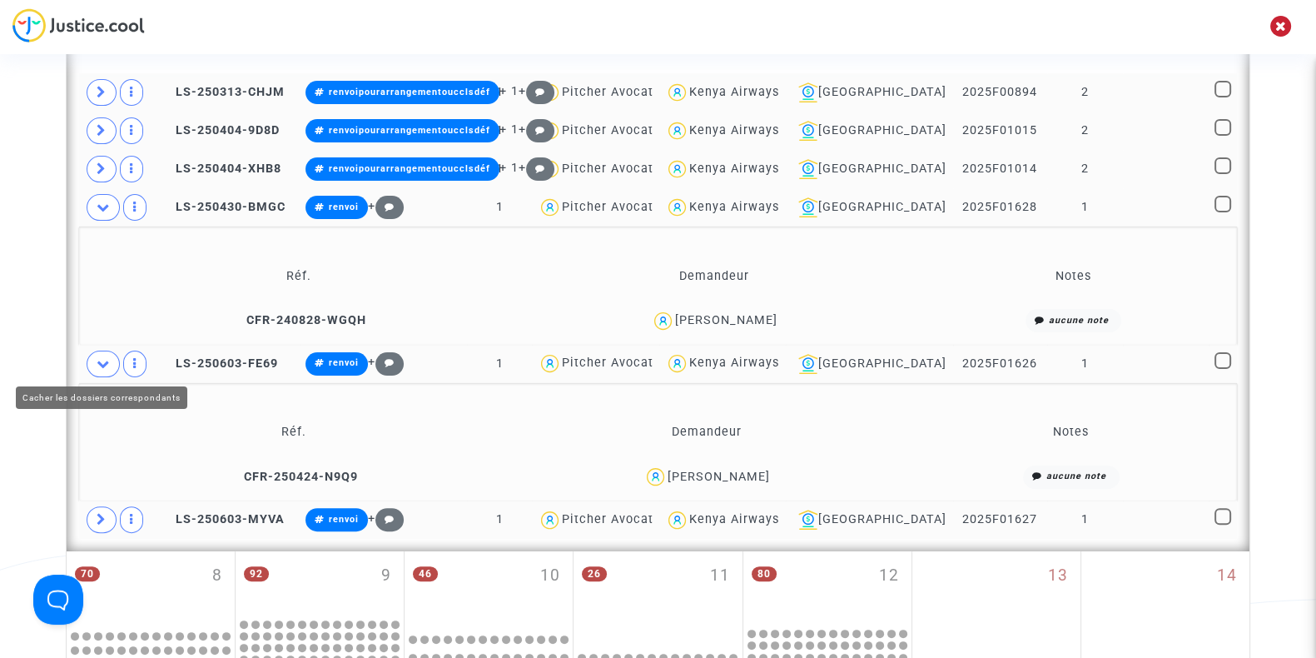
click at [117, 361] on span at bounding box center [103, 363] width 33 height 27
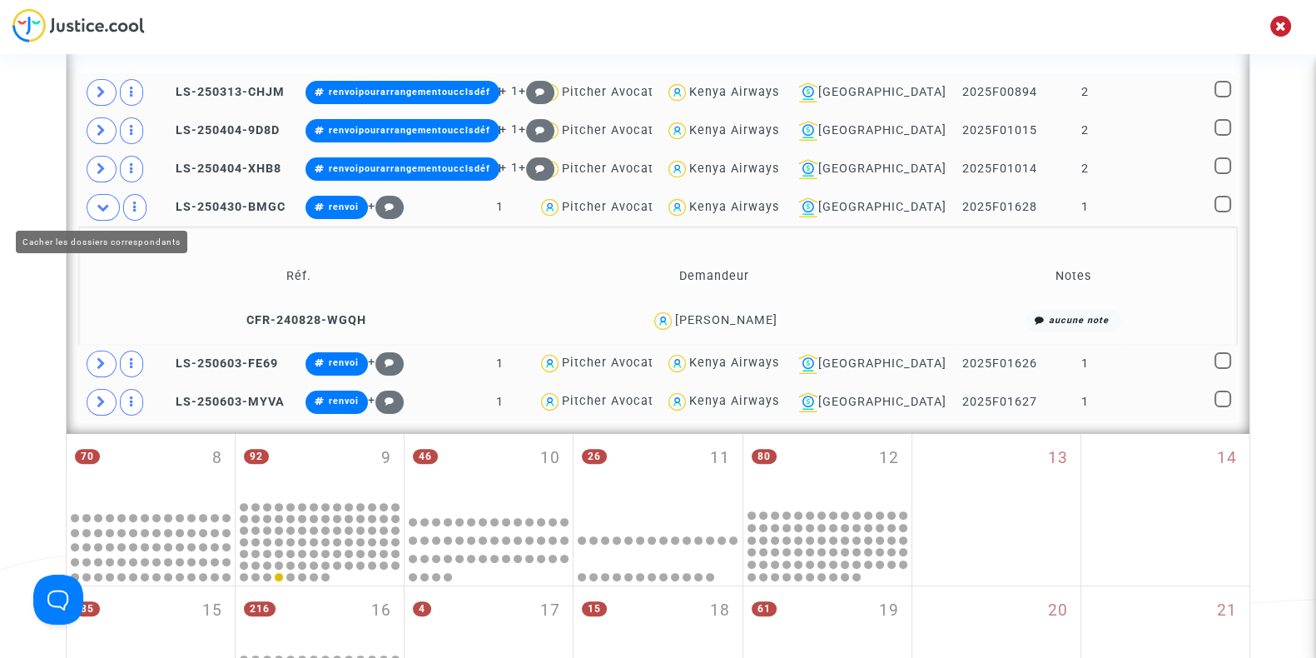
click at [100, 204] on icon at bounding box center [103, 207] width 13 height 12
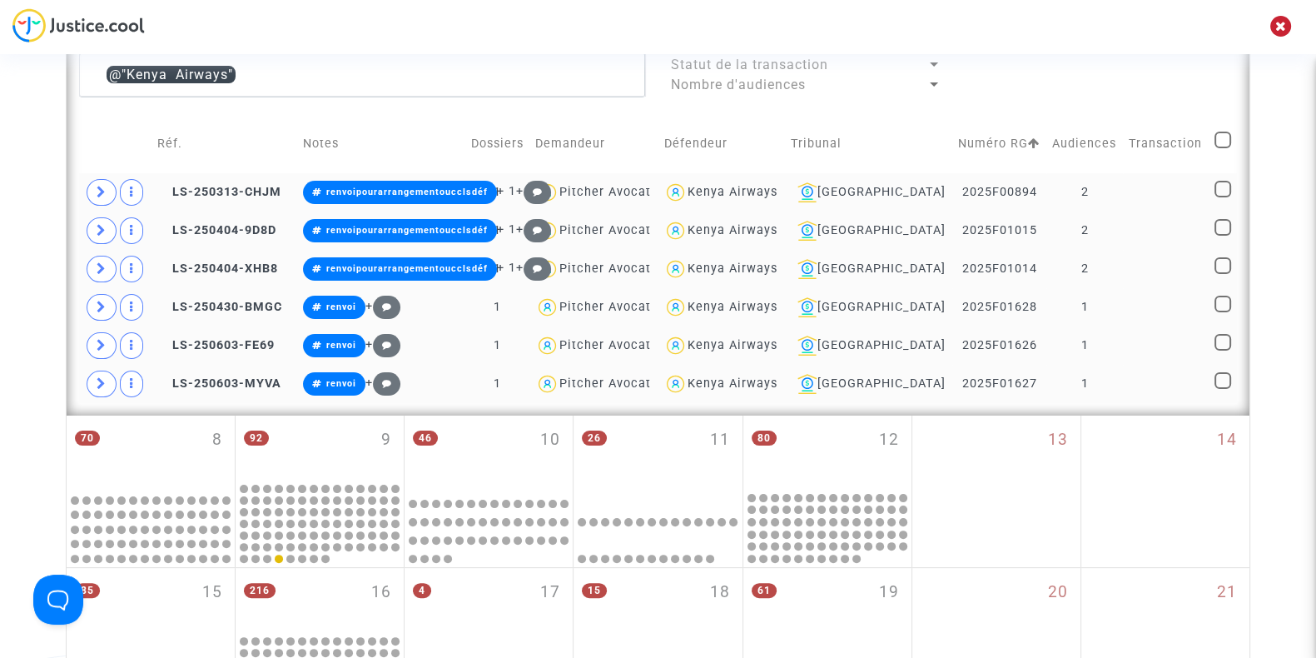
scroll to position [332, 0]
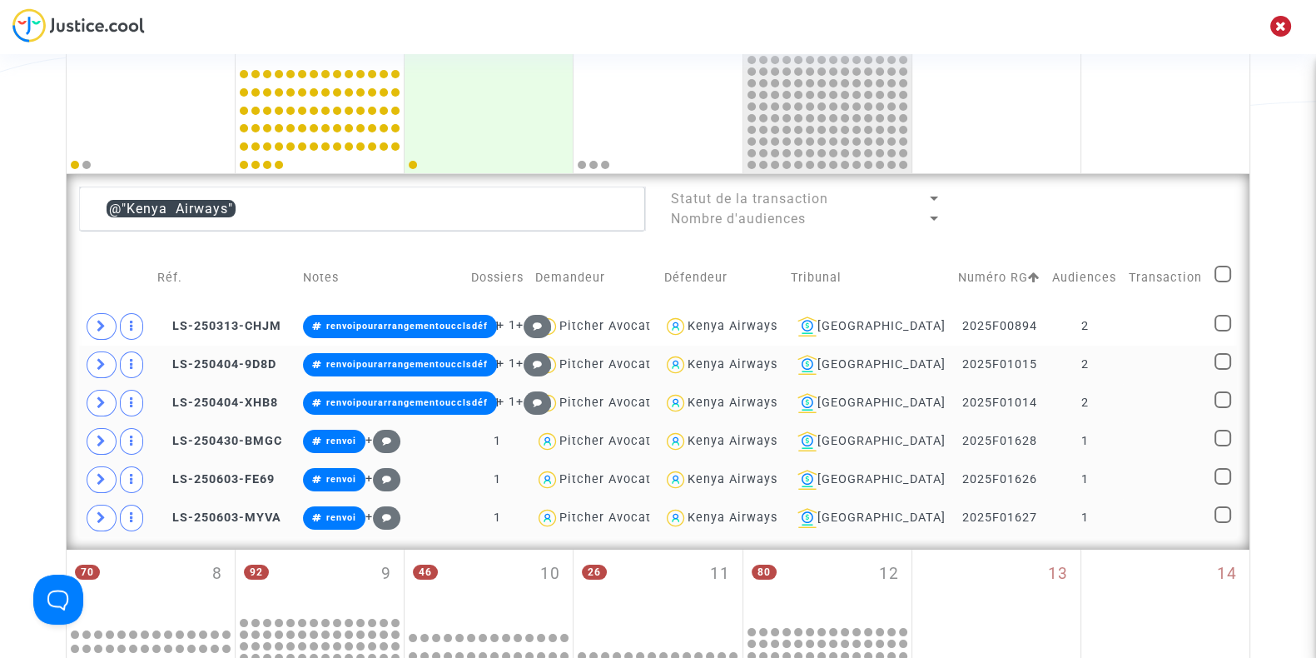
click at [1224, 271] on span at bounding box center [1222, 274] width 17 height 17
click at [1223, 282] on input "checkbox" at bounding box center [1222, 282] width 1 height 1
checkbox input "true"
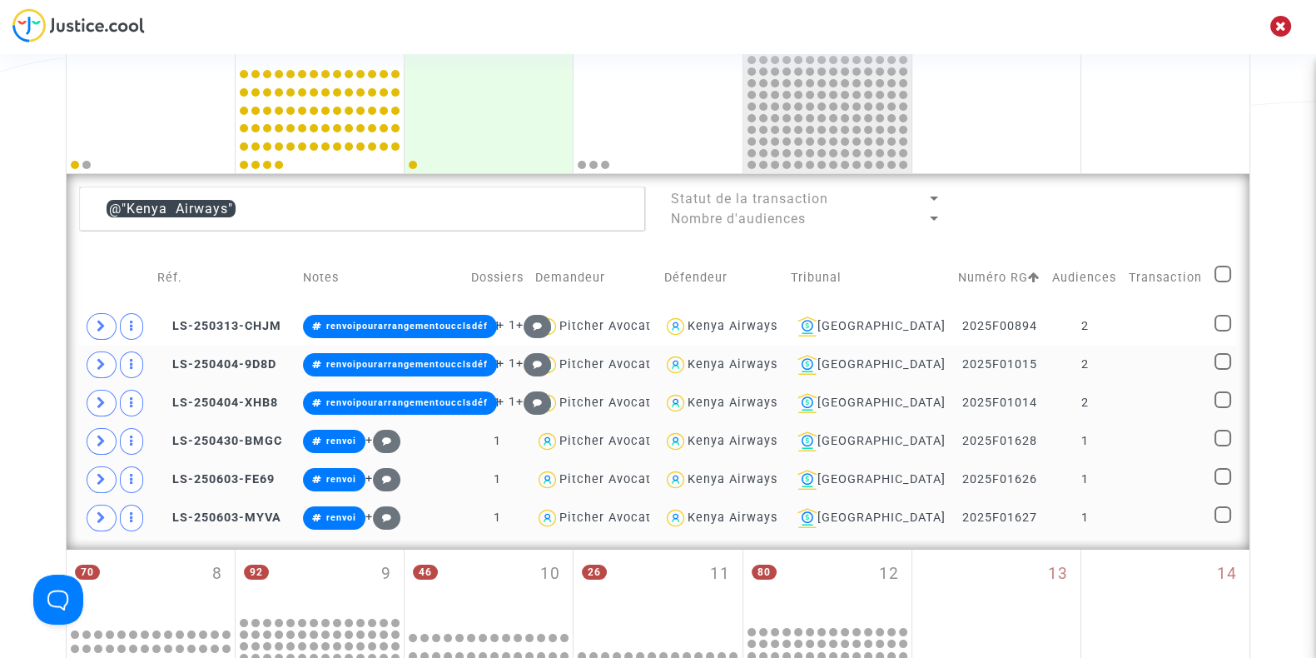
checkbox input "true"
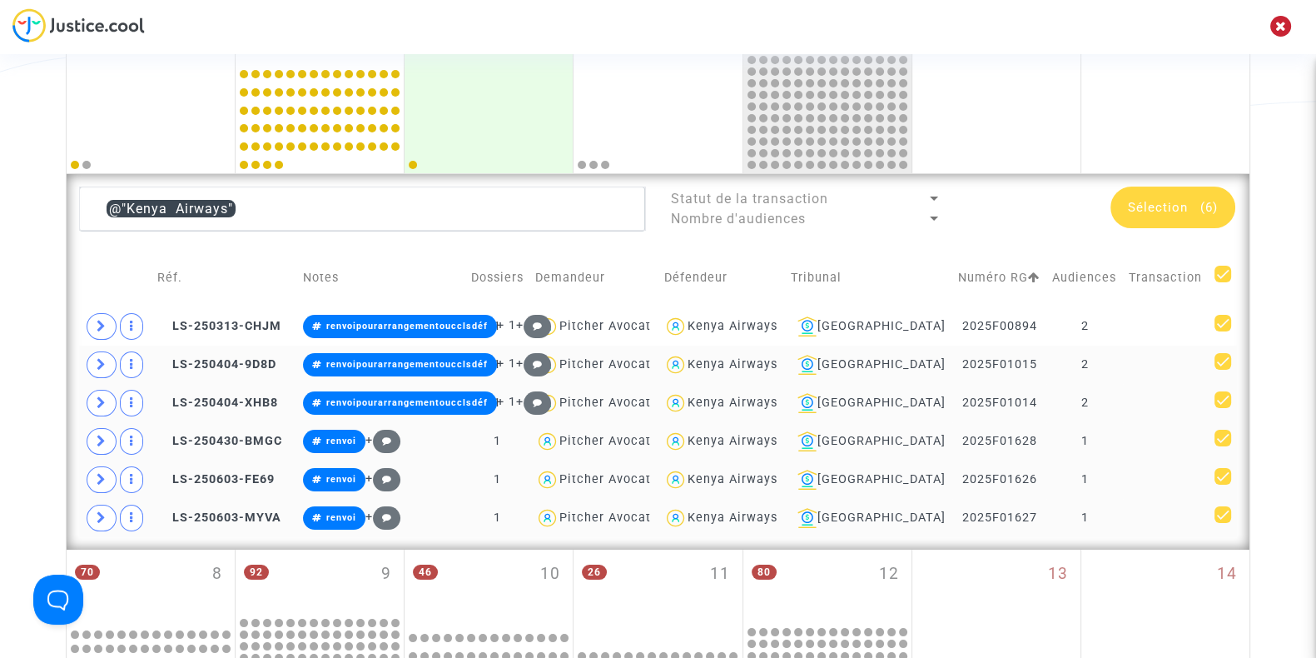
click at [1138, 203] on span "Sélection" at bounding box center [1158, 207] width 60 height 15
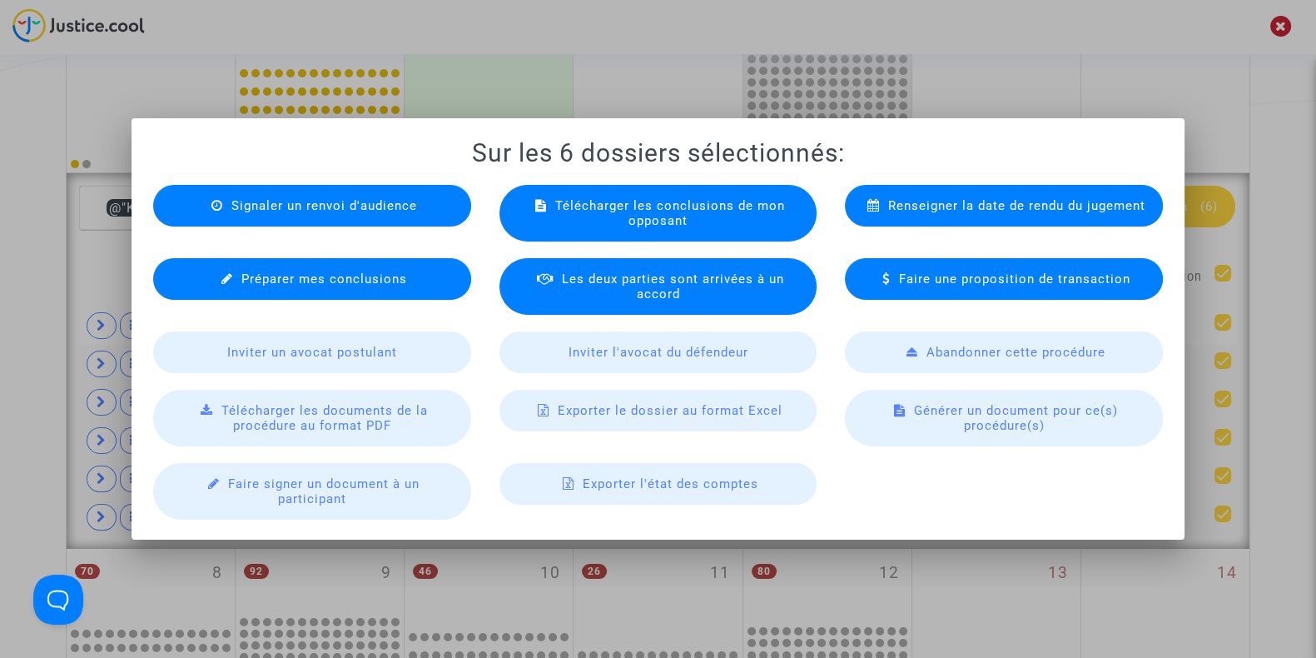
click at [612, 414] on span "Exporter le dossier au format Excel" at bounding box center [670, 410] width 225 height 15
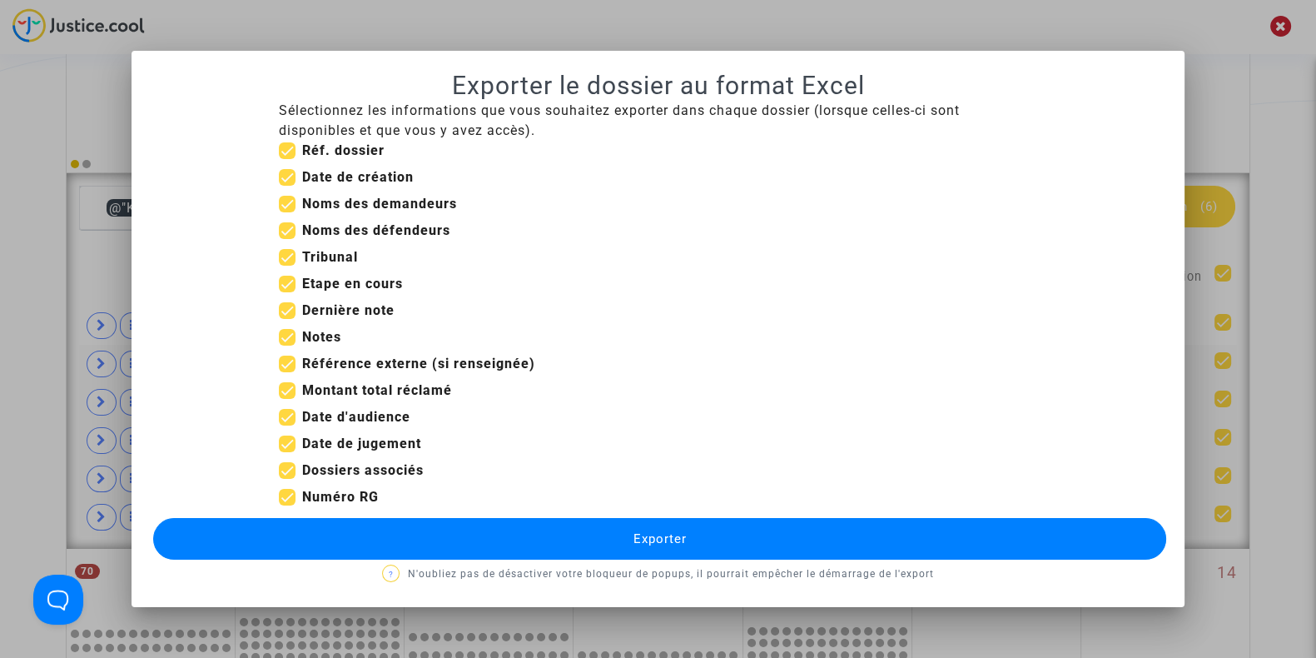
click at [289, 148] on span at bounding box center [287, 150] width 17 height 17
click at [287, 159] on input "Réf. dossier" at bounding box center [286, 159] width 1 height 1
checkbox input "false"
click at [288, 163] on mat-checkbox "Réf. dossier" at bounding box center [332, 154] width 106 height 27
click at [287, 168] on label "Date de création" at bounding box center [346, 177] width 135 height 20
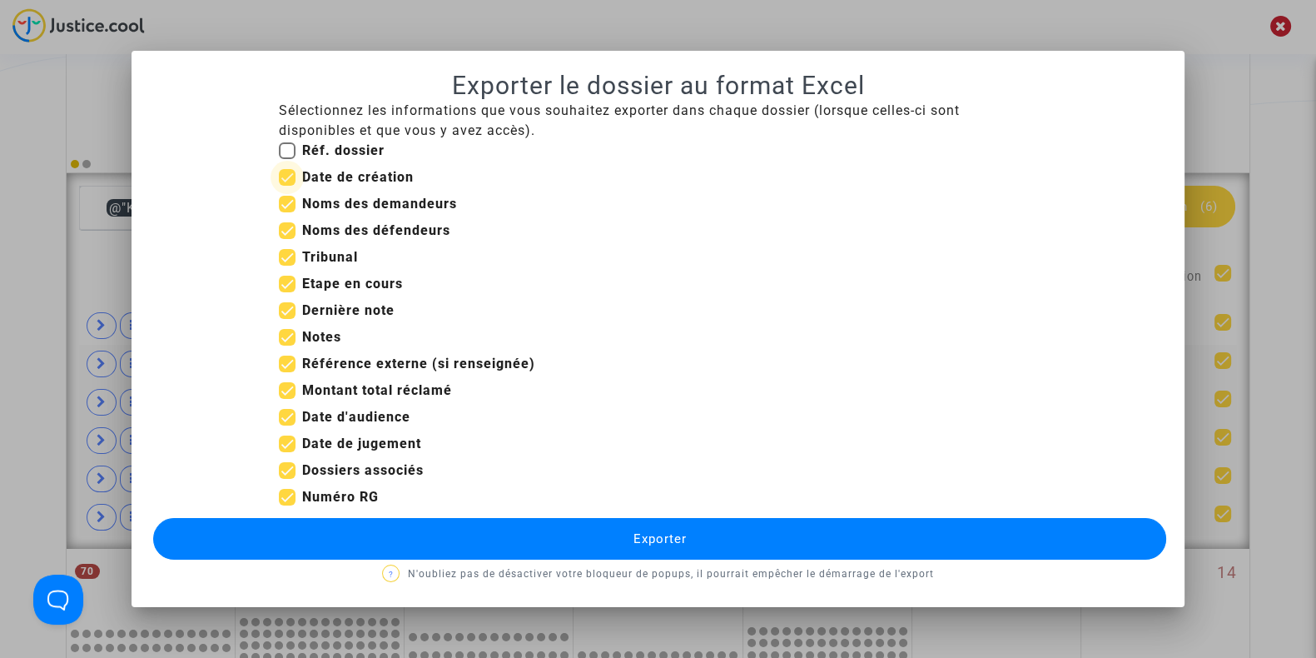
click at [287, 186] on input "Date de création" at bounding box center [286, 186] width 1 height 1
checkbox input "false"
click at [283, 157] on span at bounding box center [287, 150] width 17 height 17
click at [286, 159] on input "Réf. dossier" at bounding box center [286, 159] width 1 height 1
checkbox input "true"
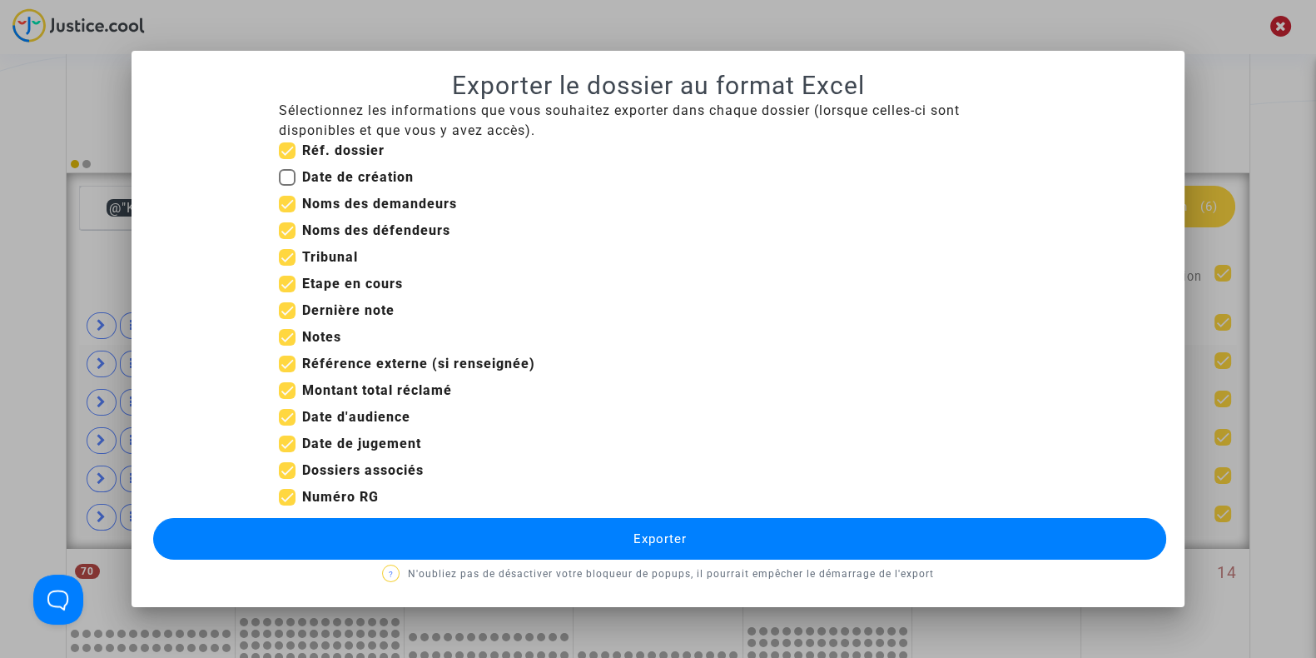
click at [290, 289] on span at bounding box center [287, 284] width 17 height 17
click at [287, 292] on input "Etape en cours" at bounding box center [286, 292] width 1 height 1
checkbox input "false"
click at [290, 312] on span at bounding box center [287, 310] width 17 height 17
click at [287, 319] on input "Dernière note" at bounding box center [286, 319] width 1 height 1
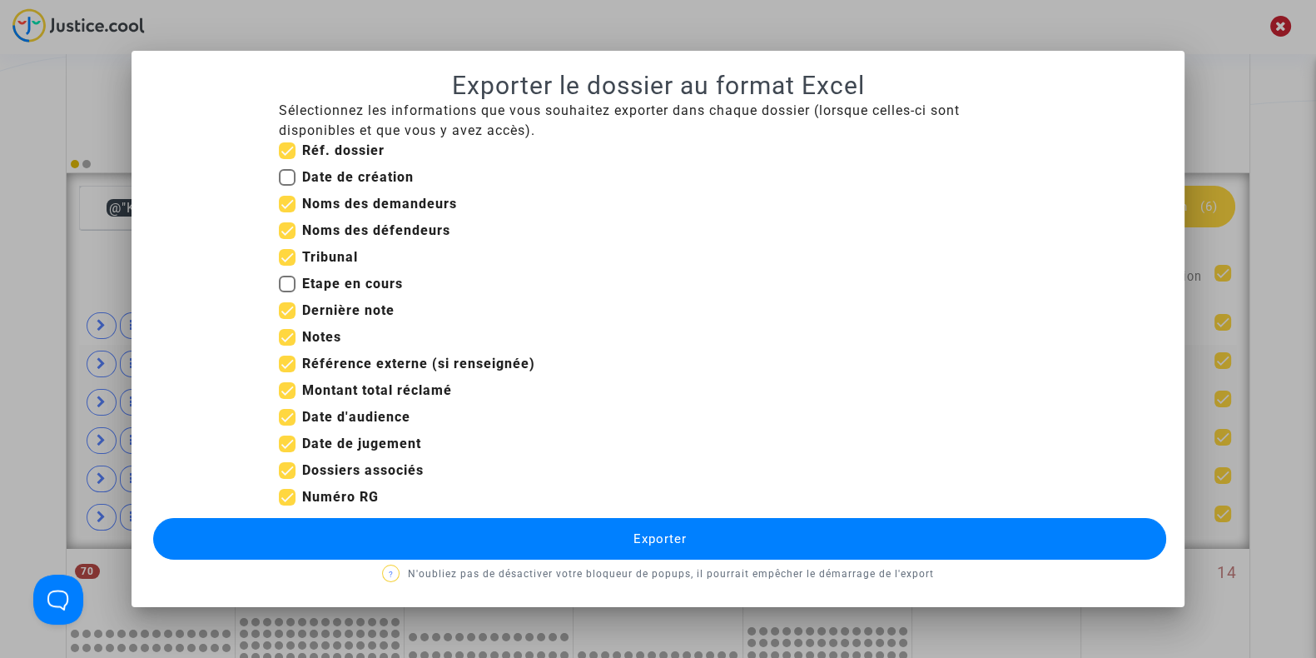
checkbox input "false"
click at [287, 335] on span at bounding box center [287, 337] width 17 height 17
click at [287, 345] on input "Notes" at bounding box center [286, 345] width 1 height 1
checkbox input "false"
click at [287, 350] on mat-checkbox "Notes" at bounding box center [310, 340] width 62 height 27
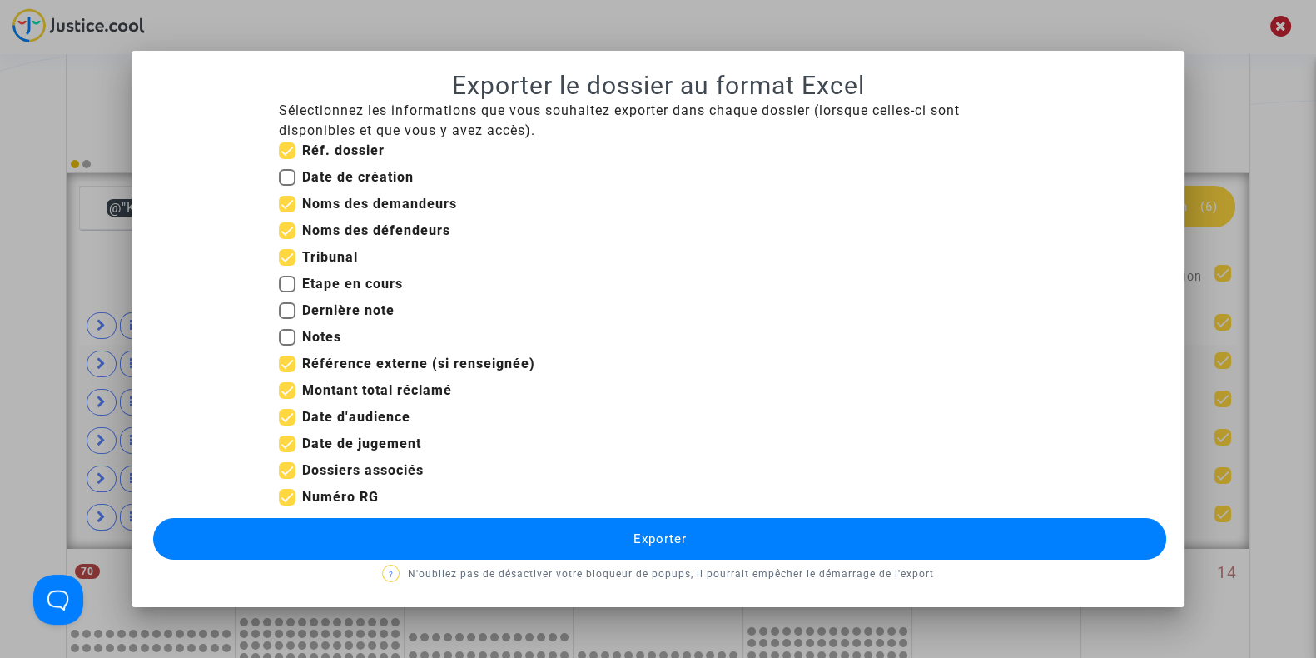
click at [287, 361] on span at bounding box center [287, 363] width 17 height 17
click at [287, 372] on input "Référence externe (si renseignée)" at bounding box center [286, 372] width 1 height 1
checkbox input "false"
click at [287, 391] on span at bounding box center [287, 390] width 17 height 17
click at [287, 399] on input "Montant total réclamé" at bounding box center [286, 399] width 1 height 1
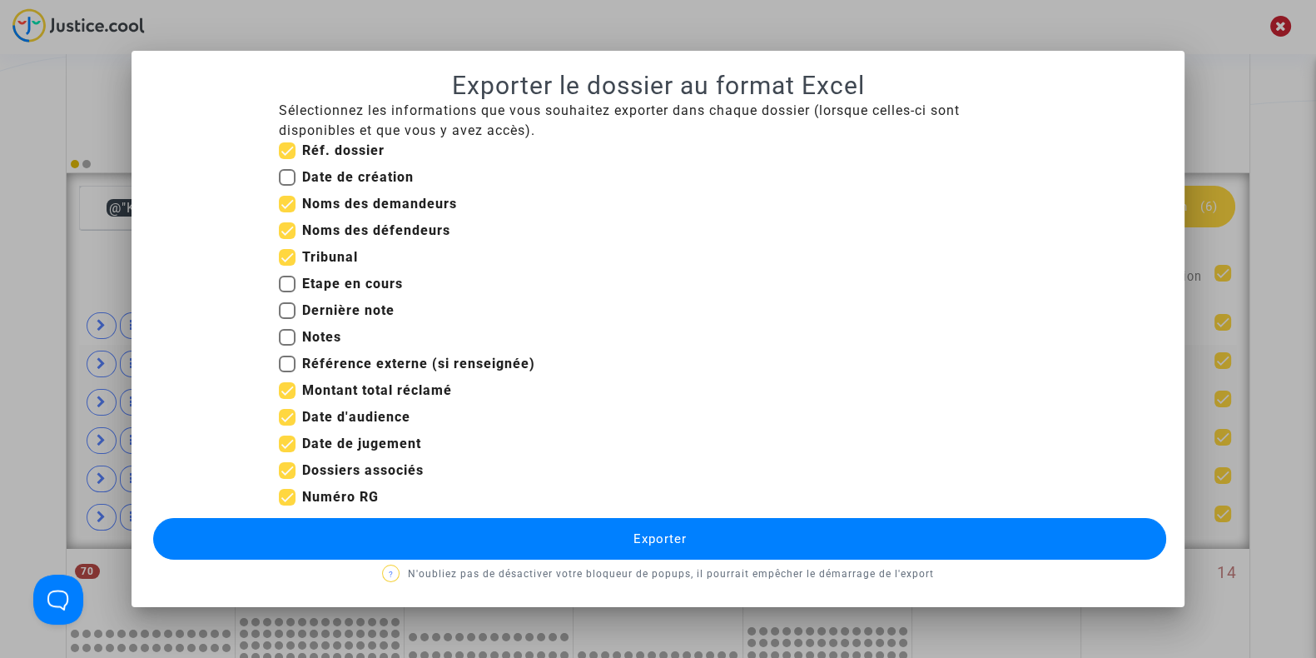
checkbox input "false"
click at [288, 446] on span at bounding box center [287, 443] width 17 height 17
click at [287, 452] on input "Date de jugement" at bounding box center [286, 452] width 1 height 1
checkbox input "false"
click at [384, 559] on button "Exporter" at bounding box center [659, 539] width 1013 height 42
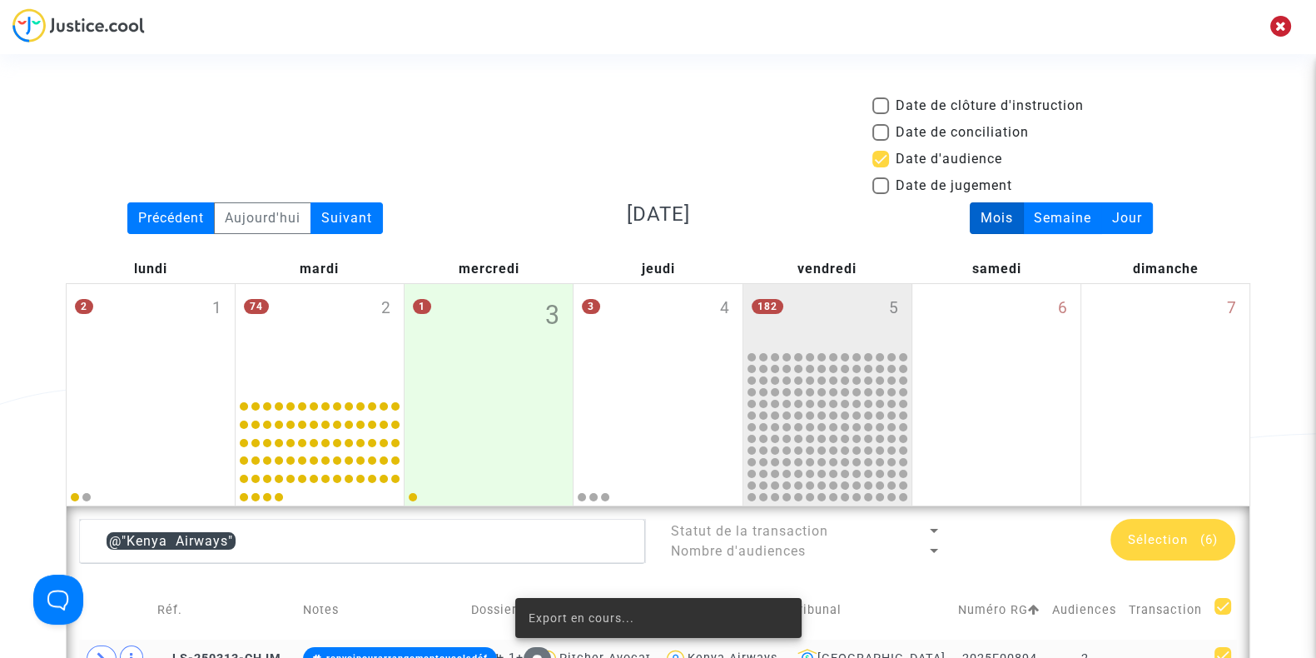
scroll to position [332, 0]
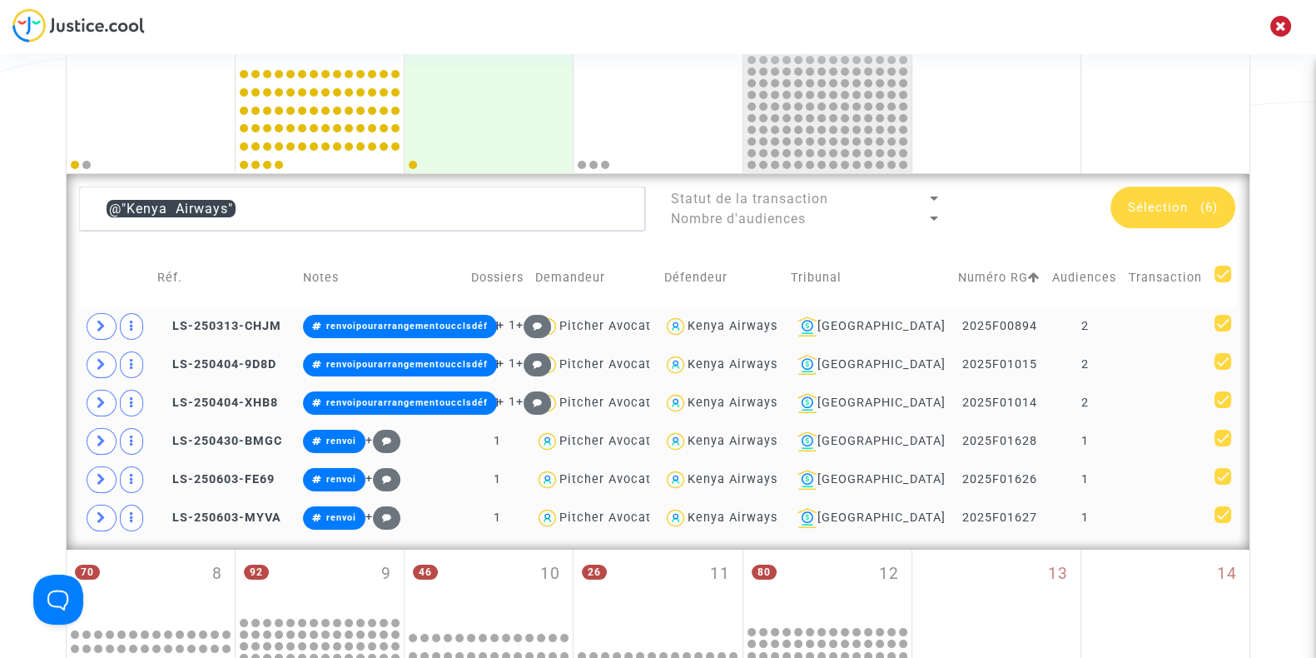
click at [748, 322] on div "Kenya Airways" at bounding box center [733, 326] width 90 height 14
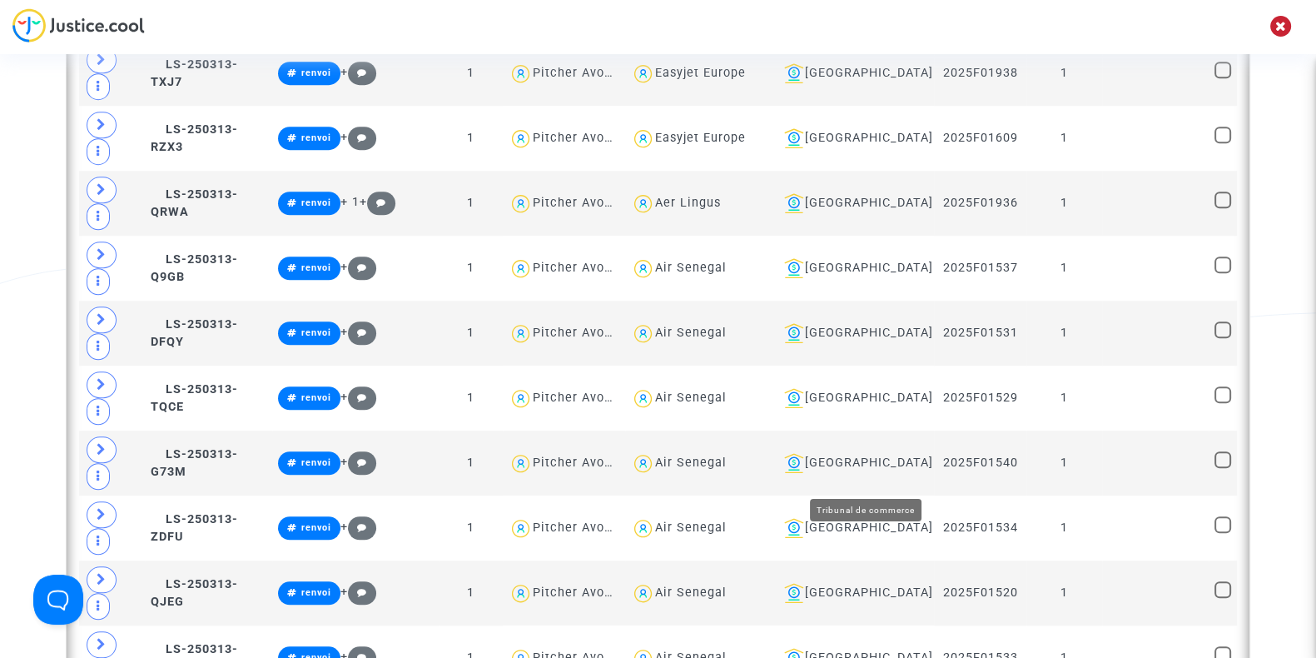
scroll to position [1944, 0]
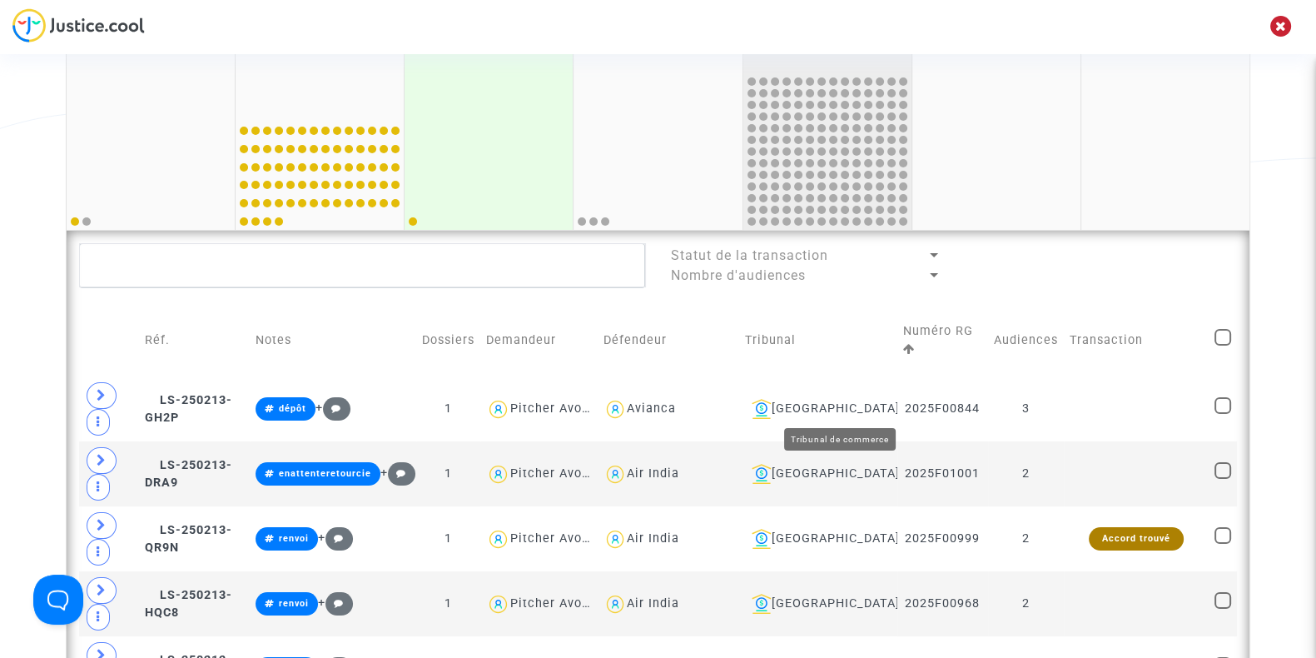
scroll to position [276, 0]
click at [847, 401] on div "[GEOGRAPHIC_DATA]" at bounding box center [818, 408] width 146 height 20
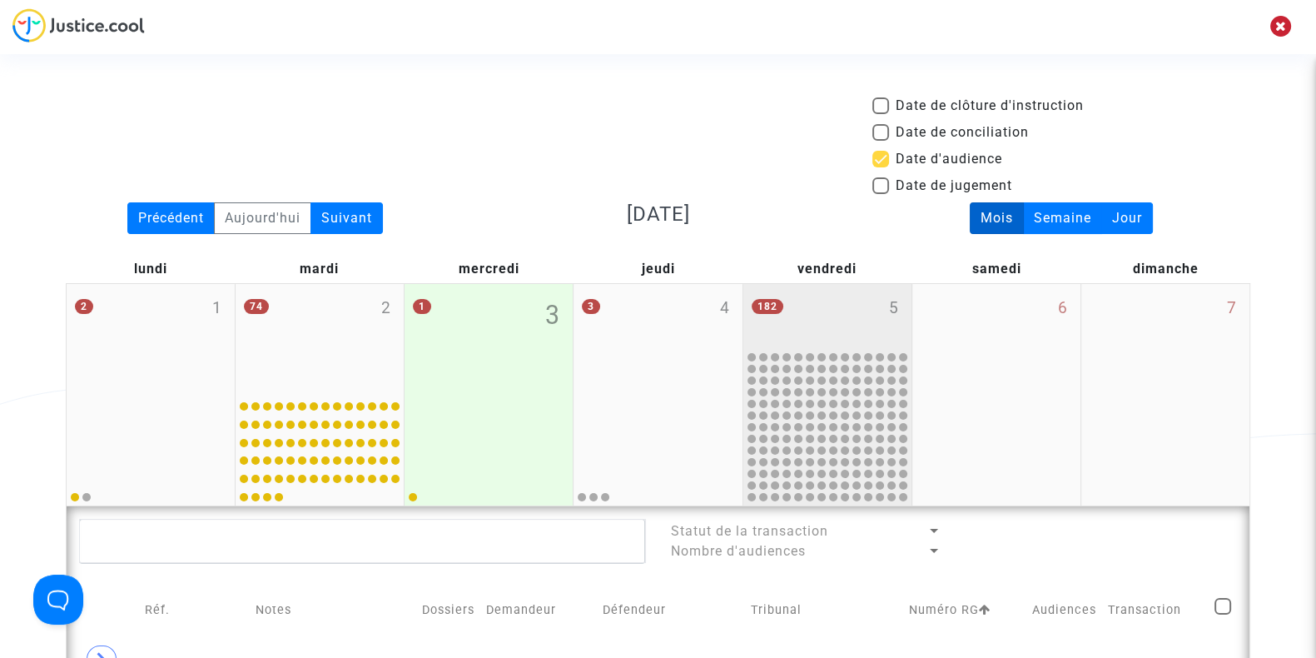
click at [826, 321] on div "182 5" at bounding box center [827, 316] width 168 height 65
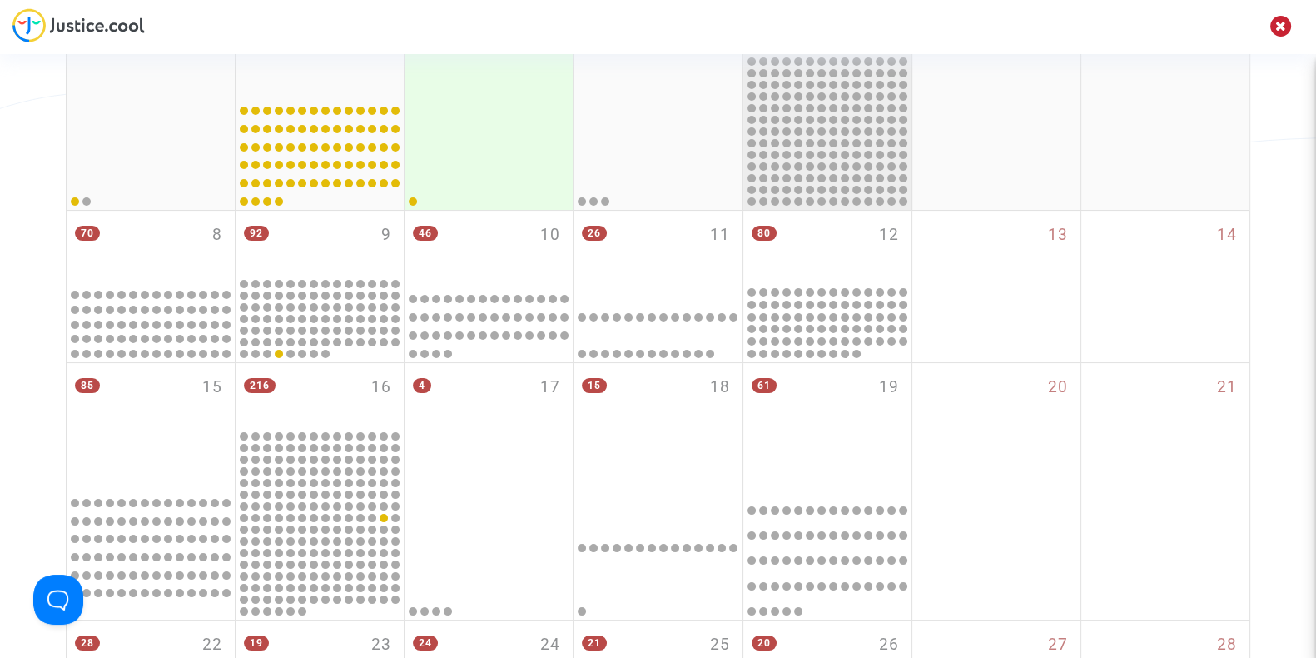
scroll to position [297, 0]
click at [826, 321] on div at bounding box center [827, 321] width 163 height 73
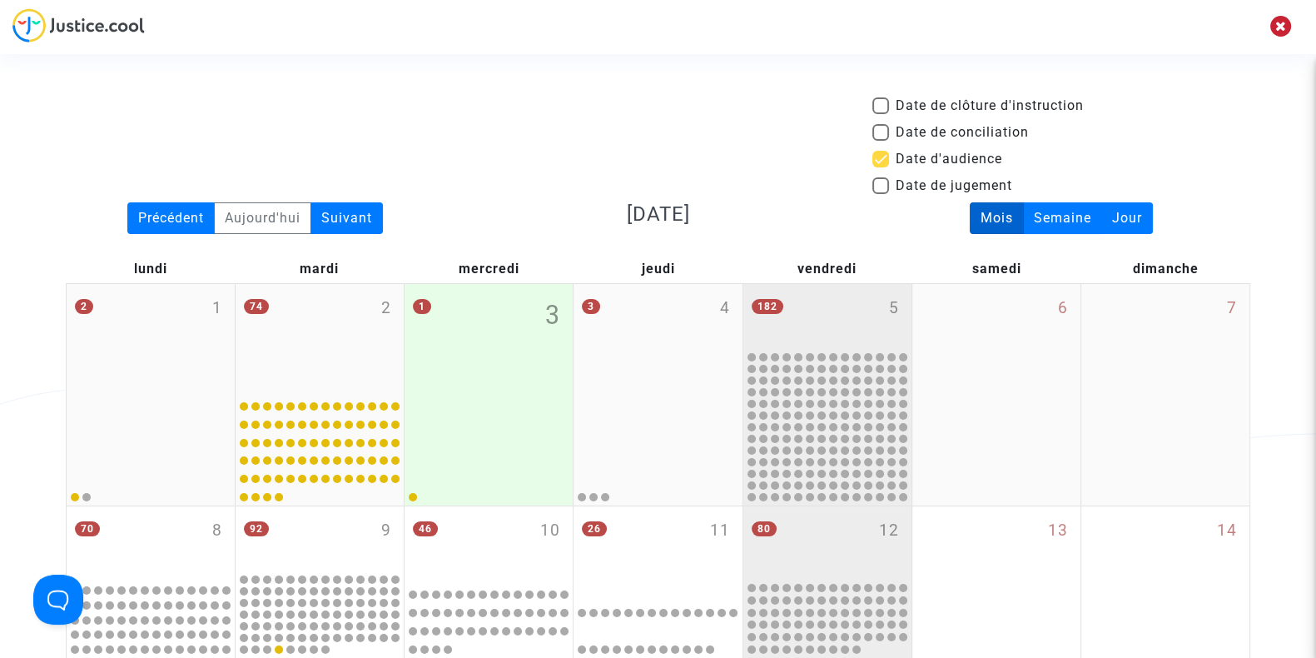
click at [826, 321] on div "182 5" at bounding box center [827, 316] width 168 height 65
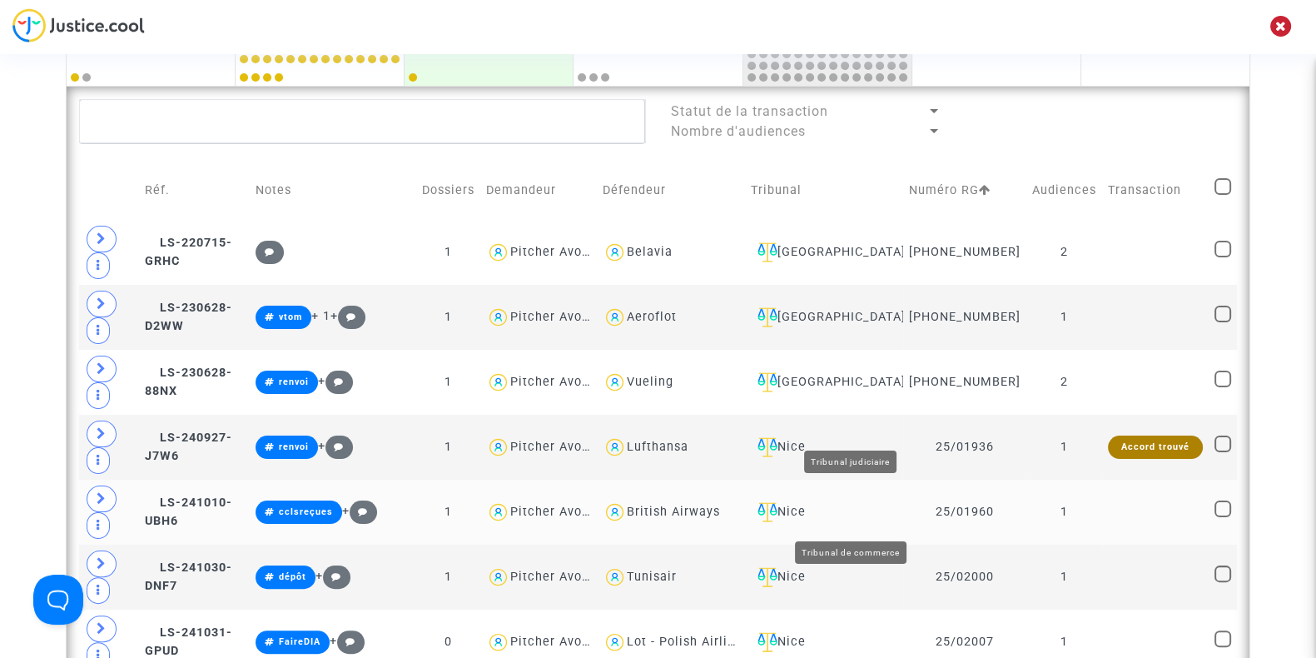
scroll to position [861, 0]
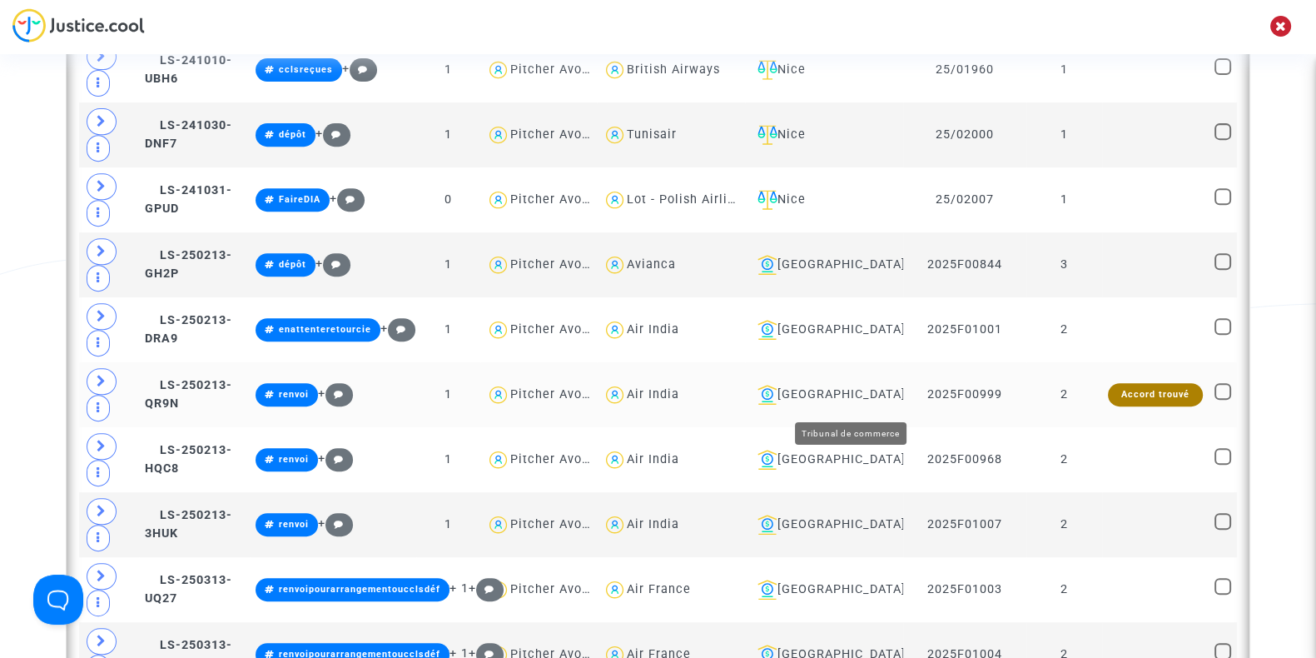
click at [853, 401] on div "[GEOGRAPHIC_DATA]" at bounding box center [824, 395] width 146 height 20
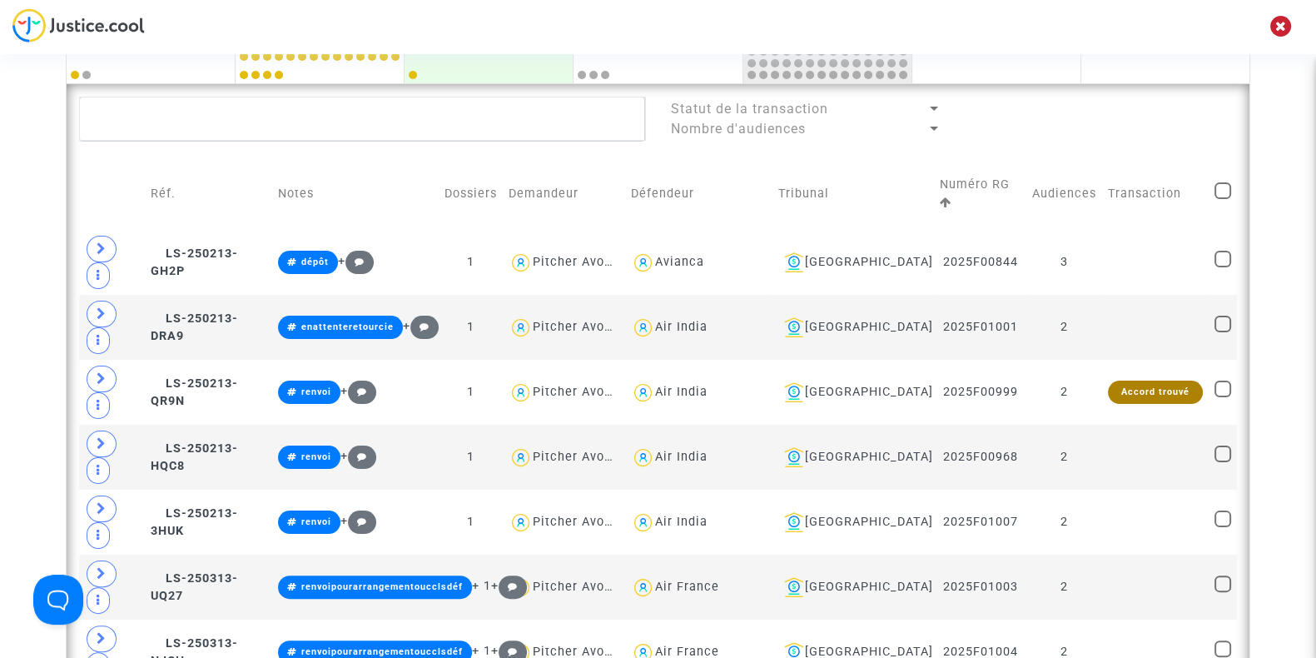
scroll to position [420, 0]
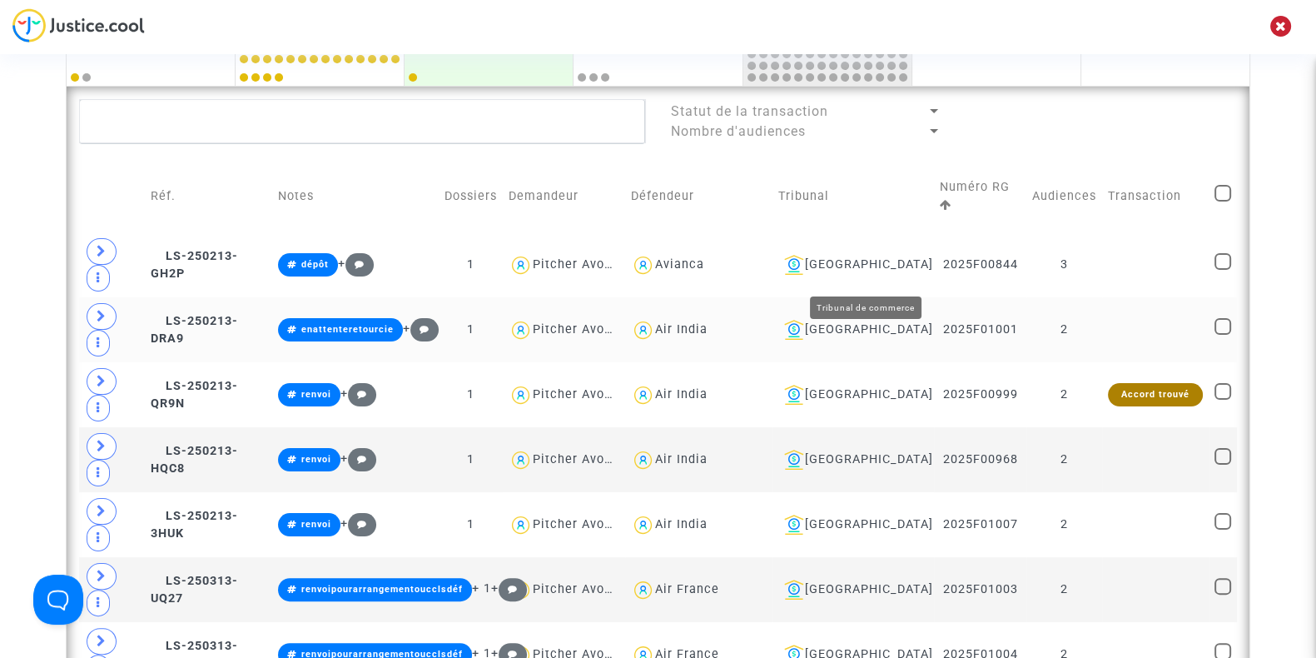
click at [898, 320] on div "[GEOGRAPHIC_DATA]" at bounding box center [852, 330] width 151 height 20
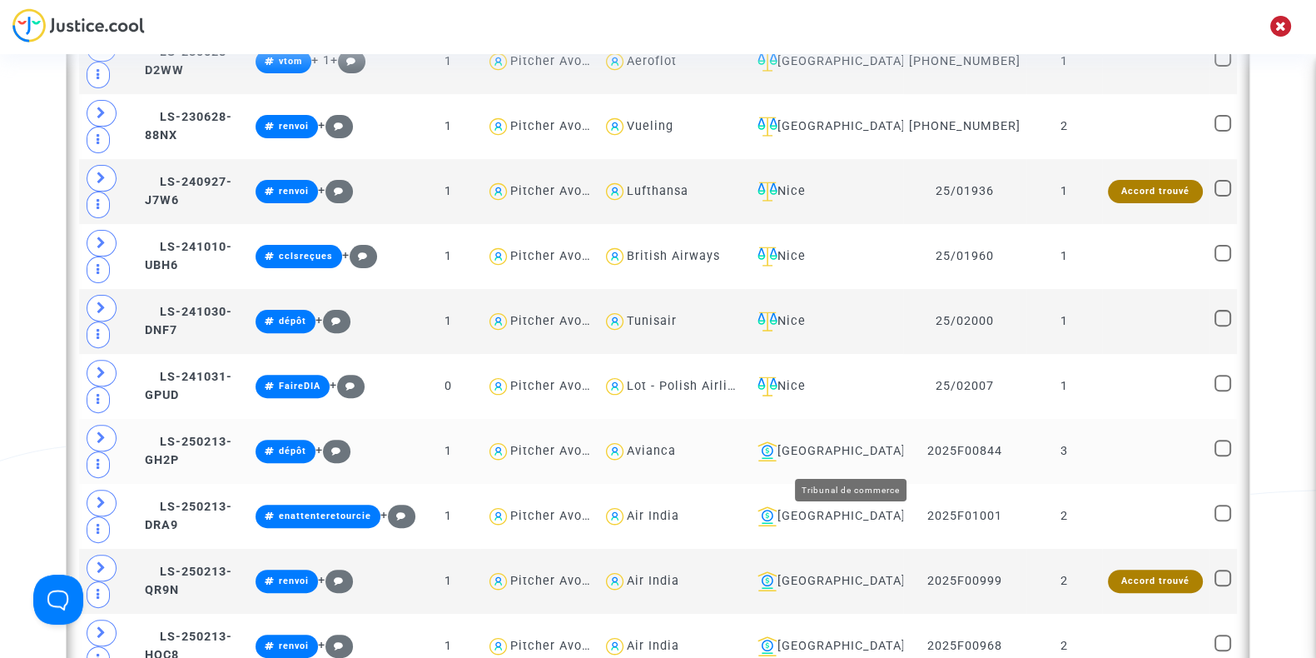
scroll to position [676, 0]
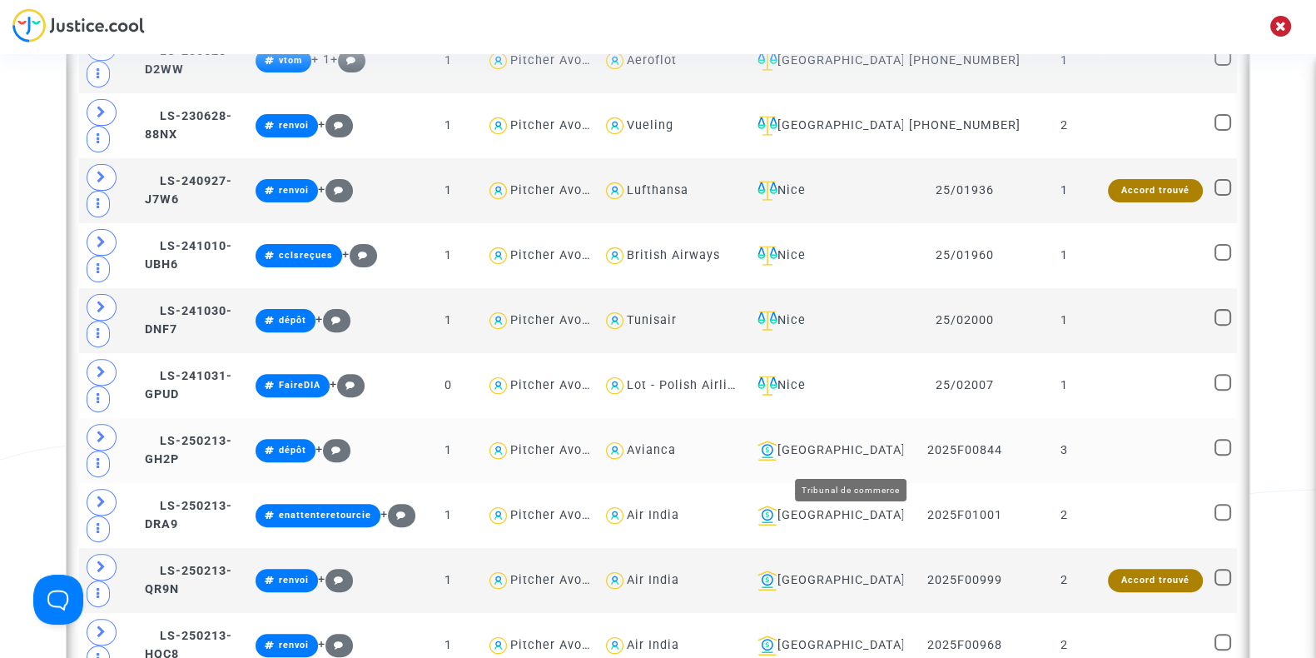
click at [839, 453] on div "[GEOGRAPHIC_DATA]" at bounding box center [824, 450] width 146 height 20
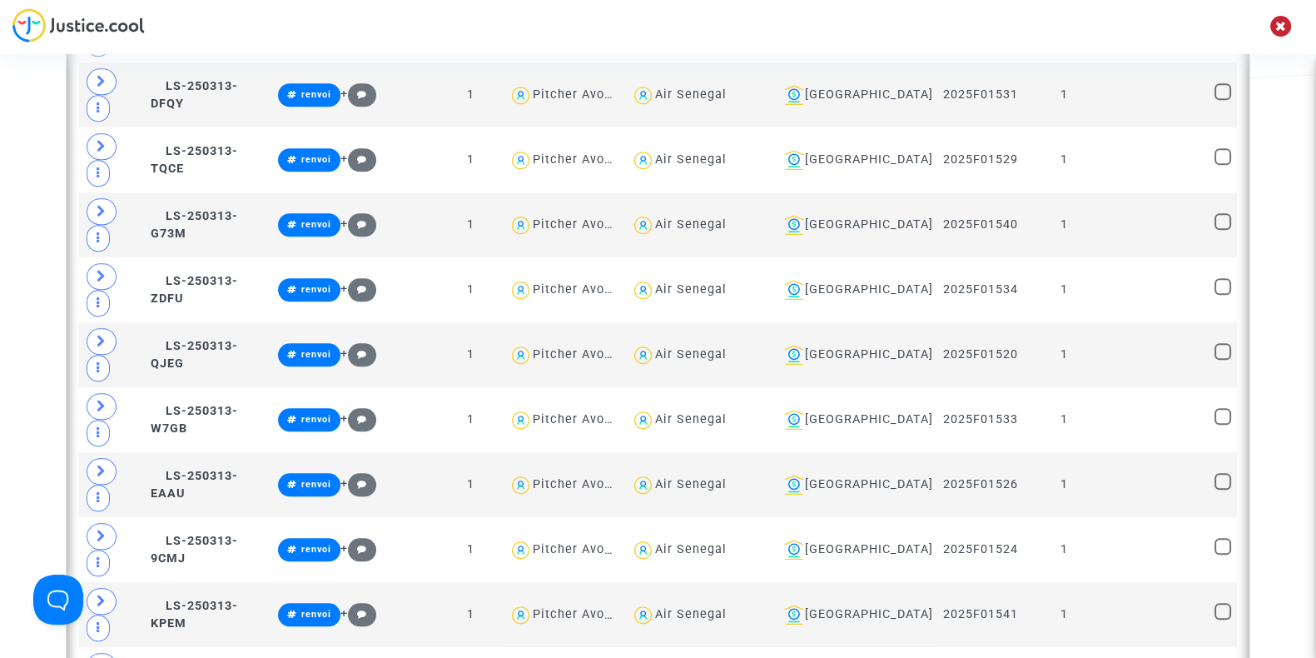
scroll to position [1824, 0]
type textarea "@EgyptAir"
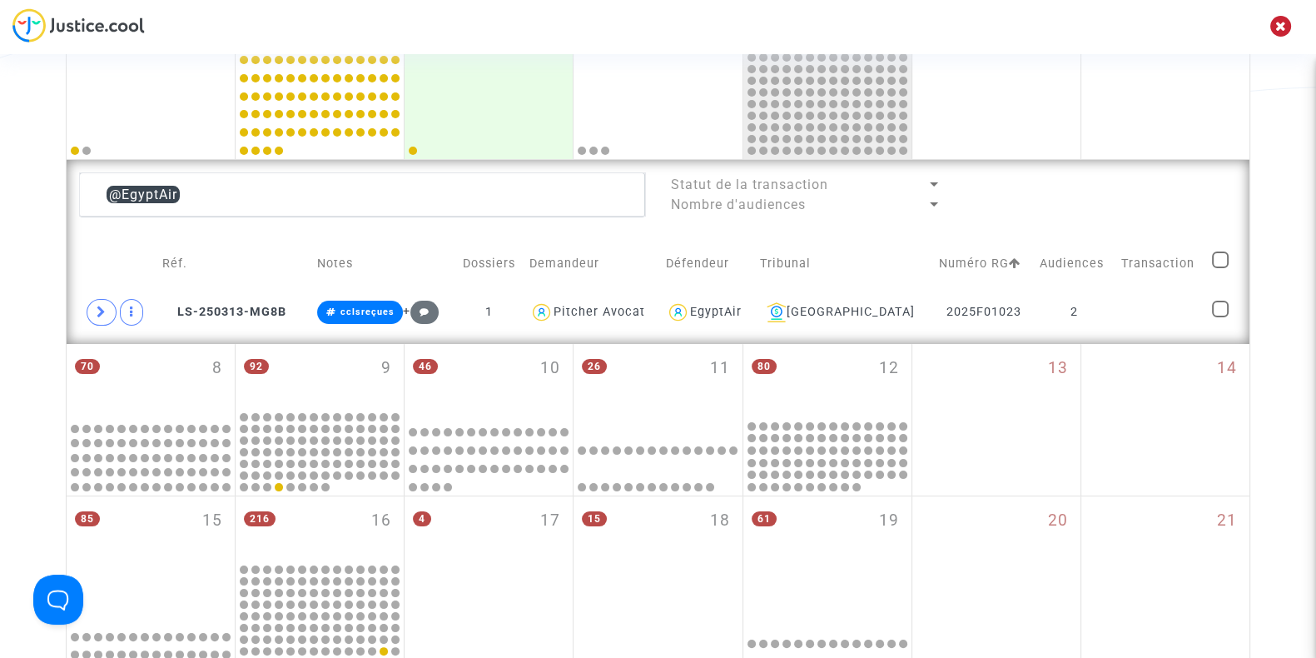
scroll to position [345, 0]
click at [103, 313] on icon at bounding box center [102, 312] width 10 height 12
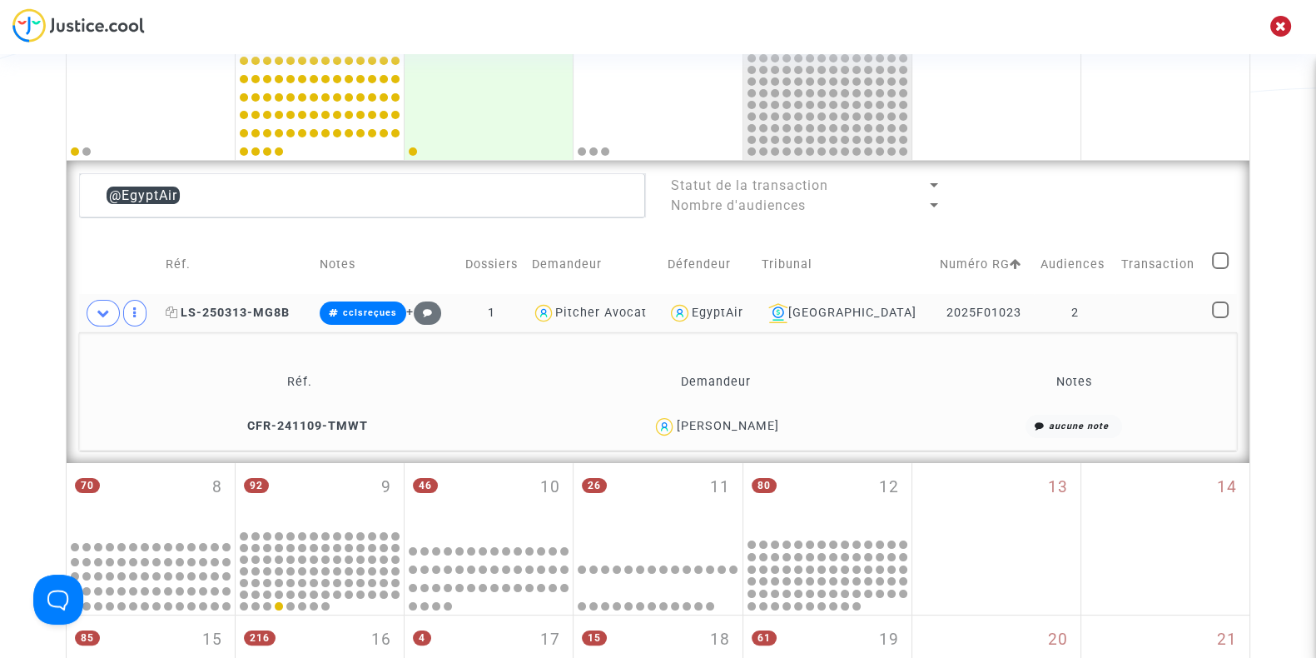
drag, startPoint x: 302, startPoint y: 310, endPoint x: 185, endPoint y: 314, distance: 117.4
click at [185, 314] on td "LS-250313-MG8B" at bounding box center [237, 313] width 155 height 38
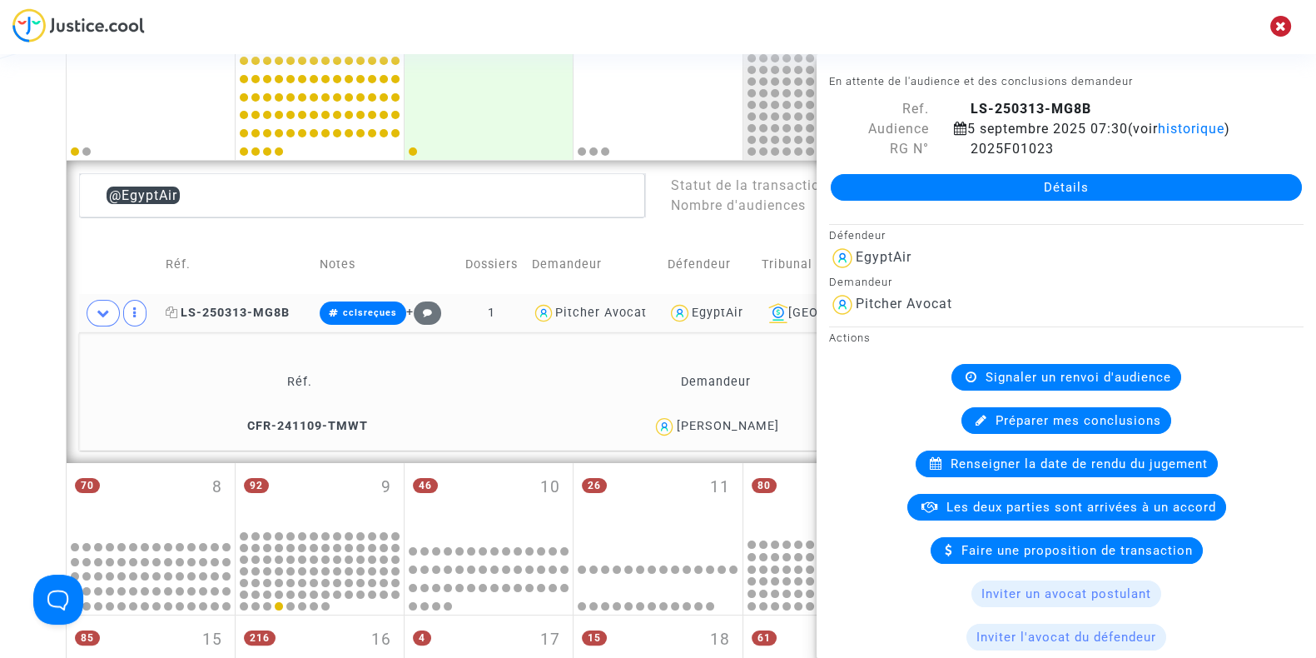
click at [175, 306] on icon at bounding box center [172, 312] width 12 height 12
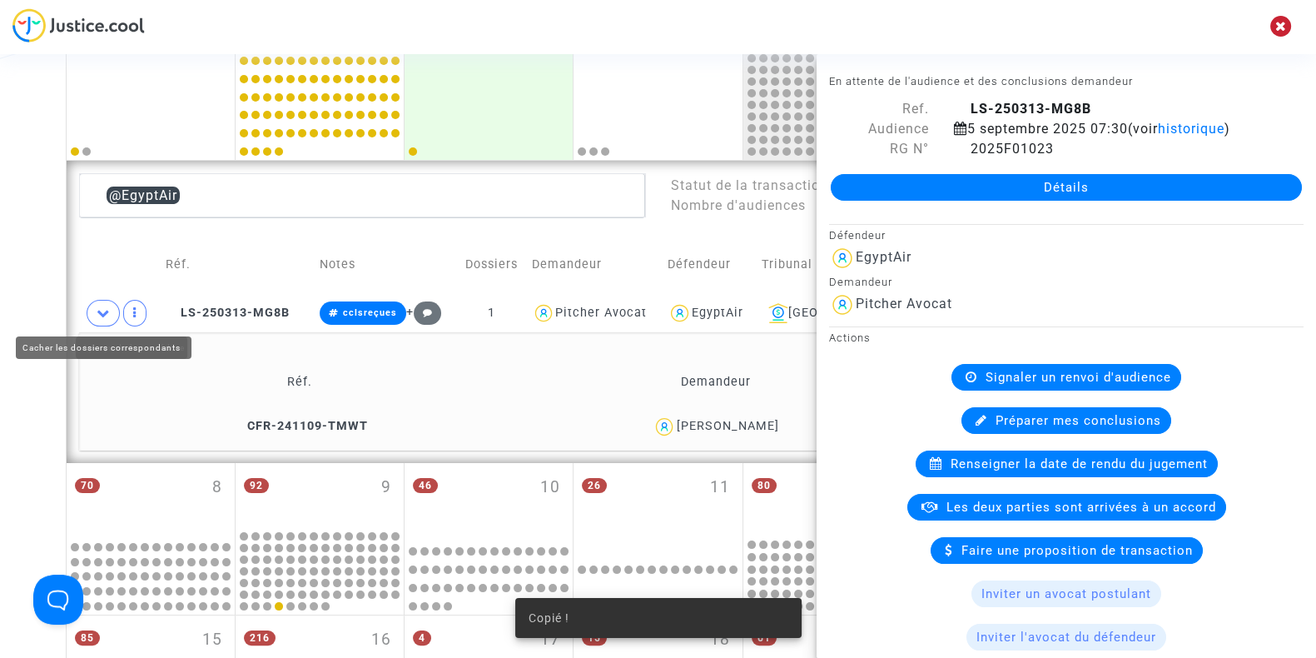
click at [12, 307] on div "Date de clôture d'instruction Date de conciliation Date d'audience Date de juge…" at bounding box center [658, 463] width 1316 height 1427
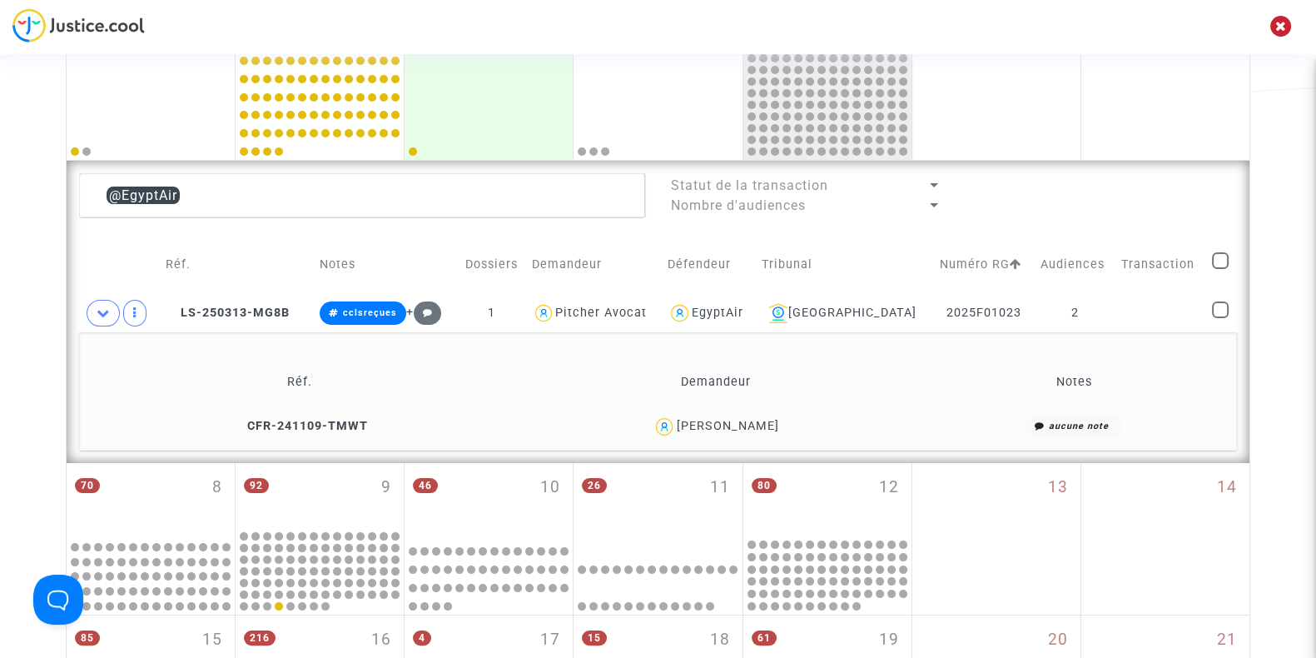
drag, startPoint x: 776, startPoint y: 419, endPoint x: 681, endPoint y: 423, distance: 95.0
click at [681, 423] on div "ELBARY TAMER" at bounding box center [715, 427] width 390 height 24
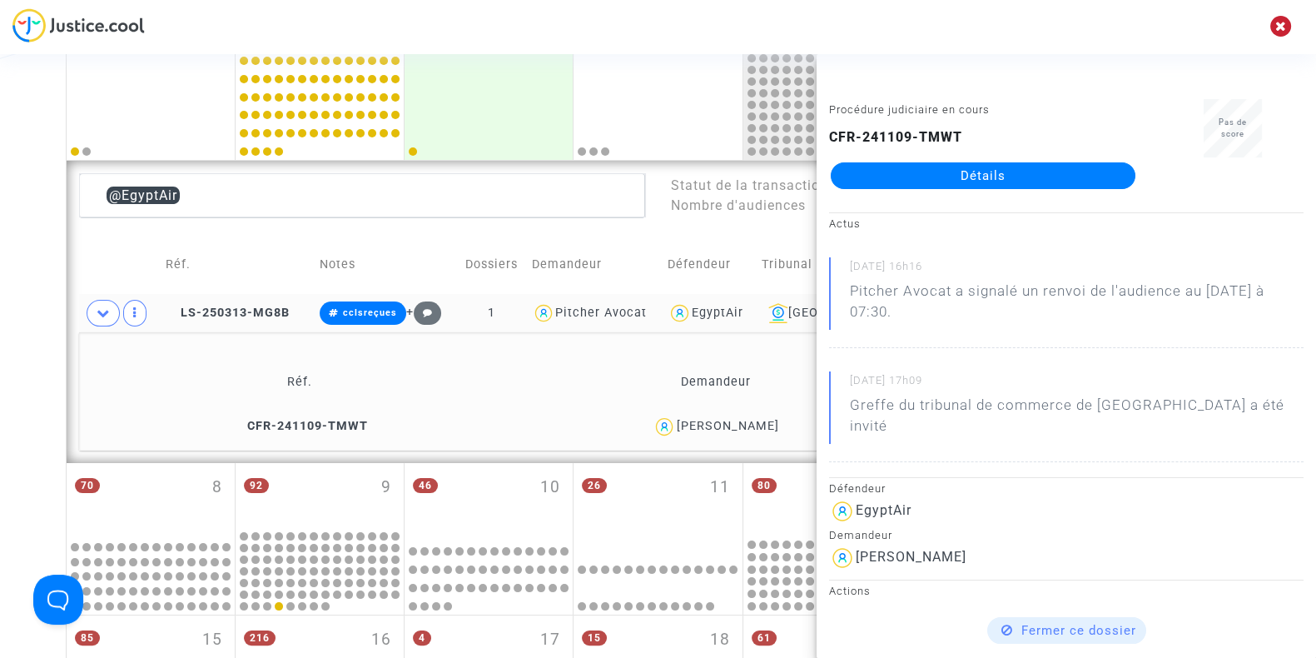
click at [743, 308] on div "EgyptAir" at bounding box center [718, 312] width 52 height 14
type textarea "@EgyptAir"
click at [0, 335] on div "Date de clôture d'instruction Date de conciliation Date d'audience Date de juge…" at bounding box center [658, 463] width 1316 height 1427
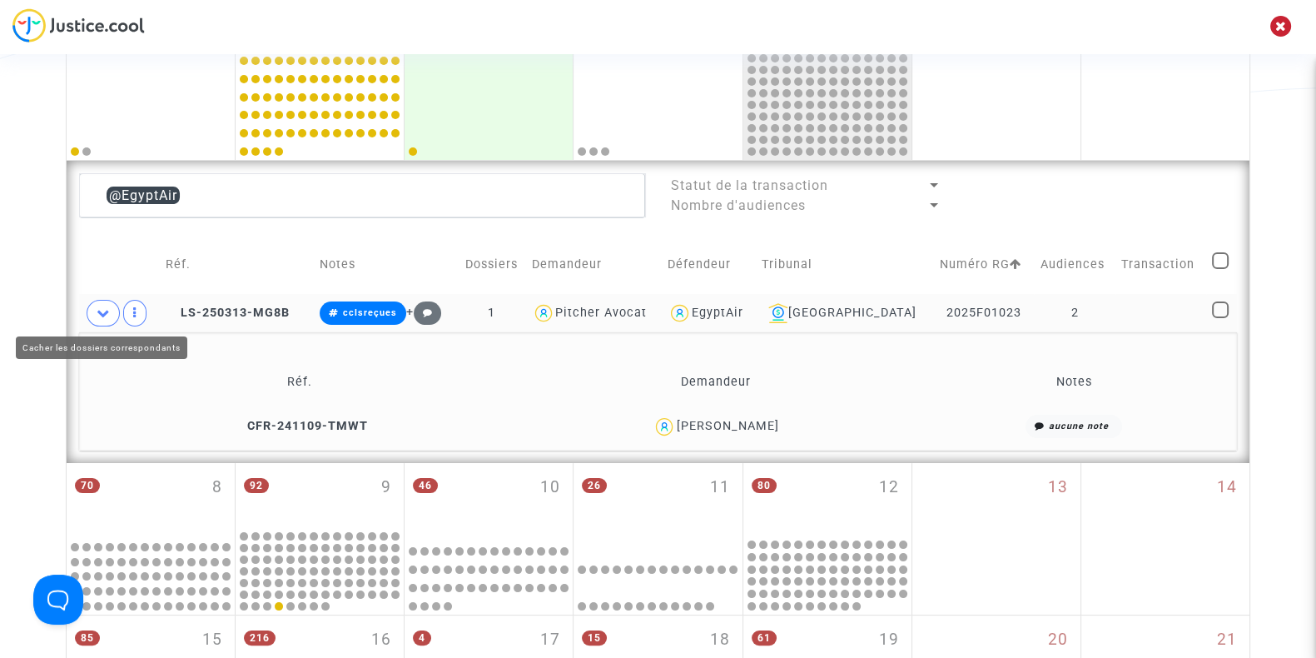
click at [97, 306] on icon at bounding box center [103, 312] width 13 height 12
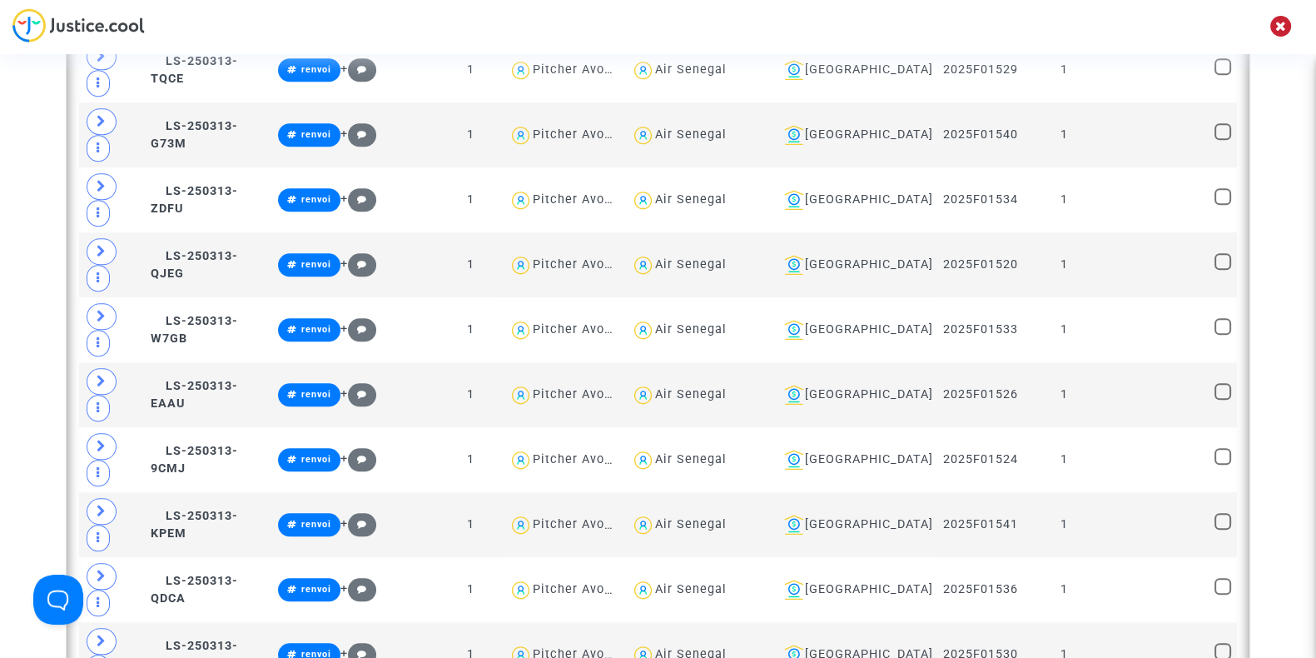
scroll to position [1914, 0]
type textarea "@TAROM"
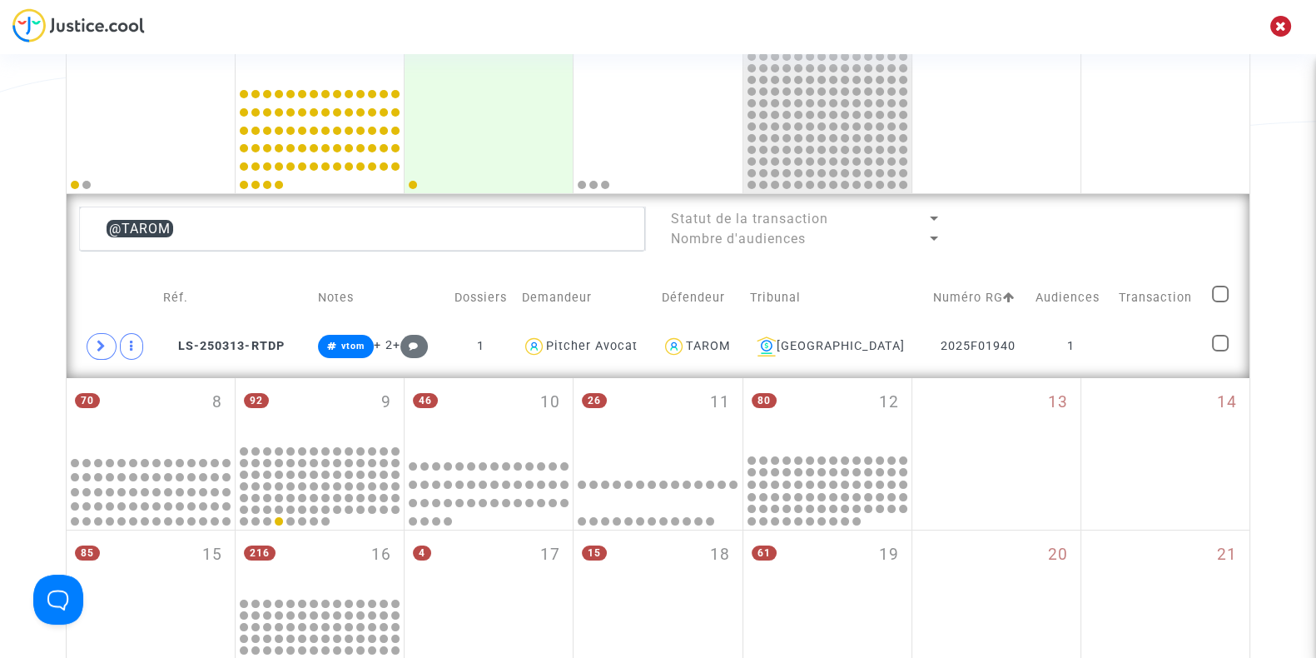
scroll to position [310, 0]
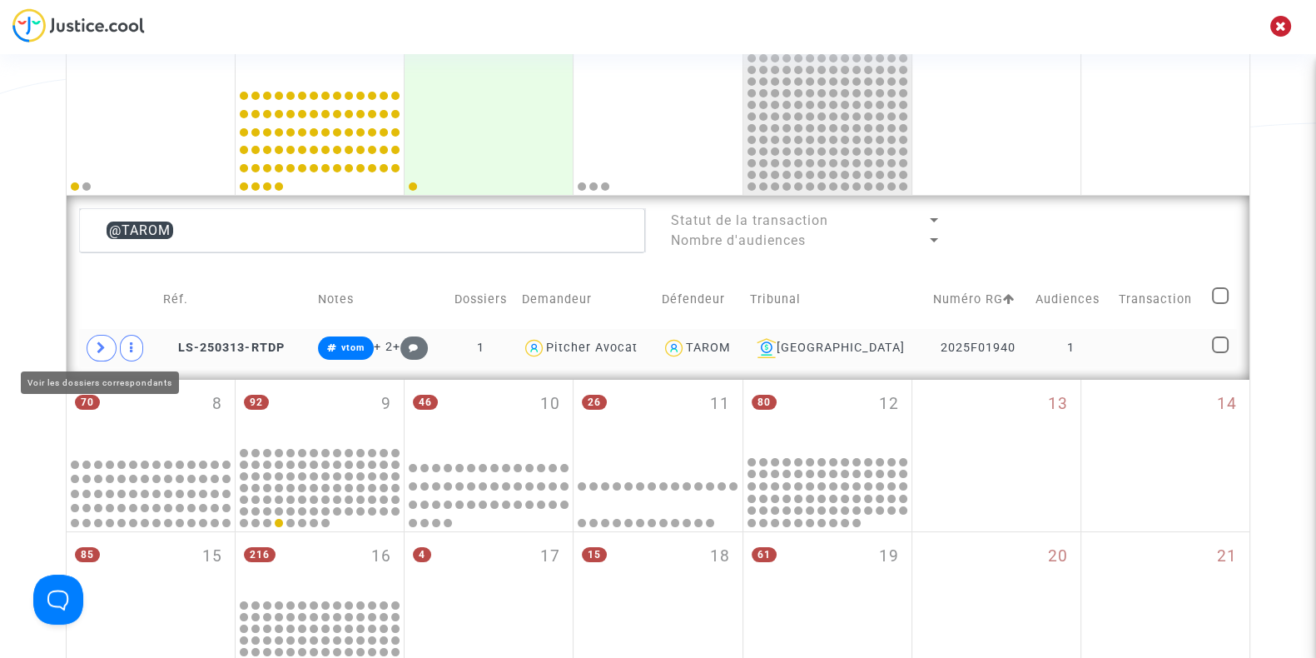
click at [99, 344] on icon at bounding box center [102, 347] width 10 height 12
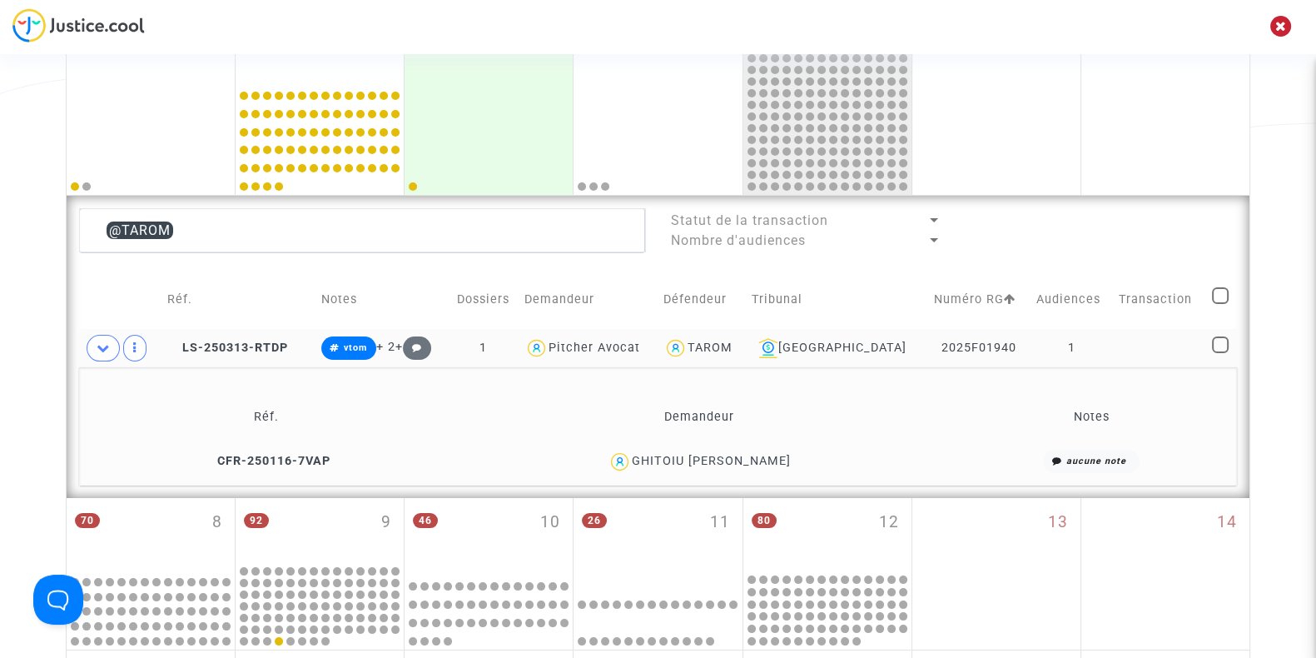
drag, startPoint x: 787, startPoint y: 459, endPoint x: 701, endPoint y: 473, distance: 87.7
click at [701, 473] on td "GHITOIU FLOREA ALIN" at bounding box center [699, 462] width 504 height 36
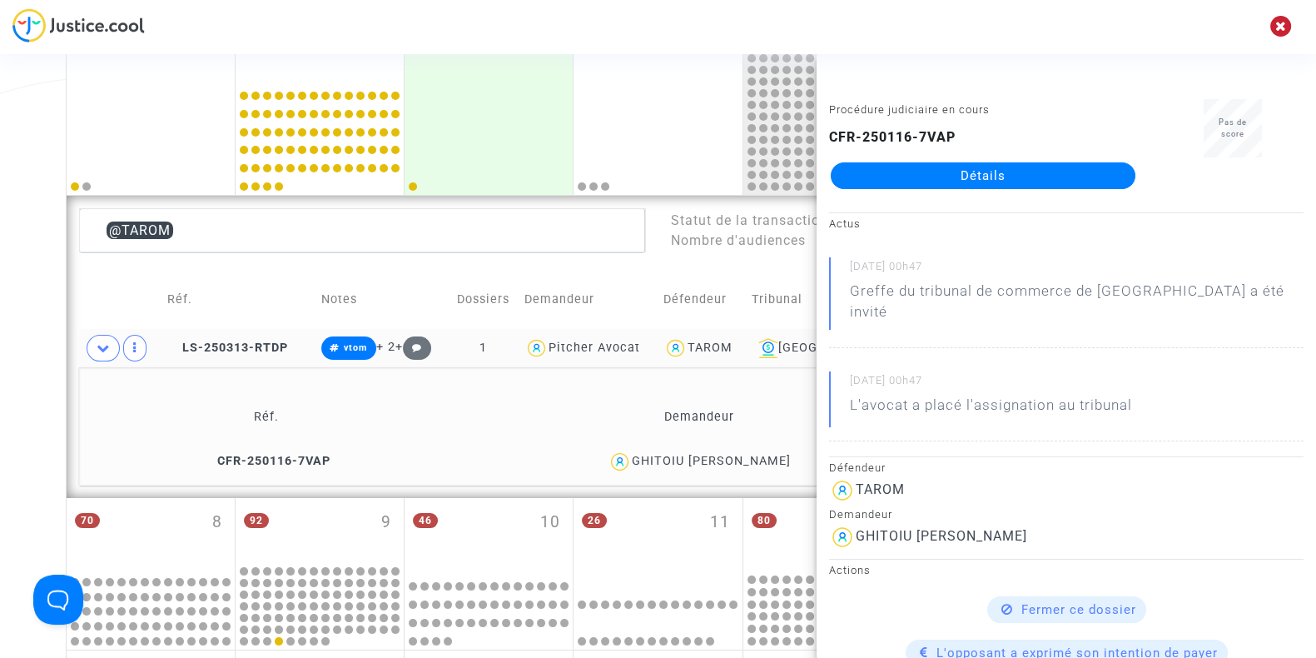
click at [701, 473] on td "GHITOIU FLOREA ALIN" at bounding box center [699, 462] width 504 height 36
click at [732, 344] on div "TAROM" at bounding box center [710, 347] width 45 height 14
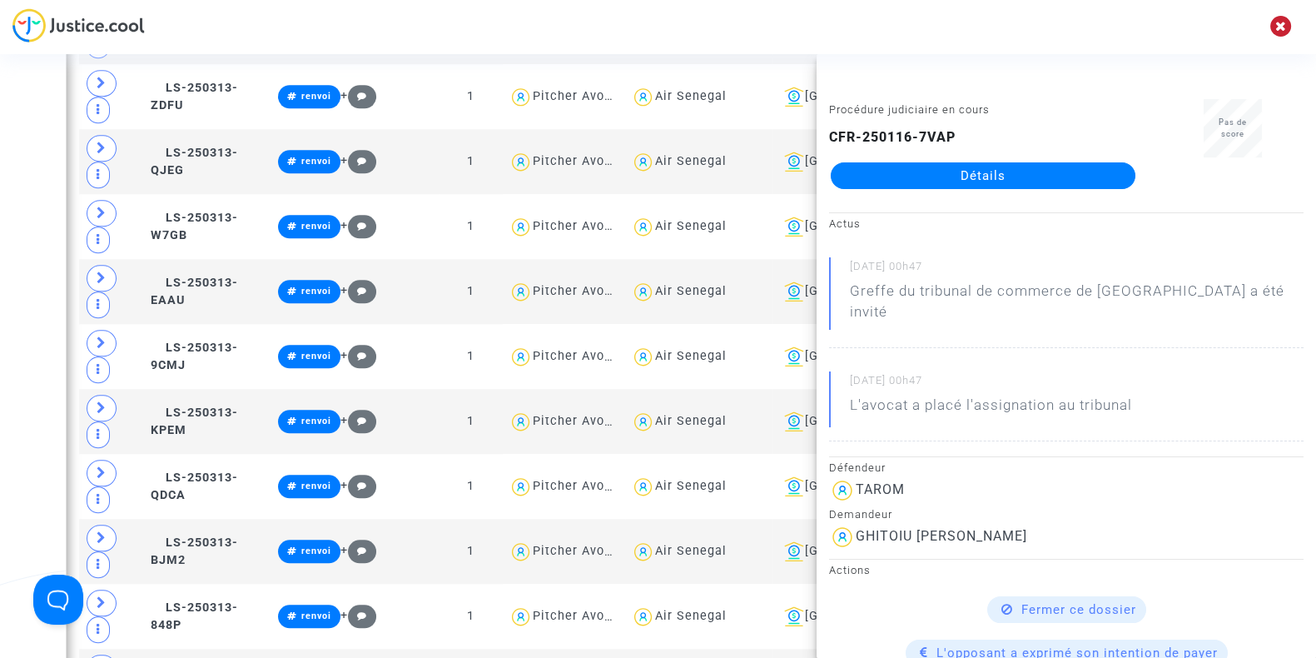
scroll to position [2017, 0]
type textarea "@TAROM"
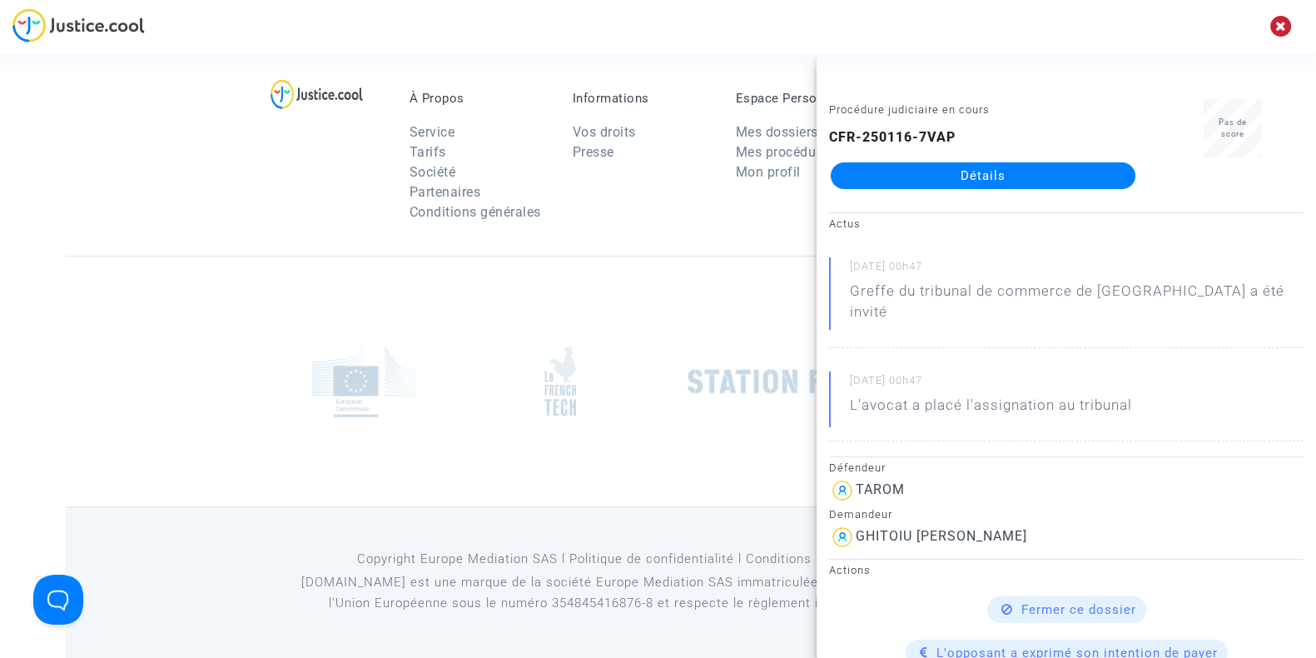
scroll to position [1369, 0]
click at [227, 207] on div "À Propos Service Tarifs Société Partenaires Conditions générales Informations V…" at bounding box center [658, 151] width 1184 height 216
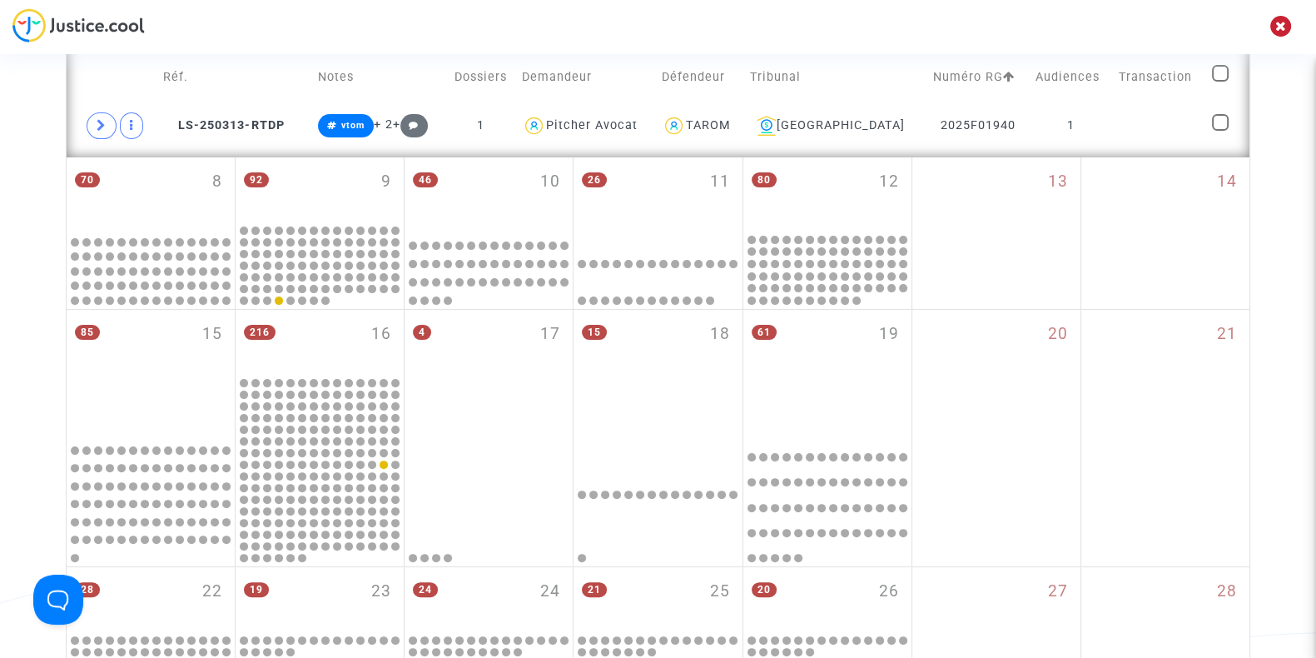
scroll to position [415, 0]
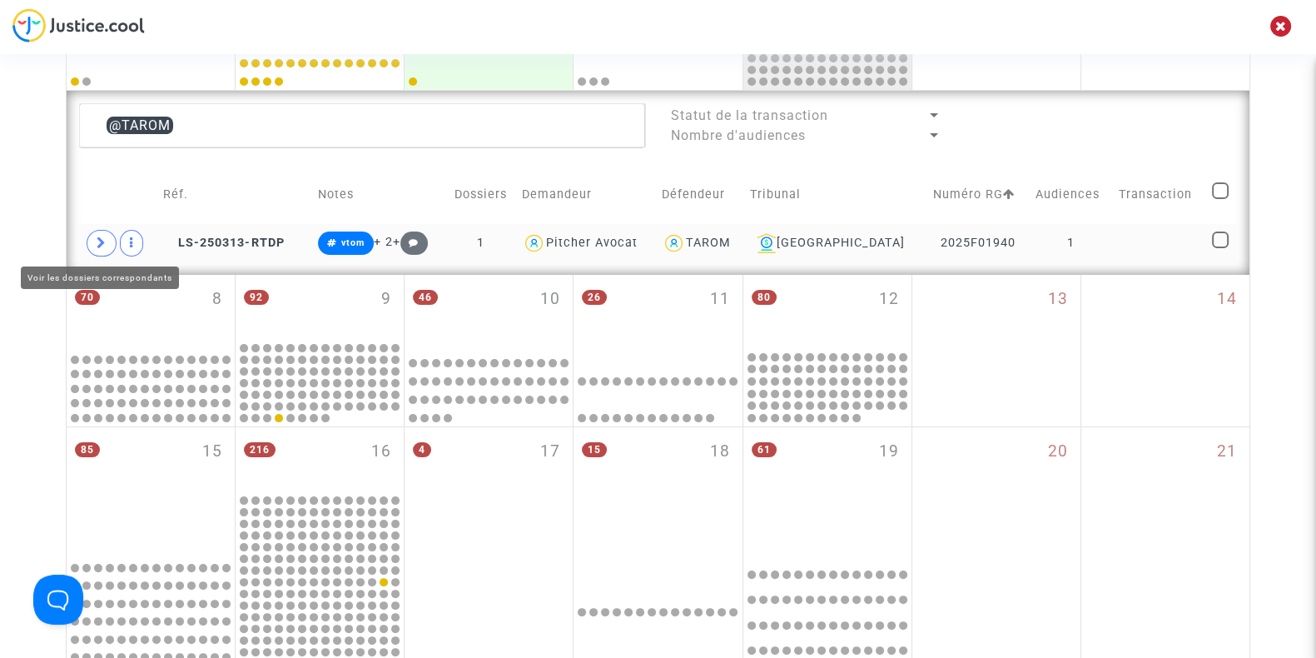
click at [99, 243] on icon at bounding box center [102, 242] width 10 height 12
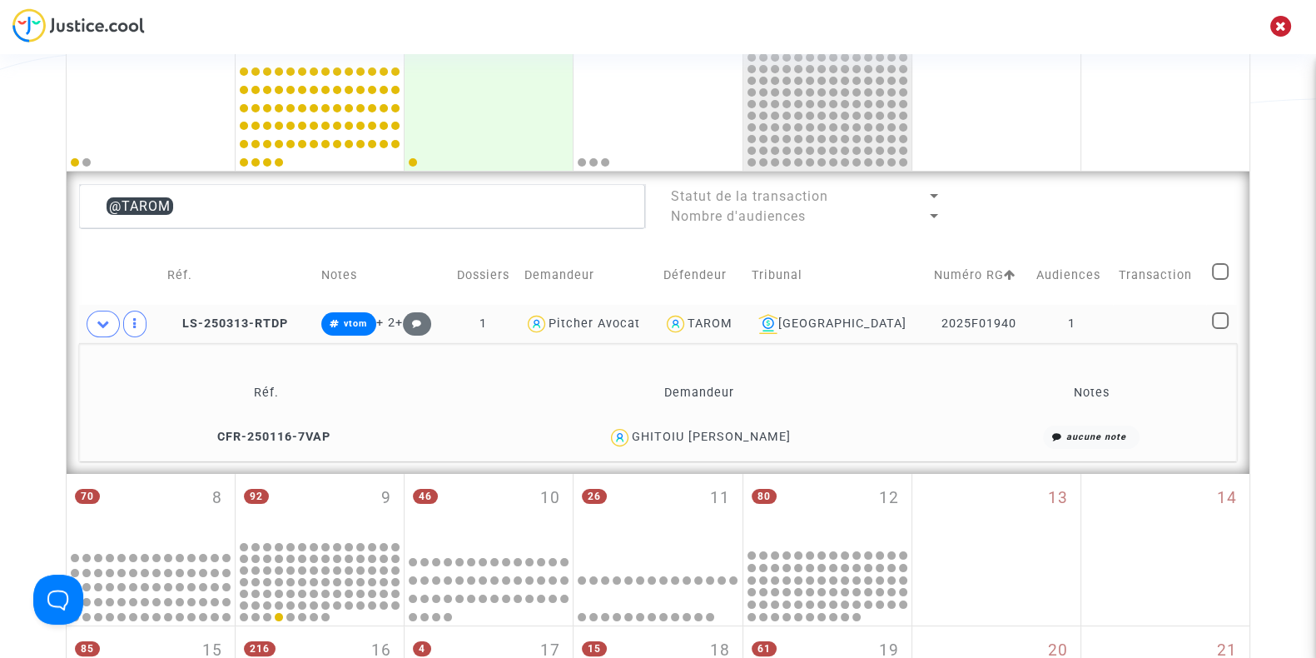
scroll to position [333, 0]
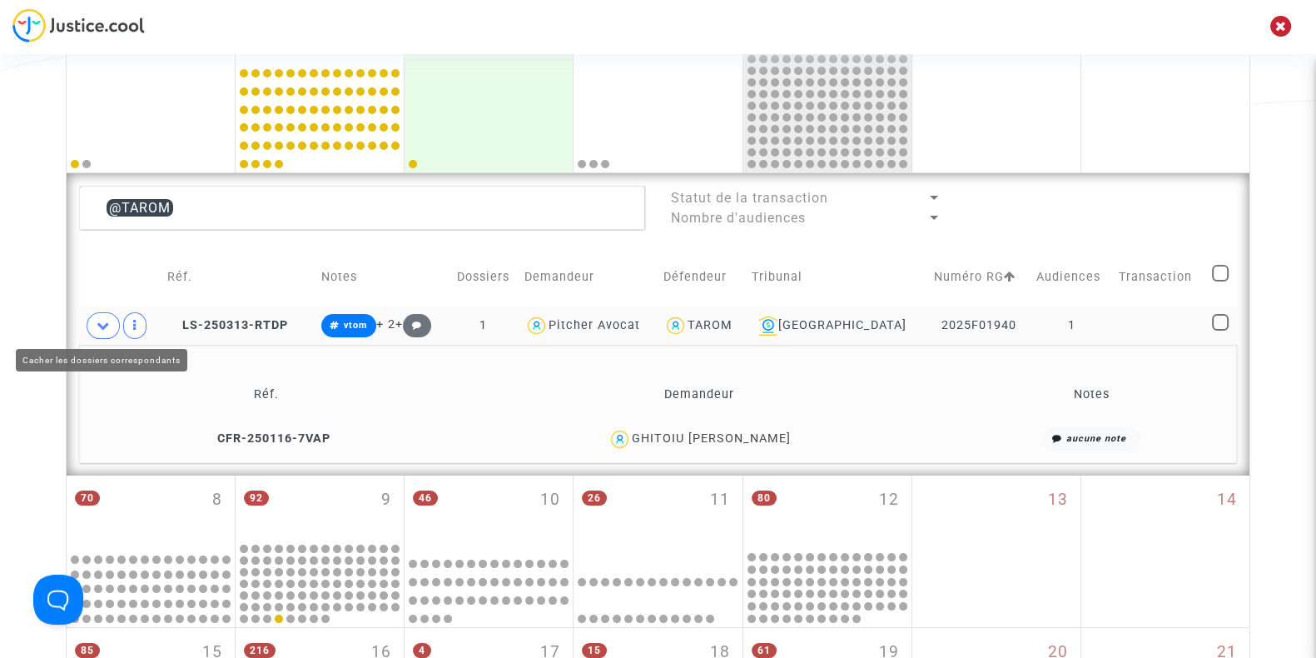
click at [101, 331] on span at bounding box center [103, 325] width 33 height 27
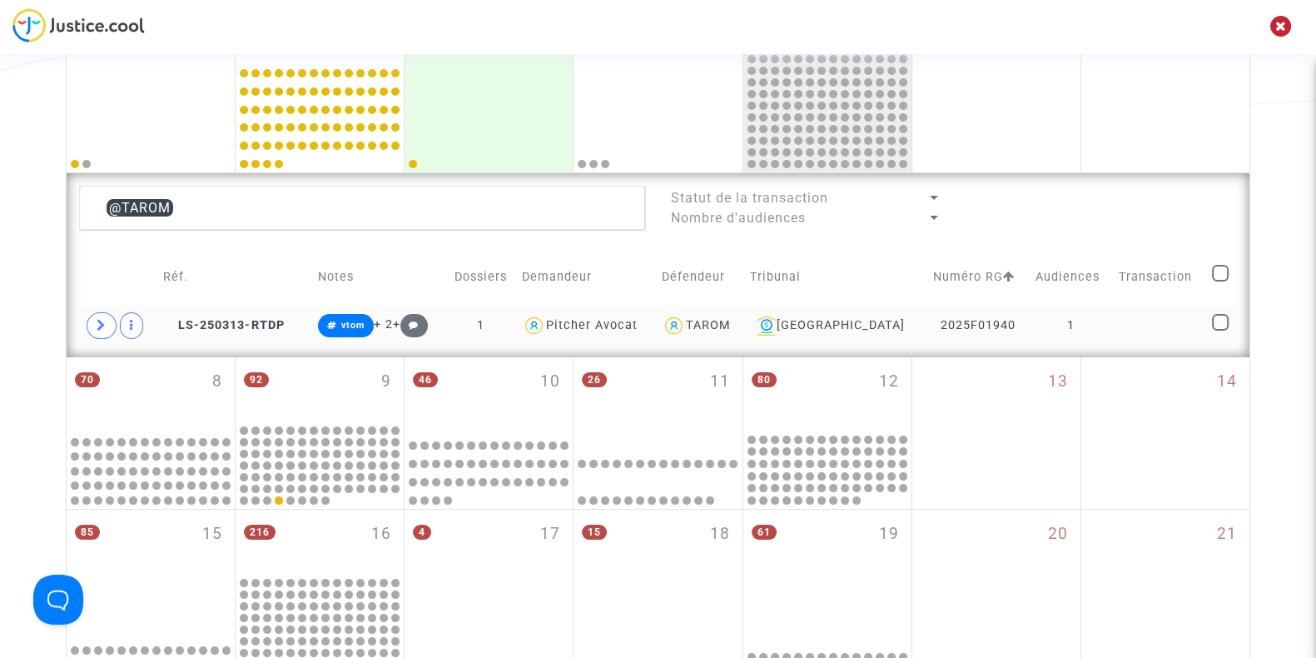
click at [731, 323] on div "TAROM" at bounding box center [708, 325] width 45 height 14
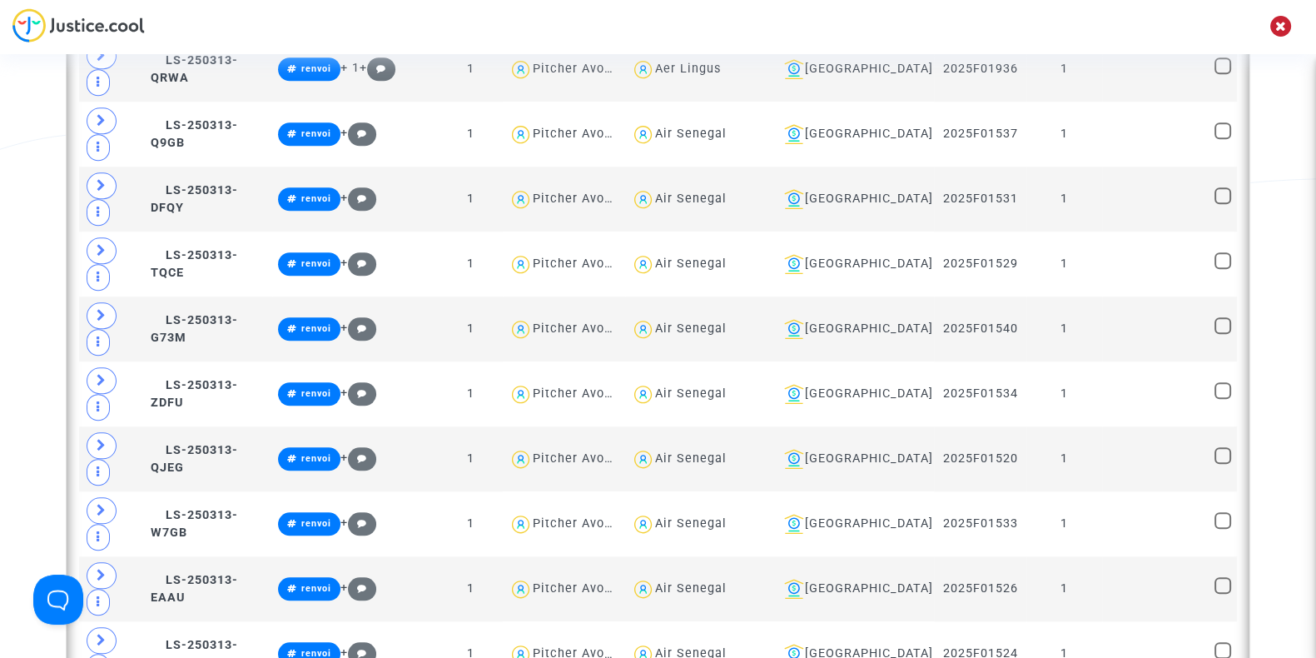
scroll to position [1939, 0]
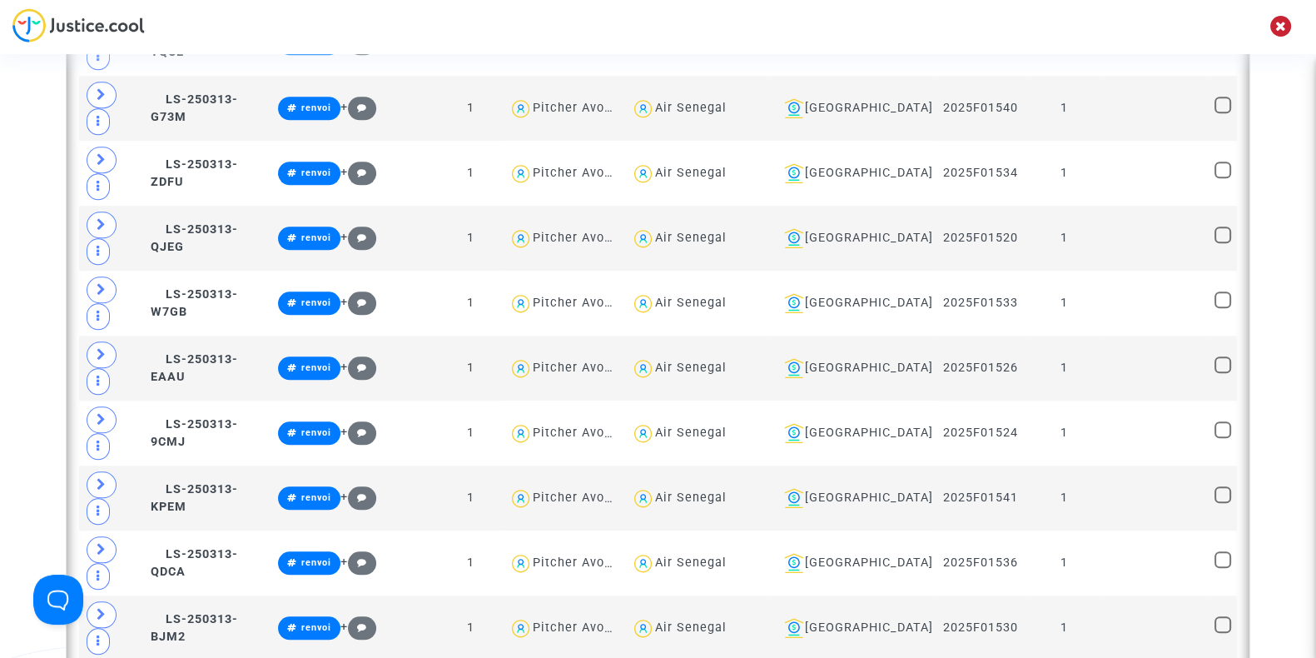
type textarea "@TAROM"
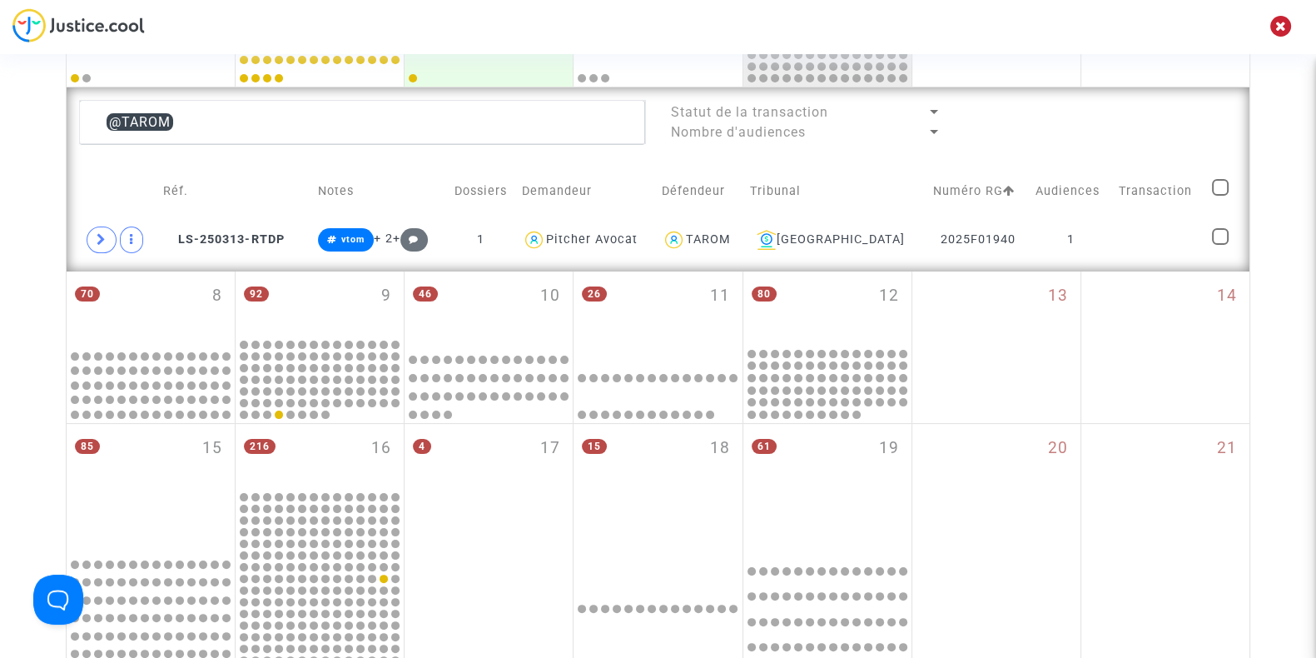
scroll to position [413, 0]
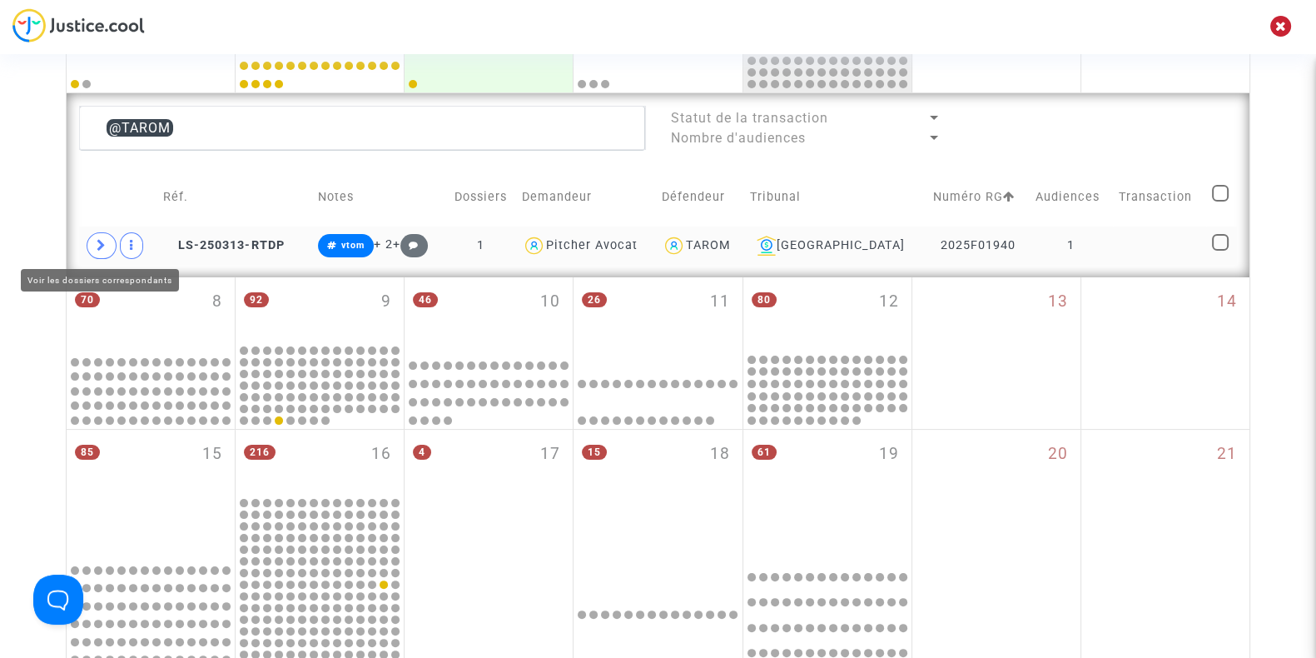
click at [103, 232] on span at bounding box center [102, 245] width 30 height 27
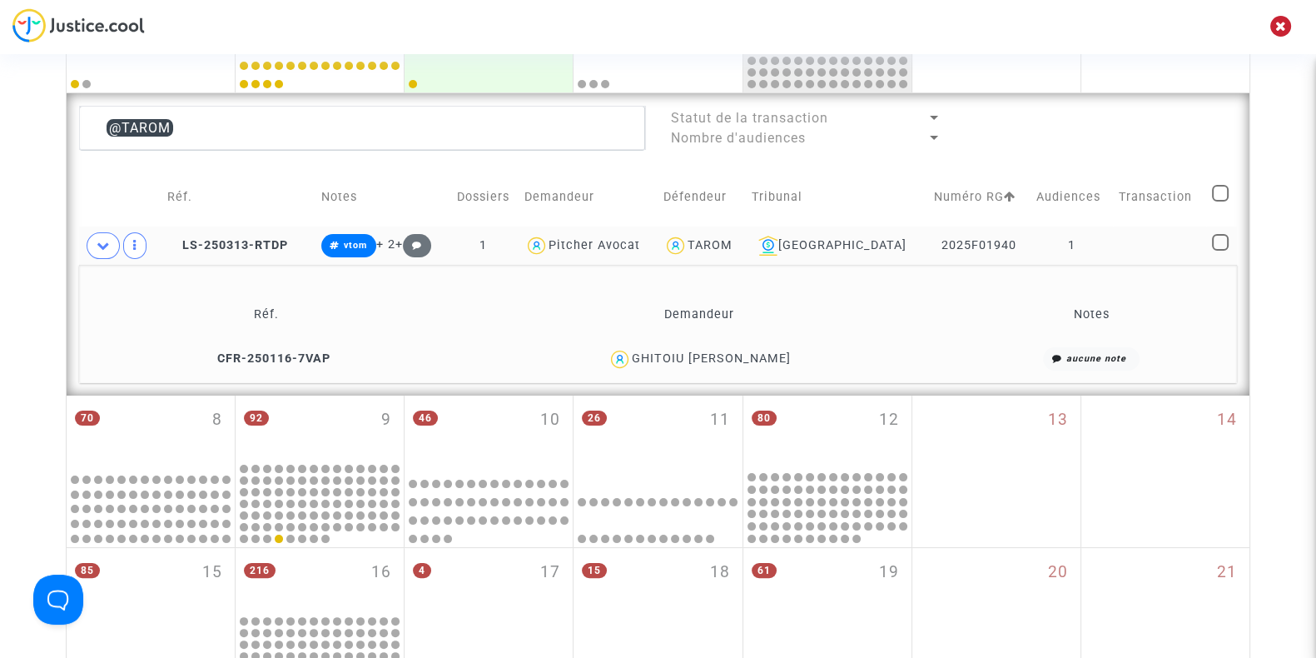
click at [668, 353] on div "GHITOIU FLOREA ALIN" at bounding box center [711, 358] width 159 height 14
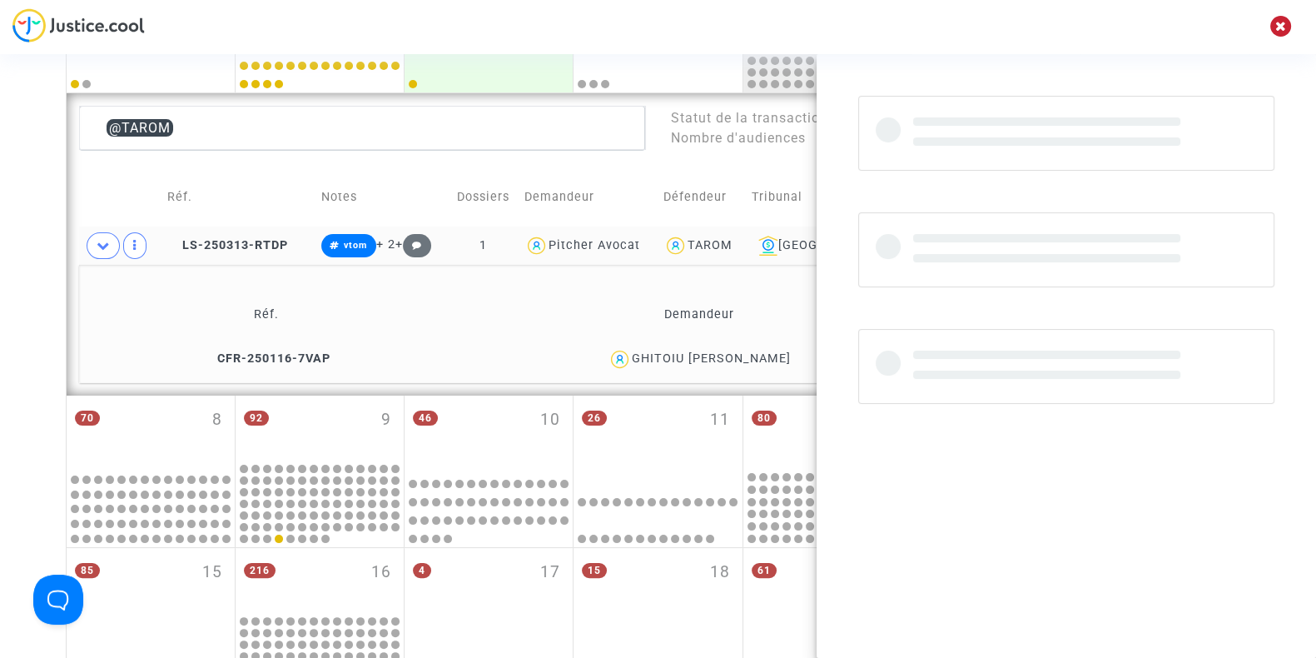
click at [668, 353] on div "GHITOIU FLOREA ALIN" at bounding box center [711, 358] width 159 height 14
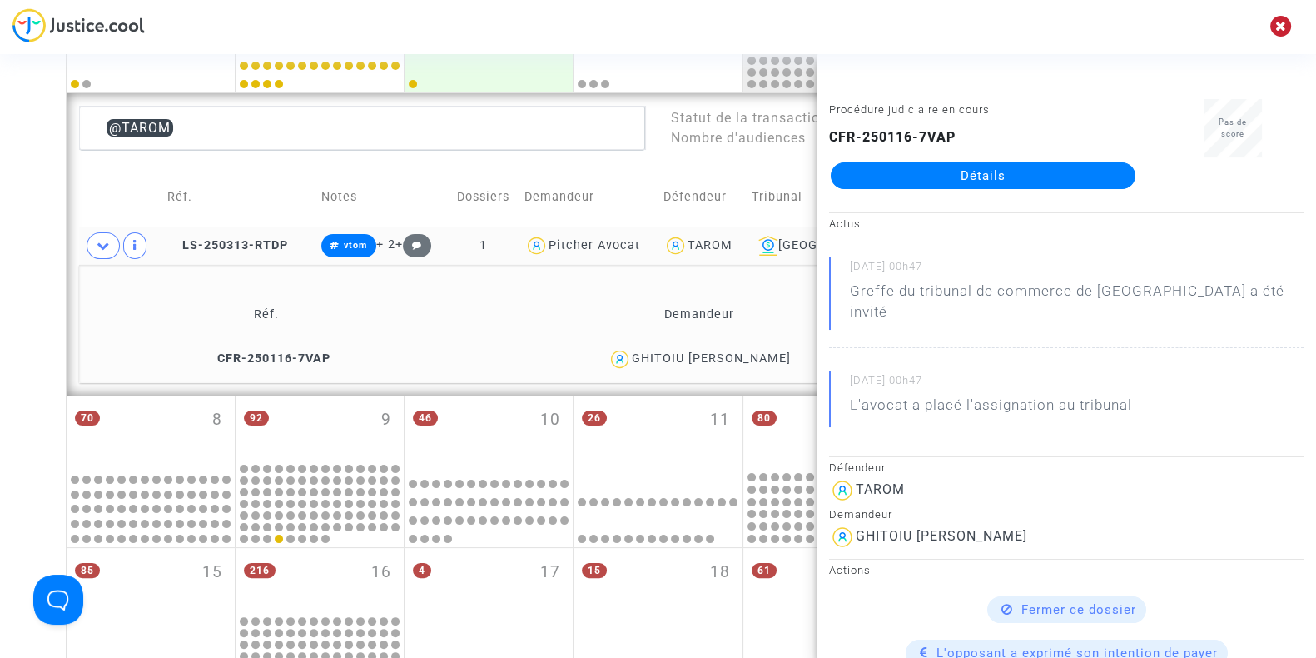
click at [768, 352] on div "GHITOIU FLOREA ALIN" at bounding box center [711, 358] width 159 height 14
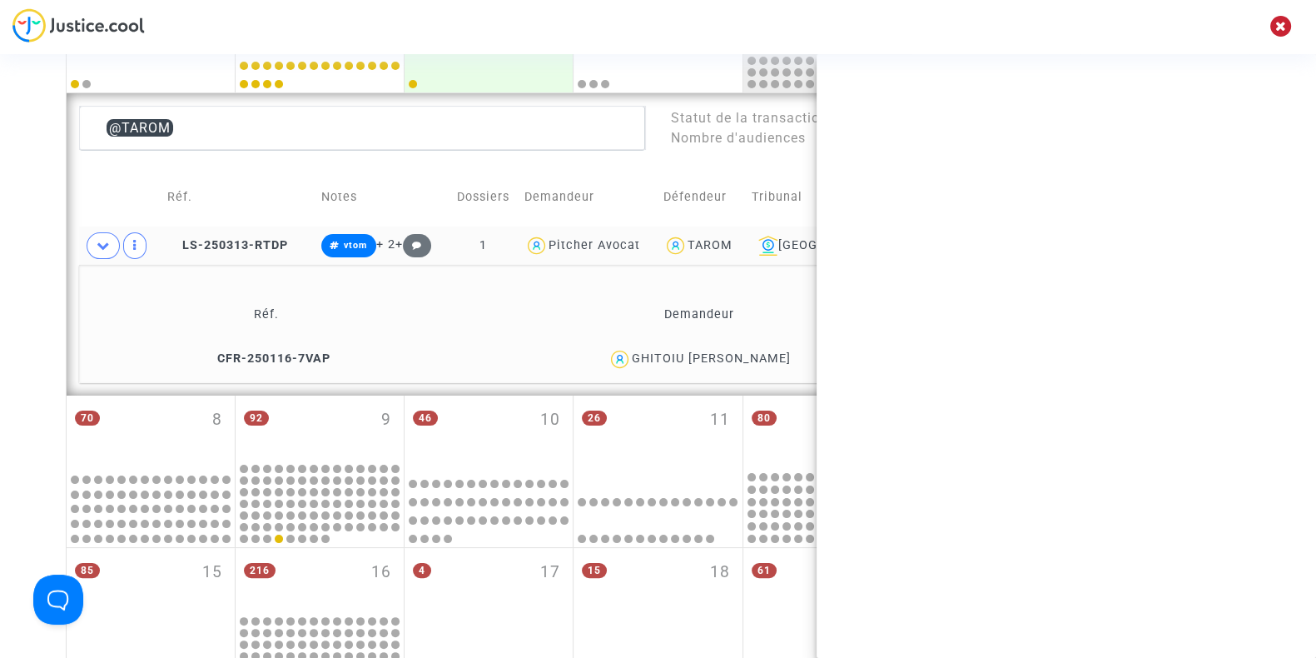
click at [768, 352] on div "GHITOIU FLOREA ALIN" at bounding box center [711, 358] width 159 height 14
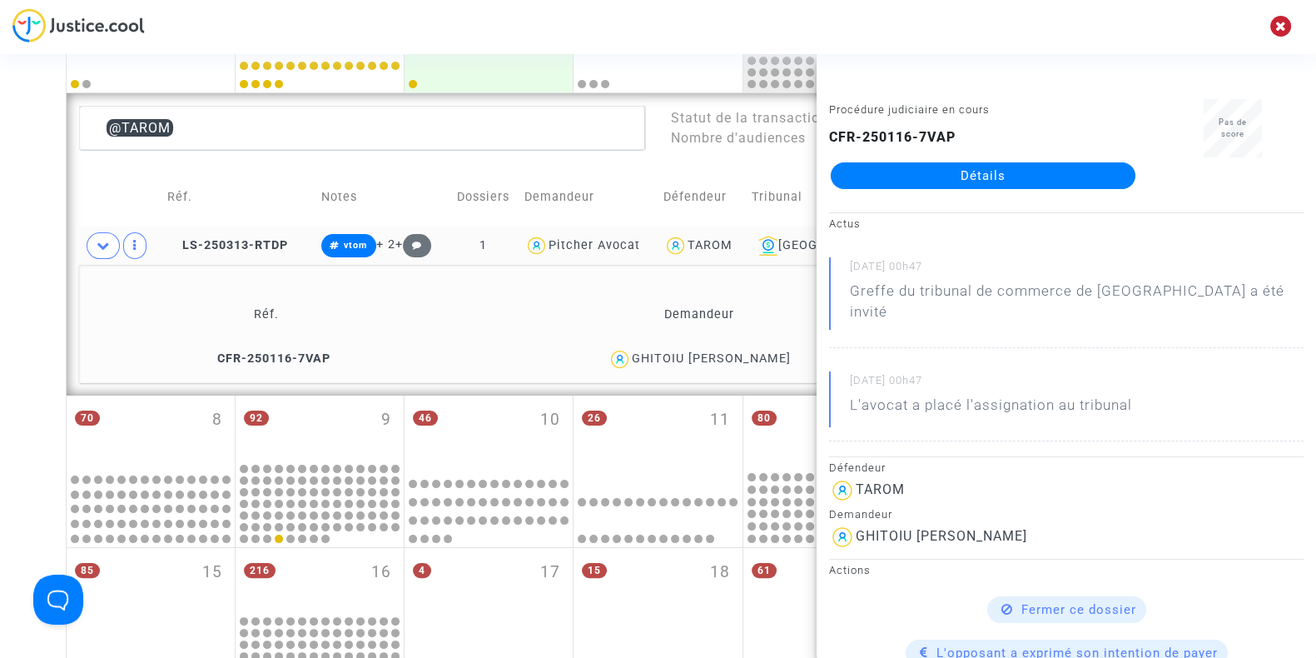
click at [790, 355] on div "GHITOIU FLOREA ALIN" at bounding box center [699, 359] width 493 height 24
drag, startPoint x: 790, startPoint y: 355, endPoint x: 649, endPoint y: 365, distance: 141.0
click at [649, 365] on div "GHITOIU FLOREA ALIN" at bounding box center [699, 359] width 493 height 24
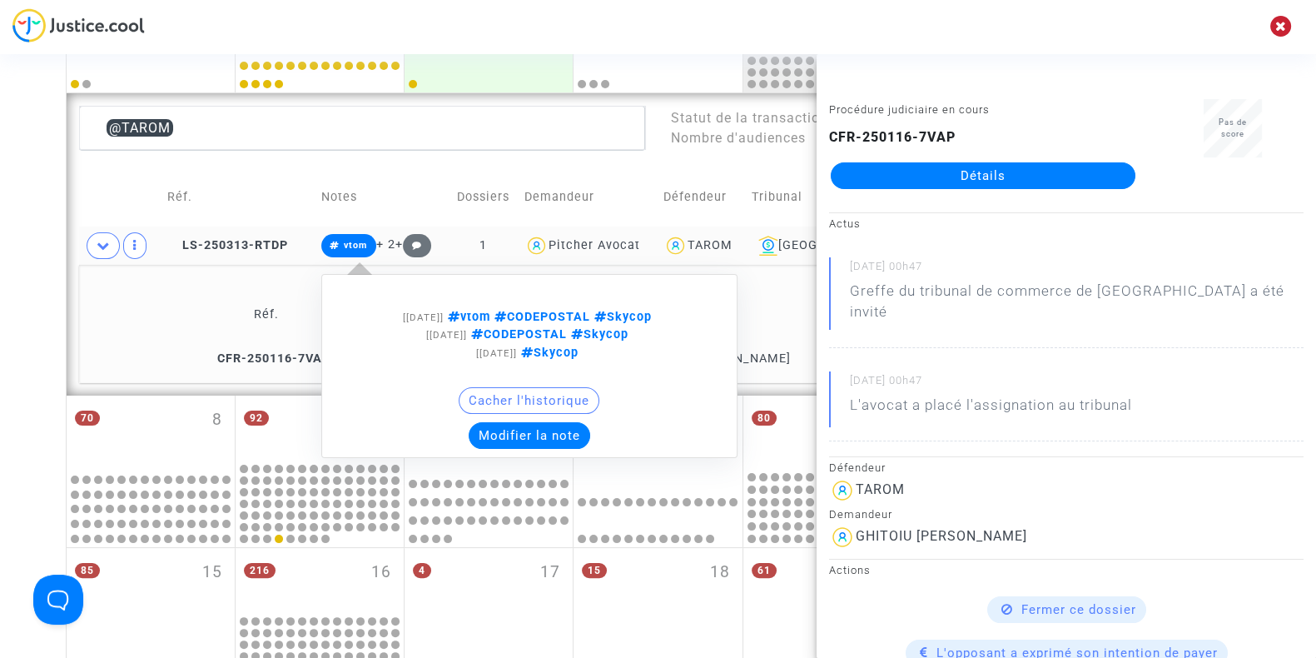
click at [515, 439] on button "Modifier la note" at bounding box center [530, 435] width 122 height 27
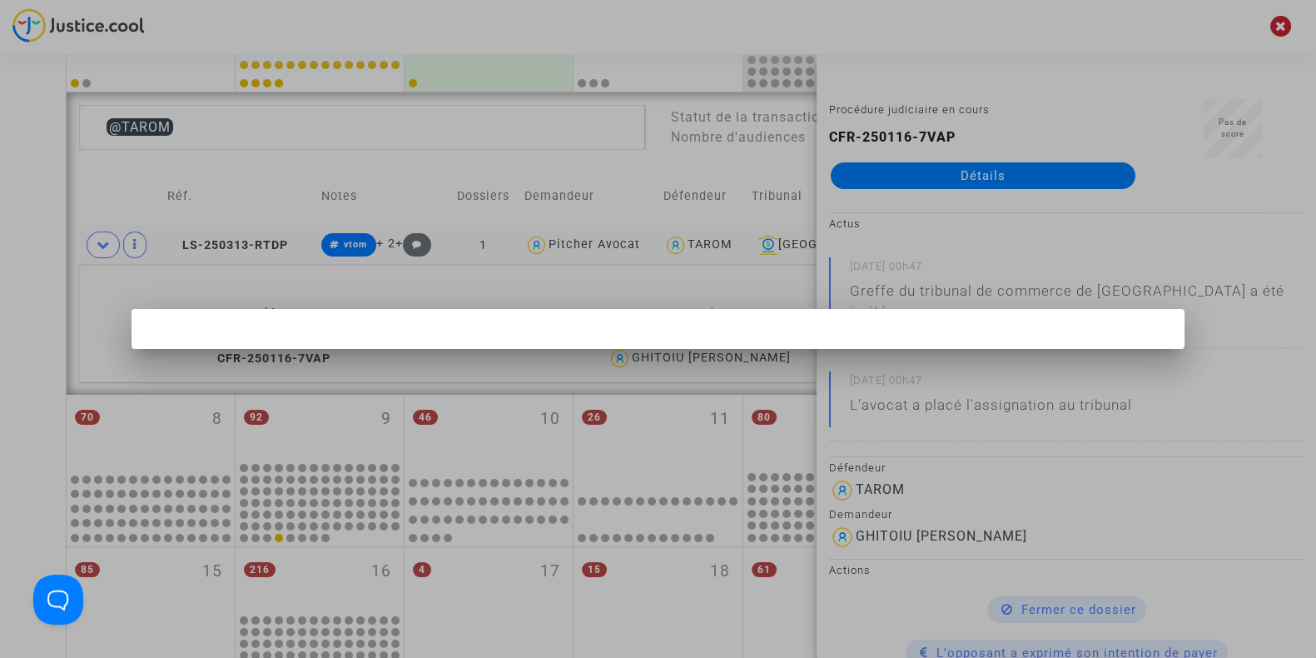
scroll to position [0, 0]
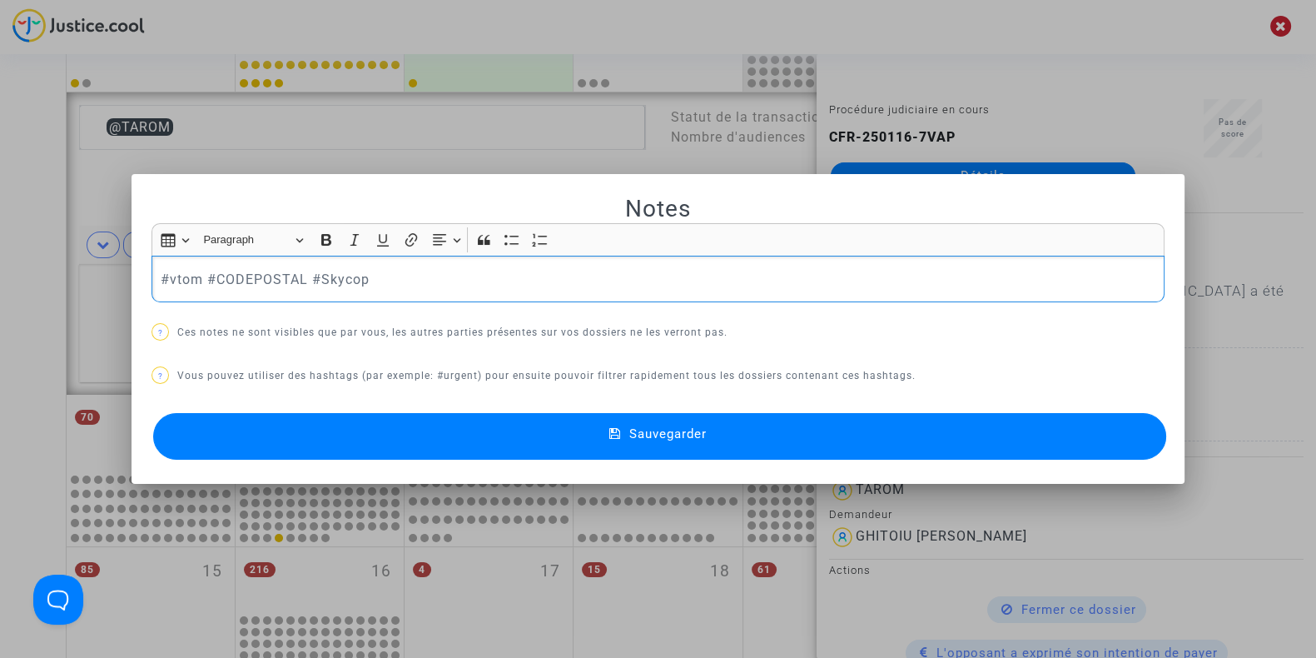
drag, startPoint x: 411, startPoint y: 271, endPoint x: 102, endPoint y: 270, distance: 308.8
click at [102, 270] on div "Notes Rich Text Editor Insert table Insert table Heading Paragraph Paragraph He…" at bounding box center [658, 329] width 1316 height 658
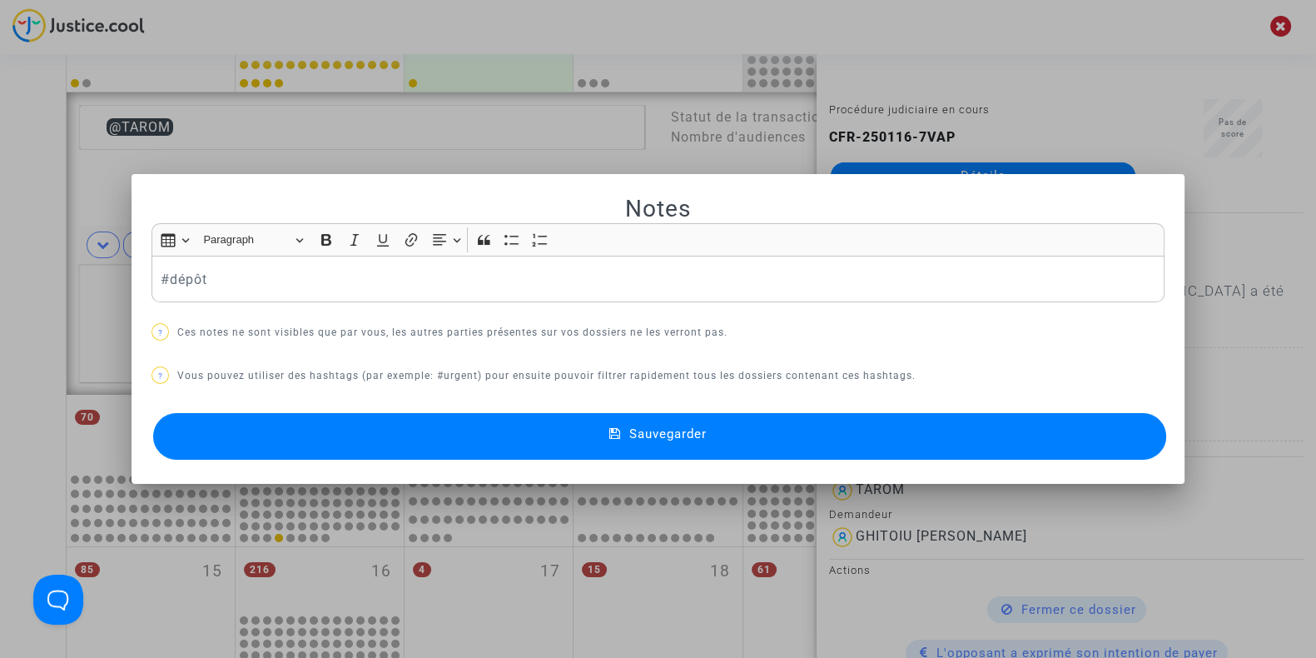
click at [273, 418] on button "Sauvegarder" at bounding box center [659, 436] width 1013 height 47
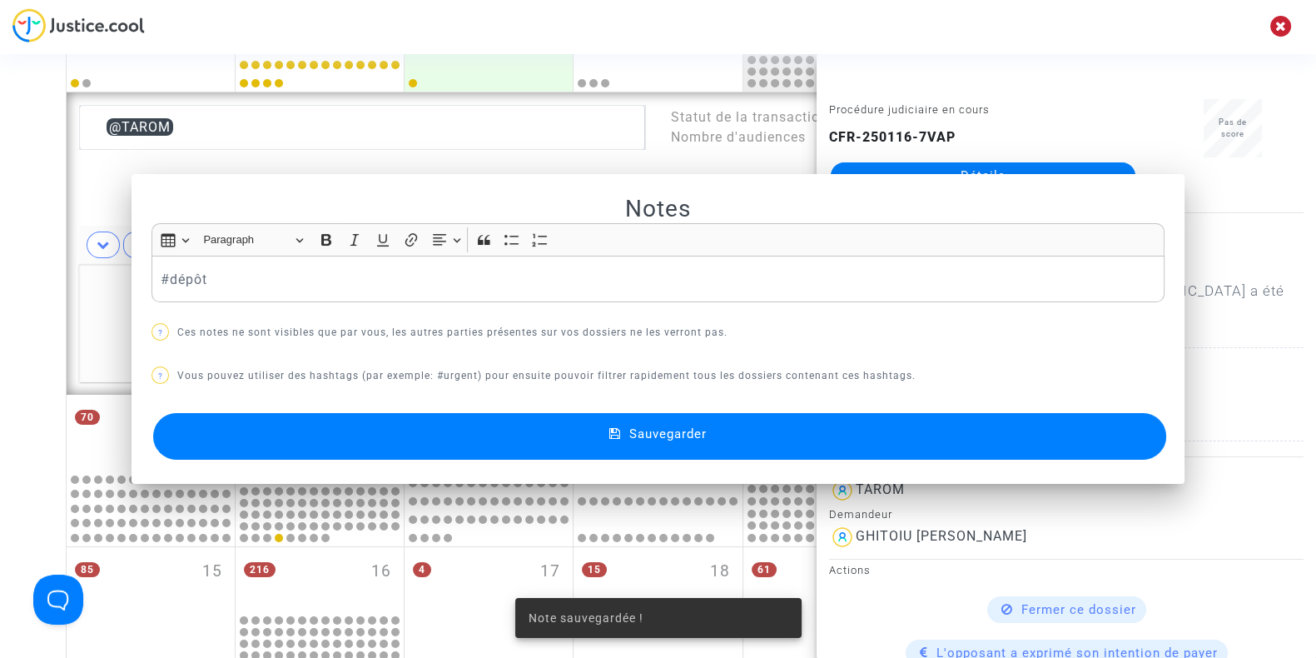
scroll to position [413, 0]
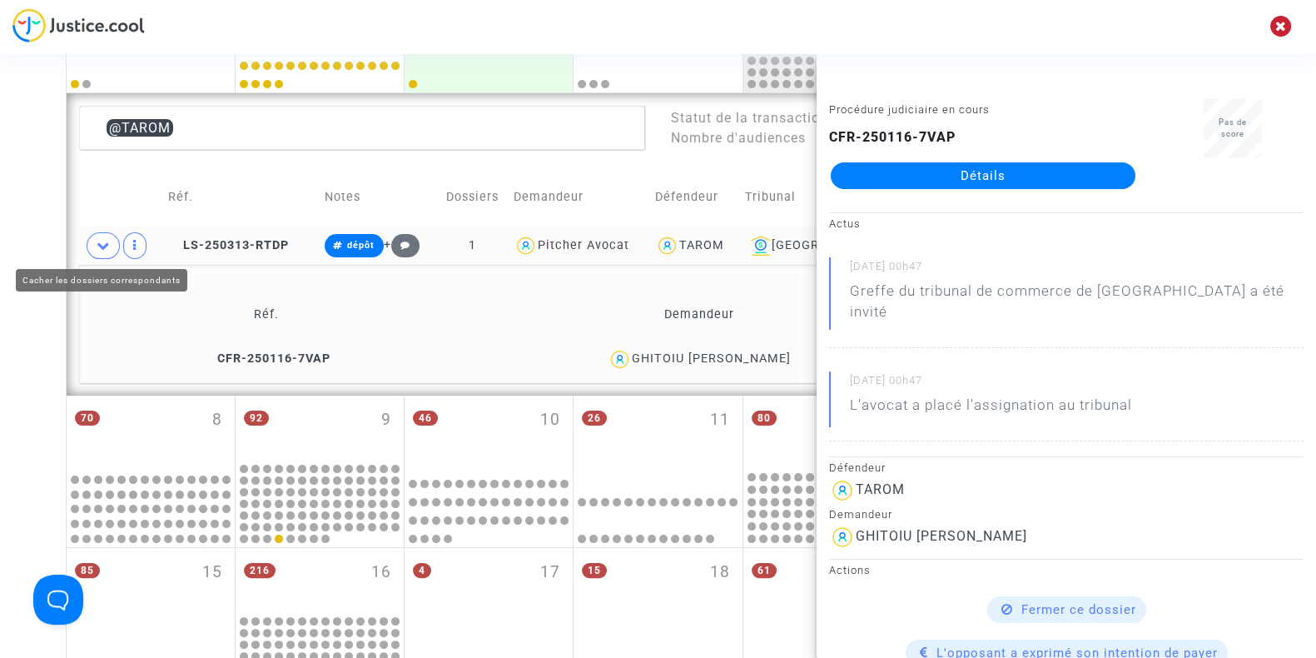
click at [91, 247] on span at bounding box center [103, 245] width 33 height 27
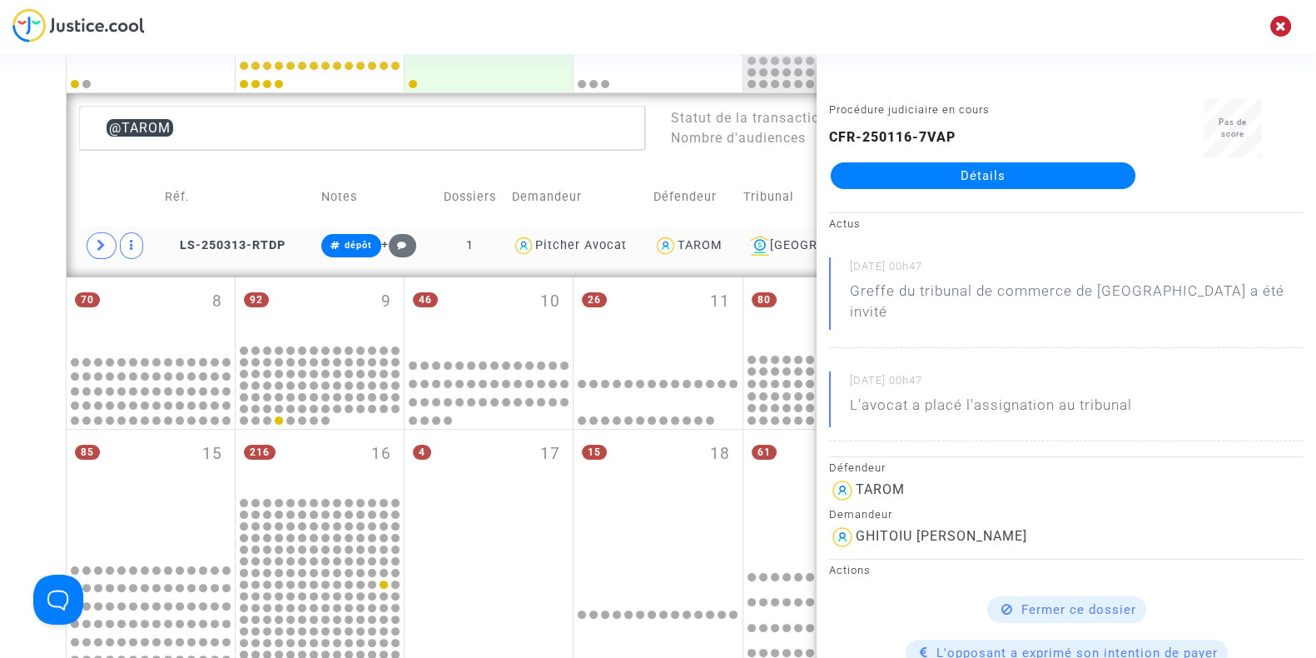
click at [722, 248] on div "TAROM" at bounding box center [700, 245] width 45 height 14
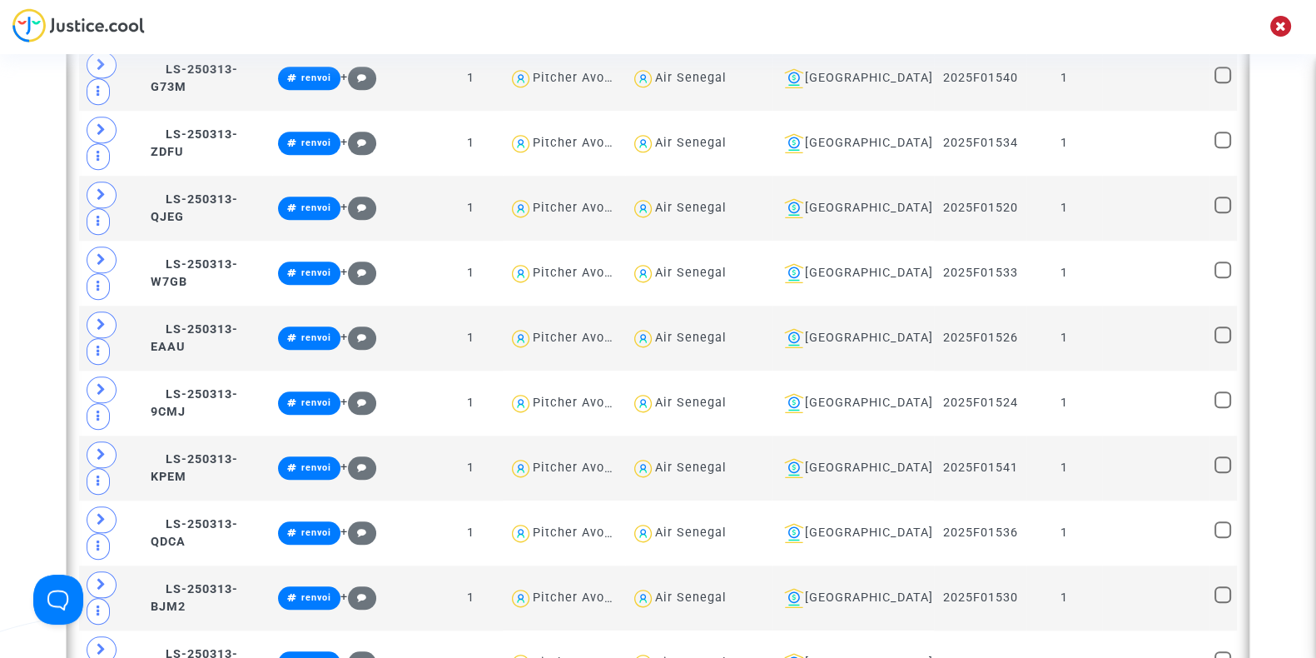
scroll to position [1971, 0]
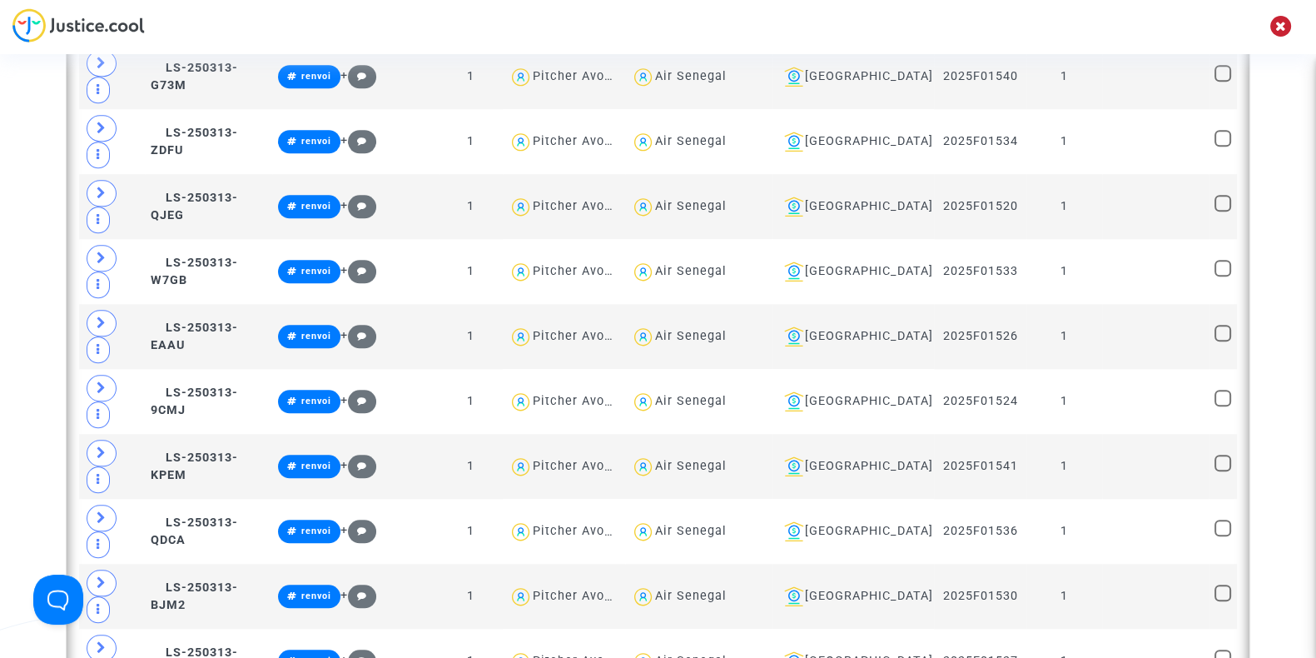
type textarea "@"Lufthansa CityLine""
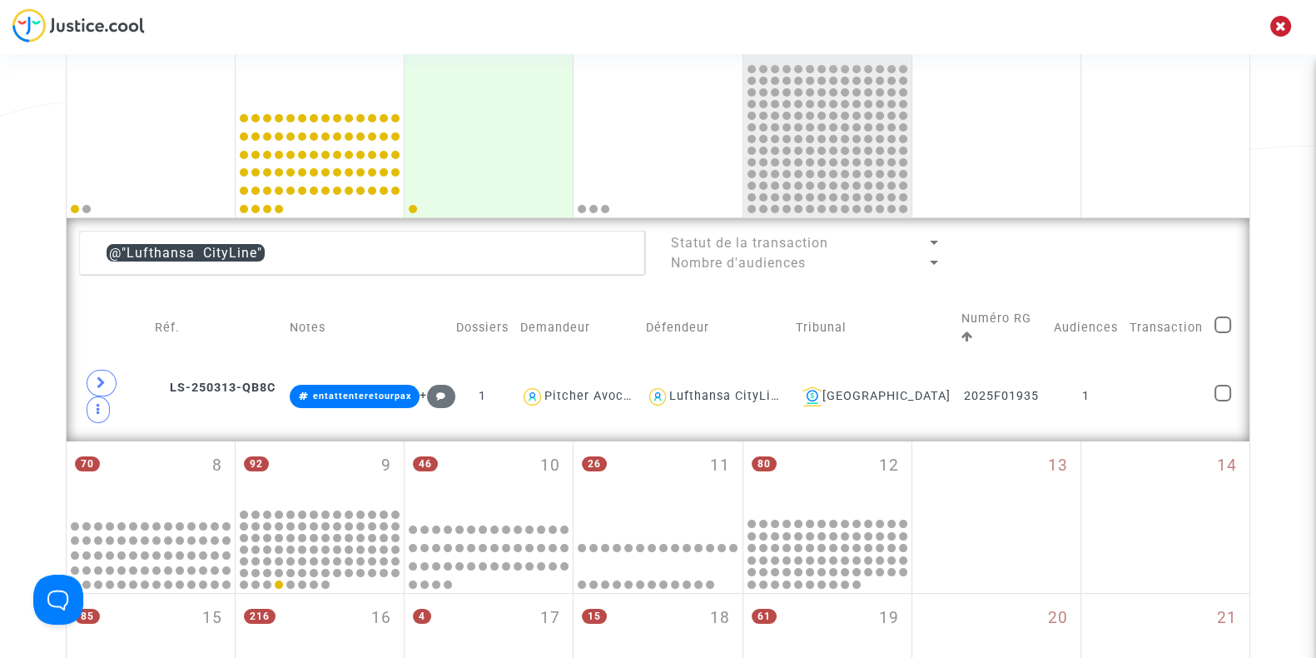
scroll to position [287, 0]
click at [94, 370] on span at bounding box center [102, 383] width 30 height 27
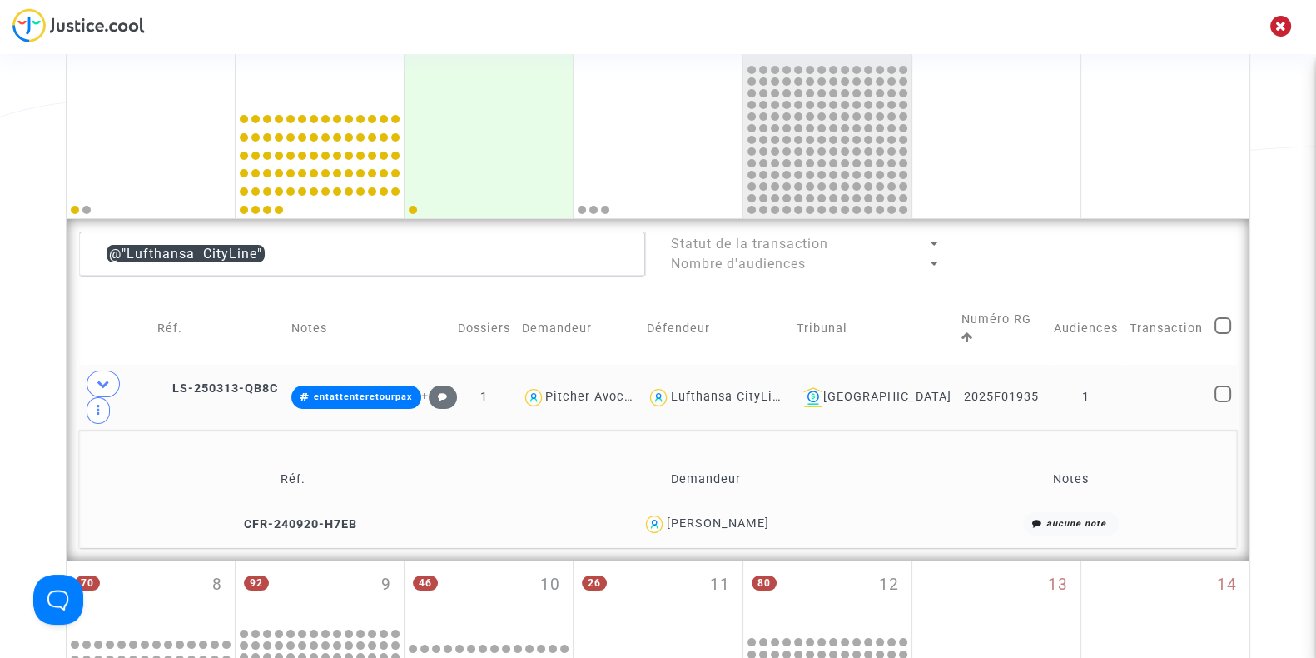
click at [739, 516] on div "Manon GLORION" at bounding box center [717, 523] width 102 height 14
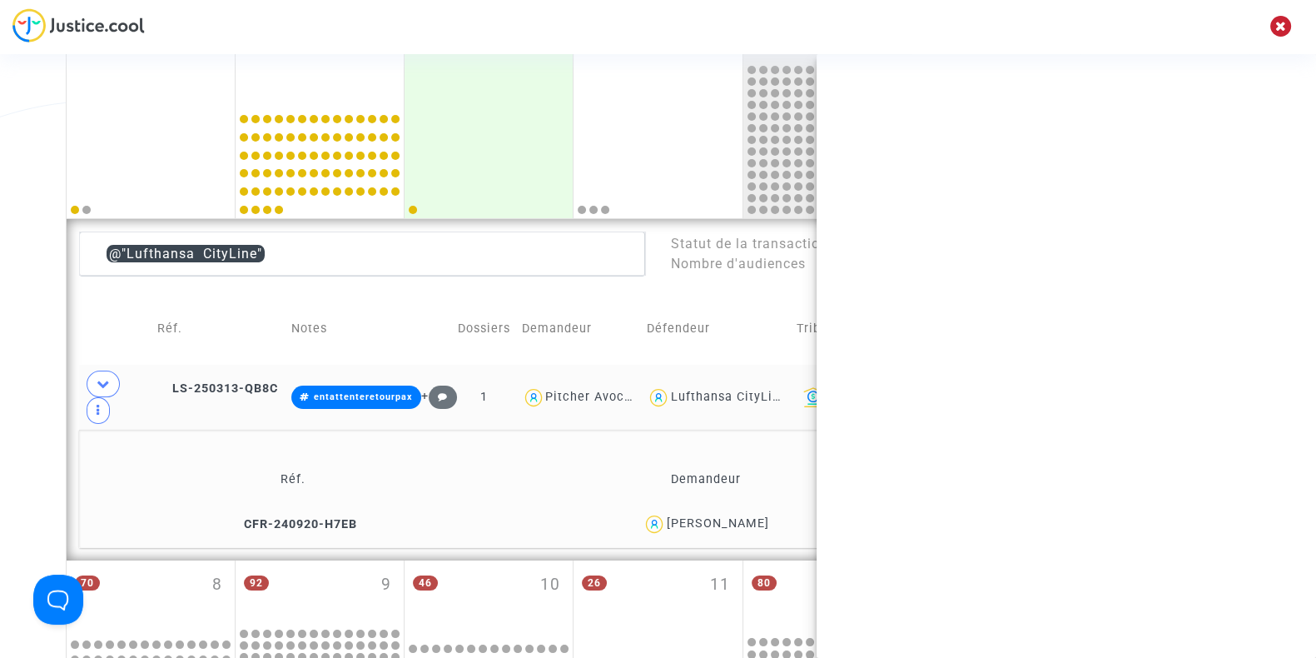
click at [739, 516] on div "Manon GLORION" at bounding box center [717, 523] width 102 height 14
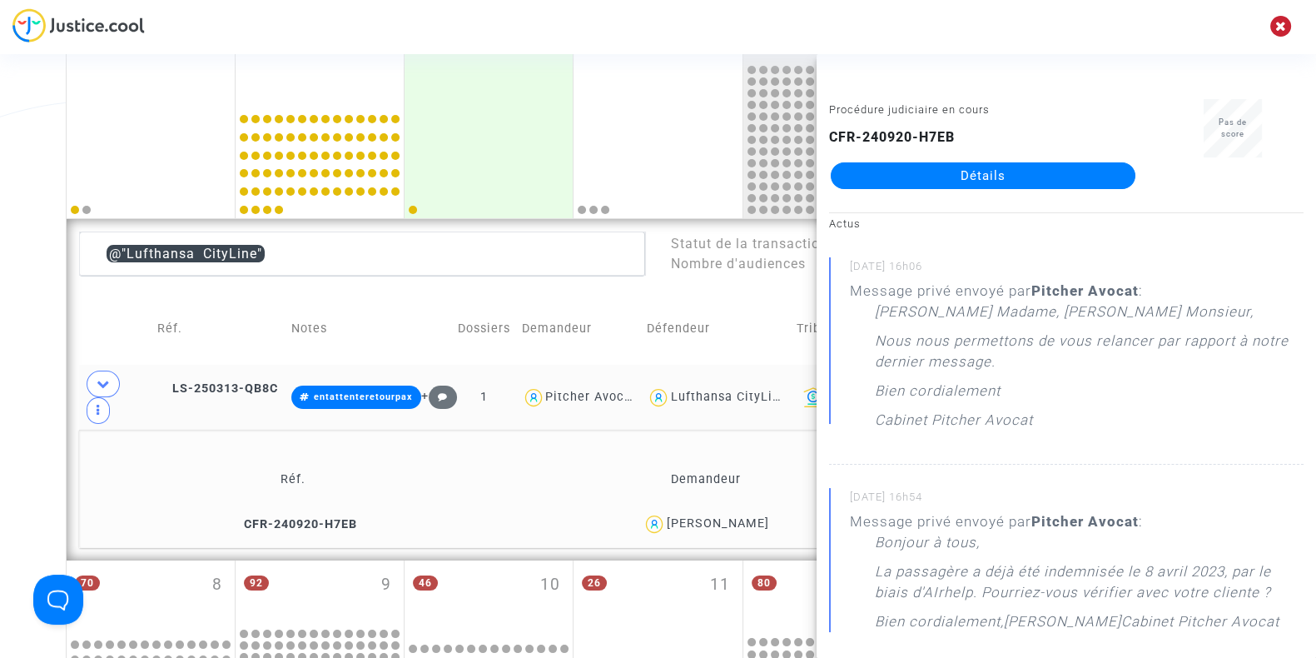
click at [0, 420] on div "Date de clôture d'instruction Date de conciliation Date d'audience Date de juge…" at bounding box center [658, 542] width 1316 height 1466
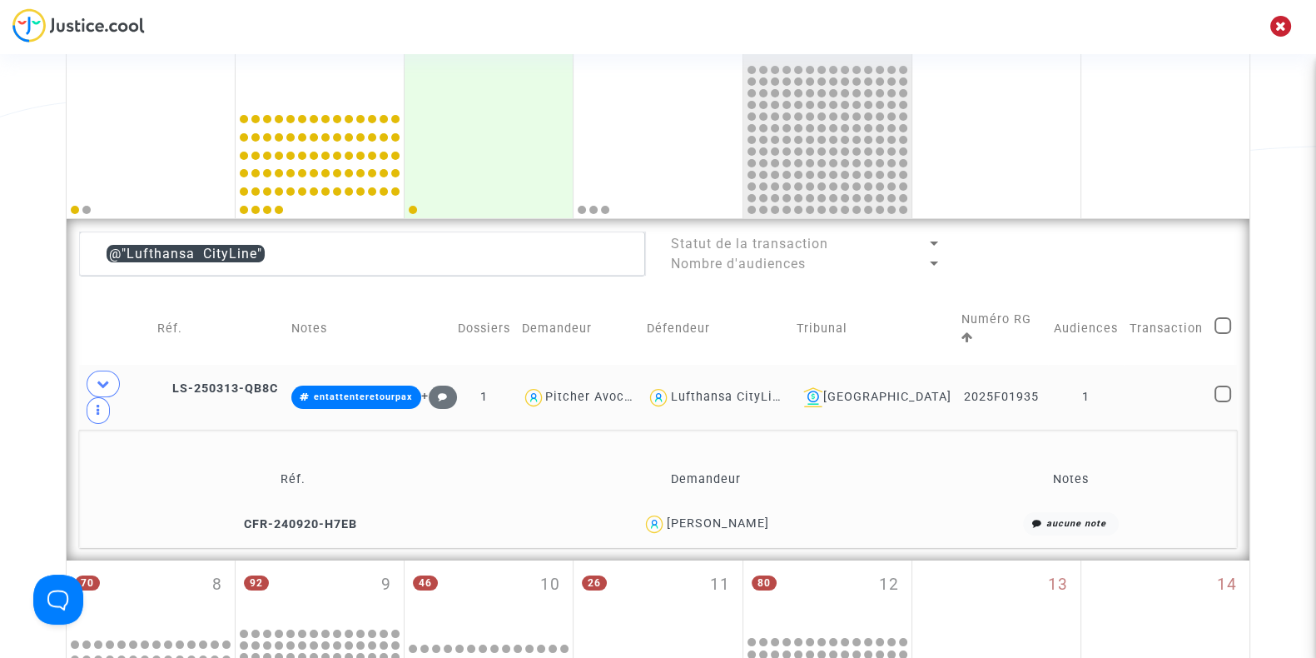
click at [0, 400] on div "Date de clôture d'instruction Date de conciliation Date d'audience Date de juge…" at bounding box center [658, 542] width 1316 height 1466
click at [731, 516] on div "Manon GLORION" at bounding box center [717, 523] width 102 height 14
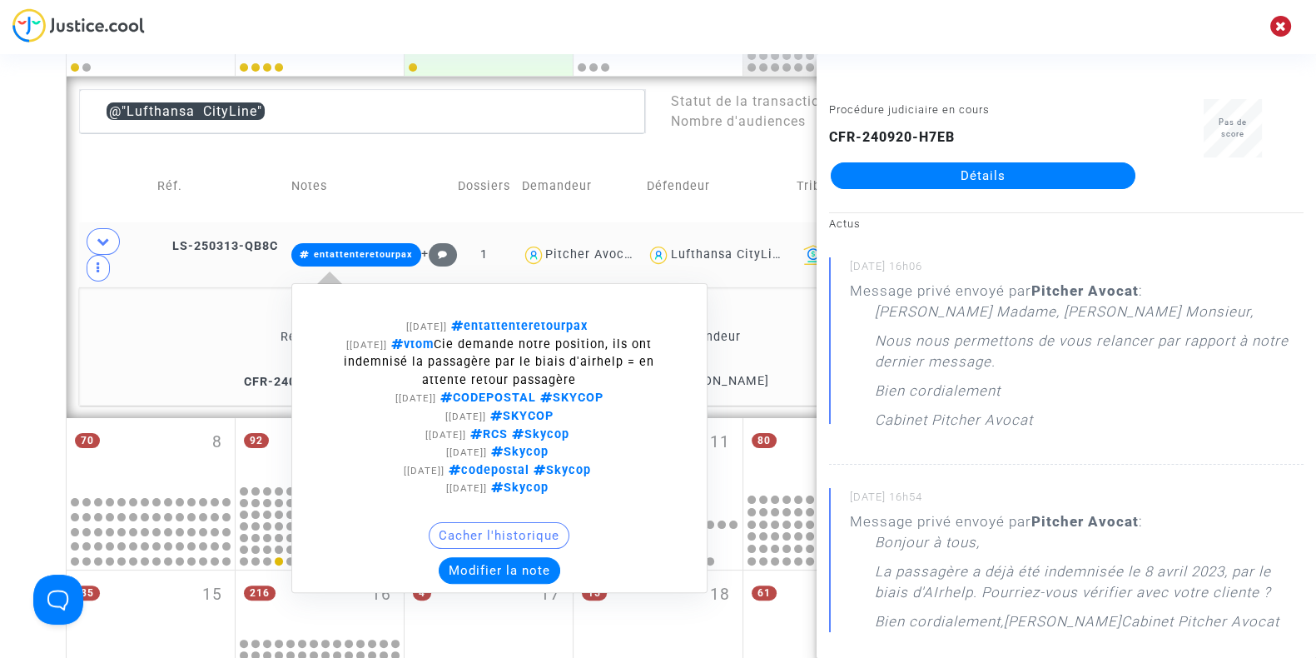
scroll to position [431, 0]
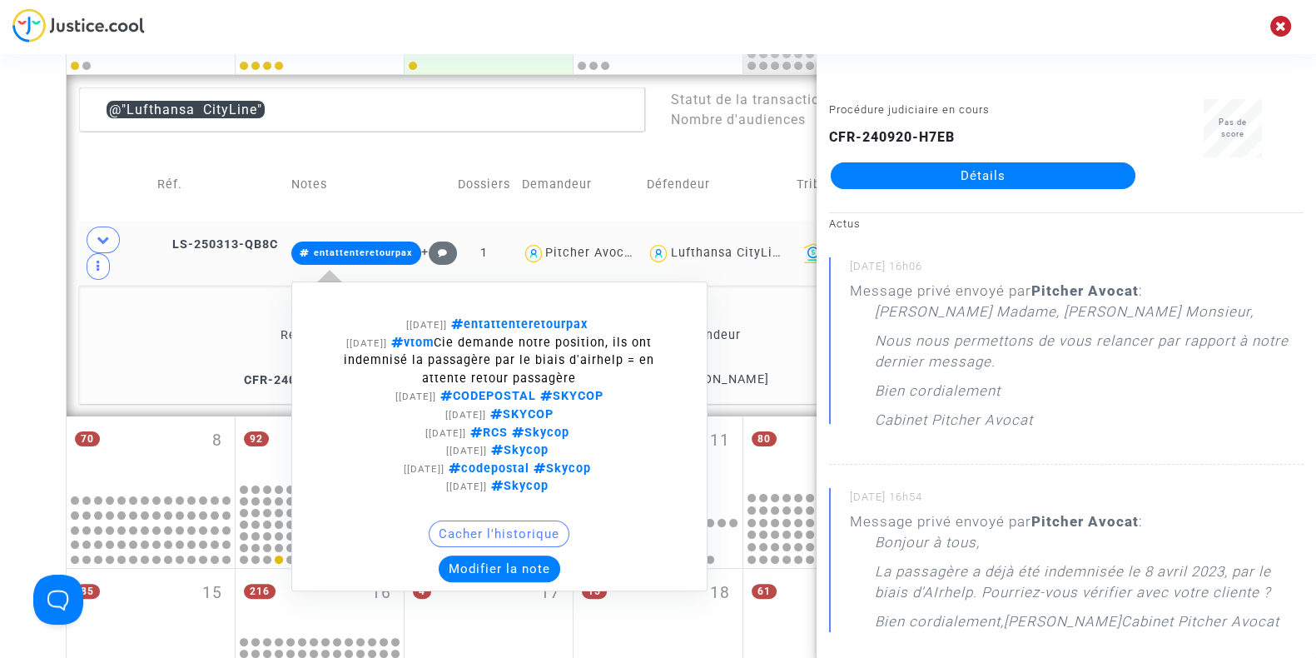
click at [501, 555] on button "Modifier la note" at bounding box center [500, 568] width 122 height 27
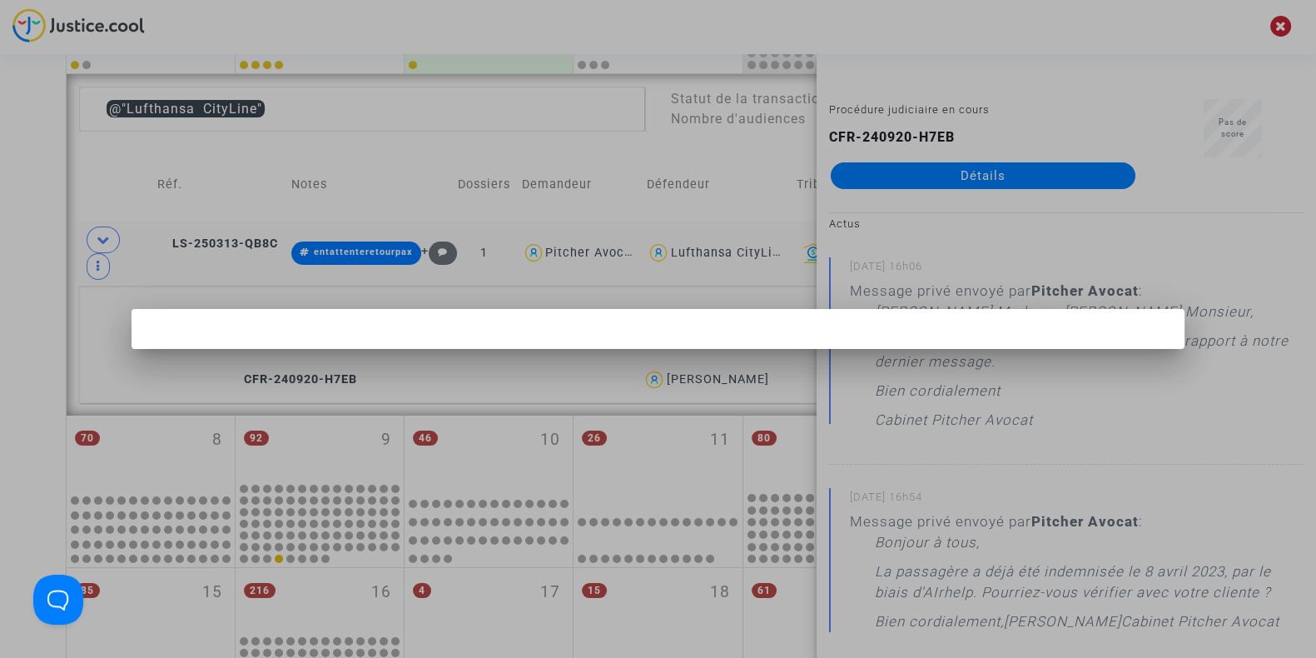
scroll to position [0, 0]
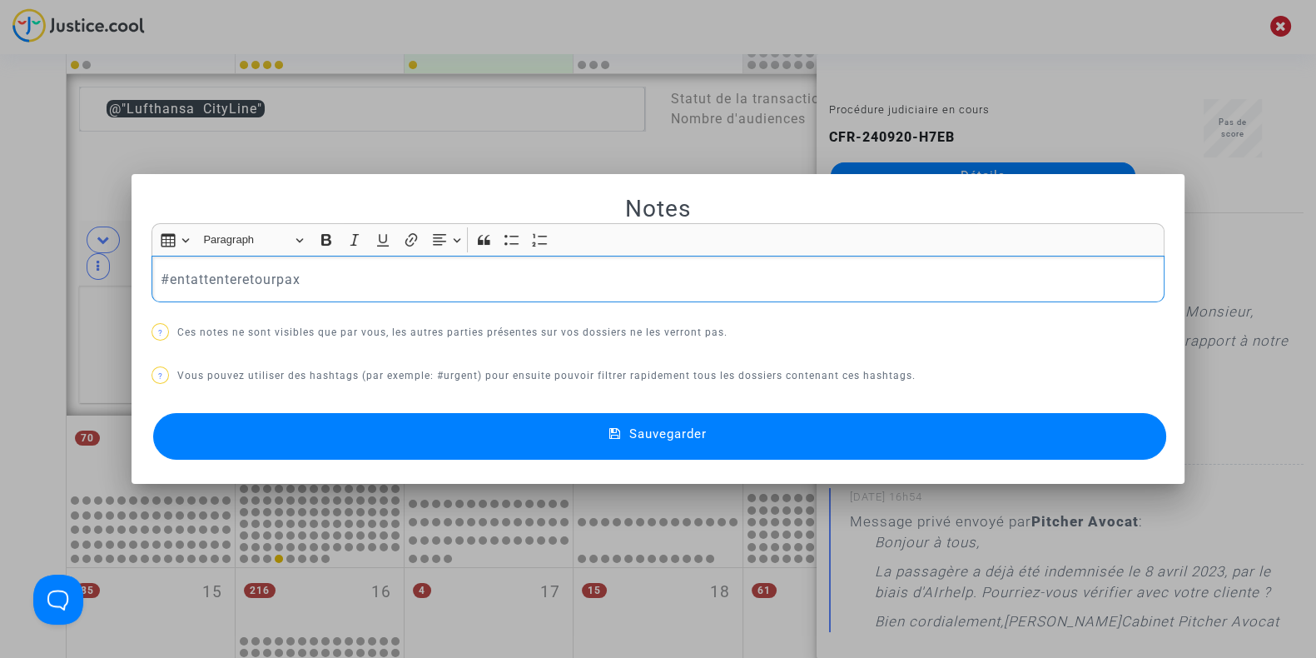
click at [4, 361] on div at bounding box center [658, 329] width 1316 height 658
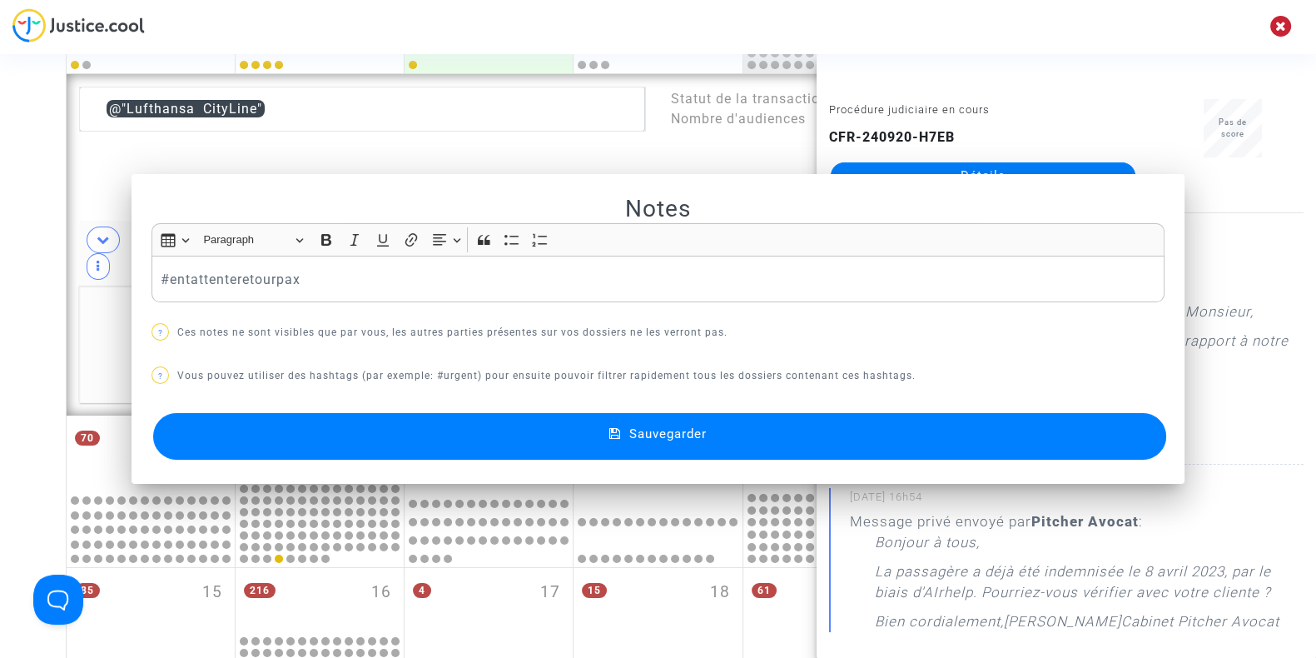
scroll to position [431, 0]
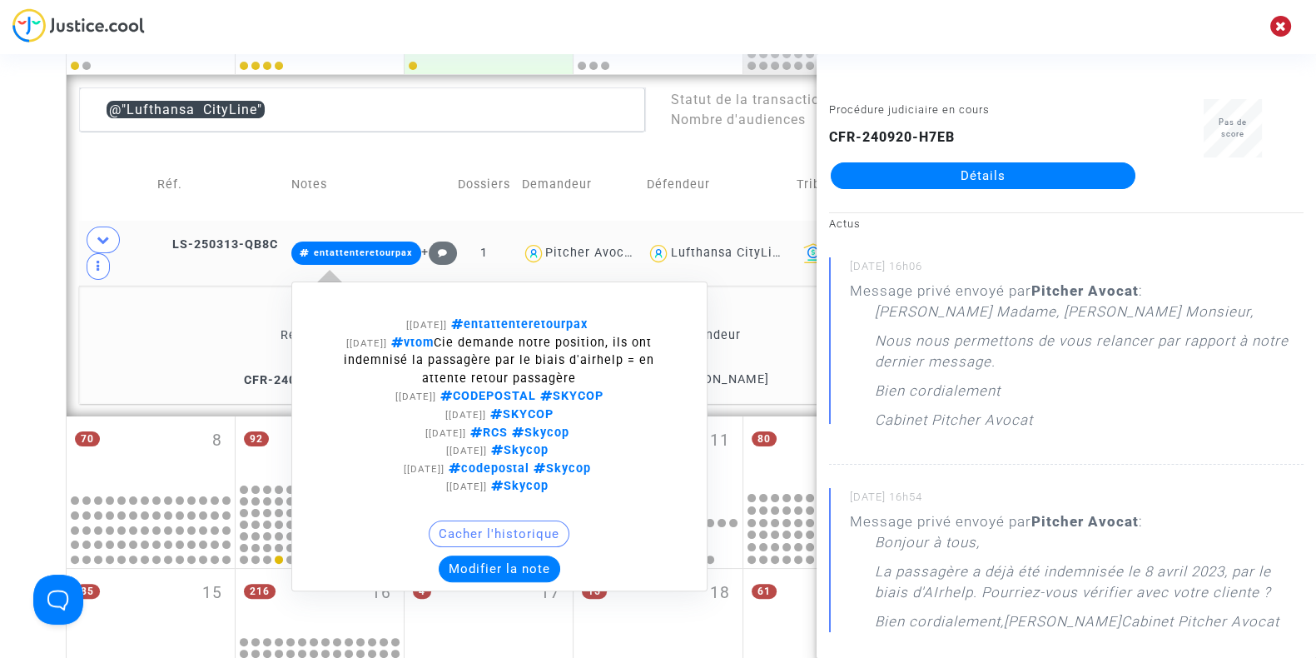
click at [514, 555] on button "Modifier la note" at bounding box center [500, 568] width 122 height 27
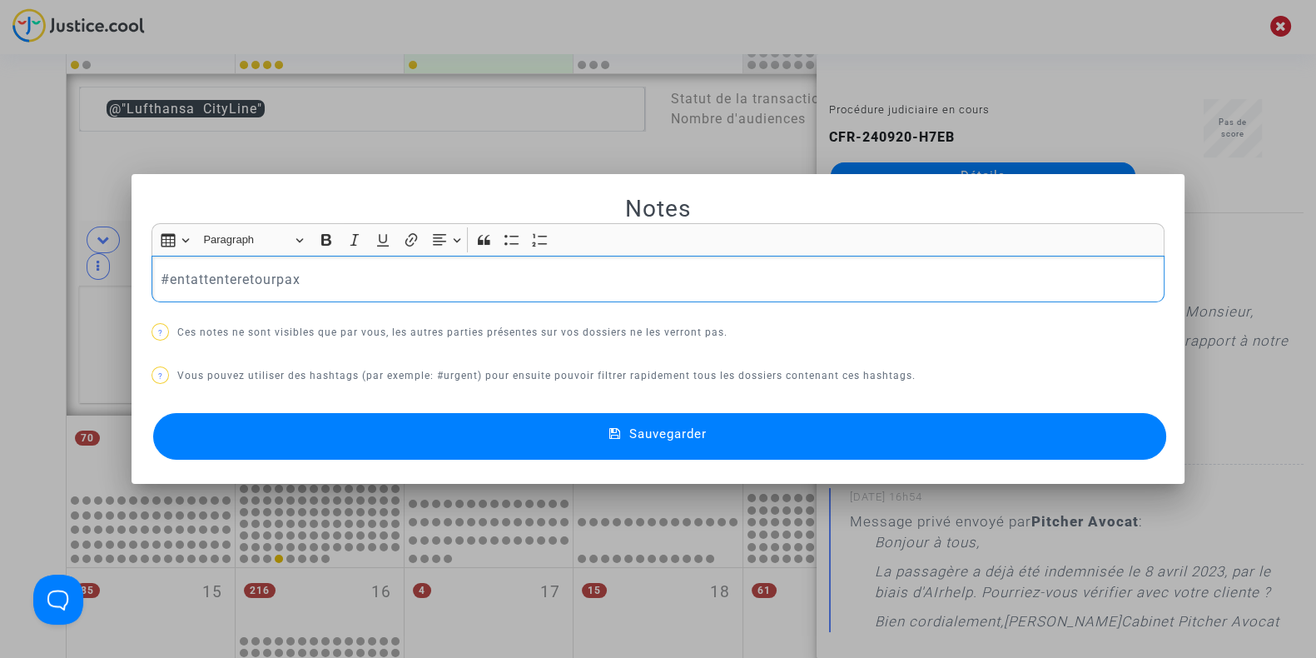
drag, startPoint x: 350, startPoint y: 292, endPoint x: 30, endPoint y: 243, distance: 324.2
click at [30, 243] on div "Notes Rich Text Editor Insert table Insert table Heading Paragraph Paragraph He…" at bounding box center [658, 329] width 1316 height 658
click at [355, 443] on button "Sauvegarder" at bounding box center [659, 436] width 1013 height 47
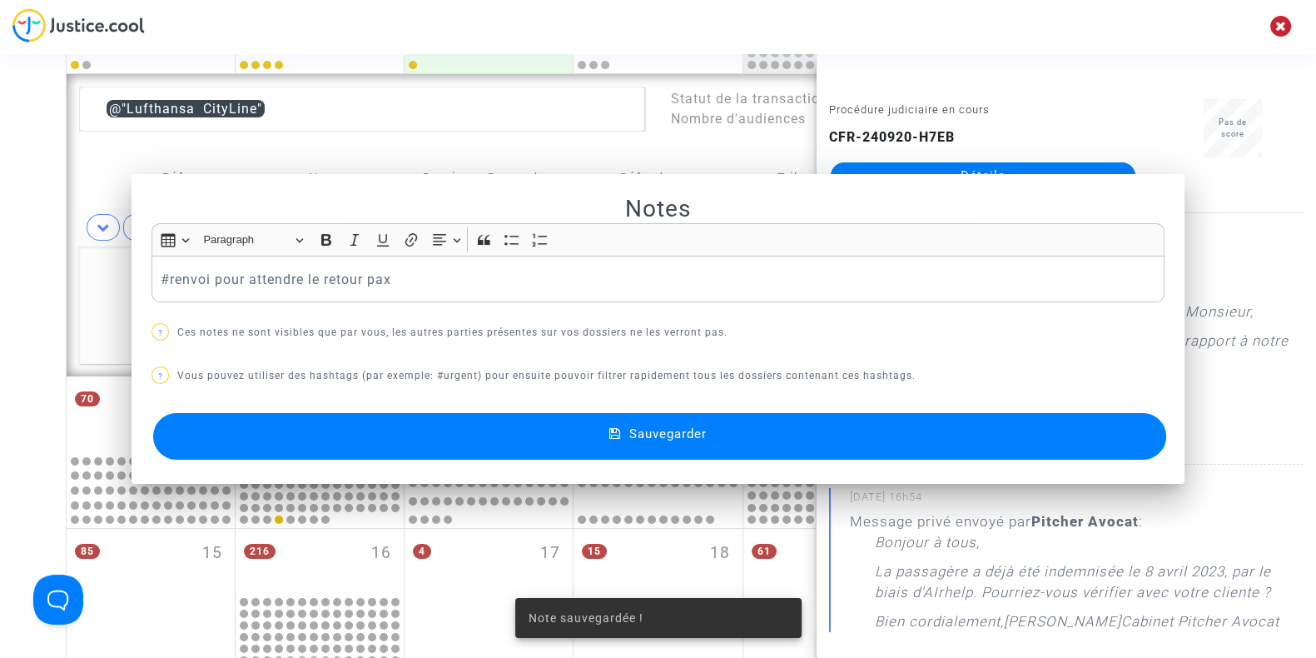
scroll to position [431, 0]
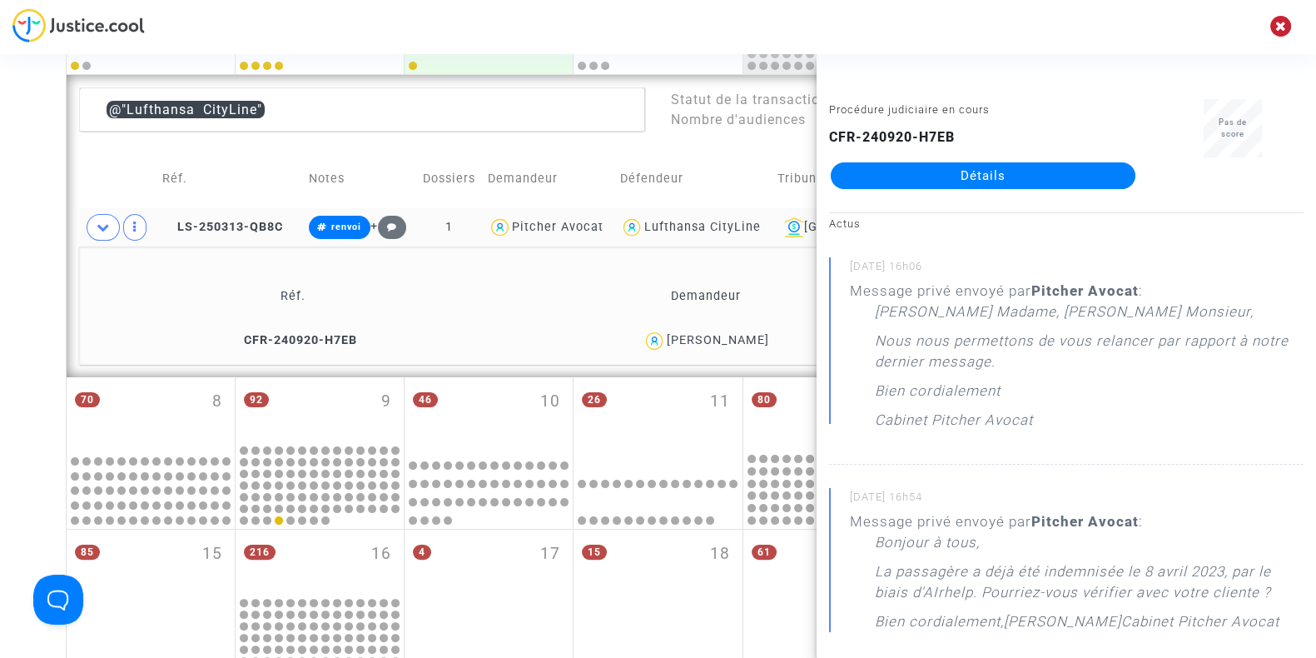
click at [44, 310] on div "Date de clôture d'instruction Date de conciliation Date d'audience Date de juge…" at bounding box center [658, 378] width 1316 height 1427
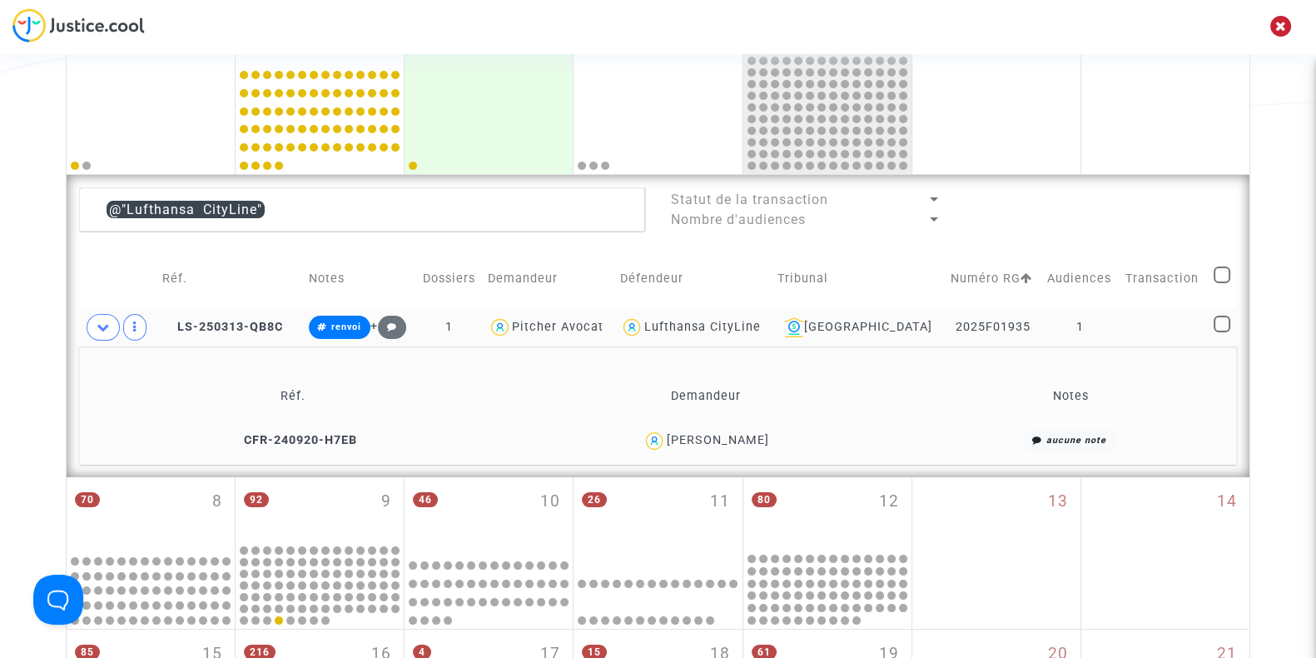
scroll to position [329, 0]
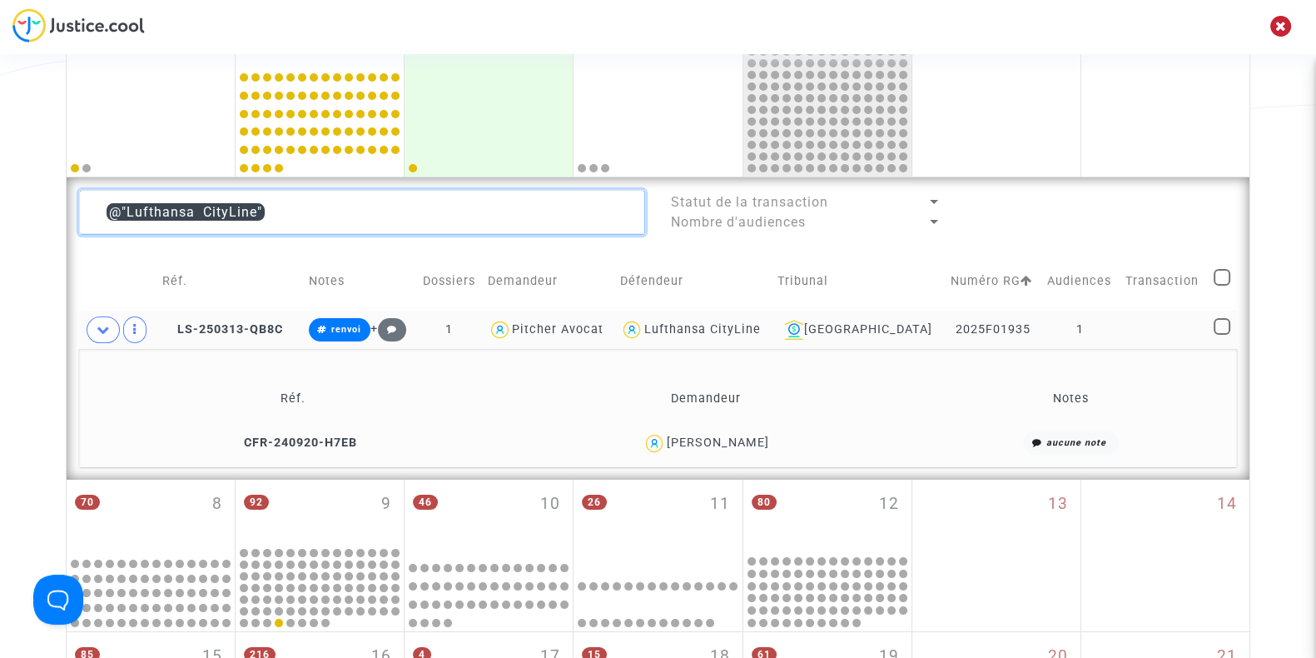
drag, startPoint x: 366, startPoint y: 216, endPoint x: 5, endPoint y: 259, distance: 363.8
click at [5, 259] on div "Date de clôture d'instruction Date de conciliation Date d'audience Date de juge…" at bounding box center [658, 480] width 1316 height 1427
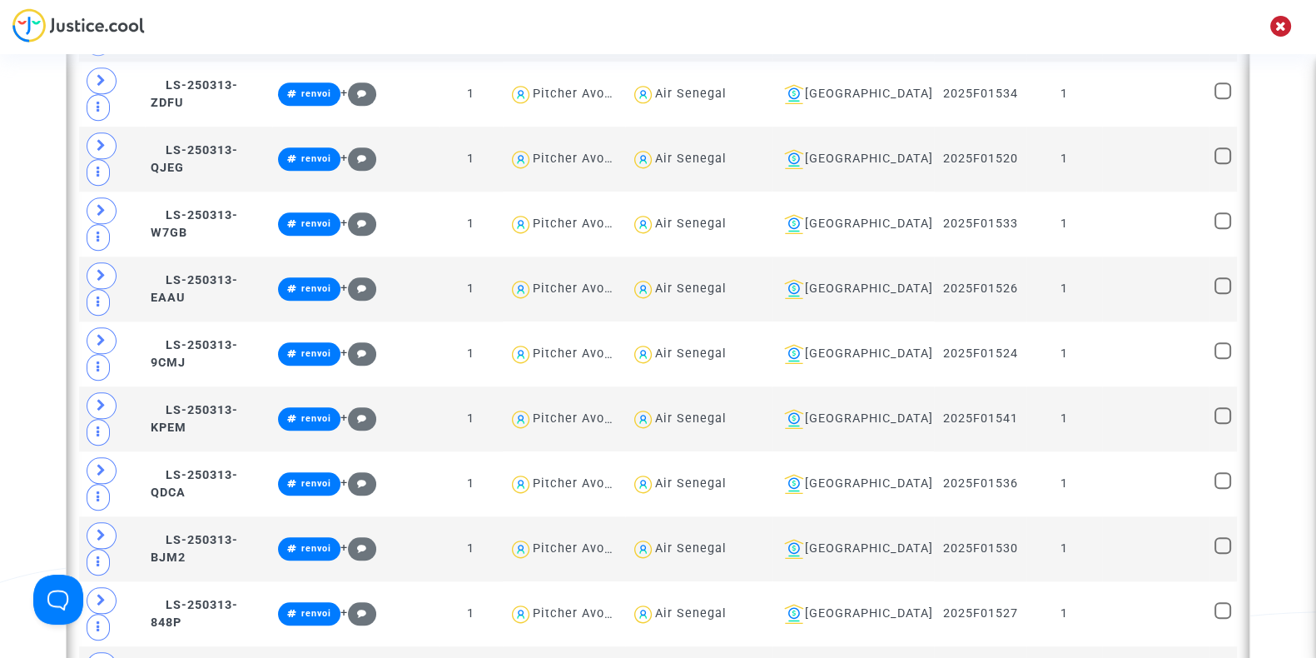
scroll to position [2020, 0]
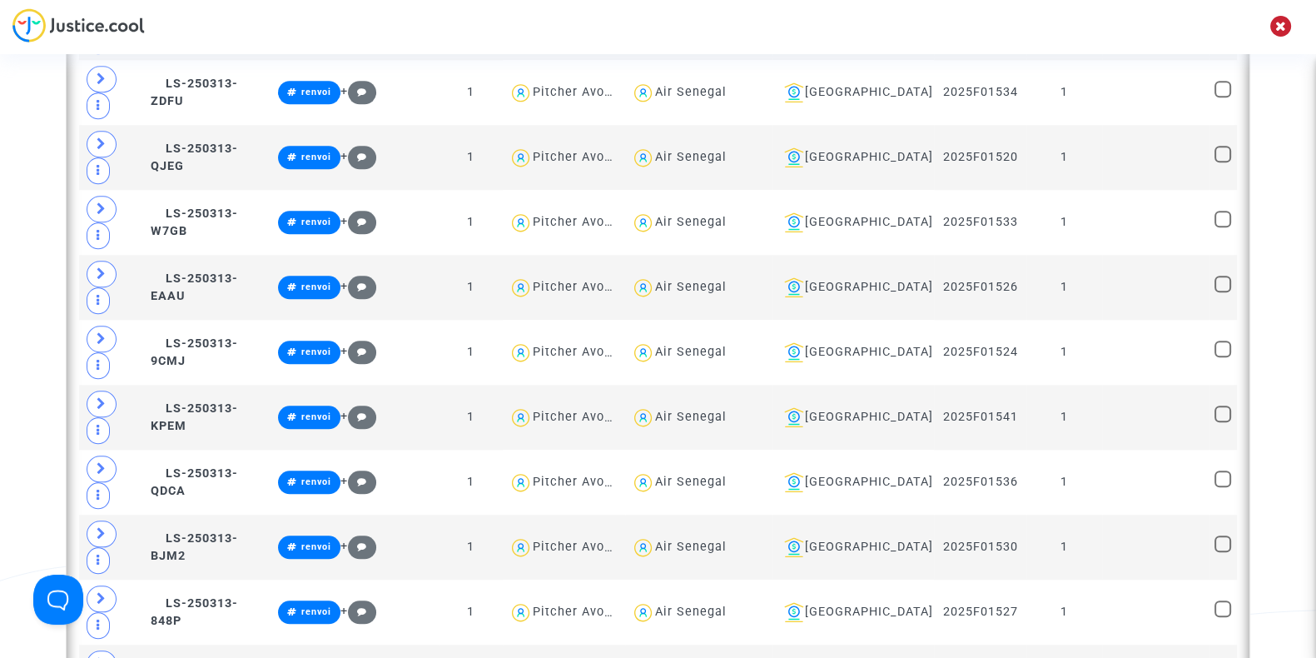
type textarea "@"Oman Air""
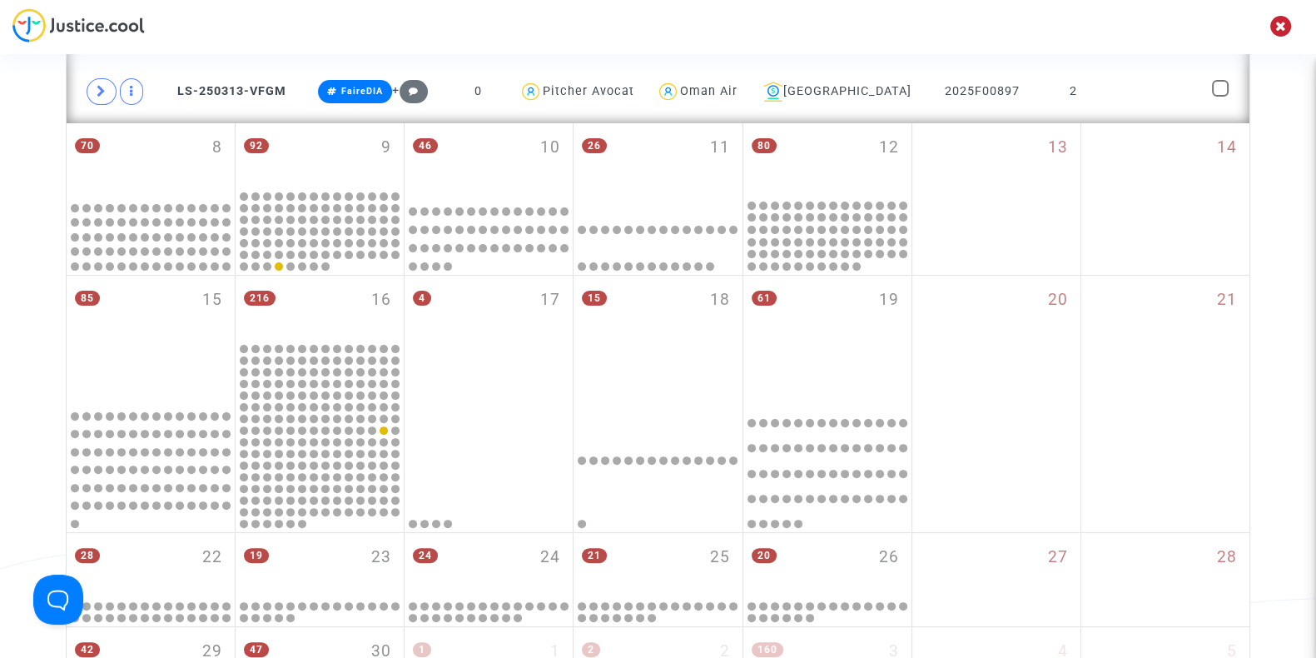
scroll to position [258, 0]
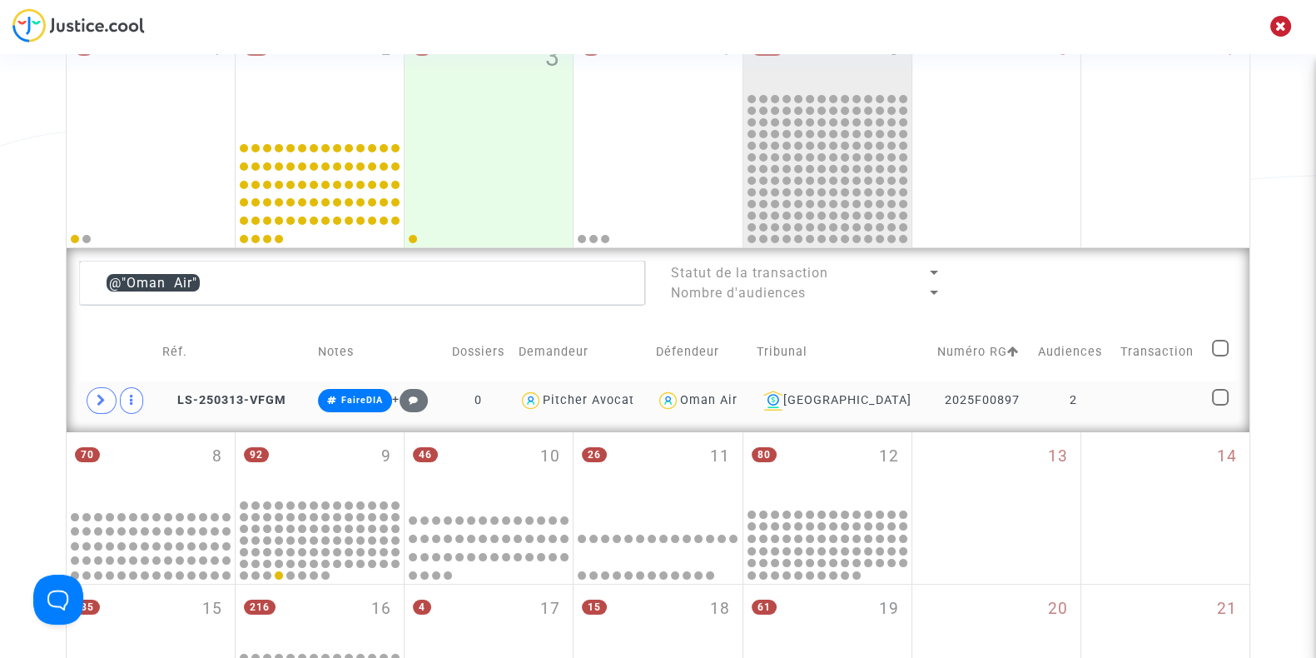
click at [97, 382] on td at bounding box center [117, 400] width 77 height 38
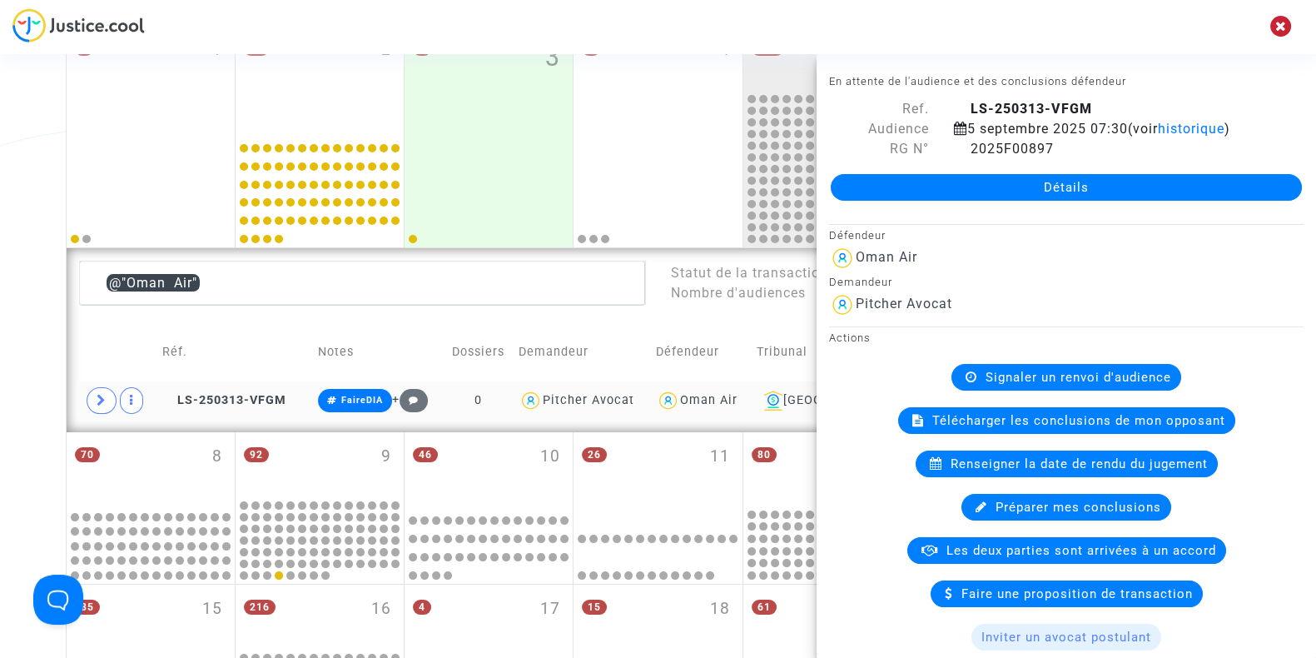
click at [97, 385] on td at bounding box center [117, 400] width 77 height 38
drag, startPoint x: 97, startPoint y: 385, endPoint x: 48, endPoint y: 378, distance: 49.7
click at [48, 378] on div "Date de clôture d'instruction Date de conciliation Date d'audience Date de juge…" at bounding box center [658, 492] width 1316 height 1308
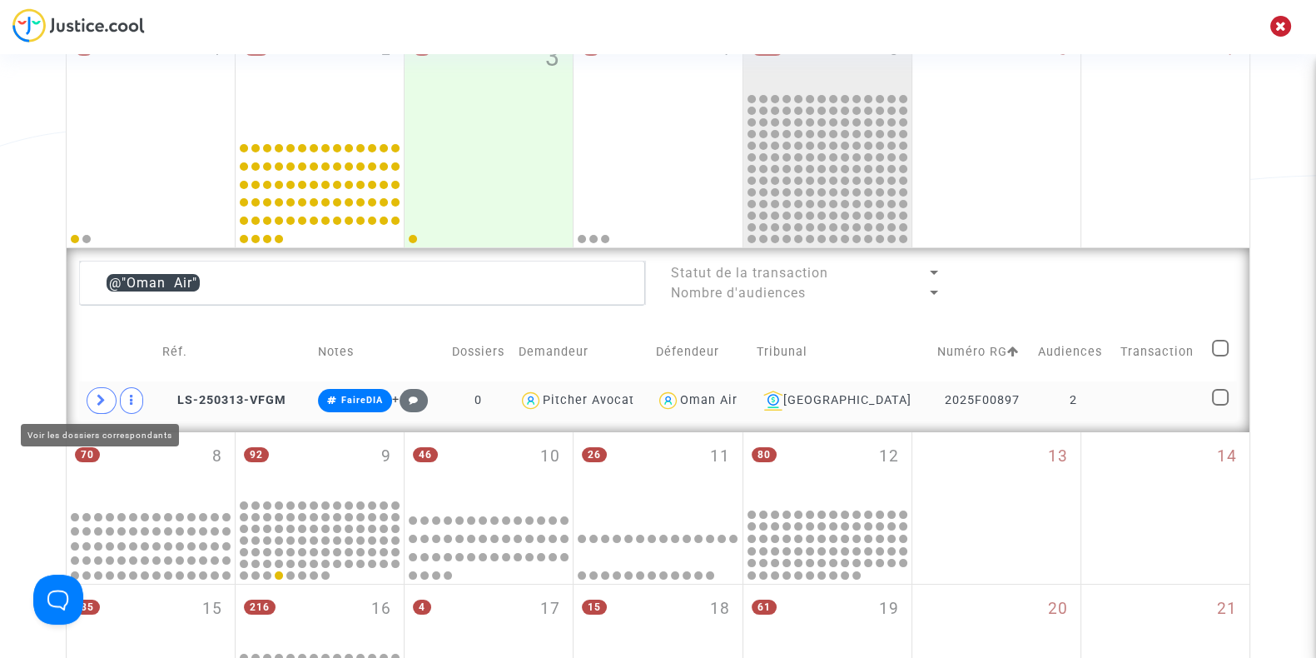
click at [90, 398] on span at bounding box center [102, 400] width 30 height 27
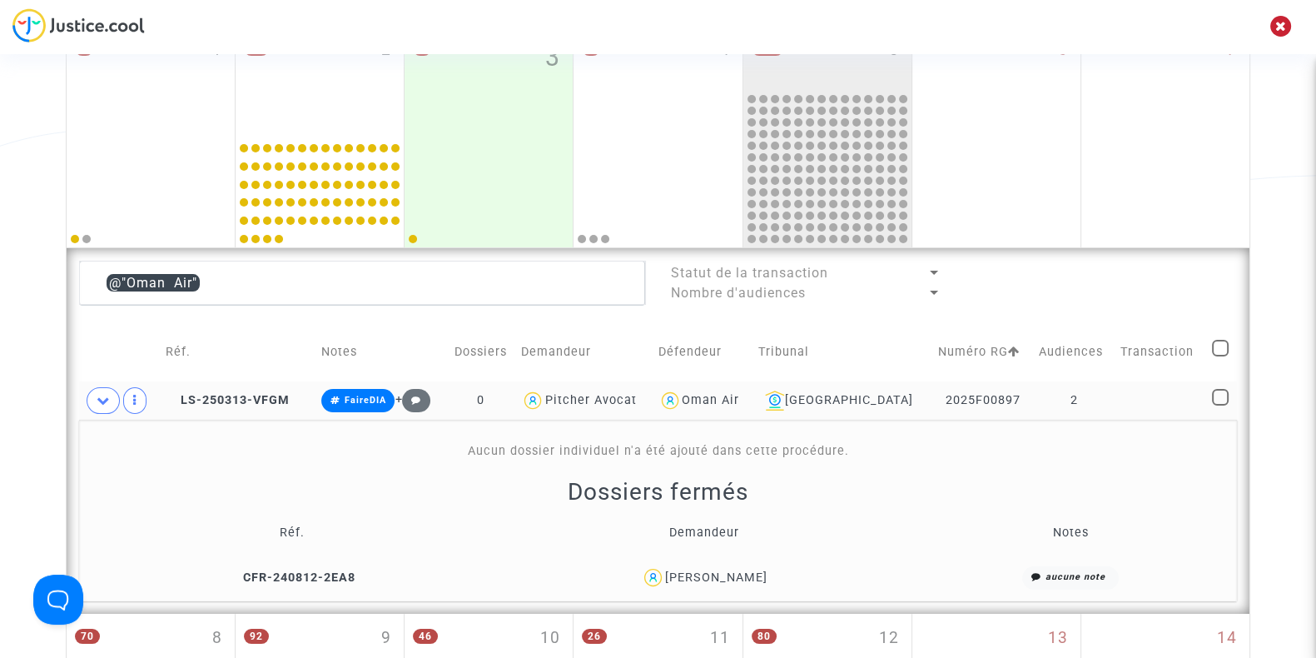
scroll to position [394, 0]
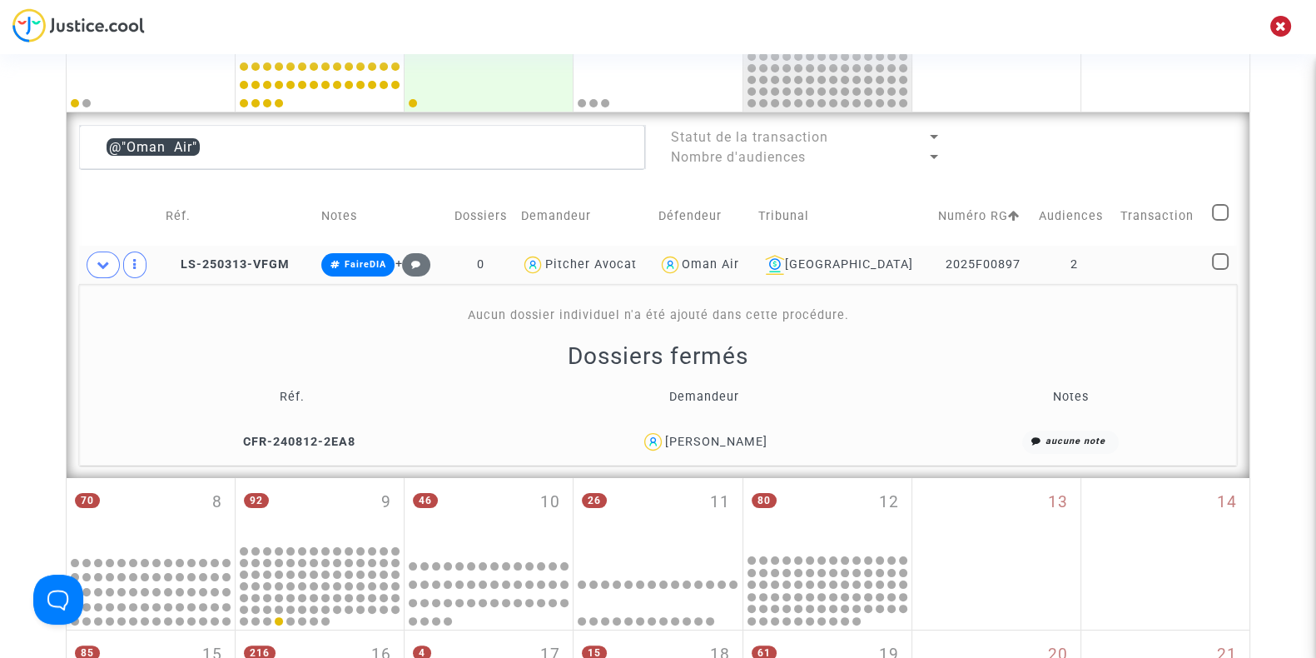
click at [737, 435] on div "Benoit Kalfon" at bounding box center [716, 441] width 102 height 14
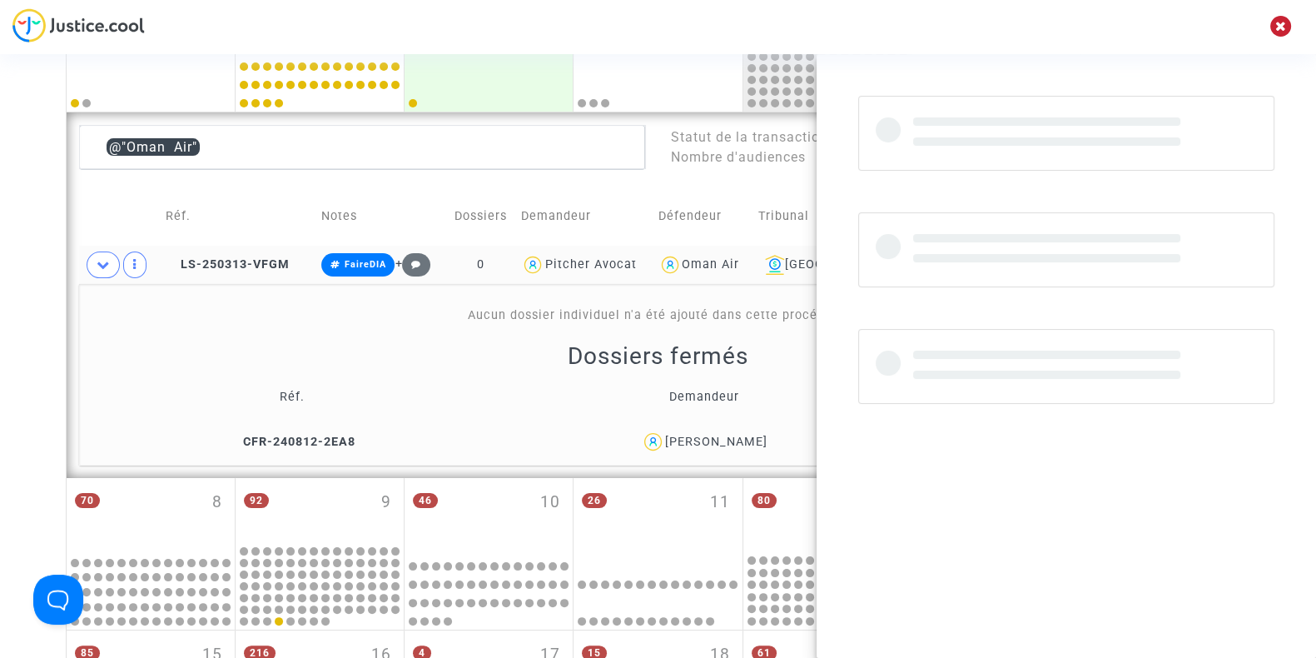
click at [737, 435] on div "Benoit Kalfon" at bounding box center [716, 441] width 102 height 14
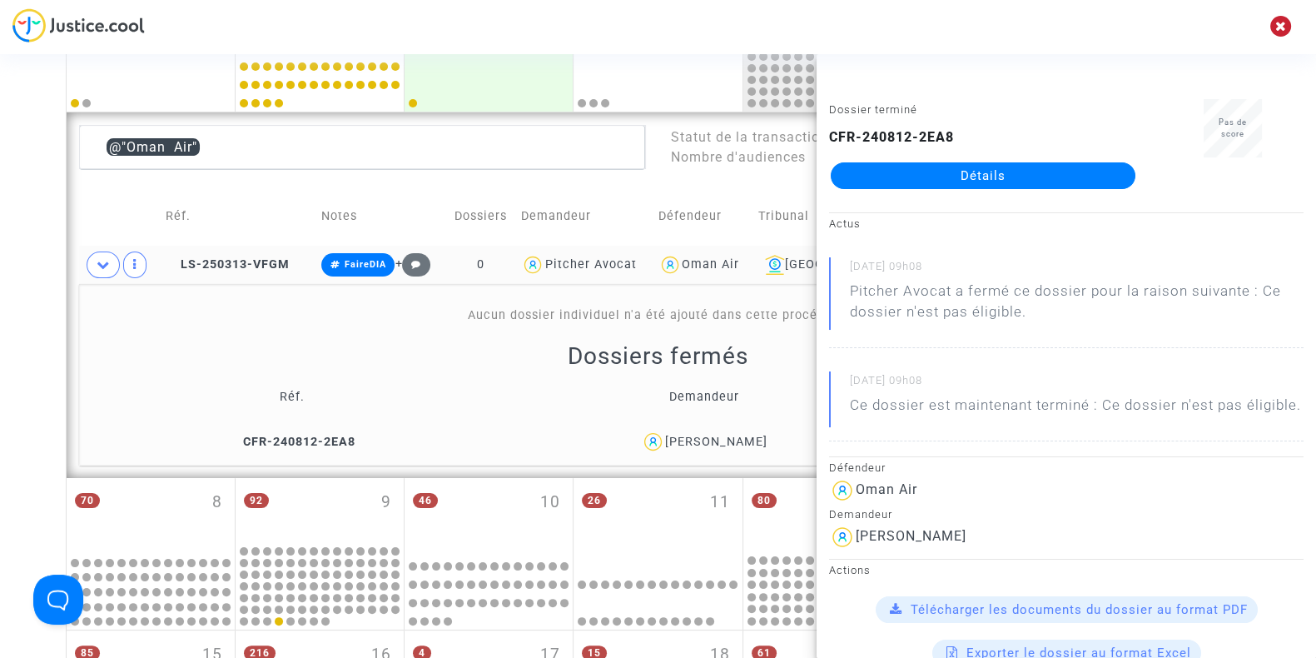
drag, startPoint x: 0, startPoint y: 328, endPoint x: 27, endPoint y: 168, distance: 162.2
click at [27, 168] on div "Date de clôture d'instruction Date de conciliation Date d'audience Date de juge…" at bounding box center [658, 447] width 1316 height 1490
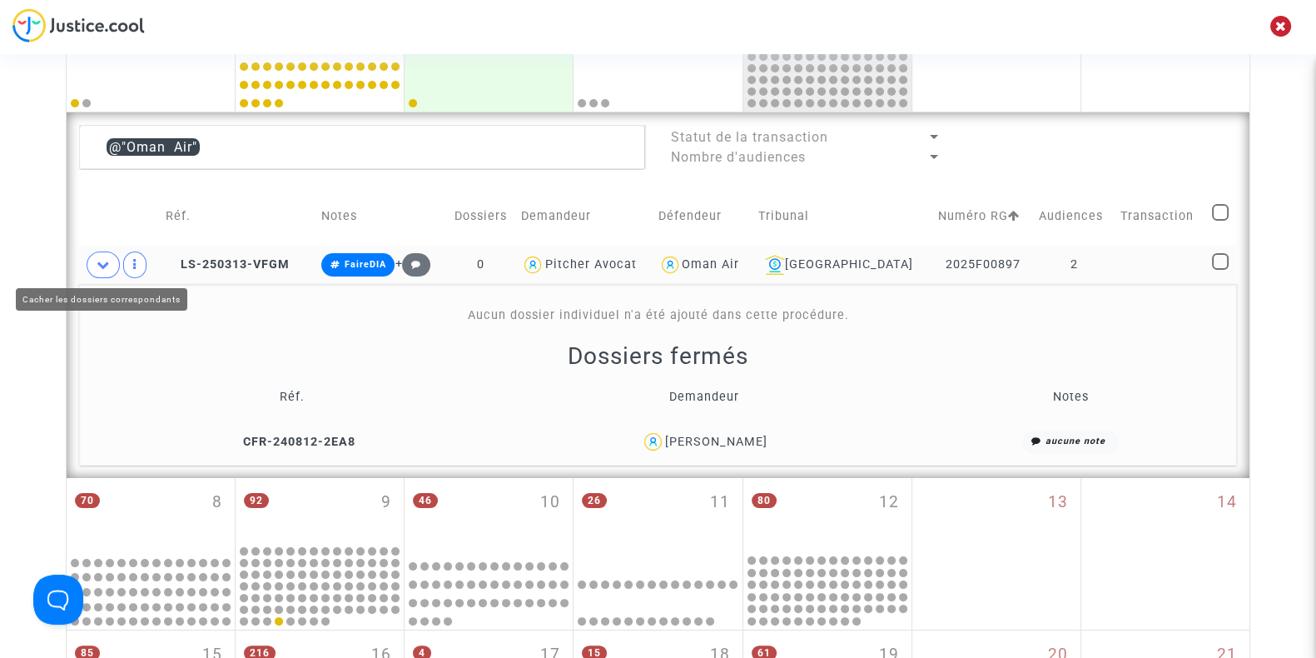
click at [95, 260] on span at bounding box center [103, 264] width 33 height 27
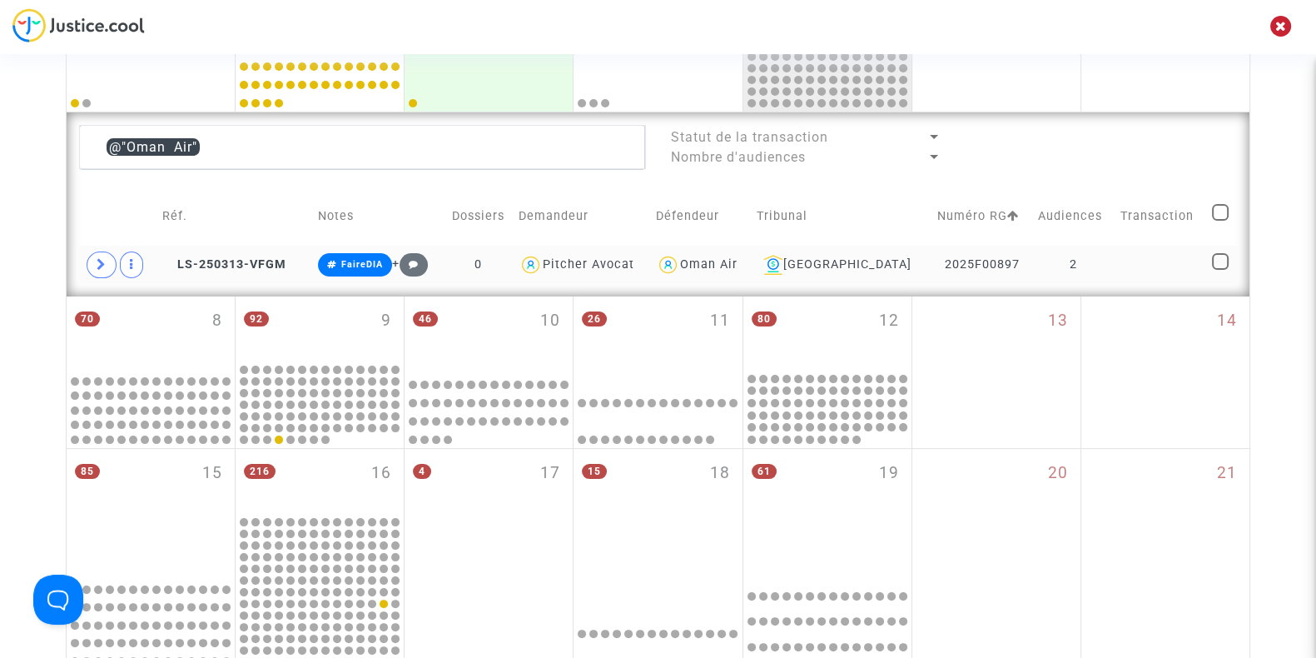
click at [737, 254] on span "Oman Air" at bounding box center [708, 216] width 57 height 110
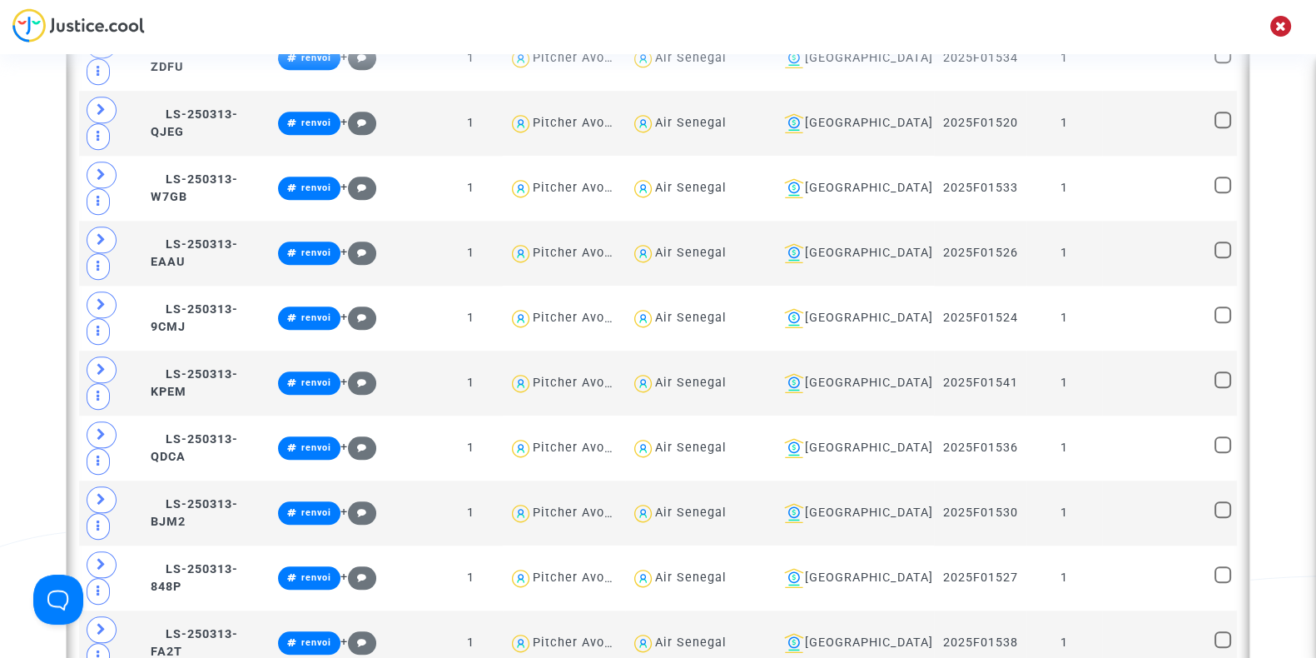
scroll to position [2055, 0]
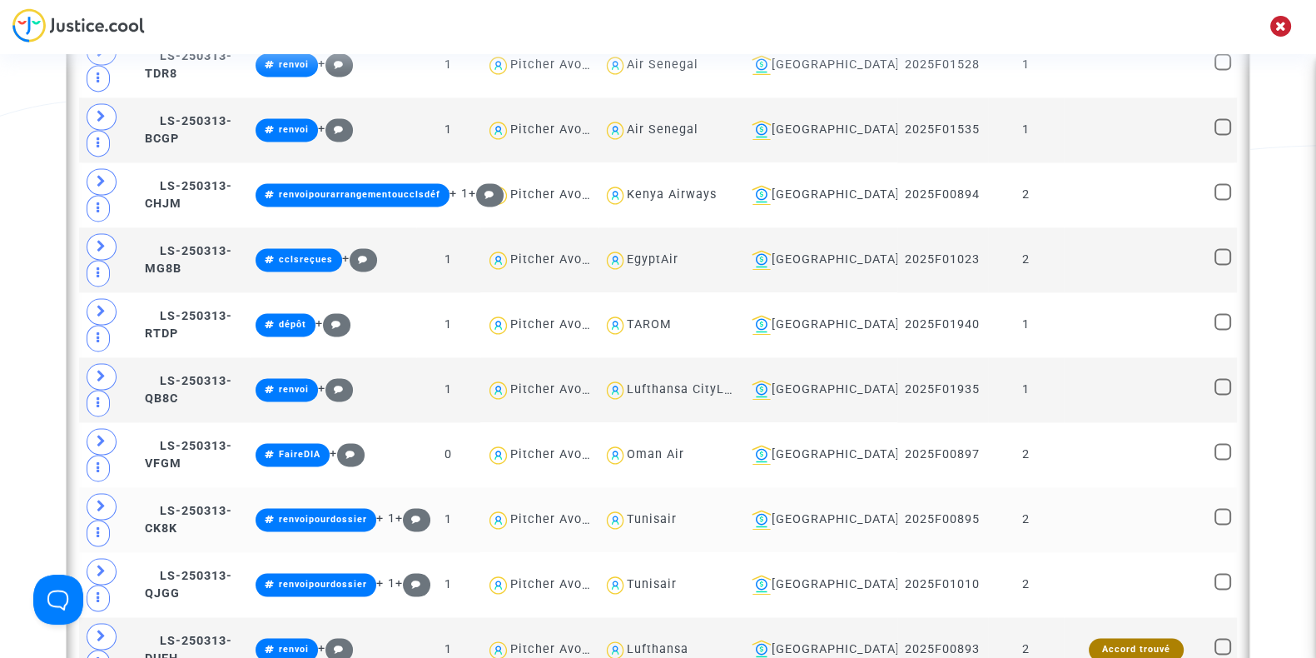
scroll to position [3218, 0]
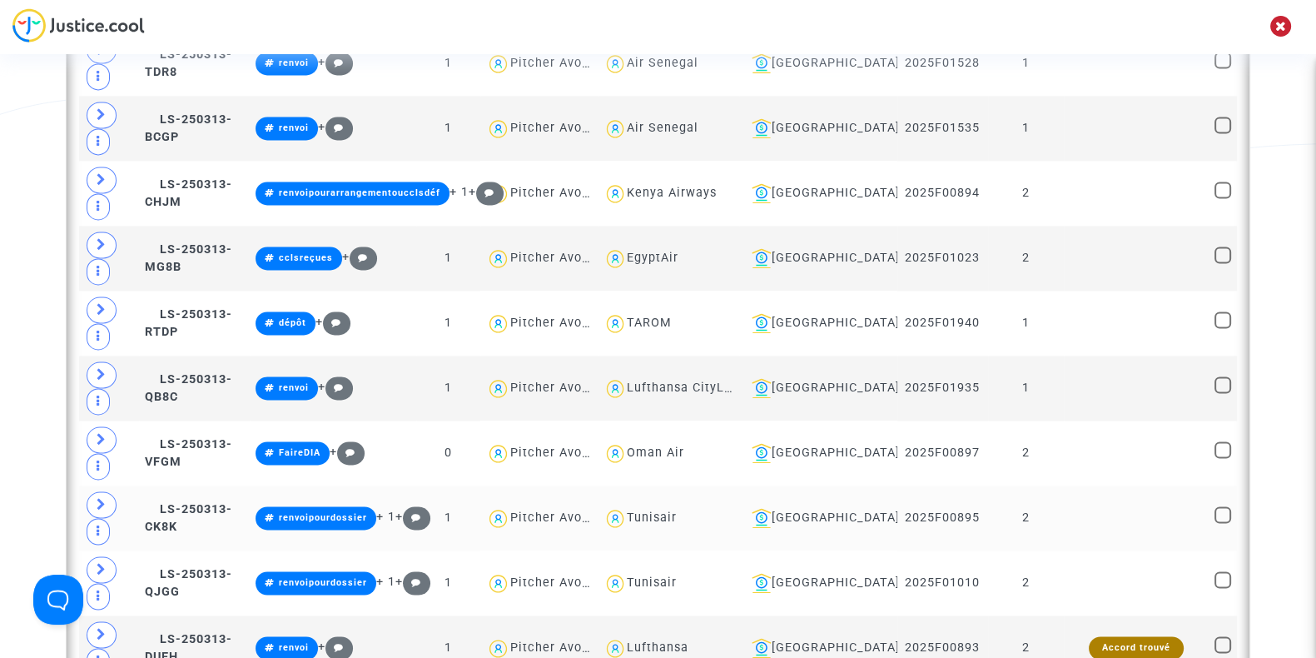
click at [677, 510] on div "Tunisair" at bounding box center [652, 517] width 50 height 14
type textarea "@Tunisair"
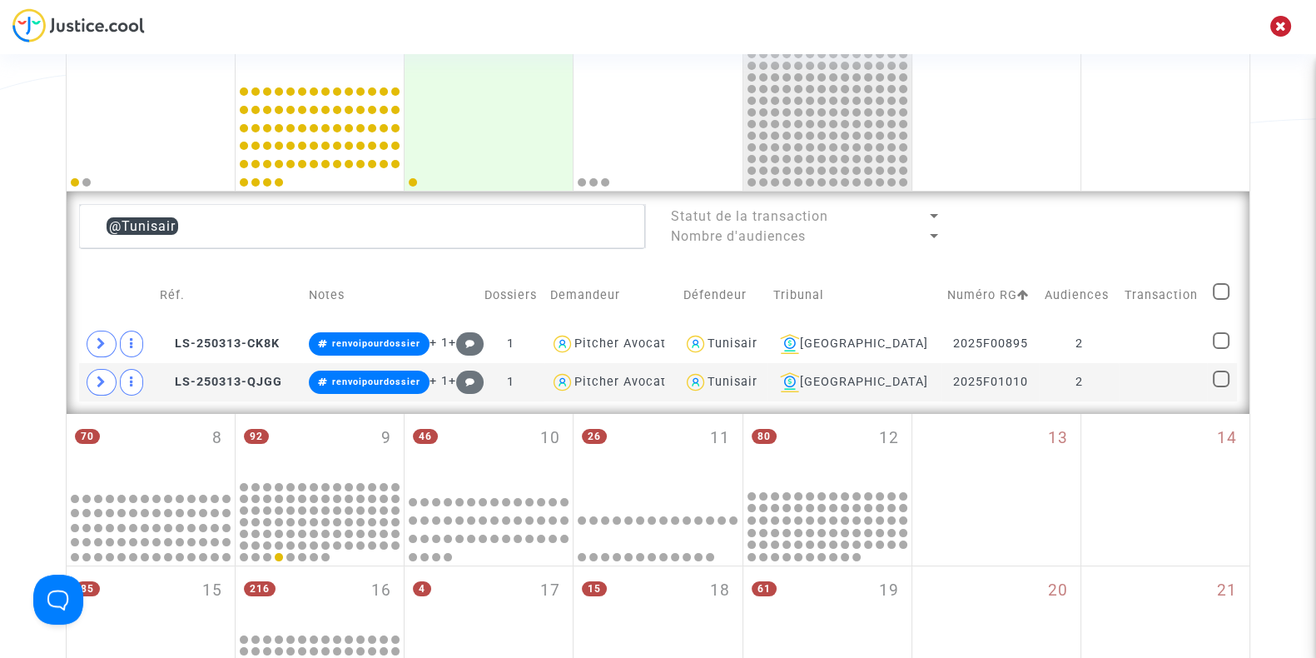
scroll to position [309, 0]
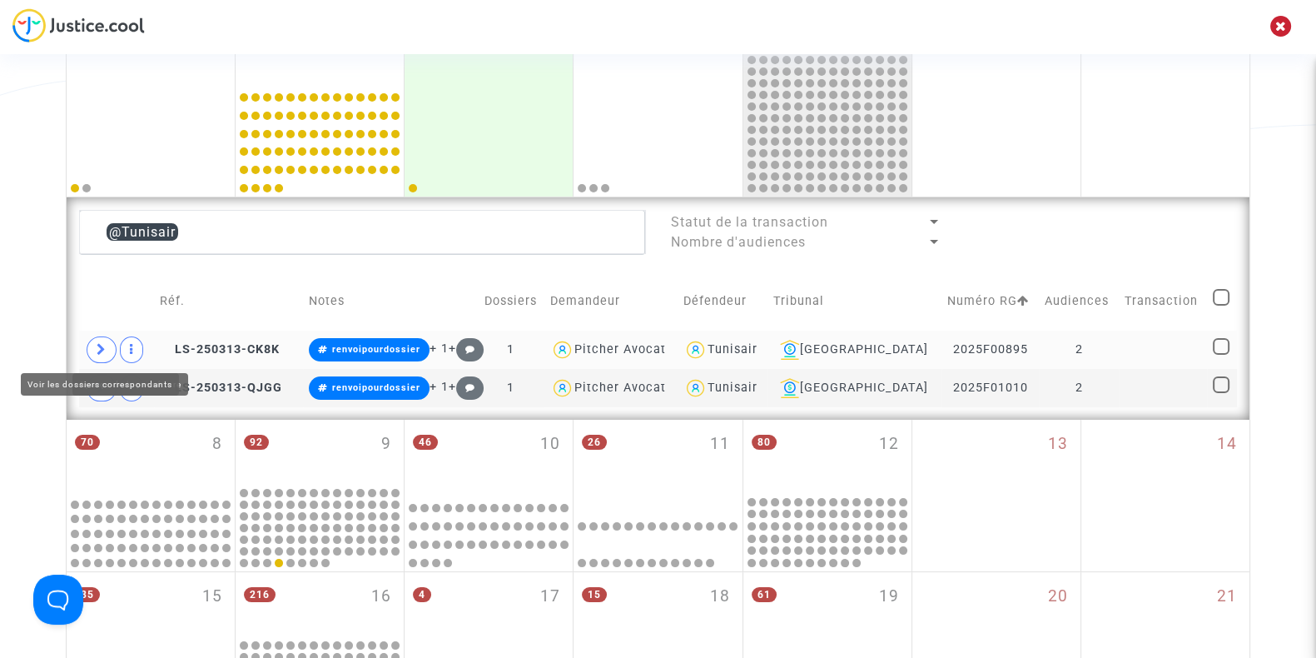
click at [100, 343] on icon at bounding box center [102, 349] width 10 height 12
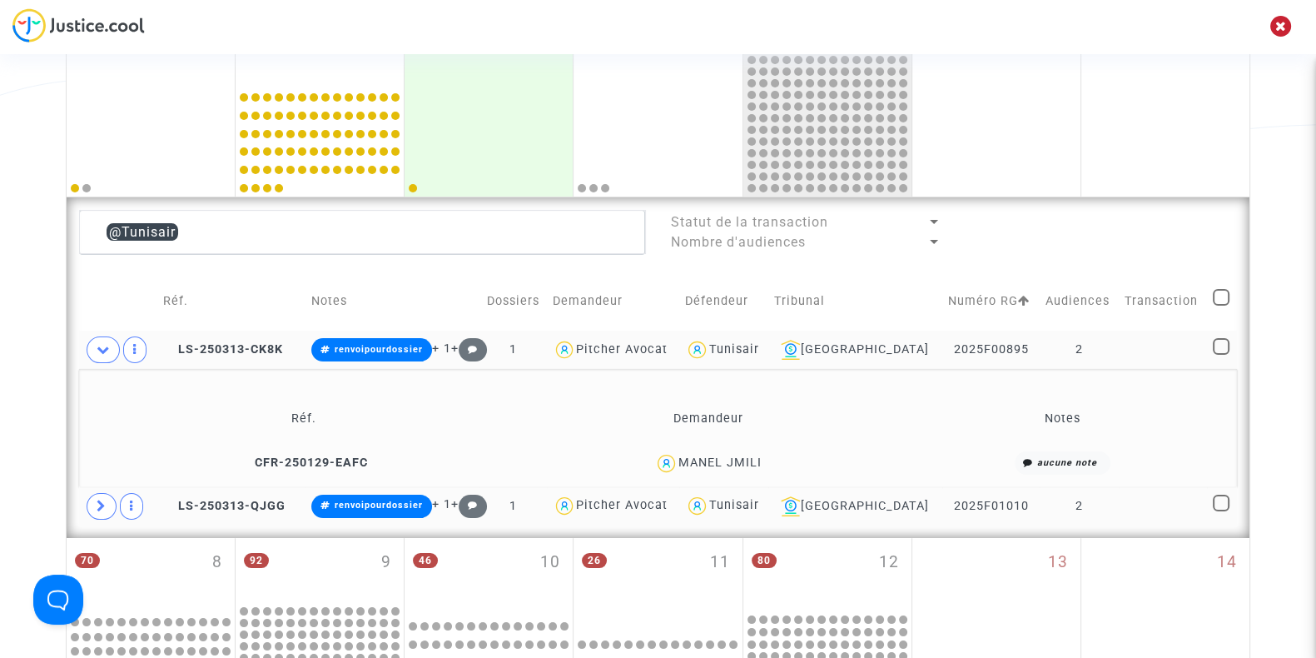
click at [107, 493] on span at bounding box center [102, 506] width 30 height 27
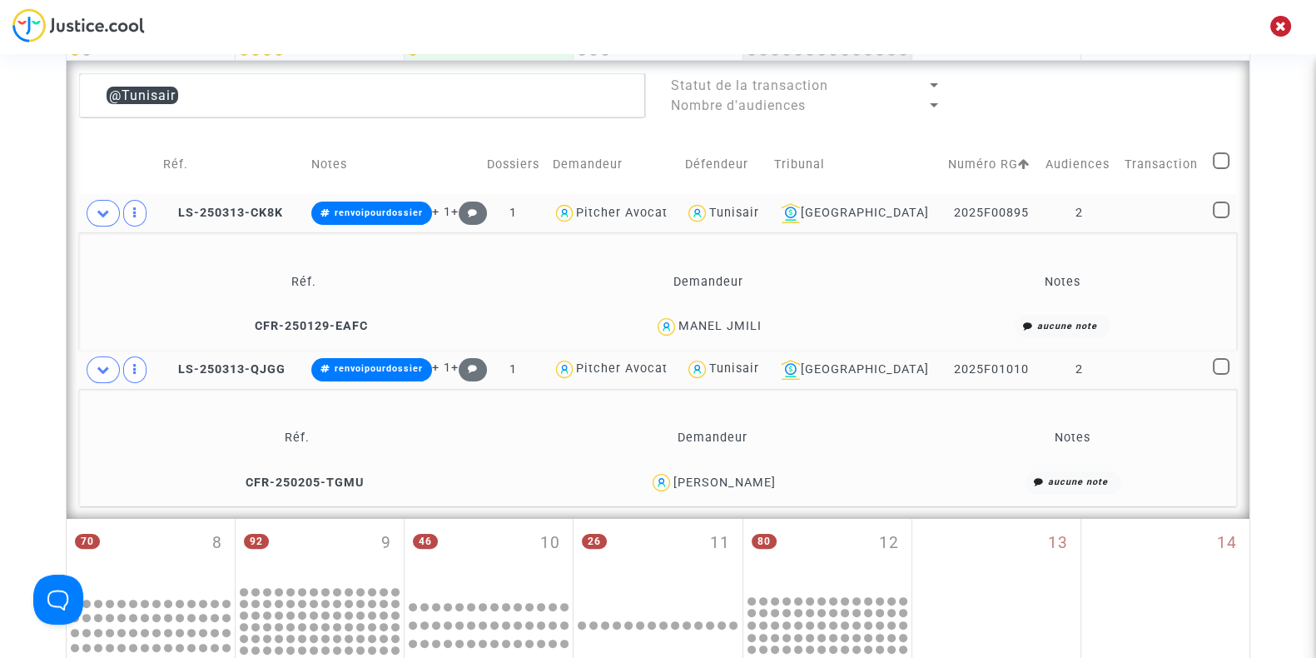
scroll to position [446, 0]
click at [737, 477] on div "SEBASTIEN BOUCHET" at bounding box center [724, 481] width 102 height 14
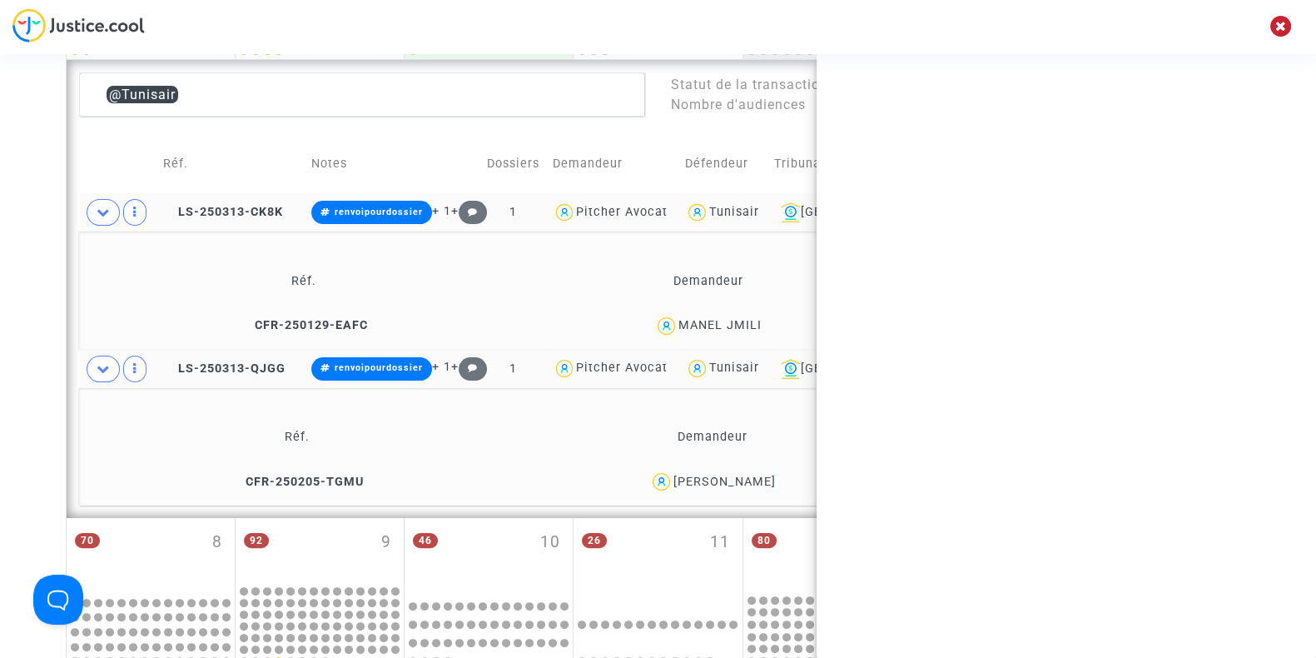
click at [737, 477] on div "SEBASTIEN BOUCHET" at bounding box center [724, 481] width 102 height 14
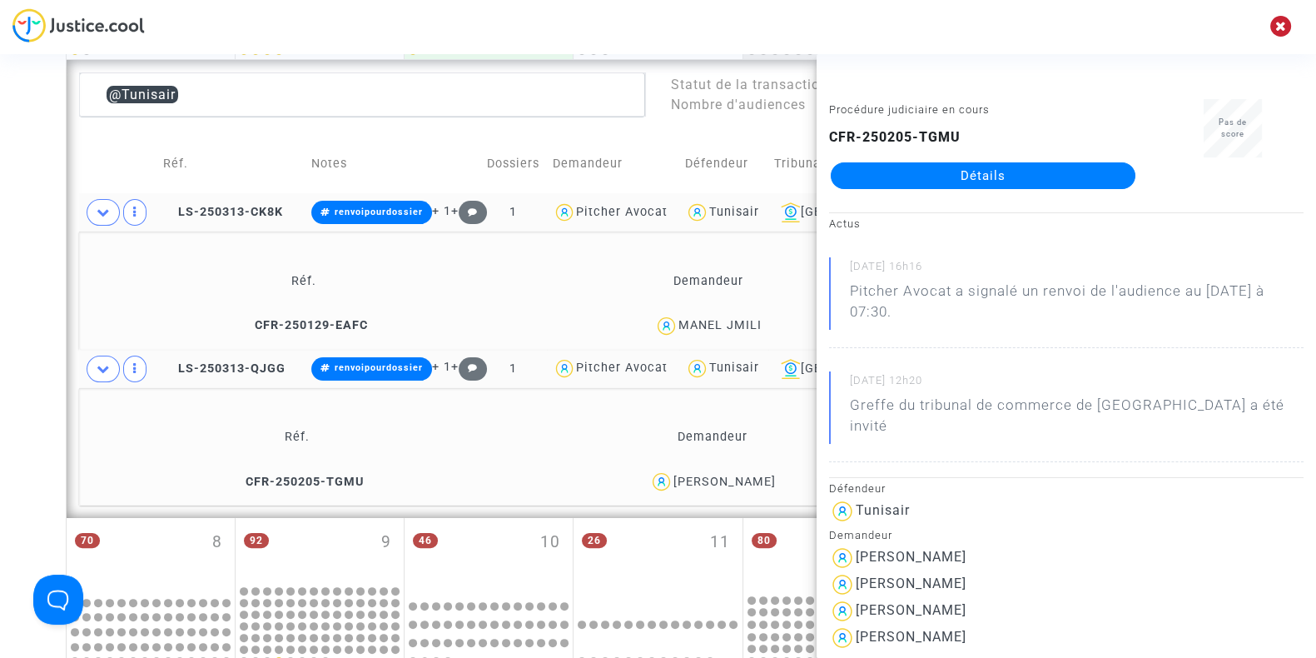
click at [0, 260] on div "Date de clôture d'instruction Date de conciliation Date d'audience Date de juge…" at bounding box center [658, 441] width 1316 height 1582
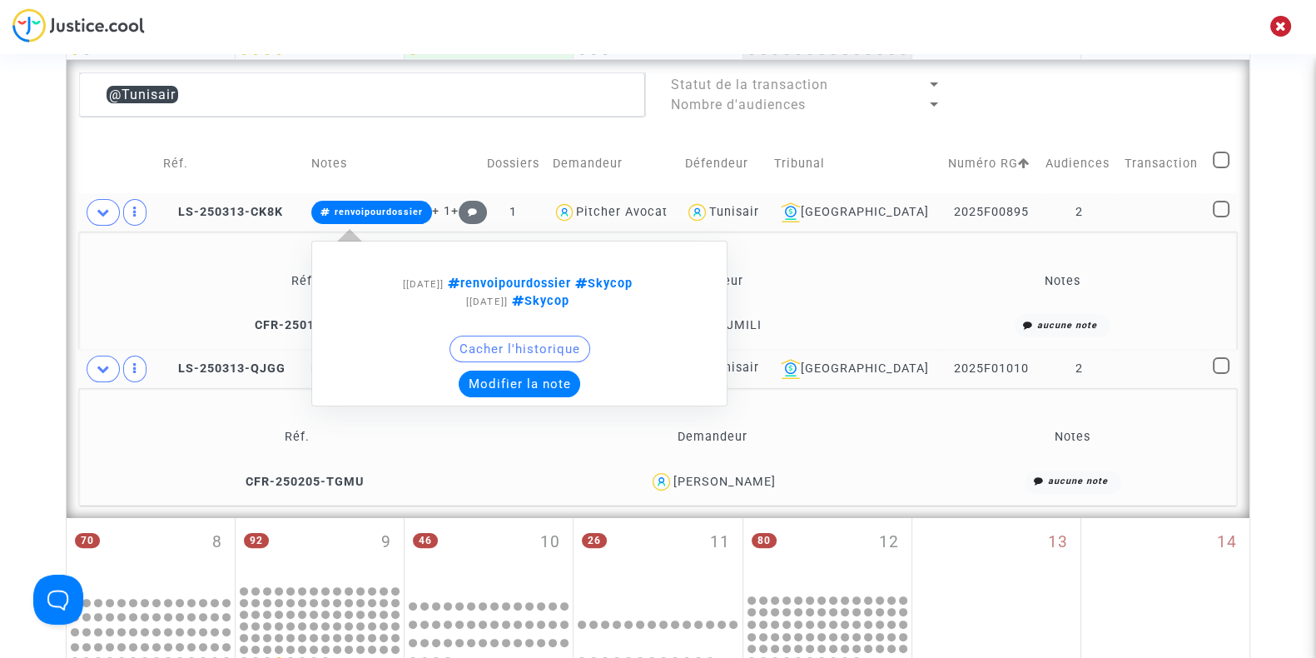
click at [533, 383] on button "Modifier la note" at bounding box center [520, 383] width 122 height 27
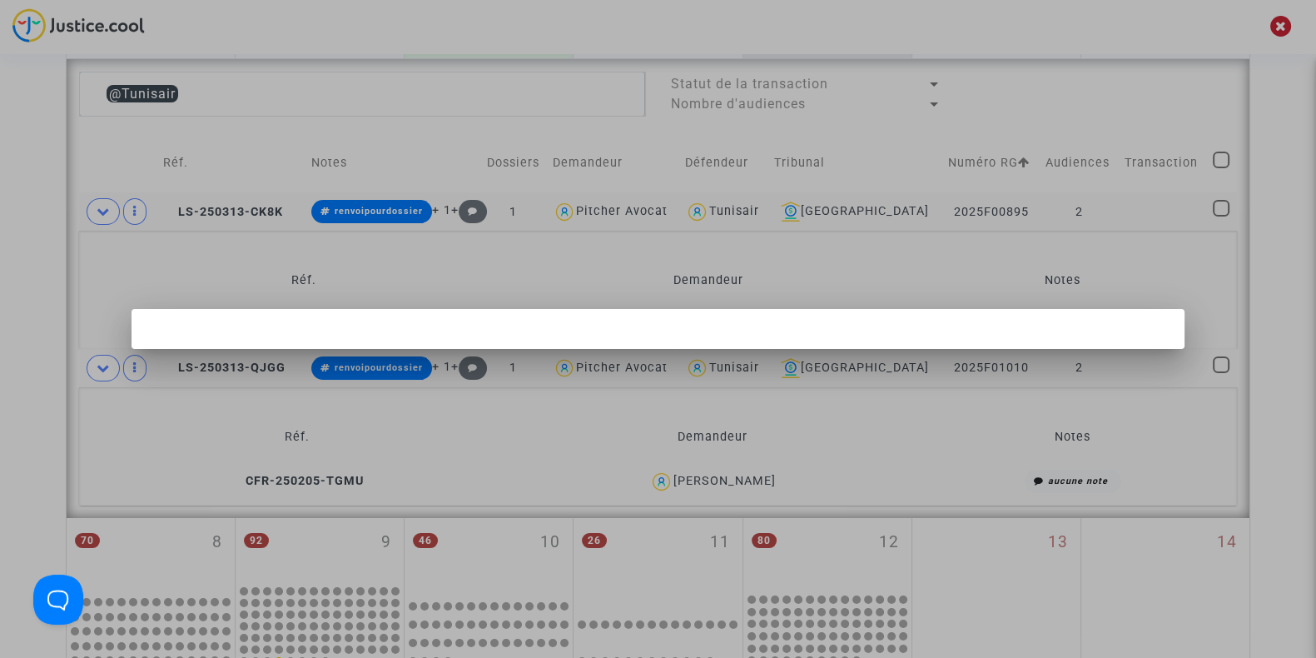
scroll to position [0, 0]
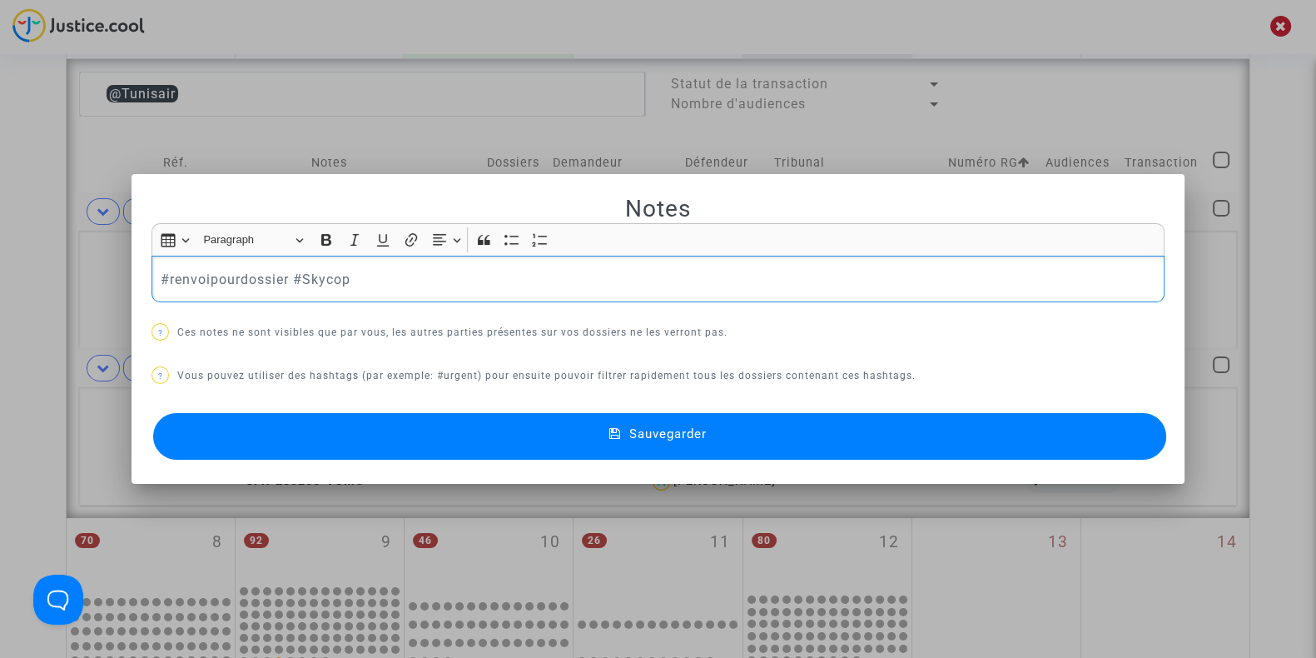
drag, startPoint x: 362, startPoint y: 289, endPoint x: 8, endPoint y: 290, distance: 353.8
click at [8, 290] on div "Notes Rich Text Editor Insert table Insert table Heading Paragraph Paragraph He…" at bounding box center [658, 329] width 1316 height 658
drag, startPoint x: 341, startPoint y: 285, endPoint x: 102, endPoint y: 287, distance: 238.9
click at [102, 287] on div "Notes Rich Text Editor Insert table Insert table Heading Paragraph Paragraph He…" at bounding box center [658, 329] width 1316 height 658
click at [390, 420] on button "Sauvegarder" at bounding box center [659, 436] width 1013 height 47
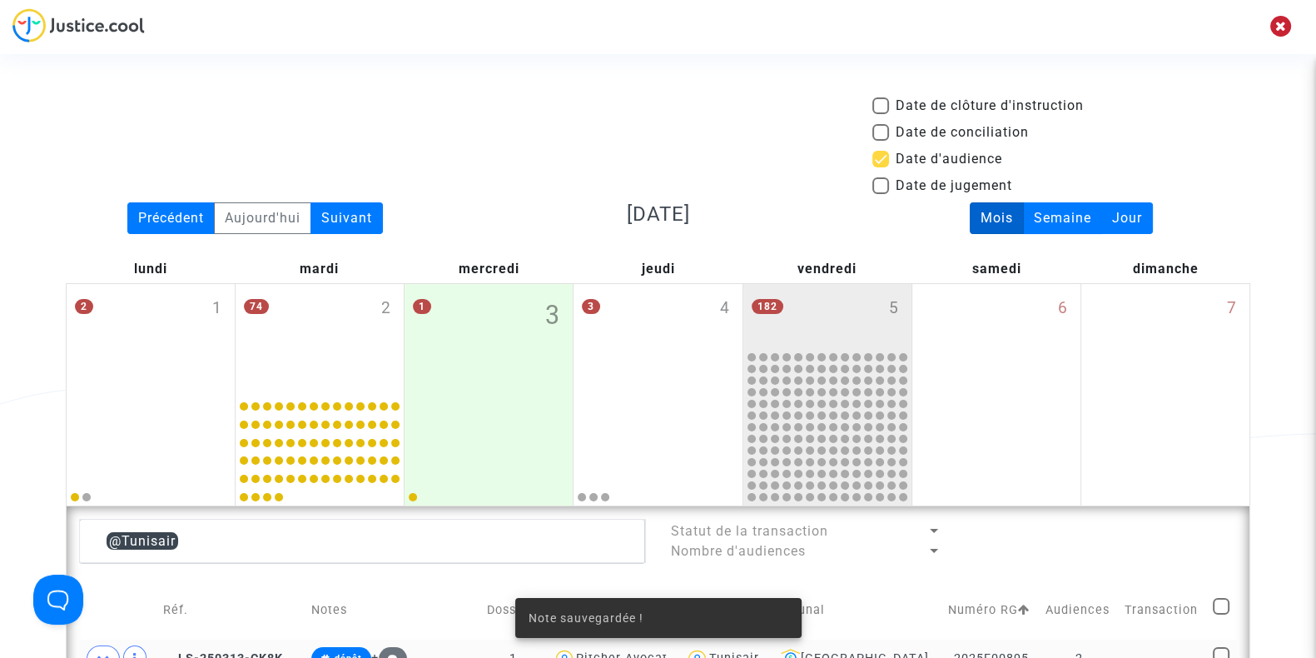
scroll to position [446, 0]
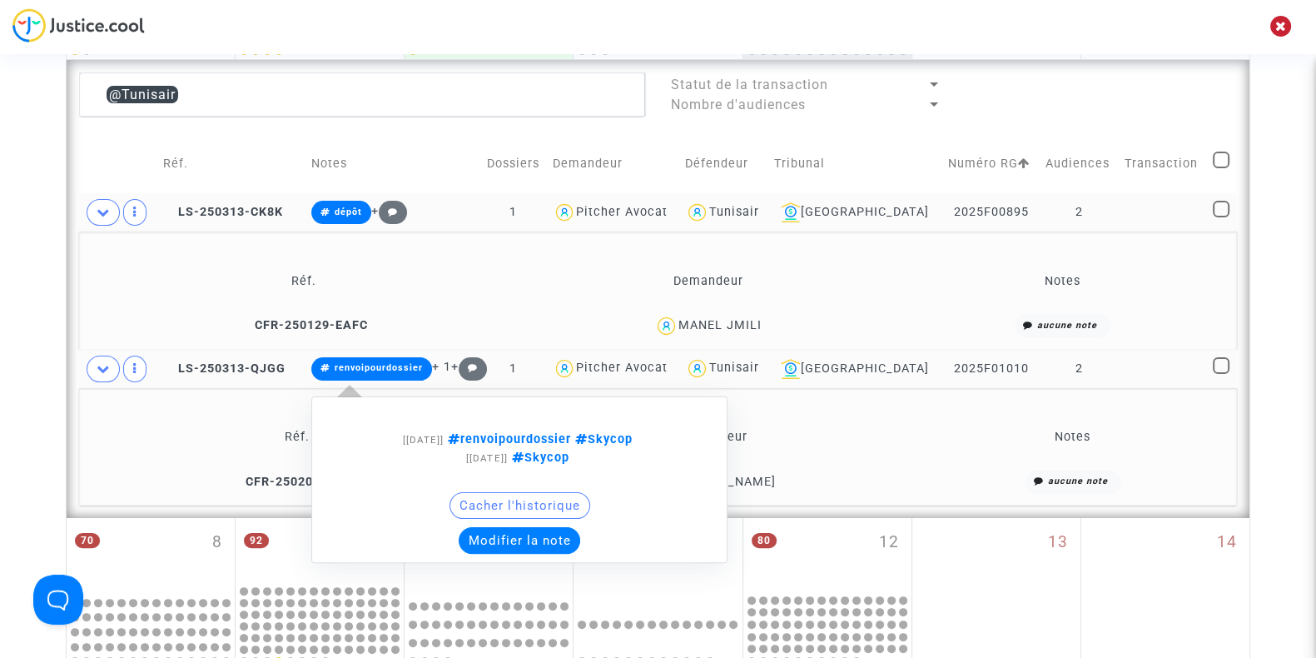
click at [499, 539] on button "Modifier la note" at bounding box center [520, 540] width 122 height 27
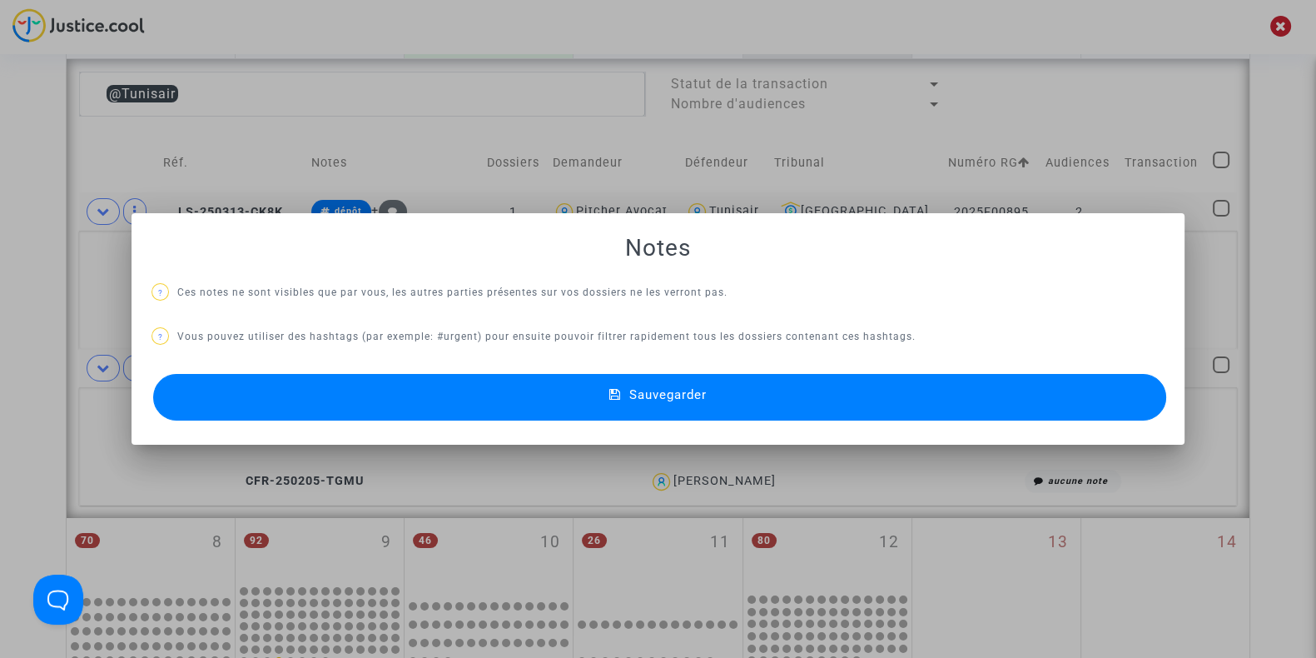
scroll to position [0, 0]
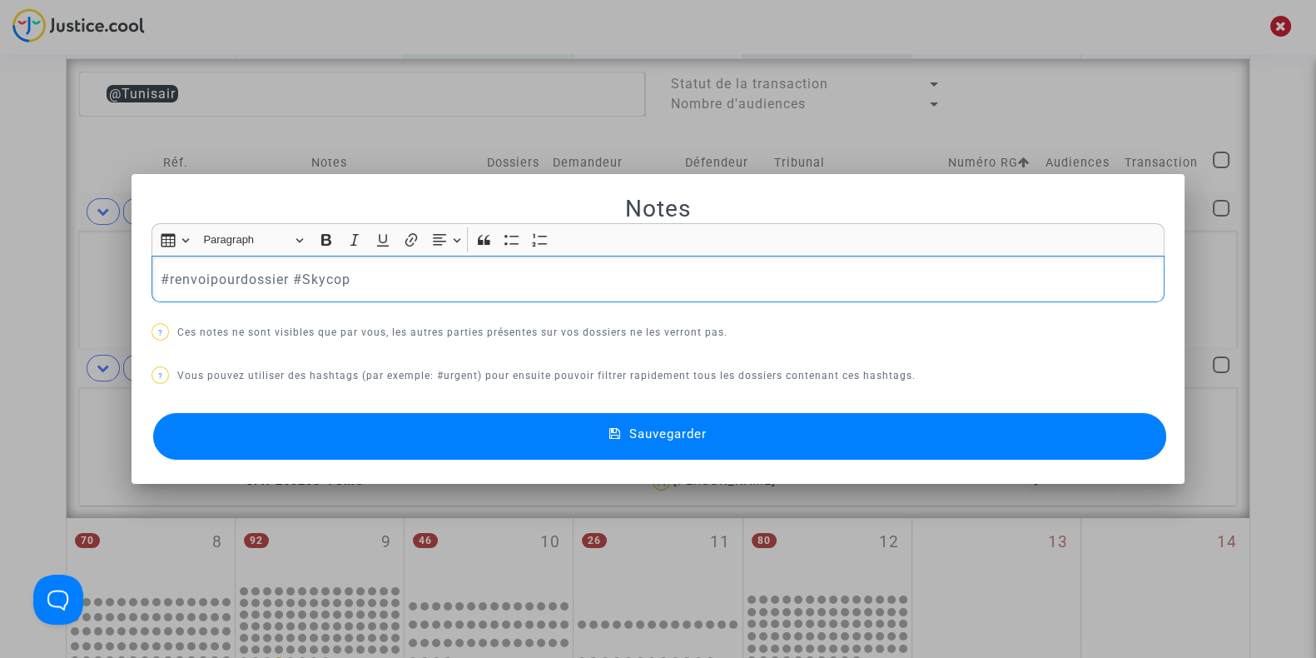
drag, startPoint x: 362, startPoint y: 277, endPoint x: 0, endPoint y: 271, distance: 362.1
click at [0, 271] on div "Notes Rich Text Editor Insert table Insert table Heading Paragraph Paragraph He…" at bounding box center [658, 329] width 1316 height 658
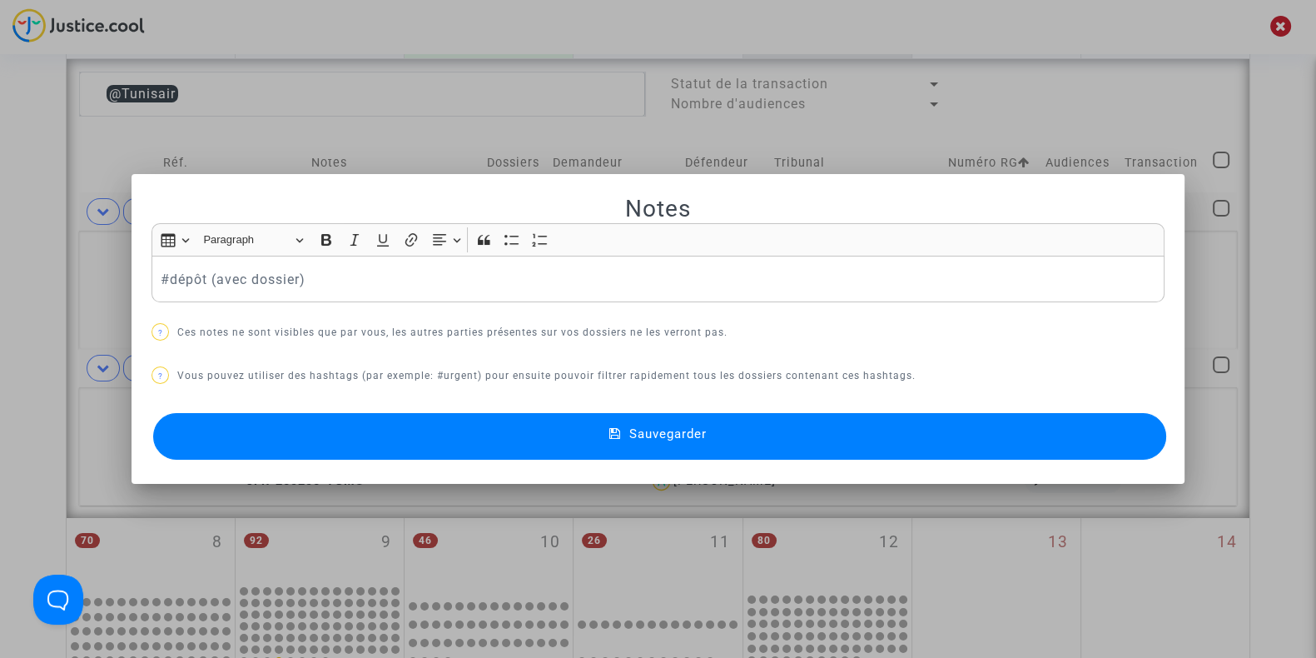
click at [410, 434] on button "Sauvegarder" at bounding box center [659, 436] width 1013 height 47
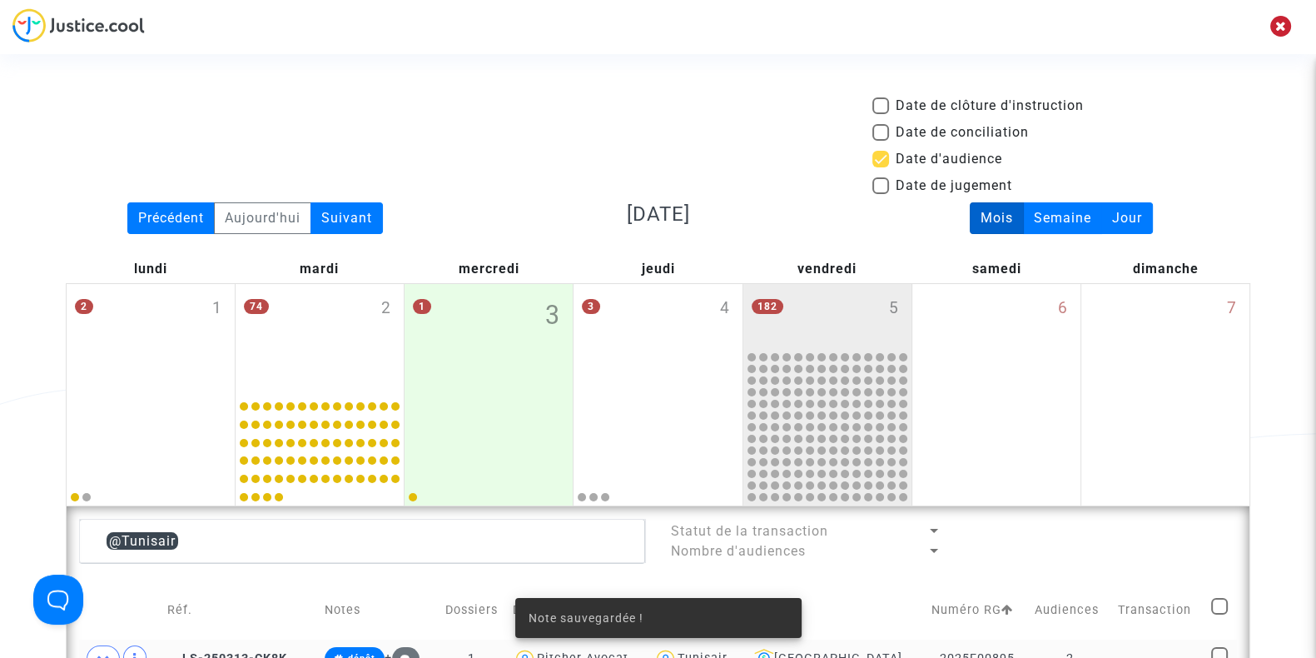
scroll to position [446, 0]
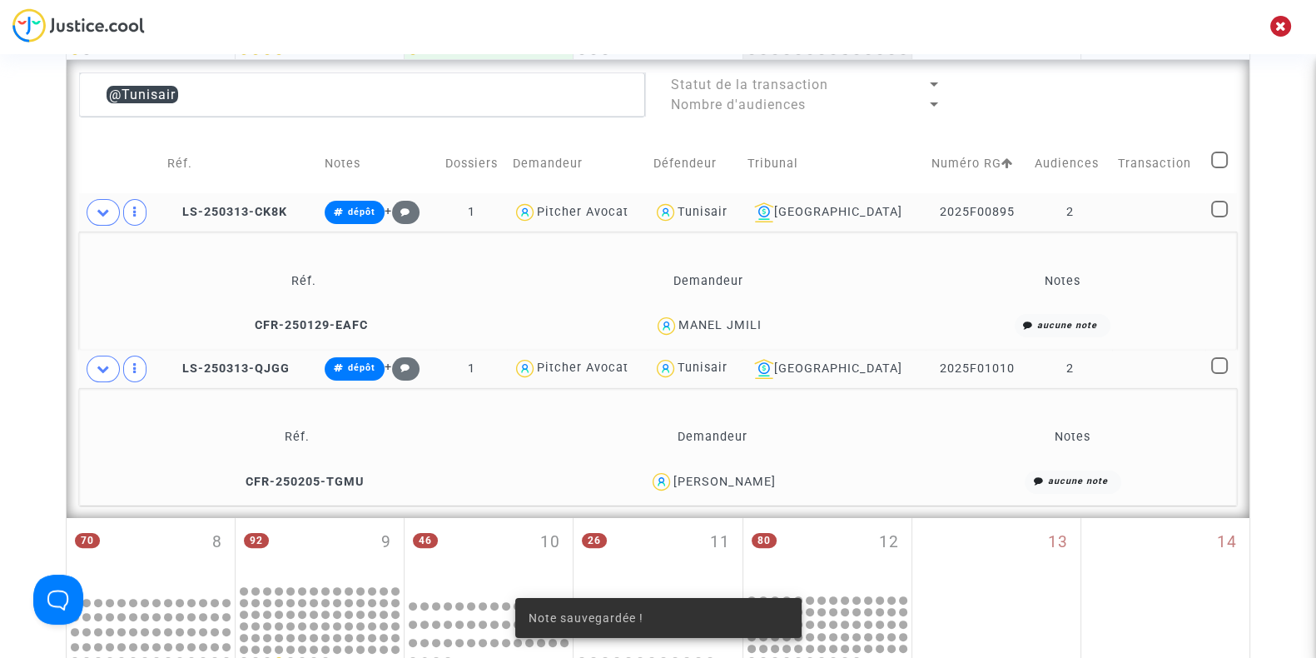
click at [753, 318] on div "MANEL JMILI" at bounding box center [719, 325] width 83 height 14
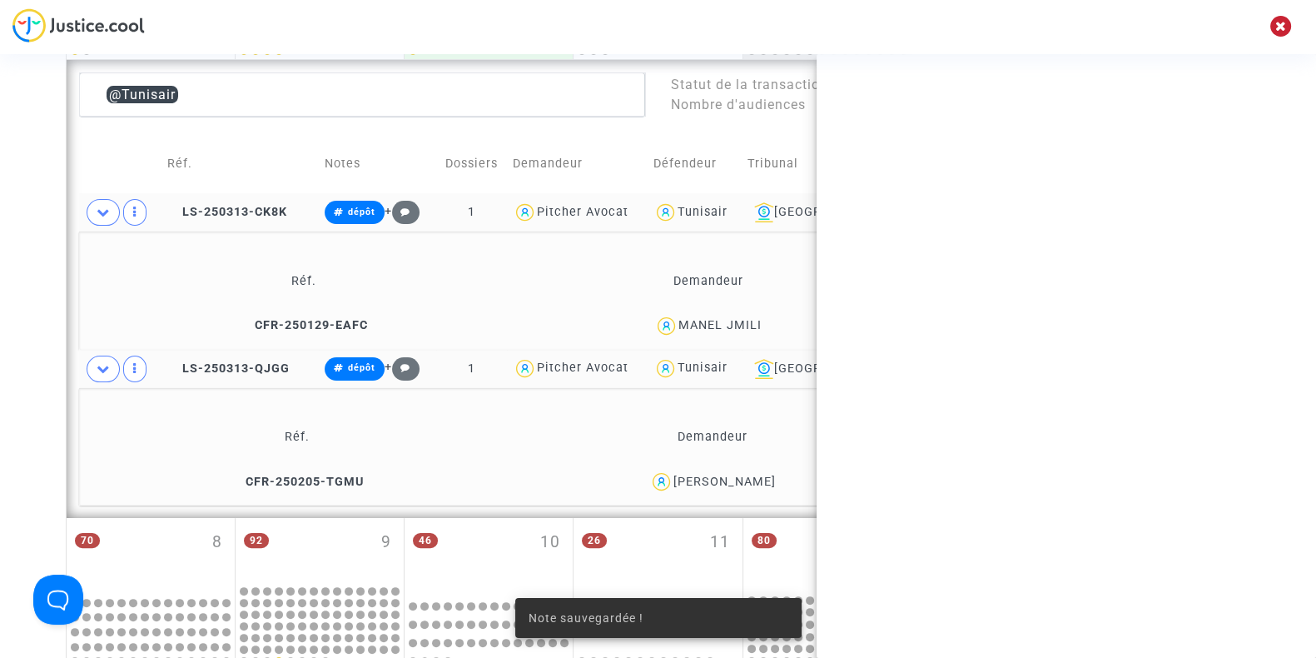
click at [753, 318] on div "MANEL JMILI" at bounding box center [719, 325] width 83 height 14
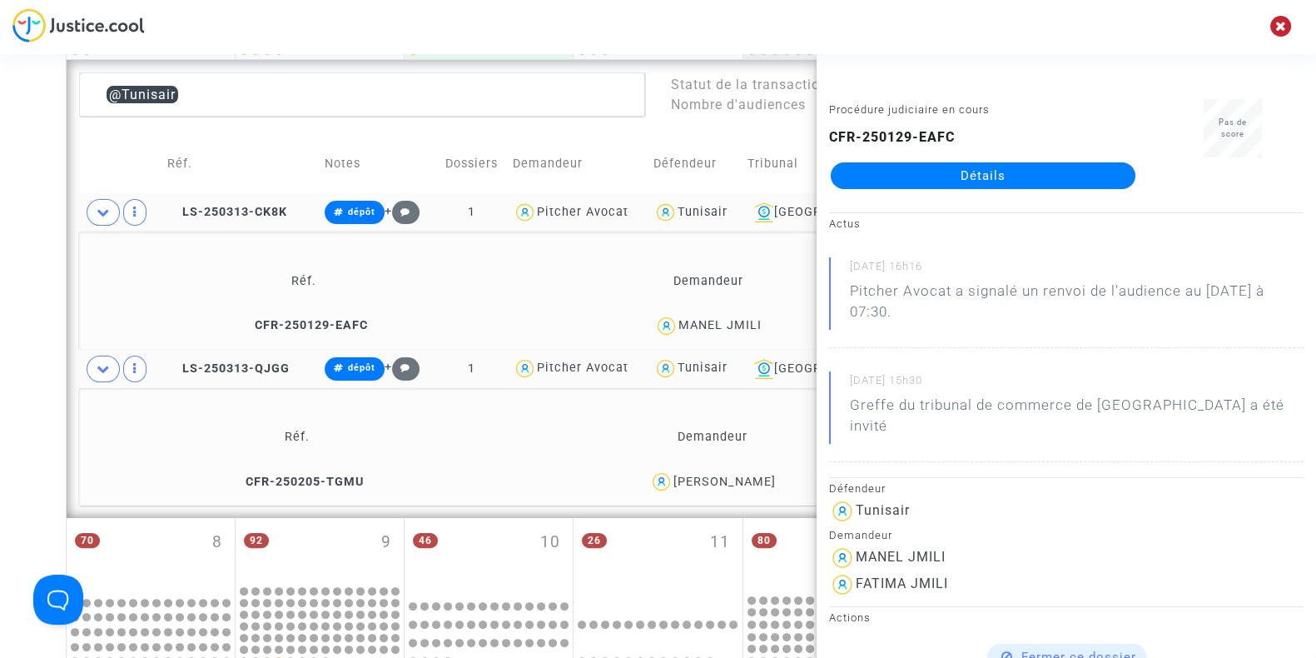
click at [0, 297] on div "Date de clôture d'instruction Date de conciliation Date d'audience Date de juge…" at bounding box center [658, 441] width 1316 height 1582
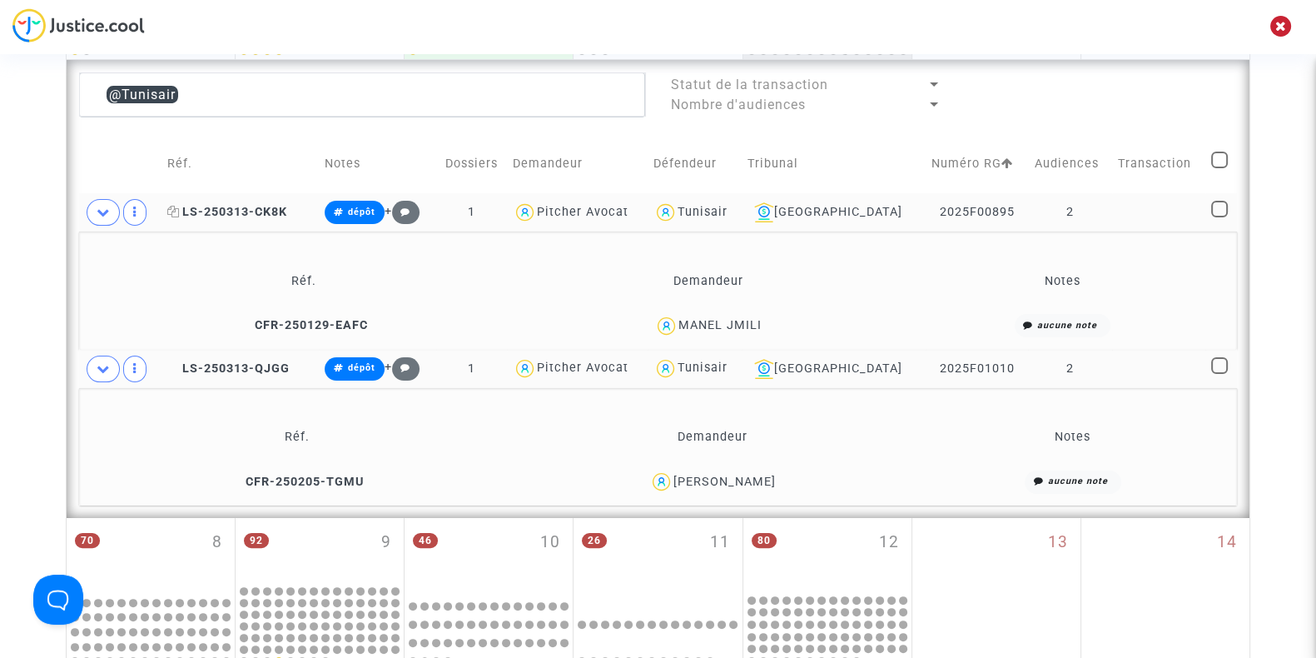
click at [179, 210] on icon at bounding box center [173, 212] width 12 height 12
drag, startPoint x: 776, startPoint y: 320, endPoint x: 681, endPoint y: 335, distance: 95.9
click at [681, 335] on div "MANEL JMILI" at bounding box center [708, 326] width 360 height 24
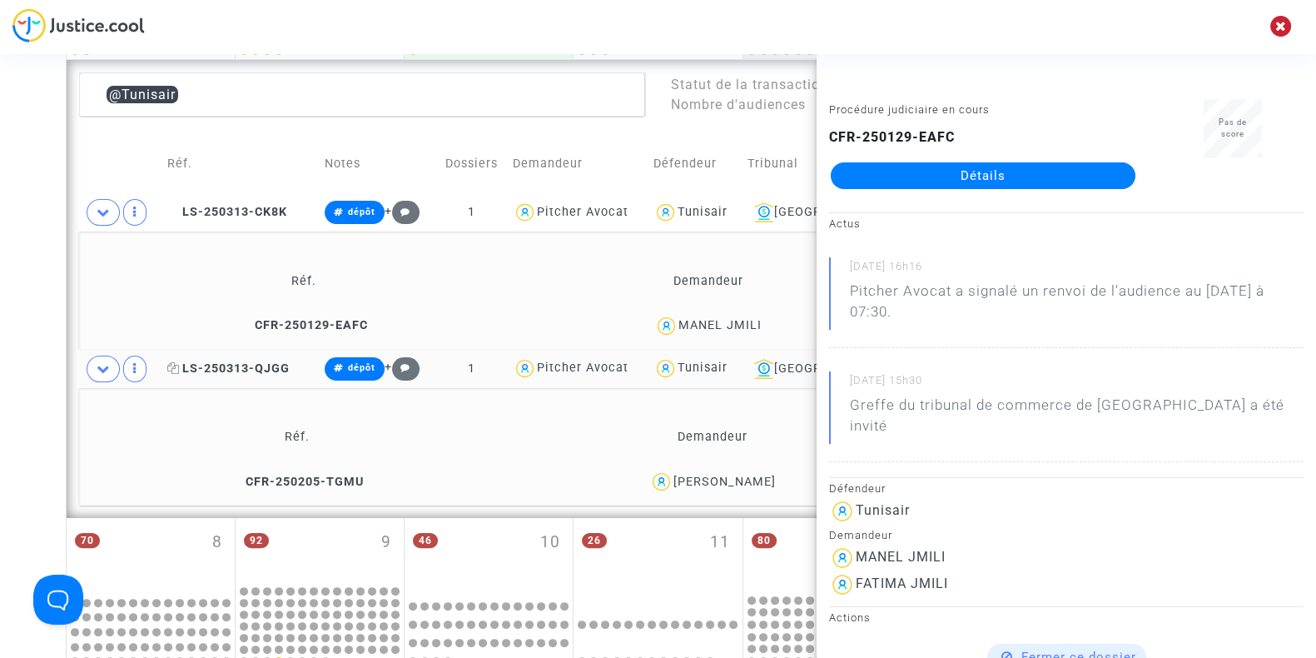
click at [179, 365] on icon at bounding box center [173, 368] width 12 height 12
drag, startPoint x: 792, startPoint y: 484, endPoint x: 653, endPoint y: 489, distance: 139.1
click at [653, 489] on div "SEBASTIEN BOUCHET" at bounding box center [711, 481] width 393 height 24
click at [0, 433] on div "Date de clôture d'instruction Date de conciliation Date d'audience Date de juge…" at bounding box center [658, 441] width 1316 height 1582
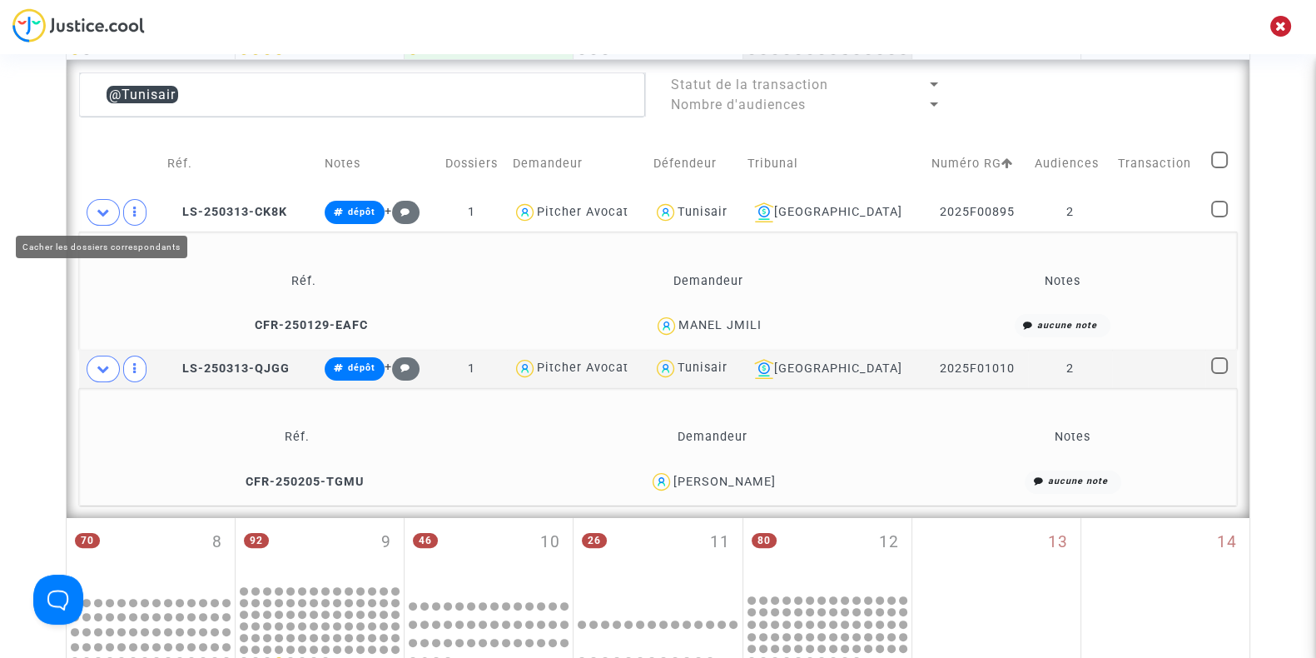
click at [98, 208] on icon at bounding box center [103, 212] width 13 height 12
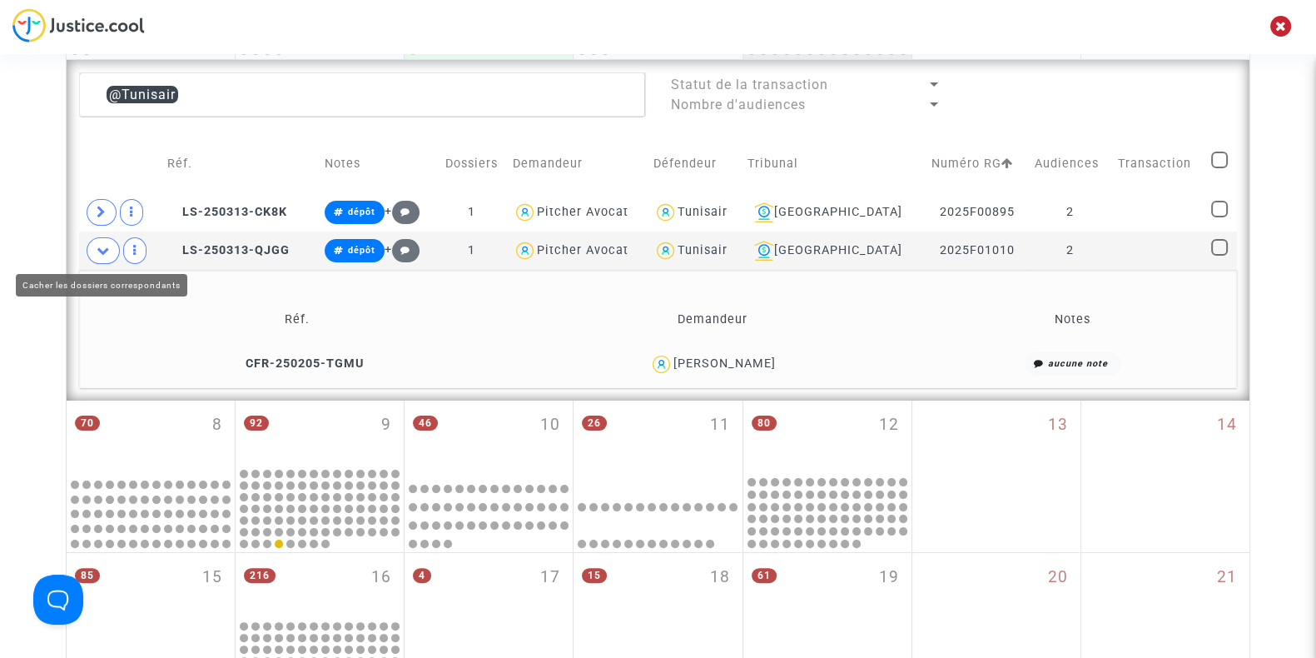
click at [103, 256] on span at bounding box center [103, 250] width 33 height 27
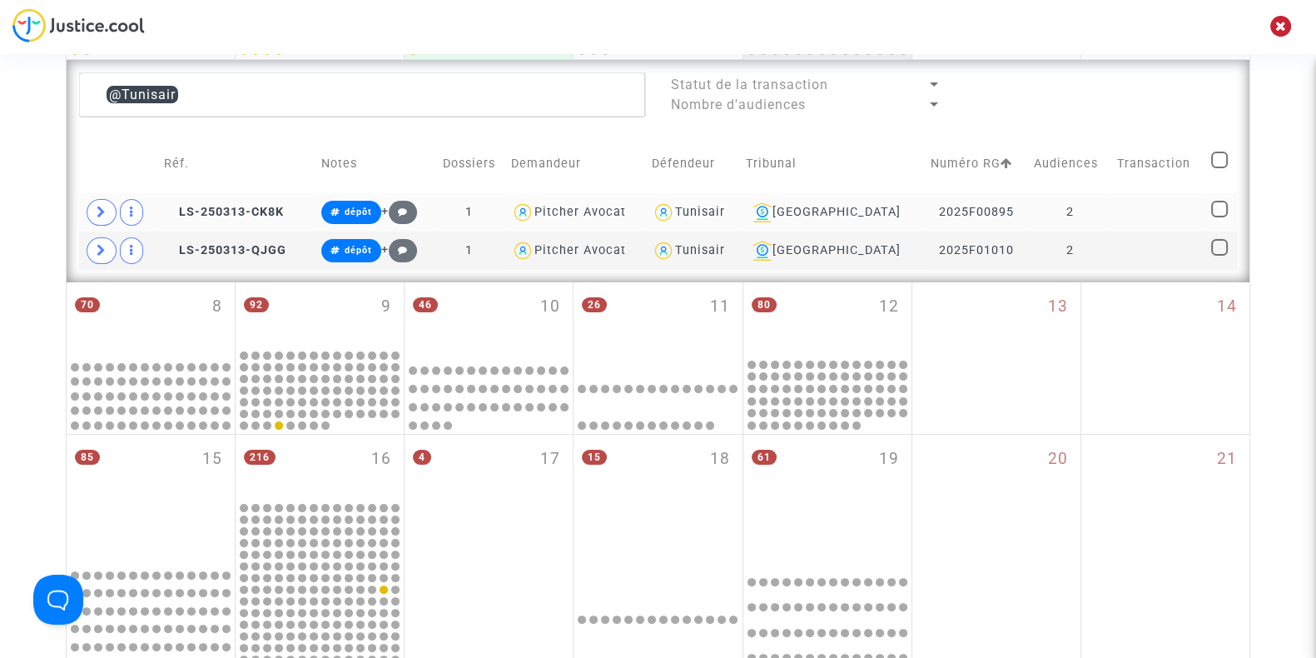
click at [725, 206] on div "Tunisair" at bounding box center [700, 212] width 50 height 14
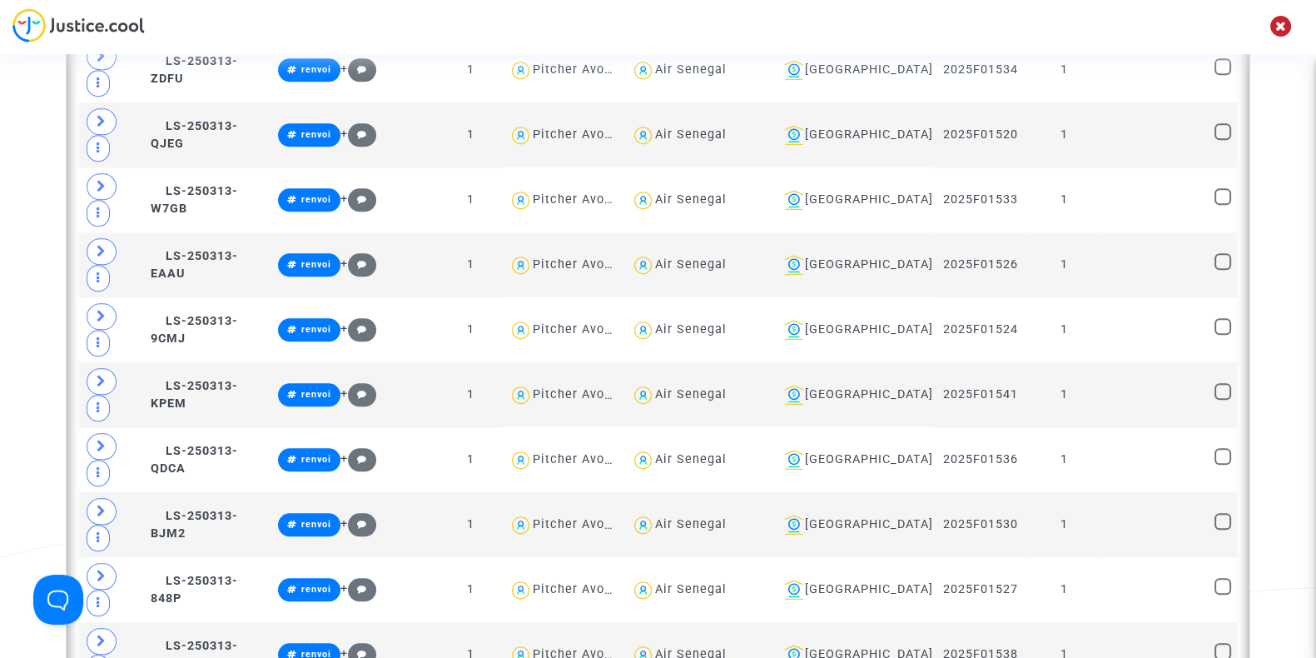
scroll to position [2043, 0]
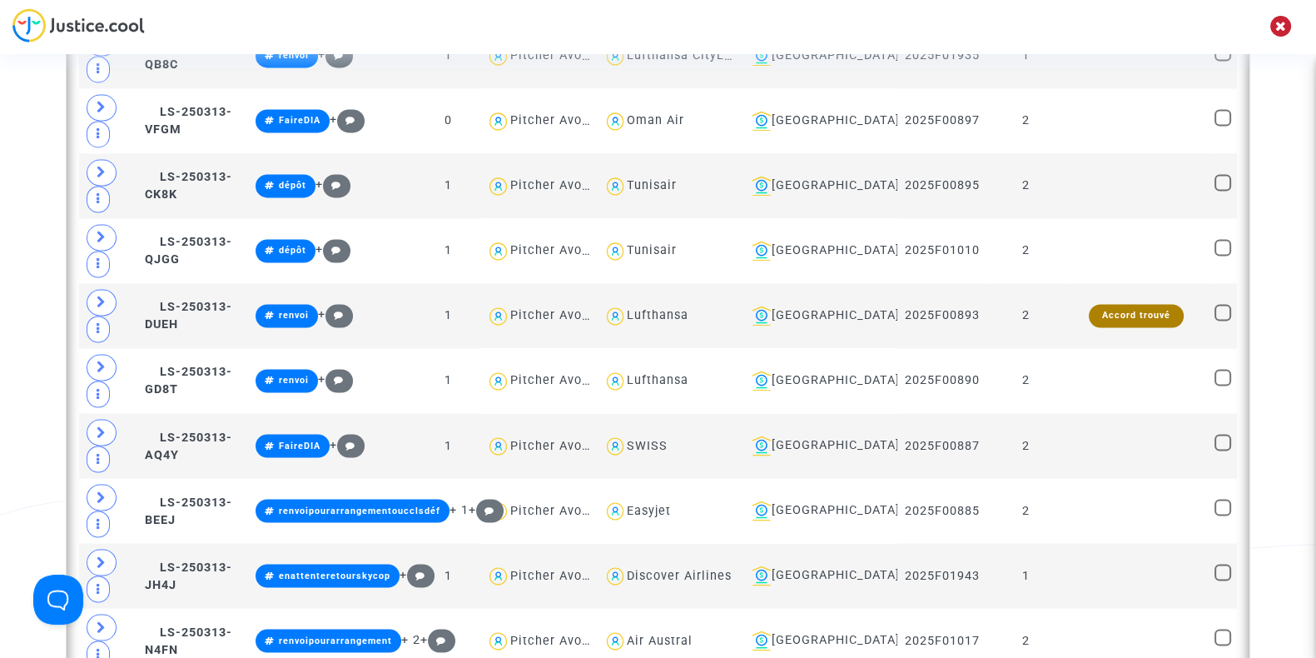
scroll to position [3551, 0]
click at [668, 437] on div "SWISS" at bounding box center [647, 444] width 41 height 14
type textarea "@SWISS"
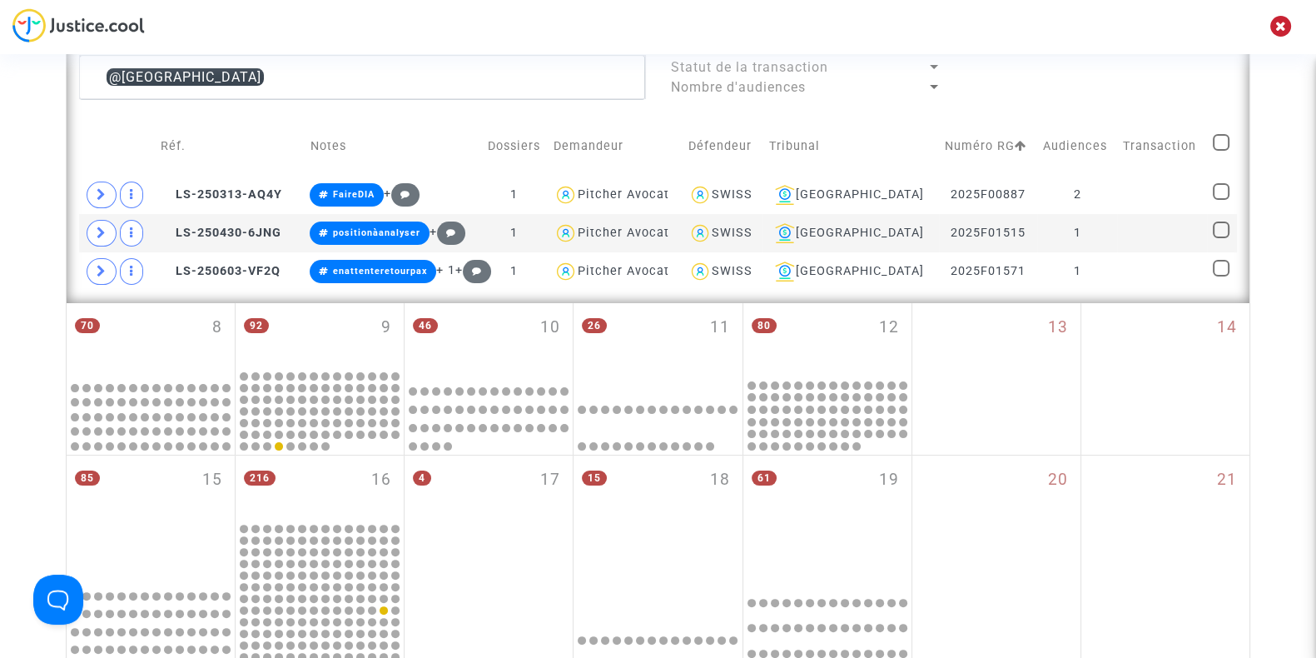
scroll to position [424, 0]
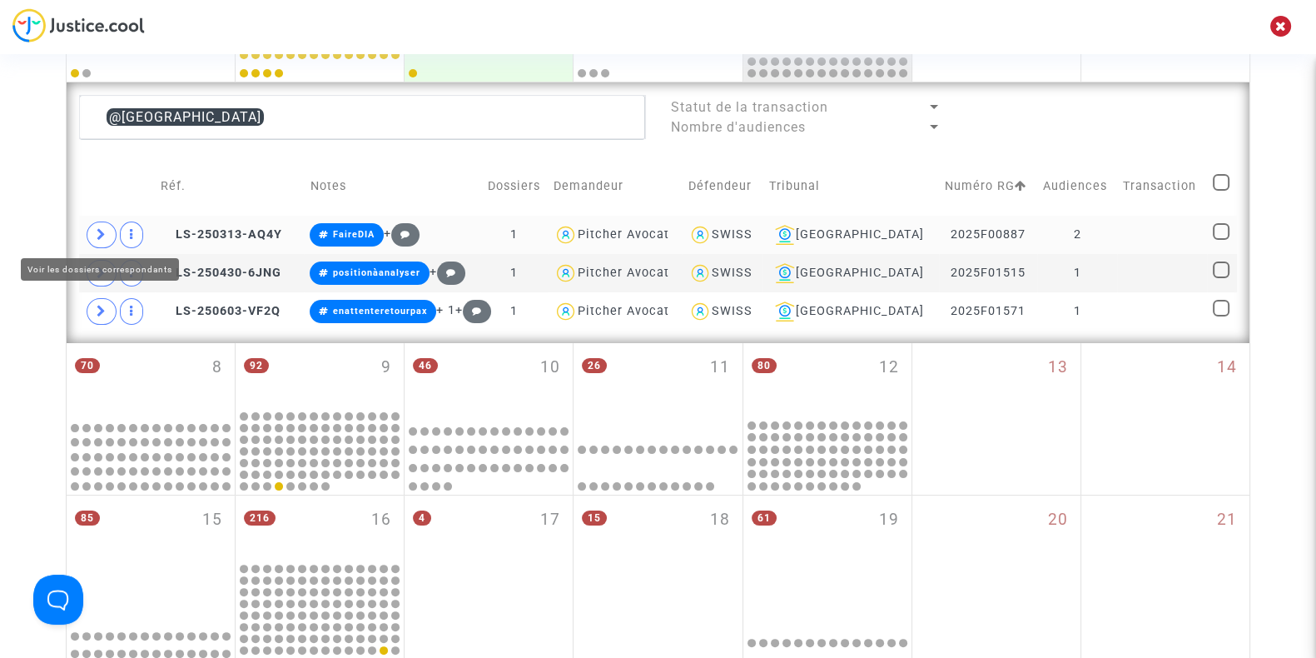
click at [92, 230] on span at bounding box center [102, 234] width 30 height 27
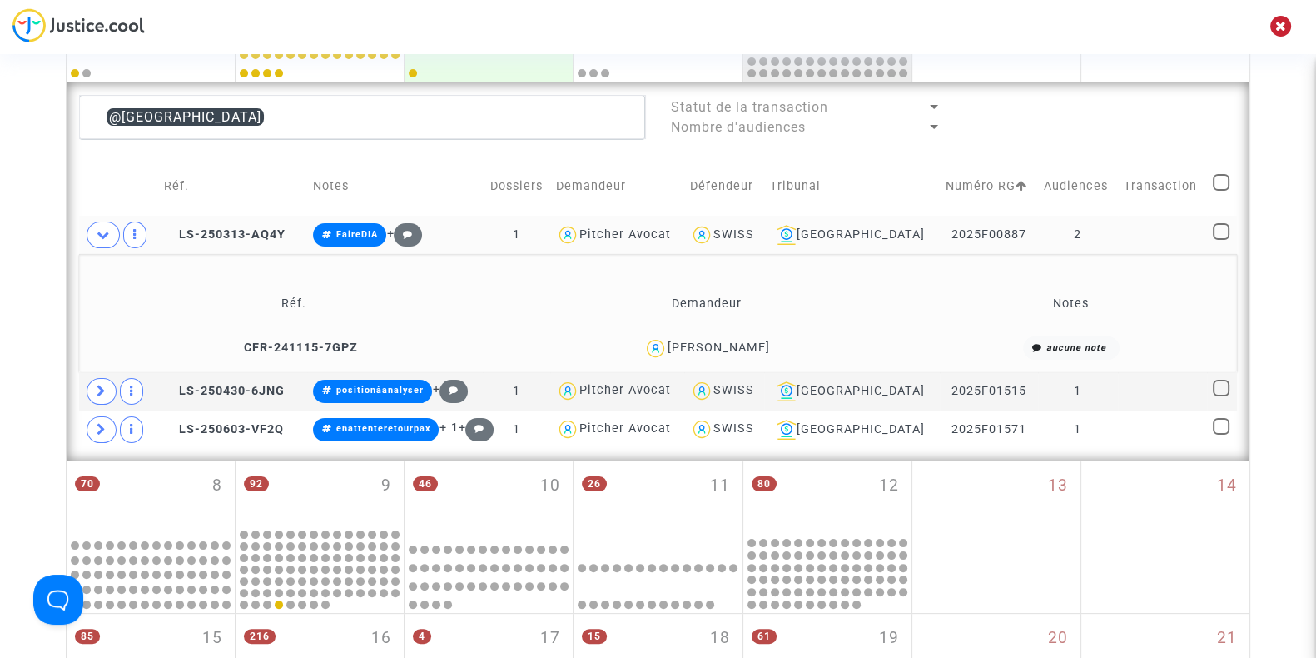
click at [734, 340] on div "Aline Richez" at bounding box center [719, 347] width 102 height 14
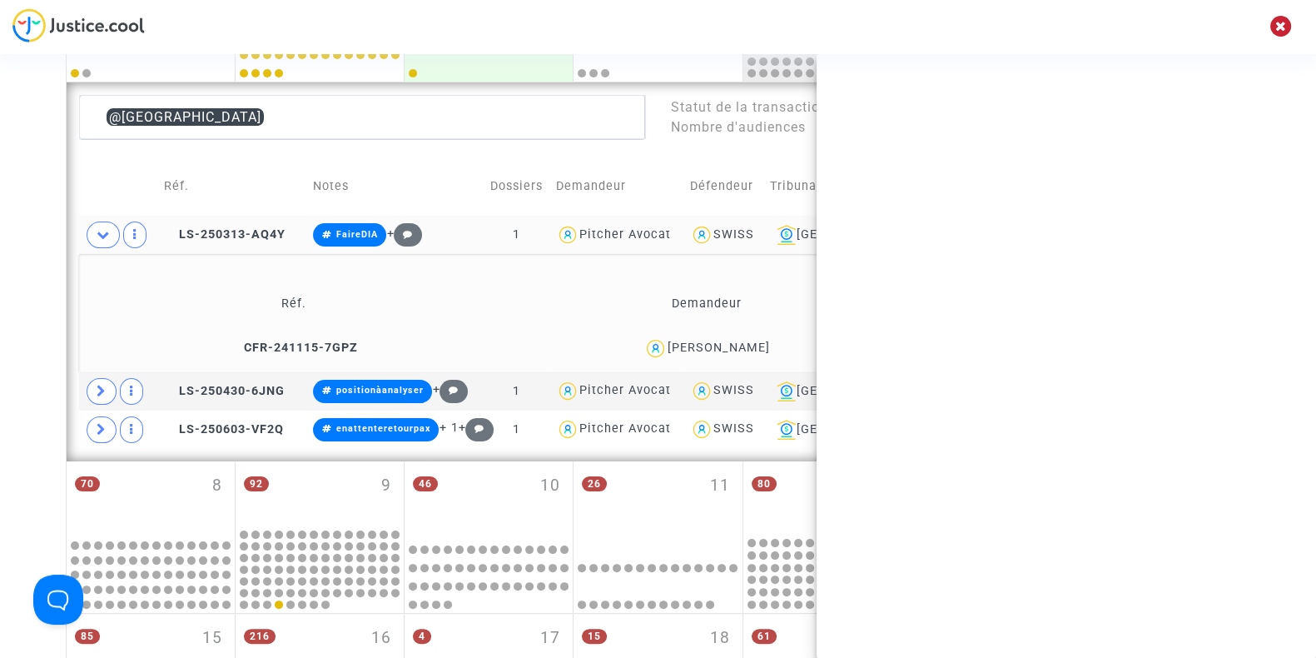
click at [734, 340] on div "Aline Richez" at bounding box center [719, 347] width 102 height 14
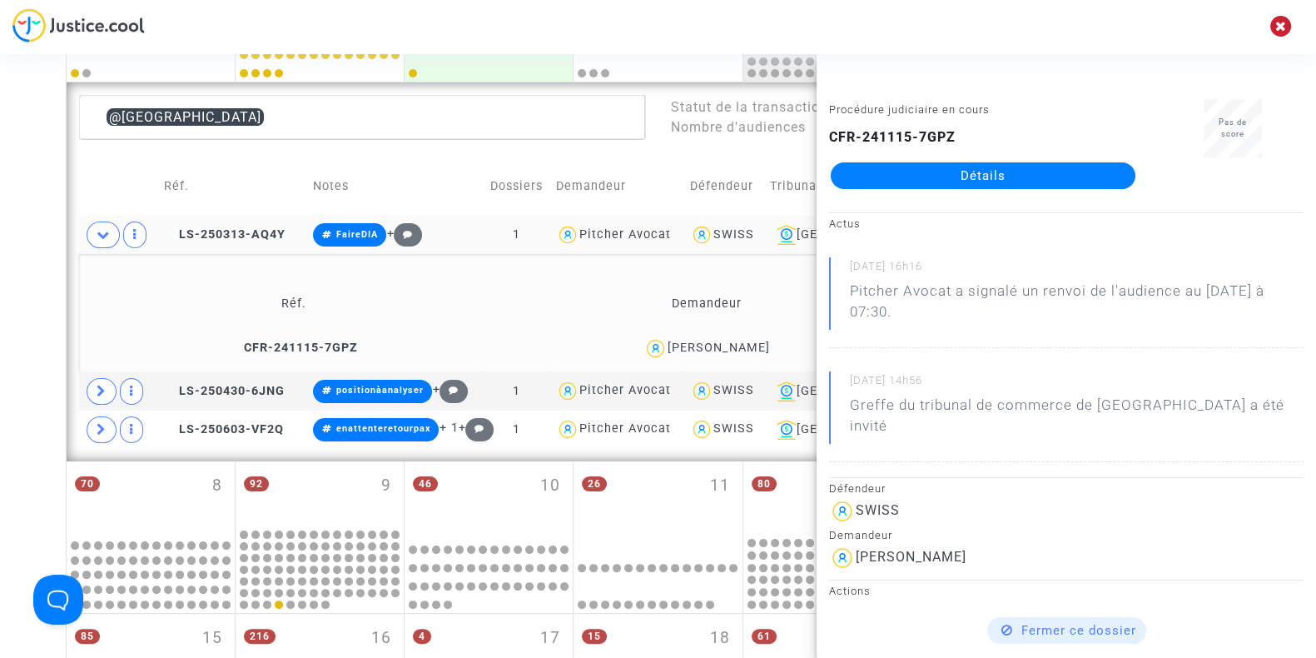
click at [28, 258] on div "Date de clôture d'instruction Date de conciliation Date d'audience Date de juge…" at bounding box center [658, 423] width 1316 height 1503
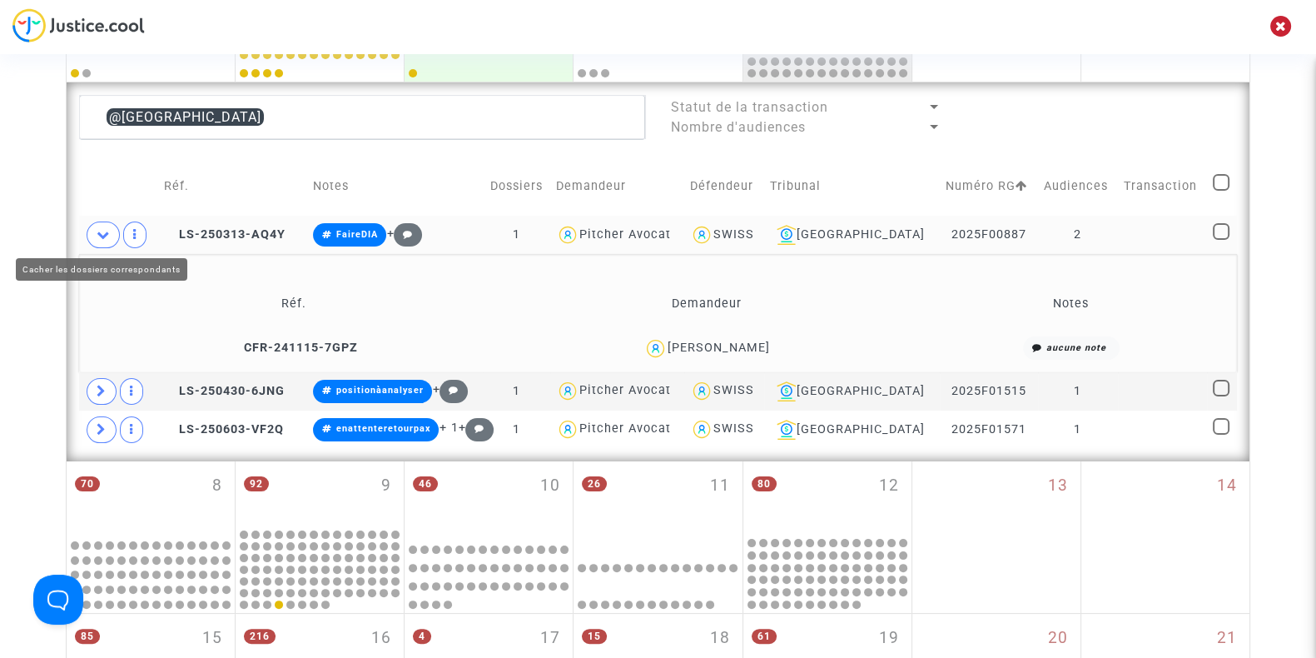
click at [97, 233] on icon at bounding box center [103, 234] width 13 height 12
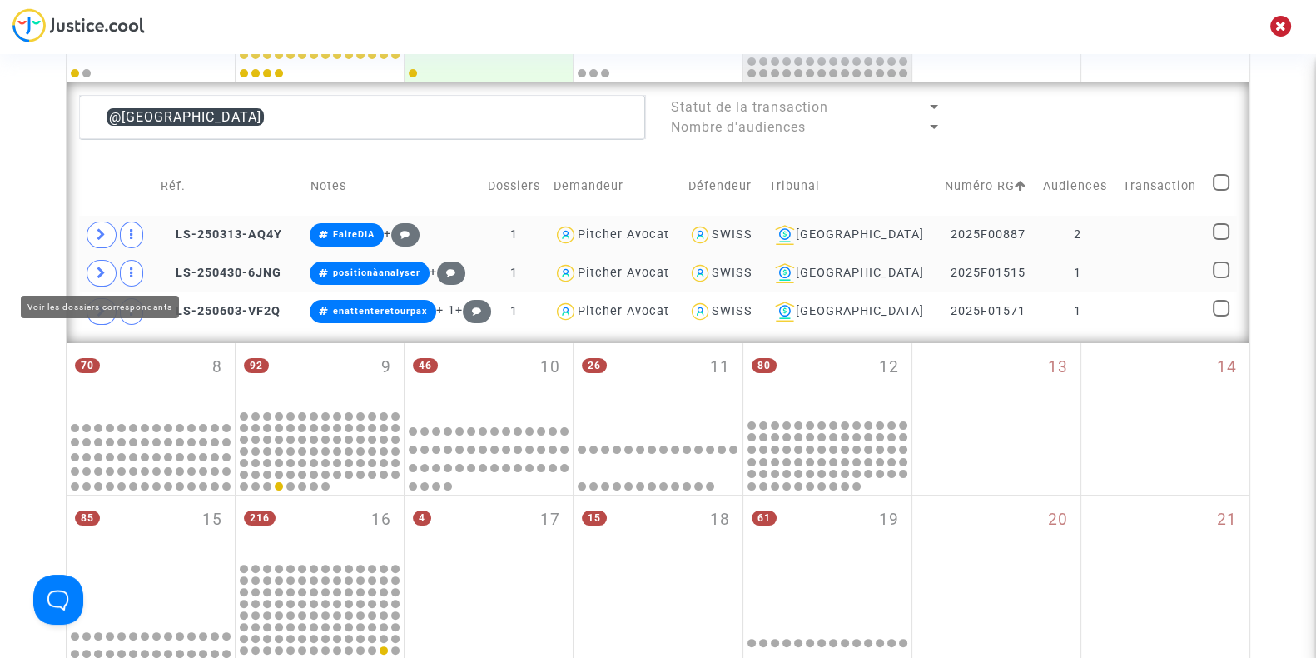
click at [104, 268] on icon at bounding box center [102, 272] width 10 height 12
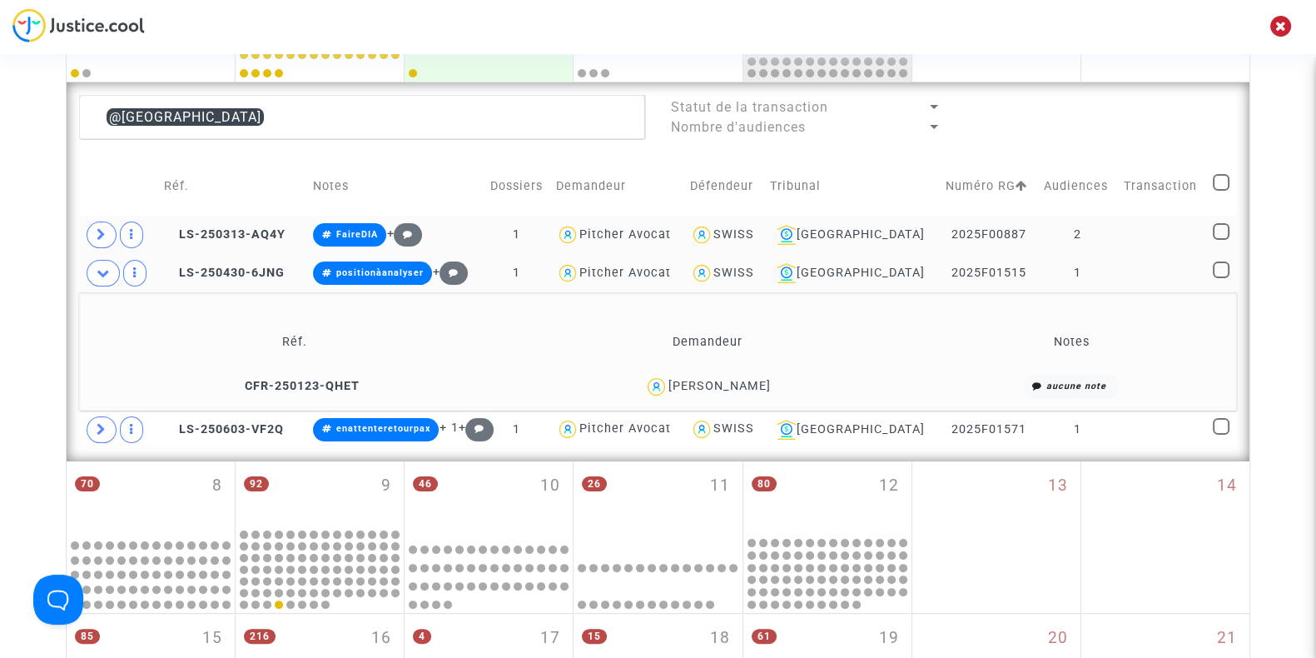
click at [743, 385] on div "[PERSON_NAME]" at bounding box center [719, 386] width 102 height 14
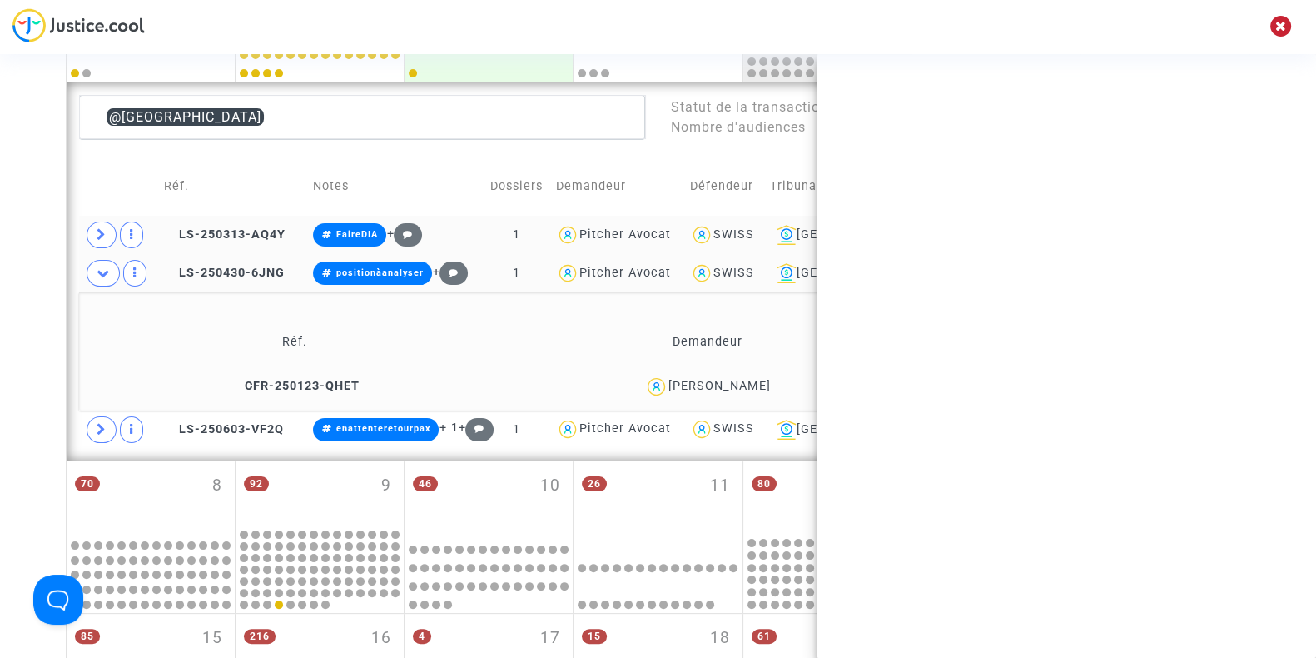
click at [743, 385] on div "[PERSON_NAME]" at bounding box center [719, 386] width 102 height 14
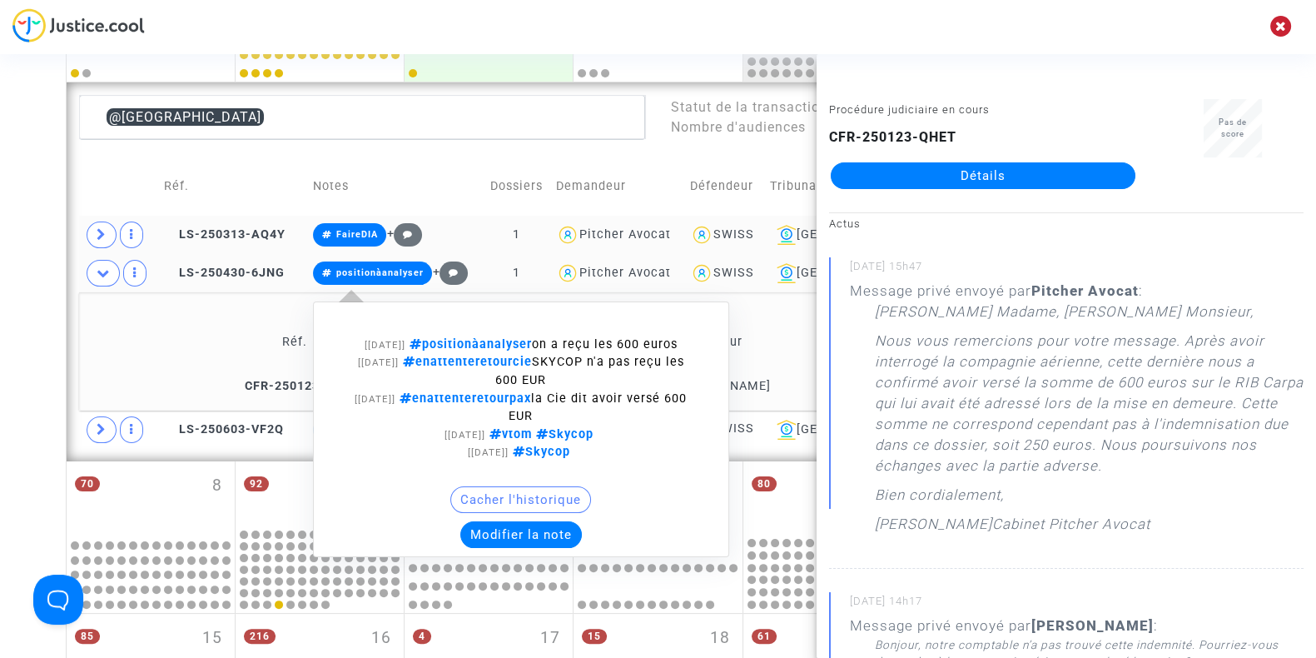
click at [534, 526] on button "Modifier la note" at bounding box center [521, 534] width 122 height 27
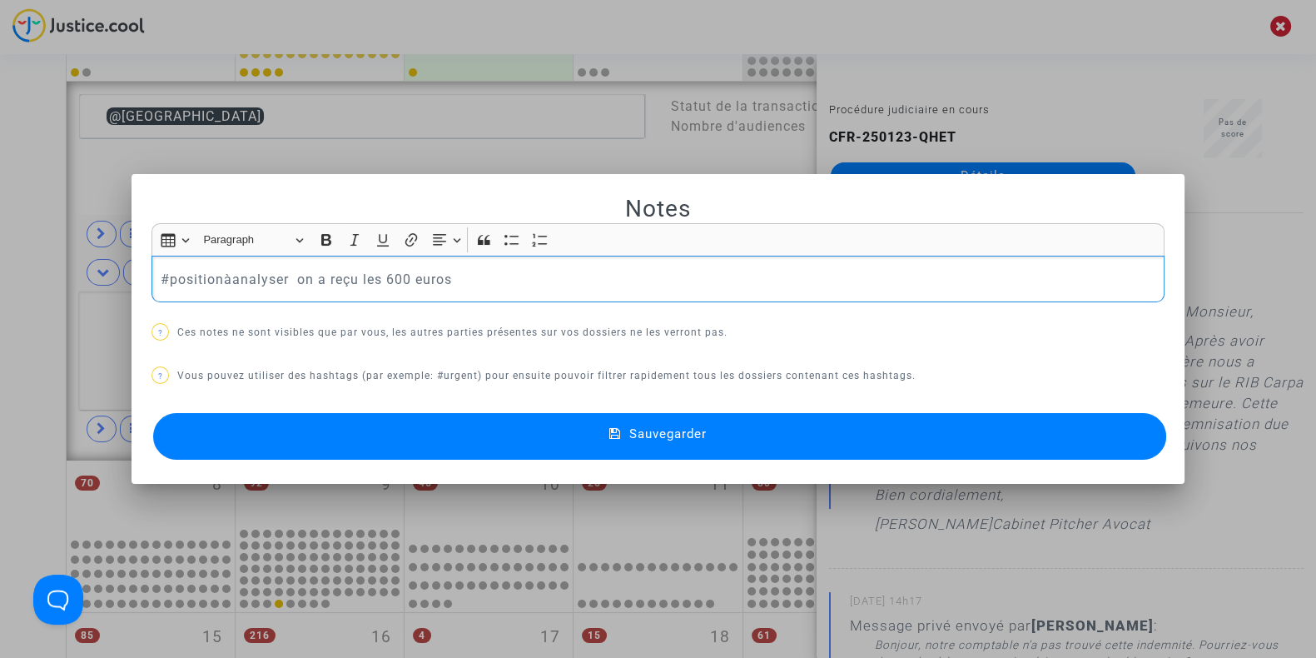
scroll to position [0, 0]
drag, startPoint x: 463, startPoint y: 268, endPoint x: 69, endPoint y: 235, distance: 395.1
click at [69, 235] on div "Notes Rich Text Editor Insert table Insert table Heading Paragraph Paragraph He…" at bounding box center [658, 329] width 1316 height 658
click at [624, 439] on mat-icon at bounding box center [619, 436] width 20 height 20
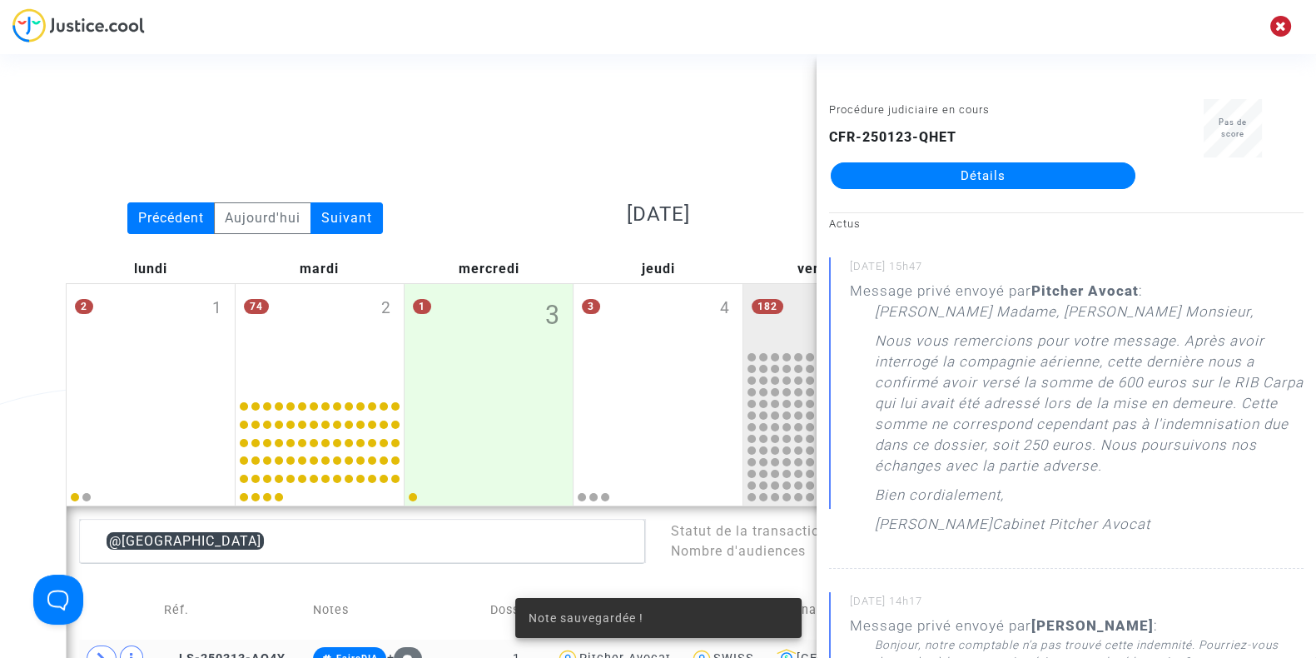
scroll to position [424, 0]
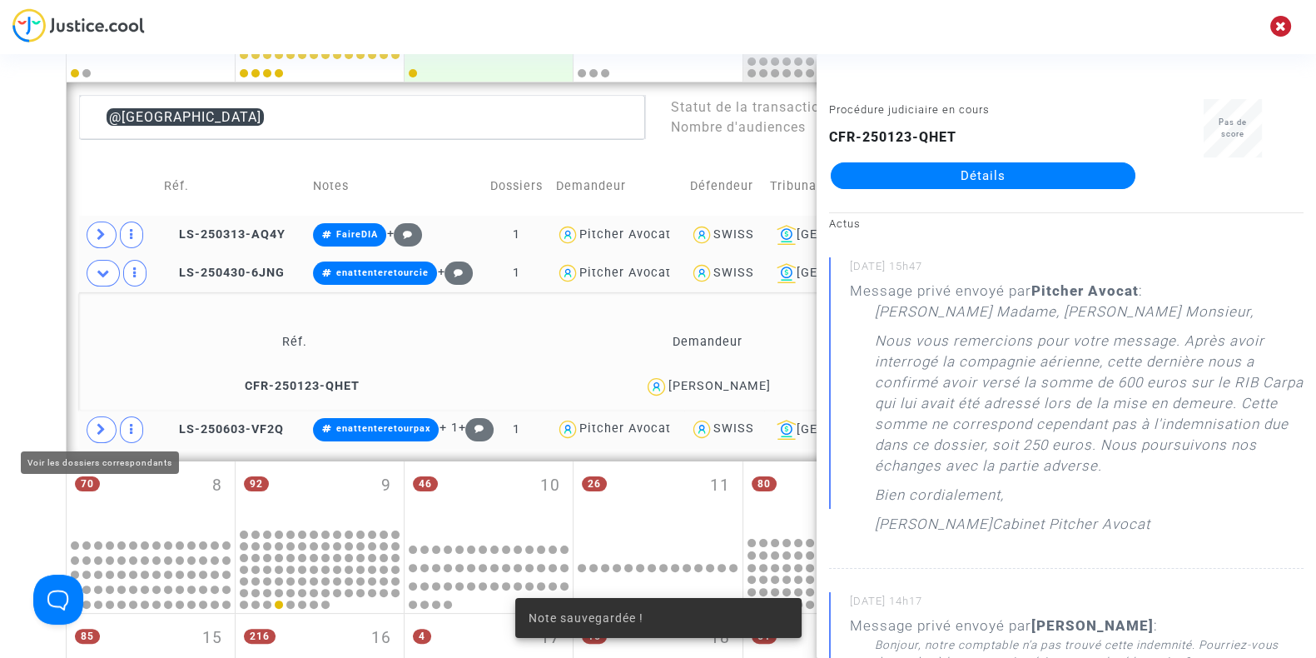
click at [100, 423] on icon at bounding box center [102, 429] width 10 height 12
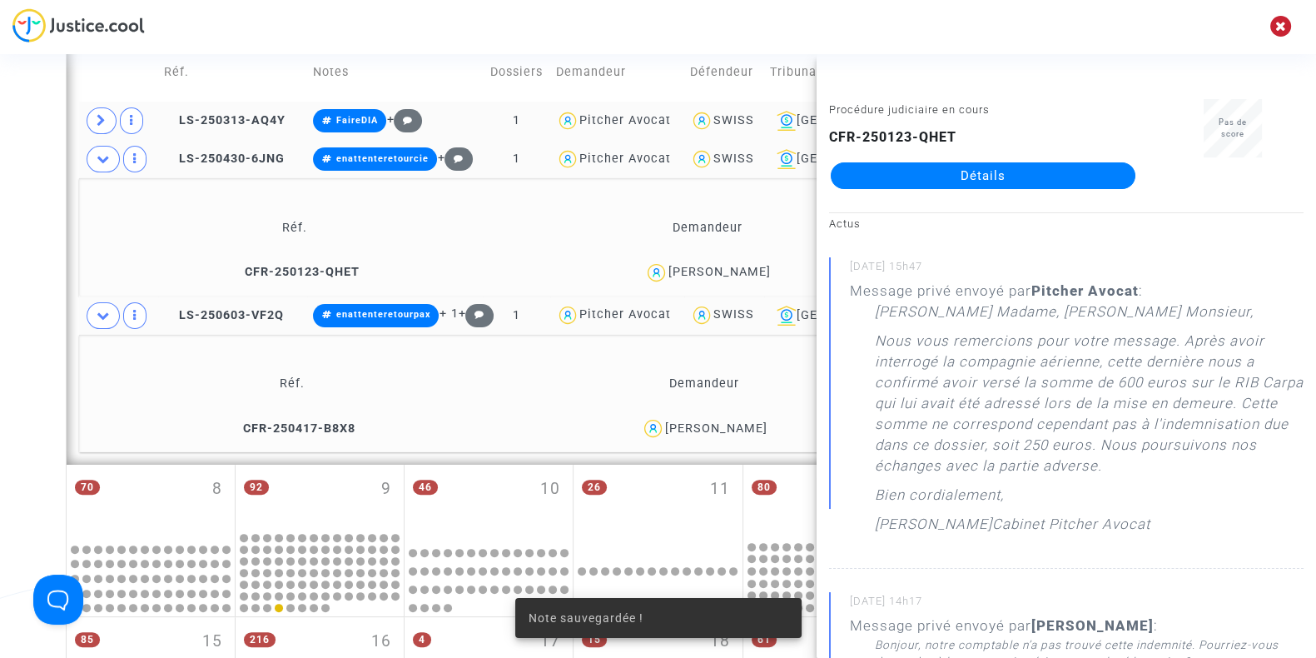
scroll to position [539, 0]
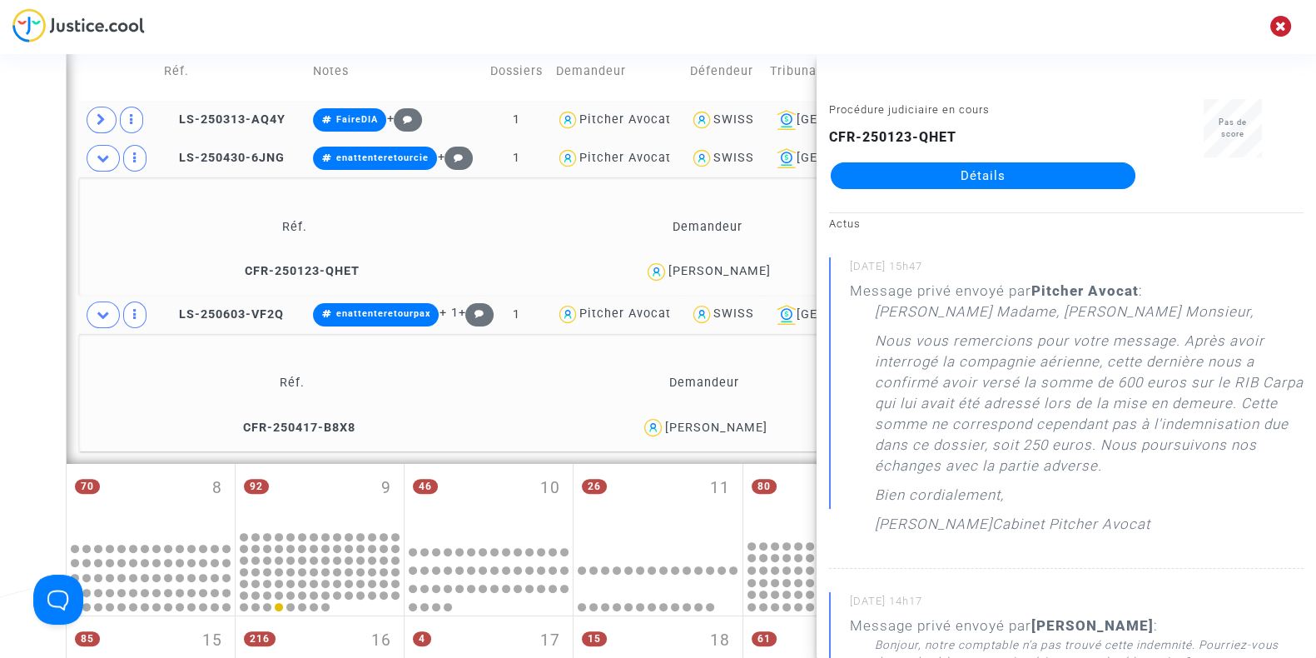
click at [735, 422] on div "Samy Yekdah" at bounding box center [716, 427] width 102 height 14
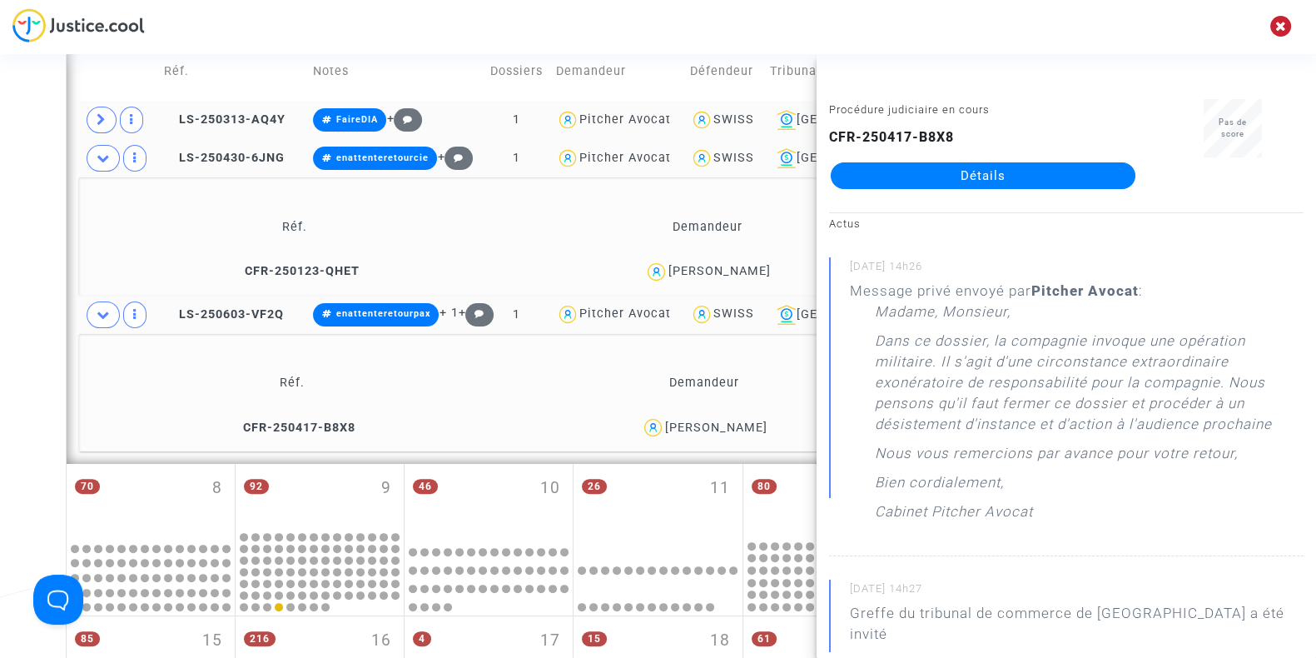
click at [735, 422] on div "Samy Yekdah" at bounding box center [716, 427] width 102 height 14
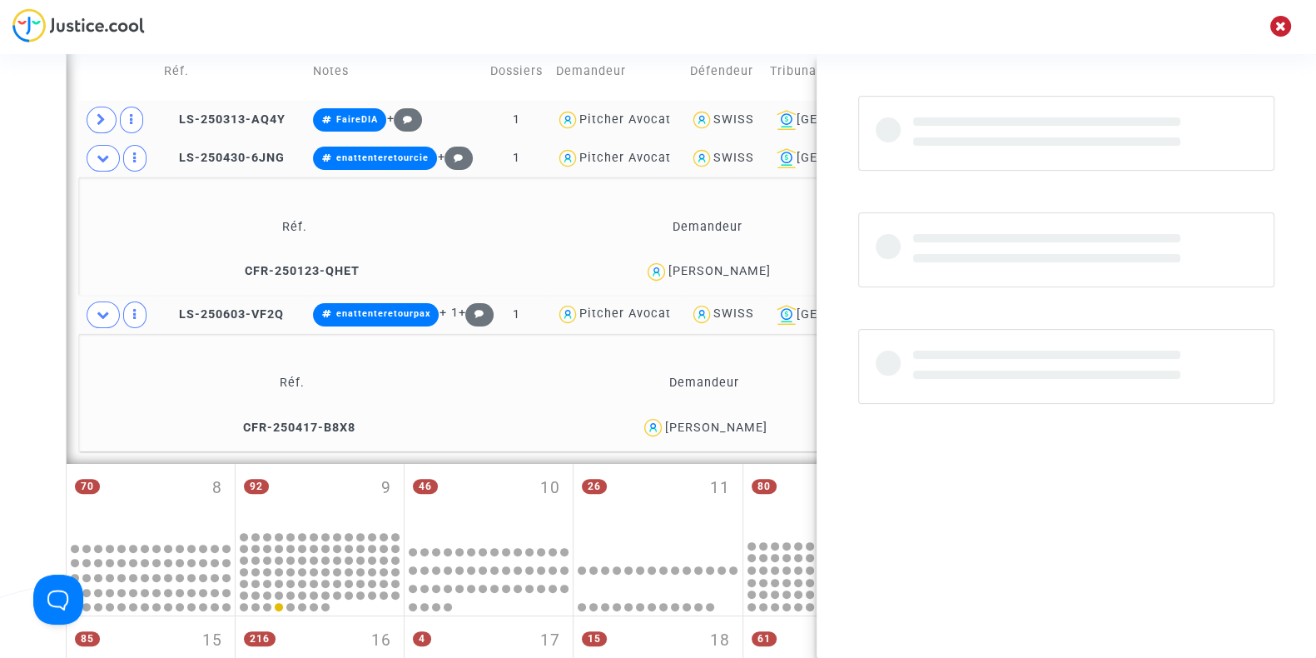
click at [735, 422] on div "Samy Yekdah" at bounding box center [716, 427] width 102 height 14
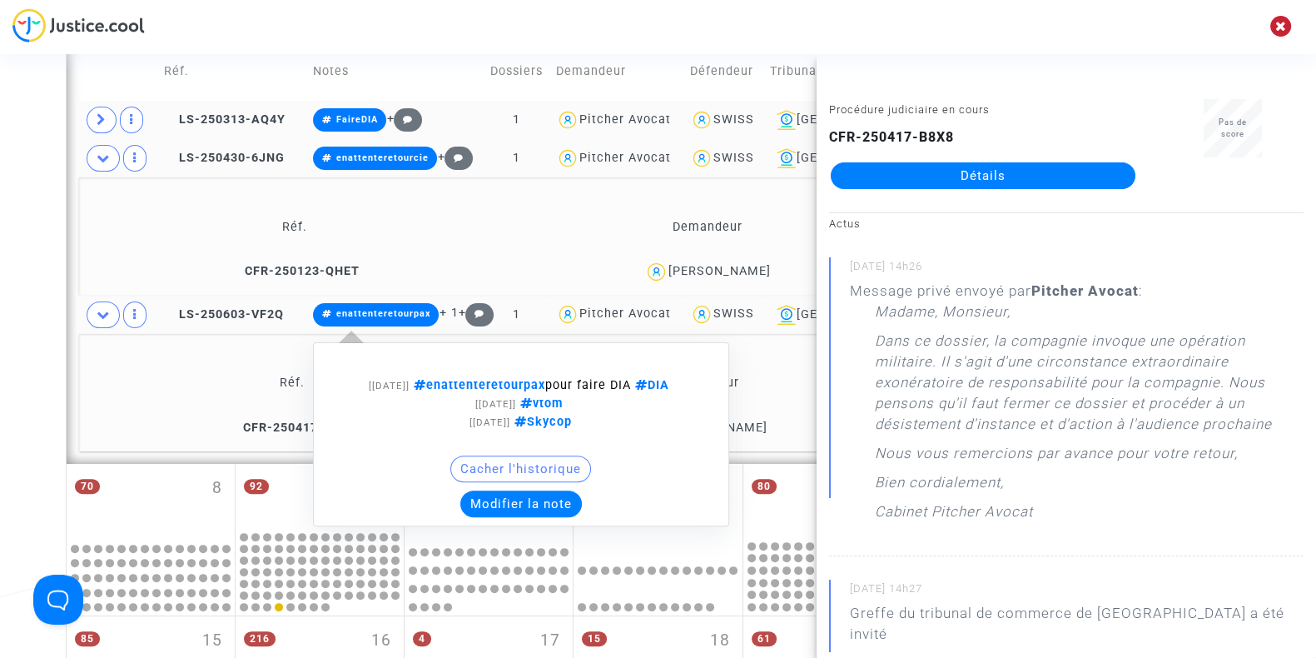
click at [520, 503] on button "Modifier la note" at bounding box center [521, 503] width 122 height 27
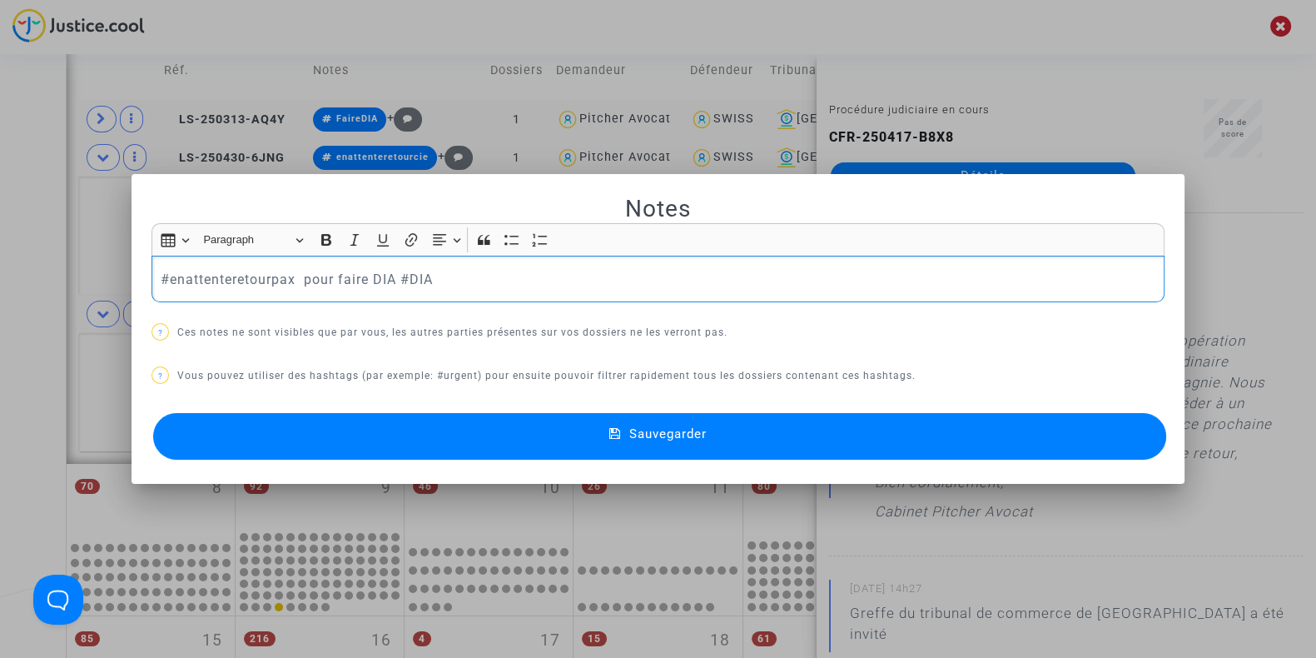
drag, startPoint x: 459, startPoint y: 278, endPoint x: 0, endPoint y: 281, distance: 459.5
click at [0, 281] on div "Notes Rich Text Editor Insert table Insert table Heading Paragraph Paragraph He…" at bounding box center [658, 329] width 1316 height 658
click at [0, 372] on div at bounding box center [658, 329] width 1316 height 658
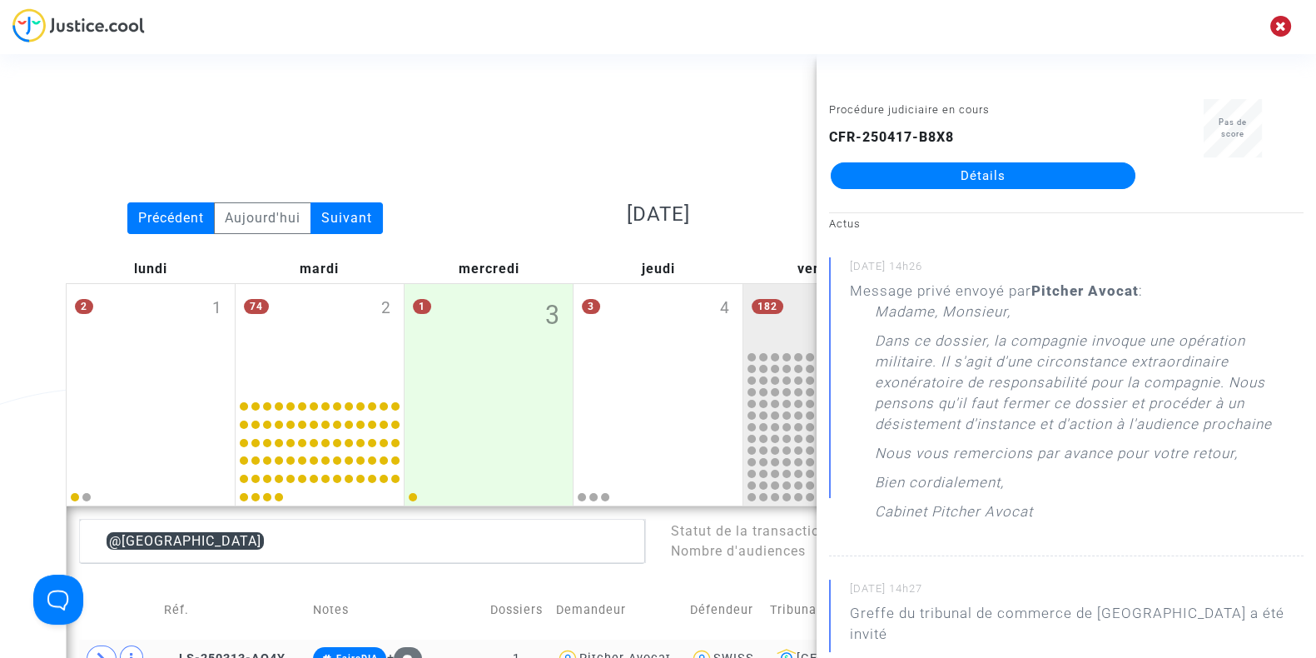
scroll to position [539, 0]
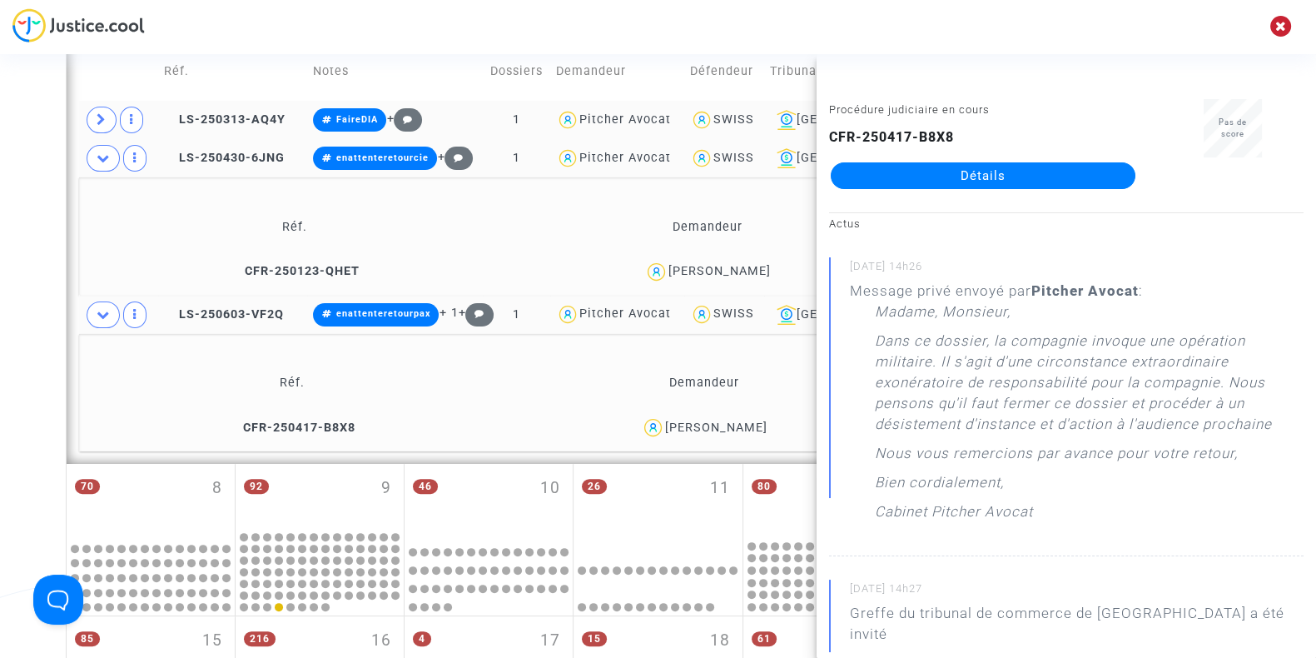
click at [0, 372] on div "Date de clôture d'instruction Date de conciliation Date d'audience Date de juge…" at bounding box center [658, 367] width 1316 height 1621
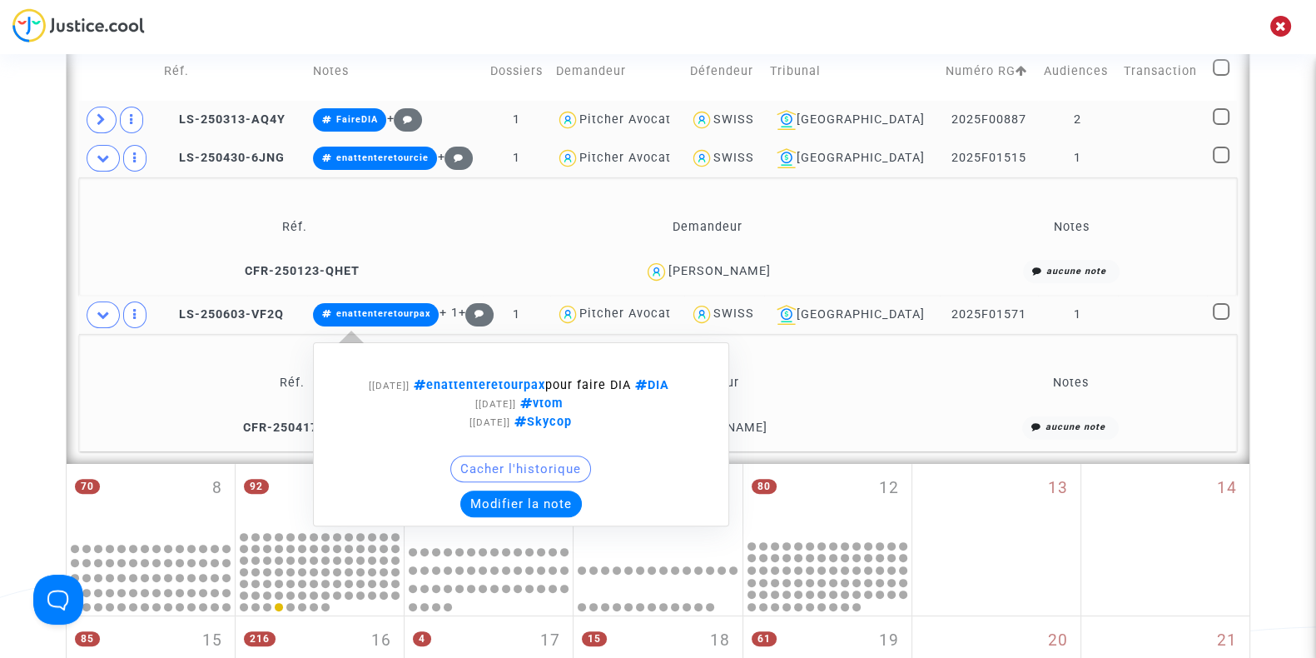
click at [505, 494] on button "Modifier la note" at bounding box center [521, 503] width 122 height 27
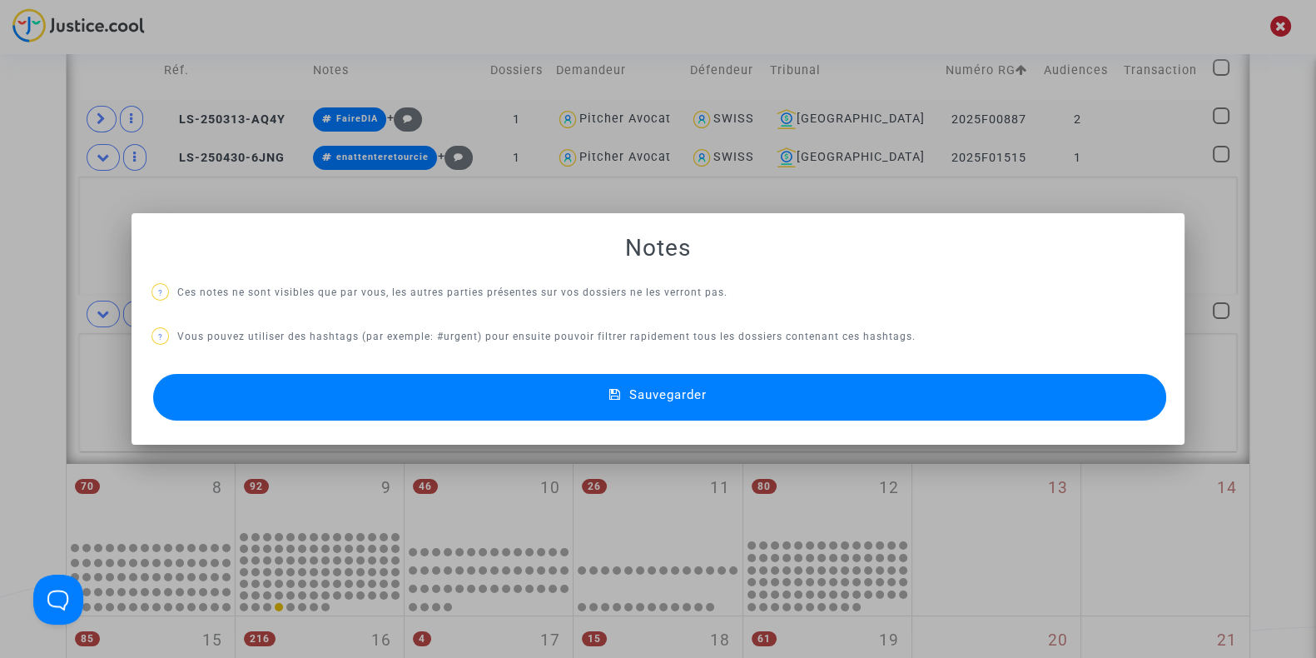
scroll to position [0, 0]
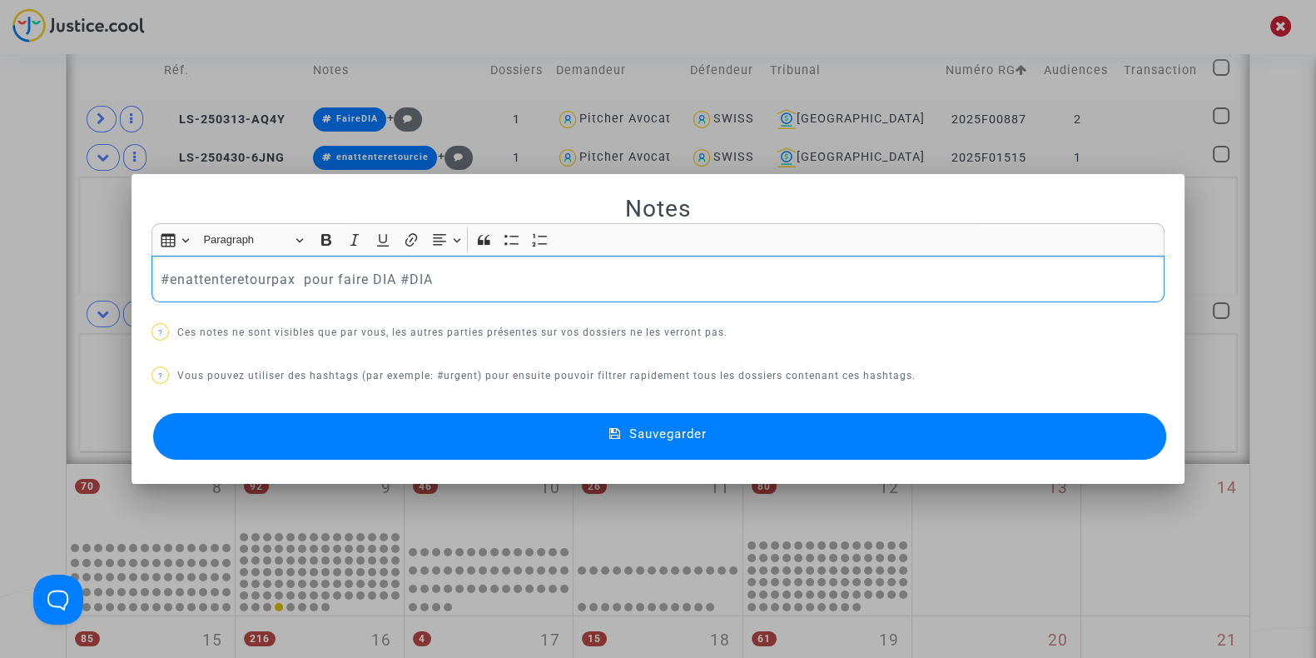
drag, startPoint x: 466, startPoint y: 288, endPoint x: 0, endPoint y: 289, distance: 466.1
click at [0, 289] on div "Notes Rich Text Editor Insert table Insert table Heading Paragraph Paragraph He…" at bounding box center [658, 329] width 1316 height 658
click at [357, 453] on button "Sauvegarder" at bounding box center [659, 436] width 1013 height 47
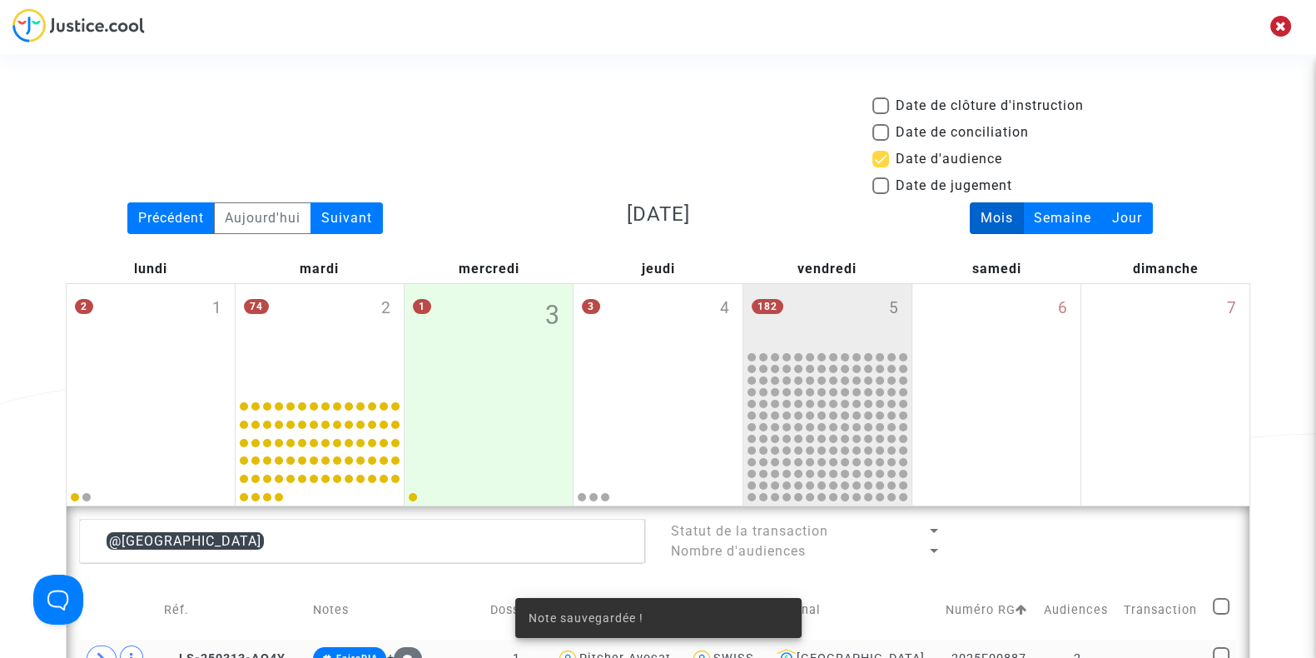
scroll to position [539, 0]
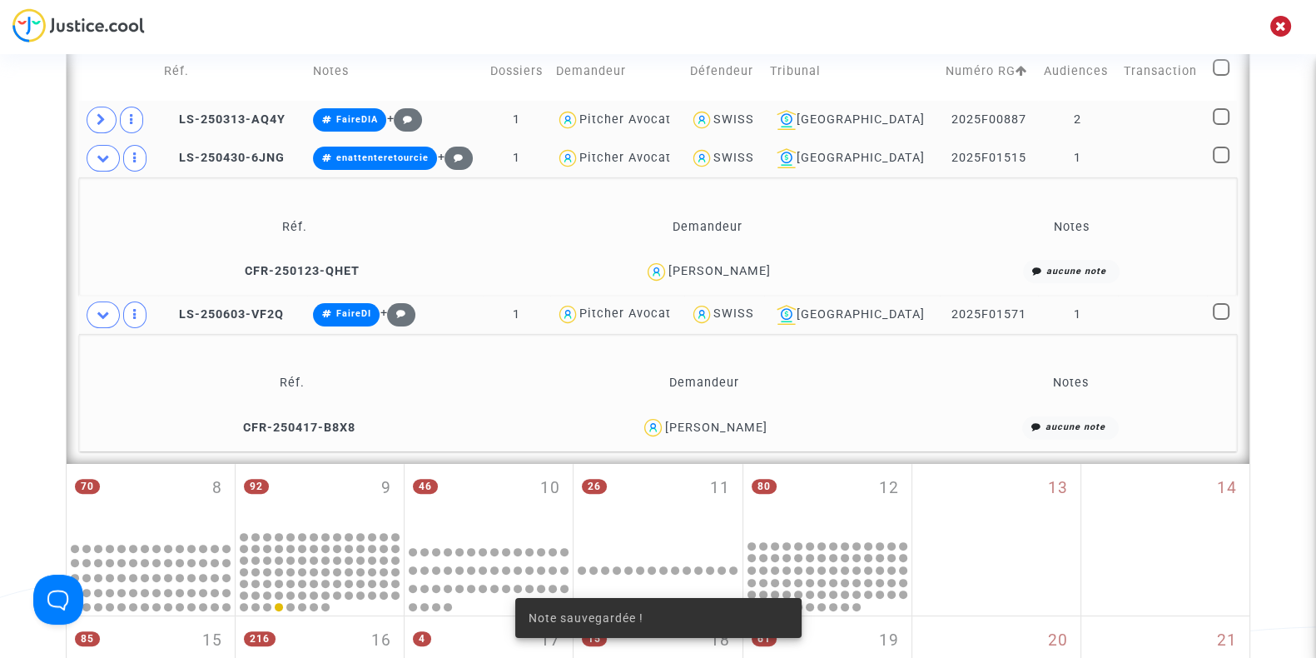
click at [718, 426] on div "Samy Yekdah" at bounding box center [716, 427] width 102 height 14
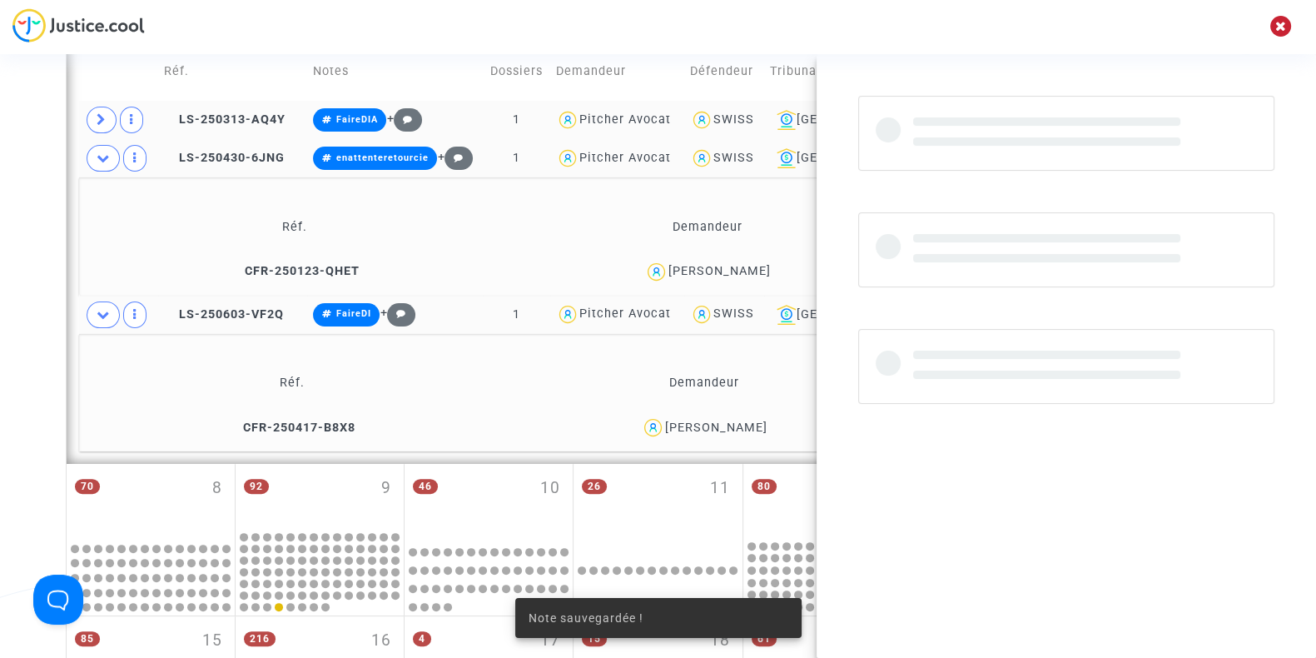
click at [718, 426] on div "Samy Yekdah" at bounding box center [716, 427] width 102 height 14
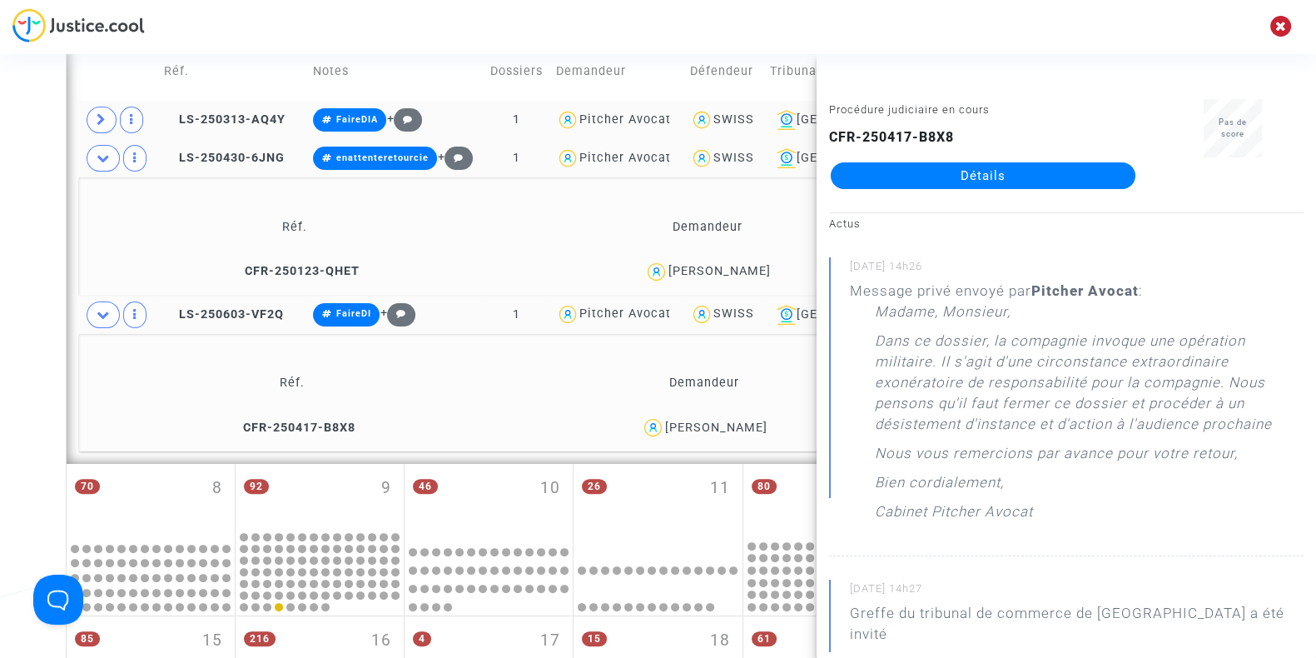
click at [0, 407] on div "Date de clôture d'instruction Date de conciliation Date d'audience Date de juge…" at bounding box center [658, 367] width 1316 height 1621
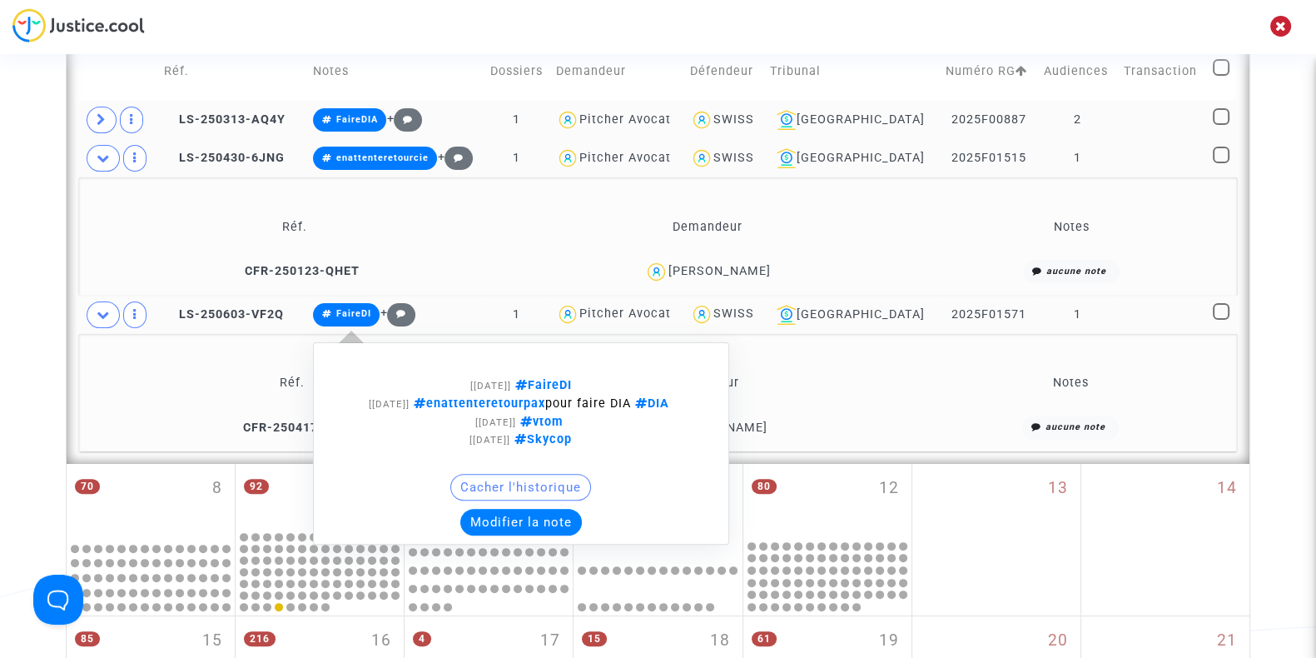
click at [541, 522] on button "Modifier la note" at bounding box center [521, 522] width 122 height 27
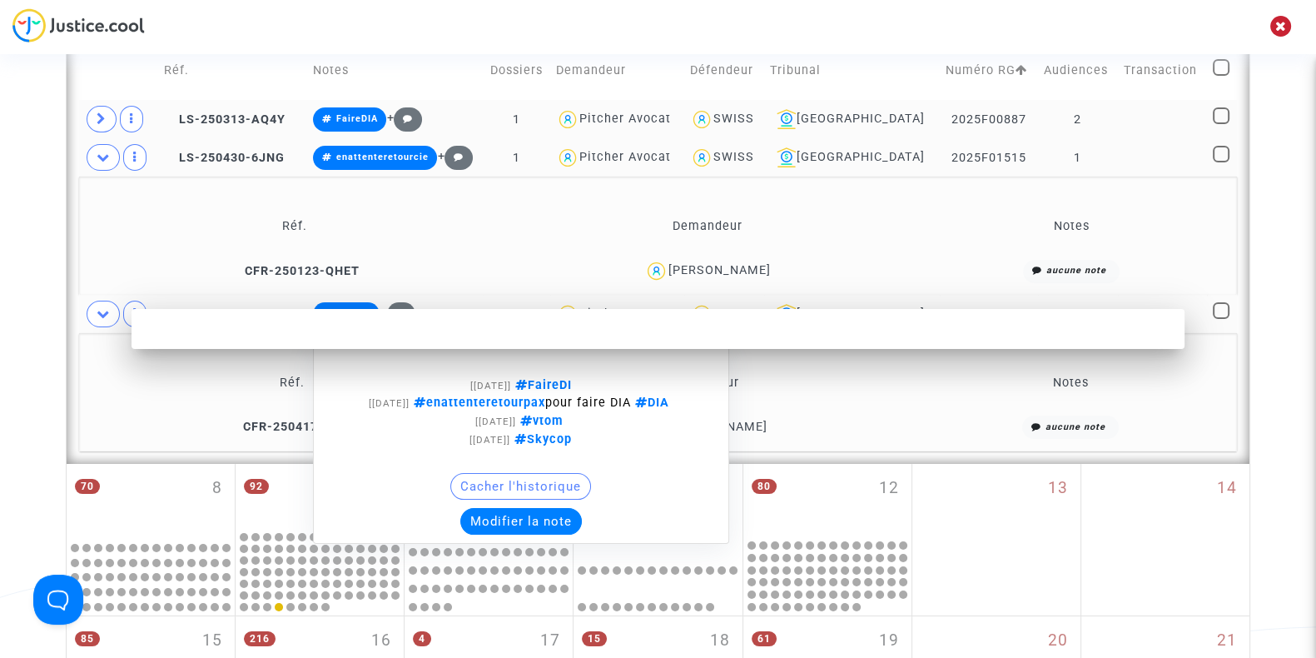
scroll to position [0, 0]
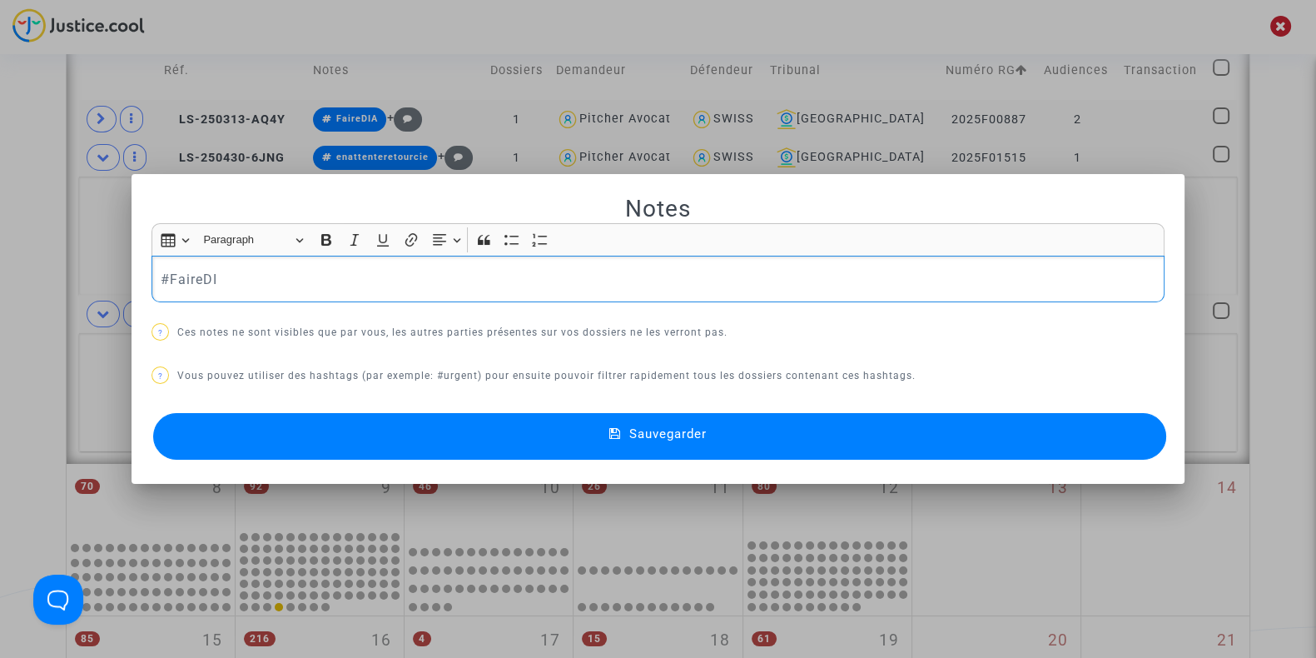
click at [304, 277] on p "#FaireDI" at bounding box center [659, 279] width 996 height 21
click at [0, 309] on div at bounding box center [658, 329] width 1316 height 658
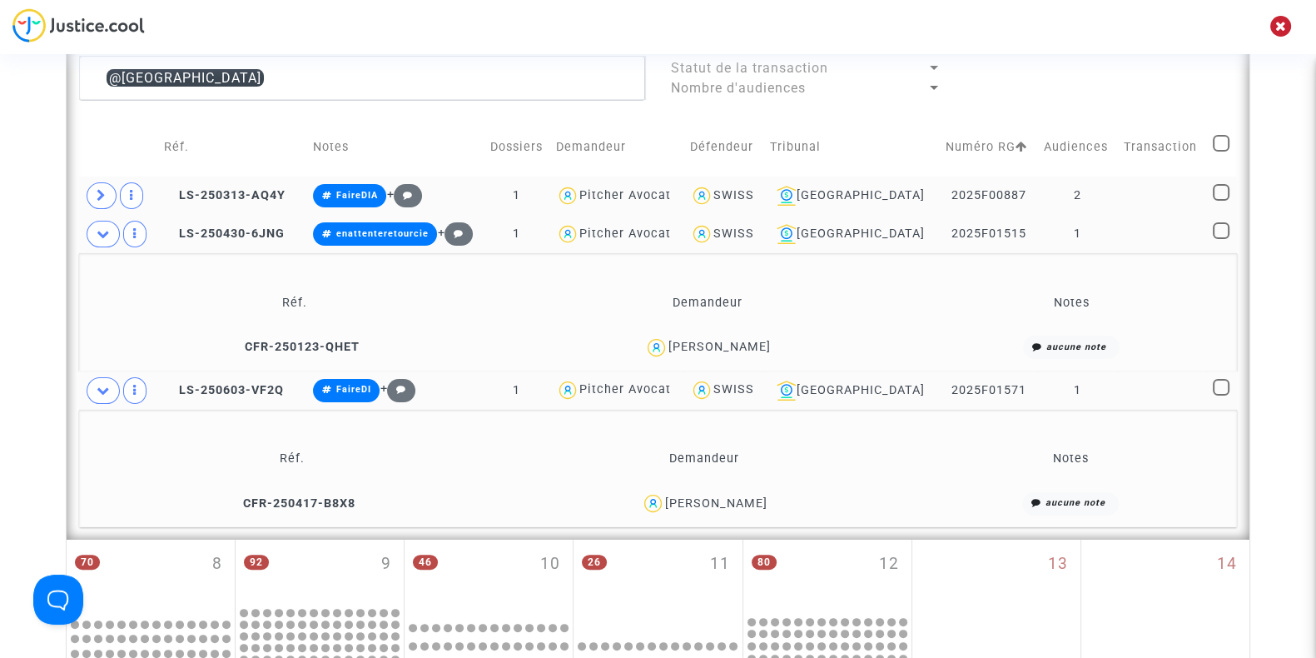
scroll to position [462, 0]
click at [102, 380] on span at bounding box center [103, 391] width 33 height 27
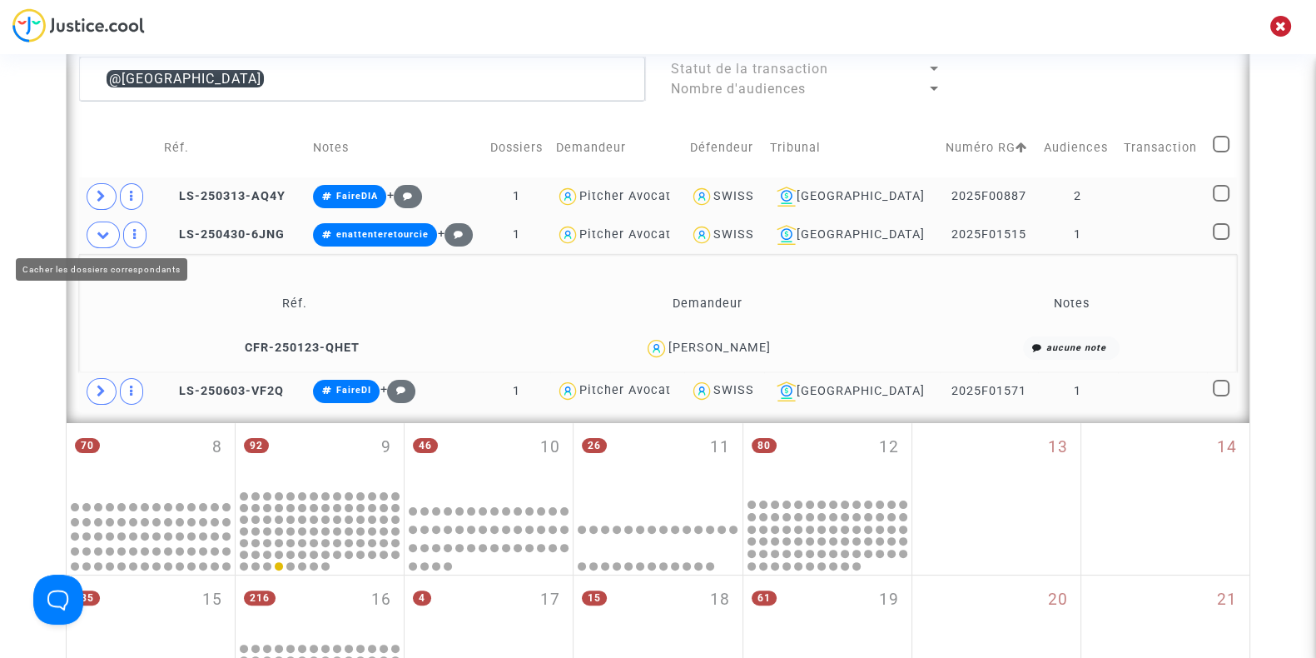
click at [104, 236] on icon at bounding box center [103, 234] width 13 height 12
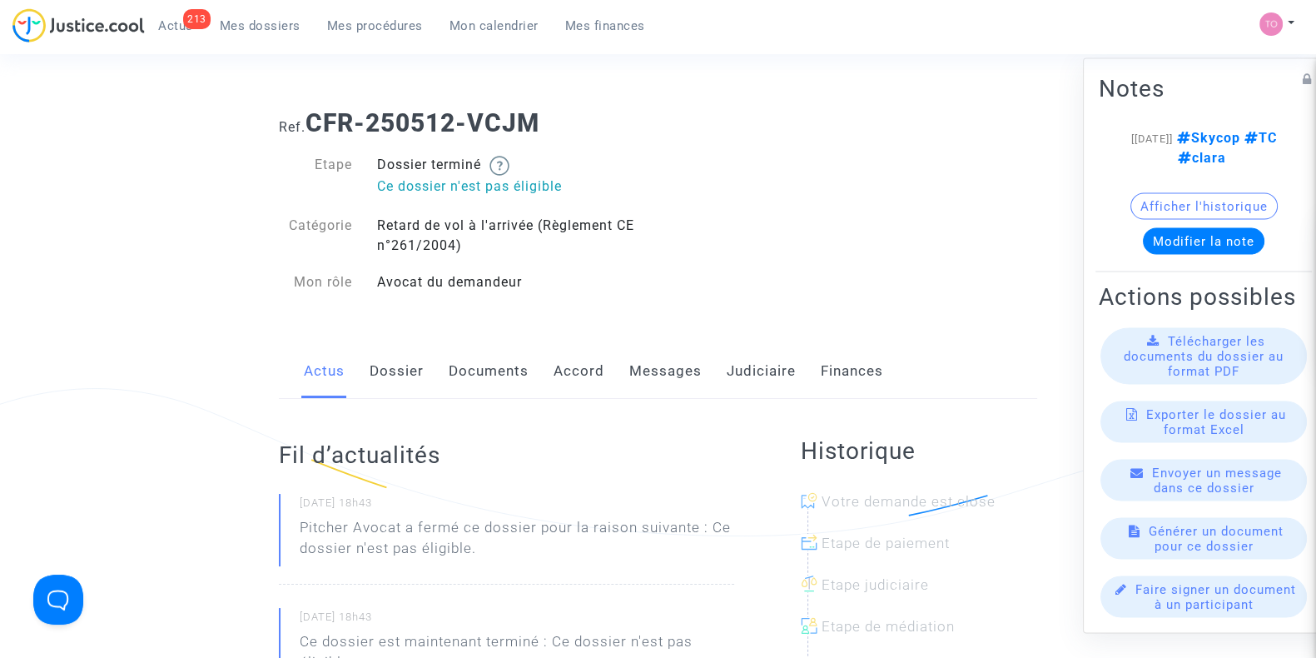
click at [650, 356] on link "Messages" at bounding box center [665, 371] width 72 height 55
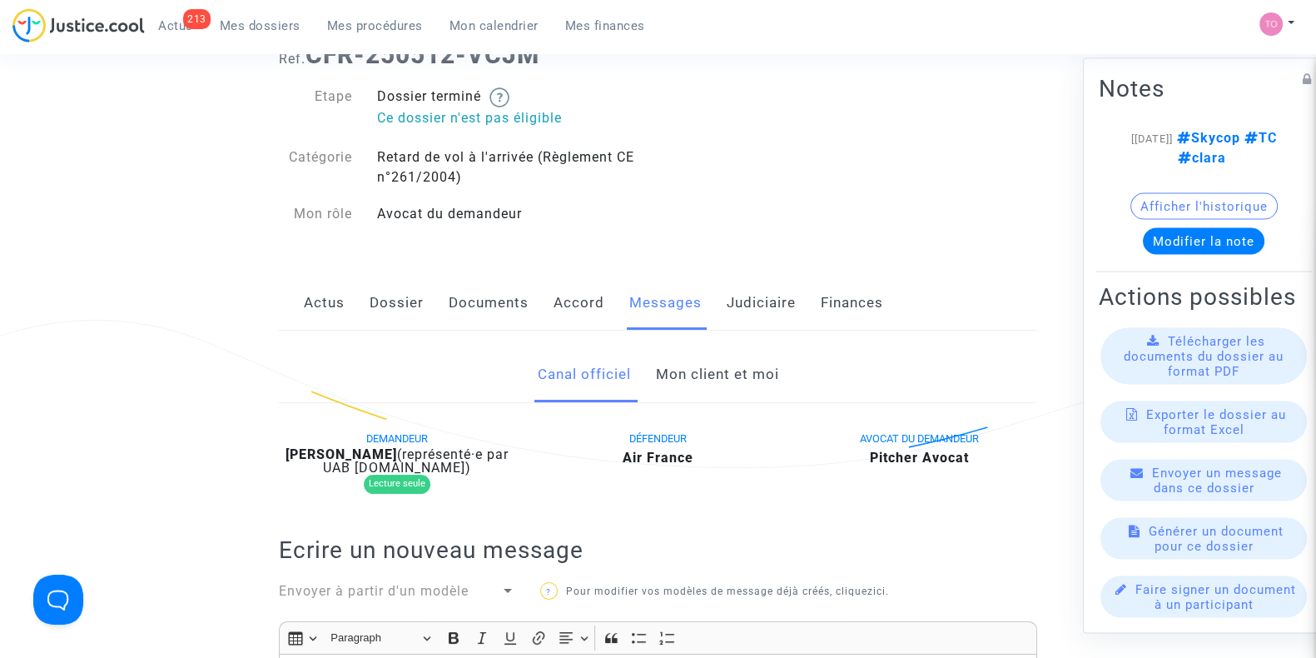
click at [687, 385] on link "Mon client et moi" at bounding box center [716, 374] width 123 height 55
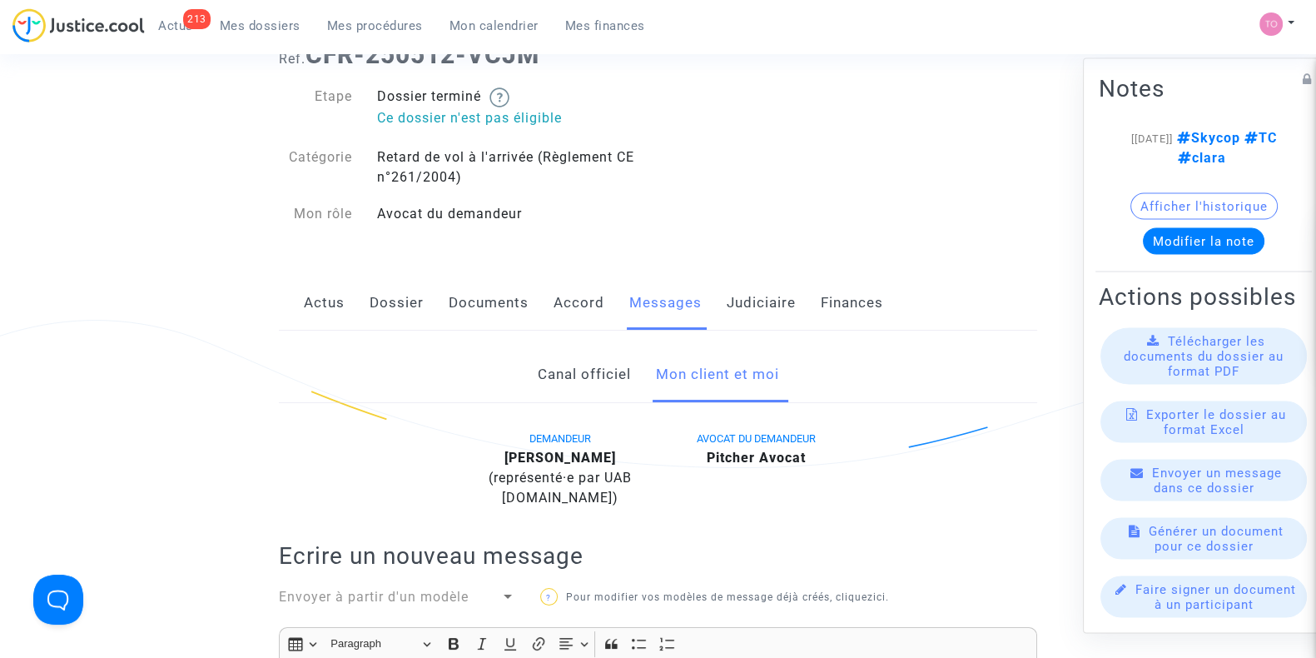
scroll to position [385, 0]
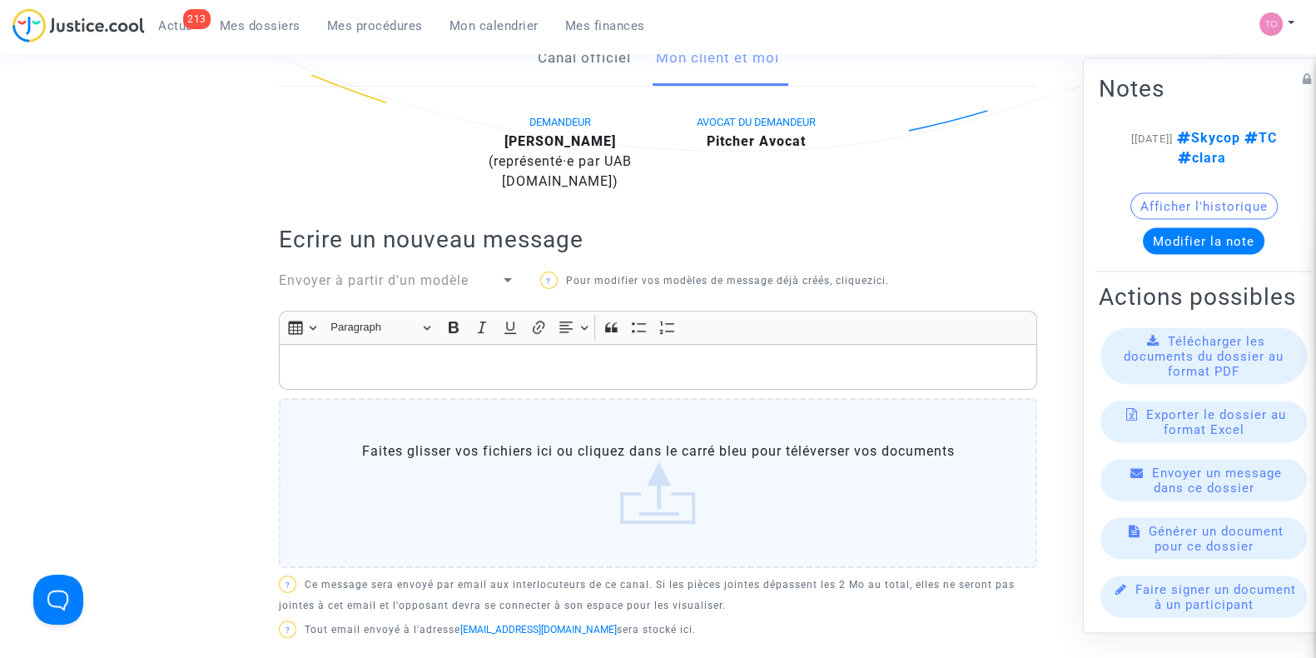
click at [339, 356] on p "Rich Text Editor, main" at bounding box center [658, 366] width 741 height 21
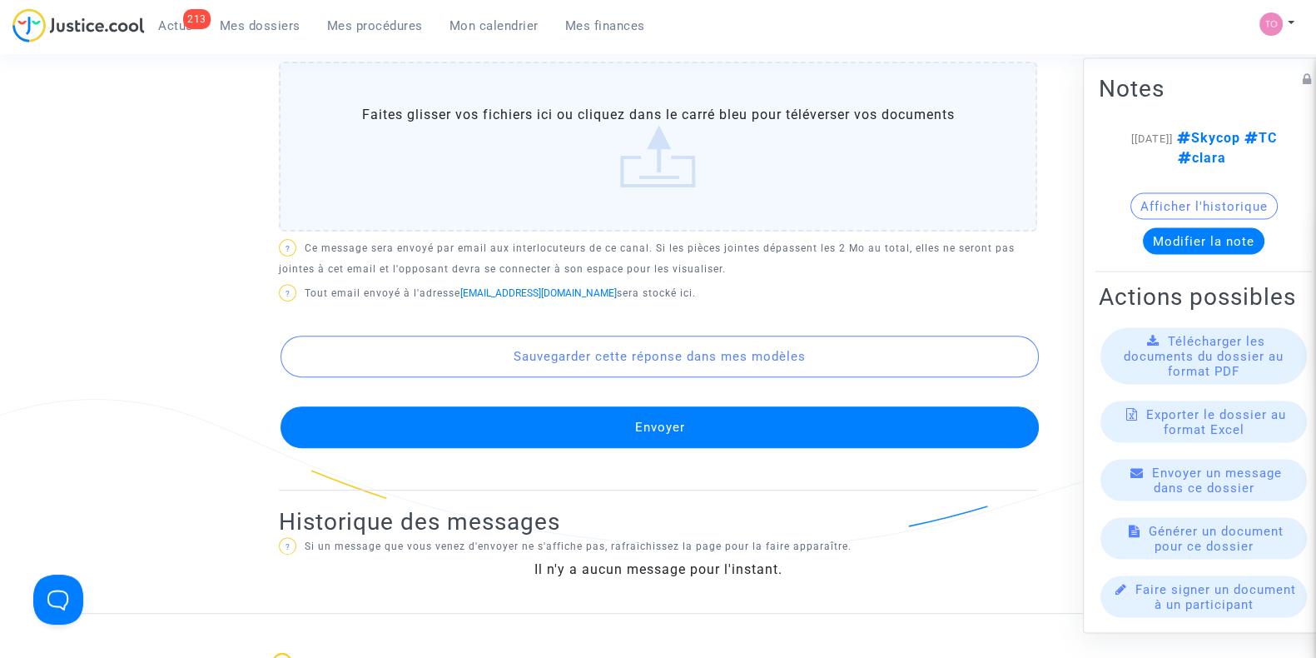
scroll to position [359, 0]
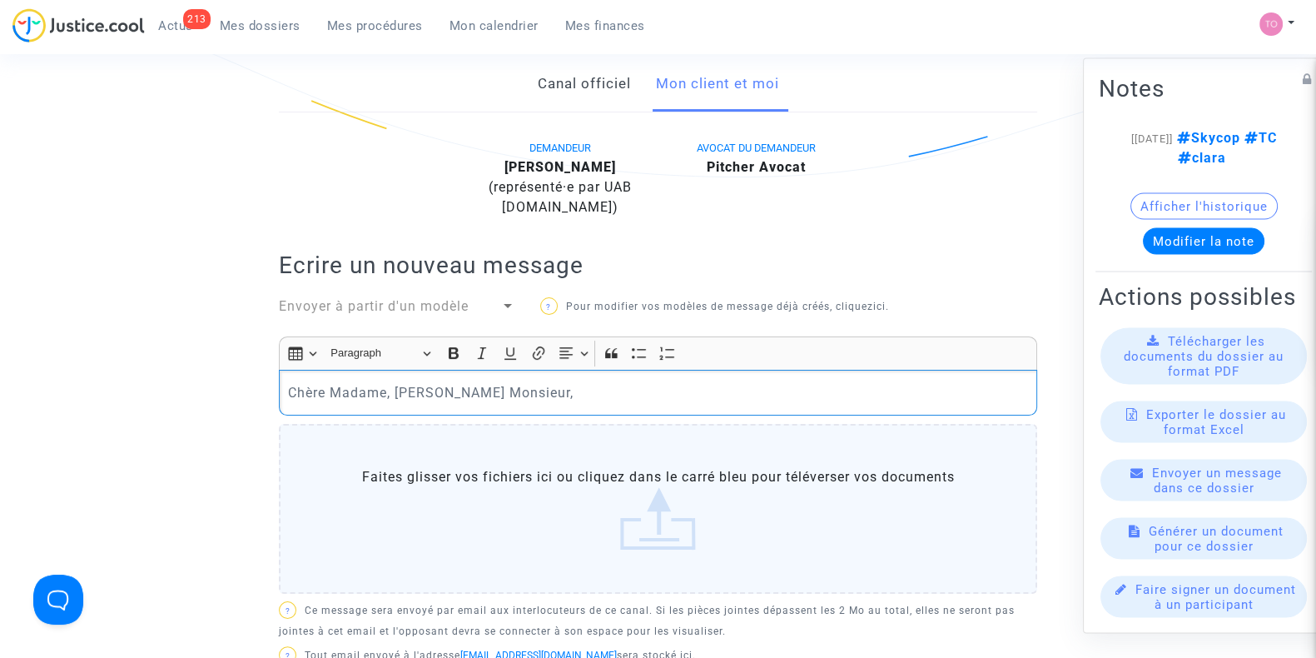
click at [518, 382] on p "[PERSON_NAME] Madame, [PERSON_NAME] Monsieur," at bounding box center [658, 392] width 741 height 21
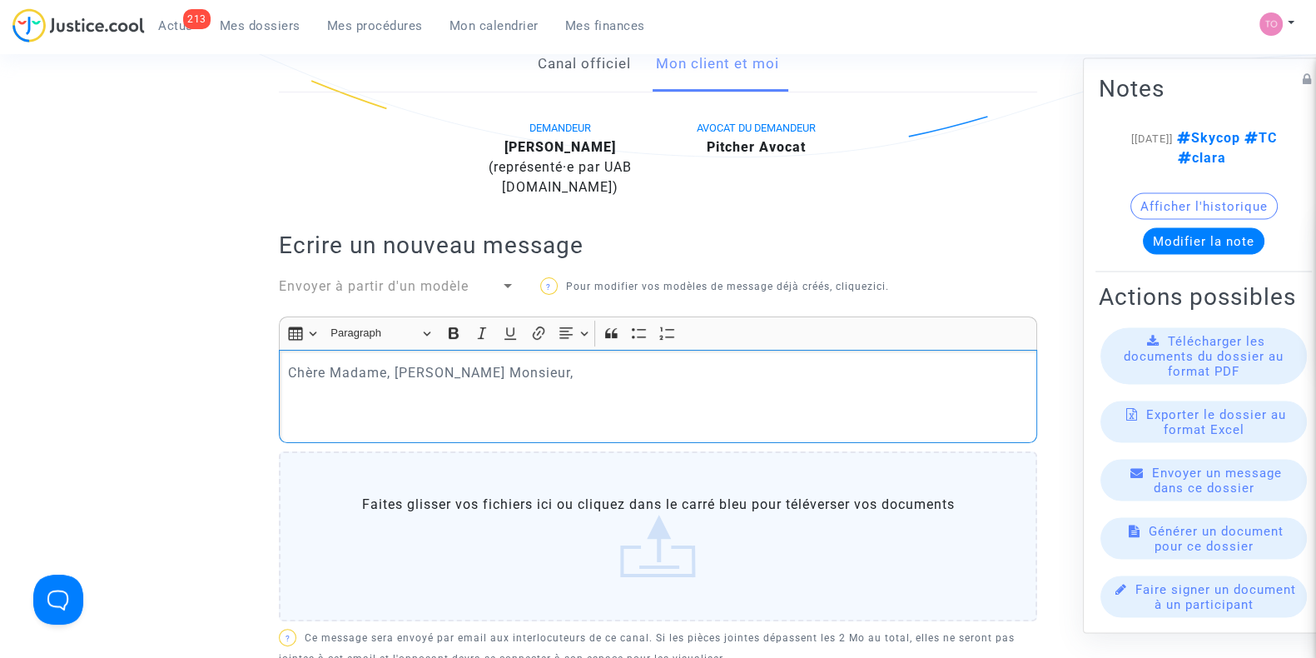
scroll to position [381, 0]
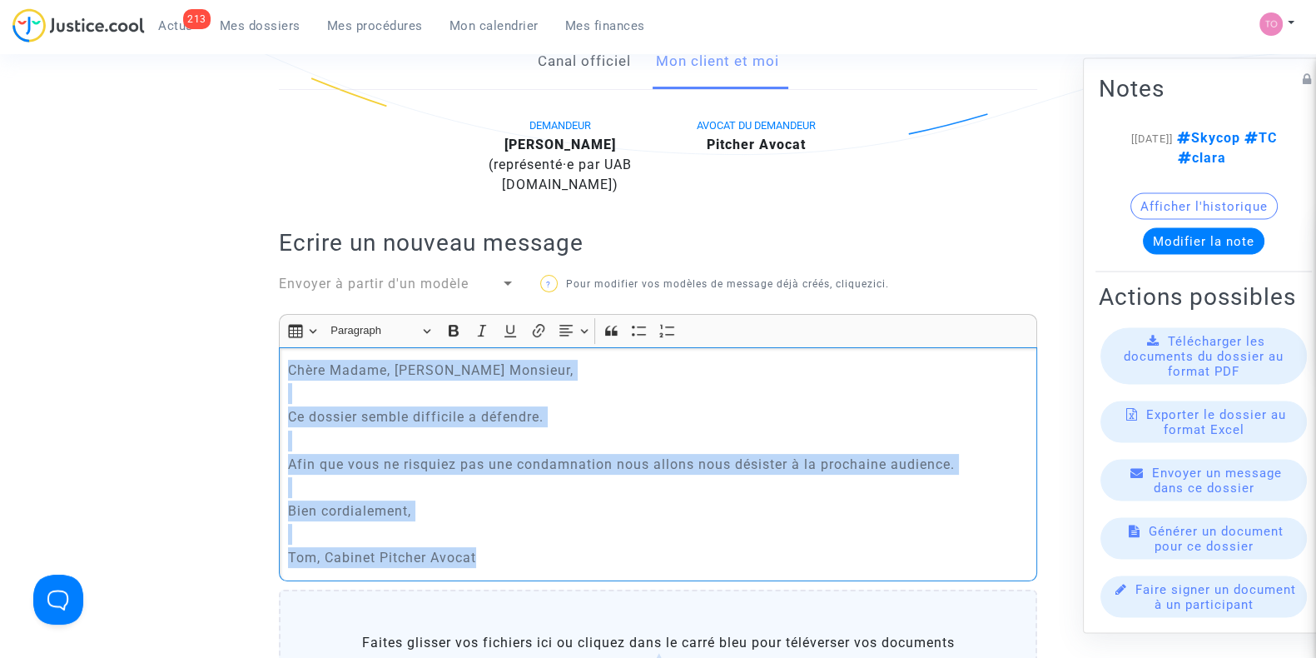
drag, startPoint x: 528, startPoint y: 537, endPoint x: 236, endPoint y: 311, distance: 368.4
click at [236, 311] on ng-component "Ref. CFR-250512-VCJM Etape Dossier terminé Ce dossier n'est pas éligible Catégo…" at bounding box center [658, 426] width 1184 height 1425
click at [733, 454] on p "Afin que vous ne risquiez pas une condamnation nous allons nous désister à la p…" at bounding box center [658, 464] width 741 height 21
drag, startPoint x: 633, startPoint y: 535, endPoint x: 231, endPoint y: 315, distance: 457.4
click at [231, 315] on ng-component "Ref. CFR-250512-VCJM Etape Dossier terminé Ce dossier n'est pas éligible Catégo…" at bounding box center [658, 426] width 1184 height 1425
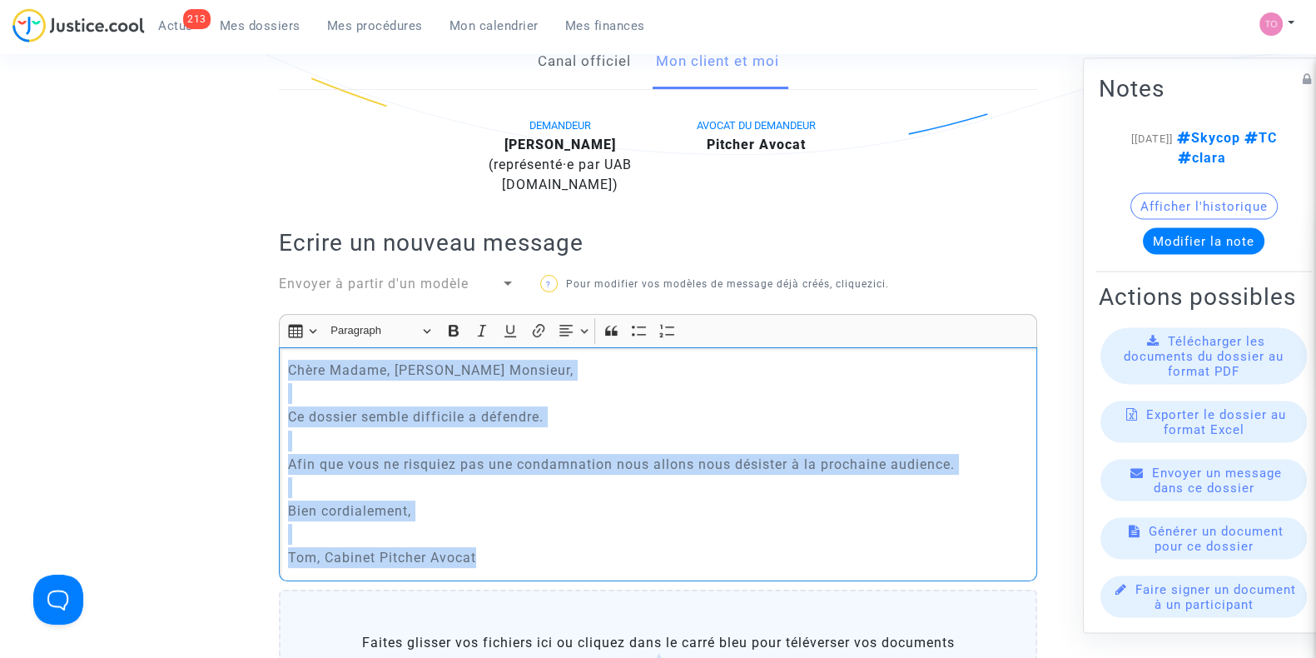
click at [470, 406] on p "Ce dossier semble difficile a défendre." at bounding box center [658, 416] width 741 height 21
drag, startPoint x: 494, startPoint y: 544, endPoint x: 221, endPoint y: 334, distance: 344.3
click at [221, 334] on ng-component "Ref. CFR-250512-VCJM Etape Dossier terminé Ce dossier n'est pas éligible Catégo…" at bounding box center [658, 426] width 1184 height 1425
copy div "Chère Madame, Cher Monsieur, Ce dossier semble difficile à défendre. Afin que v…"
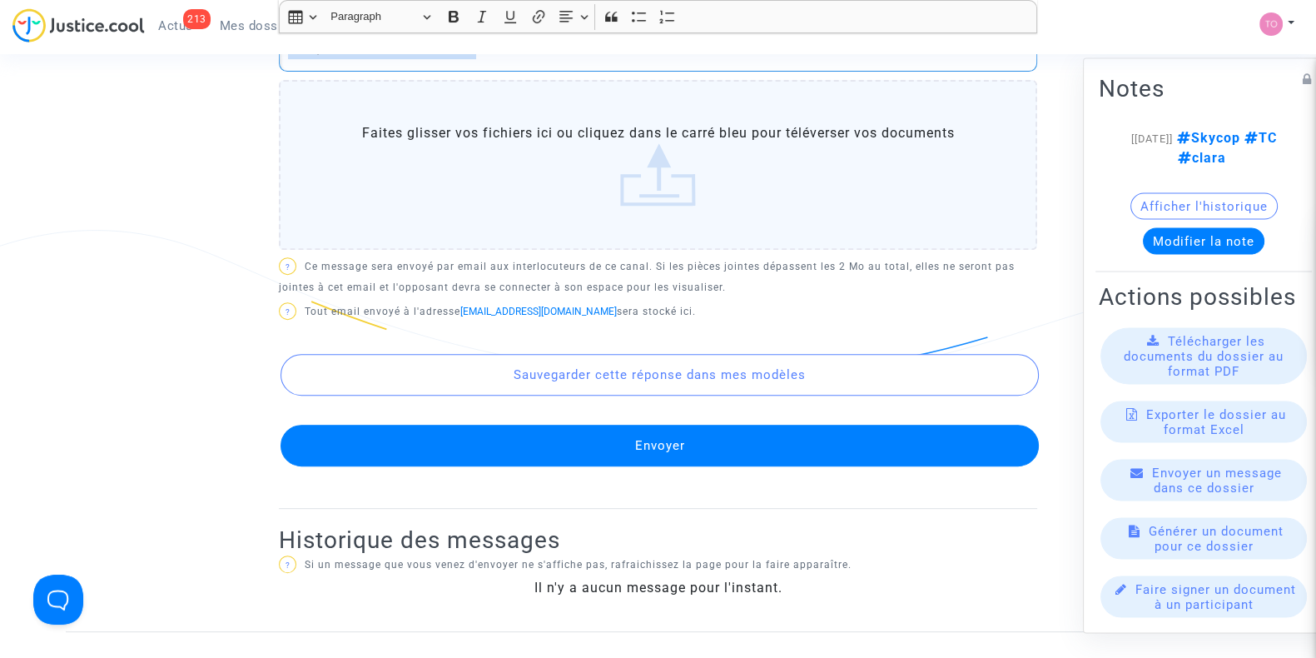
scroll to position [941, 0]
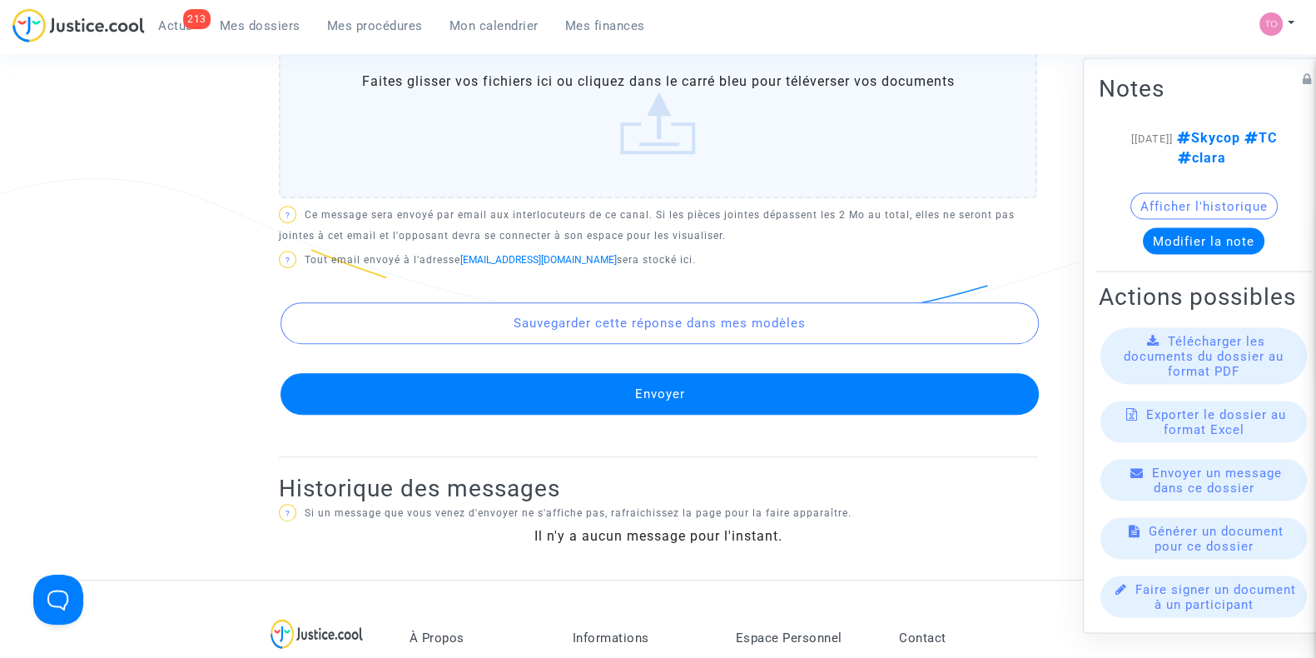
click at [544, 382] on button "Envoyer" at bounding box center [660, 394] width 758 height 42
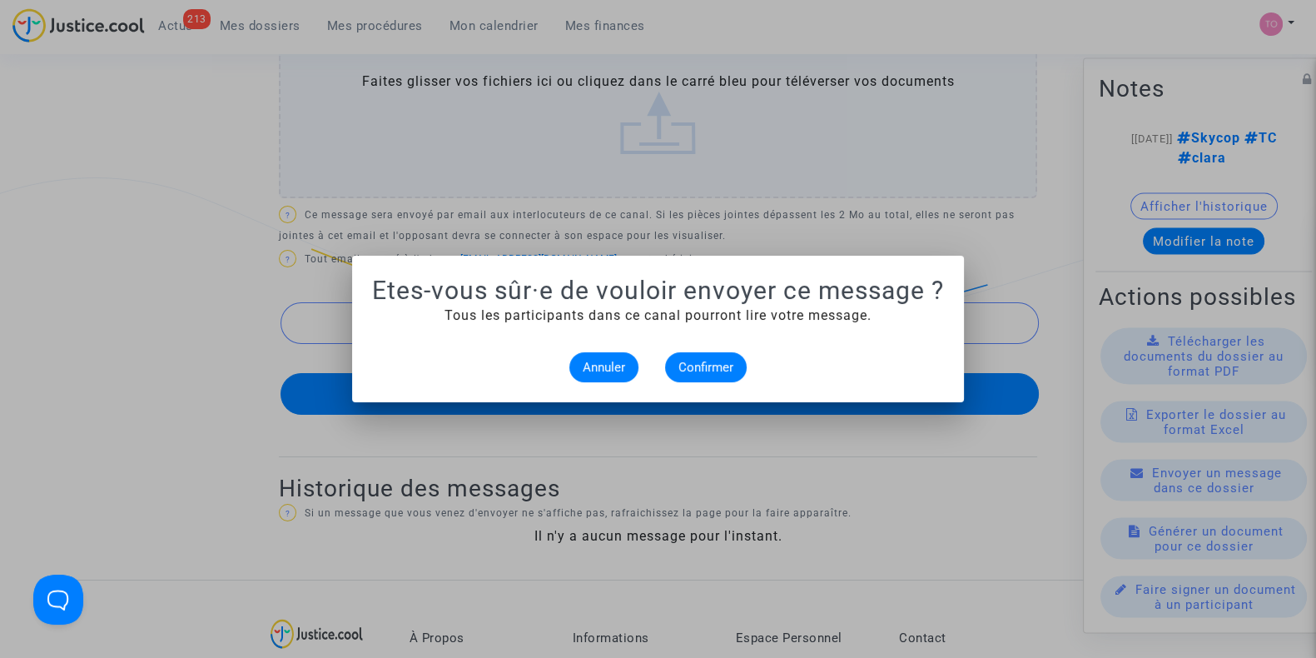
scroll to position [0, 0]
click at [710, 360] on span "Confirmer" at bounding box center [705, 367] width 55 height 15
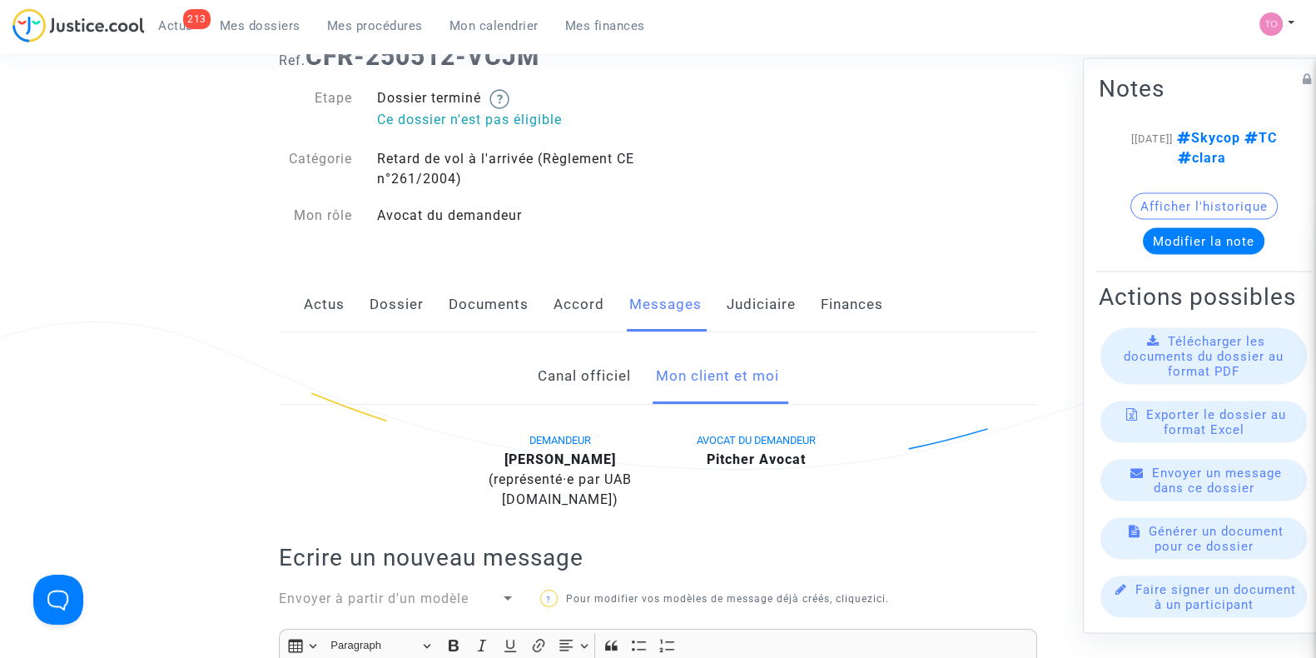
scroll to position [65, 0]
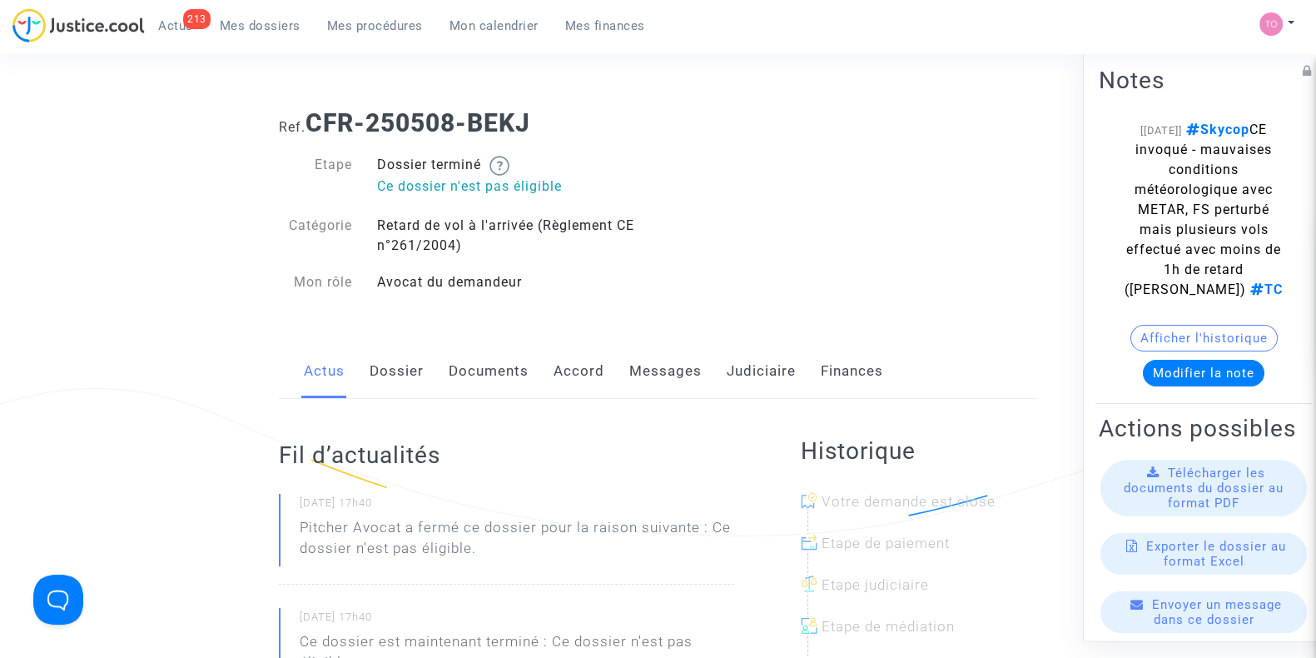
click at [653, 380] on link "Messages" at bounding box center [665, 371] width 72 height 55
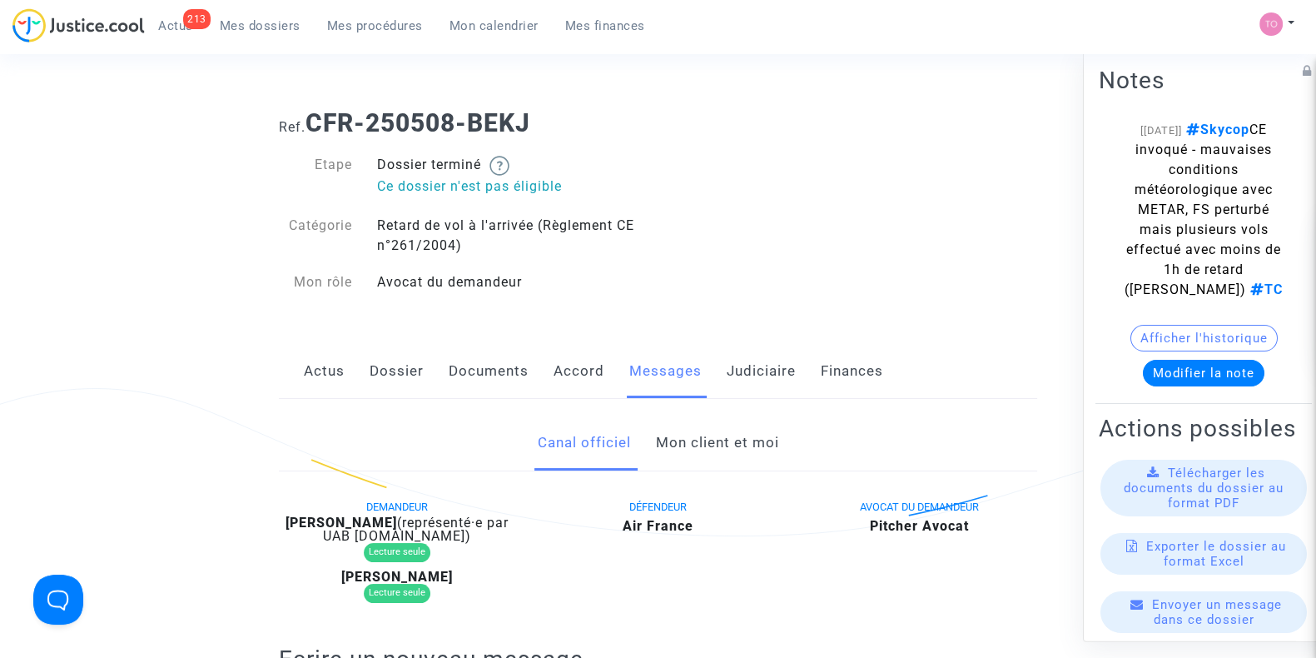
click at [657, 449] on link "Mon client et moi" at bounding box center [716, 442] width 123 height 55
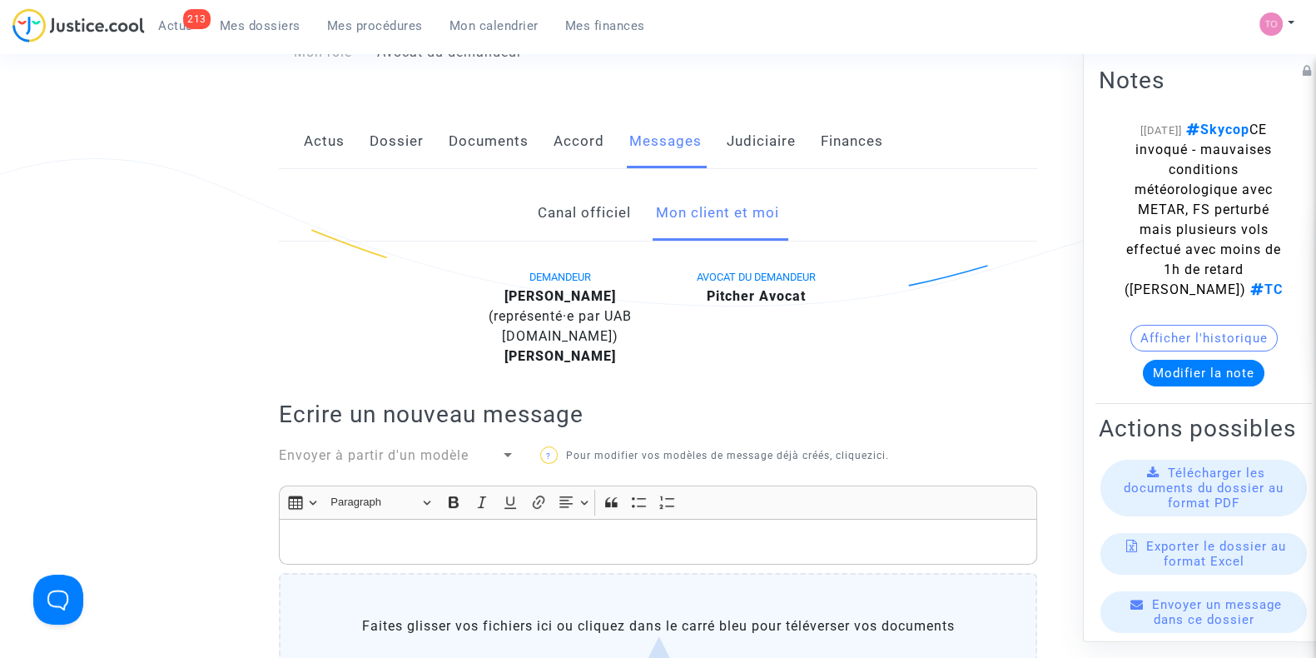
scroll to position [507, 0]
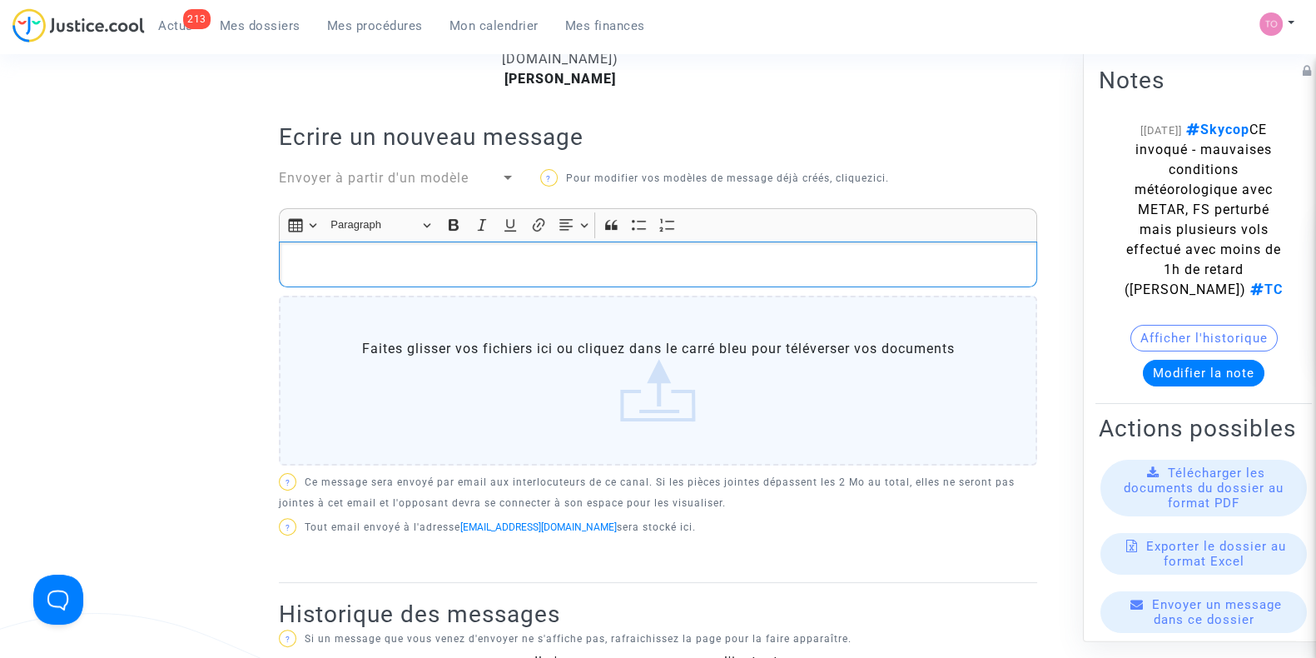
click at [412, 254] on p "Rich Text Editor, main" at bounding box center [658, 264] width 741 height 21
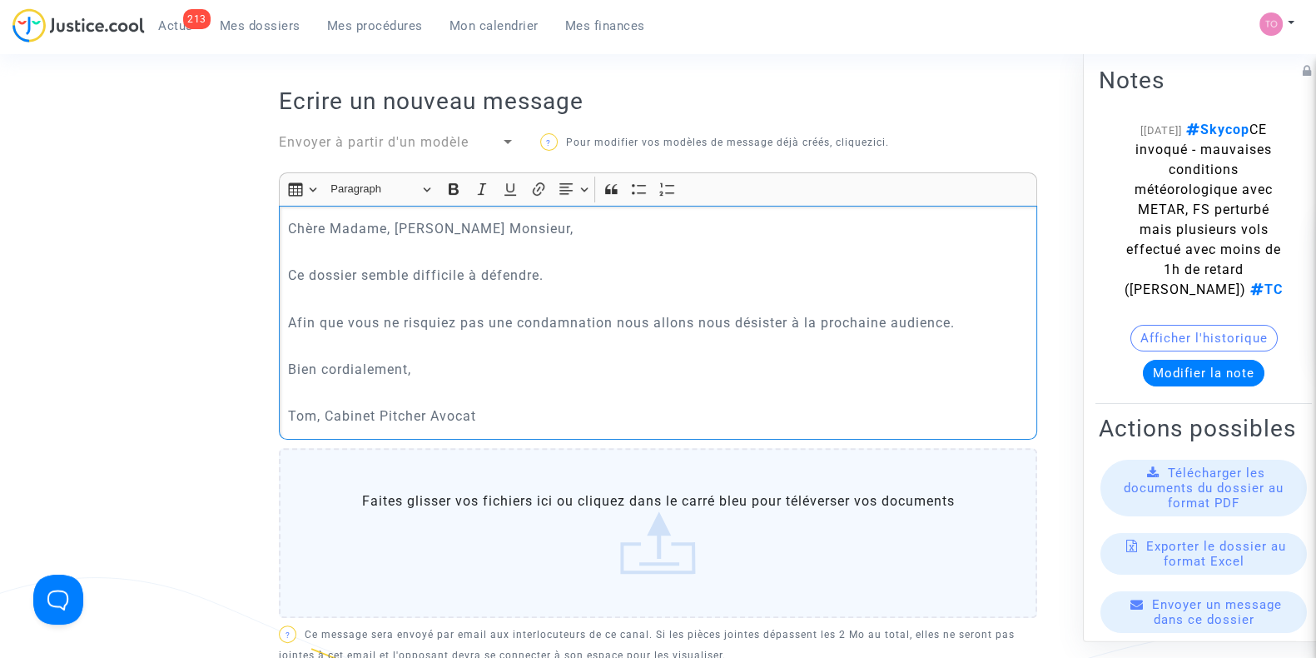
scroll to position [542, 0]
click at [539, 277] on p "Ce dossier semble difficile à défendre." at bounding box center [658, 276] width 741 height 21
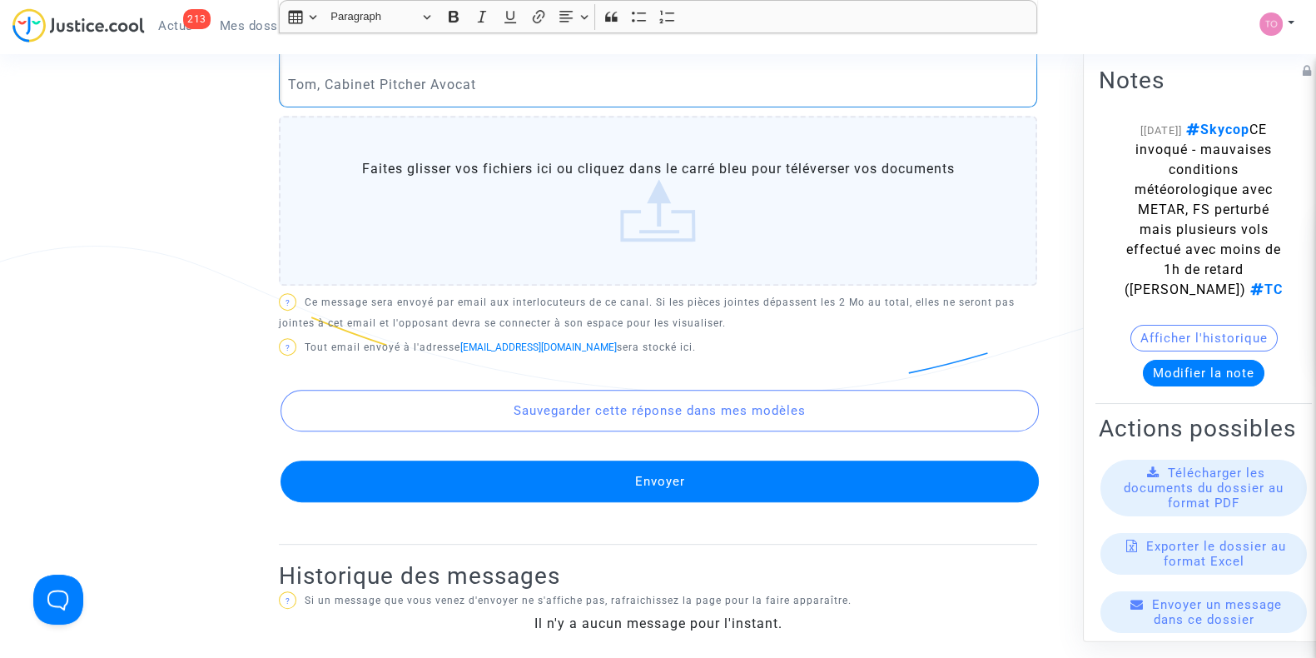
scroll to position [875, 0]
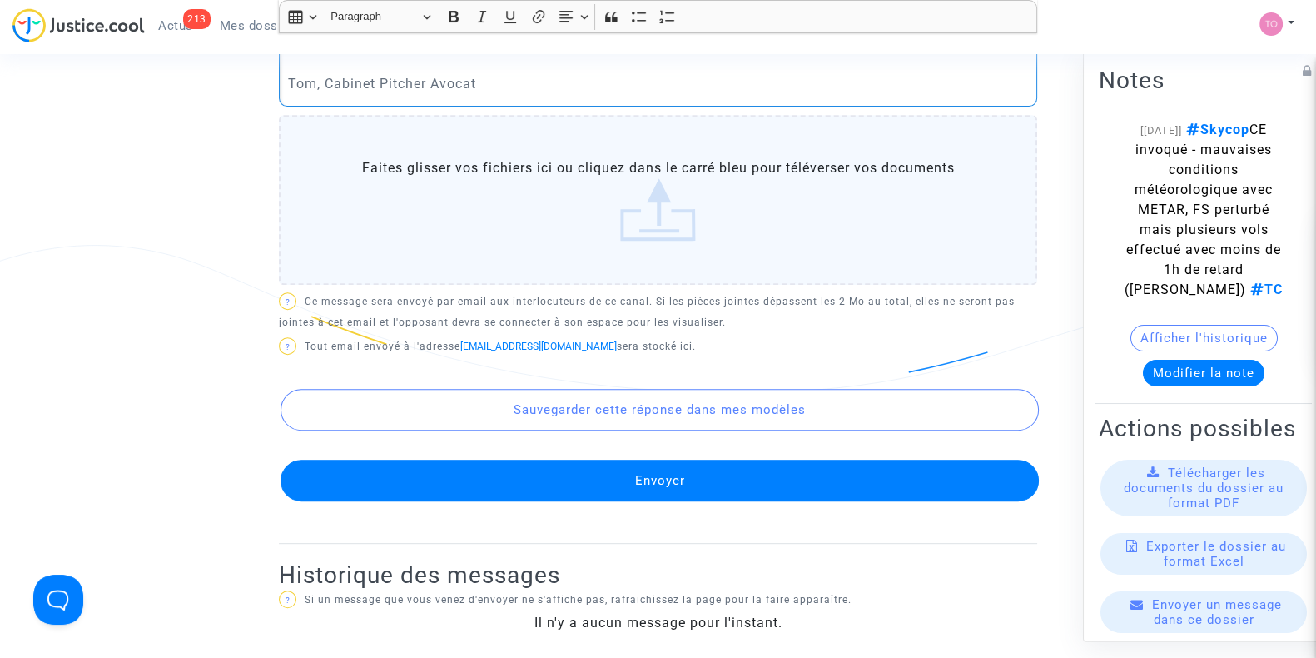
click at [512, 464] on button "Envoyer" at bounding box center [660, 480] width 758 height 42
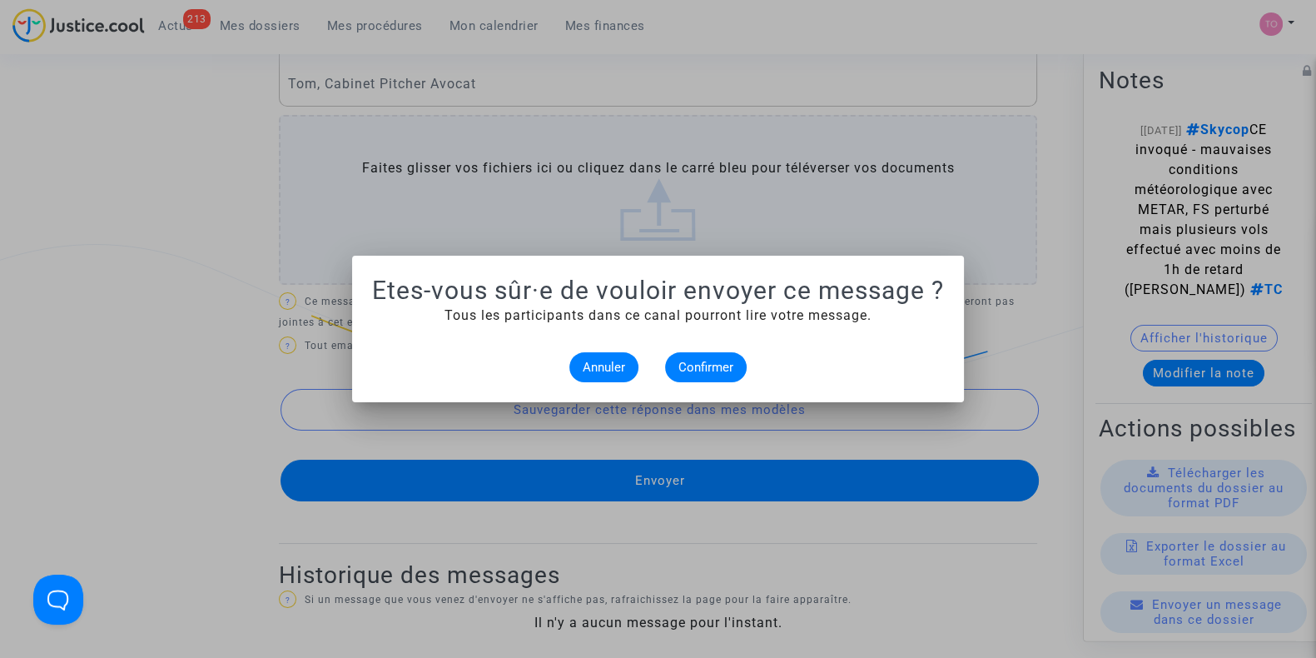
scroll to position [0, 0]
click at [704, 385] on mat-dialog-container "Etes-vous sûr·e de vouloir envoyer ce message ? Tous les participants dans ce c…" at bounding box center [658, 329] width 612 height 146
click at [704, 372] on span "Confirmer" at bounding box center [705, 367] width 55 height 15
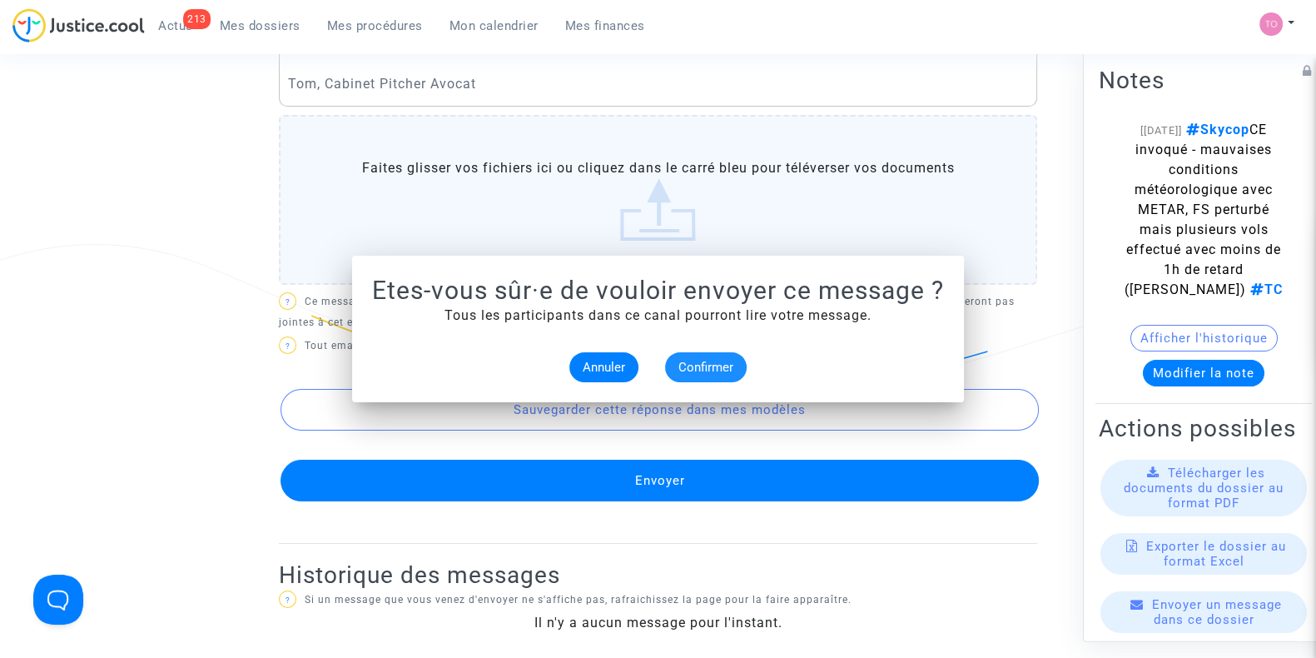
scroll to position [875, 0]
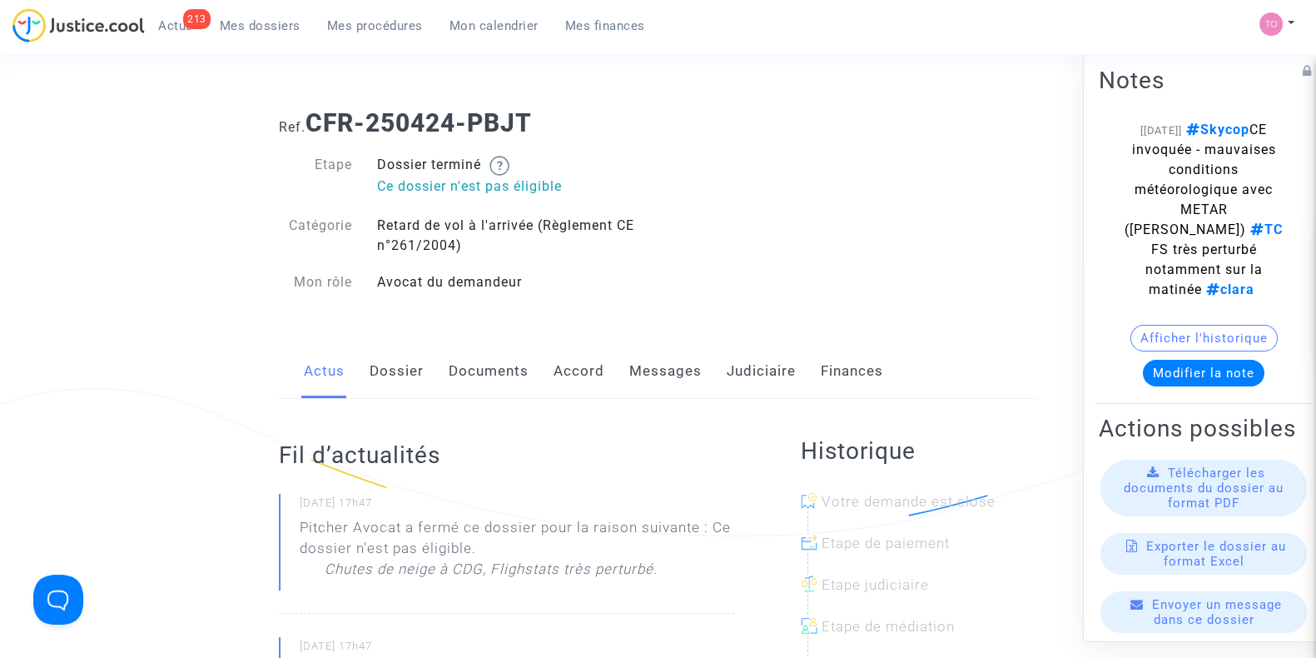
click at [677, 372] on link "Messages" at bounding box center [665, 371] width 72 height 55
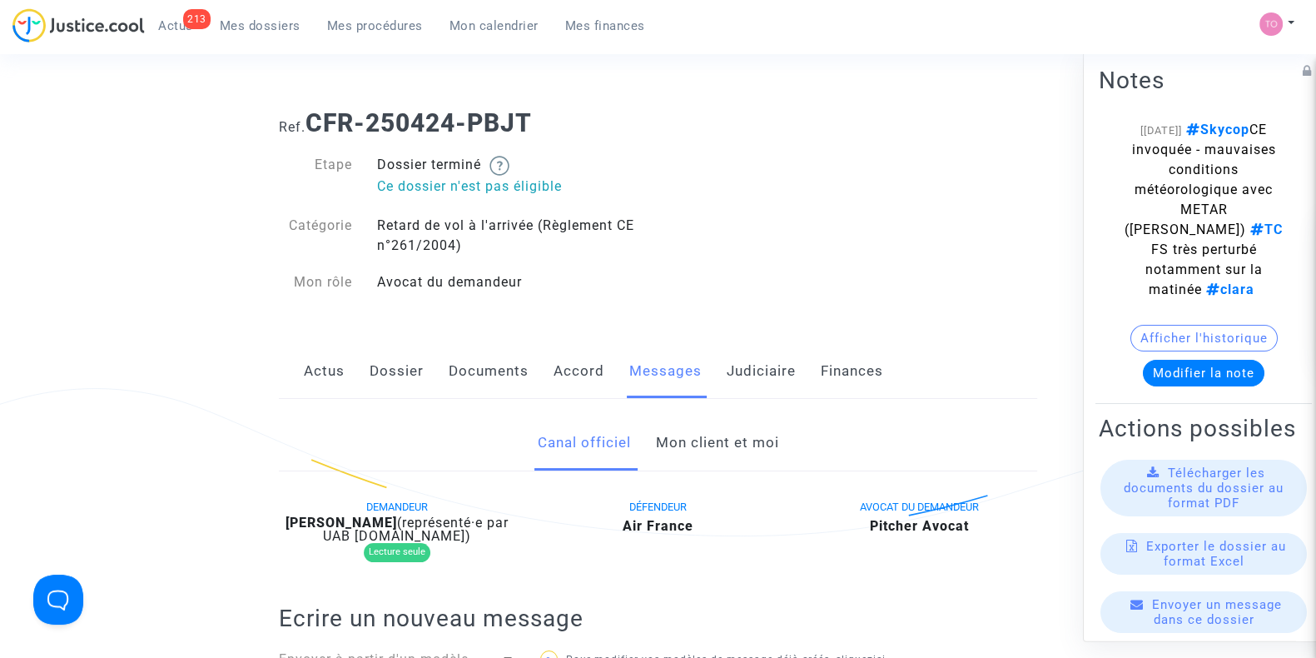
click at [717, 435] on link "Mon client et moi" at bounding box center [716, 442] width 123 height 55
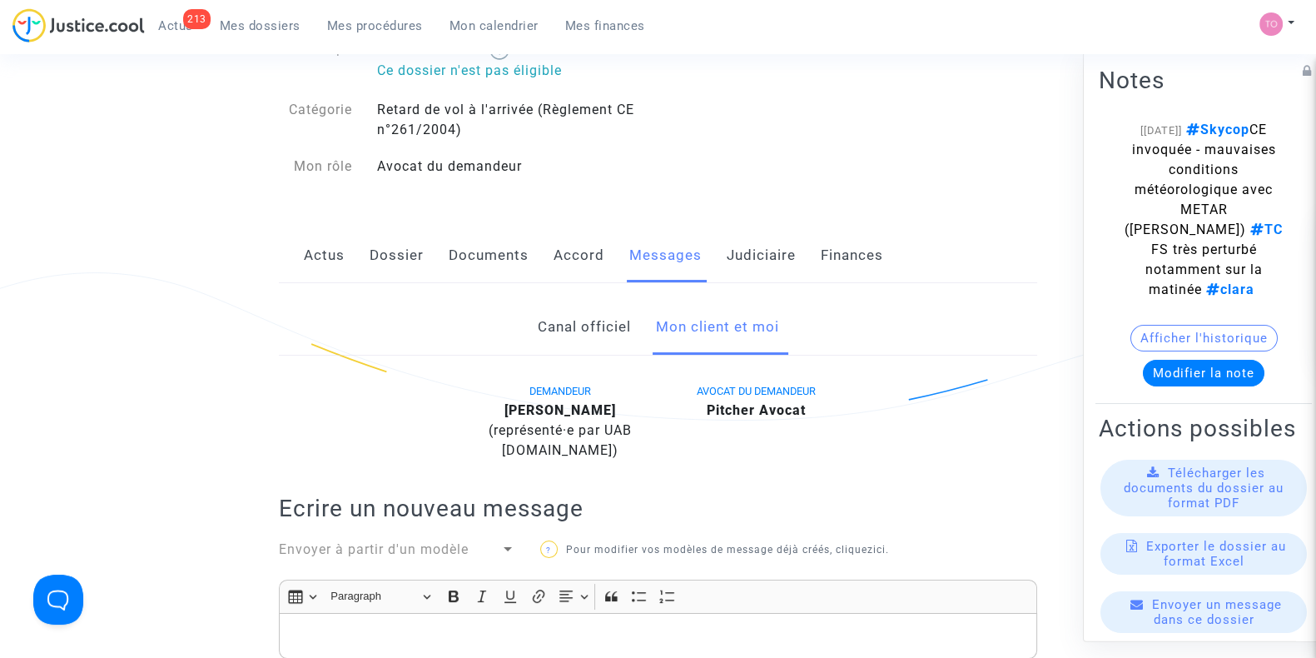
scroll to position [97, 0]
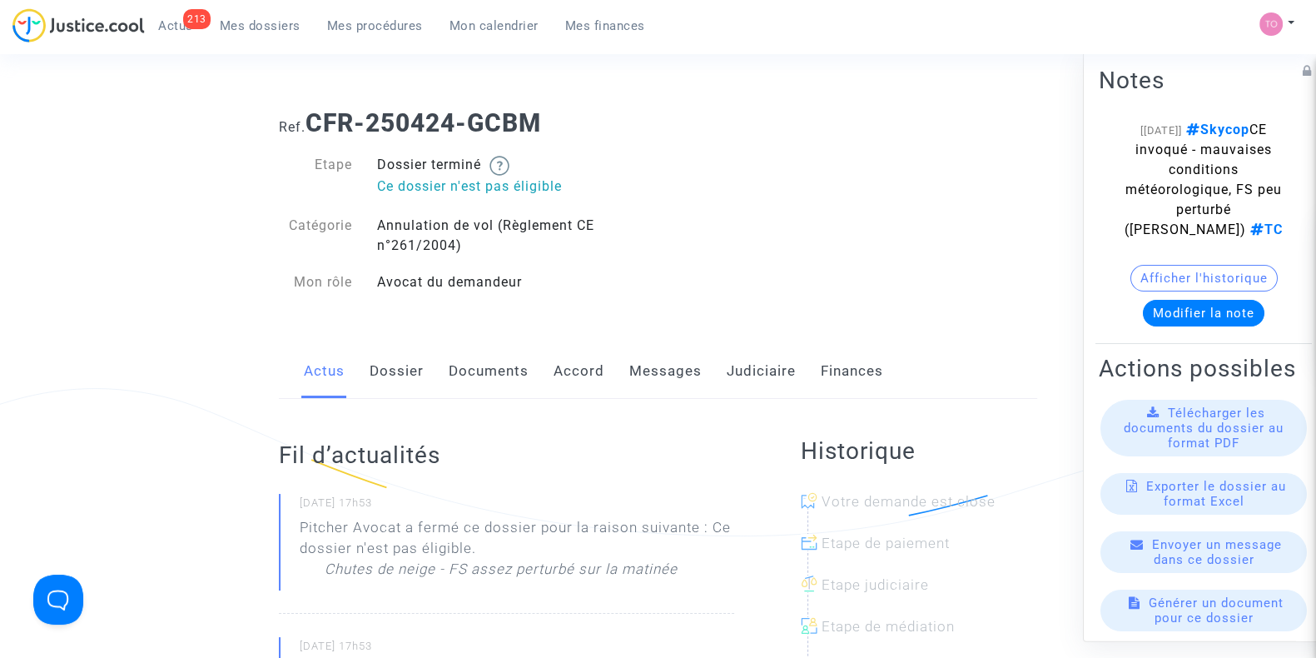
scroll to position [24, 0]
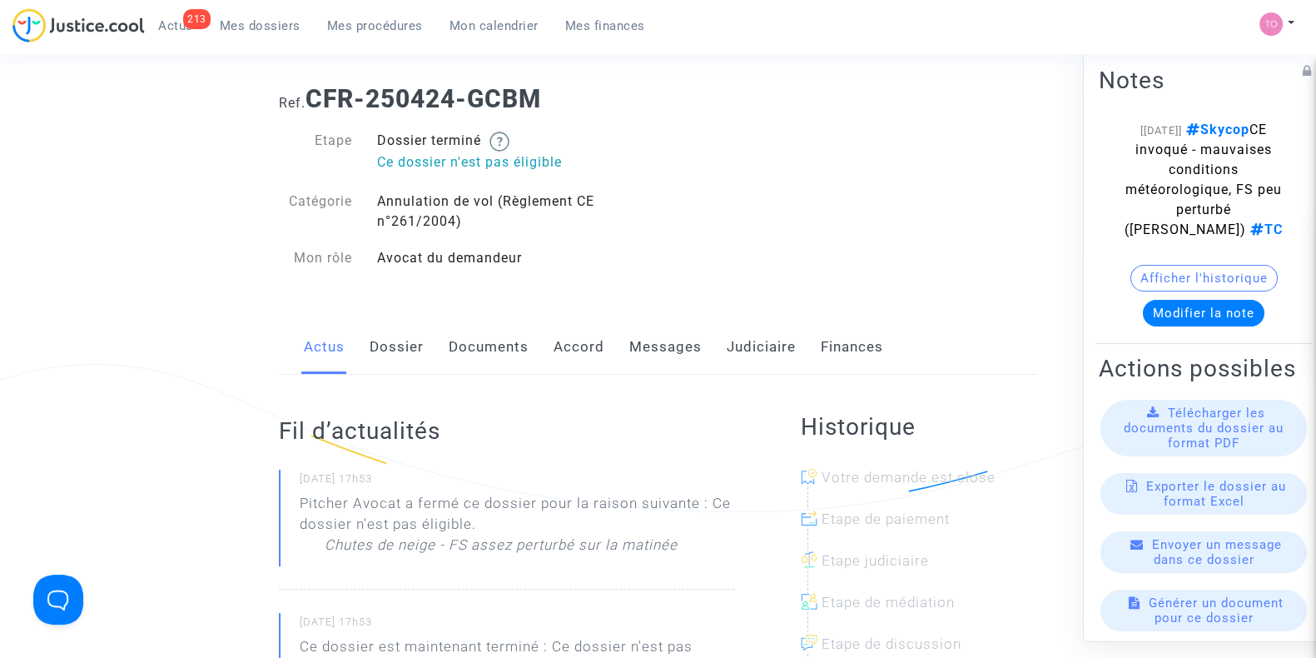
click at [669, 345] on link "Messages" at bounding box center [665, 347] width 72 height 55
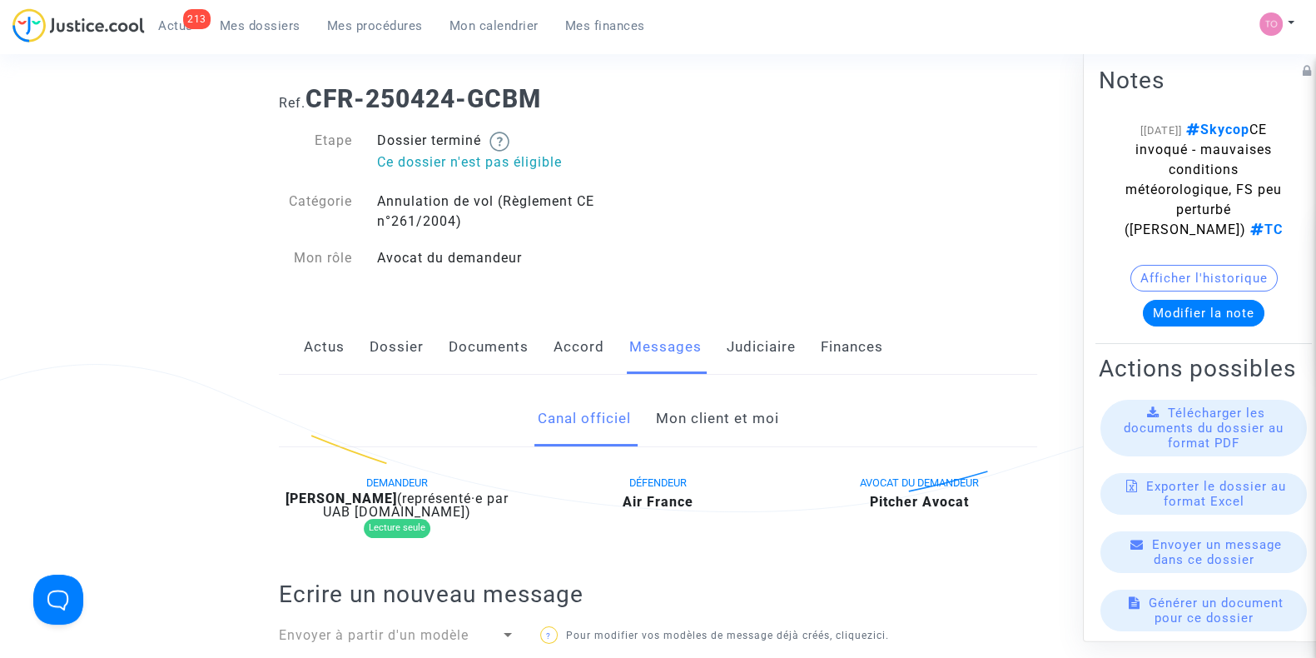
scroll to position [237, 0]
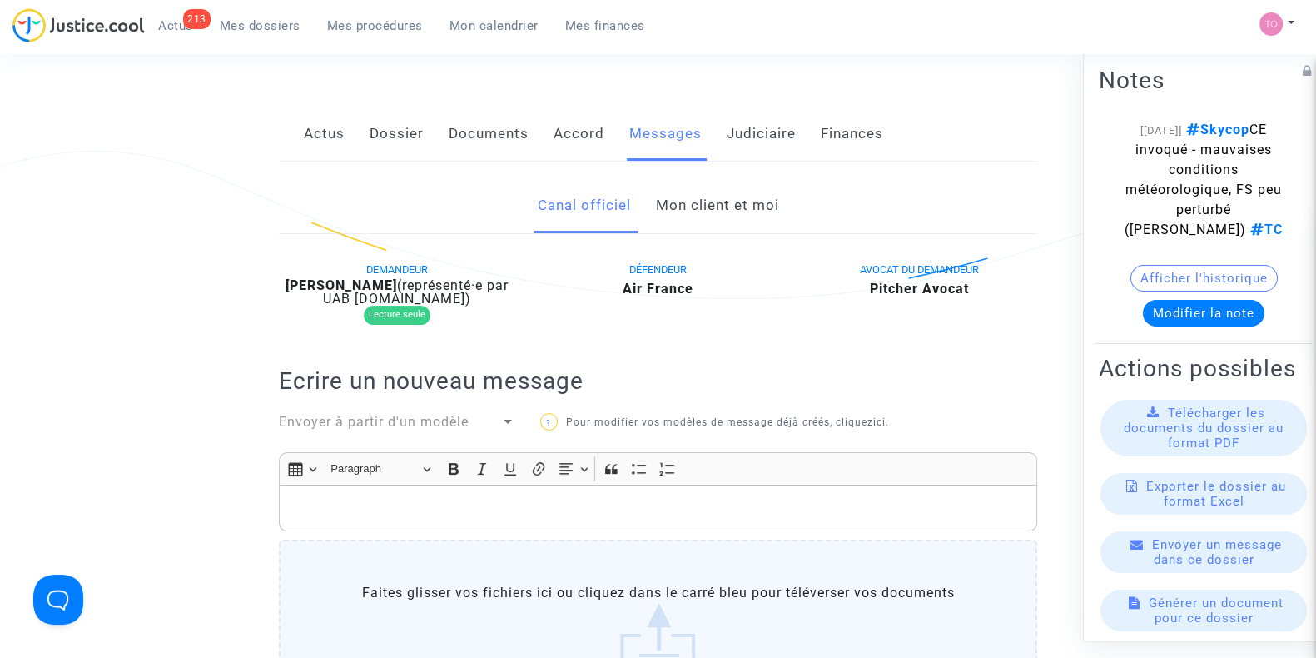
click at [732, 207] on link "Mon client et moi" at bounding box center [716, 205] width 123 height 55
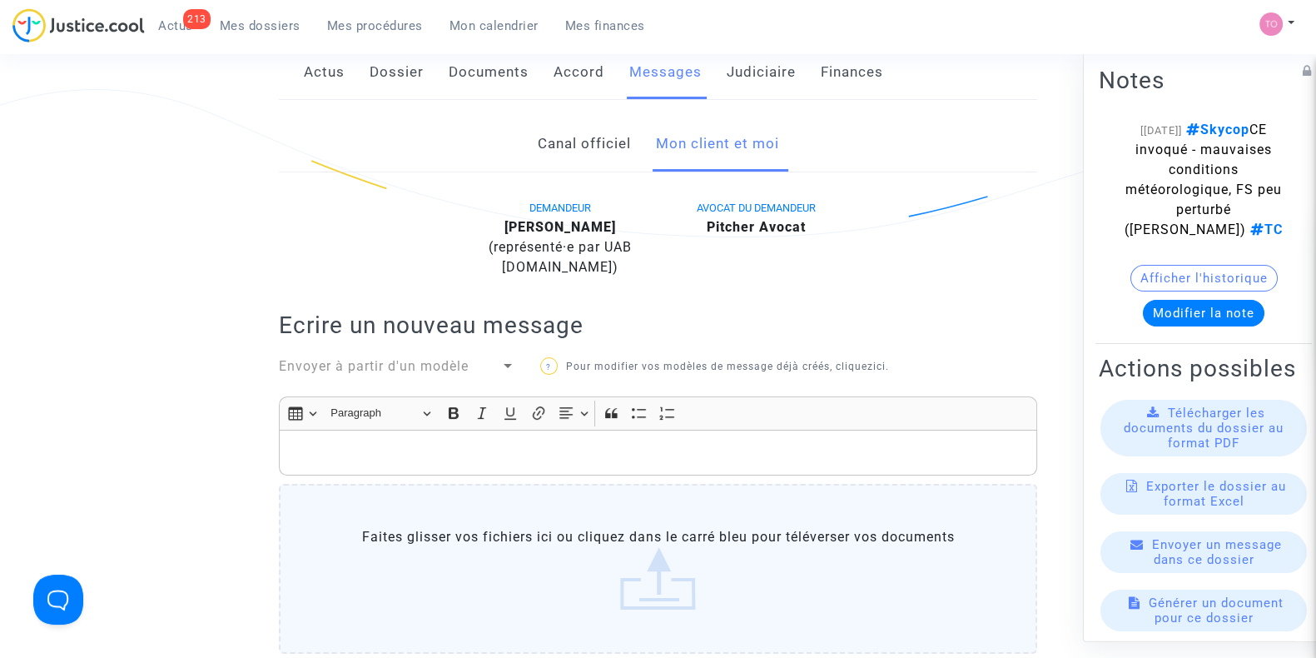
scroll to position [421, 0]
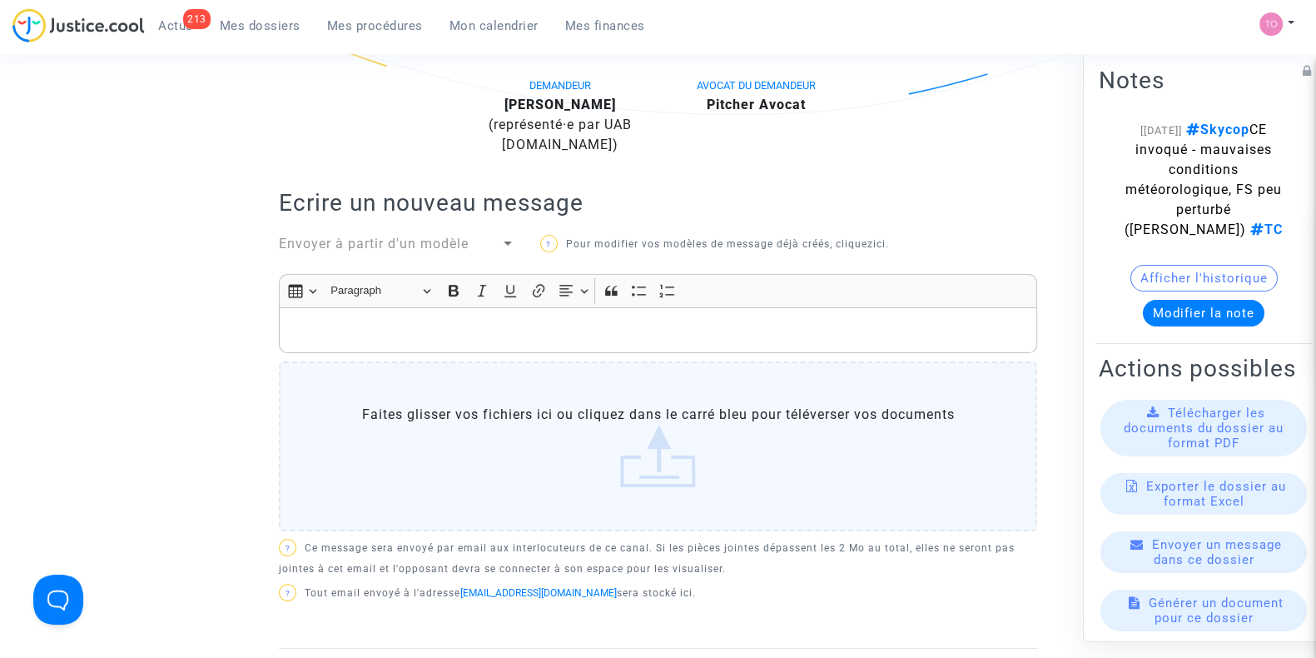
click at [346, 320] on p "Rich Text Editor, main" at bounding box center [658, 330] width 741 height 21
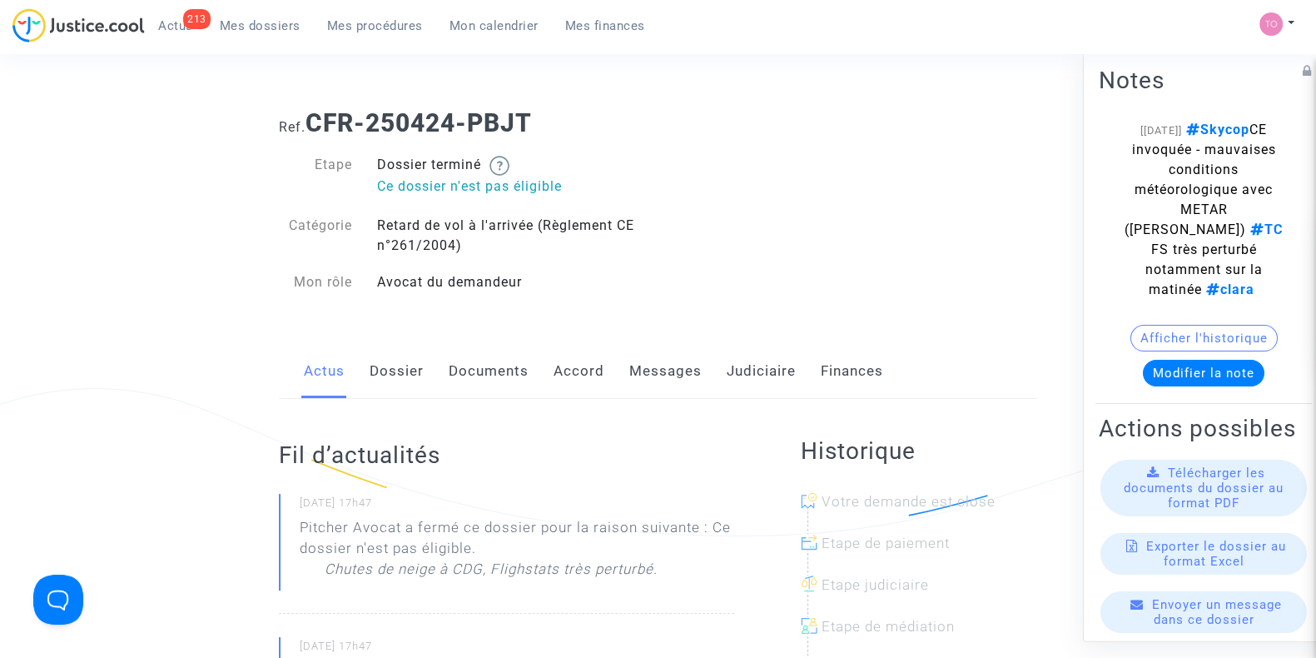
click at [684, 374] on link "Messages" at bounding box center [665, 371] width 72 height 55
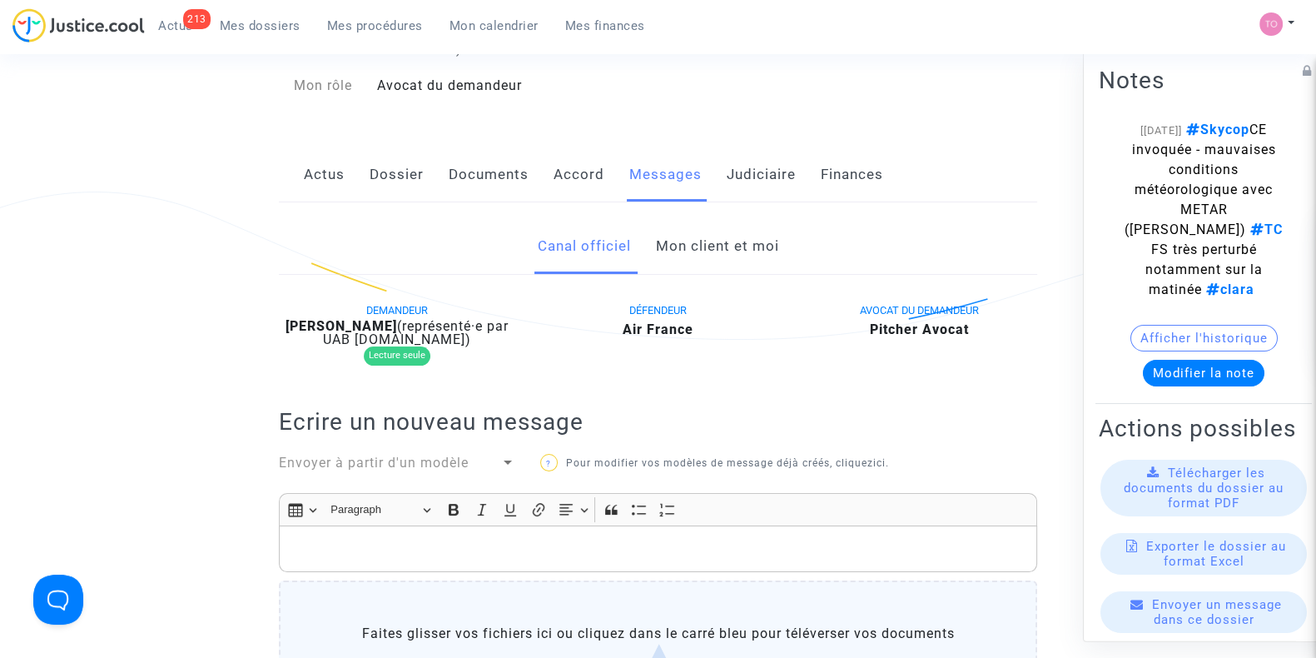
click at [720, 236] on link "Mon client et moi" at bounding box center [716, 246] width 123 height 55
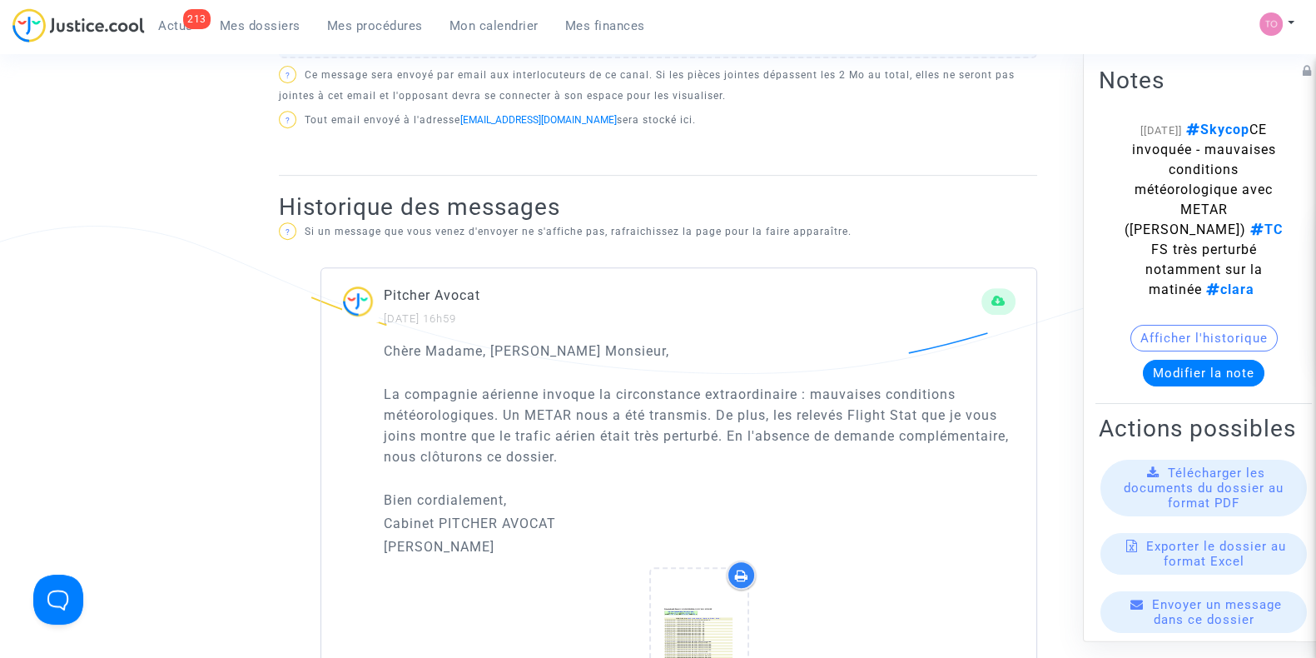
scroll to position [866, 0]
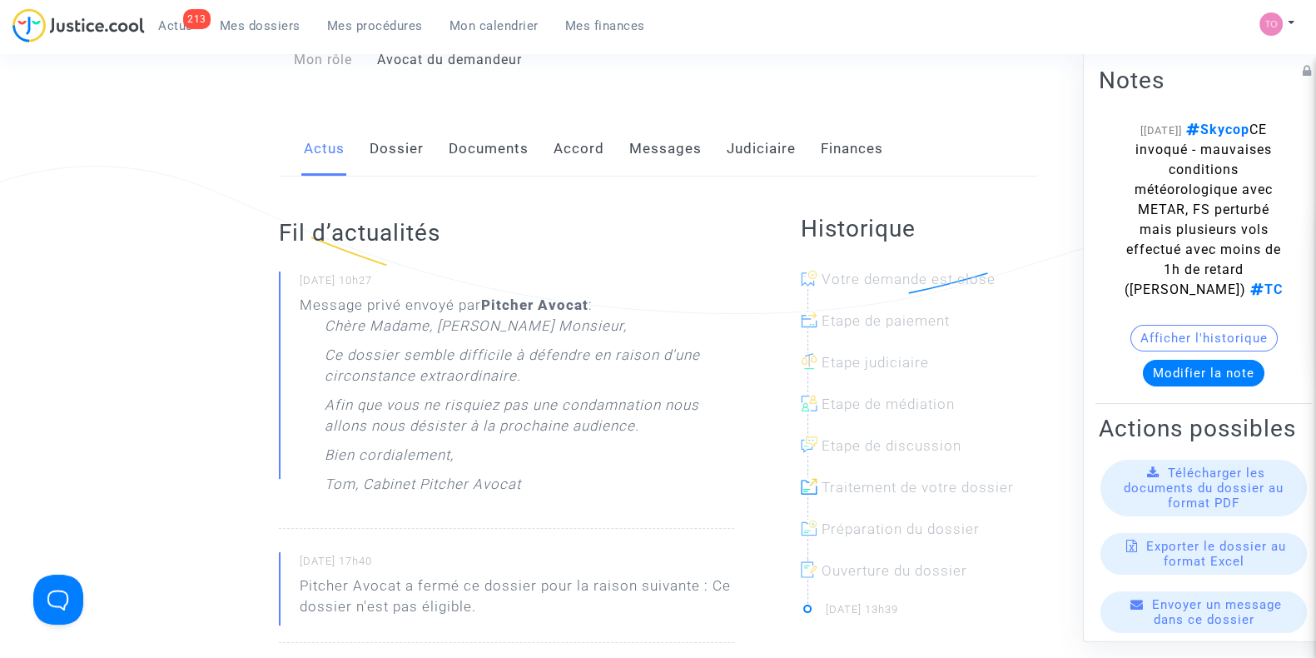
scroll to position [229, 0]
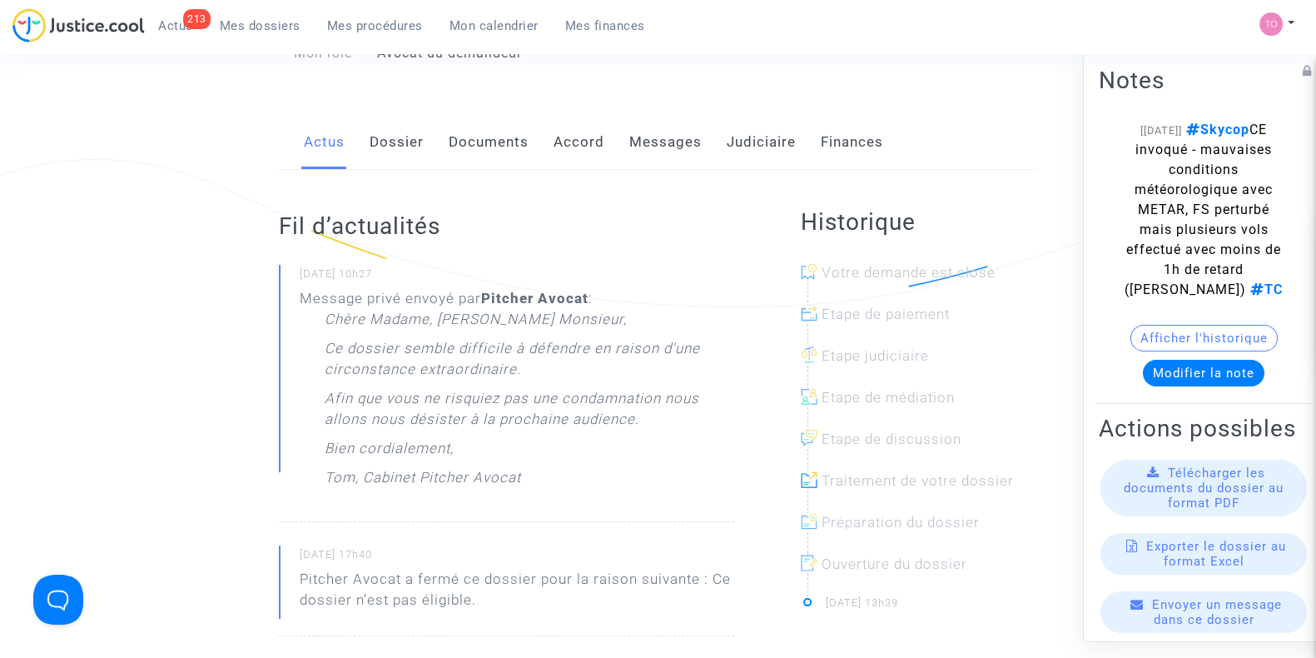
click at [666, 142] on link "Messages" at bounding box center [665, 142] width 72 height 55
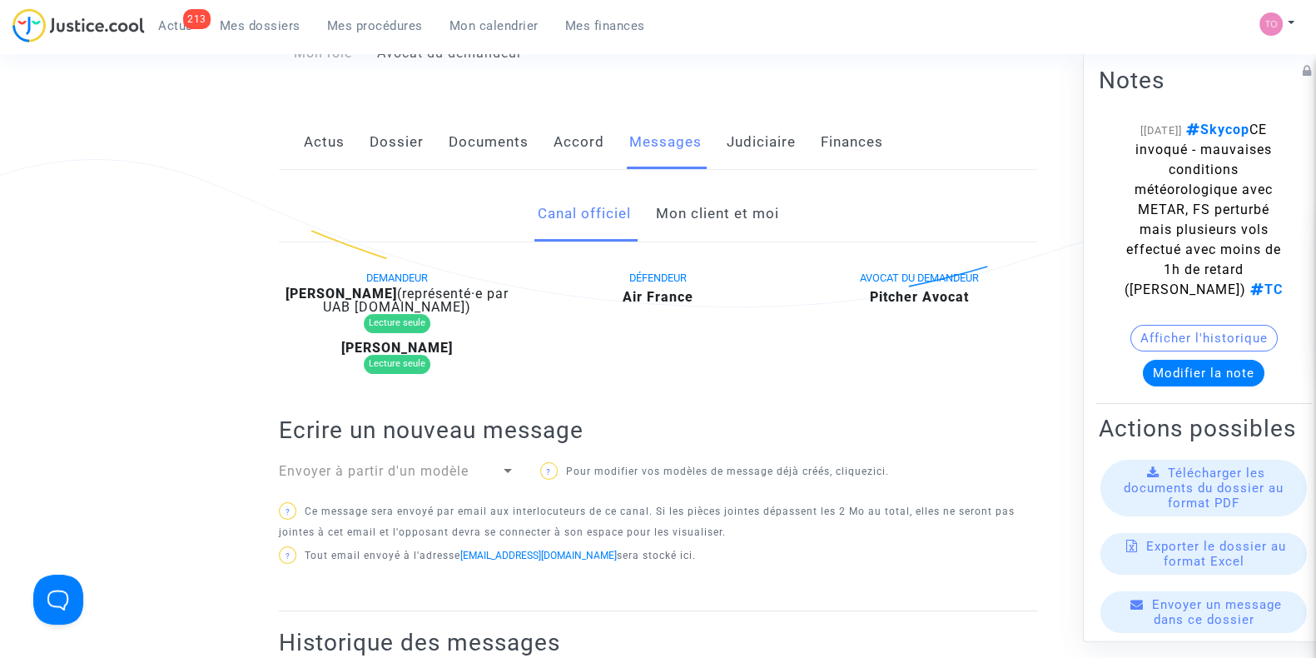
click at [662, 215] on link "Mon client et moi" at bounding box center [716, 213] width 123 height 55
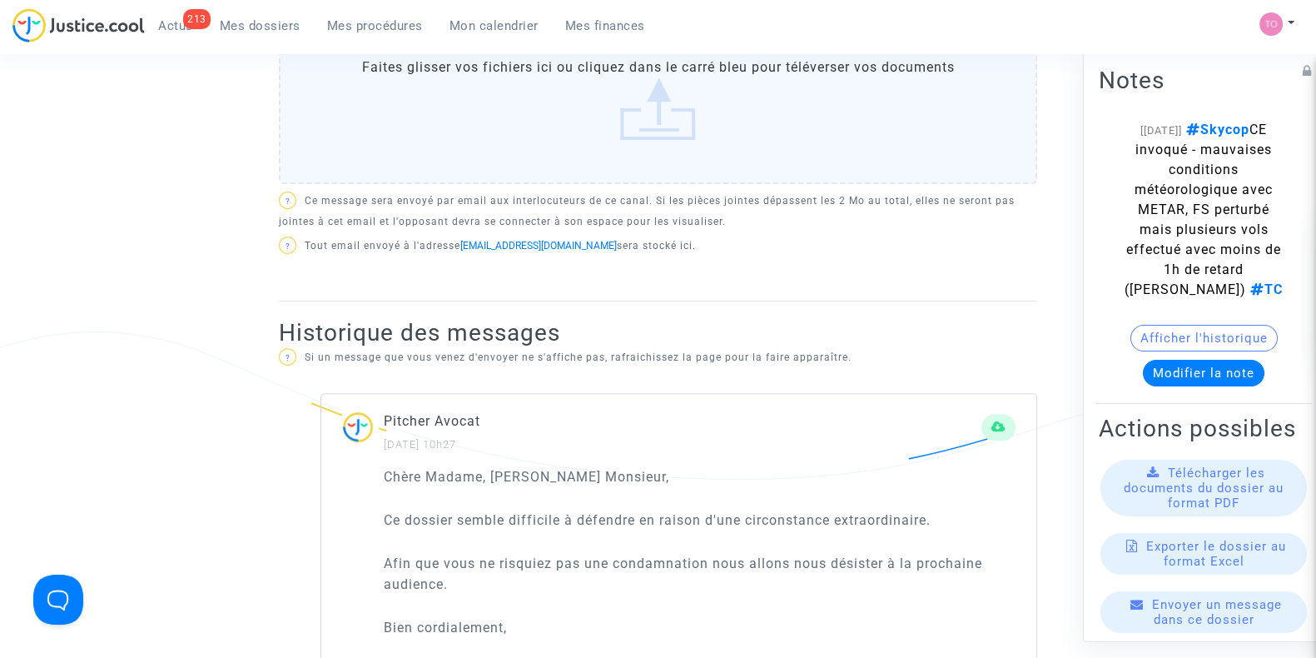
click at [474, 360] on p "? Si un message que vous venez d'envoyer ne s'affiche pas, rafraichissez la pag…" at bounding box center [658, 357] width 758 height 21
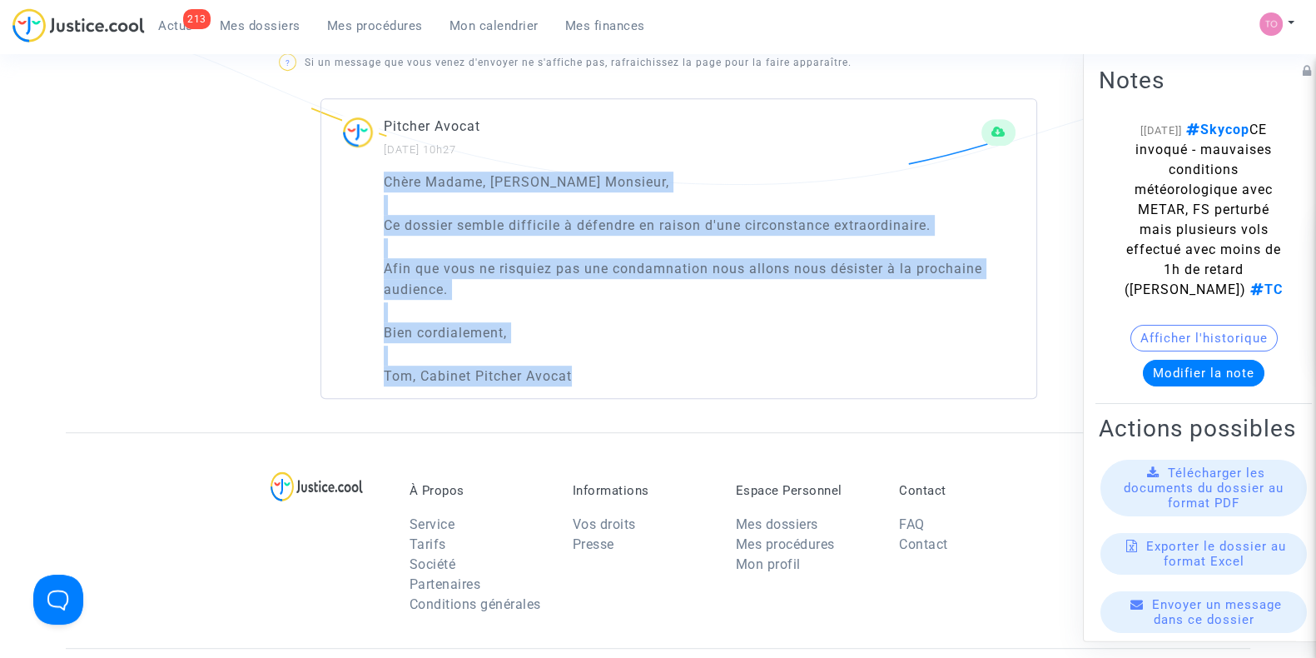
drag, startPoint x: 383, startPoint y: 173, endPoint x: 619, endPoint y: 370, distance: 307.4
click at [619, 370] on div "[PERSON_NAME] Madame, [PERSON_NAME] Monsieur, Ce dossier semble difficile à déf…" at bounding box center [700, 279] width 632 height 216
copy div "[PERSON_NAME] Madame, [PERSON_NAME] Monsieur, Ce dossier semble difficile à déf…"
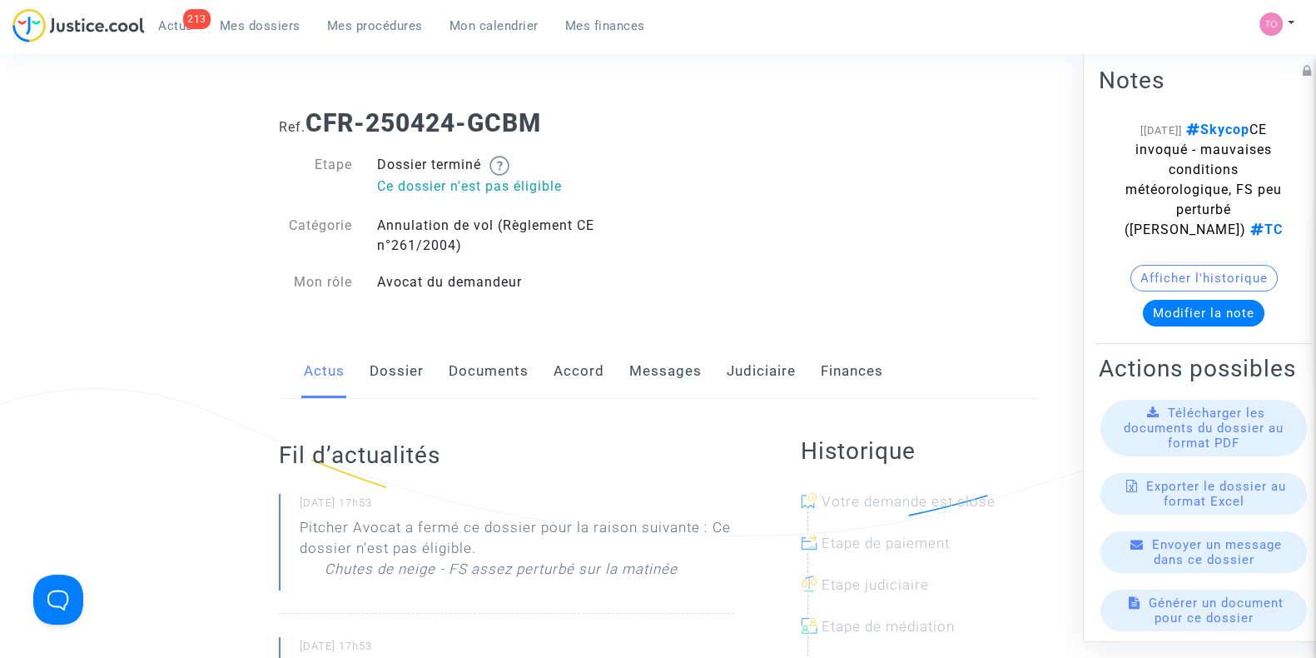
click at [643, 382] on link "Messages" at bounding box center [665, 371] width 72 height 55
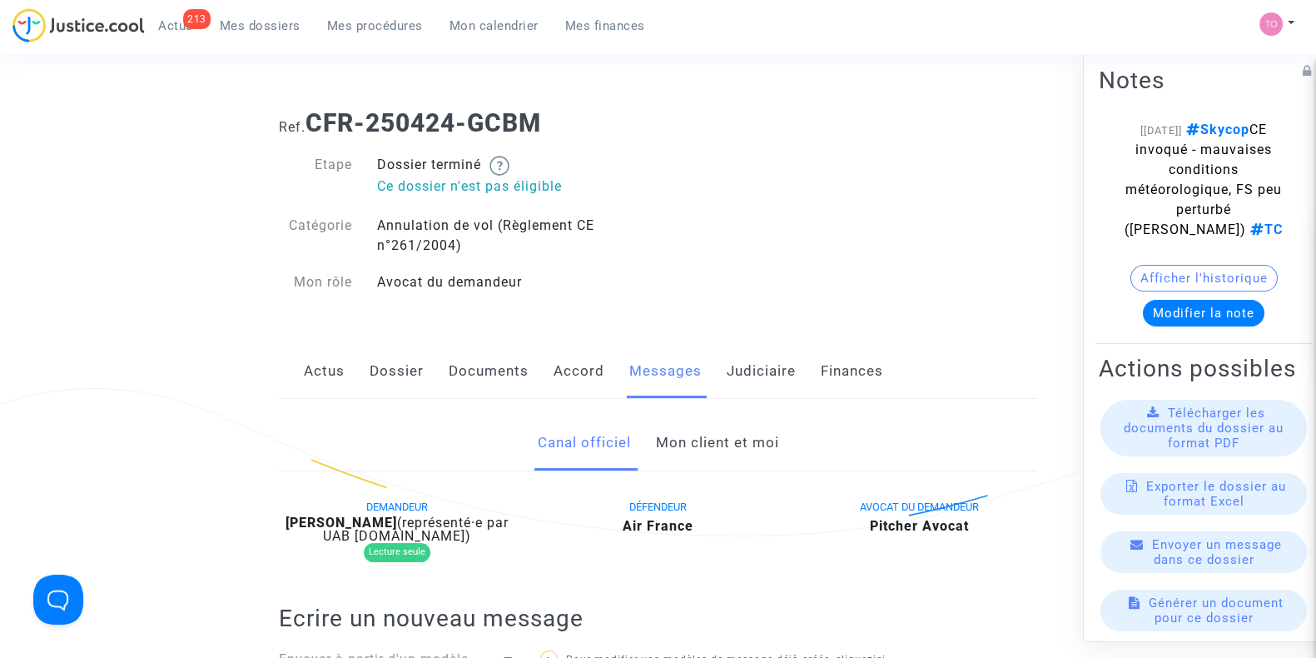
click at [658, 452] on link "Mon client et moi" at bounding box center [716, 442] width 123 height 55
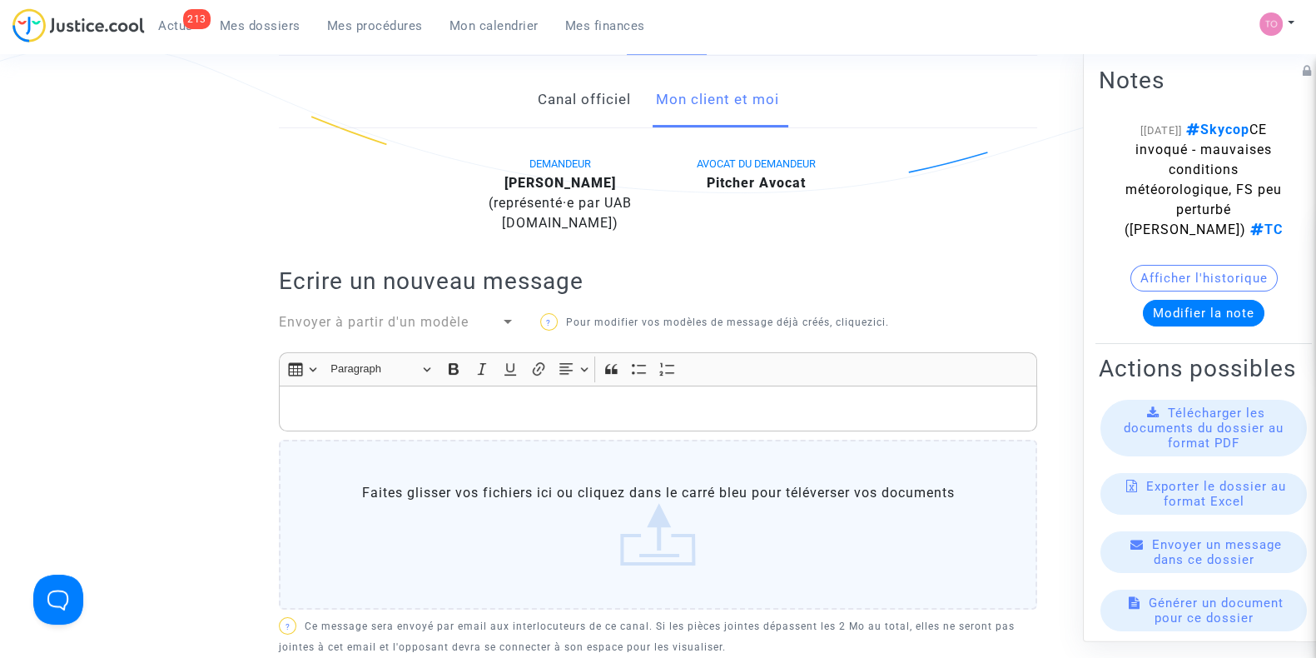
scroll to position [345, 0]
click at [390, 396] on div "Rich Text Editor, main" at bounding box center [658, 407] width 758 height 47
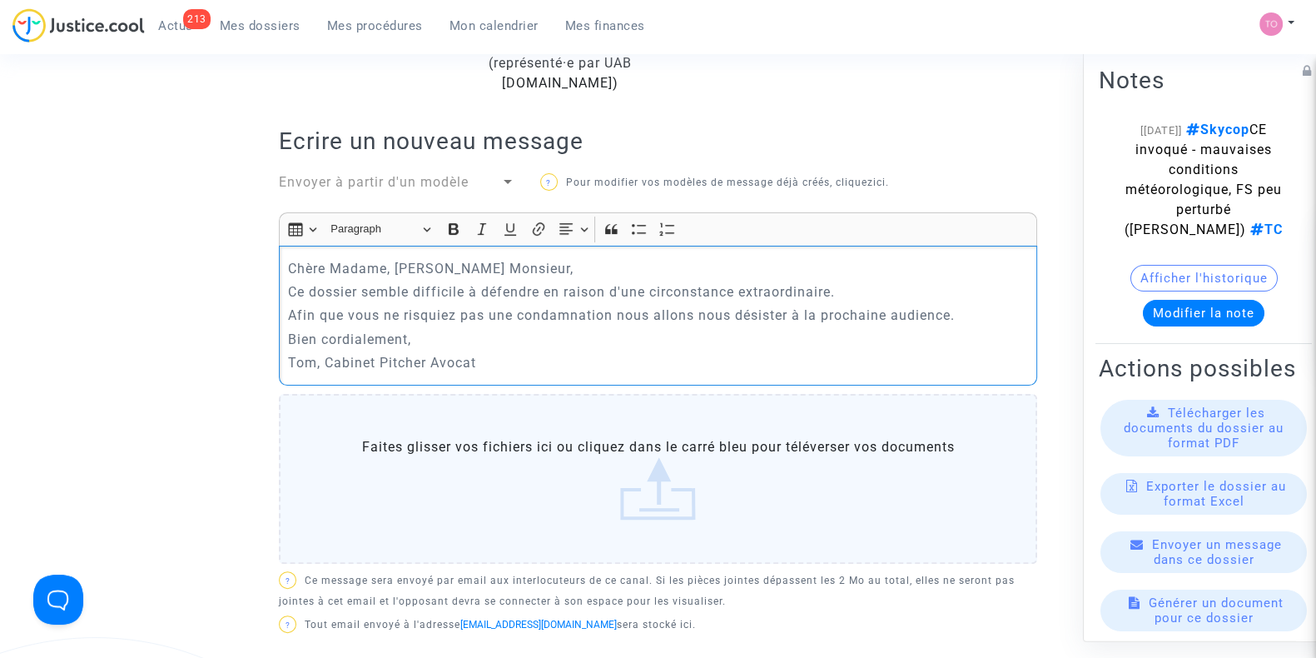
scroll to position [482, 0]
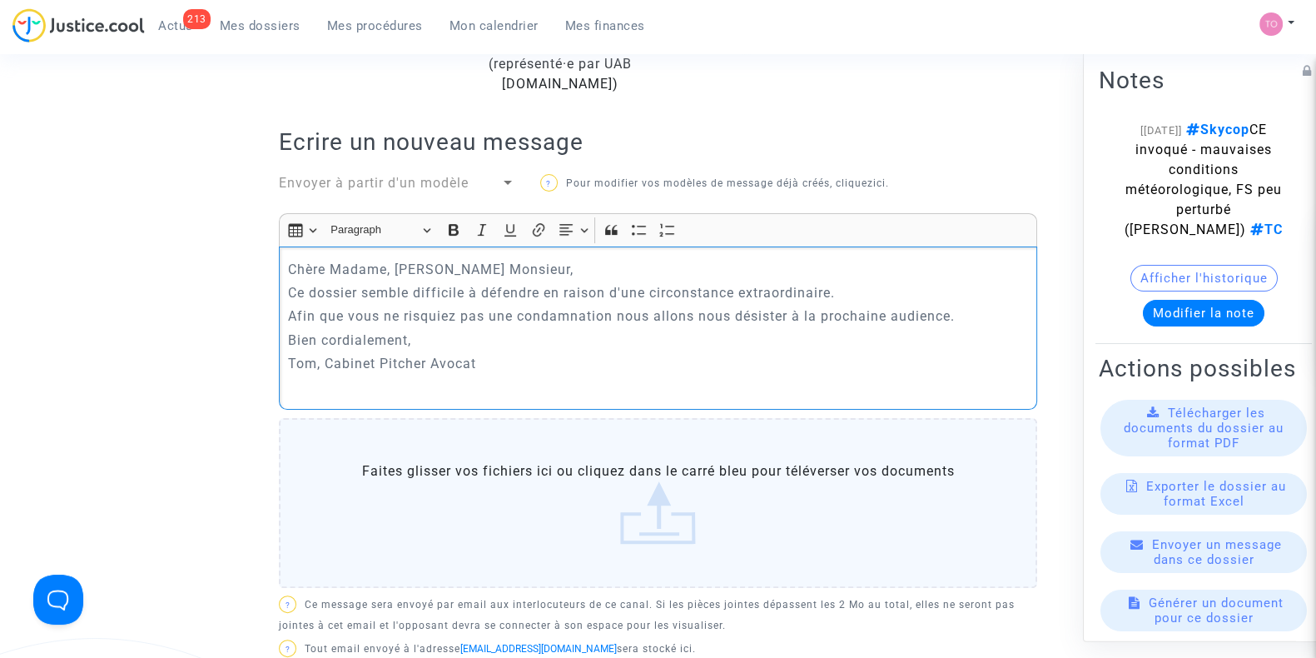
click at [518, 259] on p "Chère Madame, [PERSON_NAME] Monsieur," at bounding box center [658, 269] width 741 height 21
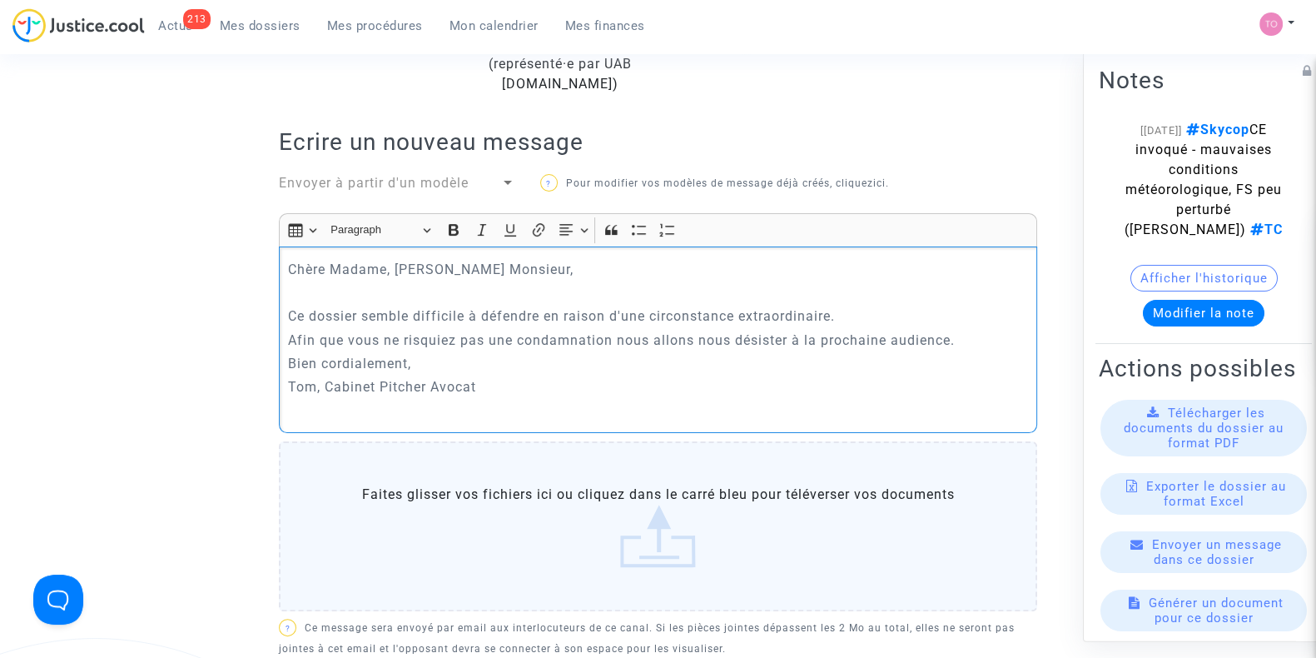
click at [869, 305] on p "Ce dossier semble difficile à défendre en raison d'une circonstance extraordina…" at bounding box center [658, 315] width 741 height 21
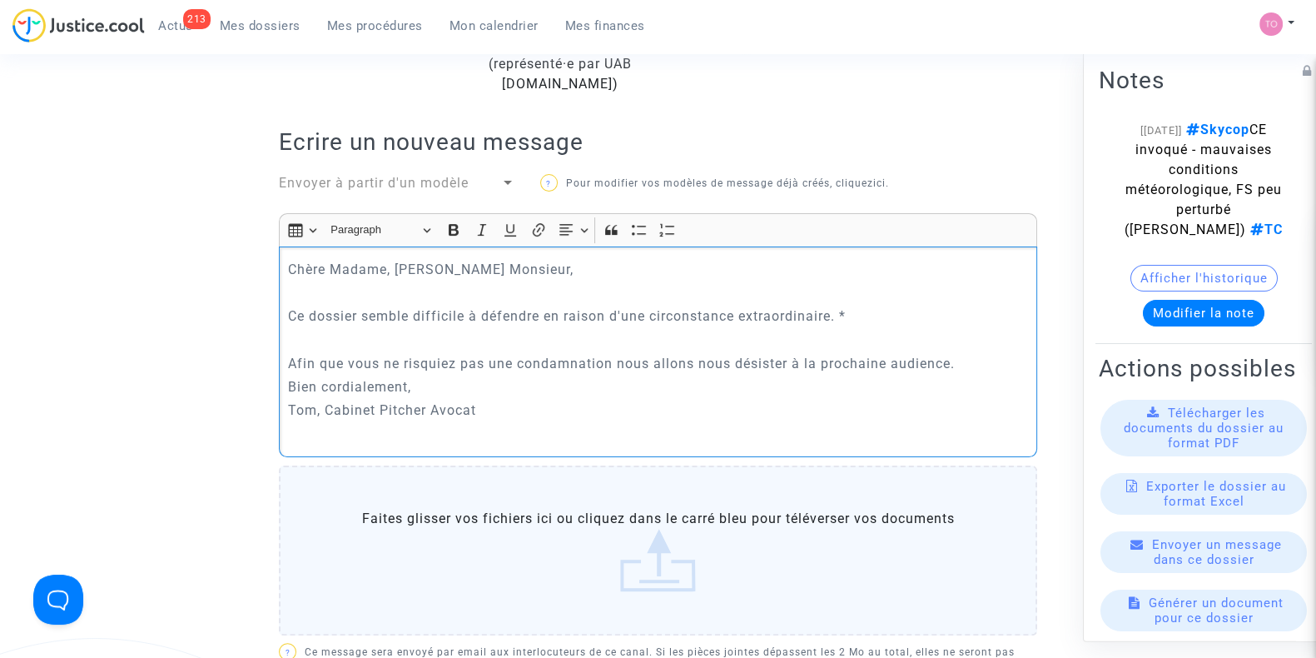
click at [565, 376] on p "Bien cordialement," at bounding box center [658, 386] width 741 height 21
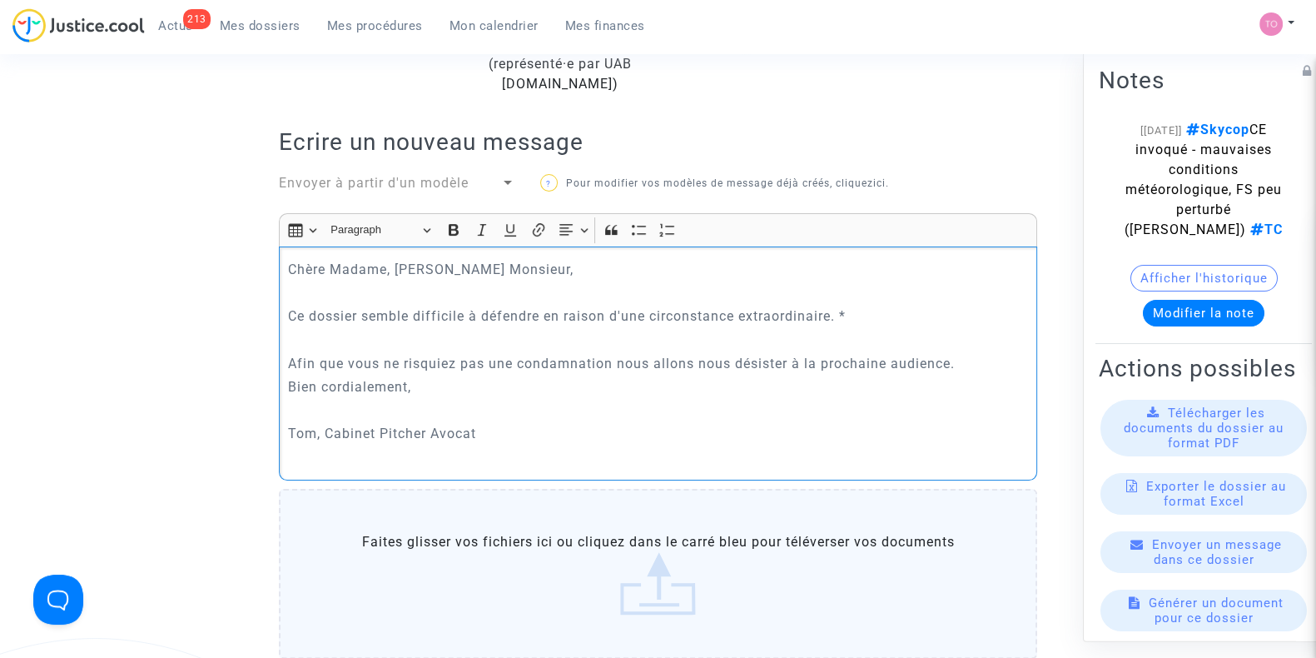
click at [974, 353] on p "Afin que vous ne risquiez pas une condamnation nous allons nous désister à la p…" at bounding box center [658, 363] width 741 height 21
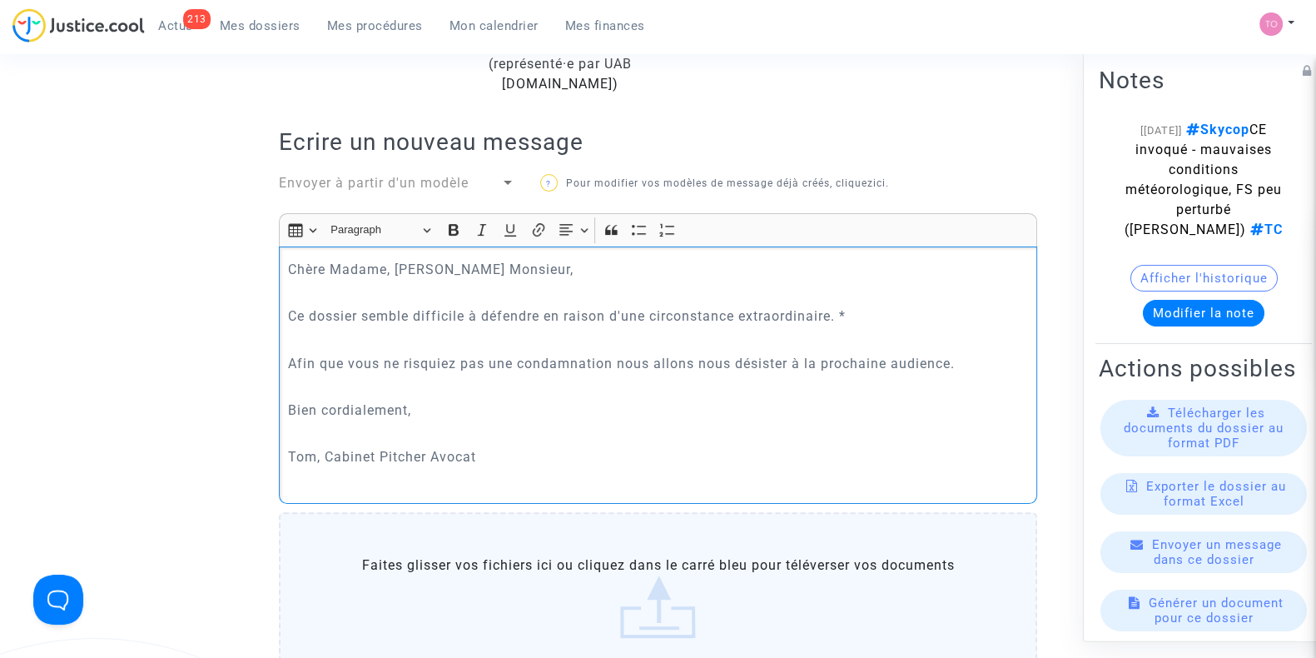
click at [869, 305] on p "Ce dossier semble difficile à défendre en raison d'une circonstance extraordina…" at bounding box center [658, 315] width 741 height 21
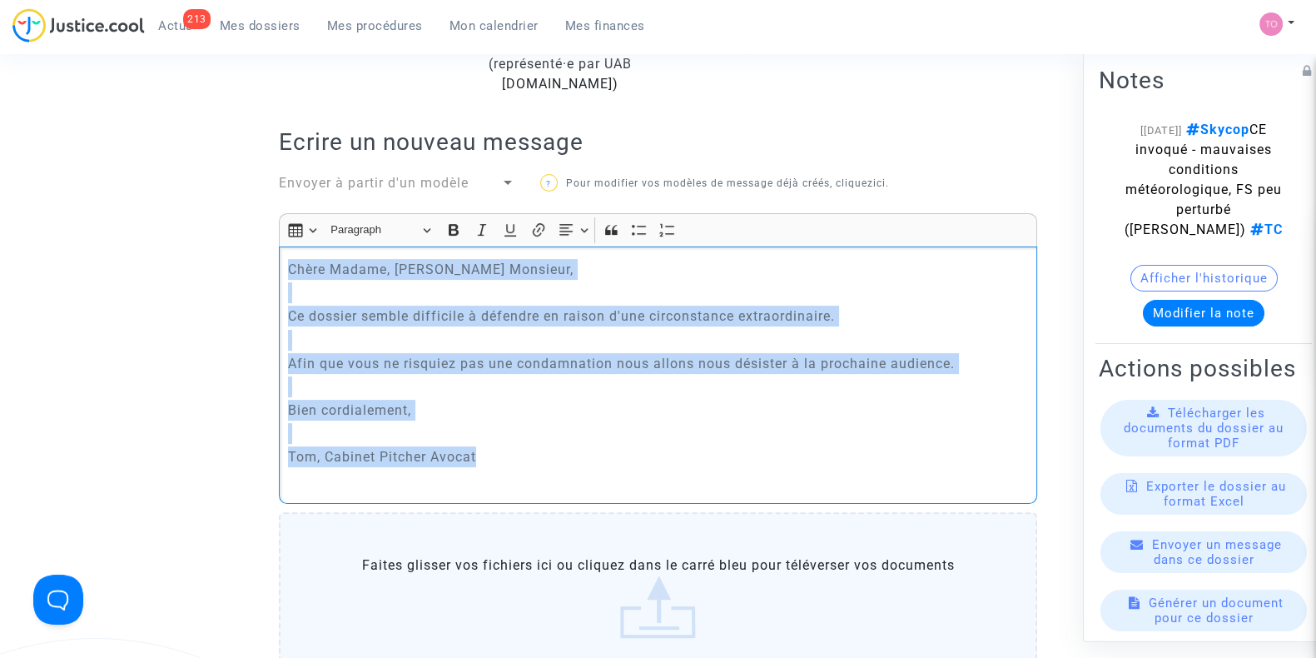
drag, startPoint x: 499, startPoint y: 442, endPoint x: 237, endPoint y: 239, distance: 331.7
click at [237, 239] on ng-component "Ref. CFR-250424-GCBM Etape Dossier terminé Ce dossier n'est pas éligible Catégo…" at bounding box center [658, 338] width 1184 height 1449
copy div "[PERSON_NAME] Madame, [PERSON_NAME] Monsieur, Ce dossier semble difficile à déf…"
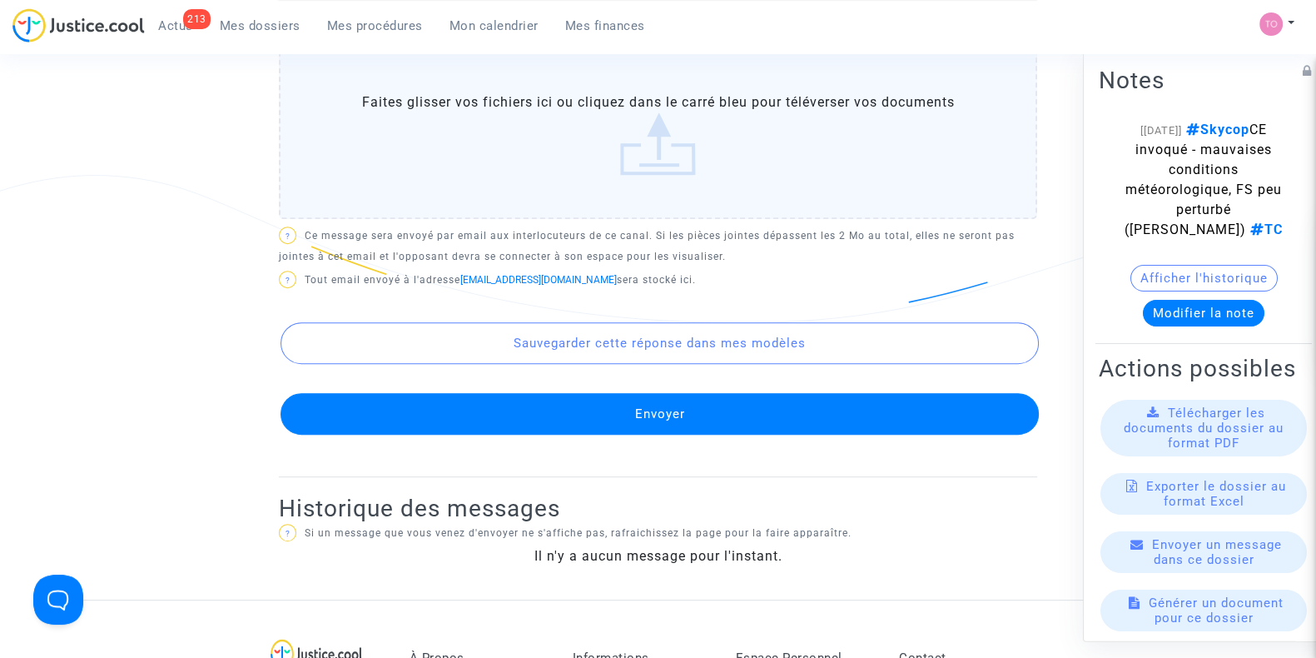
scroll to position [1025, 0]
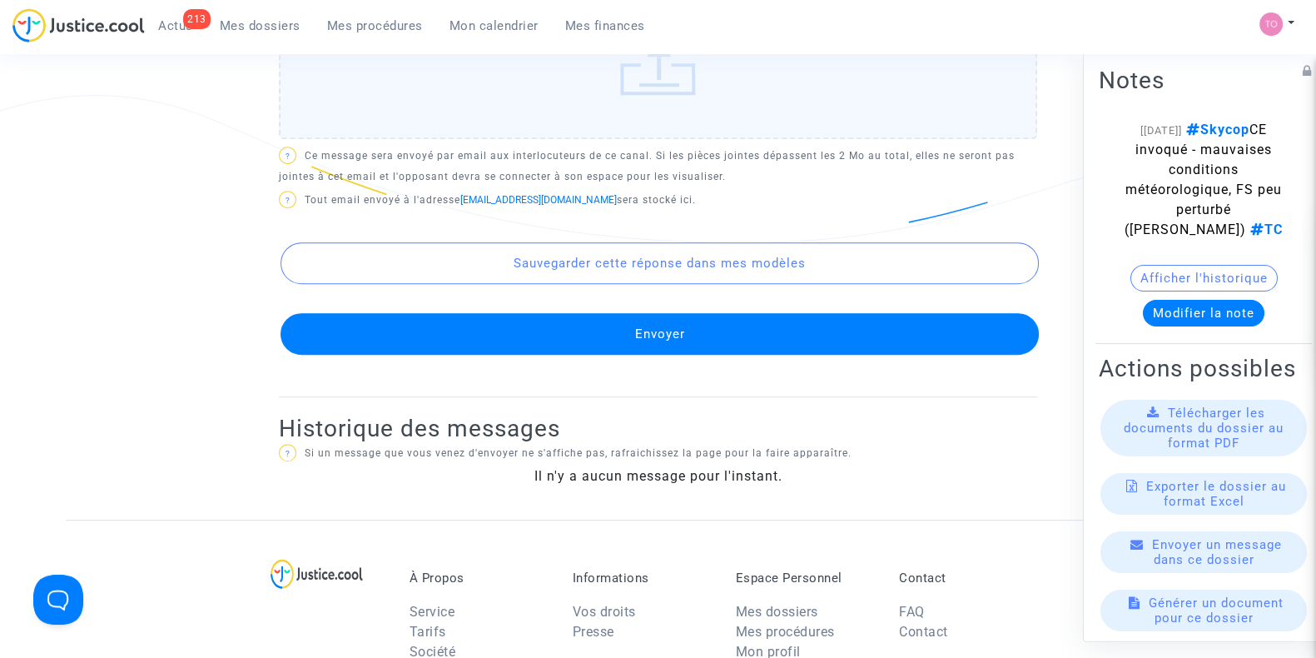
click at [661, 313] on button "Envoyer" at bounding box center [660, 334] width 758 height 42
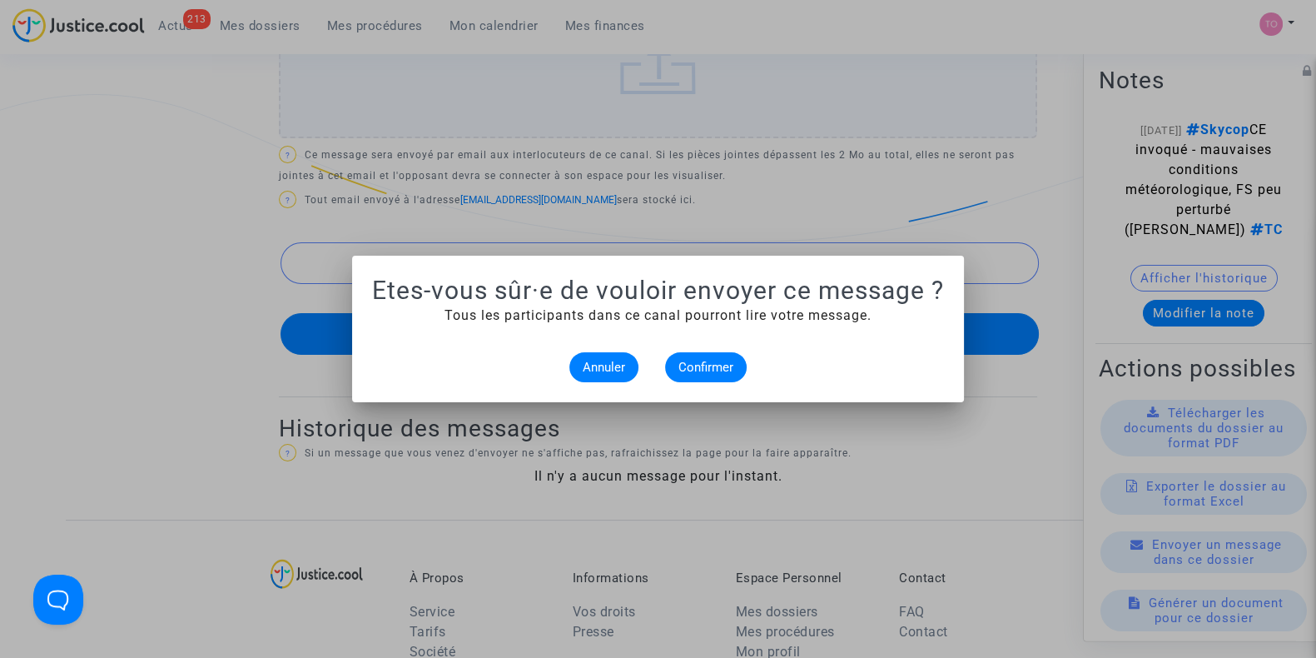
scroll to position [0, 0]
click at [712, 360] on span "Confirmer" at bounding box center [705, 367] width 55 height 15
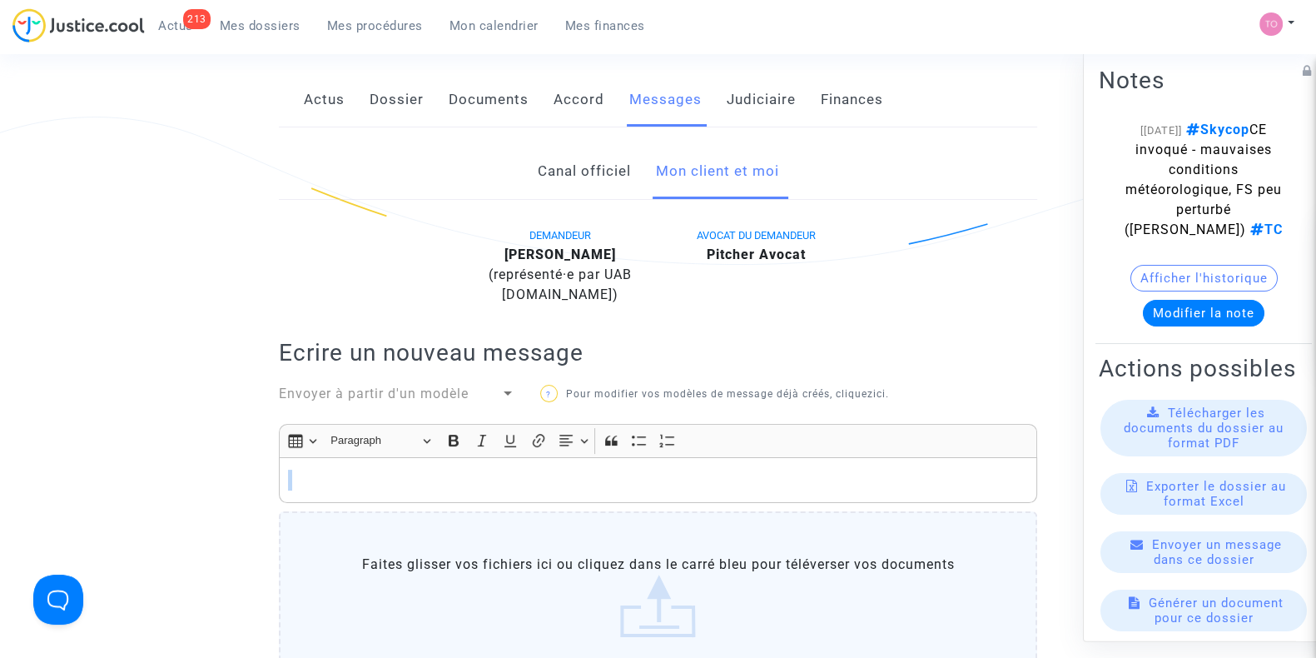
scroll to position [271, 0]
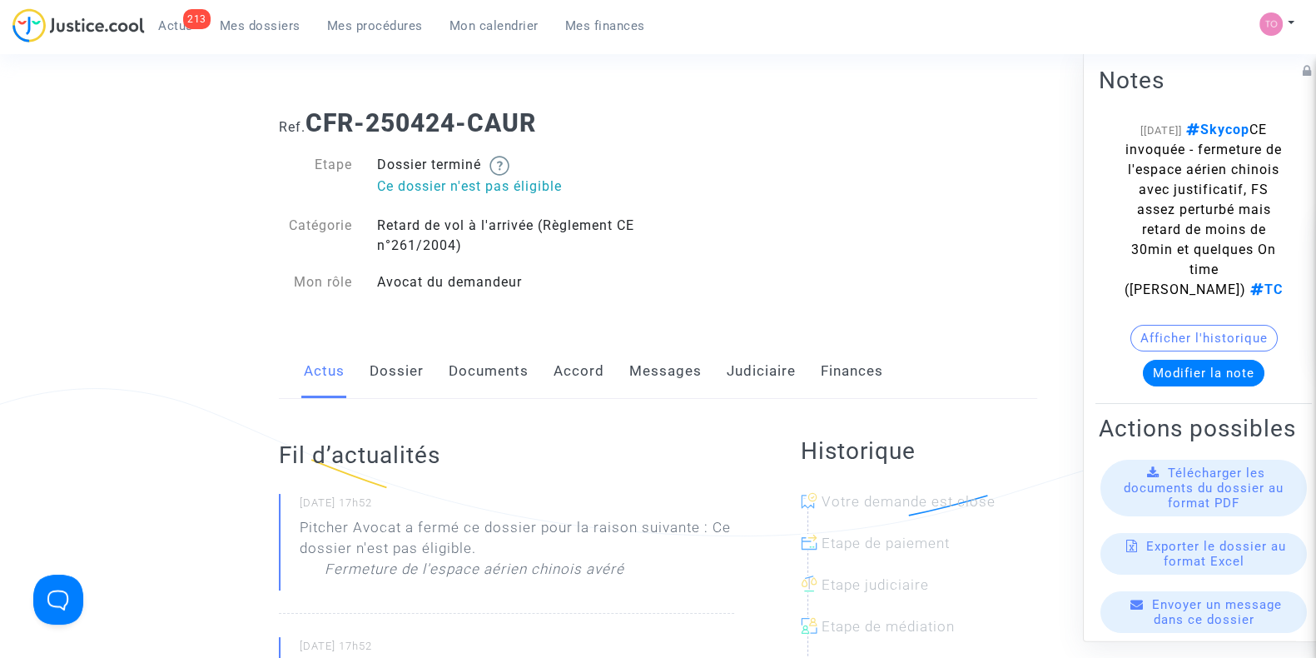
click at [638, 379] on link "Messages" at bounding box center [665, 371] width 72 height 55
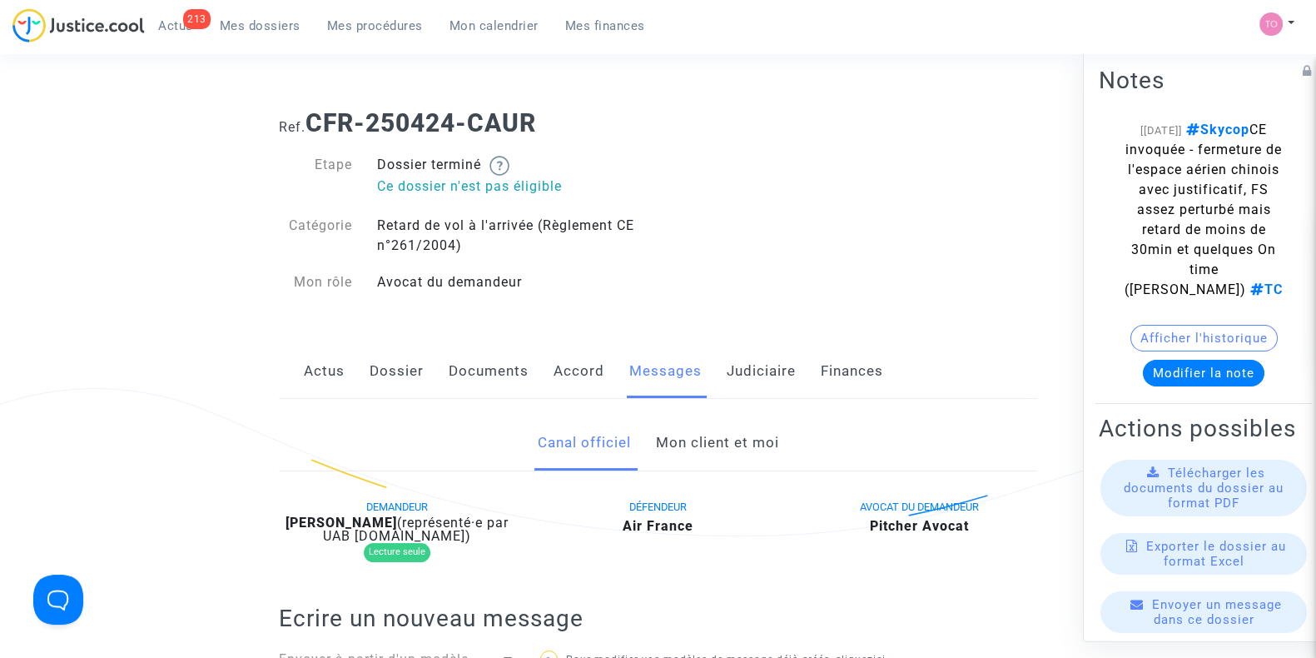
click at [723, 455] on link "Mon client et moi" at bounding box center [716, 442] width 123 height 55
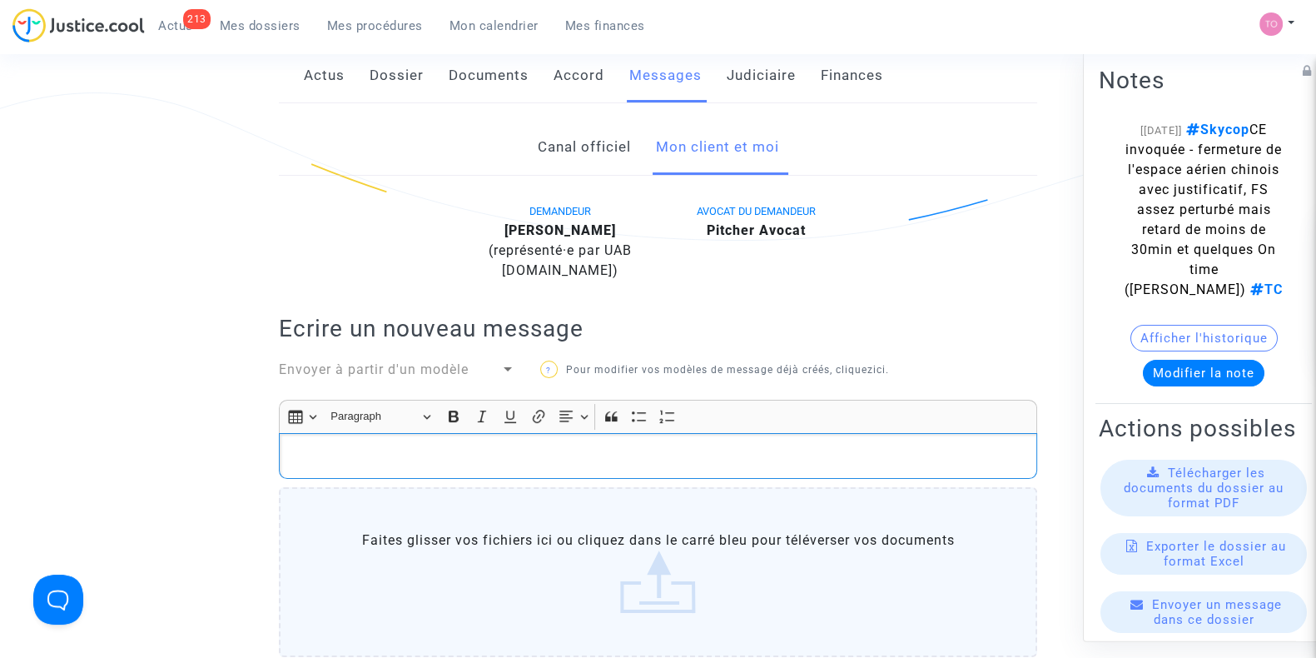
click at [574, 451] on p "Rich Text Editor, main" at bounding box center [658, 455] width 741 height 21
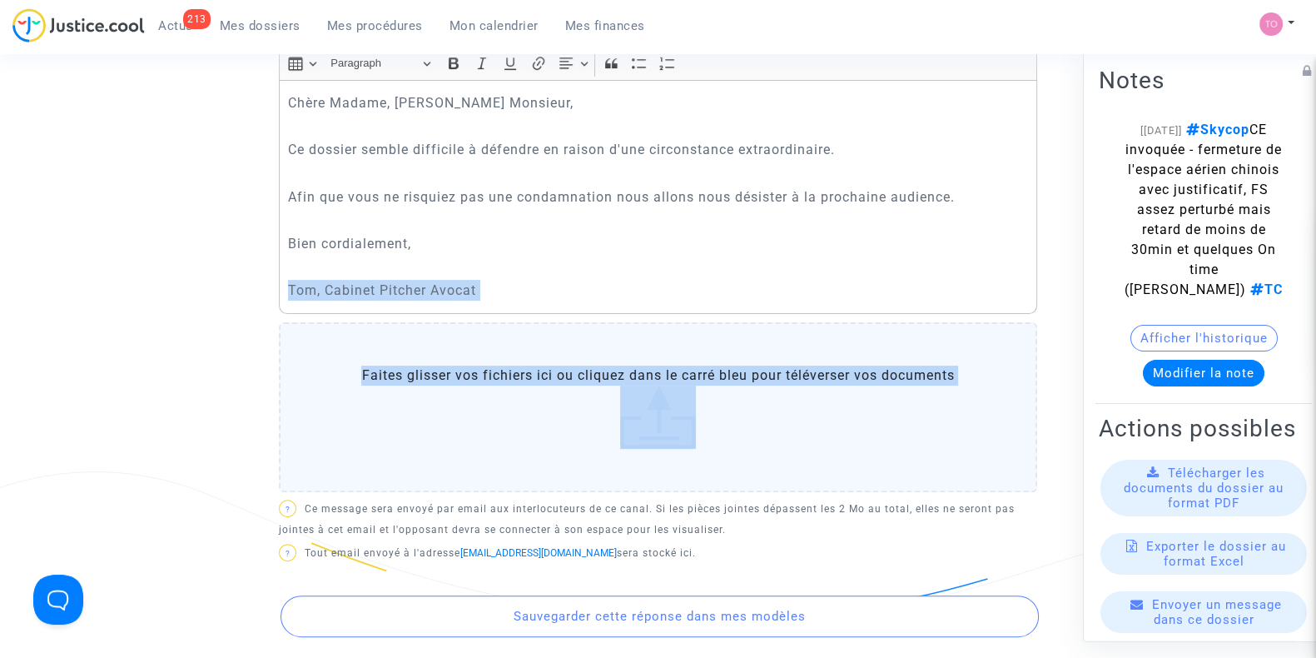
drag, startPoint x: 574, startPoint y: 451, endPoint x: 696, endPoint y: 122, distance: 351.3
click at [696, 122] on div "Rich Text Editor Insert table Insert table Heading Paragraph Paragraph Heading …" at bounding box center [658, 273] width 758 height 452
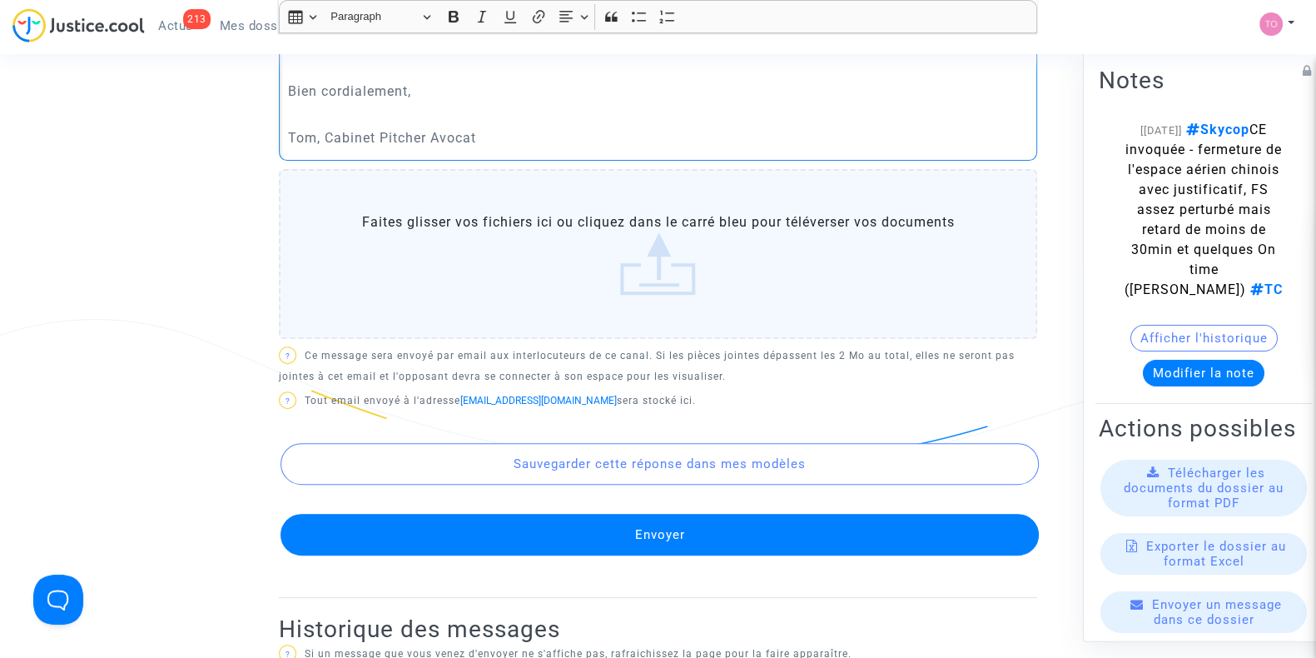
scroll to position [808, 0]
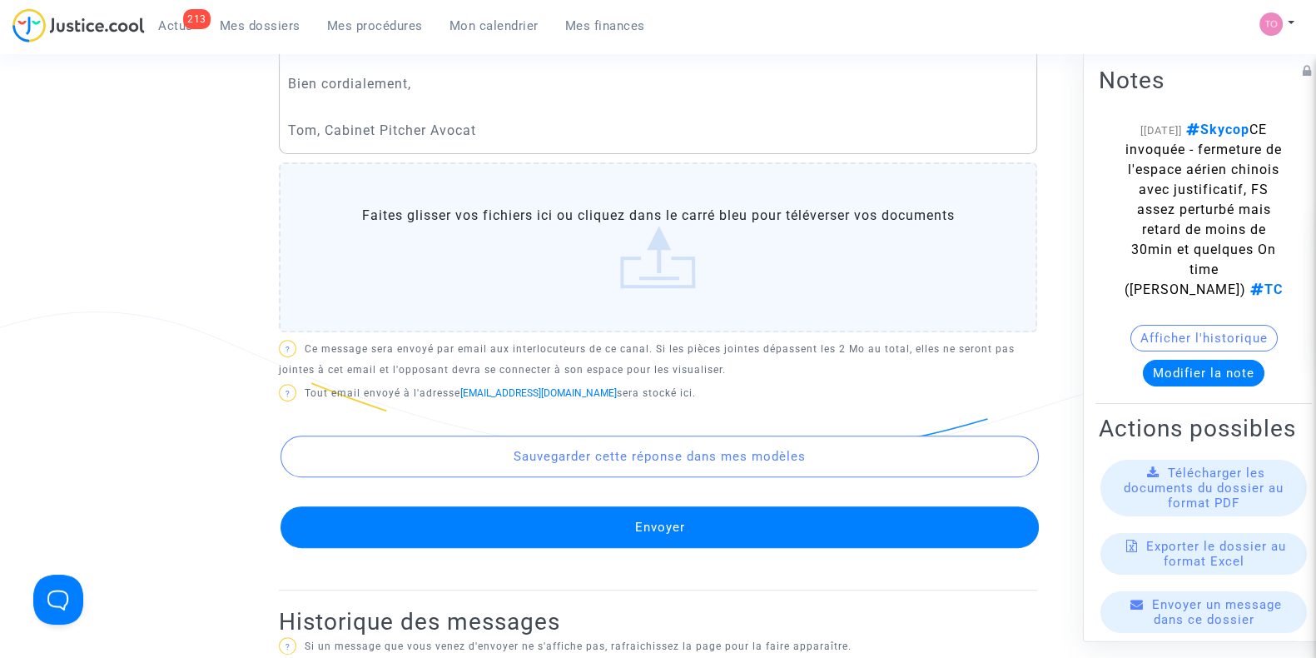
click at [621, 519] on button "Envoyer" at bounding box center [660, 527] width 758 height 42
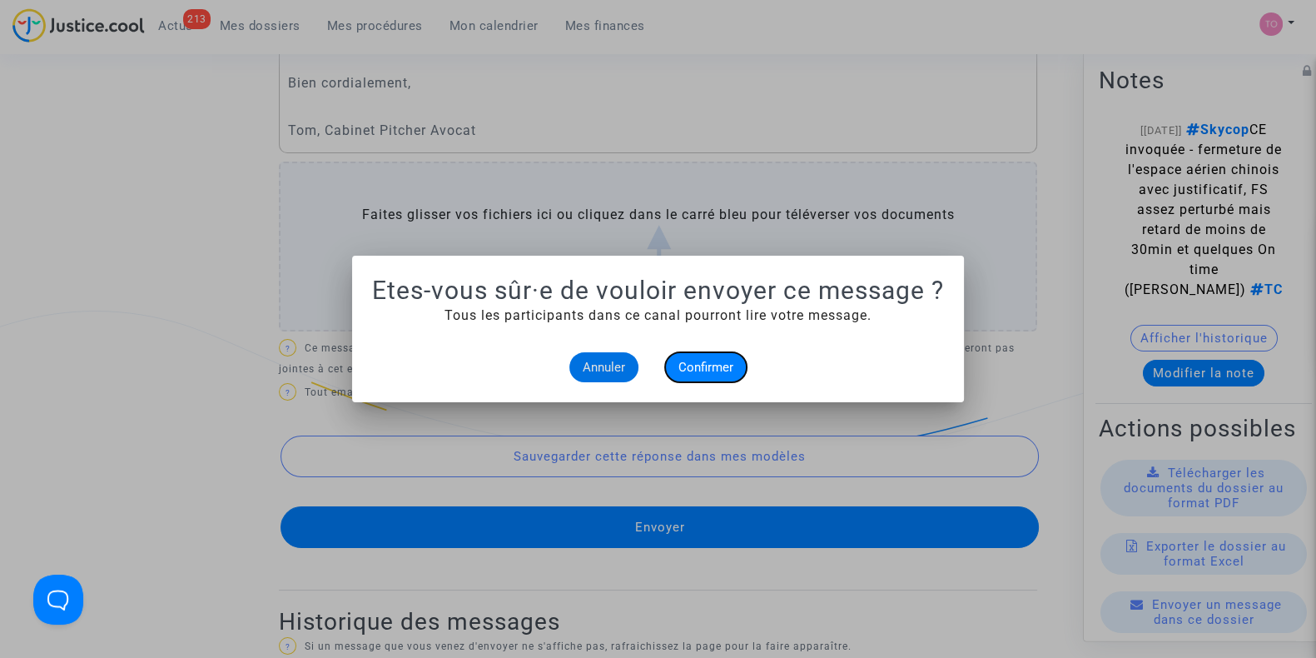
click at [708, 370] on span "Confirmer" at bounding box center [705, 367] width 55 height 15
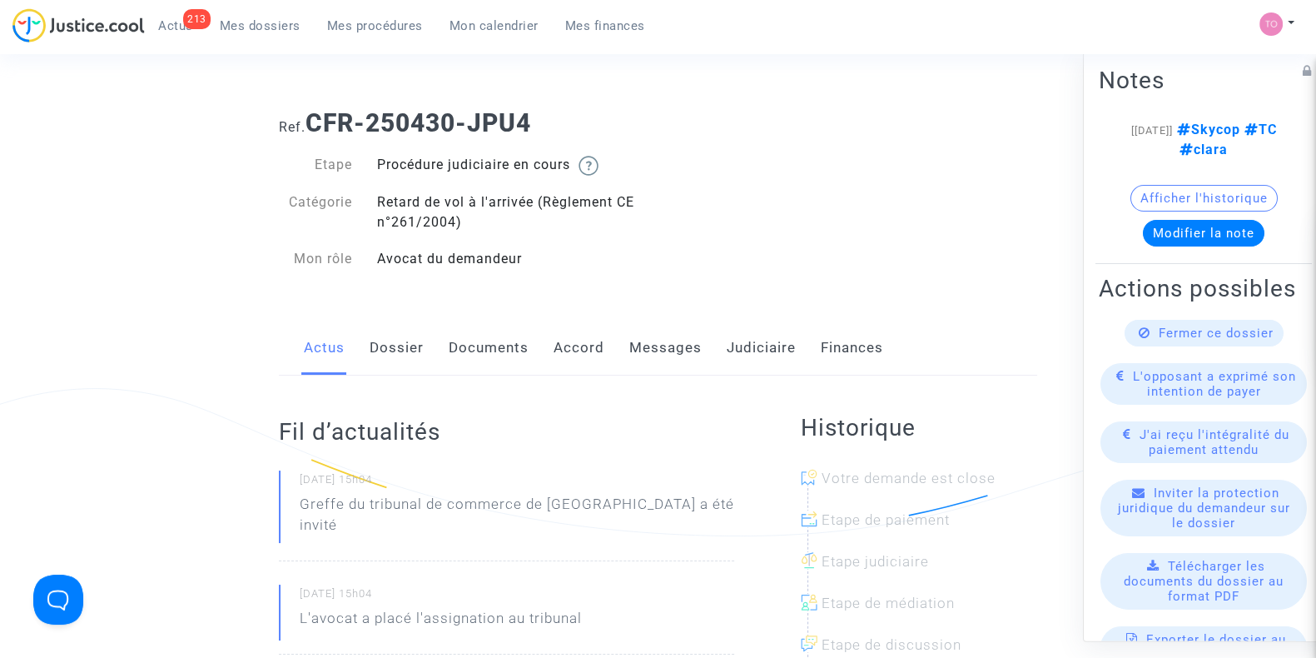
click at [373, 342] on link "Dossier" at bounding box center [397, 347] width 54 height 55
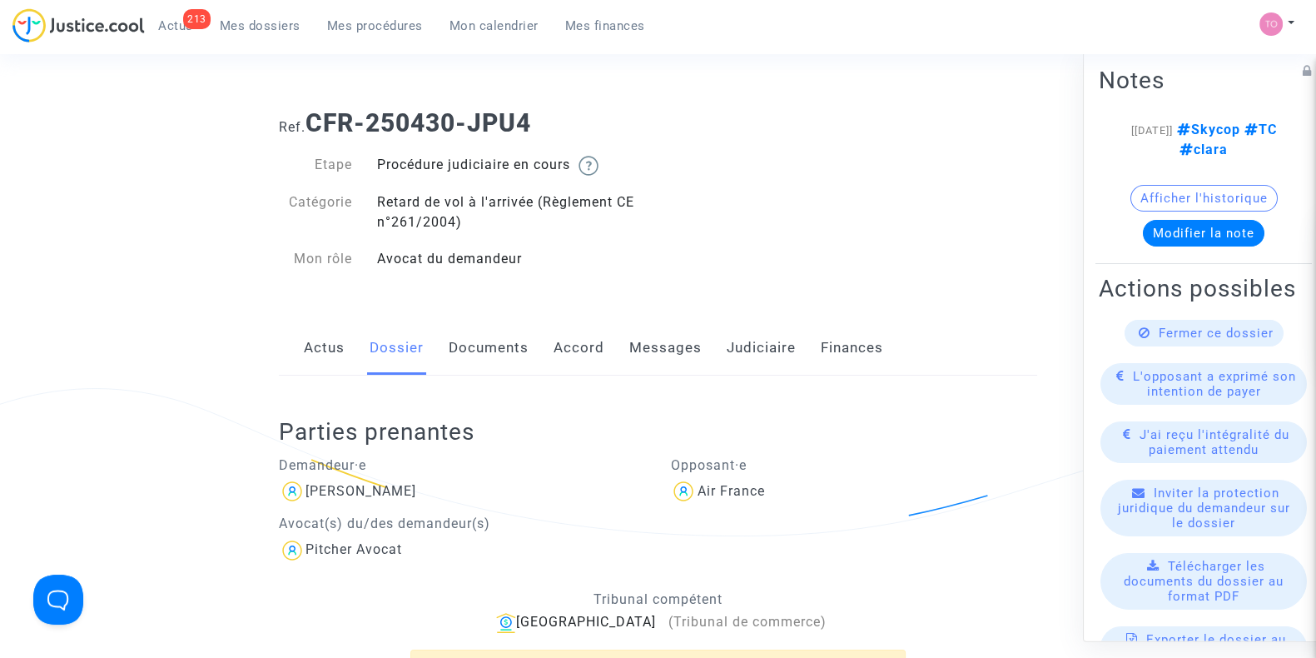
click at [752, 367] on link "Judiciaire" at bounding box center [761, 347] width 69 height 55
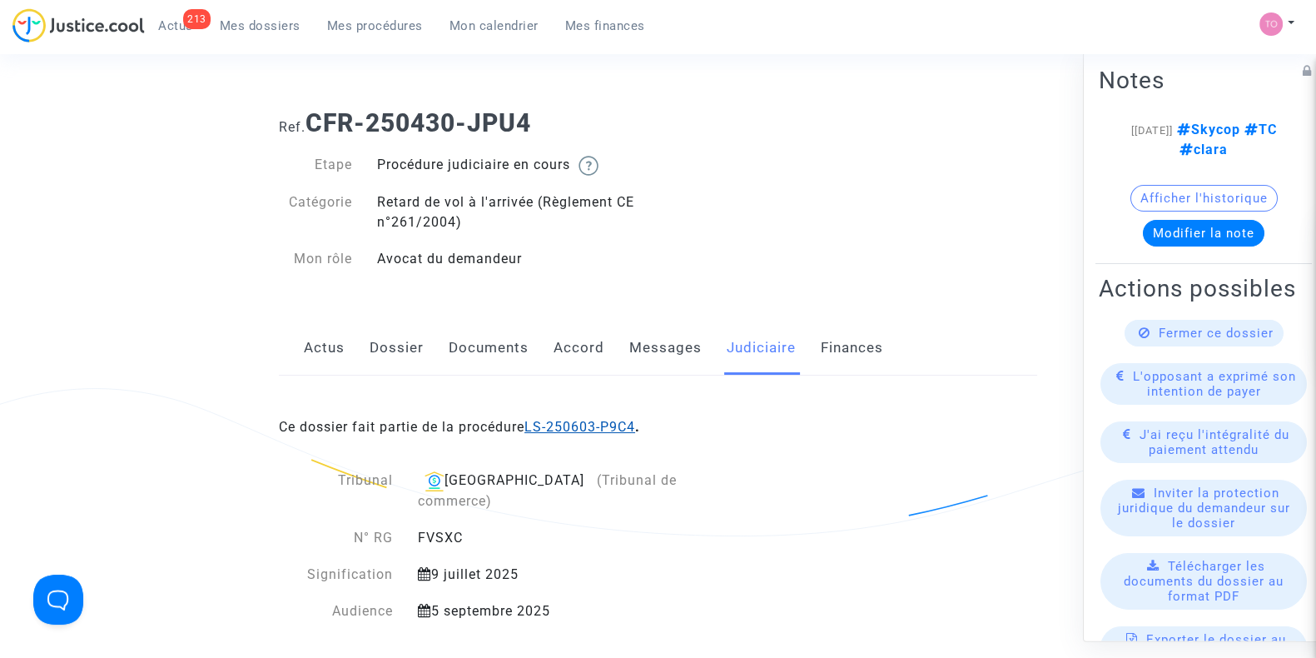
click at [566, 419] on link "LS-250603-P9C4" at bounding box center [579, 427] width 111 height 16
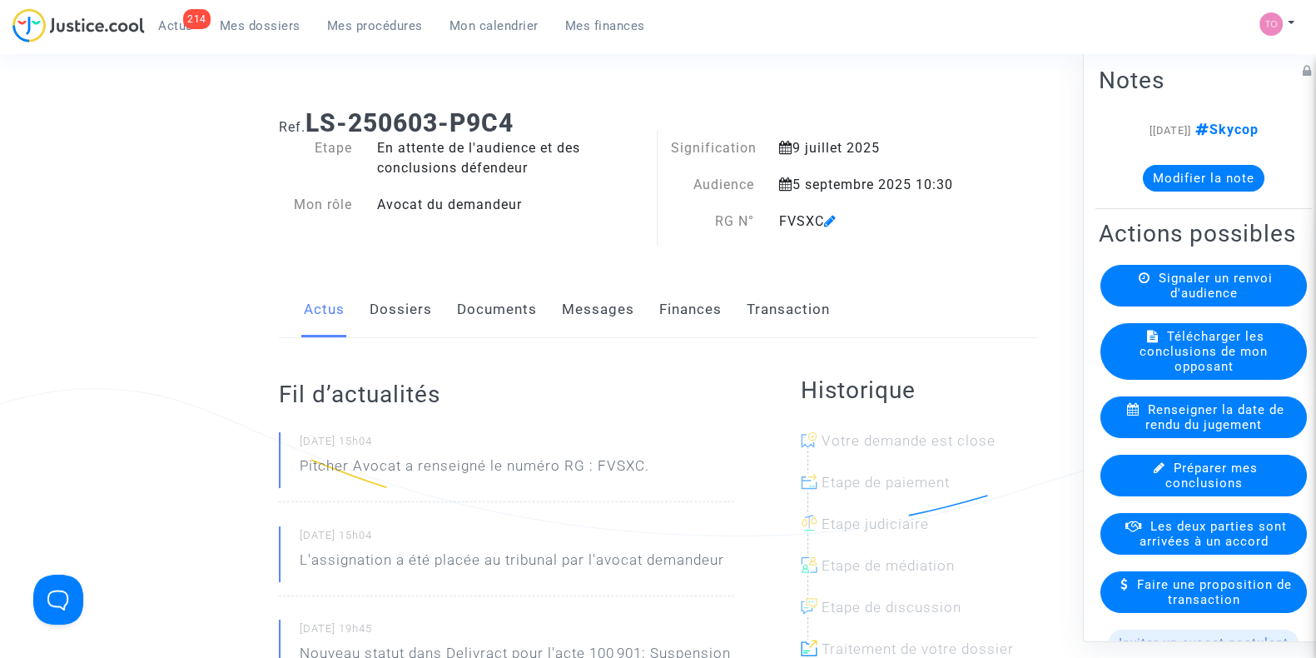
click at [255, 24] on span "Mes dossiers" at bounding box center [260, 25] width 81 height 15
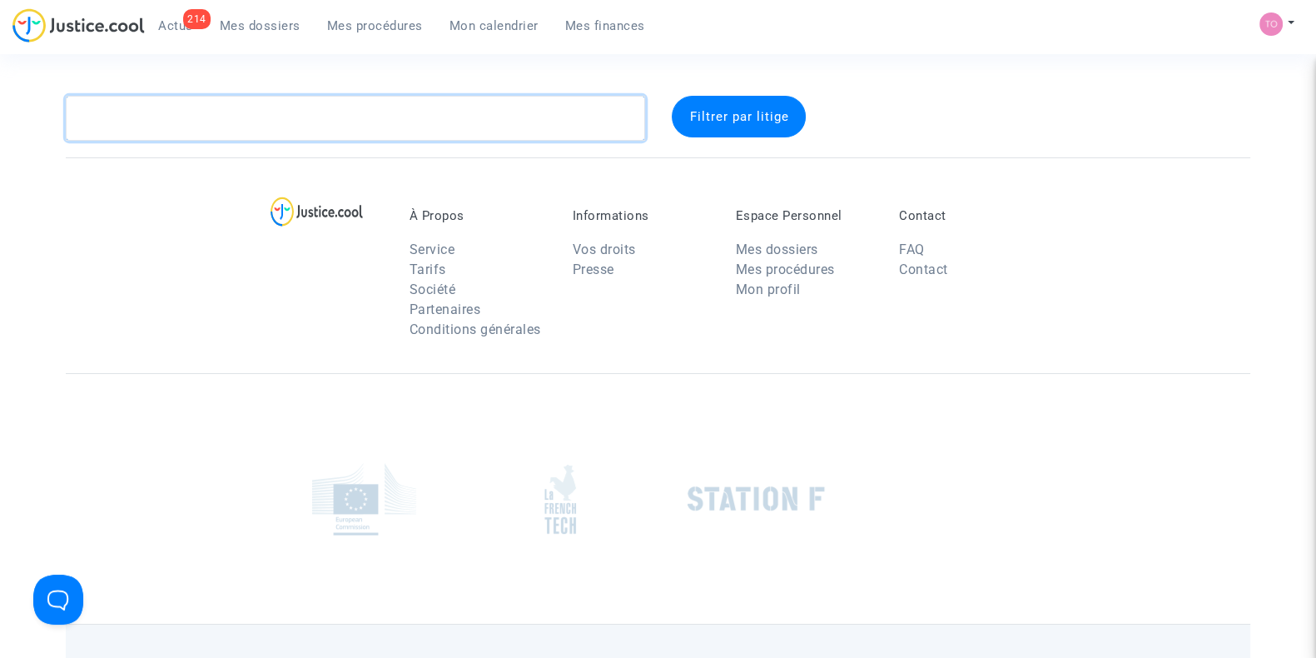
click at [229, 106] on textarea at bounding box center [355, 118] width 579 height 45
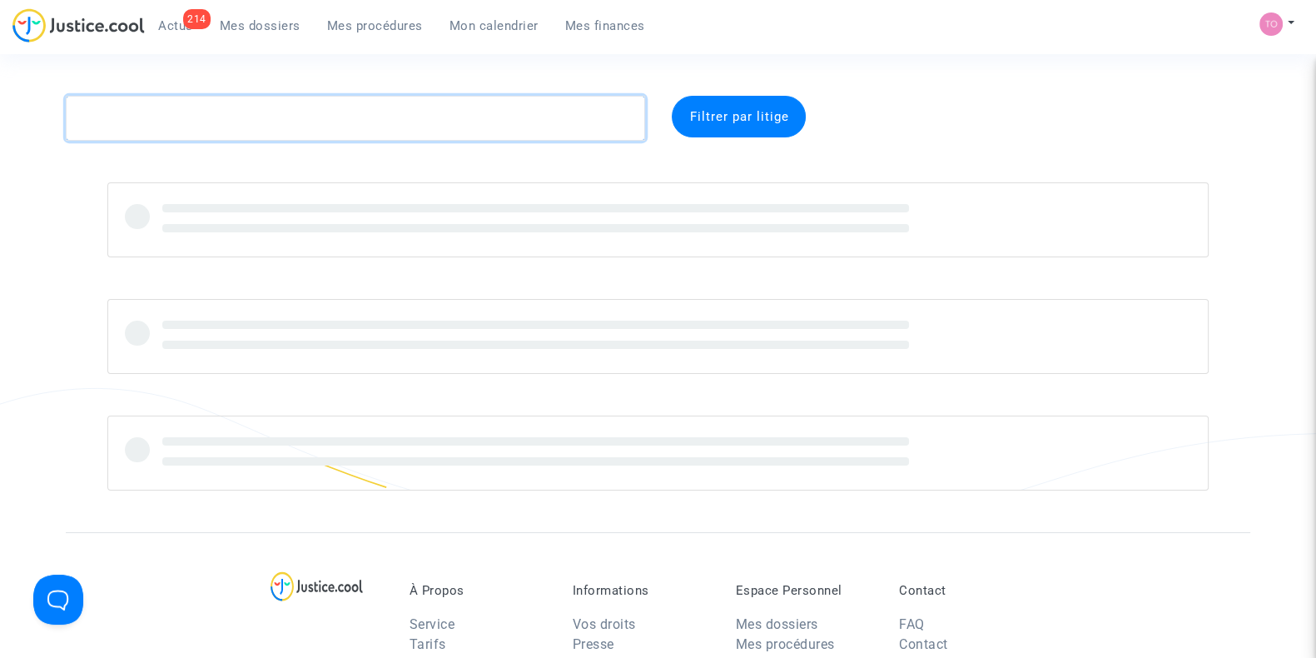
paste textarea "De la vega"
type textarea "De la vega"
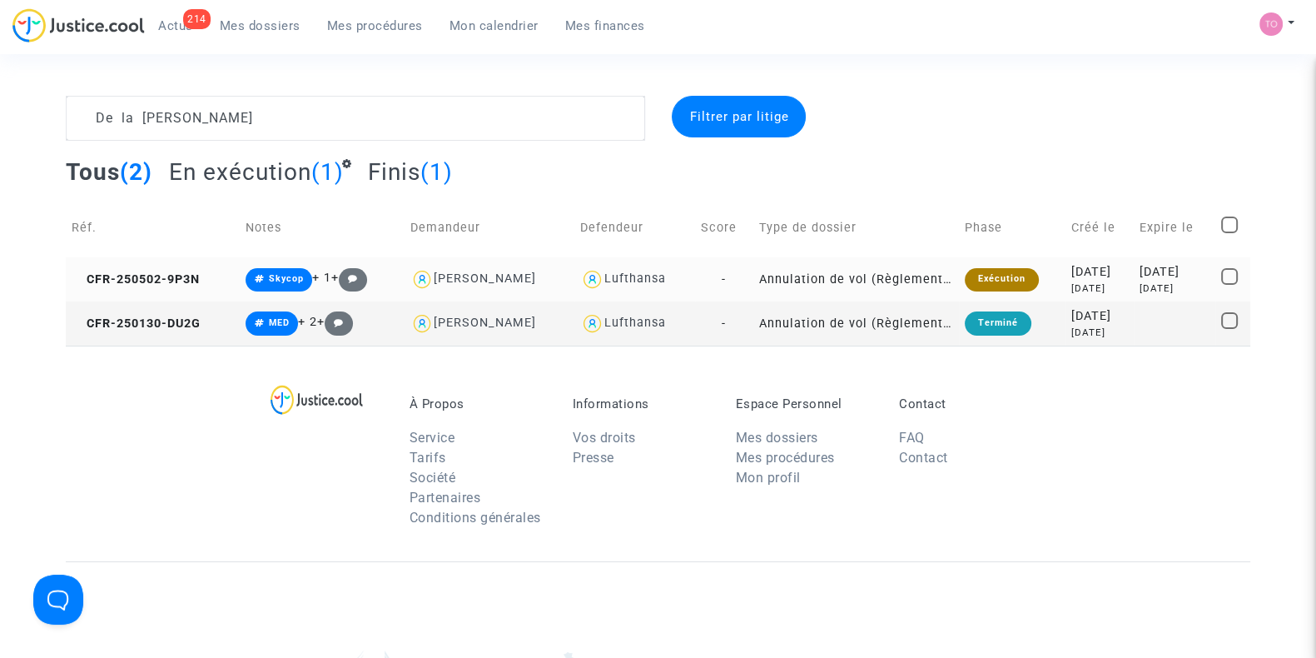
click at [1071, 286] on div "4 months ago" at bounding box center [1099, 288] width 57 height 14
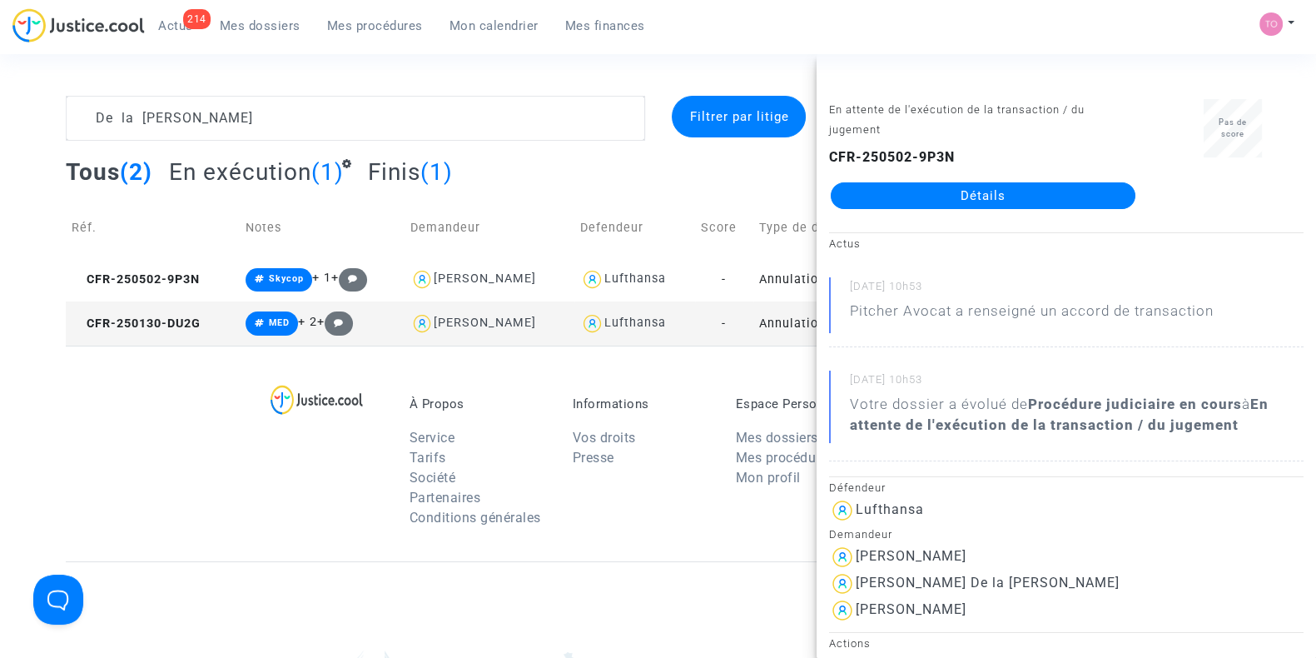
click at [949, 187] on link "Détails" at bounding box center [983, 195] width 305 height 27
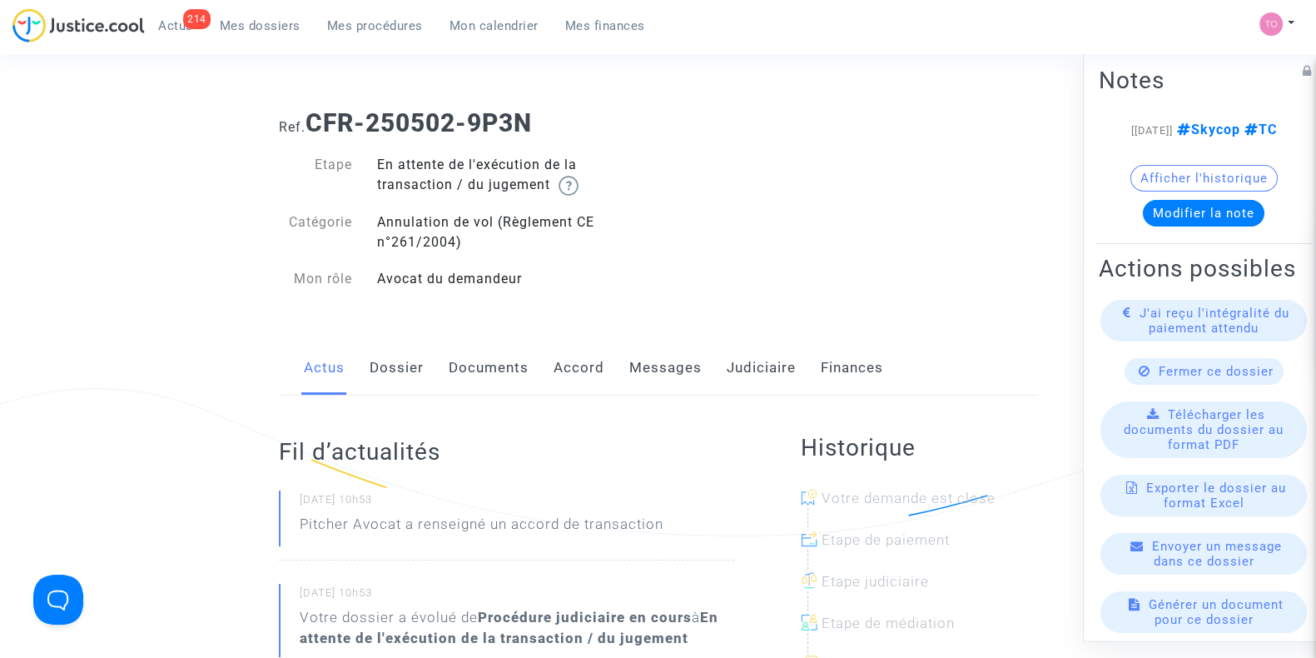
click at [777, 355] on link "Judiciaire" at bounding box center [761, 367] width 69 height 55
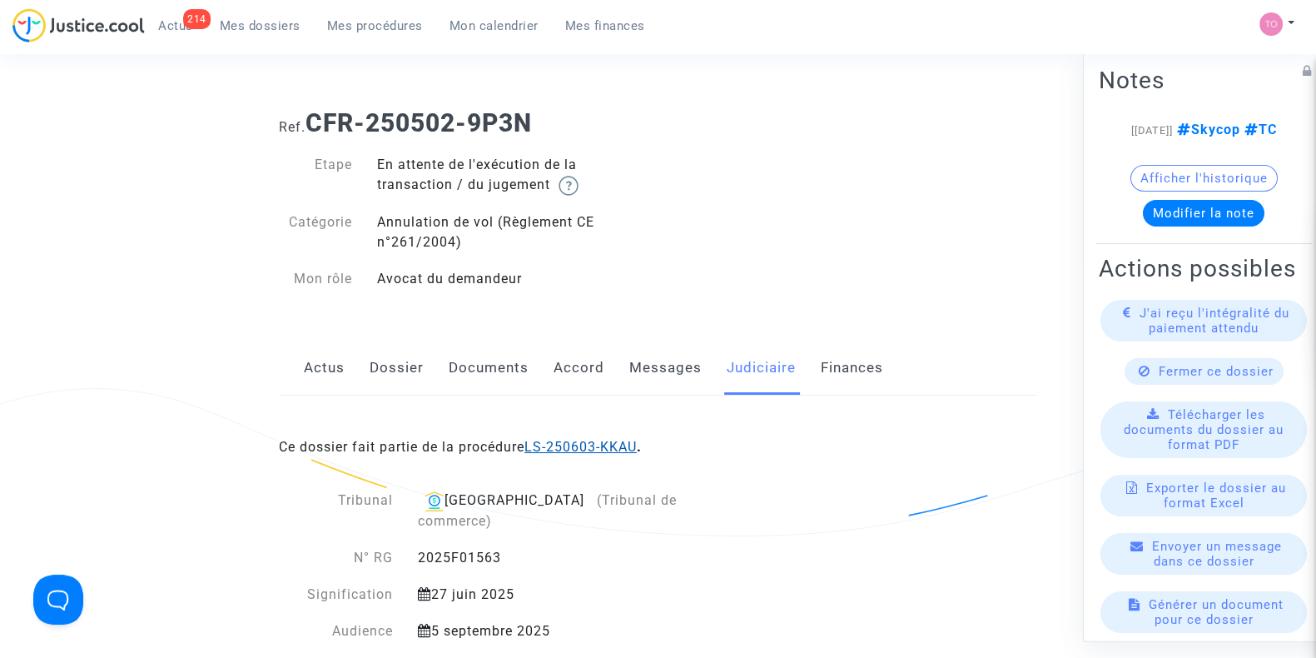
click at [578, 444] on link "LS-250603-KKAU" at bounding box center [580, 447] width 112 height 16
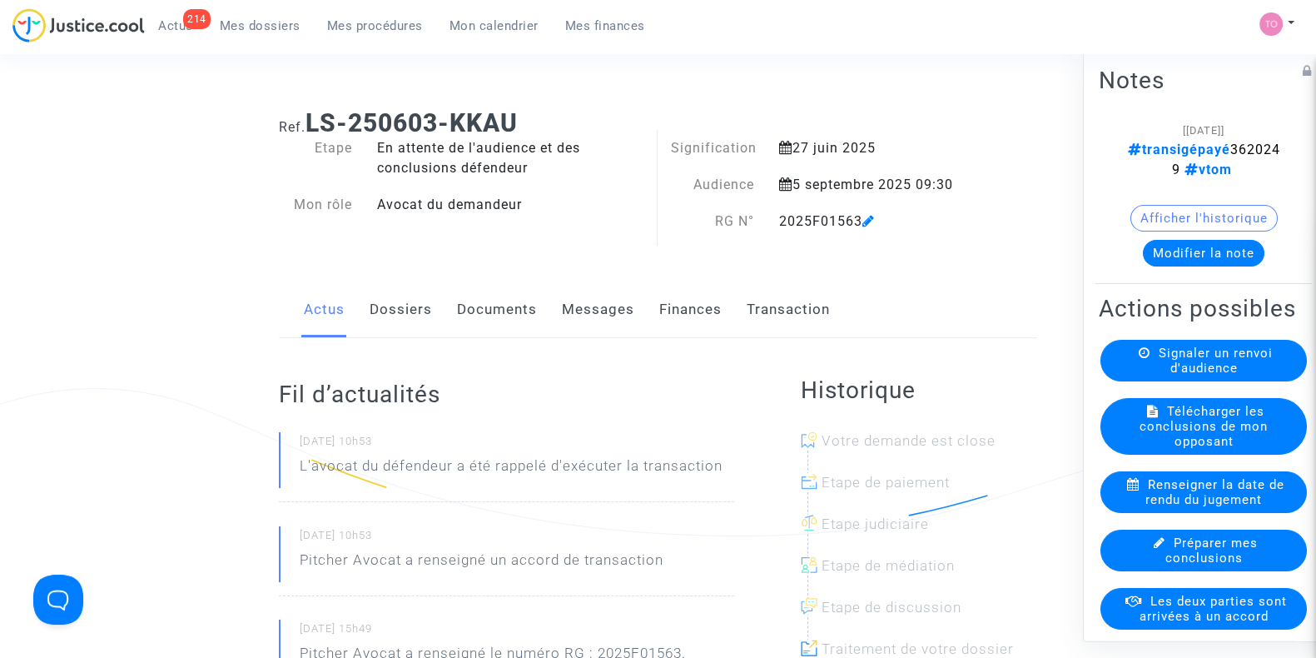
click at [1185, 247] on button "Modifier la note" at bounding box center [1204, 253] width 122 height 27
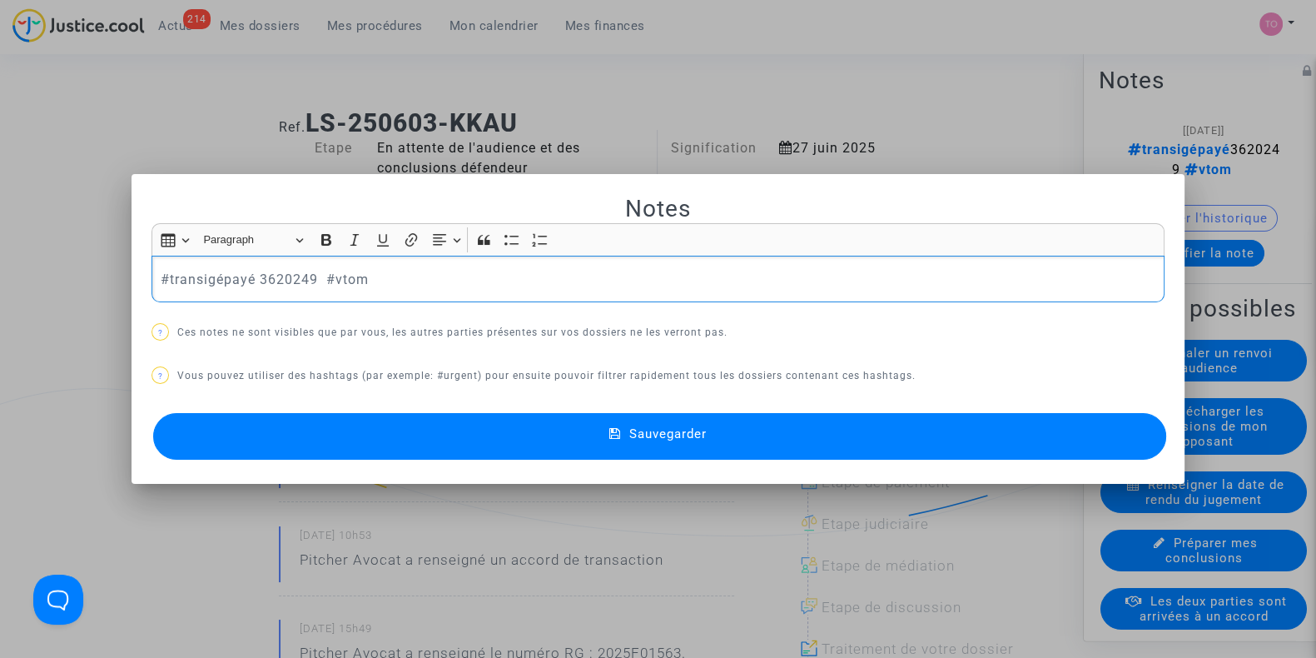
drag, startPoint x: 400, startPoint y: 283, endPoint x: 0, endPoint y: 247, distance: 401.1
click at [0, 247] on div "Notes Rich Text Editor Insert table Insert table Heading Paragraph Paragraph He…" at bounding box center [658, 329] width 1316 height 658
click at [163, 301] on button "#FaireDIA" at bounding box center [228, 306] width 130 height 33
click at [344, 430] on button "Sauvegarder" at bounding box center [659, 436] width 1013 height 47
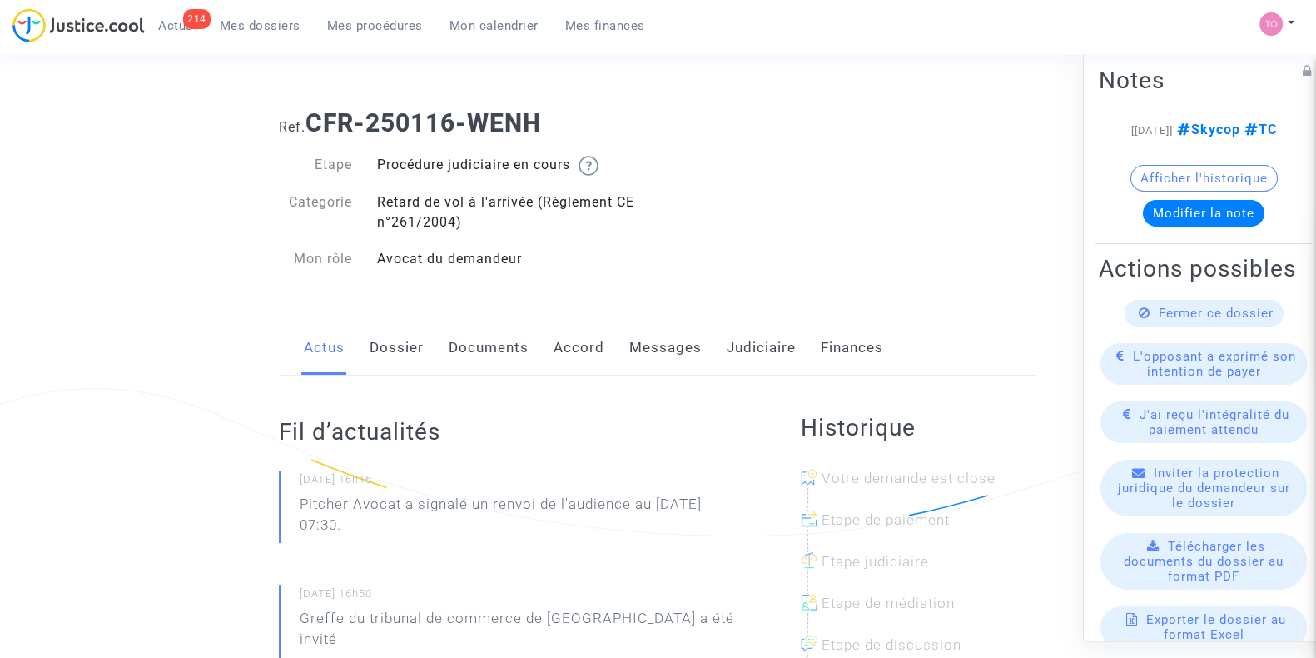
click at [748, 353] on link "Judiciaire" at bounding box center [761, 347] width 69 height 55
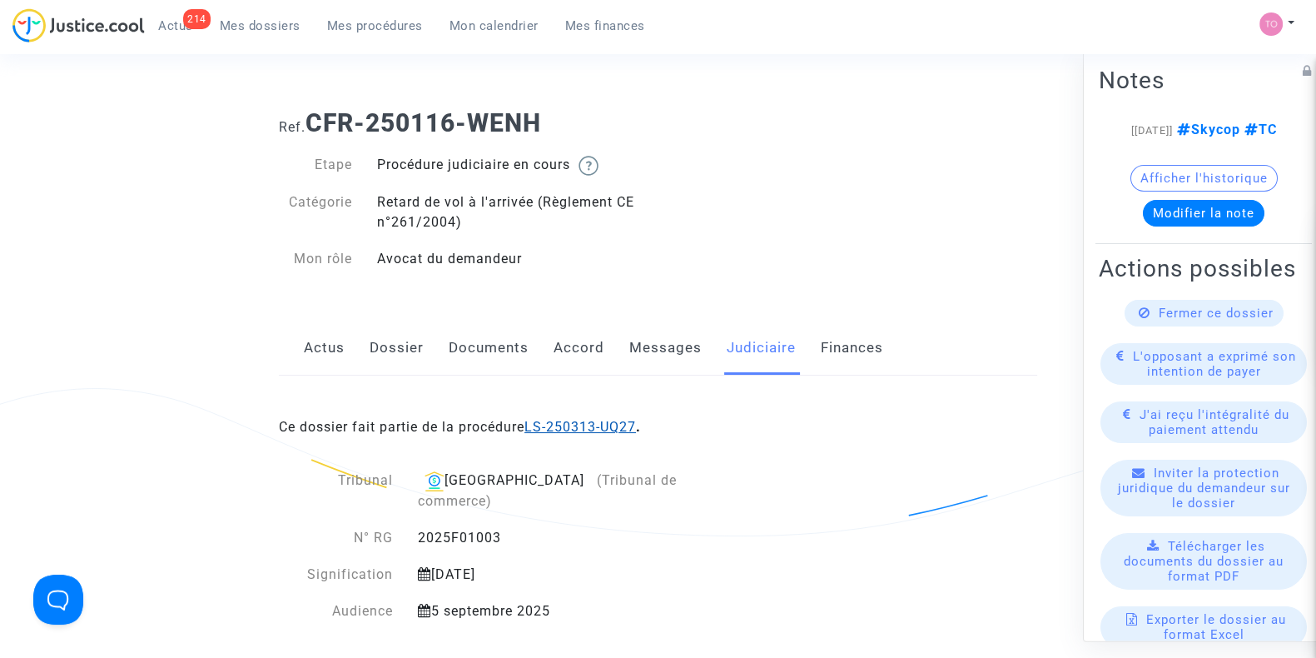
click at [554, 421] on link "LS-250313-UQ27" at bounding box center [580, 427] width 112 height 16
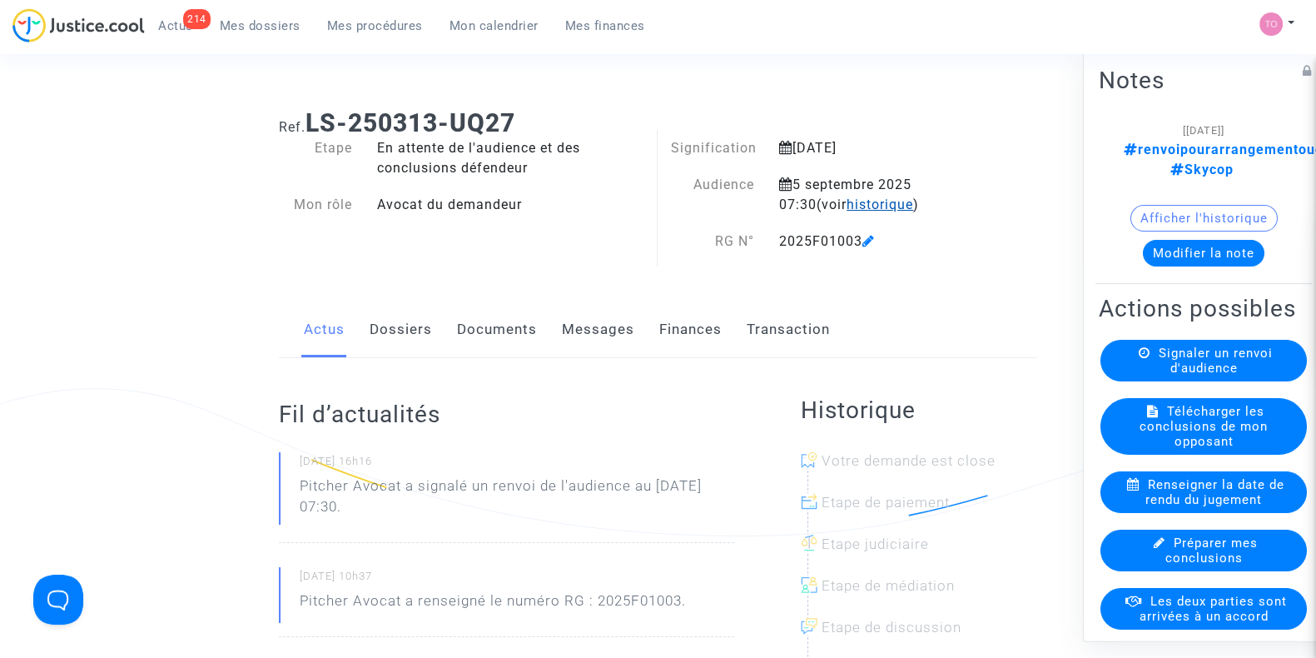
click at [847, 210] on span "historique" at bounding box center [880, 204] width 67 height 16
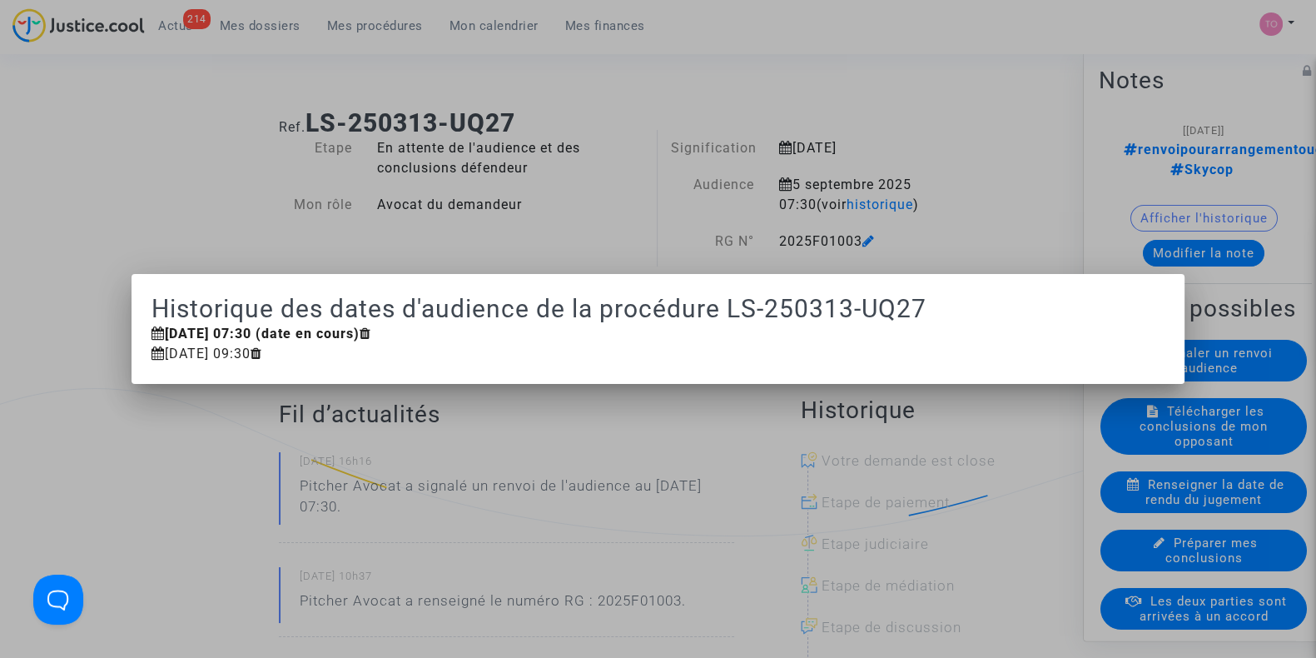
click at [183, 168] on div at bounding box center [658, 329] width 1316 height 658
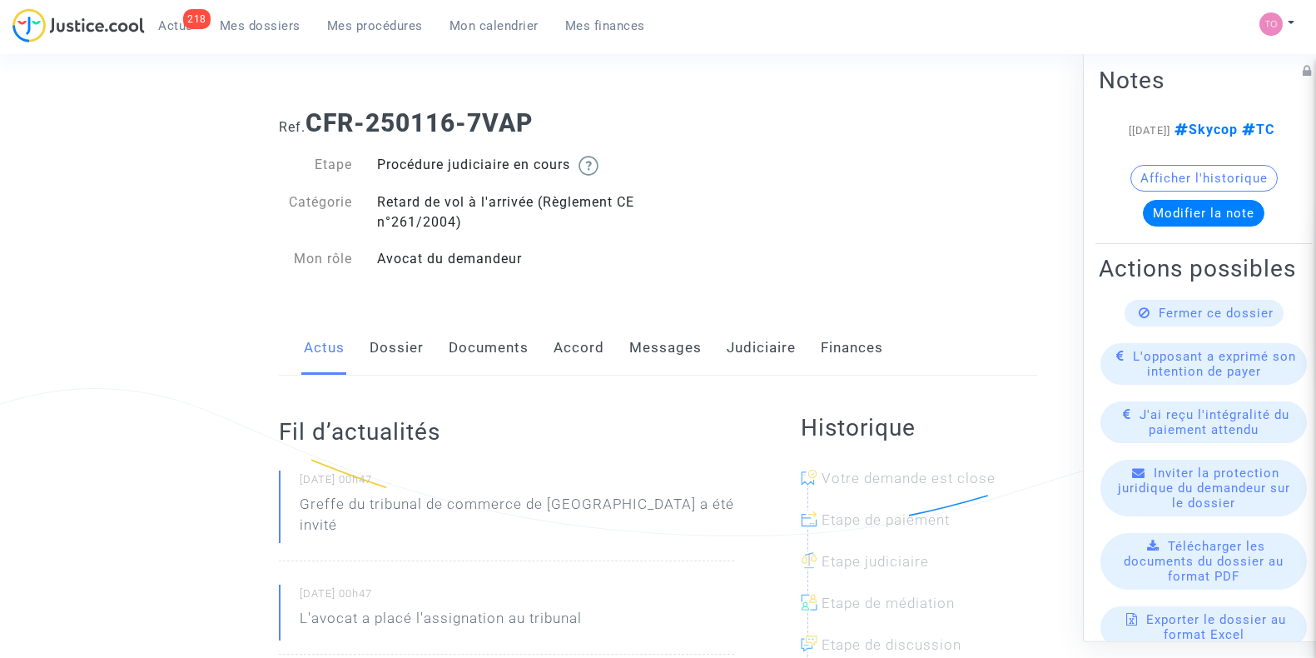
click at [745, 341] on link "Judiciaire" at bounding box center [761, 347] width 69 height 55
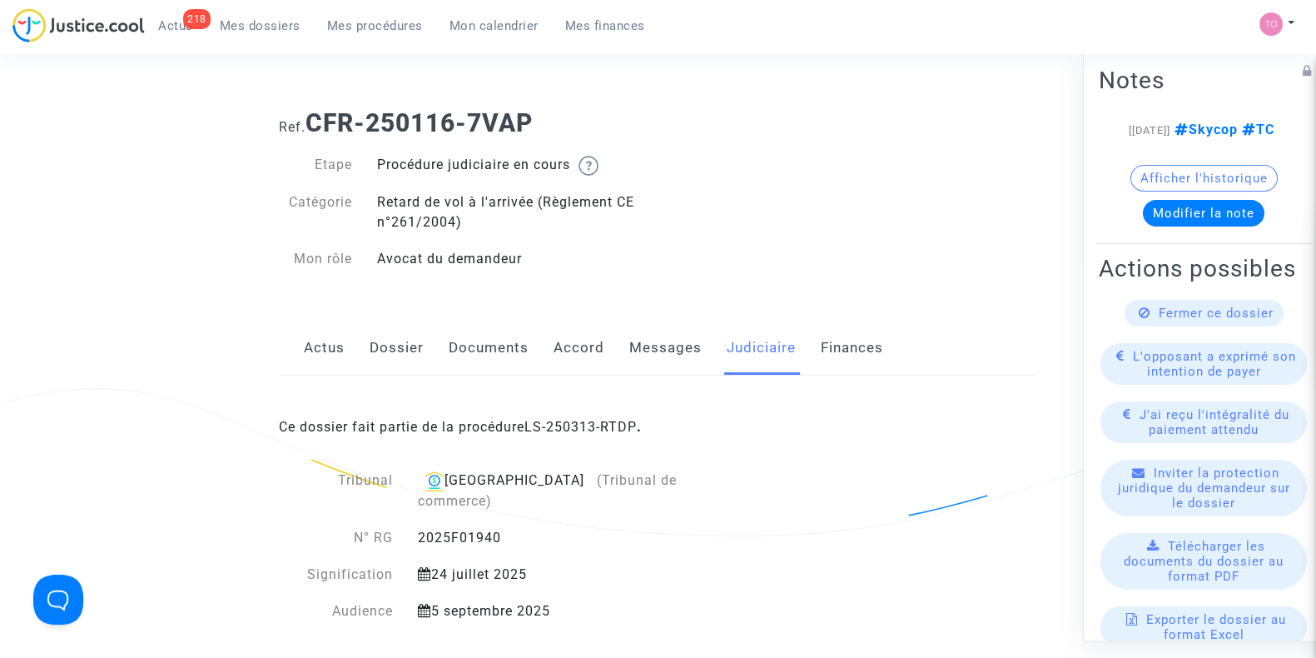
click at [578, 415] on div "Ce dossier fait partie de la procédure LS-250313-RTDP ." at bounding box center [658, 414] width 758 height 78
click at [595, 429] on link "LS-250313-RTDP" at bounding box center [580, 427] width 112 height 16
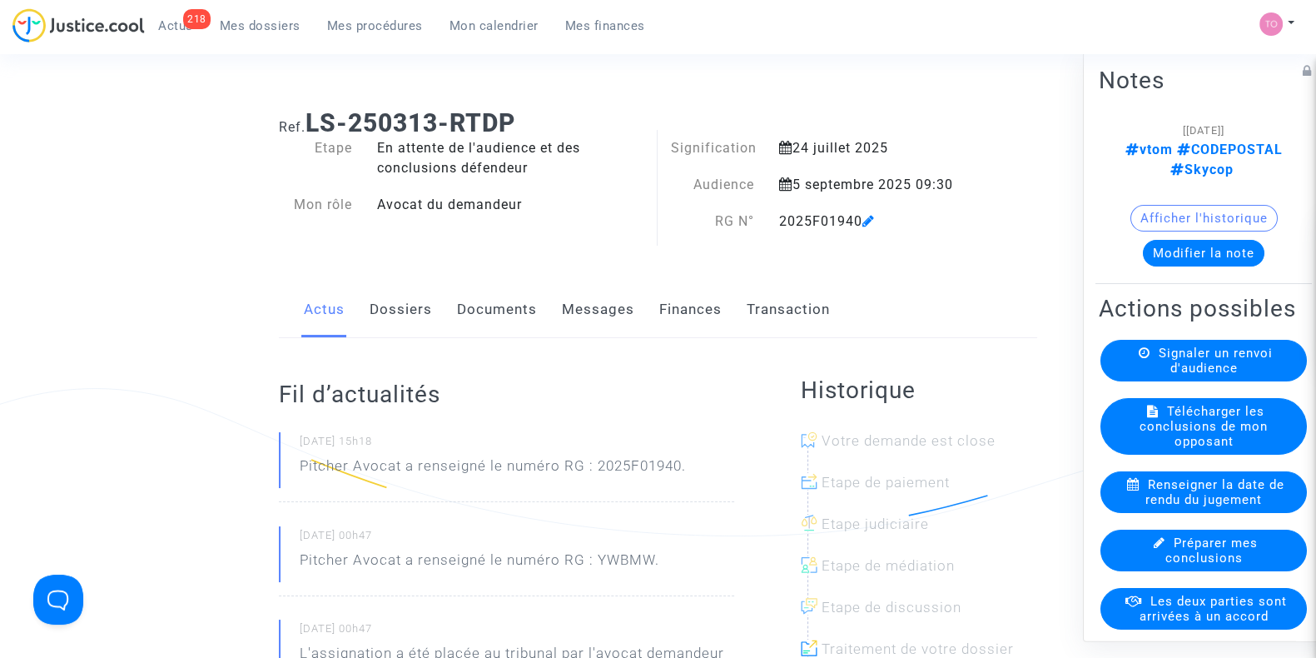
click at [370, 293] on link "Dossiers" at bounding box center [401, 309] width 62 height 55
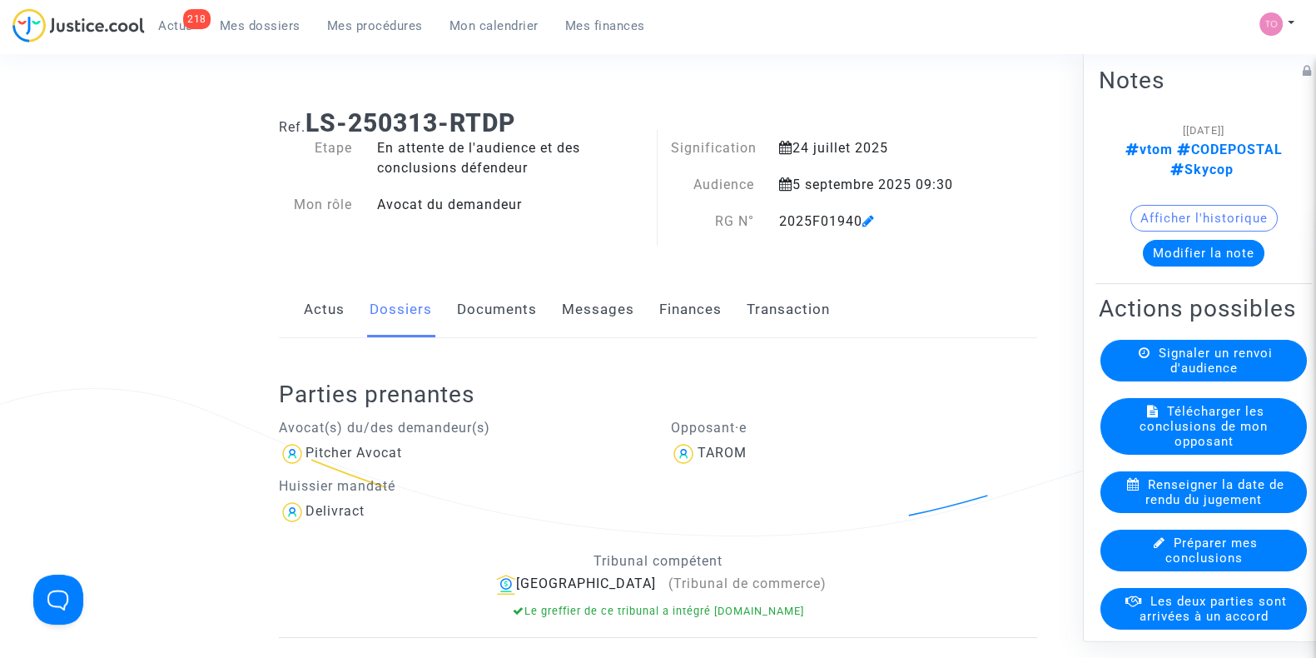
drag, startPoint x: 862, startPoint y: 219, endPoint x: 780, endPoint y: 222, distance: 82.5
click at [780, 222] on div "2025F01940" at bounding box center [875, 221] width 217 height 20
copy div "2025F01940"
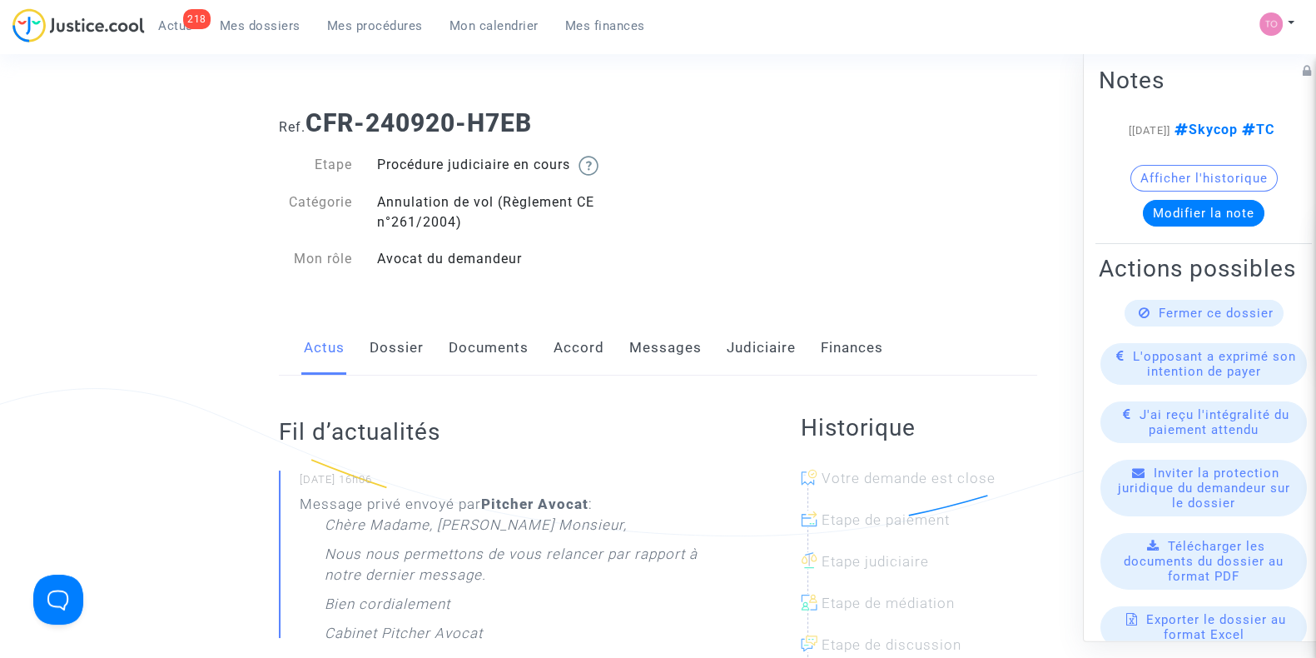
click at [357, 369] on div "Actus Dossier Documents Accord Messages Judiciaire Finances" at bounding box center [658, 348] width 758 height 56
click at [377, 362] on link "Dossier" at bounding box center [397, 347] width 54 height 55
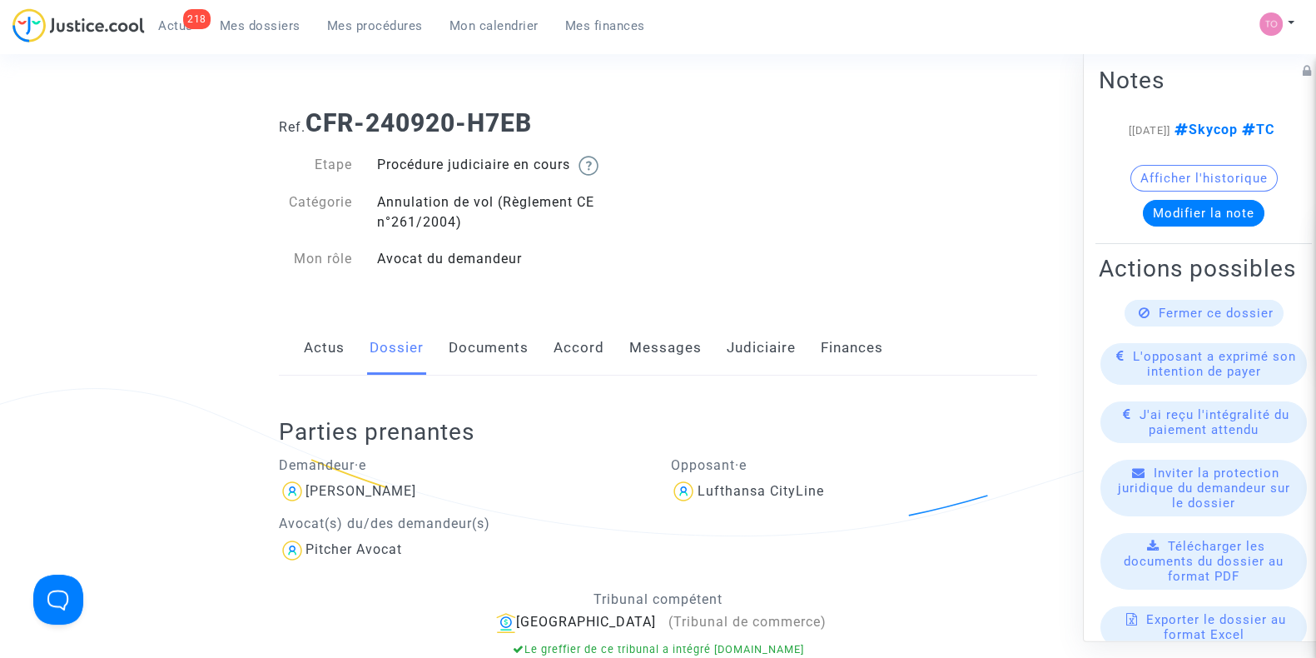
click at [728, 360] on link "Judiciaire" at bounding box center [761, 347] width 69 height 55
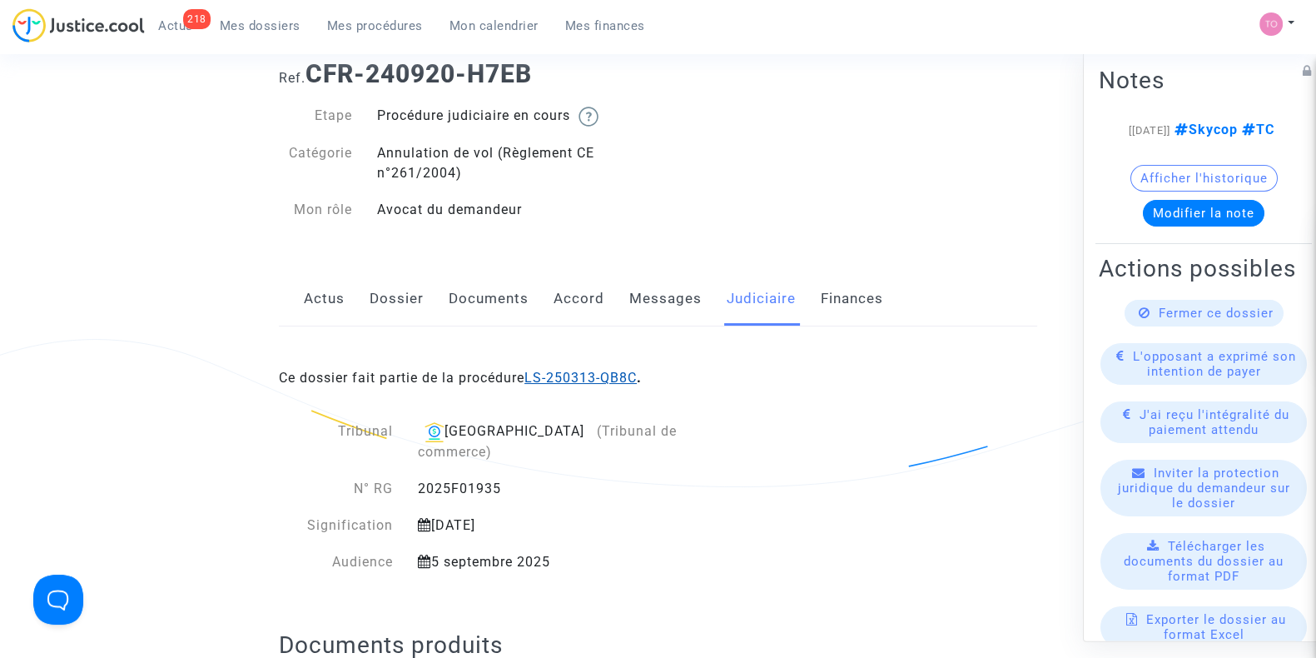
scroll to position [54, 0]
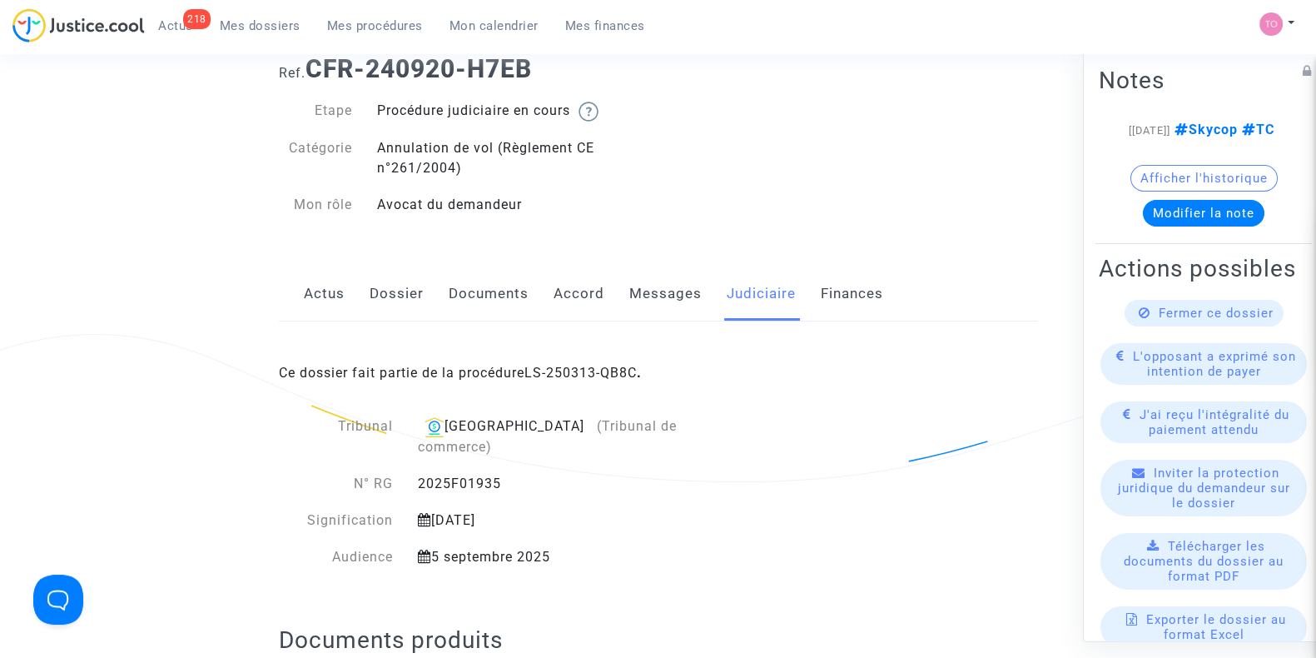
click at [645, 317] on link "Messages" at bounding box center [665, 293] width 72 height 55
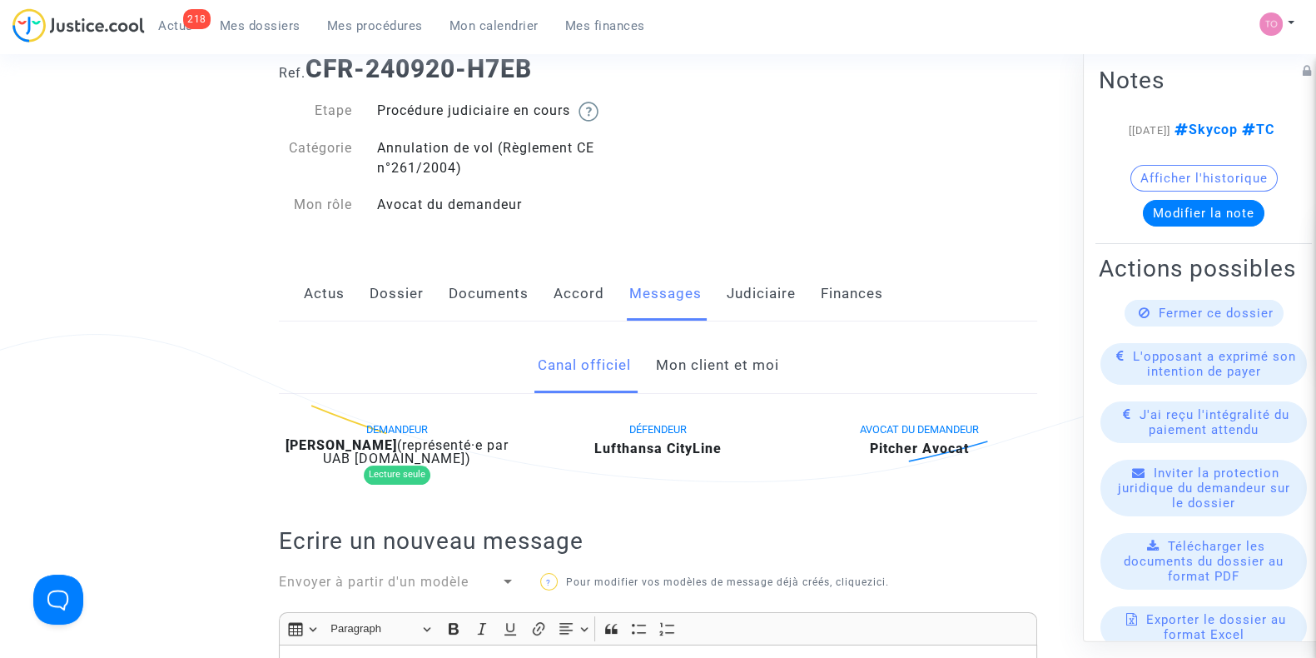
click at [573, 305] on link "Accord" at bounding box center [579, 293] width 51 height 55
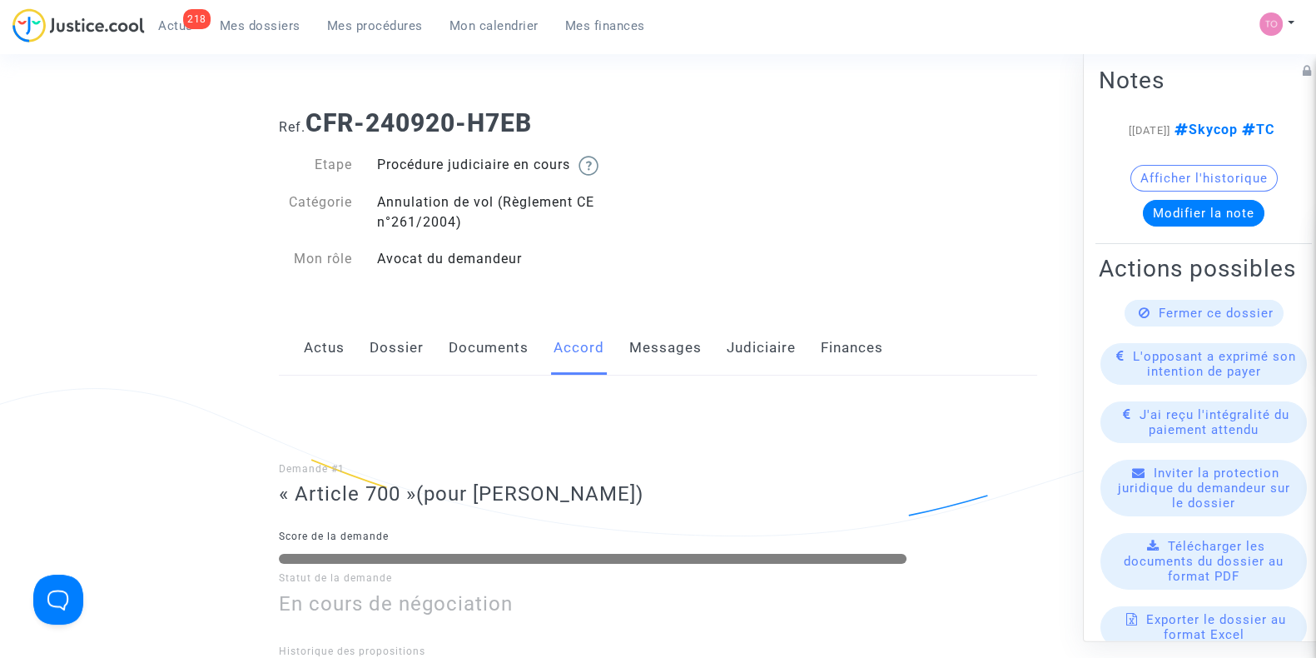
click at [666, 360] on link "Messages" at bounding box center [665, 347] width 72 height 55
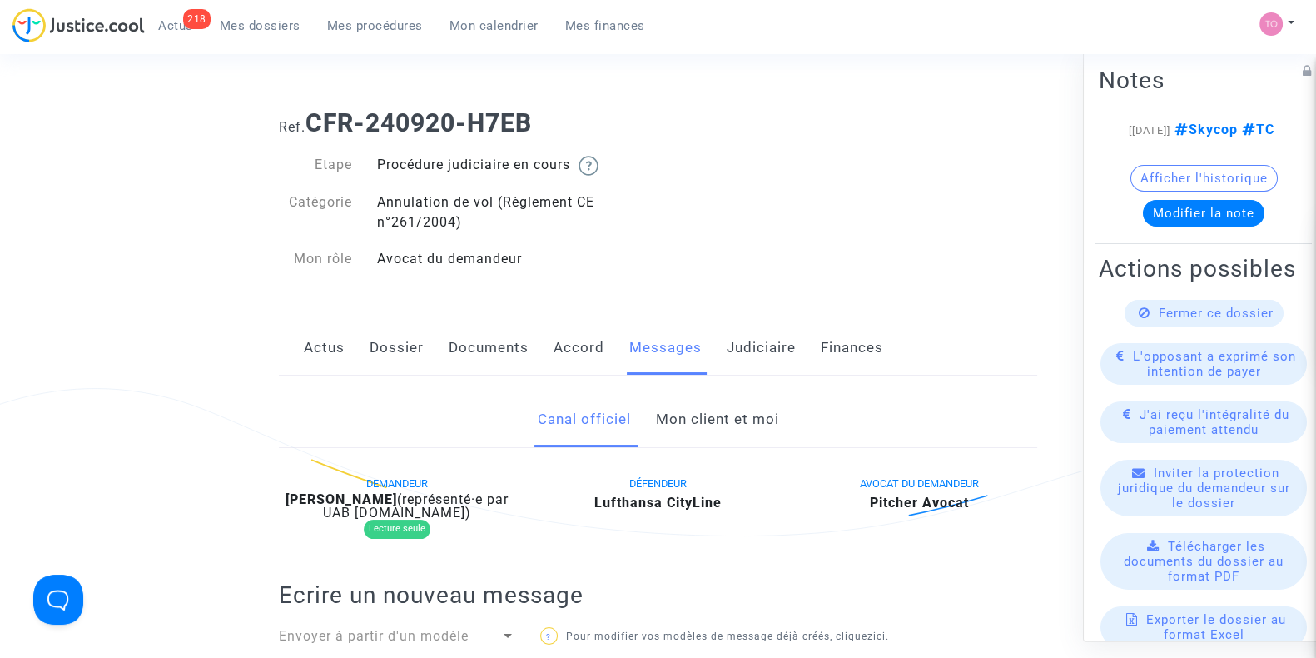
click at [680, 414] on link "Mon client et moi" at bounding box center [716, 419] width 123 height 55
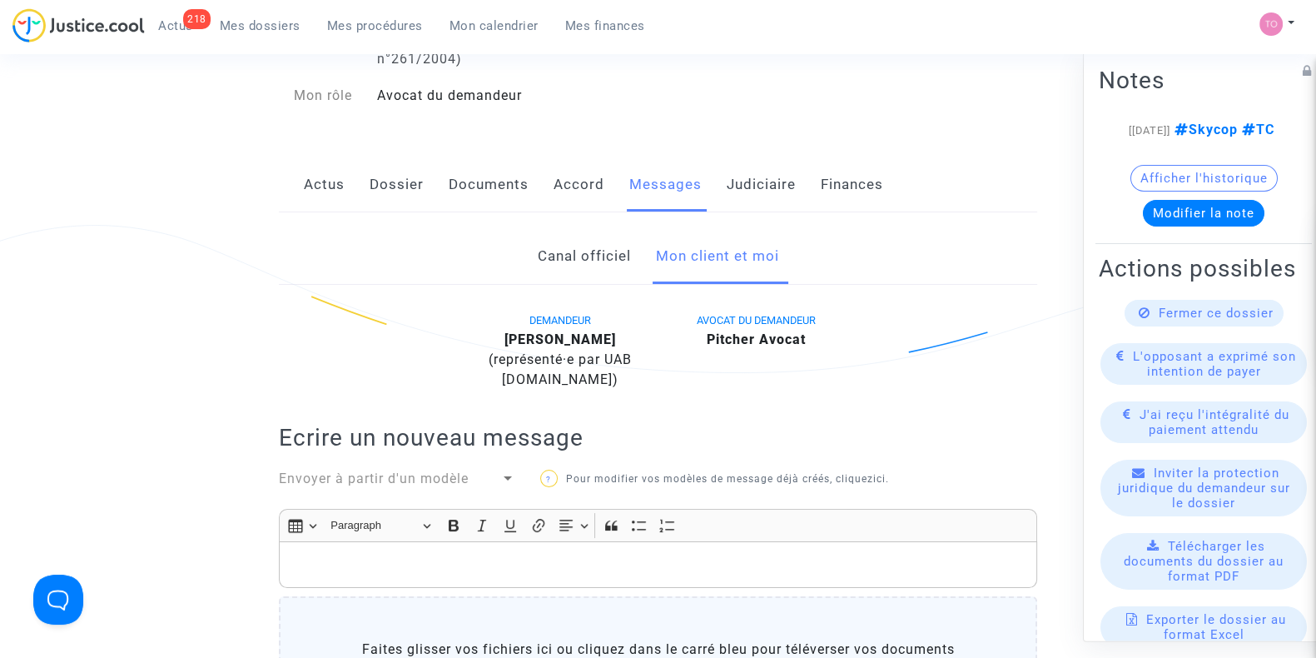
scroll to position [51, 0]
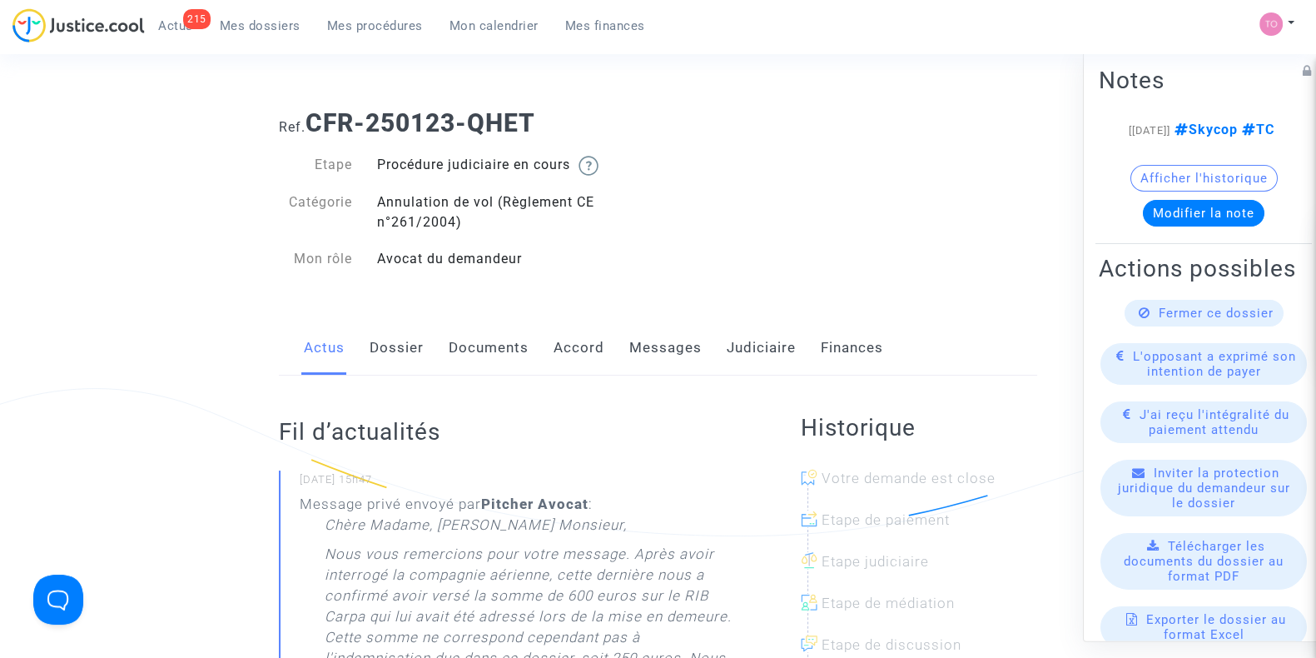
click at [649, 342] on link "Messages" at bounding box center [665, 347] width 72 height 55
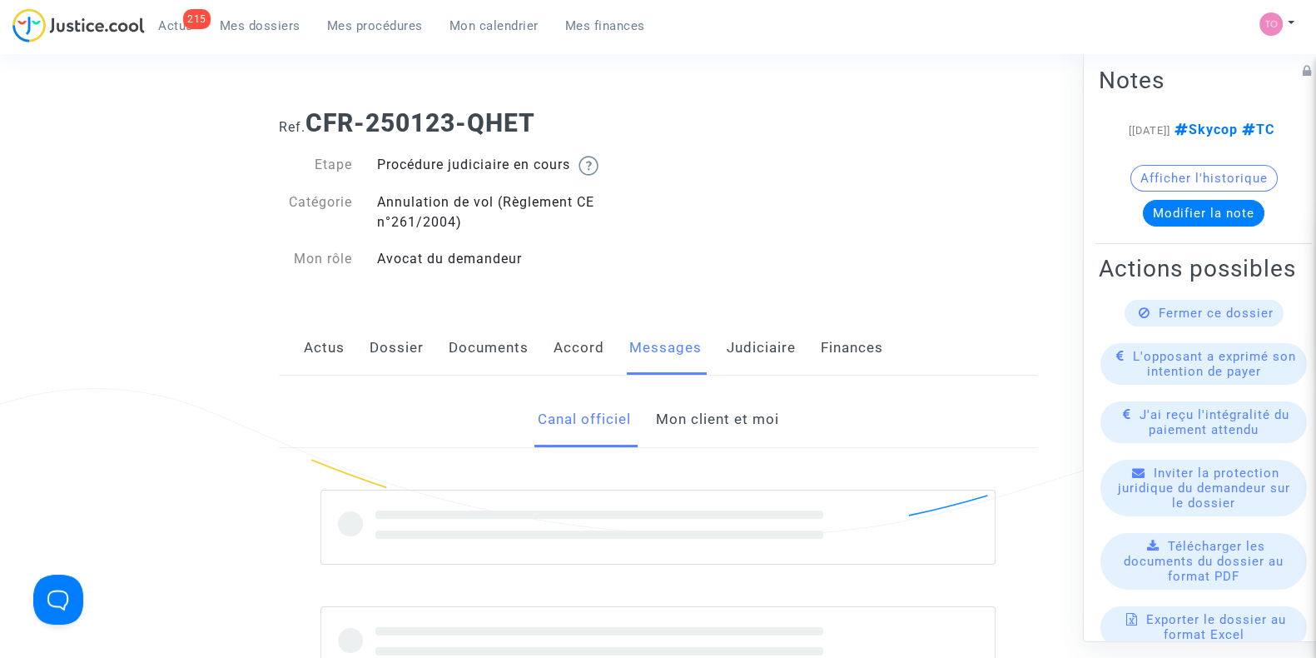
click at [732, 429] on link "Mon client et moi" at bounding box center [716, 419] width 123 height 55
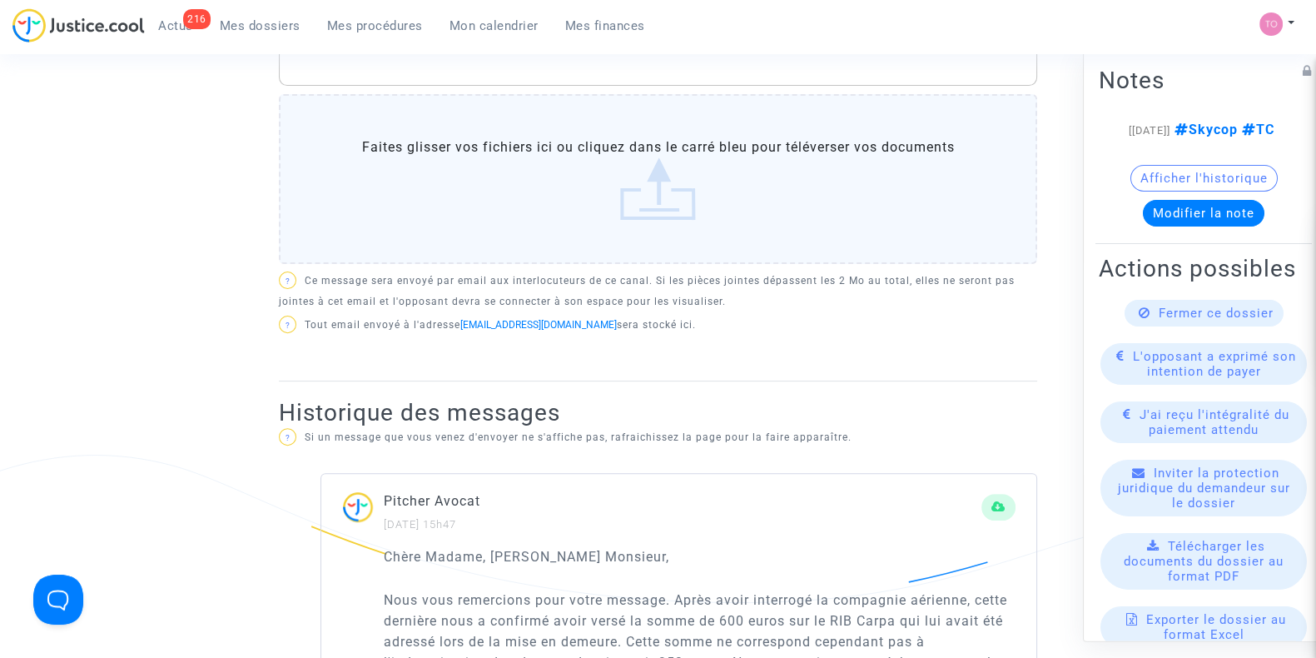
scroll to position [633, 0]
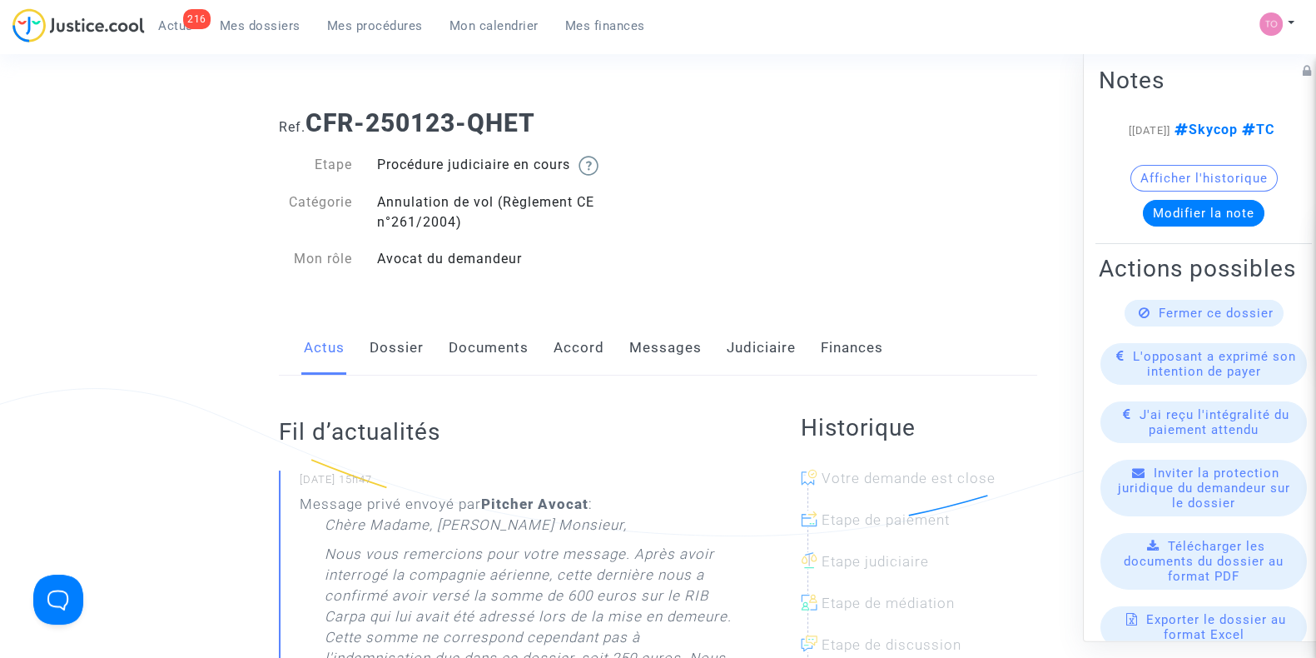
click at [760, 347] on link "Judiciaire" at bounding box center [761, 347] width 69 height 55
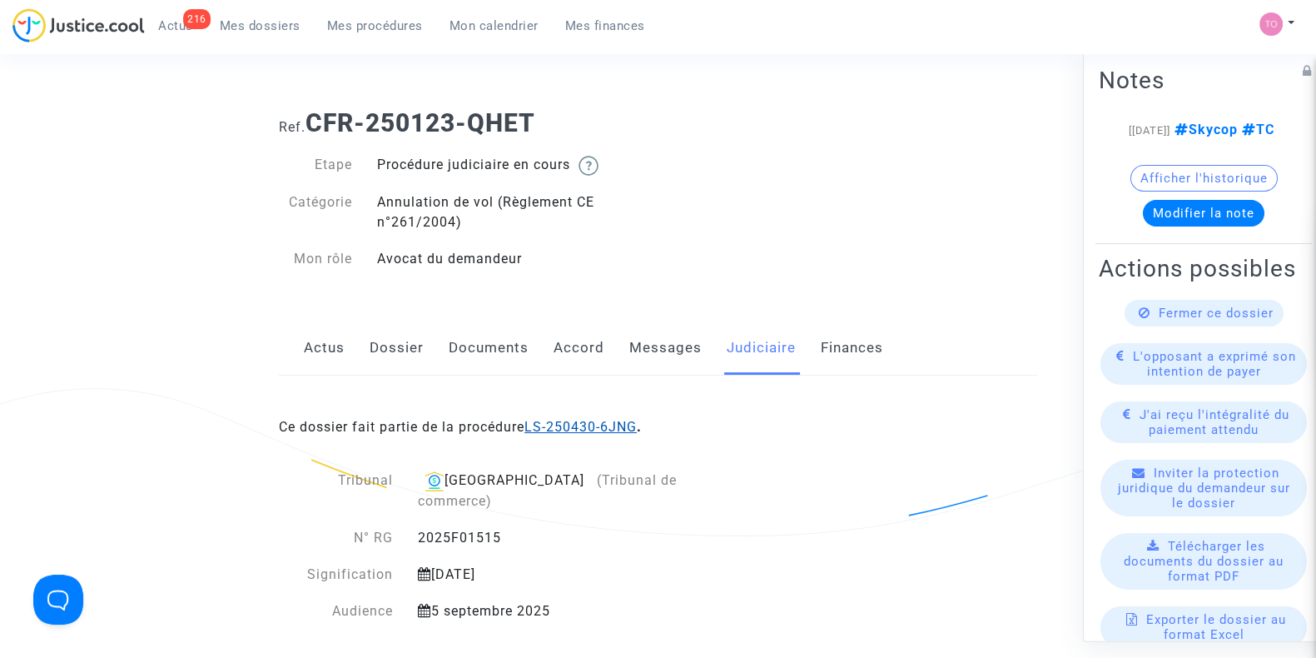
click at [579, 428] on link "LS-250430-6JNG" at bounding box center [580, 427] width 112 height 16
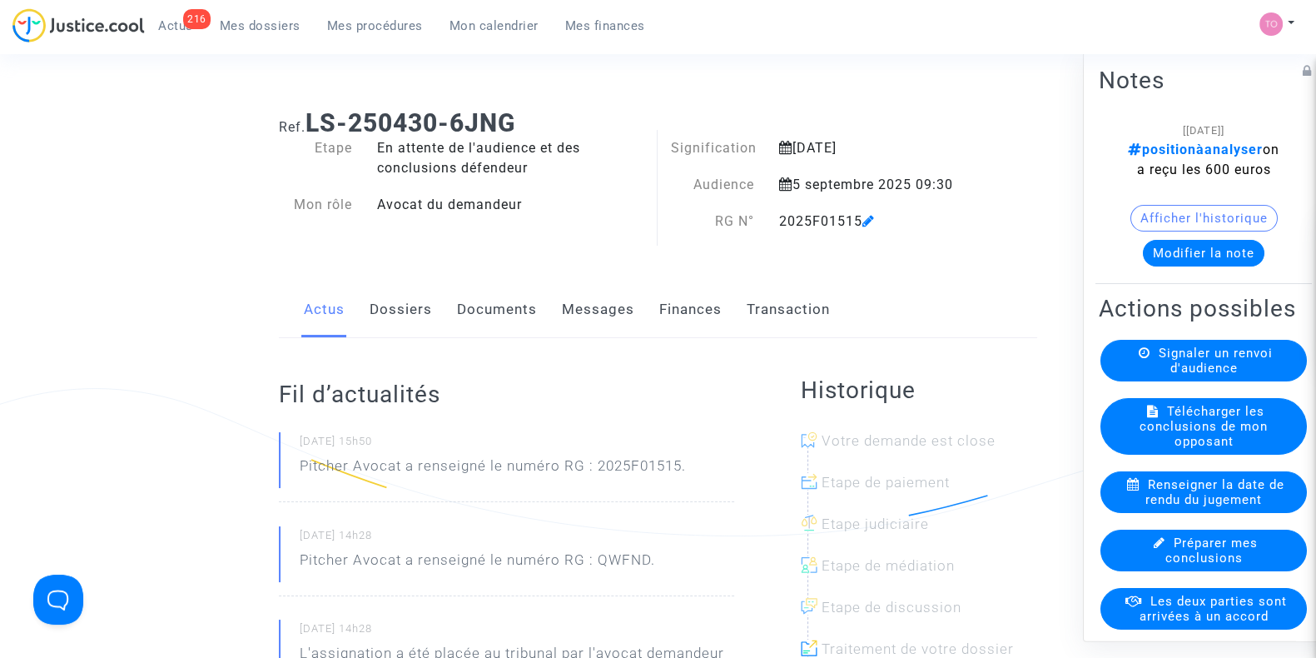
click at [389, 305] on link "Dossiers" at bounding box center [401, 309] width 62 height 55
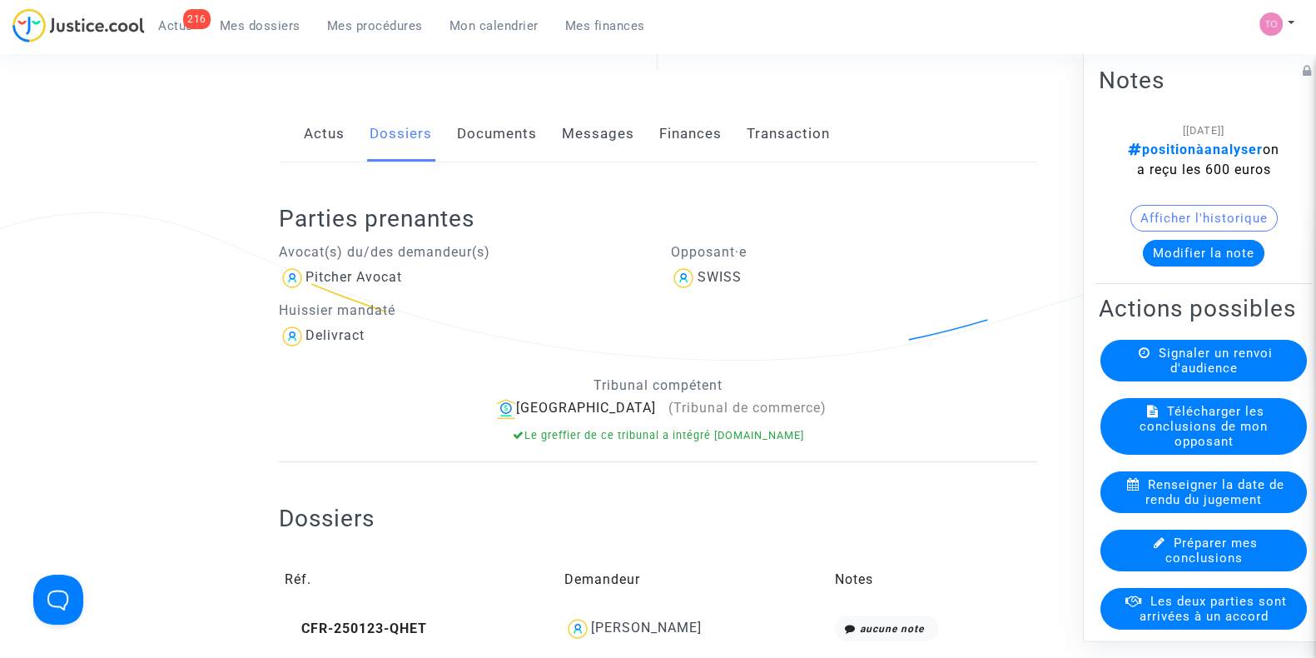
scroll to position [176, 0]
drag, startPoint x: 390, startPoint y: 305, endPoint x: 497, endPoint y: 132, distance: 204.4
click at [497, 132] on link "Documents" at bounding box center [497, 133] width 80 height 55
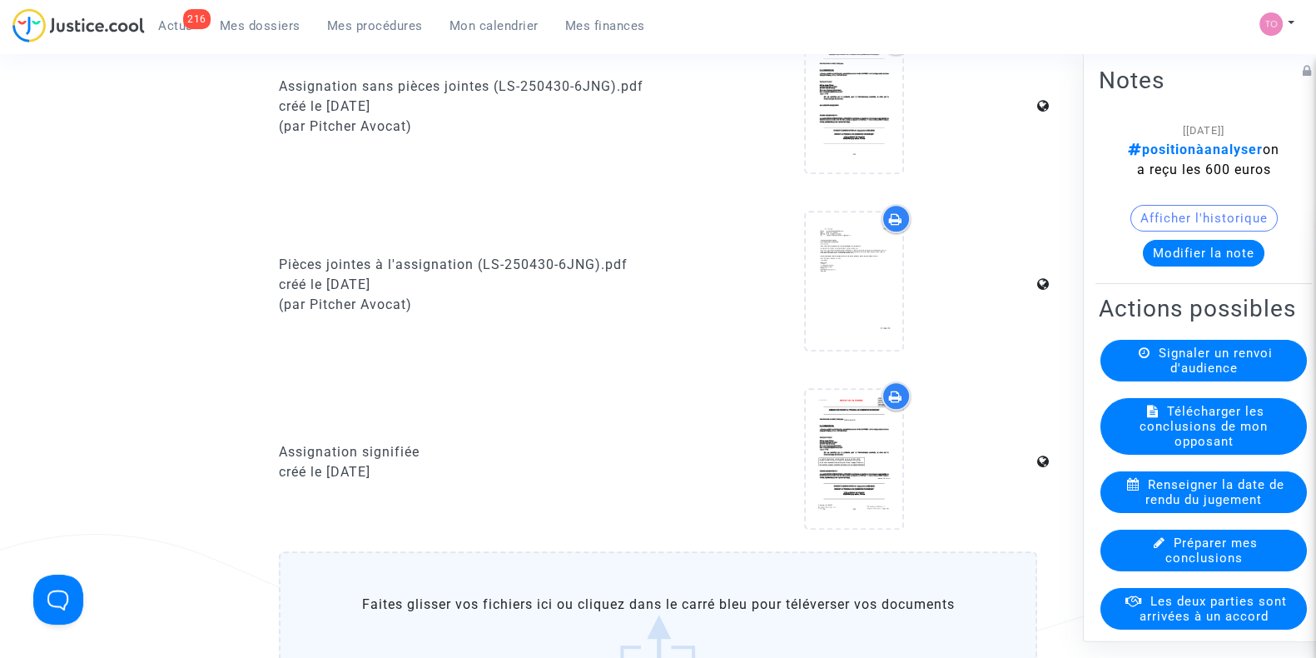
scroll to position [1370, 0]
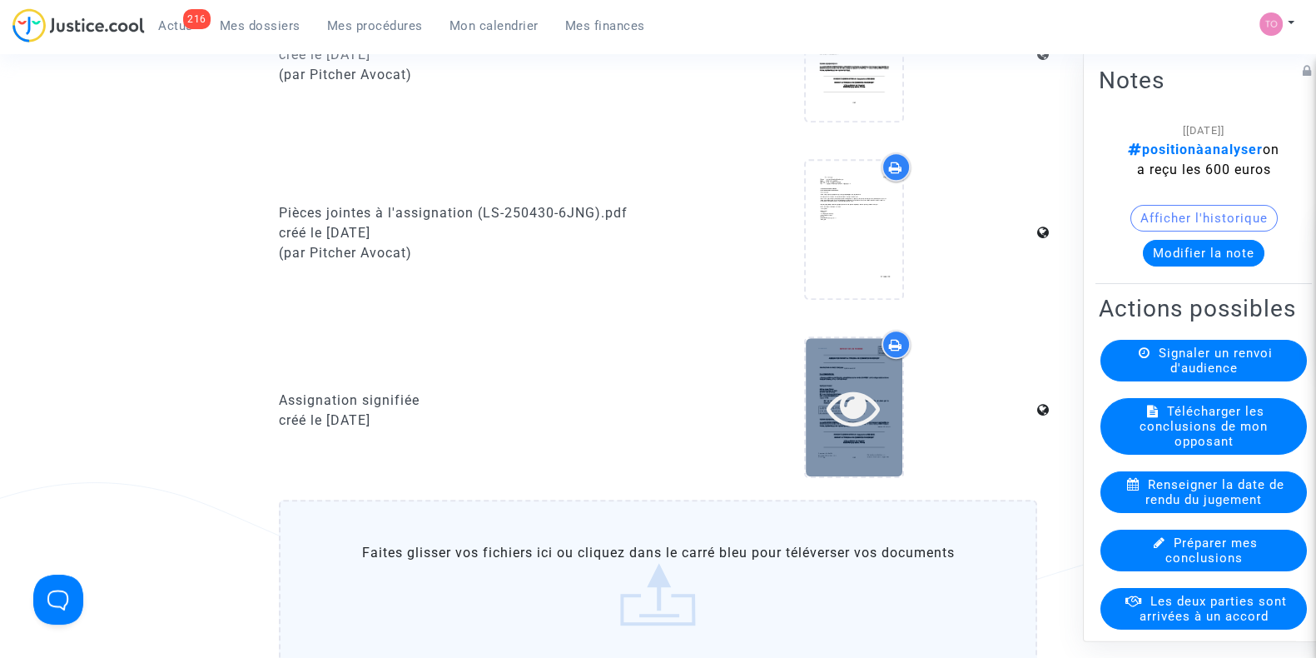
click at [829, 409] on icon at bounding box center [854, 406] width 54 height 53
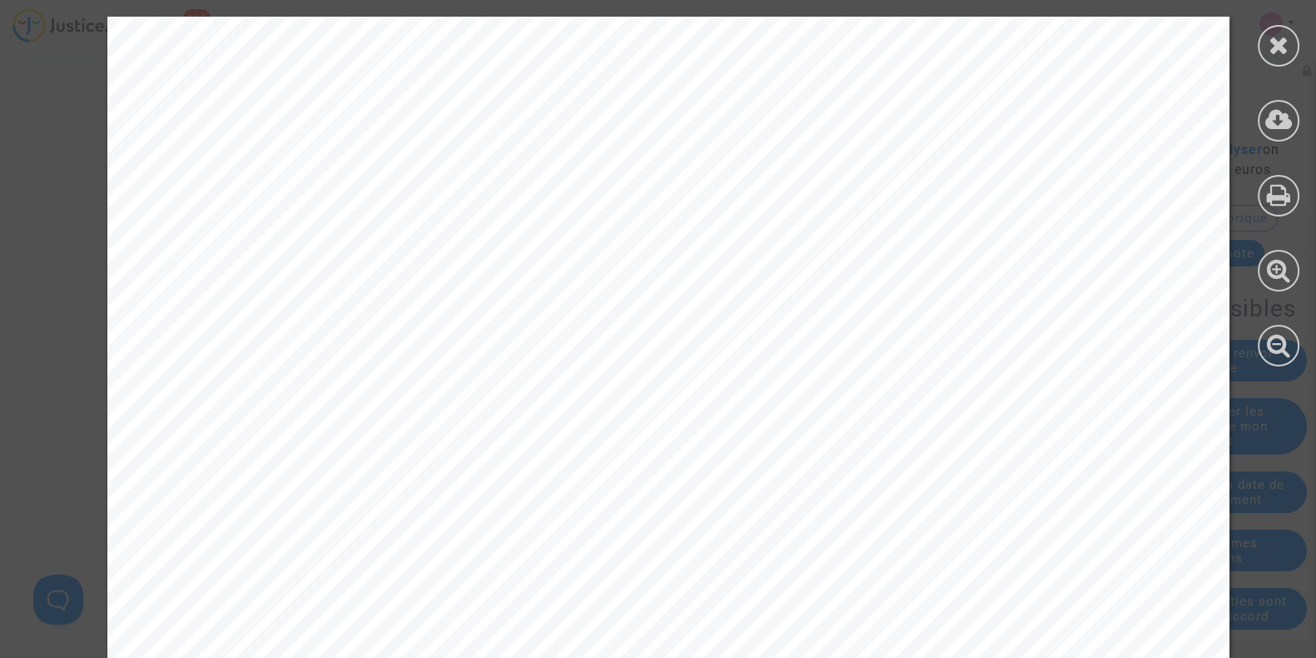
scroll to position [17, 0]
